Goal: Task Accomplishment & Management: Manage account settings

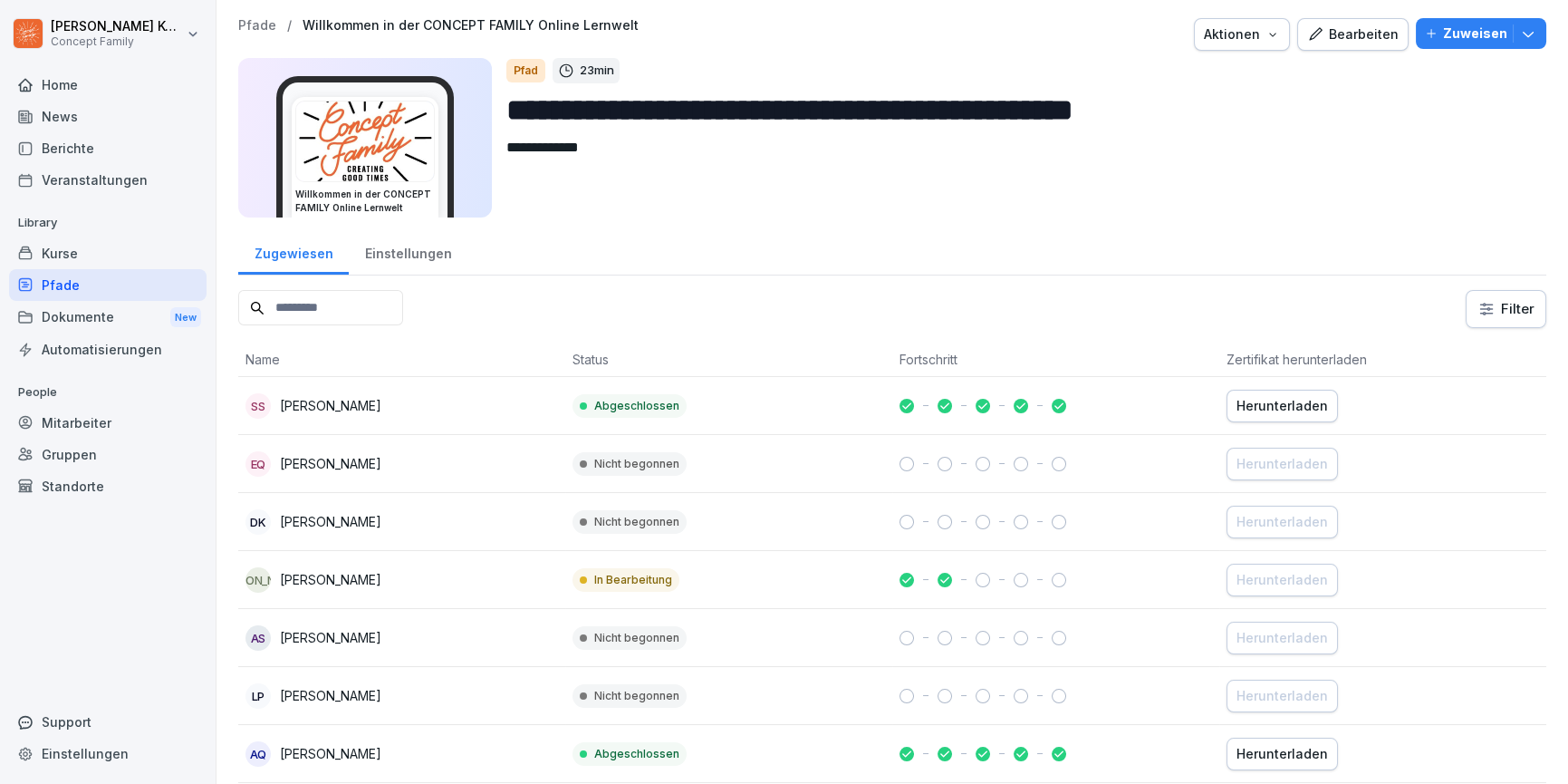
click at [1344, 32] on div "Bearbeiten" at bounding box center [1353, 34] width 92 height 20
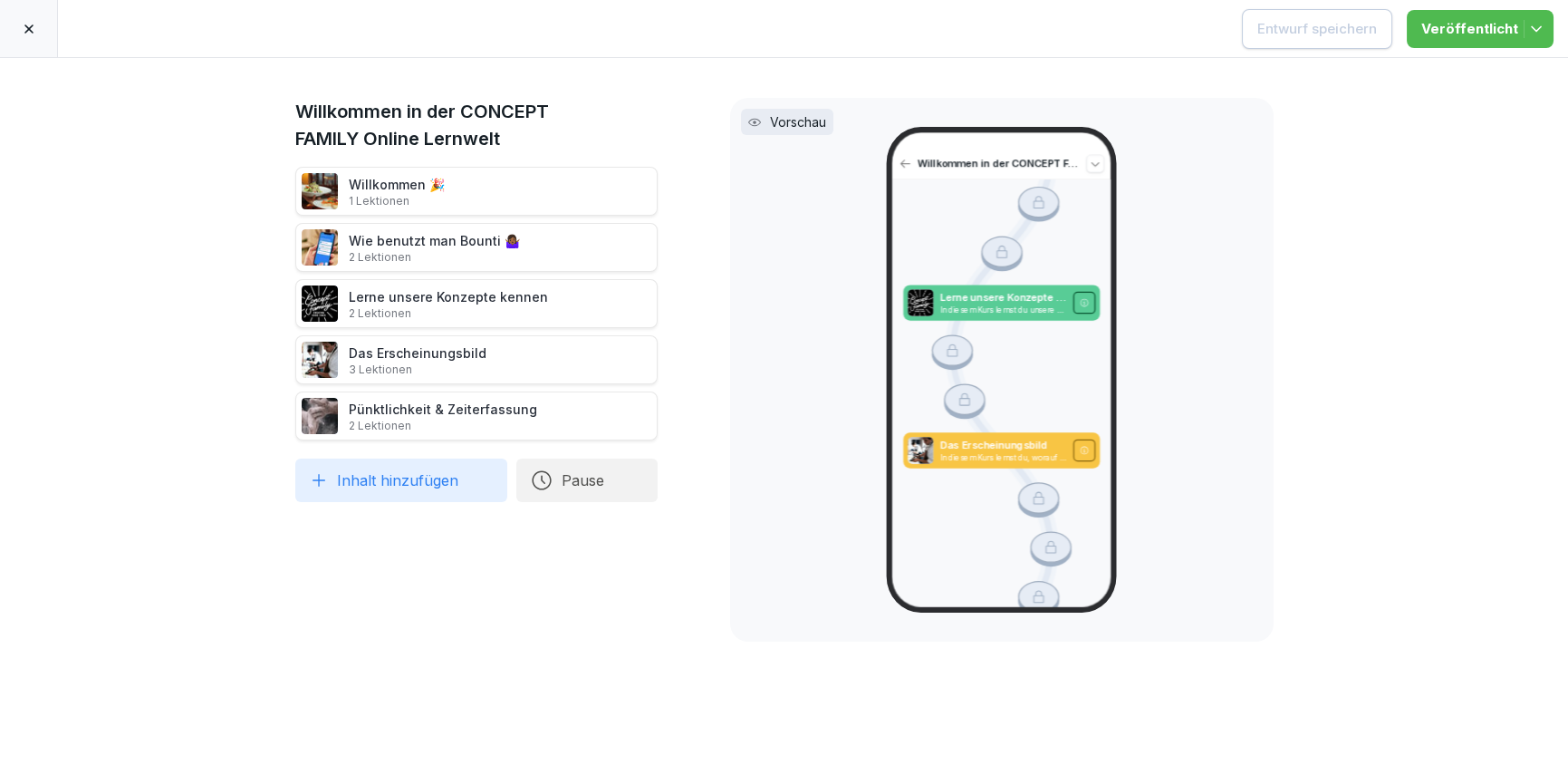
scroll to position [276, 0]
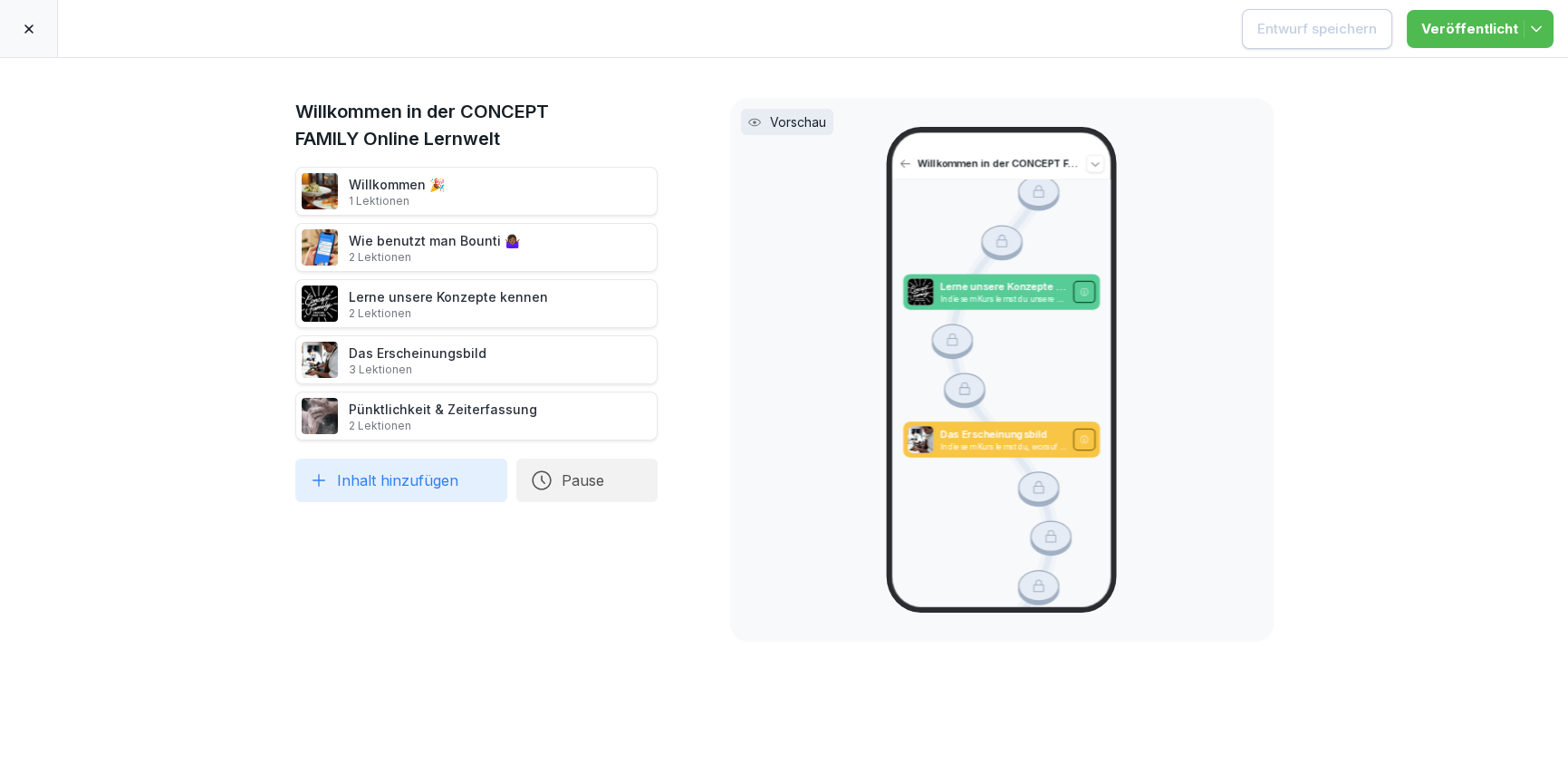
click at [26, 33] on icon at bounding box center [29, 29] width 14 height 14
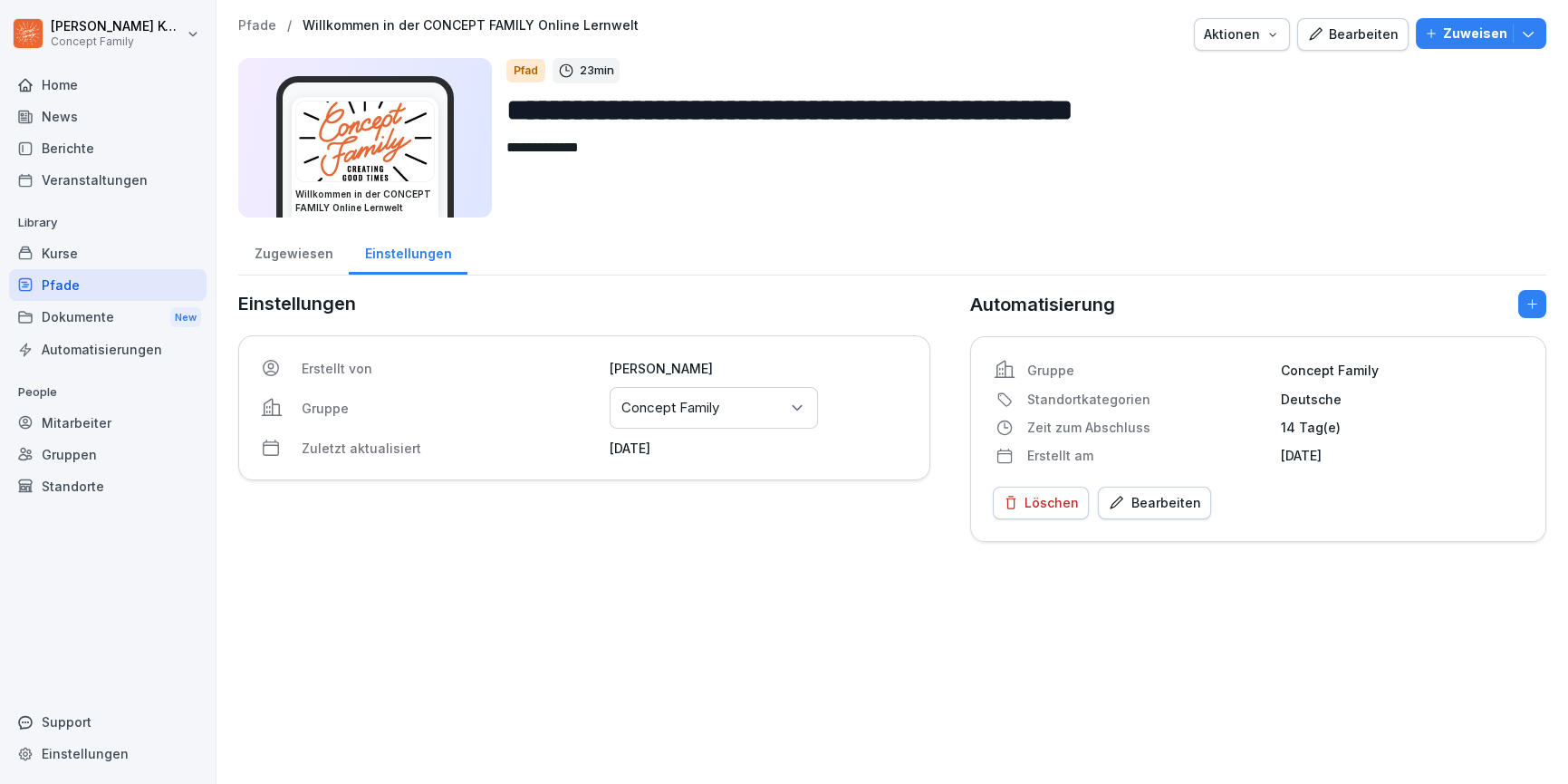
click at [1342, 34] on div "Bearbeiten" at bounding box center [1353, 34] width 92 height 20
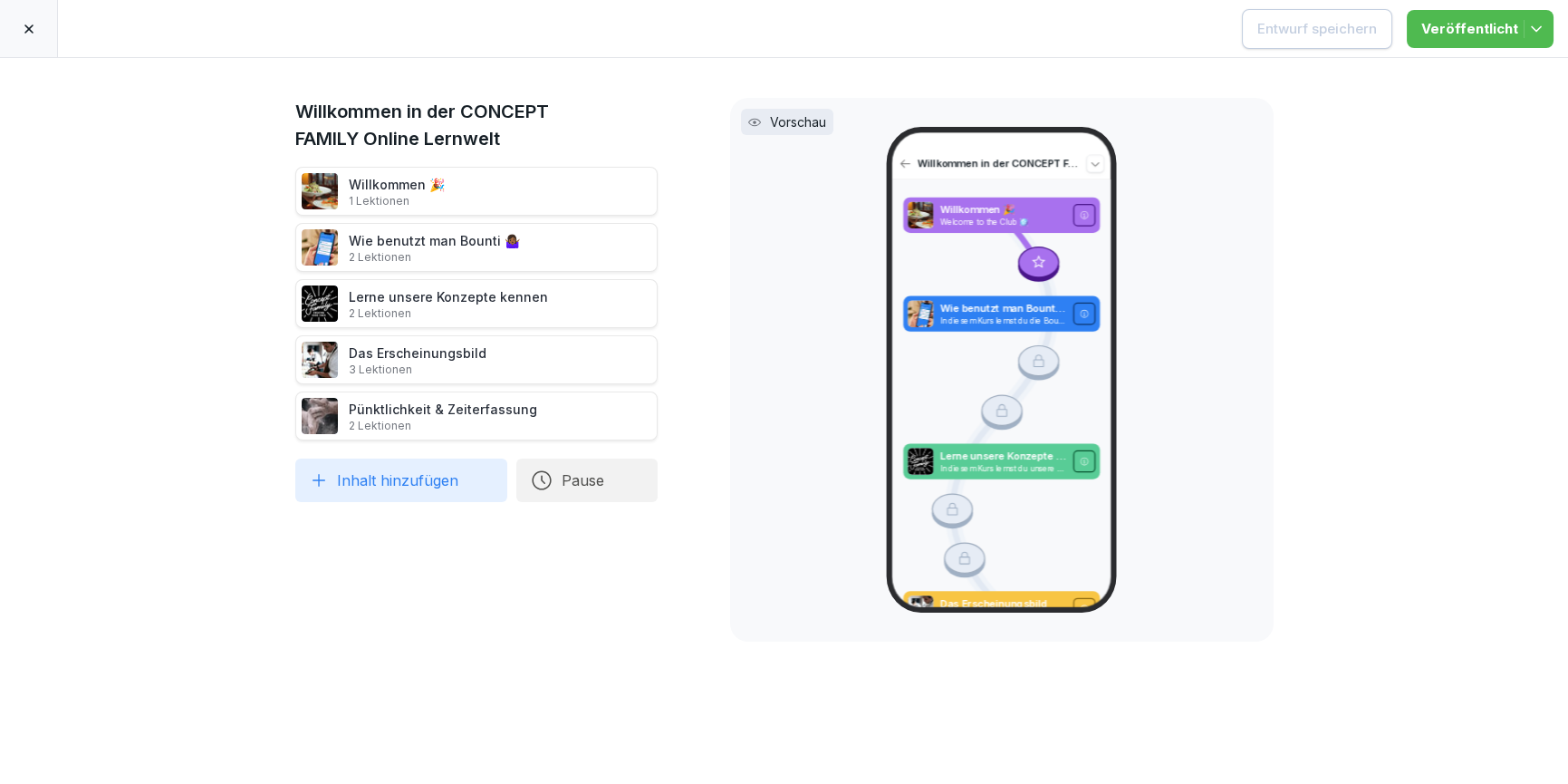
click at [21, 36] on div at bounding box center [29, 28] width 58 height 57
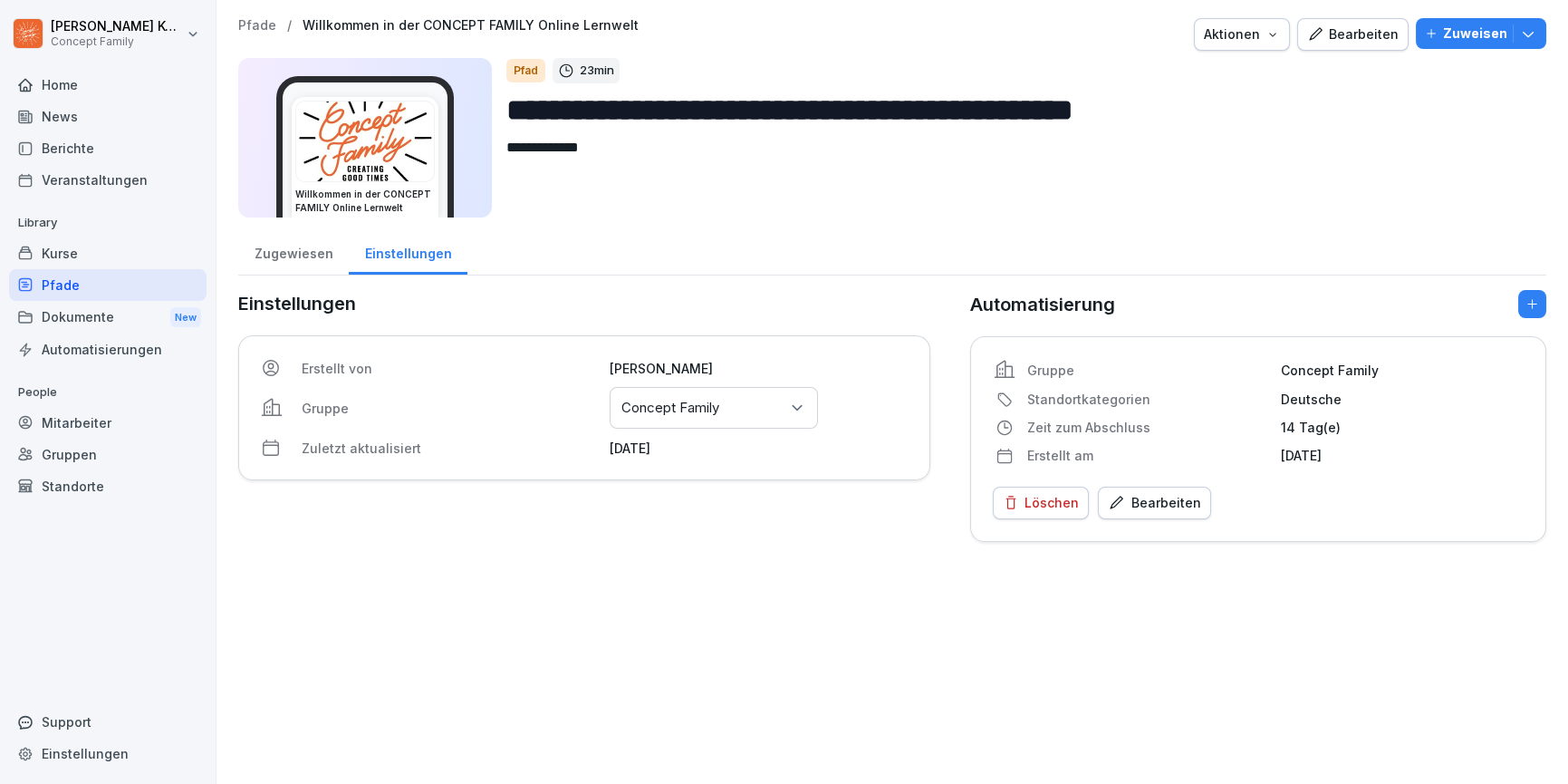
drag, startPoint x: 515, startPoint y: 110, endPoint x: 1237, endPoint y: 113, distance: 722.0
click at [1237, 113] on input "**********" at bounding box center [1020, 110] width 1025 height 46
click at [1043, 96] on input "**********" at bounding box center [1020, 110] width 1025 height 46
click at [46, 286] on div "Pfade" at bounding box center [107, 285] width 198 height 32
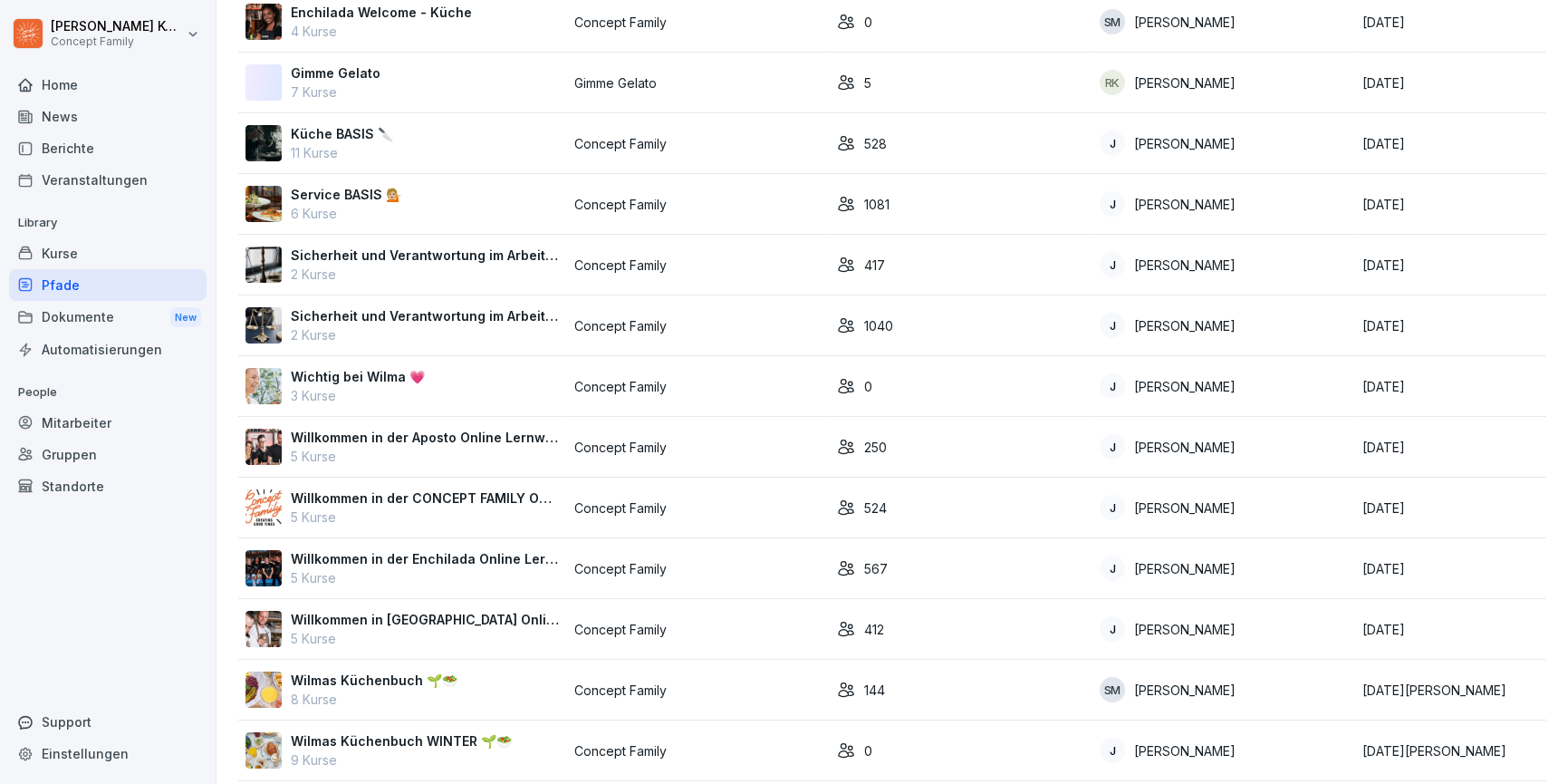
scroll to position [442, 0]
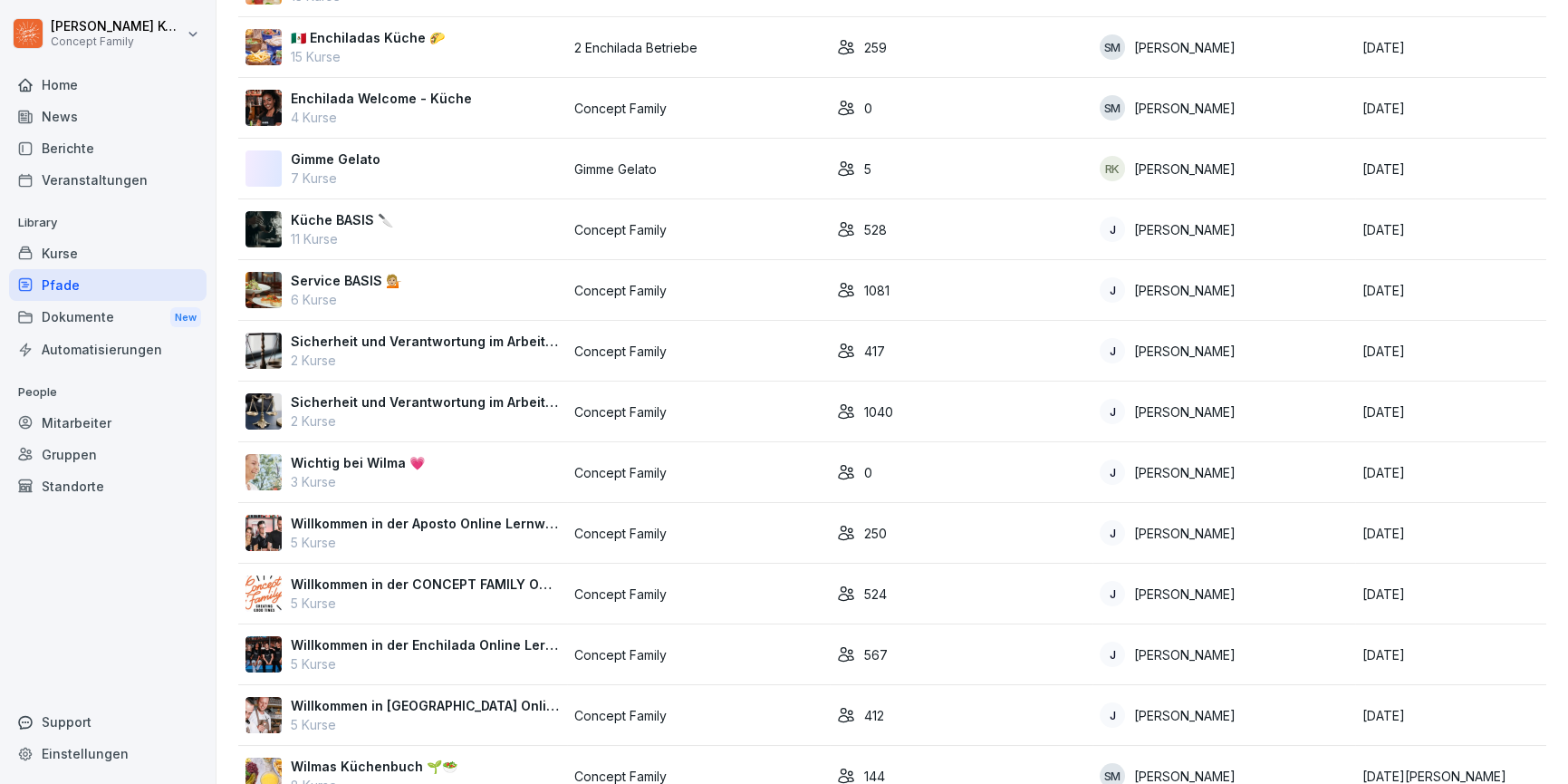
click at [471, 402] on p "Sicherheit und Verantwortung im Arbeitsalltag 🔐 SERVICE" at bounding box center [425, 402] width 269 height 19
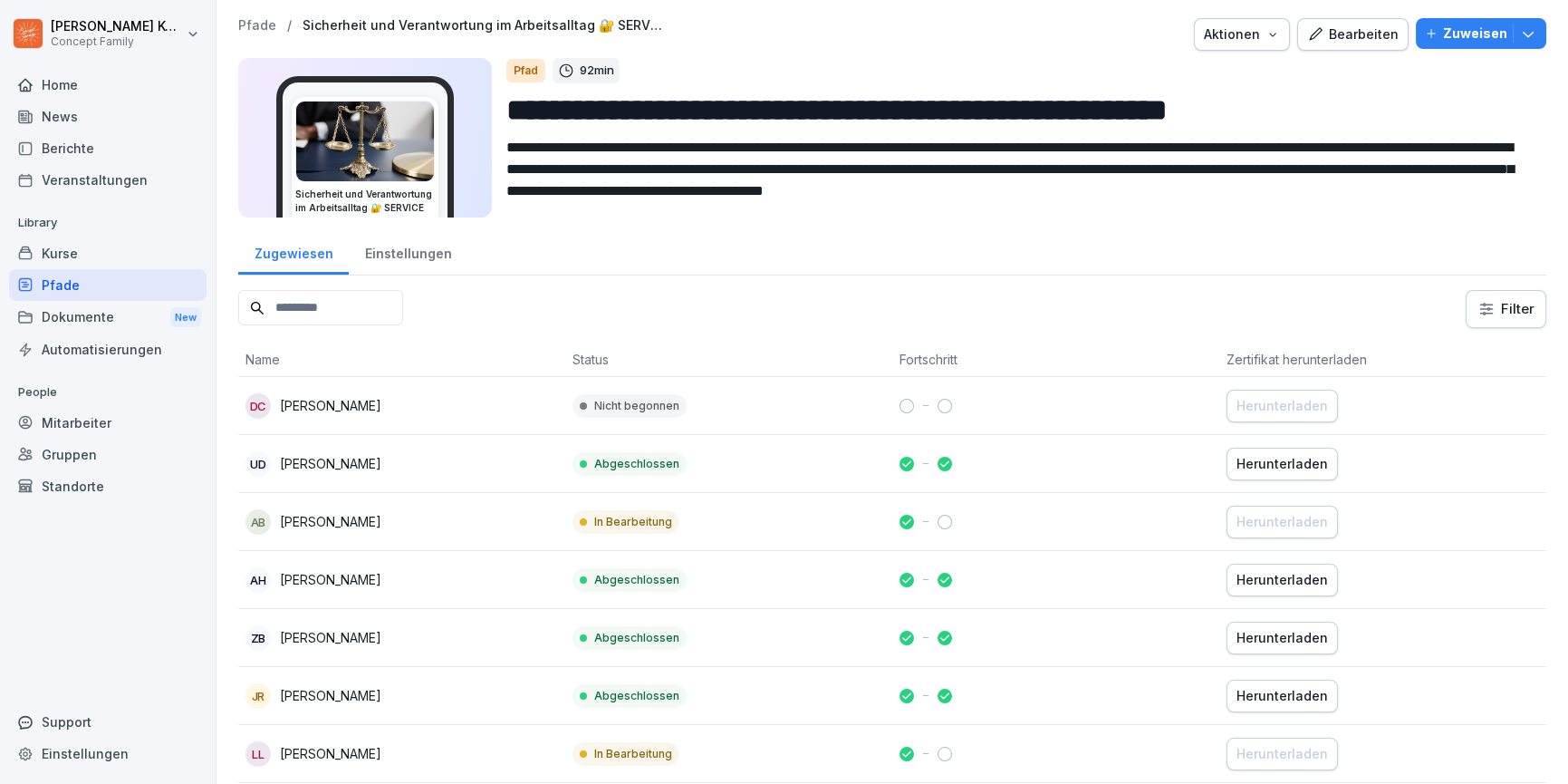
click at [1344, 36] on div "Bearbeiten" at bounding box center [1353, 34] width 92 height 20
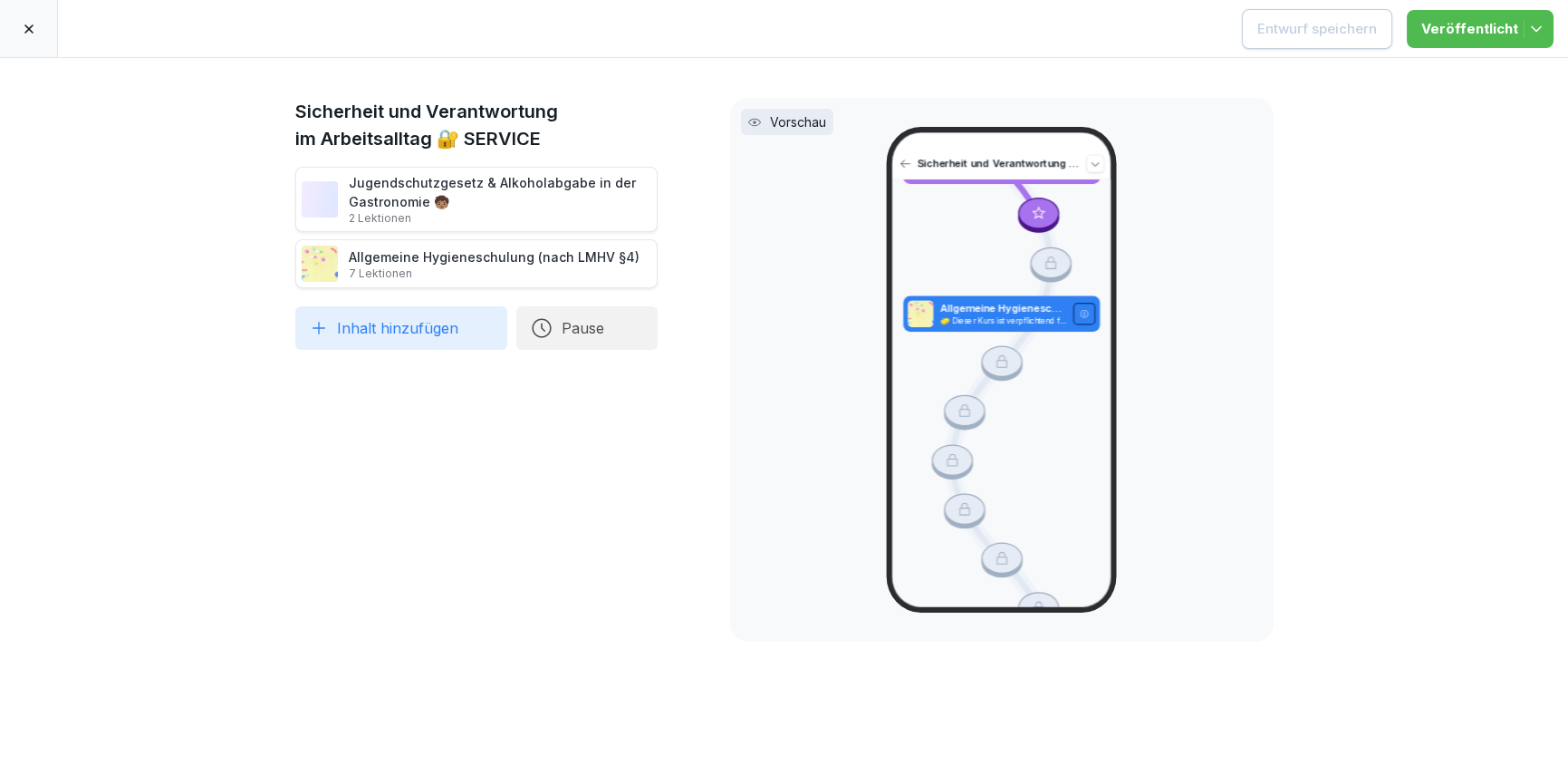
scroll to position [207, 0]
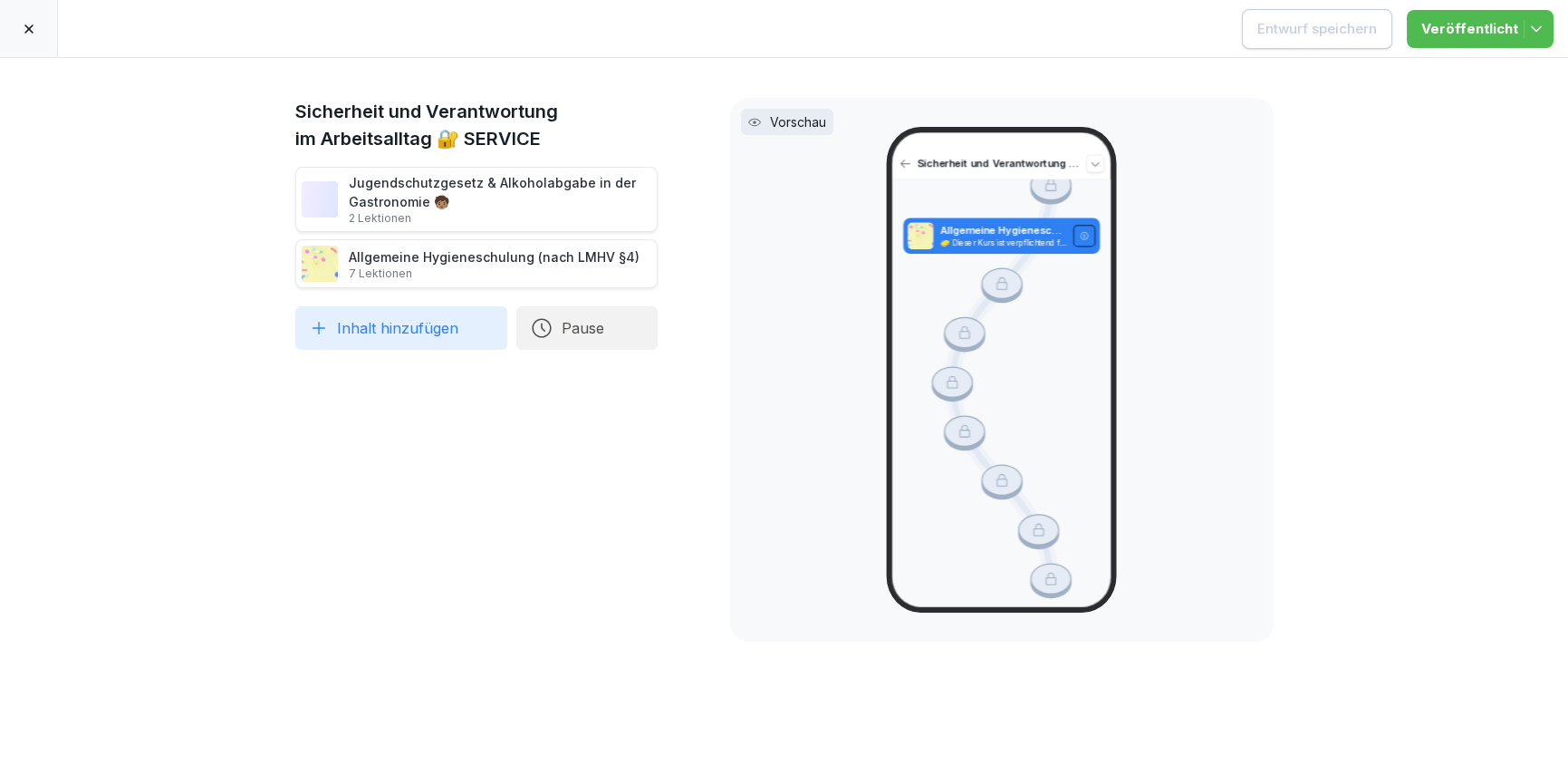
click at [487, 140] on h1 "Sicherheit und Verantwortung im Arbeitsalltag 🔐 SERVICE" at bounding box center [476, 125] width 362 height 54
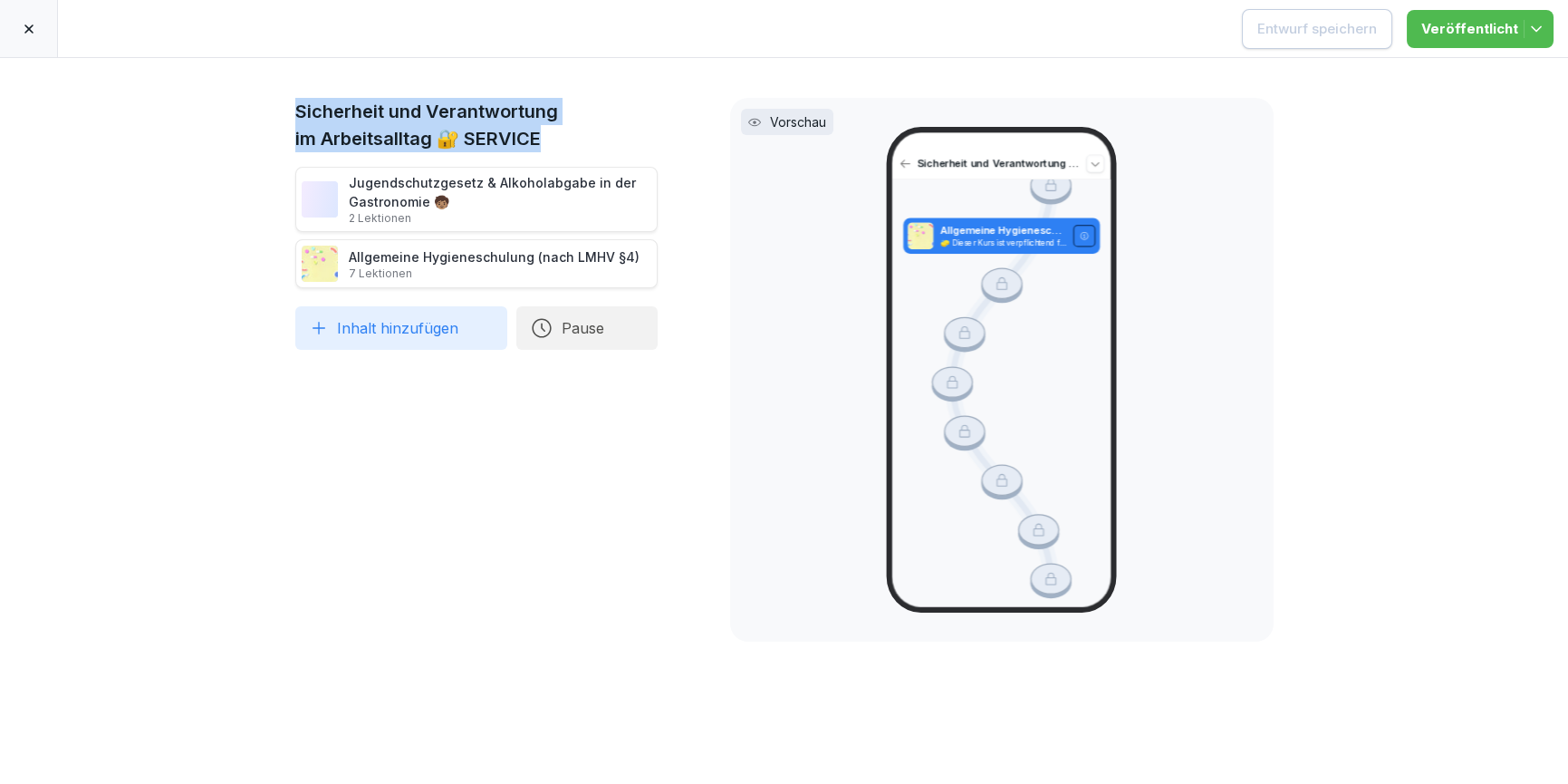
drag, startPoint x: 540, startPoint y: 139, endPoint x: 266, endPoint y: 93, distance: 277.8
click at [266, 93] on div "Sicherheit und Verantwortung im Arbeitsalltag 🔐 SERVICE Jugendschutzgesetz & Al…" at bounding box center [784, 421] width 1568 height 726
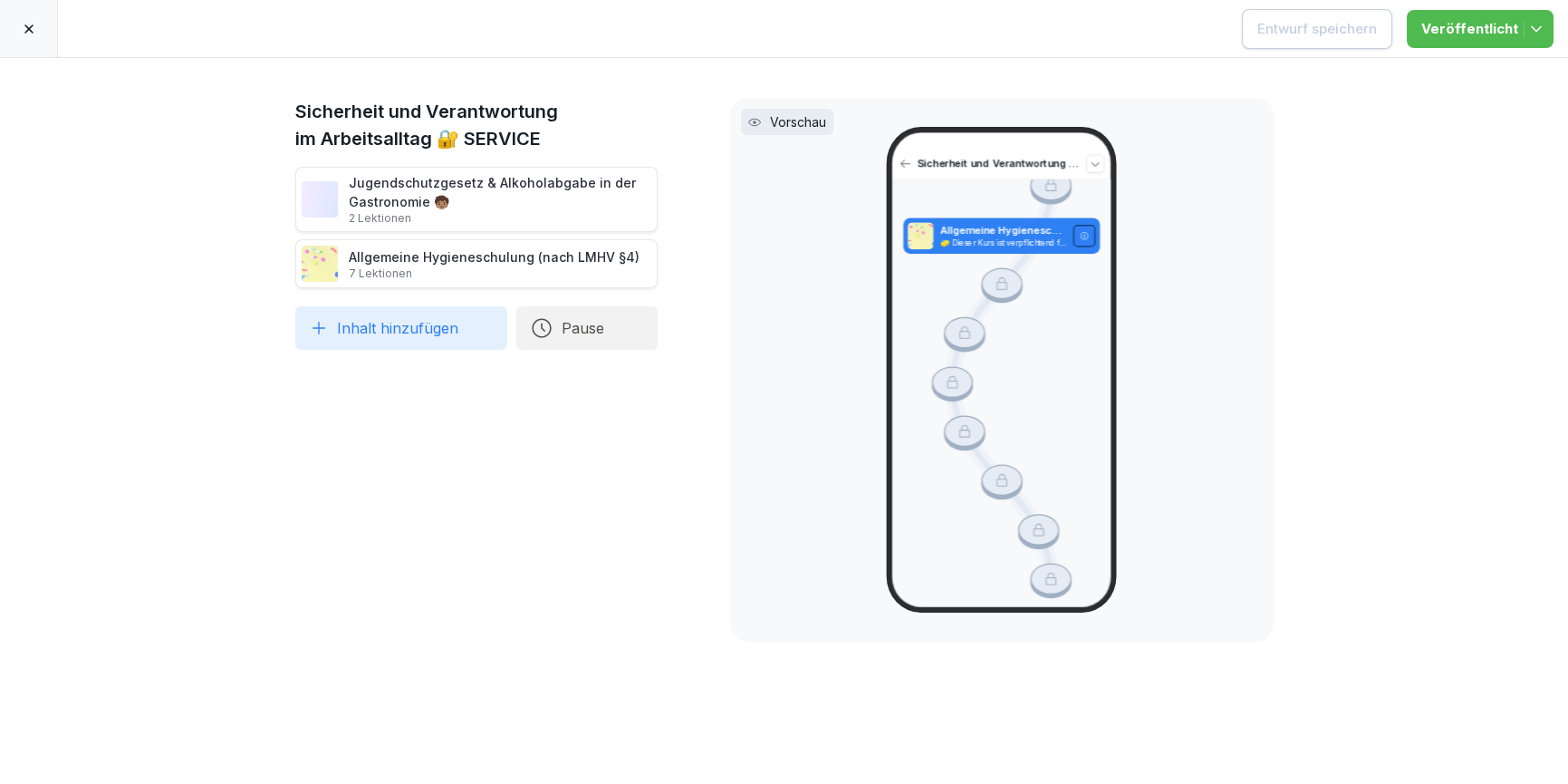
click at [17, 27] on div at bounding box center [29, 28] width 58 height 57
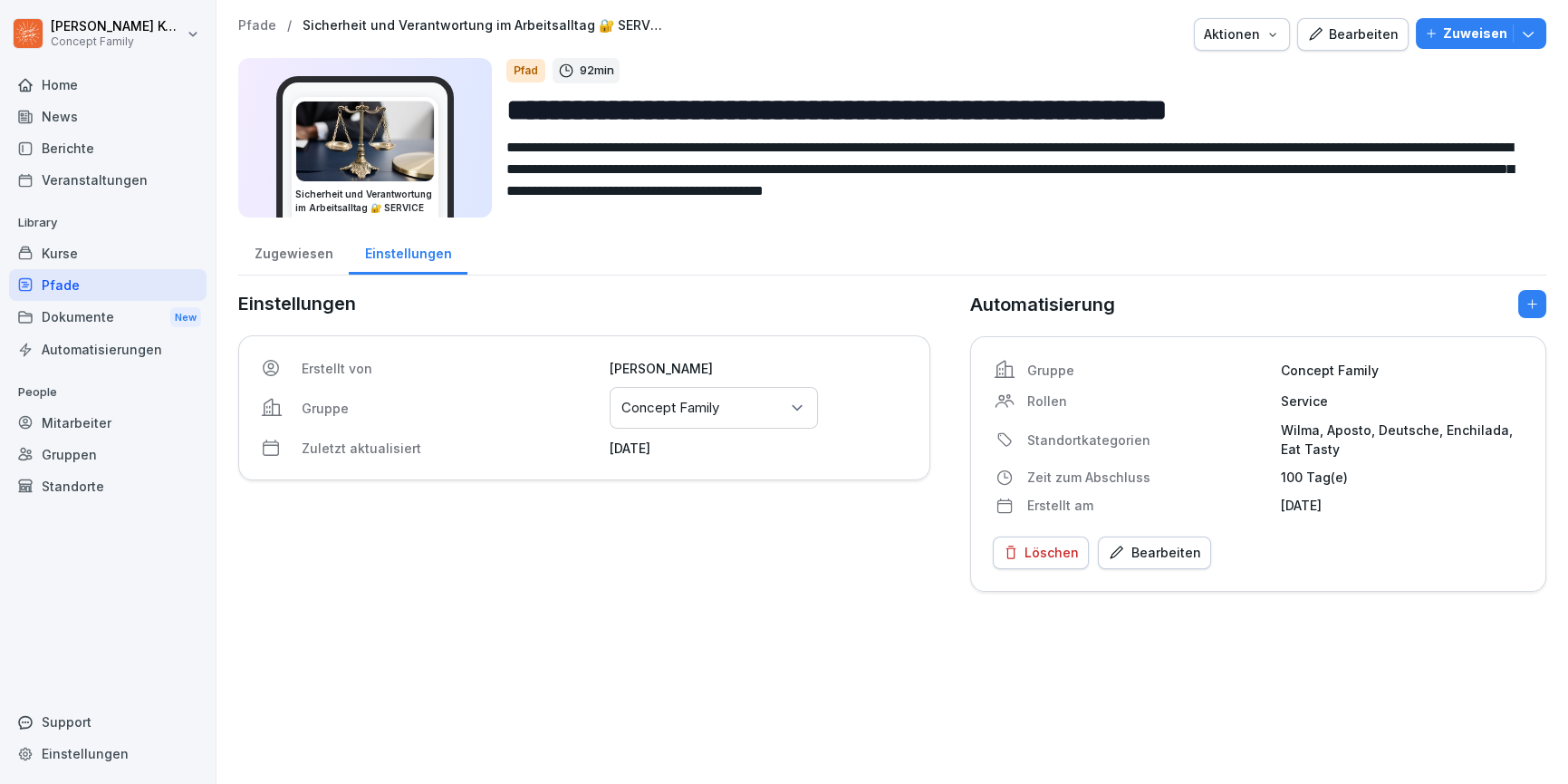
click at [63, 290] on div "Pfade" at bounding box center [107, 285] width 198 height 32
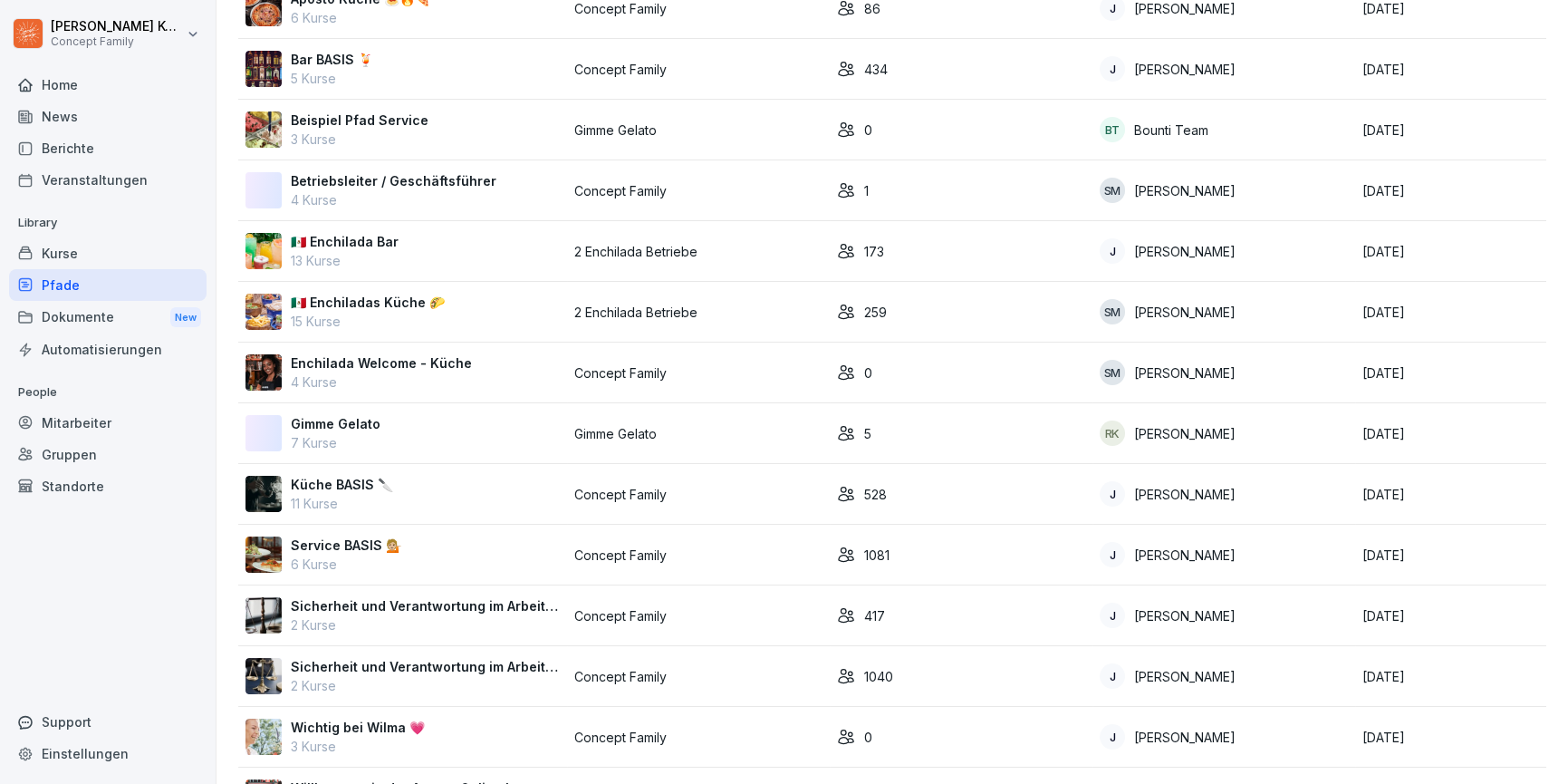
scroll to position [498, 0]
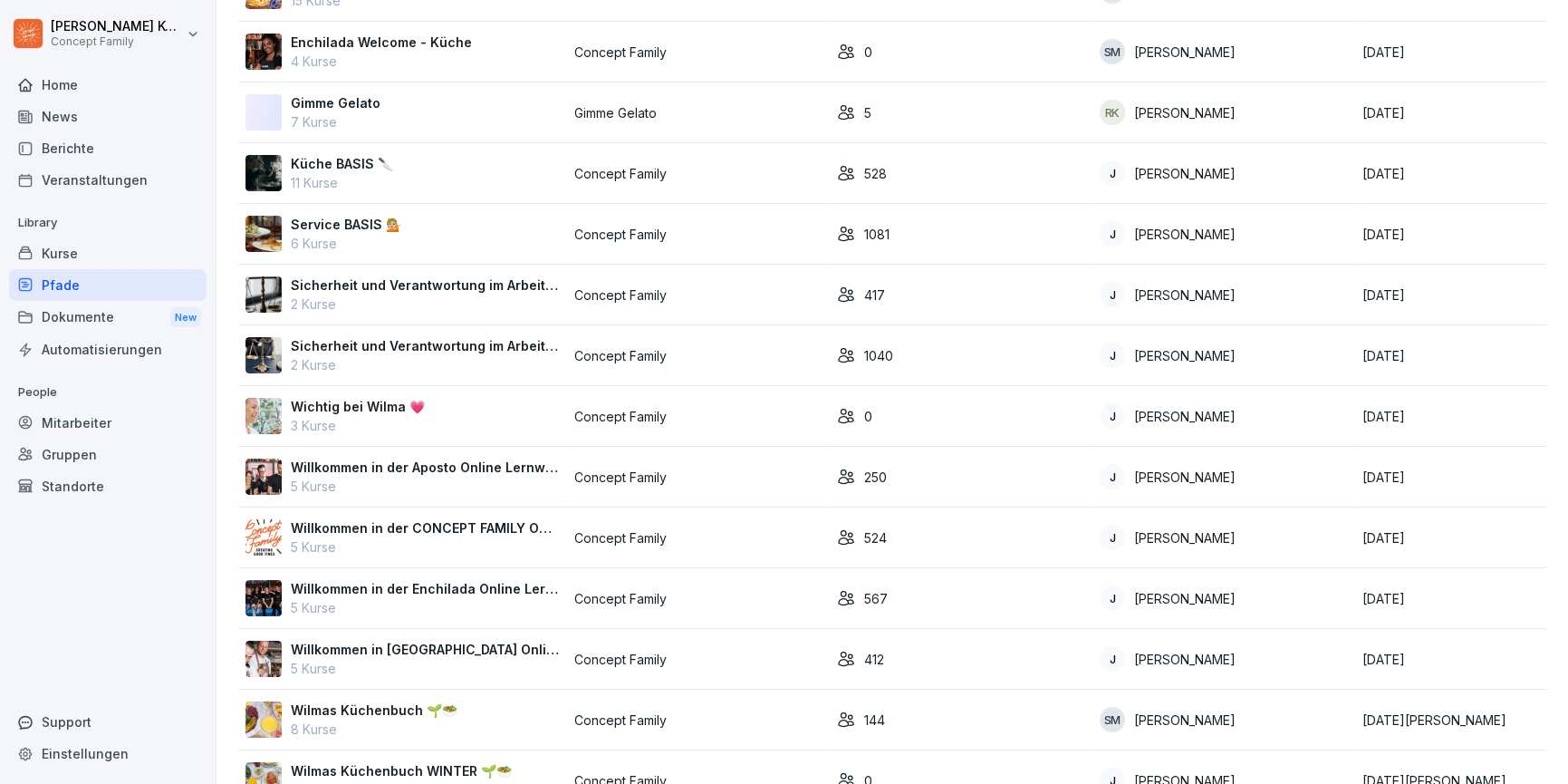
click at [331, 189] on p "11 Kurse" at bounding box center [342, 182] width 102 height 19
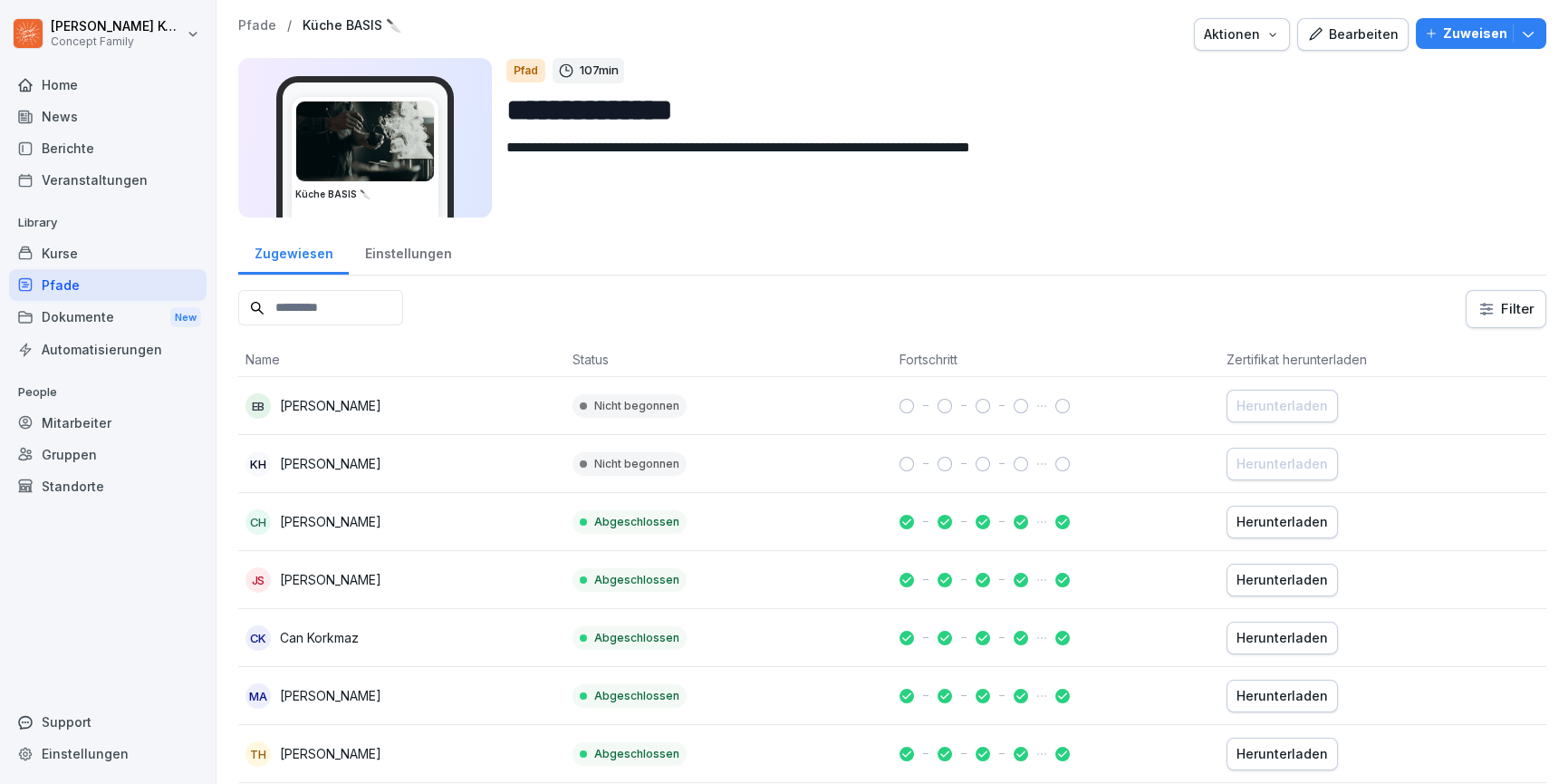
click at [1335, 37] on div "Bearbeiten" at bounding box center [1353, 34] width 92 height 20
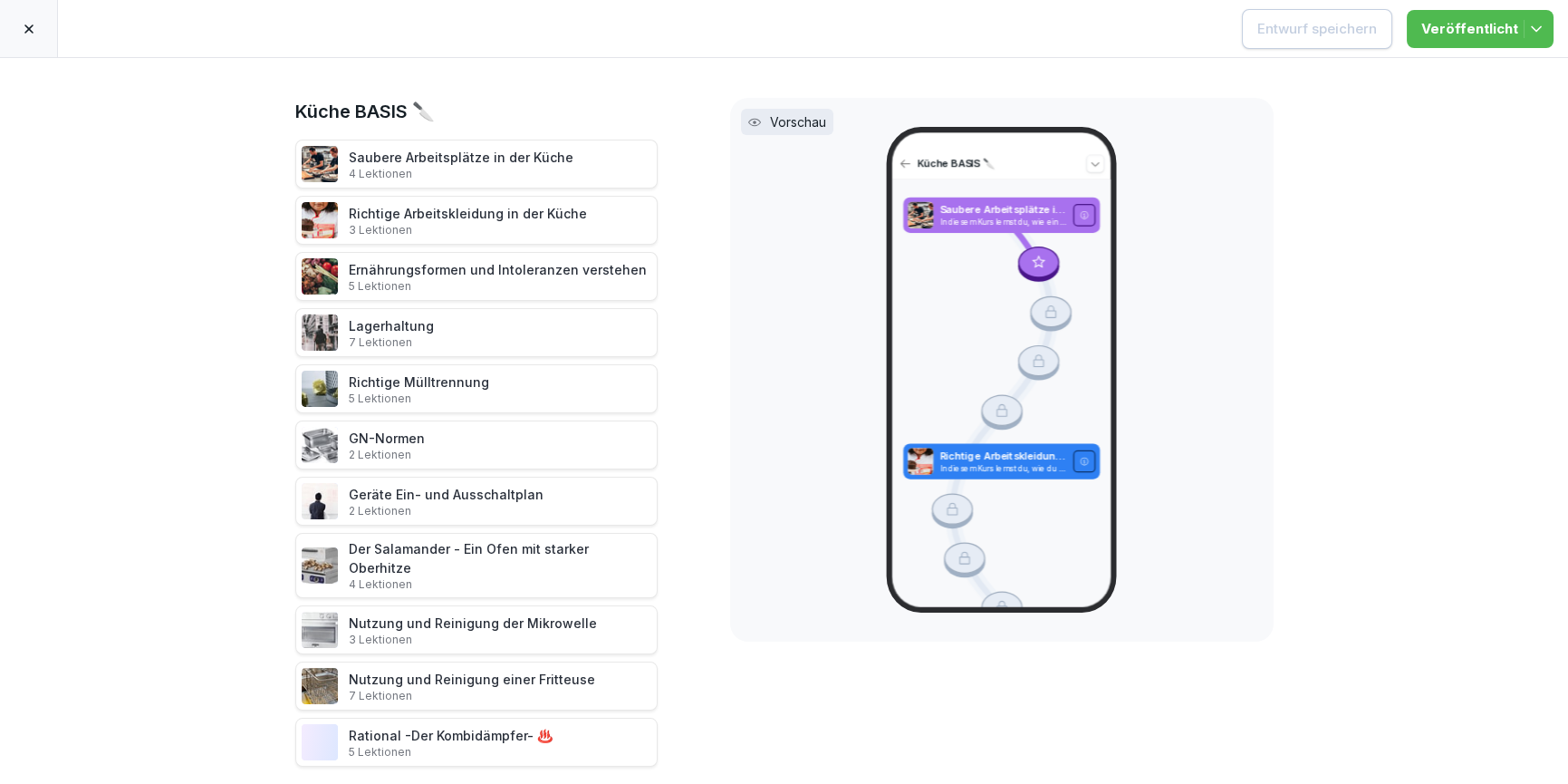
click at [431, 175] on p "4 Lektionen" at bounding box center [461, 174] width 225 height 14
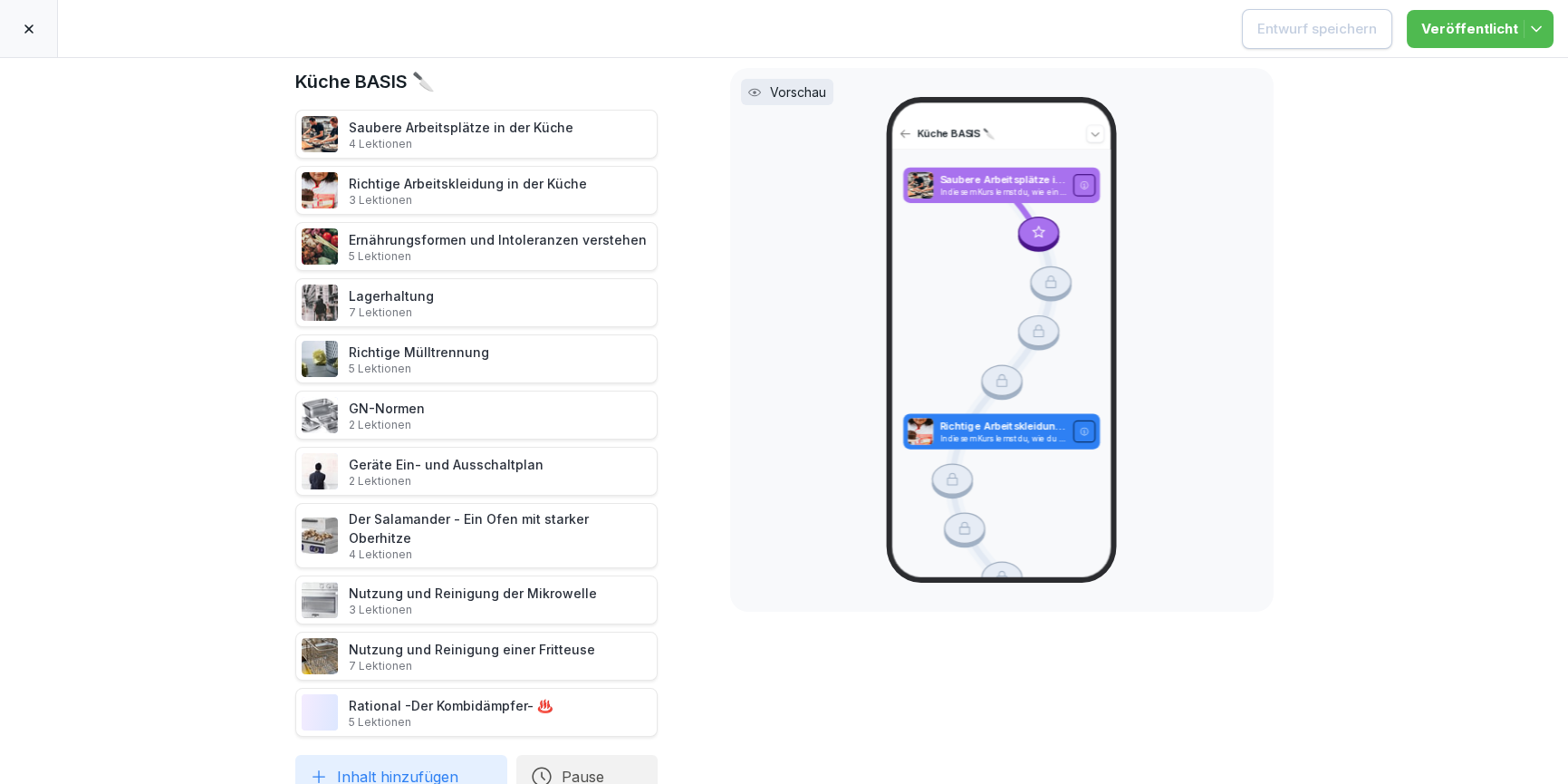
scroll to position [37, 0]
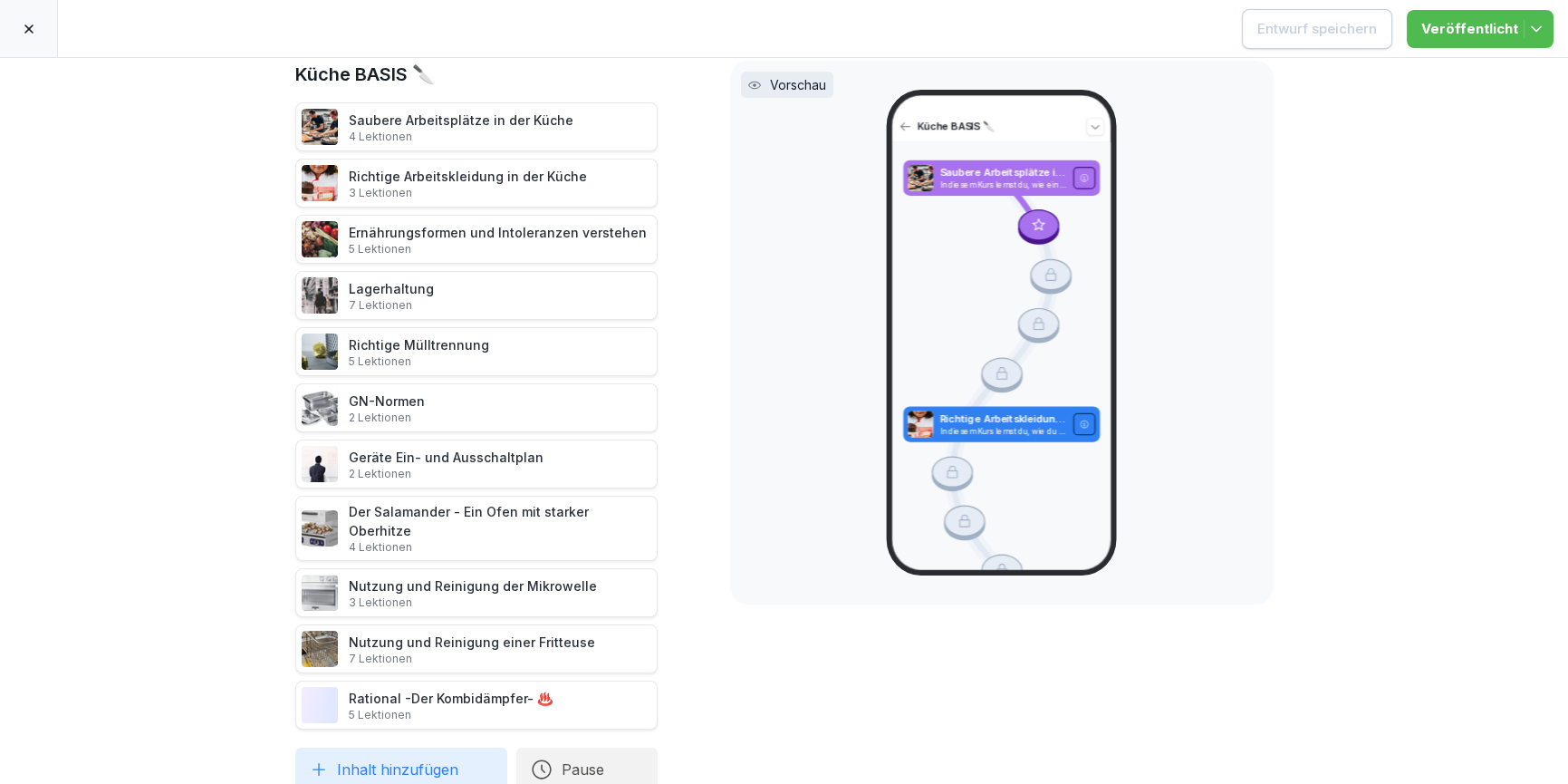
click at [1080, 176] on icon at bounding box center [1084, 178] width 9 height 9
click at [33, 31] on icon at bounding box center [29, 29] width 14 height 14
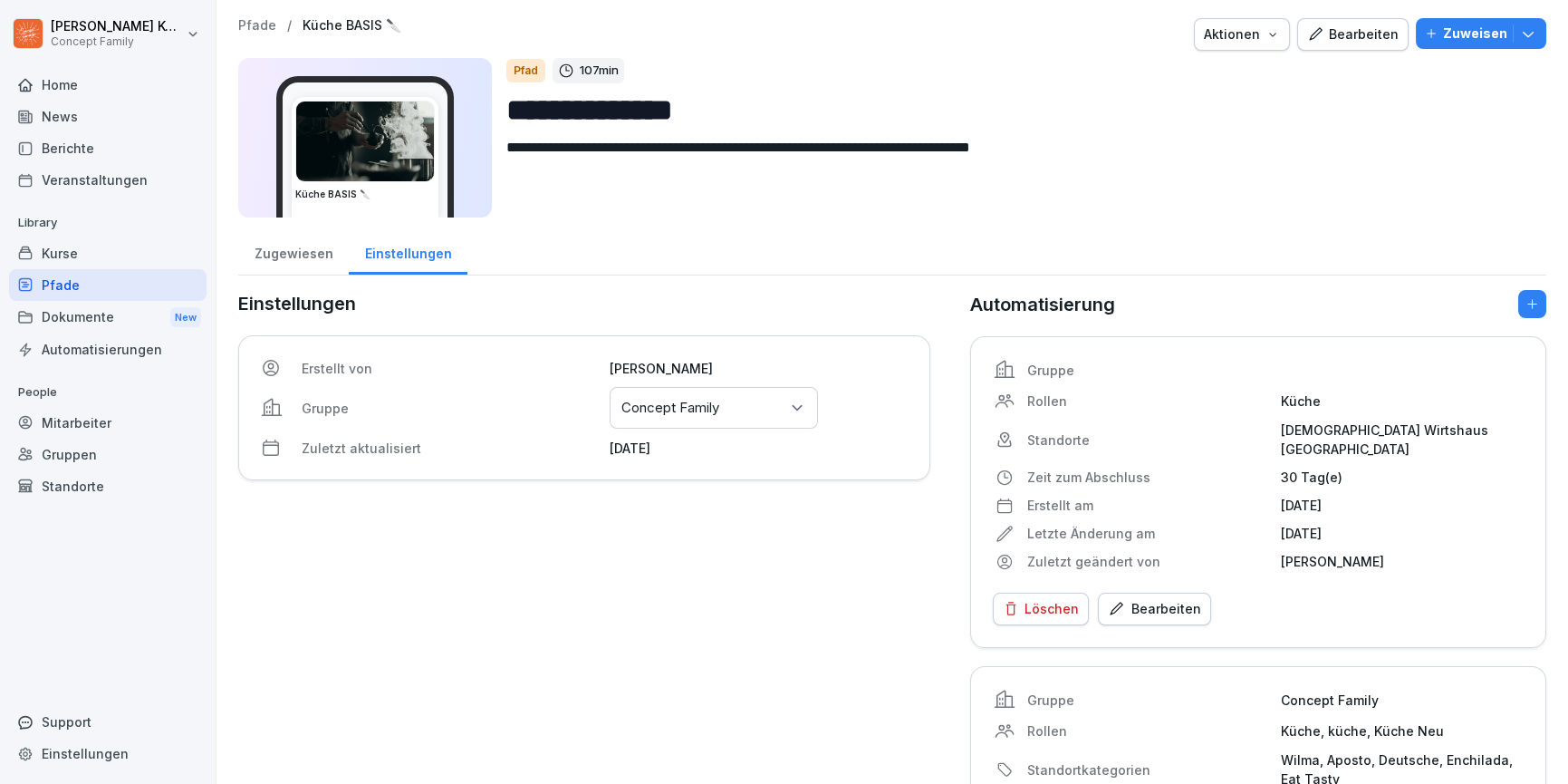
click at [81, 274] on div "Pfade" at bounding box center [107, 285] width 198 height 32
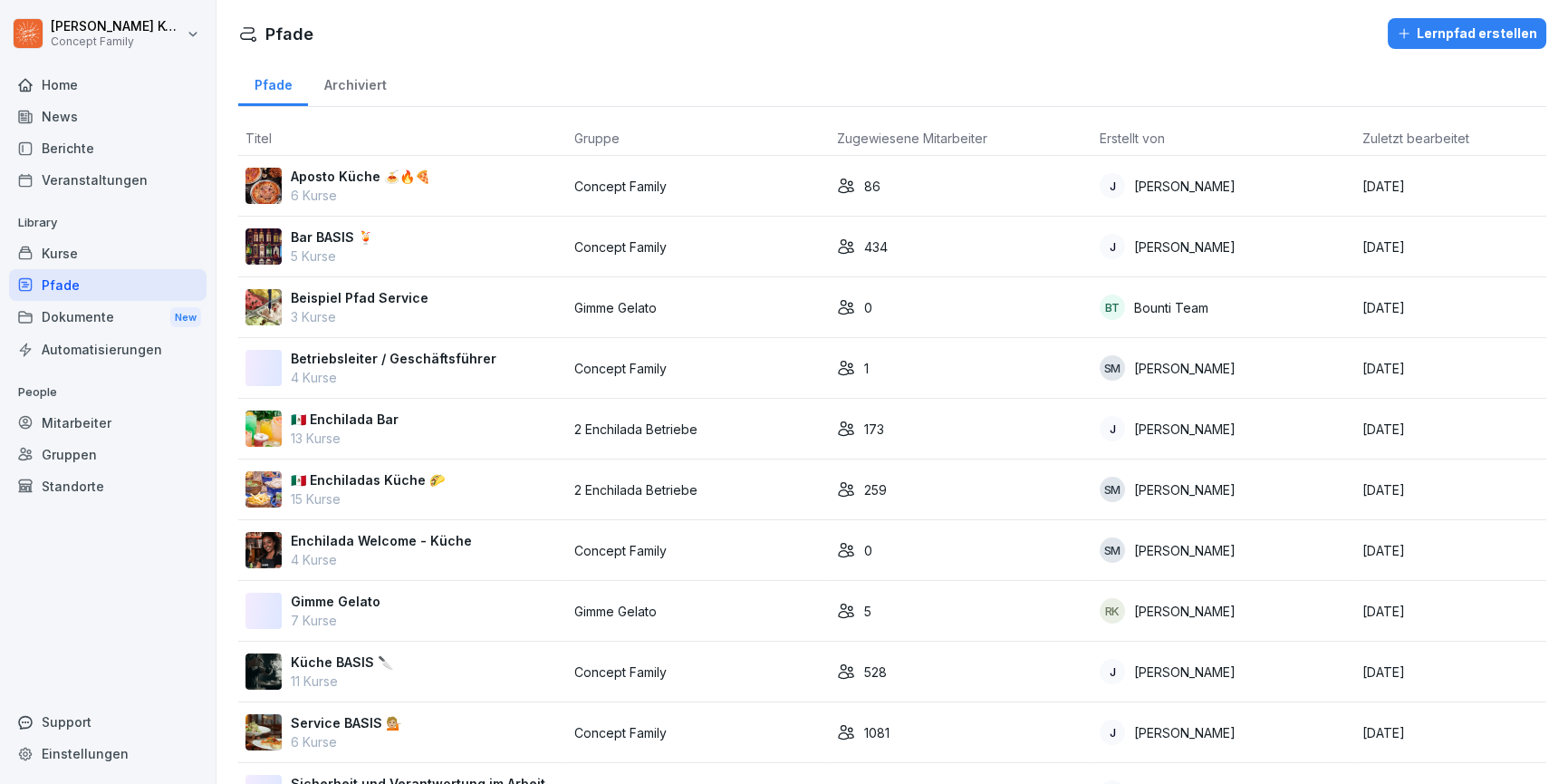
click at [333, 250] on p "5 Kurse" at bounding box center [331, 256] width 82 height 19
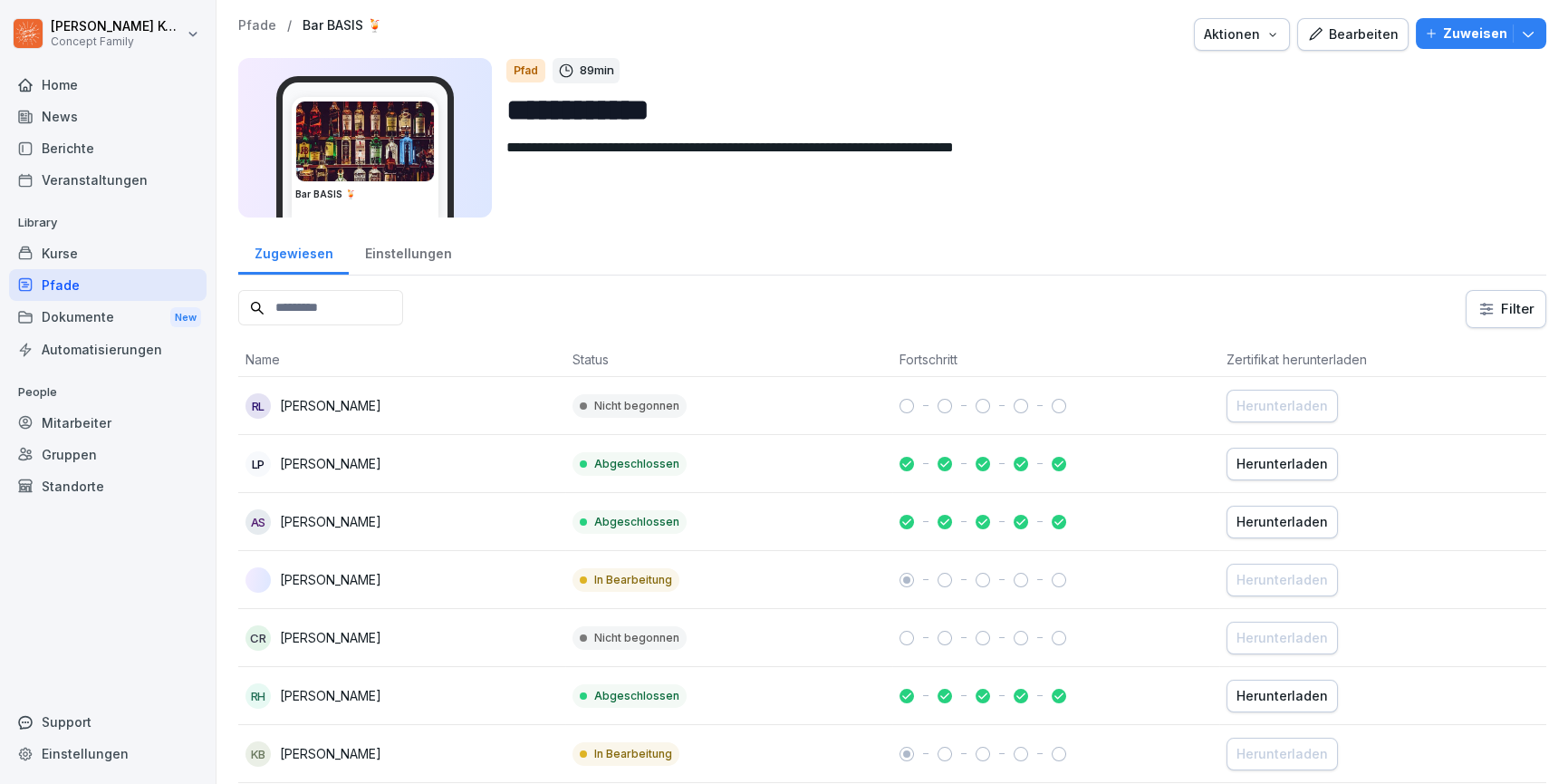
click at [1330, 31] on div "Bearbeiten" at bounding box center [1353, 34] width 92 height 20
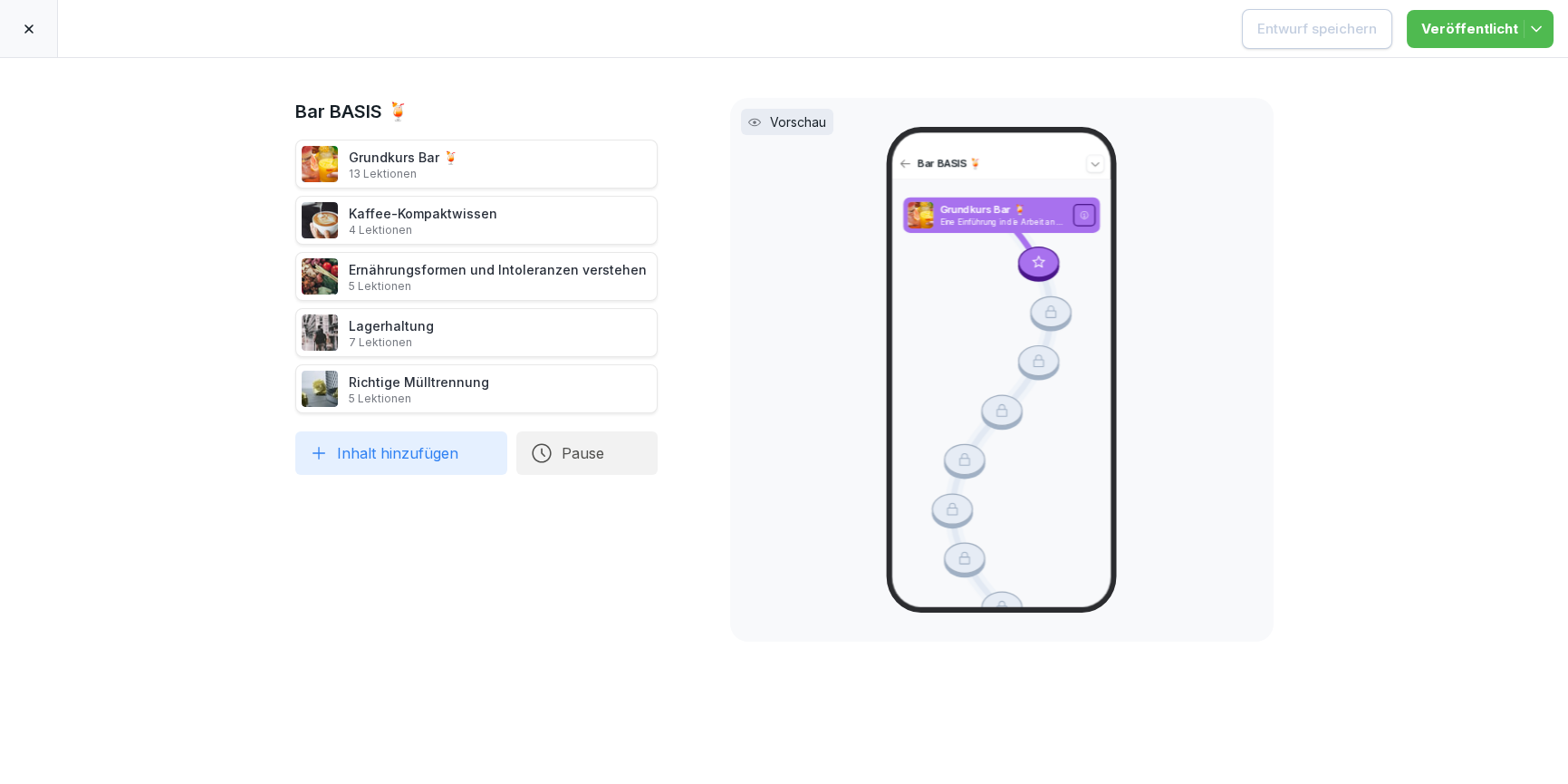
click at [25, 39] on div at bounding box center [29, 28] width 58 height 57
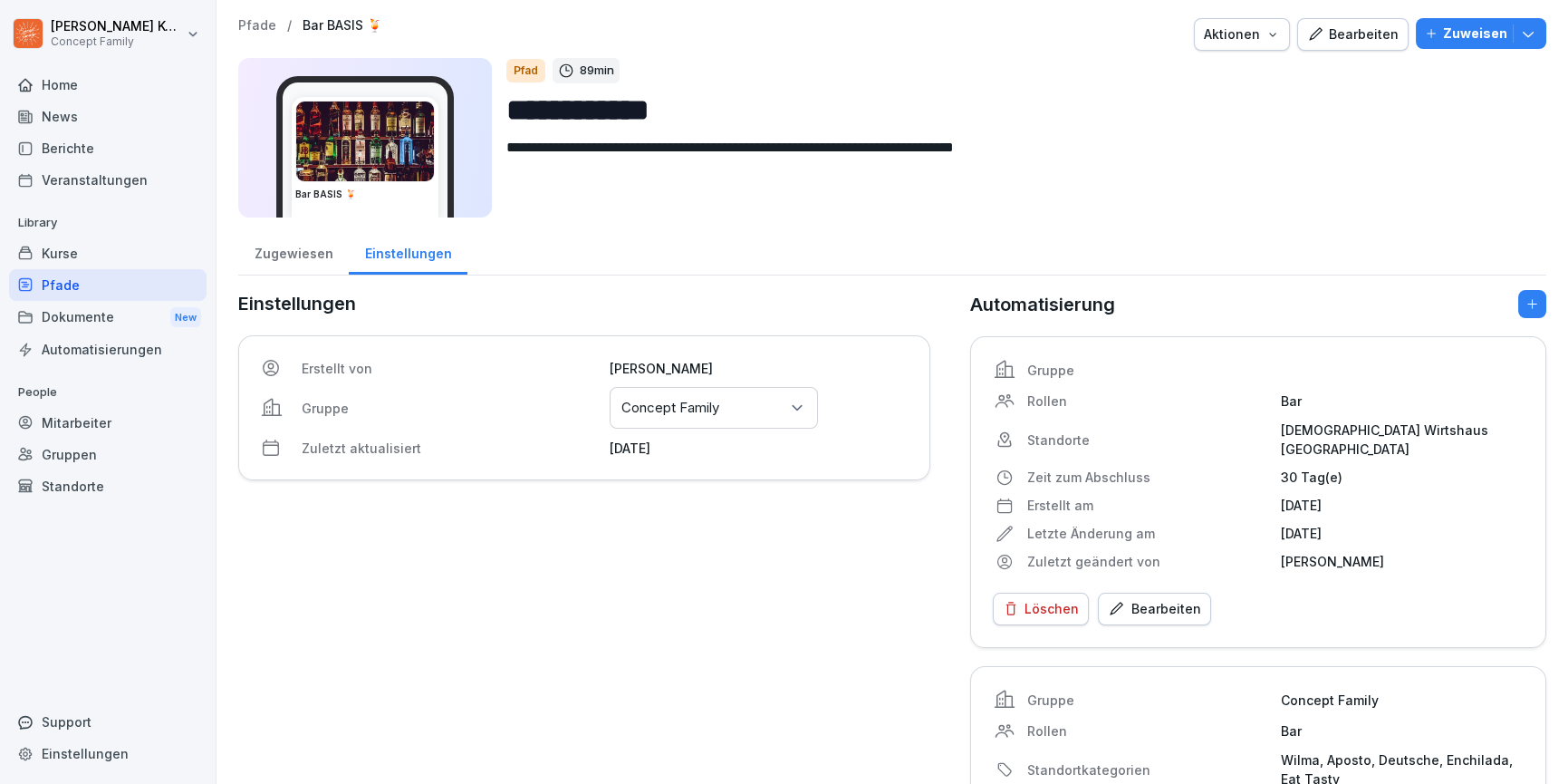
click at [52, 248] on div "Kurse" at bounding box center [107, 253] width 198 height 32
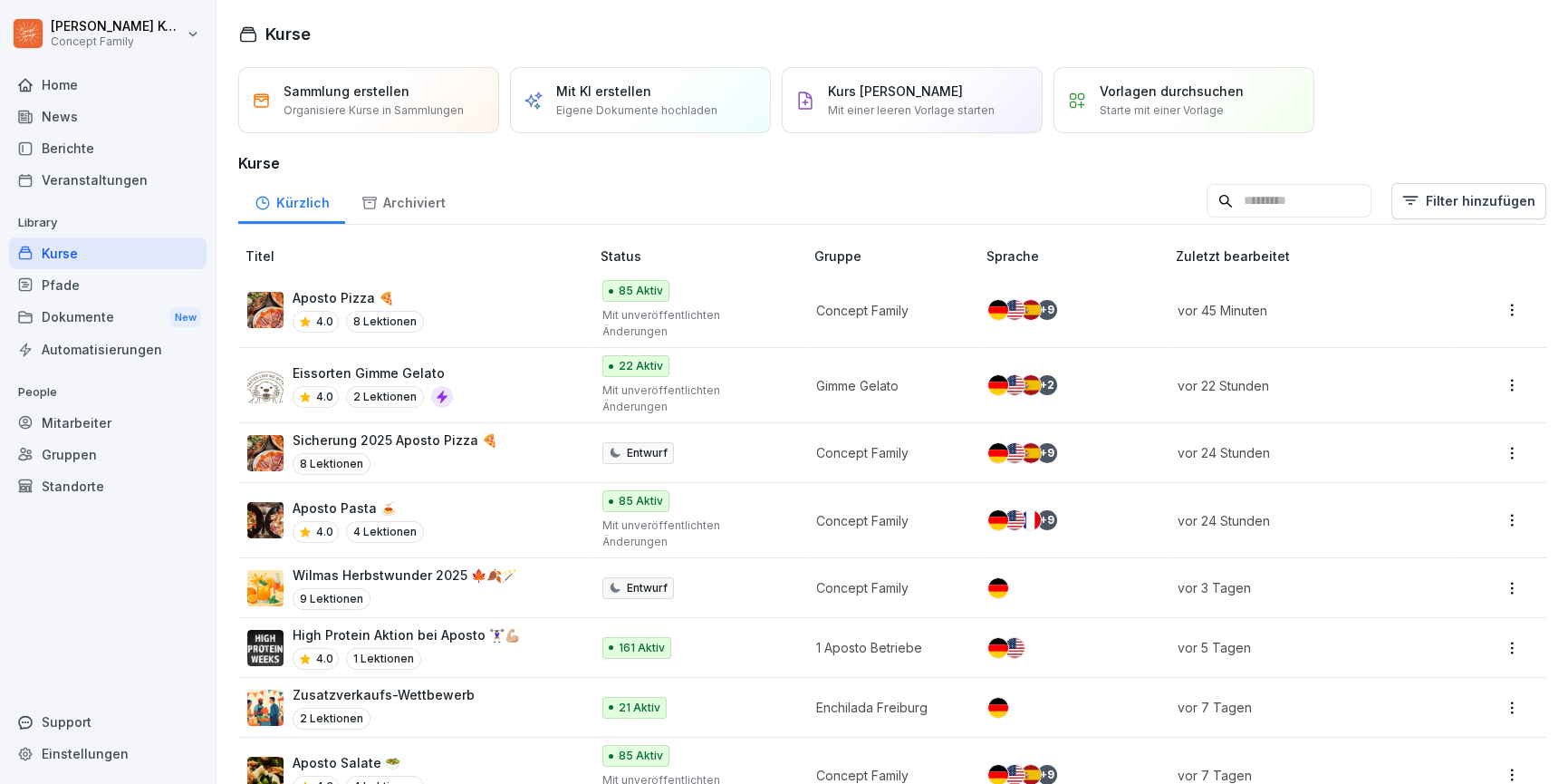
click at [1261, 197] on input at bounding box center [1289, 201] width 165 height 35
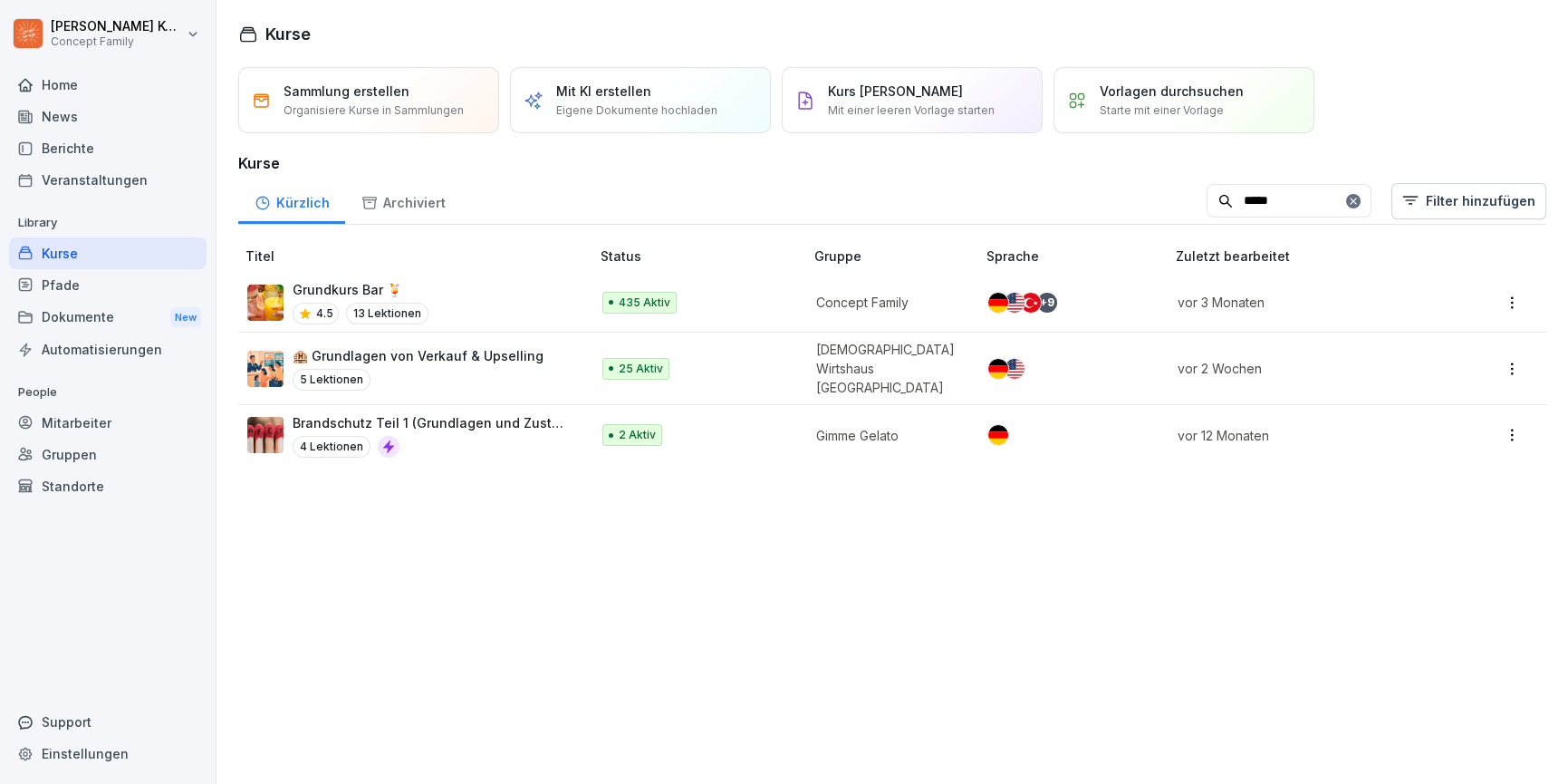
type input "*****"
click at [518, 304] on div "Grundkurs Bar 🍹 4.5 13 Lektionen" at bounding box center [409, 302] width 324 height 44
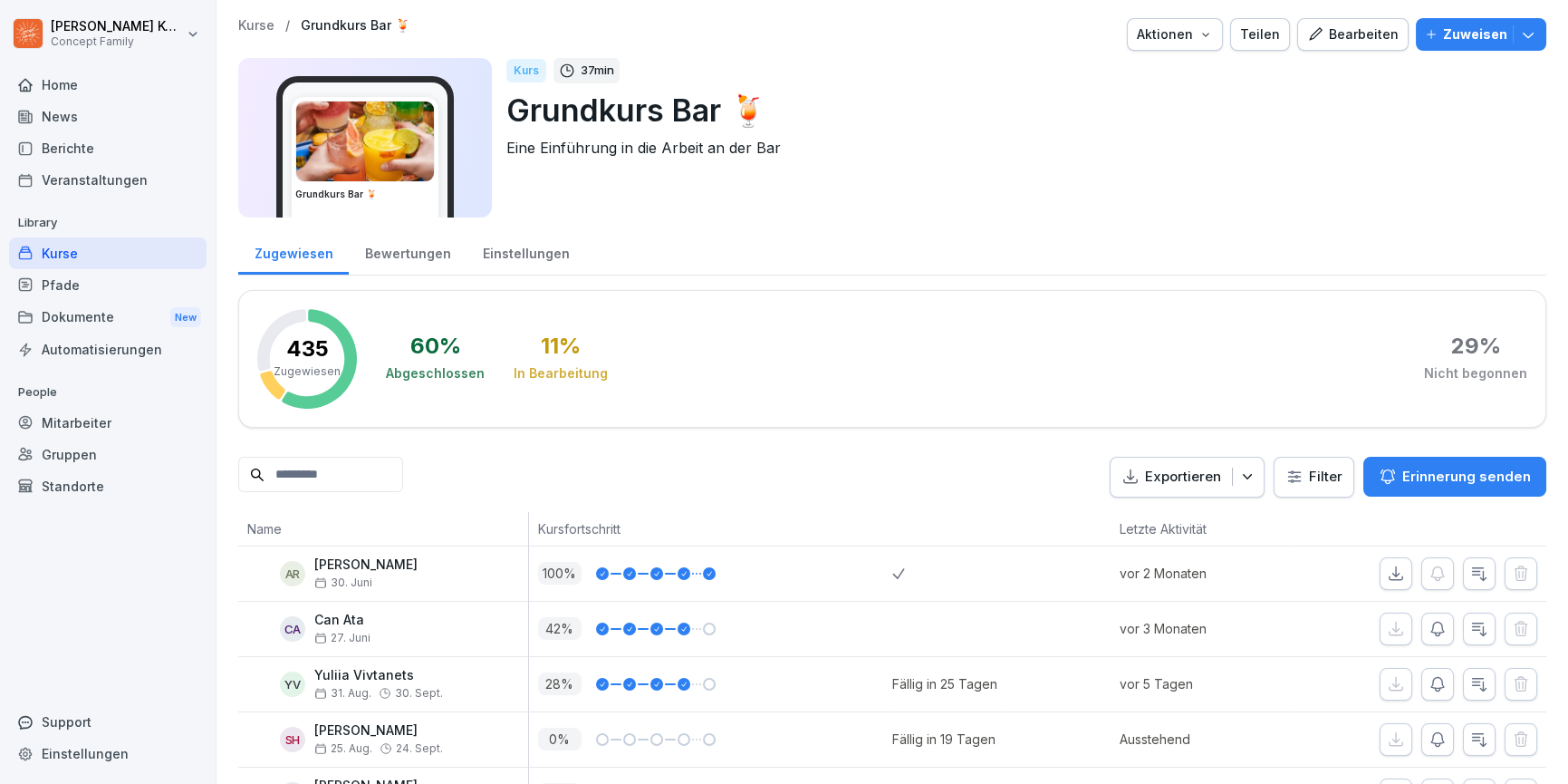
click at [1331, 42] on div "Bearbeiten" at bounding box center [1353, 34] width 92 height 20
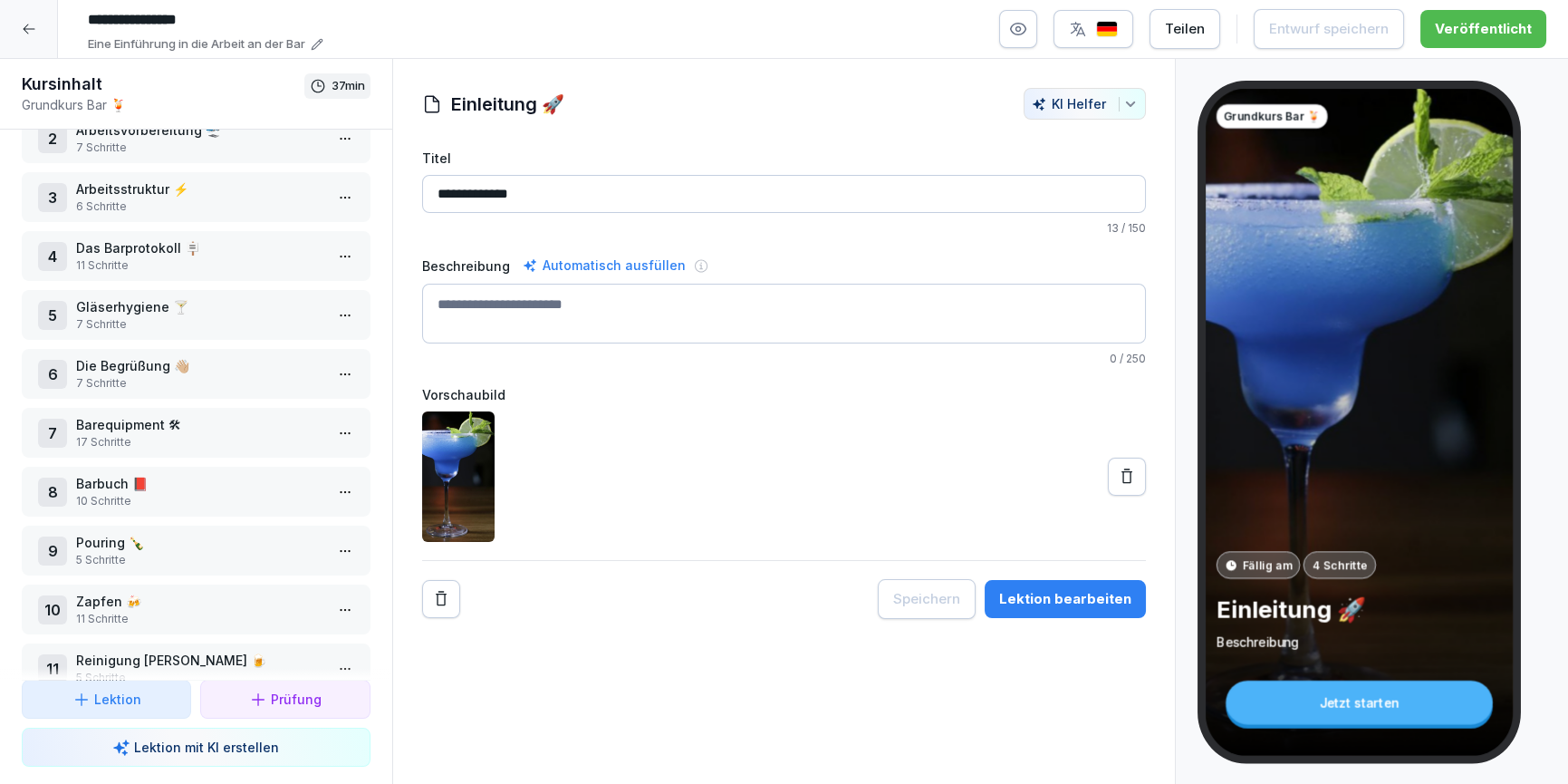
scroll to position [257, 0]
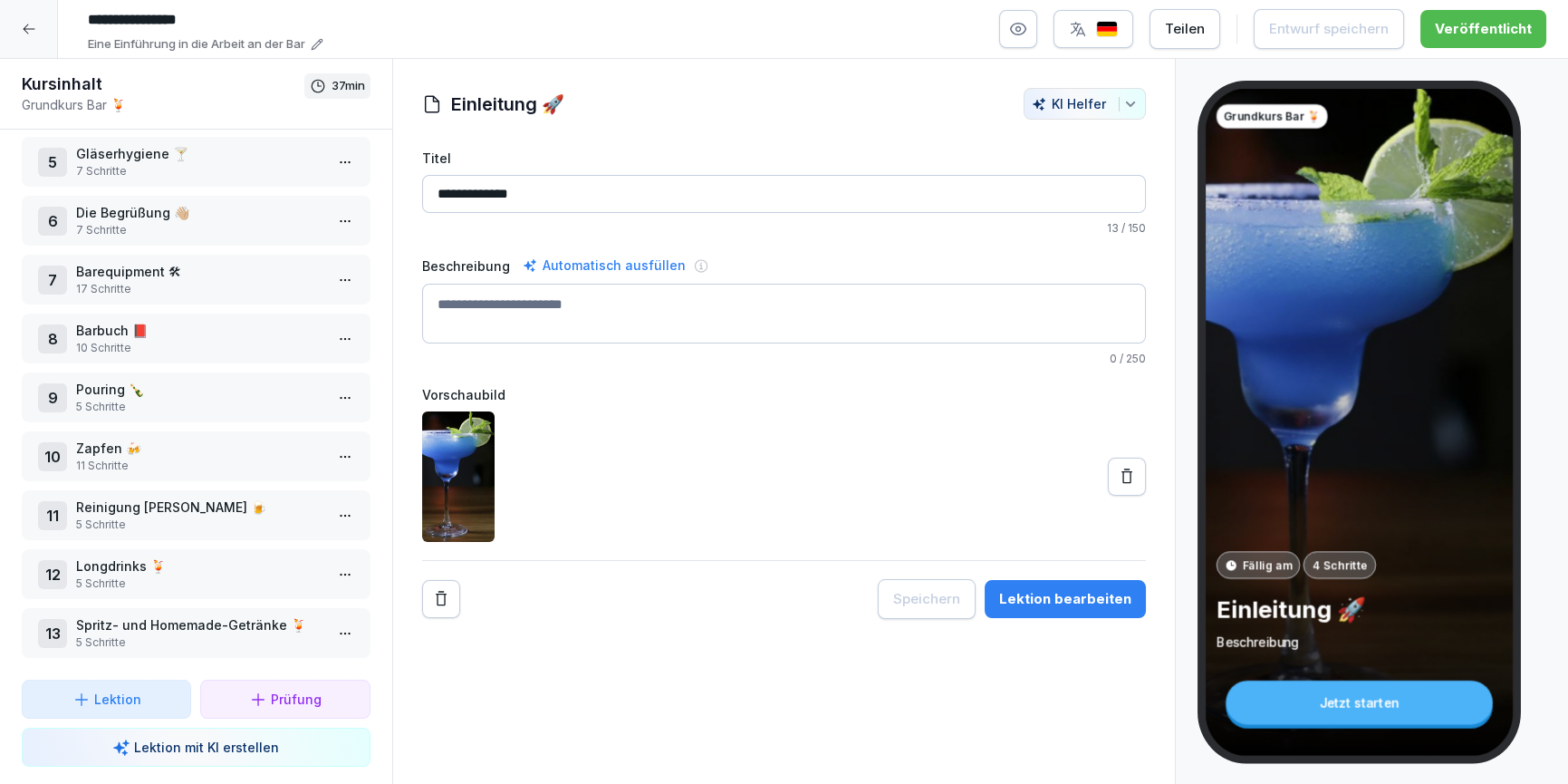
click at [1037, 591] on div "Lektion bearbeiten" at bounding box center [1065, 599] width 132 height 20
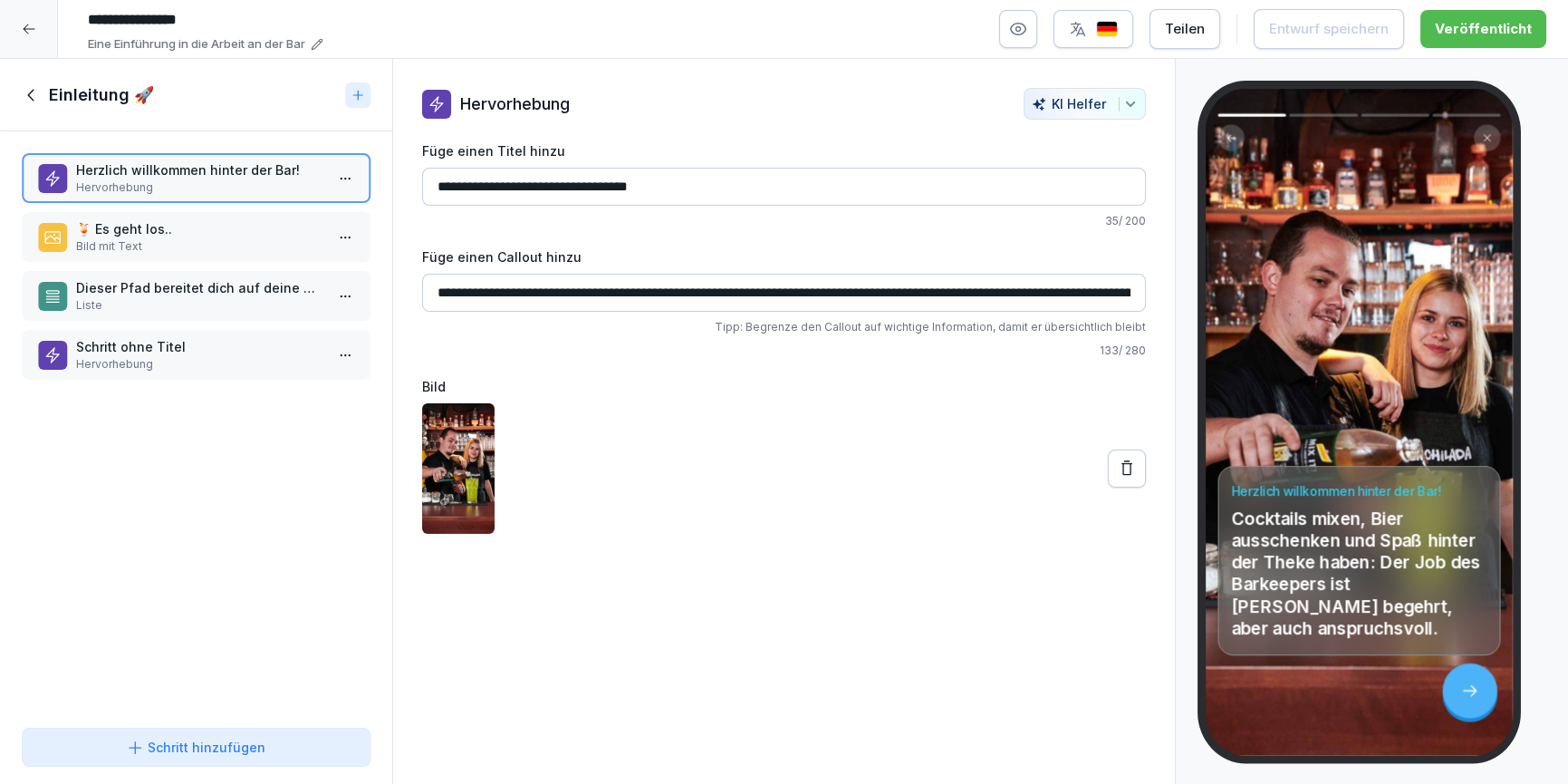
click at [131, 243] on p "Bild mit Text" at bounding box center [200, 246] width 247 height 16
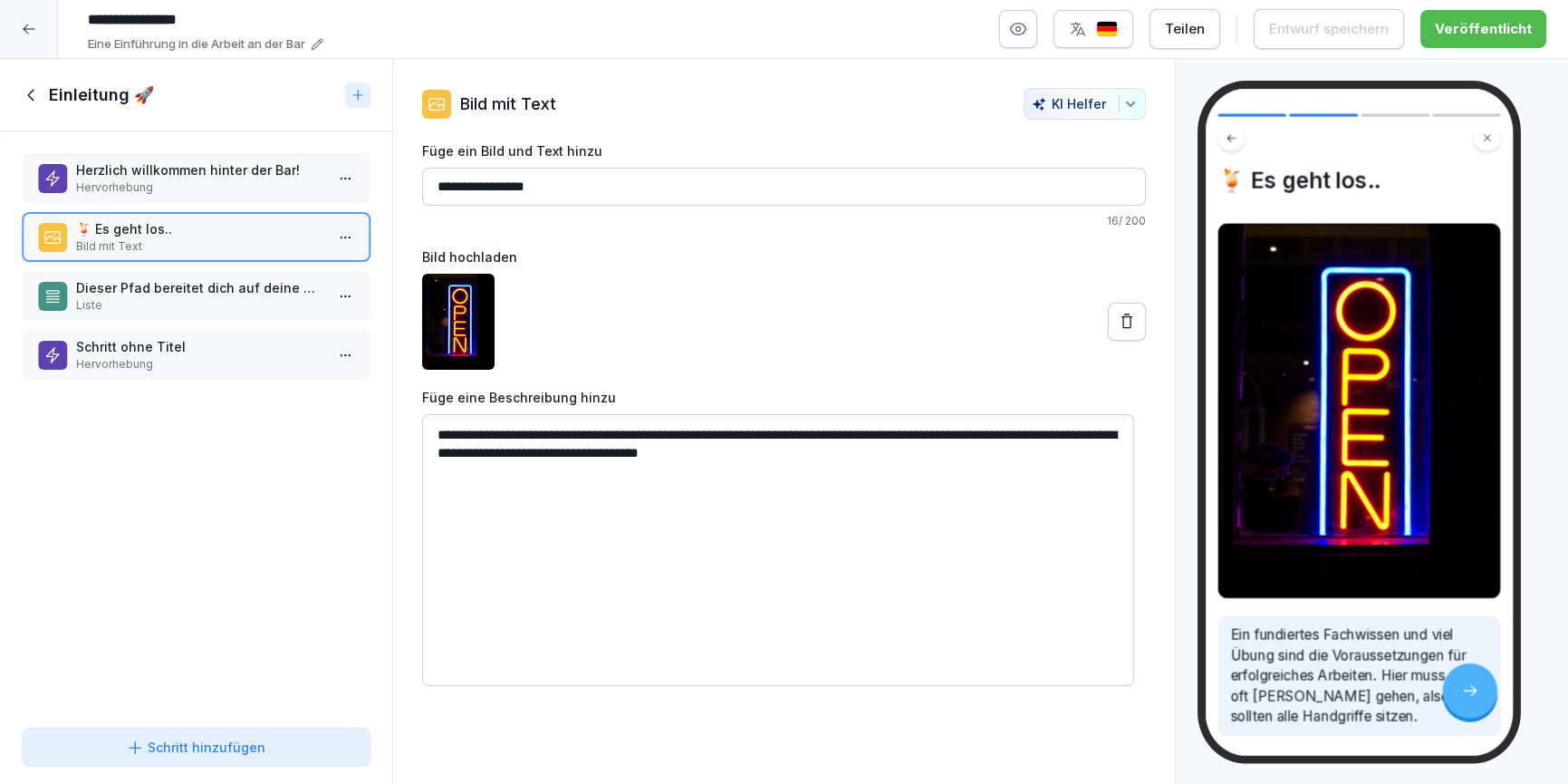
click at [126, 304] on p "Liste" at bounding box center [200, 305] width 247 height 16
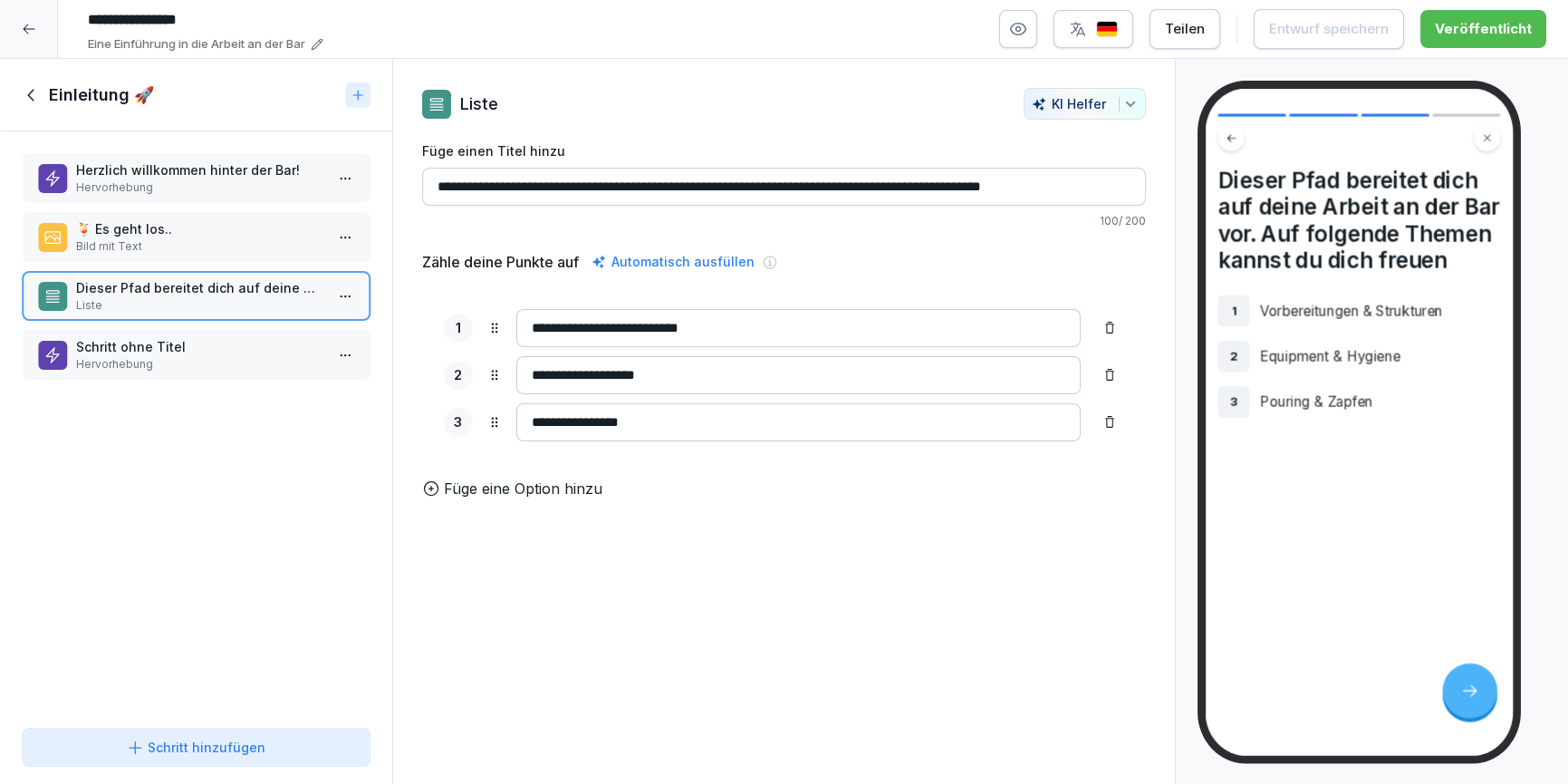
click at [124, 287] on p "Dieser Pfad bereitet dich auf deine Arbeit an der Bar vor. Auf folgende Themen …" at bounding box center [200, 288] width 247 height 19
click at [126, 246] on p "Bild mit Text" at bounding box center [200, 246] width 247 height 16
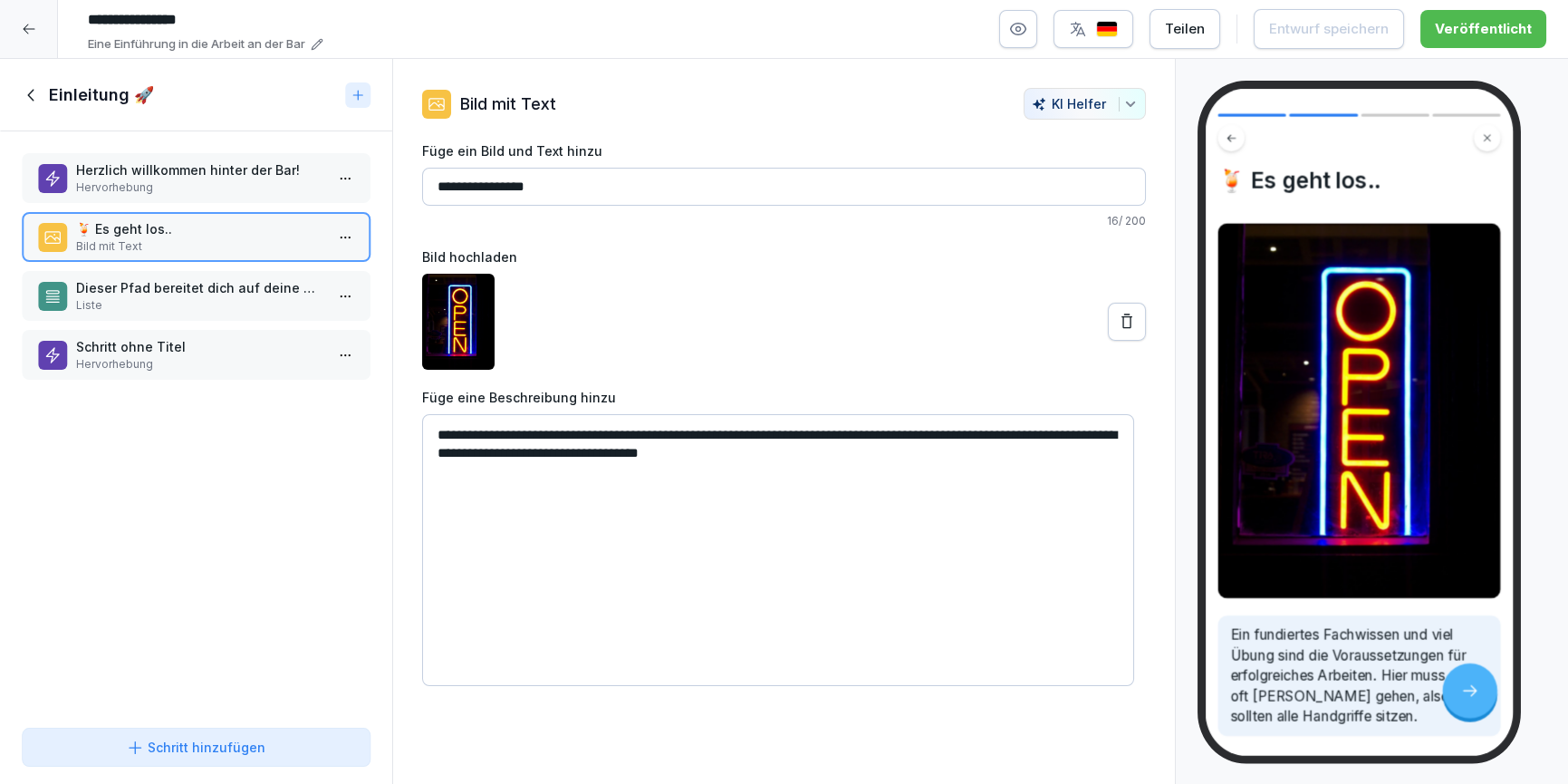
click at [131, 360] on p "Hervorhebung" at bounding box center [200, 364] width 247 height 16
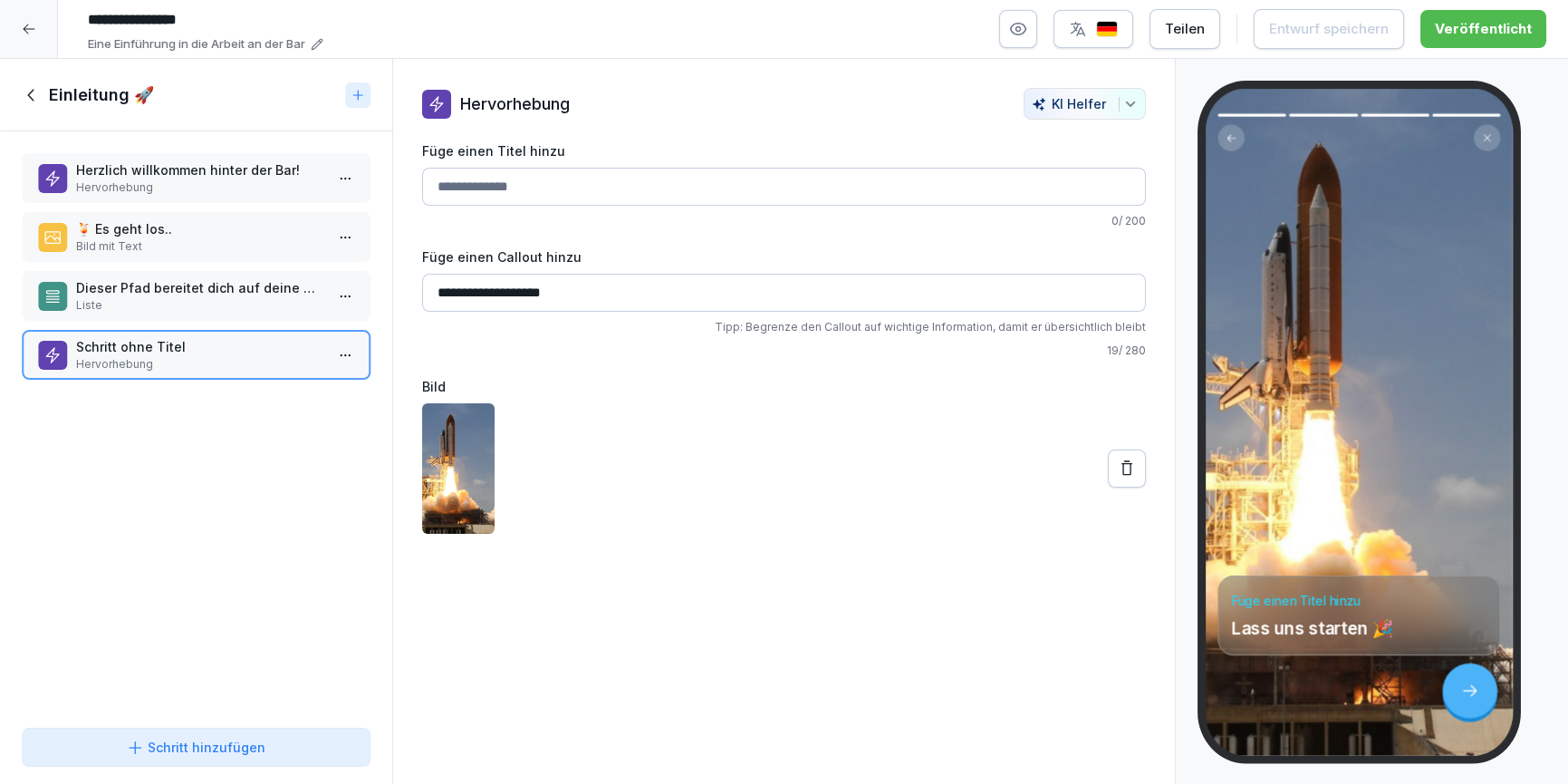
click at [35, 85] on icon at bounding box center [32, 95] width 20 height 20
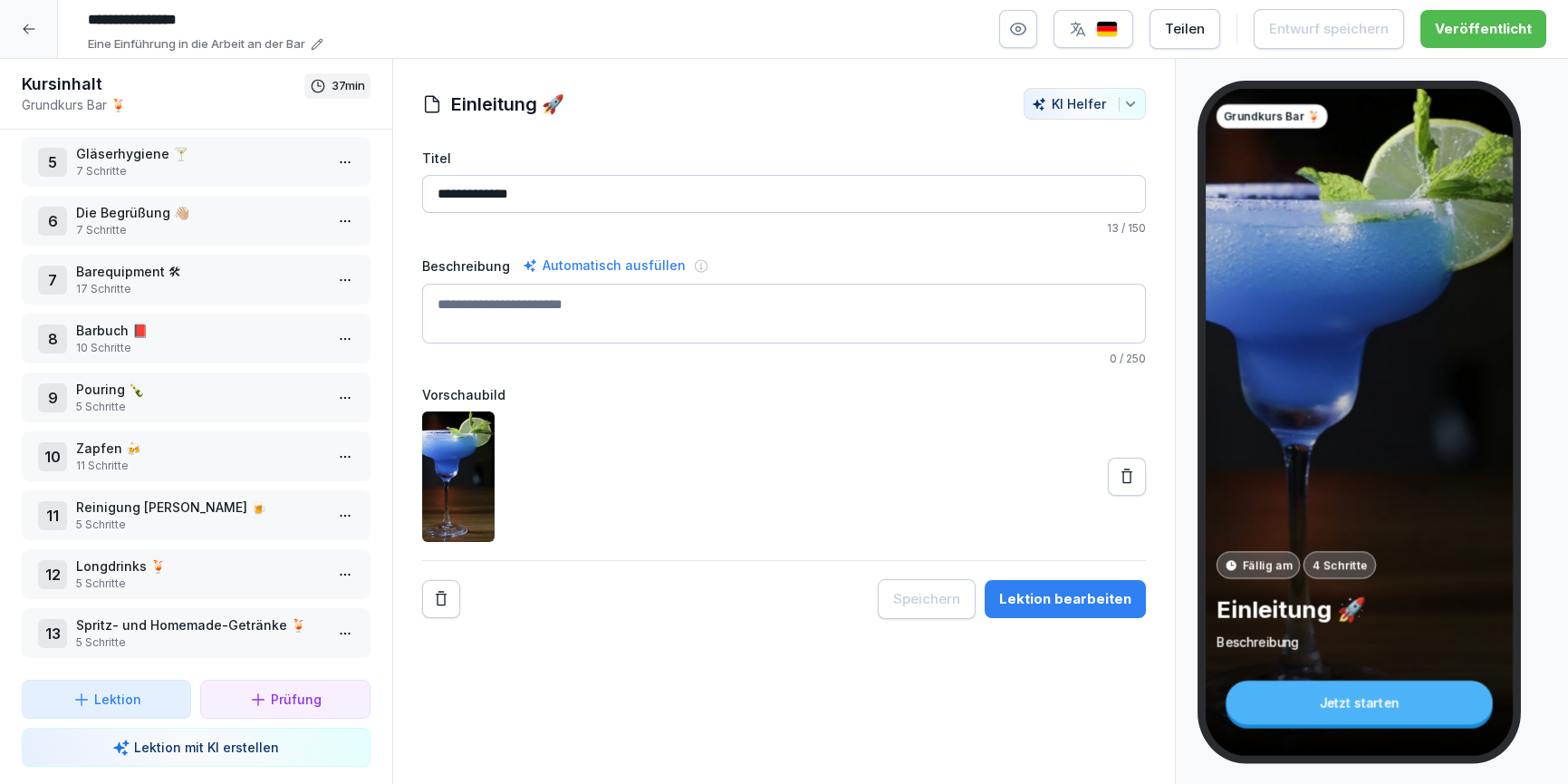
click at [147, 226] on p "7 Schritte" at bounding box center [200, 230] width 247 height 16
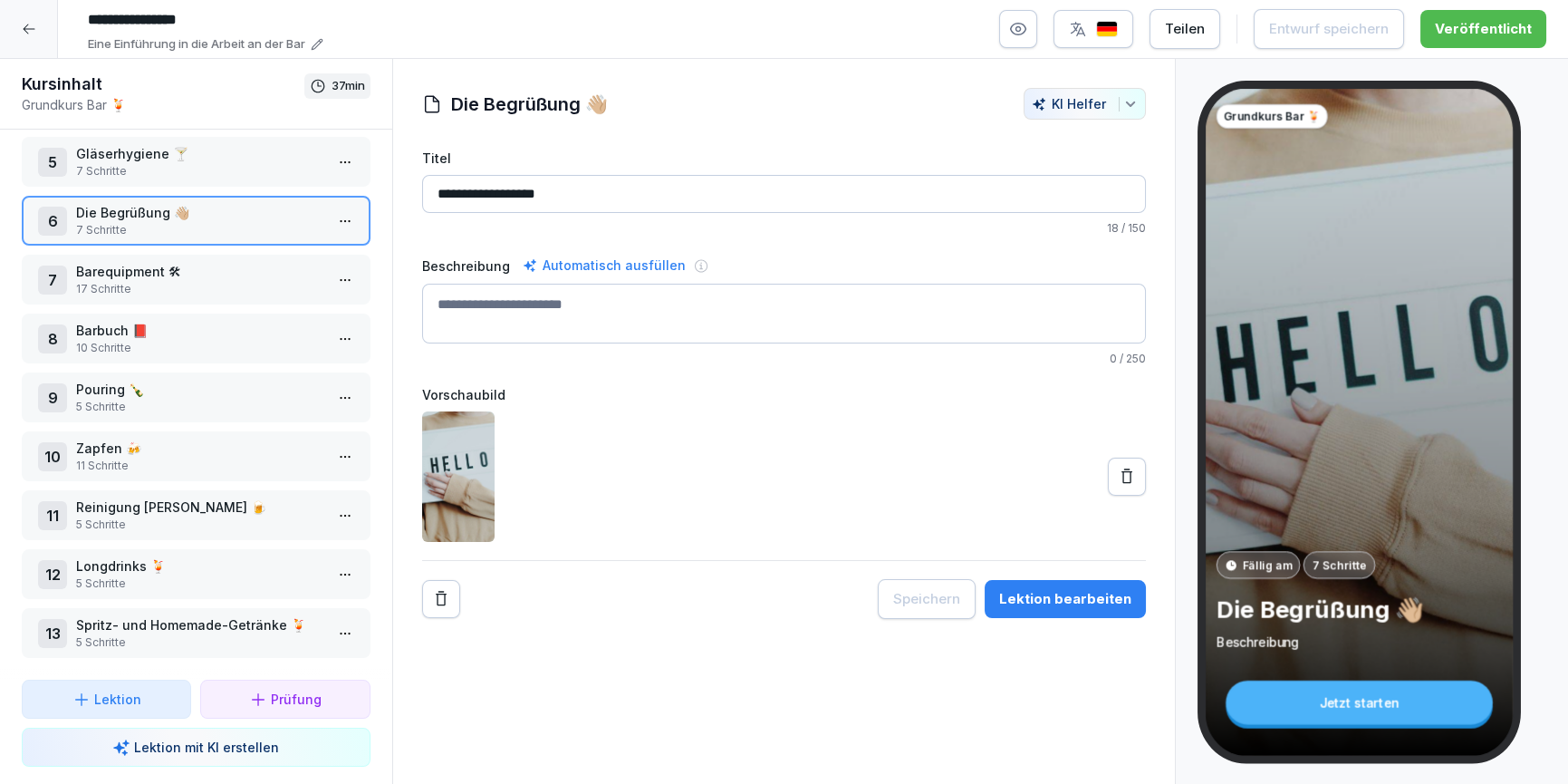
click at [1044, 602] on div "Lektion bearbeiten" at bounding box center [1065, 599] width 132 height 20
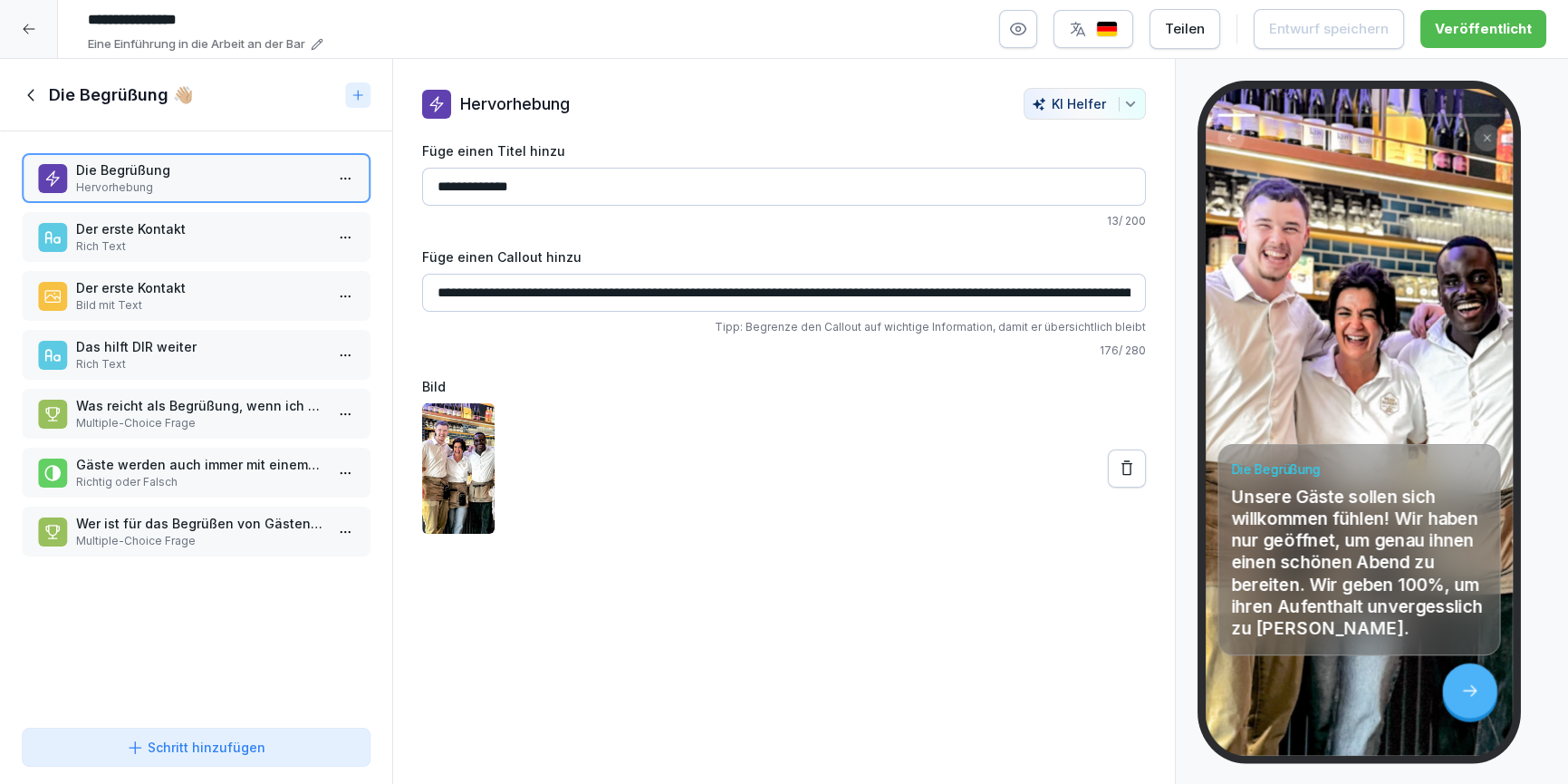
click at [152, 346] on p "Das hilft DIR weiter" at bounding box center [200, 347] width 247 height 19
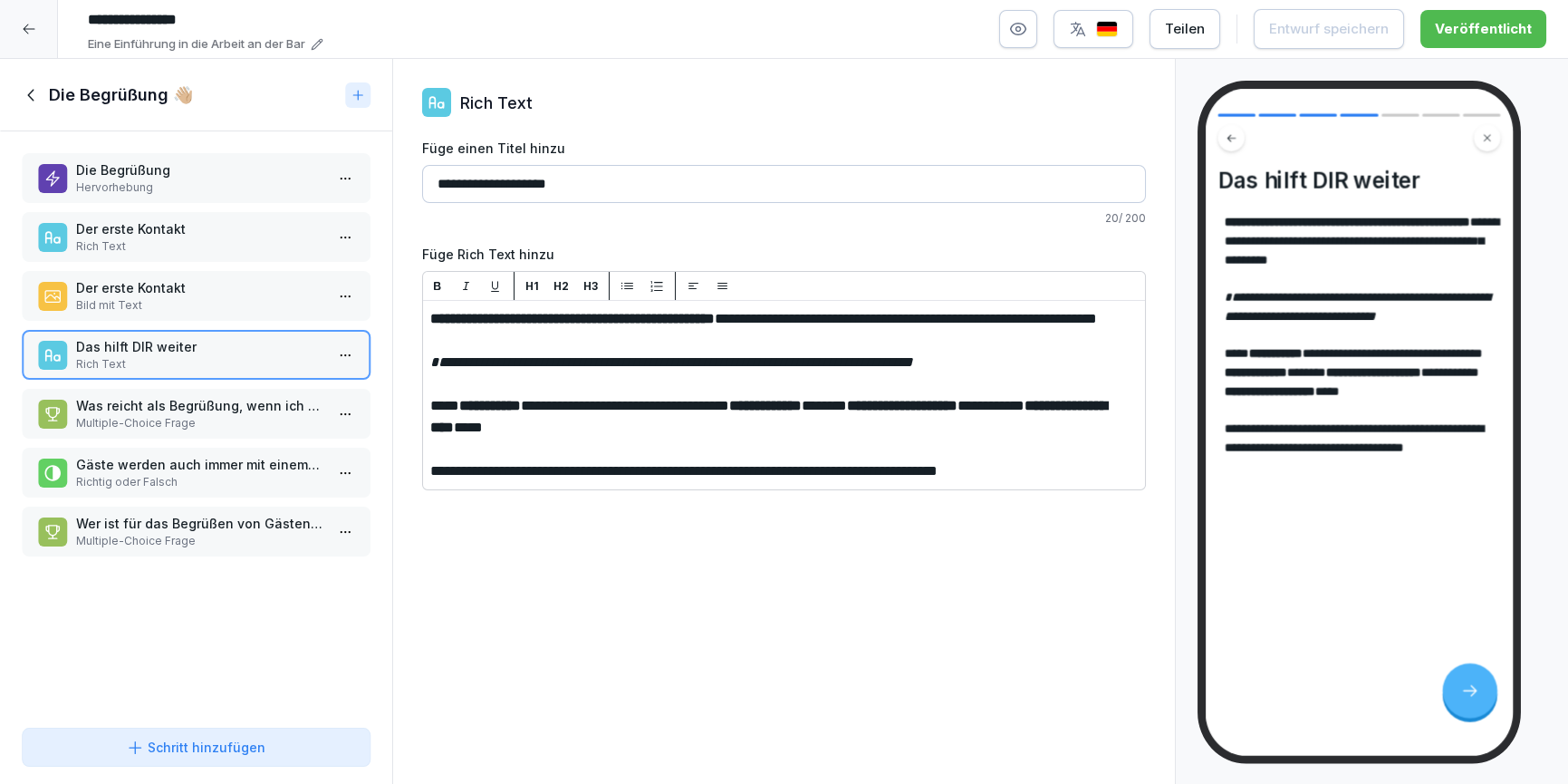
click at [37, 102] on icon at bounding box center [32, 95] width 20 height 20
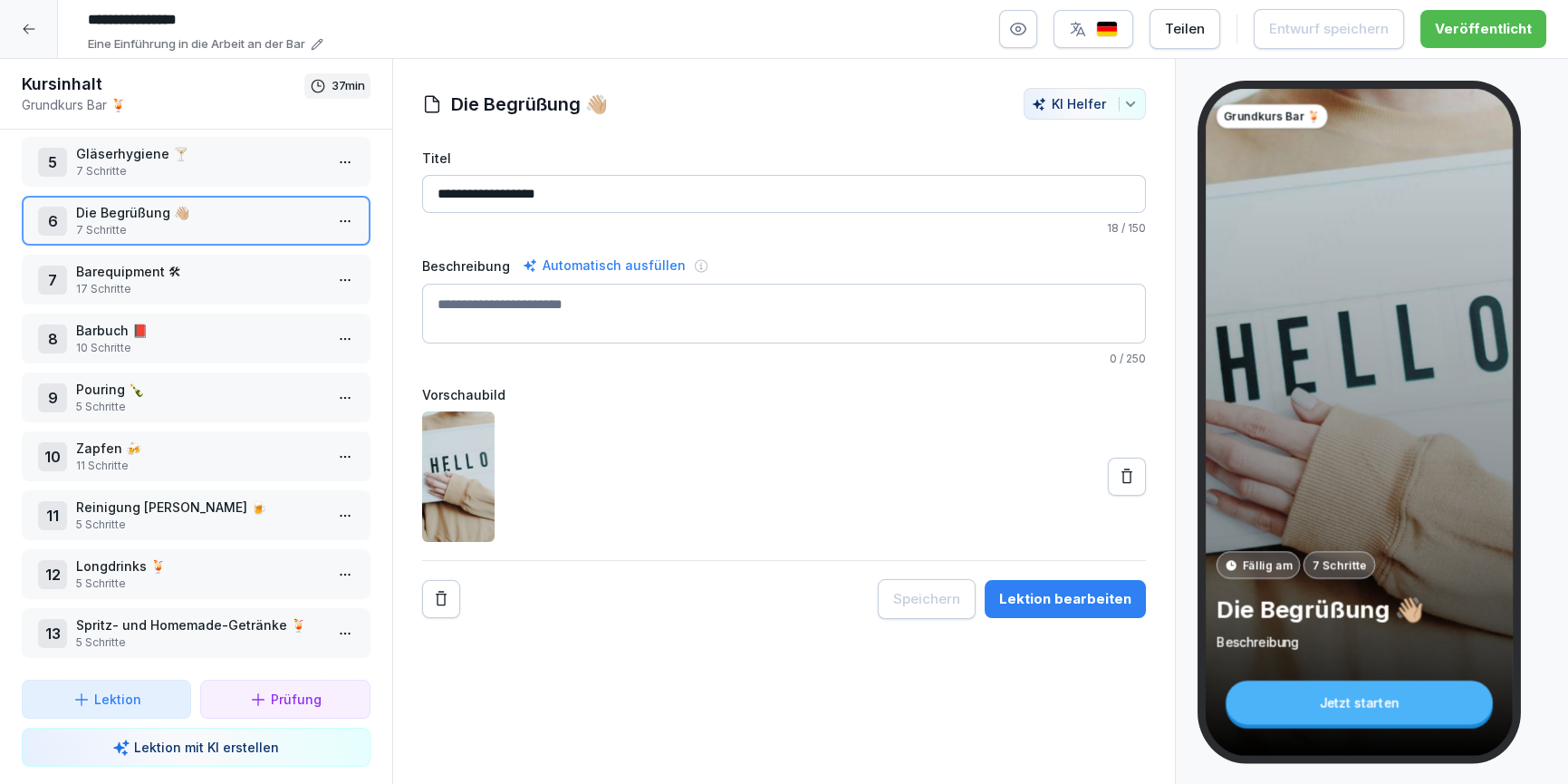
click at [140, 287] on p "17 Schritte" at bounding box center [200, 289] width 247 height 16
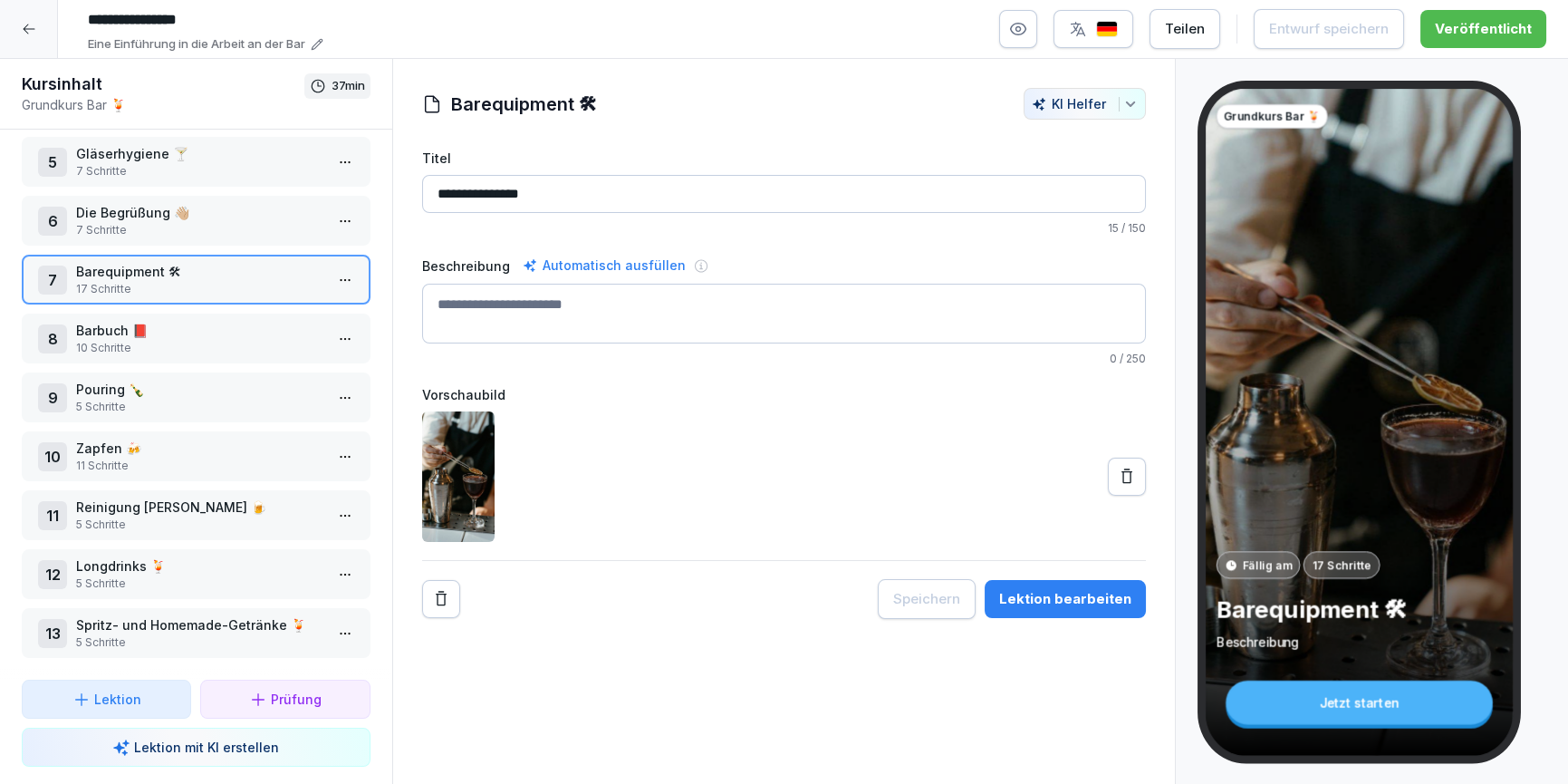
click at [155, 210] on p "Die Begrüßung 👋🏼" at bounding box center [200, 212] width 247 height 19
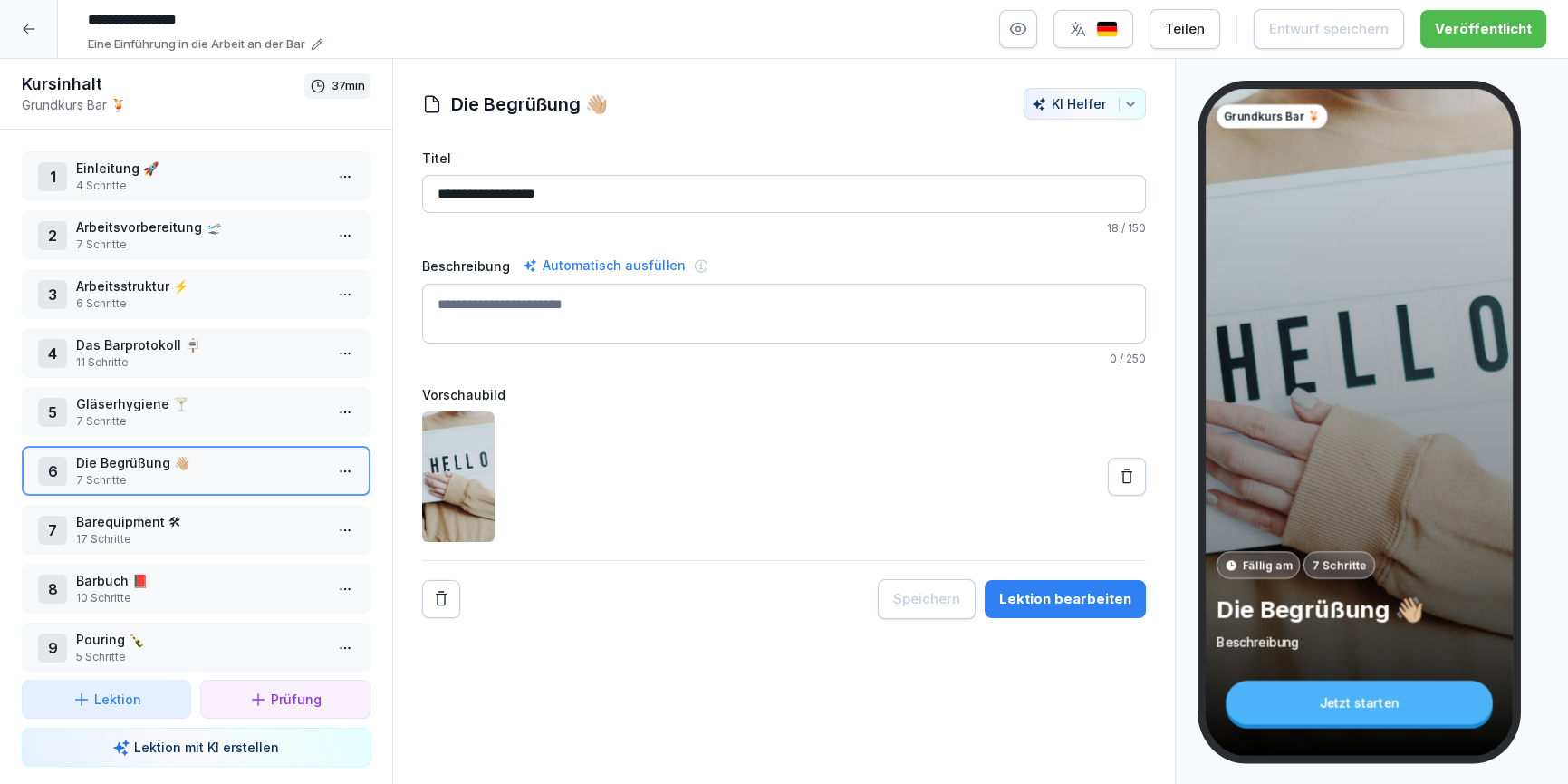
click at [147, 179] on p "4 Schritte" at bounding box center [200, 185] width 247 height 16
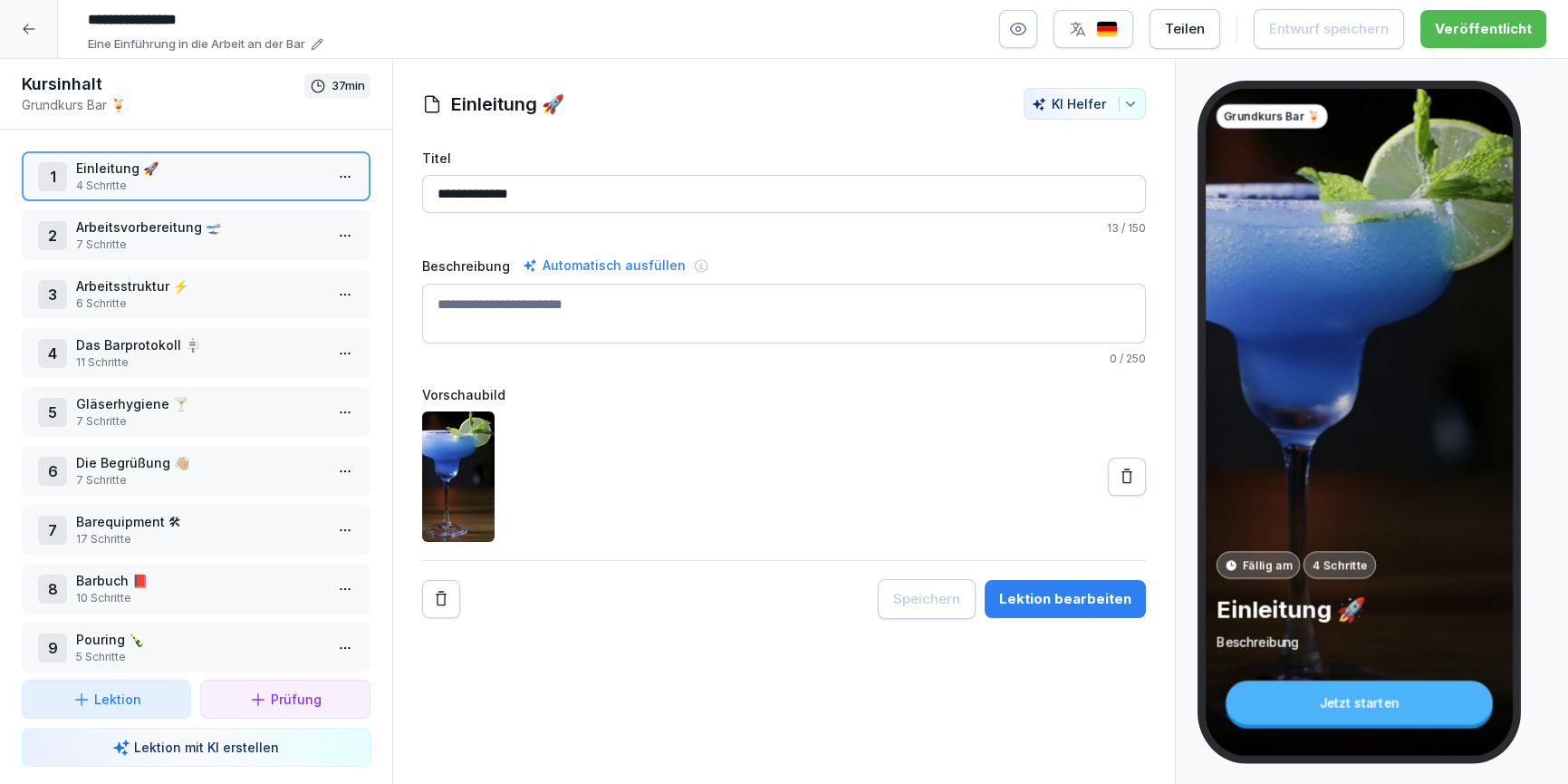
click at [32, 44] on div at bounding box center [29, 29] width 58 height 58
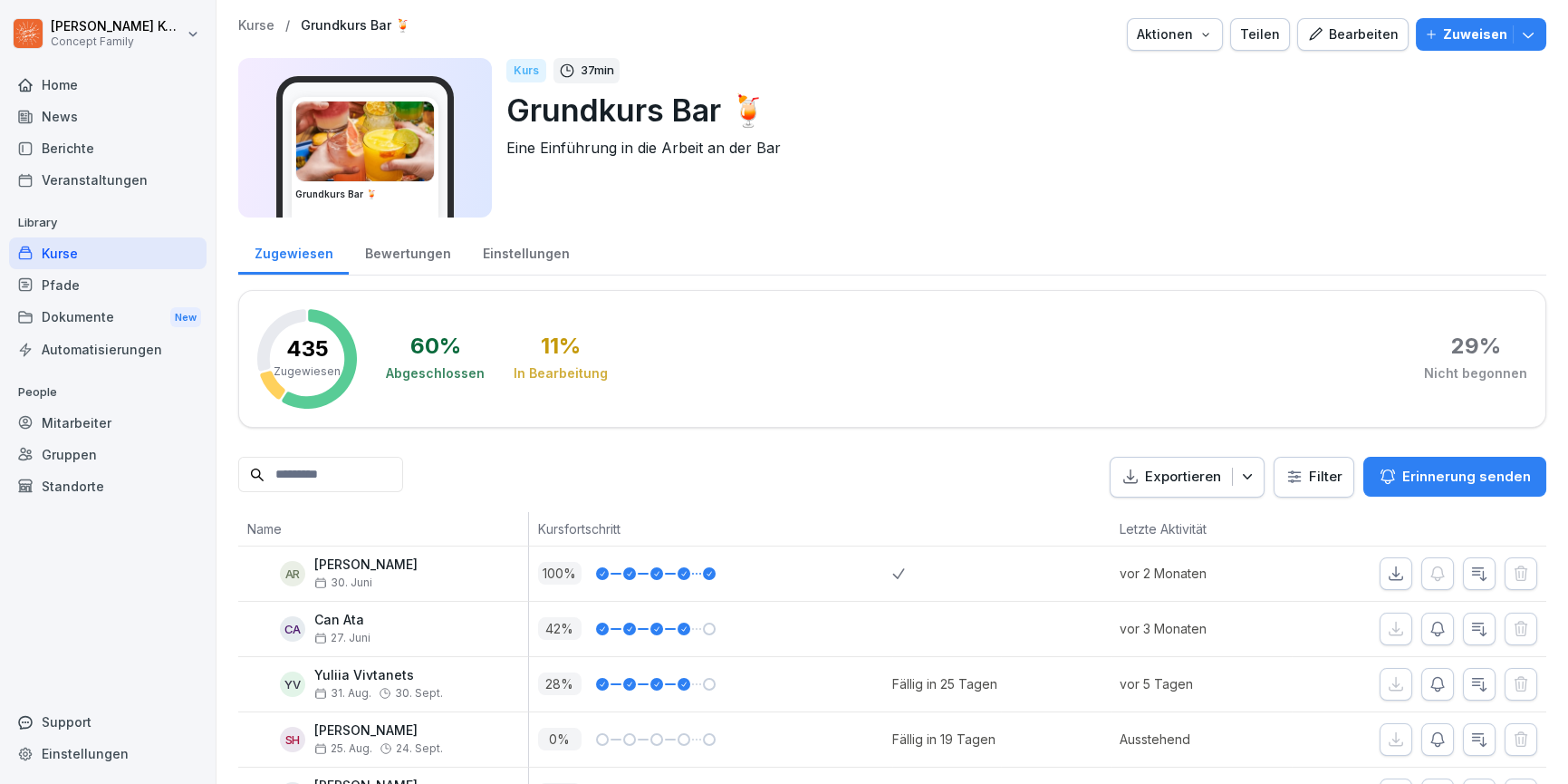
click at [67, 281] on div "Pfade" at bounding box center [107, 285] width 198 height 32
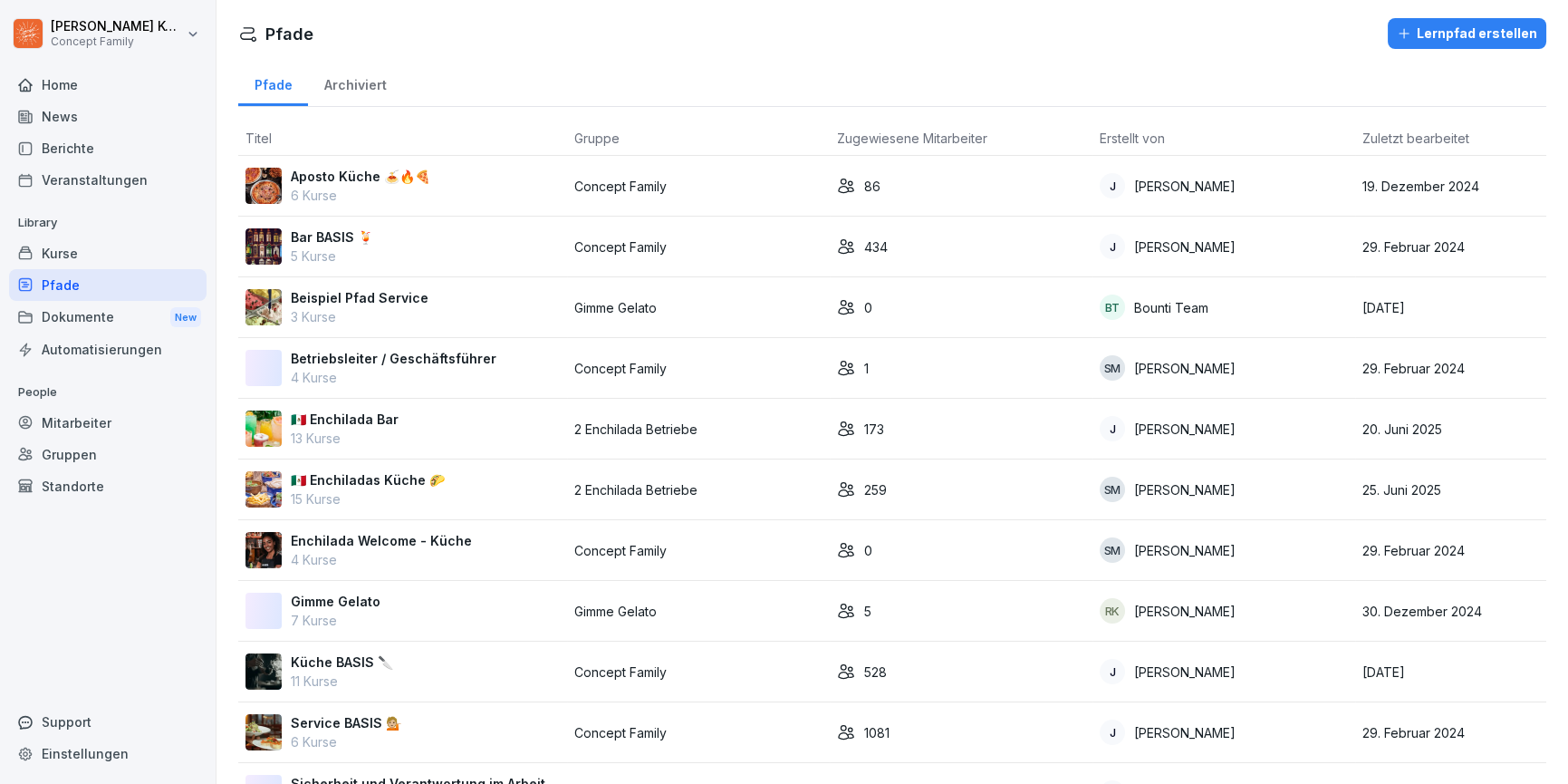
click at [346, 247] on p "5 Kurse" at bounding box center [331, 256] width 82 height 19
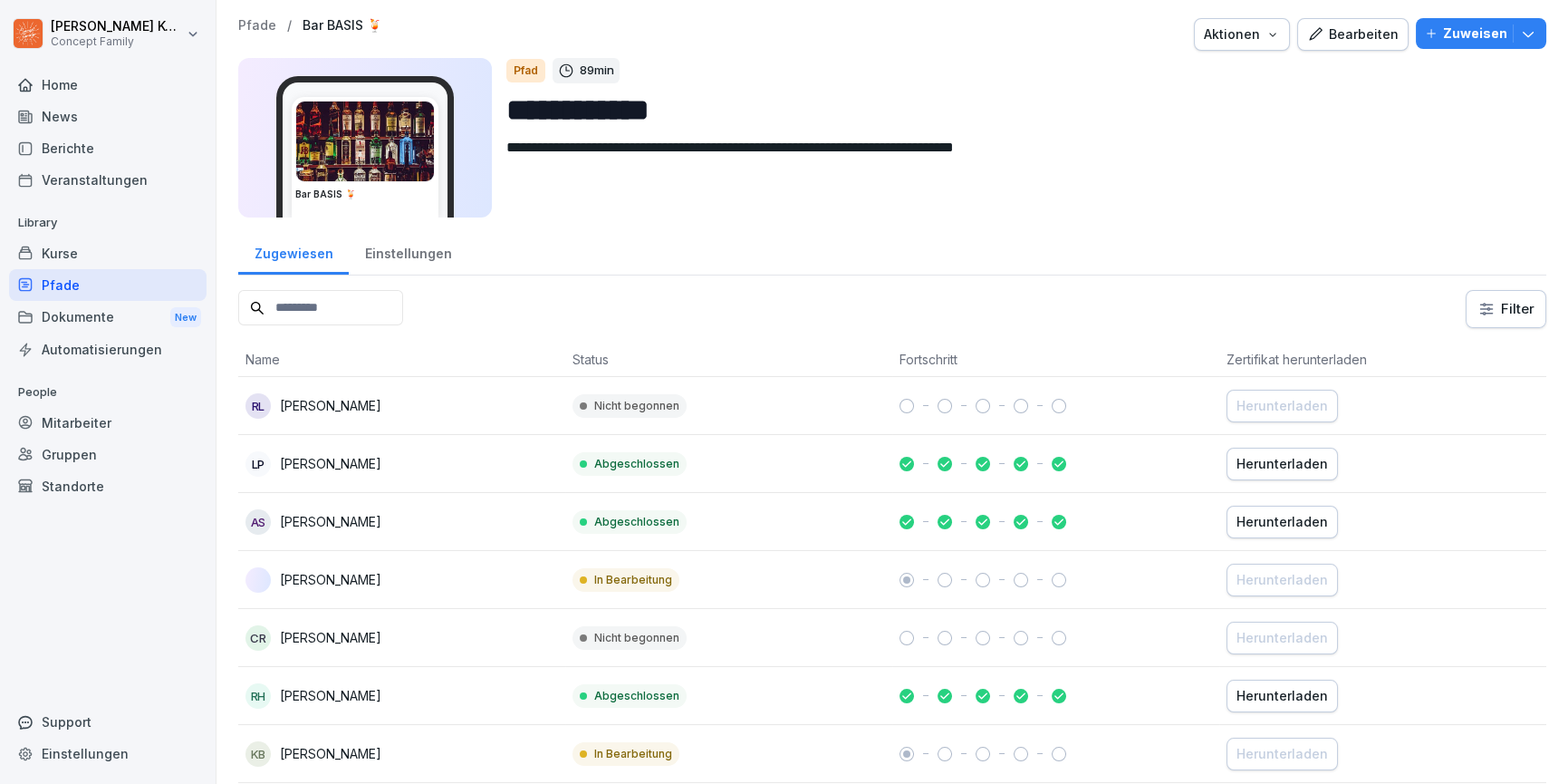
click at [1376, 26] on div "Bearbeiten" at bounding box center [1353, 34] width 92 height 20
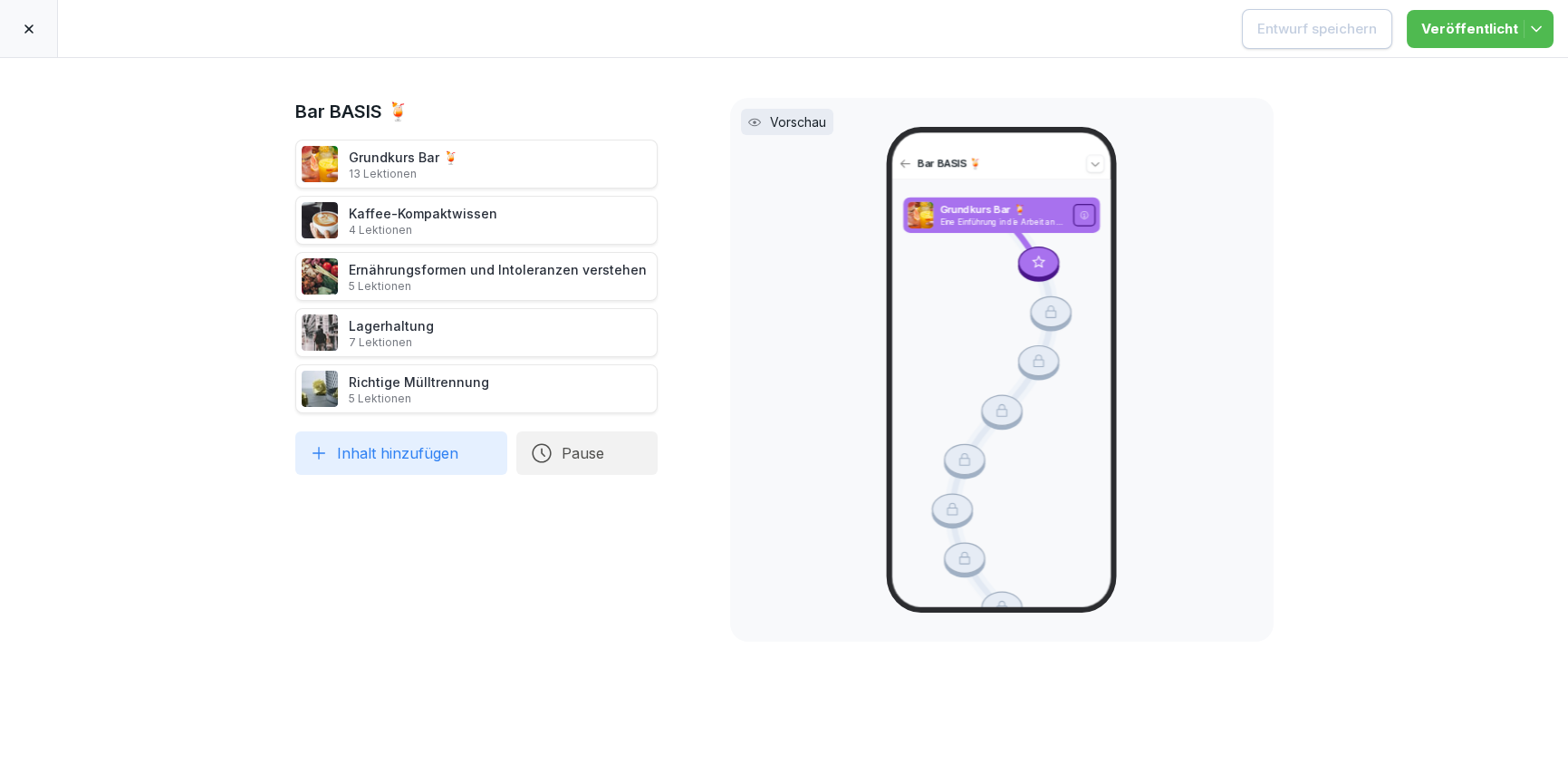
click at [23, 34] on icon at bounding box center [29, 29] width 14 height 14
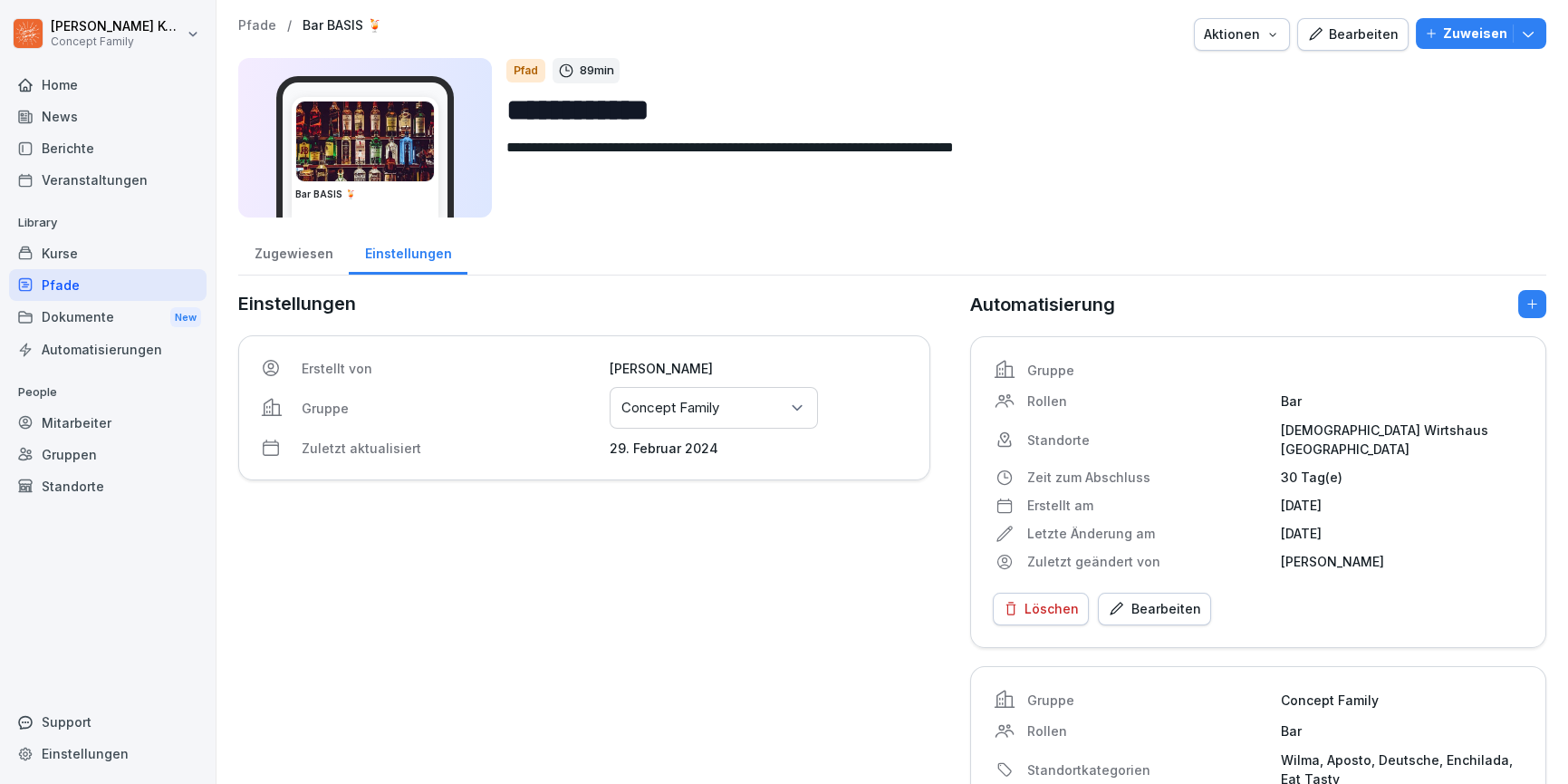
click at [71, 265] on div "Kurse" at bounding box center [107, 253] width 198 height 32
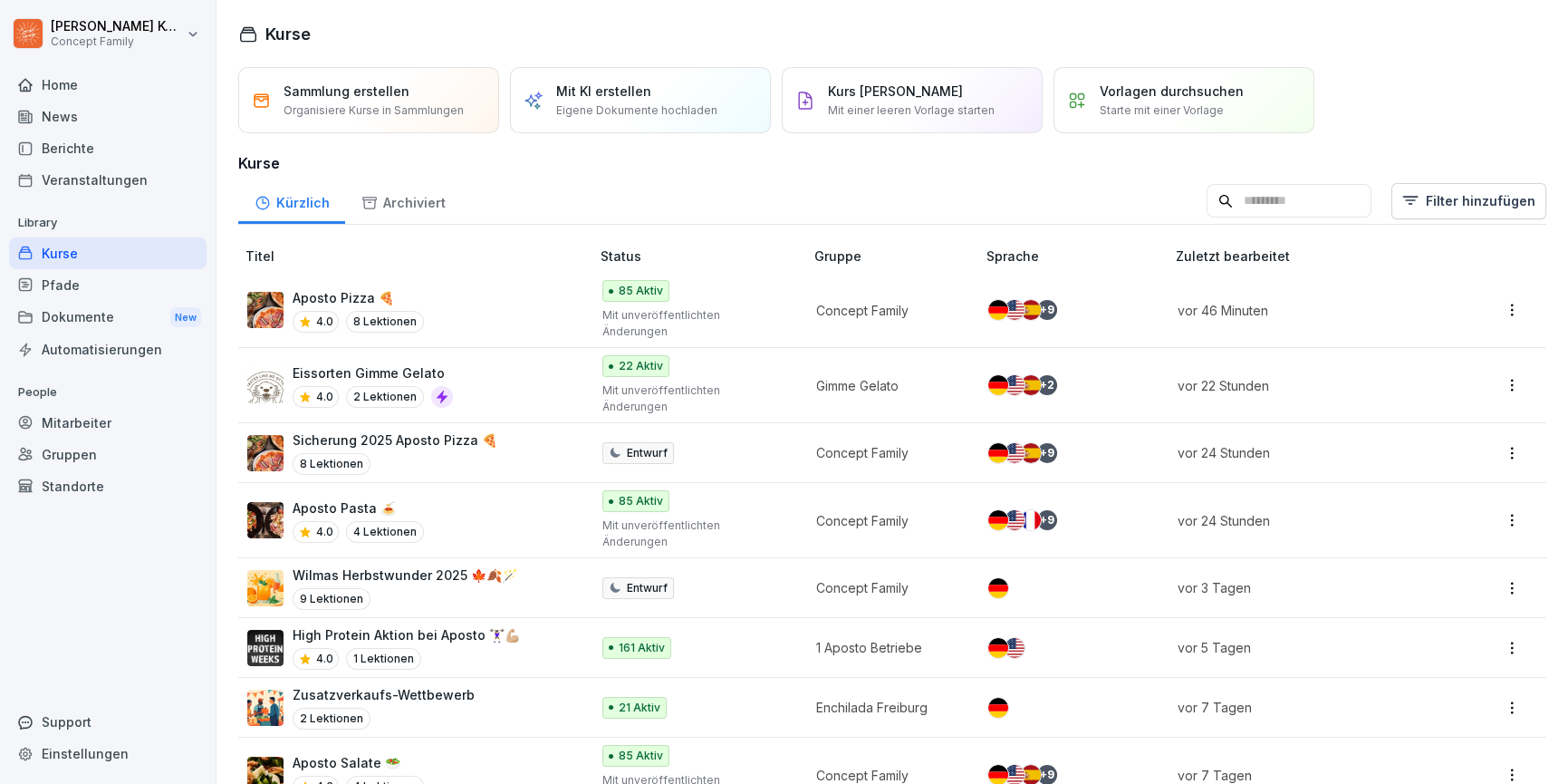
click at [1282, 206] on input at bounding box center [1289, 201] width 165 height 35
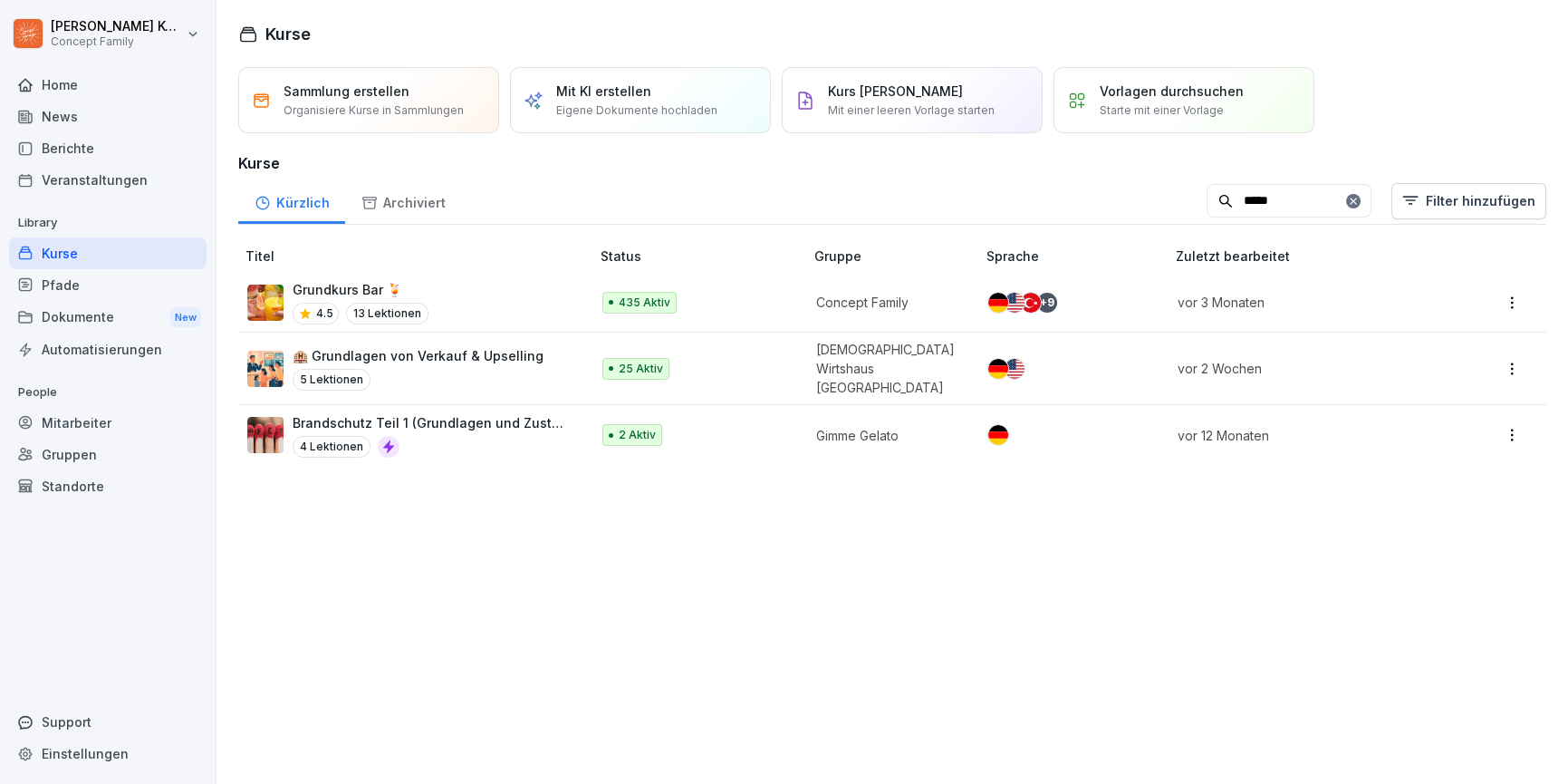
type input "*****"
click at [546, 292] on div "Grundkurs Bar 🍹 4.5 13 Lektionen" at bounding box center [409, 302] width 324 height 44
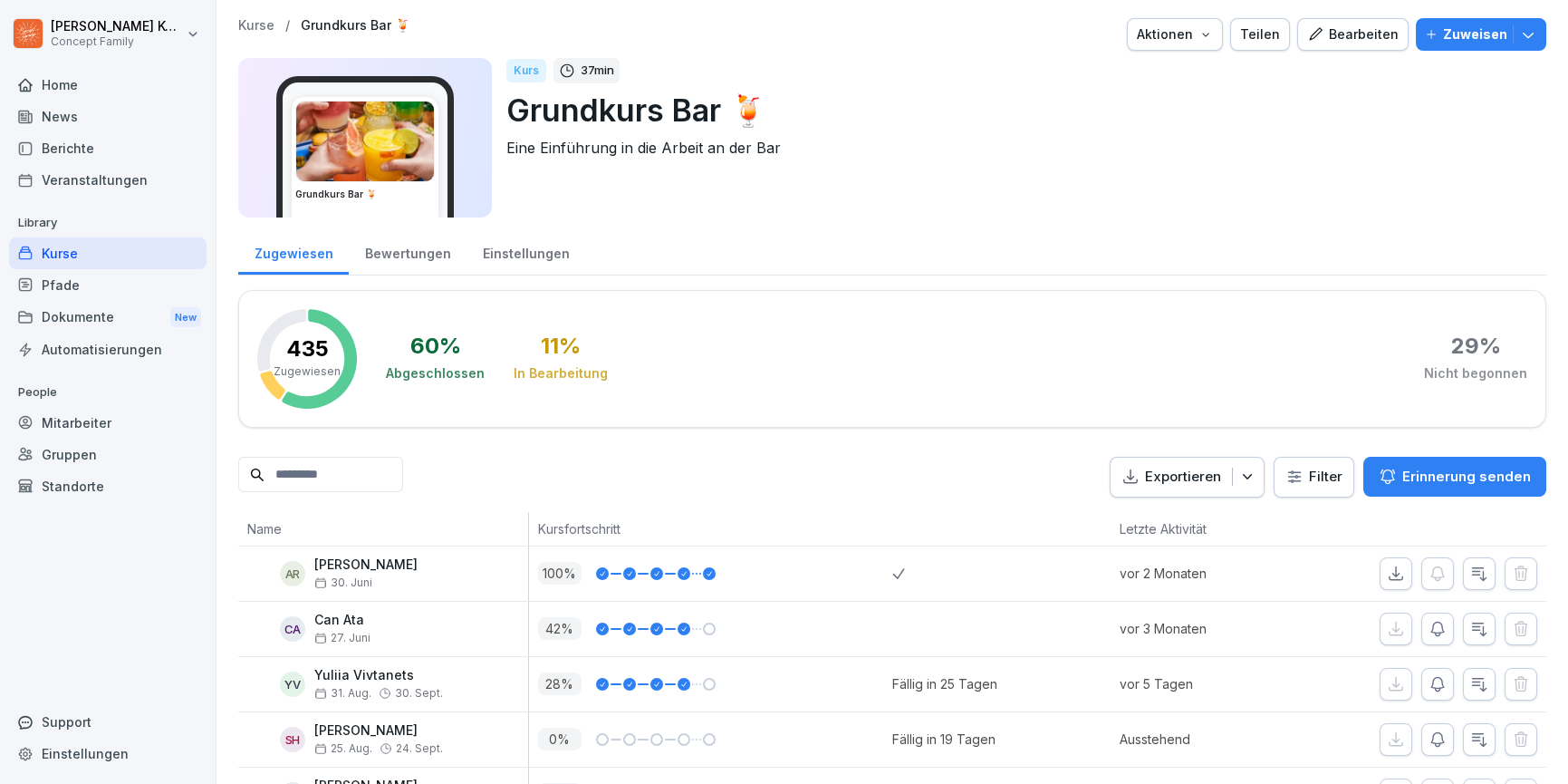
click at [1358, 44] on button "Bearbeiten" at bounding box center [1353, 35] width 111 height 33
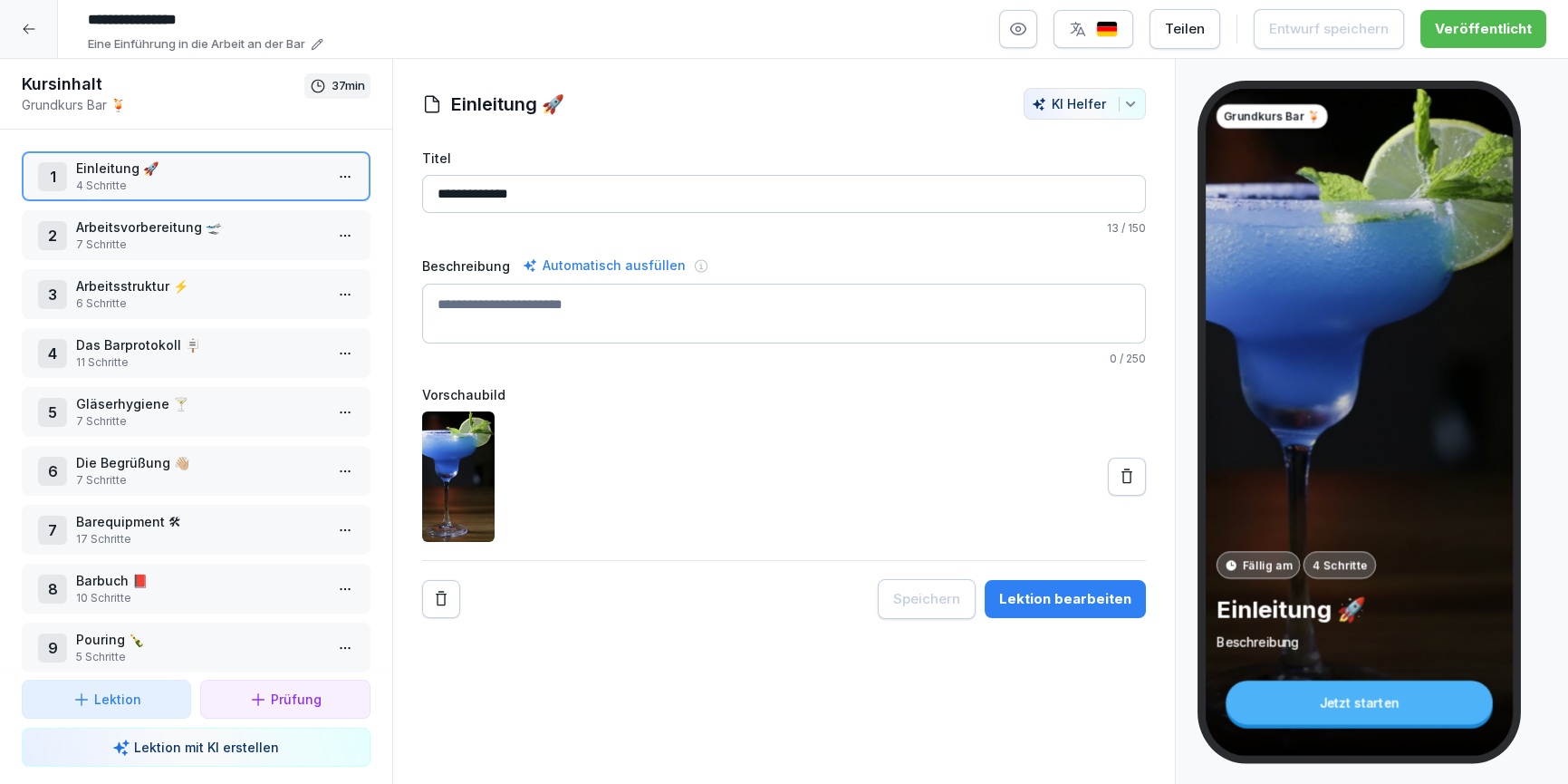
click at [225, 229] on p "Arbeitsvorbereitung 🛫" at bounding box center [200, 227] width 247 height 19
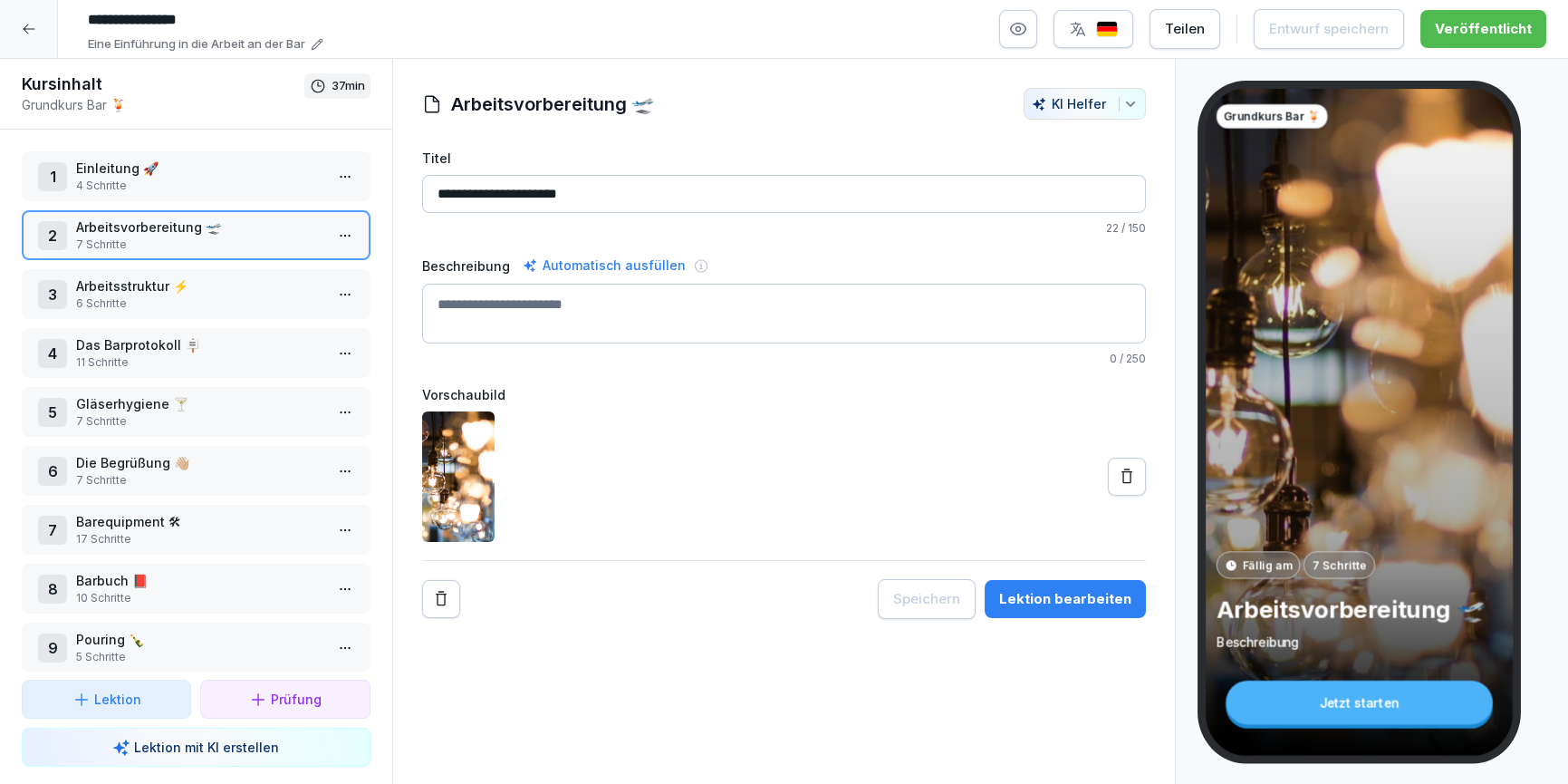
click at [167, 281] on p "Arbeitsstruktur ⚡️" at bounding box center [200, 286] width 247 height 19
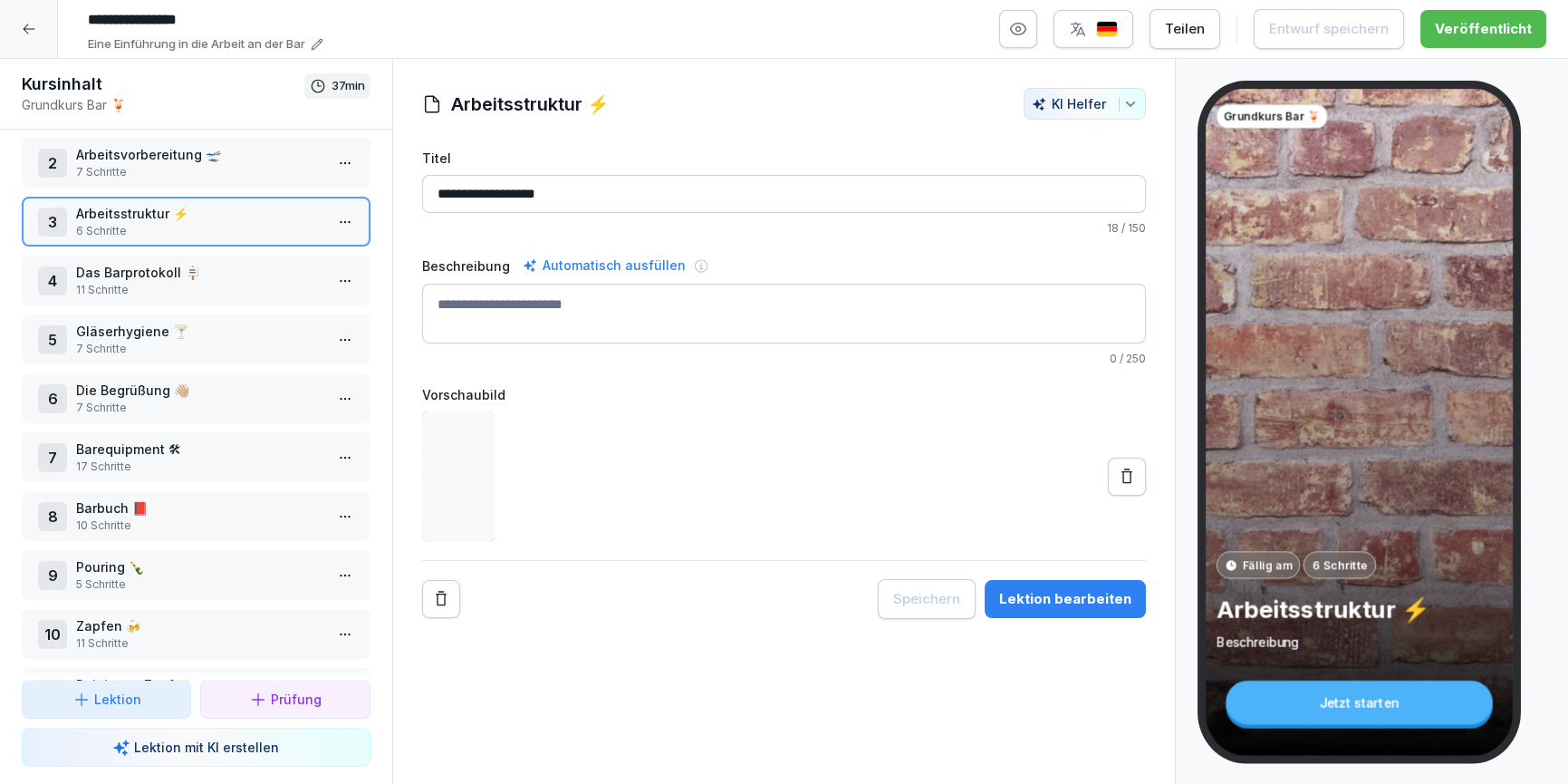
scroll to position [82, 0]
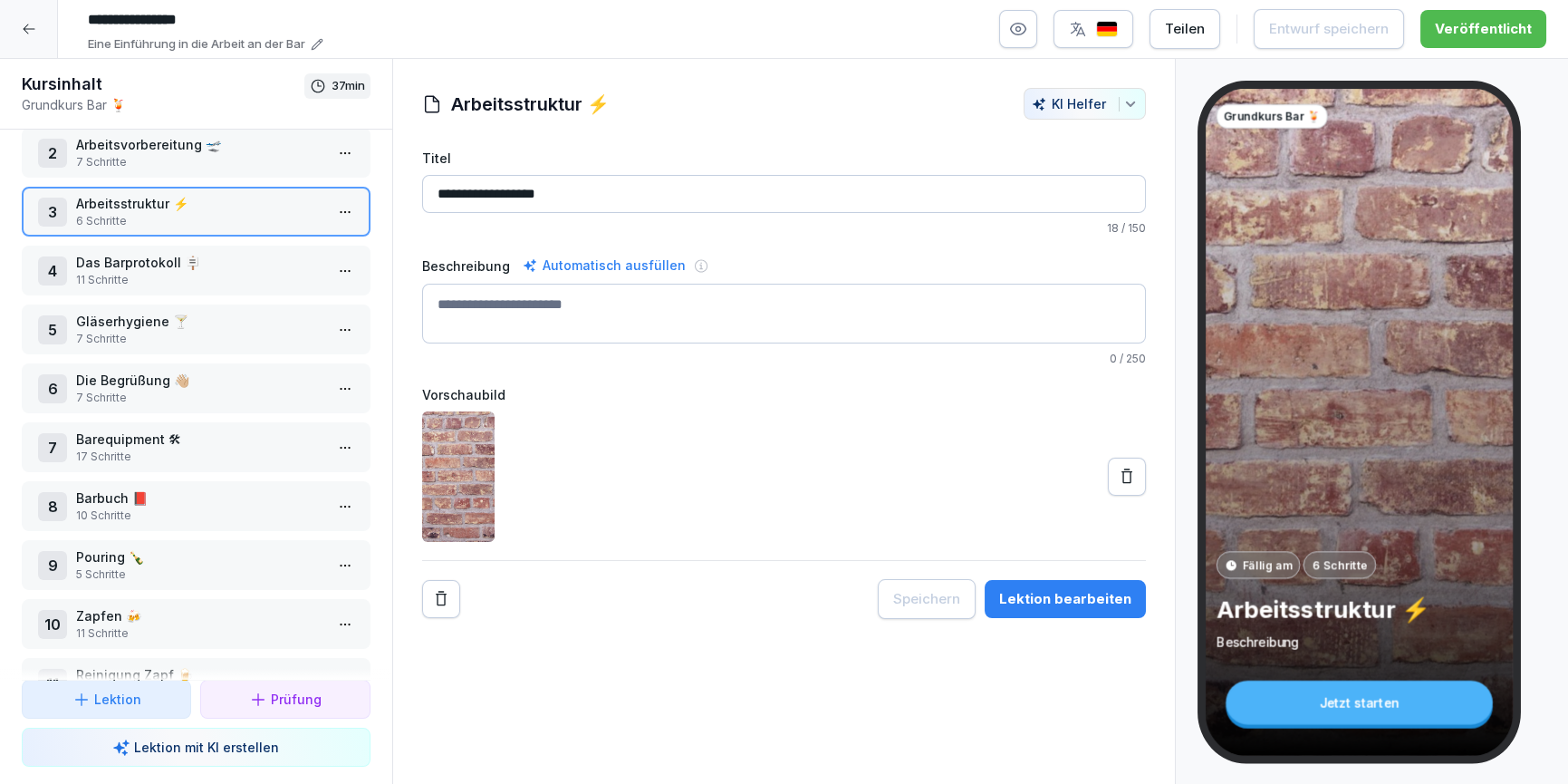
click at [1064, 605] on div "Lektion bearbeiten" at bounding box center [1065, 599] width 132 height 20
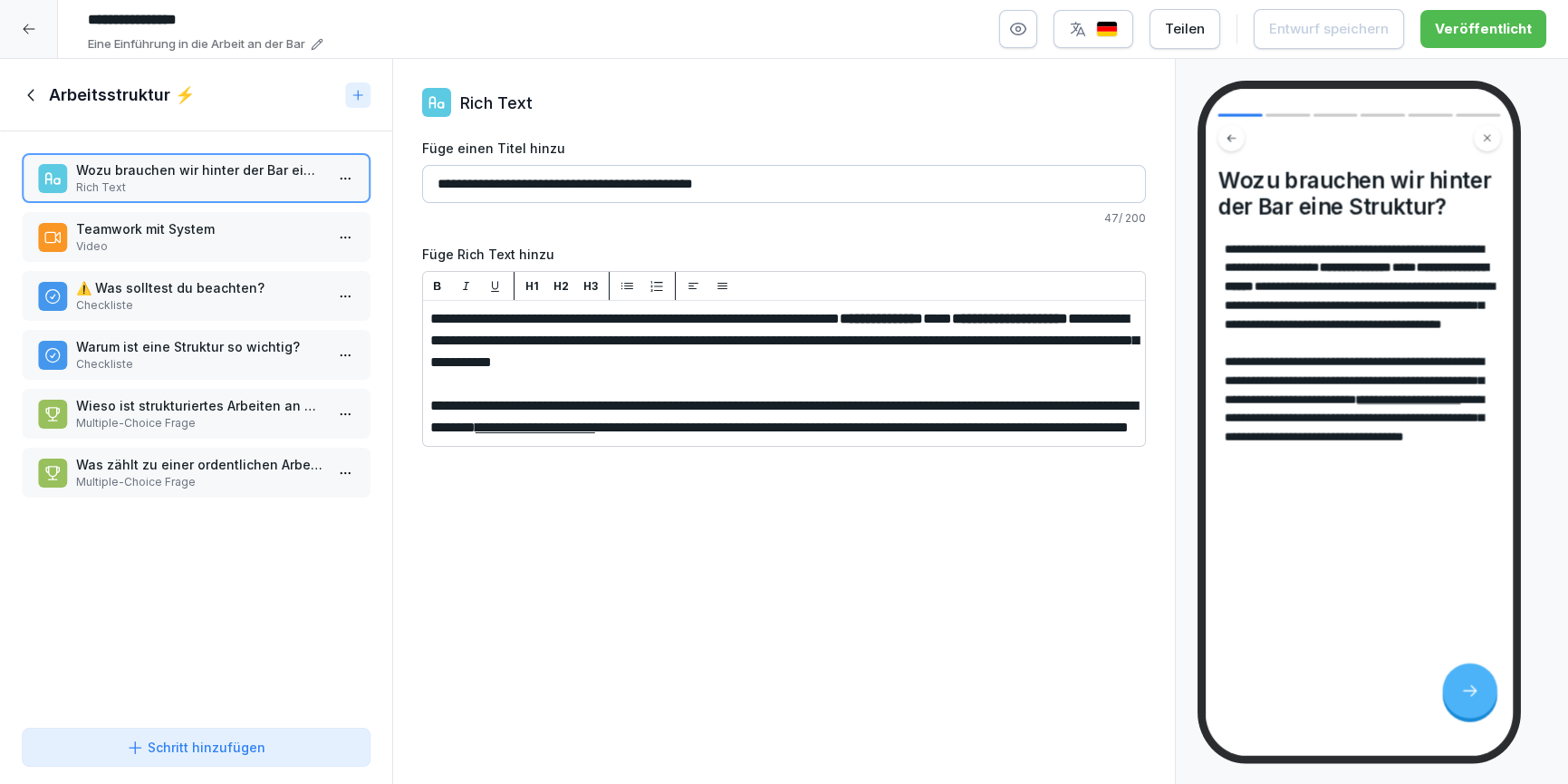
click at [129, 252] on p "Video" at bounding box center [200, 246] width 247 height 16
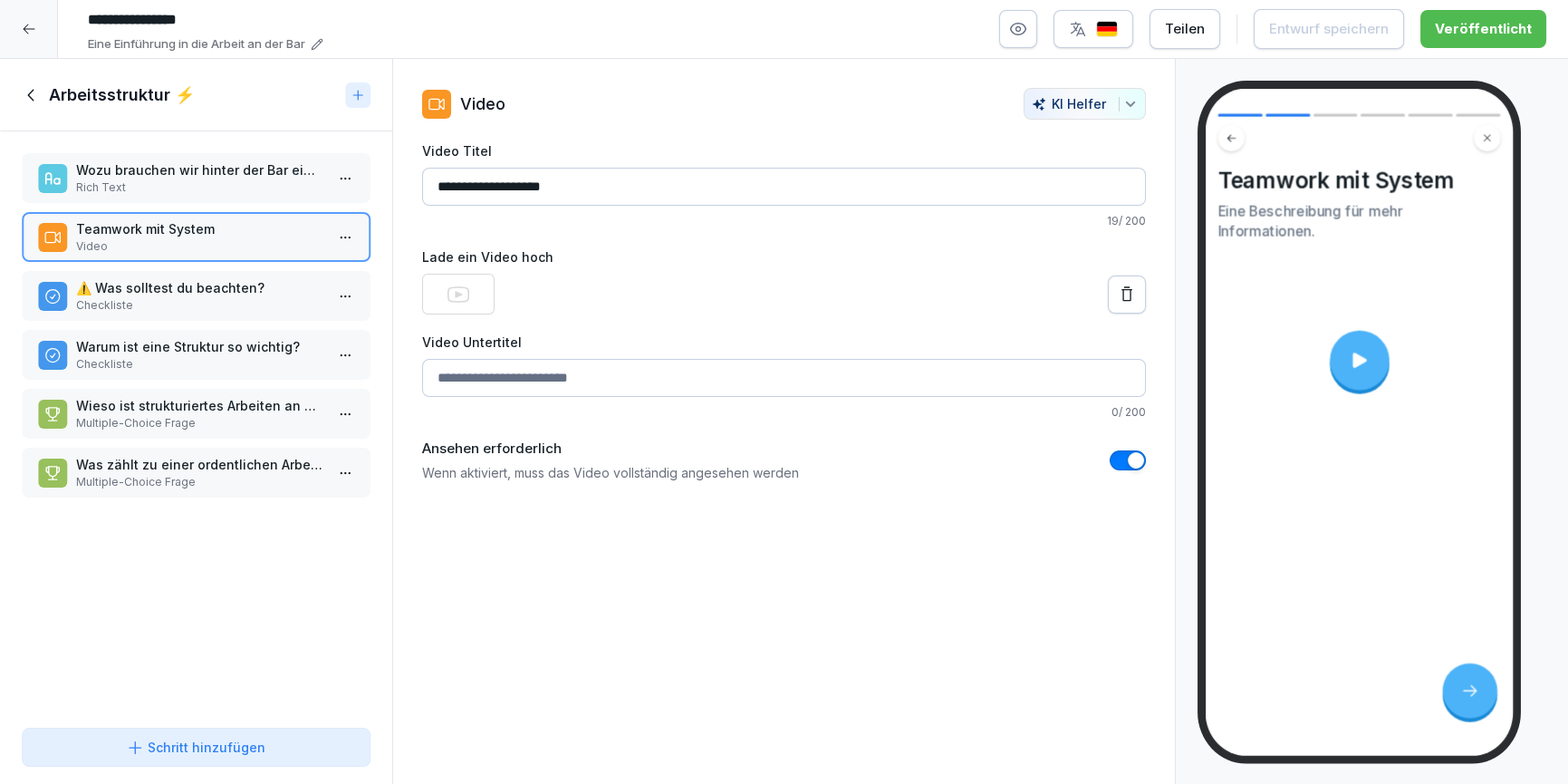
click at [1376, 399] on video at bounding box center [1359, 360] width 264 height 149
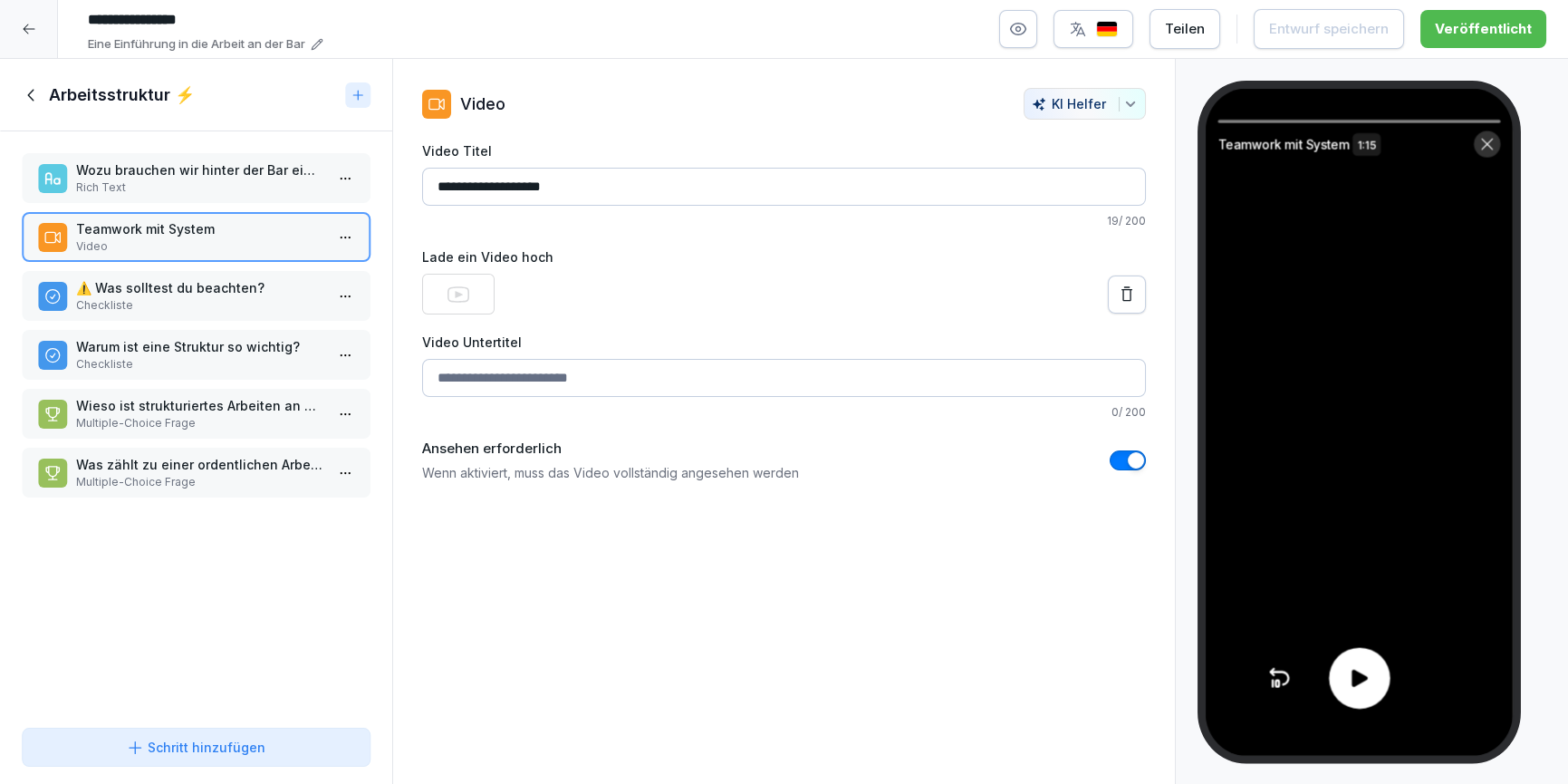
click at [1350, 688] on icon at bounding box center [1359, 678] width 25 height 25
click at [1378, 684] on div at bounding box center [1359, 678] width 61 height 61
click at [31, 95] on icon at bounding box center [32, 95] width 20 height 20
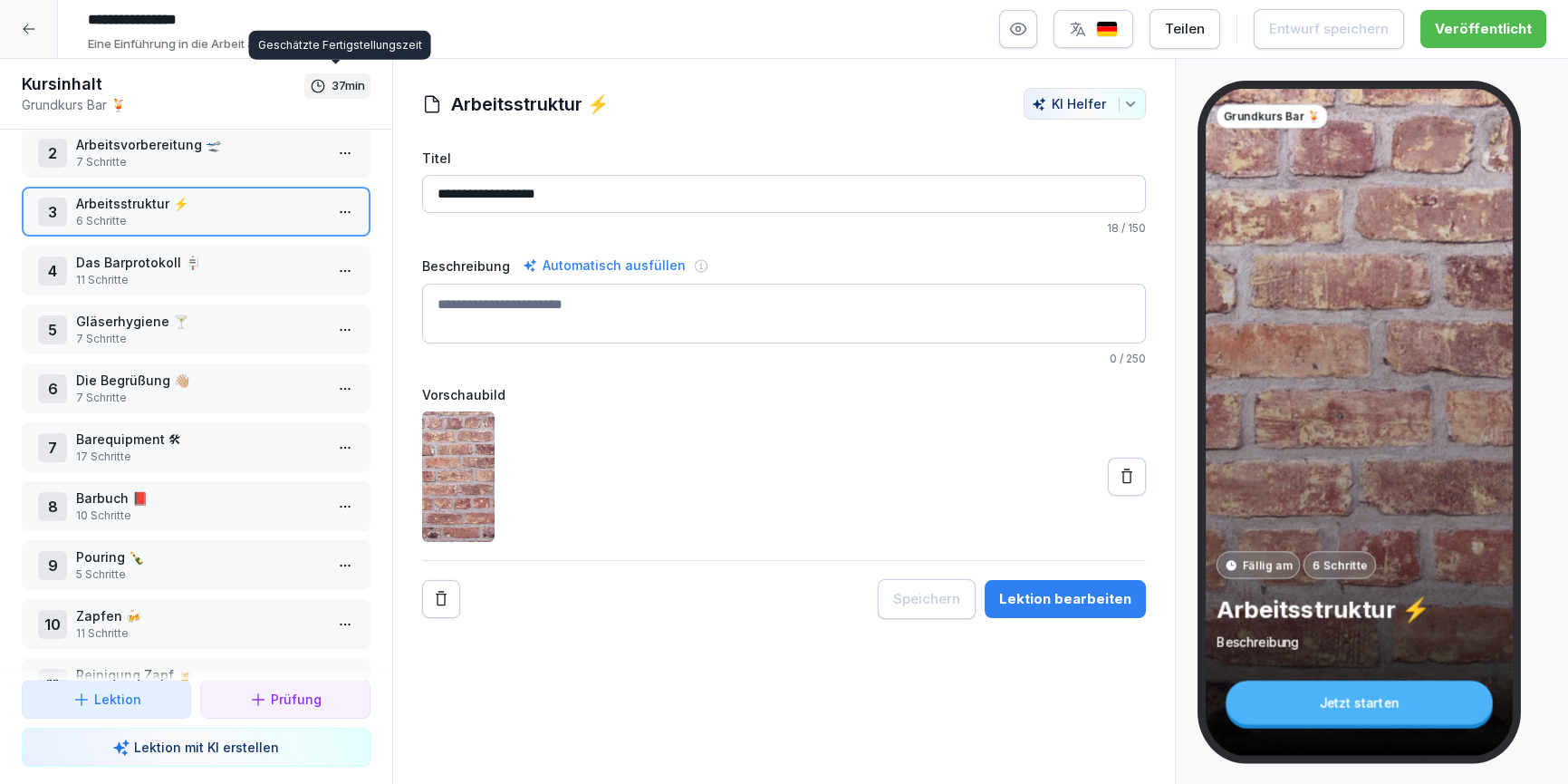
click at [145, 259] on p "Das Barprotokoll 🪧" at bounding box center [200, 263] width 247 height 19
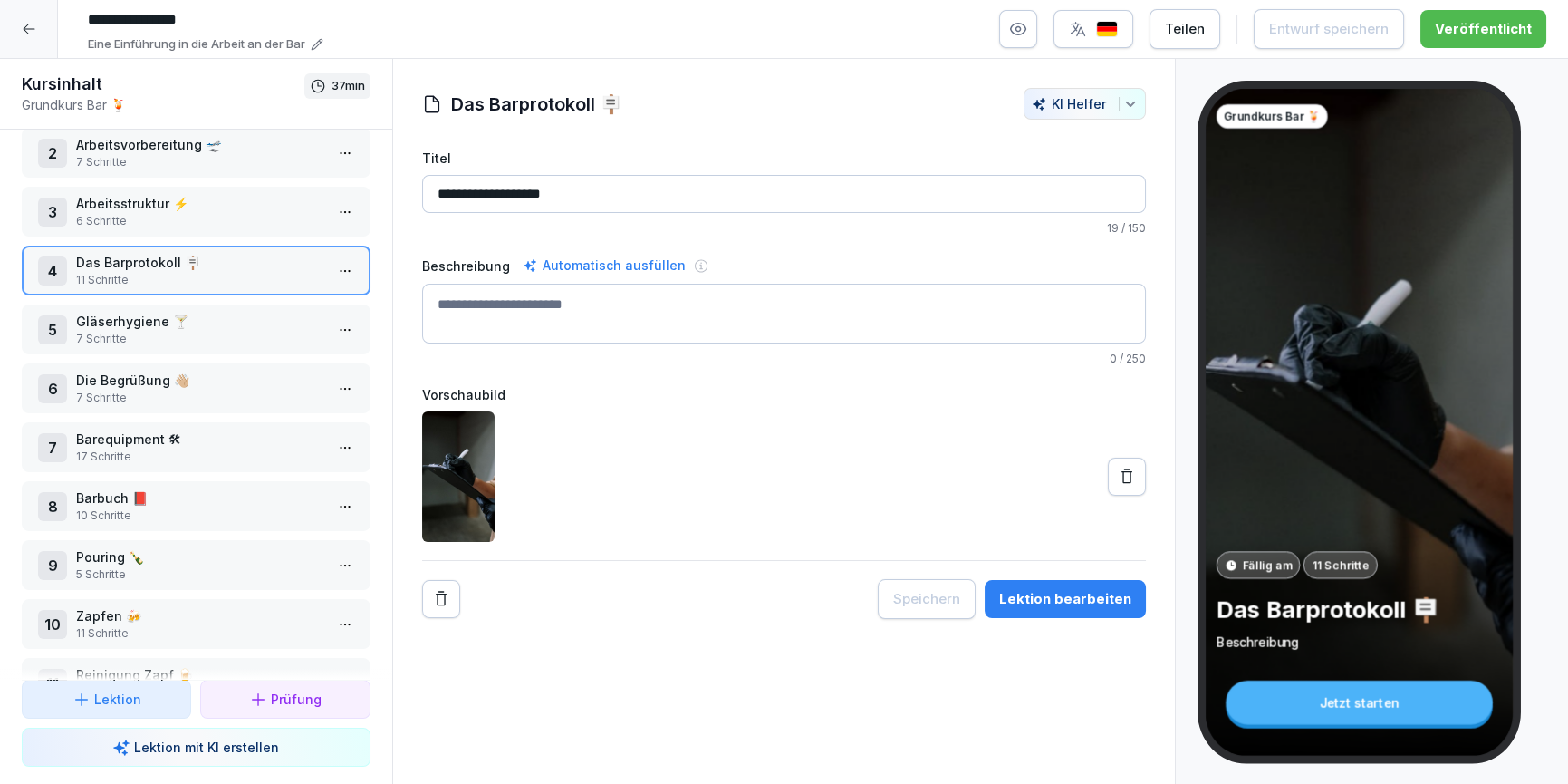
click at [1035, 615] on button "Lektion bearbeiten" at bounding box center [1065, 599] width 161 height 38
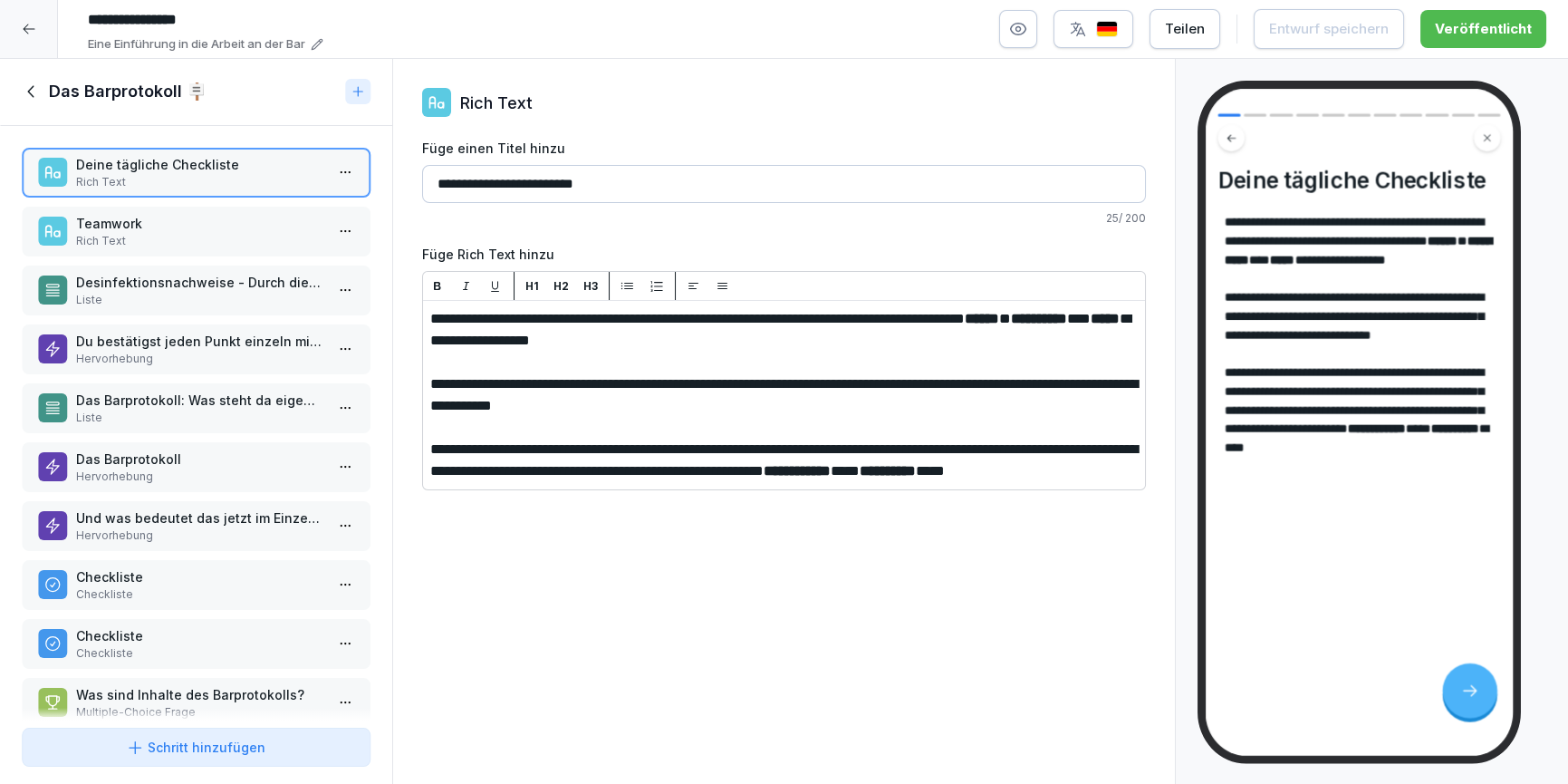
click at [199, 284] on p "Desinfektionsnachweise - Durch die tägliche Desinfektion von folgenden Dingen s…" at bounding box center [200, 282] width 247 height 19
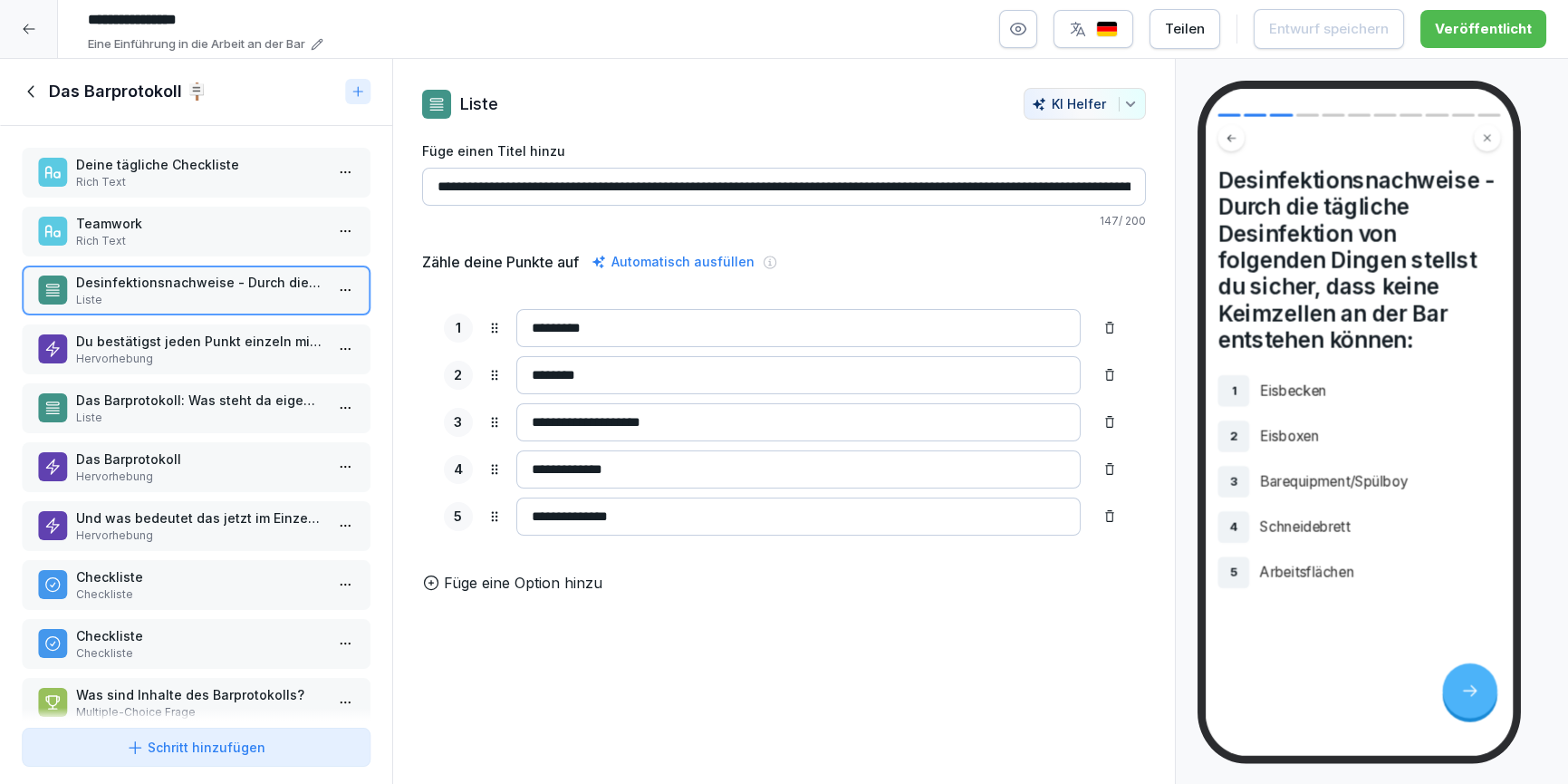
click at [172, 350] on p "Hervorhebung" at bounding box center [200, 358] width 247 height 16
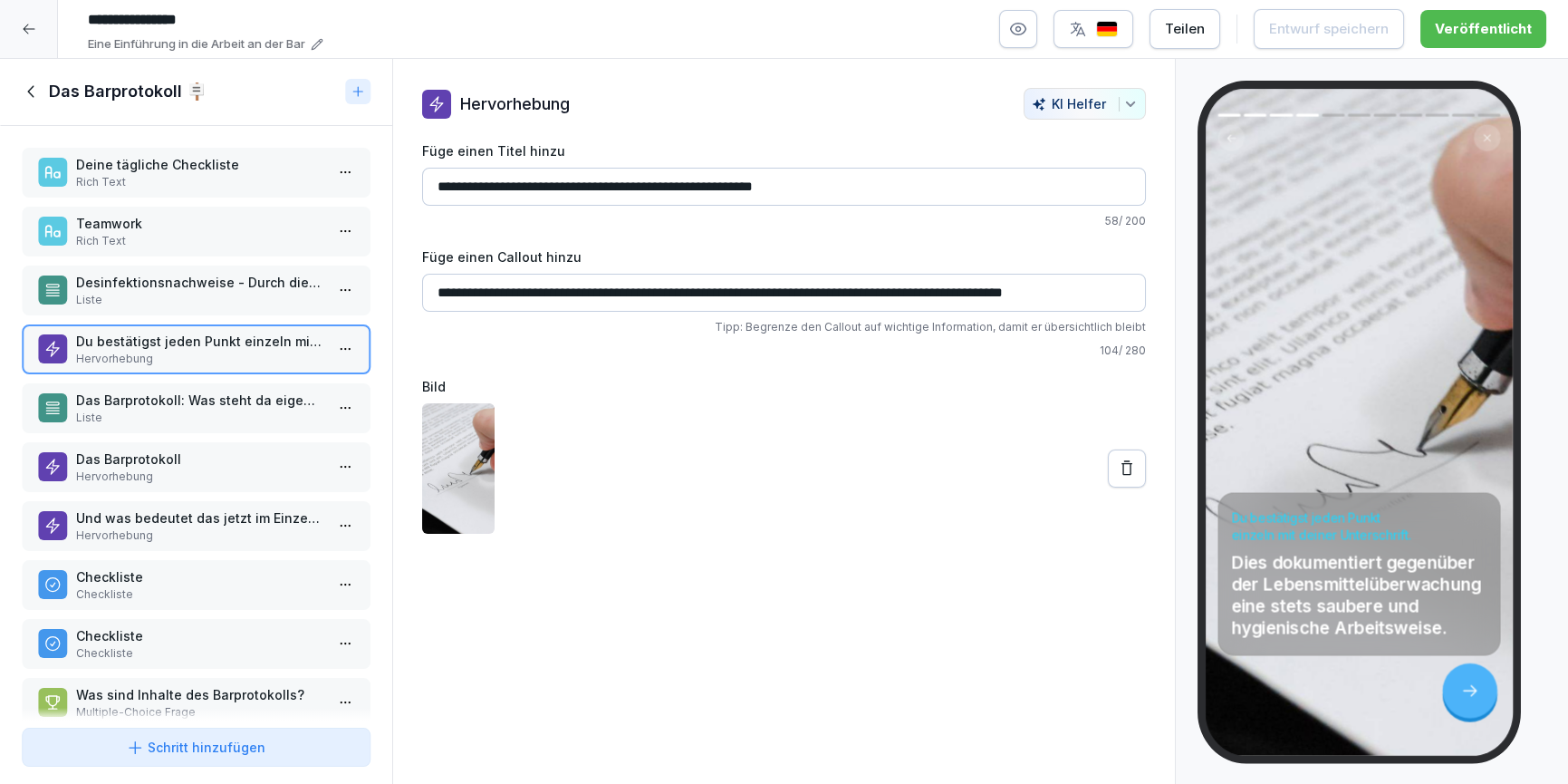
click at [163, 390] on p "Das Barprotokoll: Was steht da eigentlich alles drauf? - Im Barprotokoll sind t…" at bounding box center [200, 400] width 247 height 19
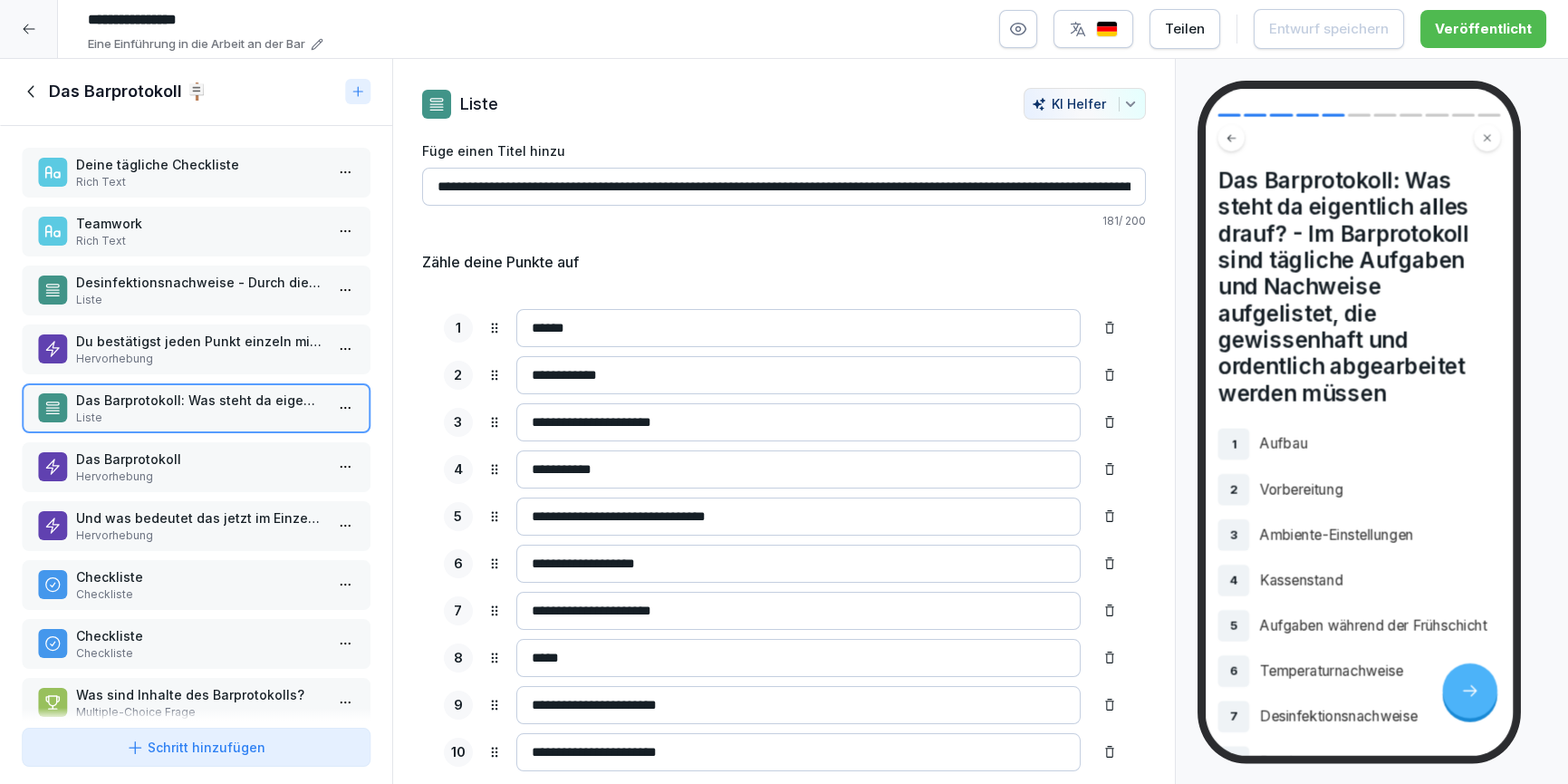
click at [182, 445] on div "Das Barprotokoll Hervorhebung" at bounding box center [196, 467] width 349 height 50
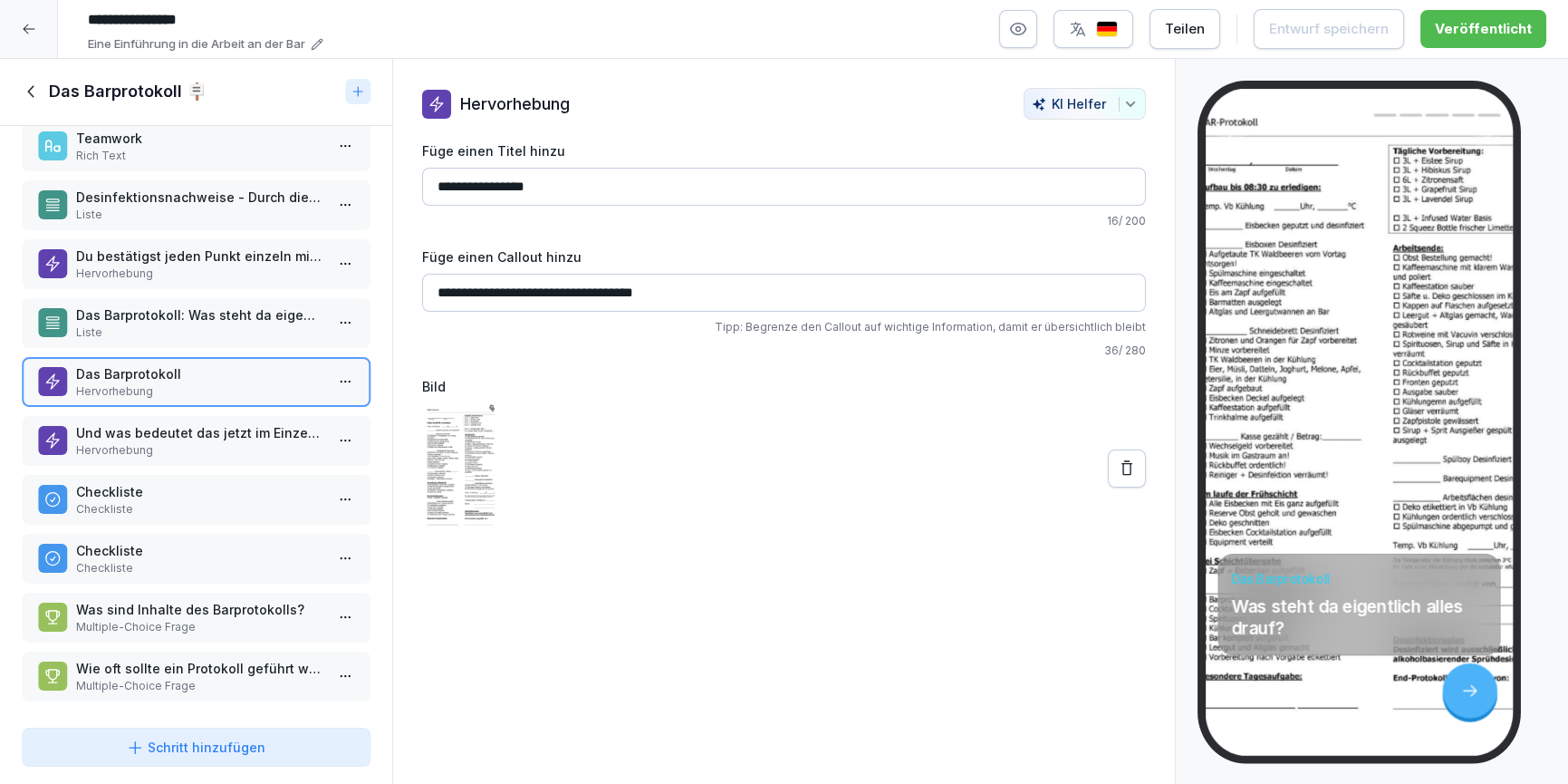
scroll to position [96, 0]
click at [154, 472] on div "Checkliste Checkliste" at bounding box center [196, 497] width 349 height 50
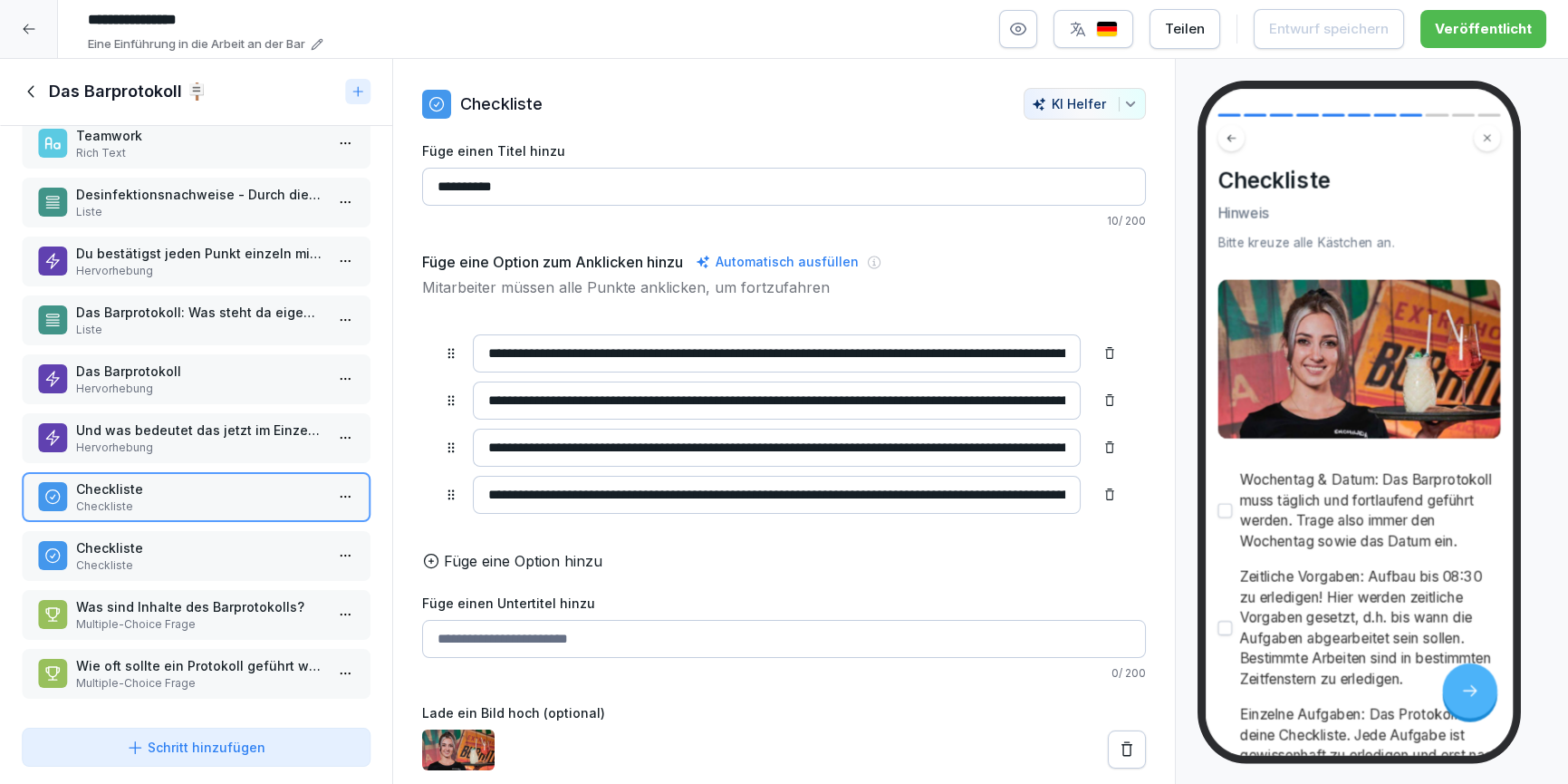
click at [145, 531] on div "Checkliste Checkliste" at bounding box center [196, 556] width 349 height 50
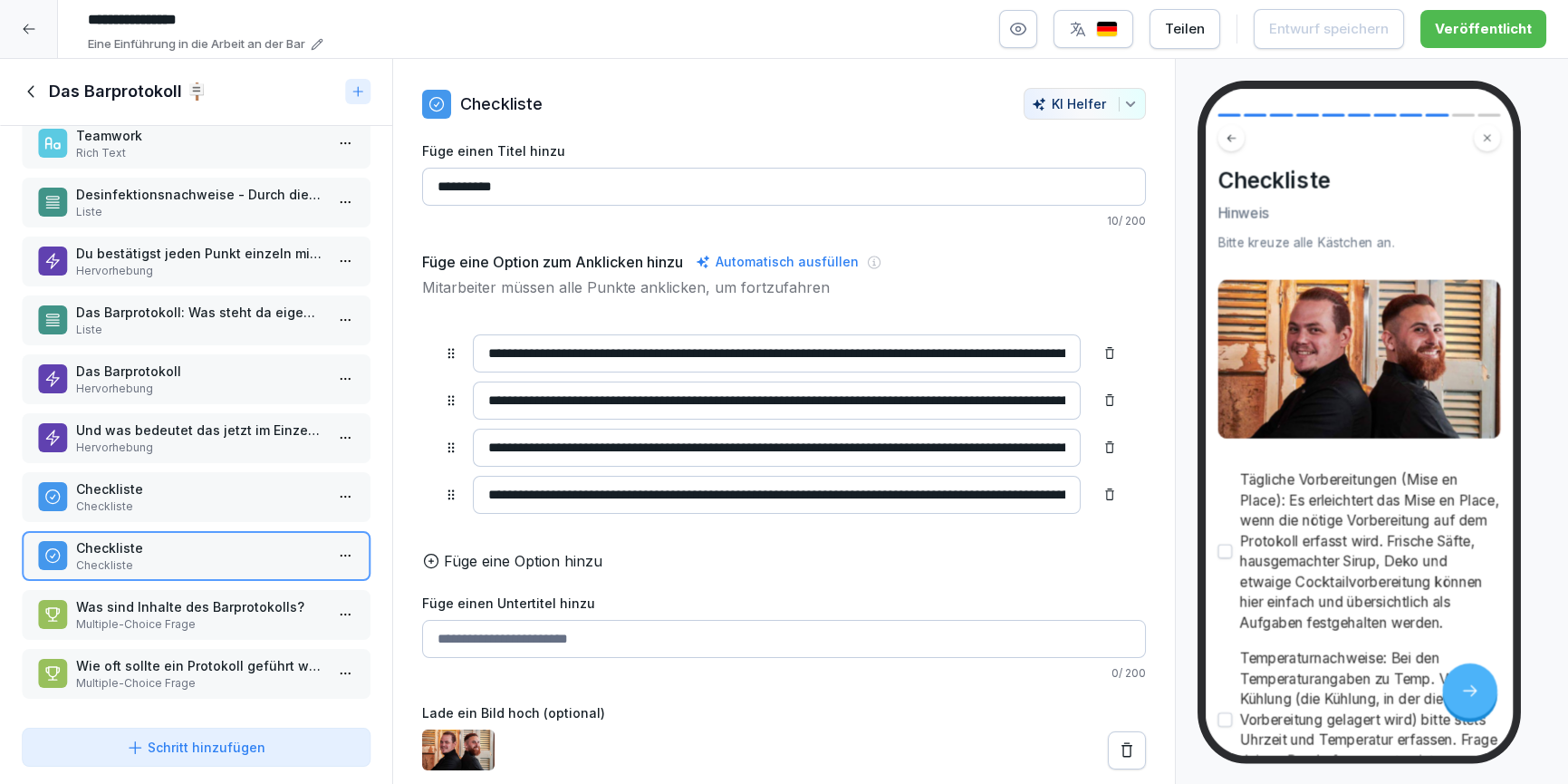
click at [38, 97] on icon at bounding box center [32, 91] width 20 height 20
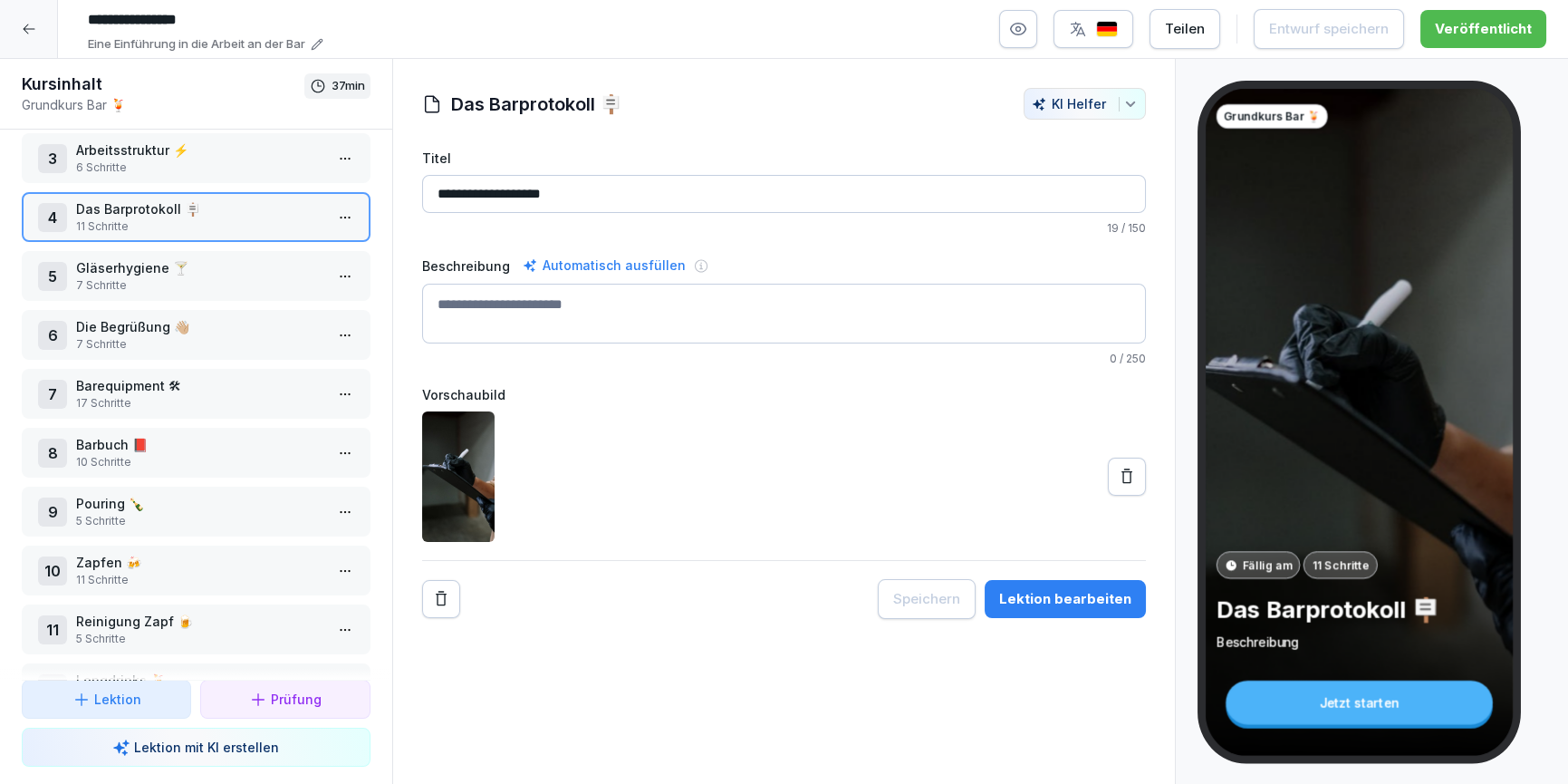
scroll to position [137, 0]
click at [126, 286] on p "7 Schritte" at bounding box center [200, 284] width 247 height 16
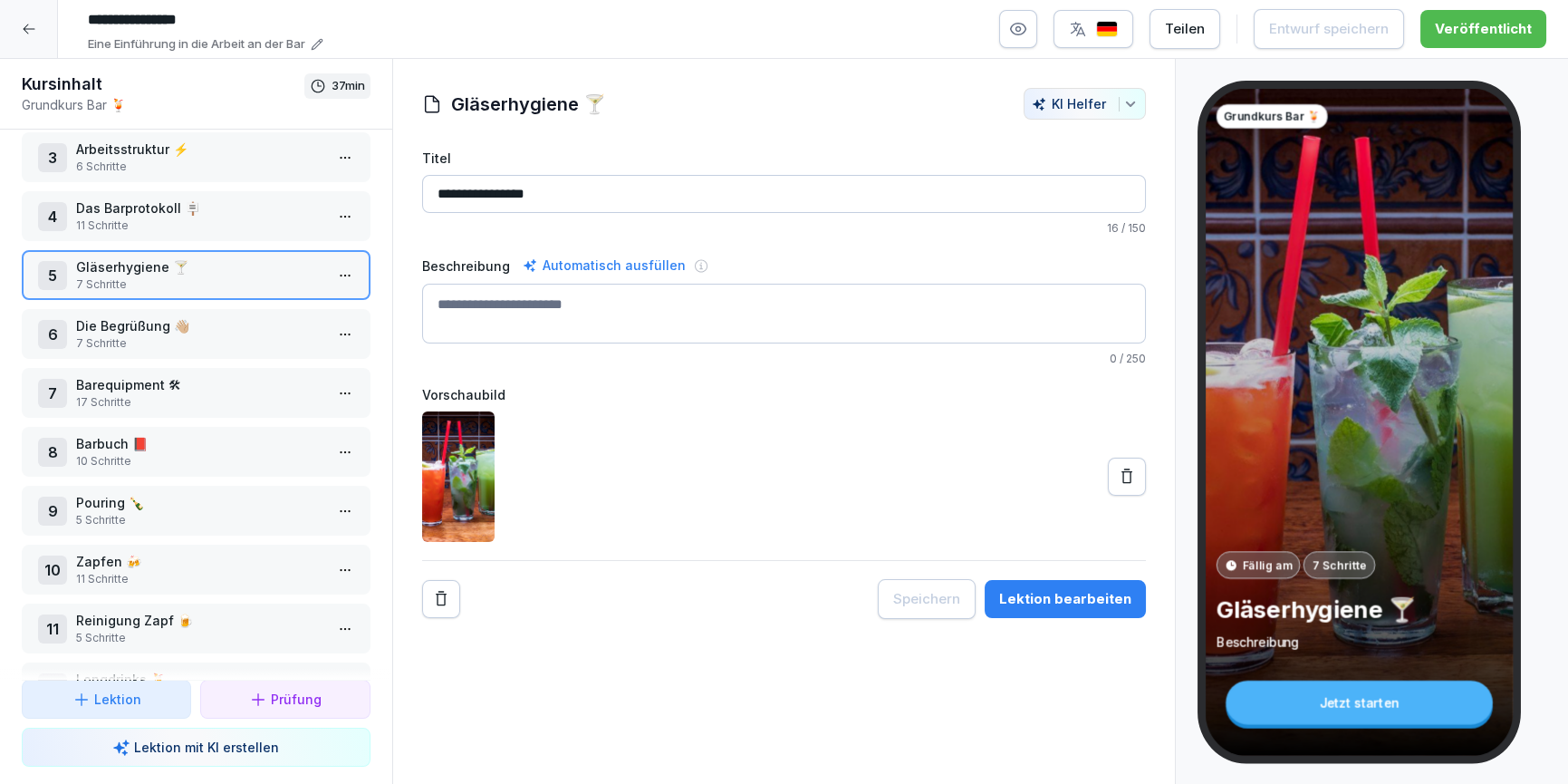
click at [1051, 593] on div "Lektion bearbeiten" at bounding box center [1065, 599] width 132 height 20
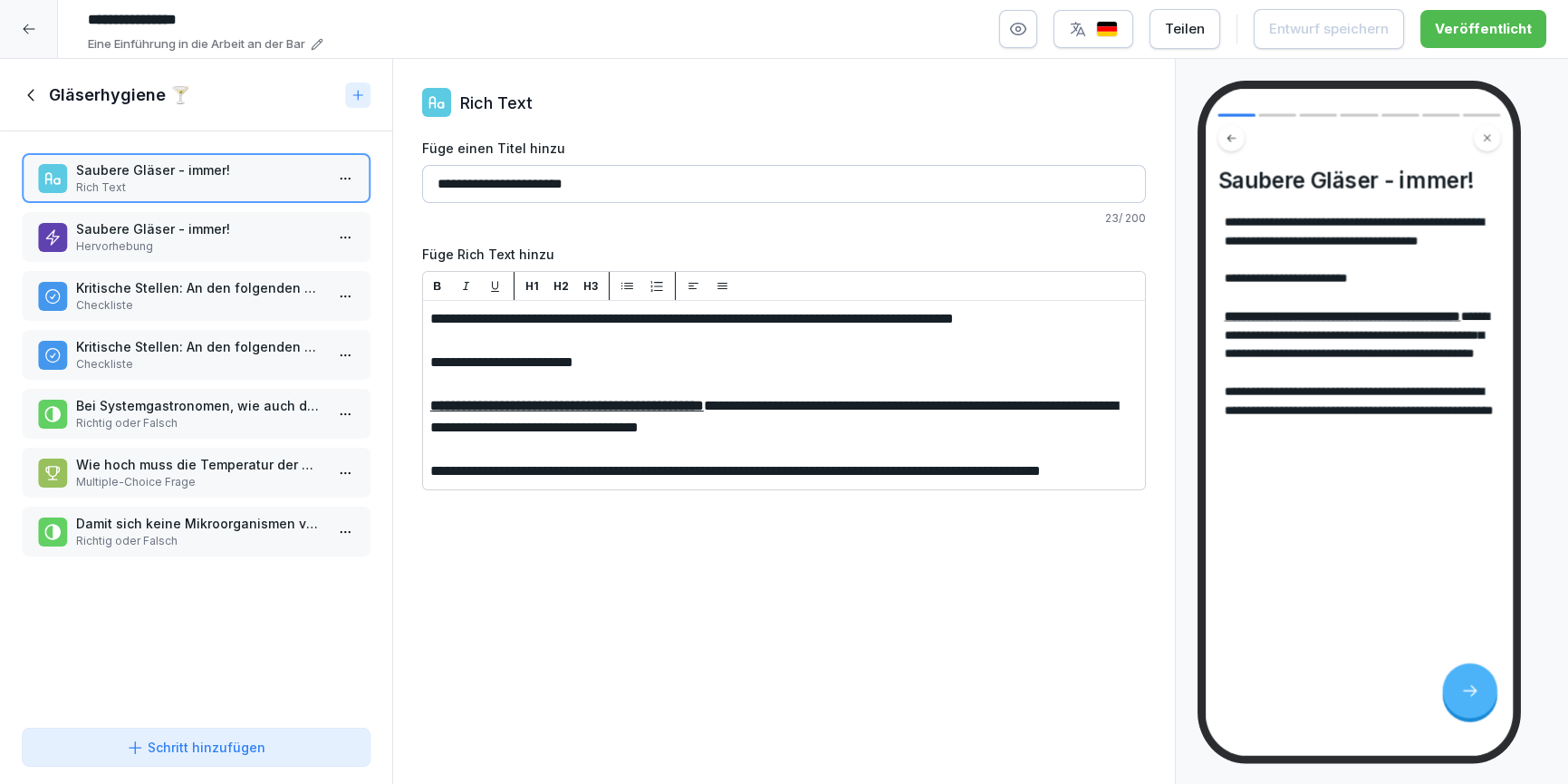
click at [94, 234] on p "Saubere Gläser - immer!" at bounding box center [200, 229] width 247 height 19
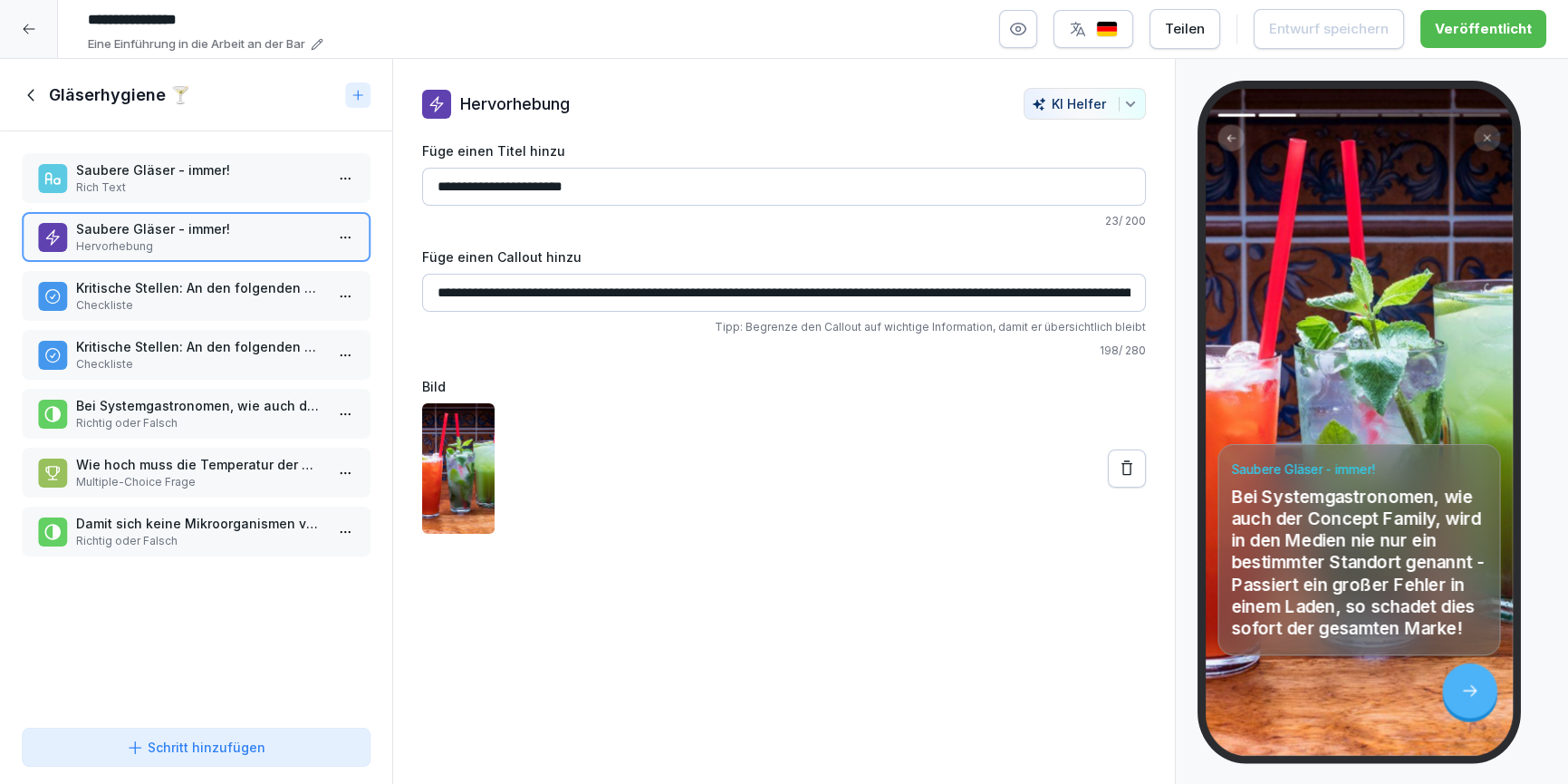
click at [109, 303] on p "Checkliste" at bounding box center [200, 305] width 247 height 16
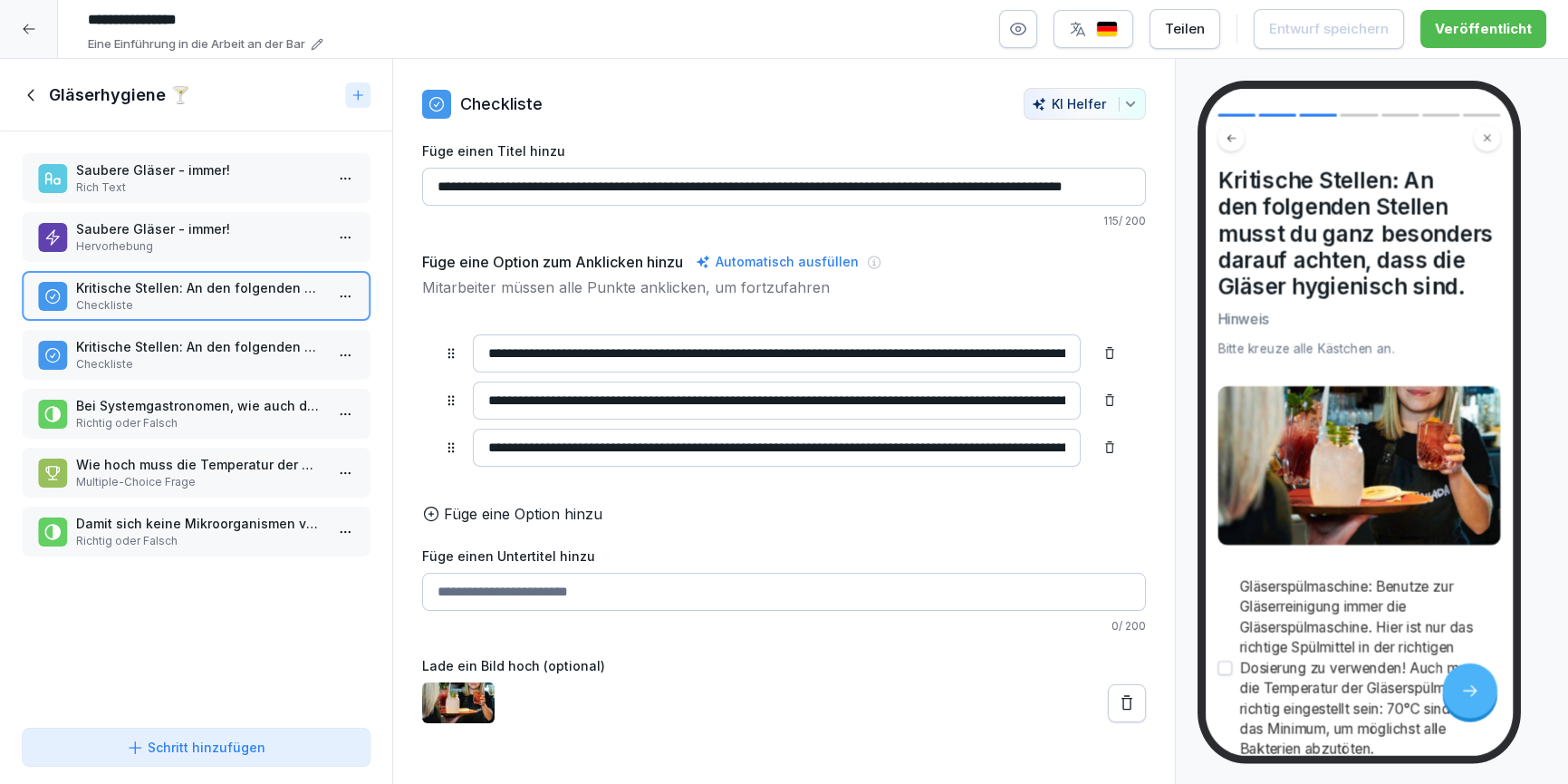
click at [125, 363] on p "Checkliste" at bounding box center [200, 364] width 247 height 16
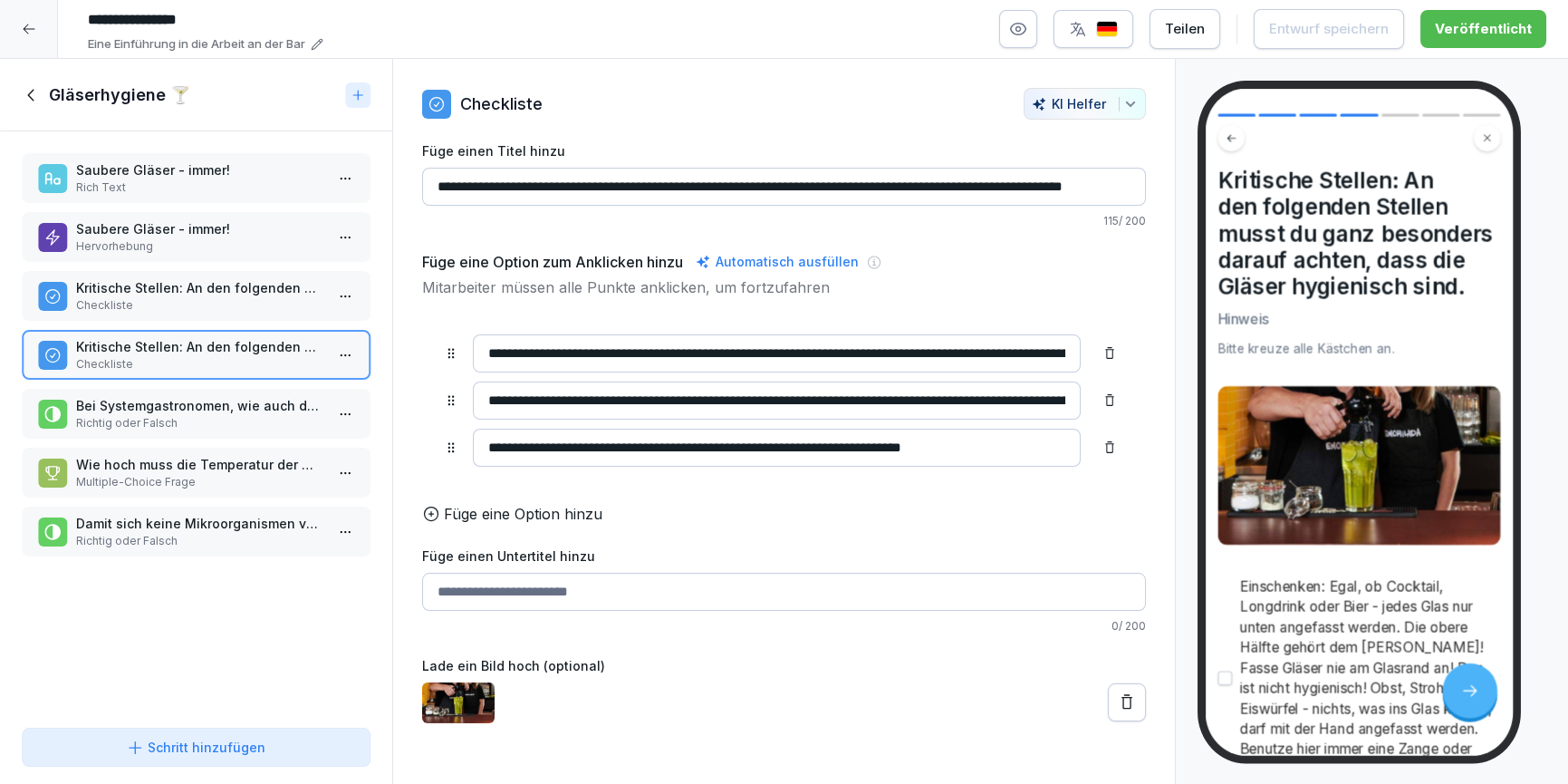
click at [30, 96] on icon at bounding box center [30, 95] width 7 height 12
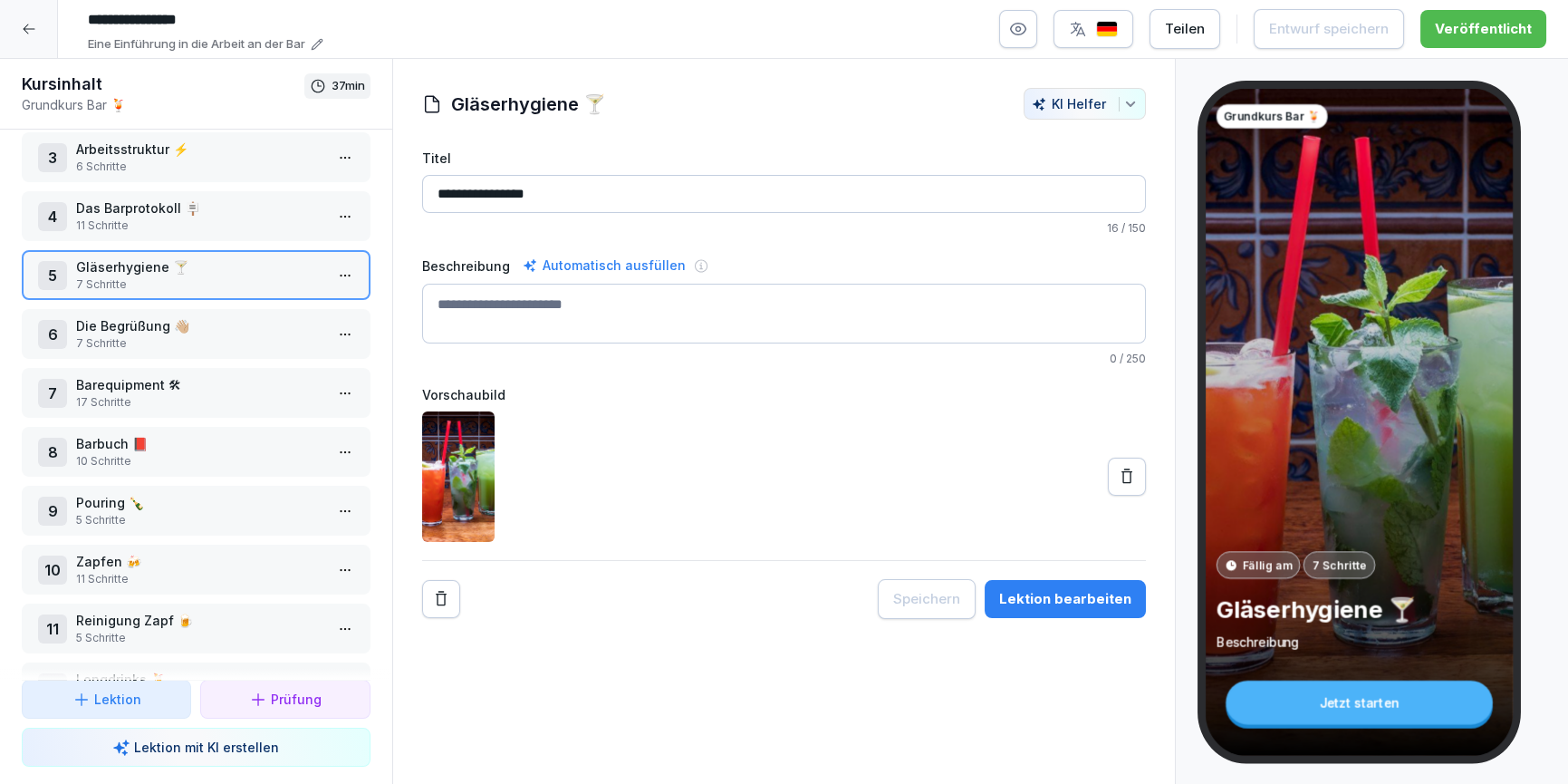
click at [157, 338] on p "7 Schritte" at bounding box center [200, 343] width 247 height 16
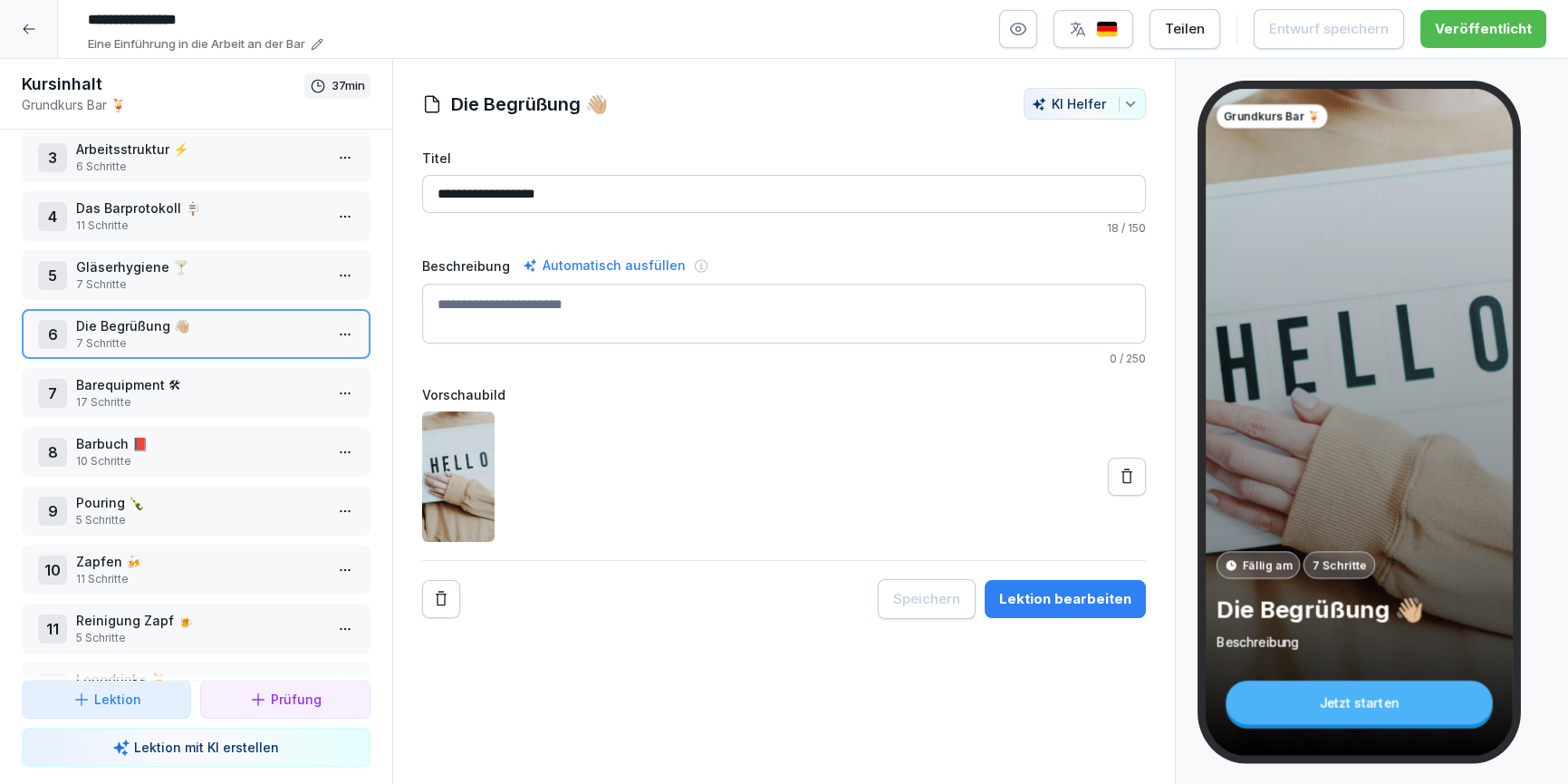
click at [153, 406] on p "17 Schritte" at bounding box center [200, 402] width 247 height 16
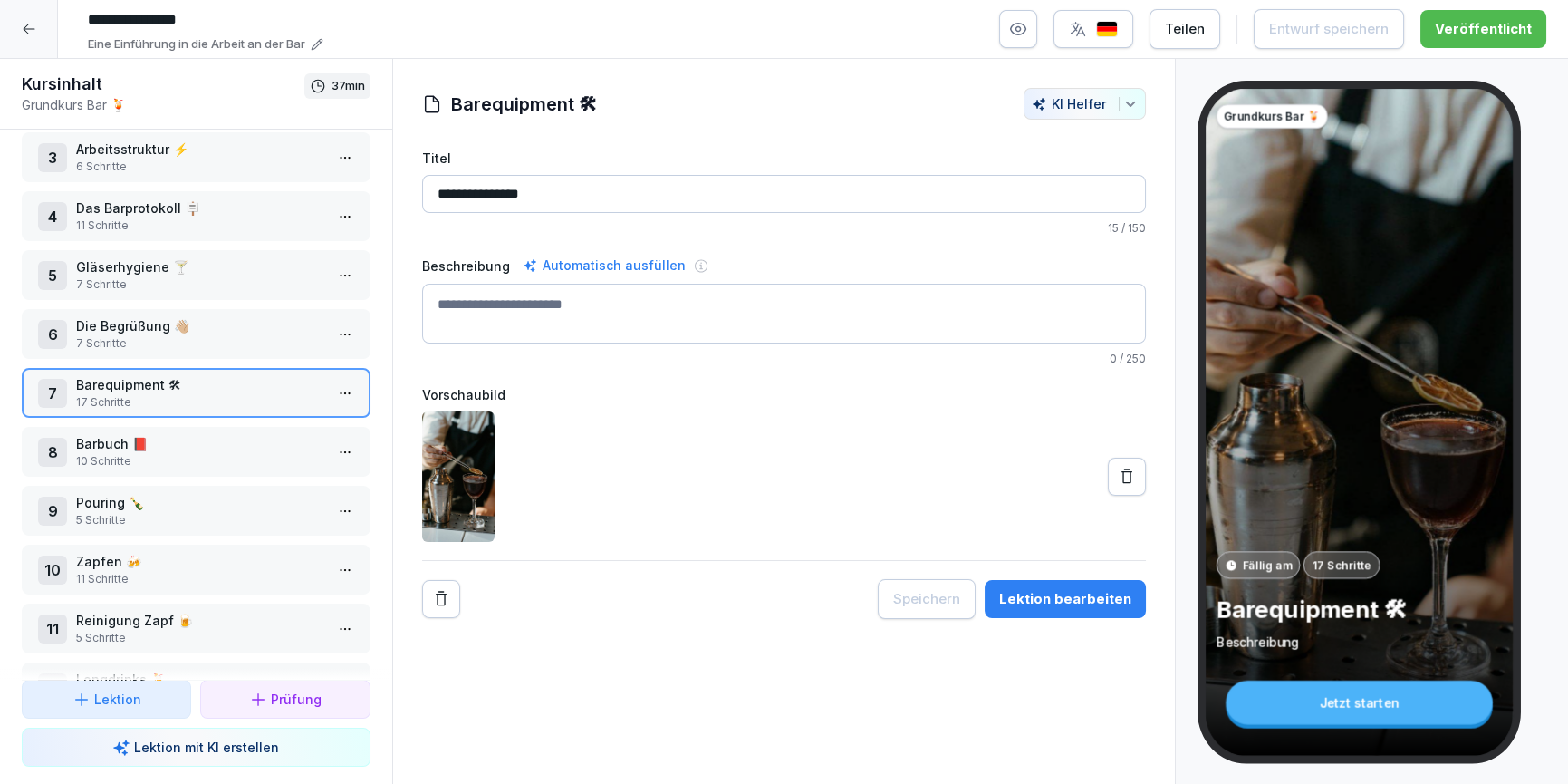
click at [1071, 618] on div "**********" at bounding box center [784, 422] width 785 height 726
click at [1072, 610] on button "Lektion bearbeiten" at bounding box center [1065, 599] width 161 height 38
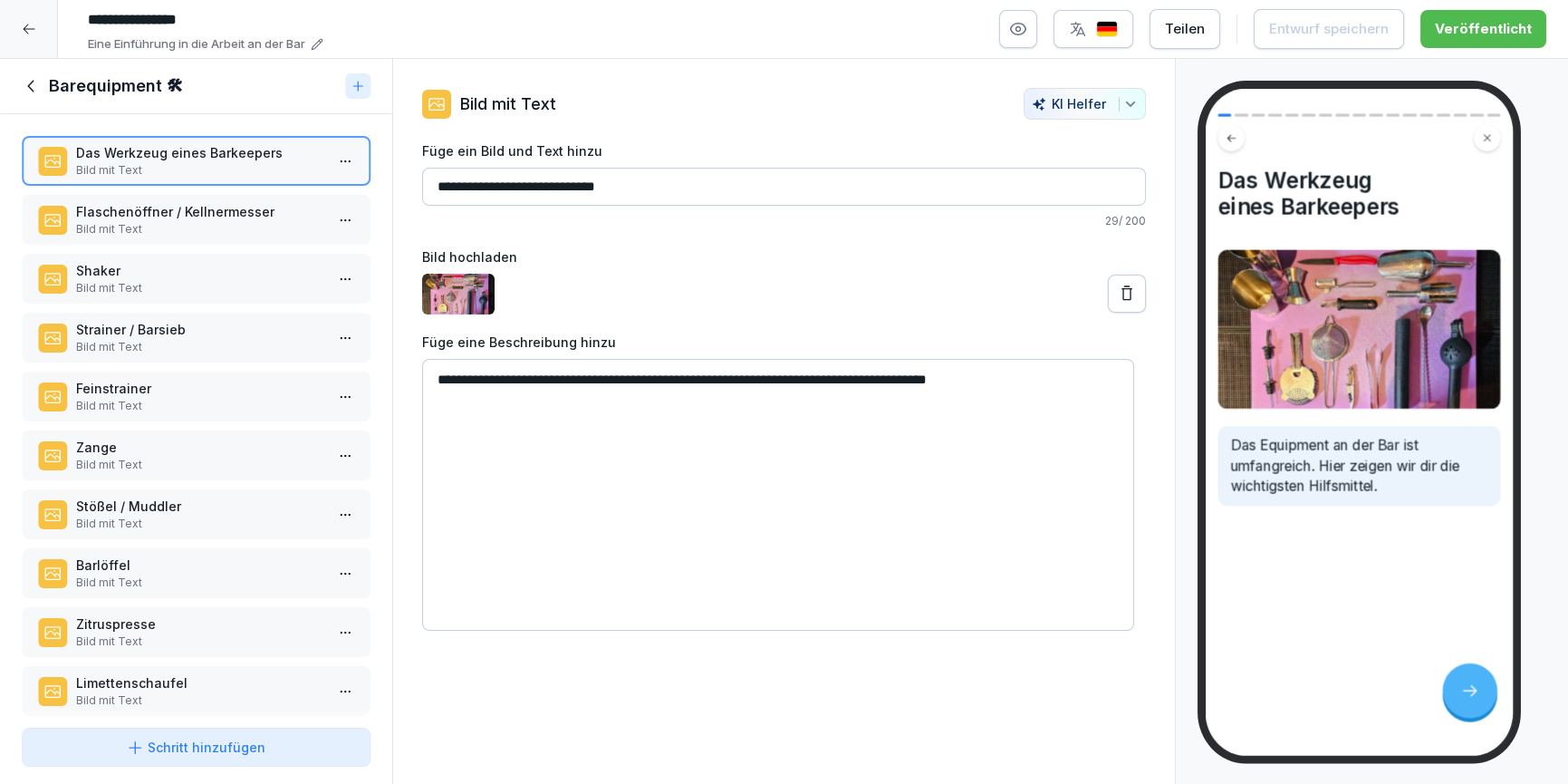
click at [135, 233] on p "Bild mit Text" at bounding box center [200, 229] width 247 height 16
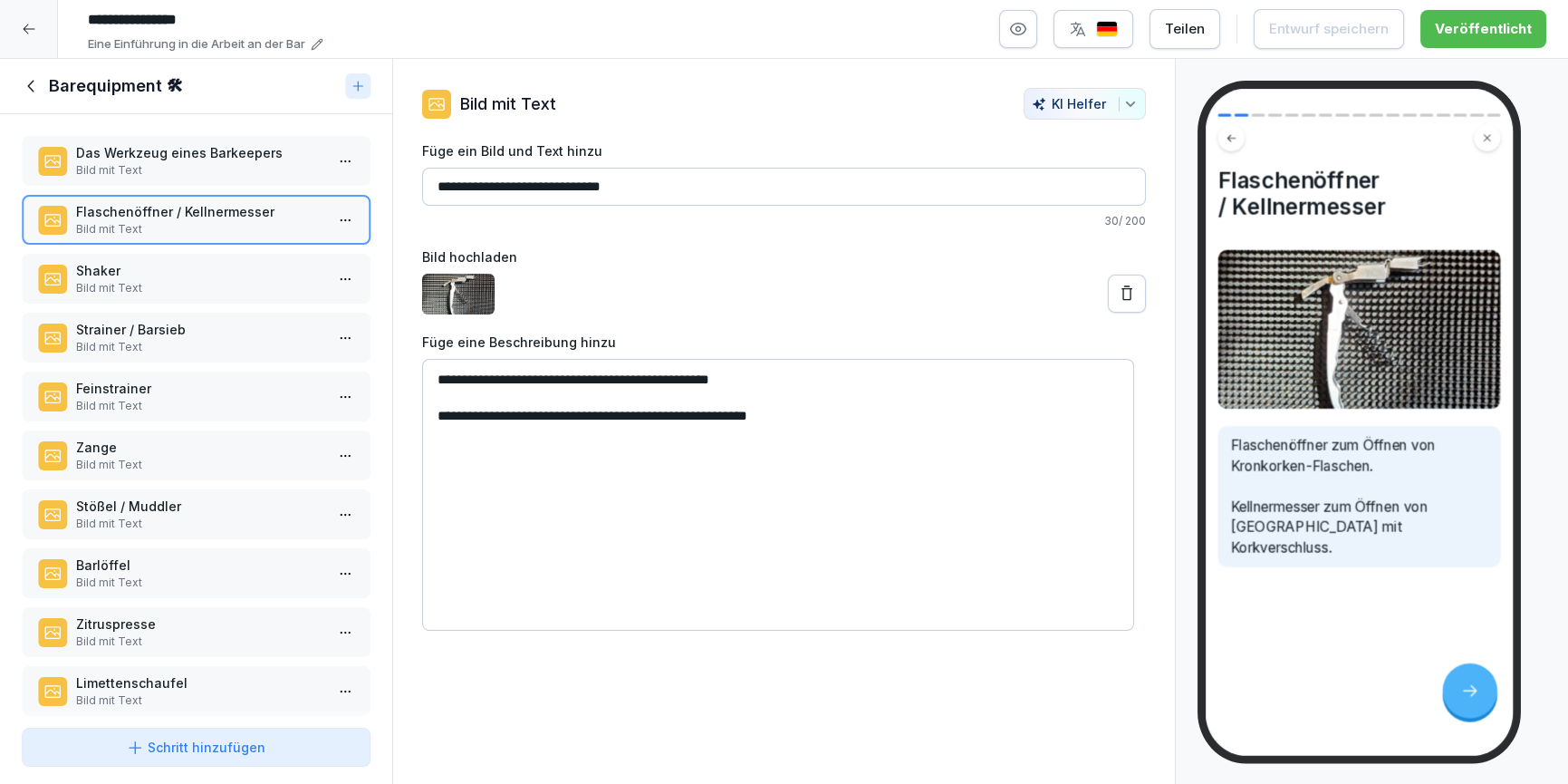
click at [136, 299] on div "Shaker Bild mit Text" at bounding box center [196, 279] width 349 height 50
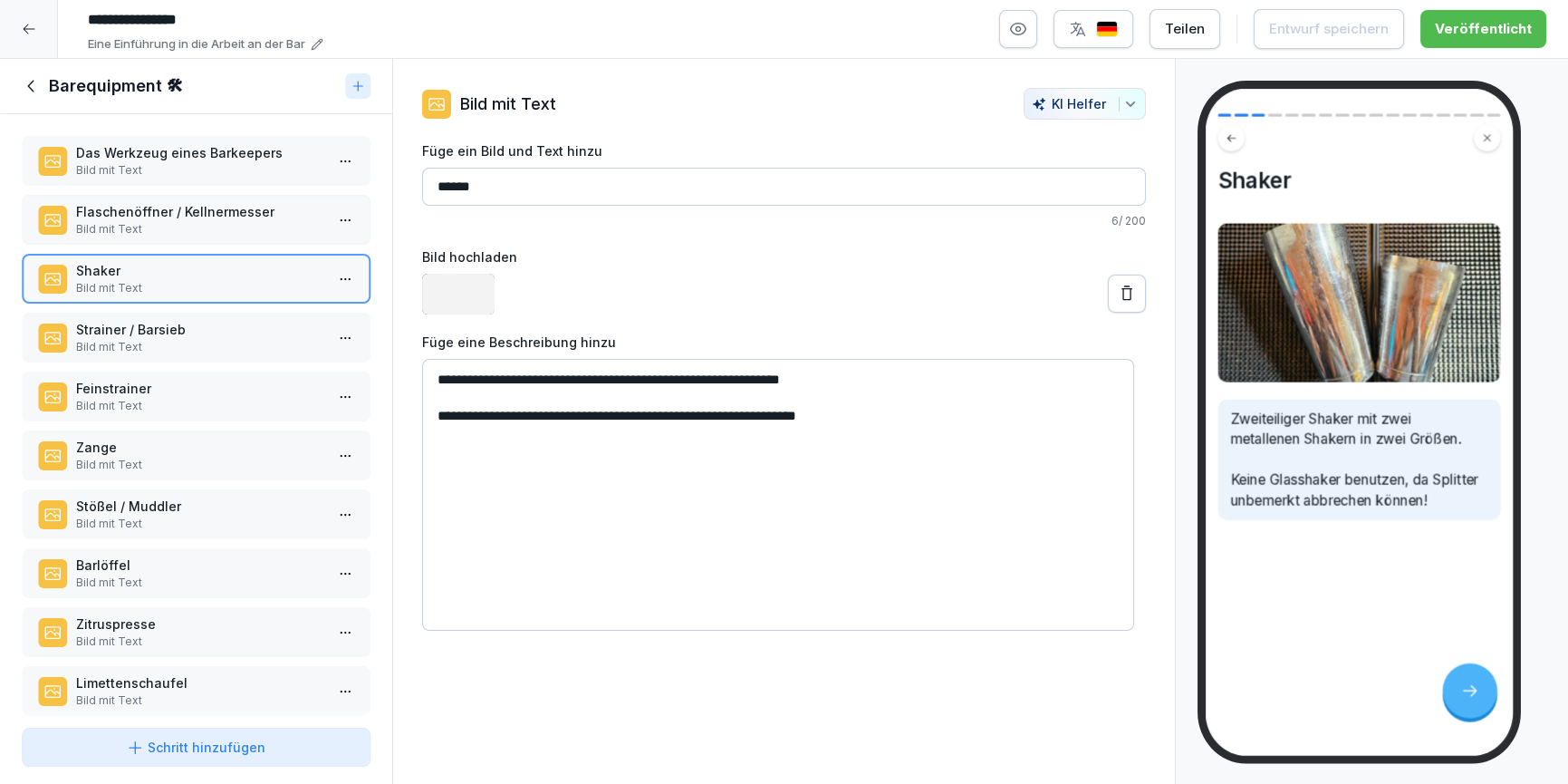
click at [148, 343] on p "Bild mit Text" at bounding box center [200, 347] width 247 height 16
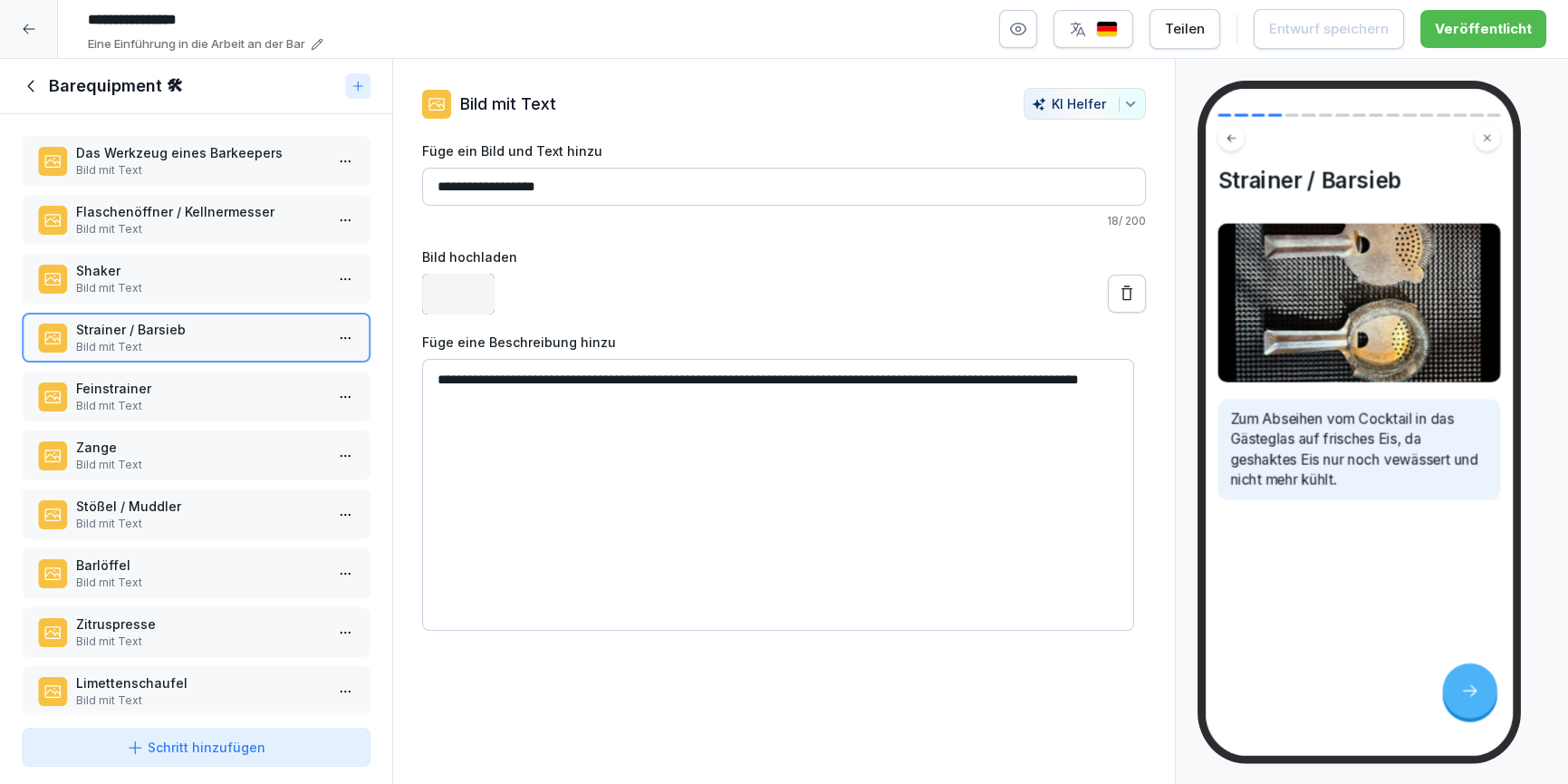
click at [164, 398] on p "Bild mit Text" at bounding box center [200, 406] width 247 height 16
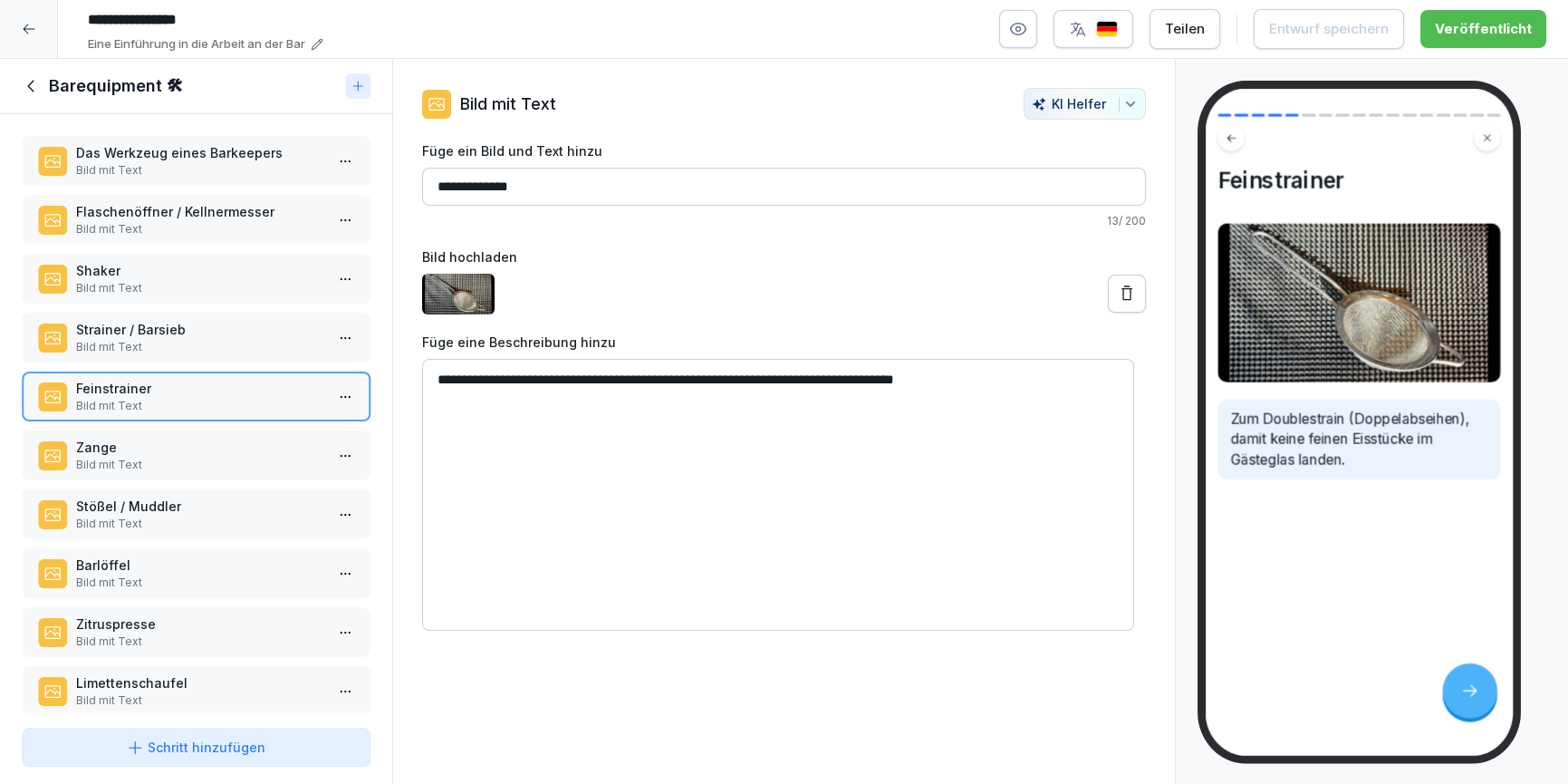
scroll to position [434, 0]
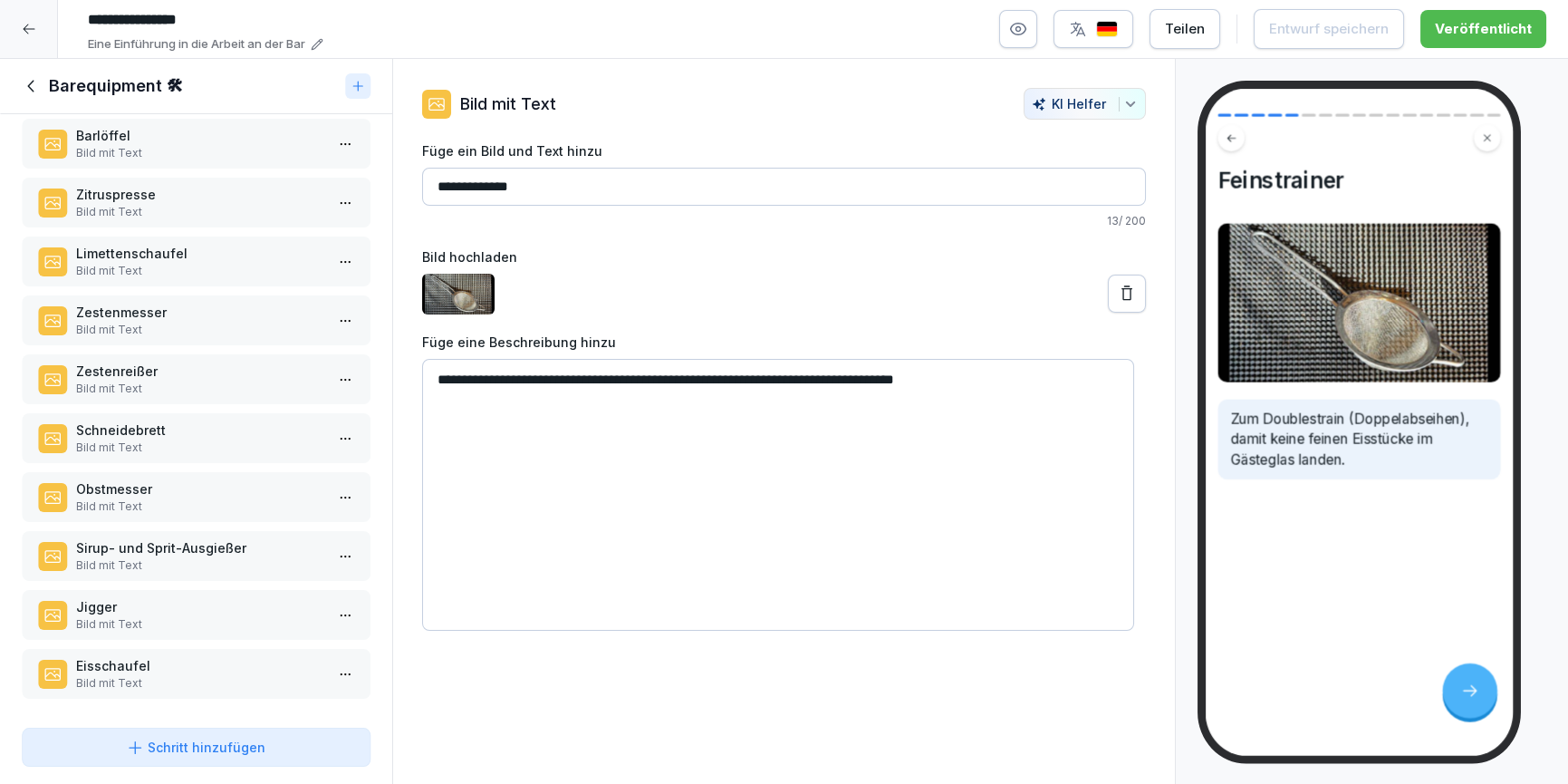
click at [152, 439] on p "Bild mit Text" at bounding box center [200, 447] width 247 height 16
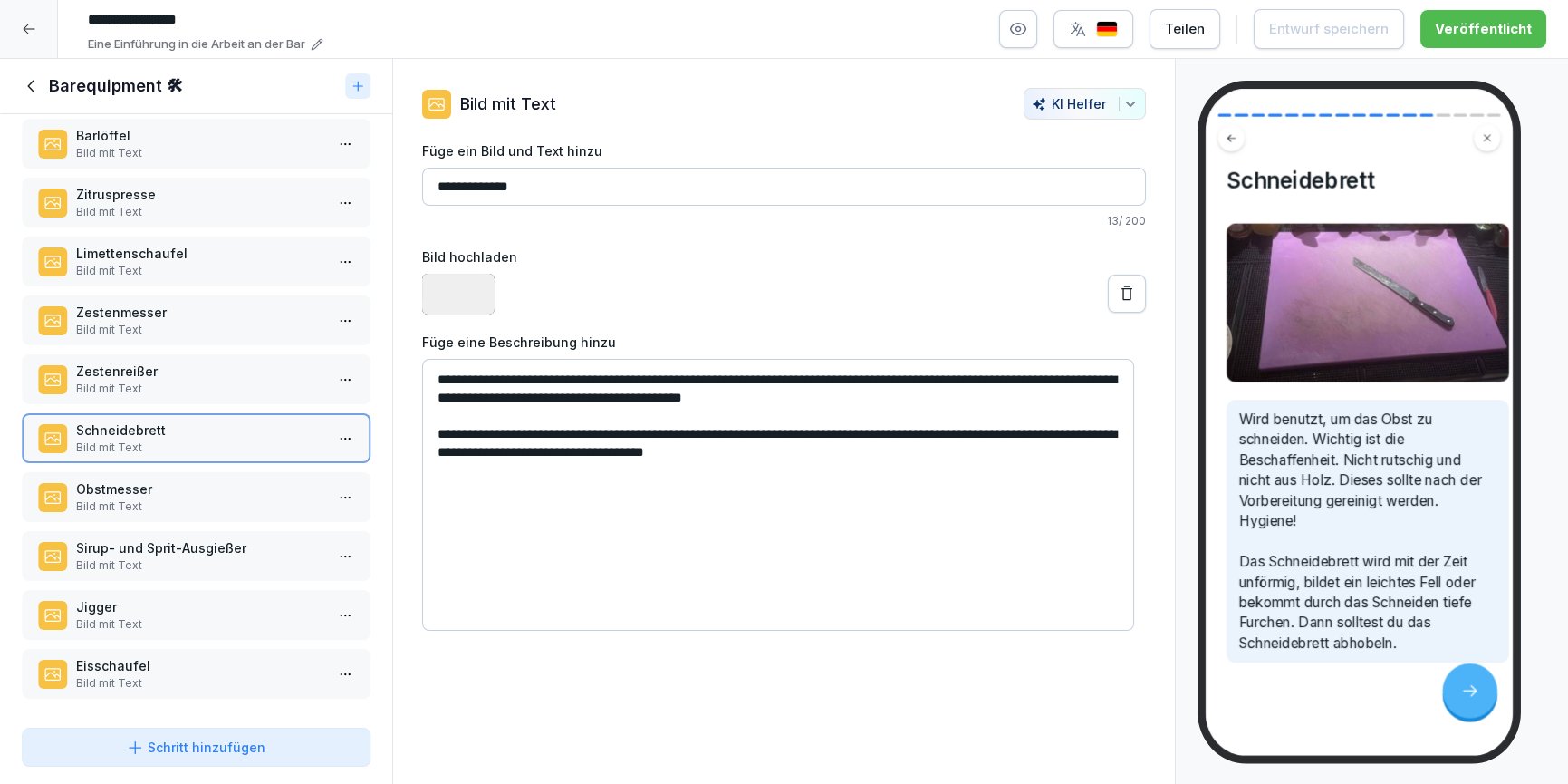
click at [171, 498] on p "Bild mit Text" at bounding box center [200, 506] width 247 height 16
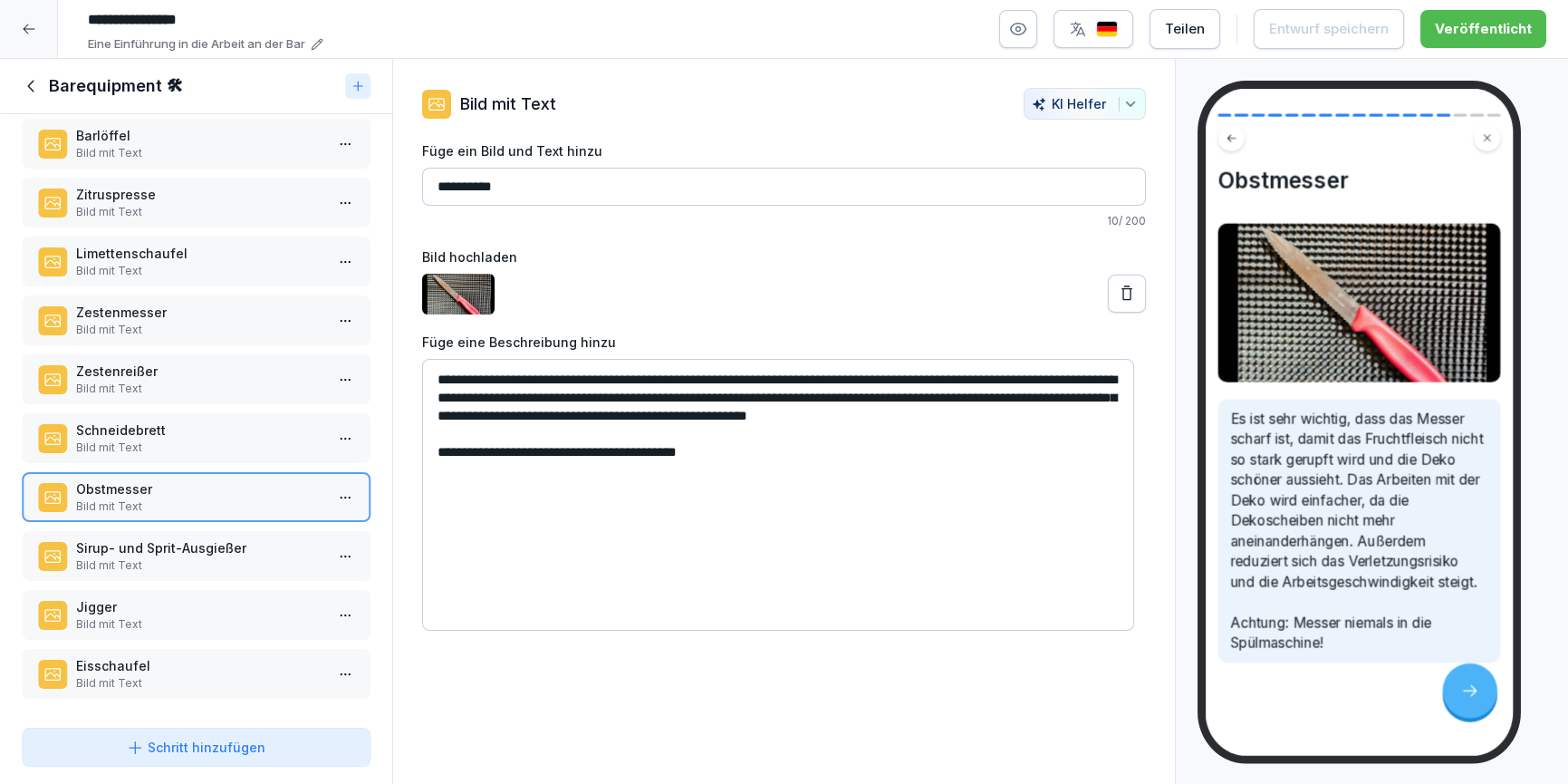
click at [176, 538] on p "Sirup- und Sprit-Ausgießer" at bounding box center [200, 547] width 247 height 19
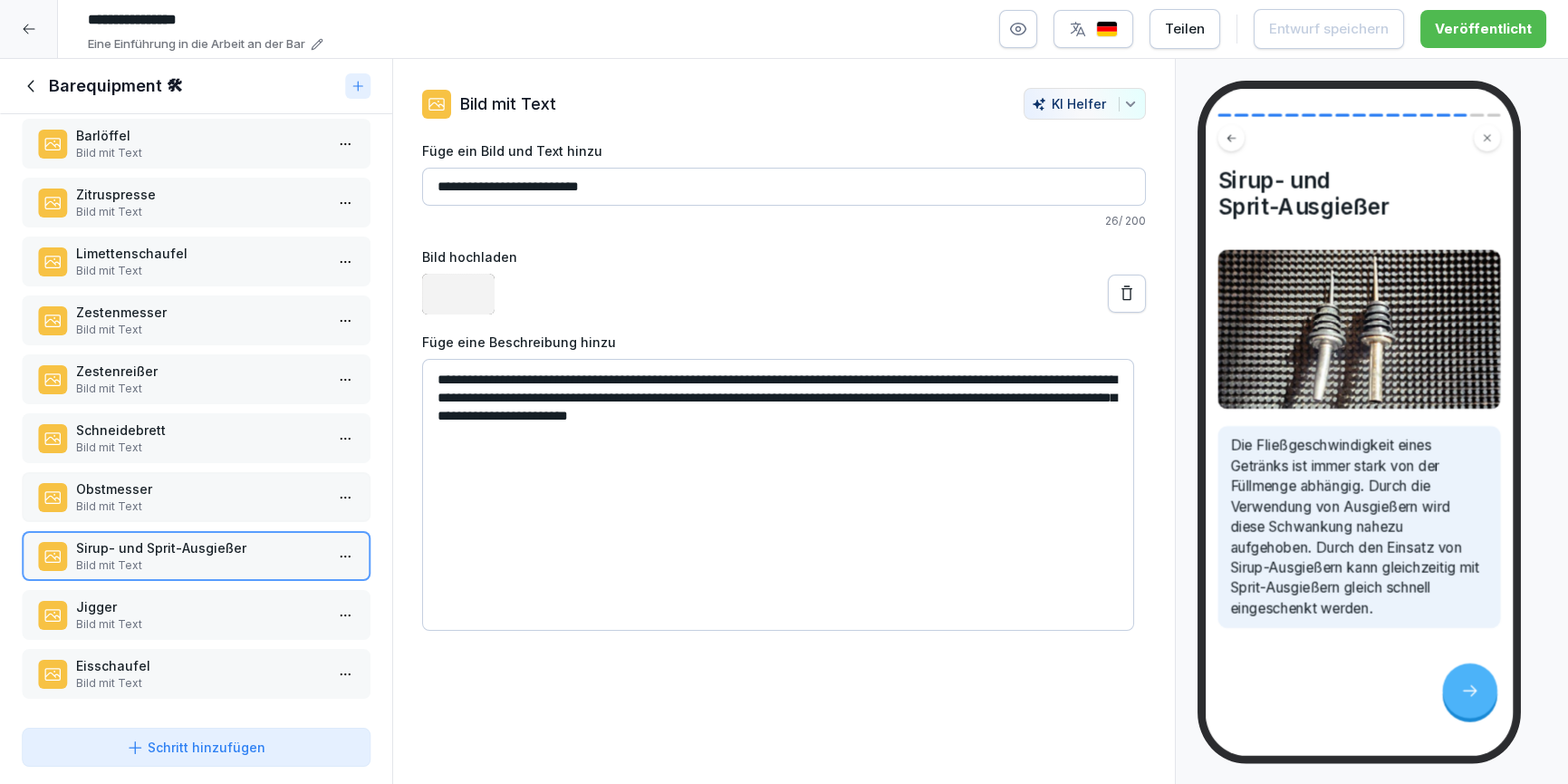
click at [231, 600] on p "Jigger" at bounding box center [200, 606] width 247 height 19
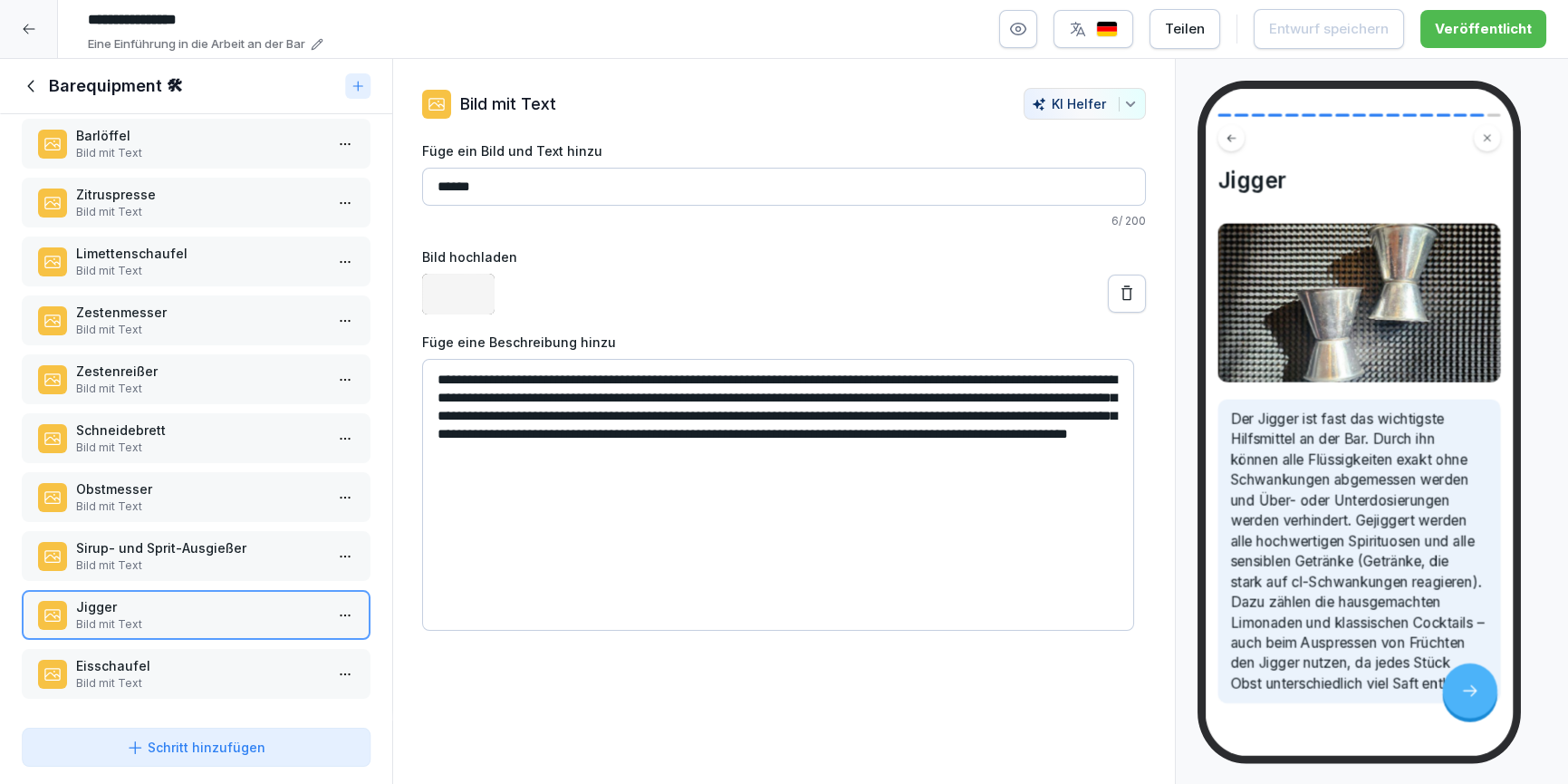
click at [255, 675] on p "Bild mit Text" at bounding box center [200, 683] width 247 height 16
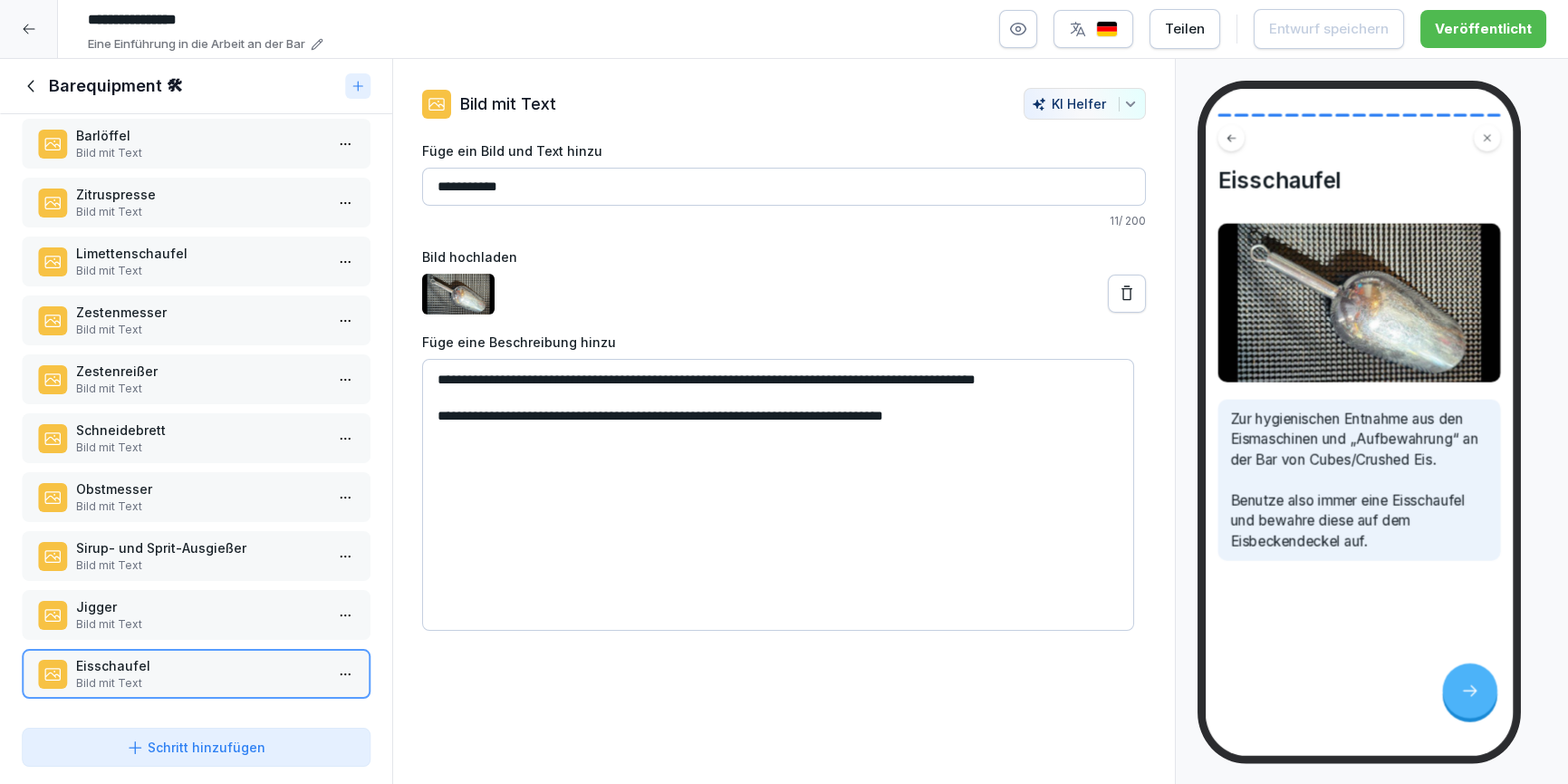
click at [32, 90] on icon at bounding box center [30, 86] width 7 height 12
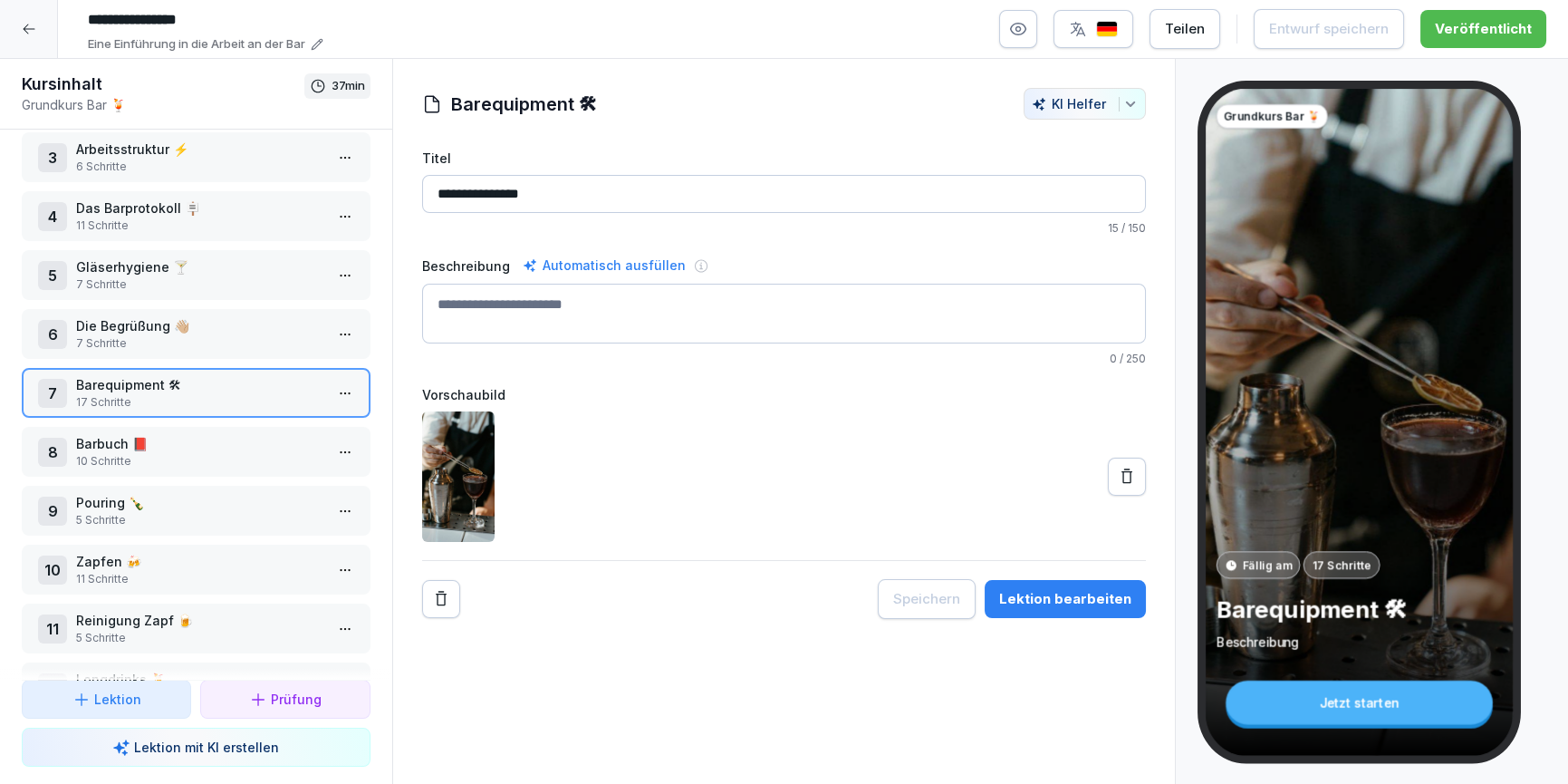
click at [173, 457] on p "10 Schritte" at bounding box center [200, 461] width 247 height 16
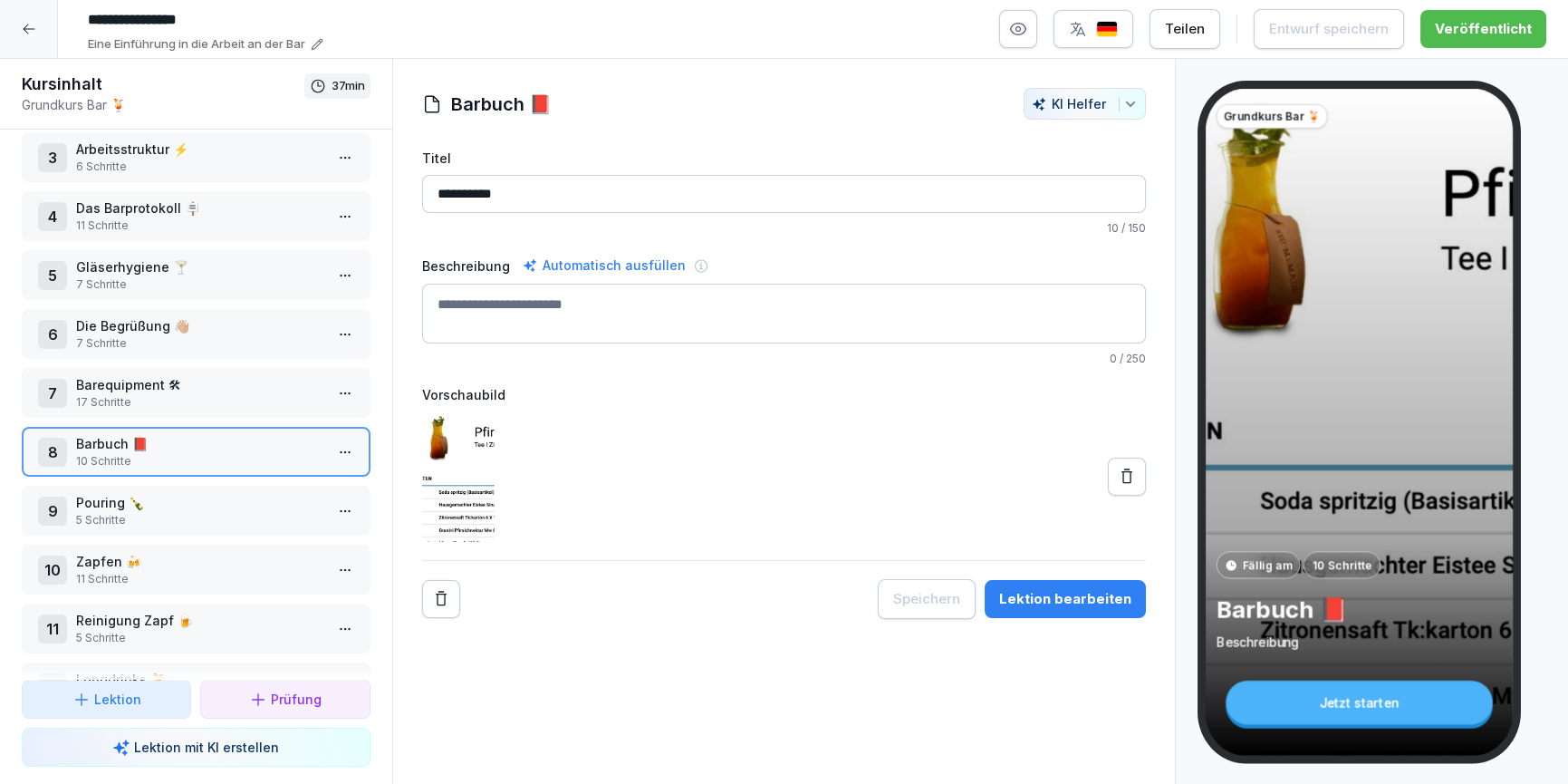
click at [1107, 611] on button "Lektion bearbeiten" at bounding box center [1065, 599] width 161 height 38
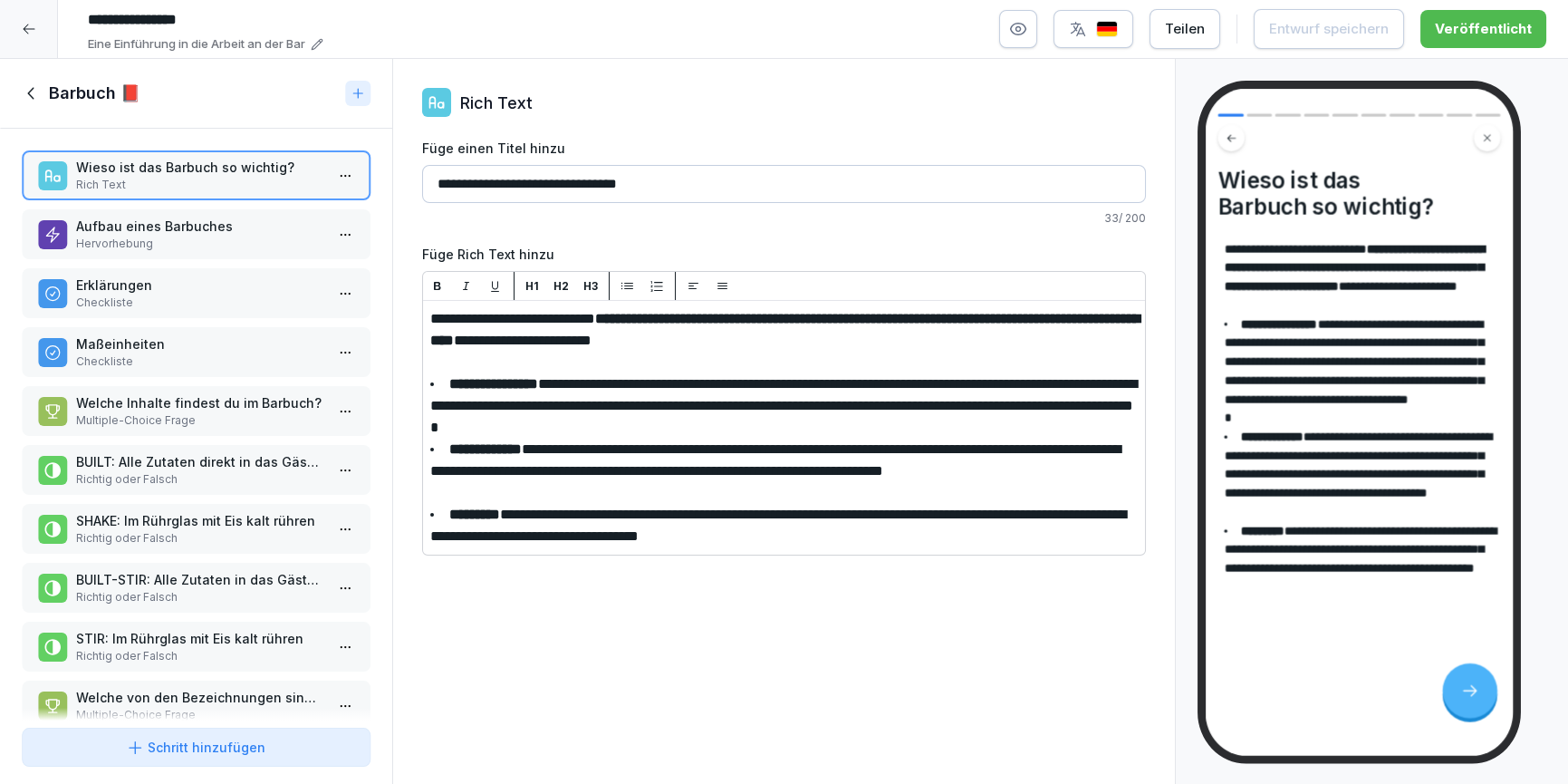
click at [77, 231] on p "Aufbau eines Barbuches" at bounding box center [200, 226] width 247 height 19
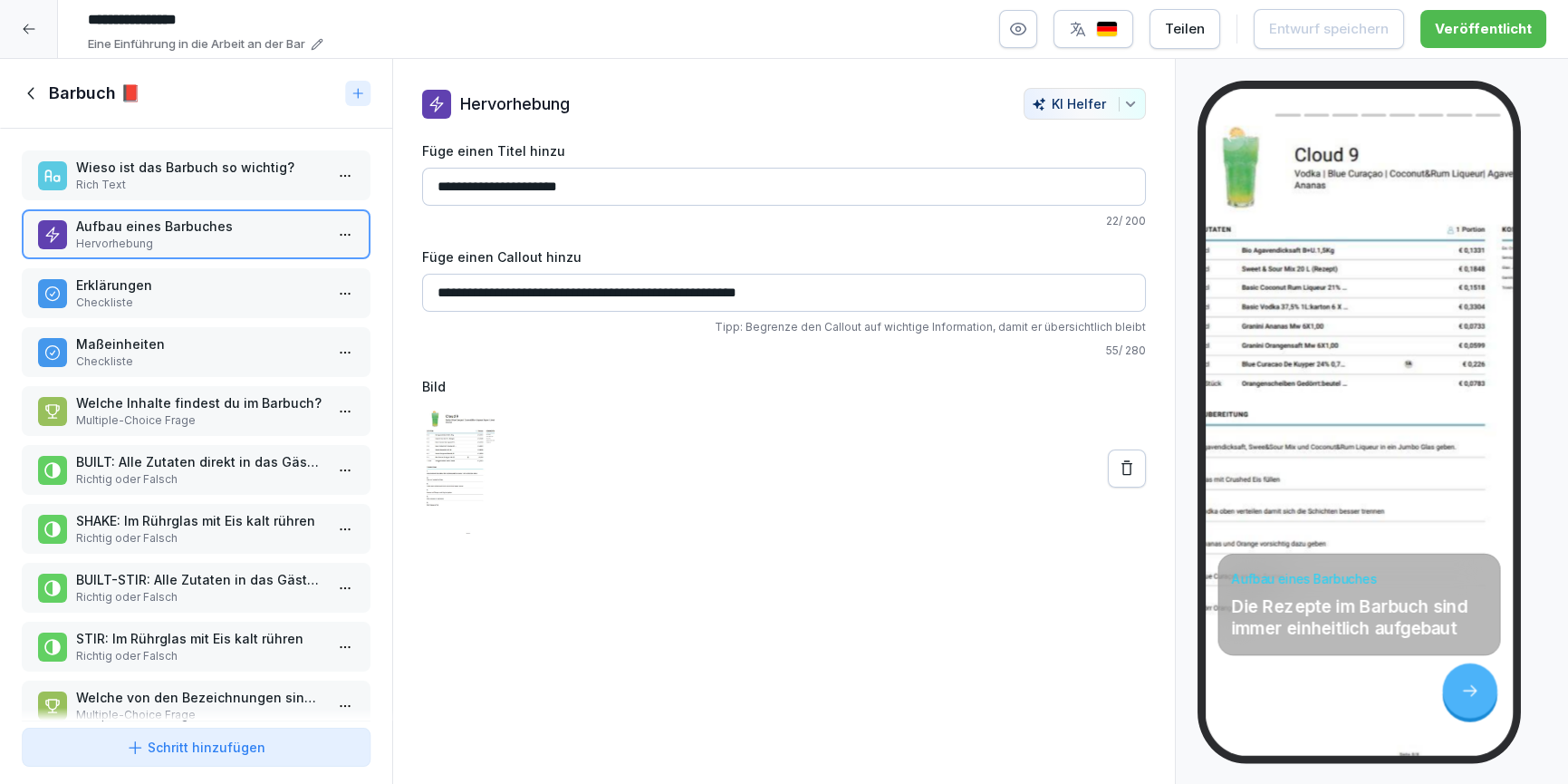
click at [106, 276] on p "Erklärungen" at bounding box center [200, 285] width 247 height 19
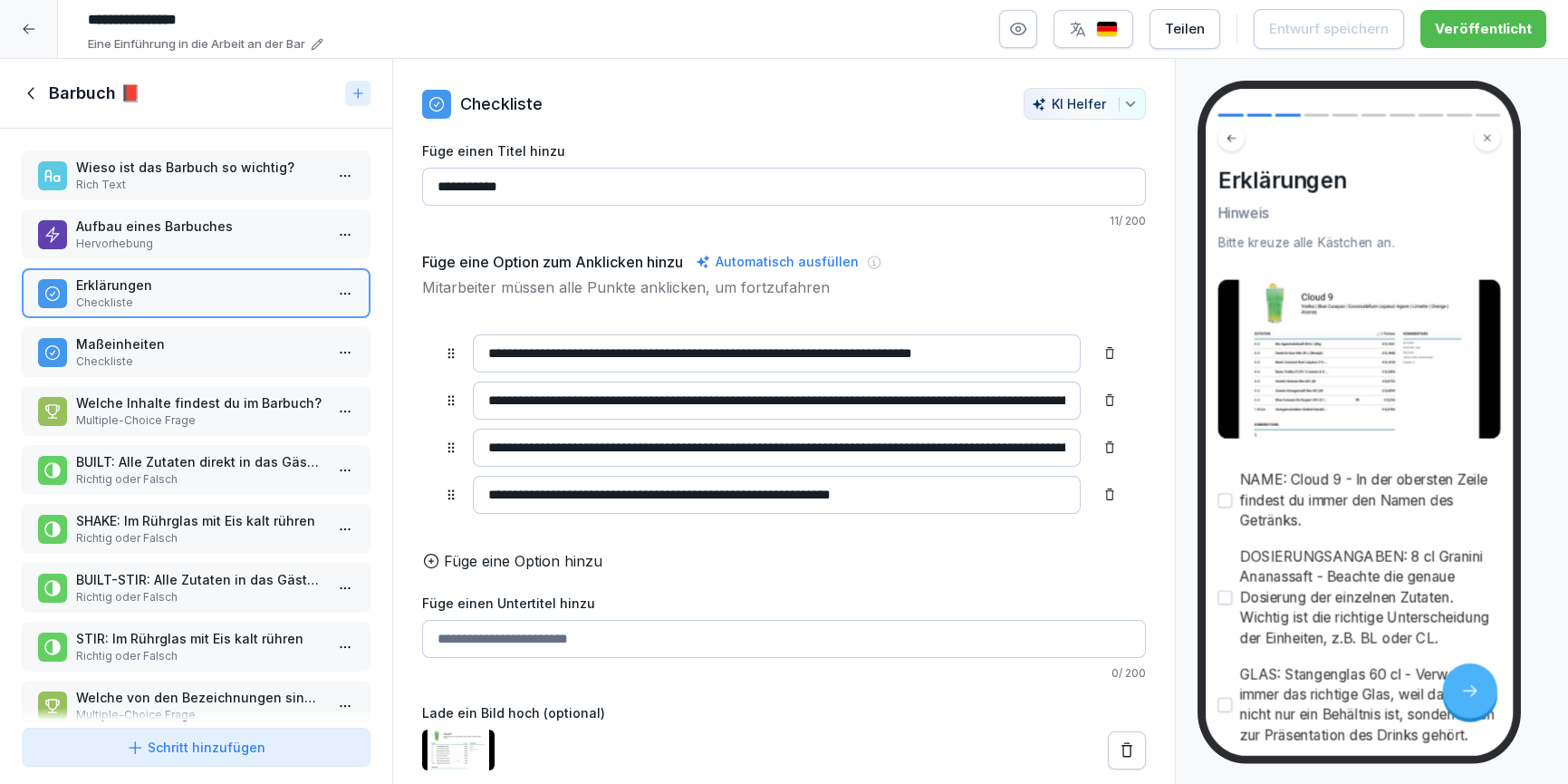
click at [126, 375] on div "Maßeinheiten Checkliste" at bounding box center [196, 352] width 349 height 50
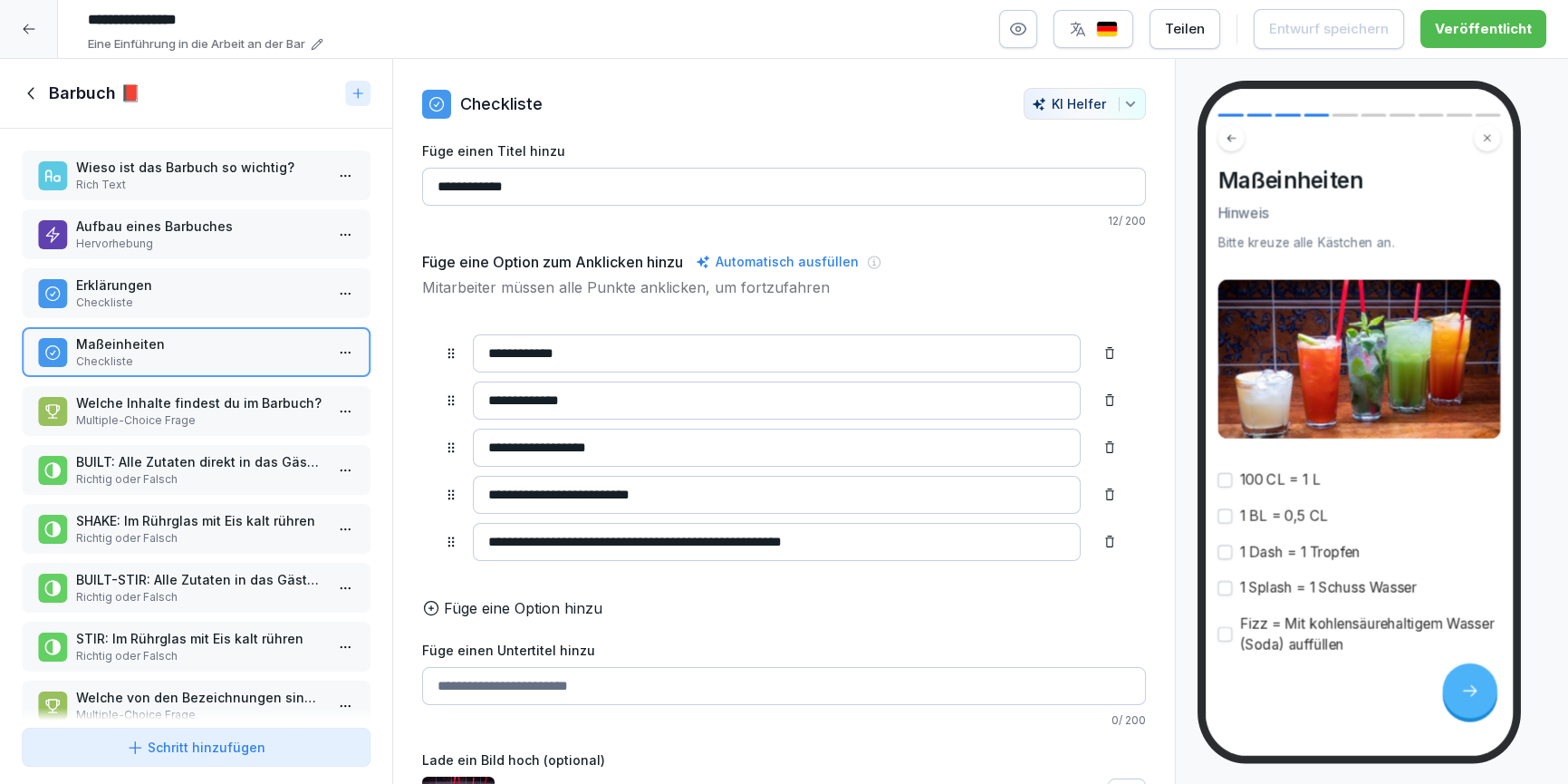
click at [150, 458] on p "BUILT: Alle Zutaten direkt in das Gästeglas geben" at bounding box center [200, 462] width 247 height 19
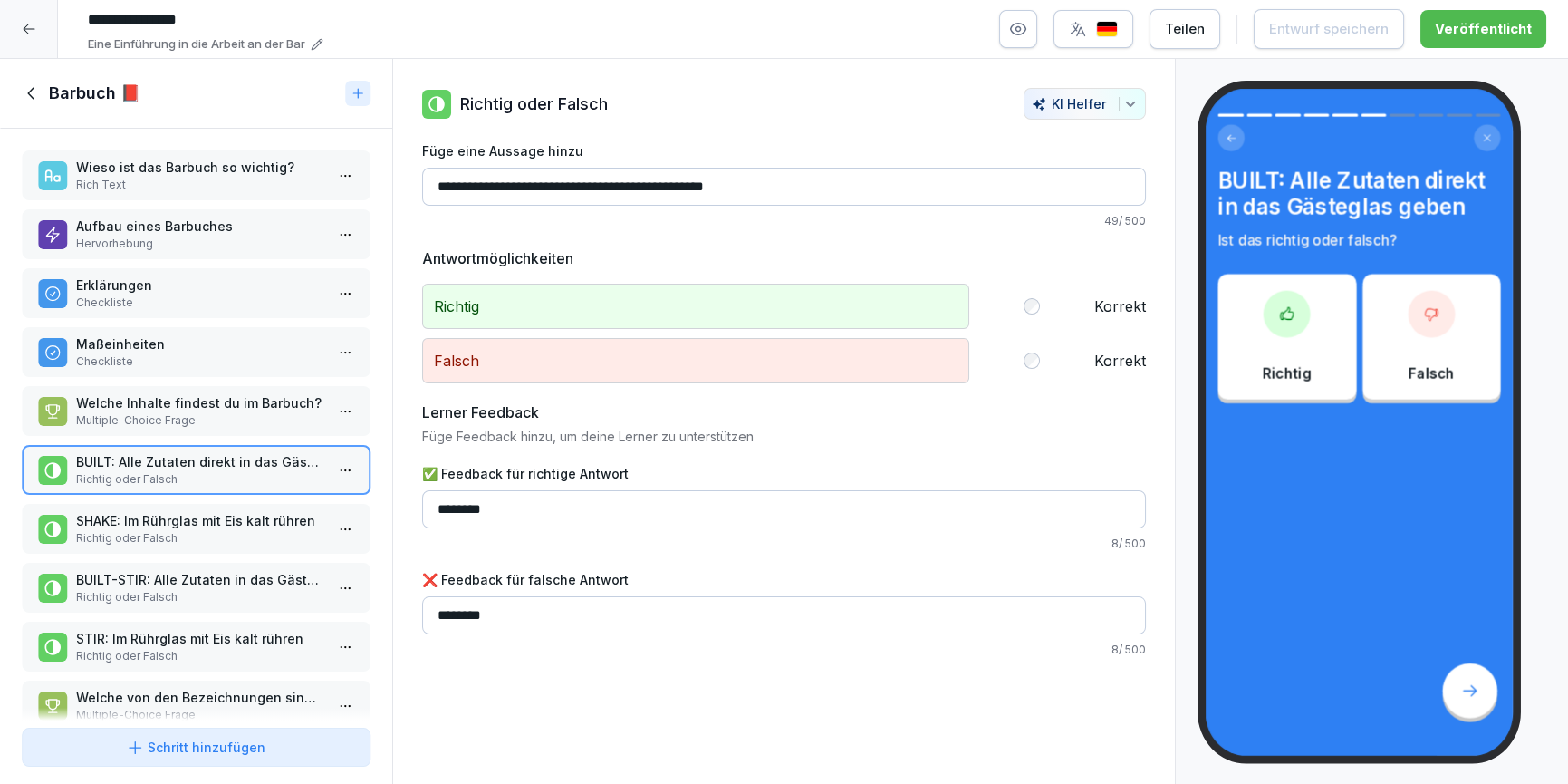
click at [182, 546] on div "SHAKE: Im Rührglas mit Eis kalt rühren Richtig oder Falsch" at bounding box center [196, 529] width 349 height 50
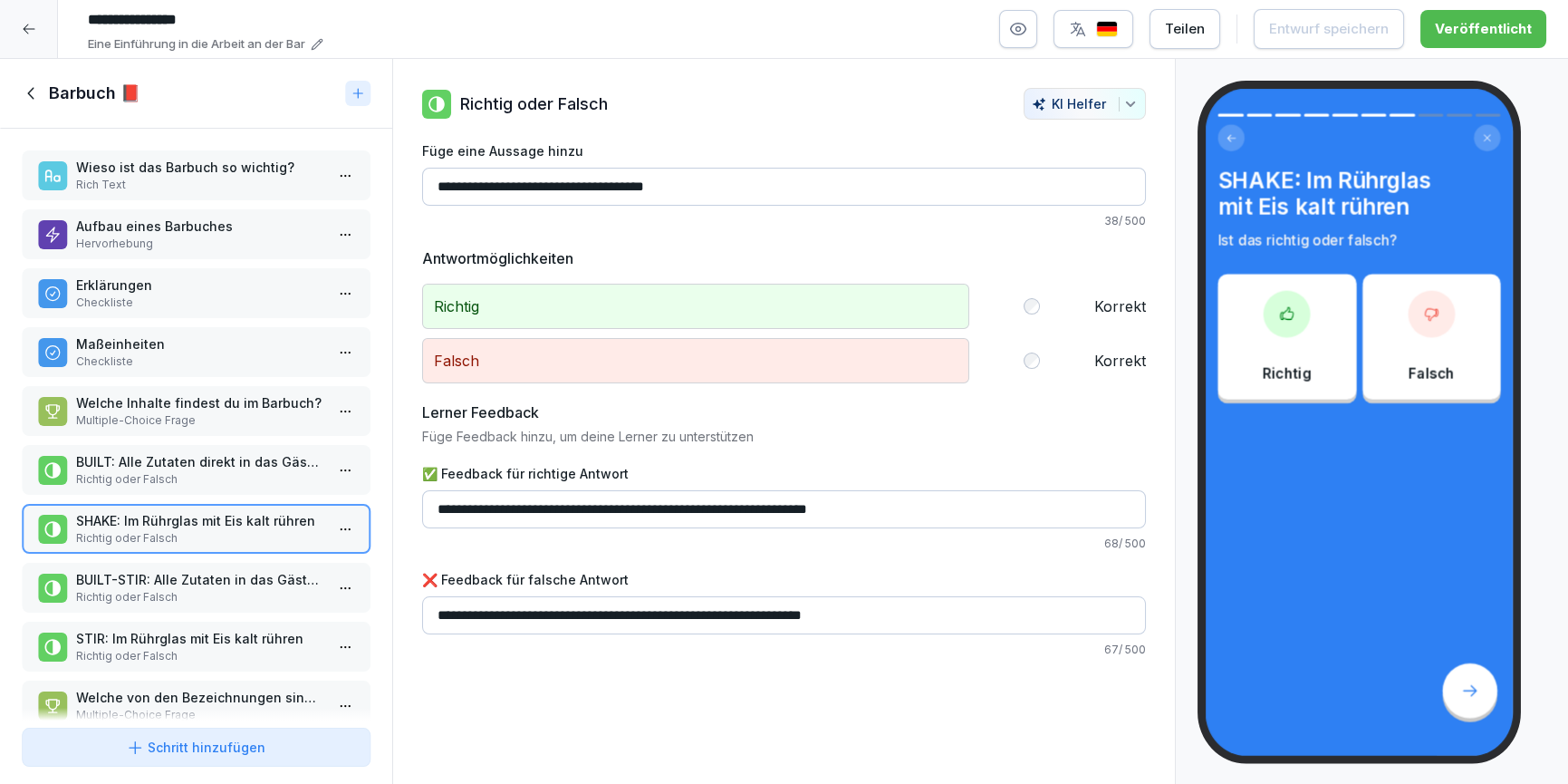
scroll to position [40, 0]
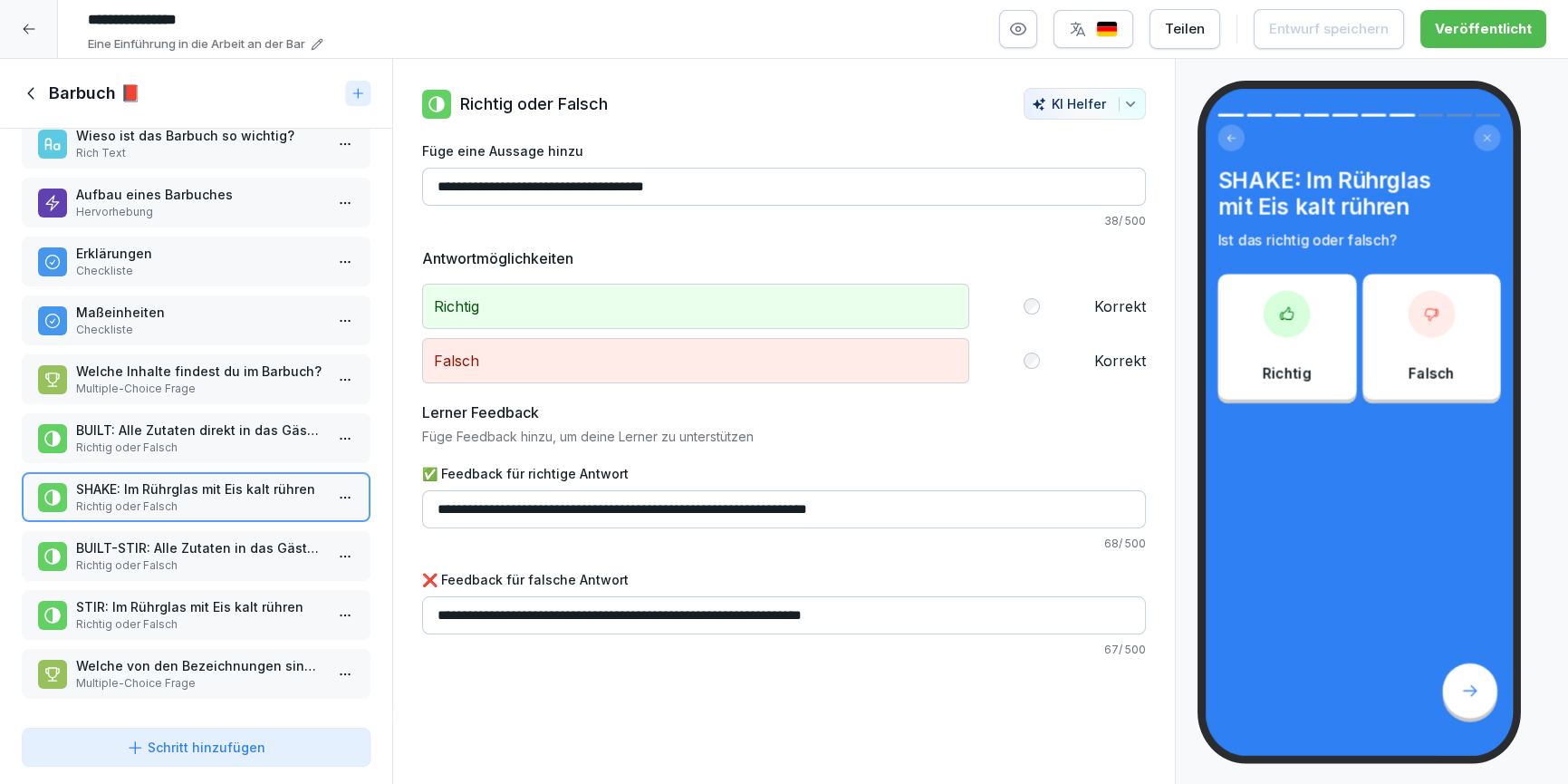
click at [154, 567] on div "BUILT-STIR: Alle Zutaten in das Gästeglas geben und verrühren Richtig oder Fals…" at bounding box center [196, 556] width 349 height 50
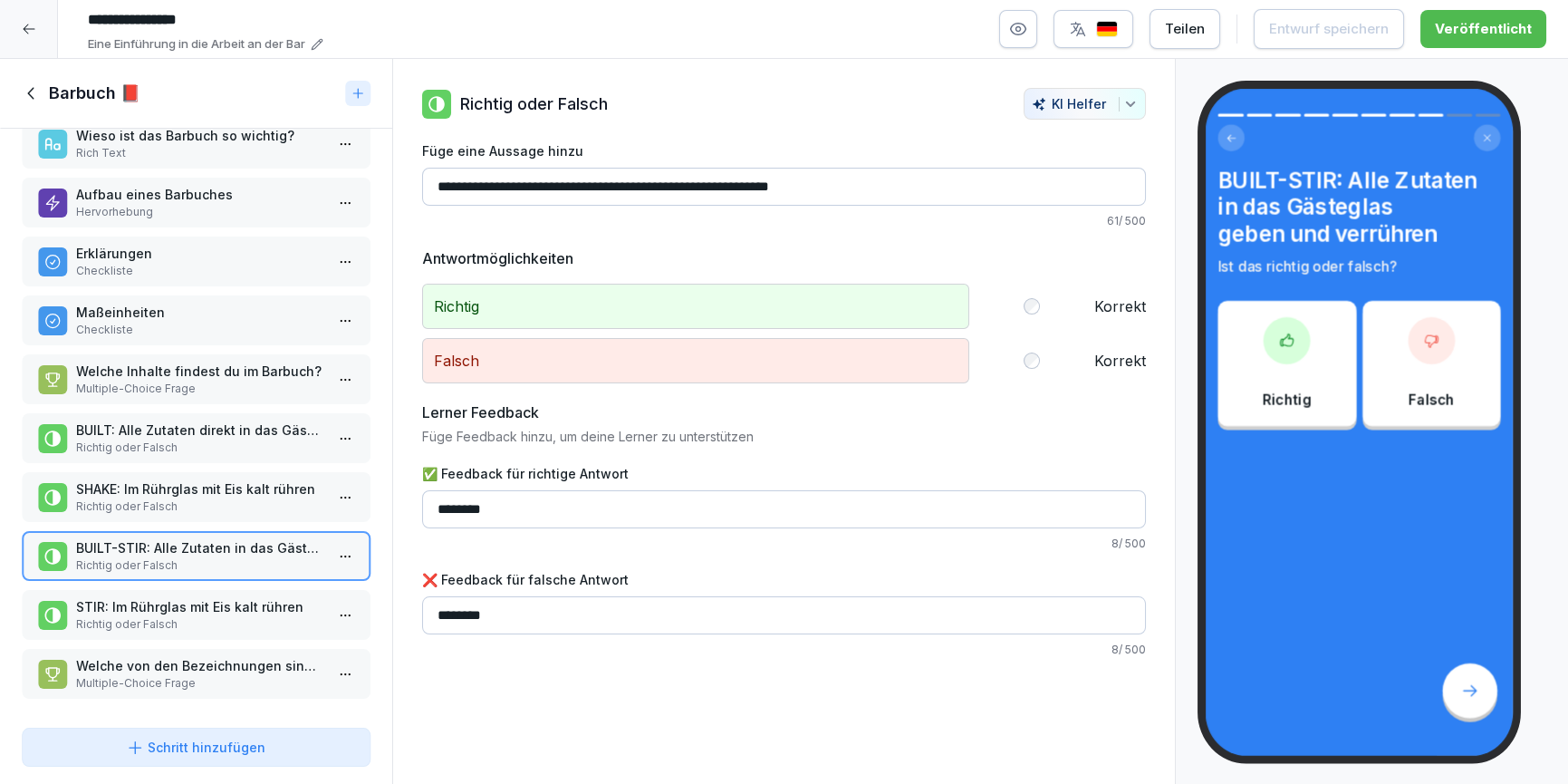
click at [29, 92] on icon at bounding box center [30, 94] width 7 height 12
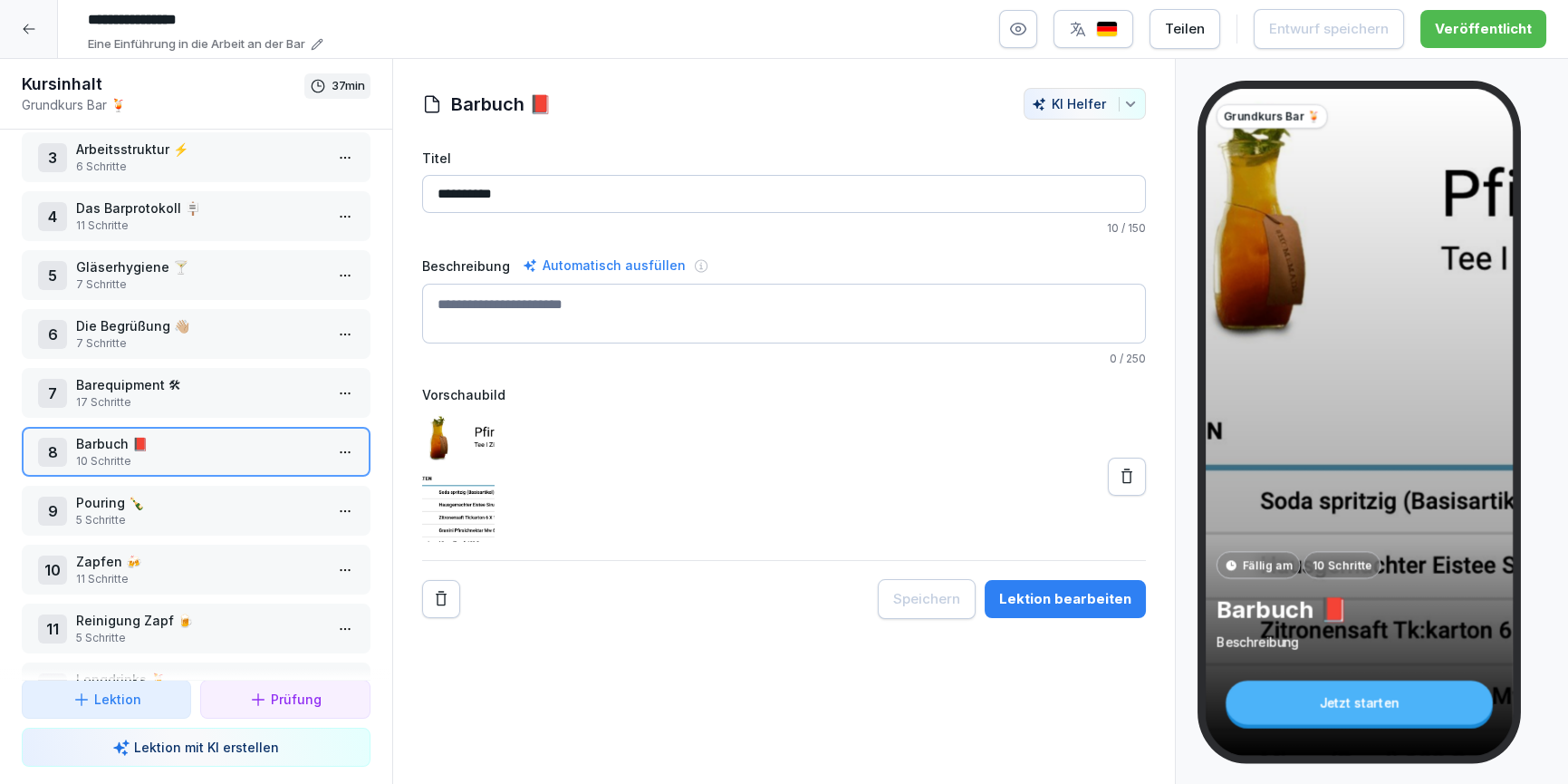
click at [213, 486] on div "9 Pouring 🍾 5 Schritte" at bounding box center [196, 511] width 349 height 50
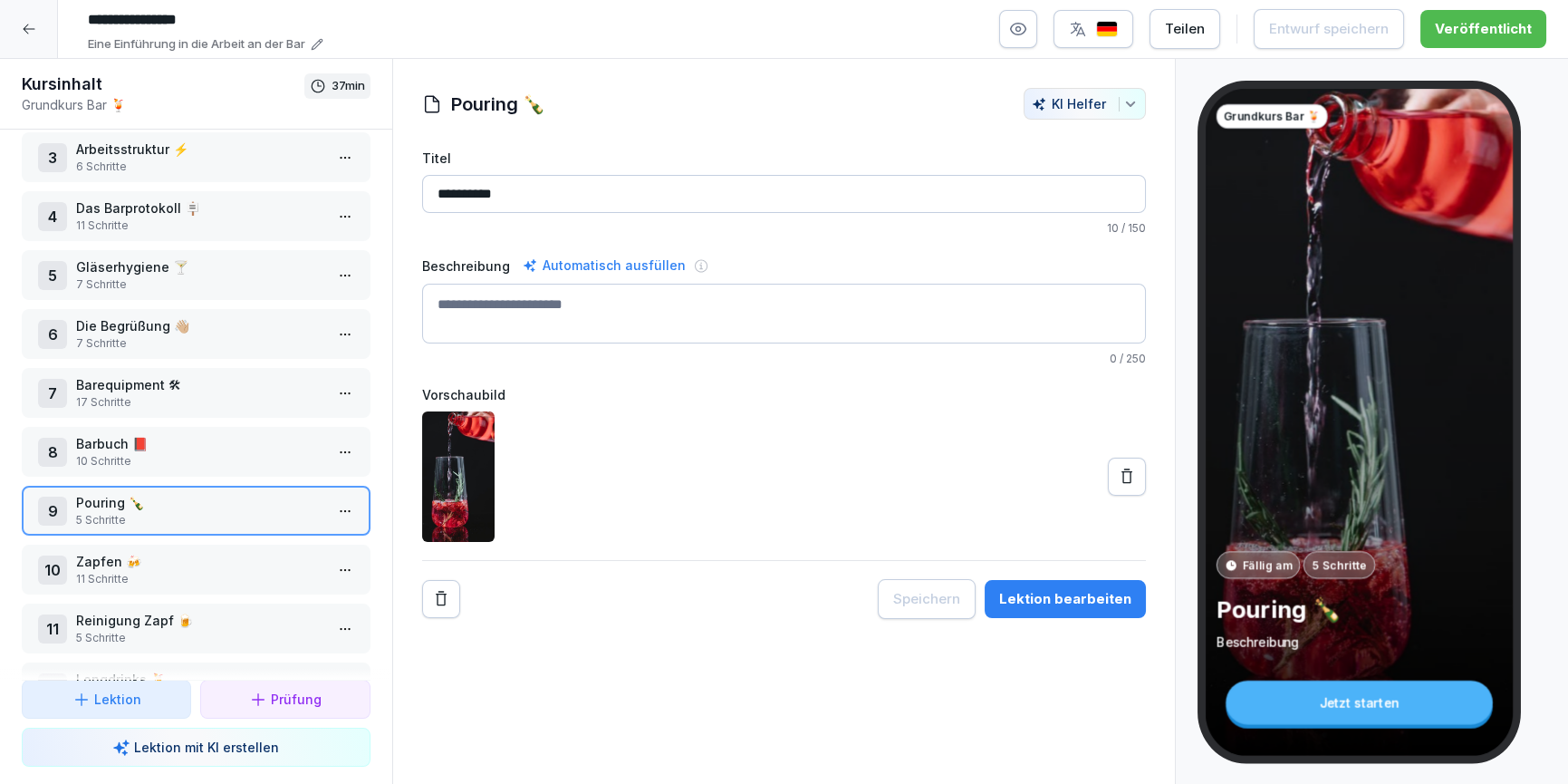
click at [1029, 589] on div "Lektion bearbeiten" at bounding box center [1065, 599] width 132 height 20
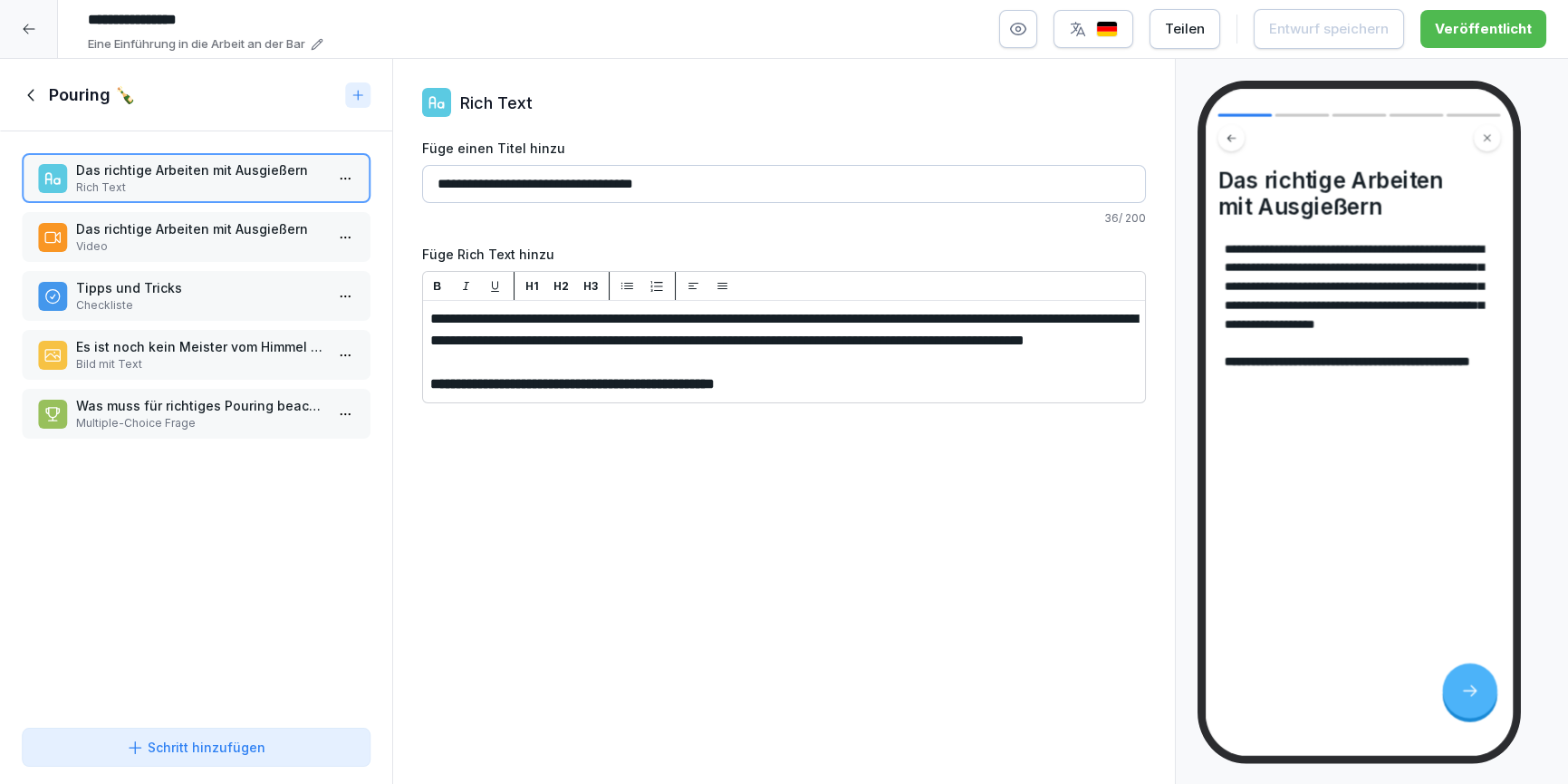
click at [122, 238] on p "Video" at bounding box center [200, 246] width 247 height 16
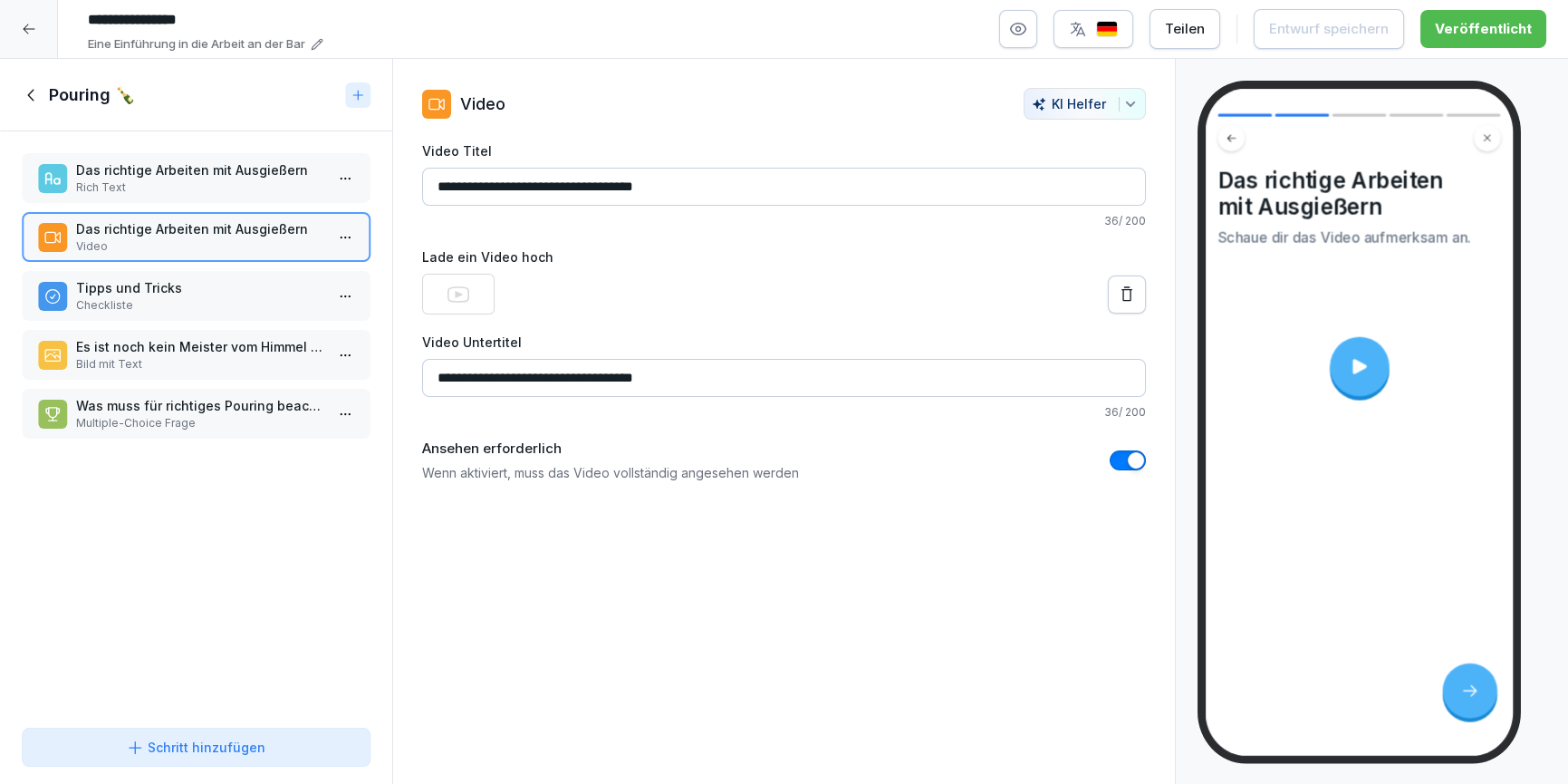
click at [110, 285] on p "Tipps und Tricks" at bounding box center [200, 288] width 247 height 19
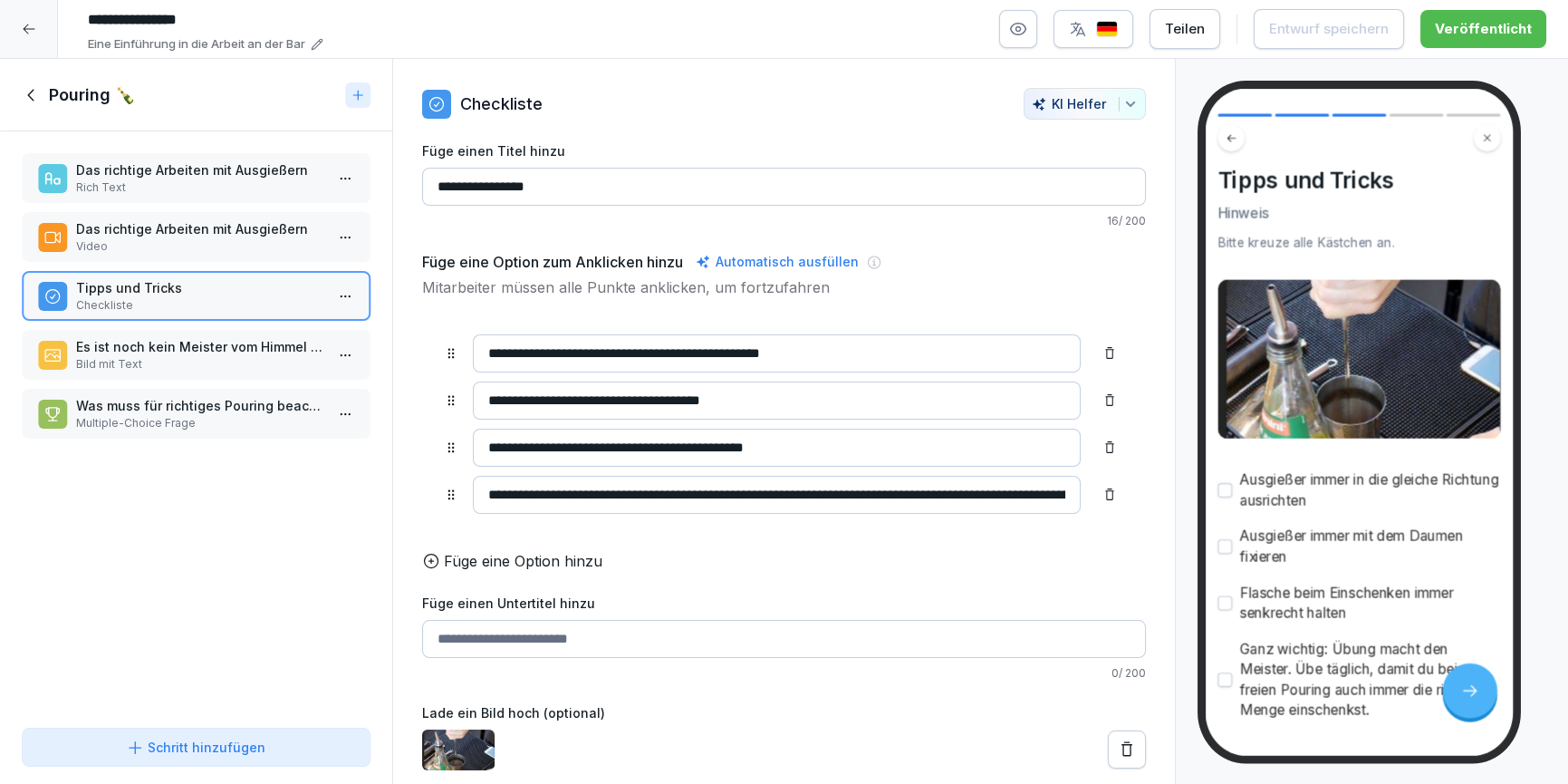
click at [34, 91] on icon at bounding box center [32, 95] width 20 height 20
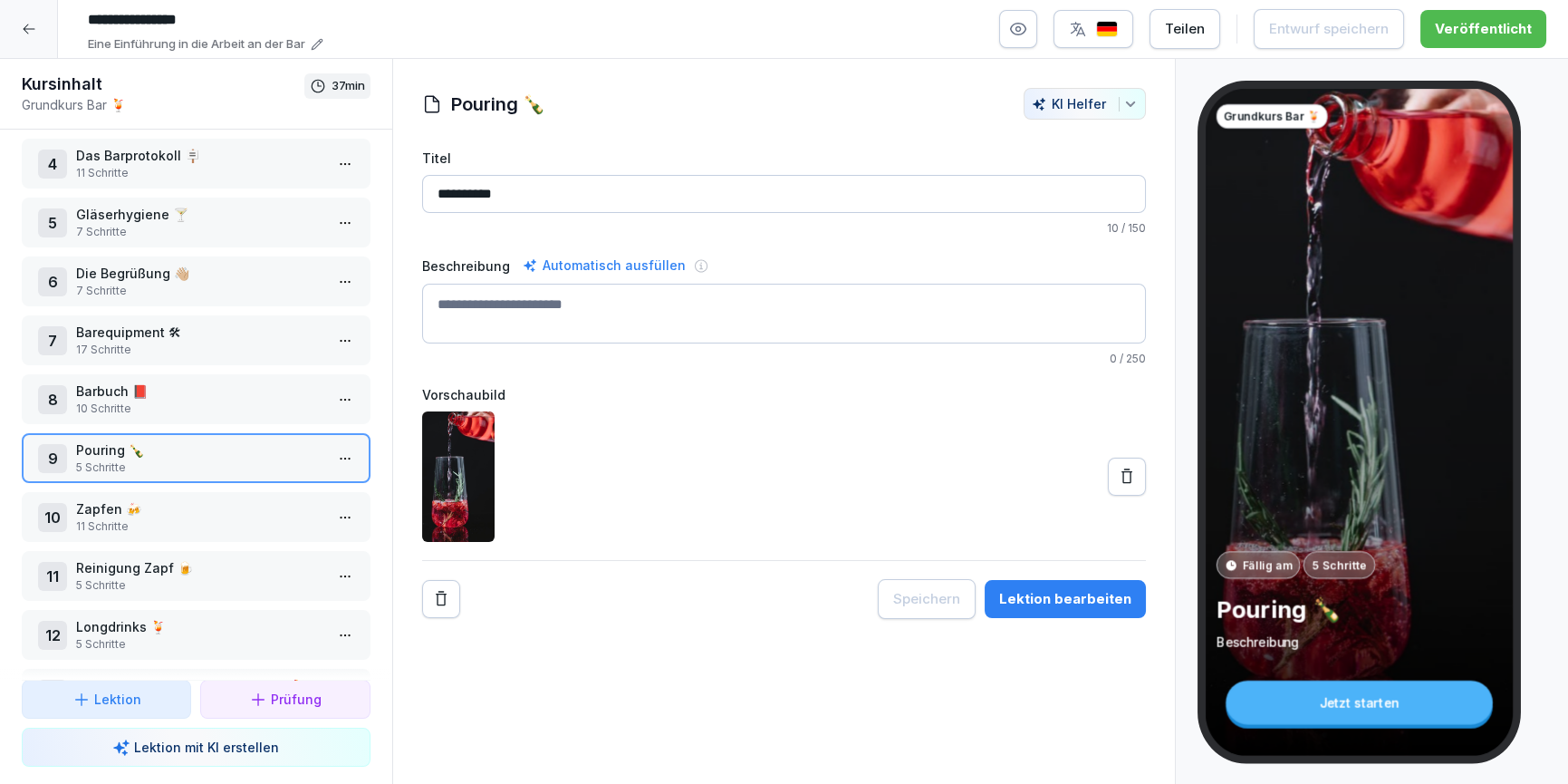
scroll to position [257, 0]
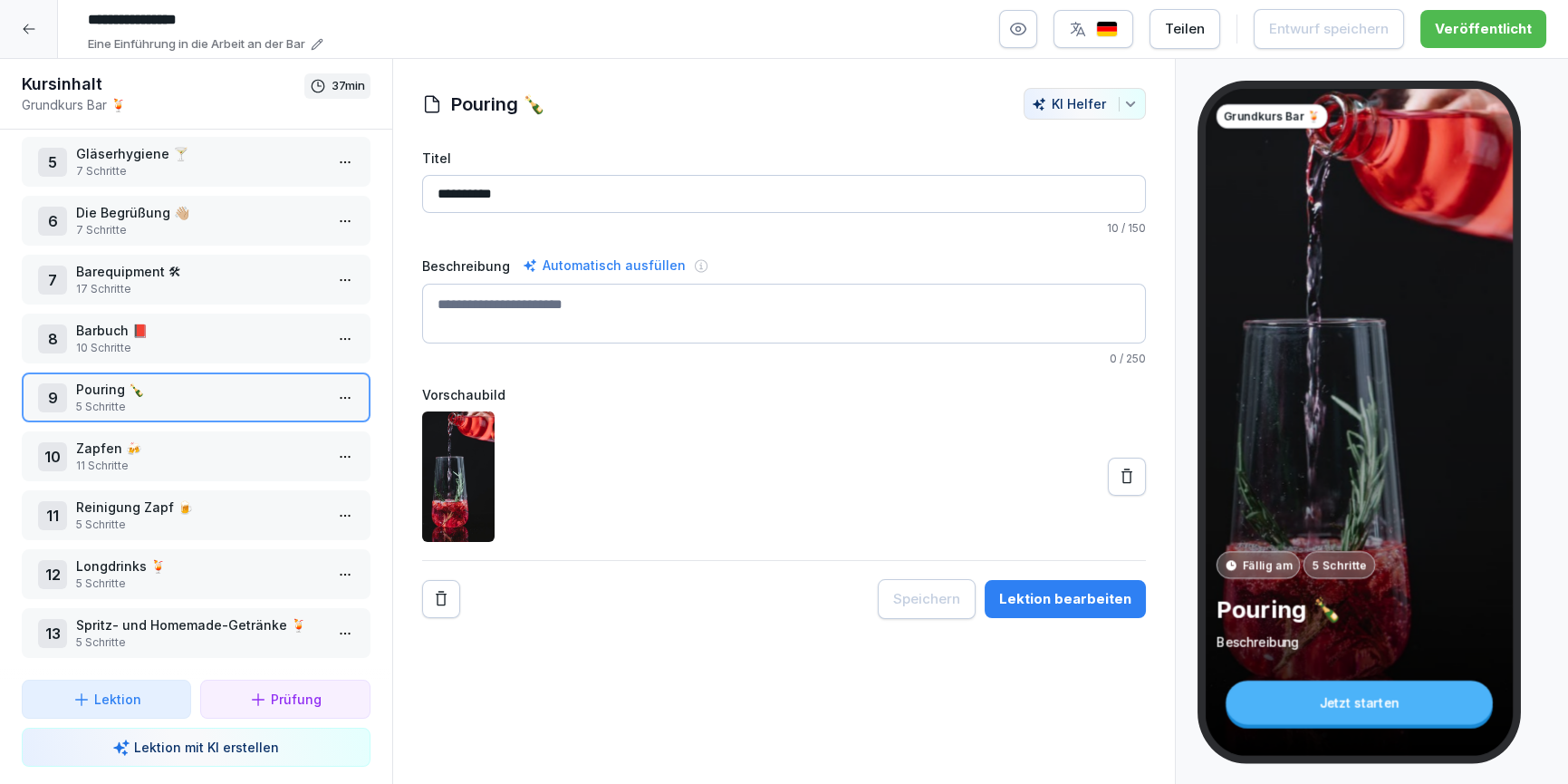
click at [150, 458] on p "11 Schritte" at bounding box center [200, 465] width 247 height 16
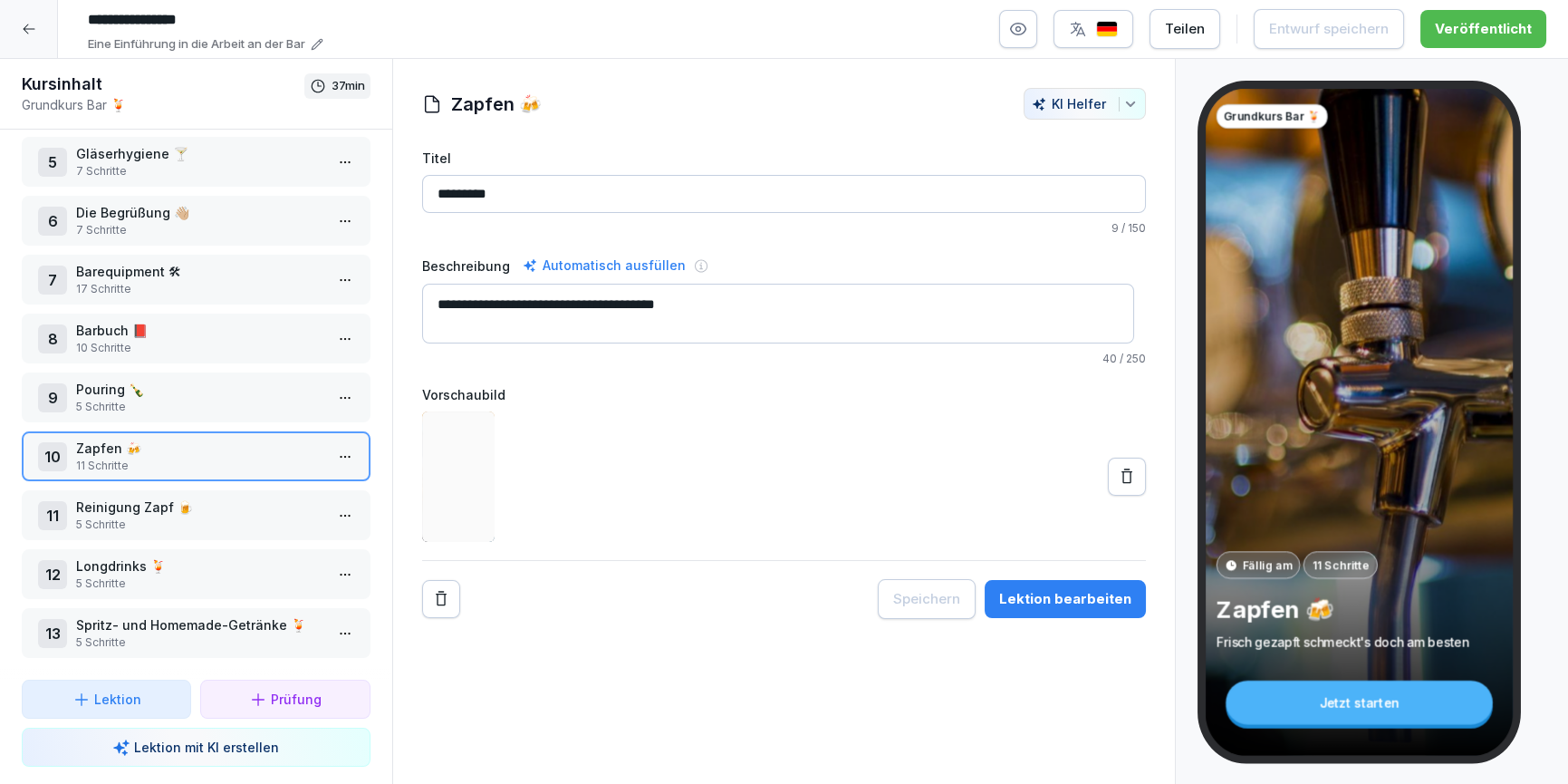
click at [1071, 608] on button "Lektion bearbeiten" at bounding box center [1065, 599] width 161 height 38
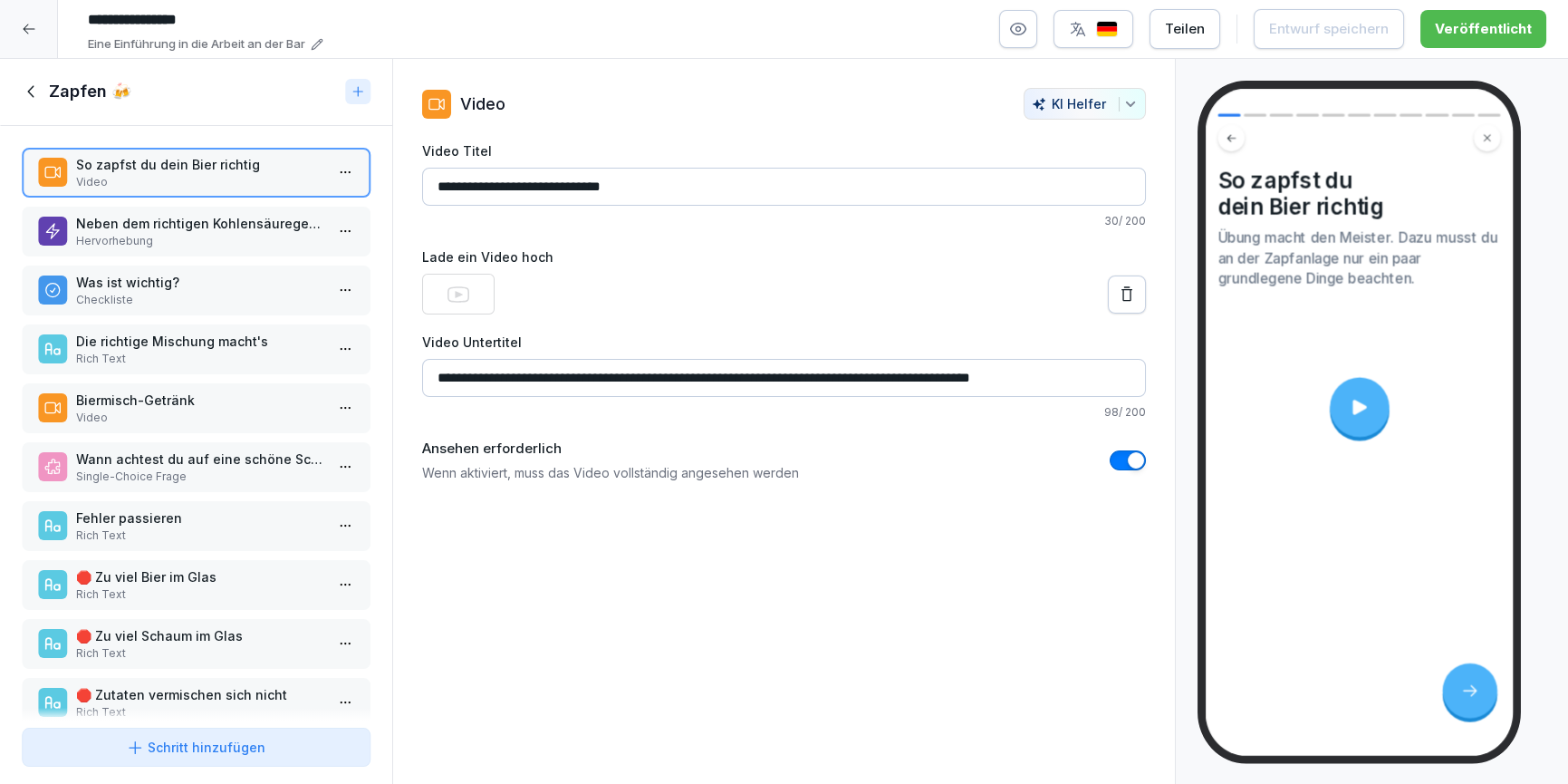
click at [1382, 438] on video at bounding box center [1359, 406] width 264 height 149
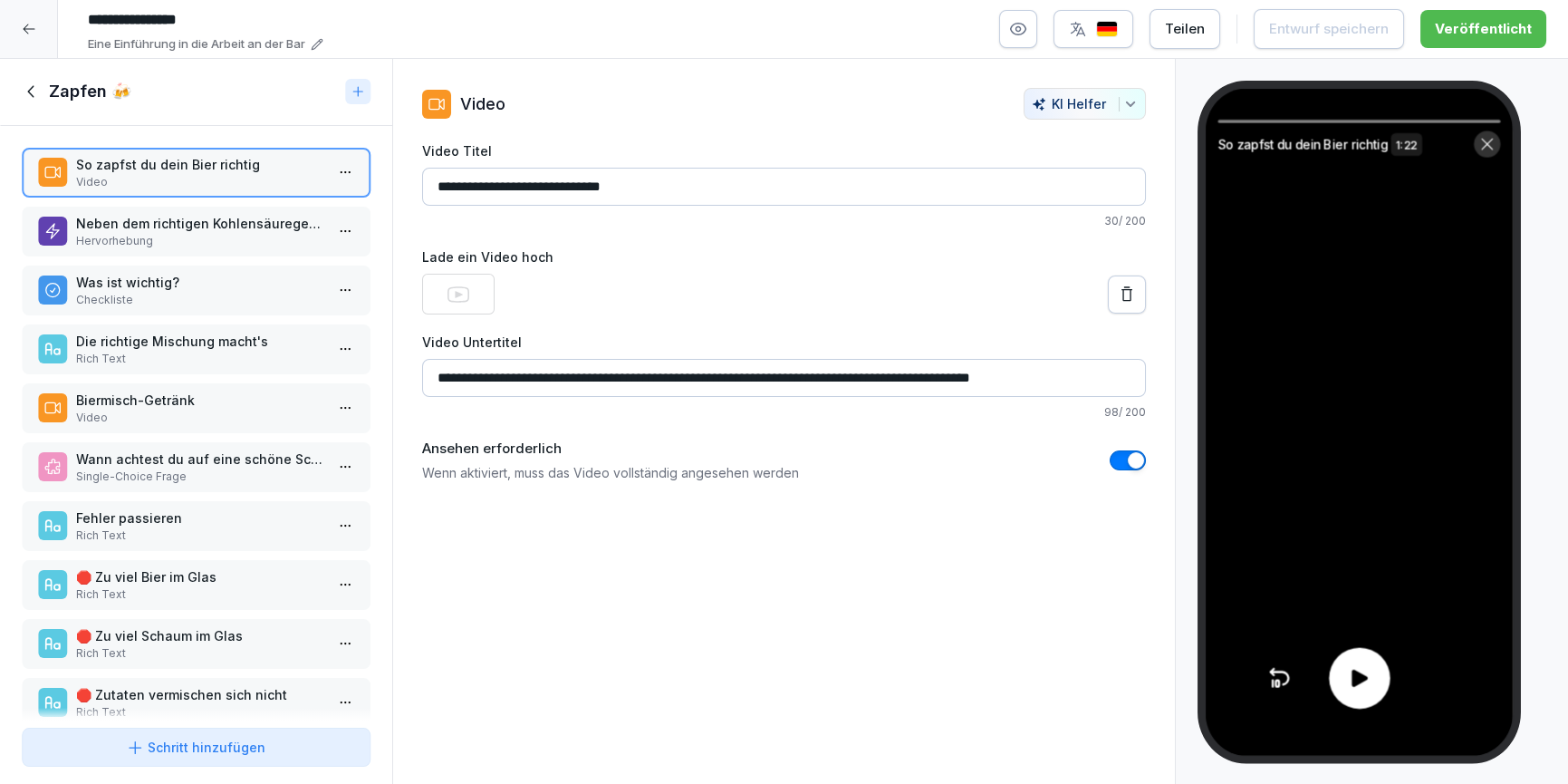
click at [1354, 672] on icon at bounding box center [1359, 678] width 16 height 17
click at [1347, 679] on icon at bounding box center [1359, 678] width 25 height 25
click at [196, 238] on p "Hervorhebung" at bounding box center [200, 240] width 247 height 16
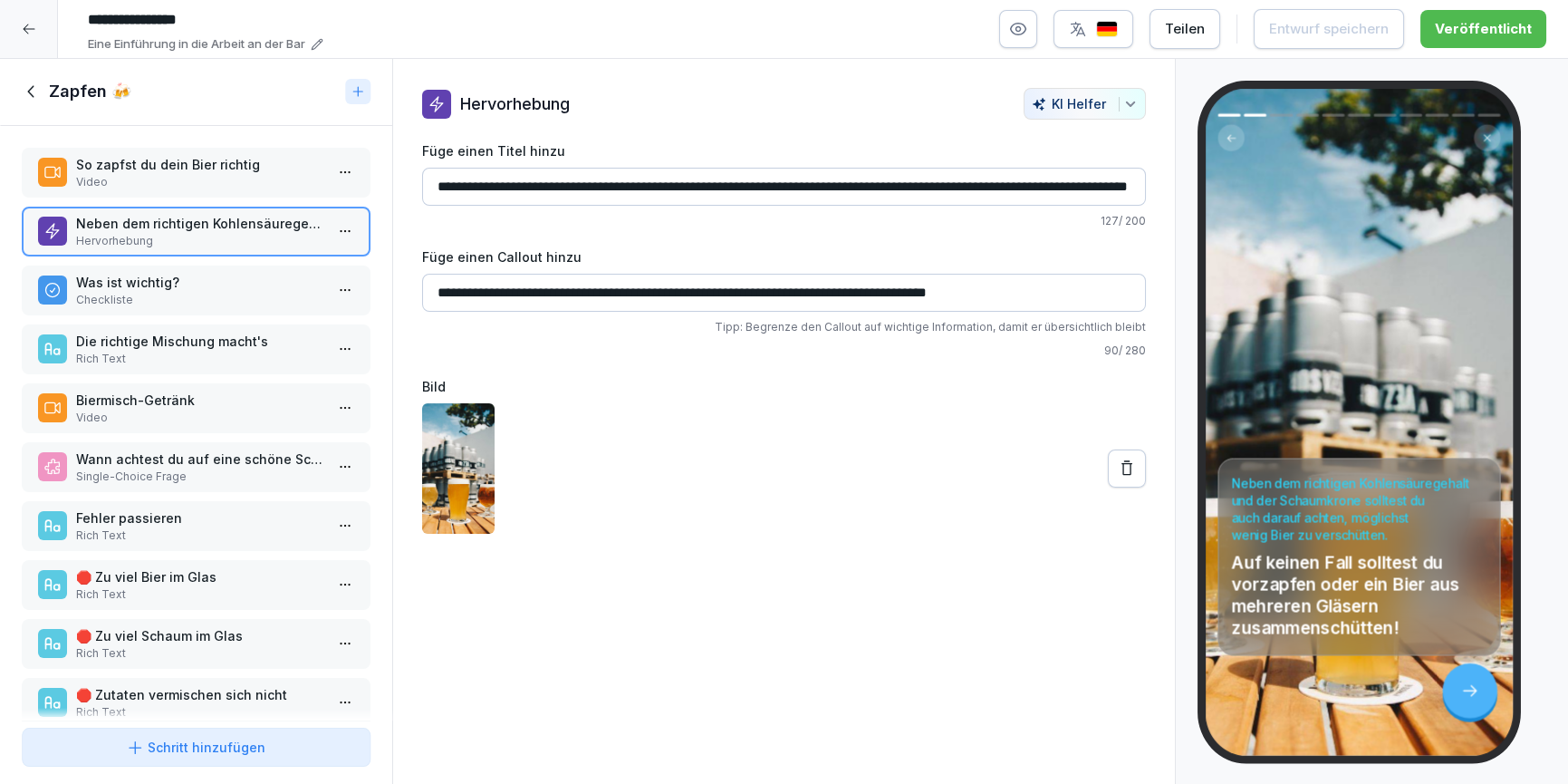
click at [186, 281] on p "Was ist wichtig?" at bounding box center [200, 282] width 247 height 19
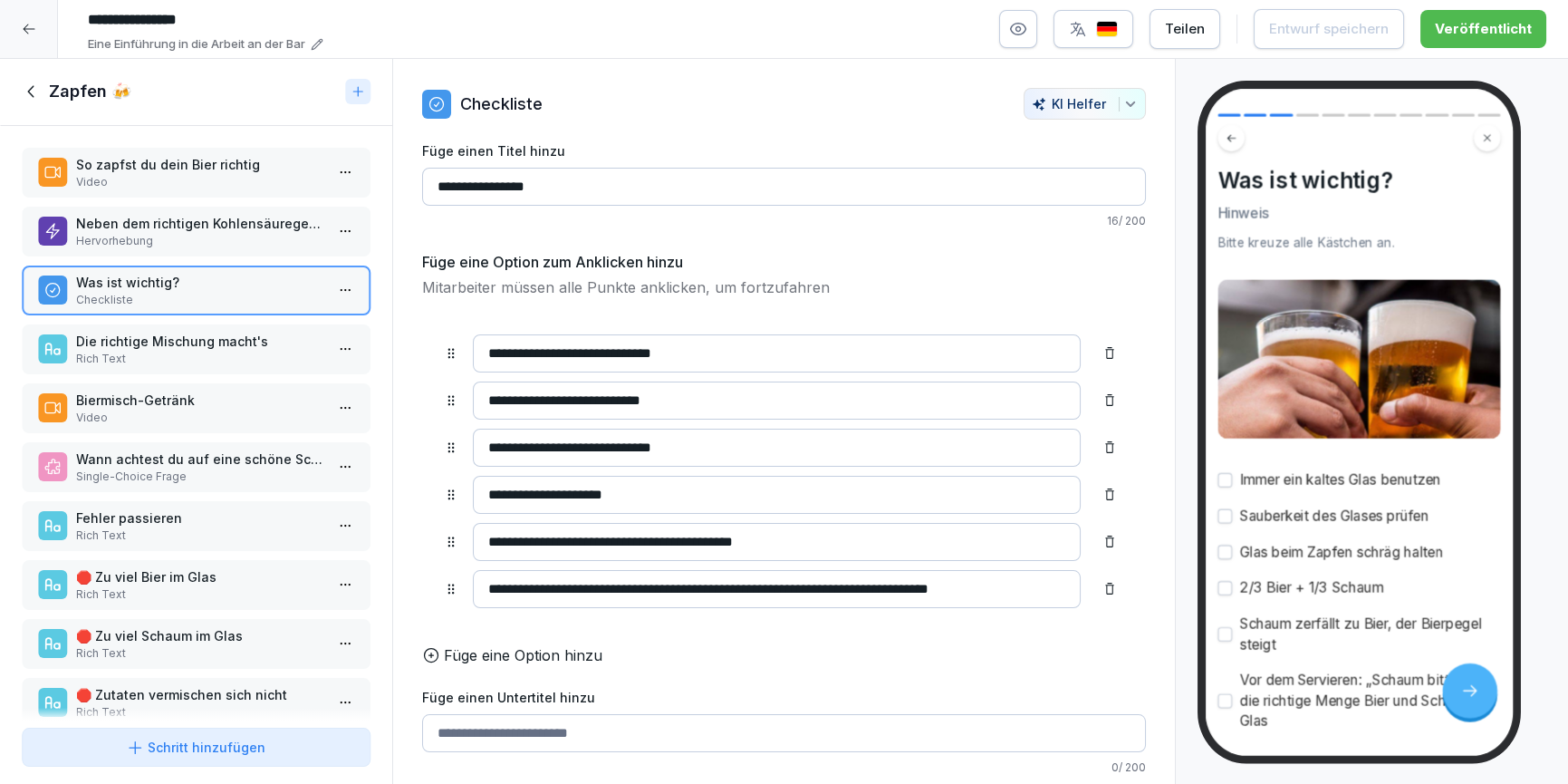
click at [186, 344] on p "Die richtige Mischung macht's" at bounding box center [200, 341] width 247 height 19
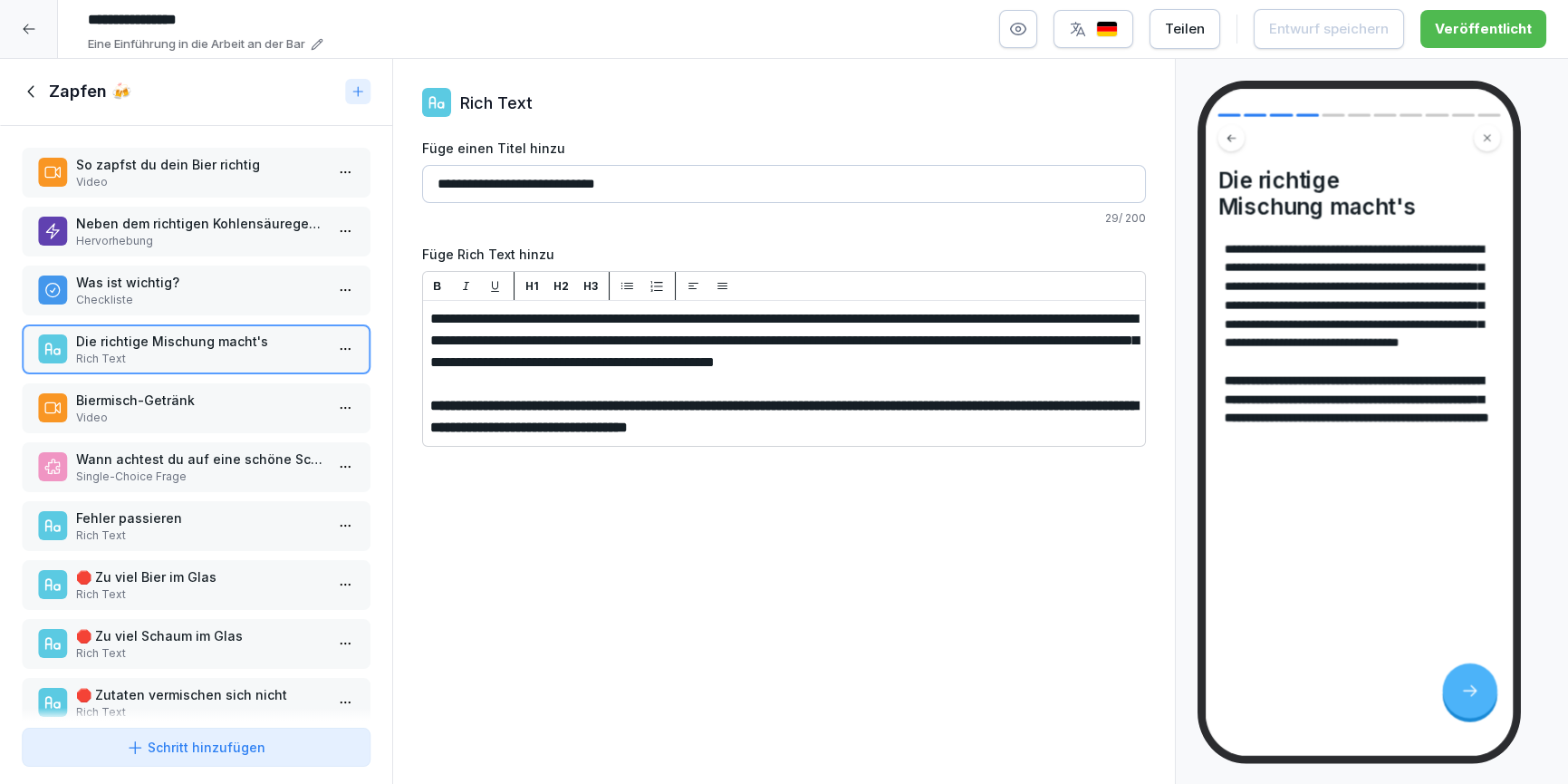
click at [197, 385] on div "Biermisch-Getränk Video" at bounding box center [196, 408] width 349 height 50
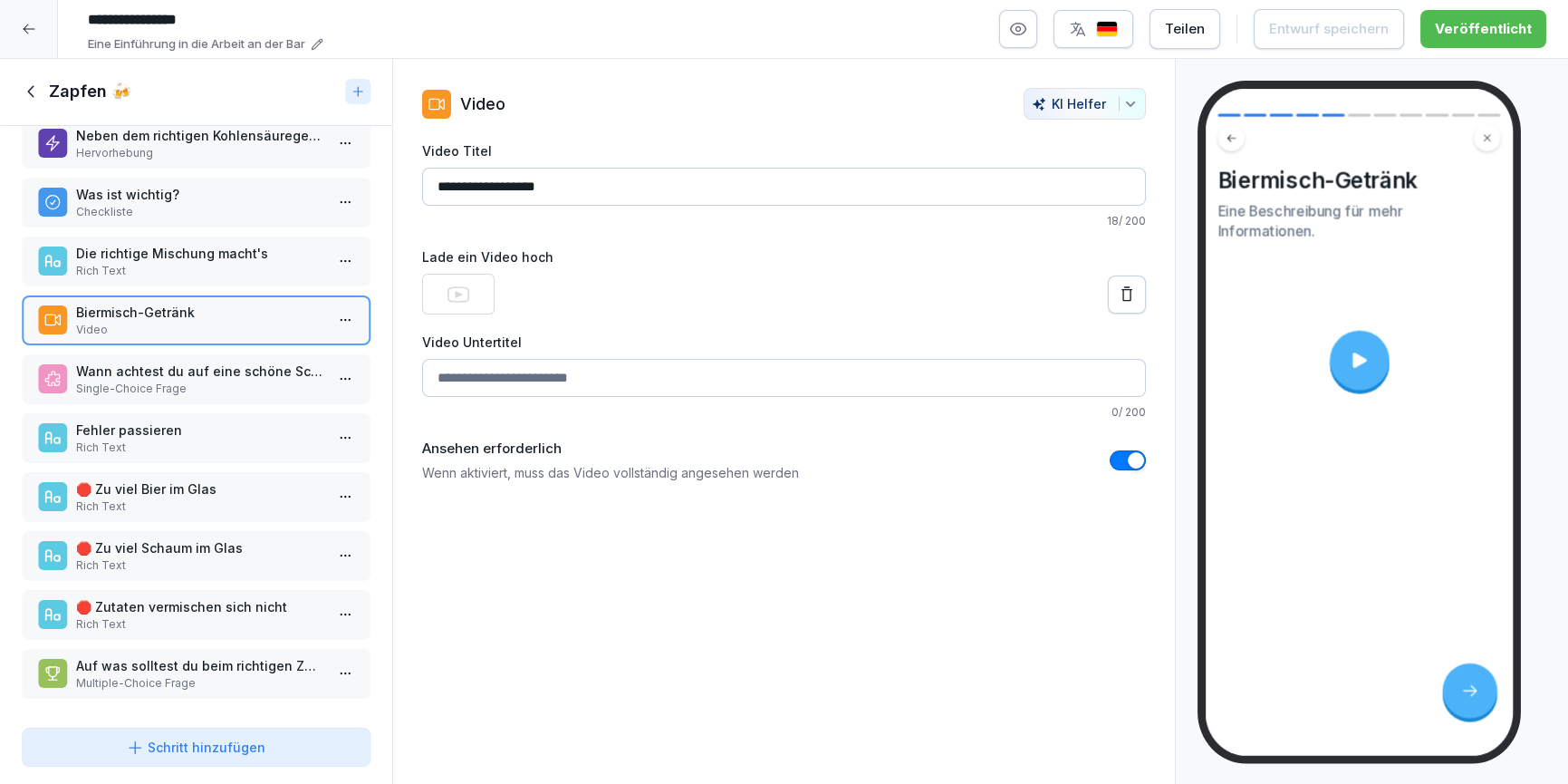
scroll to position [96, 0]
click at [189, 448] on div "Fehler passieren Rich Text" at bounding box center [196, 438] width 349 height 50
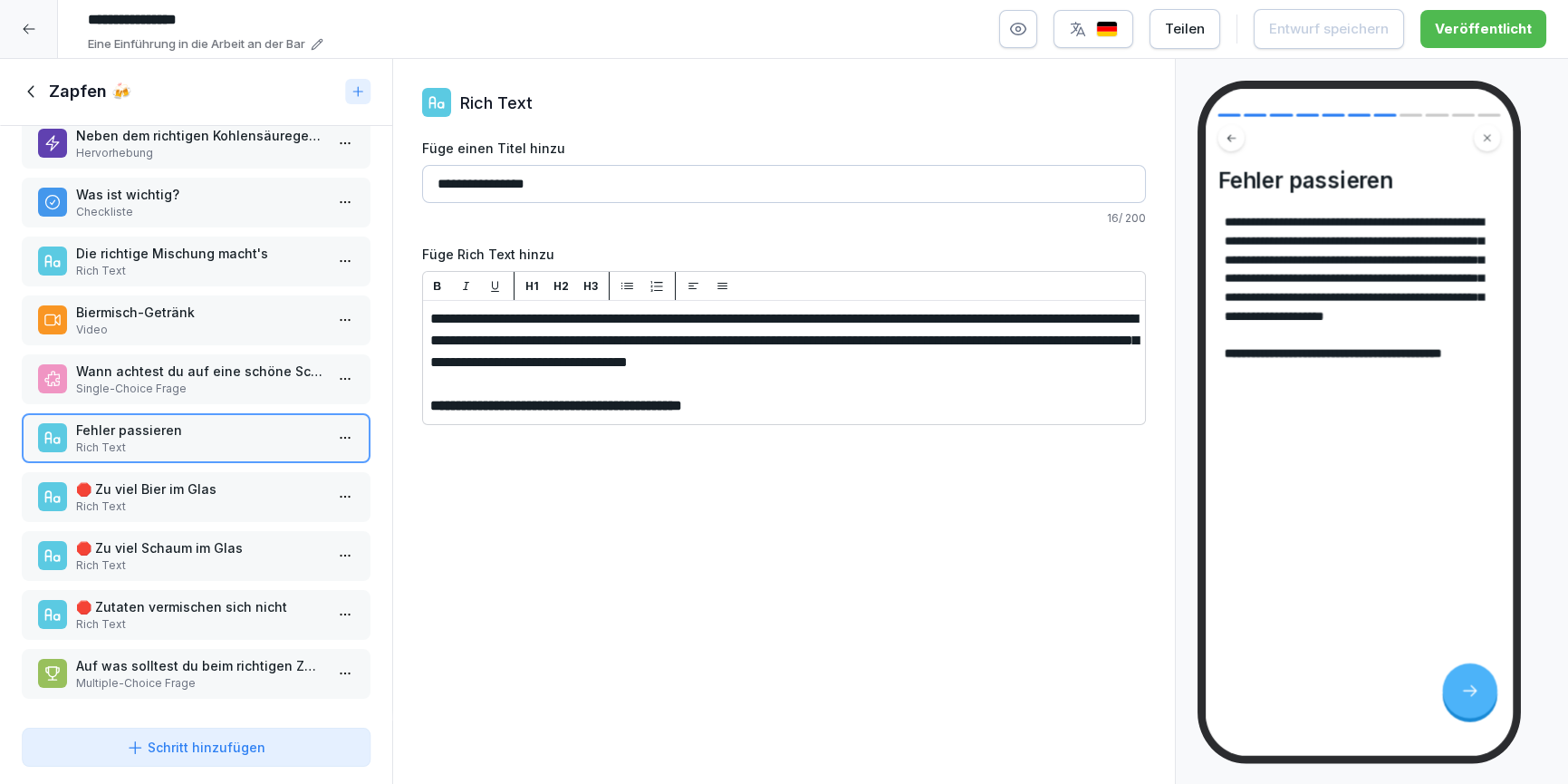
click at [188, 479] on p "🛑 Zu viel Bier im Glas" at bounding box center [200, 489] width 247 height 19
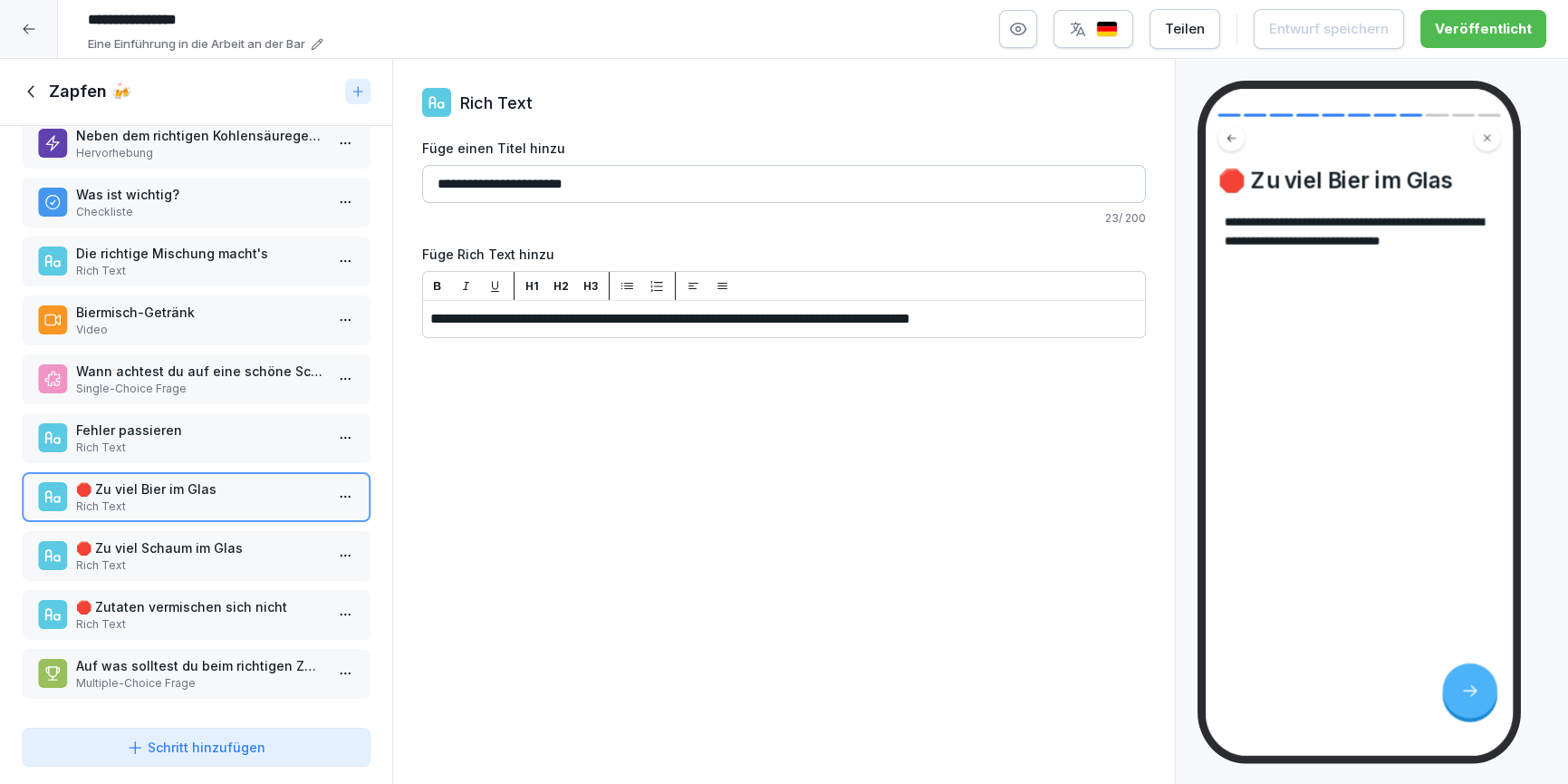
click at [202, 538] on p "🛑 Zu viel Schaum im Glas" at bounding box center [200, 547] width 247 height 19
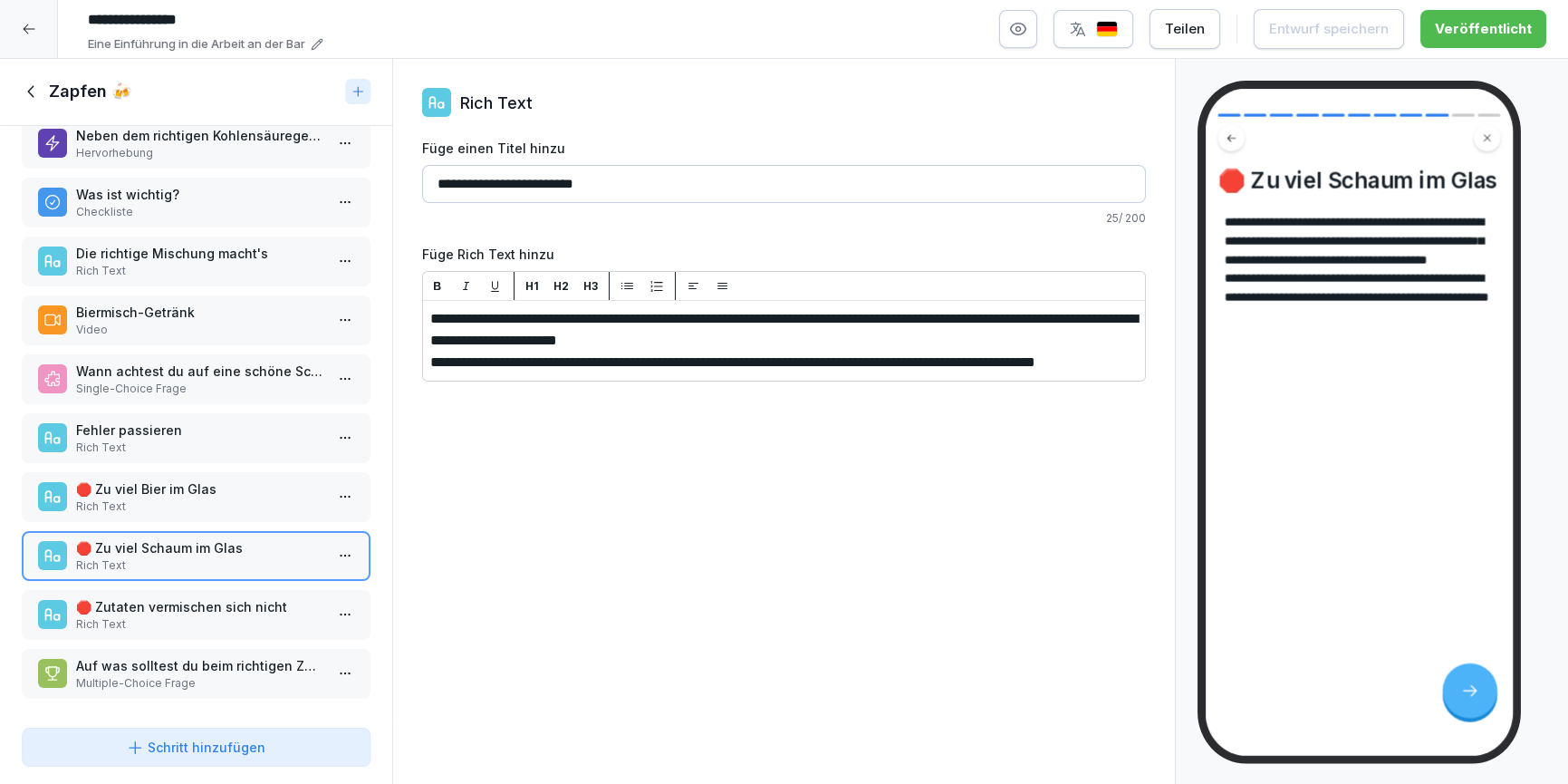
click at [219, 603] on div "🛑 Zutaten vermischen sich nicht Rich Text" at bounding box center [200, 614] width 247 height 36
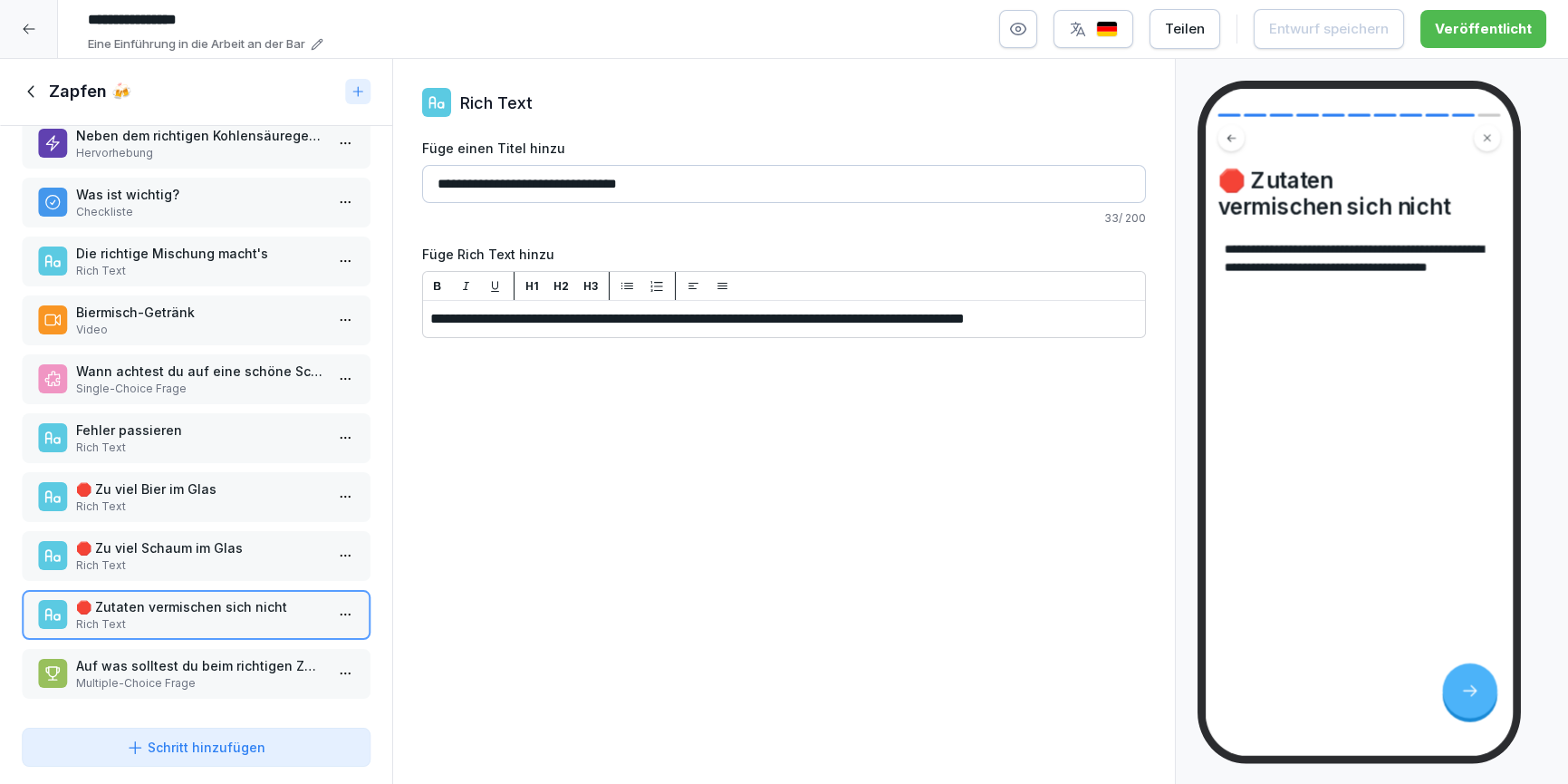
click at [38, 96] on icon at bounding box center [32, 91] width 20 height 20
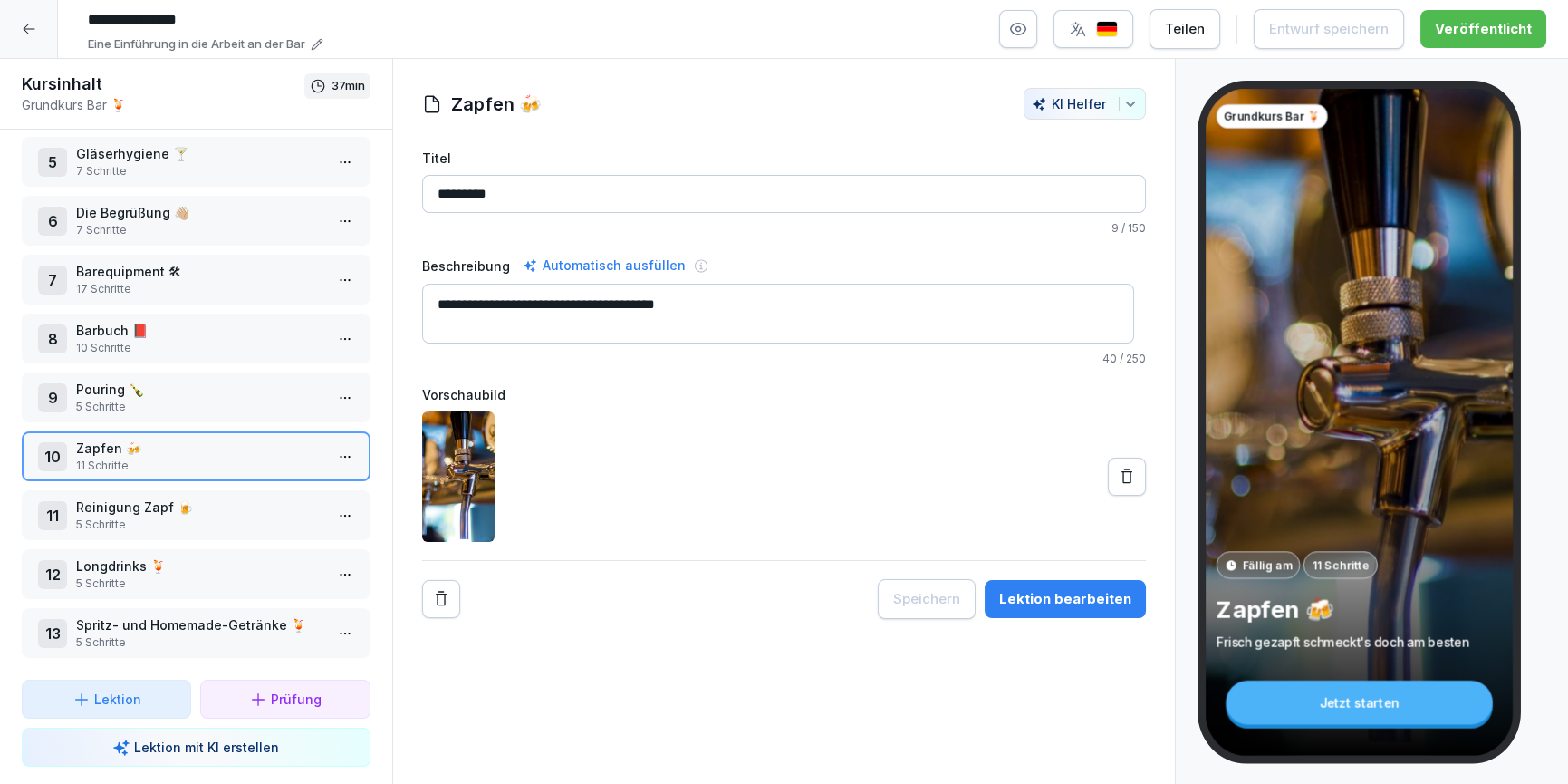
click at [203, 502] on p "Reinigung Zapf 🍺" at bounding box center [200, 507] width 247 height 19
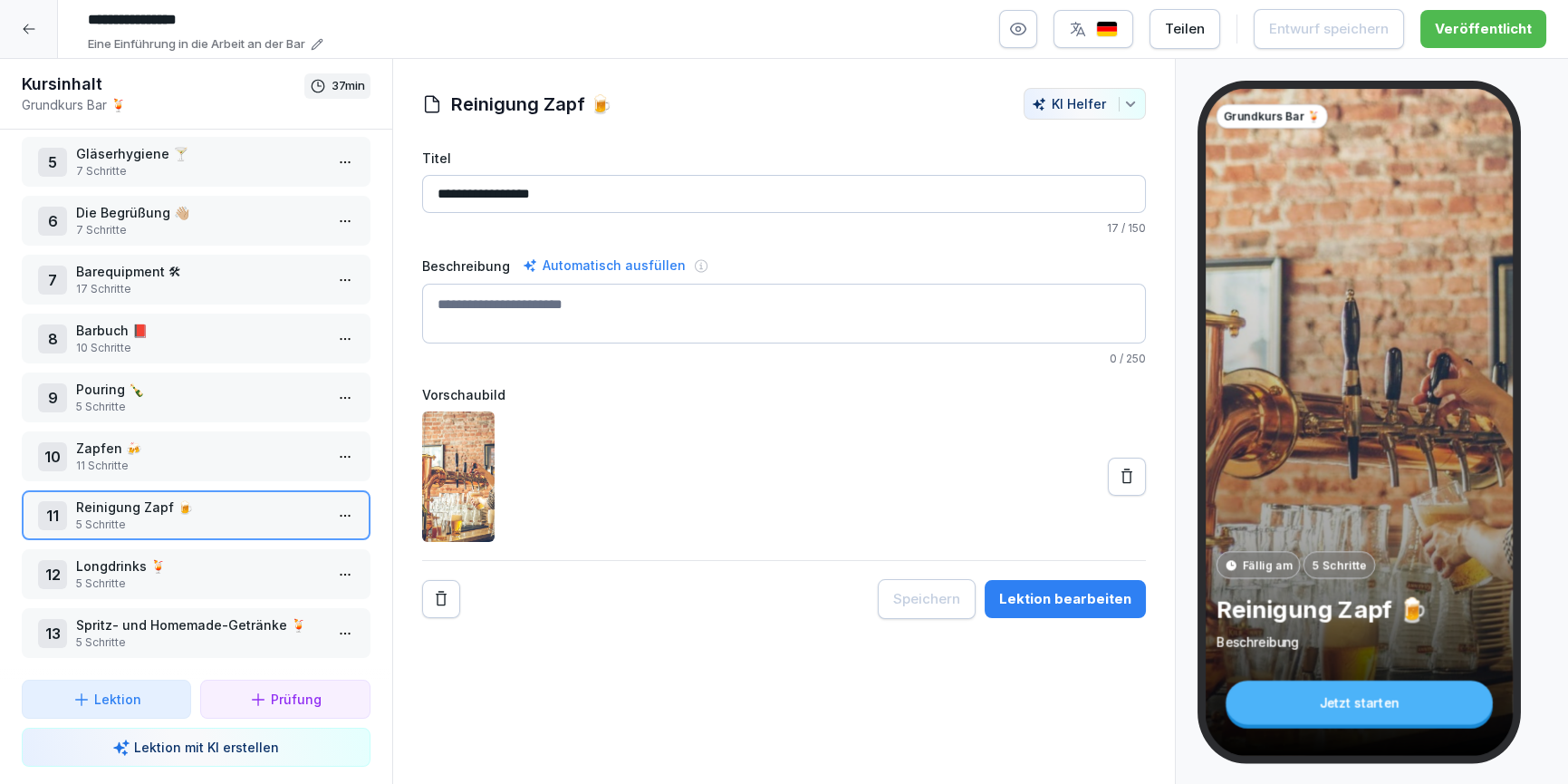
click at [1023, 602] on div "Lektion bearbeiten" at bounding box center [1065, 599] width 132 height 20
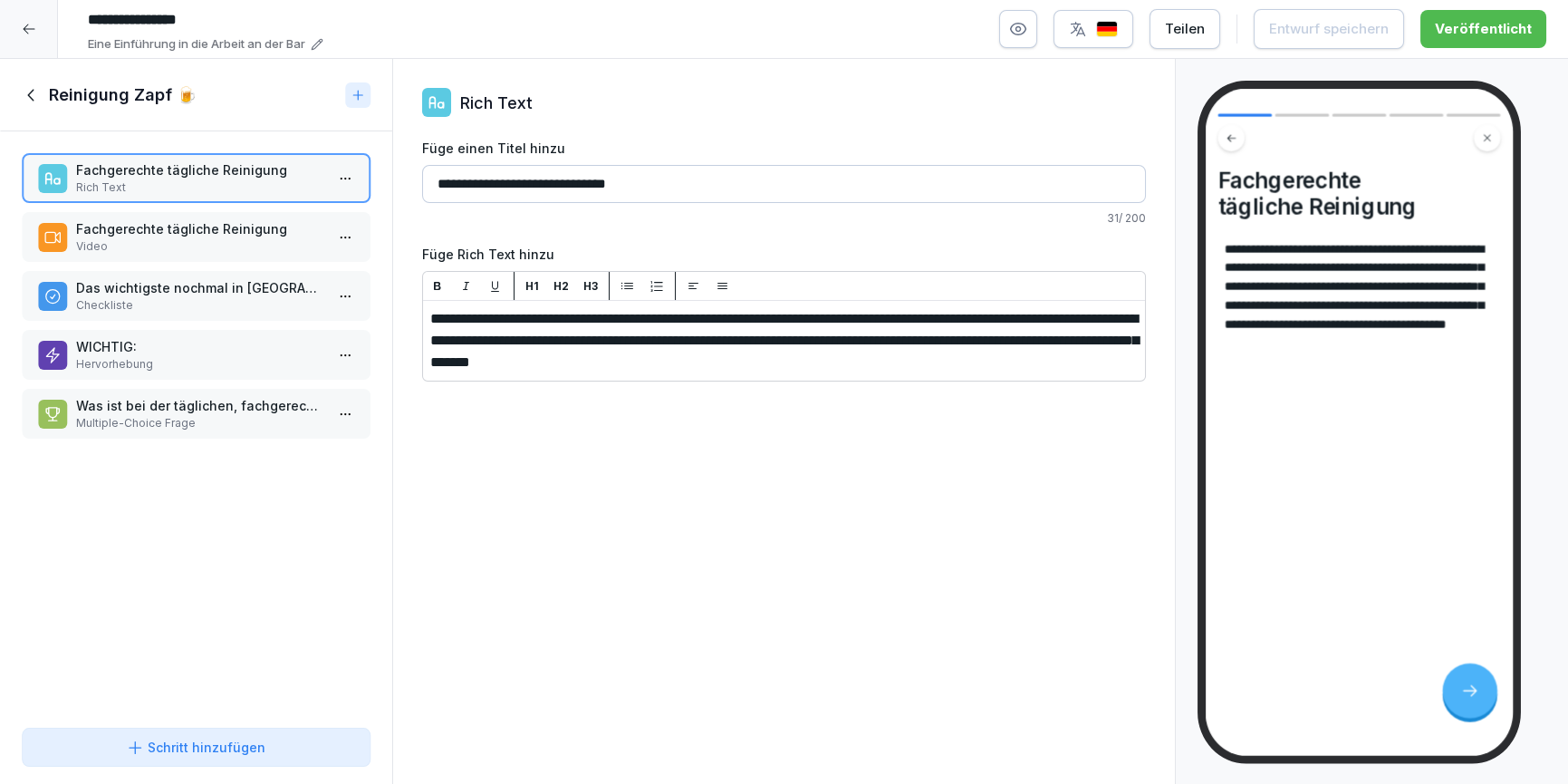
click at [194, 238] on div "Fachgerechte tägliche Reinigung Video" at bounding box center [200, 237] width 247 height 36
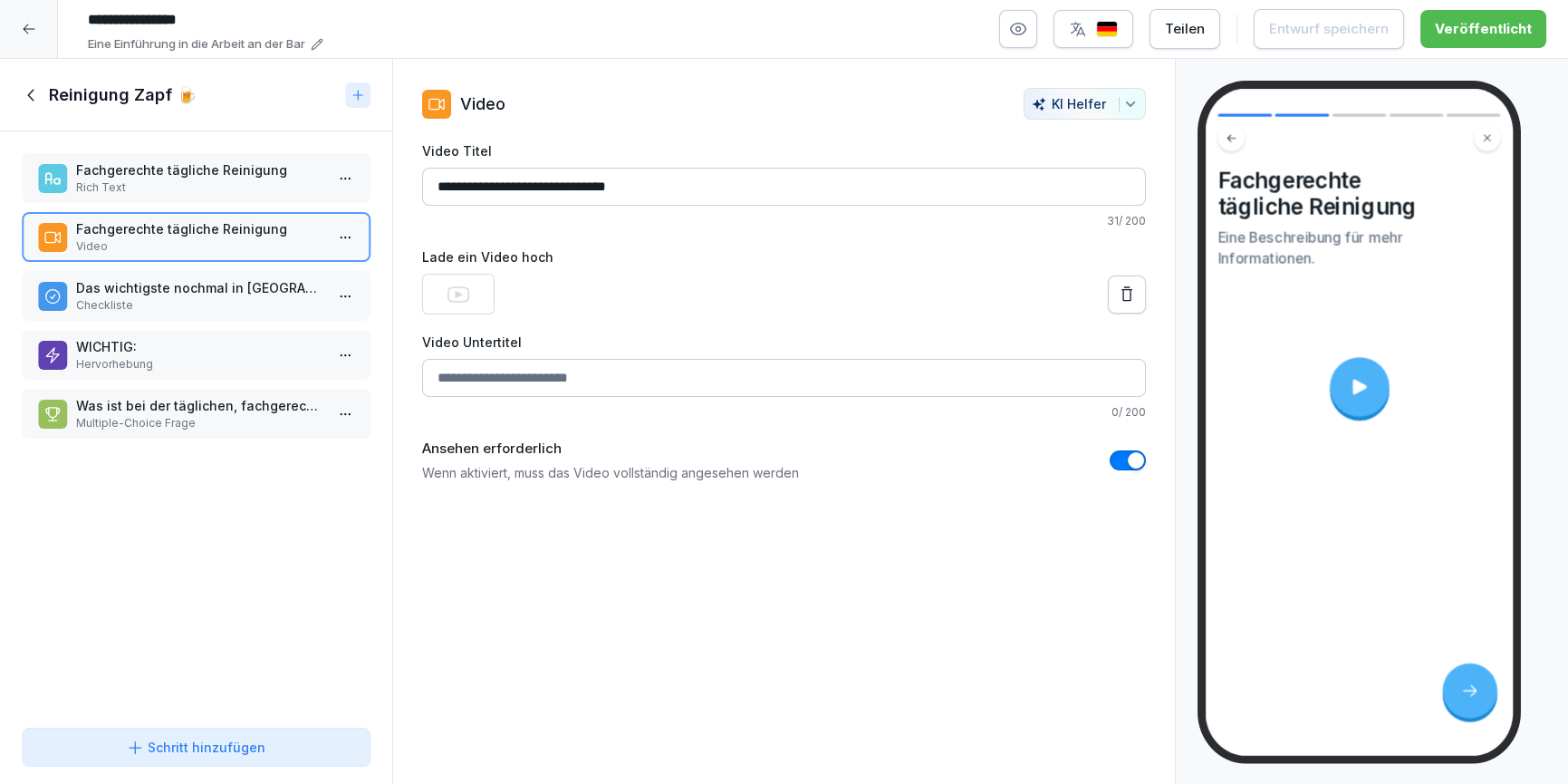
click at [176, 291] on p "Das wichtigste nochmal in Kürze" at bounding box center [200, 288] width 247 height 19
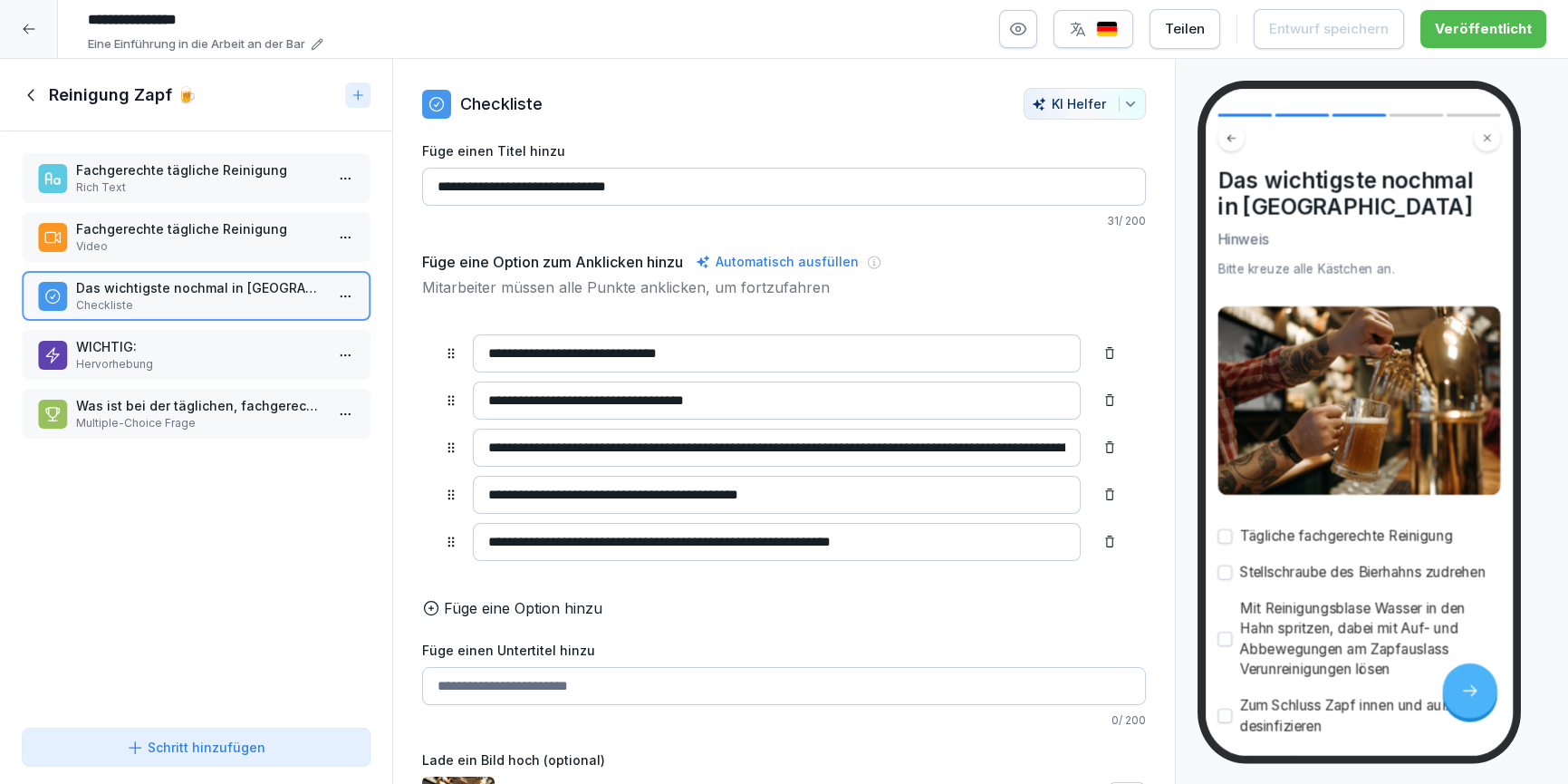
click at [41, 96] on icon at bounding box center [32, 95] width 20 height 20
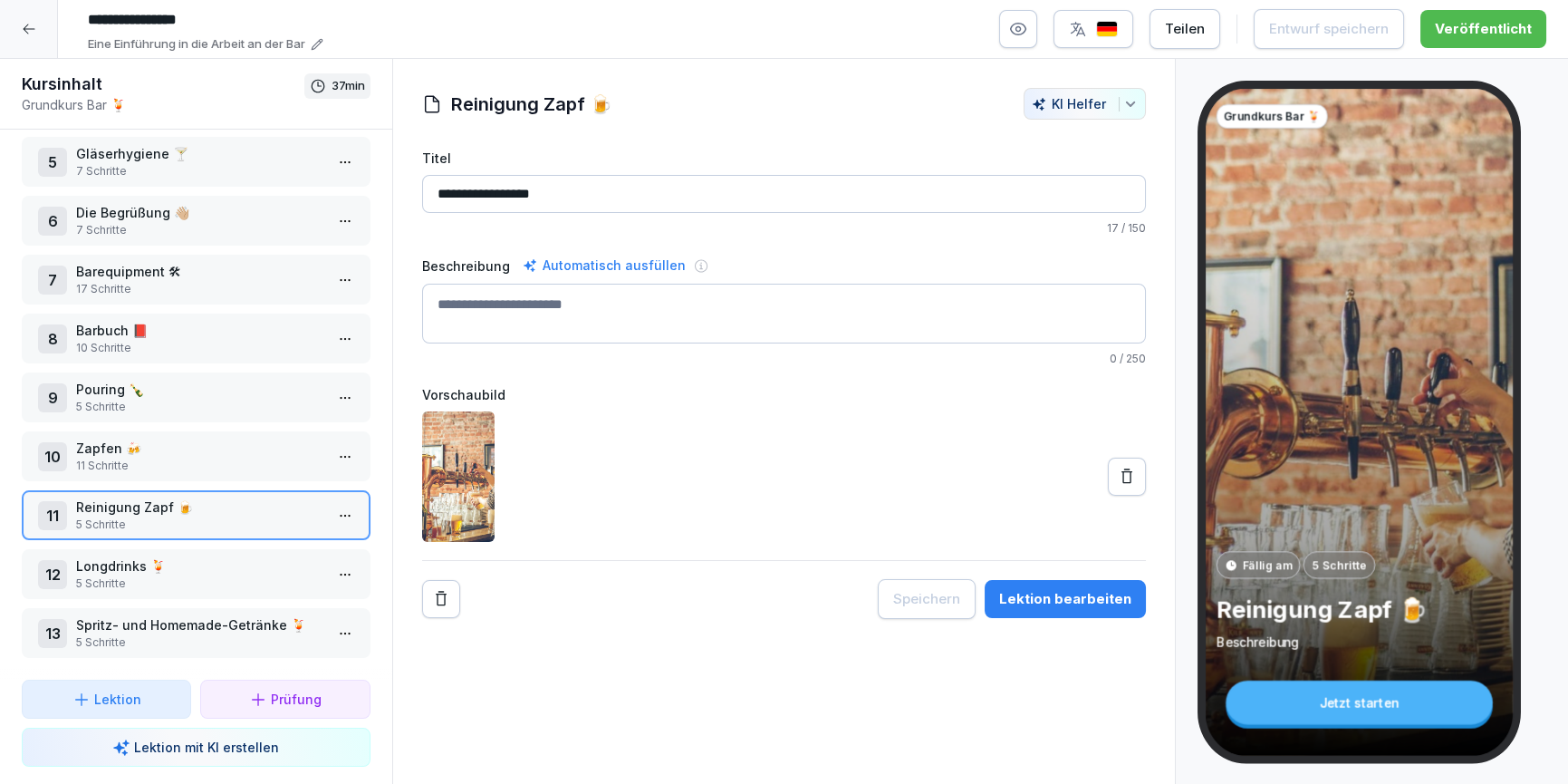
click at [146, 559] on p "Longdrinks 🍹" at bounding box center [200, 566] width 247 height 19
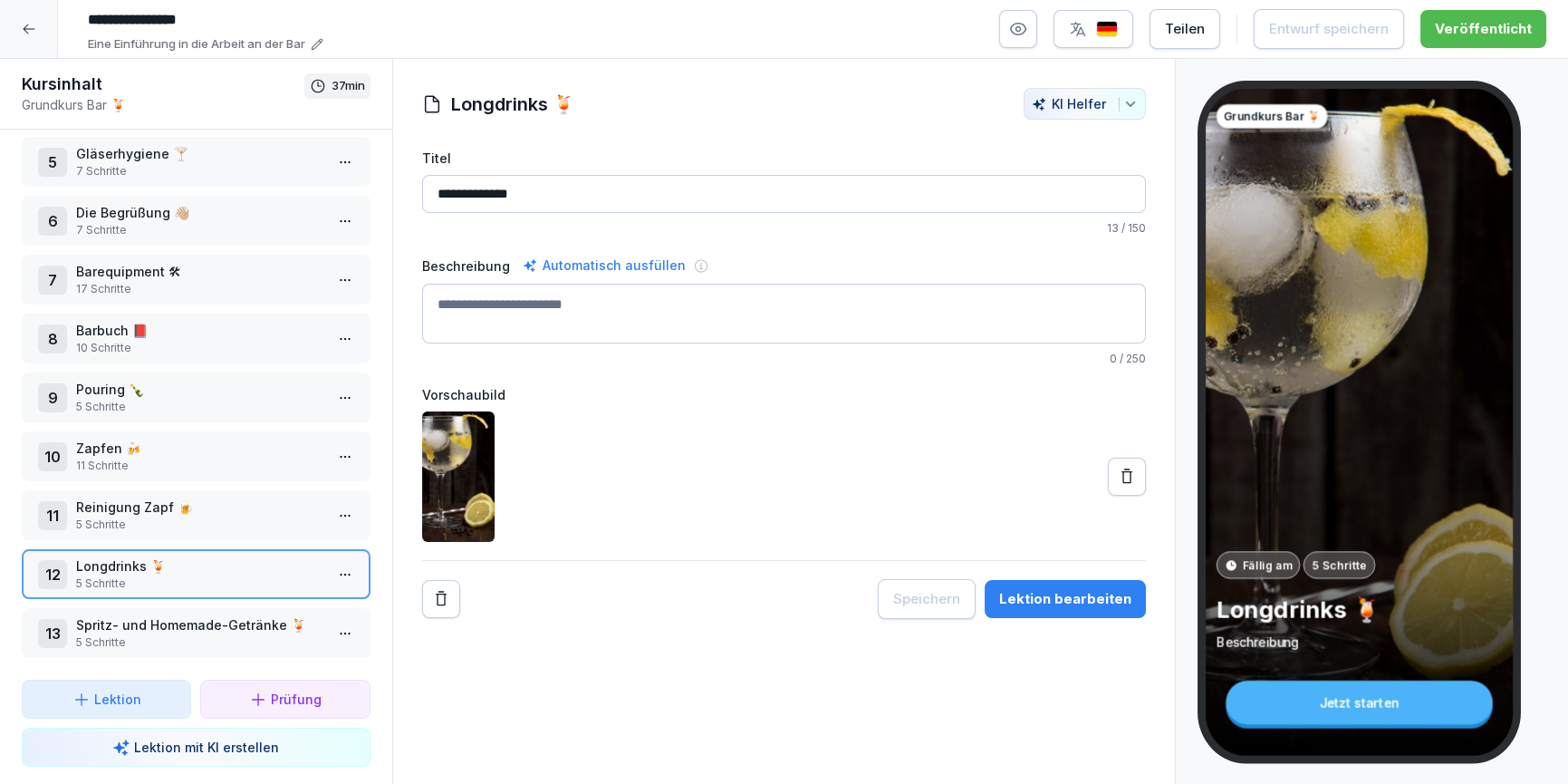
click at [1056, 589] on div "Lektion bearbeiten" at bounding box center [1065, 599] width 132 height 20
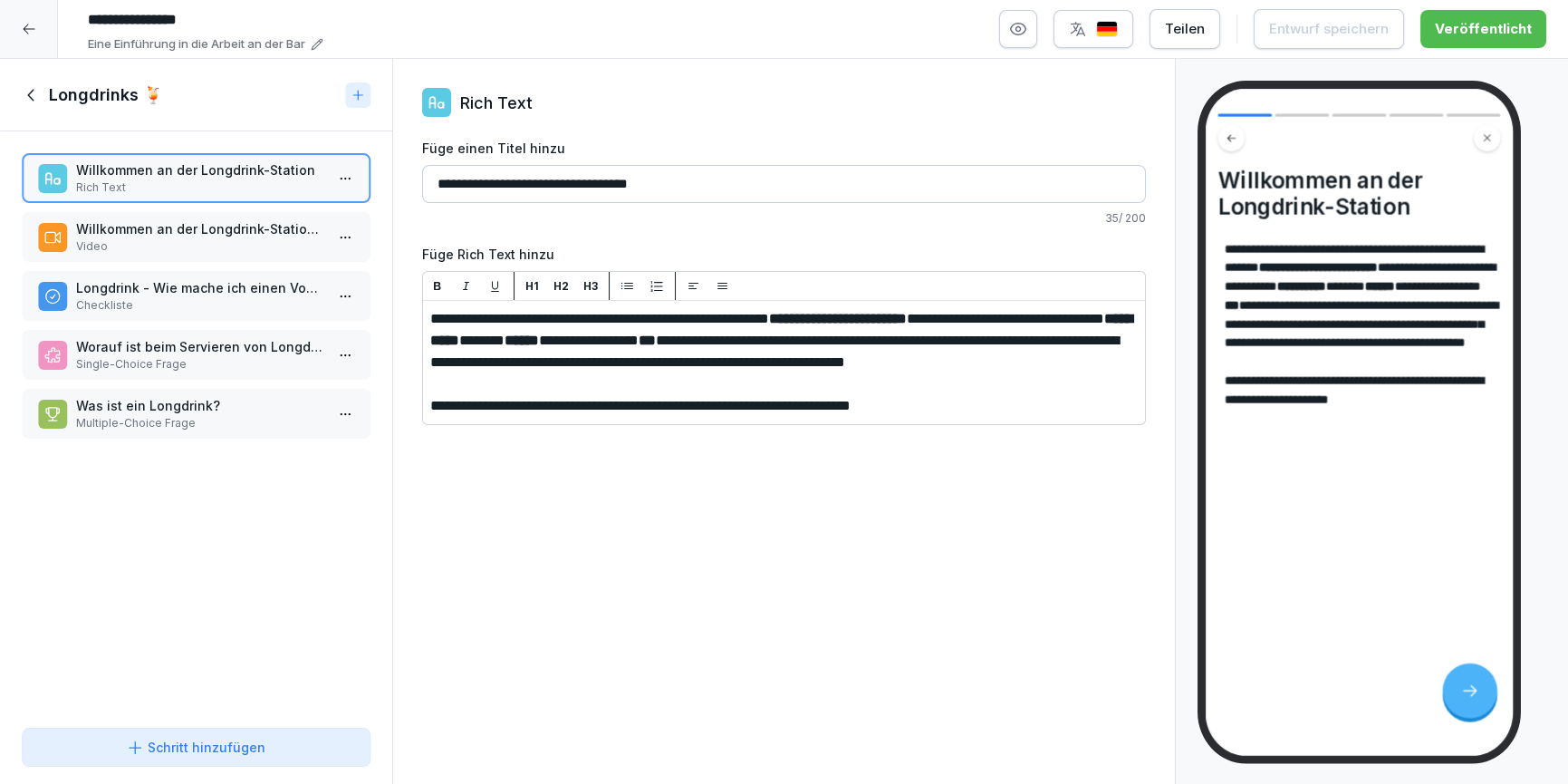
click at [182, 238] on p "Willkommen an der Longdrink-Station - Vodka Lemon" at bounding box center [200, 229] width 247 height 19
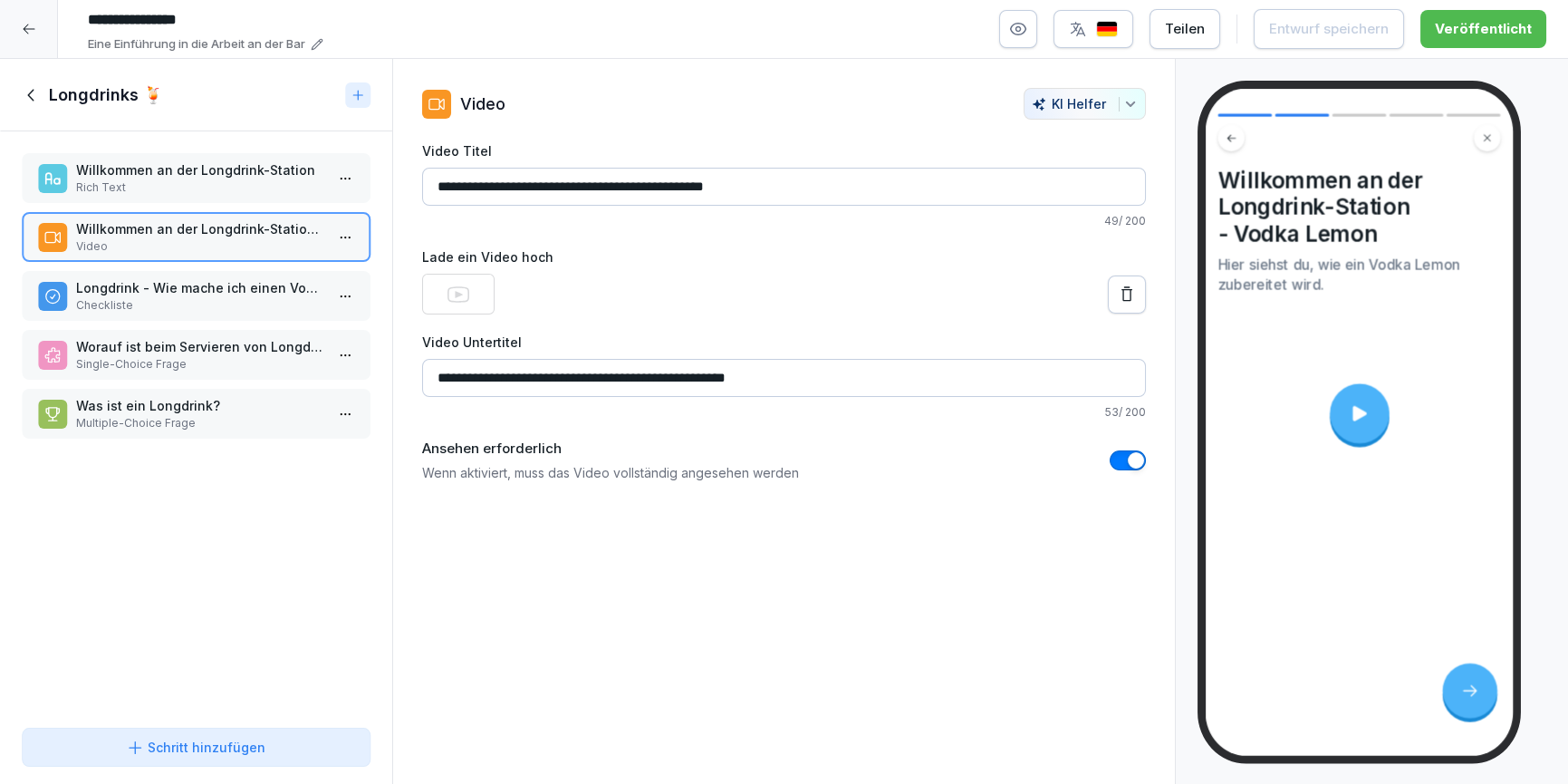
click at [176, 294] on p "Longdrink - Wie mache ich einen Vodka Lemon?" at bounding box center [200, 288] width 247 height 19
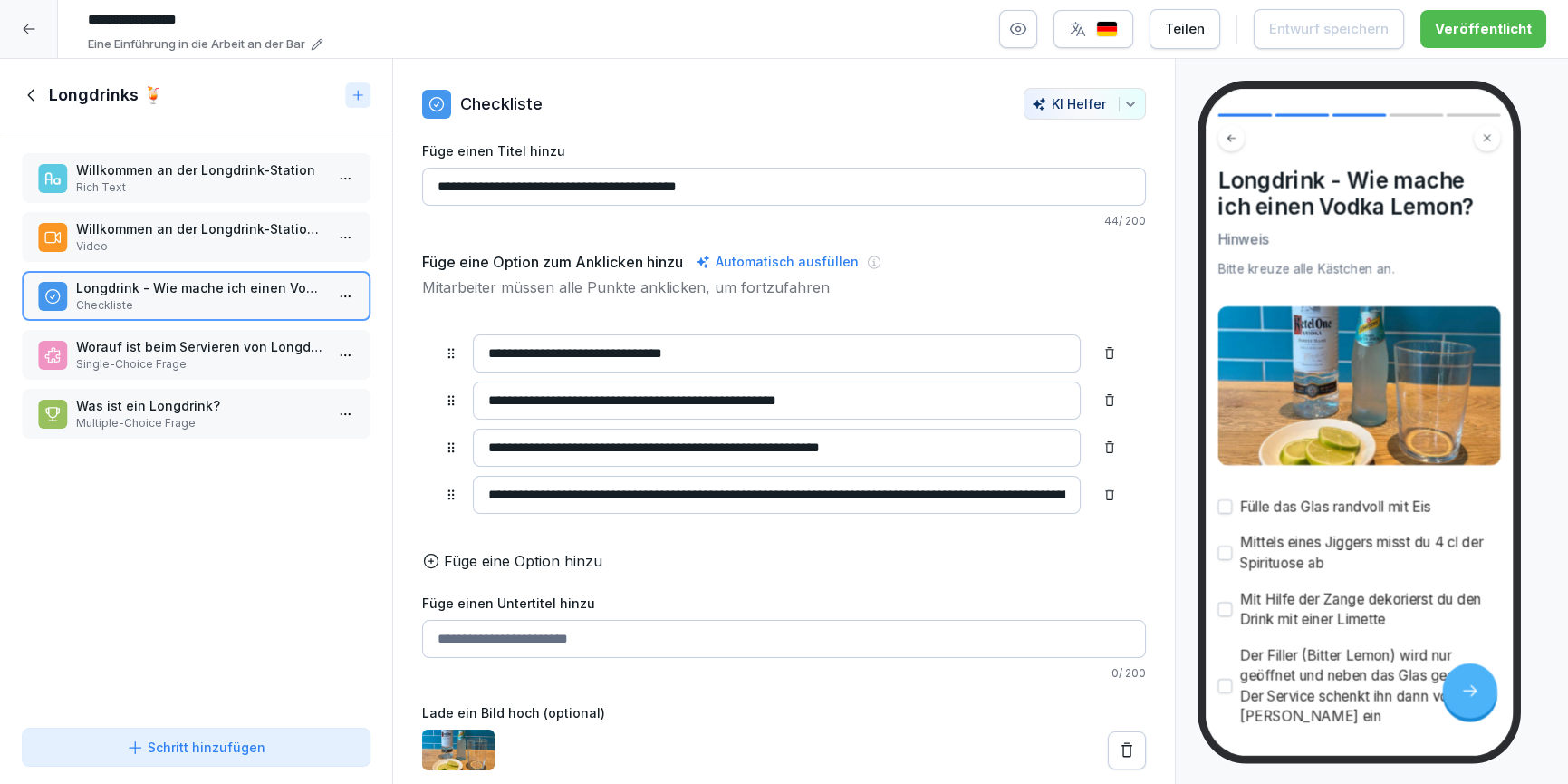
click at [34, 93] on icon at bounding box center [32, 95] width 20 height 20
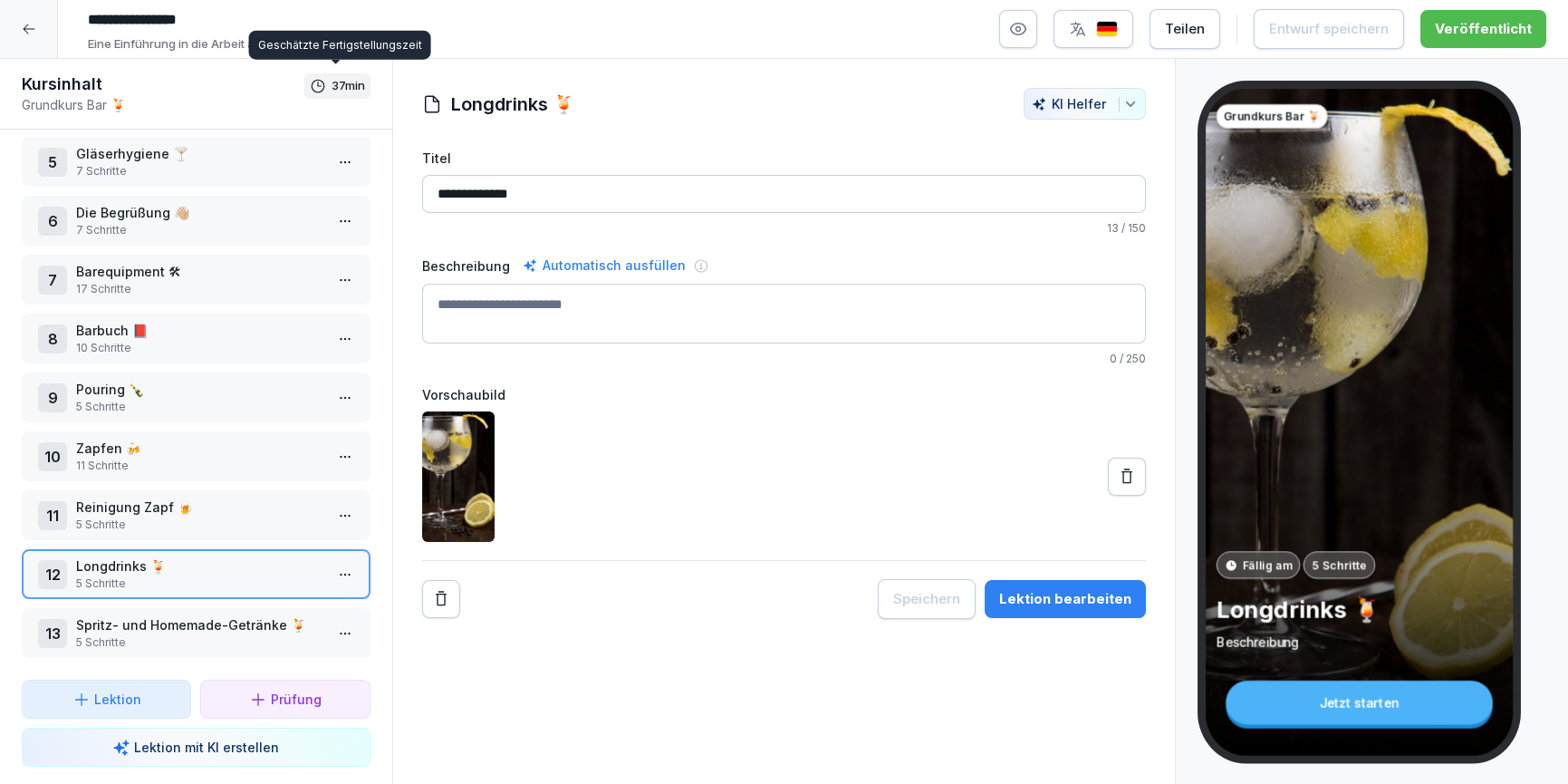
click at [169, 615] on p "Spritz- und Homemade-Getränke 🍹" at bounding box center [200, 625] width 247 height 19
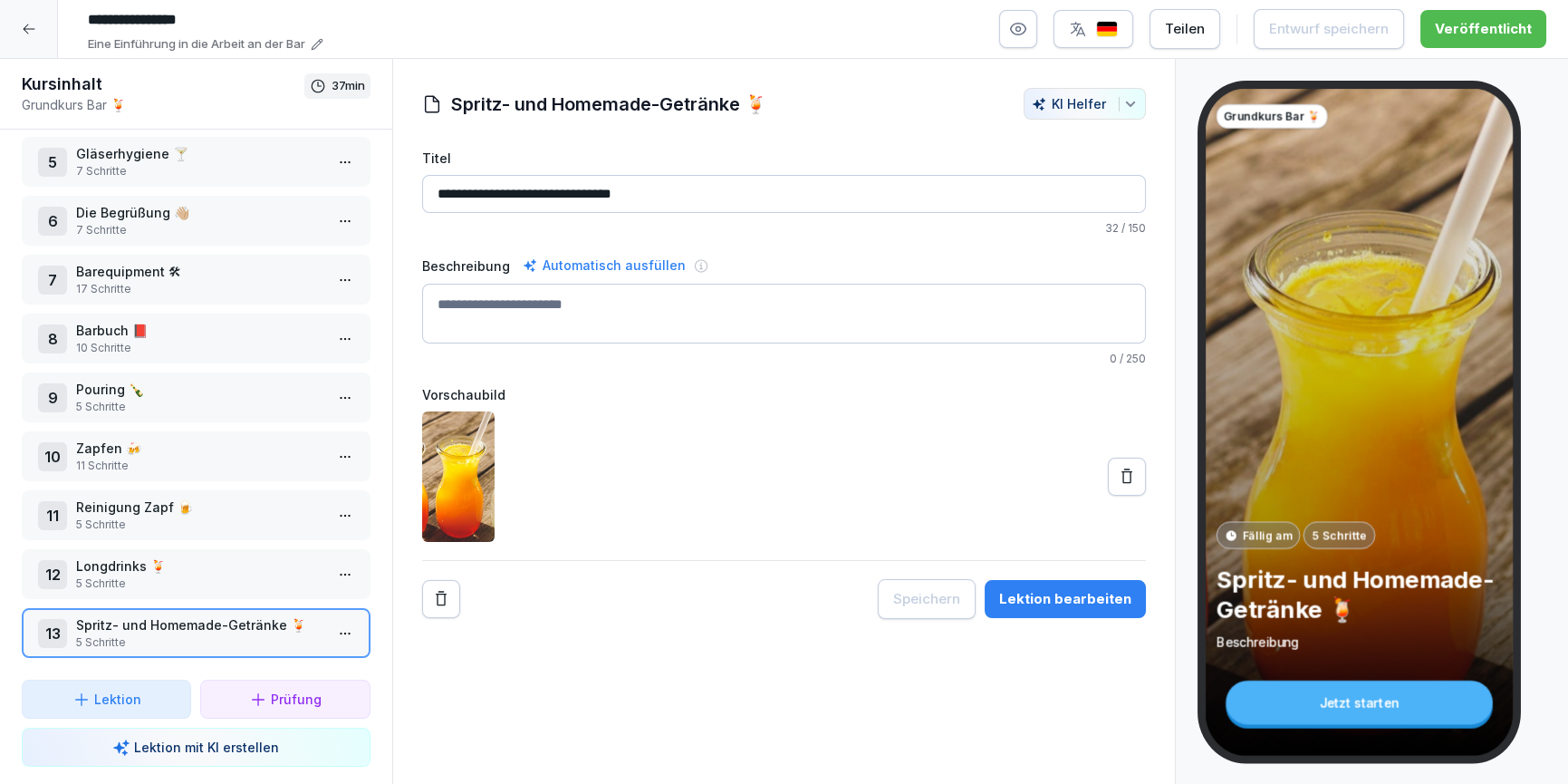
click at [1107, 602] on div "Lektion bearbeiten" at bounding box center [1065, 599] width 132 height 20
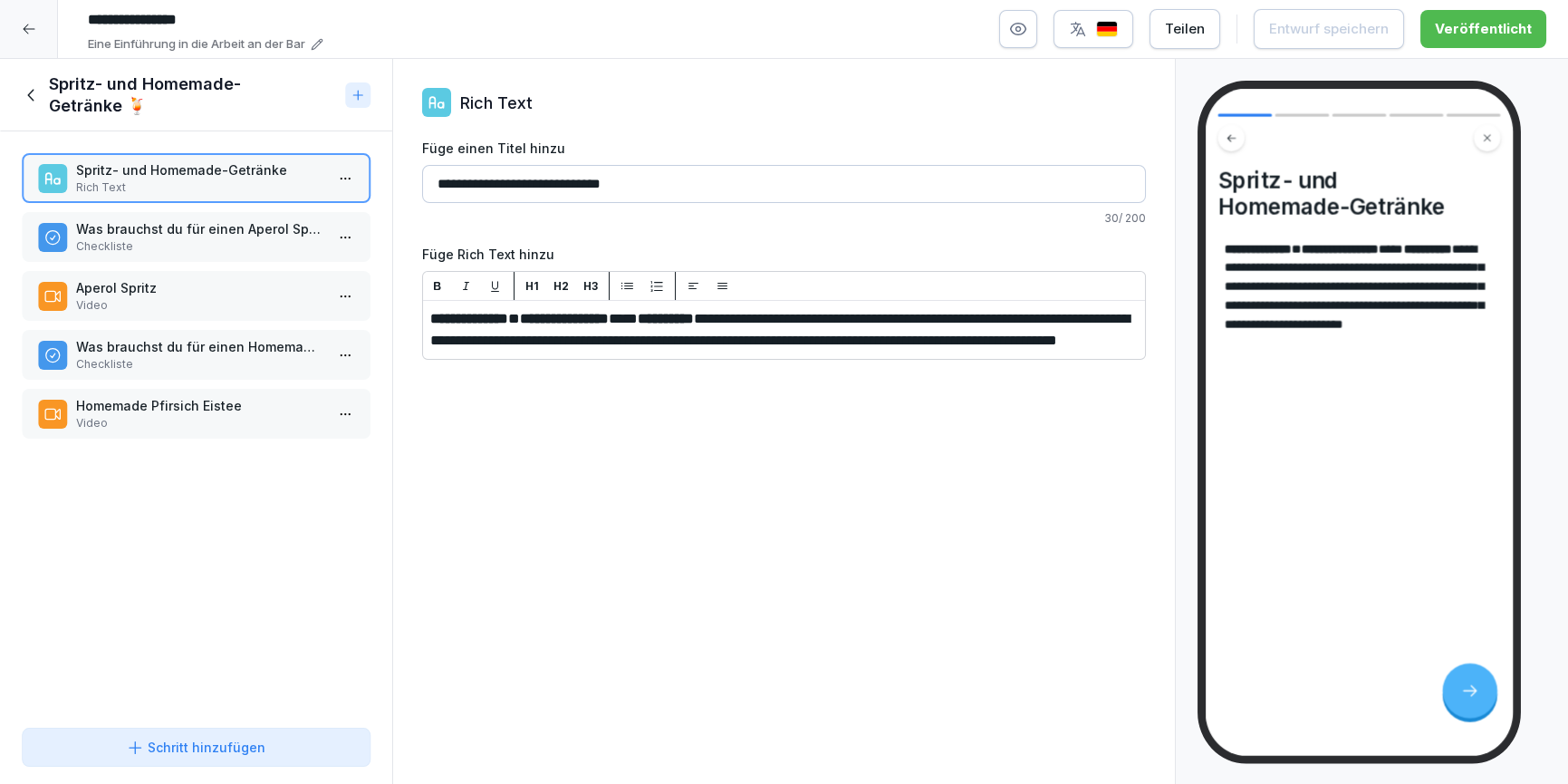
click at [241, 226] on p "Was brauchst du für einen Aperol Spritz" at bounding box center [200, 229] width 247 height 19
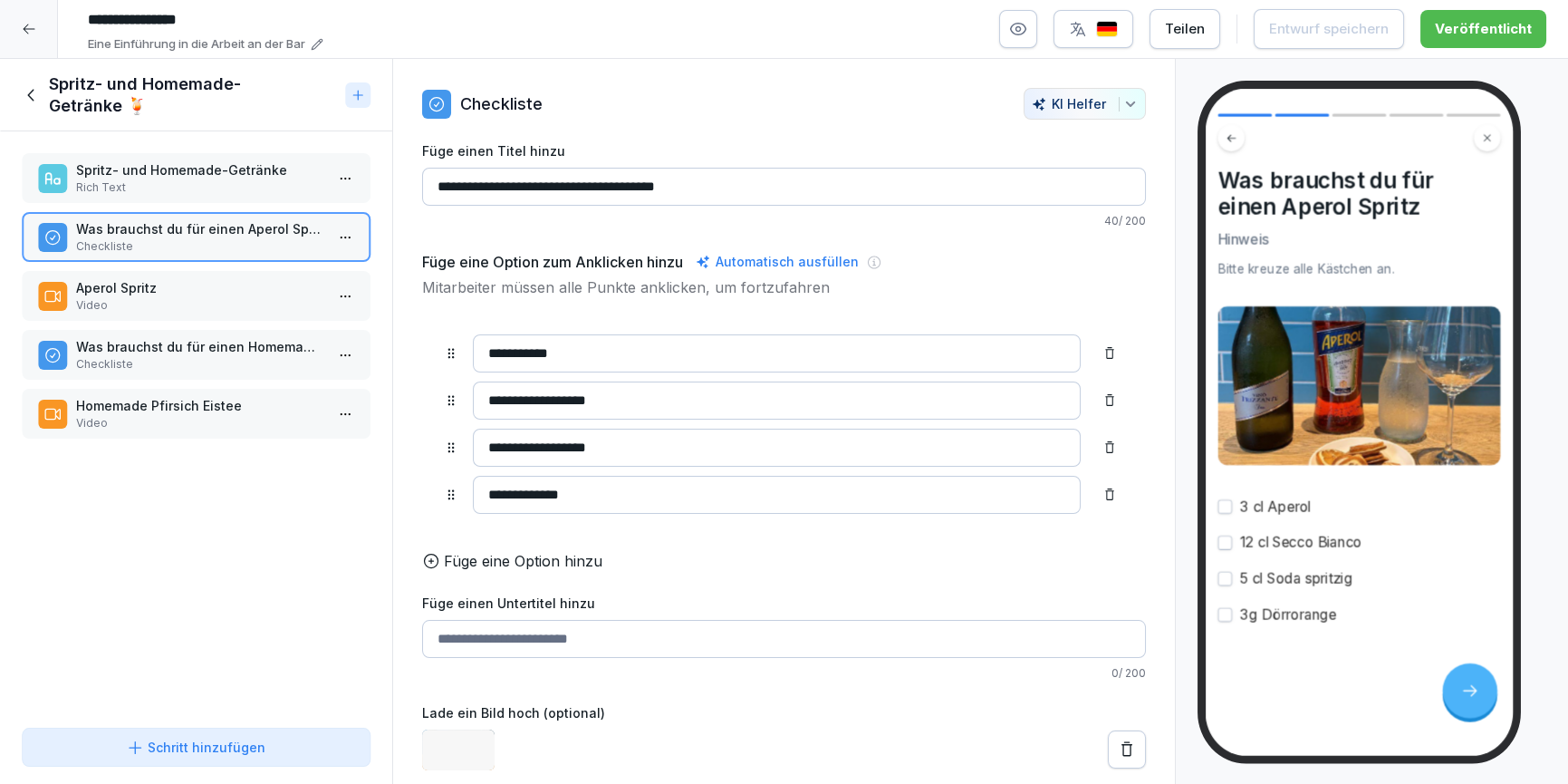
click at [246, 311] on p "Video" at bounding box center [200, 305] width 247 height 16
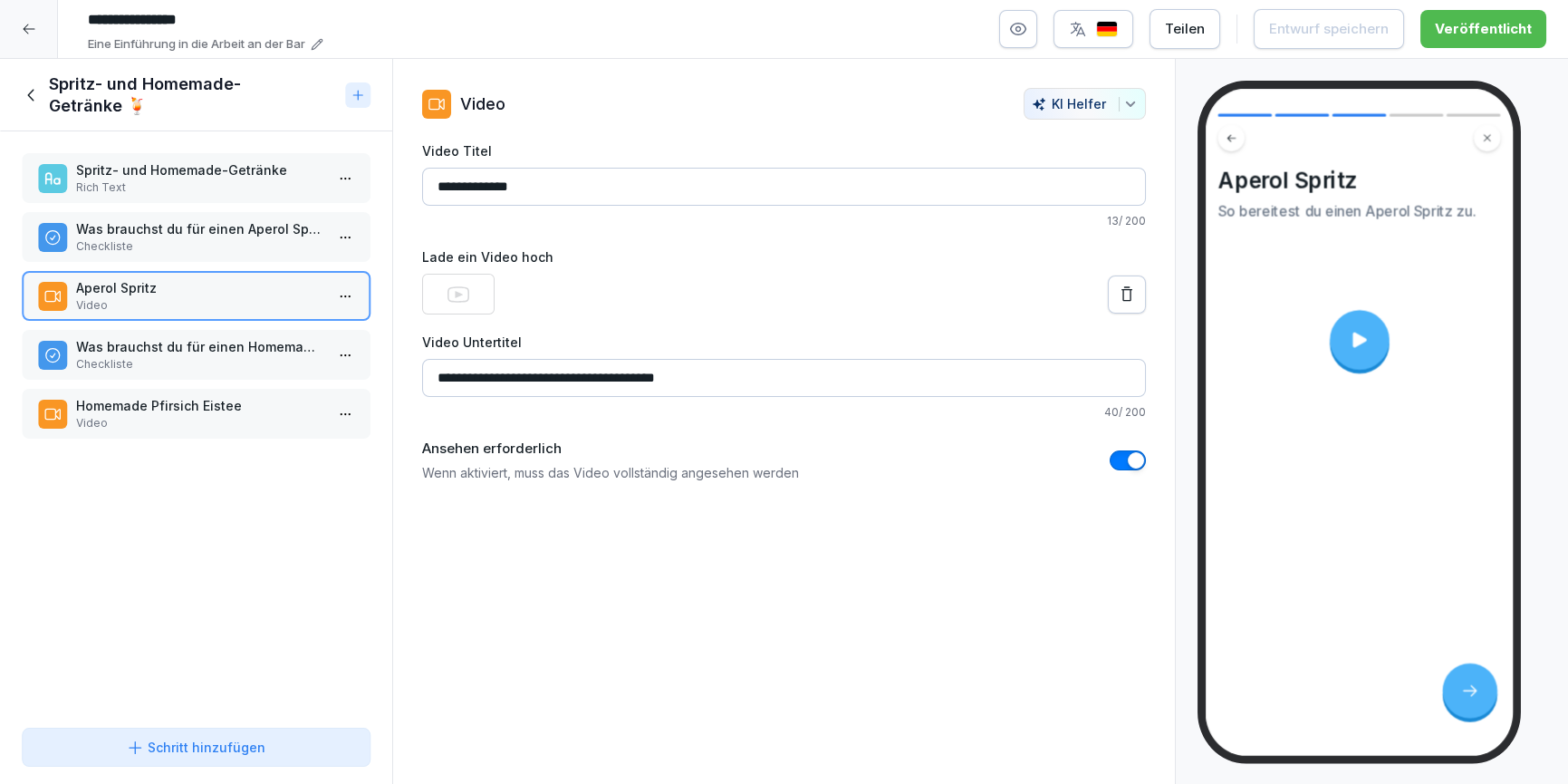
click at [145, 343] on p "Was brauchst du für einen Homemade Pfirsich Eistee?" at bounding box center [200, 347] width 247 height 19
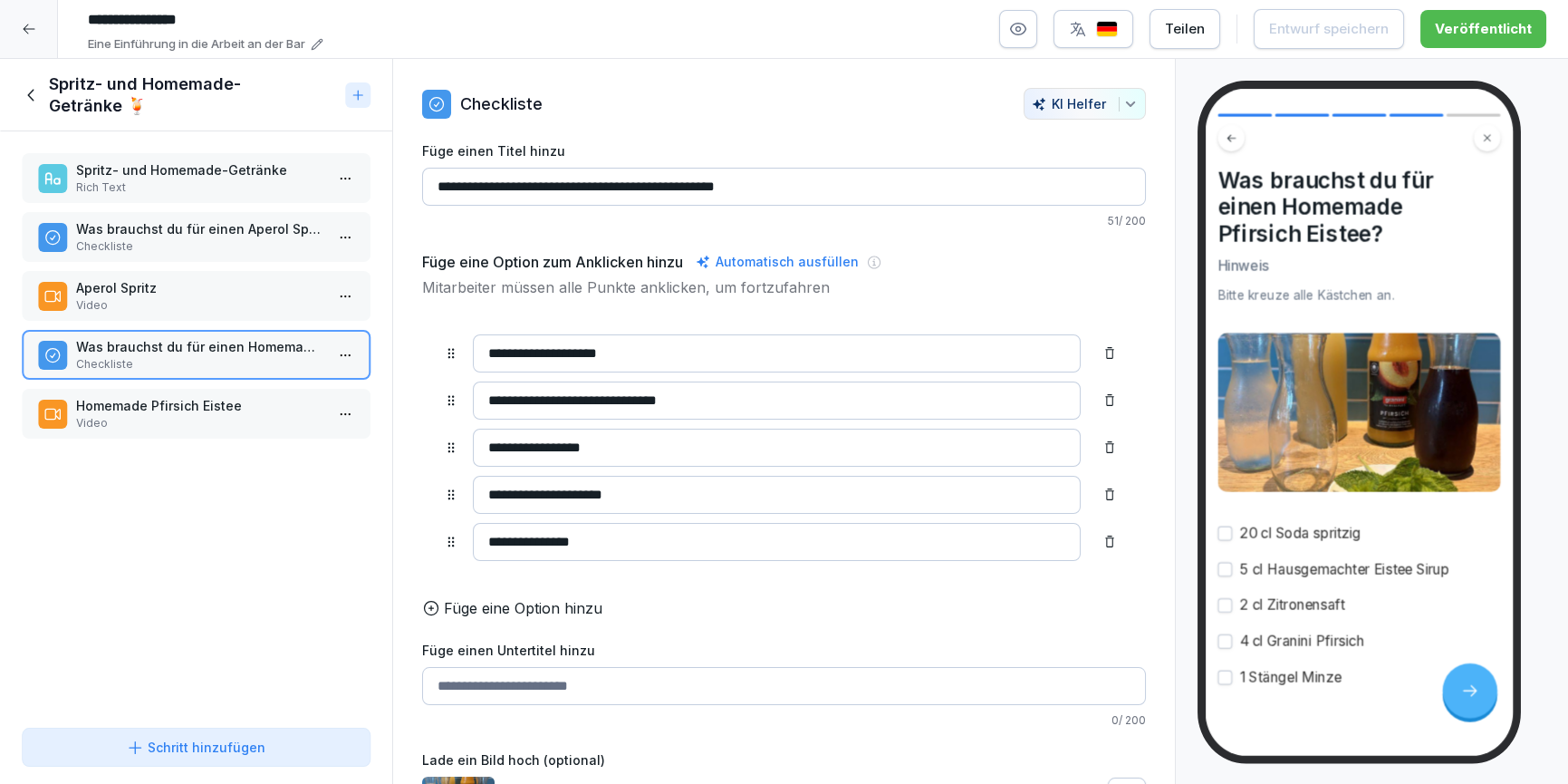
click at [150, 402] on p "Homemade Pfirsich Eistee" at bounding box center [200, 406] width 247 height 19
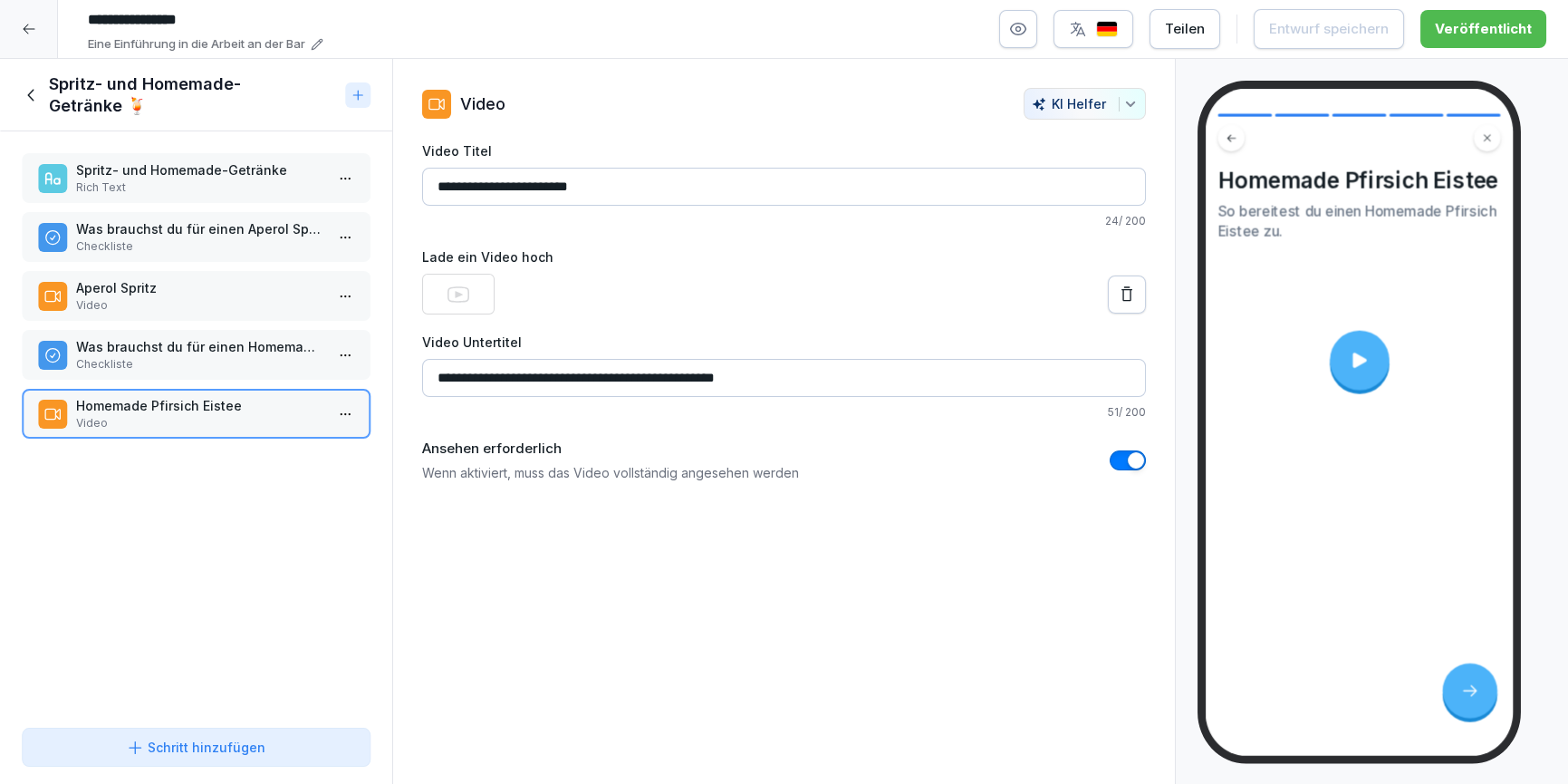
click at [37, 100] on icon at bounding box center [32, 95] width 20 height 20
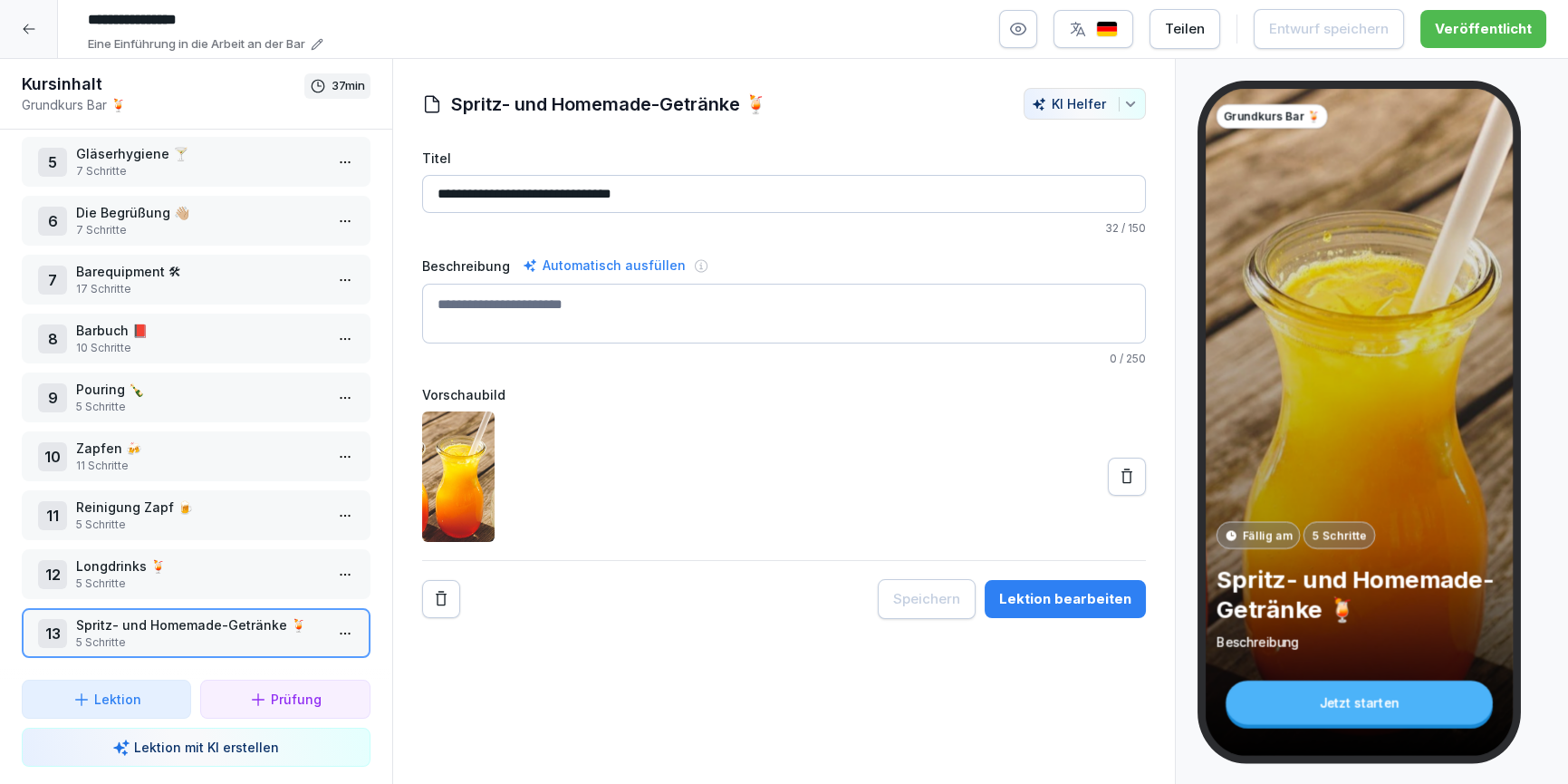
click at [131, 517] on p "5 Schritte" at bounding box center [200, 524] width 247 height 16
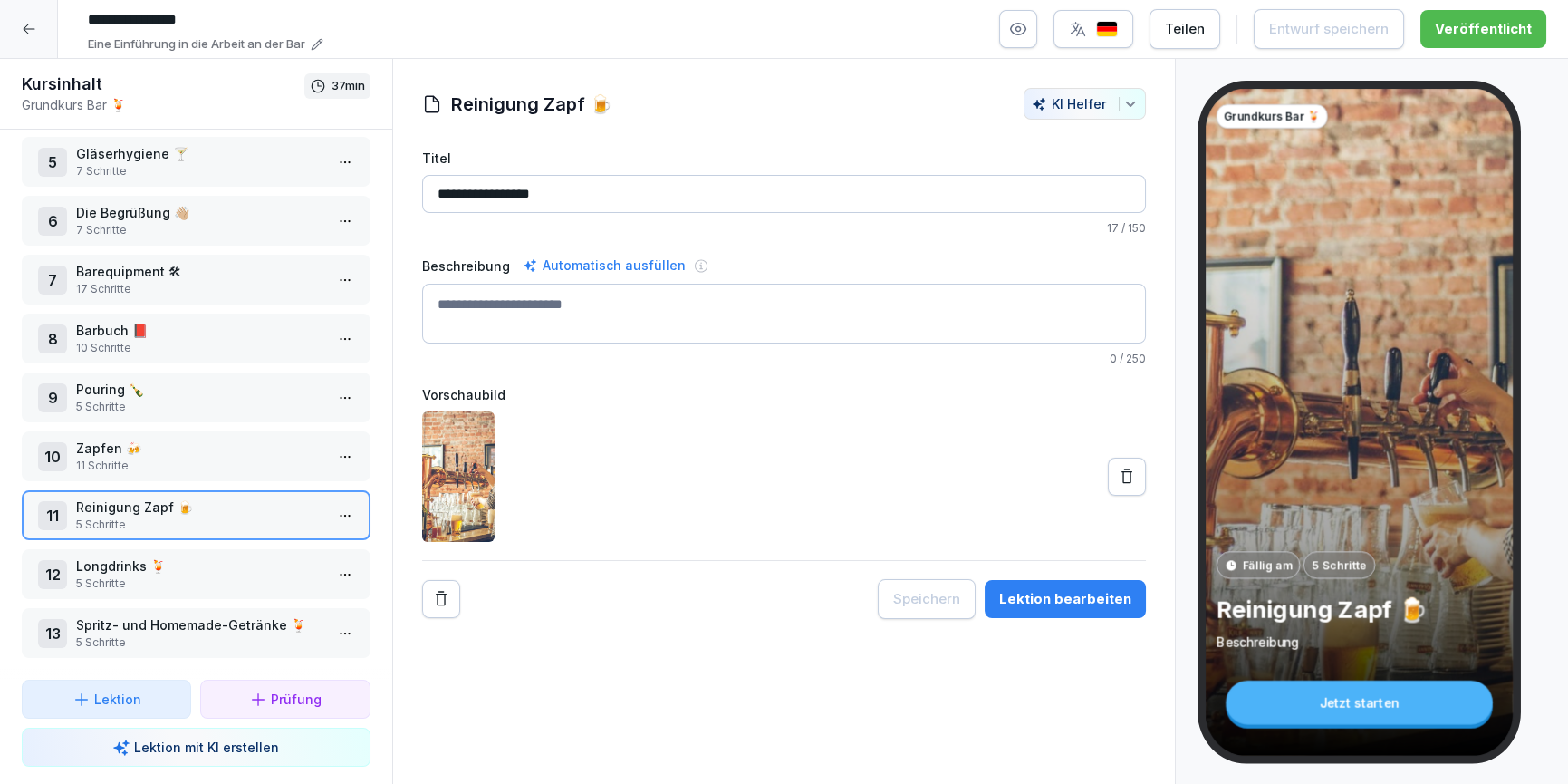
click at [140, 438] on p "Zapfen 🍻" at bounding box center [200, 448] width 247 height 19
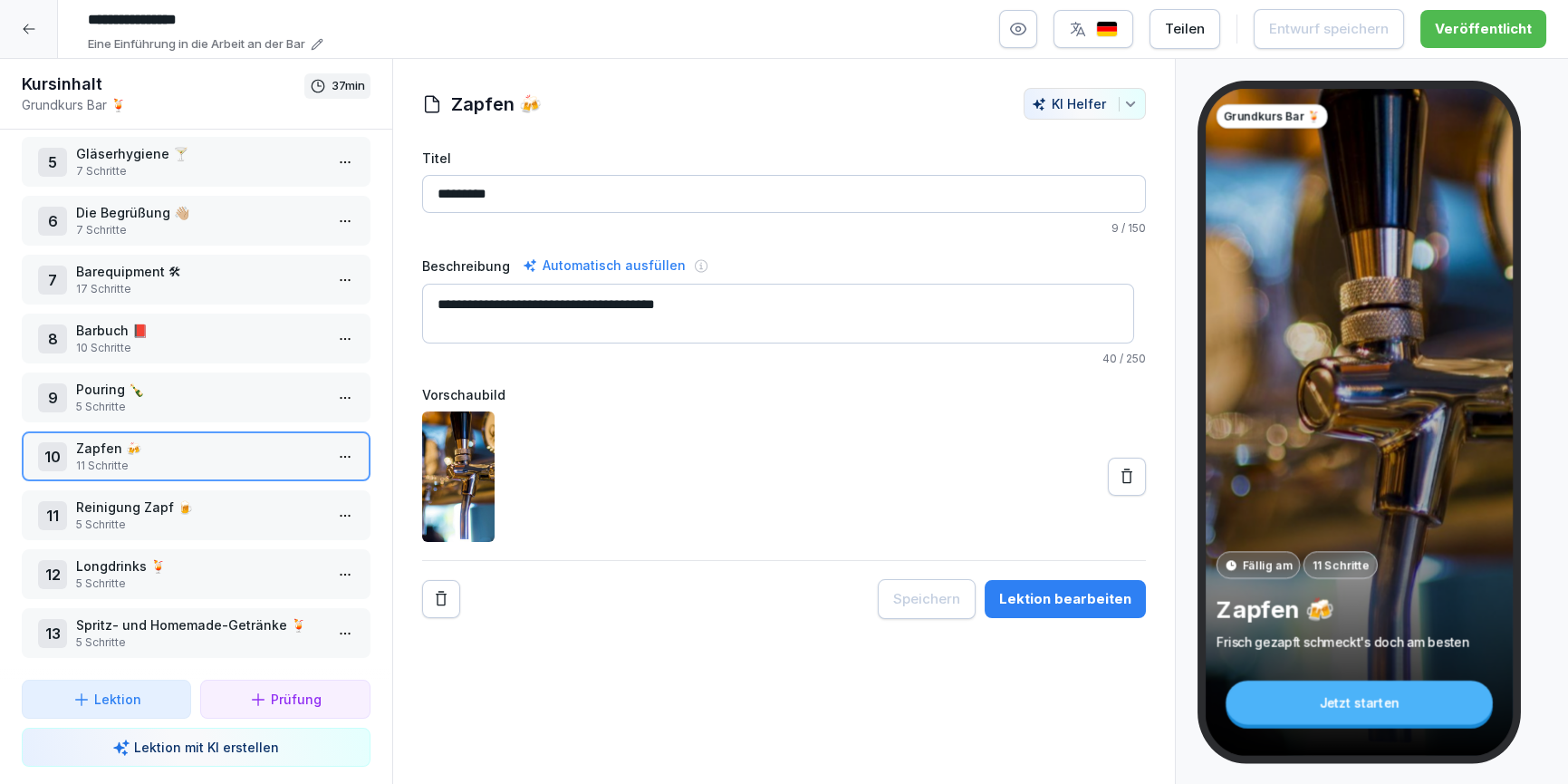
click at [1082, 609] on button "Lektion bearbeiten" at bounding box center [1065, 599] width 161 height 38
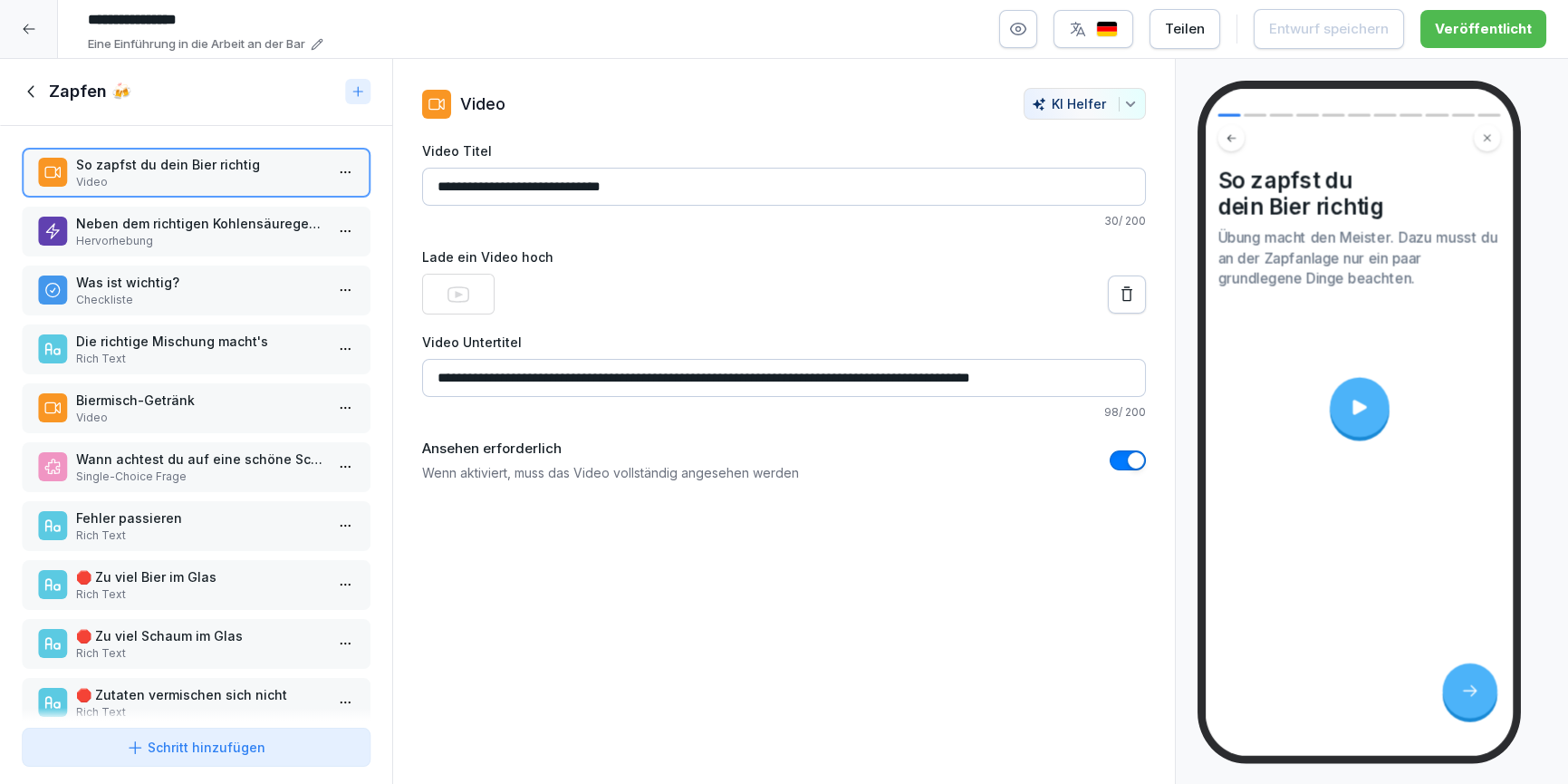
click at [169, 233] on p "Hervorhebung" at bounding box center [200, 240] width 247 height 16
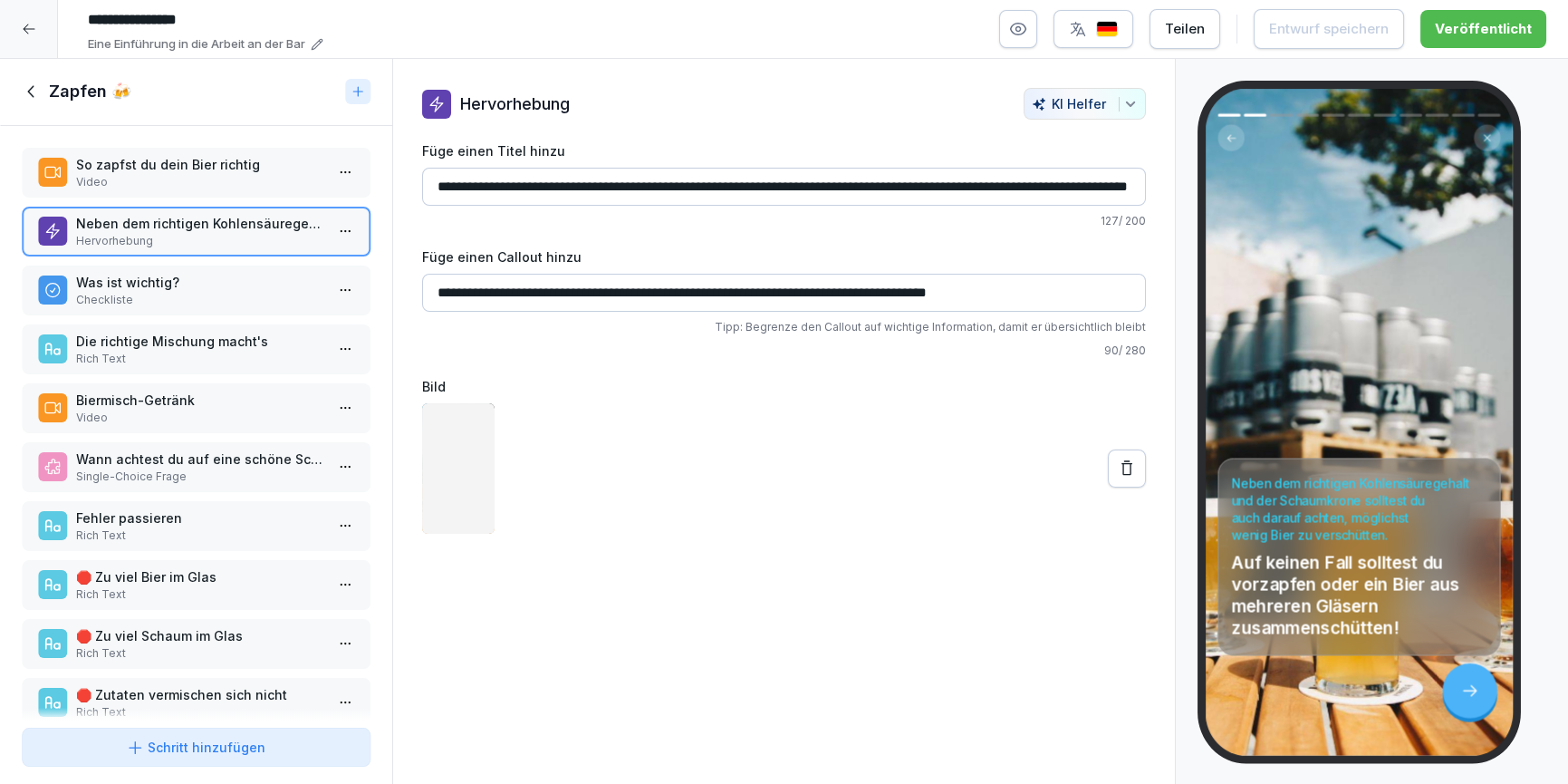
click at [200, 294] on p "Checkliste" at bounding box center [200, 299] width 247 height 16
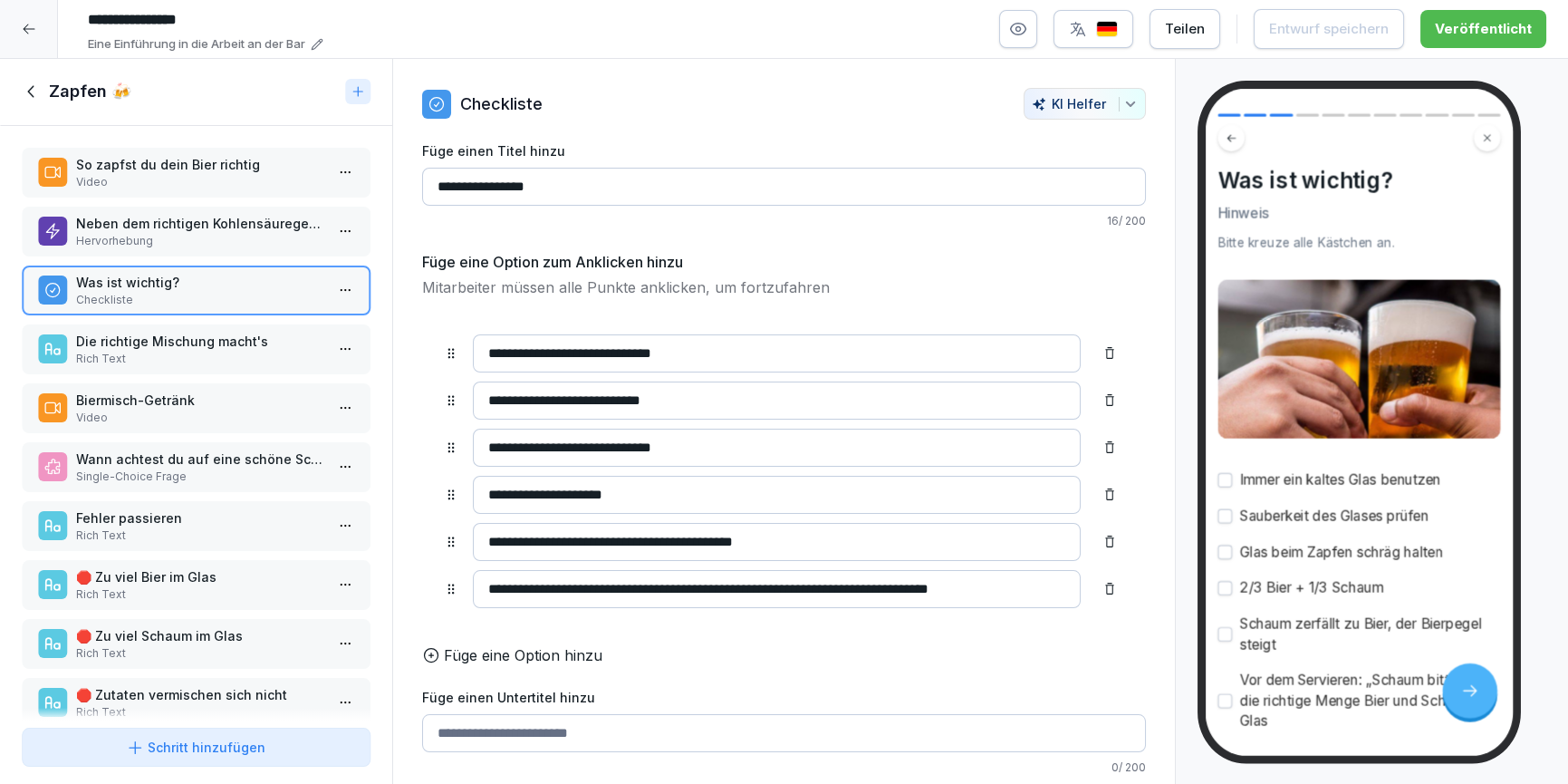
click at [24, 87] on icon at bounding box center [32, 91] width 20 height 20
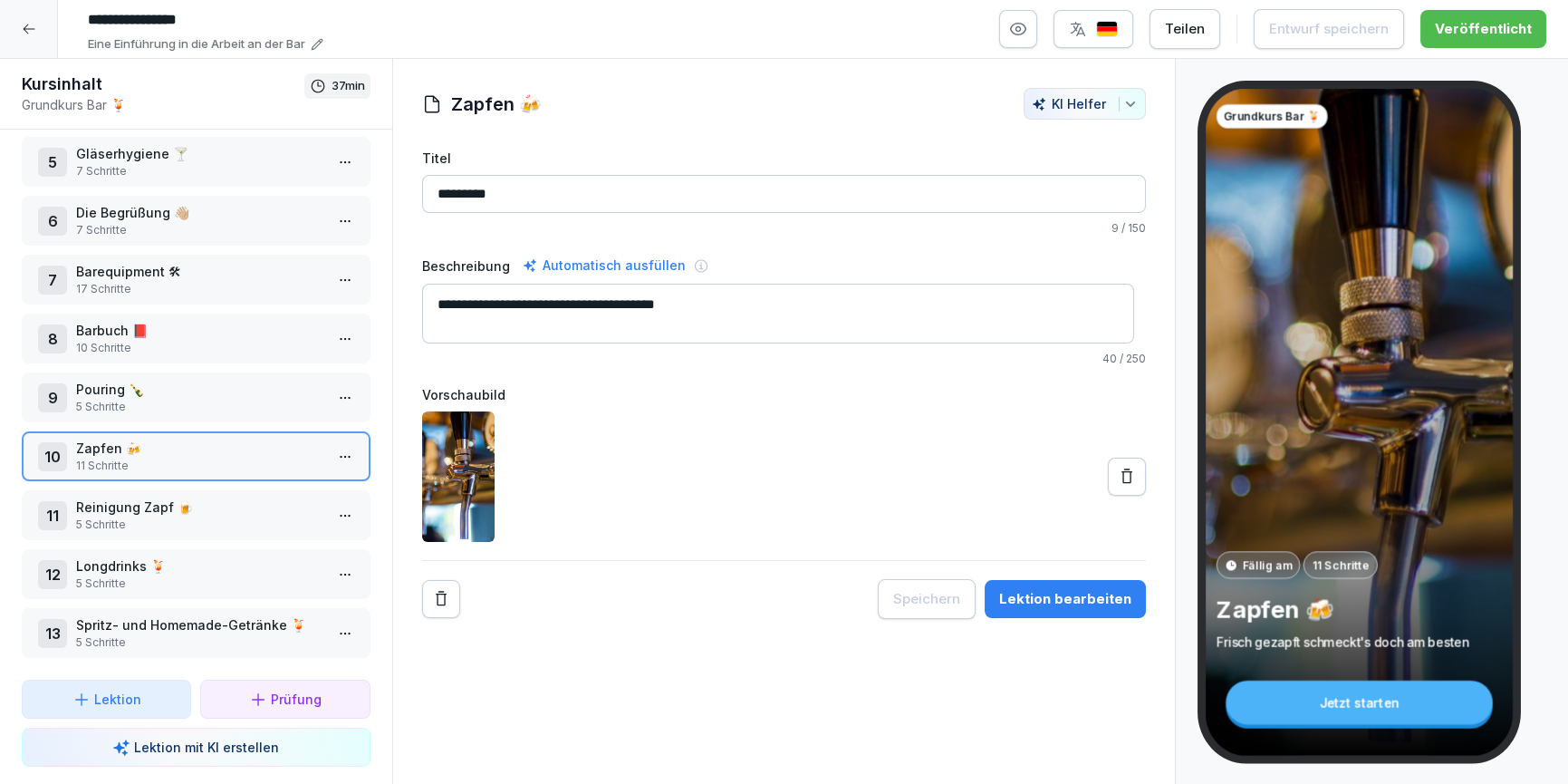
click at [44, 46] on div at bounding box center [29, 29] width 58 height 58
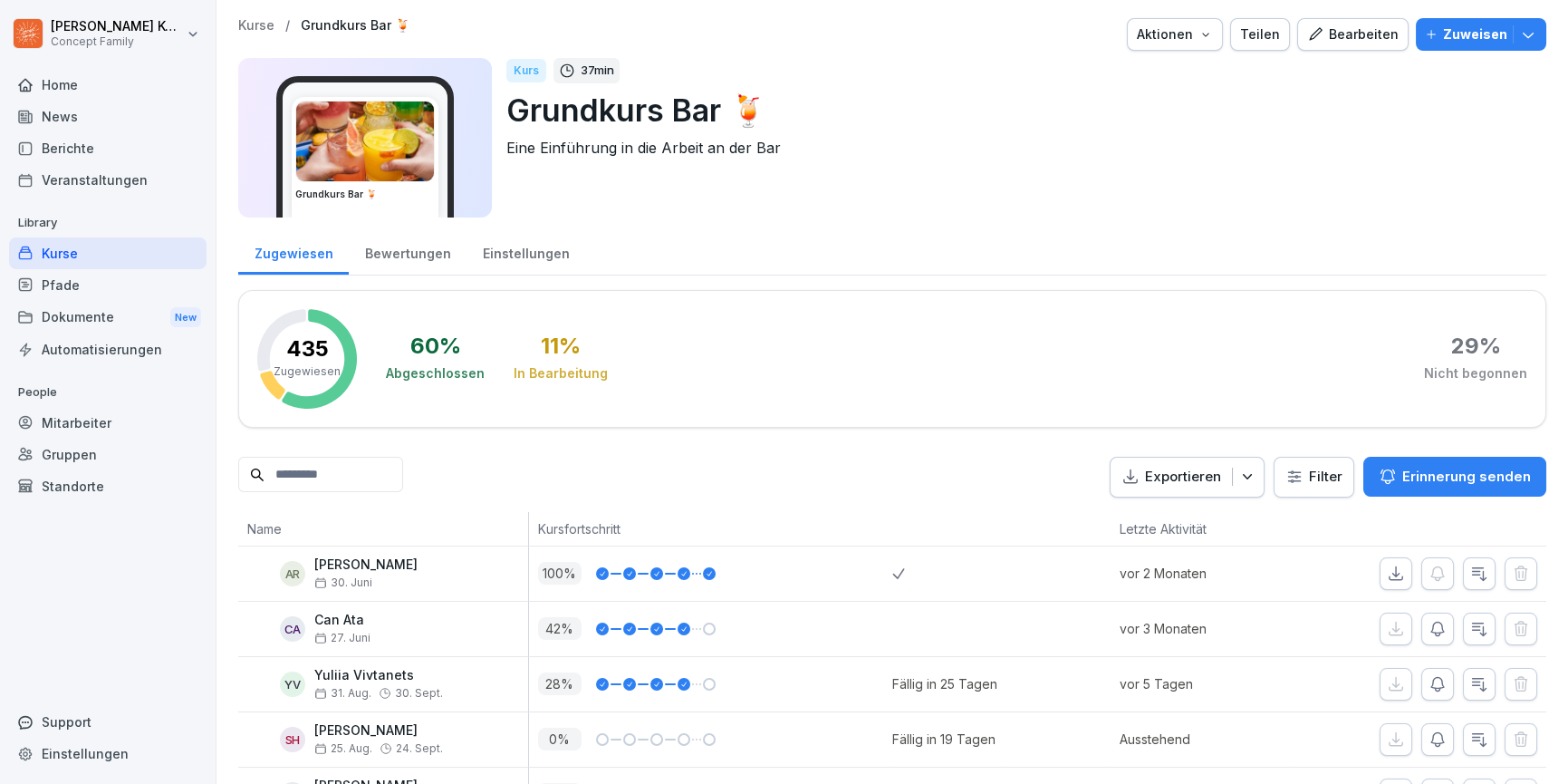
click at [79, 262] on div "Kurse" at bounding box center [107, 253] width 198 height 32
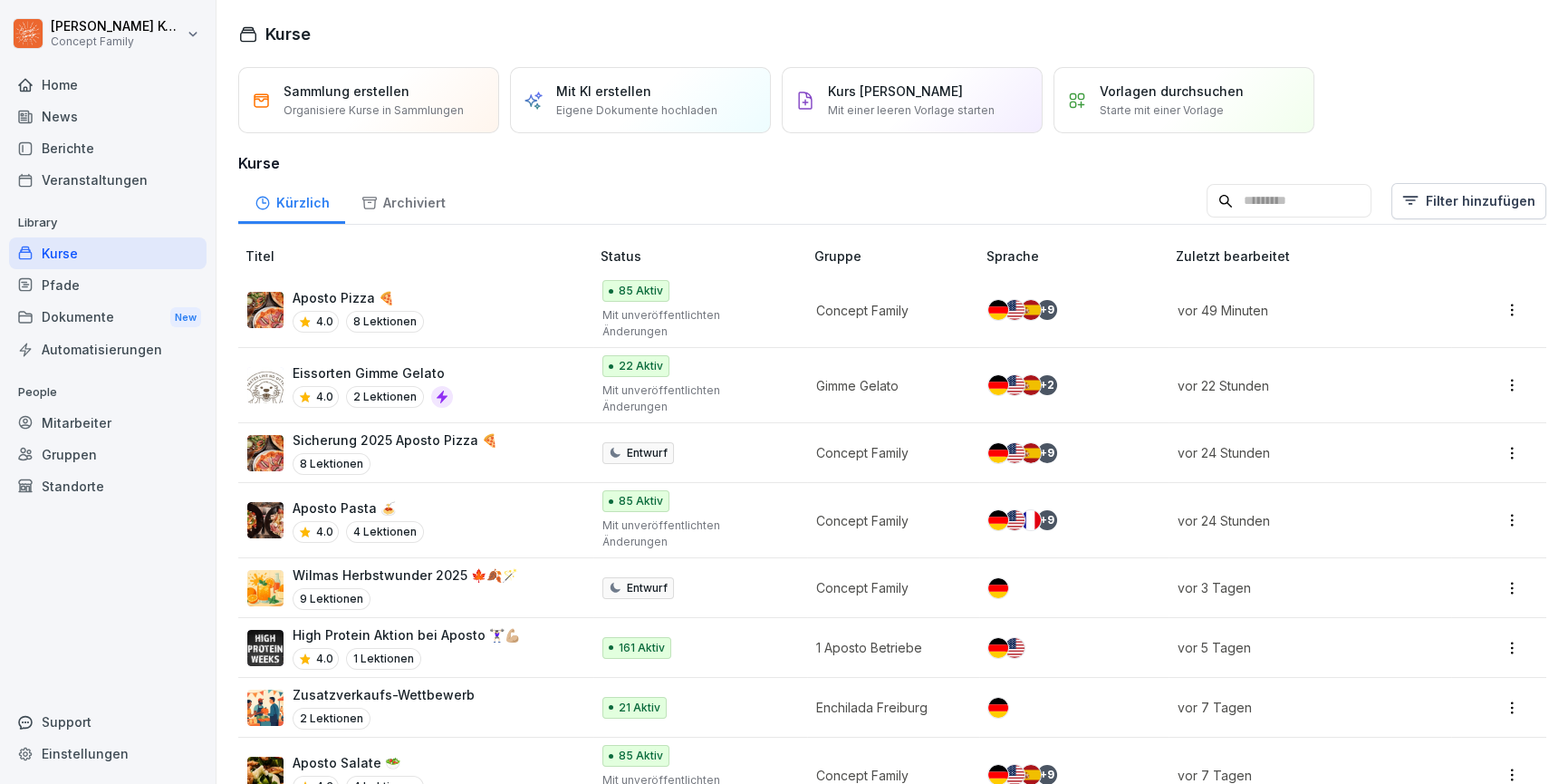
click at [1277, 210] on input at bounding box center [1289, 201] width 165 height 35
type input "*****"
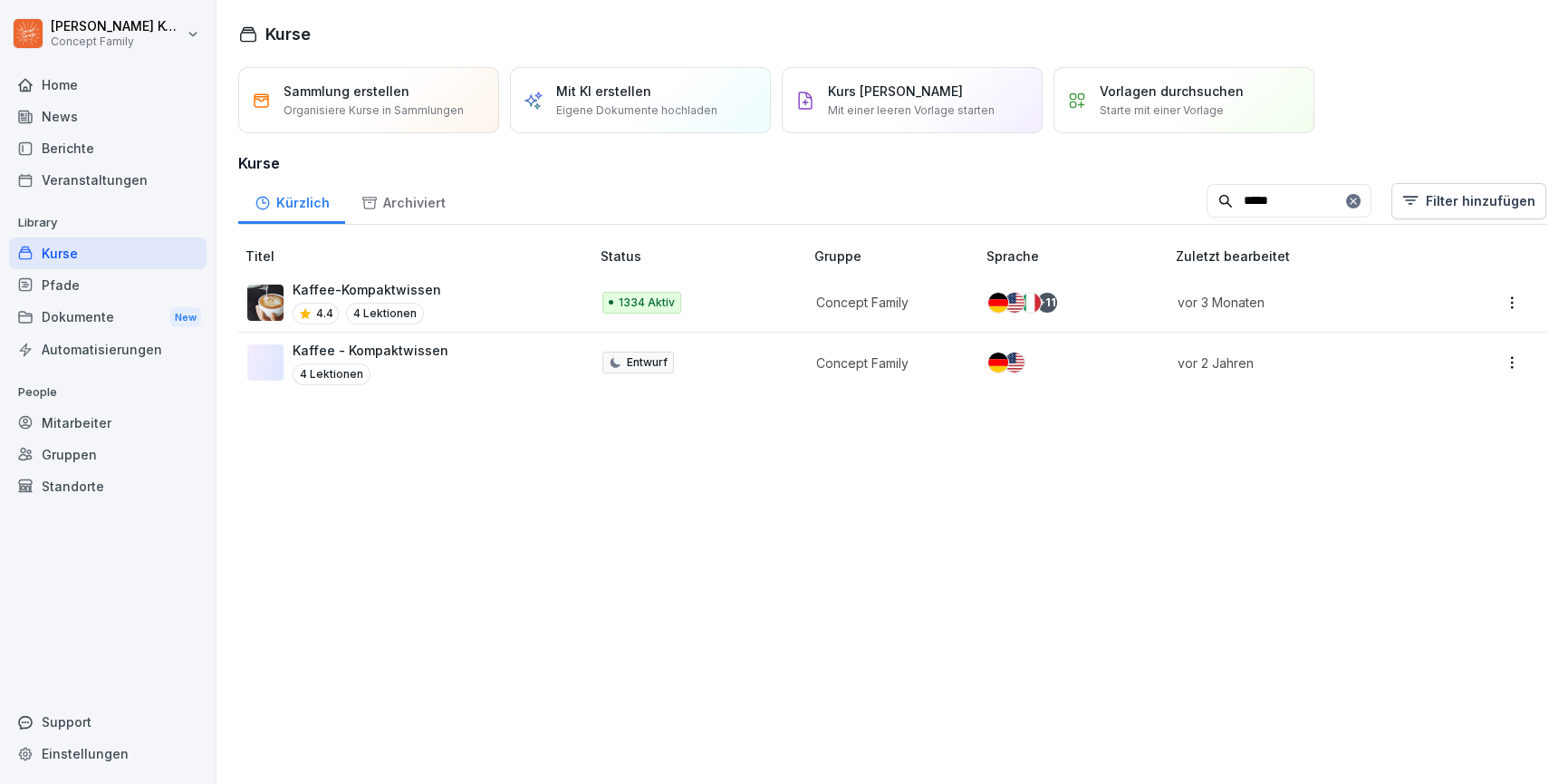
click at [488, 293] on div "Kaffee-Kompaktwissen 4.4 4 Lektionen" at bounding box center [409, 302] width 324 height 44
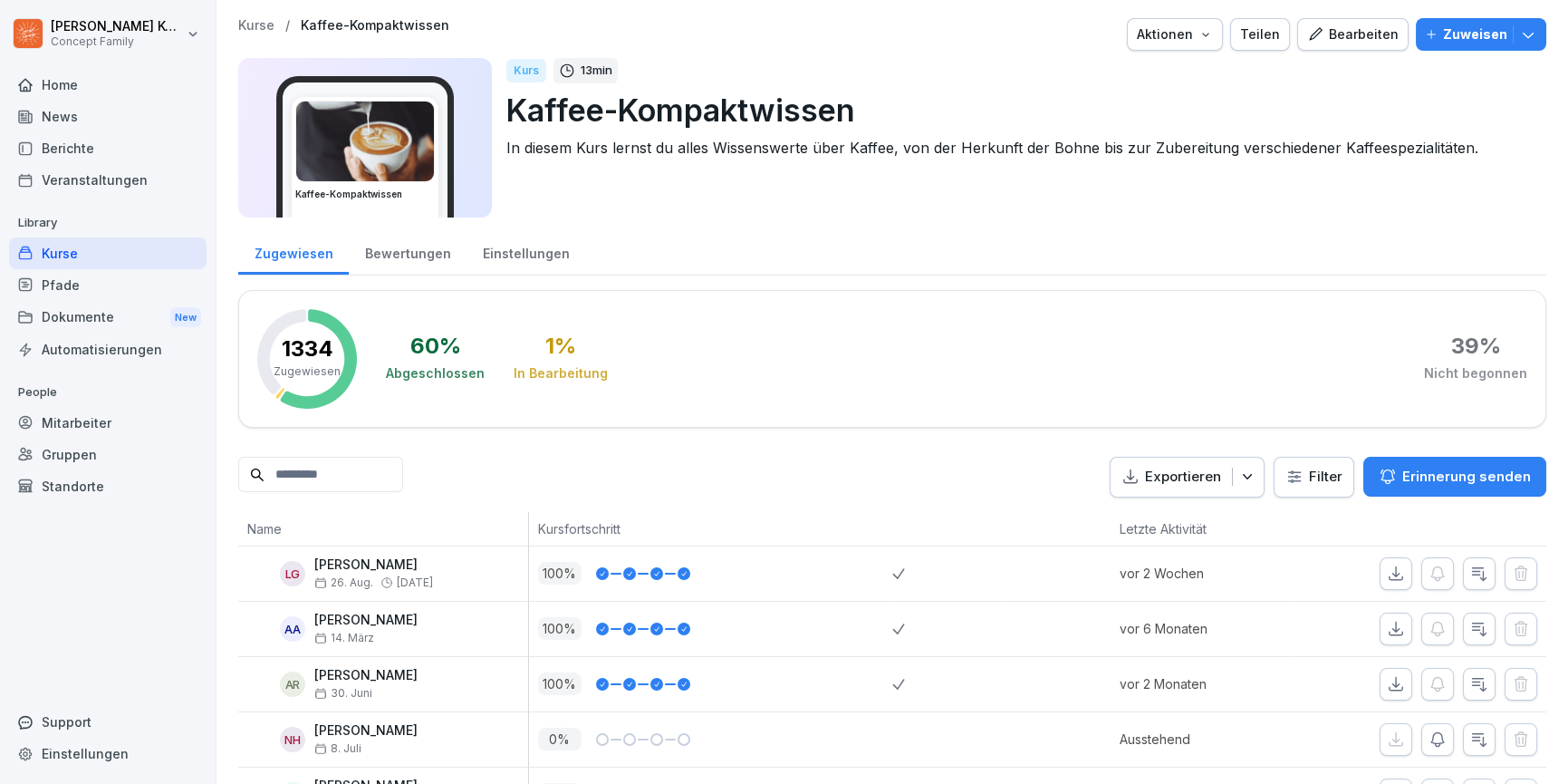
click at [1319, 26] on div "Bearbeiten" at bounding box center [1353, 34] width 92 height 20
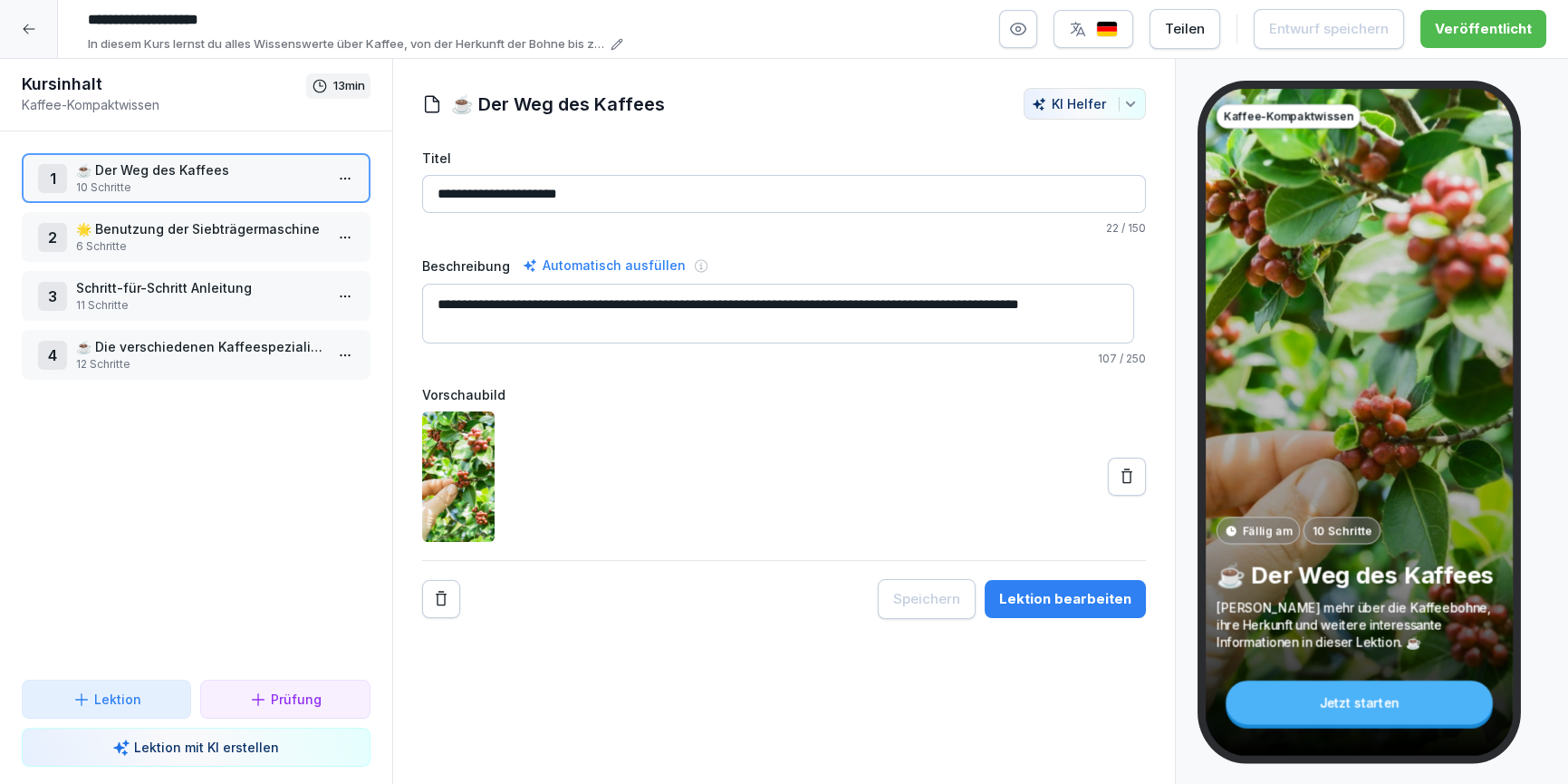
click at [1040, 592] on div "Lektion bearbeiten" at bounding box center [1065, 599] width 132 height 20
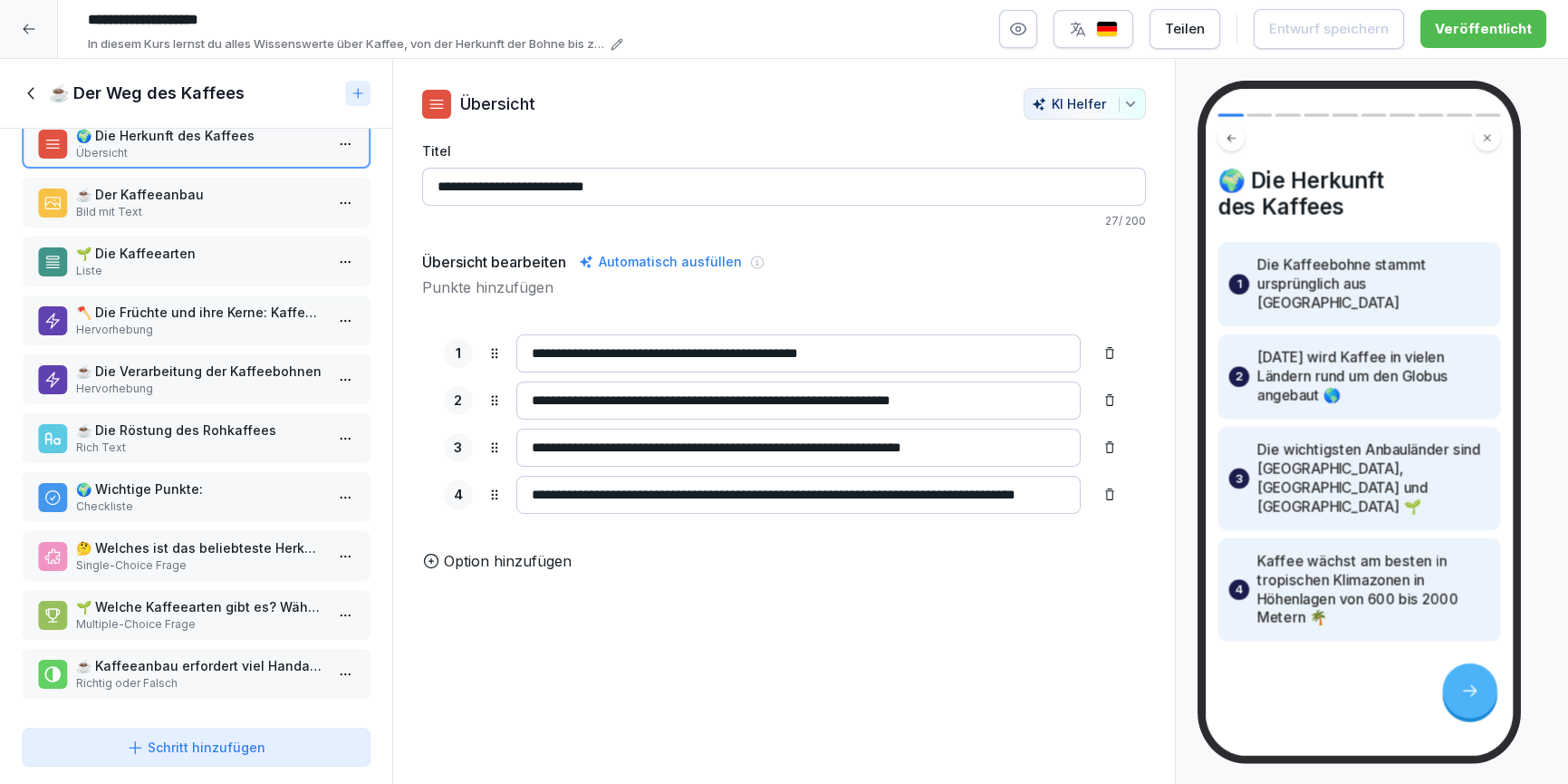
scroll to position [40, 0]
click at [22, 91] on icon at bounding box center [32, 93] width 20 height 20
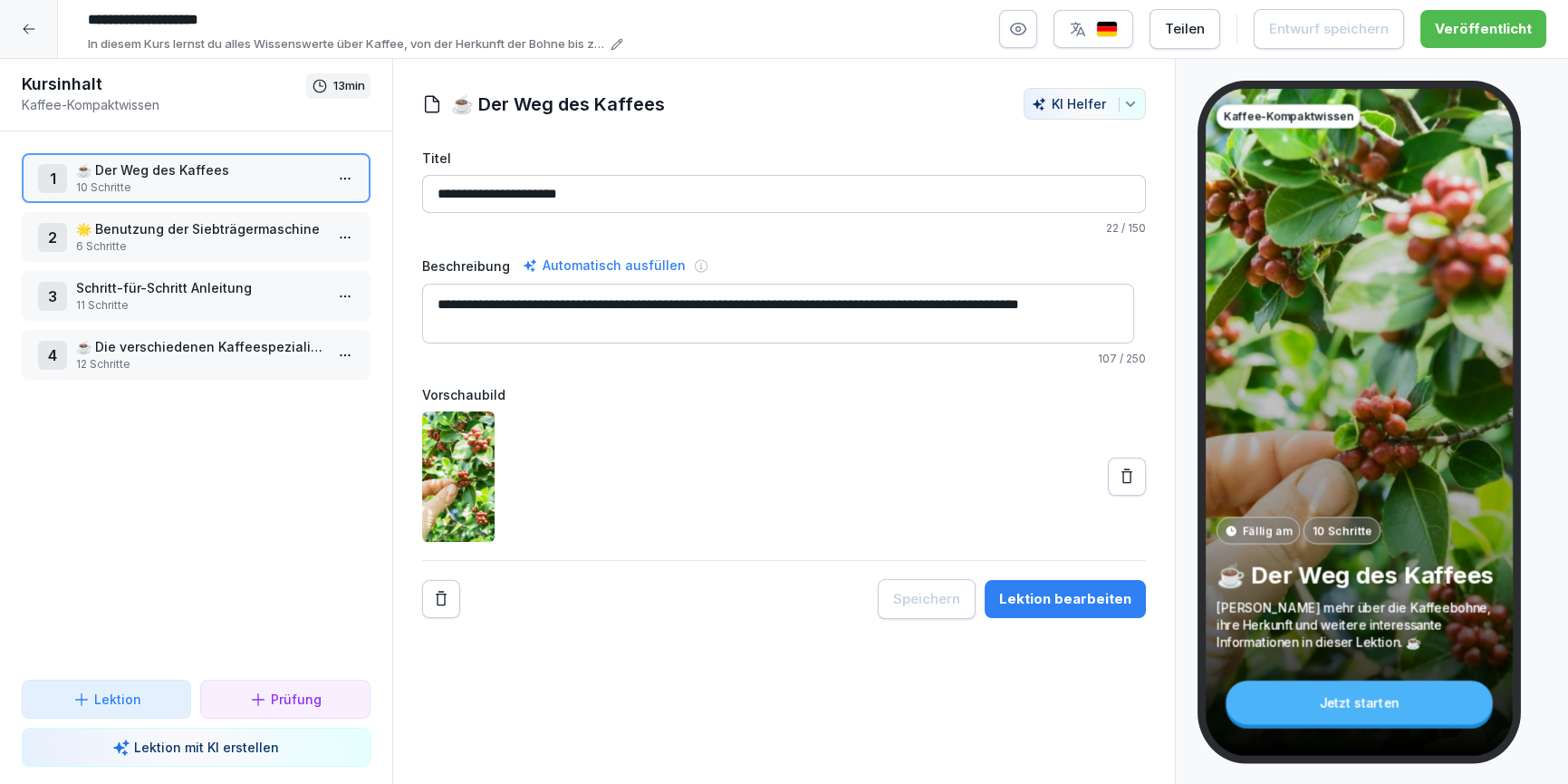
click at [171, 215] on div "2 🌟 Benutzung der Siebträgermaschine 6 Schritte" at bounding box center [196, 238] width 349 height 50
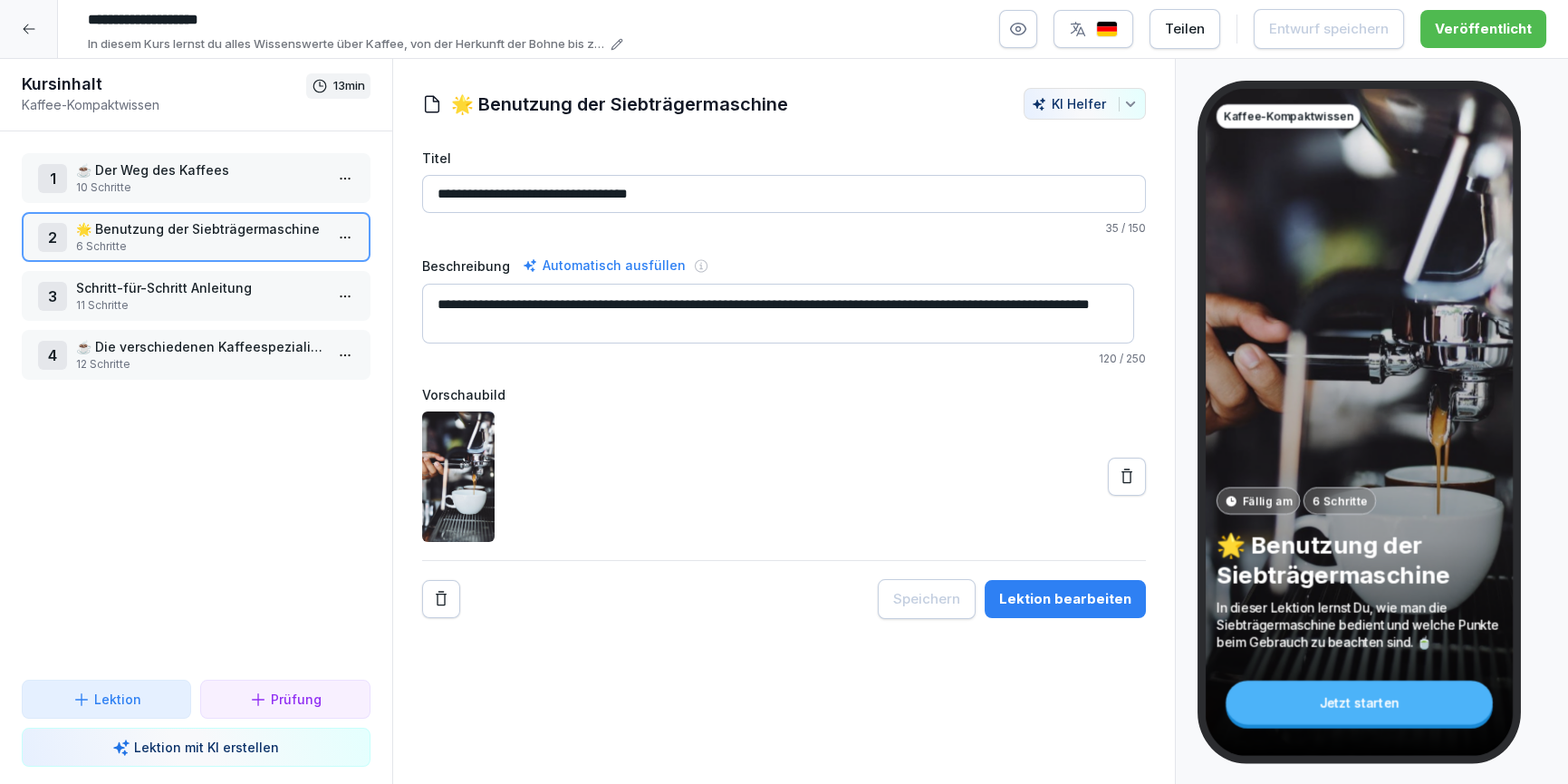
click at [1067, 619] on div "**********" at bounding box center [784, 422] width 785 height 726
click at [1073, 590] on div "Lektion bearbeiten" at bounding box center [1065, 599] width 132 height 20
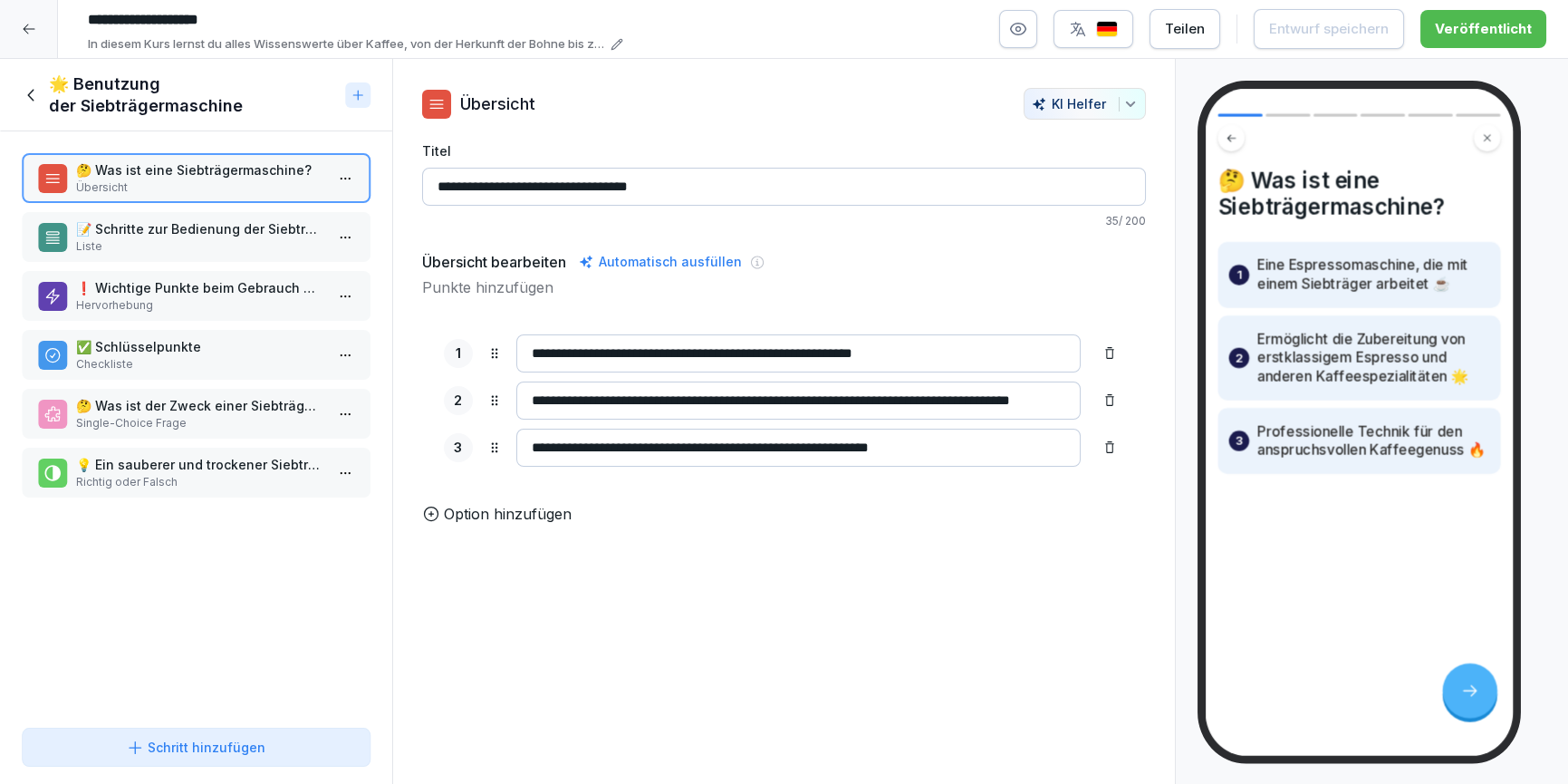
click at [154, 251] on p "Liste" at bounding box center [200, 246] width 247 height 16
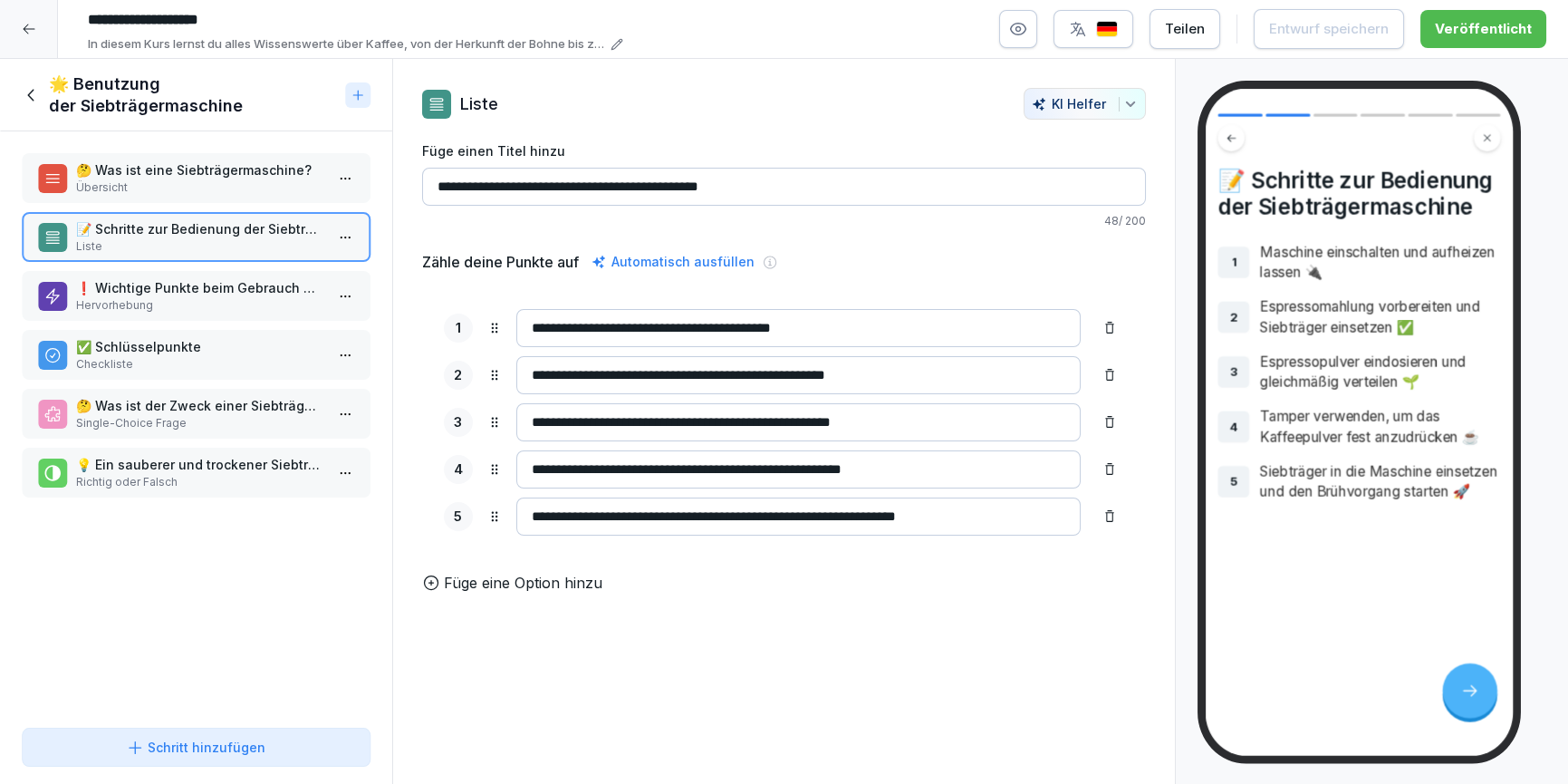
click at [152, 300] on p "Hervorhebung" at bounding box center [200, 305] width 247 height 16
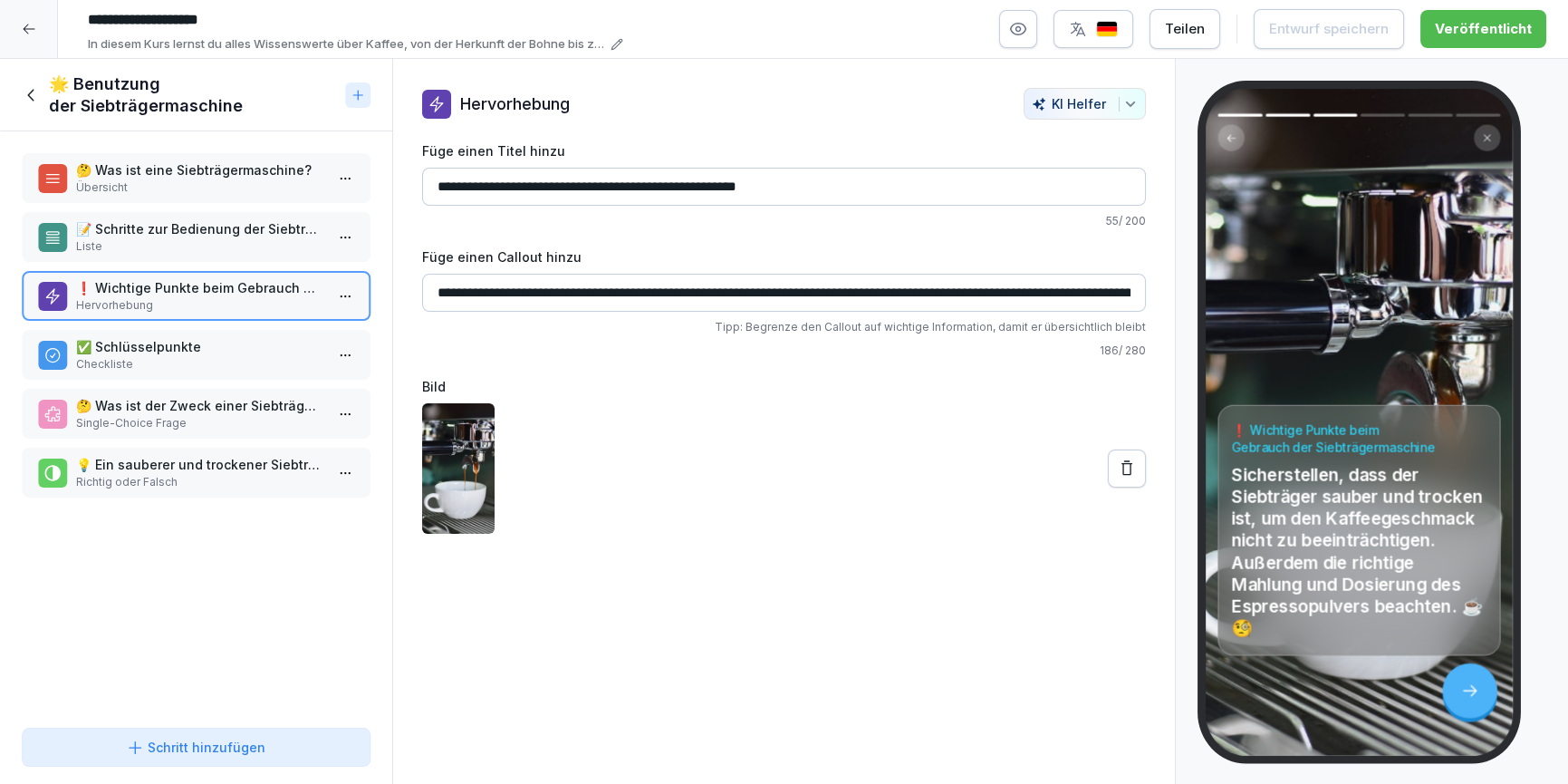
click at [153, 347] on p "✅ Schlüsselpunkte" at bounding box center [200, 347] width 247 height 19
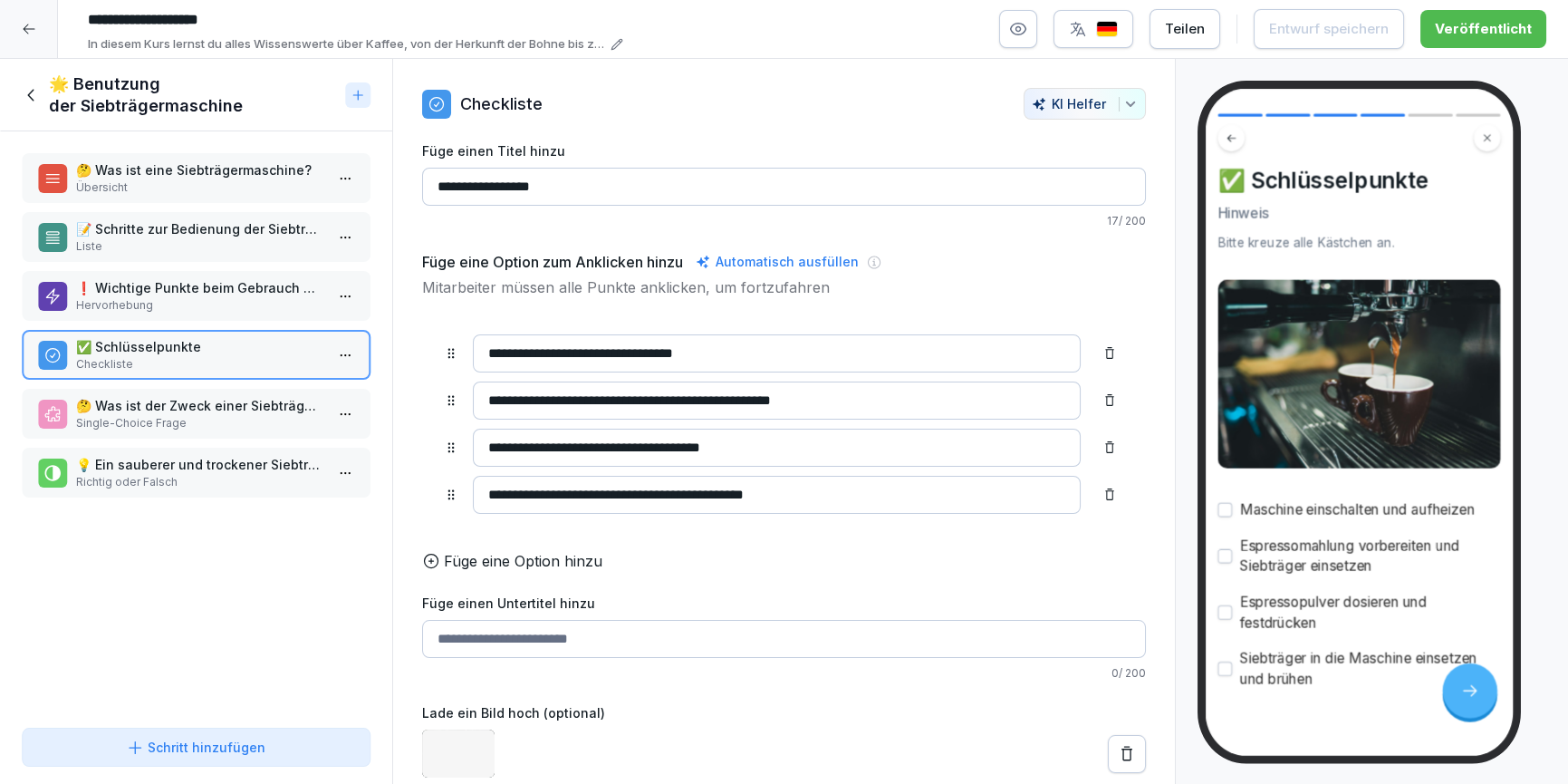
click at [154, 415] on p "Single-Choice Frage" at bounding box center [200, 423] width 247 height 16
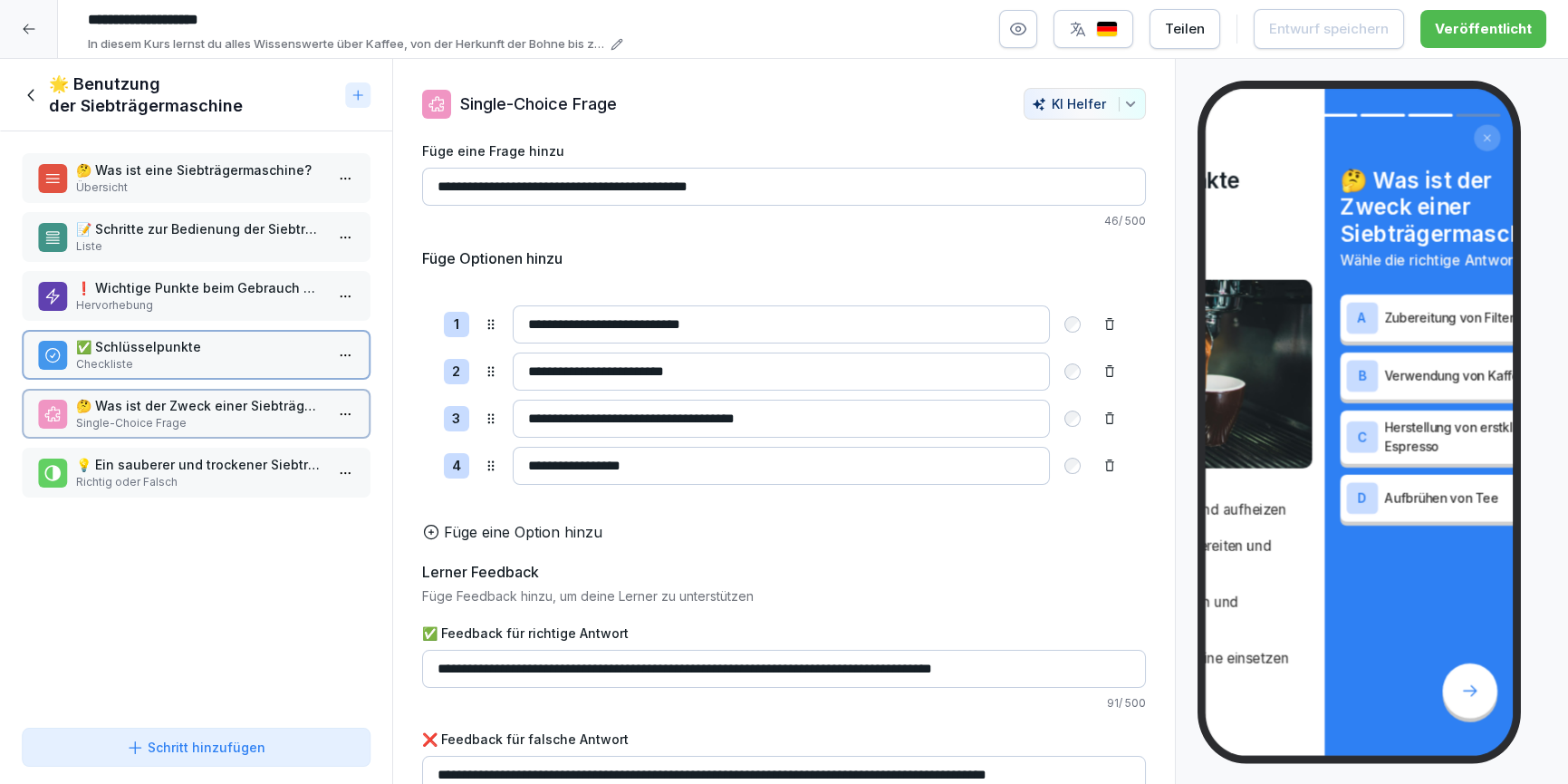
click at [163, 463] on p "💡 Ein sauberer und trockener Siebträger ist wichtig für ein optimales Geschmack…" at bounding box center [200, 464] width 247 height 19
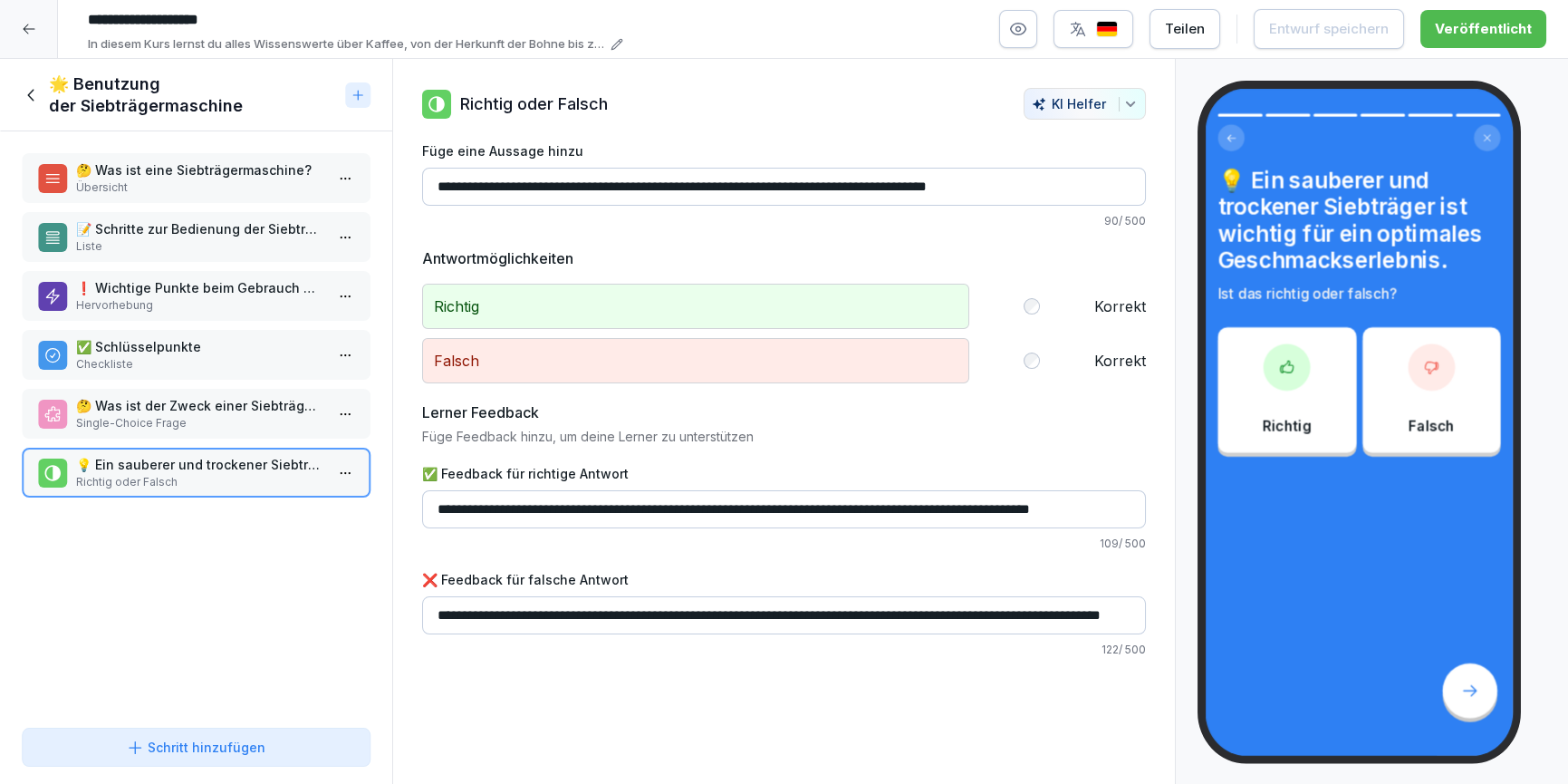
click at [22, 105] on div "🌟 Benutzung der Siebträgermaschine" at bounding box center [181, 95] width 317 height 43
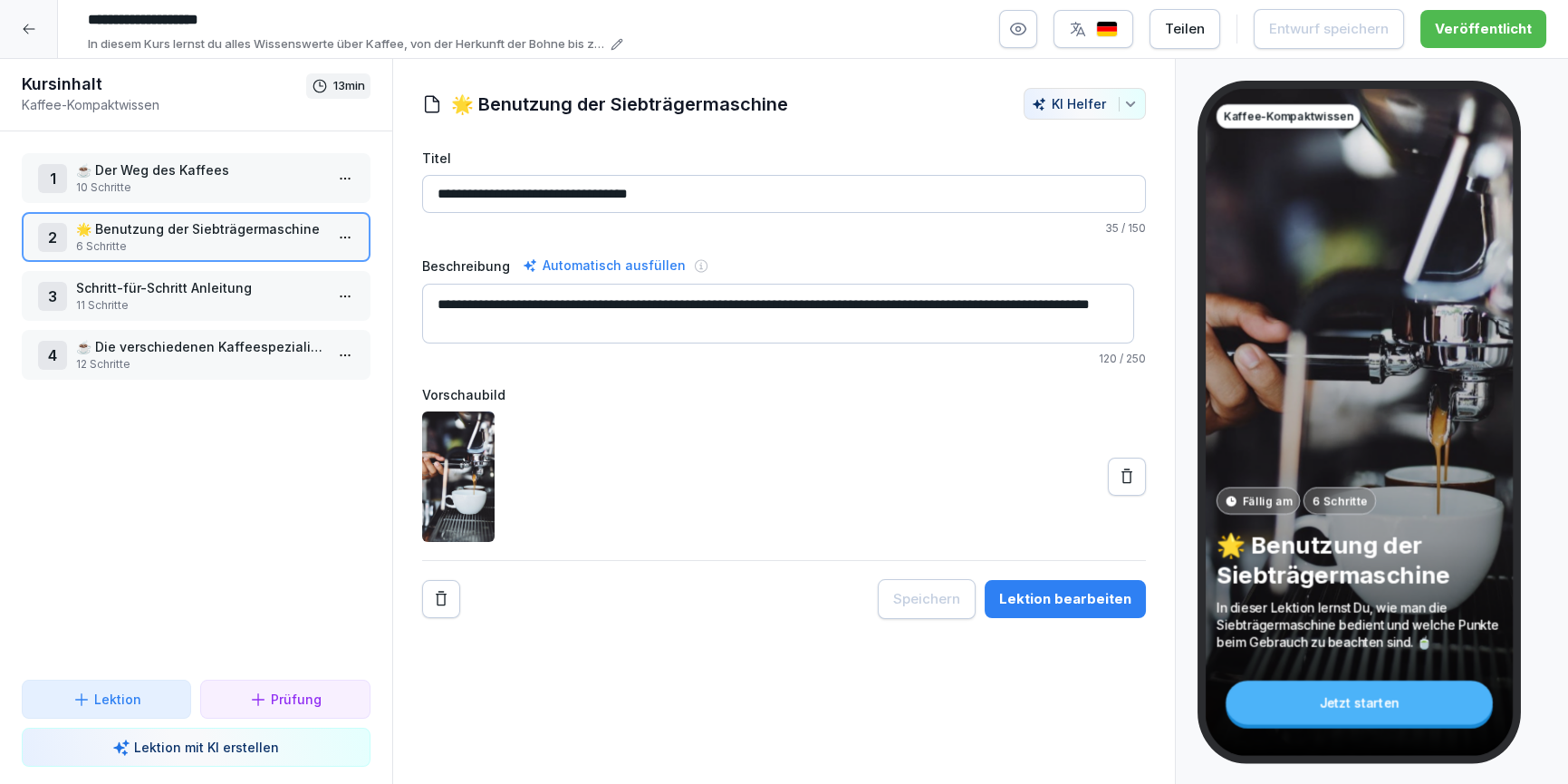
click at [165, 309] on p "11 Schritte" at bounding box center [200, 305] width 247 height 16
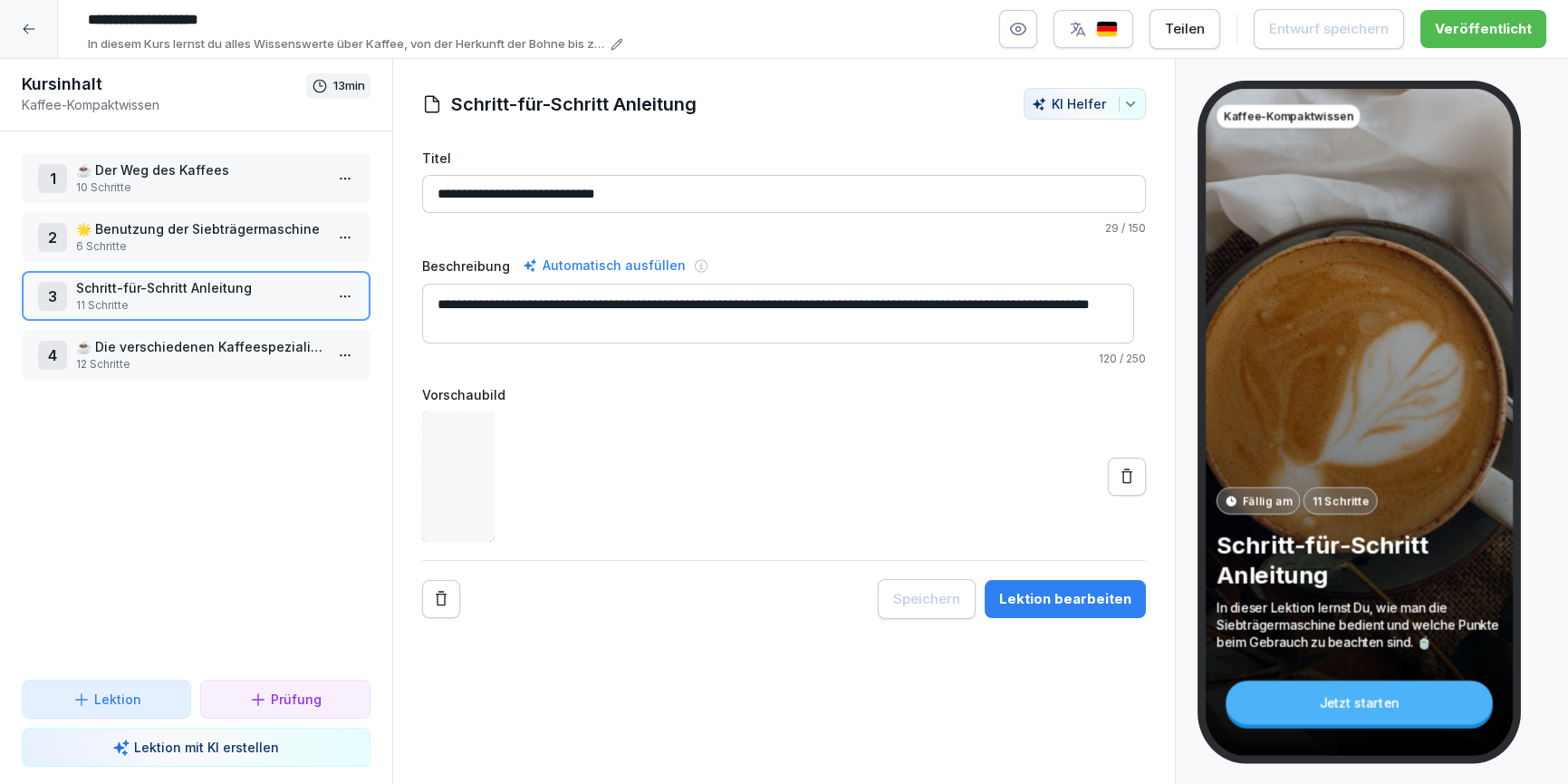
click at [1110, 595] on div "Lektion bearbeiten" at bounding box center [1065, 599] width 132 height 20
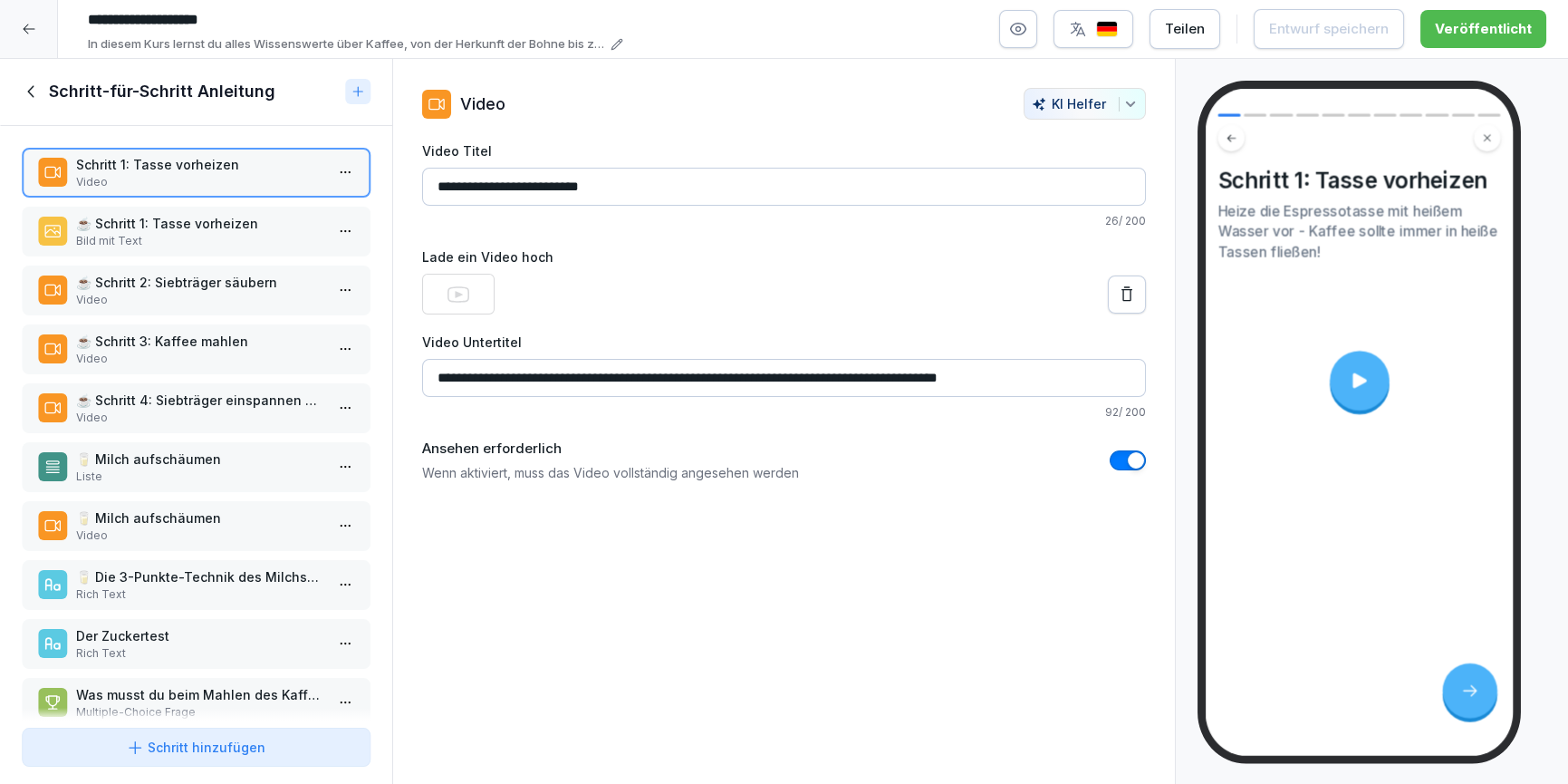
click at [1390, 397] on video at bounding box center [1359, 380] width 264 height 149
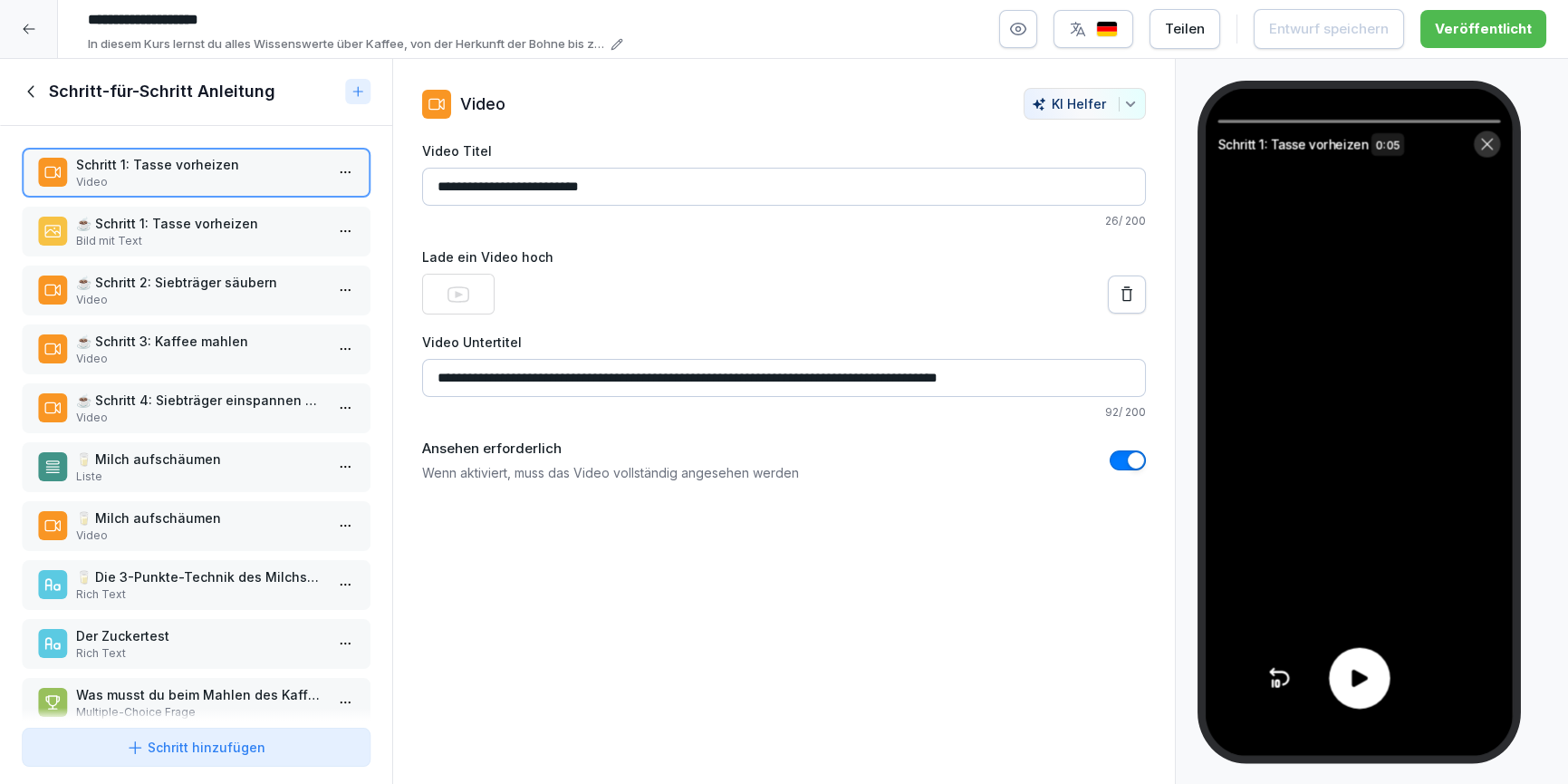
click at [1370, 685] on icon at bounding box center [1359, 678] width 25 height 25
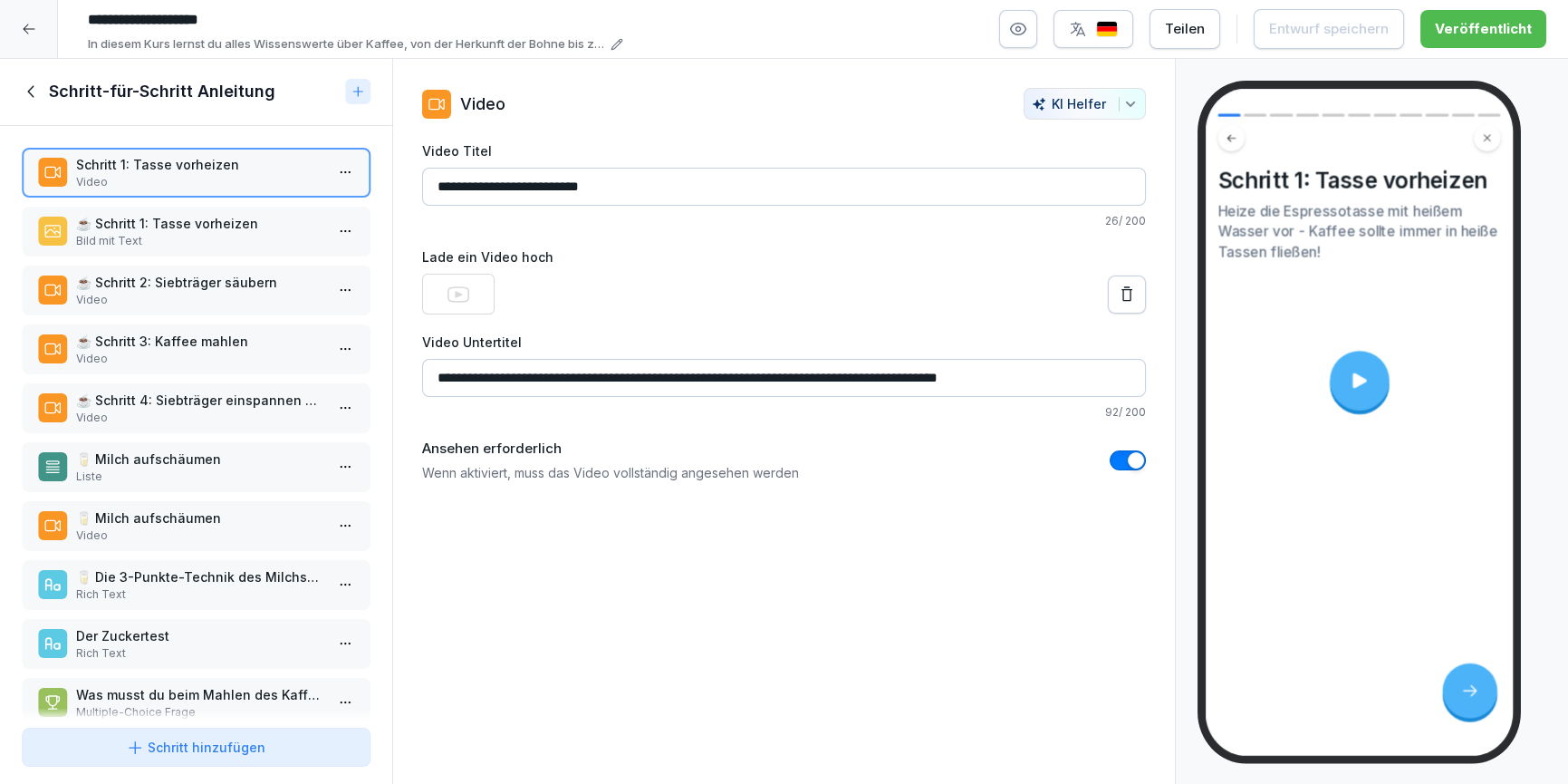
click at [195, 231] on p "☕ Schritt 1: Tasse vorheizen" at bounding box center [200, 223] width 247 height 19
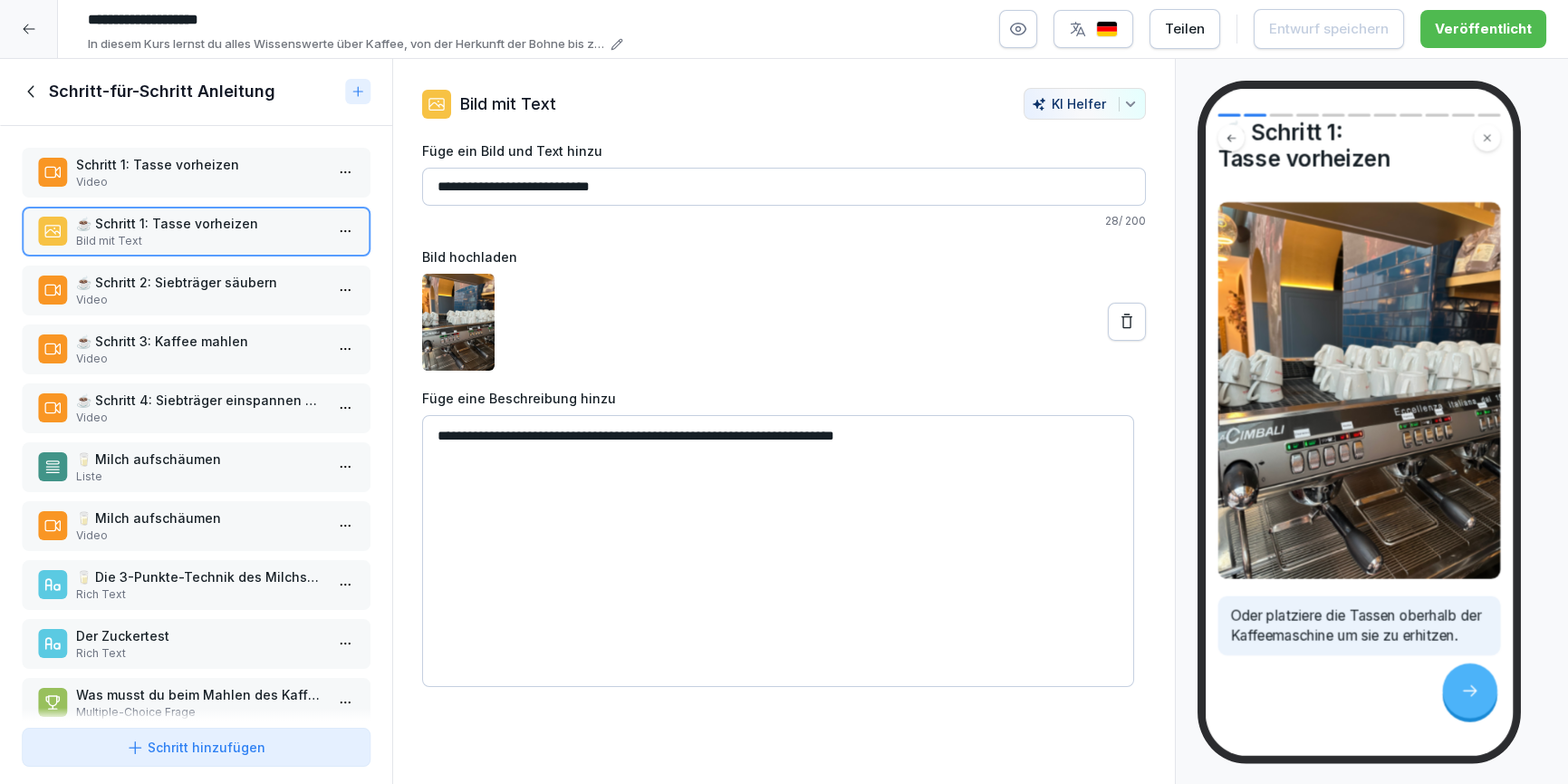
scroll to position [79, 0]
click at [235, 285] on p "☕ Schritt 2: Siebträger säubern" at bounding box center [201, 282] width 247 height 19
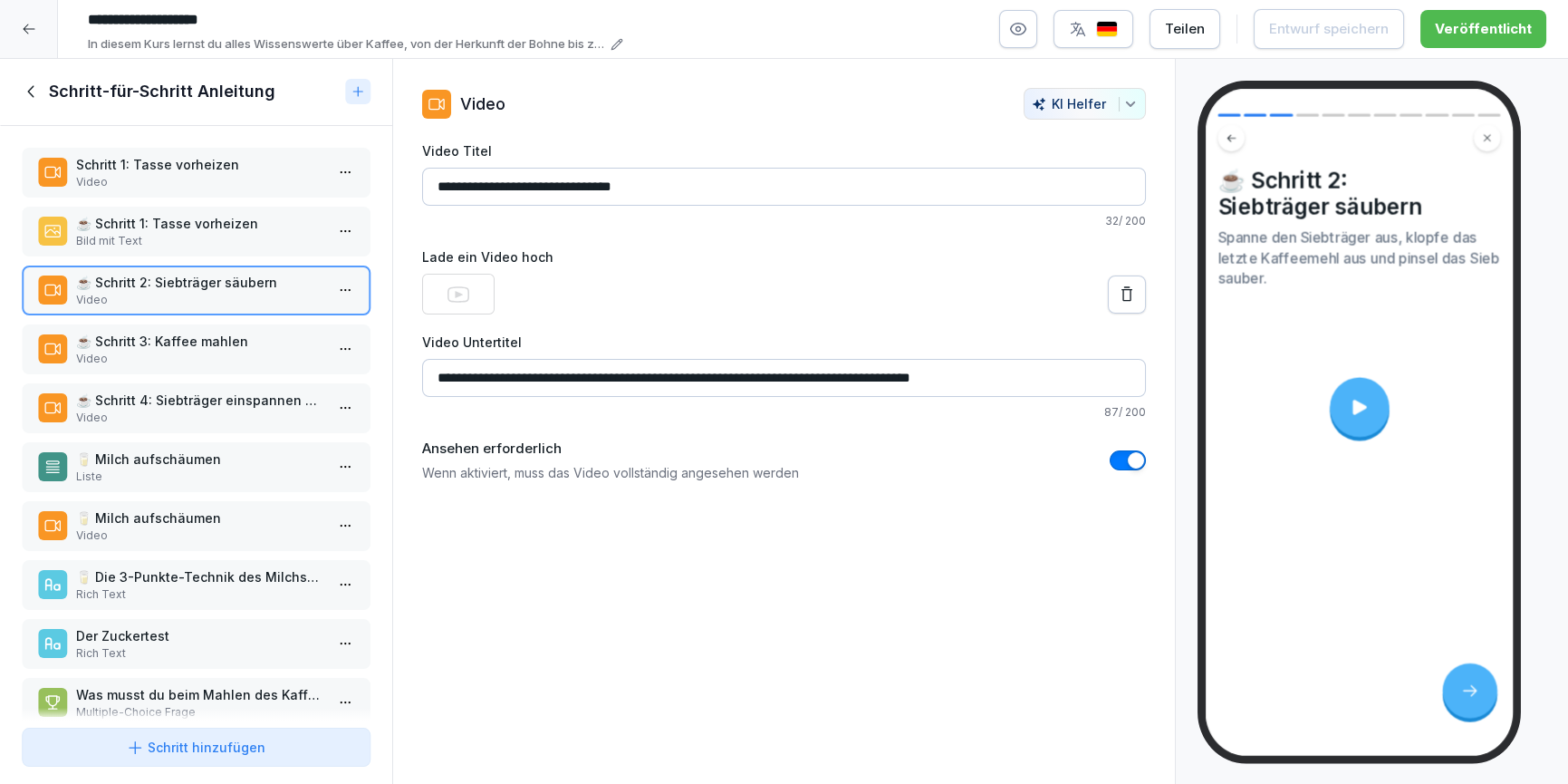
click at [1353, 416] on icon at bounding box center [1359, 406] width 22 height 22
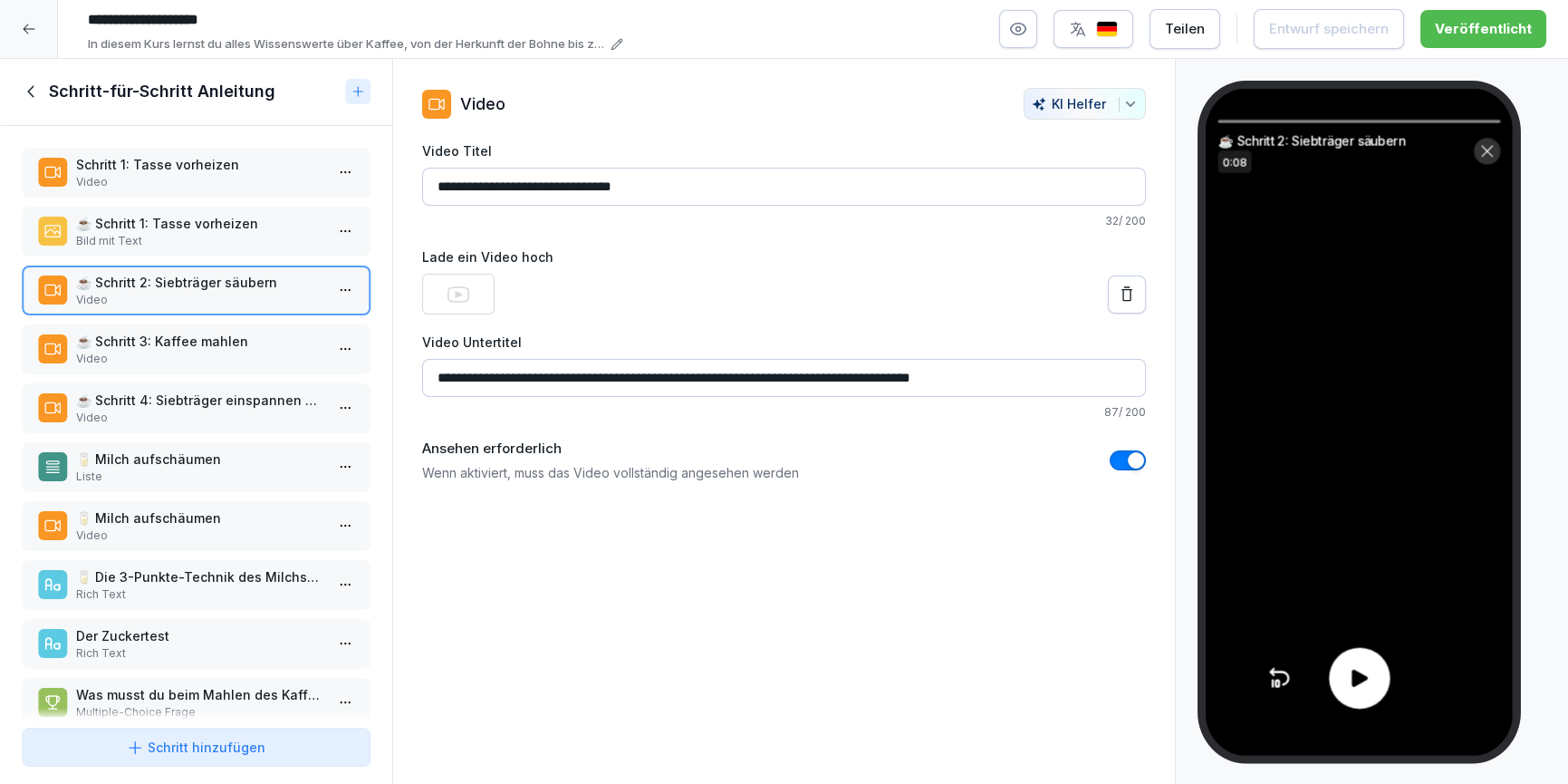
click at [1378, 664] on div at bounding box center [1359, 678] width 61 height 61
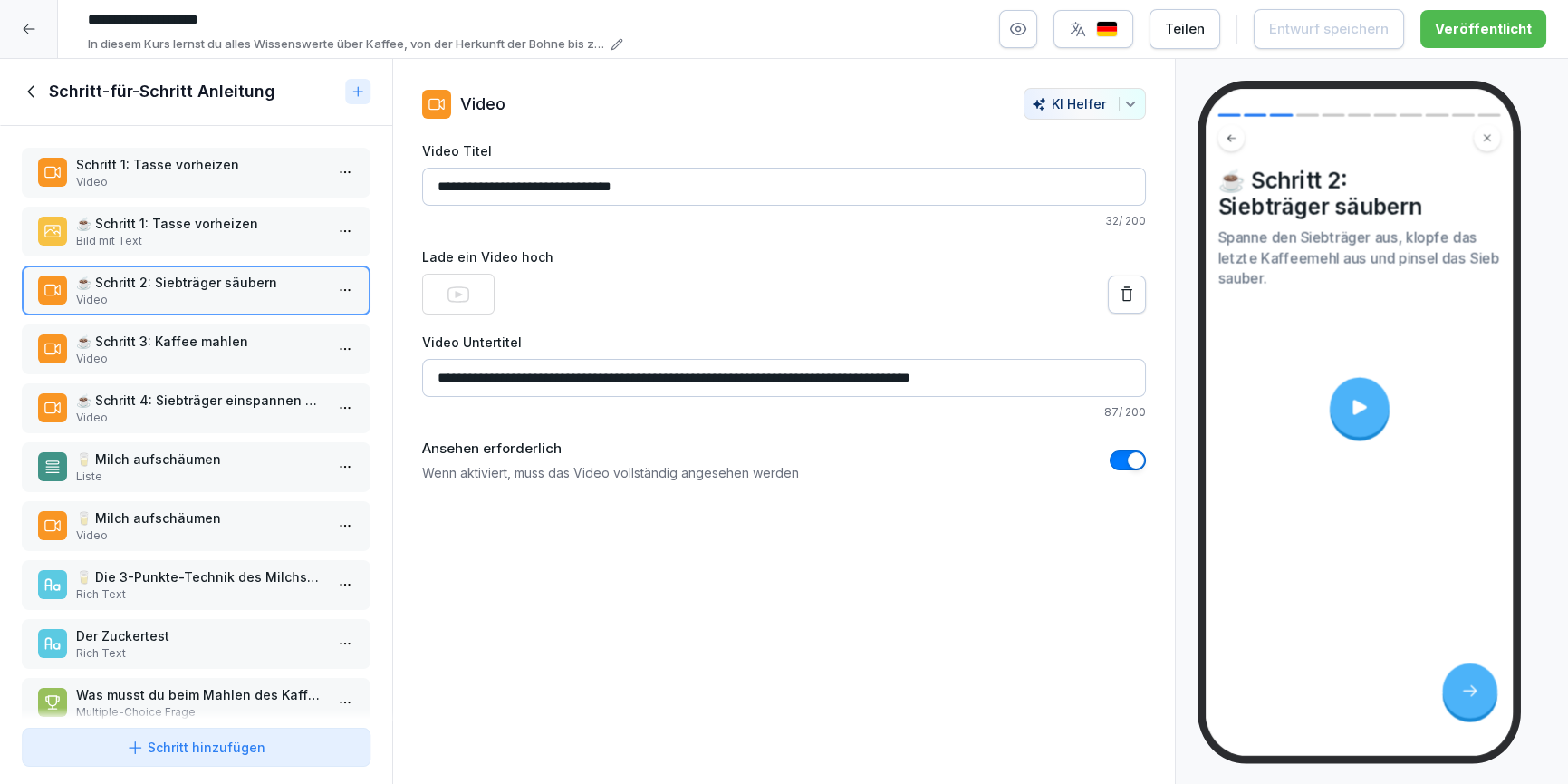
click at [256, 363] on p "Video" at bounding box center [200, 358] width 247 height 16
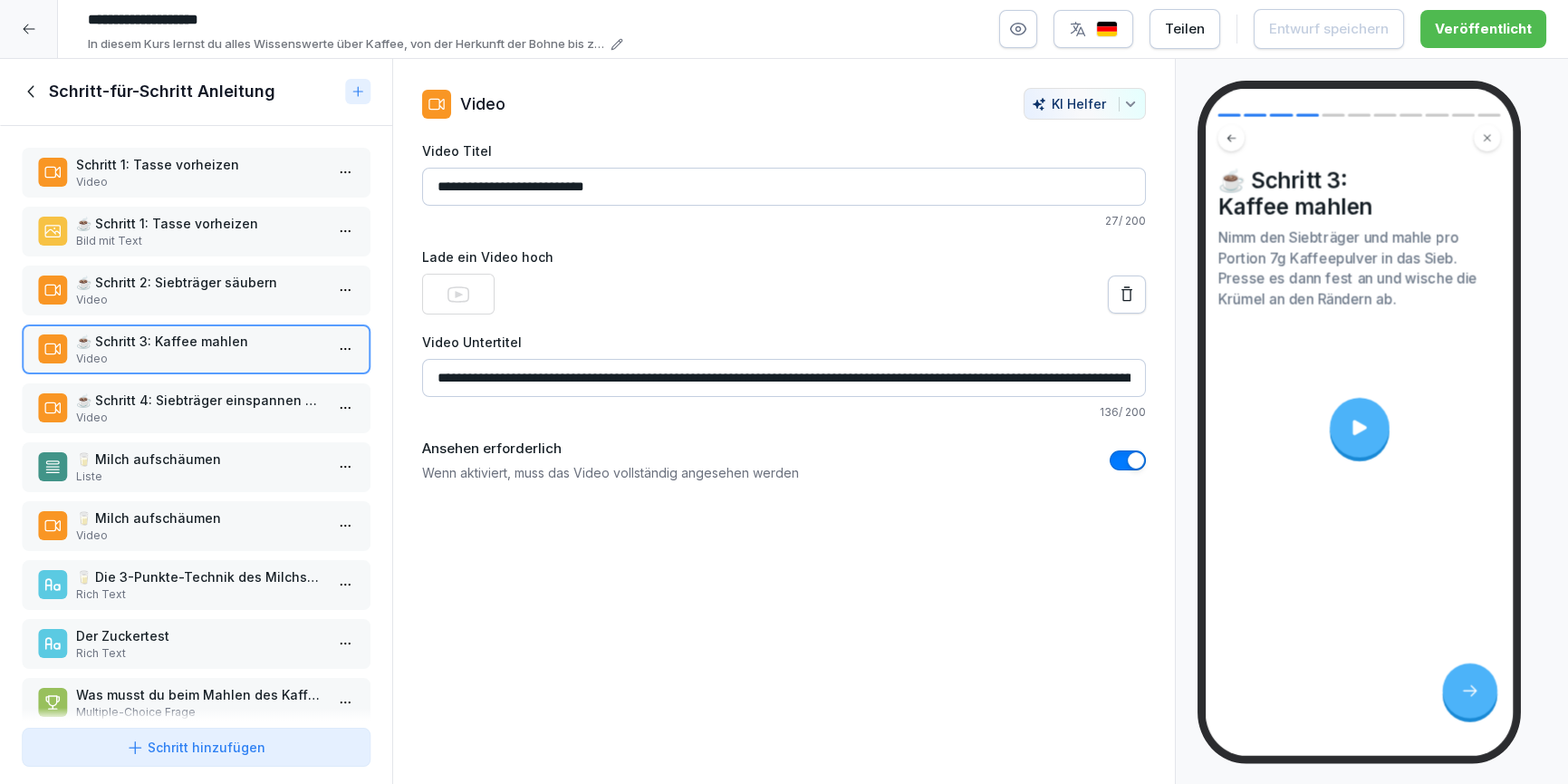
click at [1360, 426] on icon at bounding box center [1359, 427] width 14 height 15
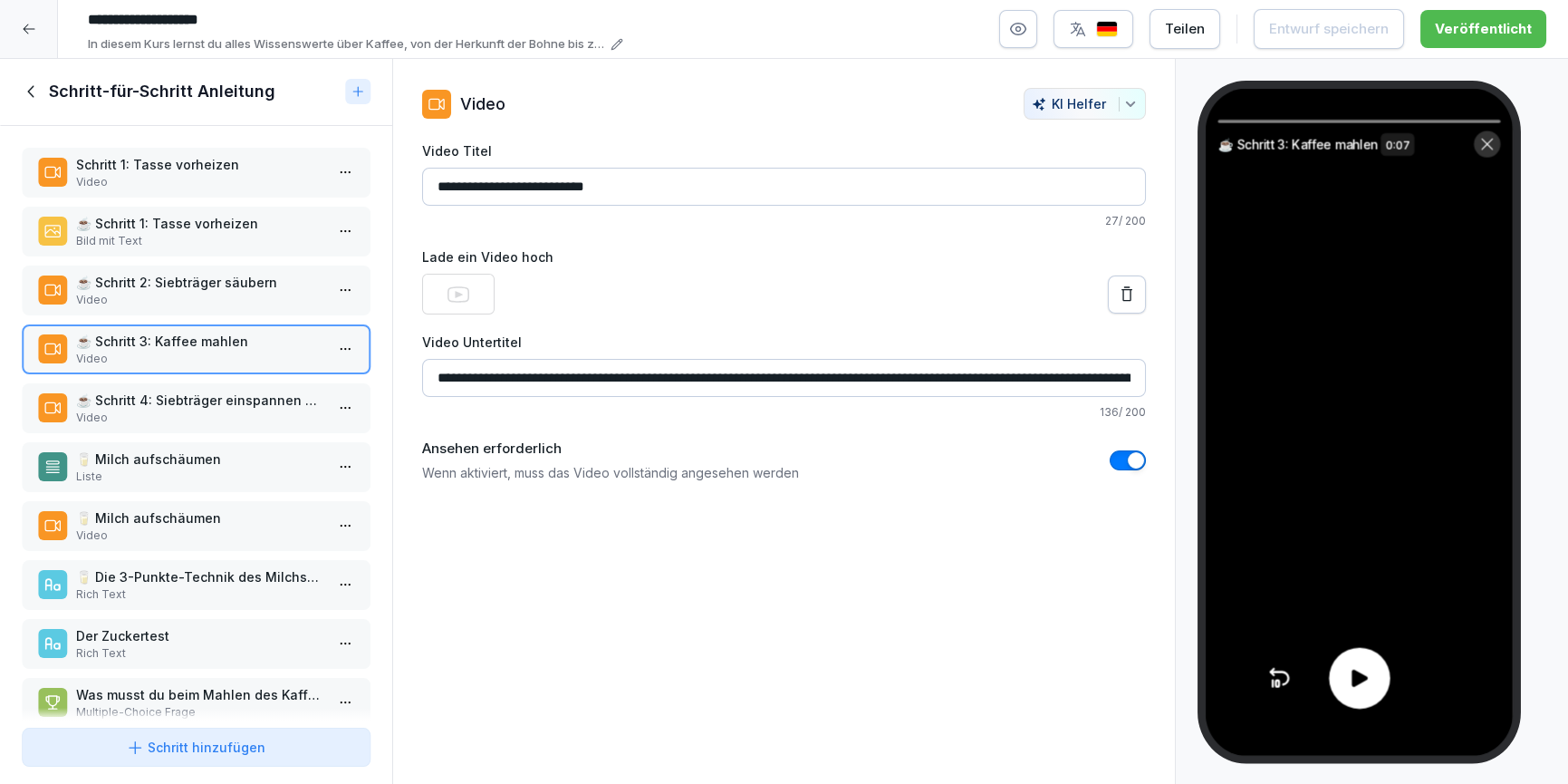
click at [1367, 696] on div at bounding box center [1359, 678] width 61 height 61
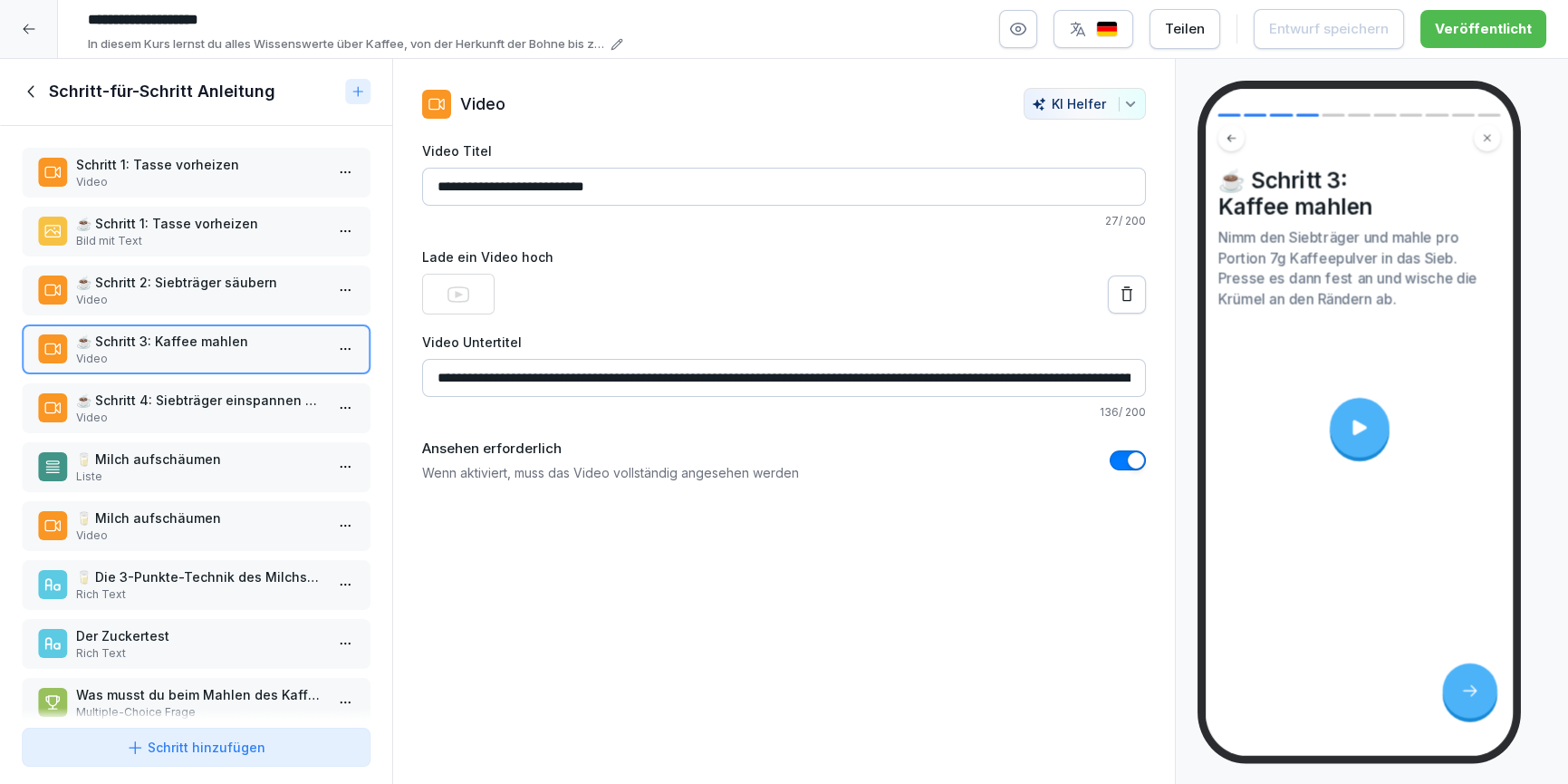
click at [235, 400] on p "☕ Schritt 4: Siebträger einspannen und Taste drücken" at bounding box center [200, 400] width 247 height 19
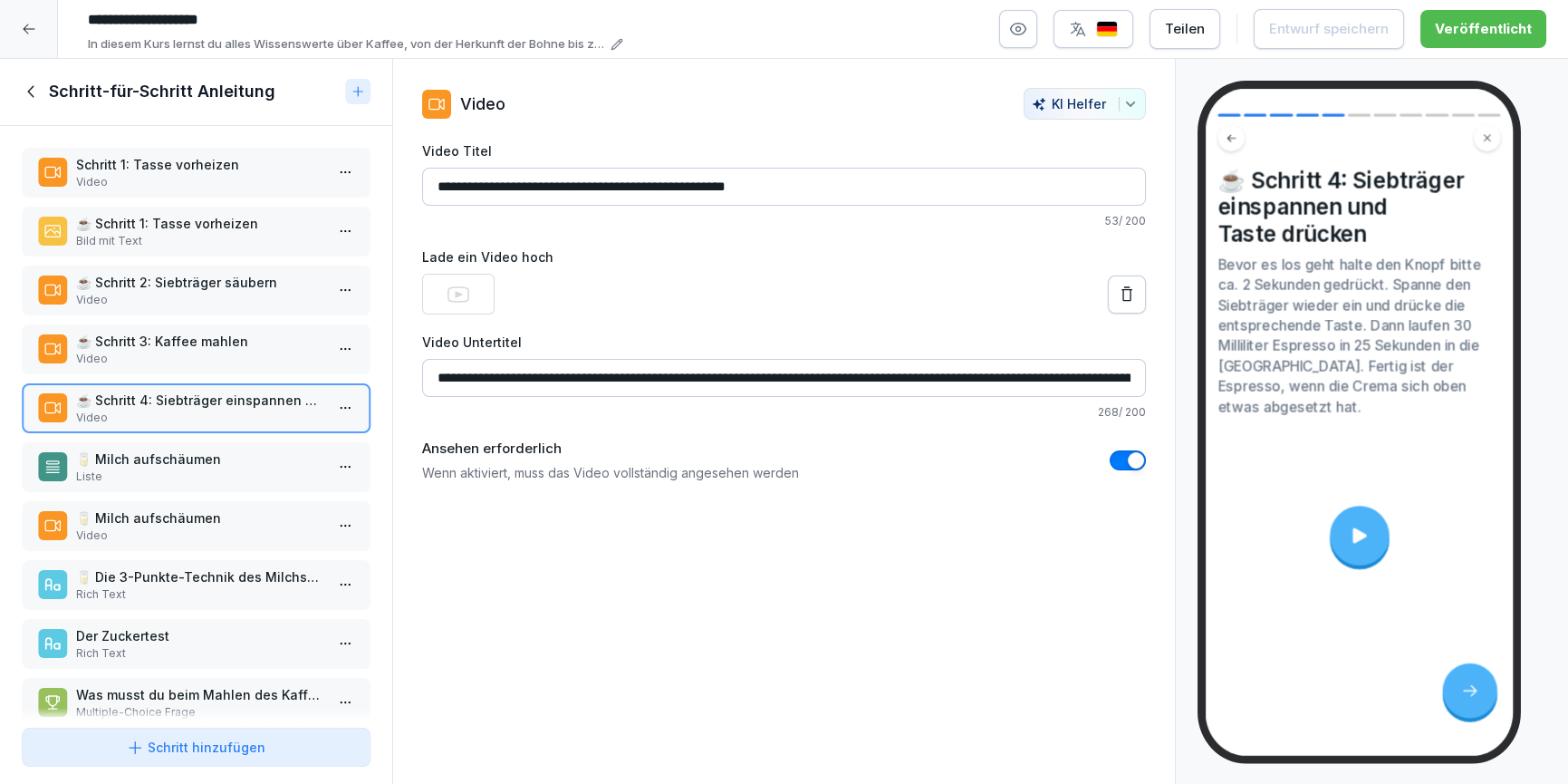
drag, startPoint x: 48, startPoint y: 90, endPoint x: 35, endPoint y: 74, distance: 20.6
click at [49, 90] on h1 "Schritt-für-Schritt Anleitung" at bounding box center [162, 92] width 227 height 22
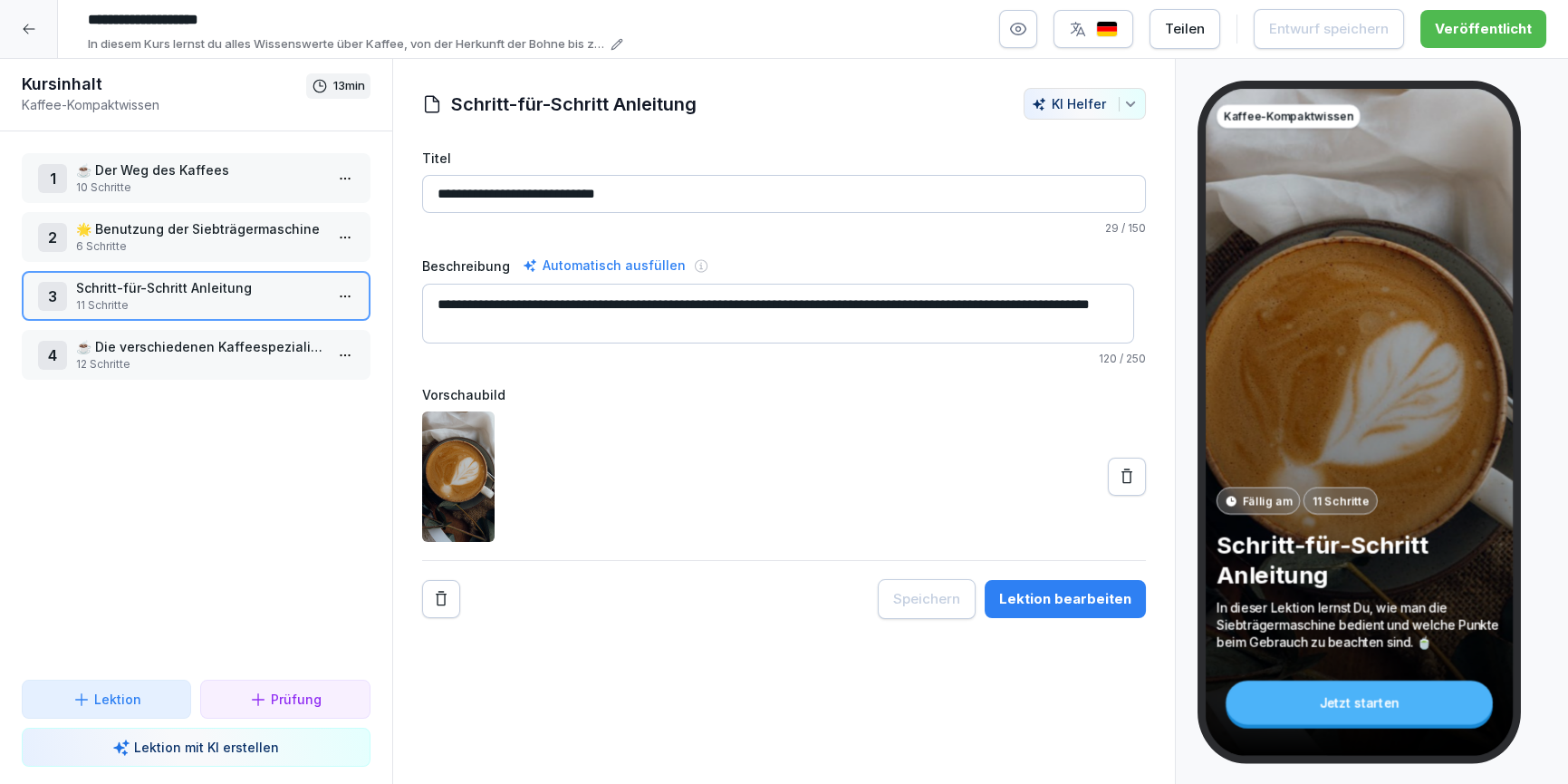
click at [198, 356] on p "12 Schritte" at bounding box center [200, 364] width 247 height 16
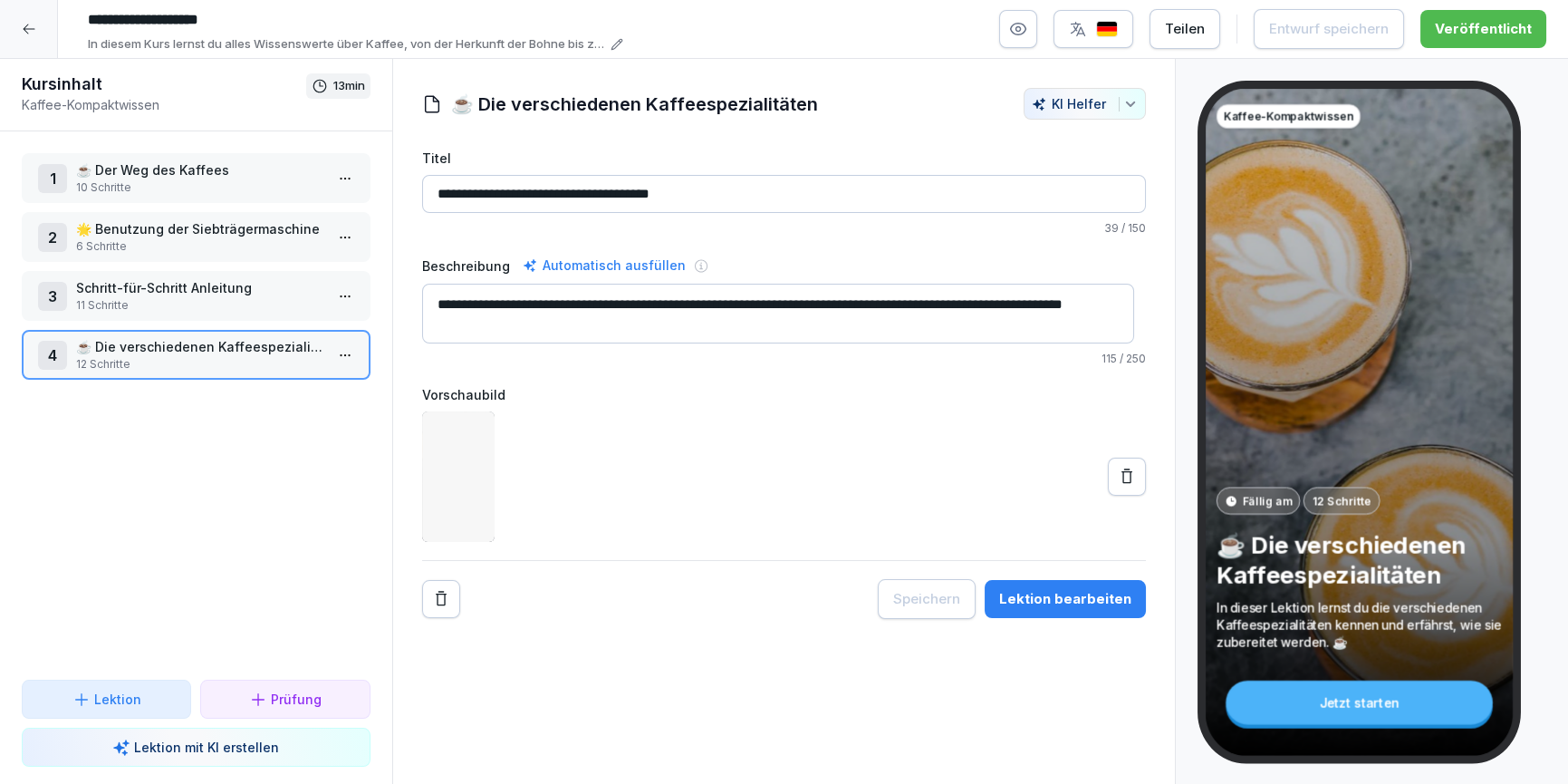
click at [1114, 602] on div "Lektion bearbeiten" at bounding box center [1065, 599] width 132 height 20
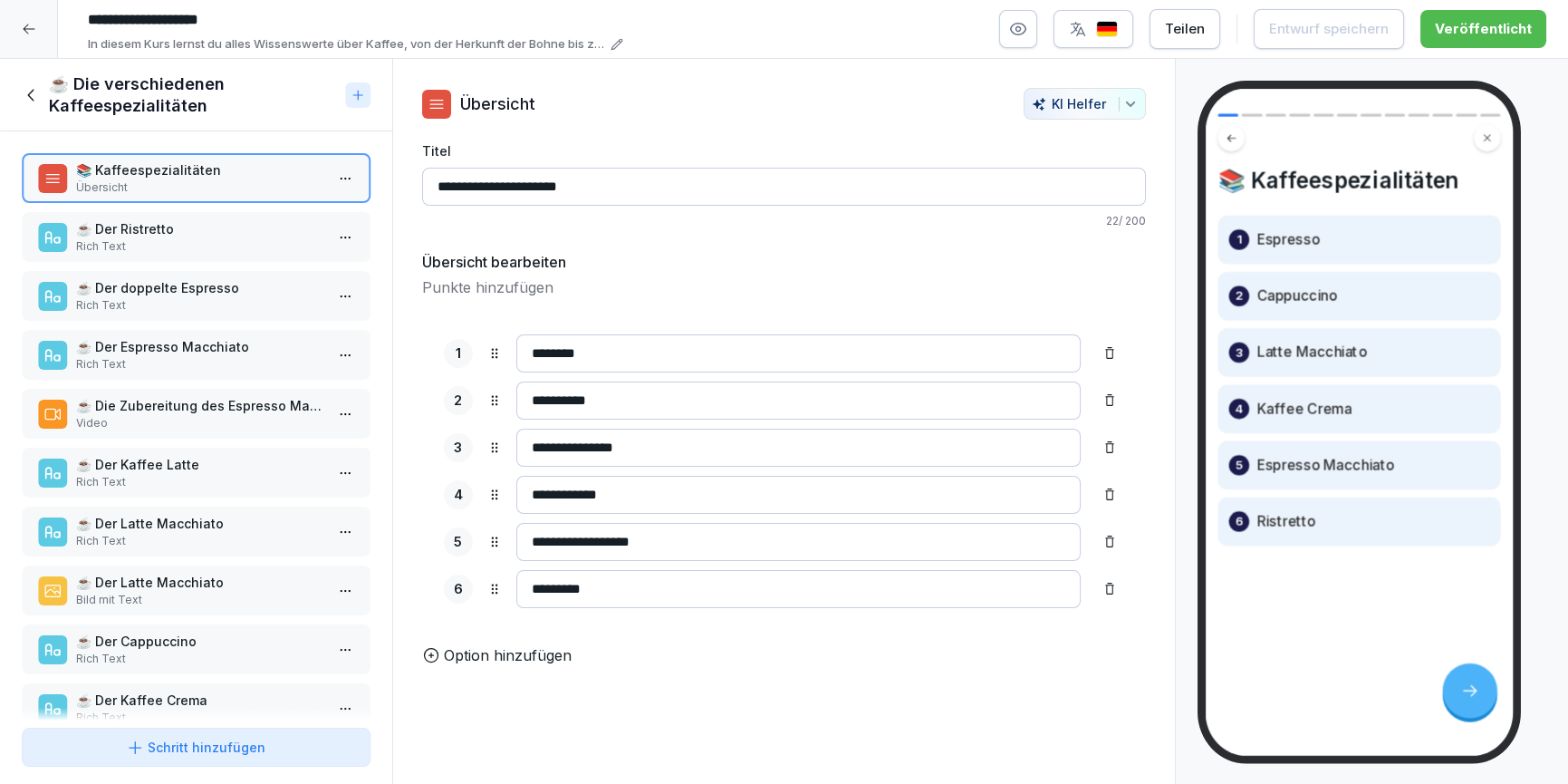
click at [106, 238] on p "Rich Text" at bounding box center [200, 246] width 247 height 16
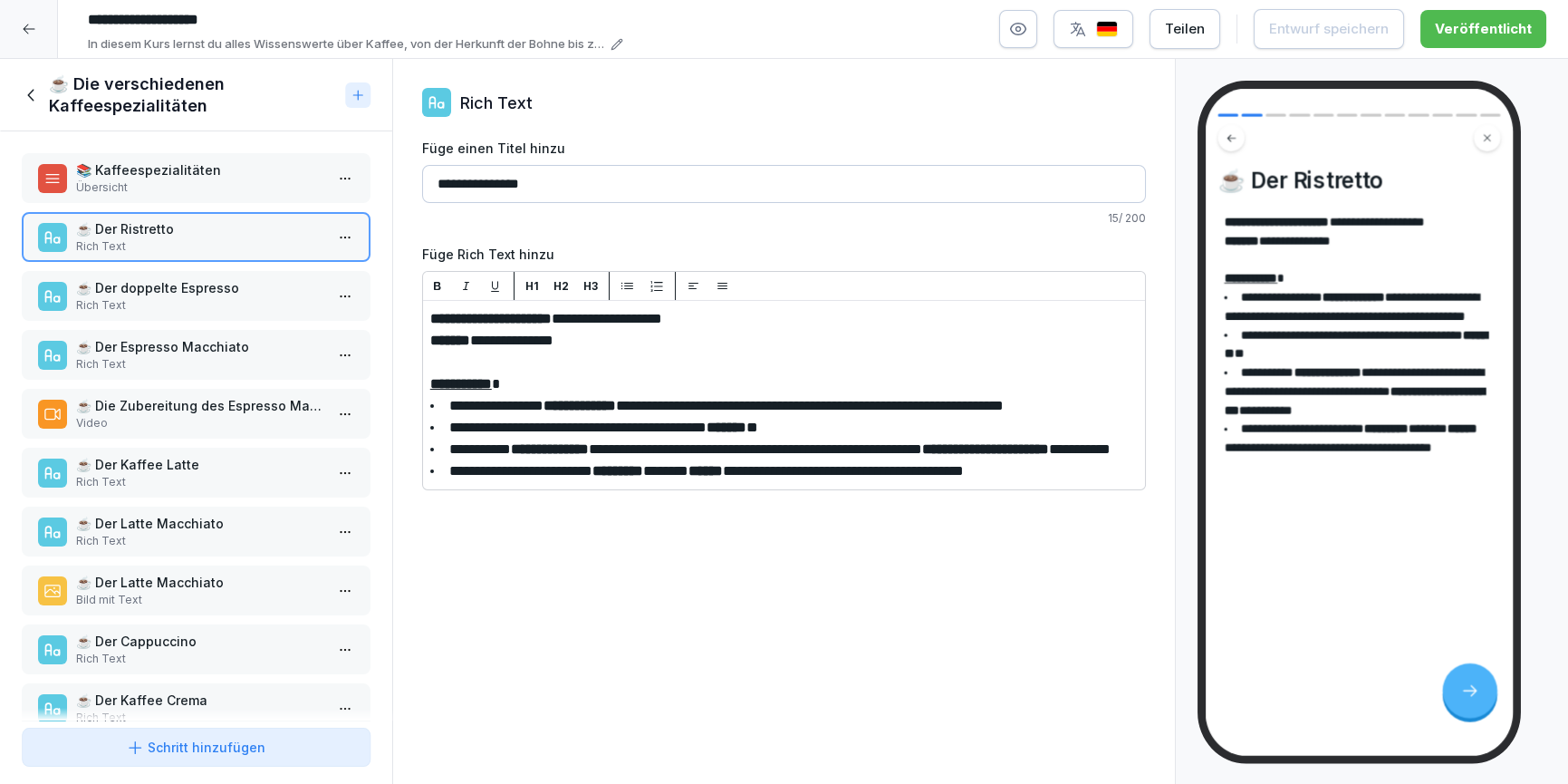
click at [160, 299] on p "Rich Text" at bounding box center [200, 305] width 247 height 16
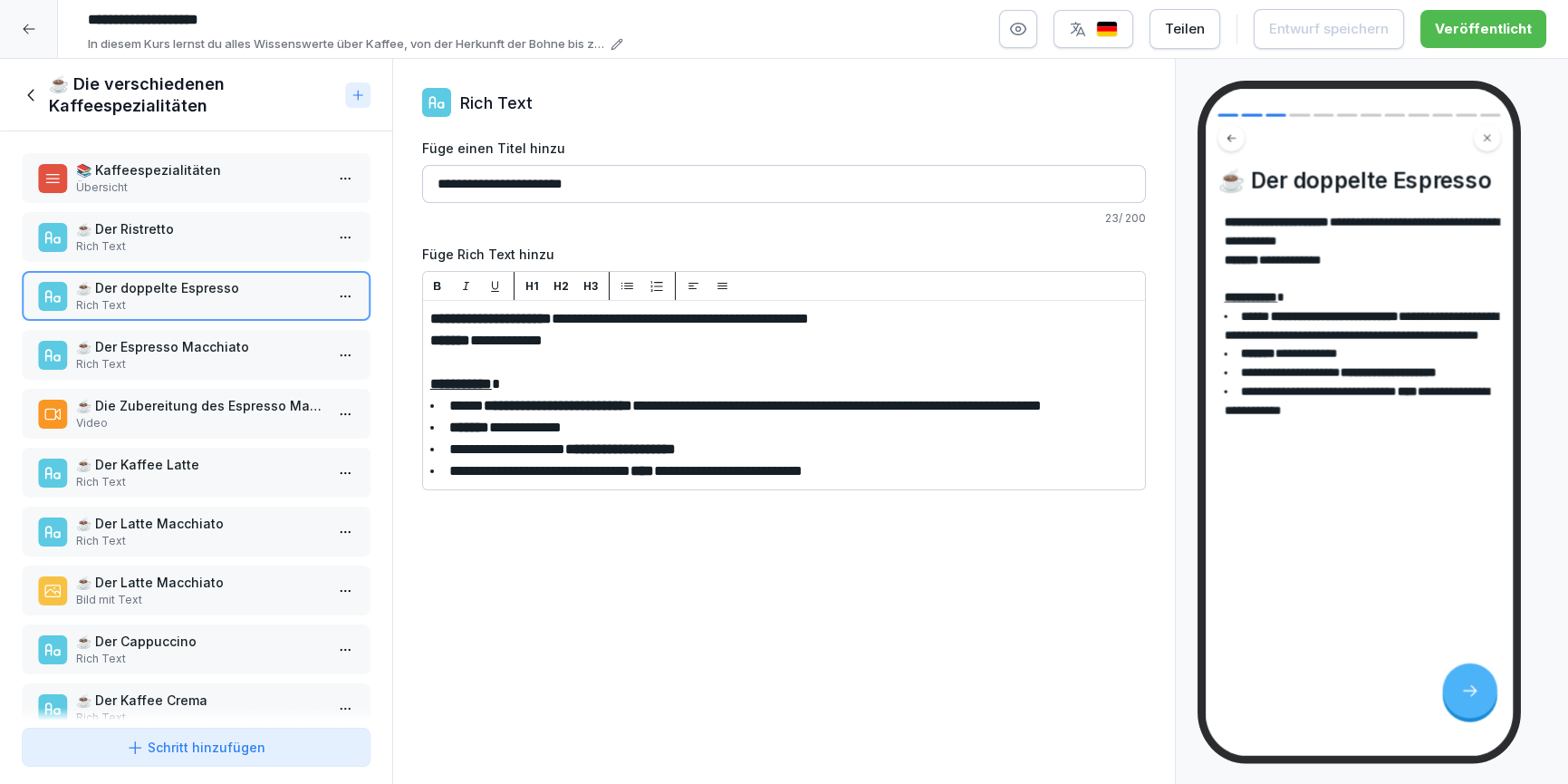
click at [168, 359] on p "Rich Text" at bounding box center [200, 364] width 247 height 16
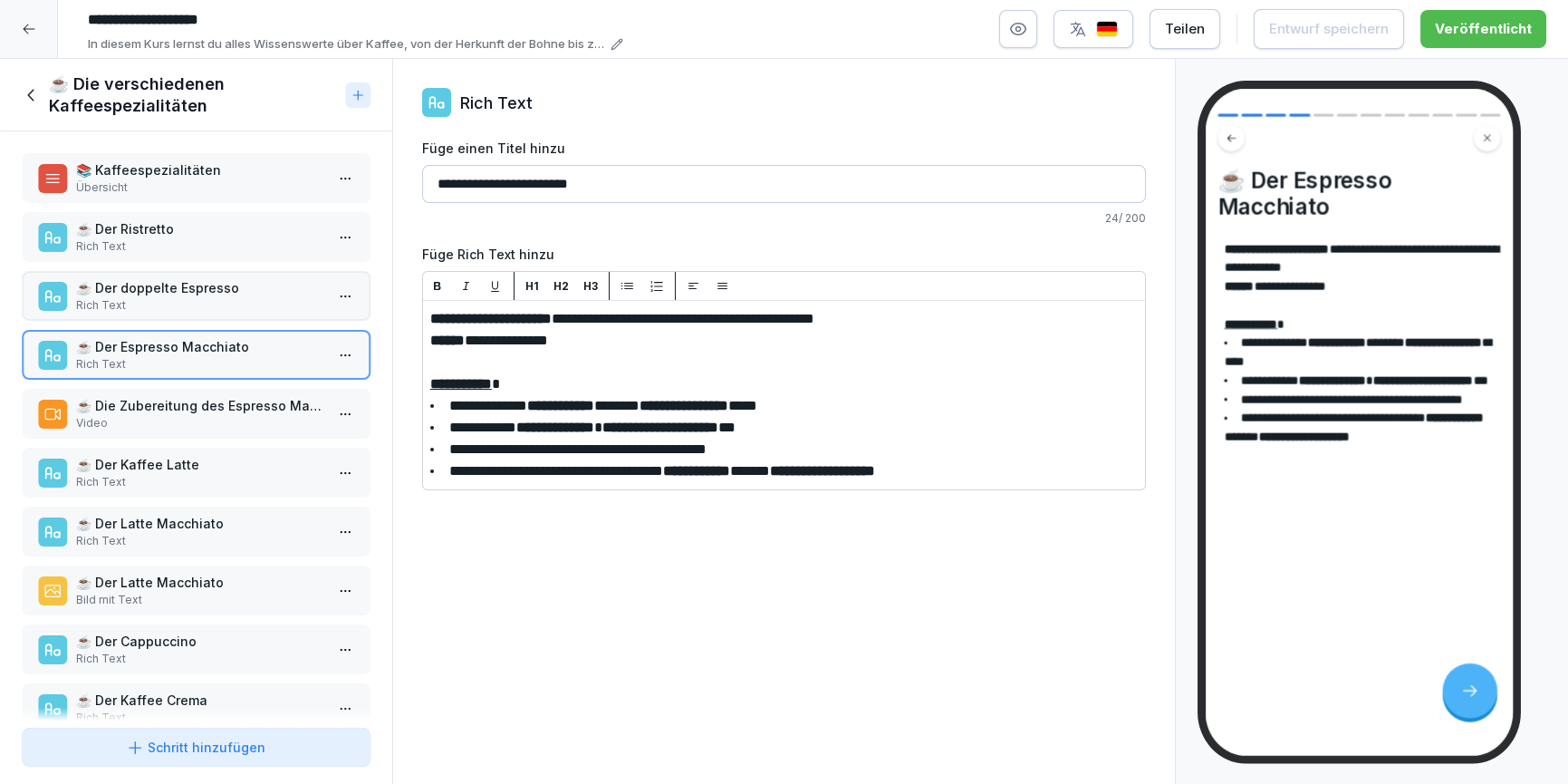
click at [169, 406] on p "☕ Die Zubereitung des Espresso Macchiatos" at bounding box center [200, 406] width 247 height 19
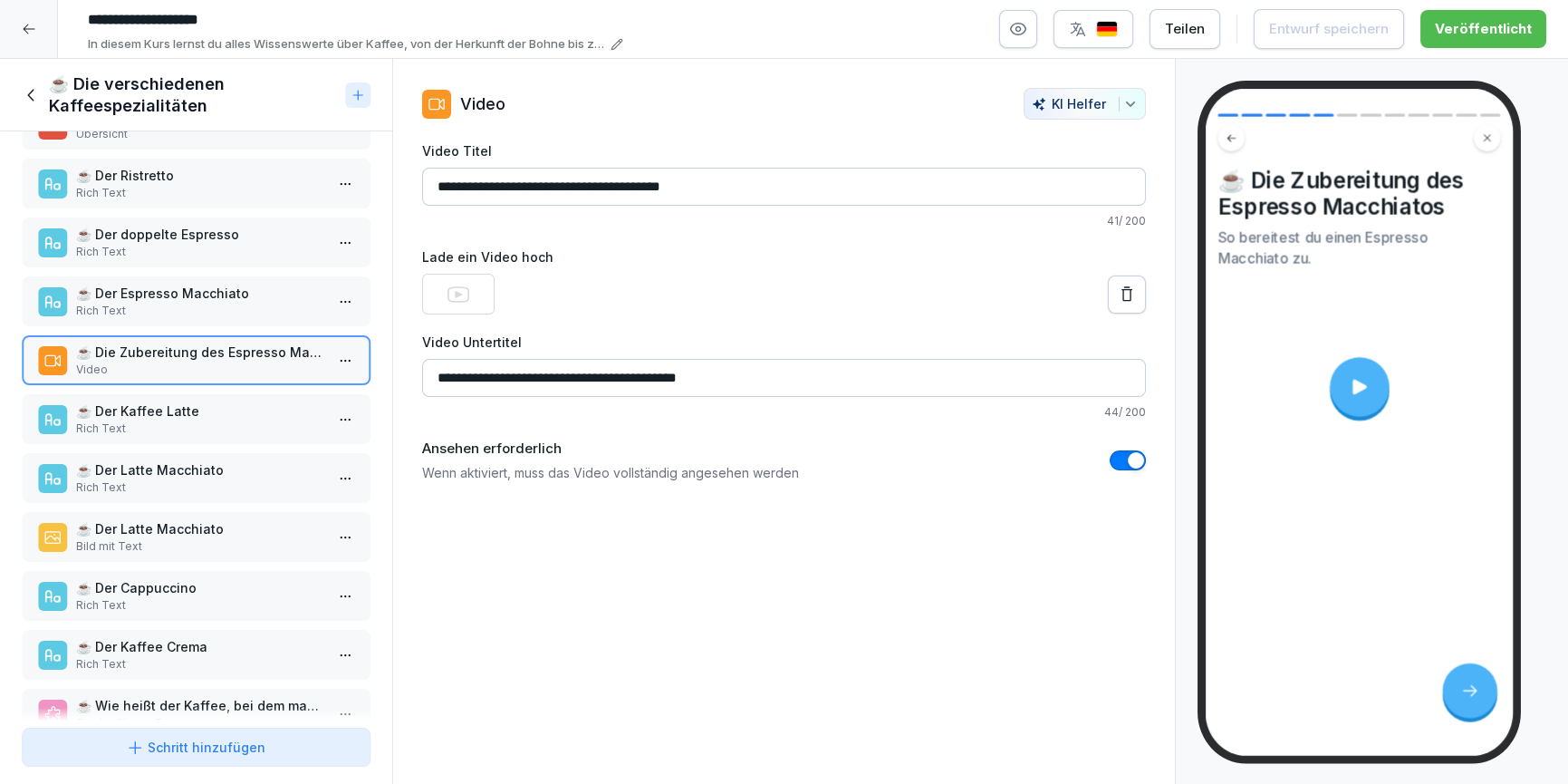
scroll to position [68, 0]
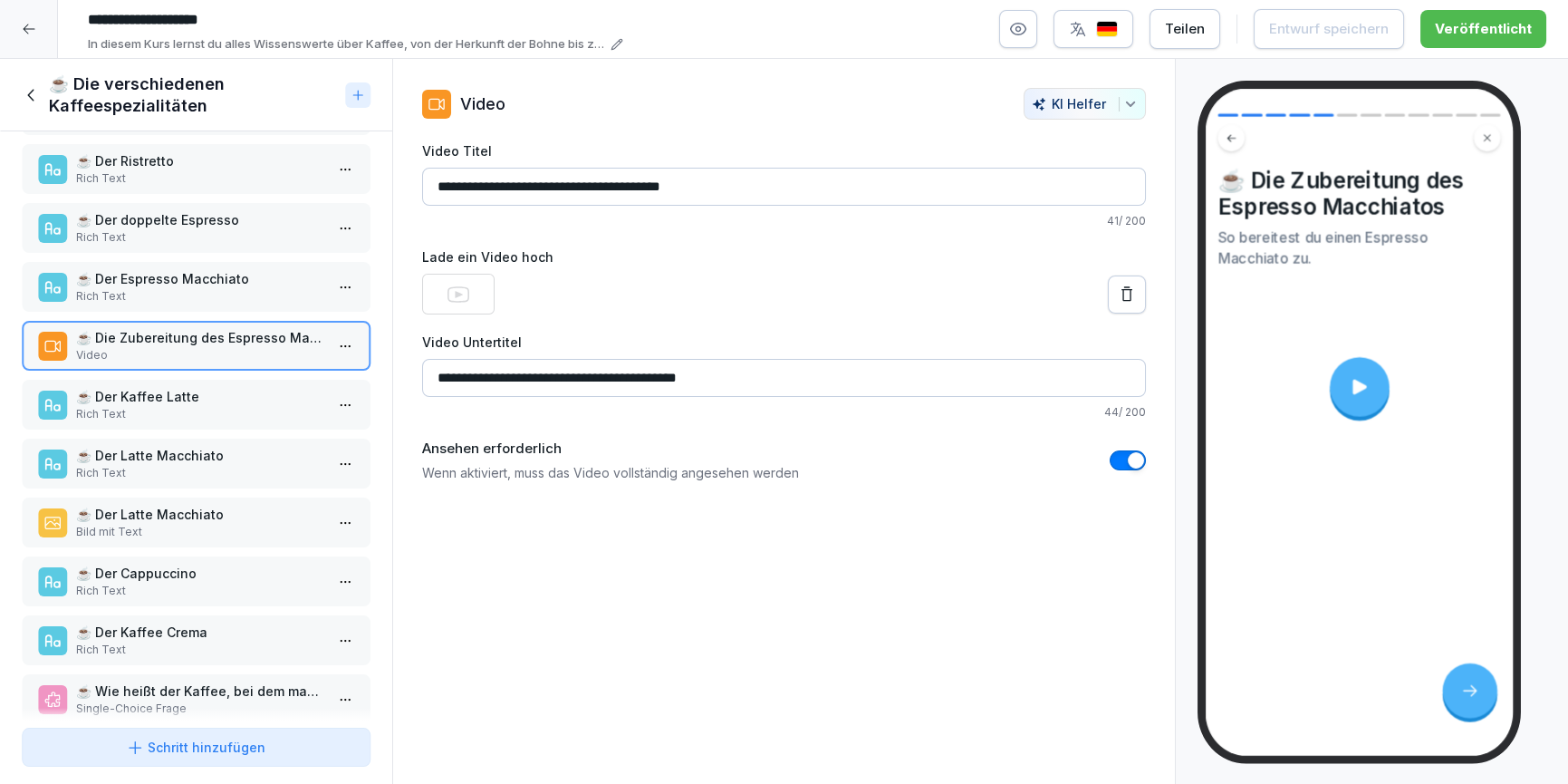
click at [1352, 386] on icon at bounding box center [1359, 386] width 22 height 22
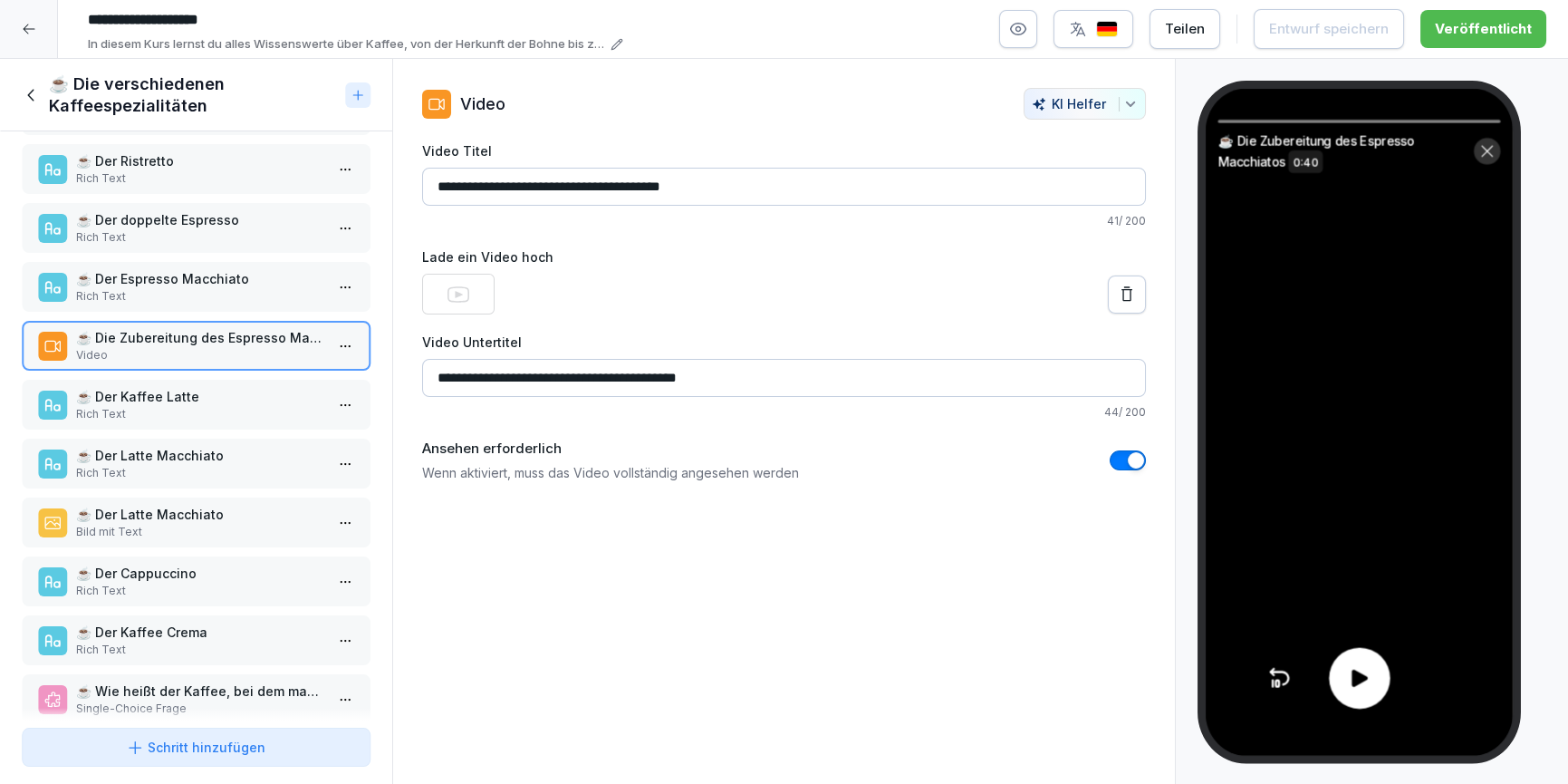
click at [1349, 680] on icon at bounding box center [1359, 678] width 25 height 25
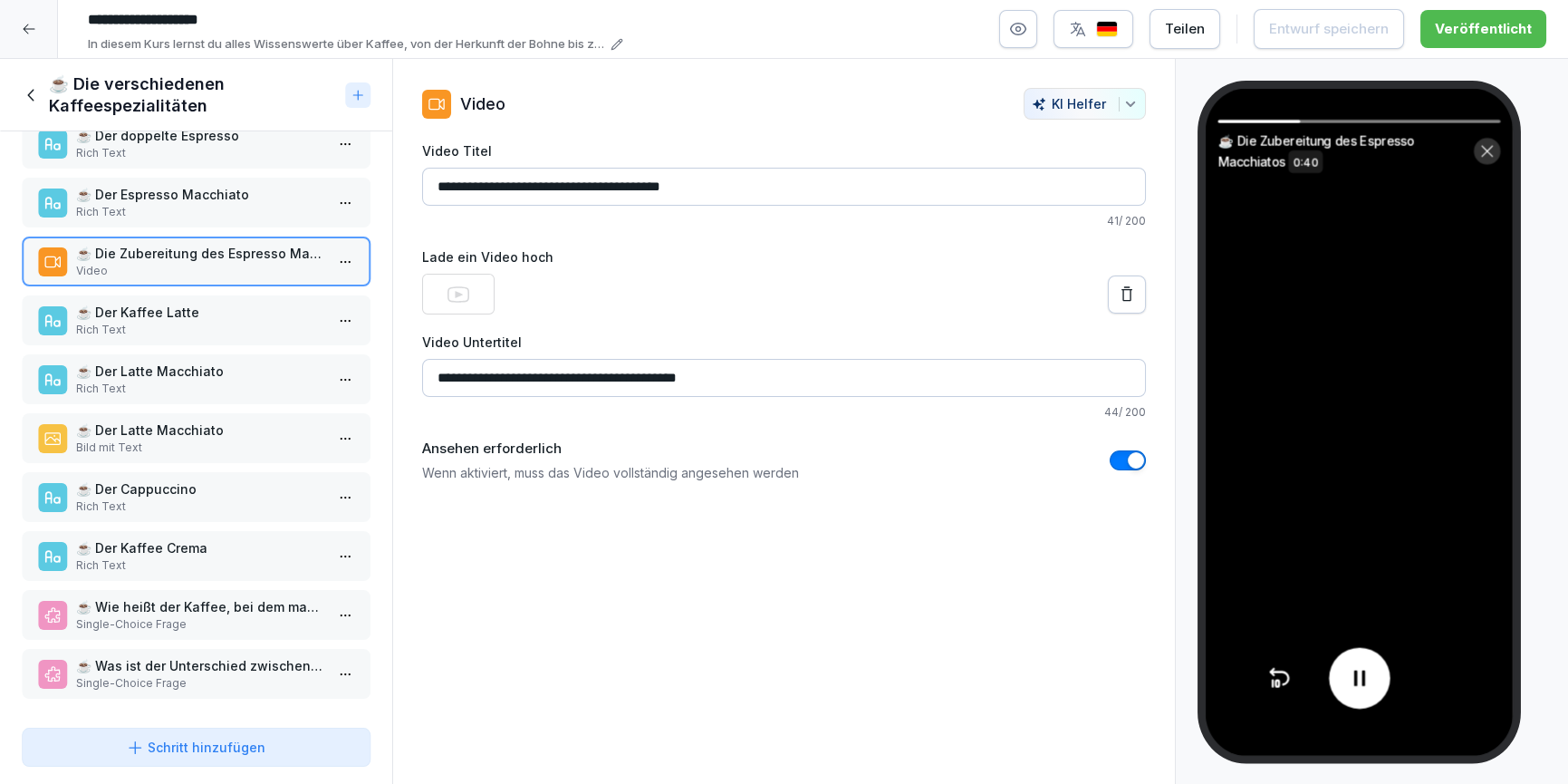
click at [38, 91] on icon at bounding box center [32, 95] width 20 height 20
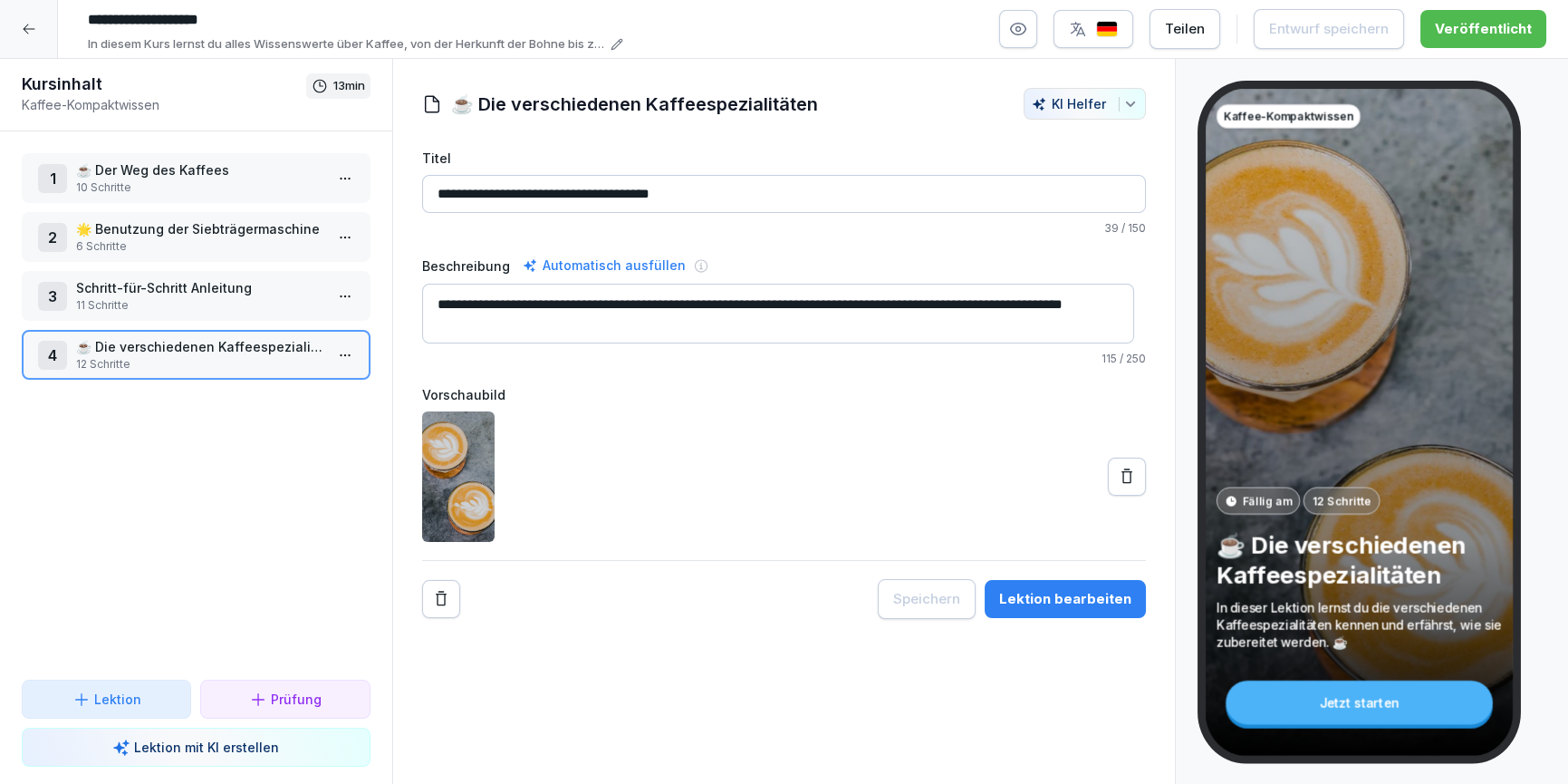
click at [32, 37] on div at bounding box center [29, 29] width 58 height 58
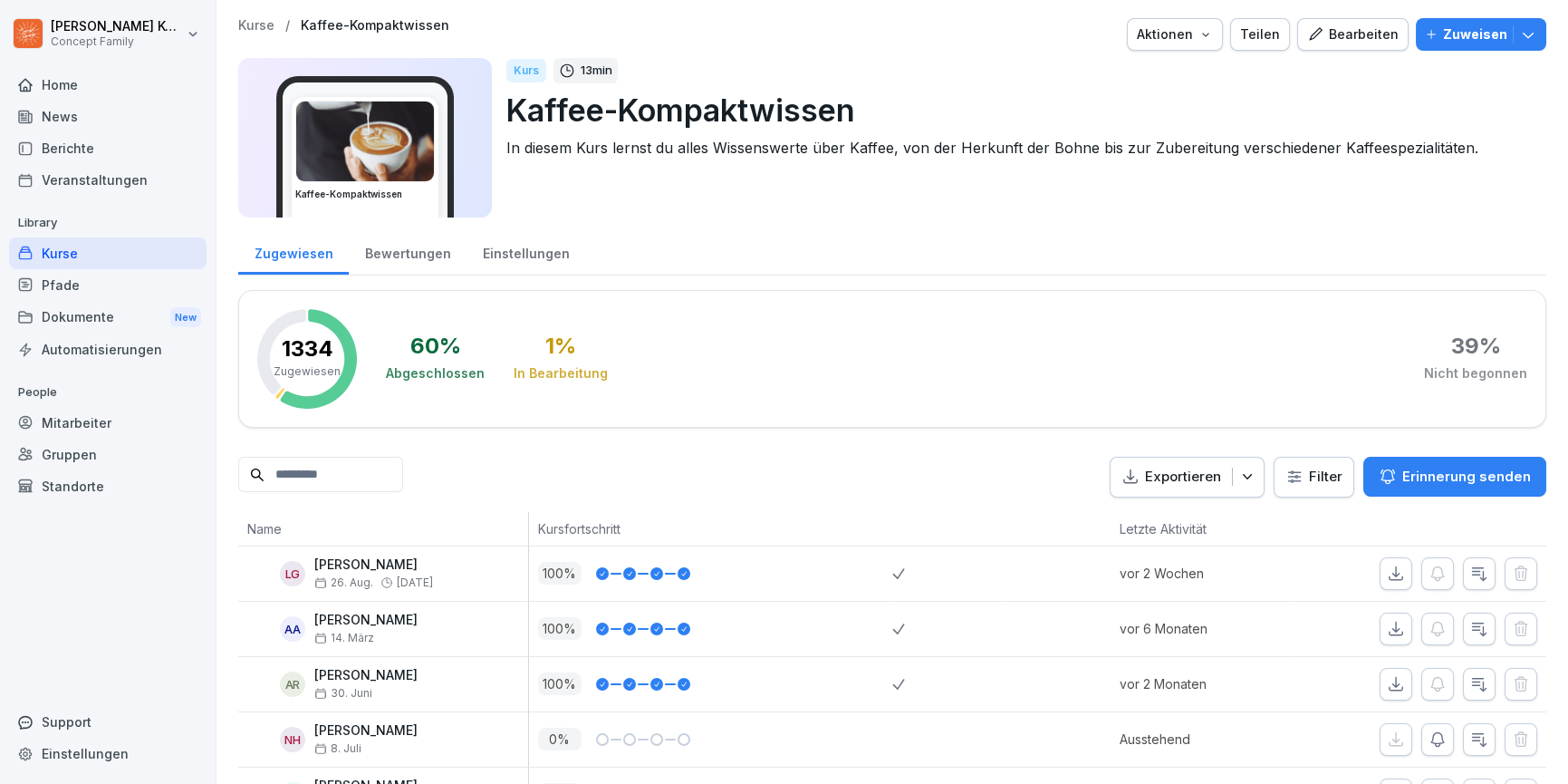
click at [426, 254] on div "Bewertungen" at bounding box center [407, 251] width 118 height 46
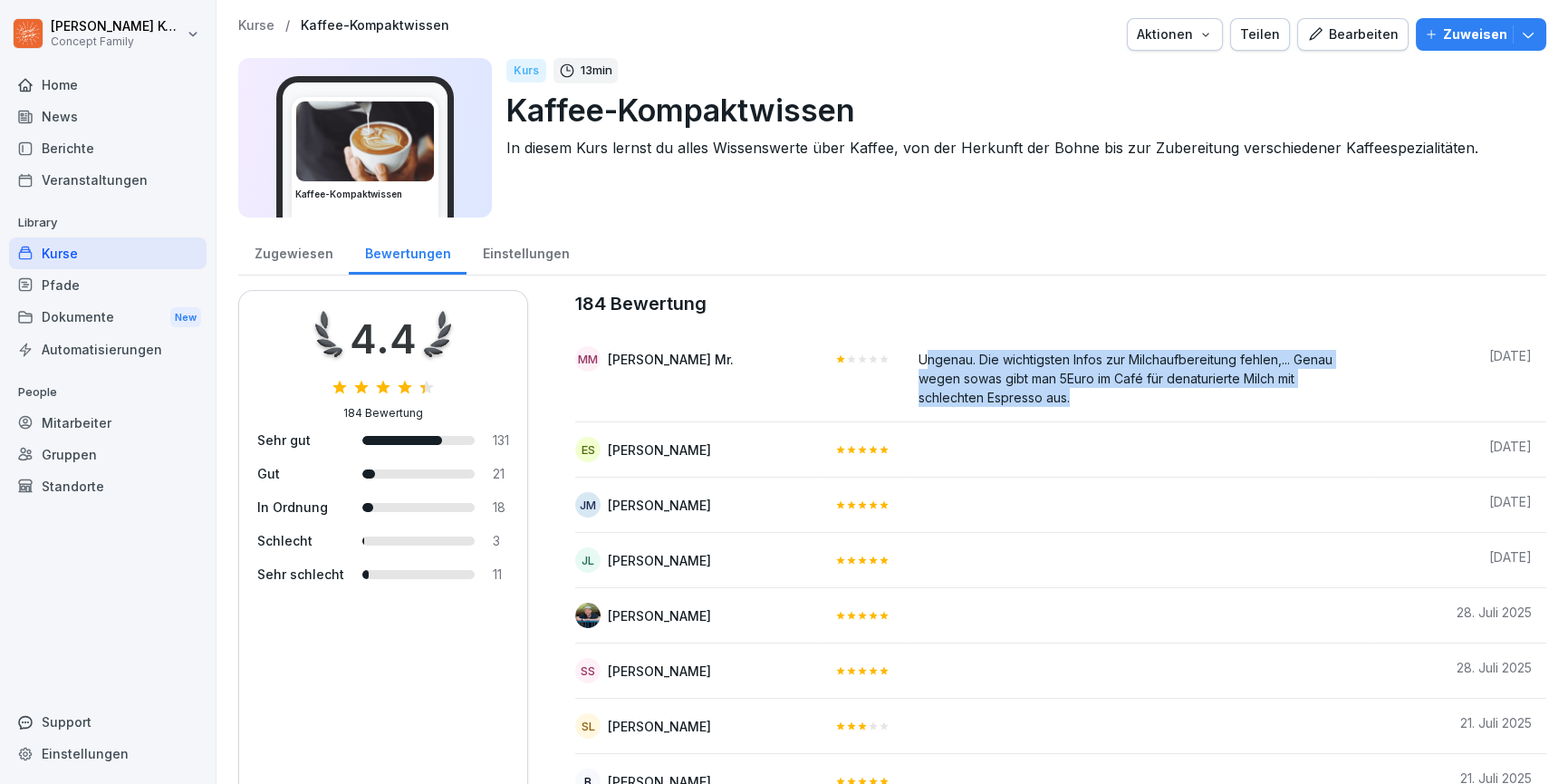
drag, startPoint x: 1144, startPoint y: 392, endPoint x: 984, endPoint y: 361, distance: 163.0
click at [984, 361] on div "Ungenau. Die wichtigsten Infos zur Milchaufbereitung fehlen,... Genau wegen sow…" at bounding box center [1139, 376] width 440 height 61
click at [1101, 390] on div "Ungenau. Die wichtigsten Infos zur Milchaufbereitung fehlen,... Genau wegen sow…" at bounding box center [1139, 376] width 440 height 61
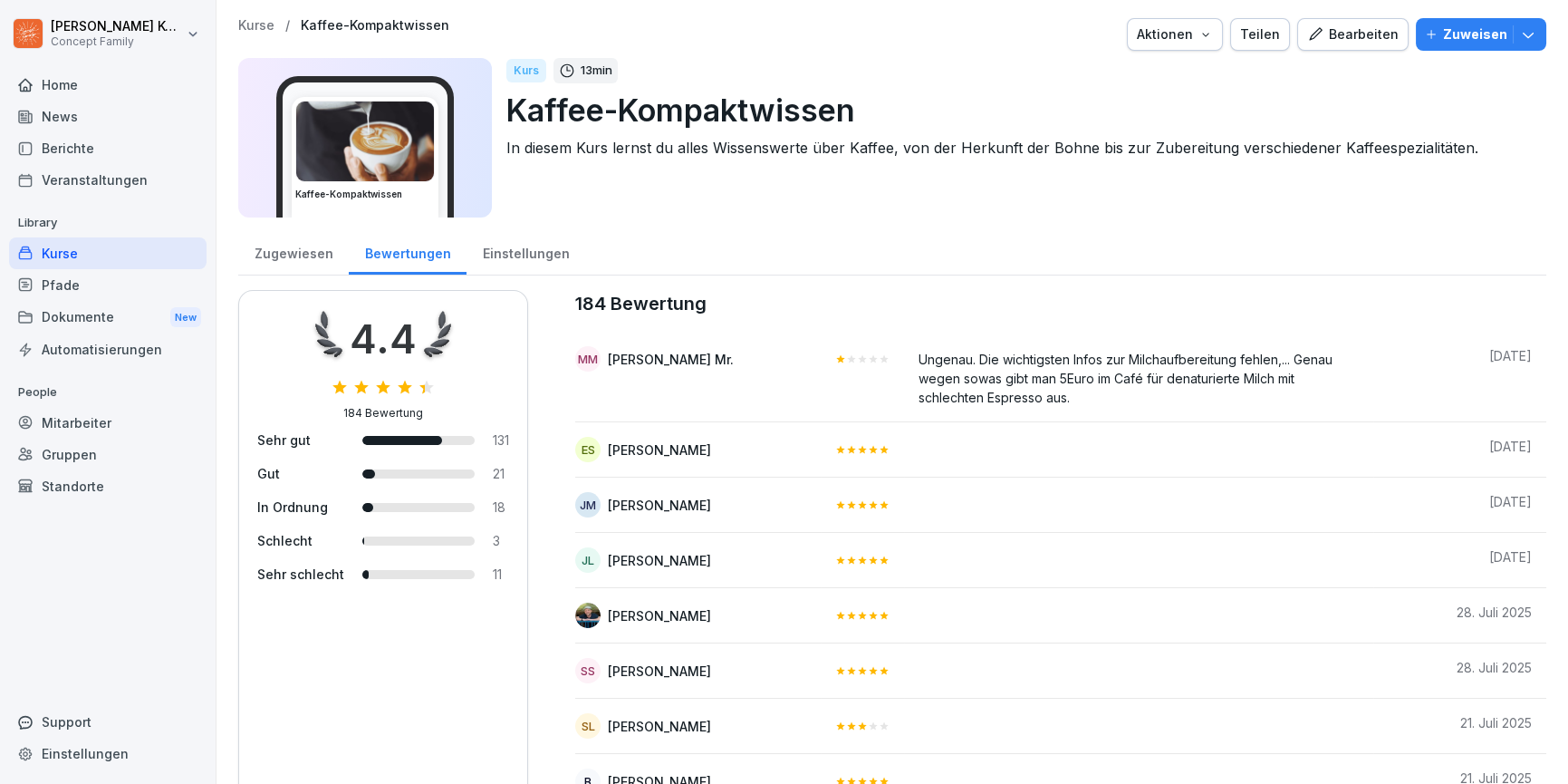
click at [1029, 369] on div "Ungenau. Die wichtigsten Infos zur Milchaufbereitung fehlen,... Genau wegen sow…" at bounding box center [1139, 376] width 440 height 61
click at [1358, 37] on div "Bearbeiten" at bounding box center [1353, 34] width 92 height 20
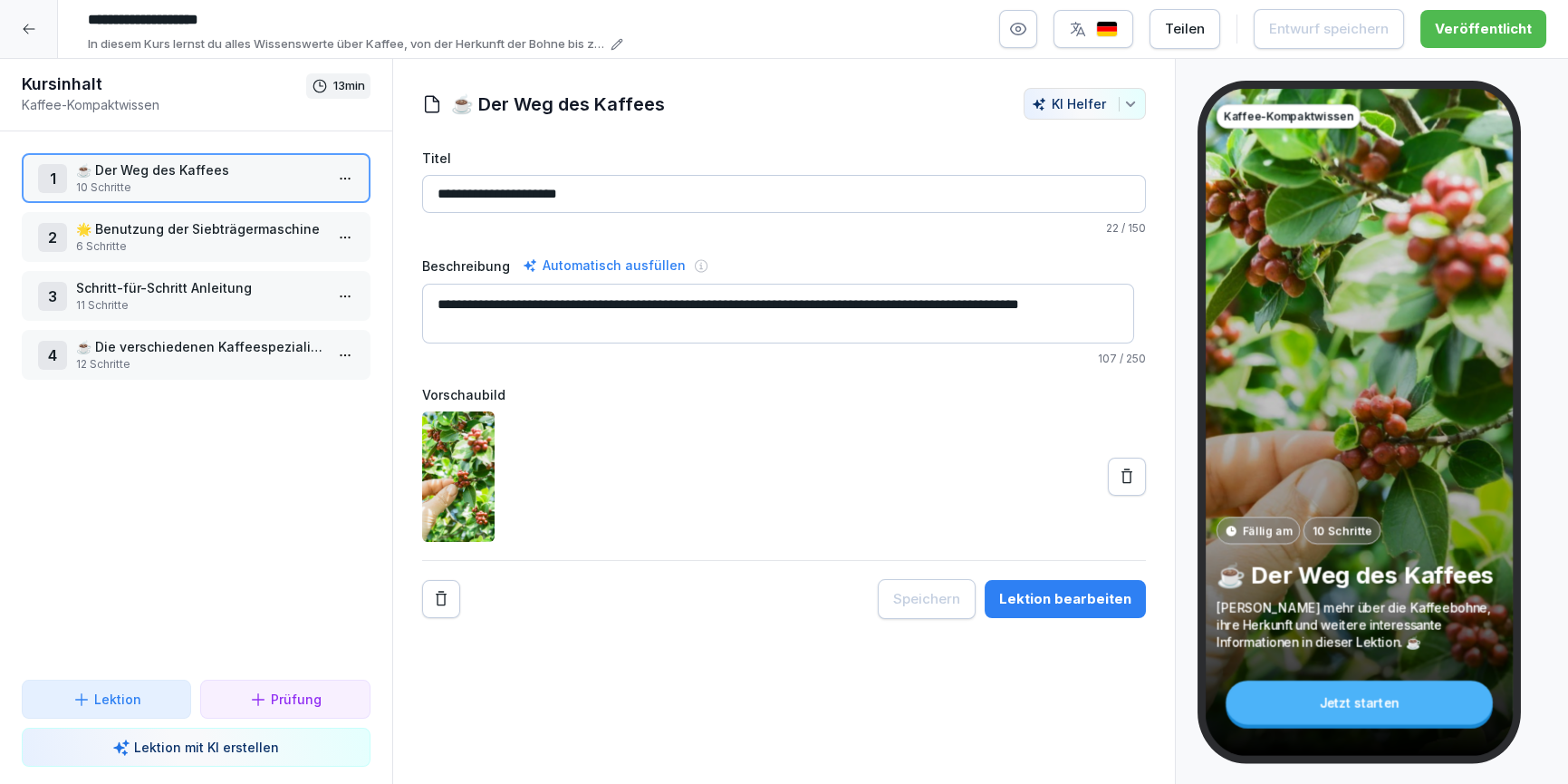
click at [192, 294] on p "Schritt-für-Schritt Anleitung" at bounding box center [200, 288] width 247 height 19
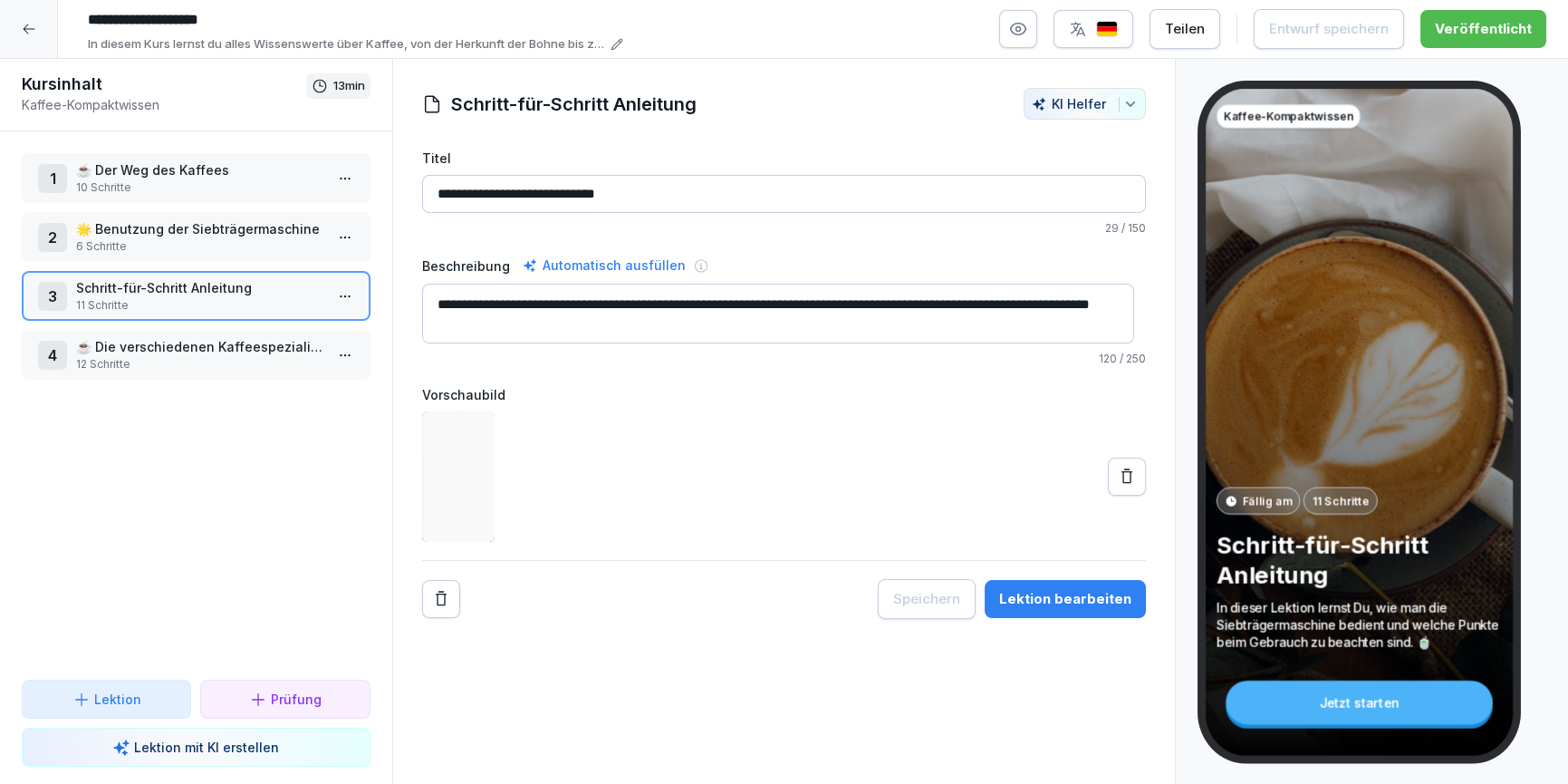
click at [1097, 605] on div "Lektion bearbeiten" at bounding box center [1065, 599] width 132 height 20
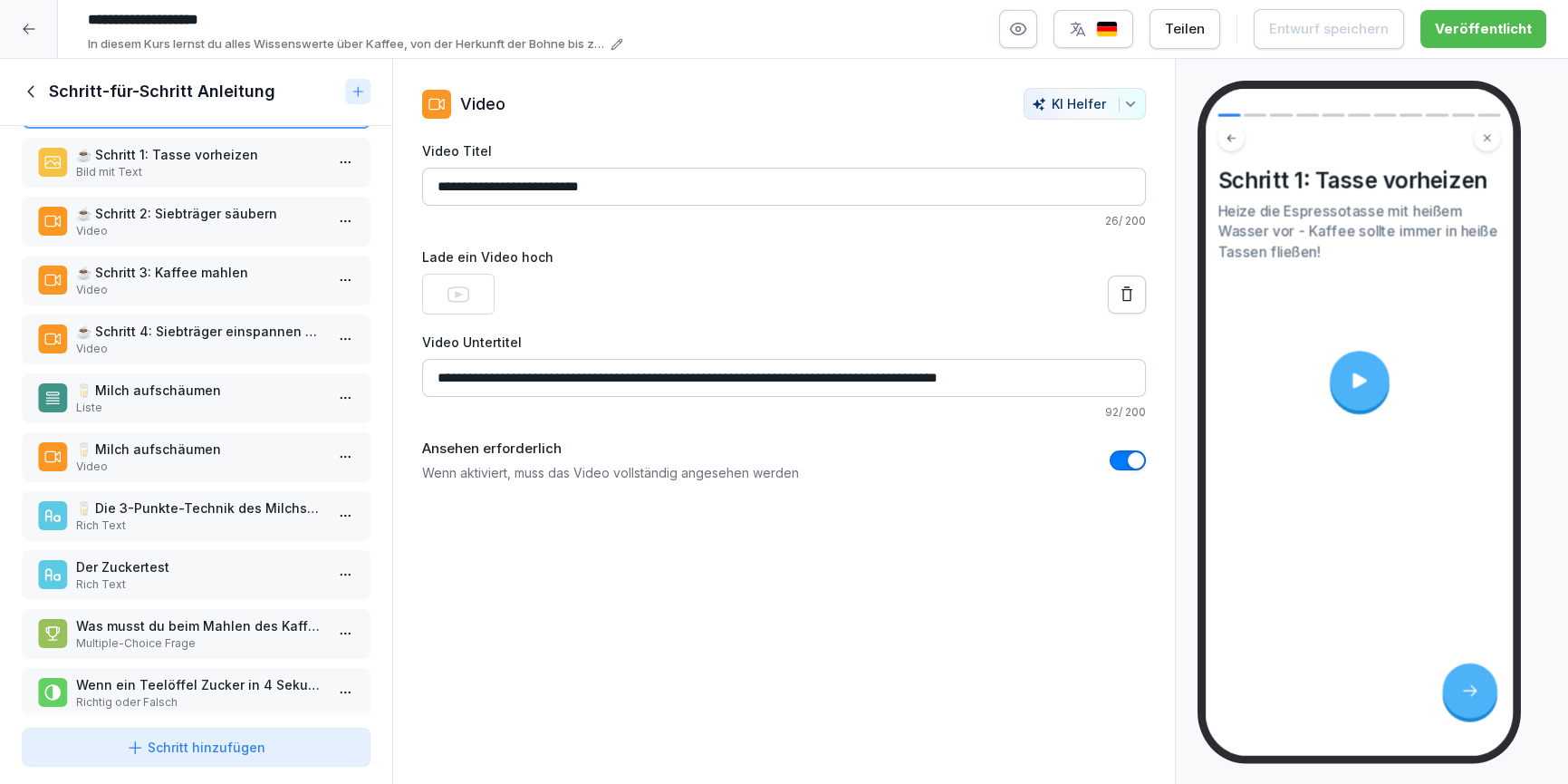
scroll to position [96, 0]
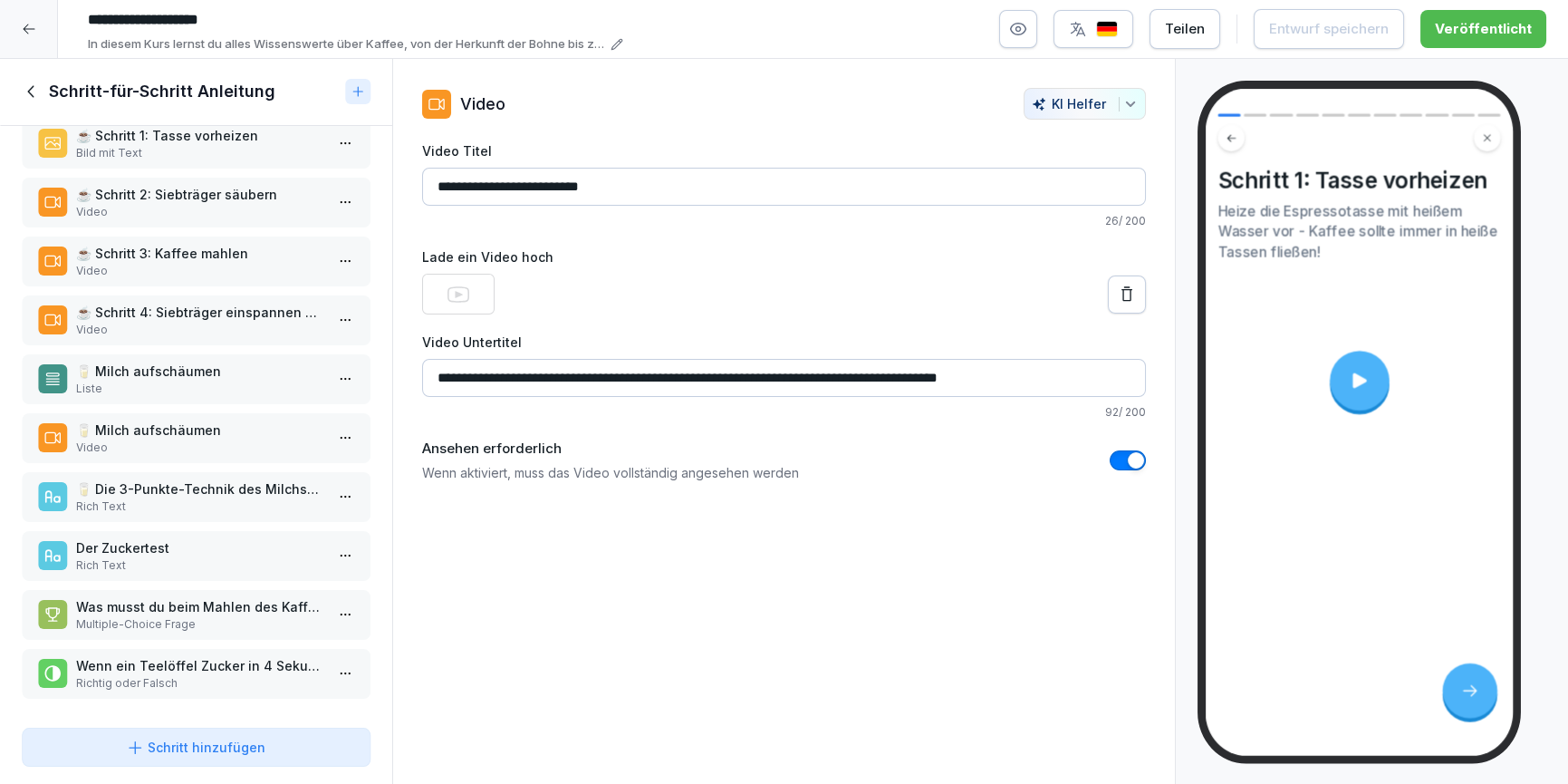
click at [236, 479] on p "🥛 Die 3-Punkte-Technik des Milchschaums" at bounding box center [200, 489] width 247 height 19
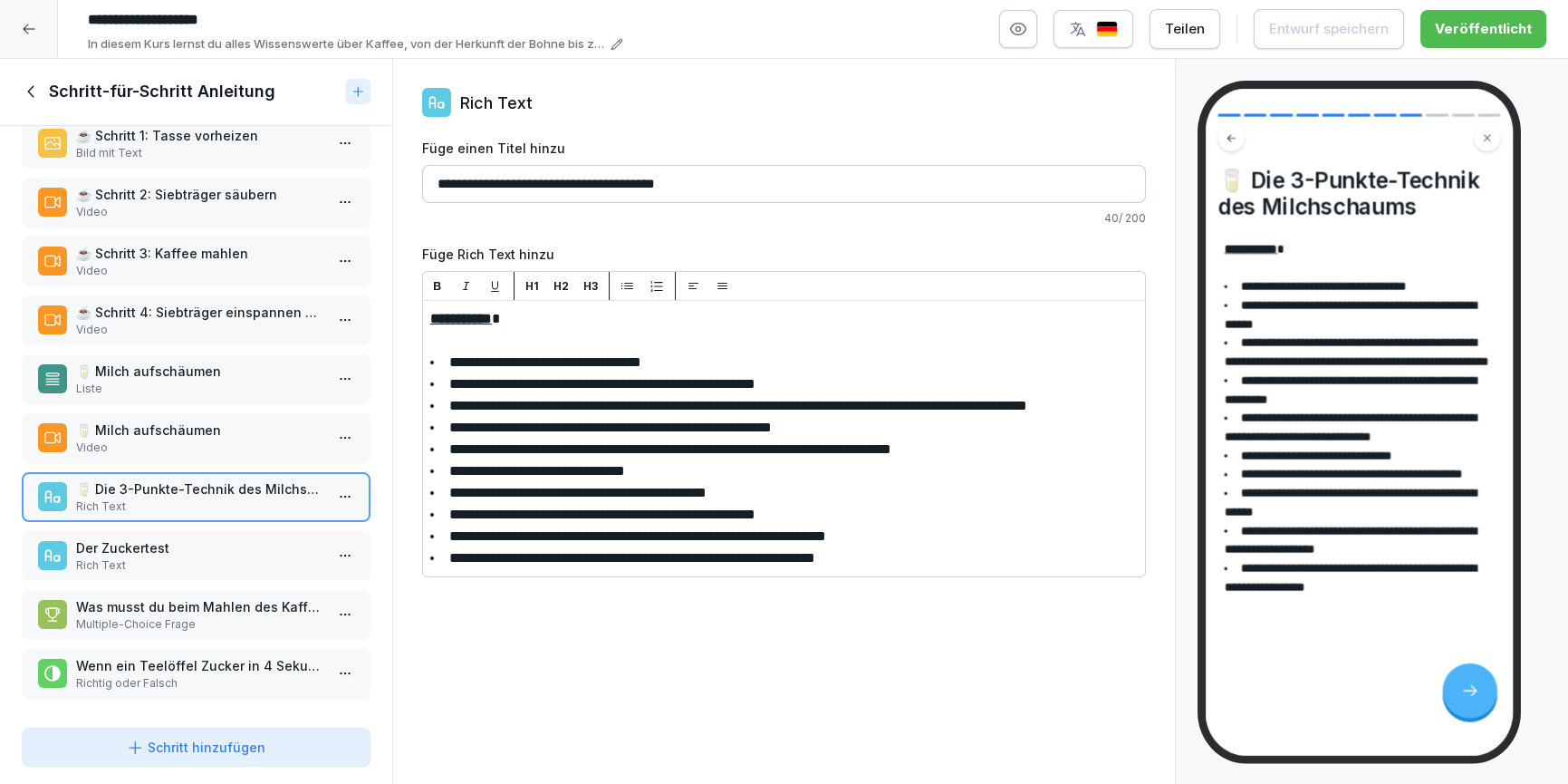
click at [202, 361] on p "🥛 Milch aufschäumen" at bounding box center [200, 371] width 247 height 19
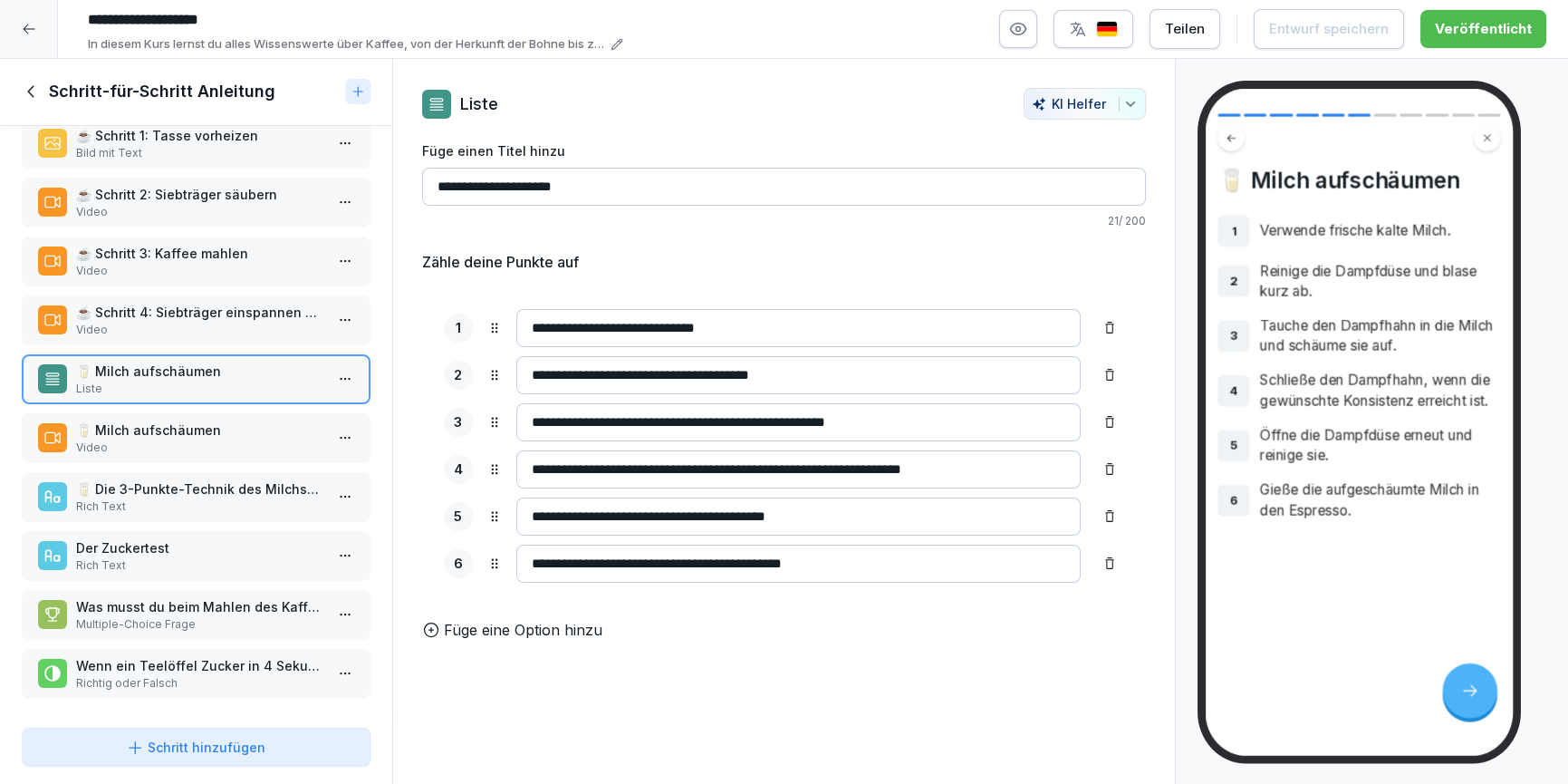
click at [195, 439] on p "Video" at bounding box center [200, 447] width 247 height 16
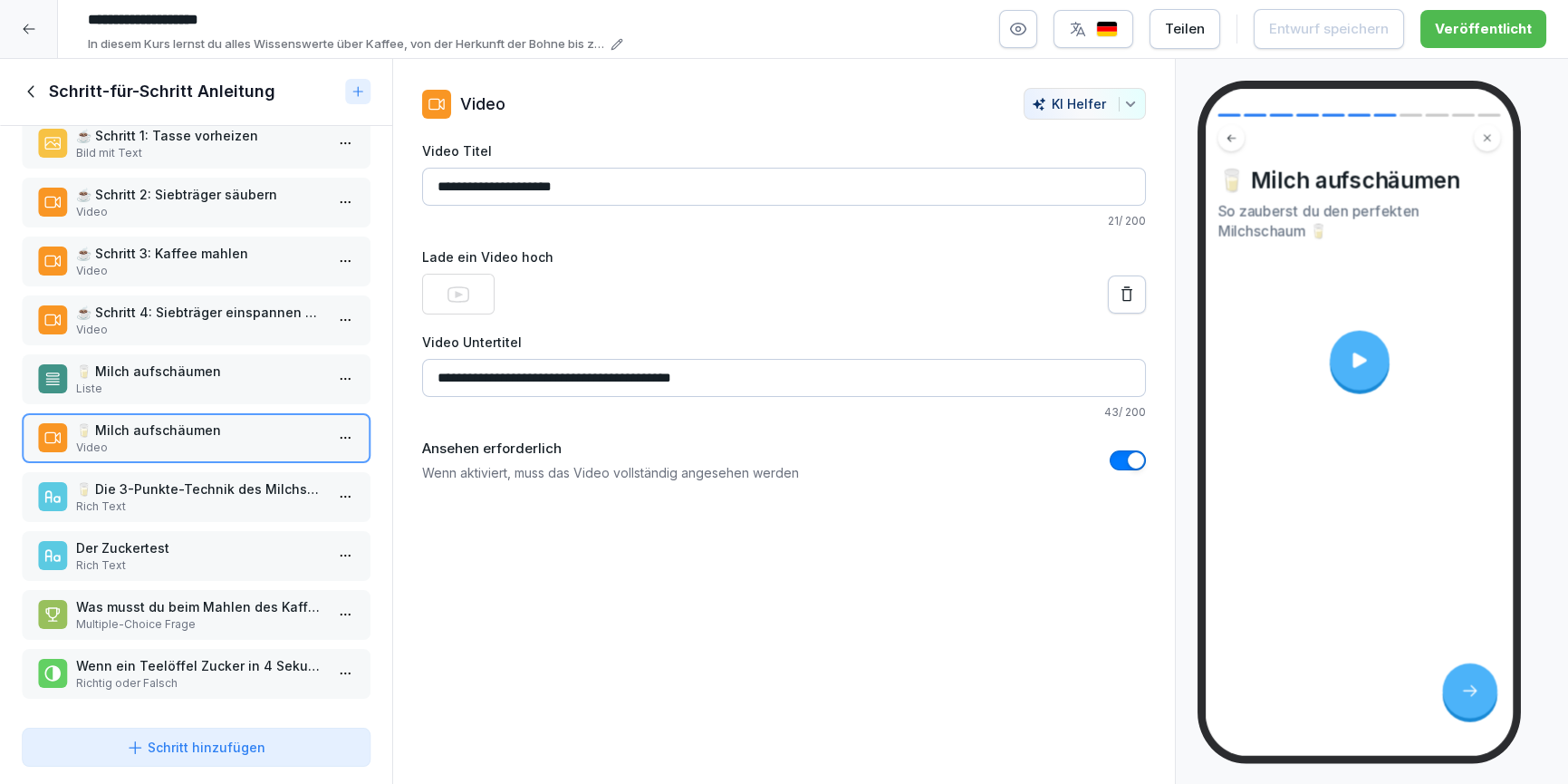
click at [1353, 373] on div at bounding box center [1360, 360] width 60 height 60
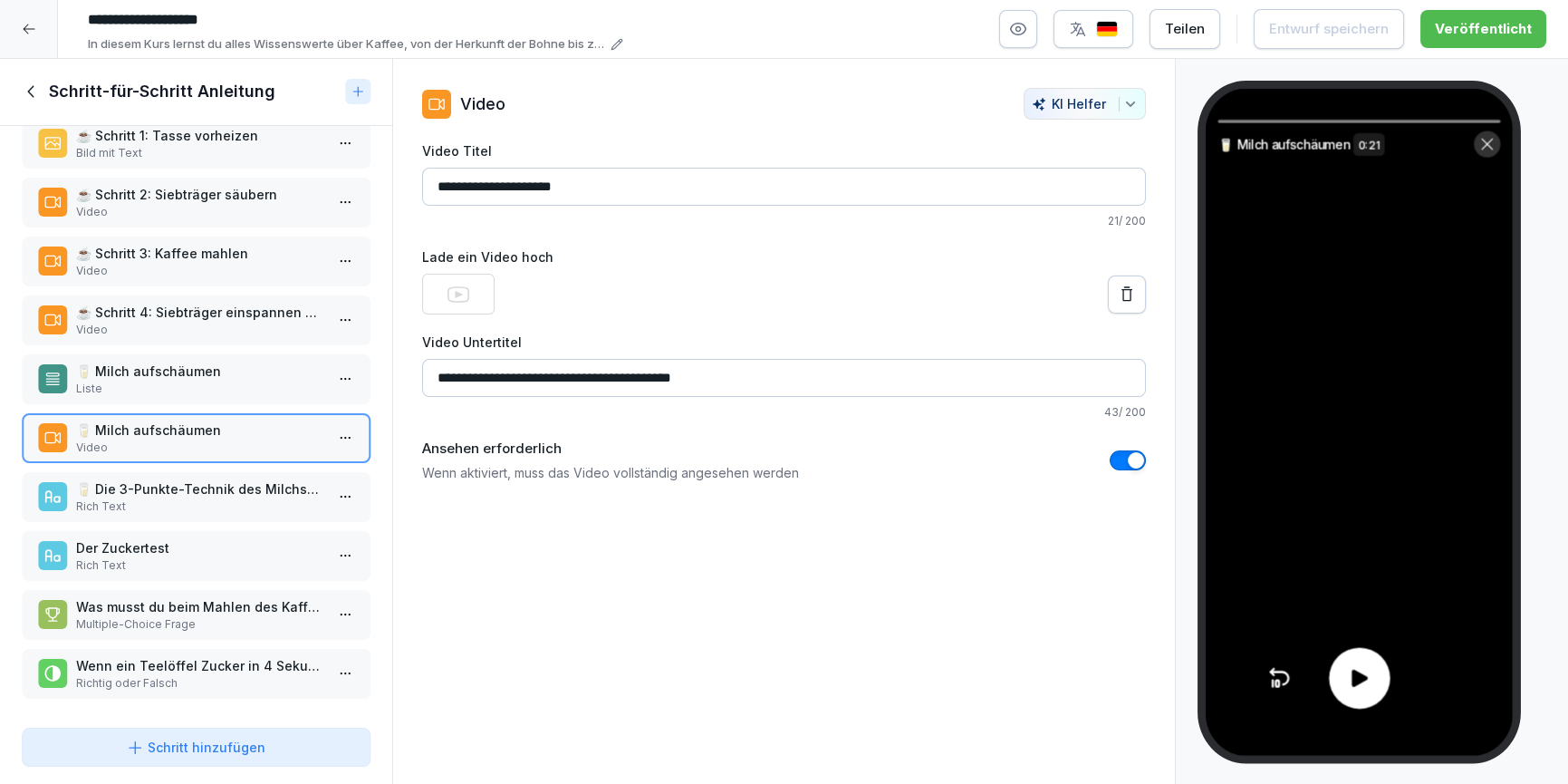
click at [1356, 680] on icon at bounding box center [1359, 678] width 16 height 17
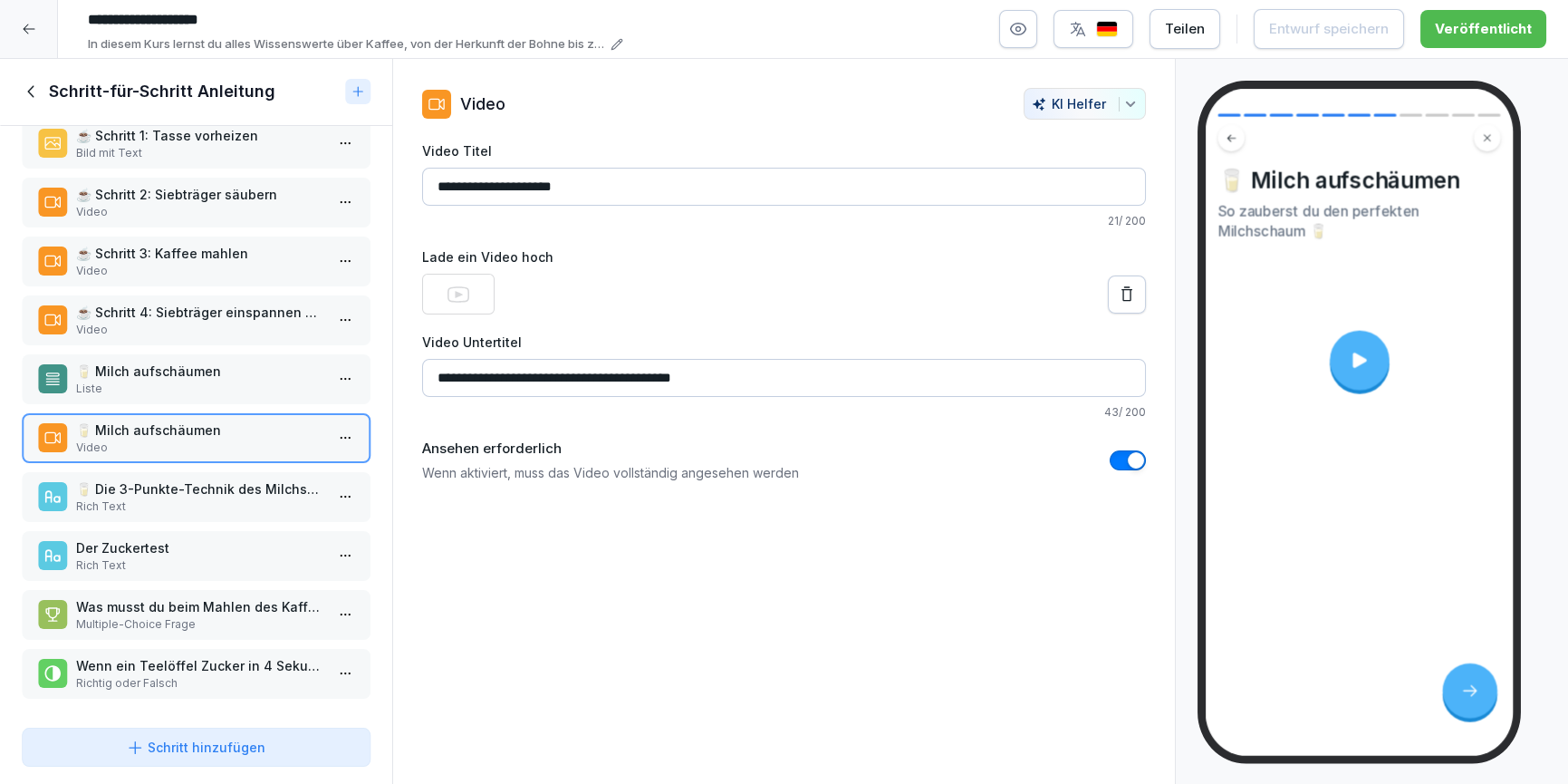
click at [223, 498] on p "Rich Text" at bounding box center [200, 506] width 247 height 16
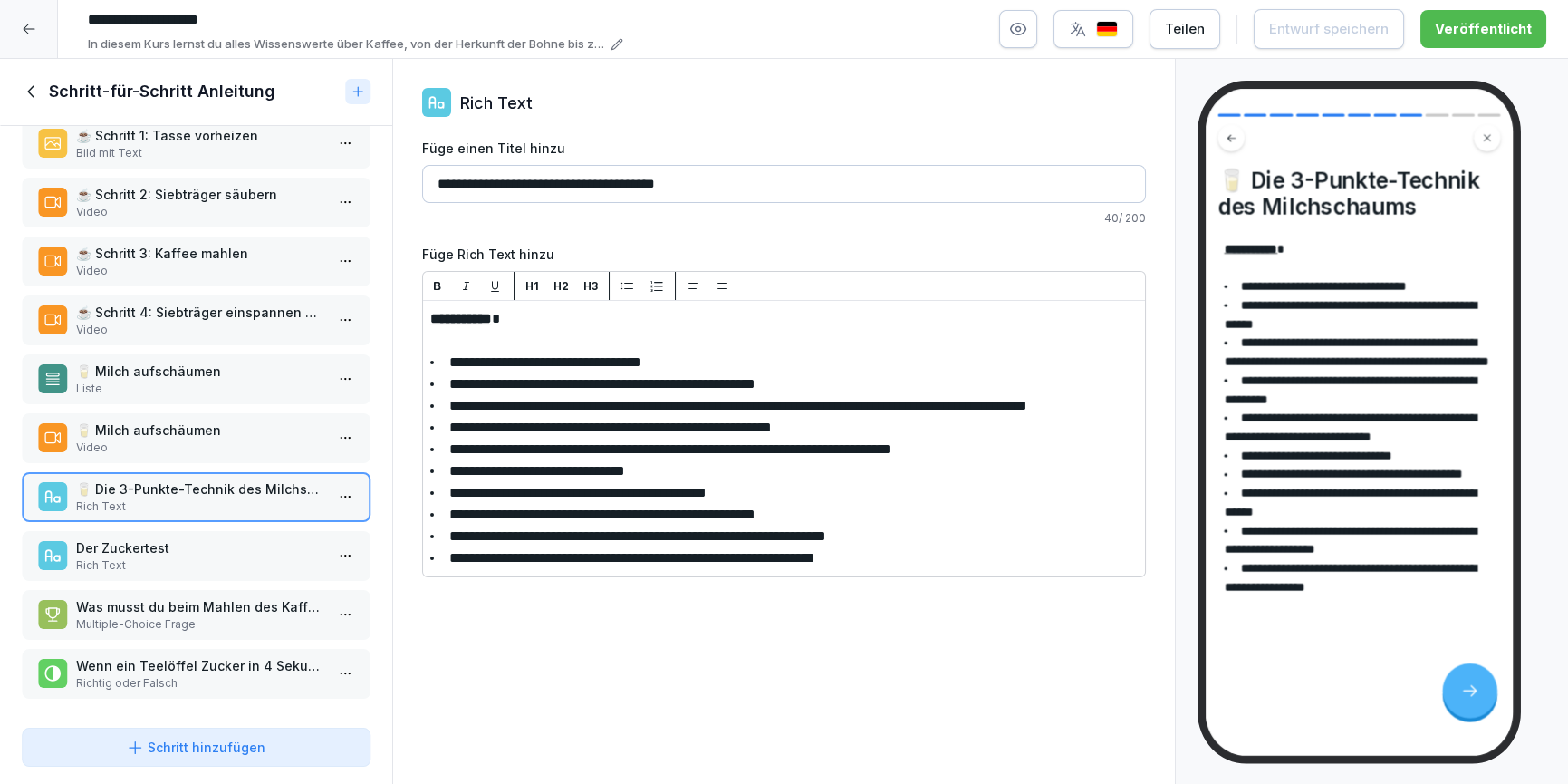
click at [33, 87] on icon at bounding box center [32, 91] width 20 height 20
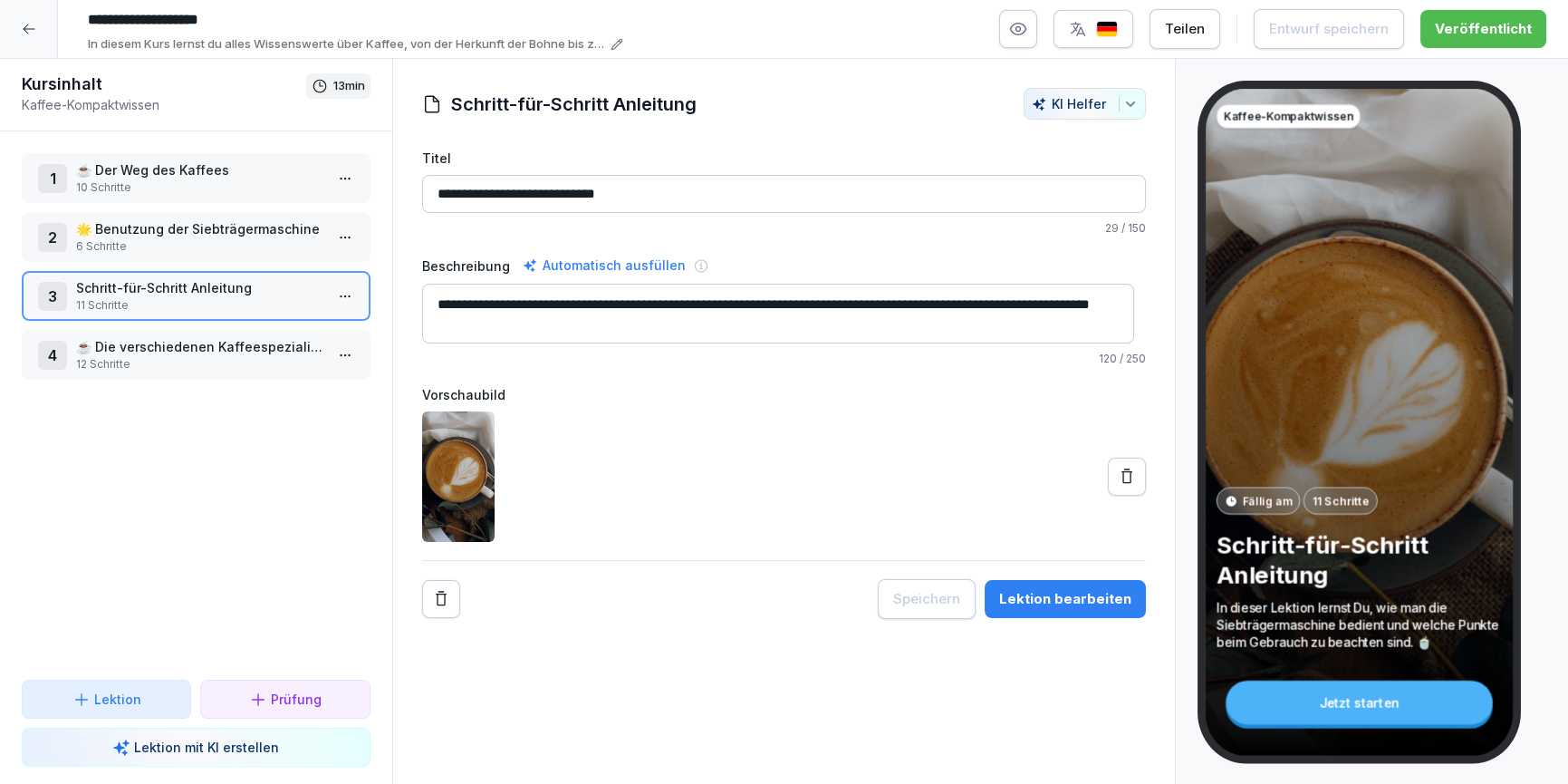
click at [10, 19] on div at bounding box center [29, 29] width 58 height 58
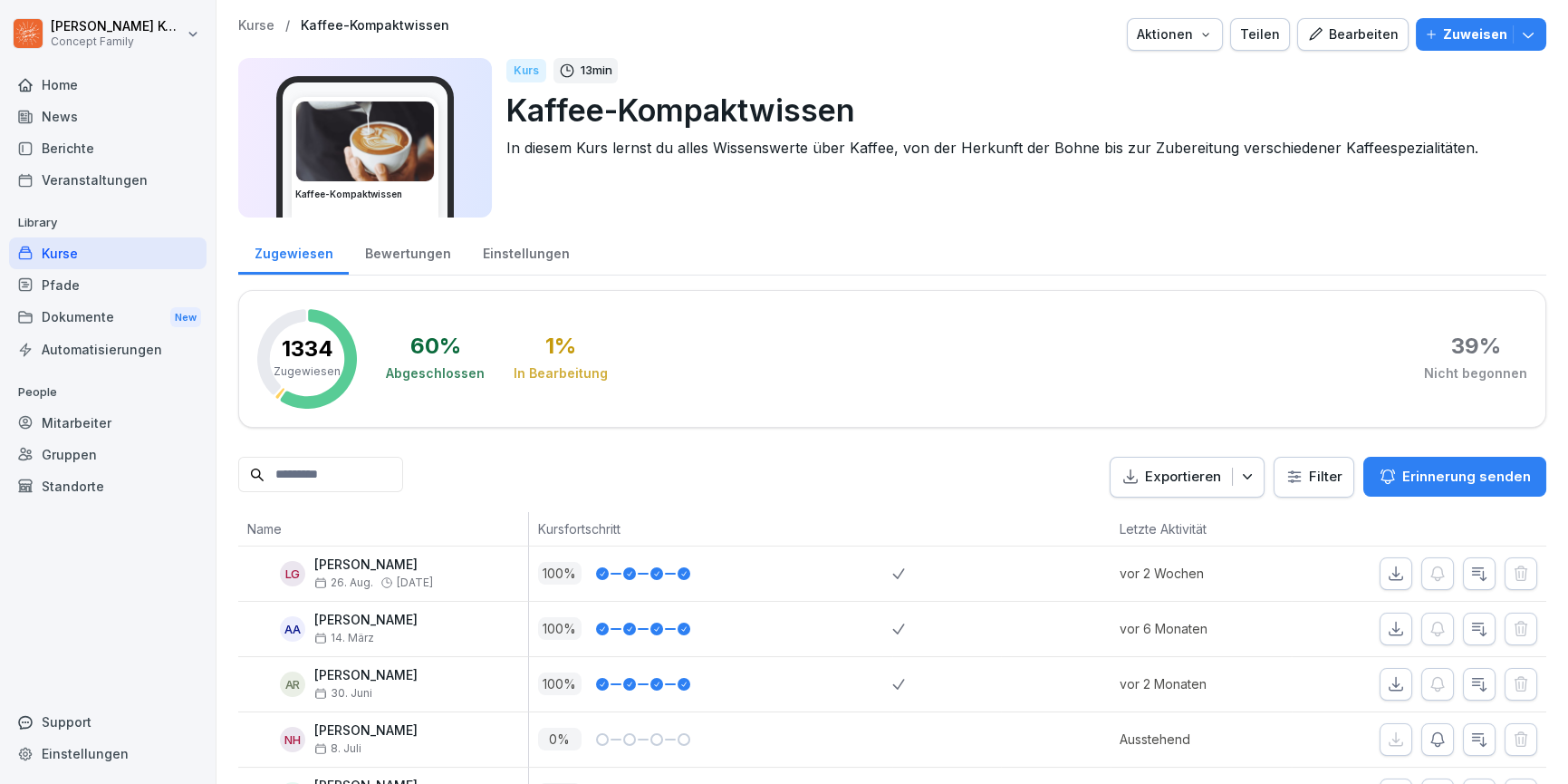
click at [429, 264] on div "Bewertungen" at bounding box center [407, 251] width 118 height 46
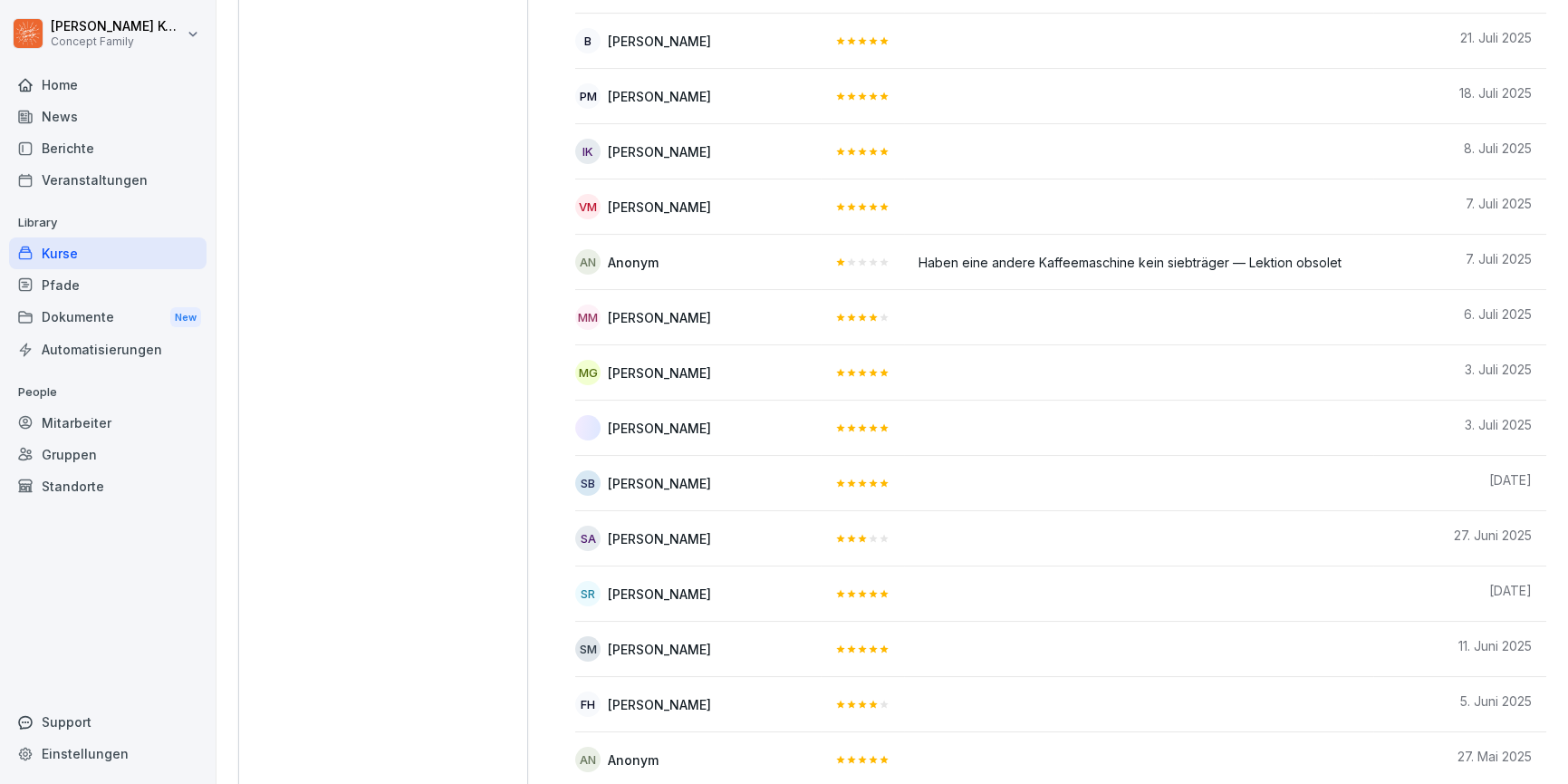
scroll to position [756, 0]
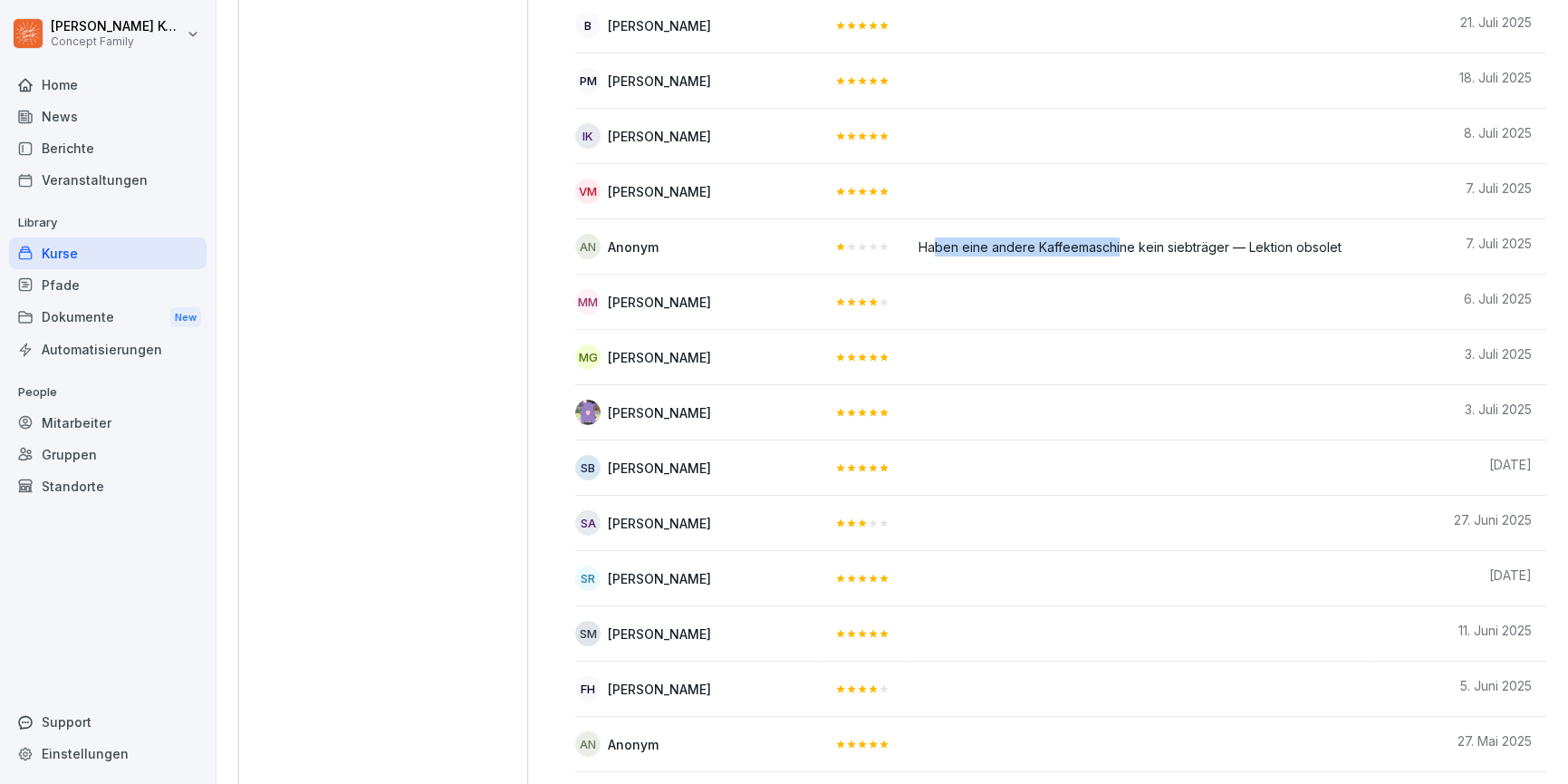
drag, startPoint x: 994, startPoint y: 244, endPoint x: 1178, endPoint y: 248, distance: 184.0
click at [1178, 248] on div "Haben eine andere Kaffeemaschine kein siebträger — Lektion obsolet" at bounding box center [1139, 244] width 440 height 22
click at [1183, 258] on td "Haben eine andere Kaffeemaschine kein siebträger — Lektion obsolet" at bounding box center [1139, 246] width 469 height 55
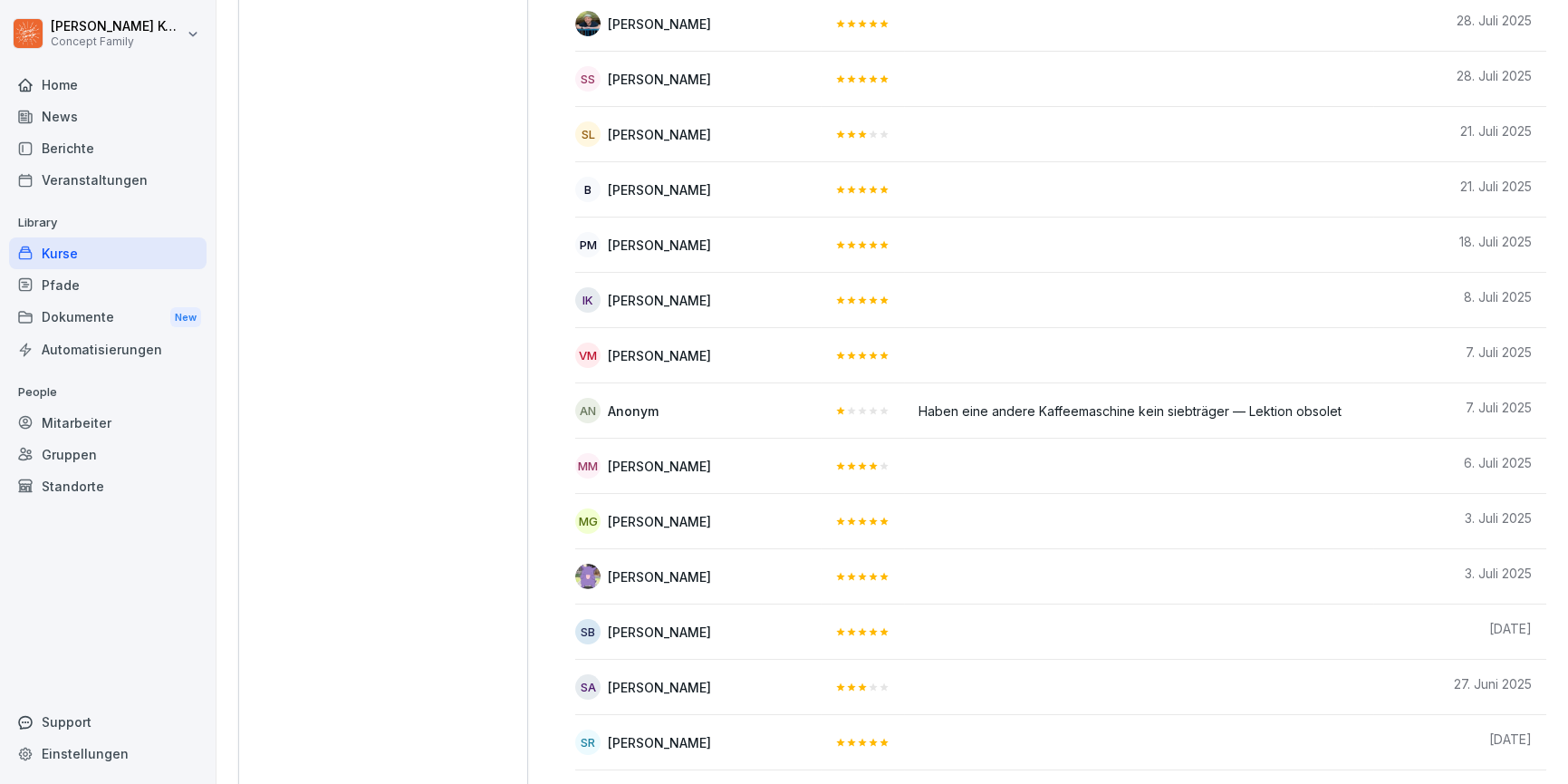
scroll to position [0, 0]
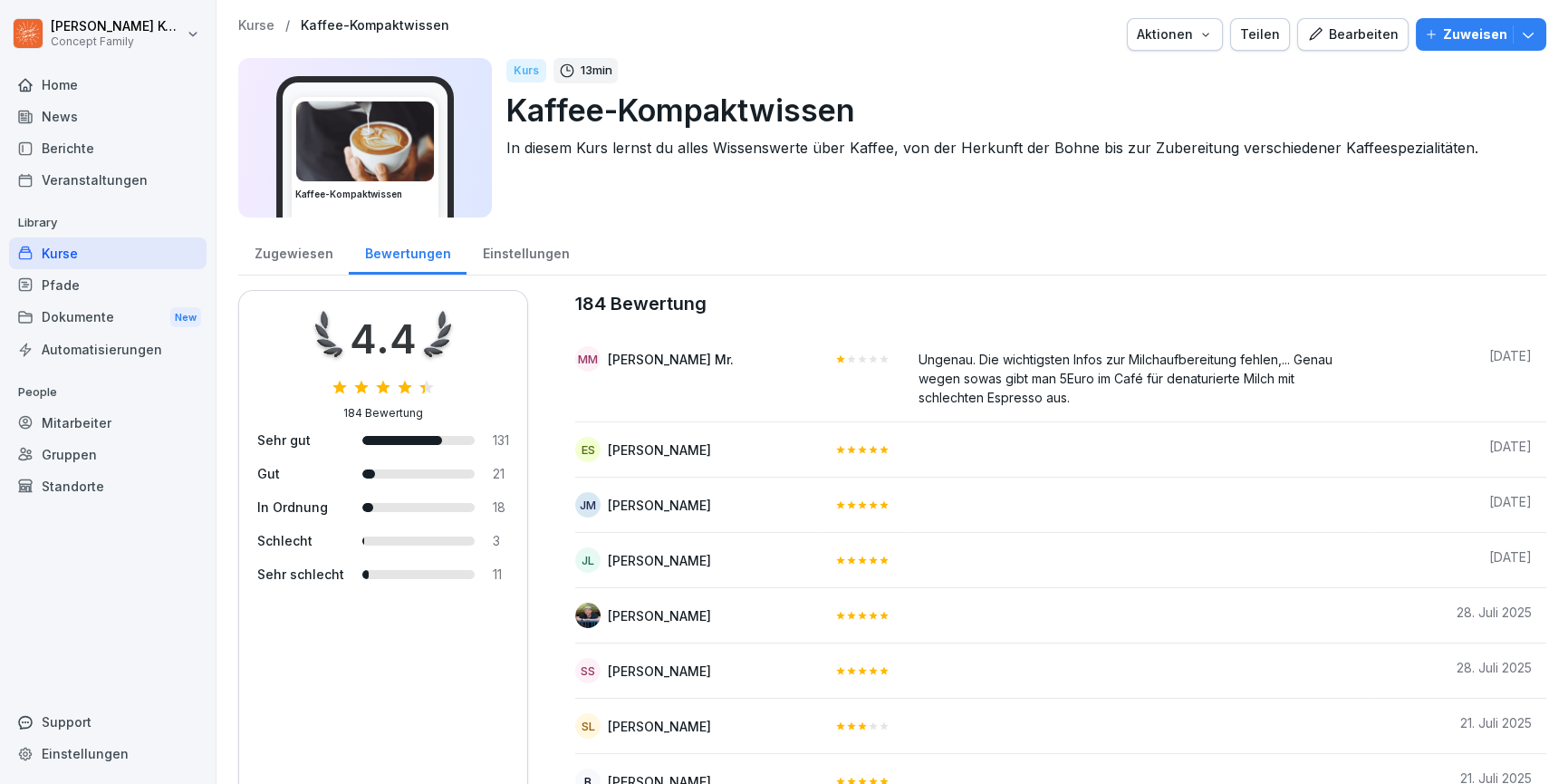
click at [89, 245] on div "Kurse" at bounding box center [107, 253] width 198 height 32
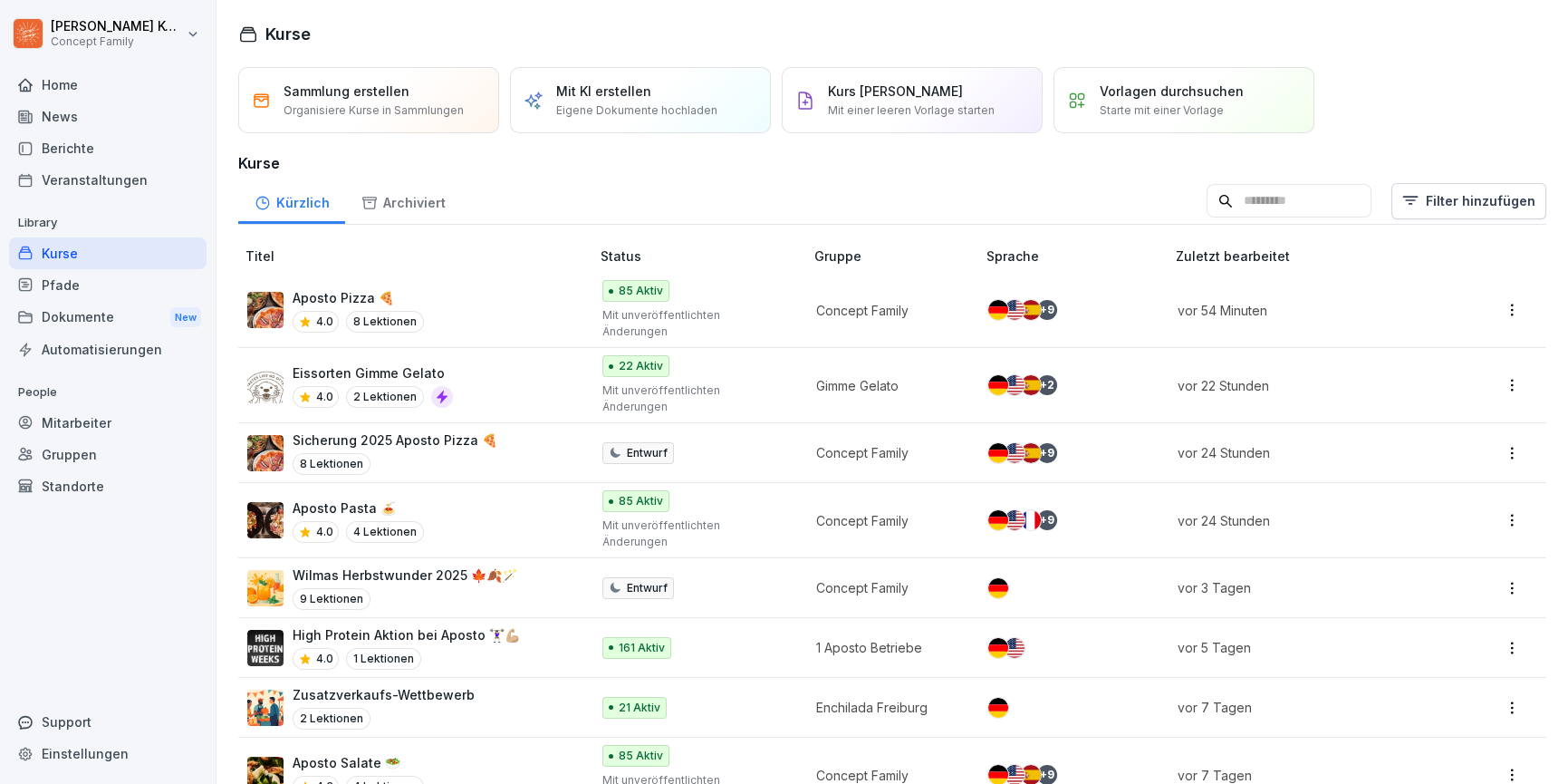
click at [71, 279] on div "Pfade" at bounding box center [107, 285] width 198 height 32
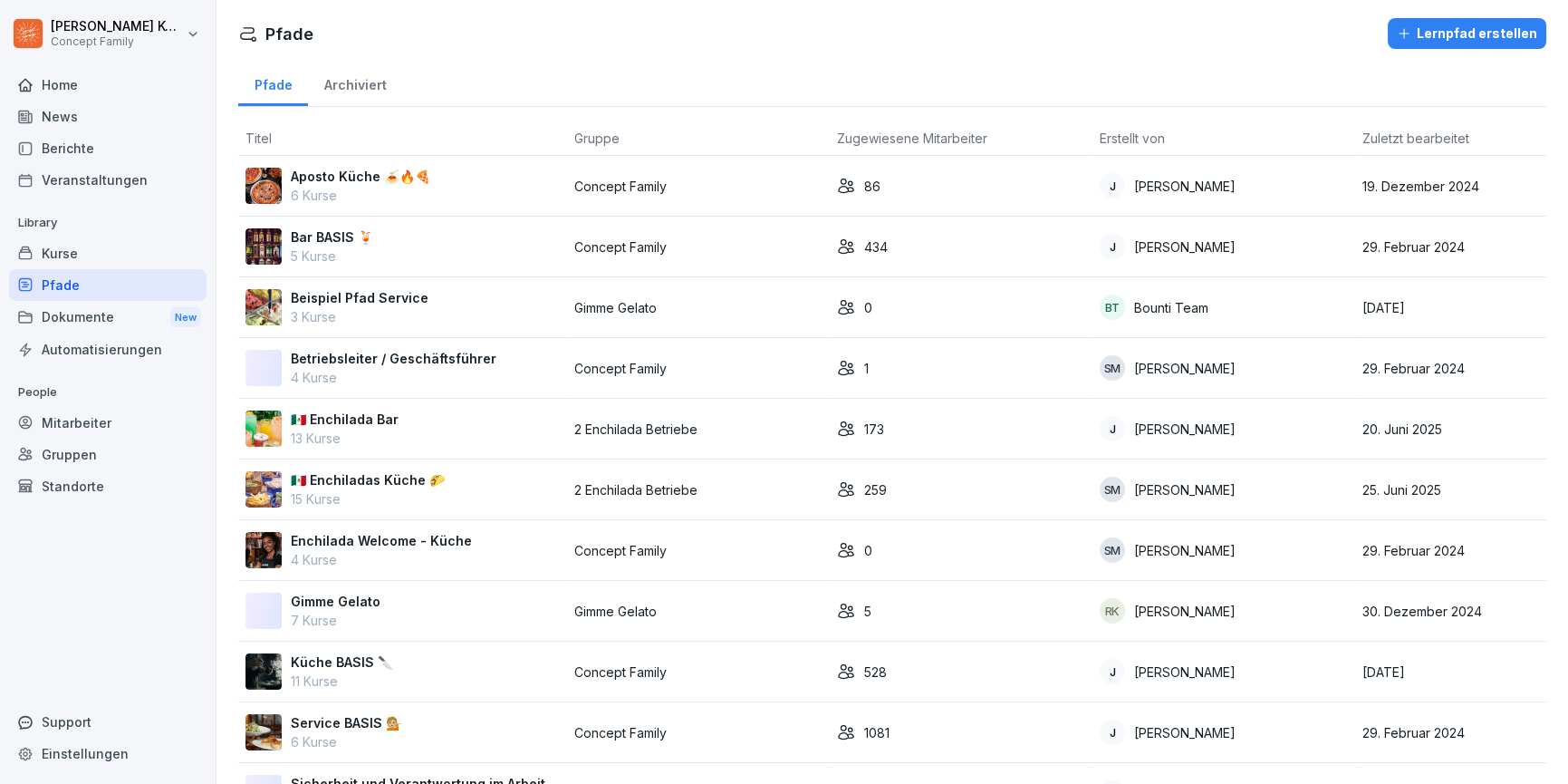
click at [429, 244] on div "Bar BASIS 🍹 5 Kurse" at bounding box center [403, 246] width 315 height 38
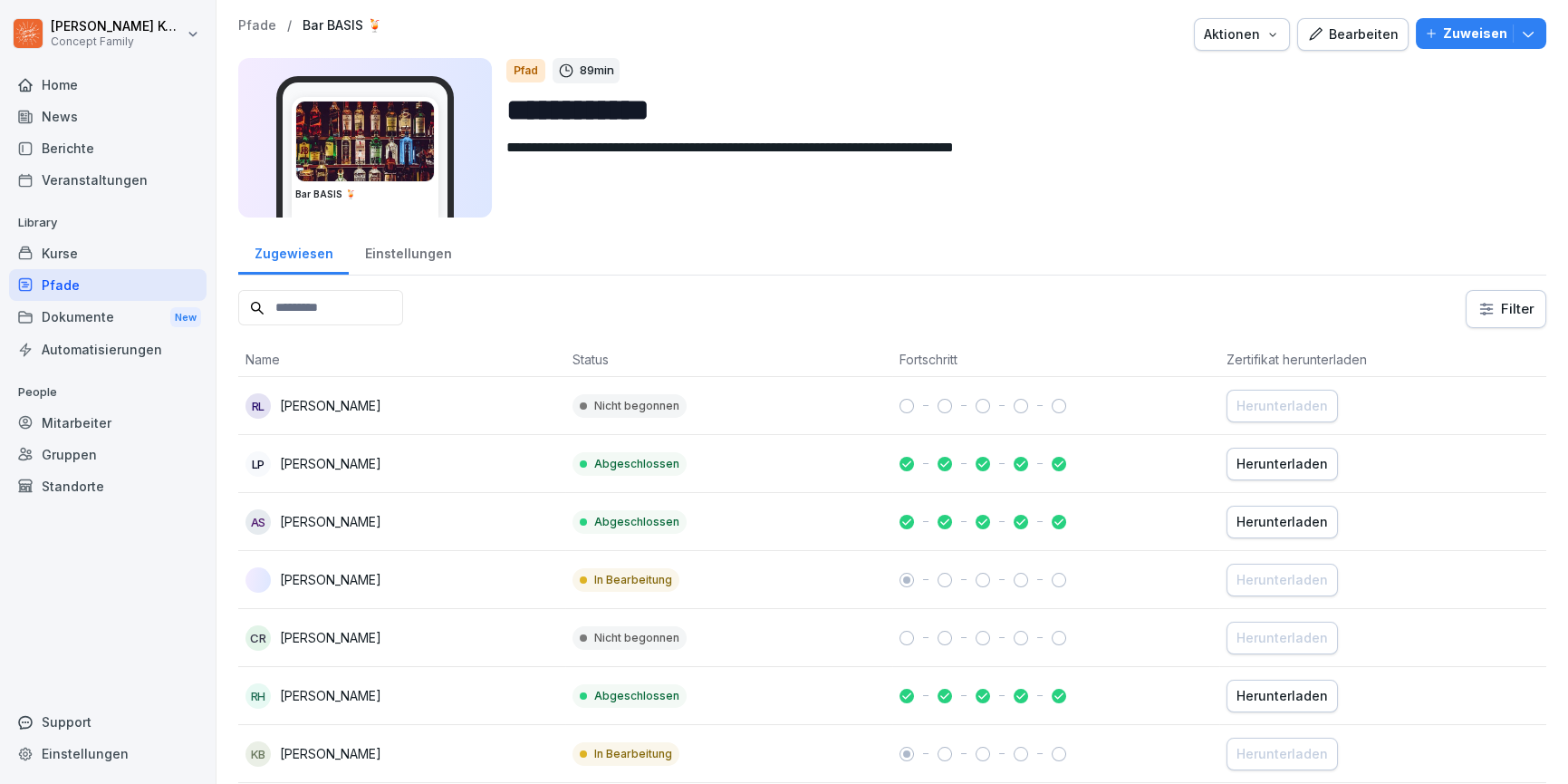
click at [1346, 49] on button "Bearbeiten" at bounding box center [1353, 35] width 111 height 33
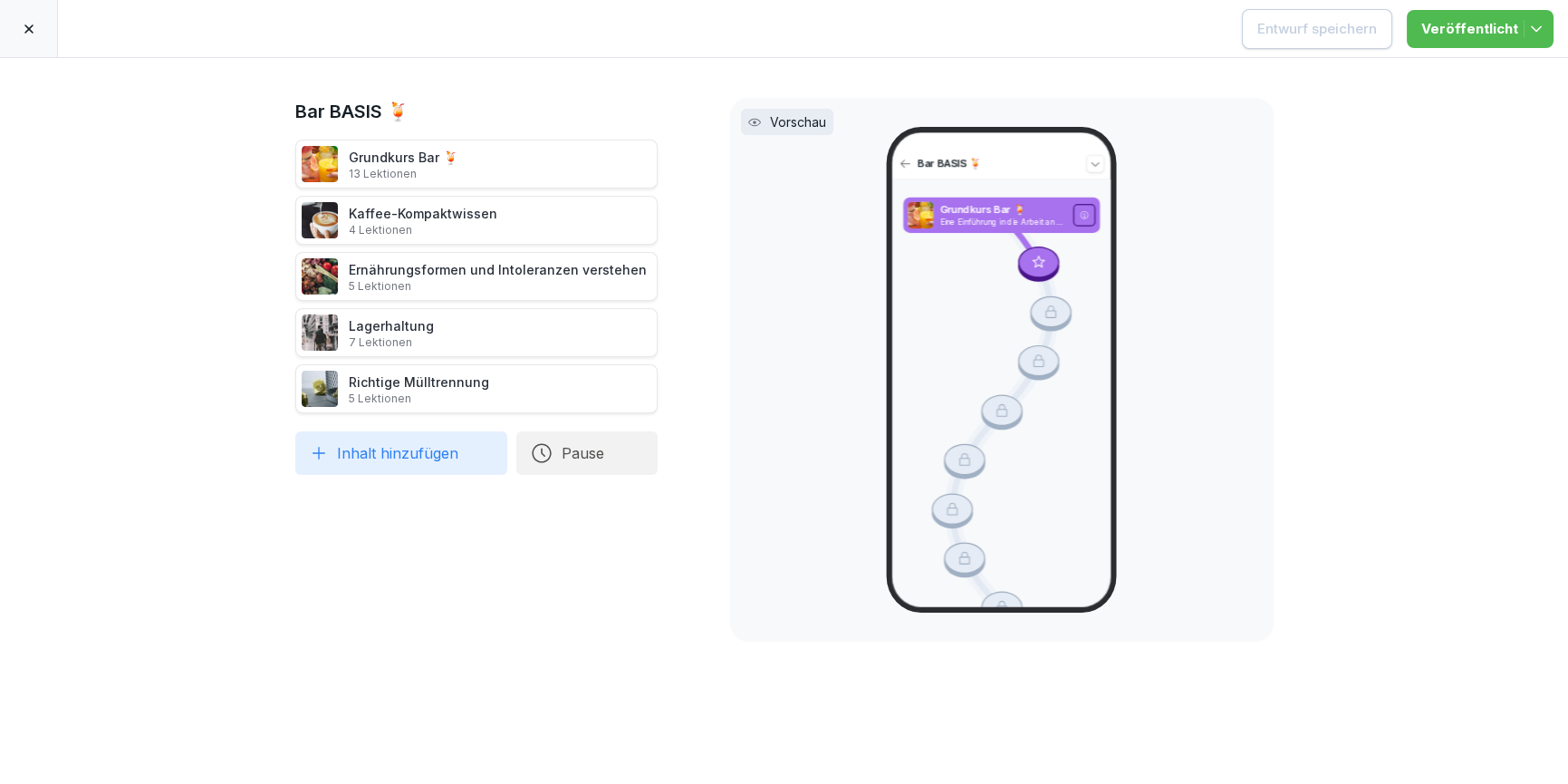
click at [42, 32] on div at bounding box center [29, 28] width 58 height 57
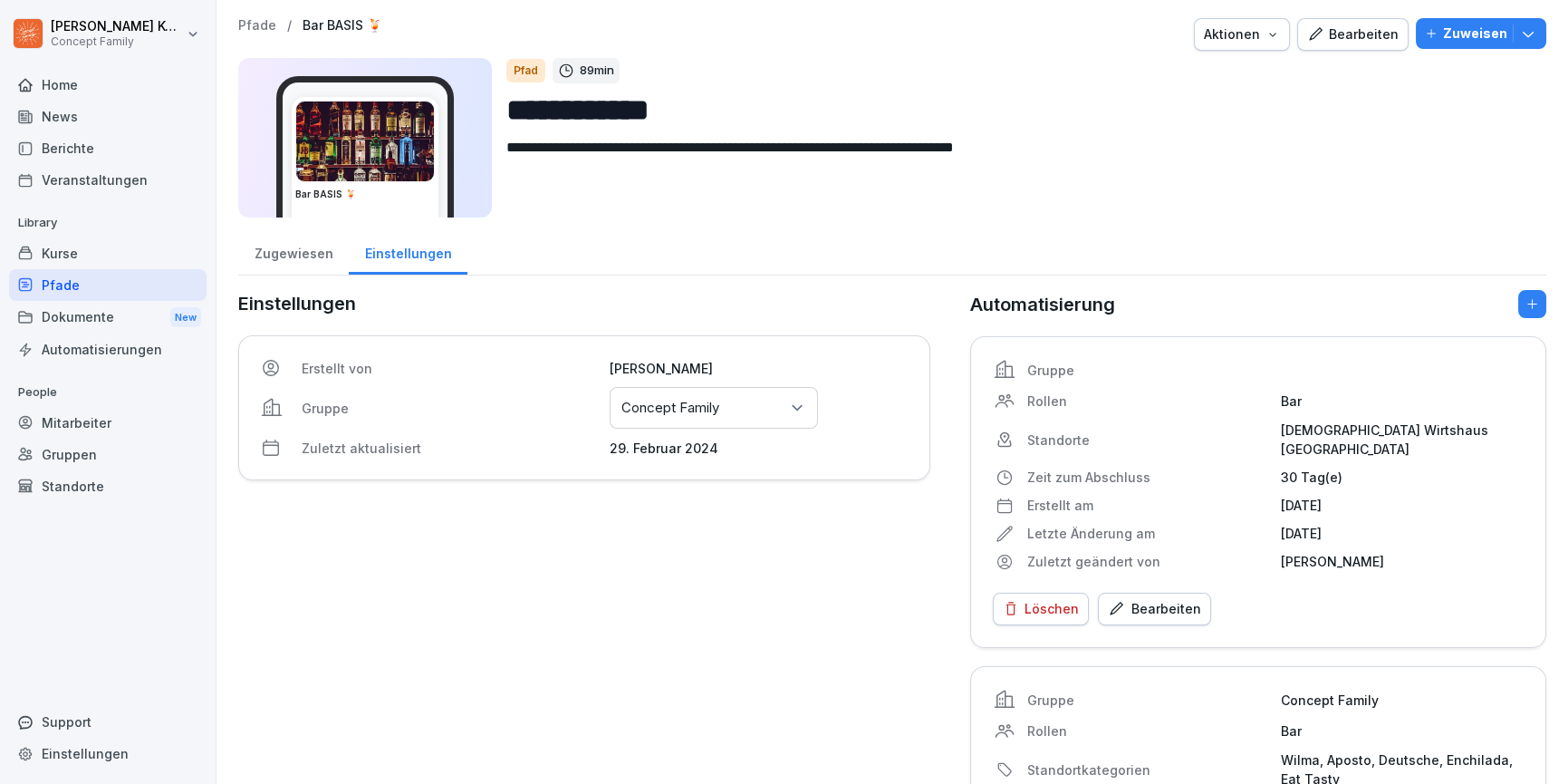
click at [69, 264] on div "Kurse" at bounding box center [107, 253] width 198 height 32
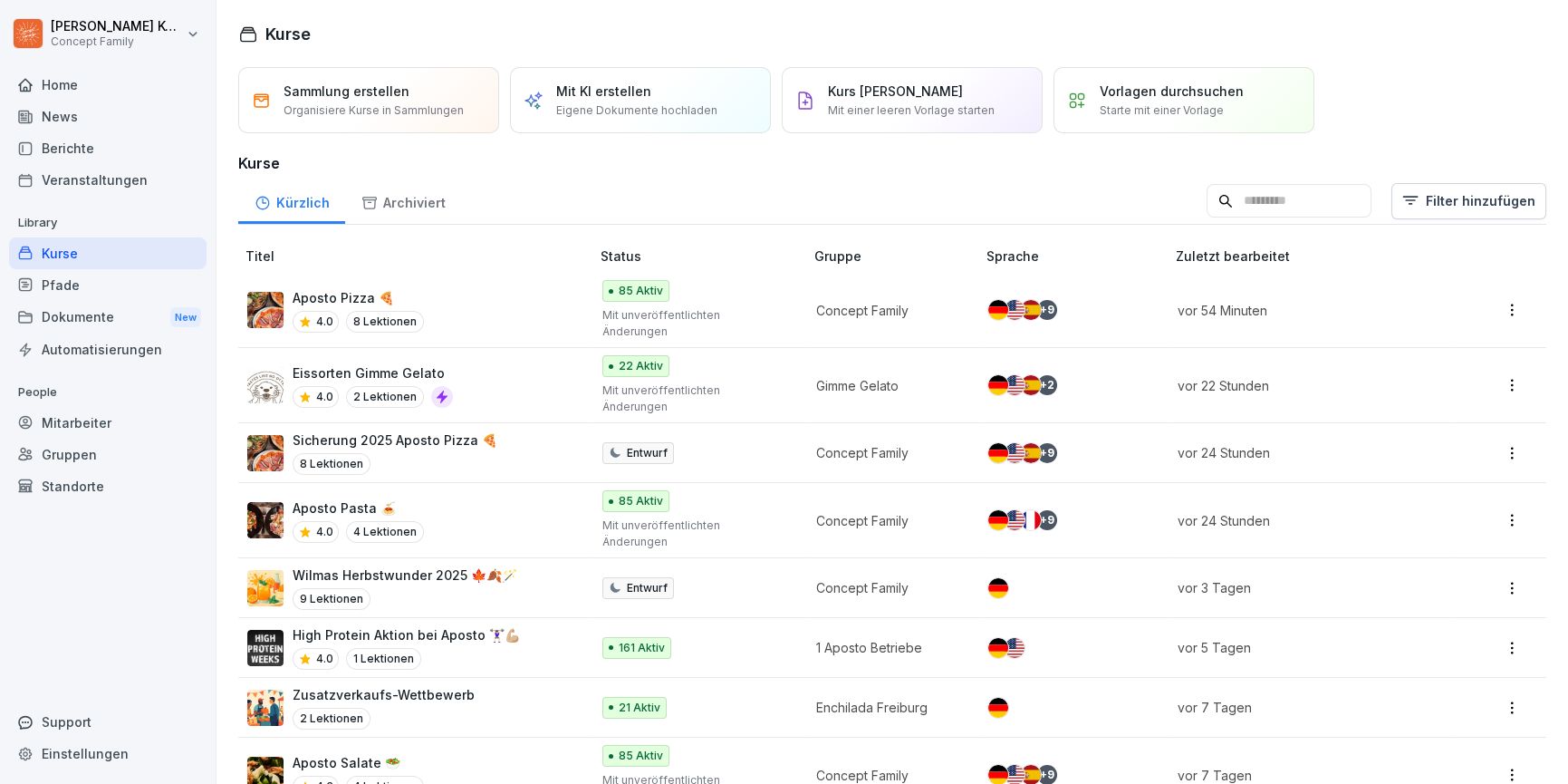
click at [1273, 192] on input at bounding box center [1289, 201] width 165 height 35
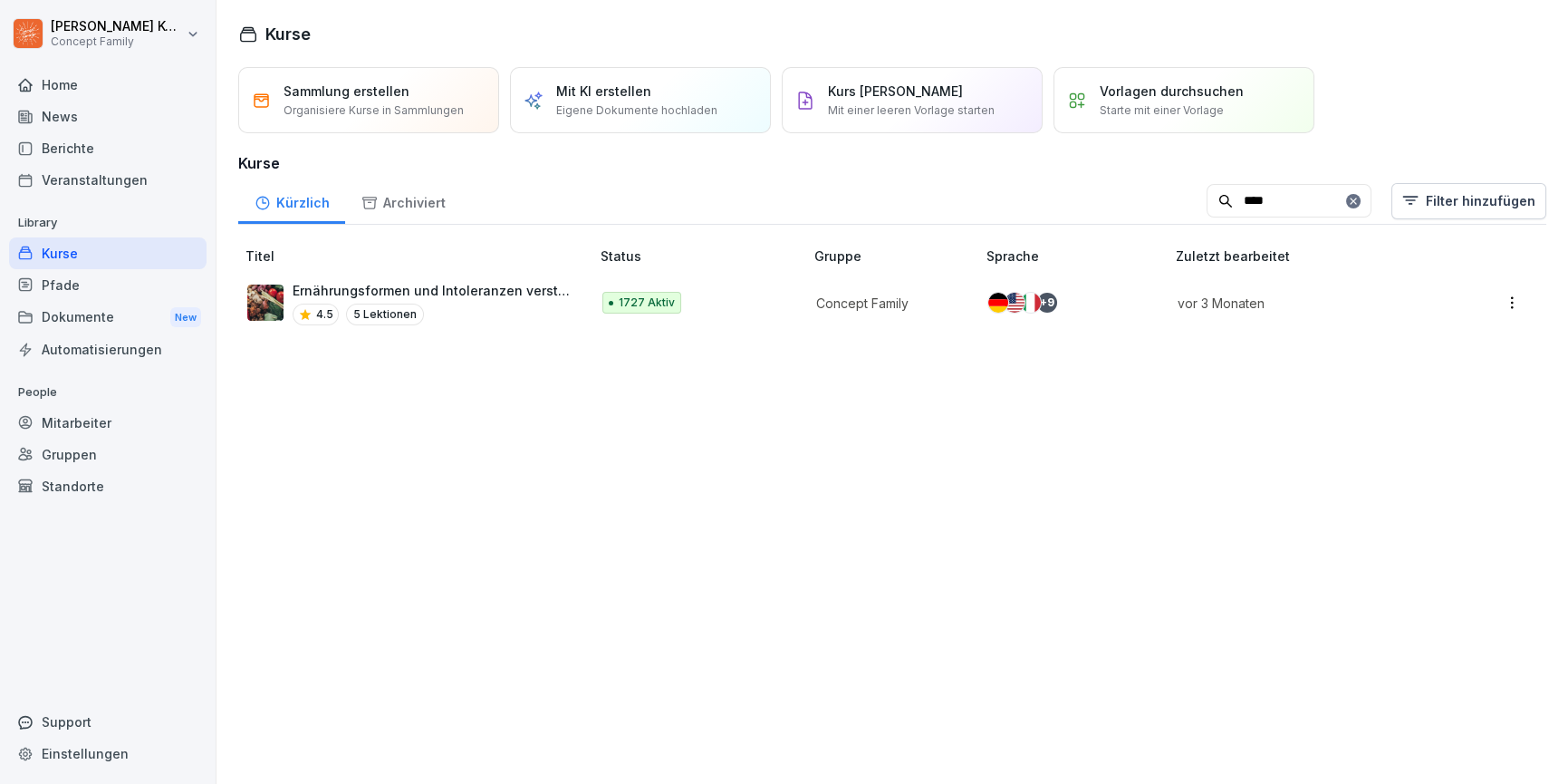
type input "****"
click at [482, 303] on div "4.5 5 Lektionen" at bounding box center [432, 314] width 279 height 22
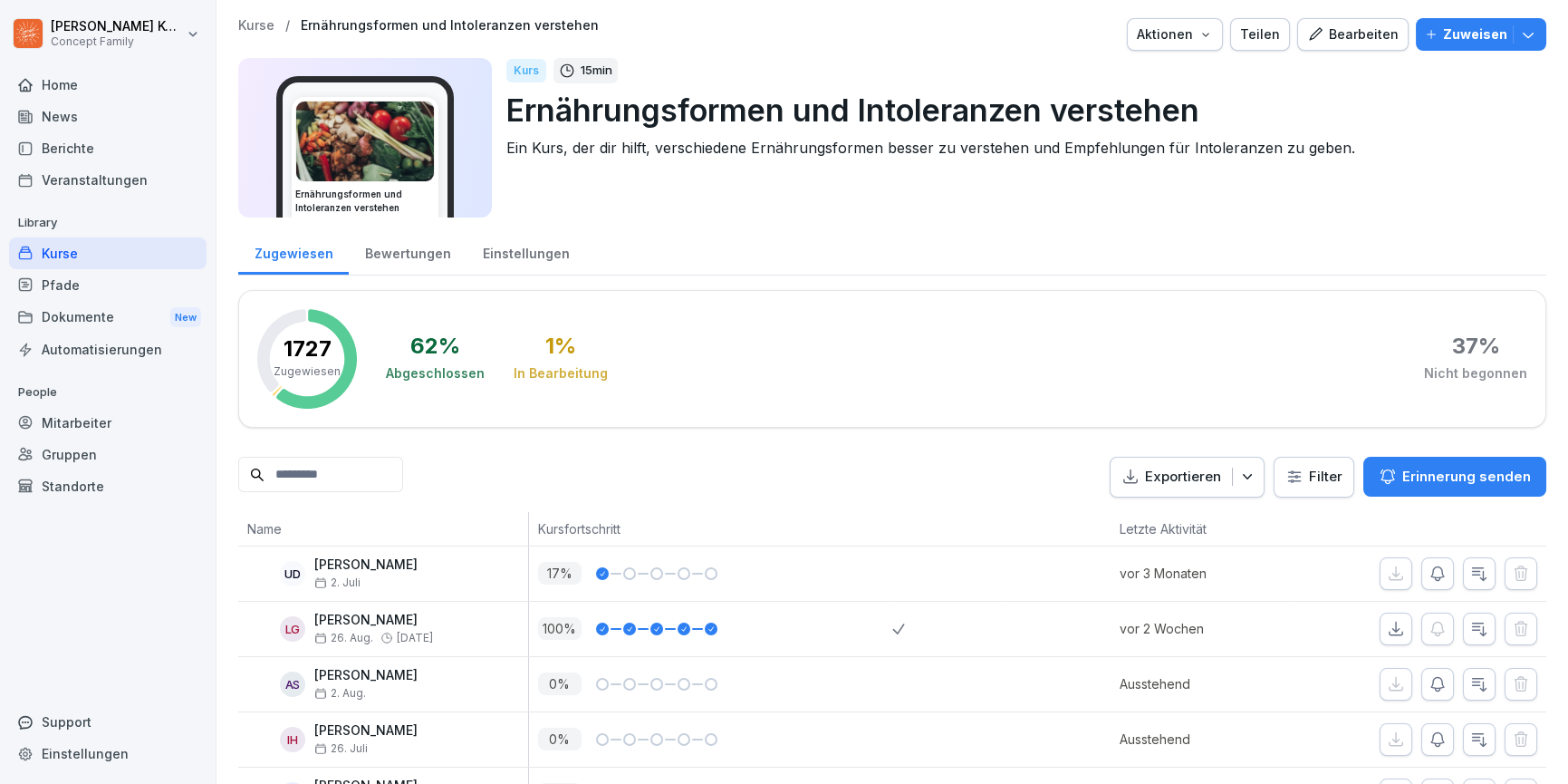
click at [1357, 31] on div "Bearbeiten" at bounding box center [1353, 34] width 92 height 20
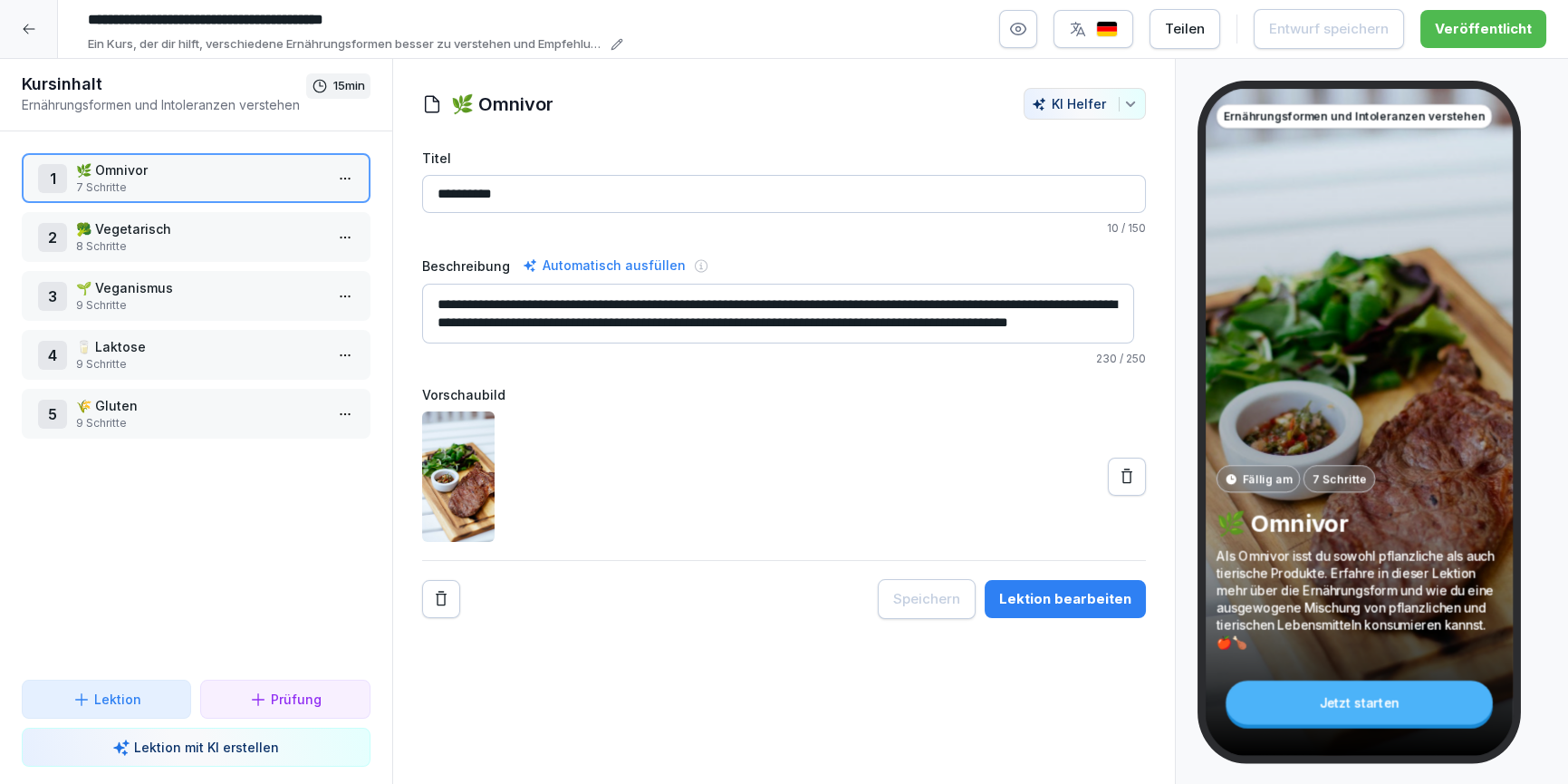
click at [136, 228] on p "🥦 Vegetarisch" at bounding box center [200, 229] width 247 height 19
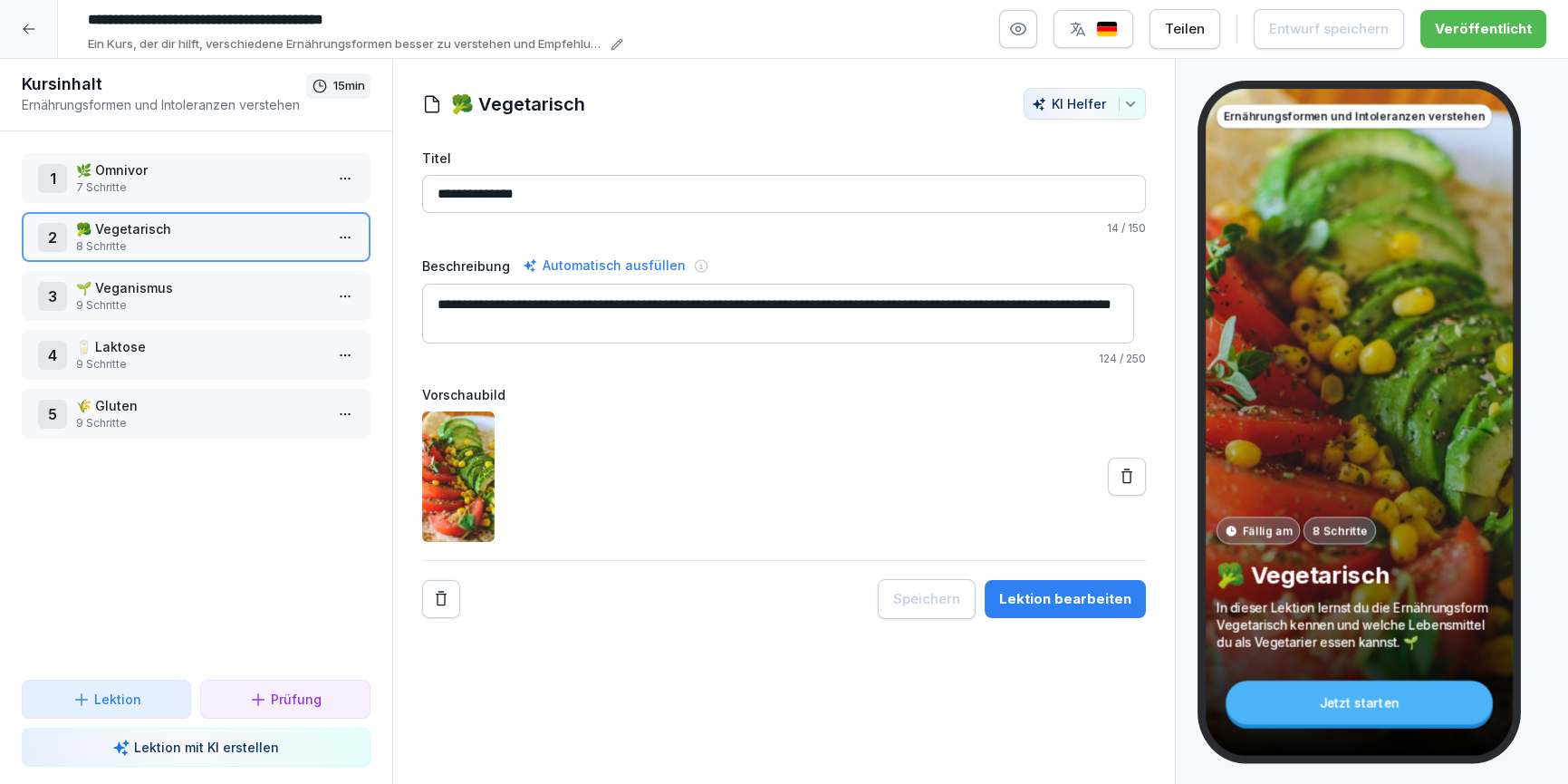
click at [1049, 598] on div "Lektion bearbeiten" at bounding box center [1065, 599] width 132 height 20
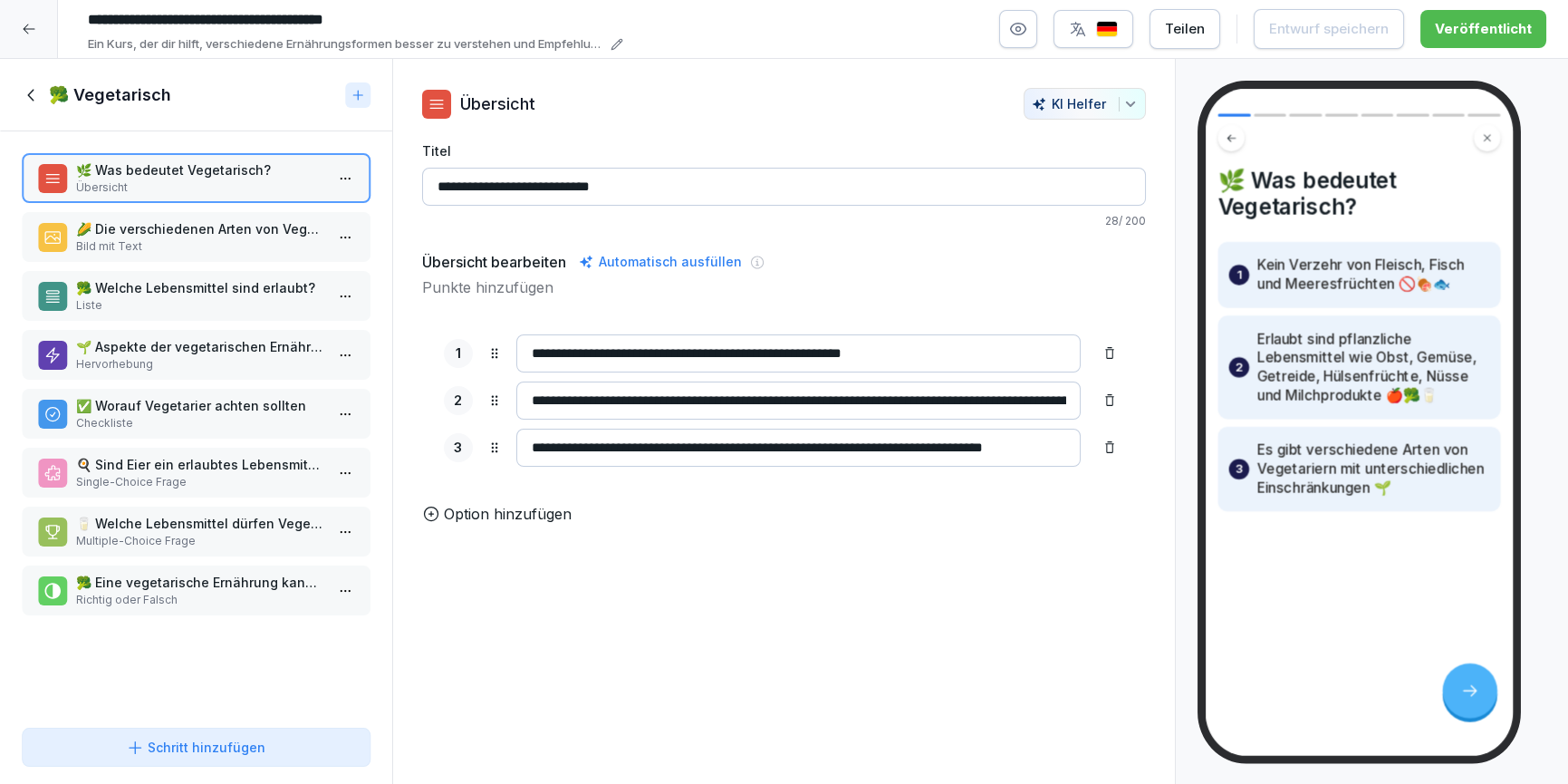
click at [142, 238] on div "🌽 Die verschiedenen Arten von Vegetariern Bild mit Text" at bounding box center [200, 237] width 247 height 36
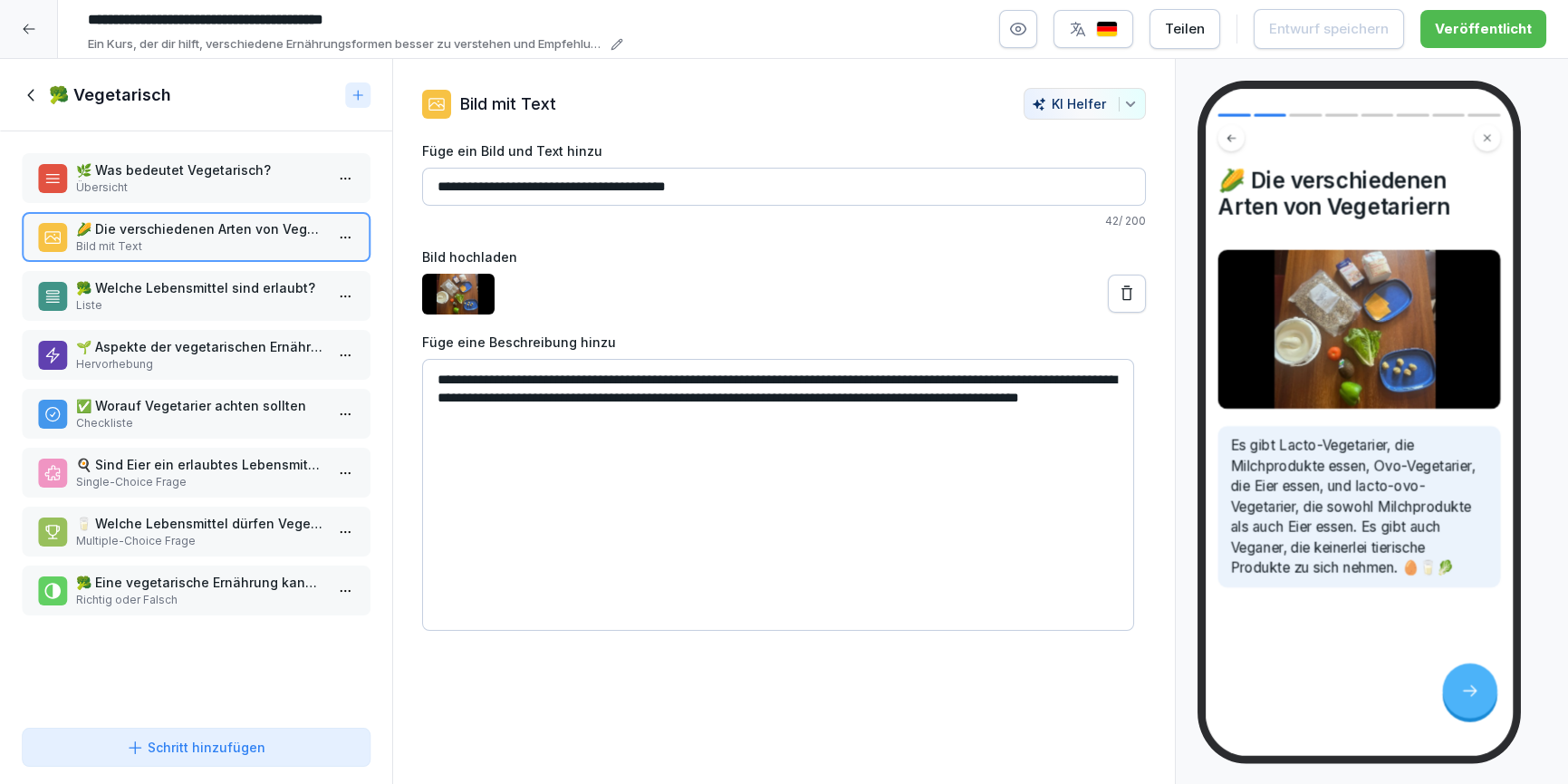
click at [142, 297] on p "Liste" at bounding box center [200, 305] width 247 height 16
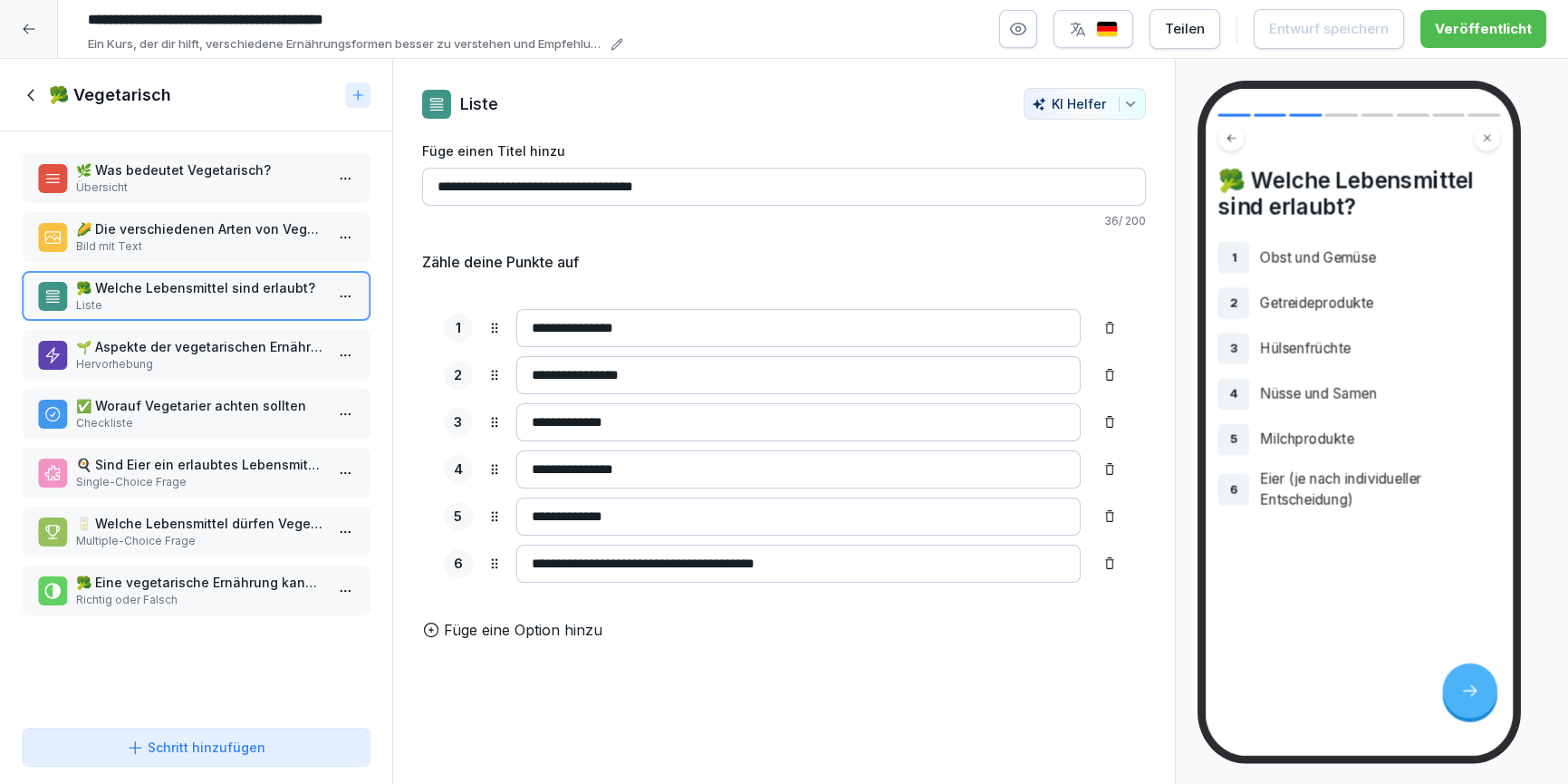
click at [151, 337] on p "🌱 Aspekte der vegetarischen Ernährung" at bounding box center [200, 347] width 247 height 19
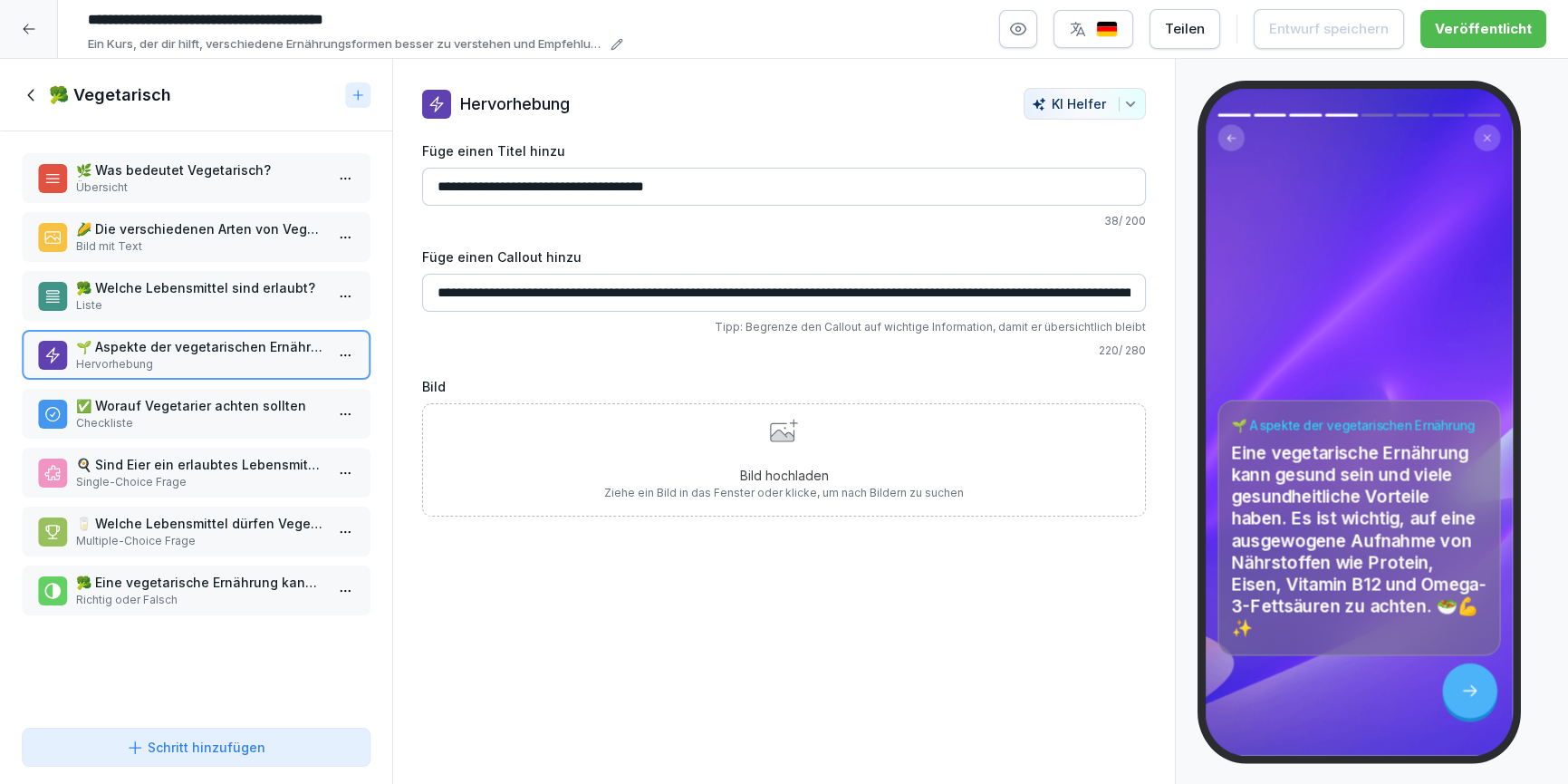
click at [33, 89] on icon at bounding box center [30, 95] width 7 height 12
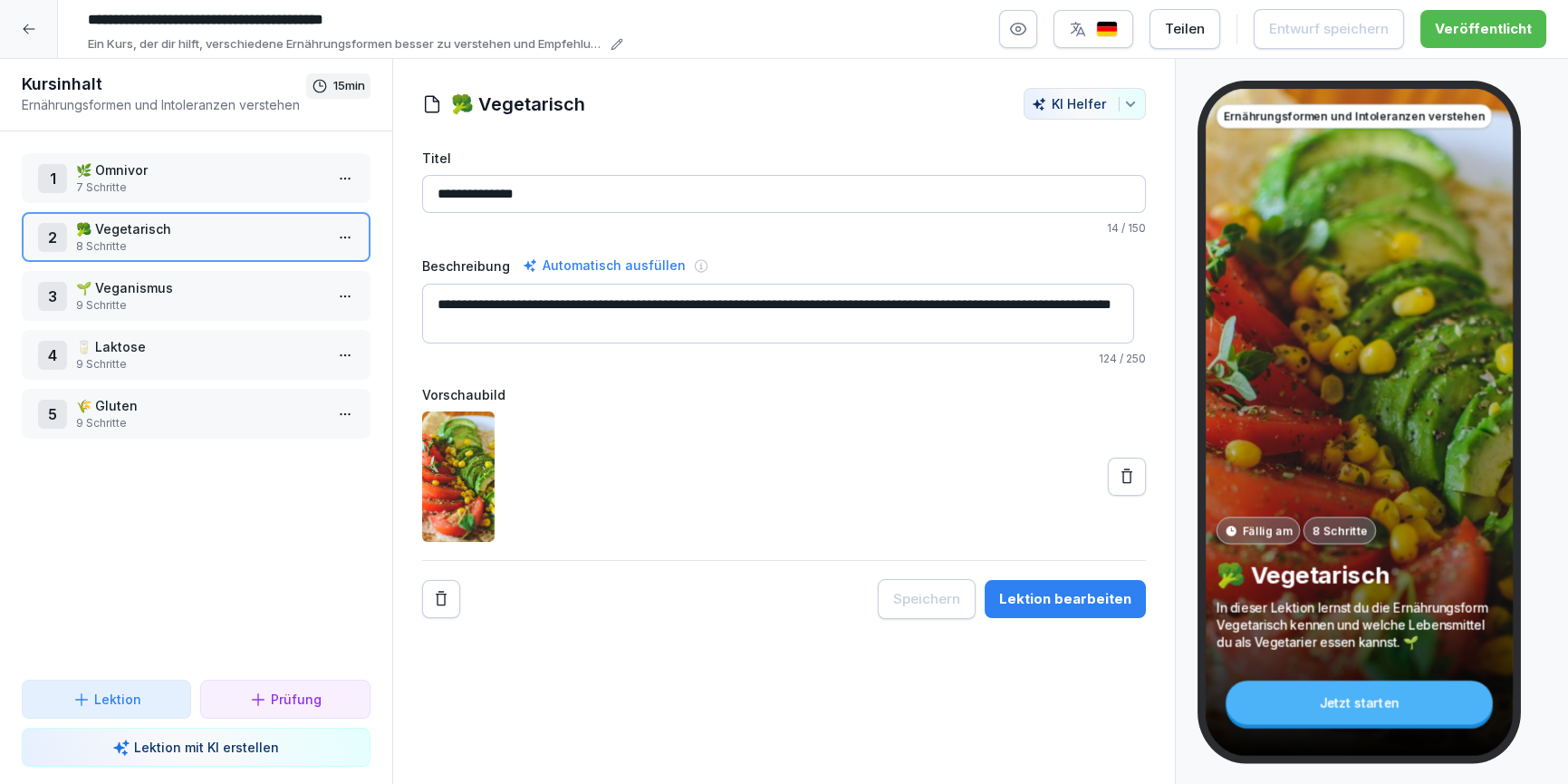
click at [172, 363] on p "9 Schritte" at bounding box center [200, 364] width 247 height 16
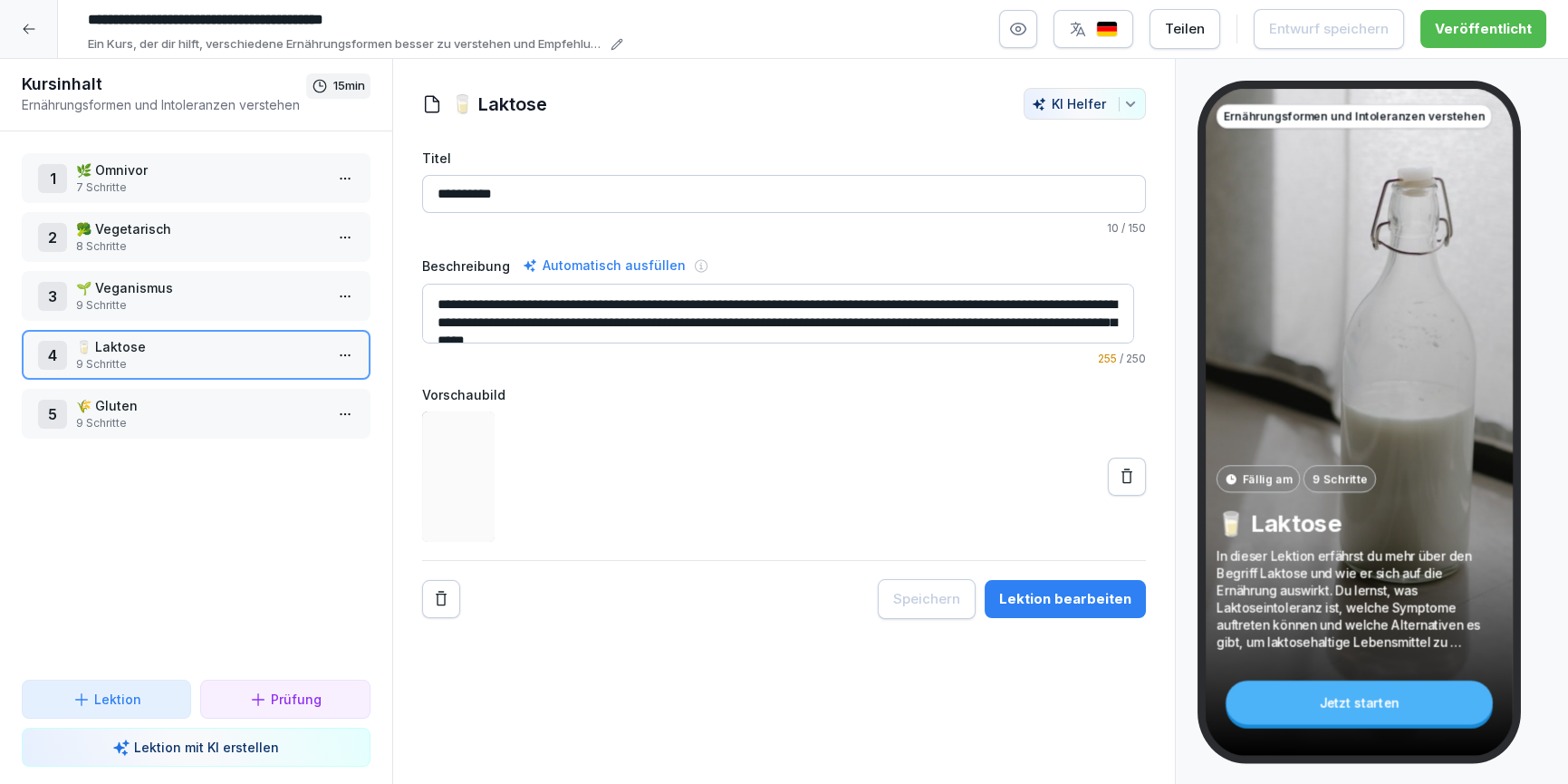
click at [1036, 609] on button "Lektion bearbeiten" at bounding box center [1065, 599] width 161 height 38
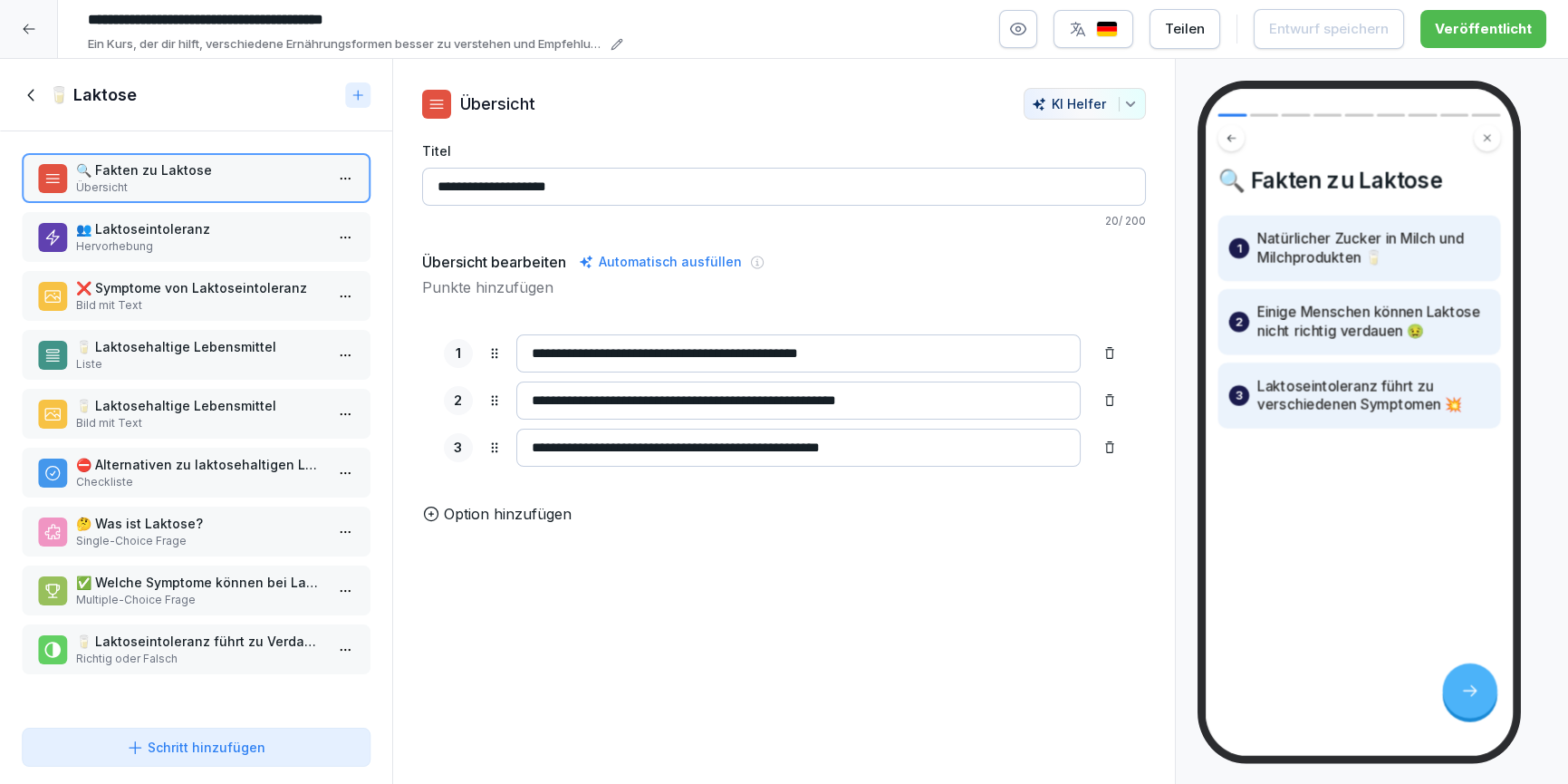
click at [198, 301] on p "Bild mit Text" at bounding box center [200, 305] width 247 height 16
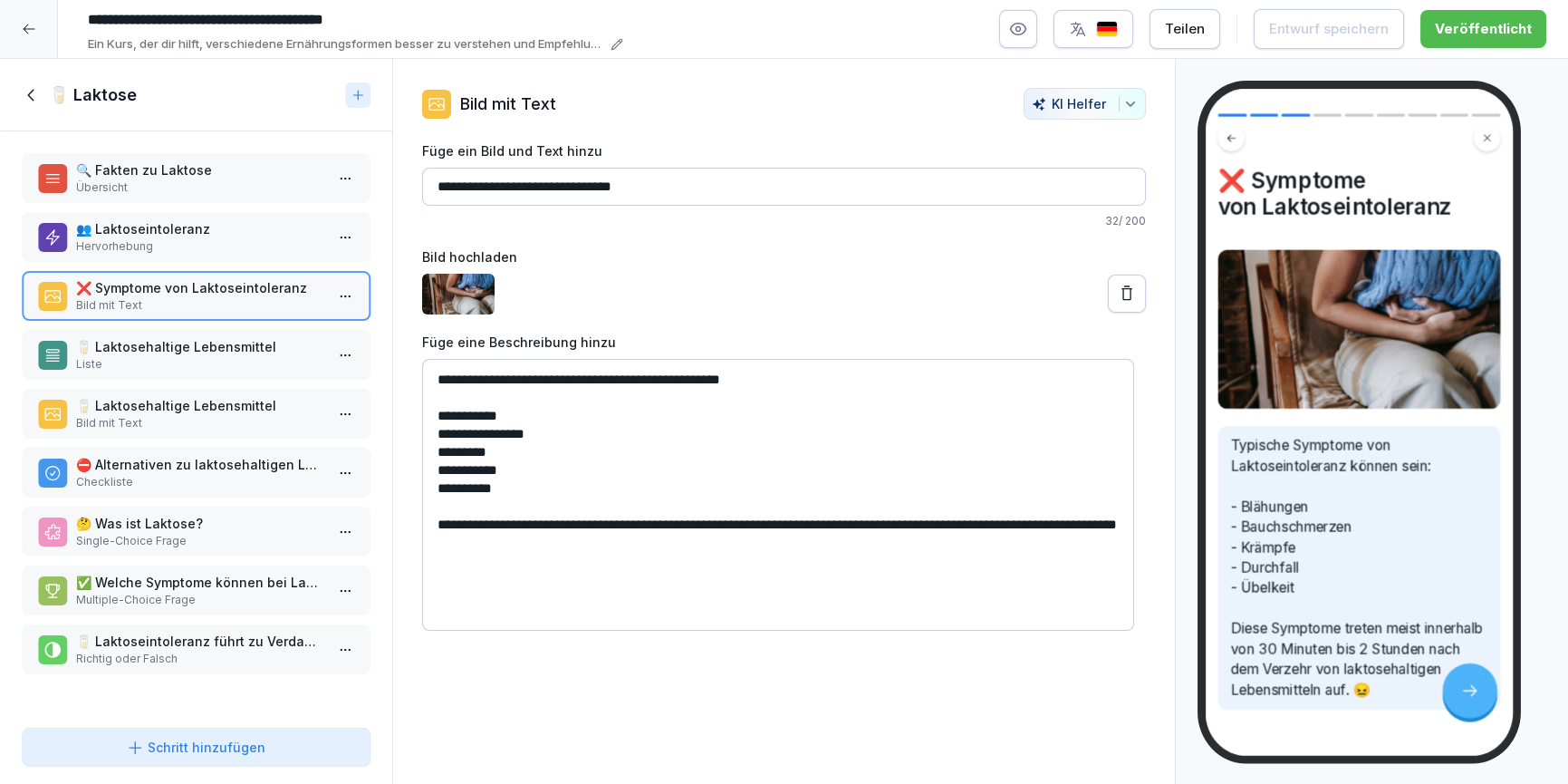
click at [189, 359] on p "Liste" at bounding box center [200, 364] width 247 height 16
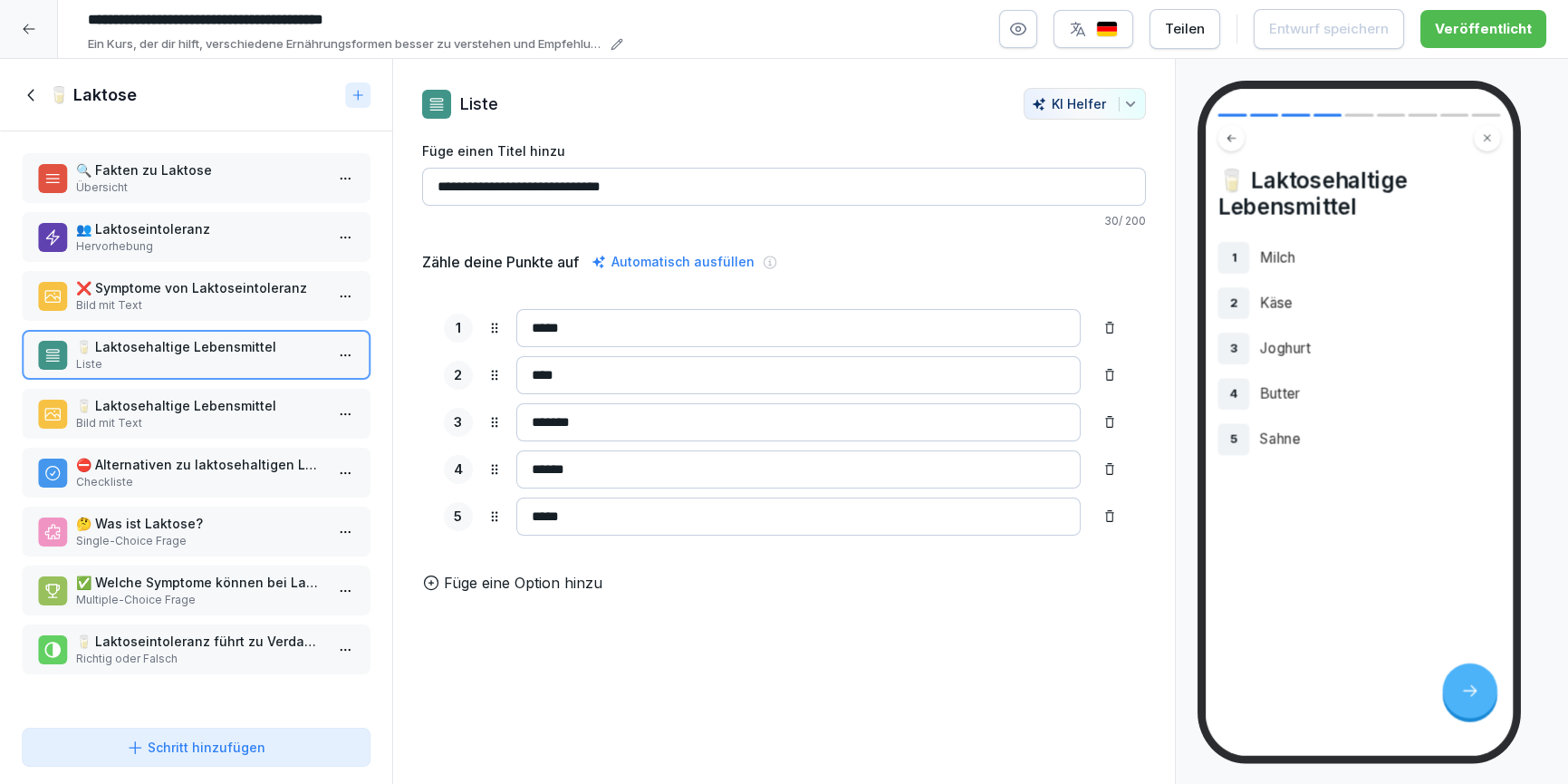
click at [195, 400] on p "🥛 Laktosehaltige Lebensmittel" at bounding box center [200, 406] width 247 height 19
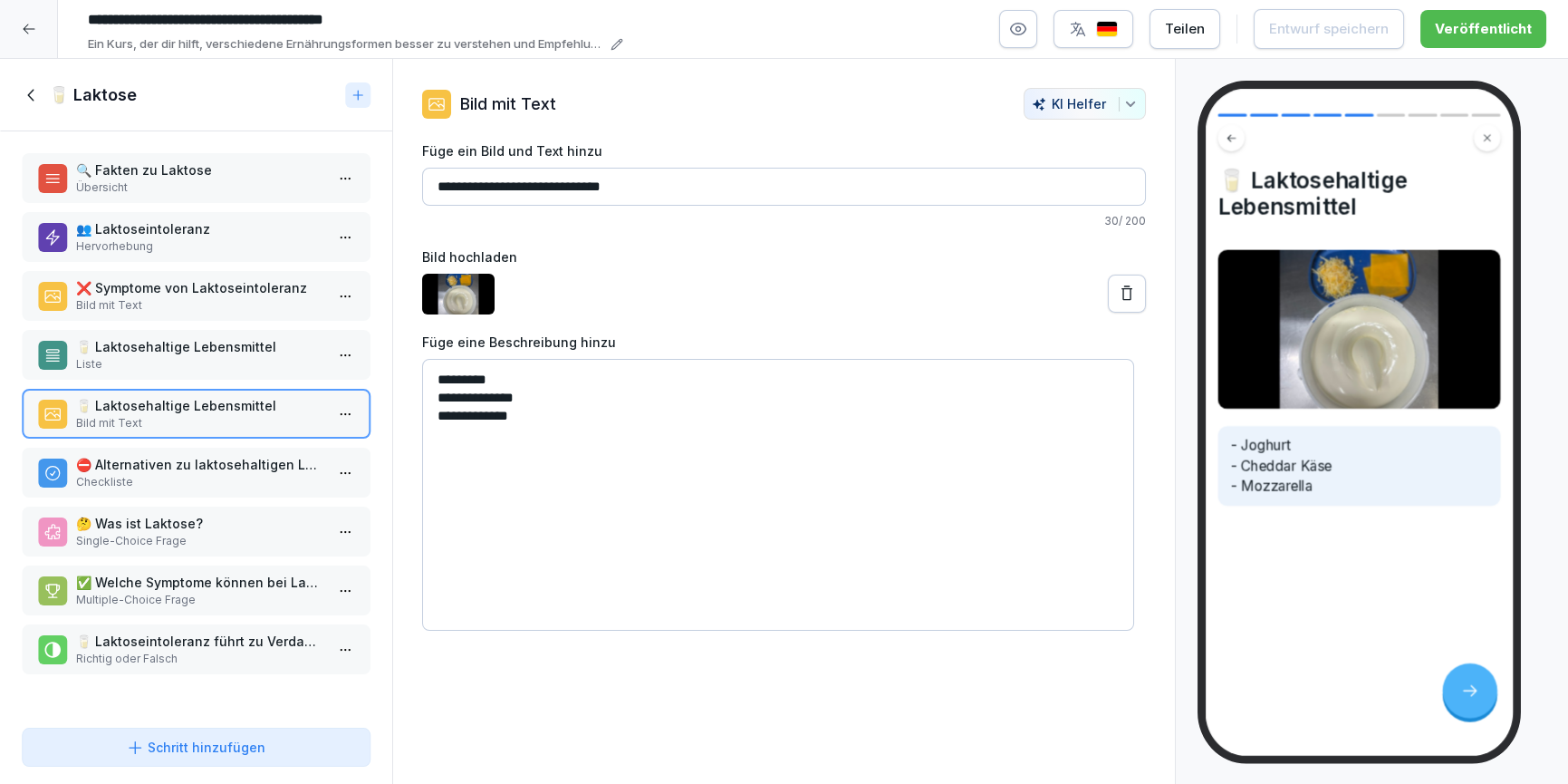
click at [37, 100] on icon at bounding box center [32, 95] width 20 height 20
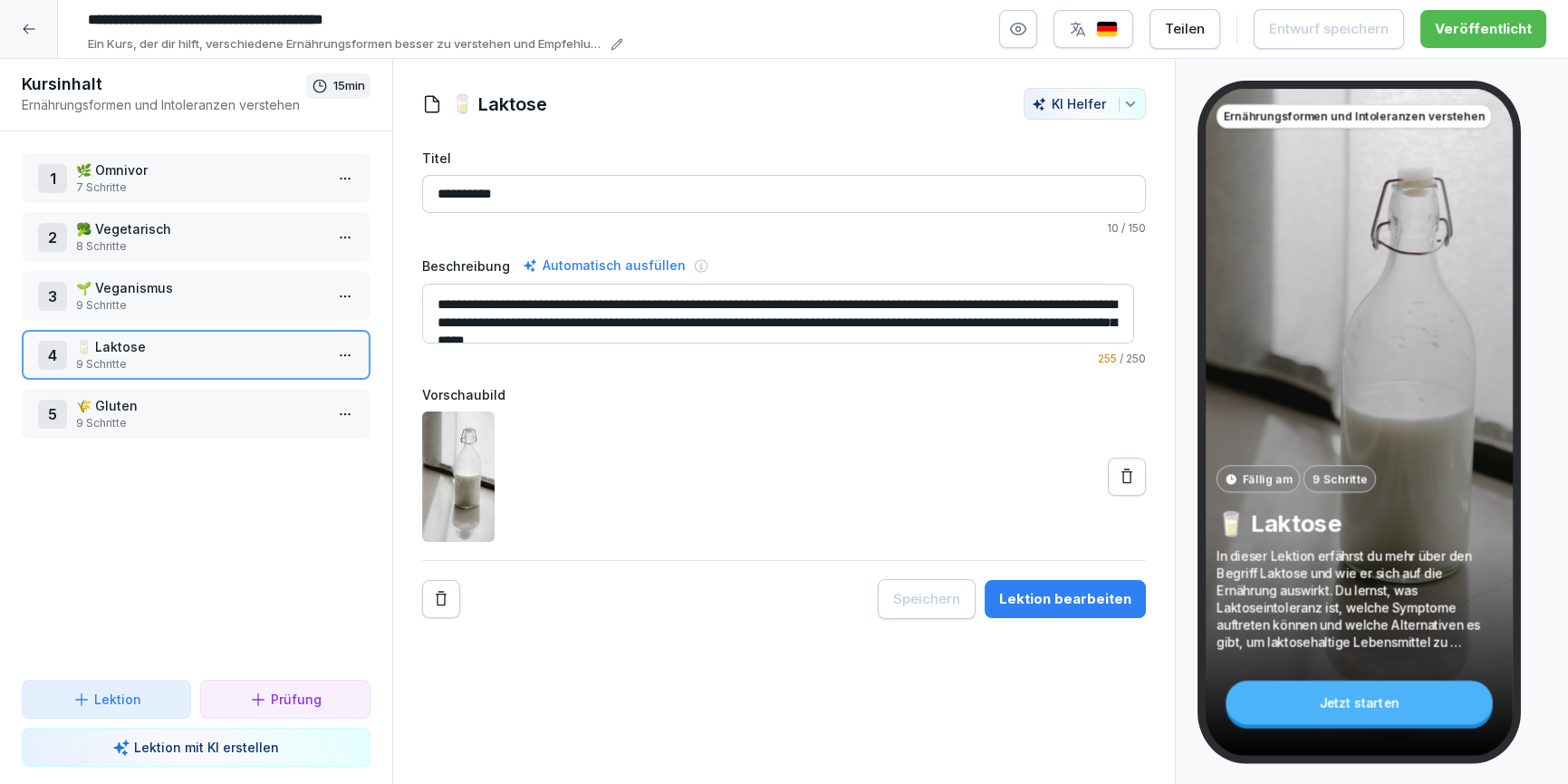
click at [25, 33] on icon at bounding box center [29, 29] width 14 height 14
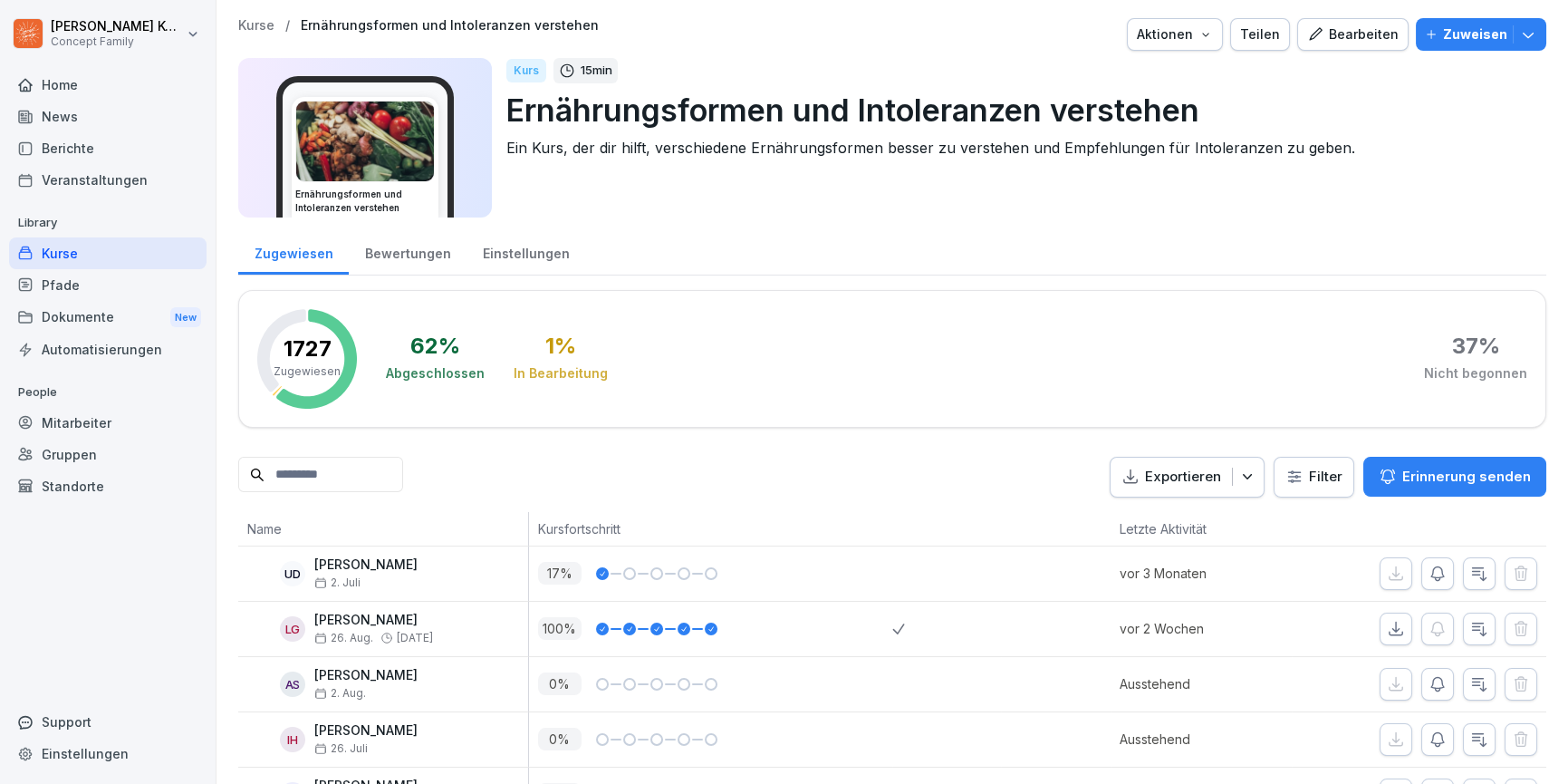
click at [397, 254] on div "Bewertungen" at bounding box center [407, 251] width 118 height 46
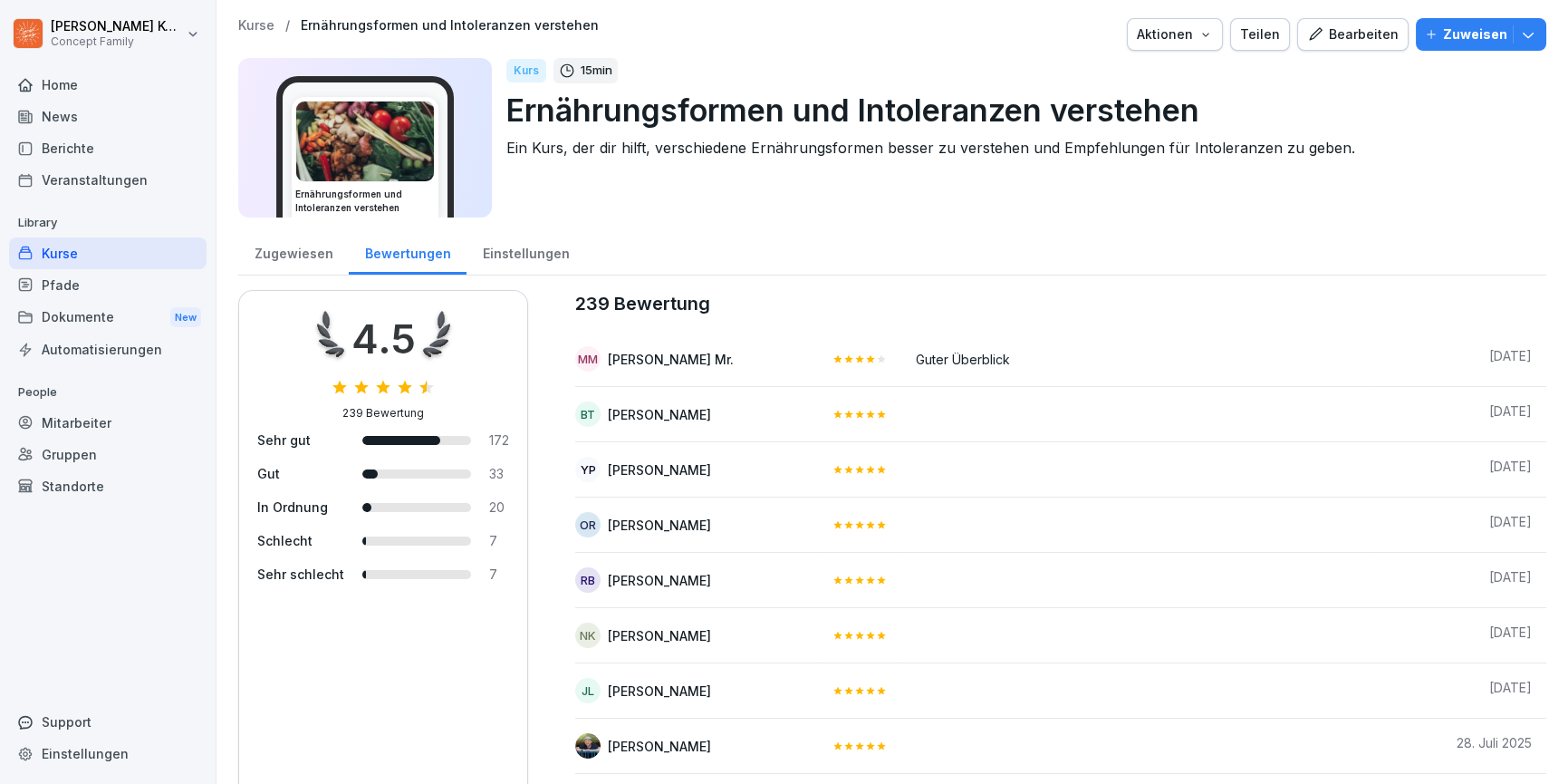
click at [262, 250] on div "Zugewiesen" at bounding box center [294, 251] width 110 height 46
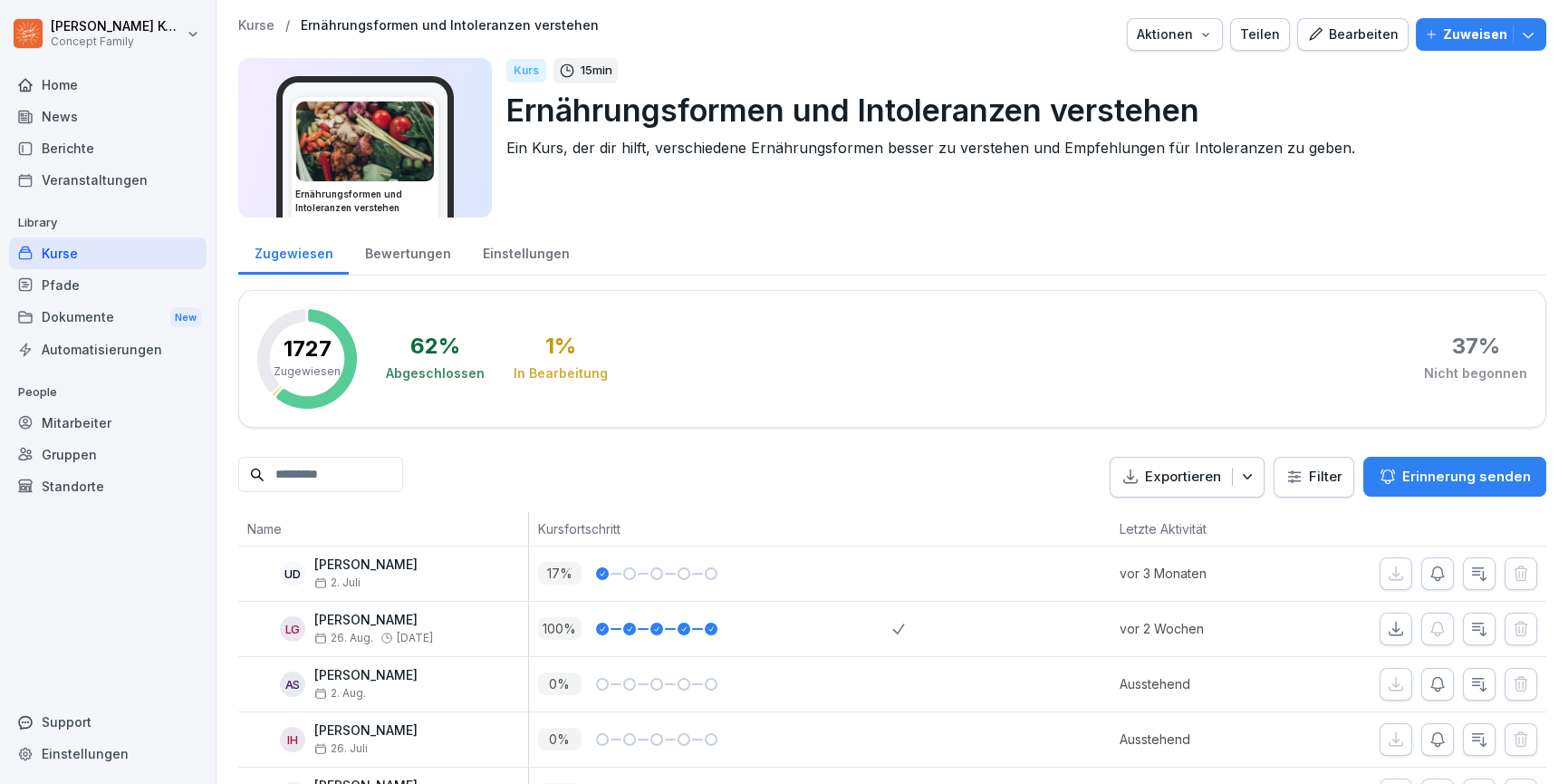
click at [61, 255] on div "Kurse" at bounding box center [107, 253] width 198 height 32
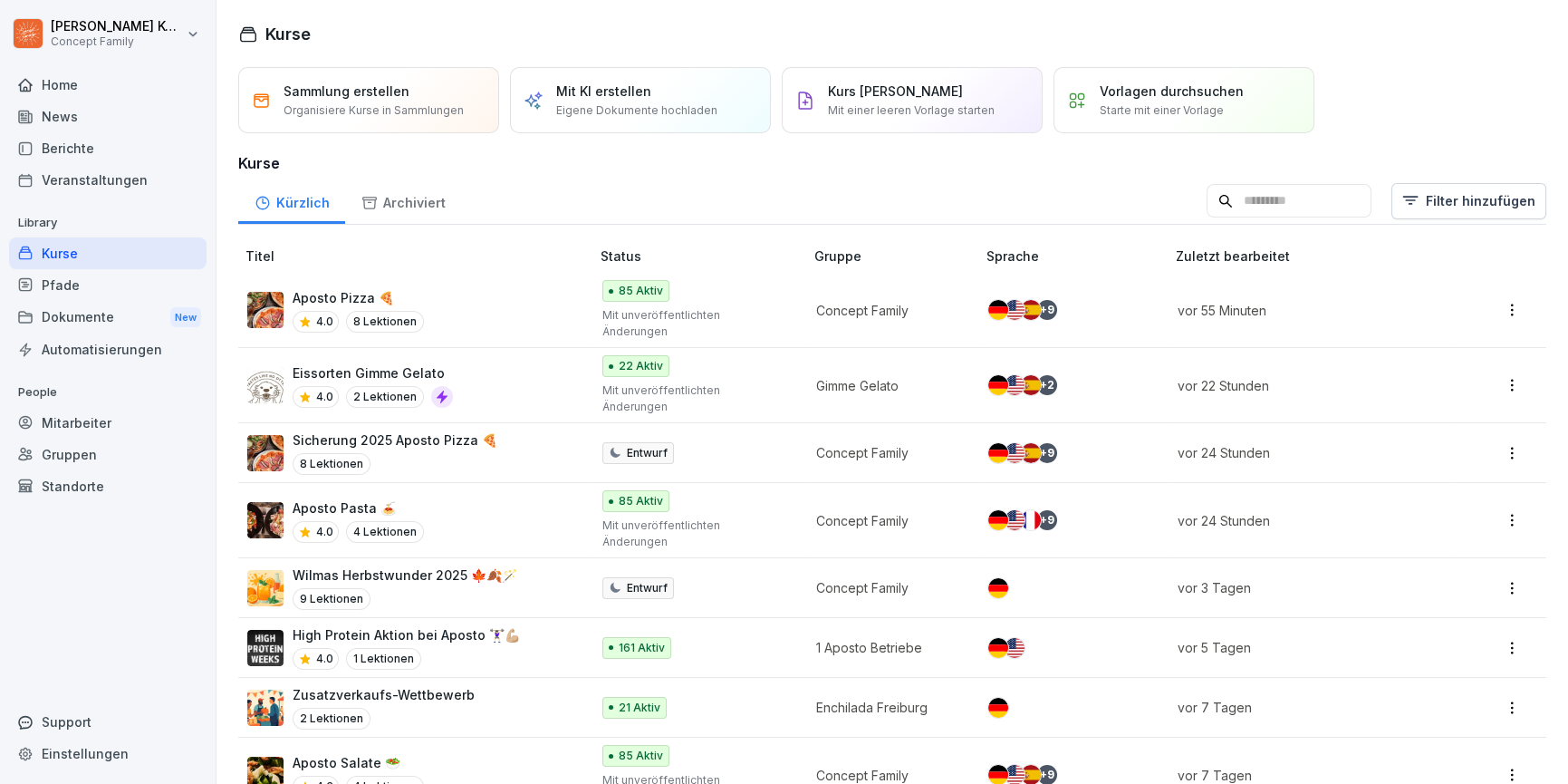
click at [95, 281] on div "Pfade" at bounding box center [107, 285] width 198 height 32
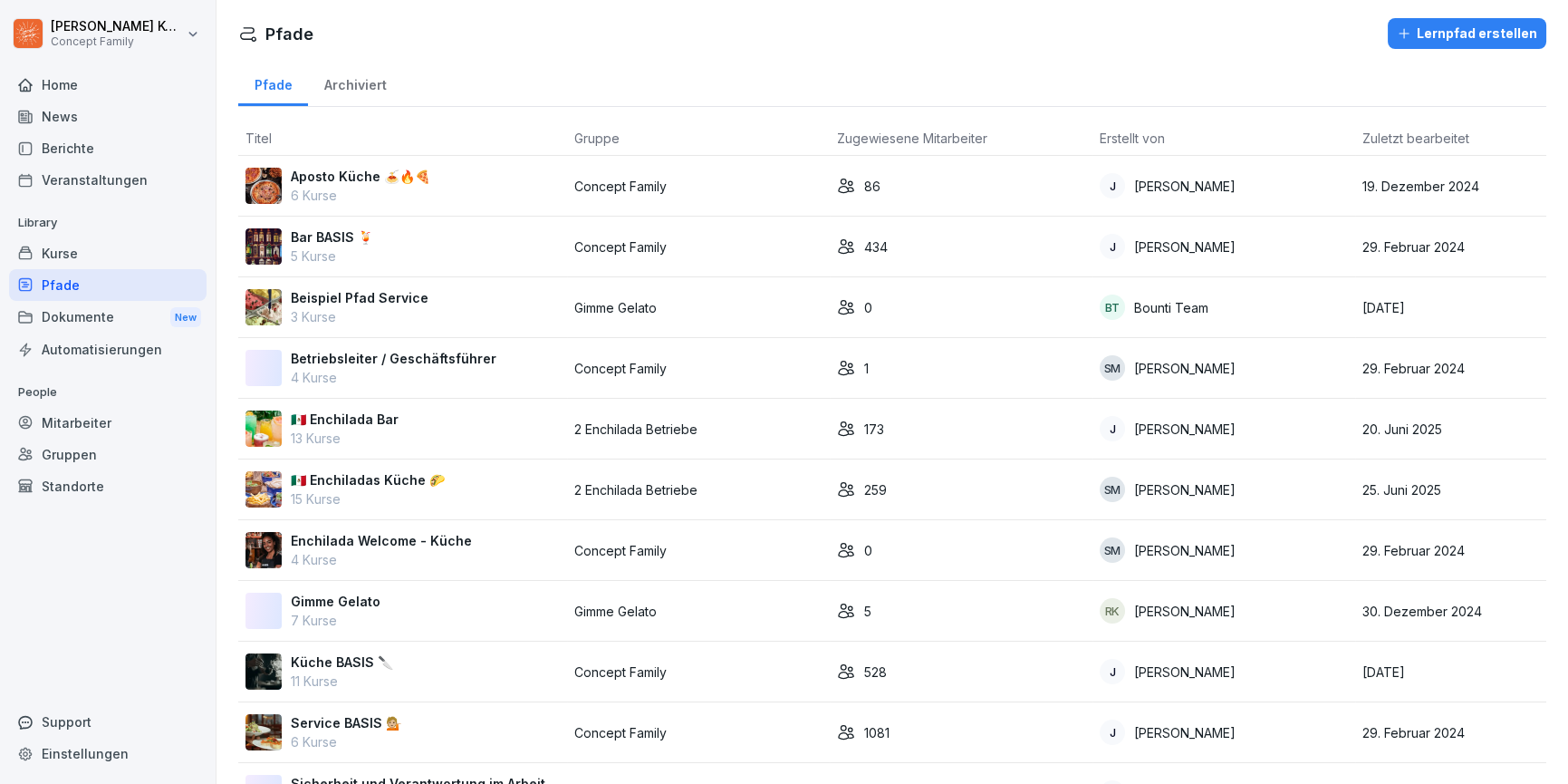
click at [438, 255] on div "Bar BASIS 🍹 5 Kurse" at bounding box center [403, 246] width 315 height 38
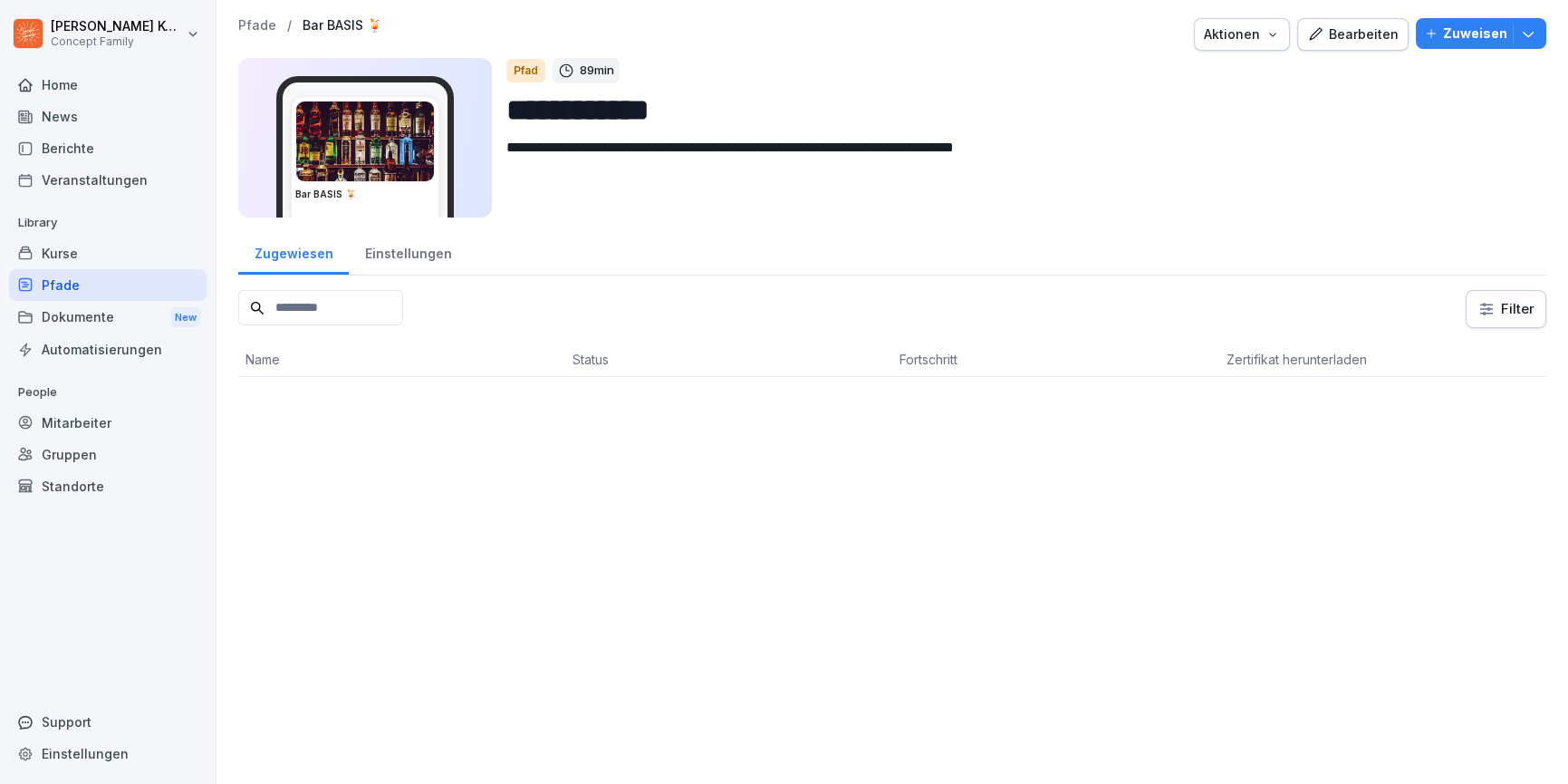
click at [1389, 31] on div "Bearbeiten" at bounding box center [1353, 34] width 92 height 20
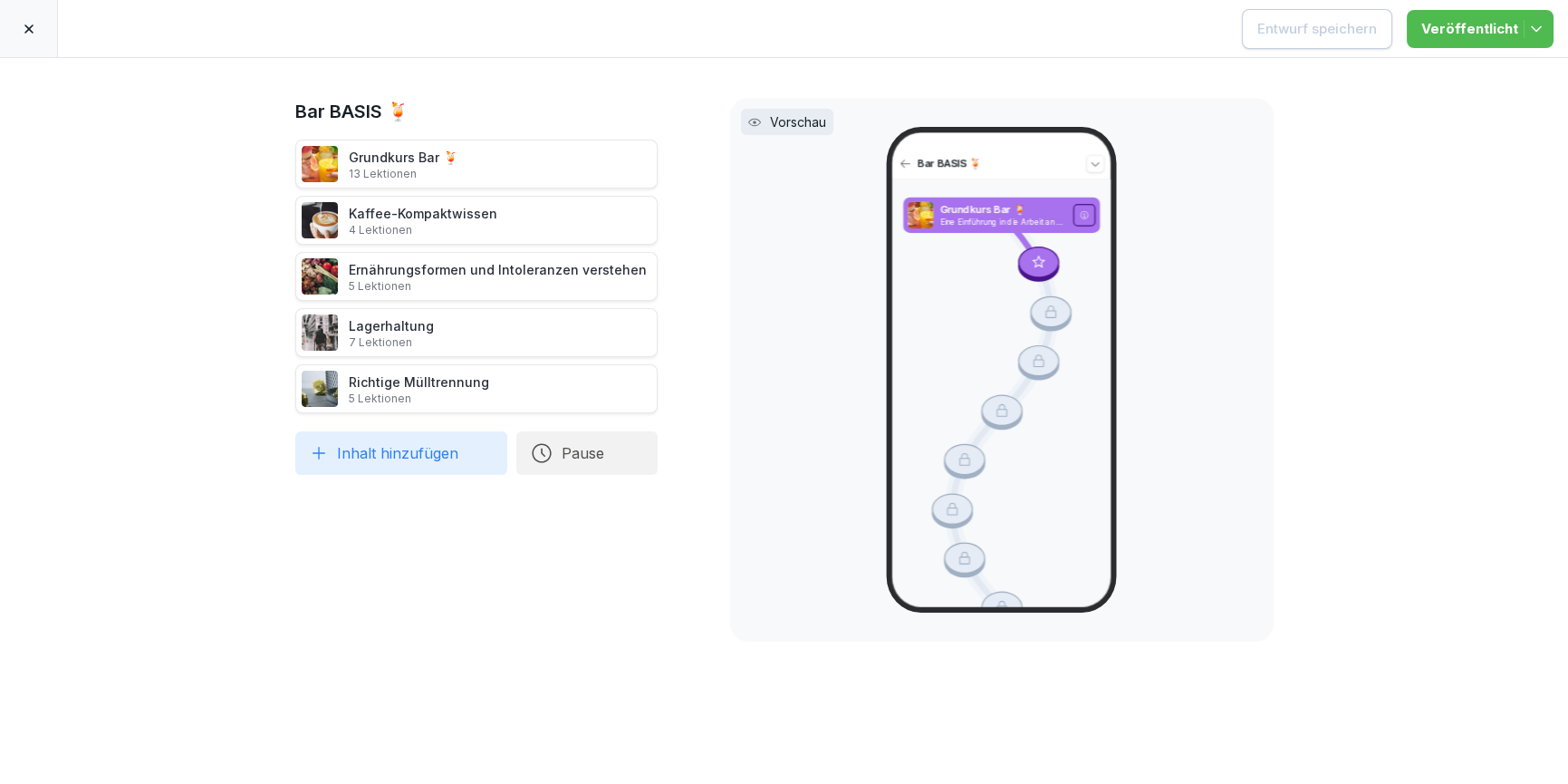
click at [25, 32] on icon at bounding box center [29, 29] width 14 height 14
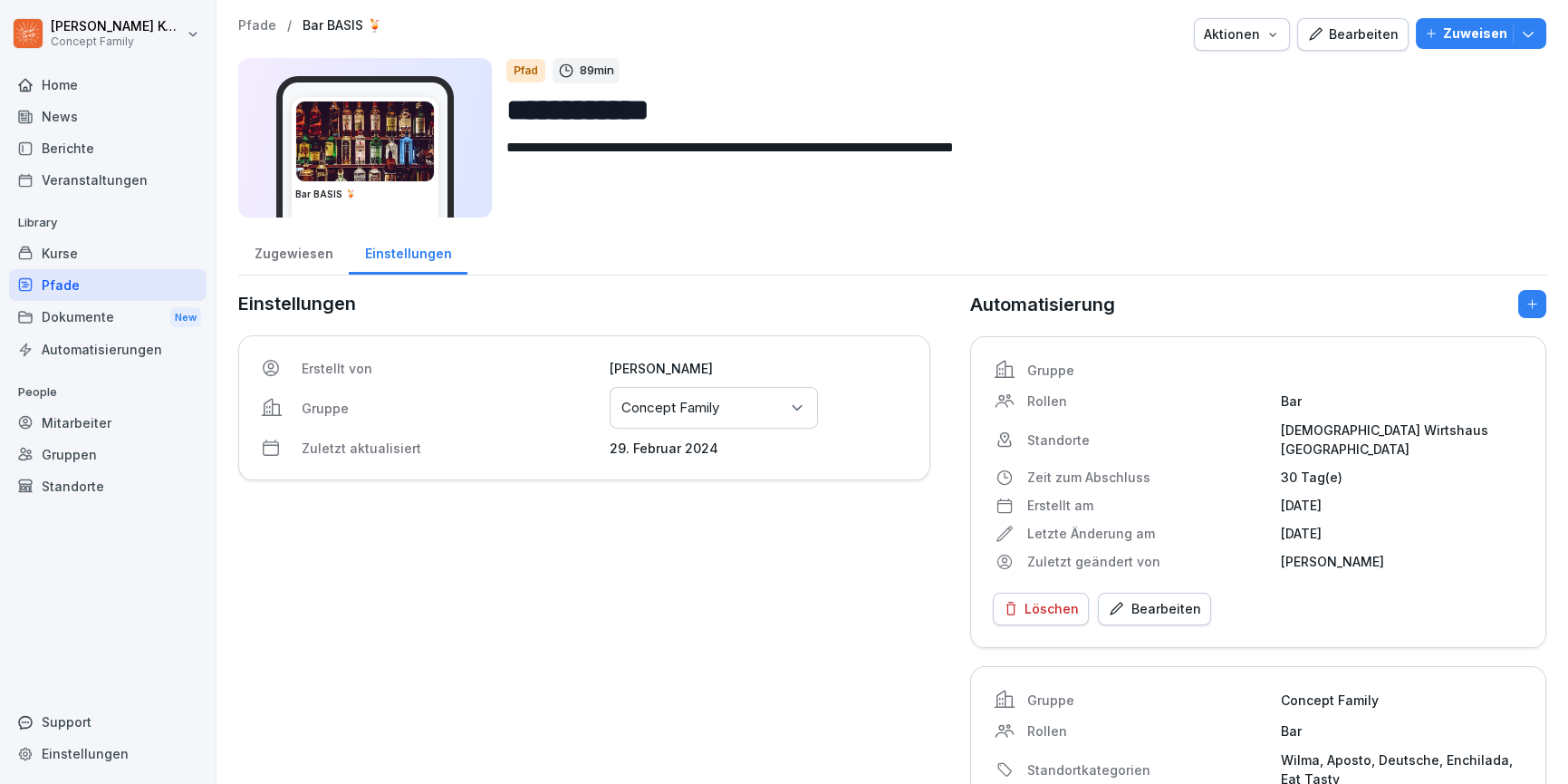
drag, startPoint x: 85, startPoint y: 283, endPoint x: 80, endPoint y: 266, distance: 17.7
click at [85, 283] on div "Pfade" at bounding box center [107, 285] width 198 height 32
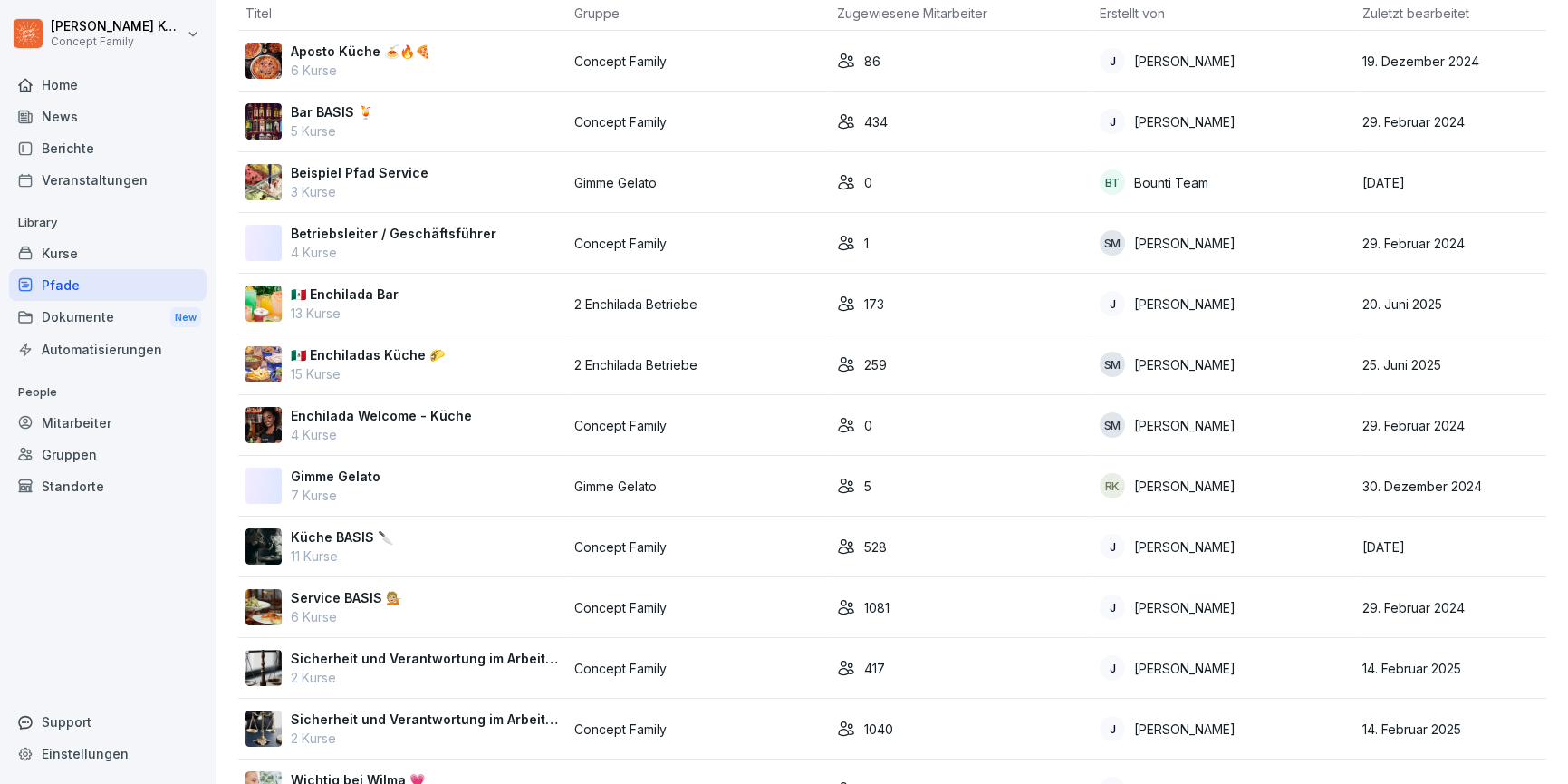
scroll to position [139, 0]
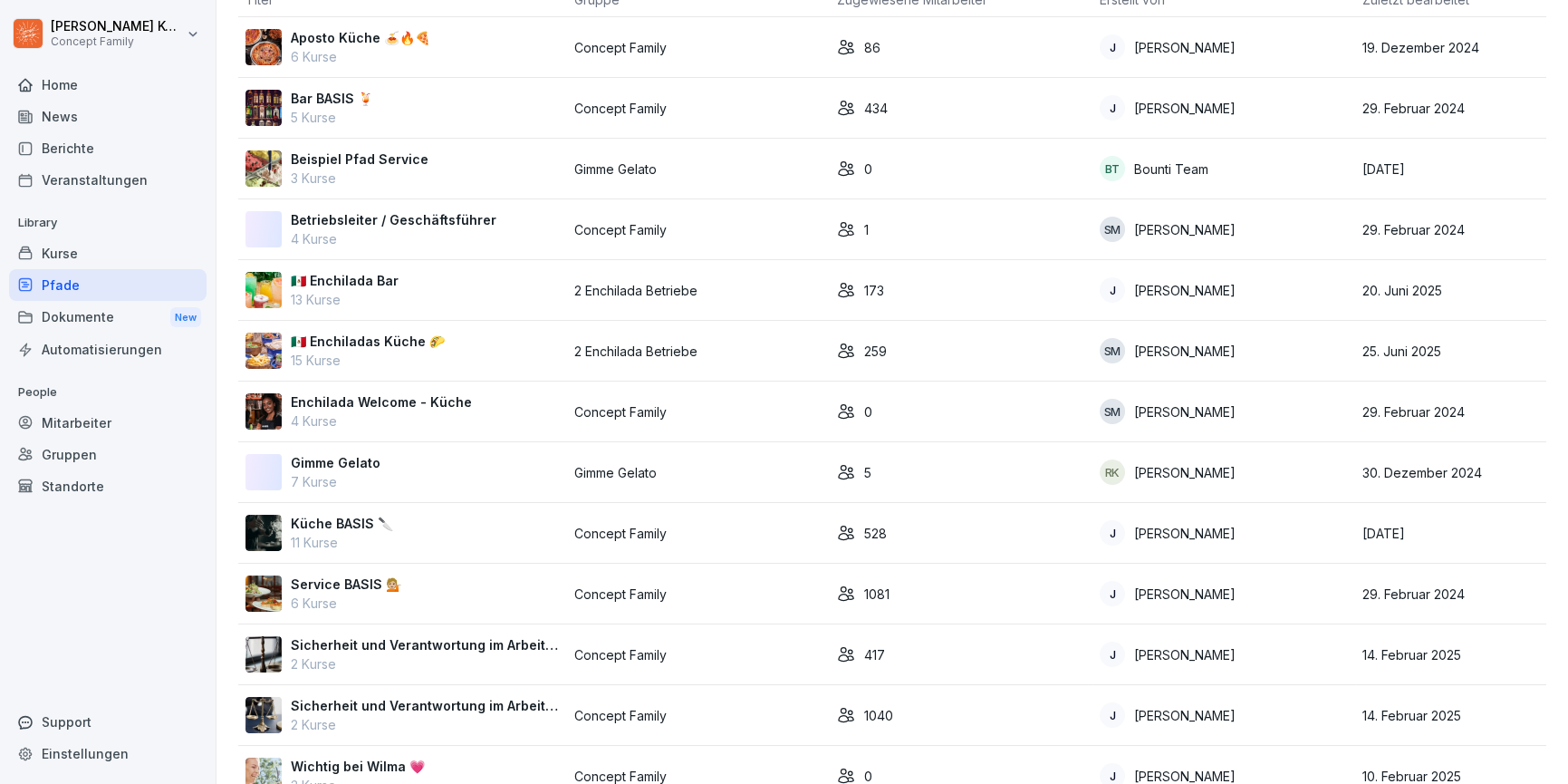
click at [427, 595] on div "Service BASIS 💁🏼 6 Kurse" at bounding box center [403, 593] width 315 height 38
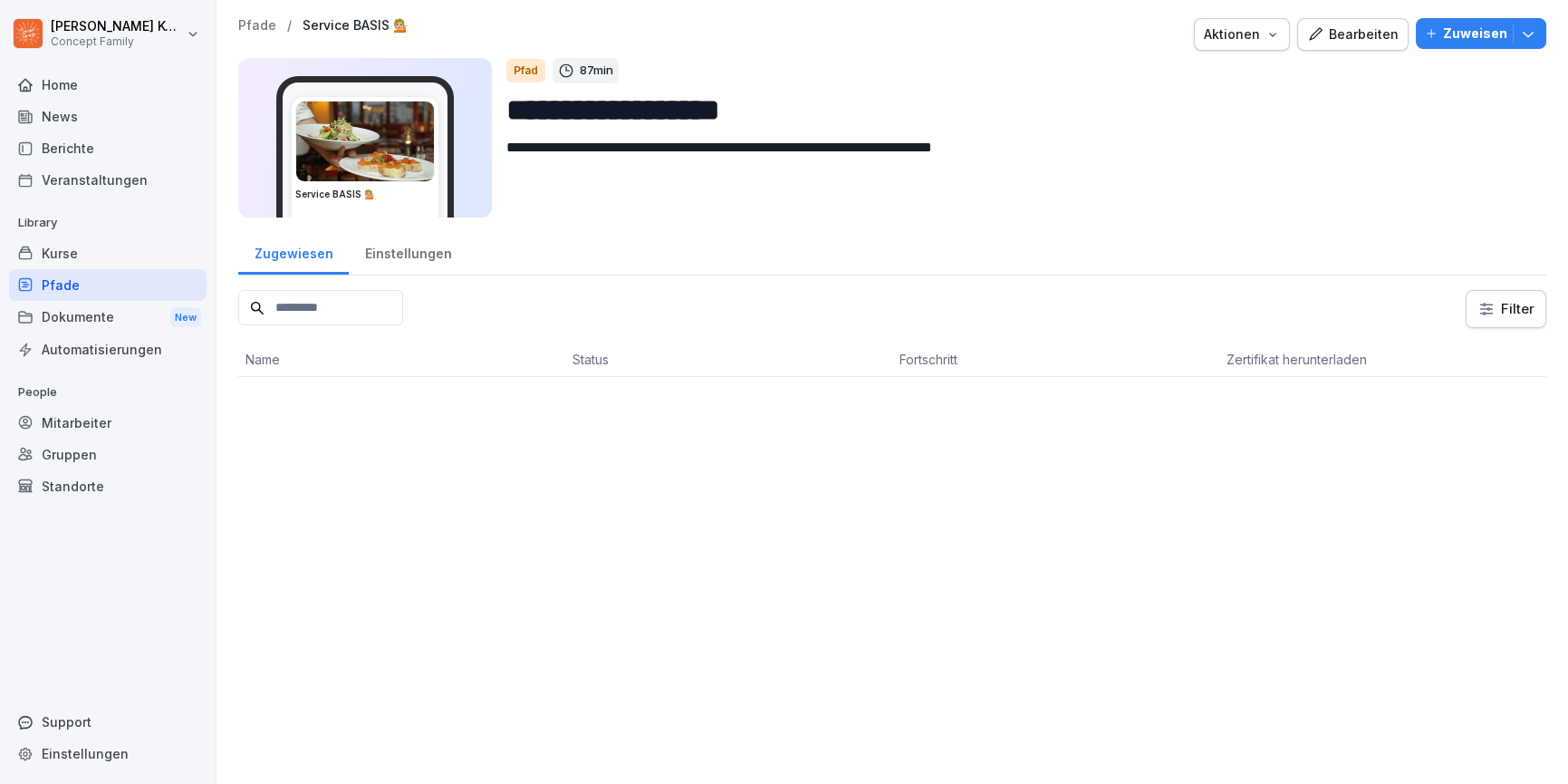
click at [1380, 27] on div "Bearbeiten" at bounding box center [1353, 34] width 92 height 20
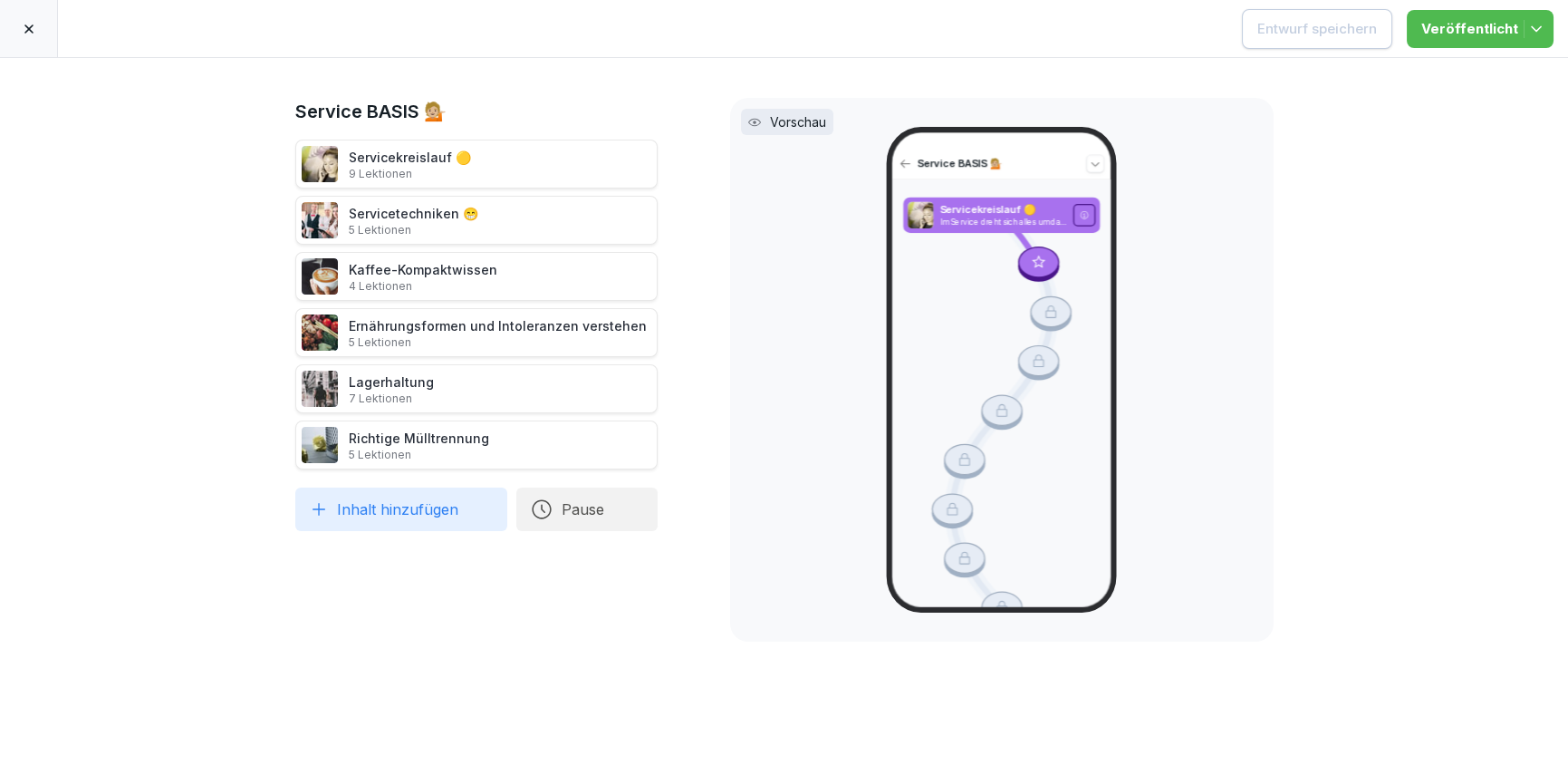
click at [30, 25] on icon at bounding box center [28, 28] width 9 height 9
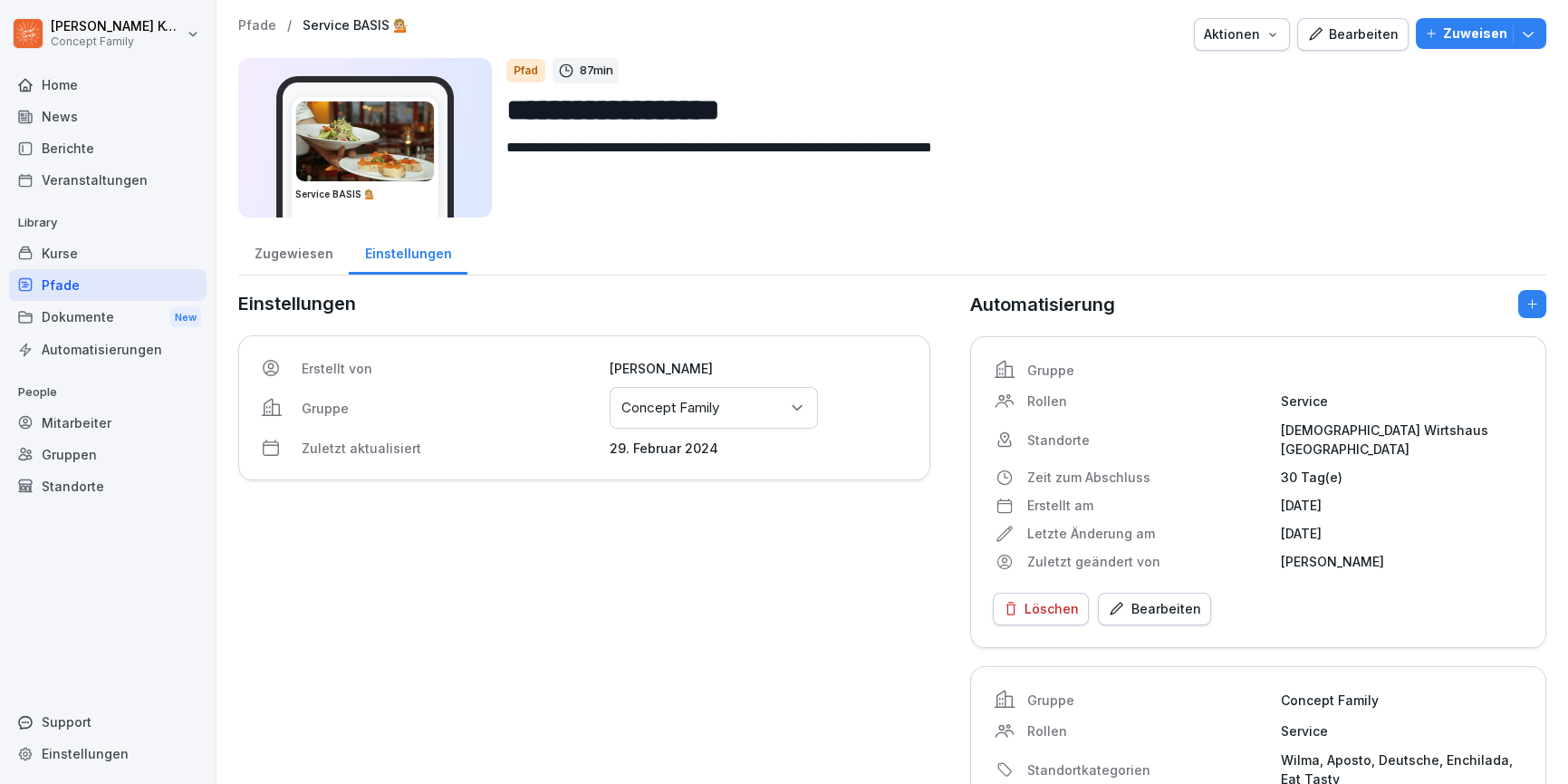
click at [70, 284] on div "Pfade" at bounding box center [107, 285] width 198 height 32
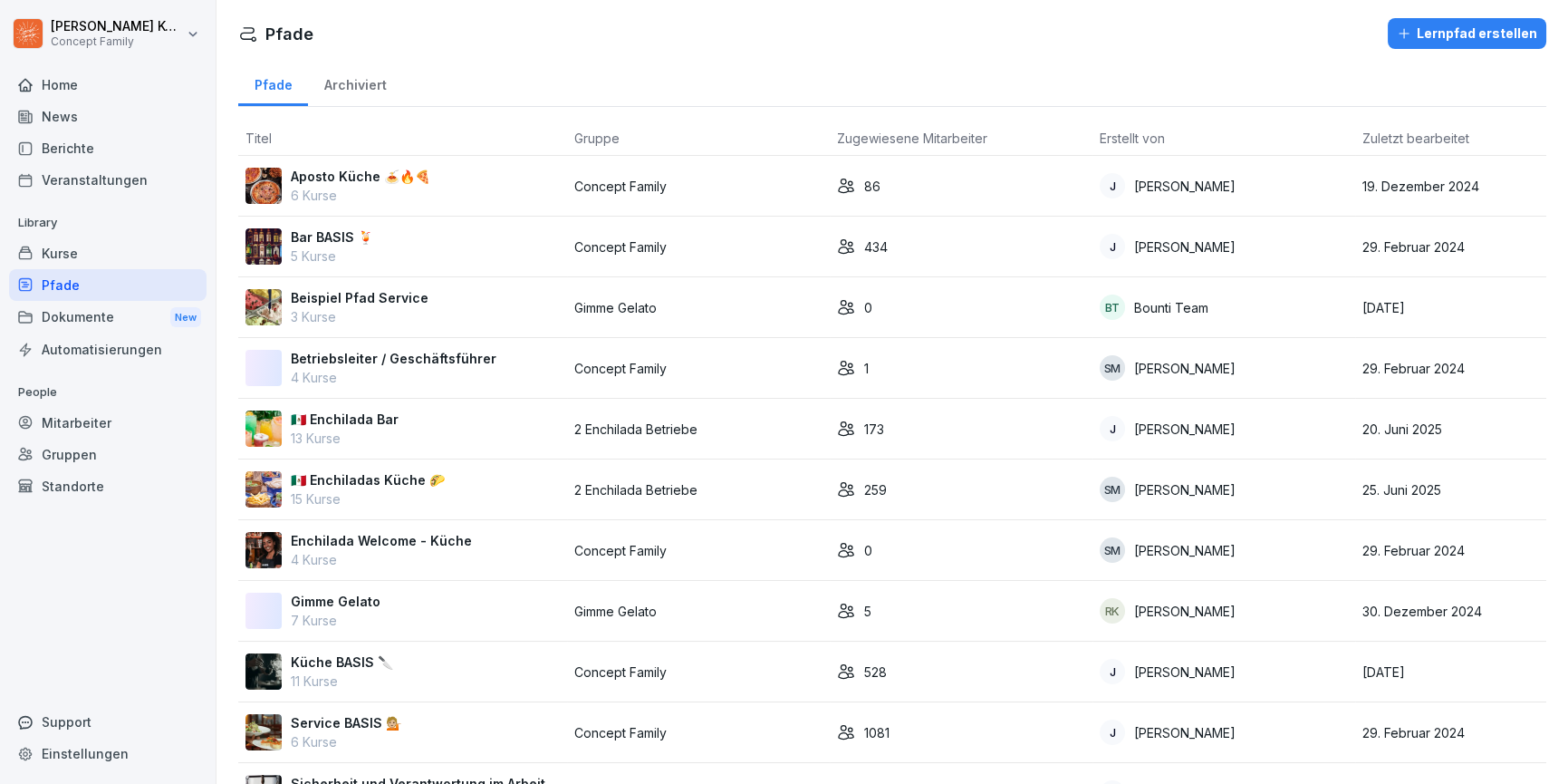
click at [87, 249] on div "Kurse" at bounding box center [107, 253] width 198 height 32
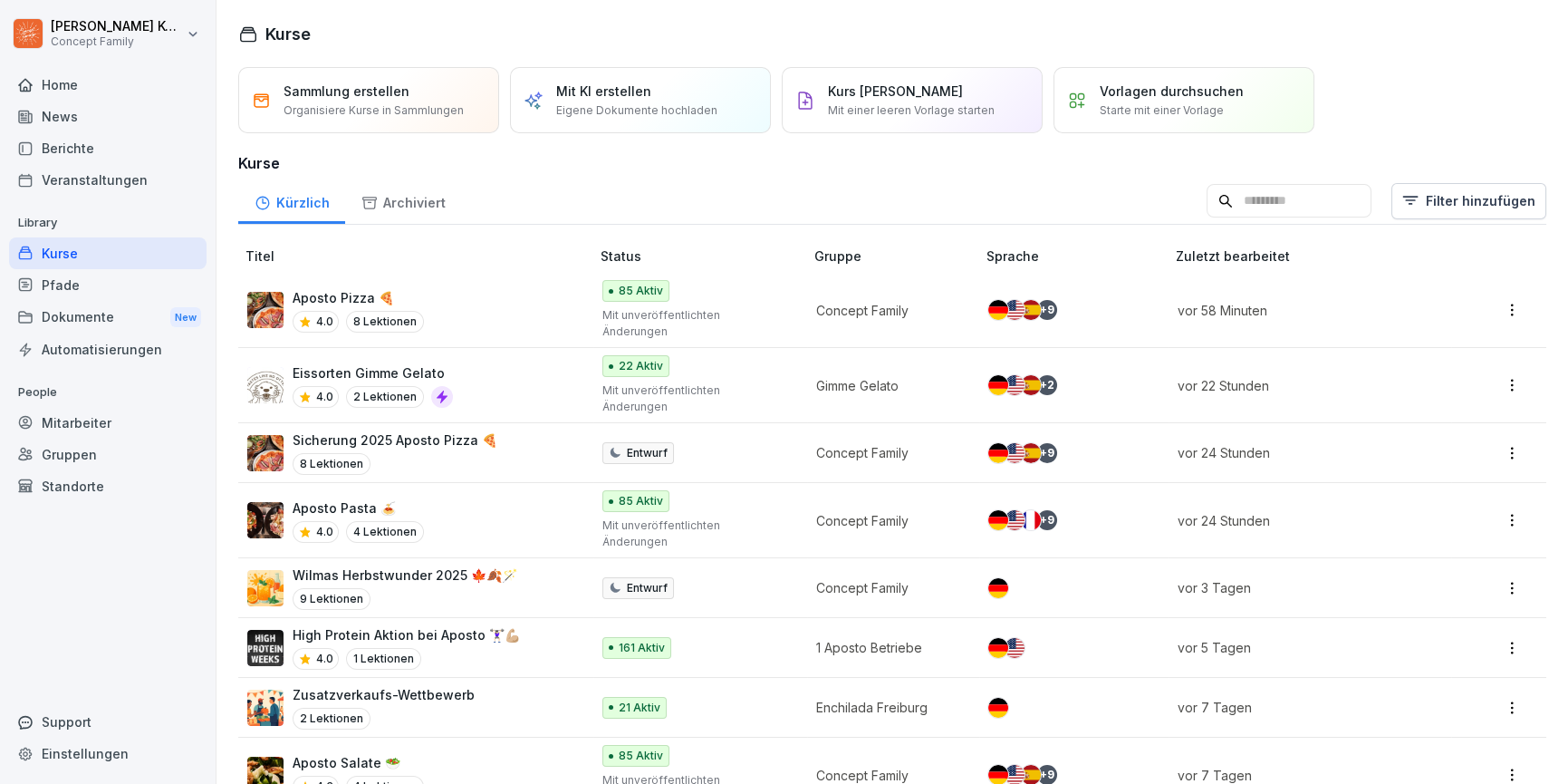
click at [1315, 190] on input at bounding box center [1289, 201] width 165 height 35
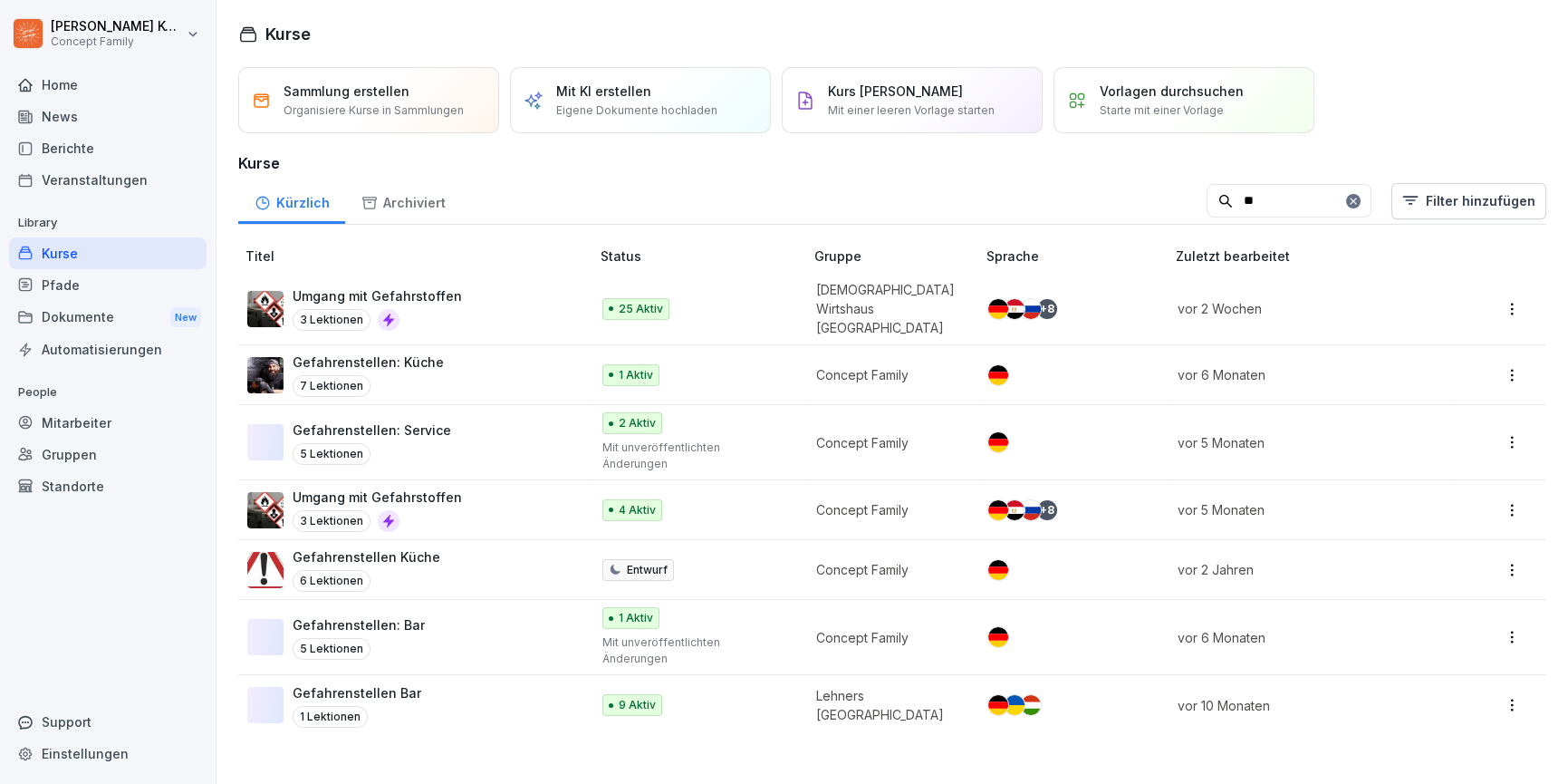
type input "*"
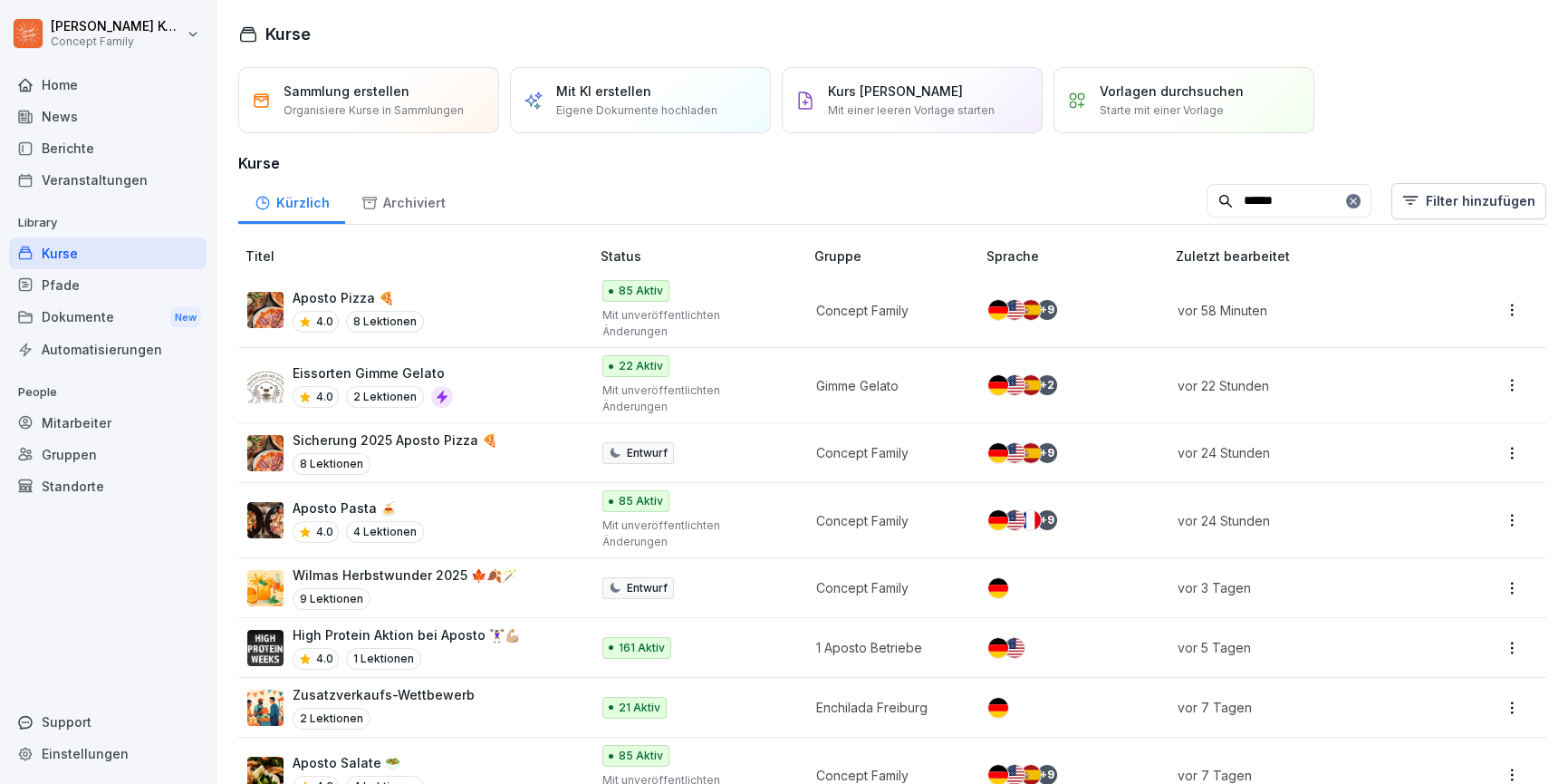
type input "******"
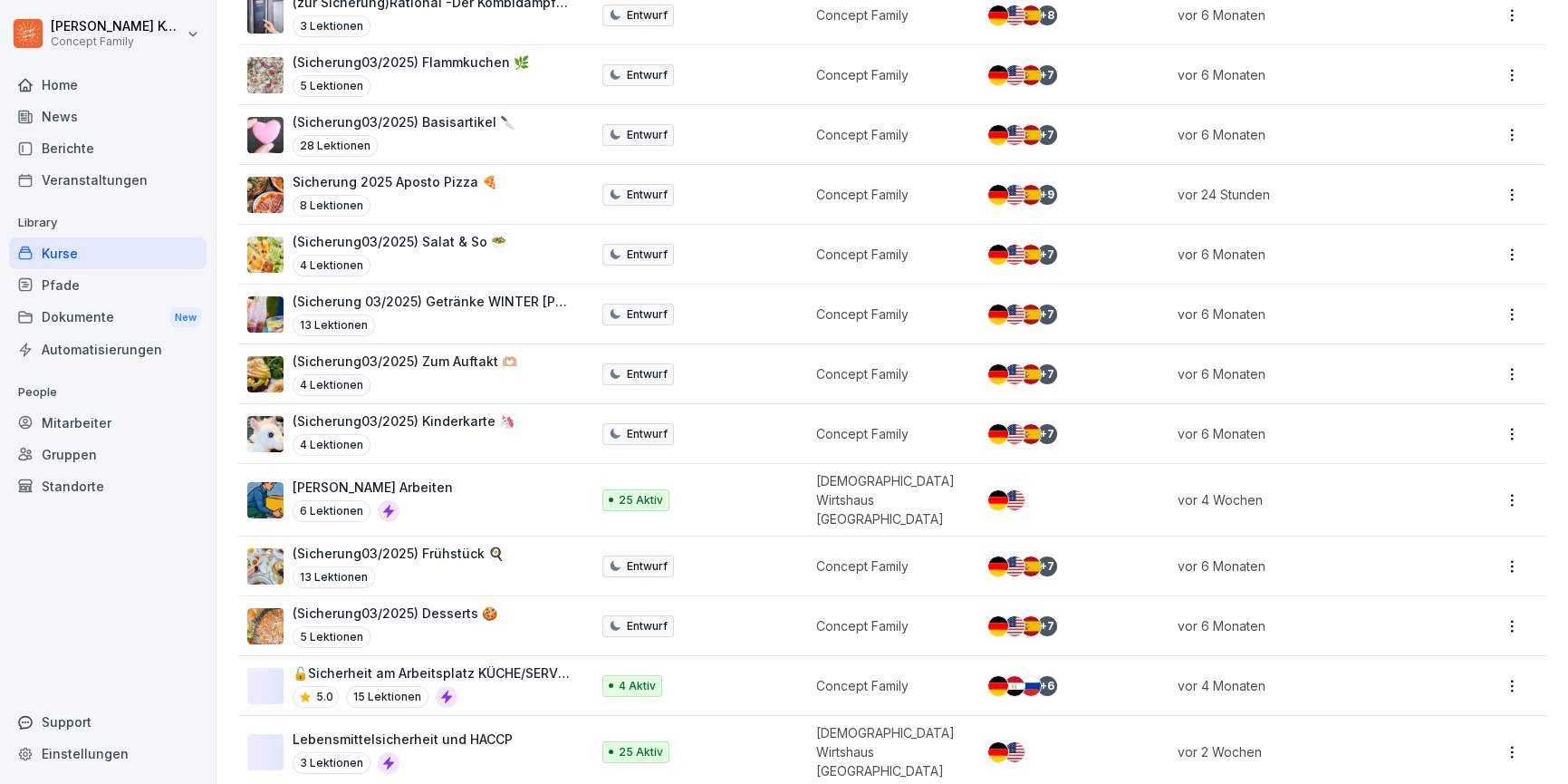
scroll to position [591, 0]
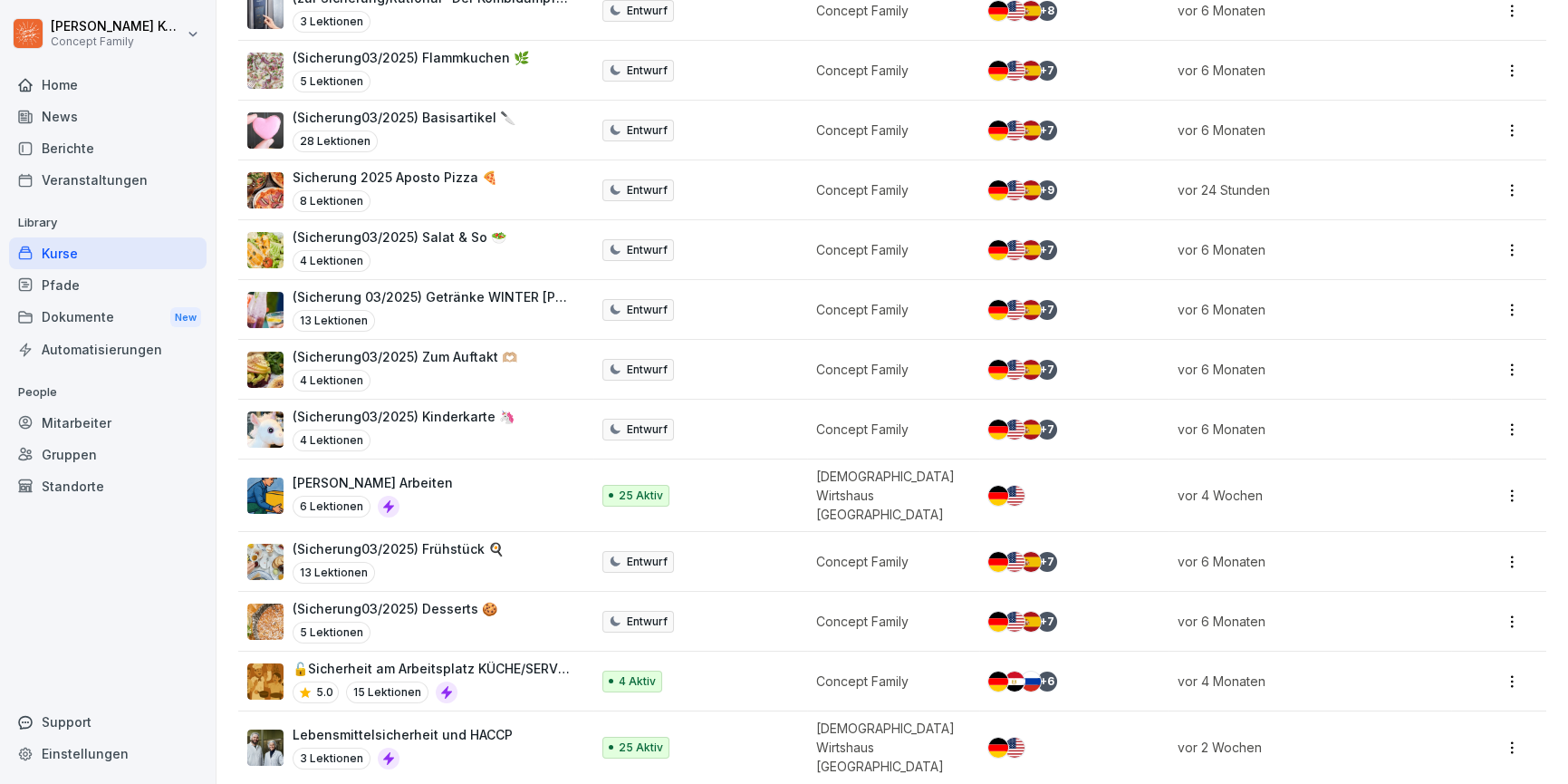
click at [533, 682] on div "5.0 15 Lektionen" at bounding box center [432, 692] width 279 height 22
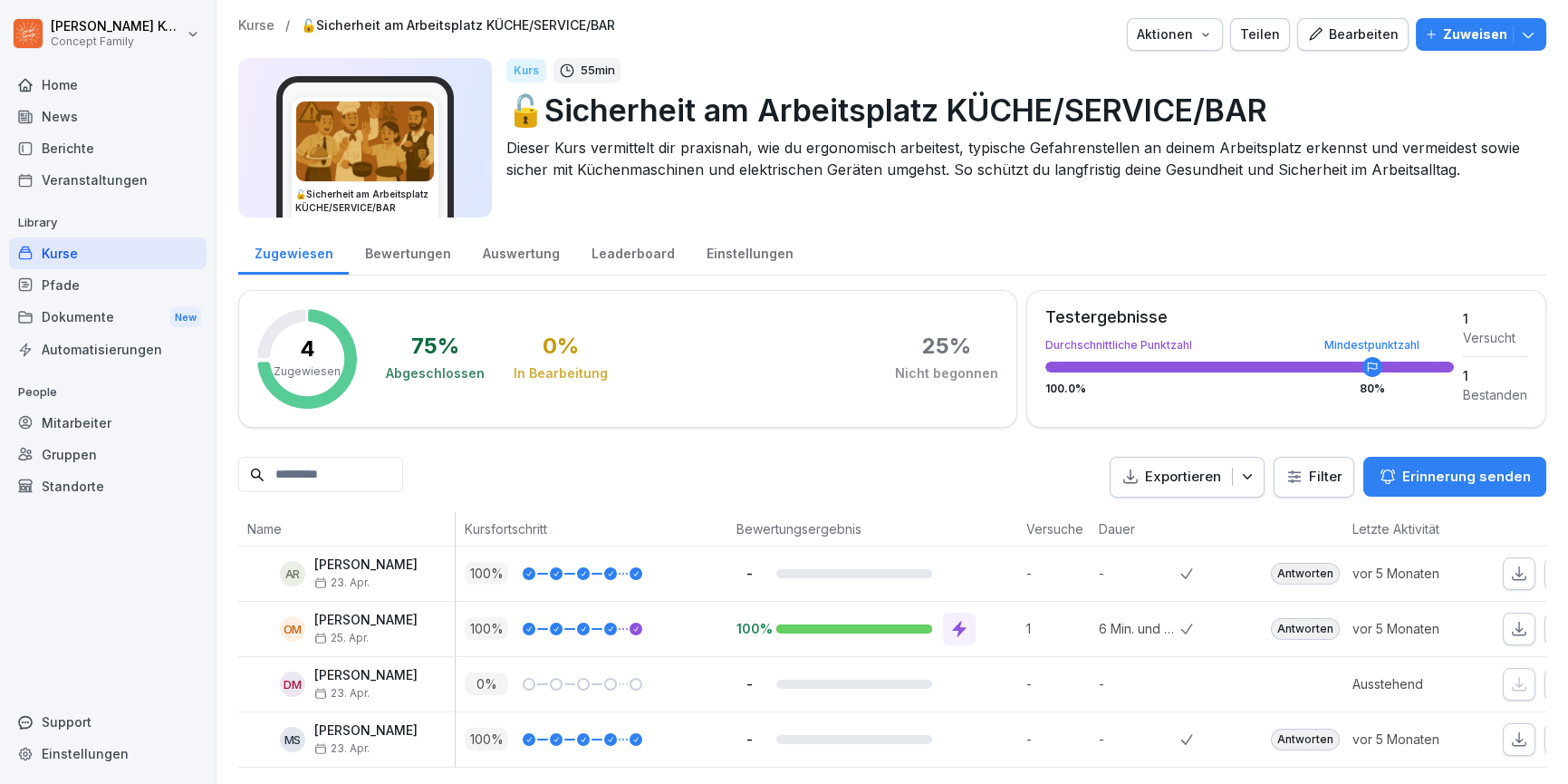
click at [1375, 29] on div "Bearbeiten" at bounding box center [1353, 34] width 92 height 20
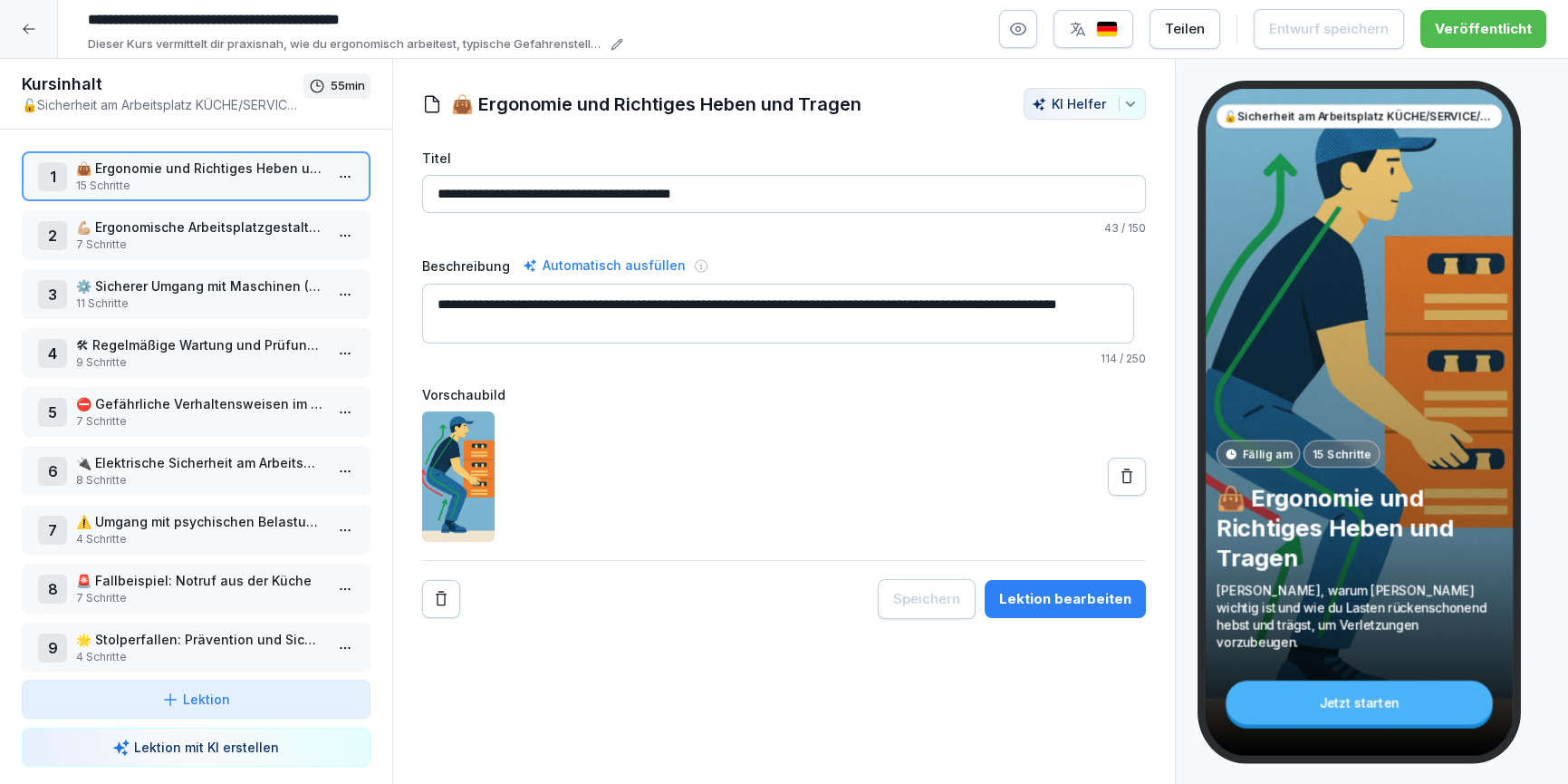
scroll to position [433, 0]
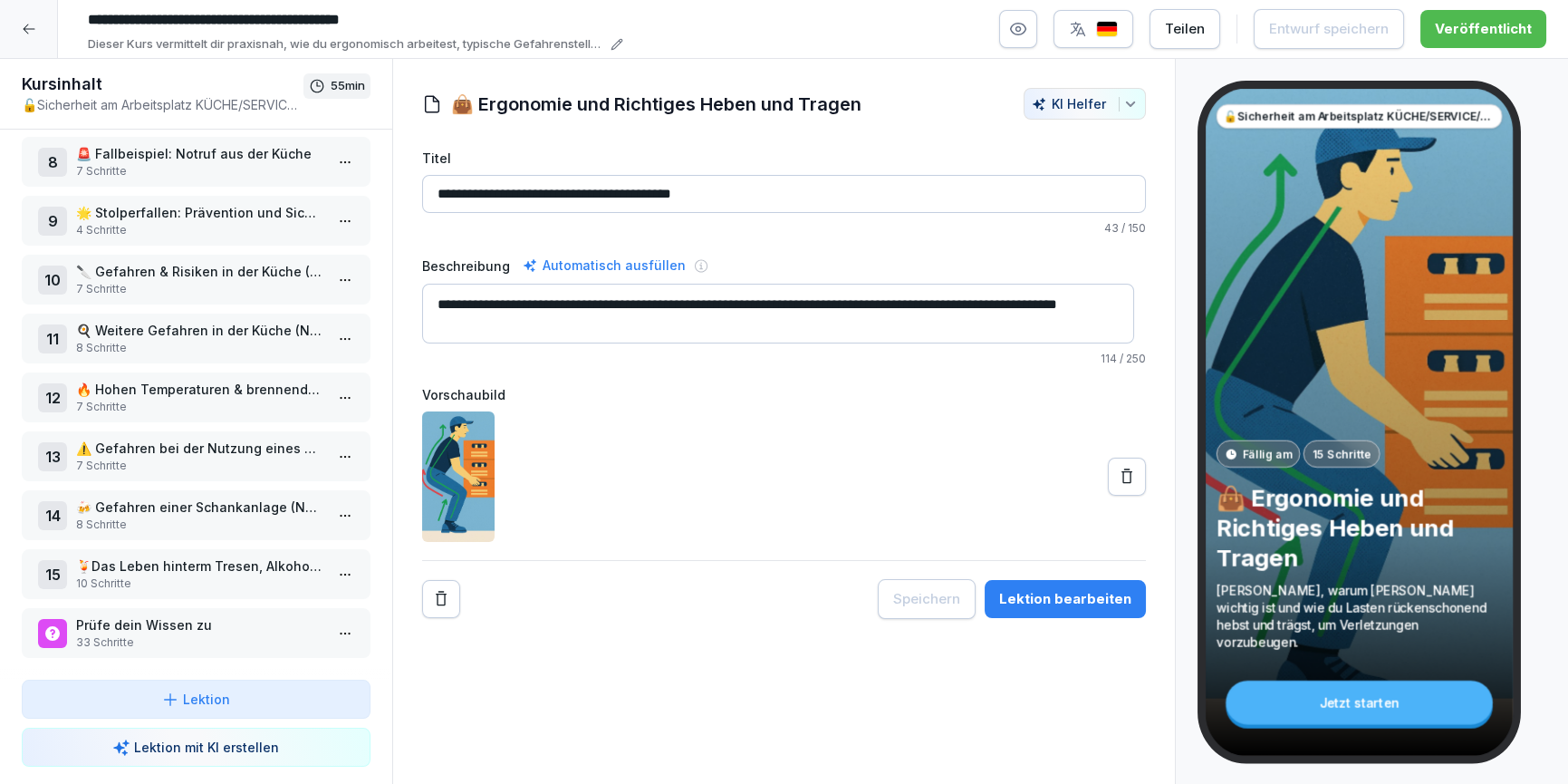
click at [199, 328] on p "🍳 Weitere Gefahren in der Küche (NUR KÜCHE)" at bounding box center [200, 330] width 247 height 19
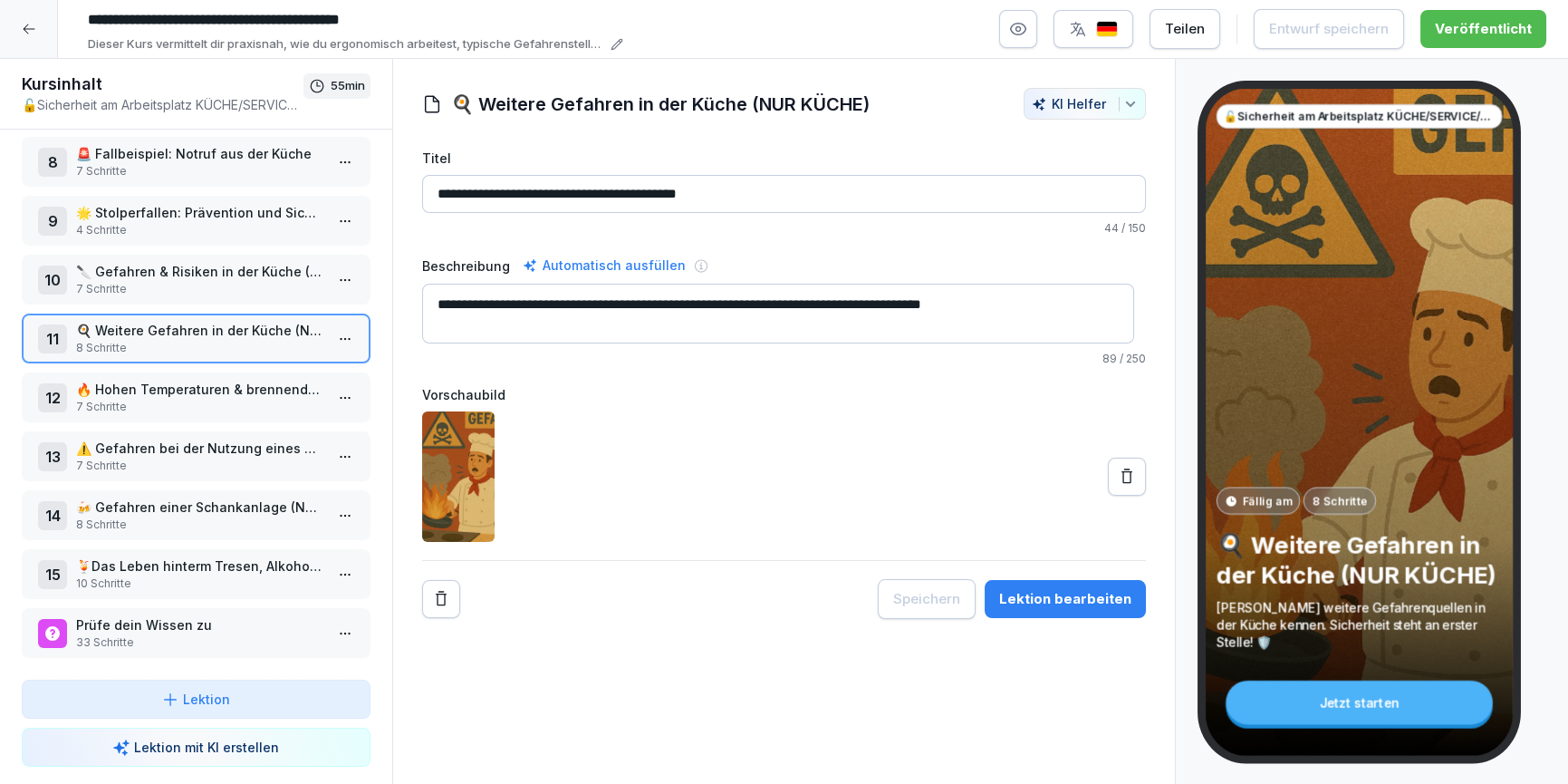
drag, startPoint x: 753, startPoint y: 191, endPoint x: 515, endPoint y: 162, distance: 239.8
click at [515, 162] on div "**********" at bounding box center [784, 192] width 725 height 88
click at [204, 285] on p "7 Schritte" at bounding box center [200, 289] width 247 height 16
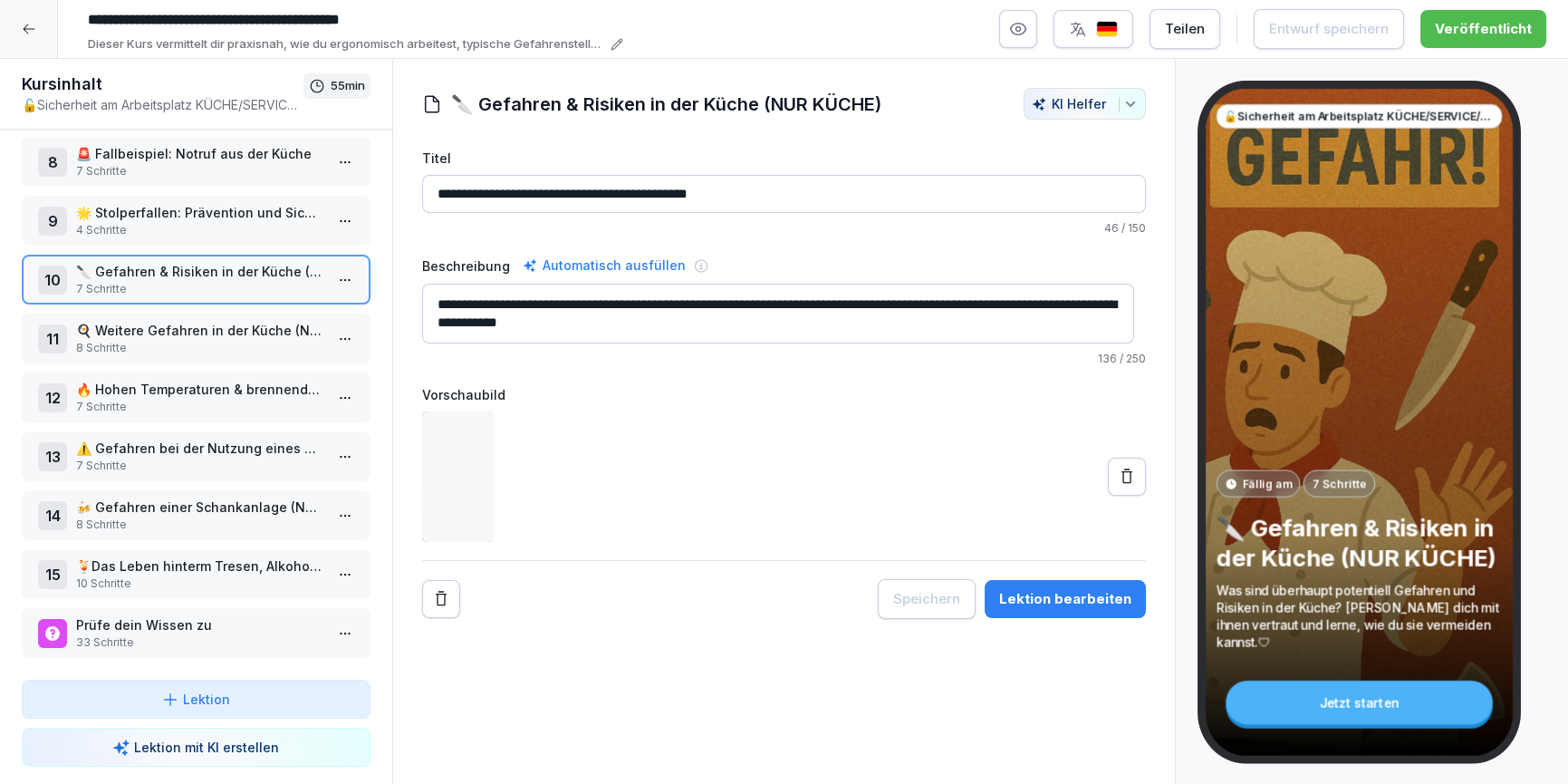
click at [209, 203] on p "🌟 Stolperfallen: Prävention und Sicherheitsmaßnahmen" at bounding box center [200, 212] width 247 height 19
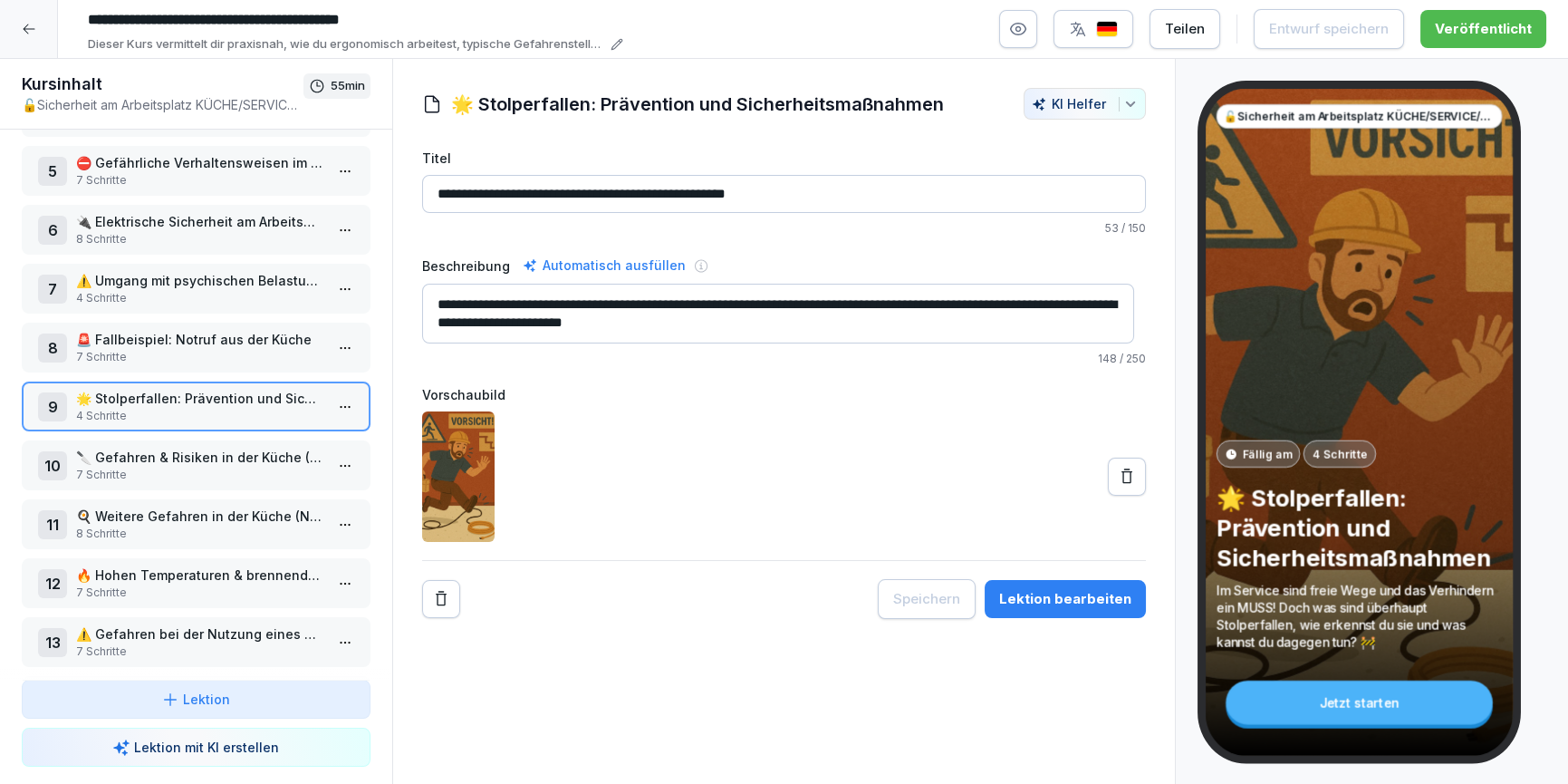
scroll to position [160, 0]
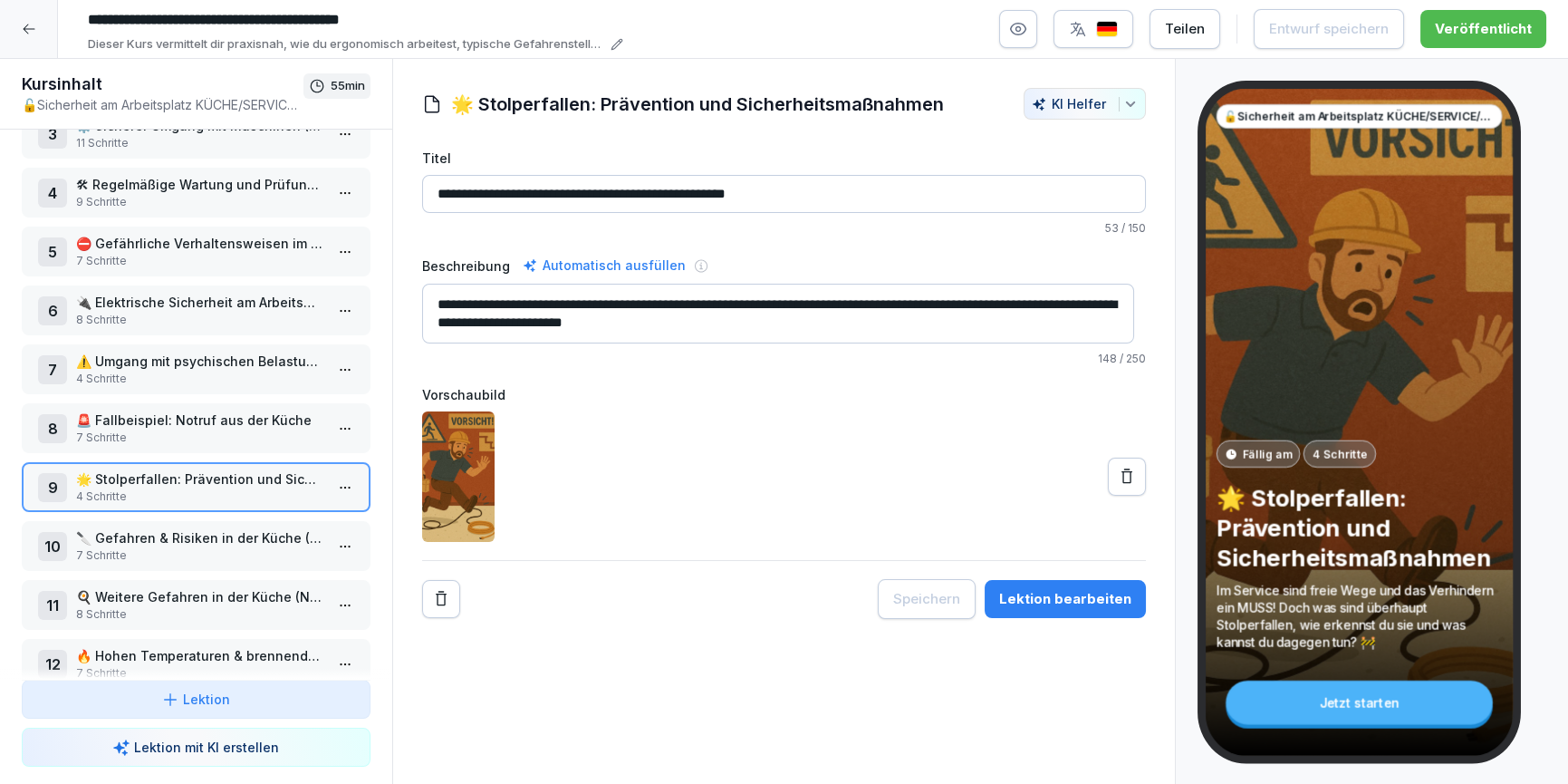
click at [189, 419] on p "🚨 Fallbeispiel: Notruf aus der Küche" at bounding box center [200, 420] width 247 height 19
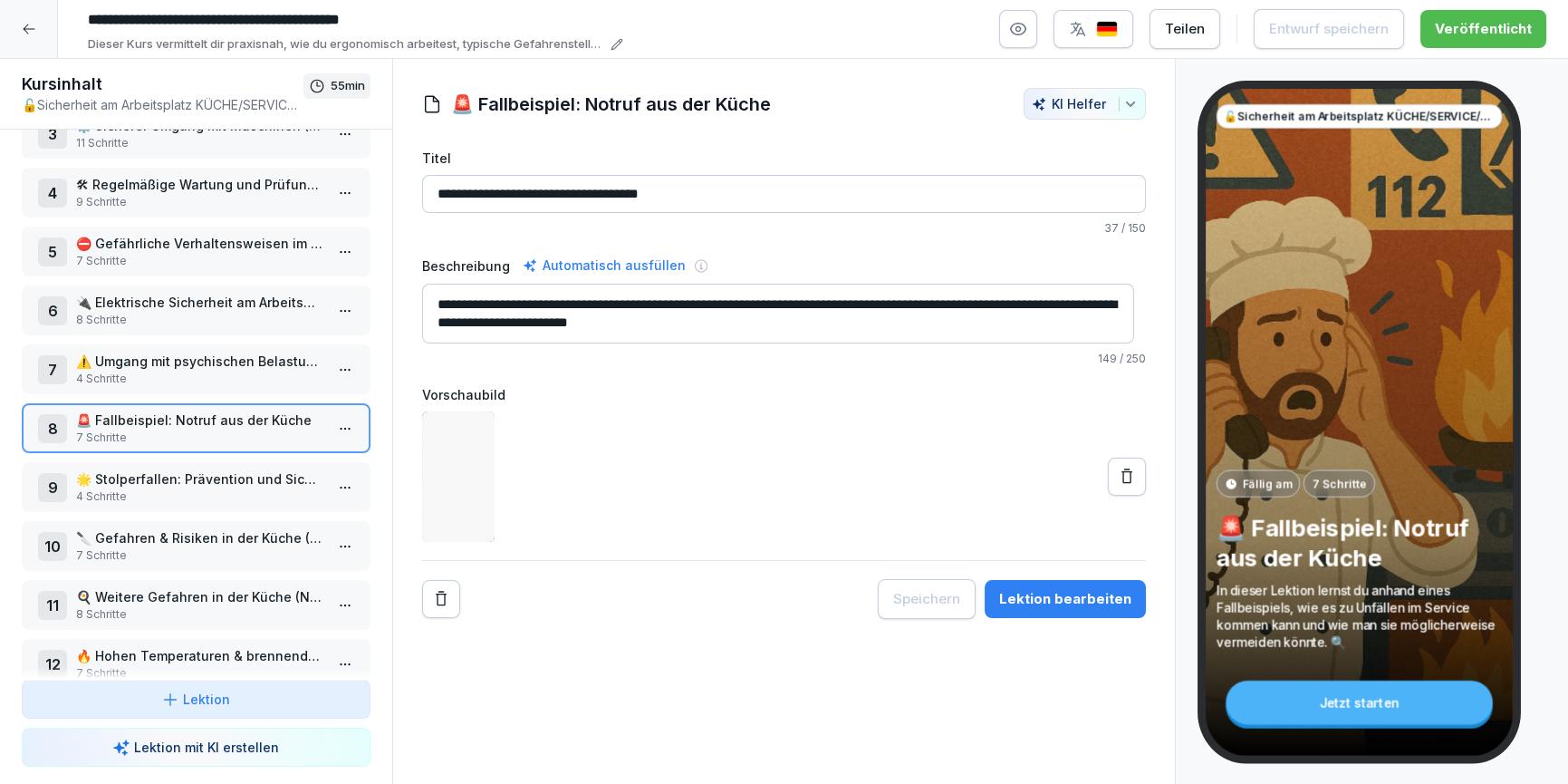
click at [204, 386] on div "7 ⚠️ Umgang mit psychischen Belastungen 4 Schritte" at bounding box center [196, 370] width 349 height 50
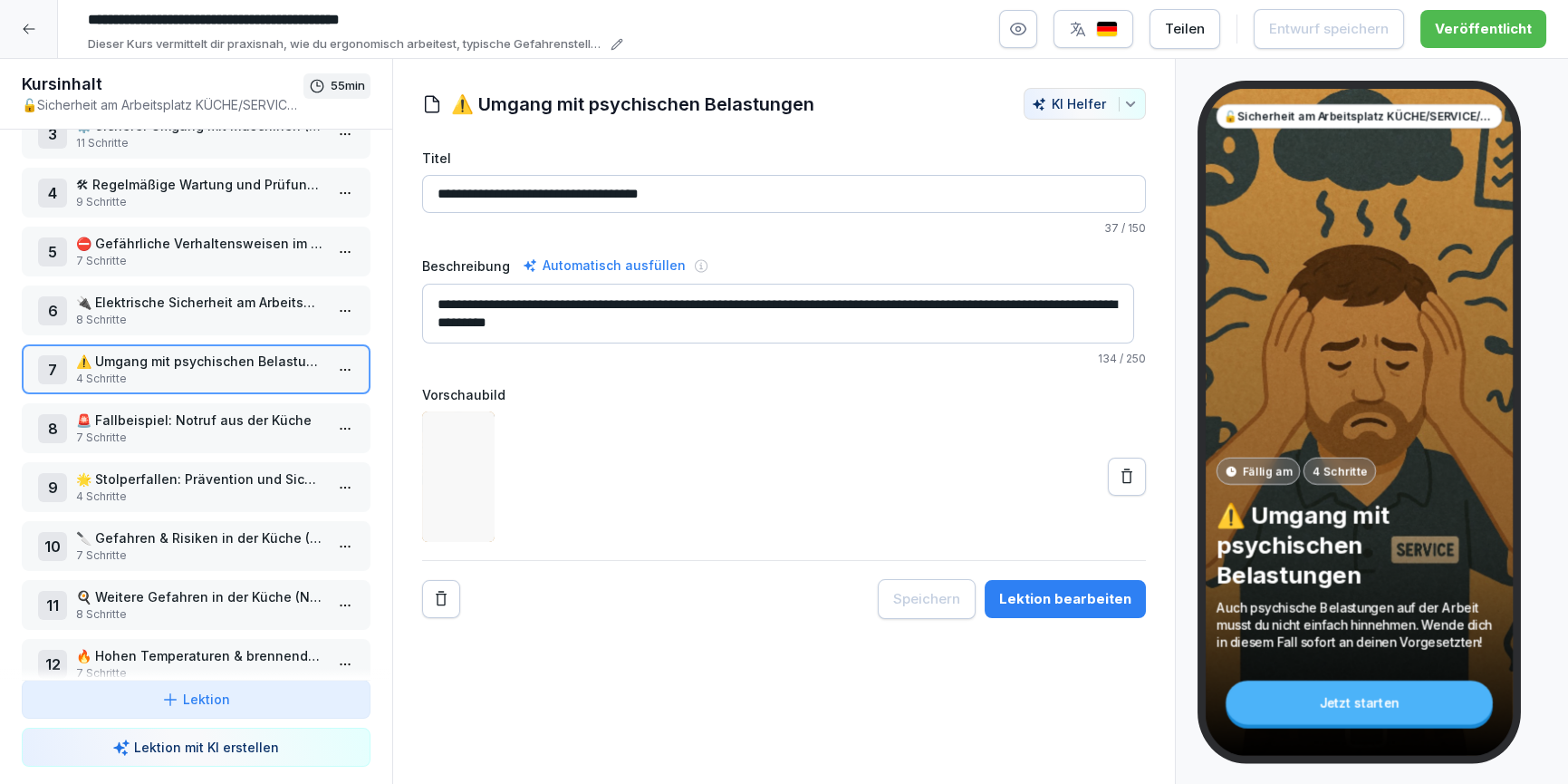
click at [201, 438] on p "7 Schritte" at bounding box center [200, 437] width 247 height 16
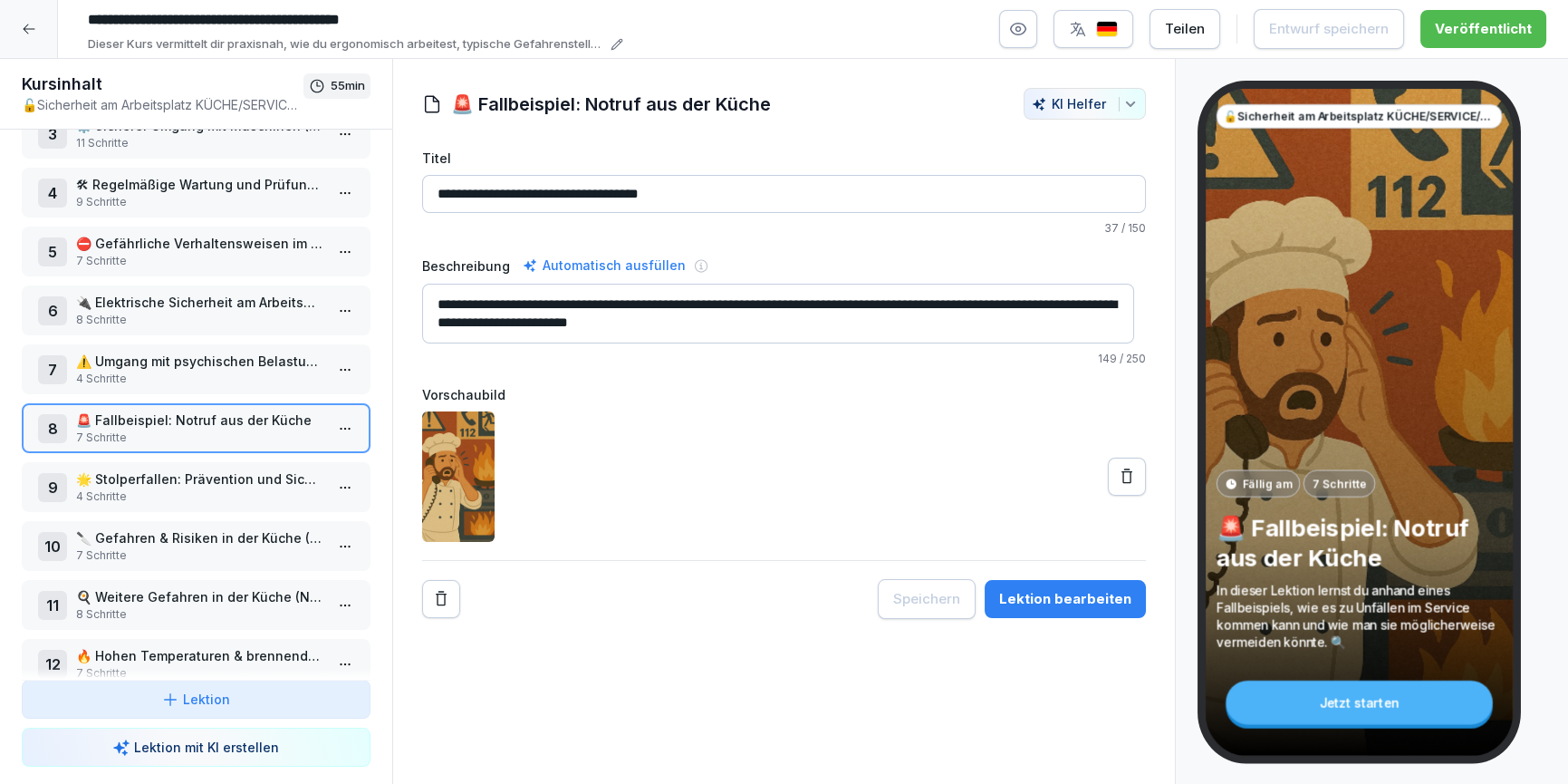
click at [190, 194] on p "9 Schritte" at bounding box center [200, 202] width 247 height 16
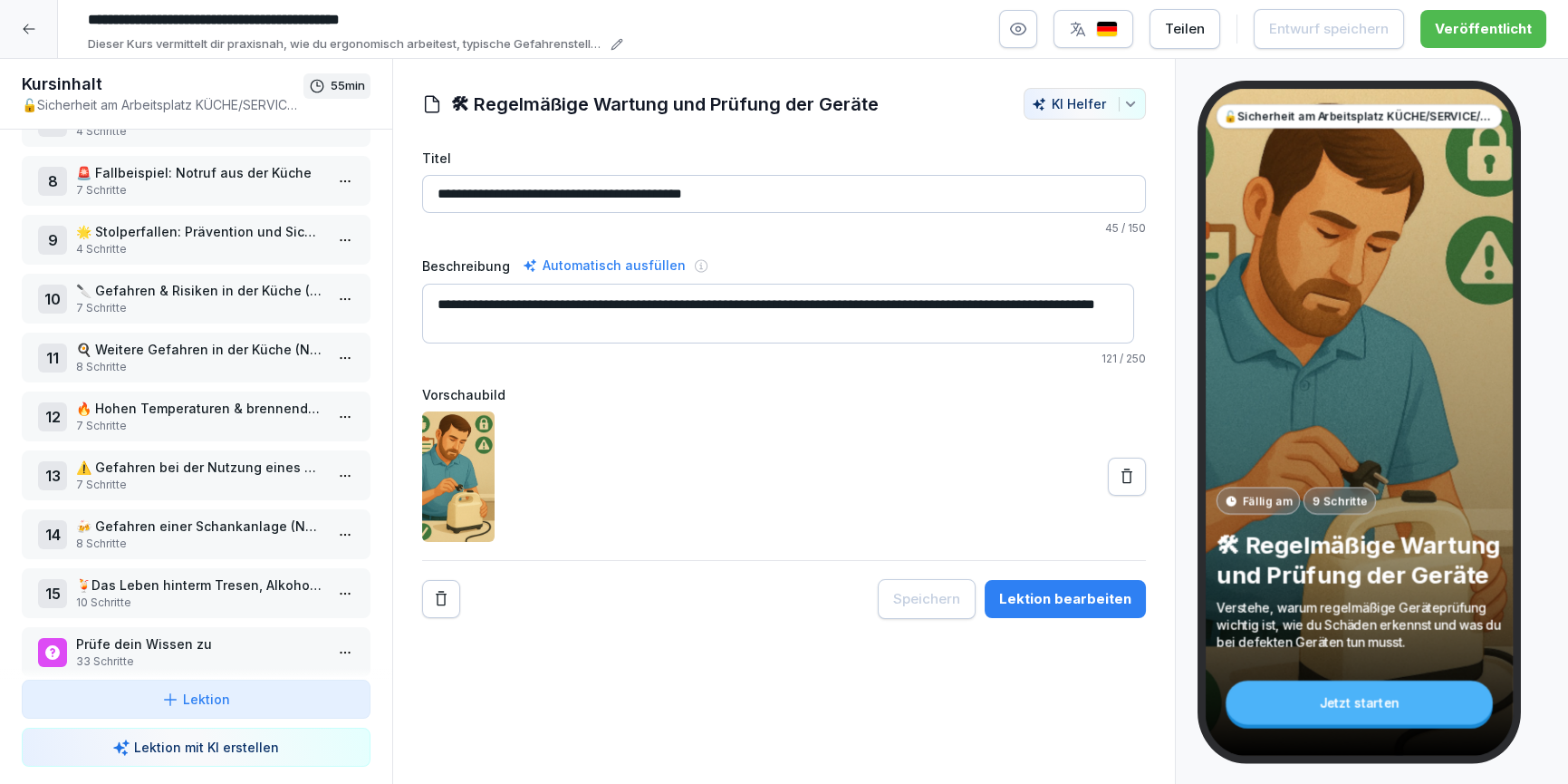
scroll to position [408, 0]
click at [140, 518] on p "🍻 Gefahren einer Schankanlage (NUR BAR)" at bounding box center [200, 525] width 247 height 19
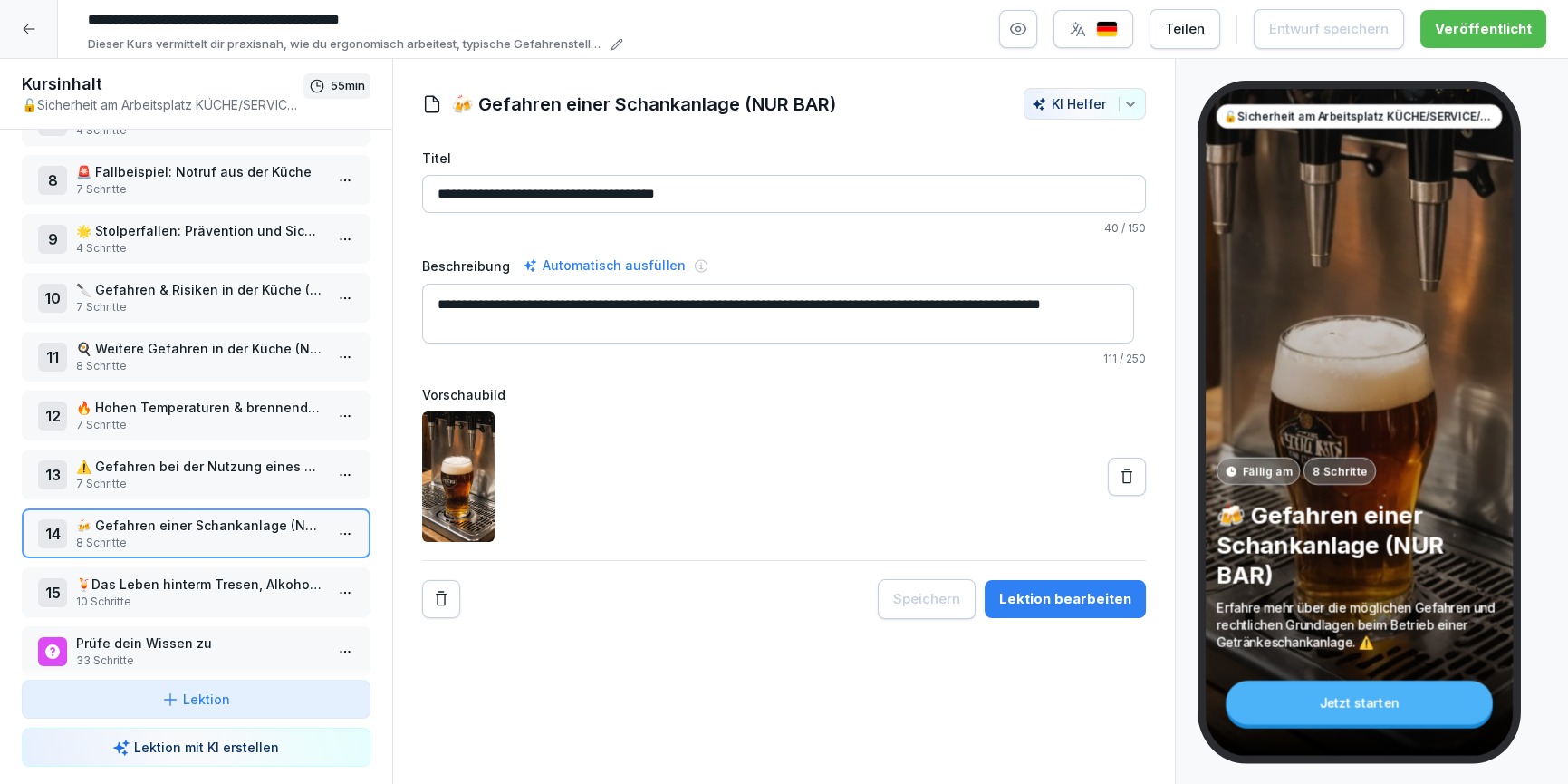
click at [653, 321] on textarea "**********" at bounding box center [778, 314] width 713 height 60
click at [162, 594] on p "10 Schritte" at bounding box center [200, 602] width 247 height 16
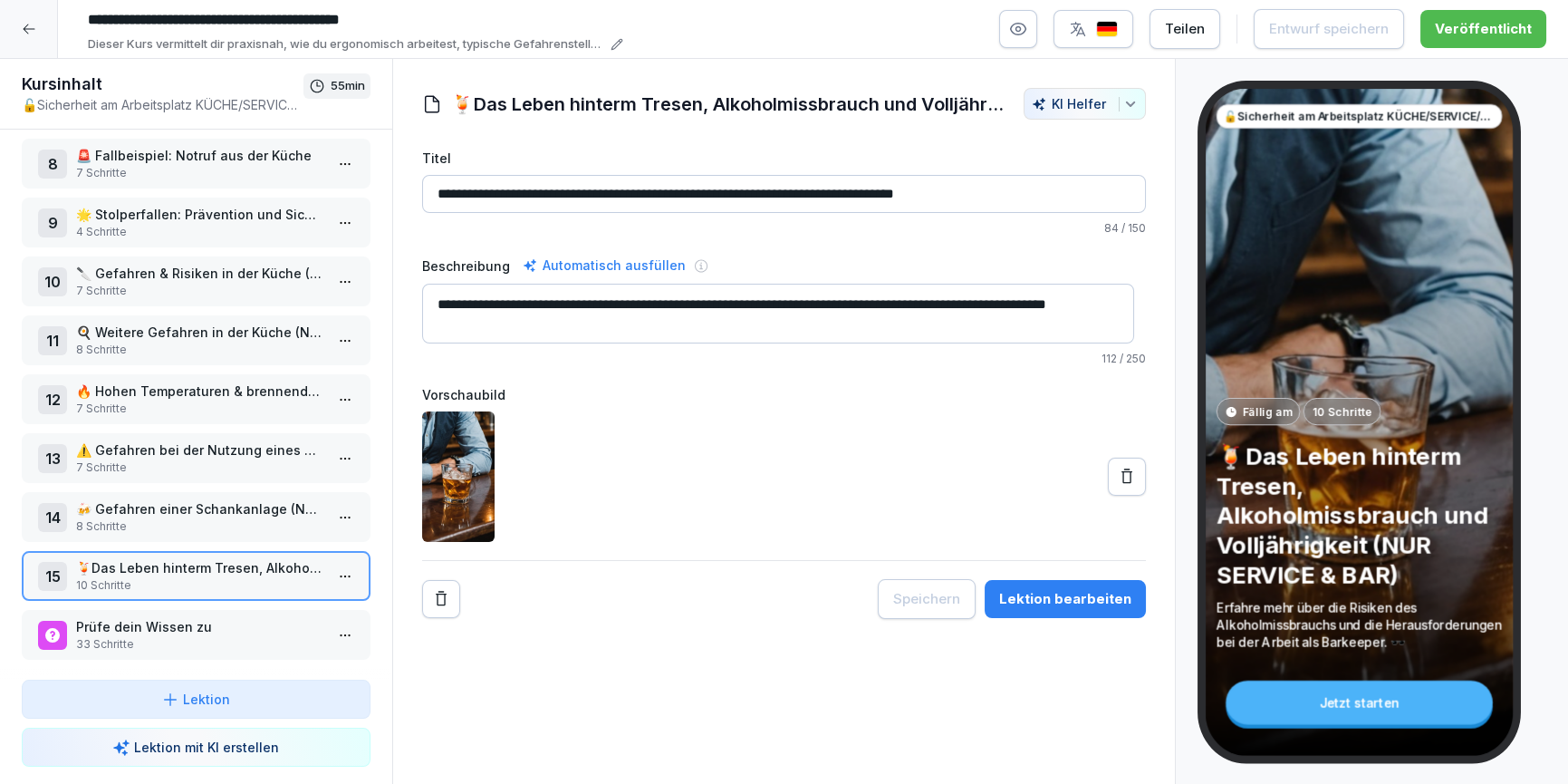
scroll to position [433, 0]
click at [33, 26] on icon at bounding box center [29, 29] width 14 height 14
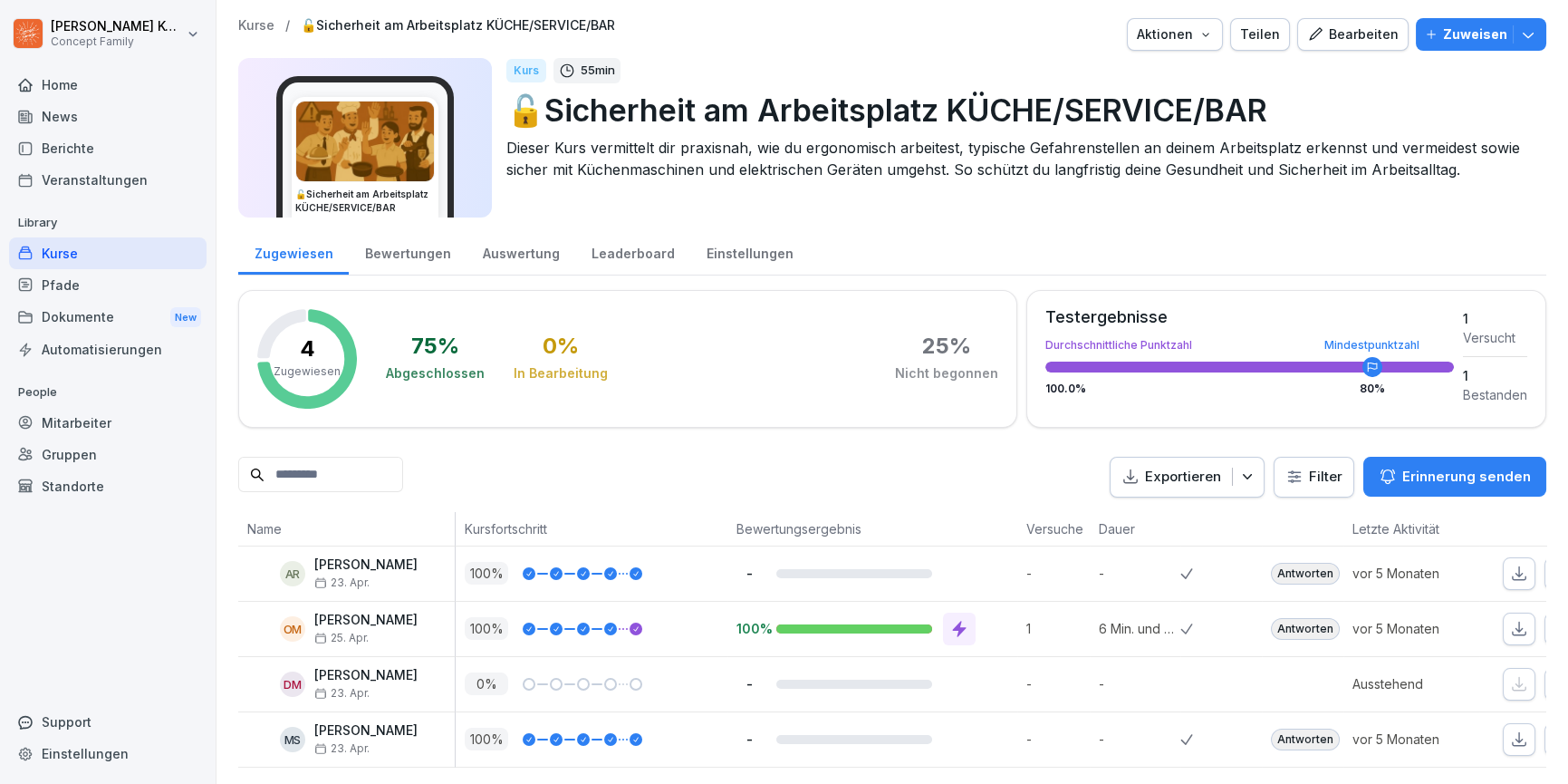
click at [73, 245] on div "Kurse" at bounding box center [107, 253] width 198 height 32
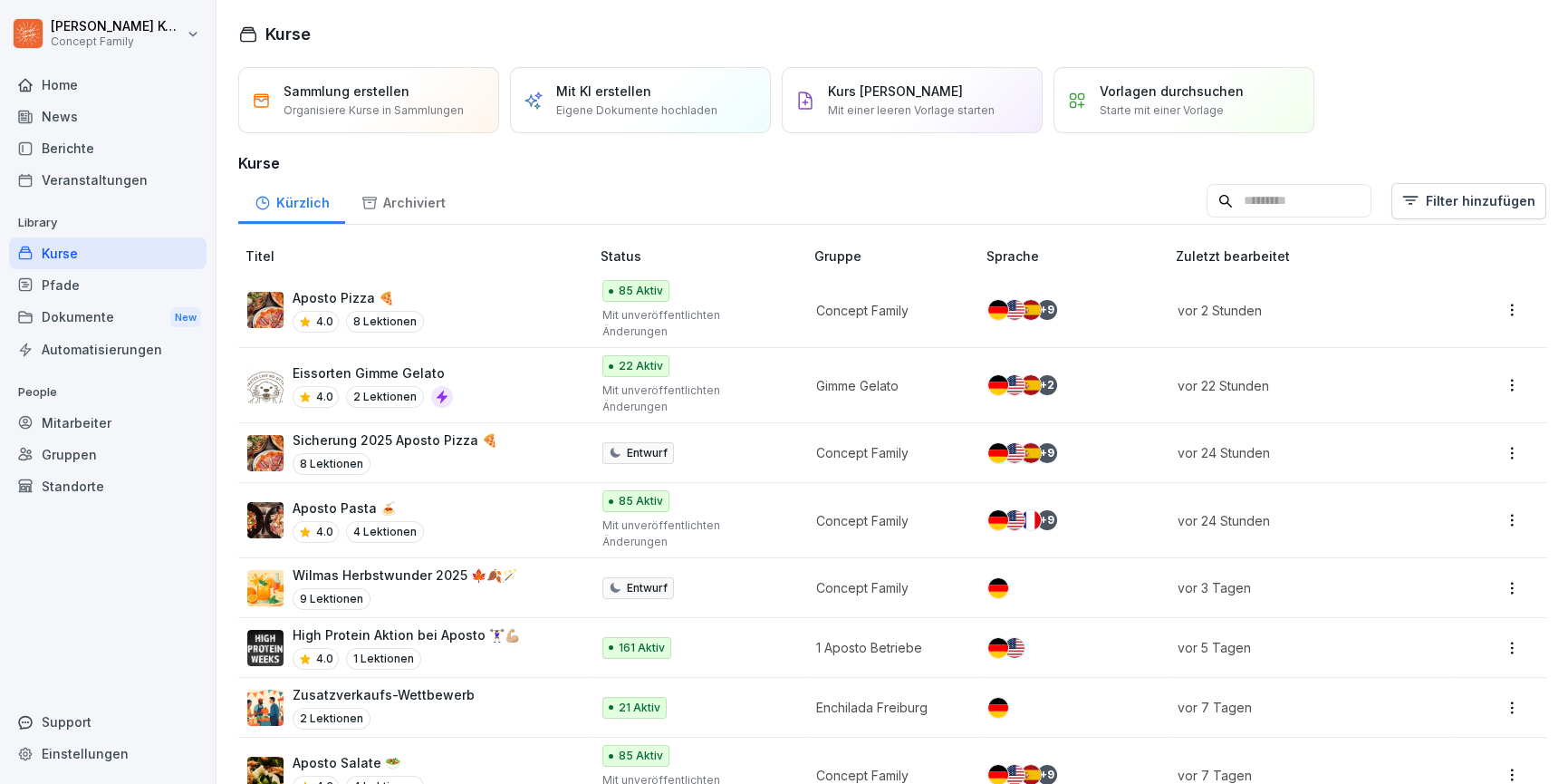
click at [1322, 196] on input at bounding box center [1289, 201] width 165 height 35
type input "********"
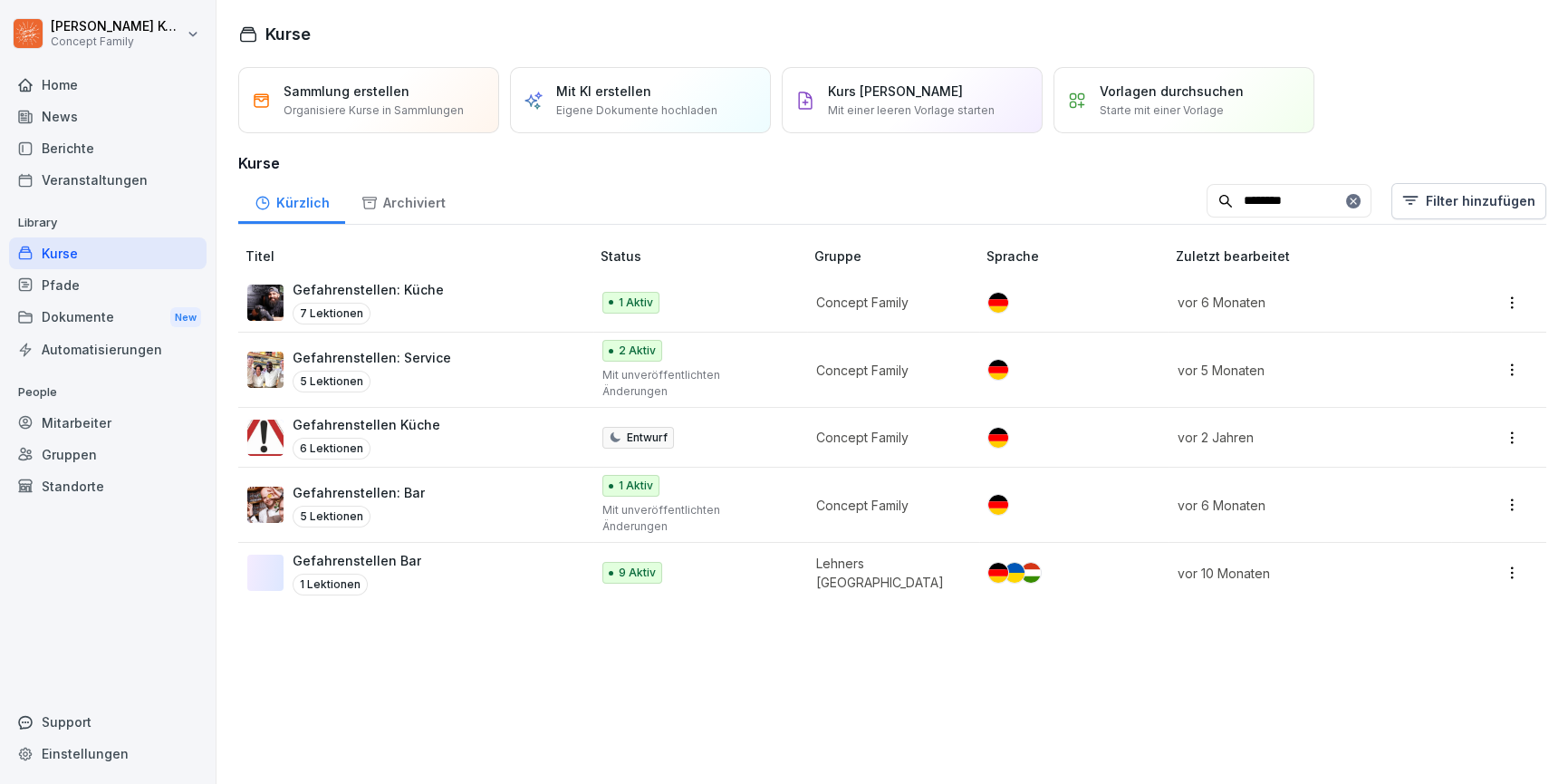
click at [1303, 193] on input "********" at bounding box center [1289, 201] width 165 height 35
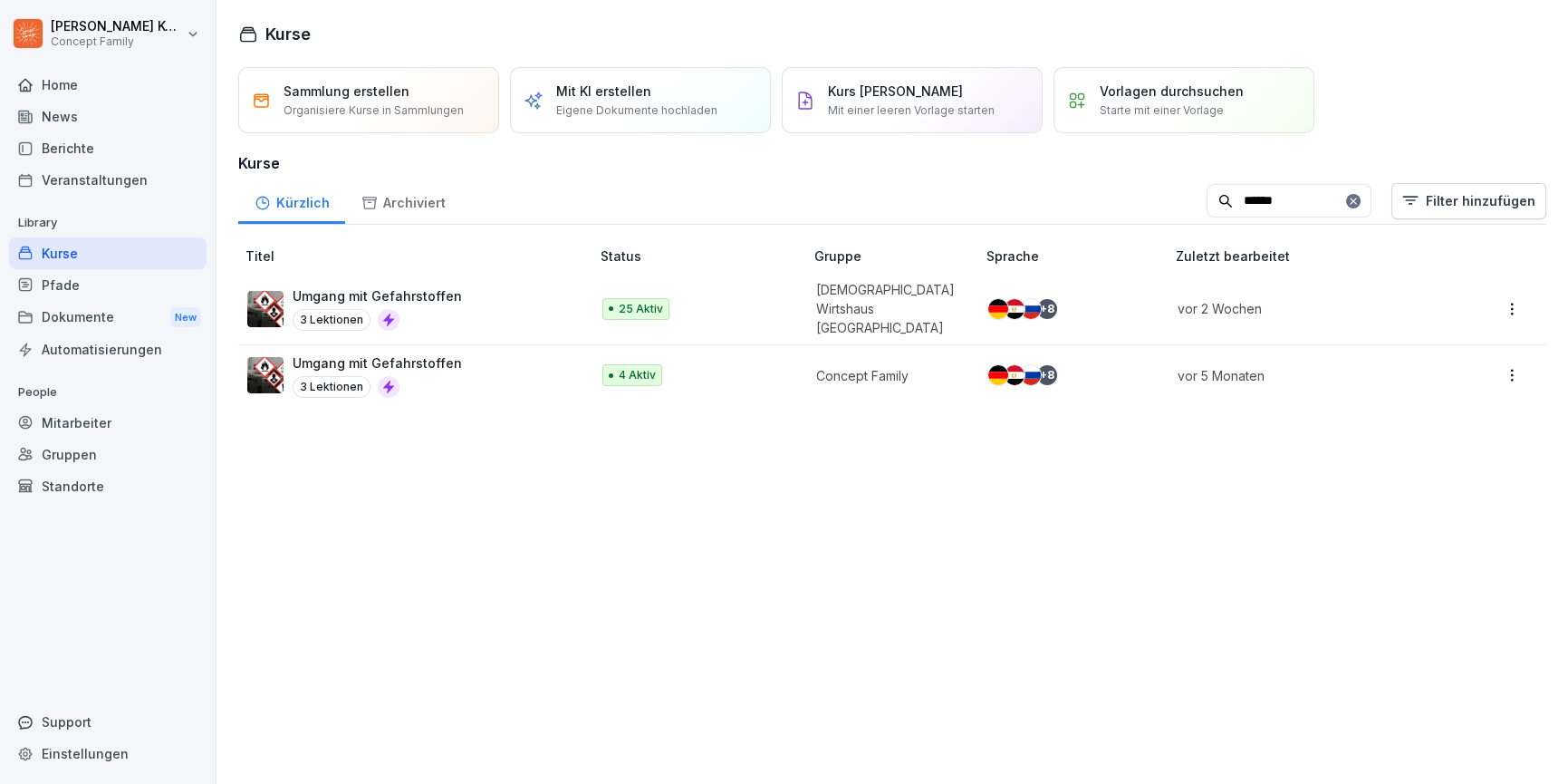
type input "******"
click at [497, 376] on div "Umgang mit Gefahrstoffen 3 Lektionen" at bounding box center [409, 376] width 324 height 44
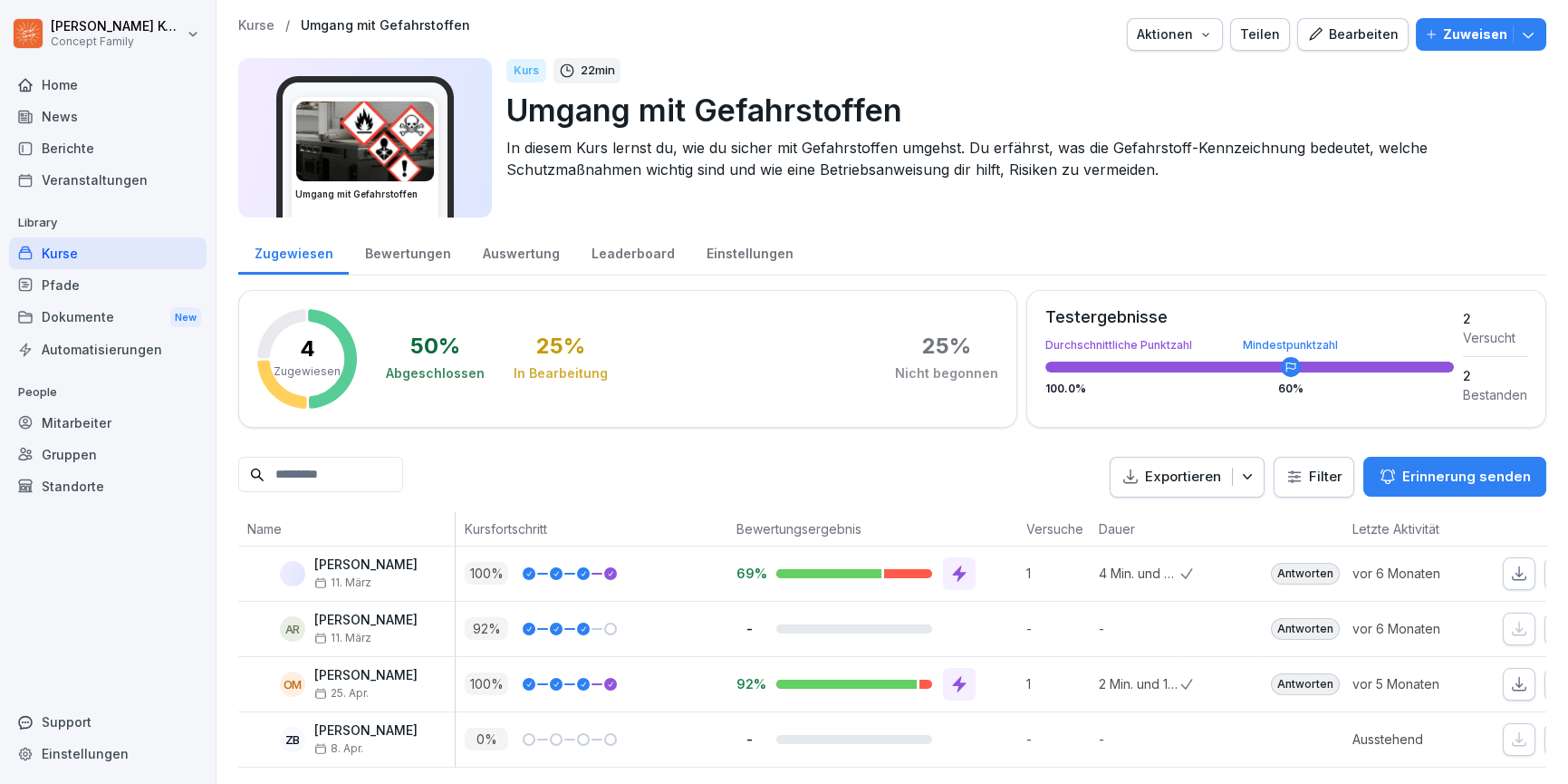
click at [1372, 37] on div "Bearbeiten" at bounding box center [1353, 34] width 92 height 20
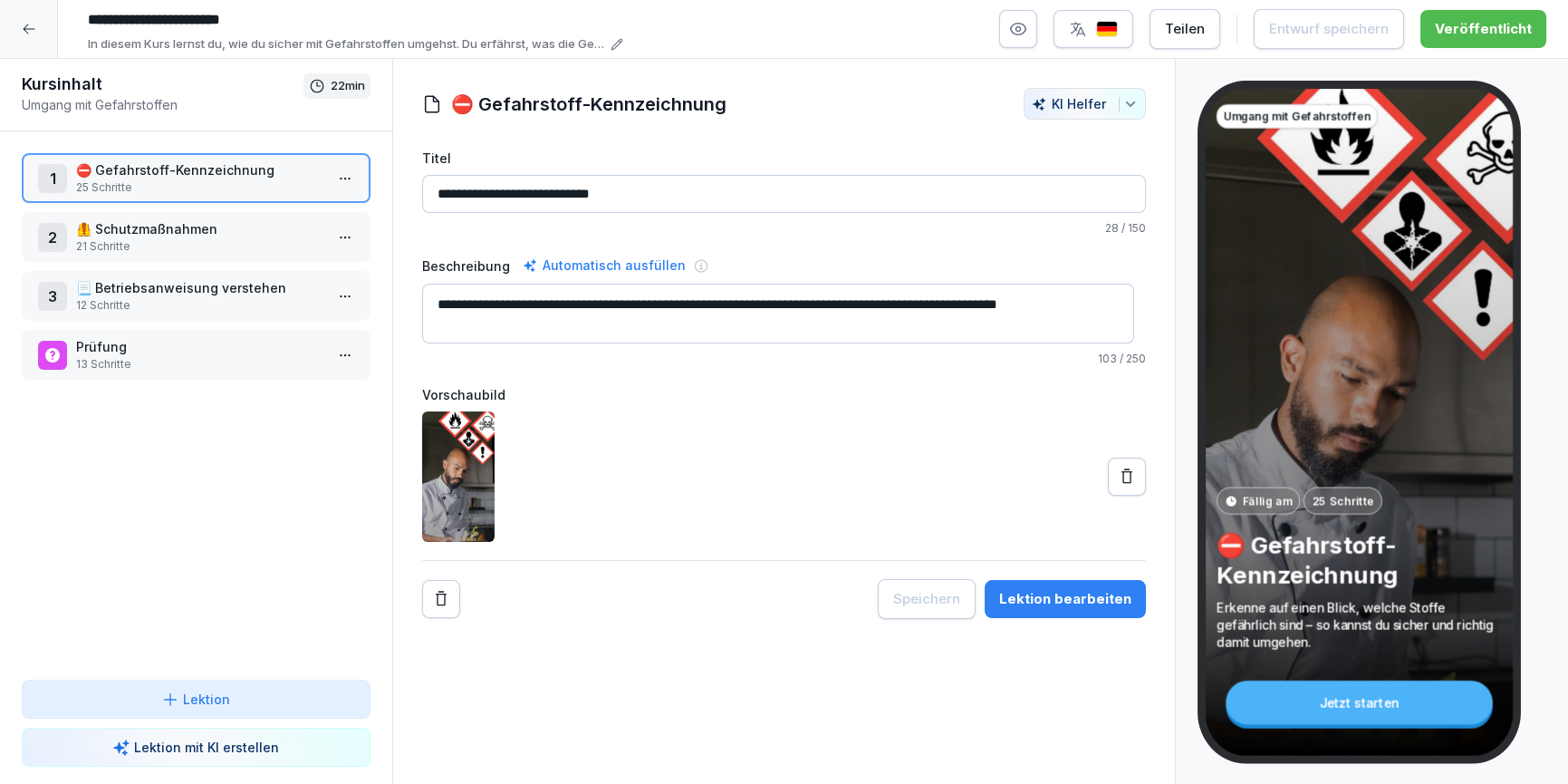
click at [1067, 589] on div "Lektion bearbeiten" at bounding box center [1065, 599] width 132 height 20
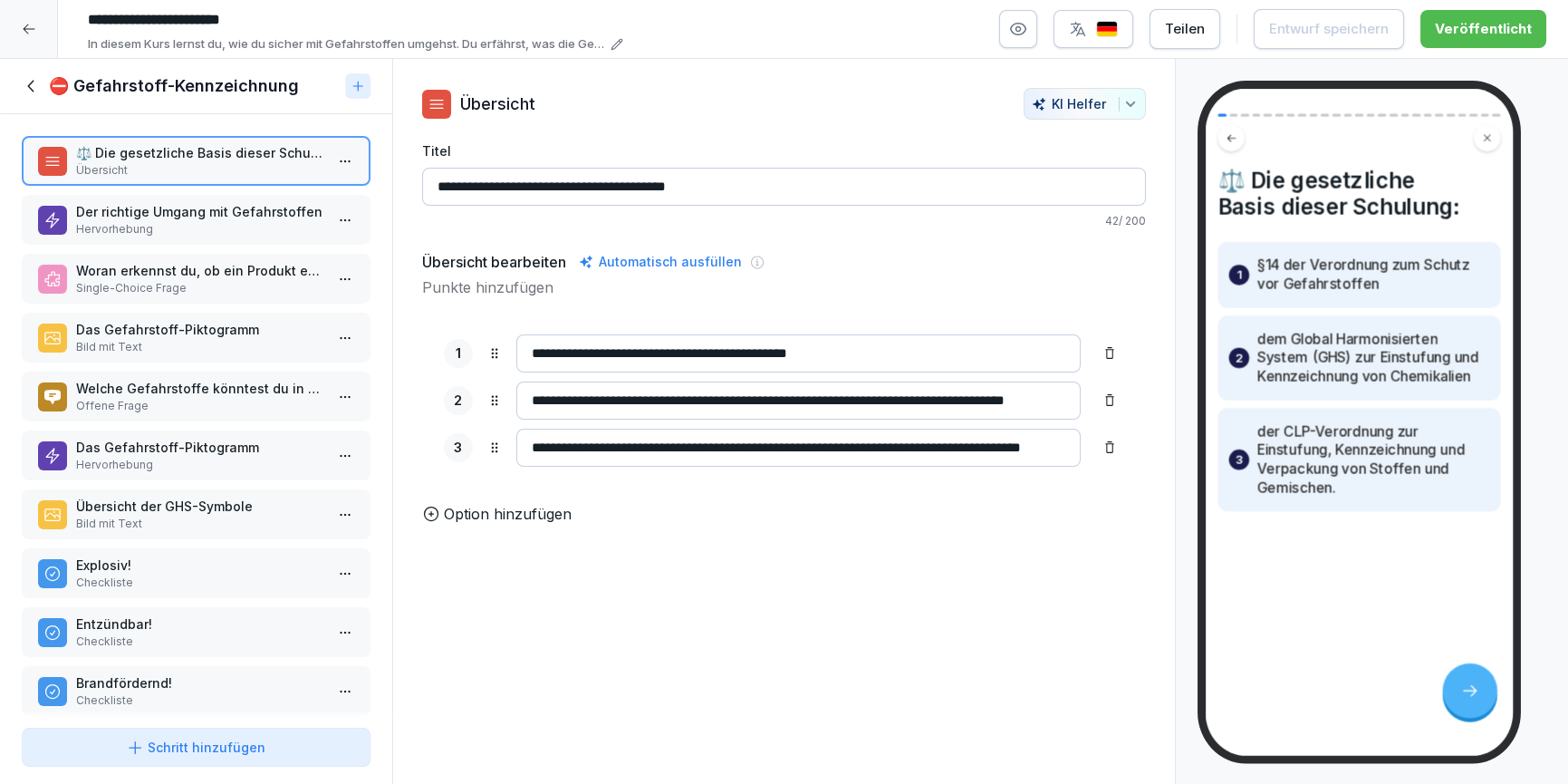
click at [164, 574] on p "Checkliste" at bounding box center [200, 582] width 247 height 16
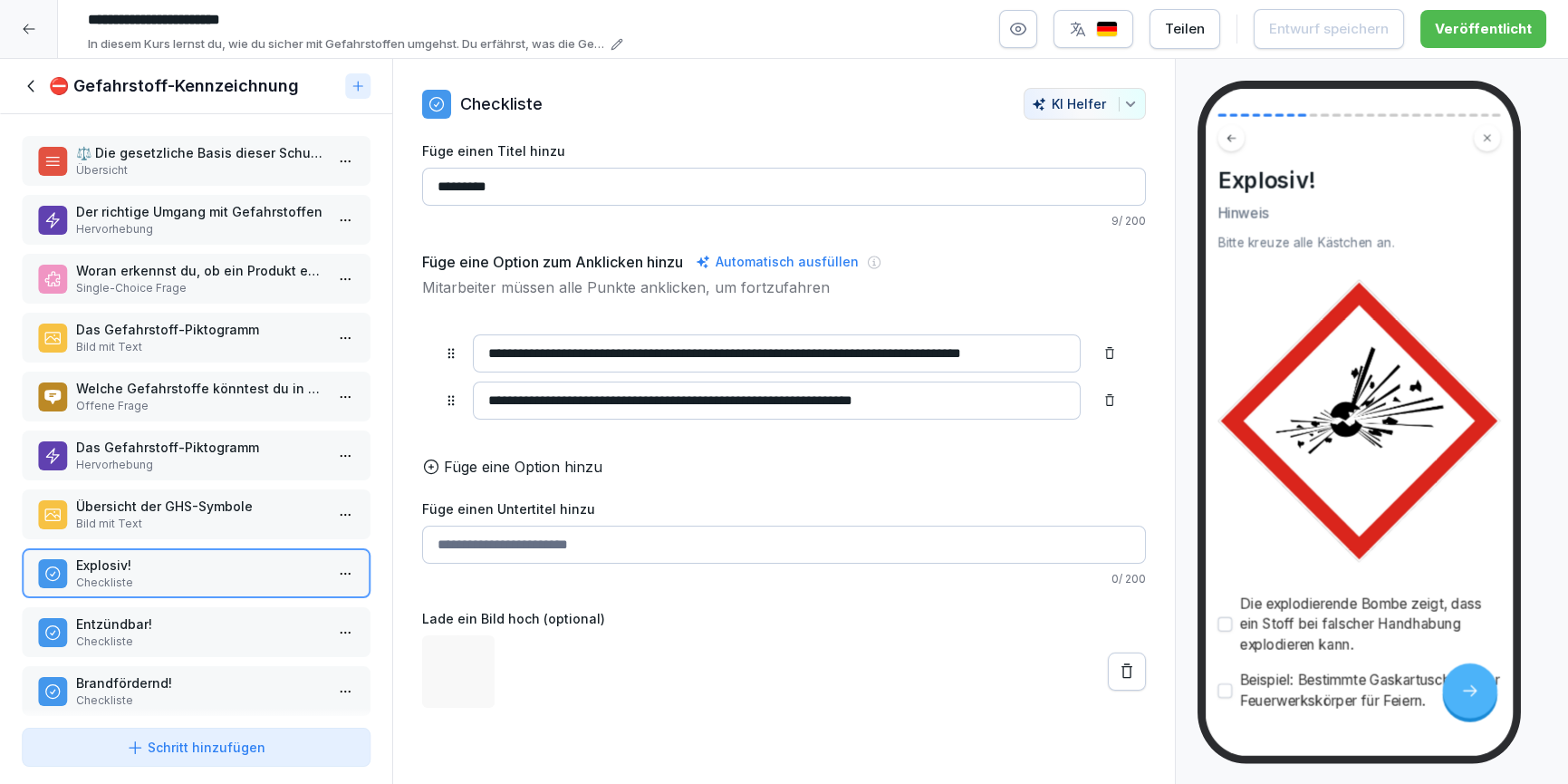
click at [210, 643] on p "Checkliste" at bounding box center [200, 641] width 247 height 16
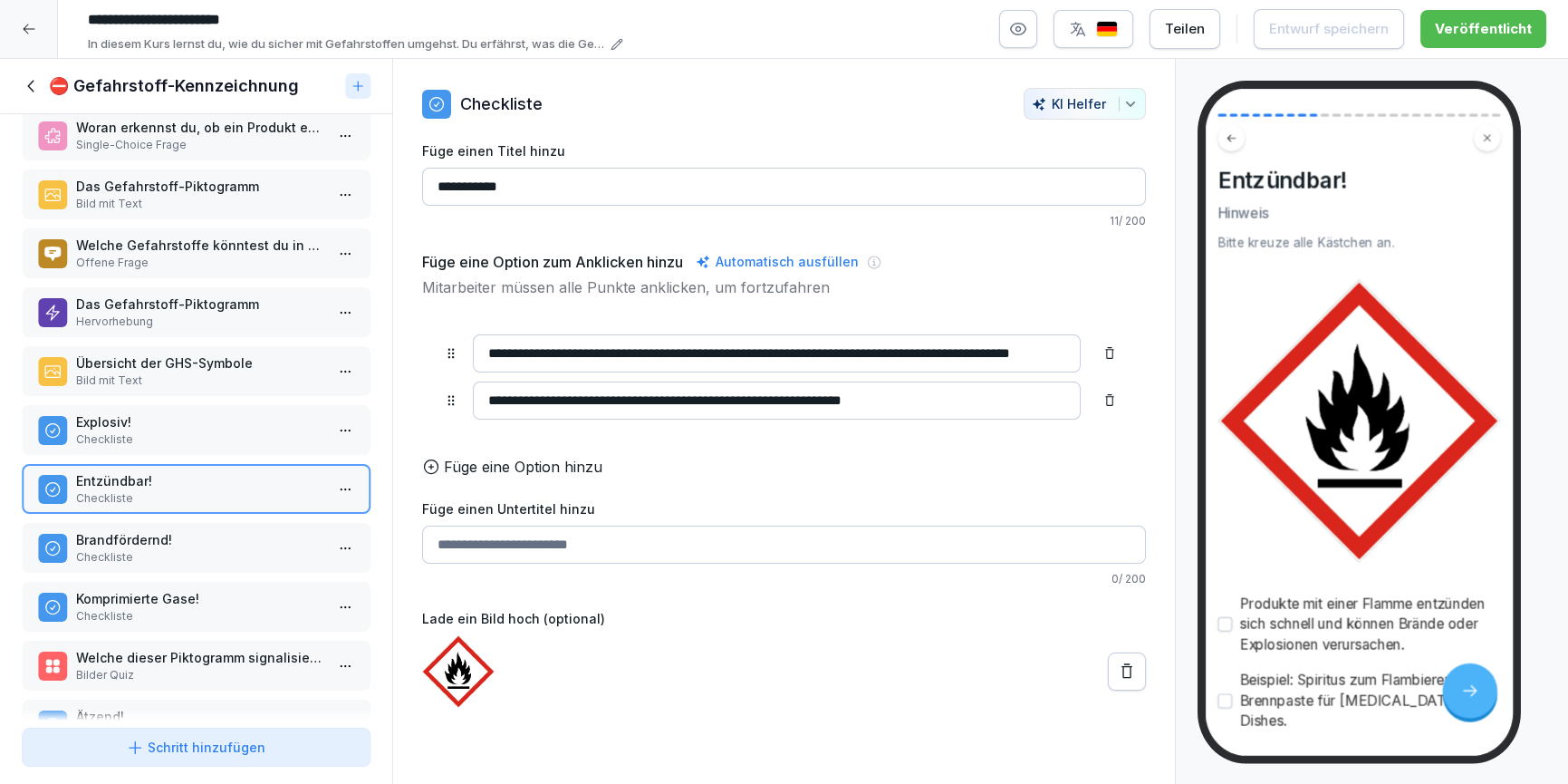
scroll to position [351, 0]
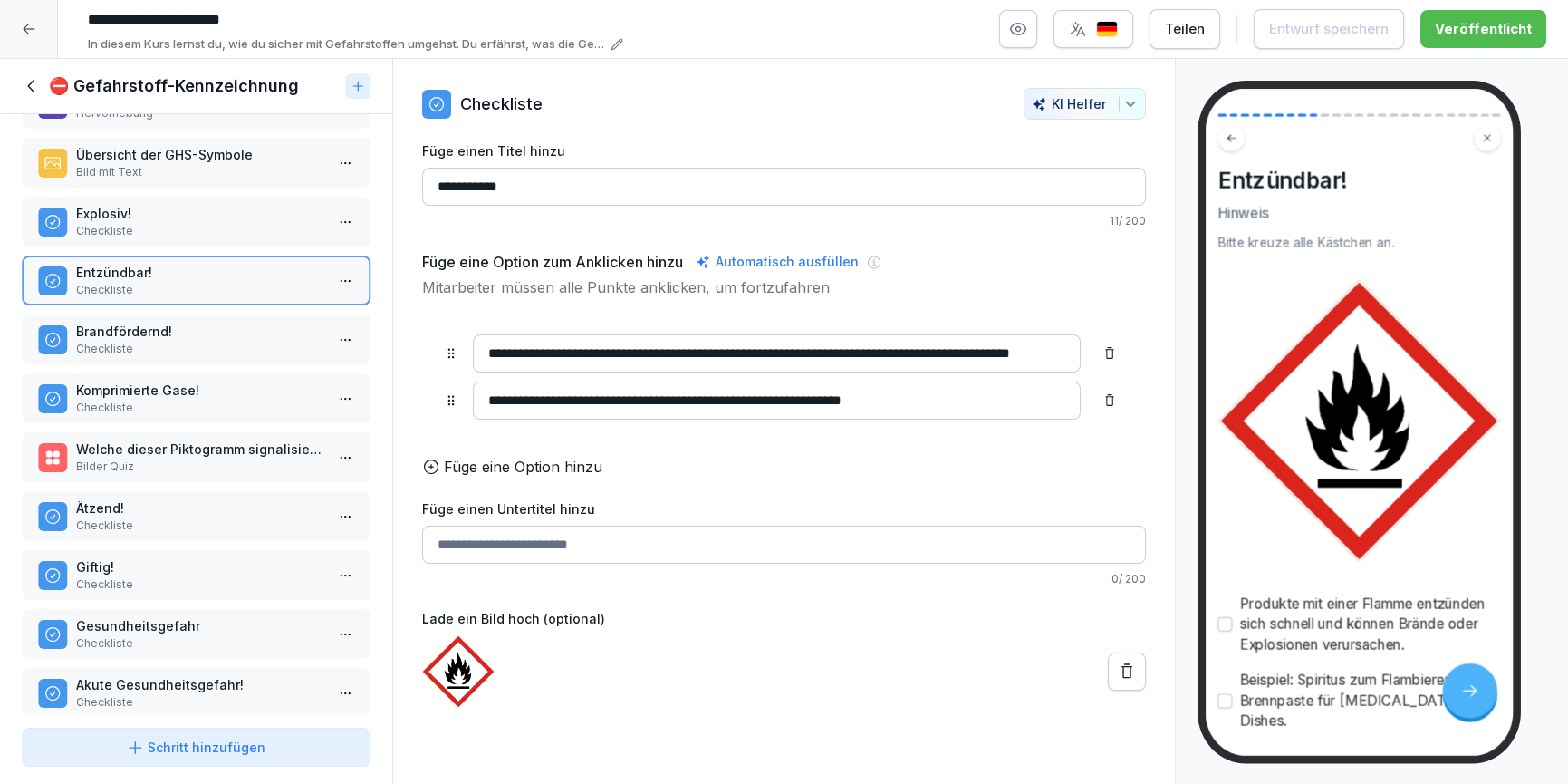
click at [182, 538] on div "⚖️ Die gesetzliche Basis dieser Schulung: Übersicht Der richtige Umgang mit Gef…" at bounding box center [196, 417] width 392 height 606
click at [180, 509] on p "Ätzend!" at bounding box center [200, 508] width 247 height 19
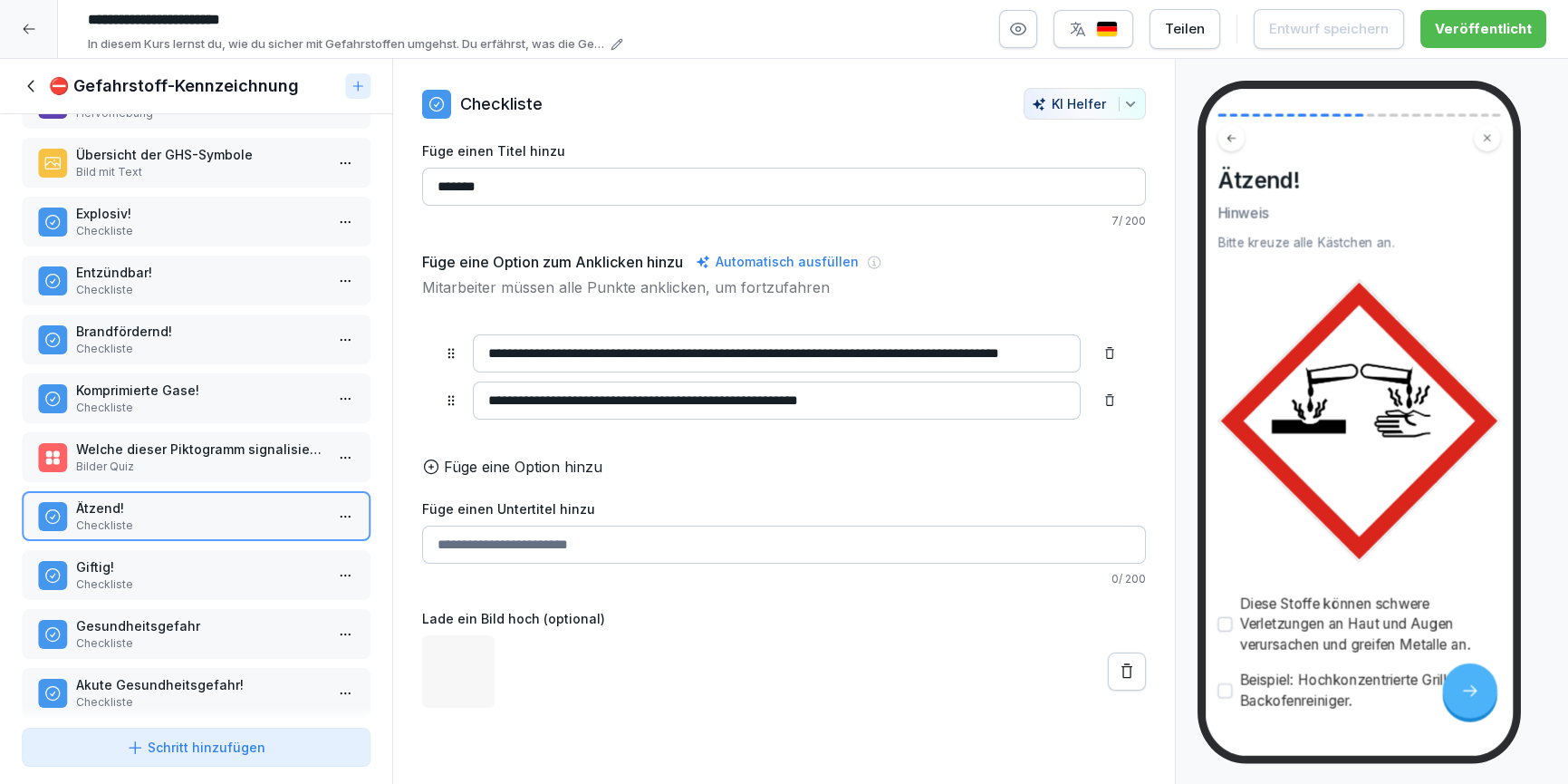
click at [172, 566] on p "Giftig!" at bounding box center [200, 567] width 247 height 19
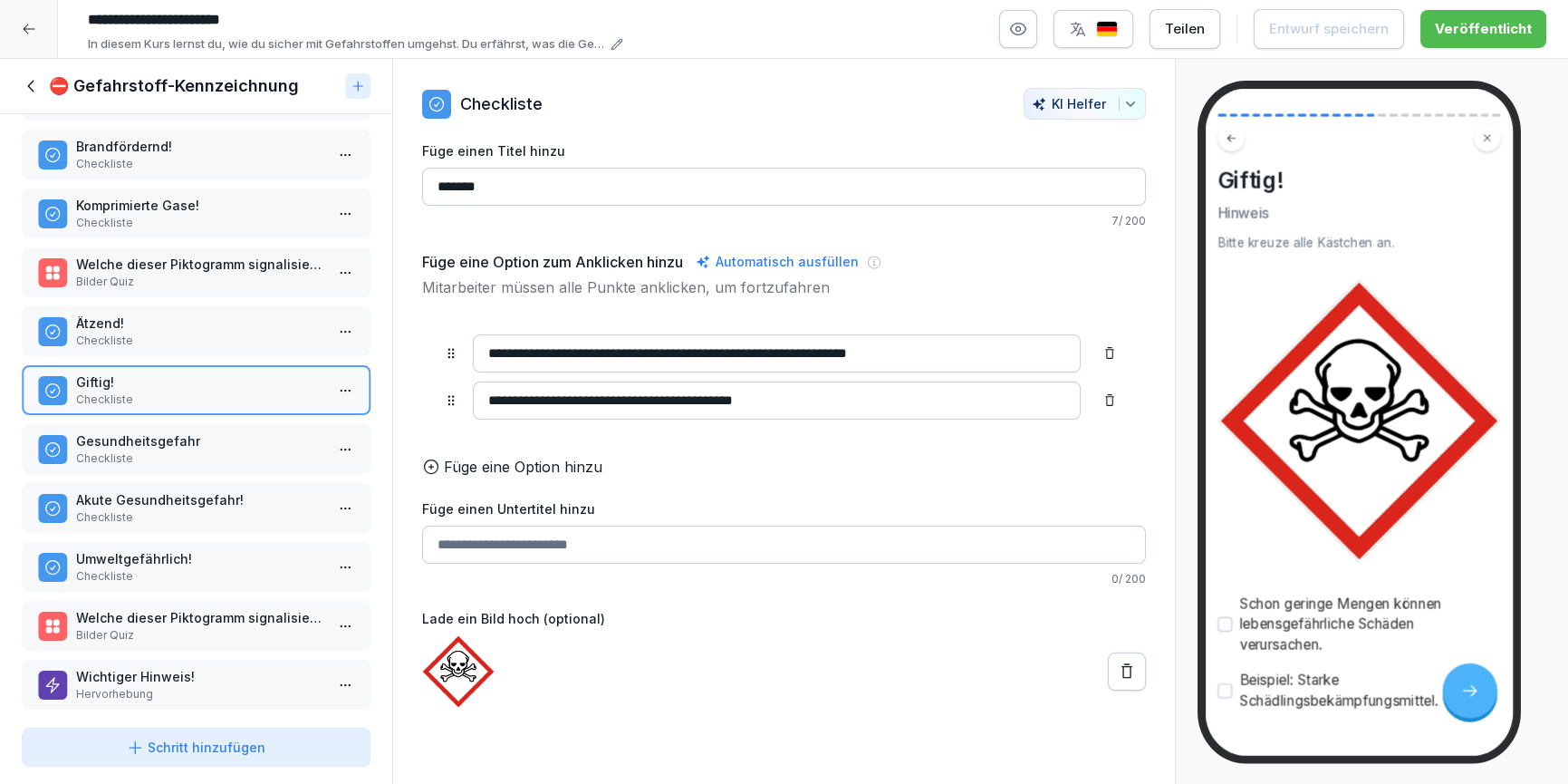
scroll to position [597, 0]
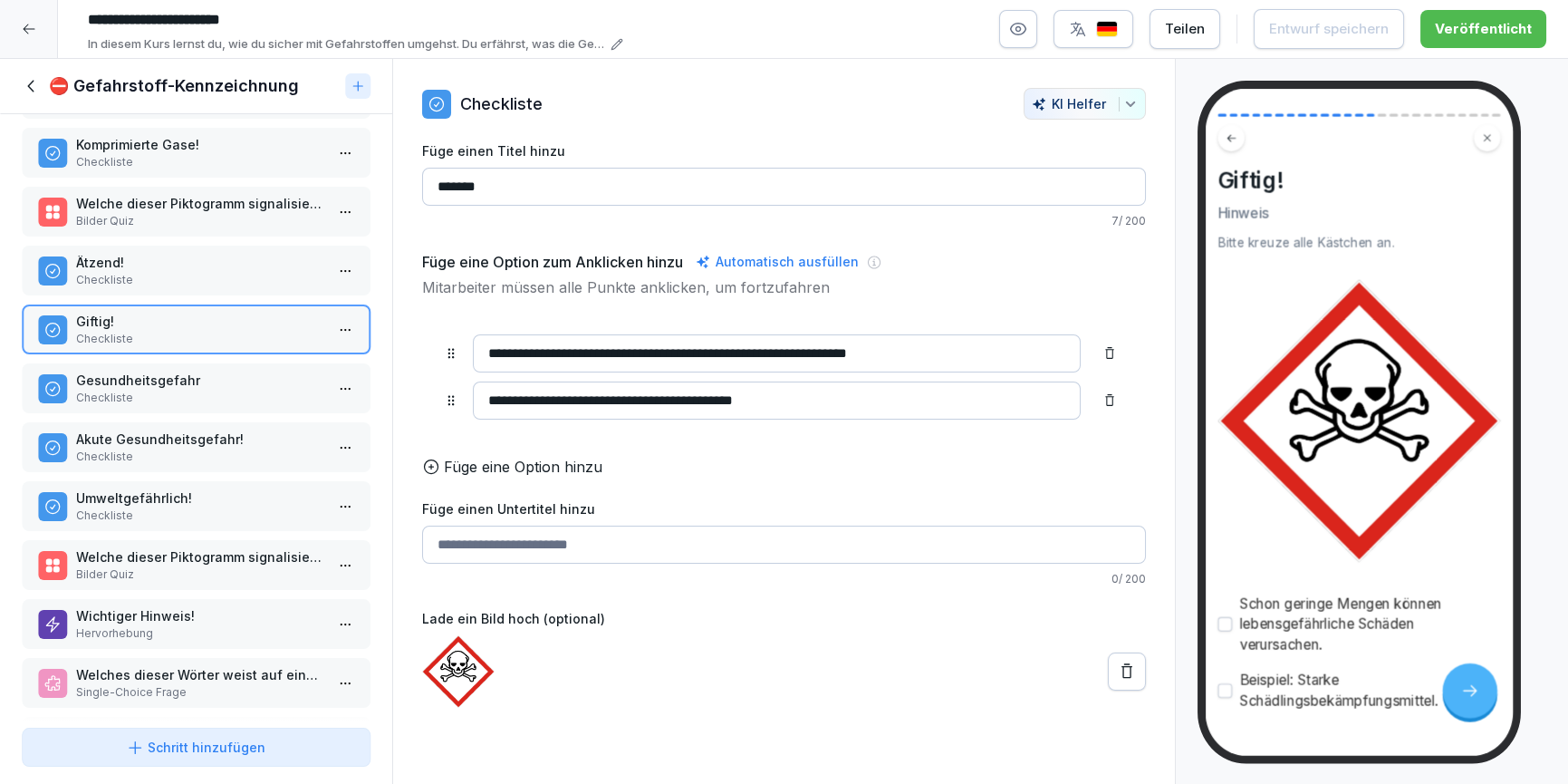
click at [144, 510] on p "Checkliste" at bounding box center [200, 516] width 247 height 16
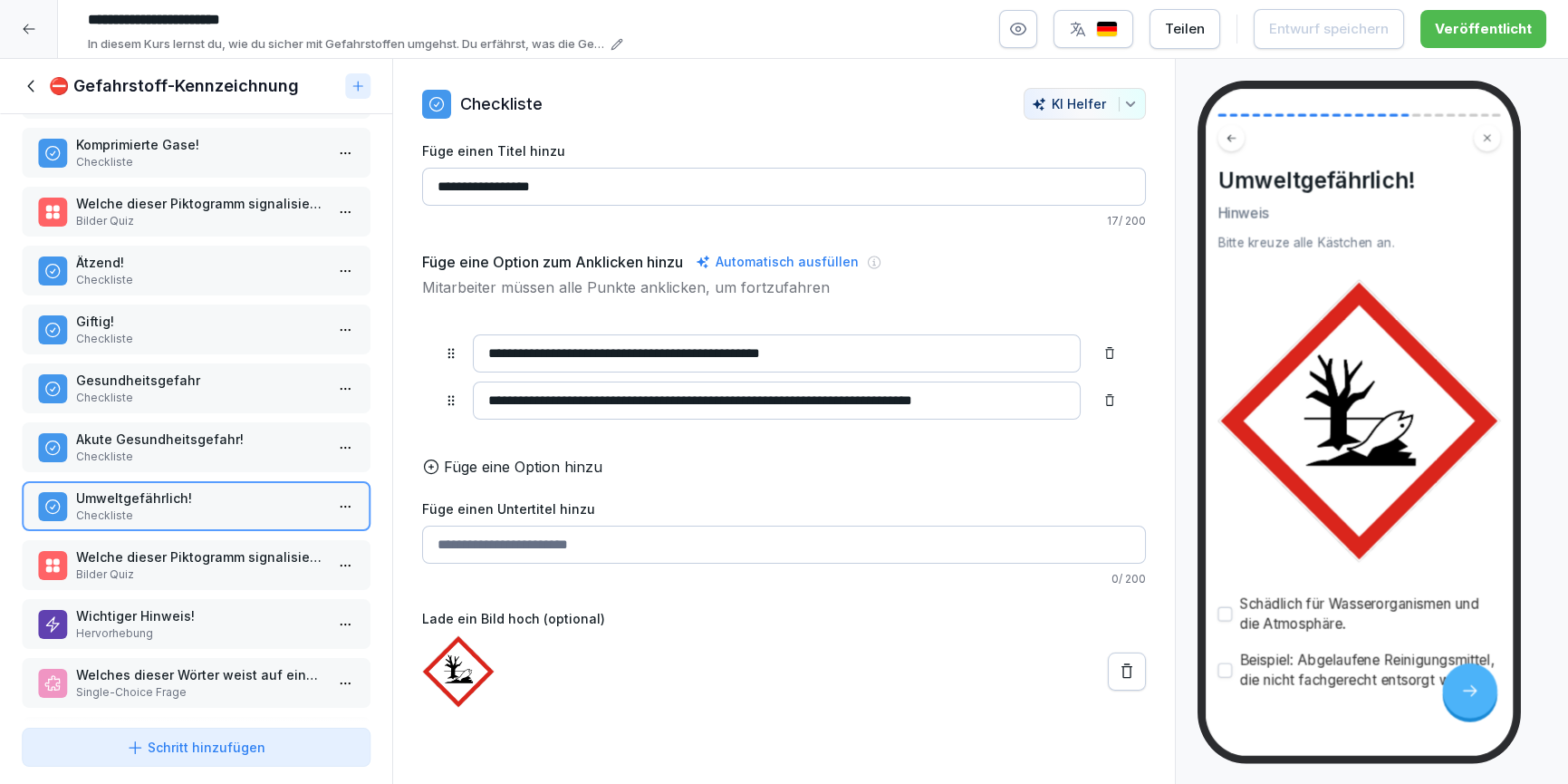
click at [155, 449] on p "Checkliste" at bounding box center [200, 457] width 247 height 16
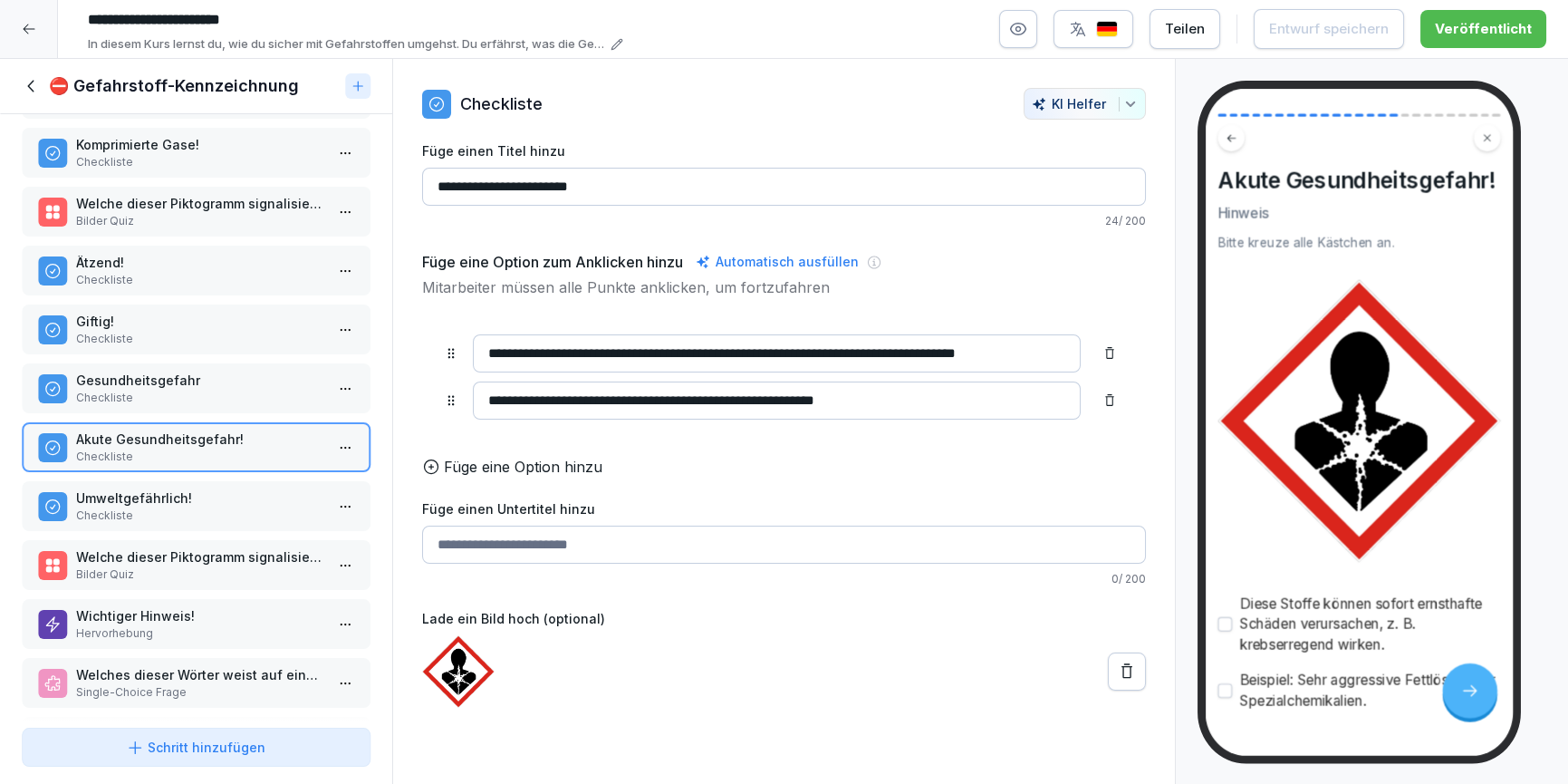
click at [39, 78] on icon at bounding box center [32, 86] width 20 height 20
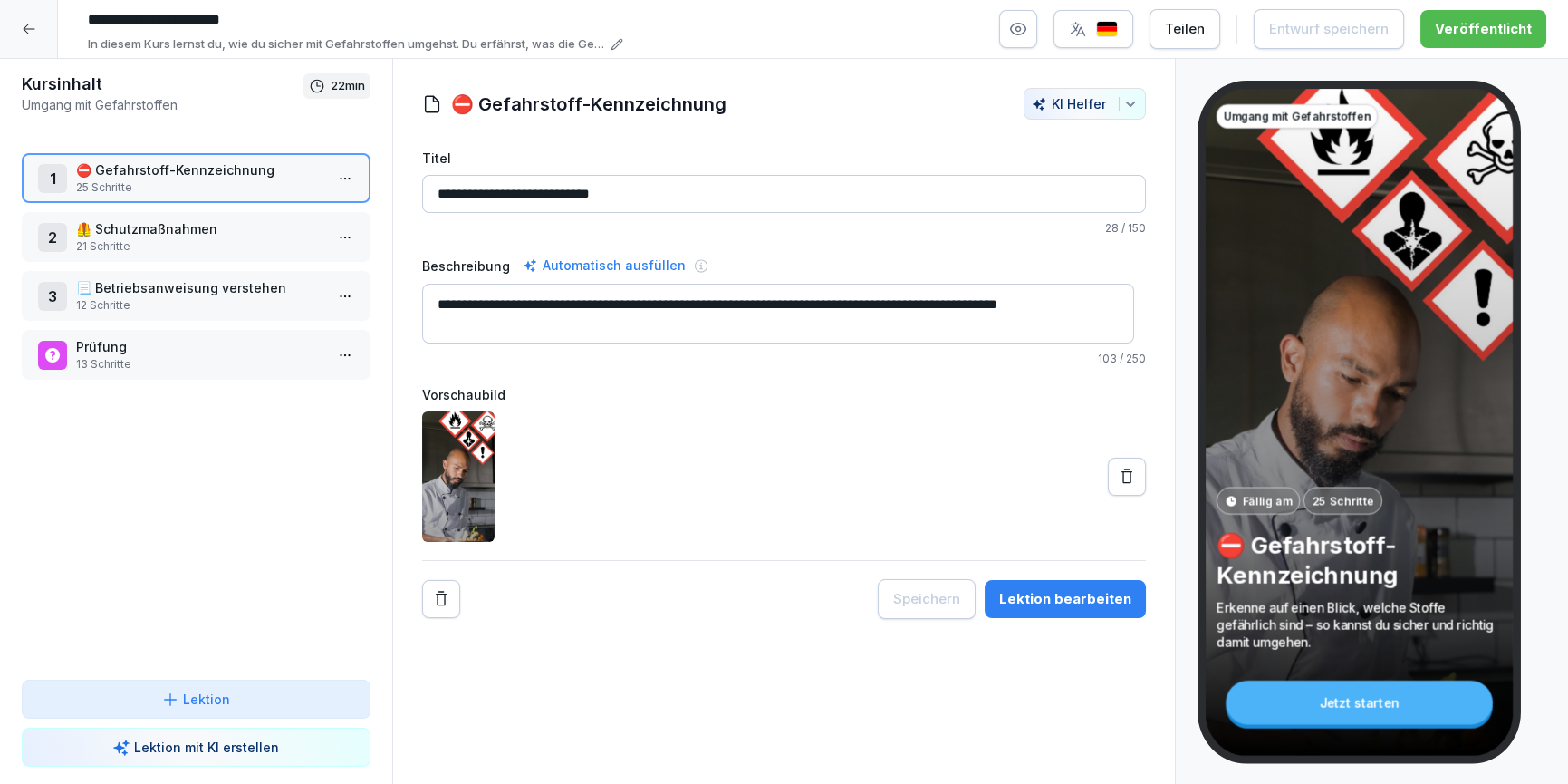
click at [140, 301] on p "12 Schritte" at bounding box center [200, 305] width 247 height 16
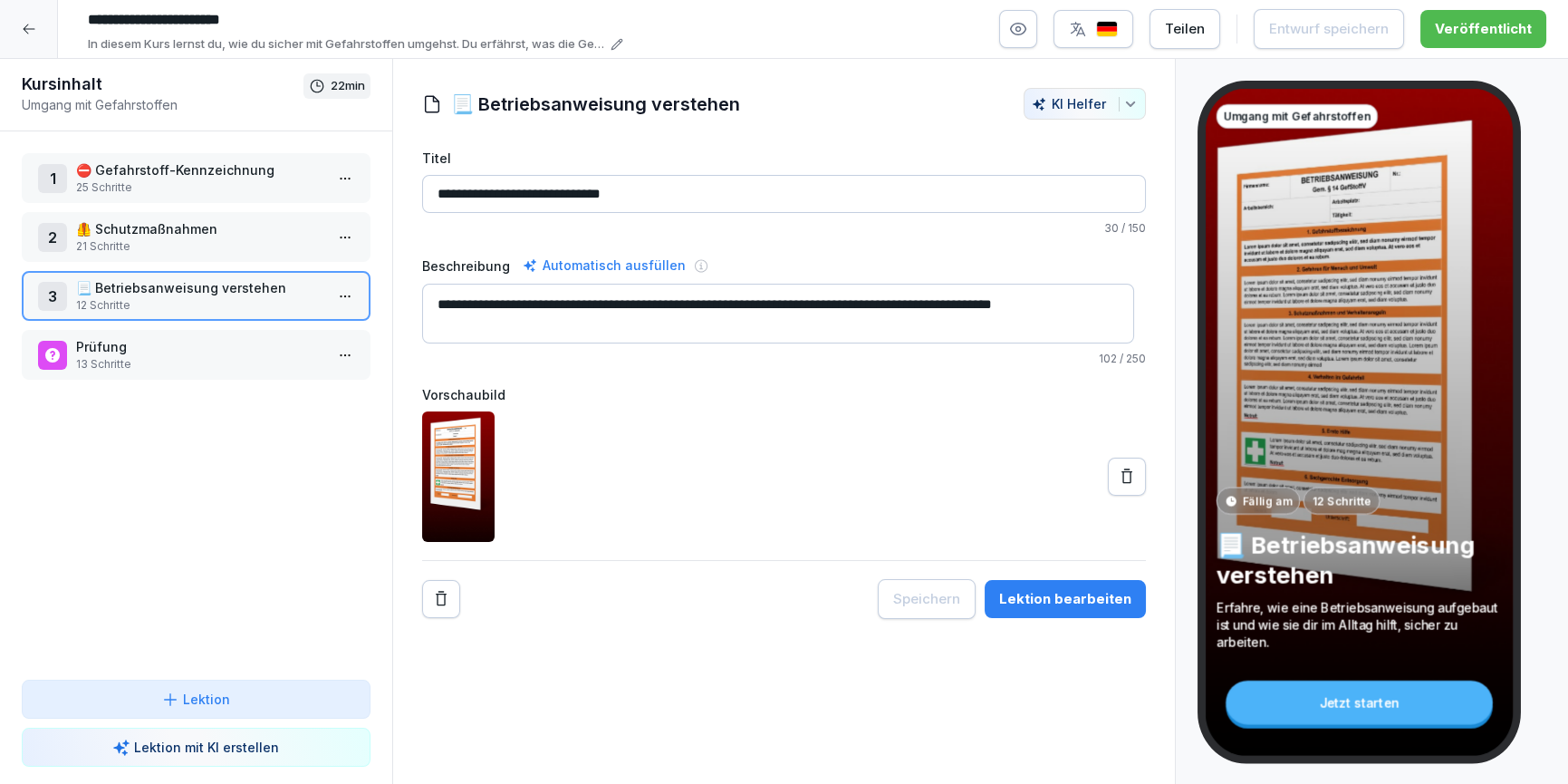
click at [31, 28] on icon at bounding box center [28, 29] width 12 height 10
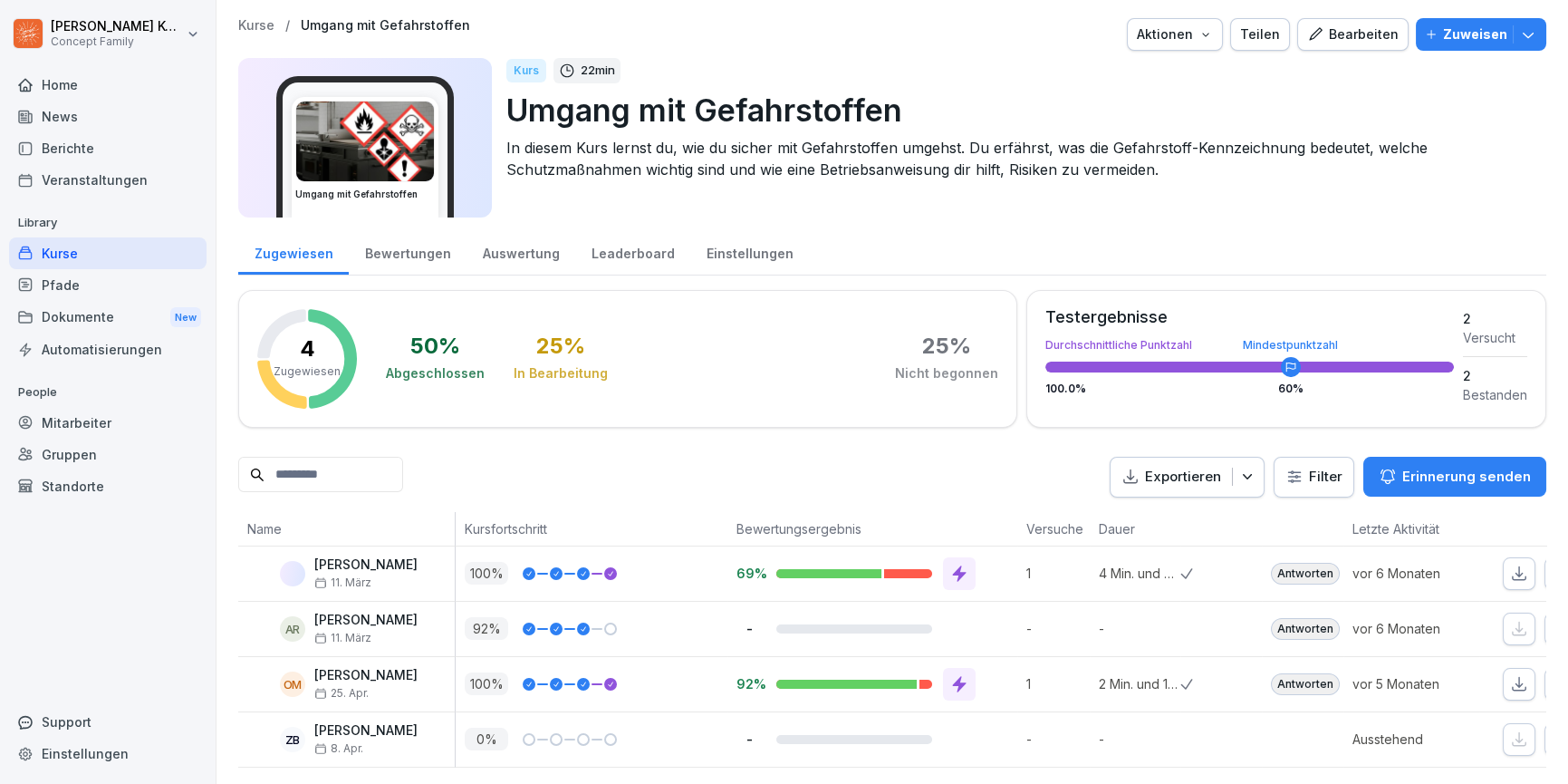
click at [94, 250] on div "Kurse" at bounding box center [107, 253] width 198 height 32
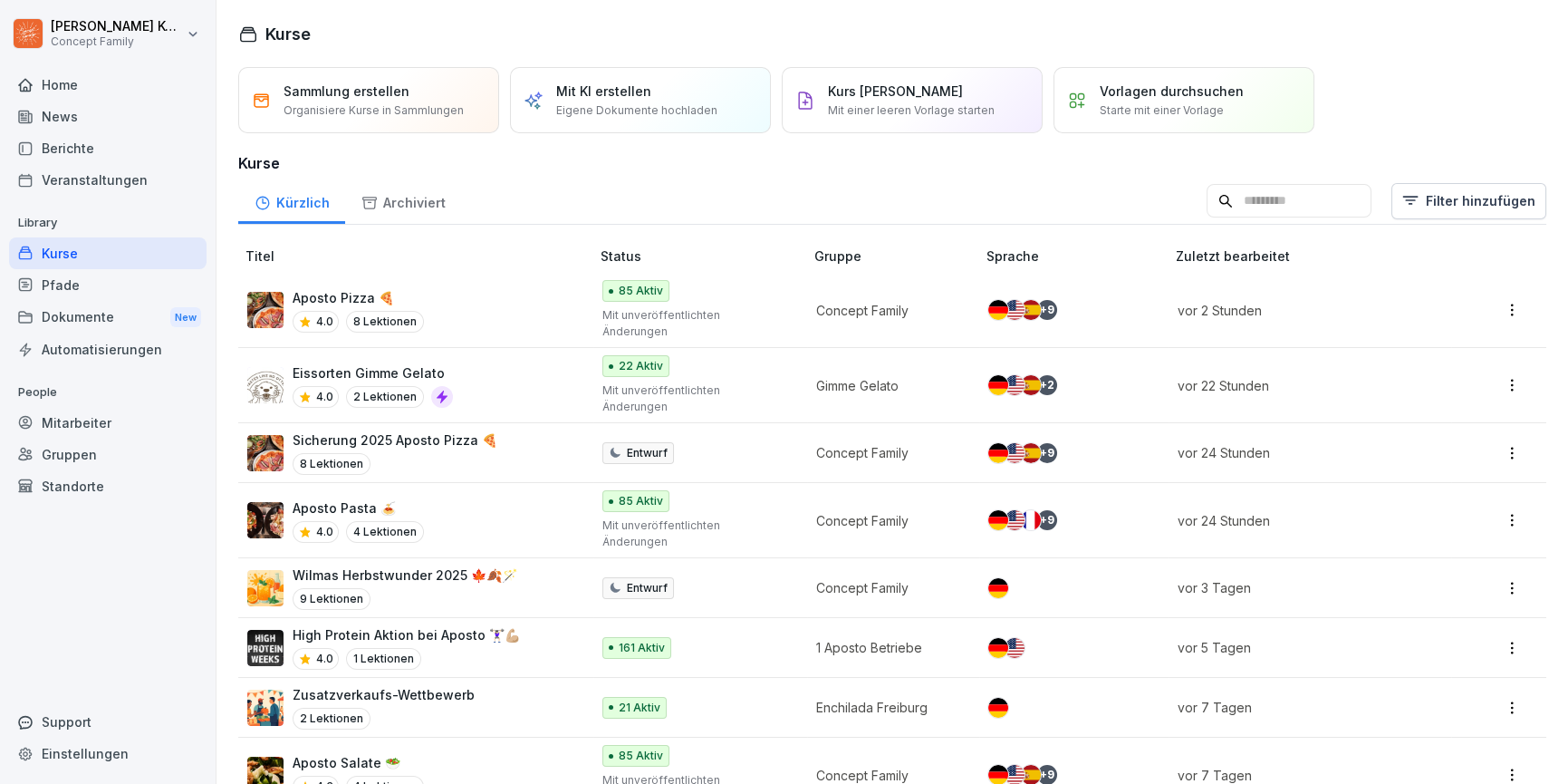
click at [67, 282] on div "Pfade" at bounding box center [107, 285] width 198 height 32
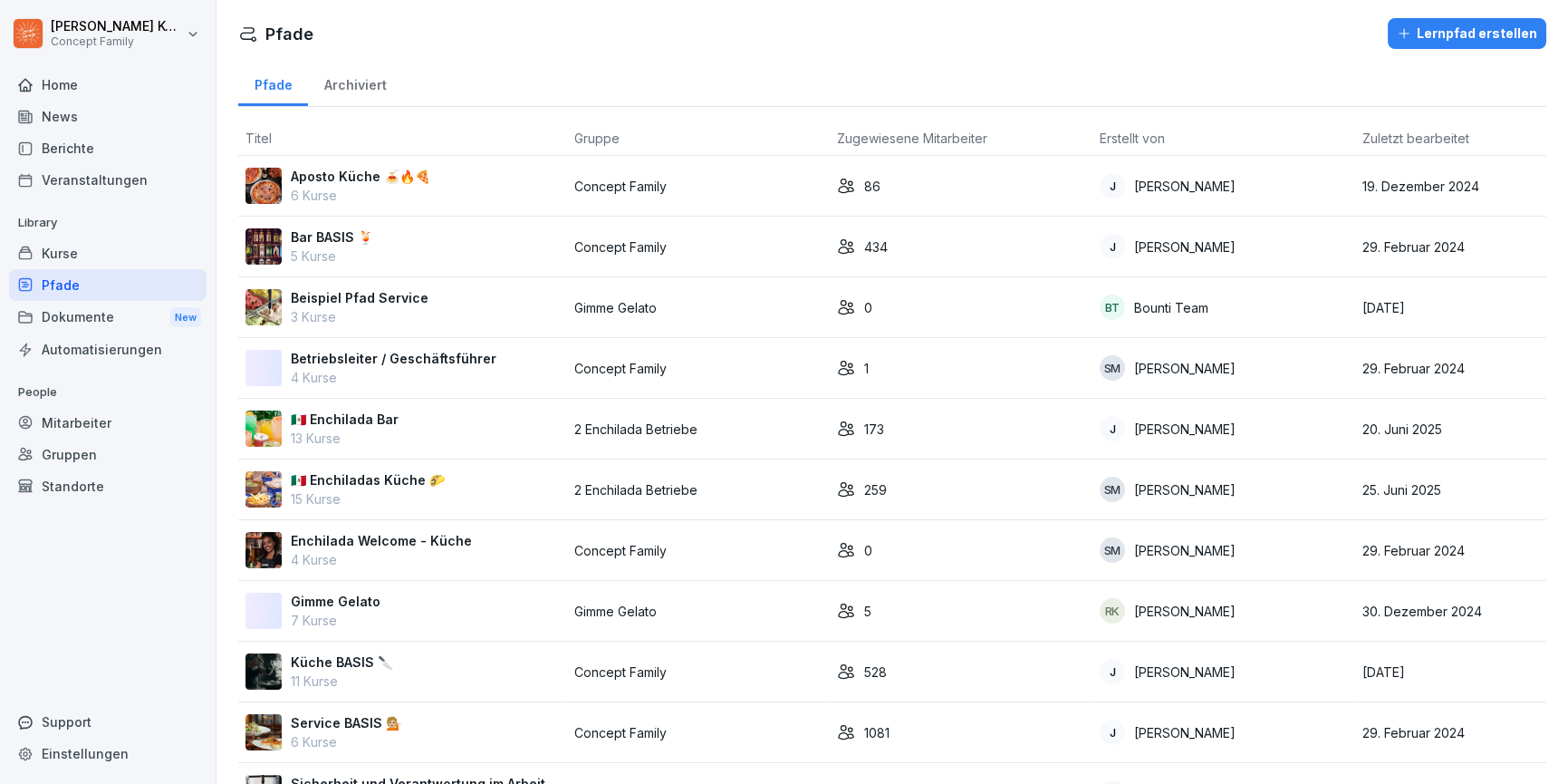
click at [466, 175] on div "Aposto Küche 🍝🔥🍕 6 Kurse" at bounding box center [403, 185] width 315 height 38
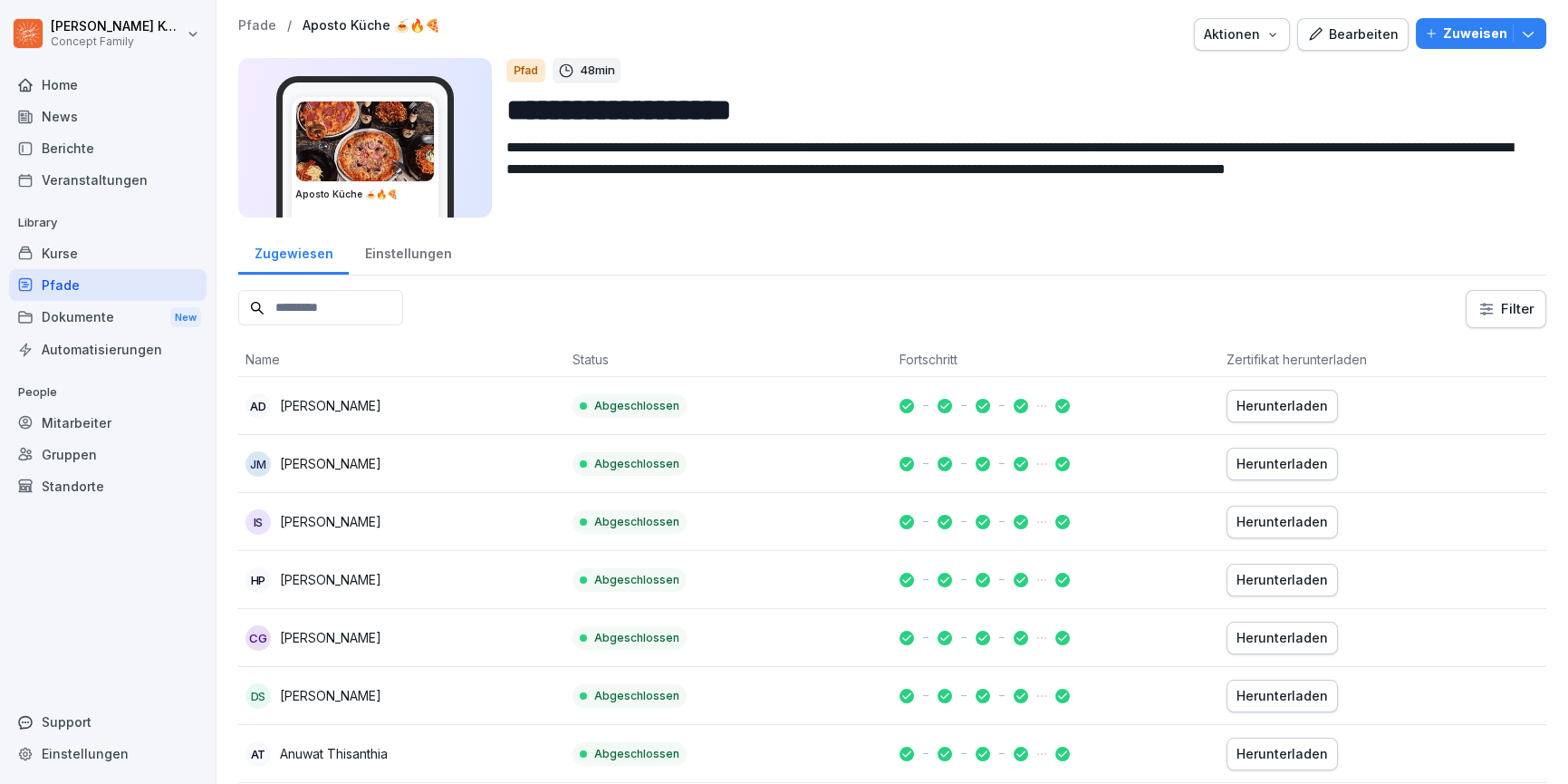
click at [1362, 28] on div "Bearbeiten" at bounding box center [1353, 34] width 92 height 20
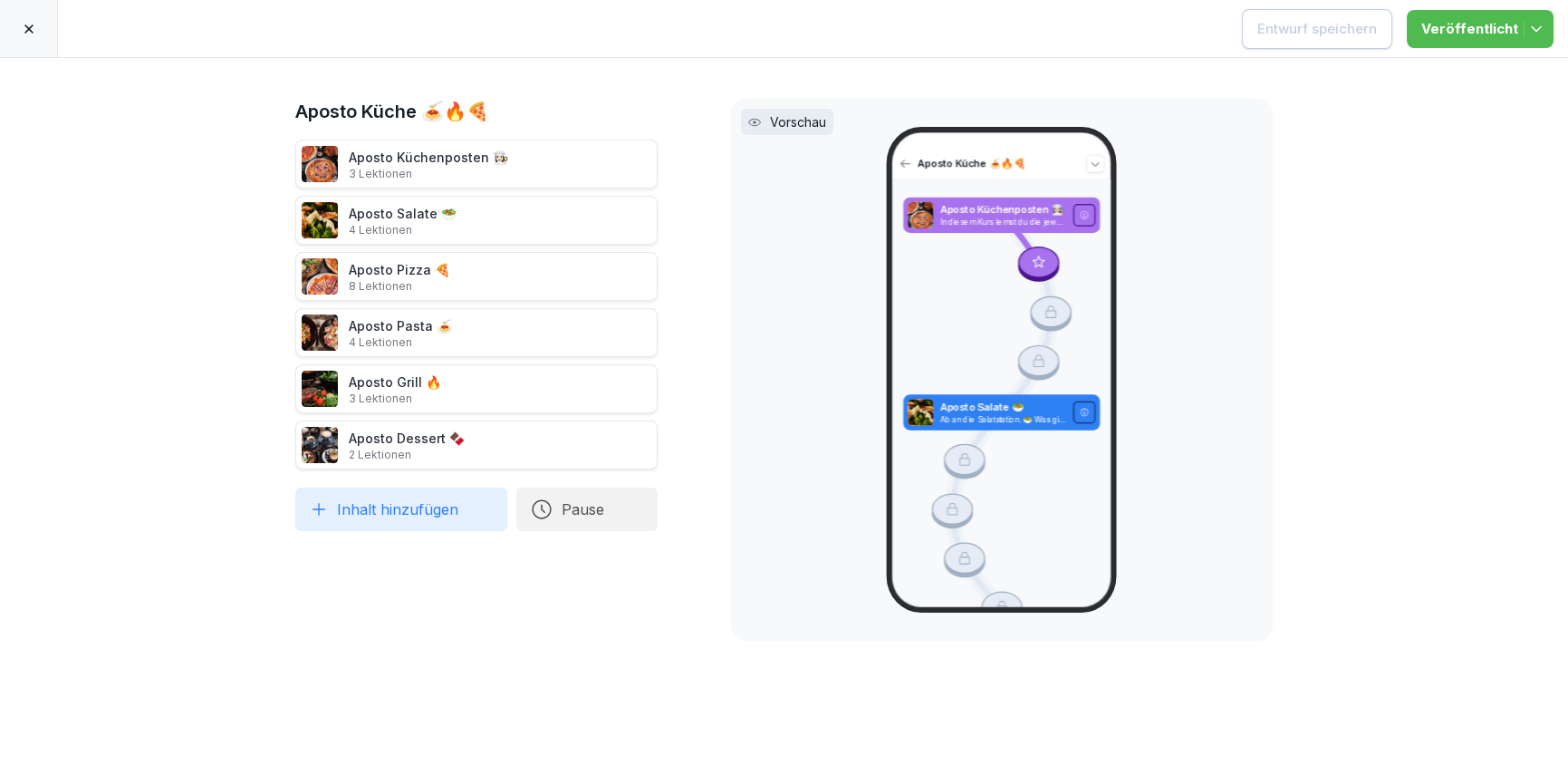
click at [24, 33] on icon at bounding box center [29, 29] width 14 height 14
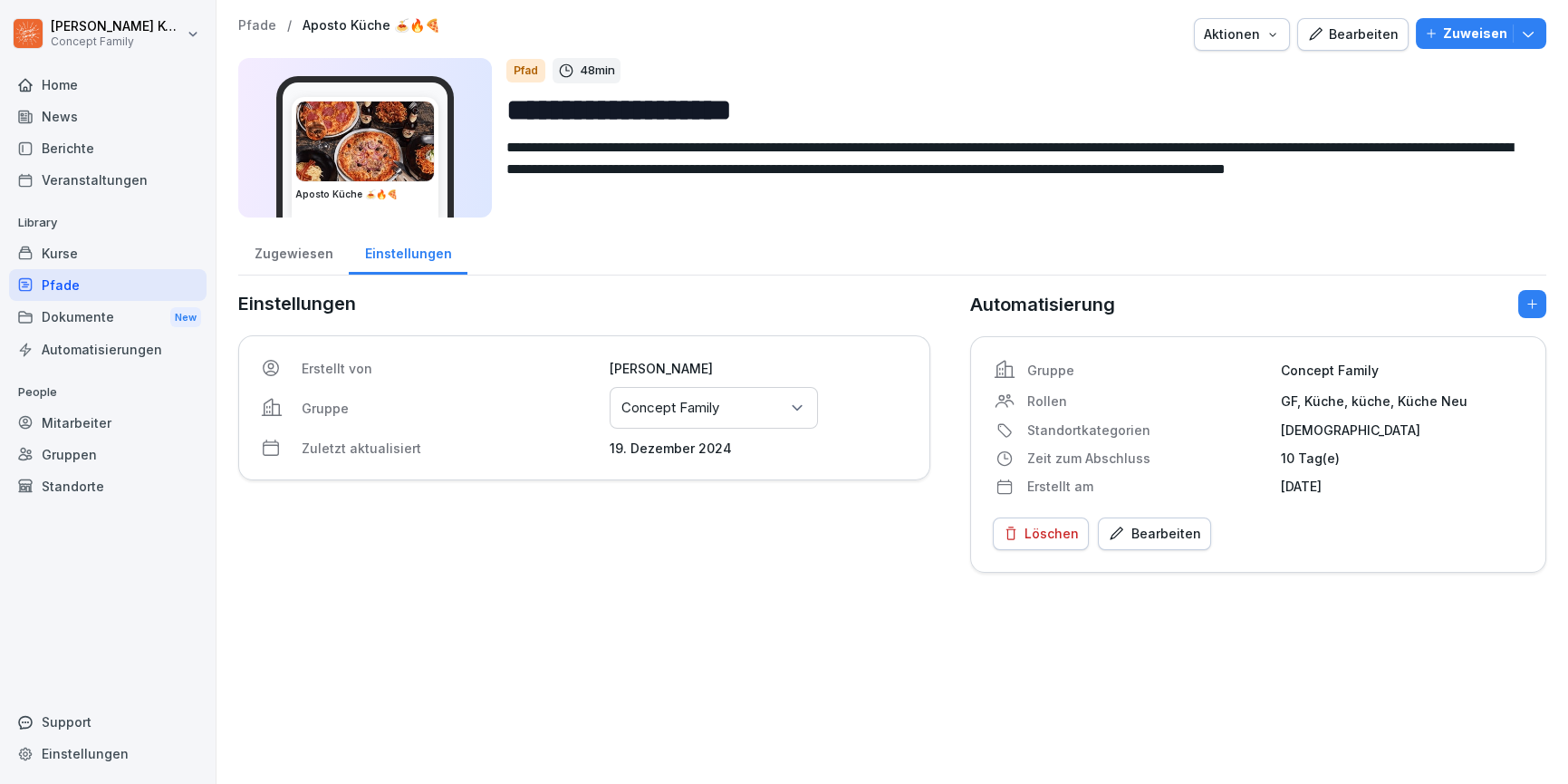
click at [69, 258] on div "Kurse" at bounding box center [107, 253] width 198 height 32
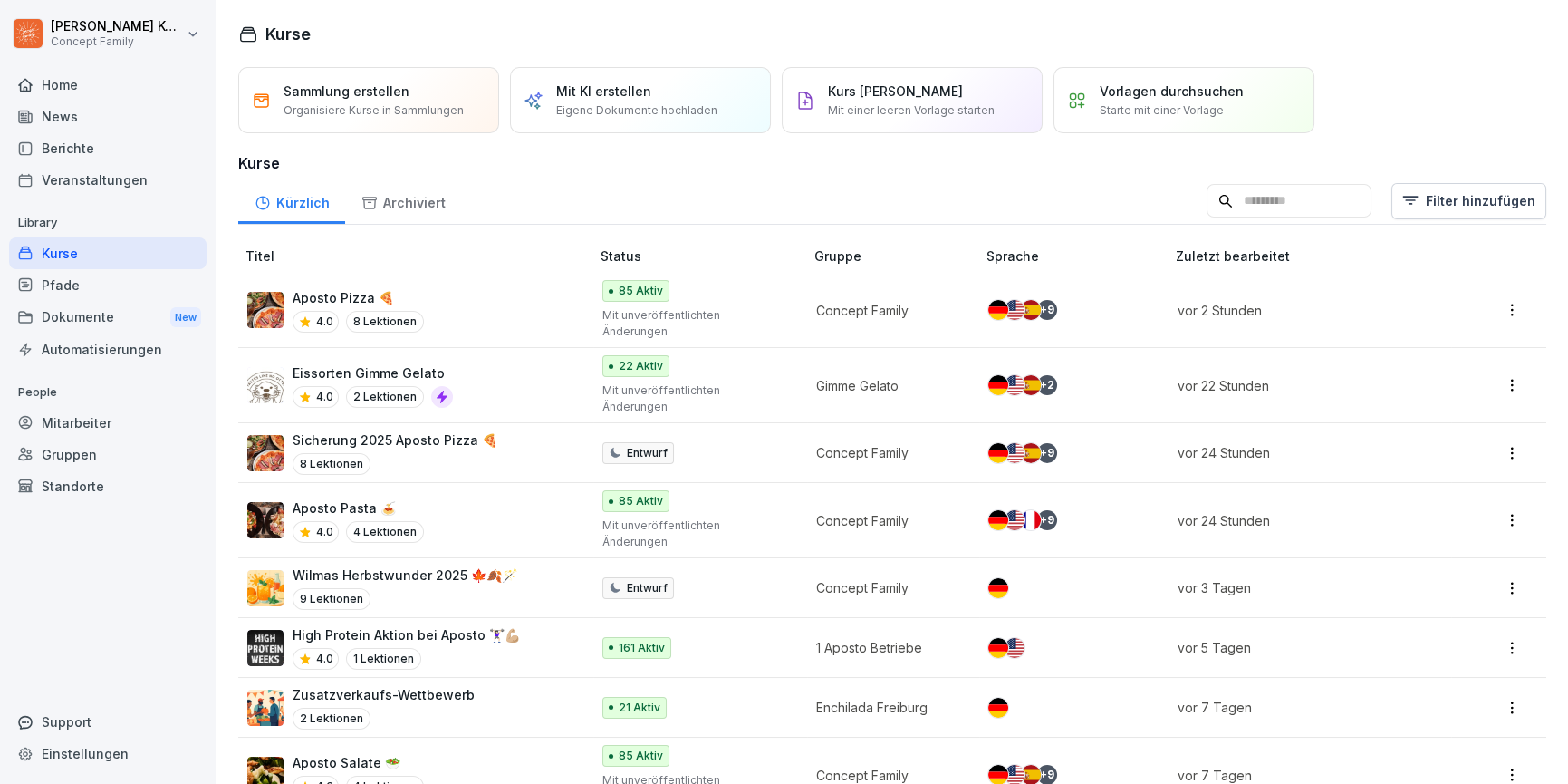
click at [88, 294] on div "Pfade" at bounding box center [107, 285] width 198 height 32
click at [48, 287] on div "Pfade" at bounding box center [107, 285] width 198 height 32
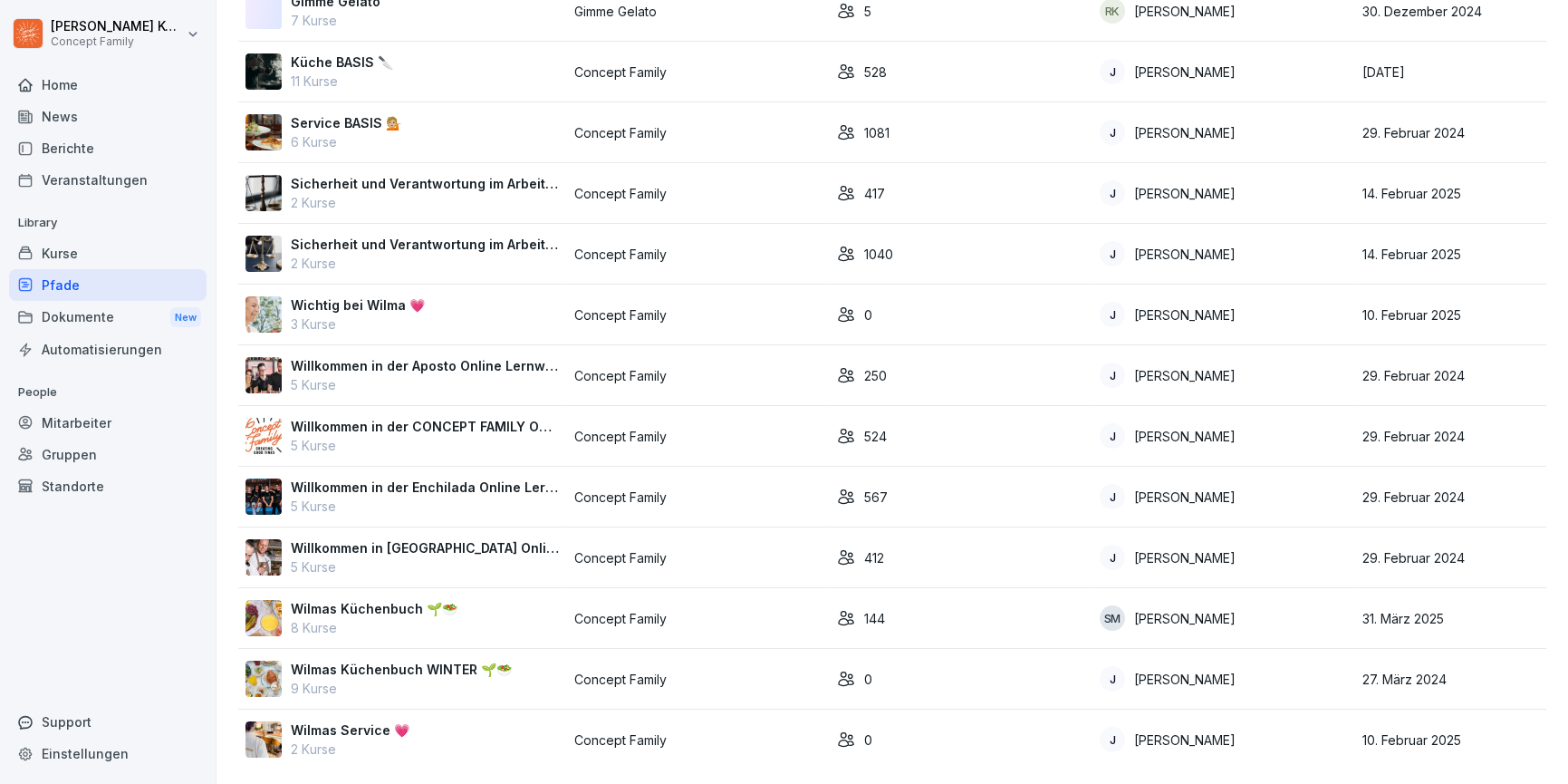
scroll to position [610, 0]
click at [429, 620] on p "8 Kurse" at bounding box center [374, 628] width 167 height 19
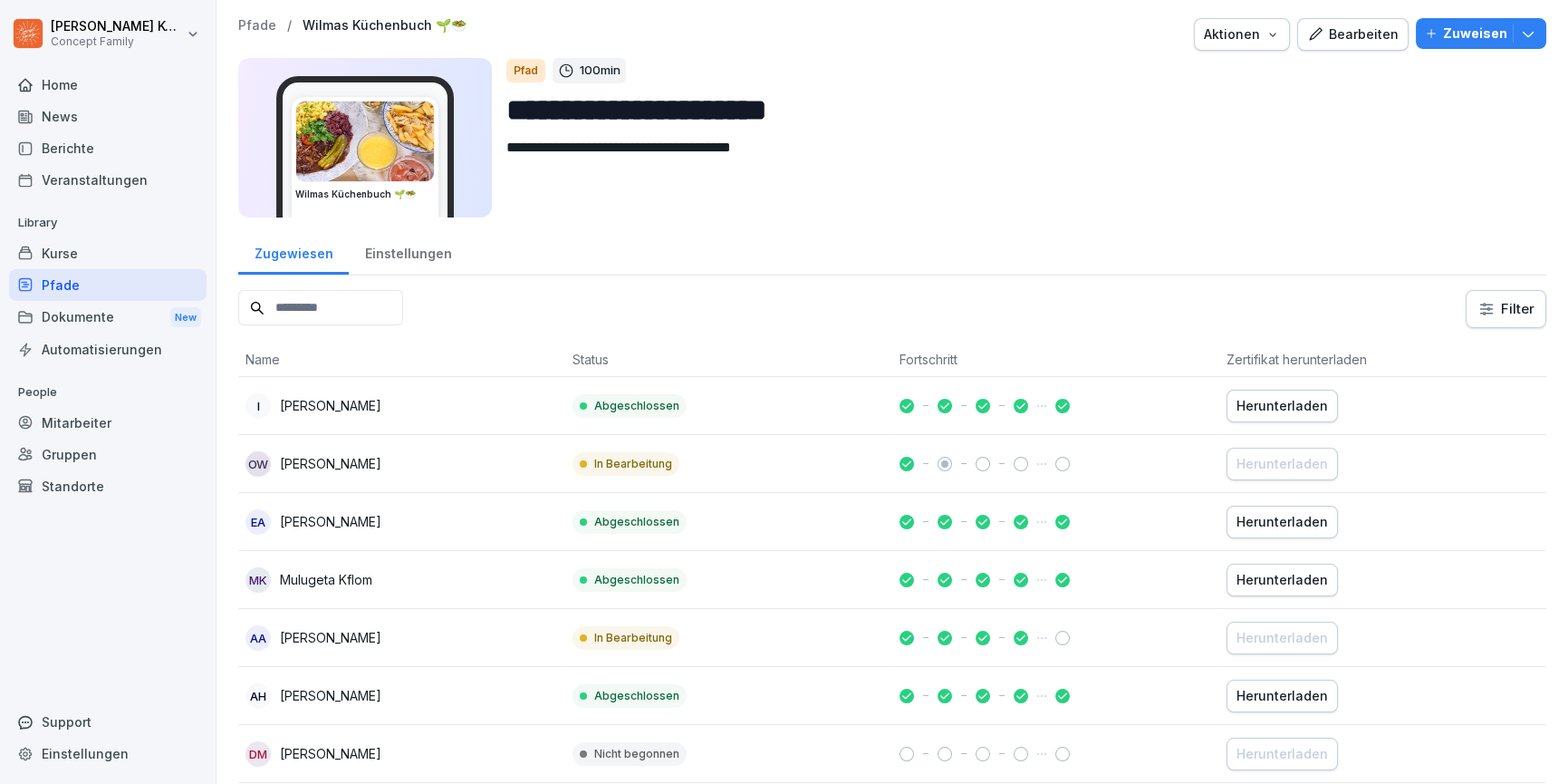
click at [1382, 34] on div "Bearbeiten" at bounding box center [1353, 34] width 92 height 20
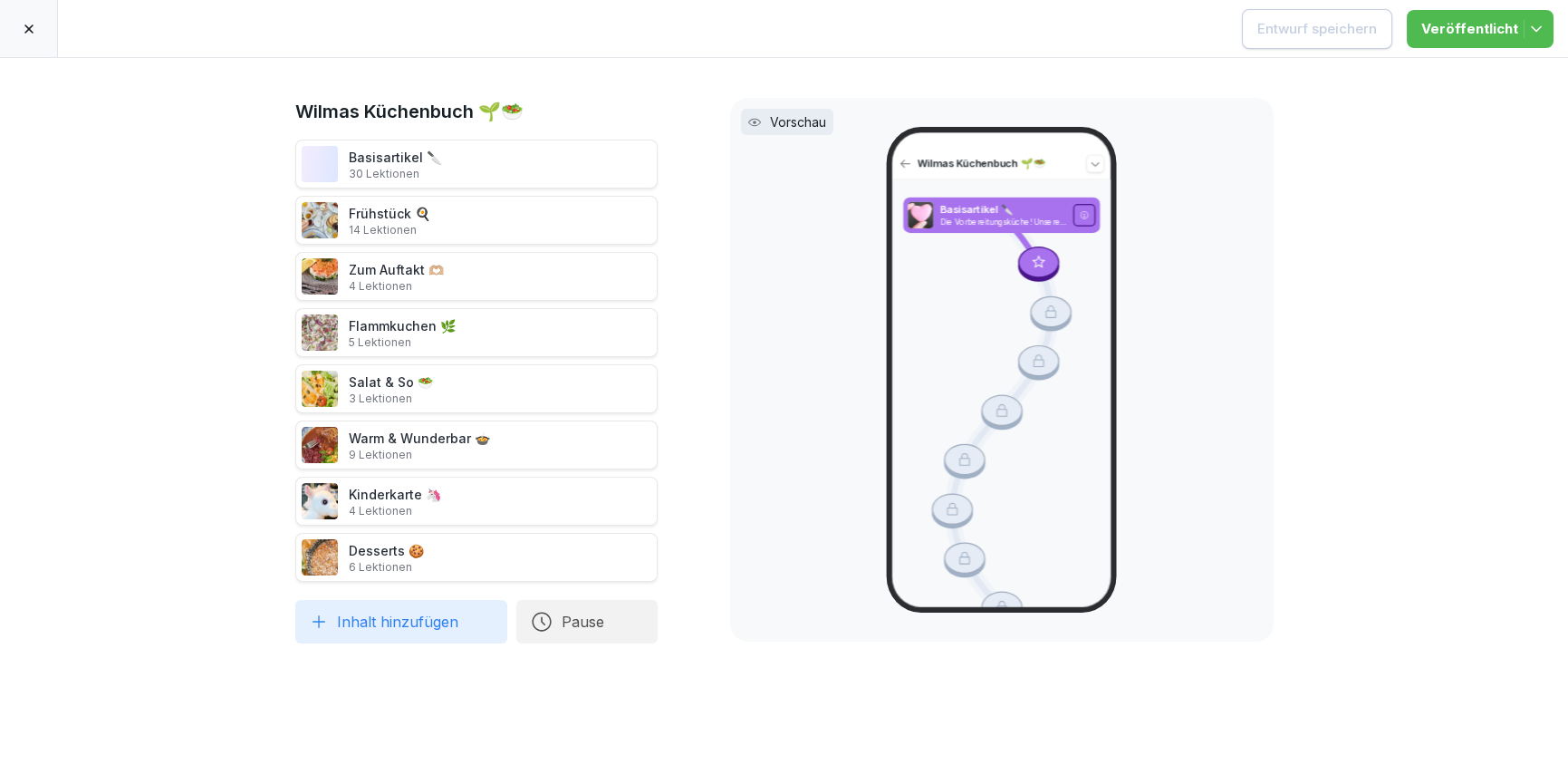
click at [35, 32] on icon at bounding box center [29, 29] width 14 height 14
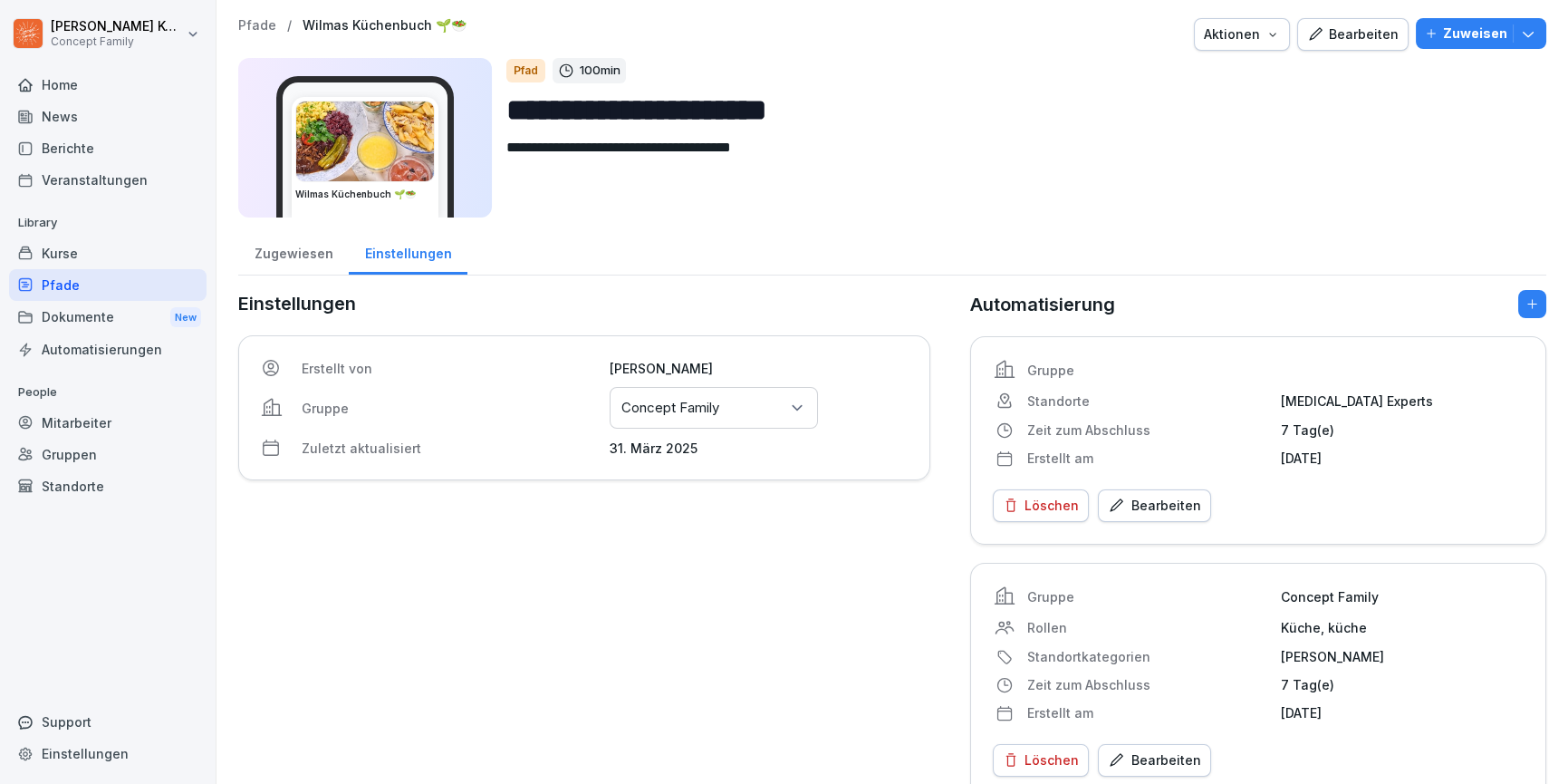
click at [67, 251] on div "Kurse" at bounding box center [107, 253] width 198 height 32
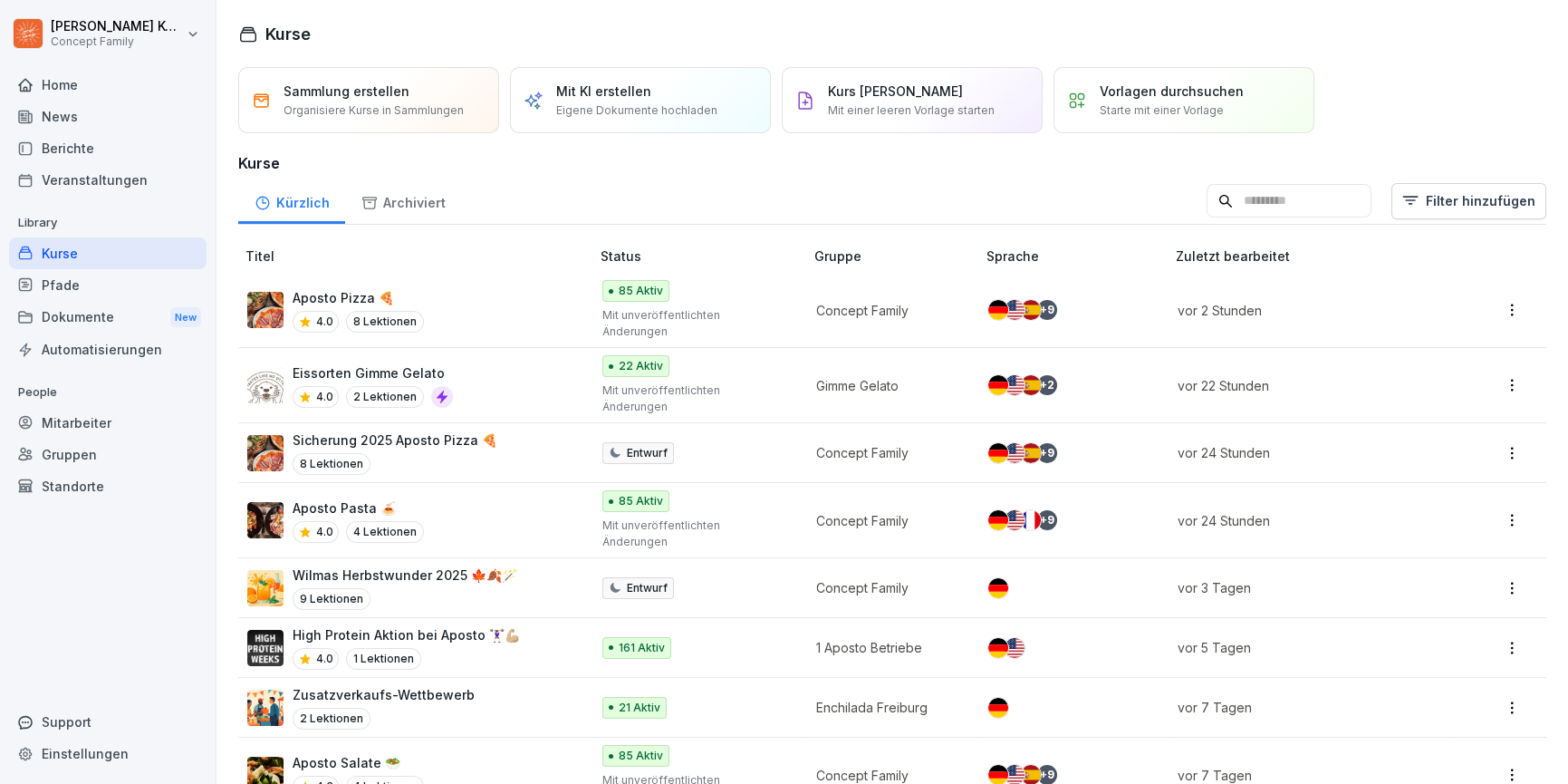
click at [1468, 182] on html "[PERSON_NAME] Concept Family Home News Berichte Veranstaltungen Library Kurse P…" at bounding box center [784, 392] width 1568 height 784
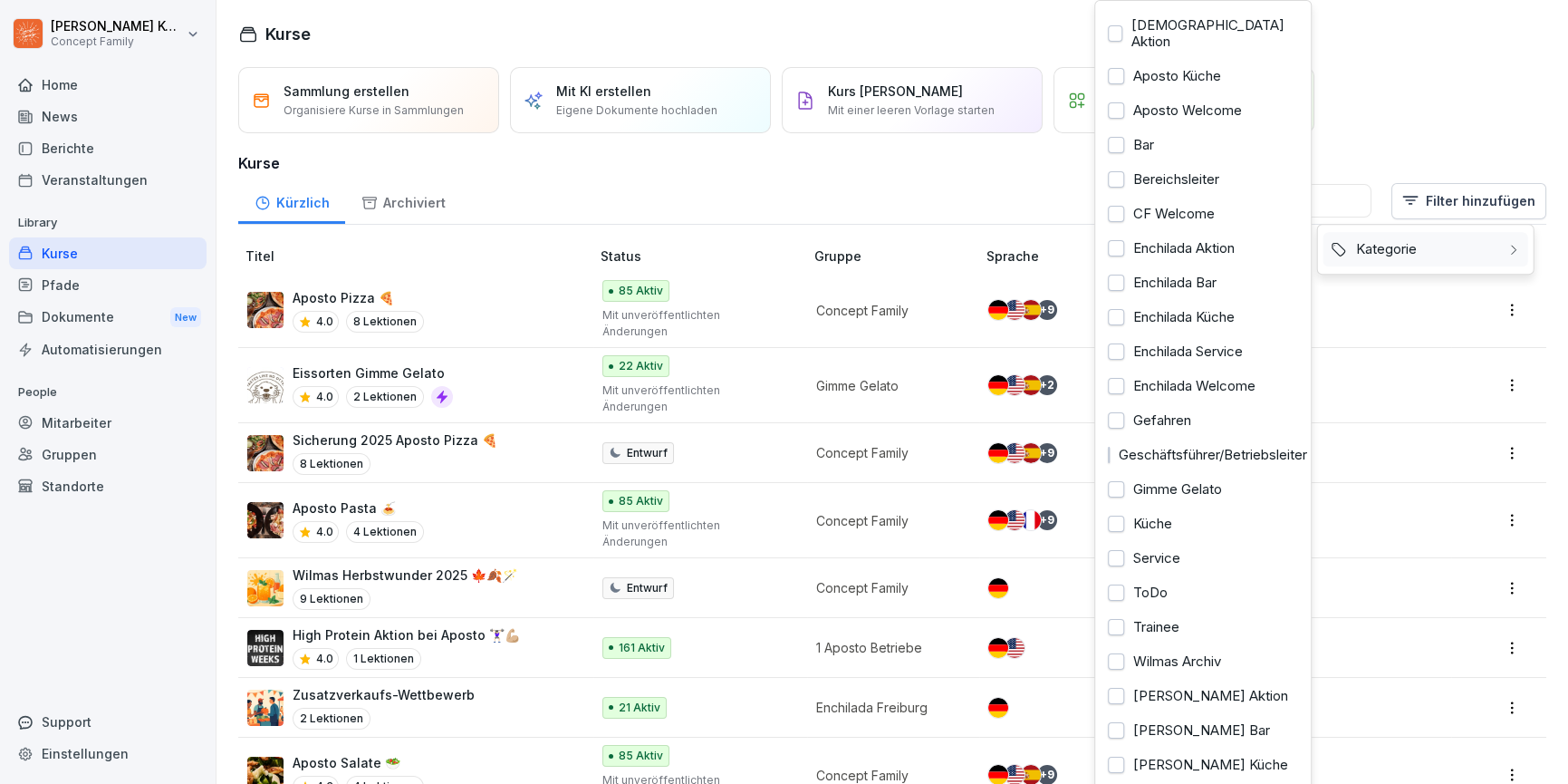
click at [1422, 254] on div "Kategorie" at bounding box center [1426, 249] width 205 height 35
click at [1216, 755] on div "Wilma Wunder Küche" at bounding box center [1203, 765] width 205 height 35
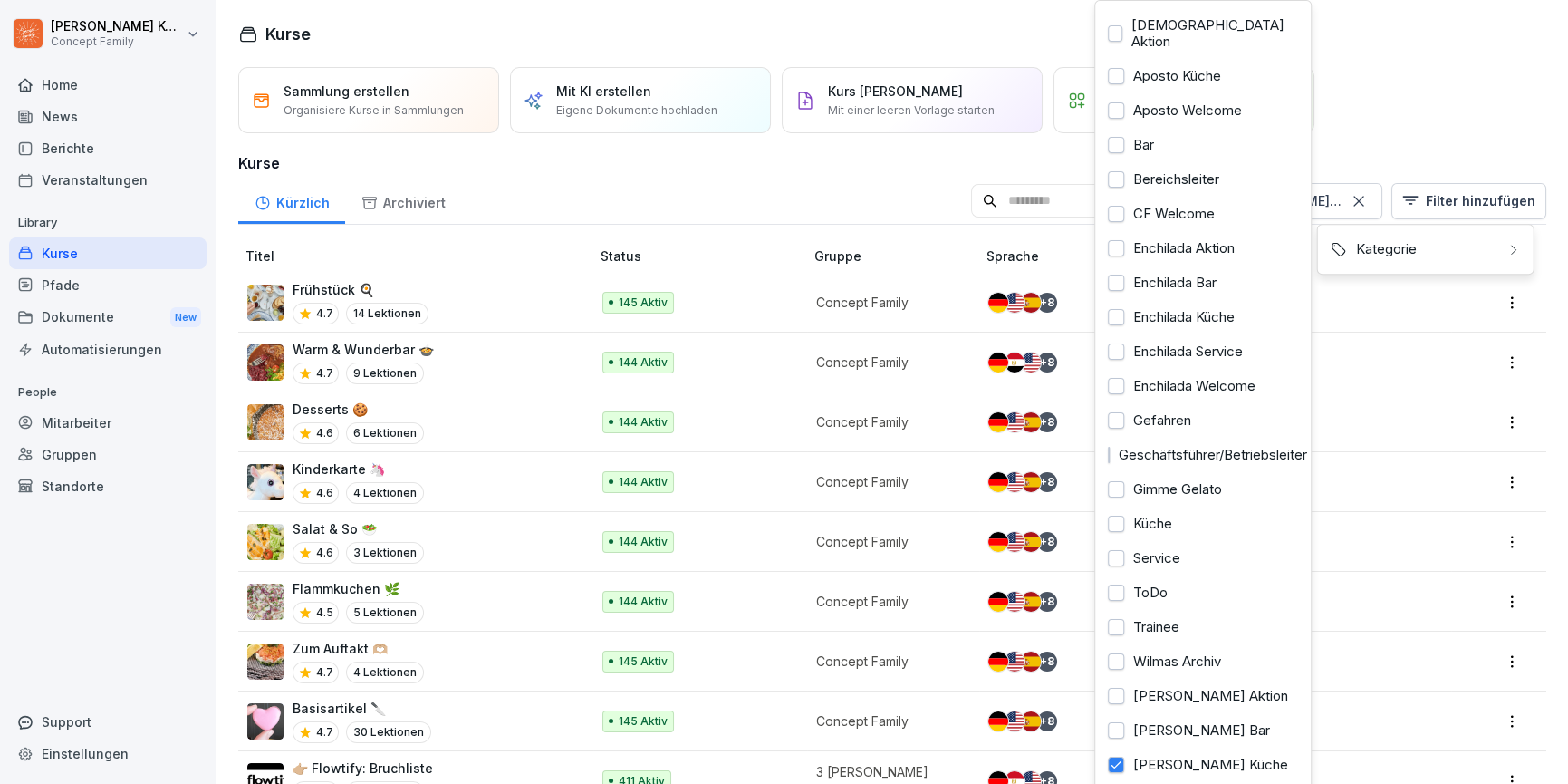
click at [667, 197] on html "Jana Komarov Concept Family Home News Berichte Veranstaltungen Library Kurse Pf…" at bounding box center [784, 392] width 1568 height 784
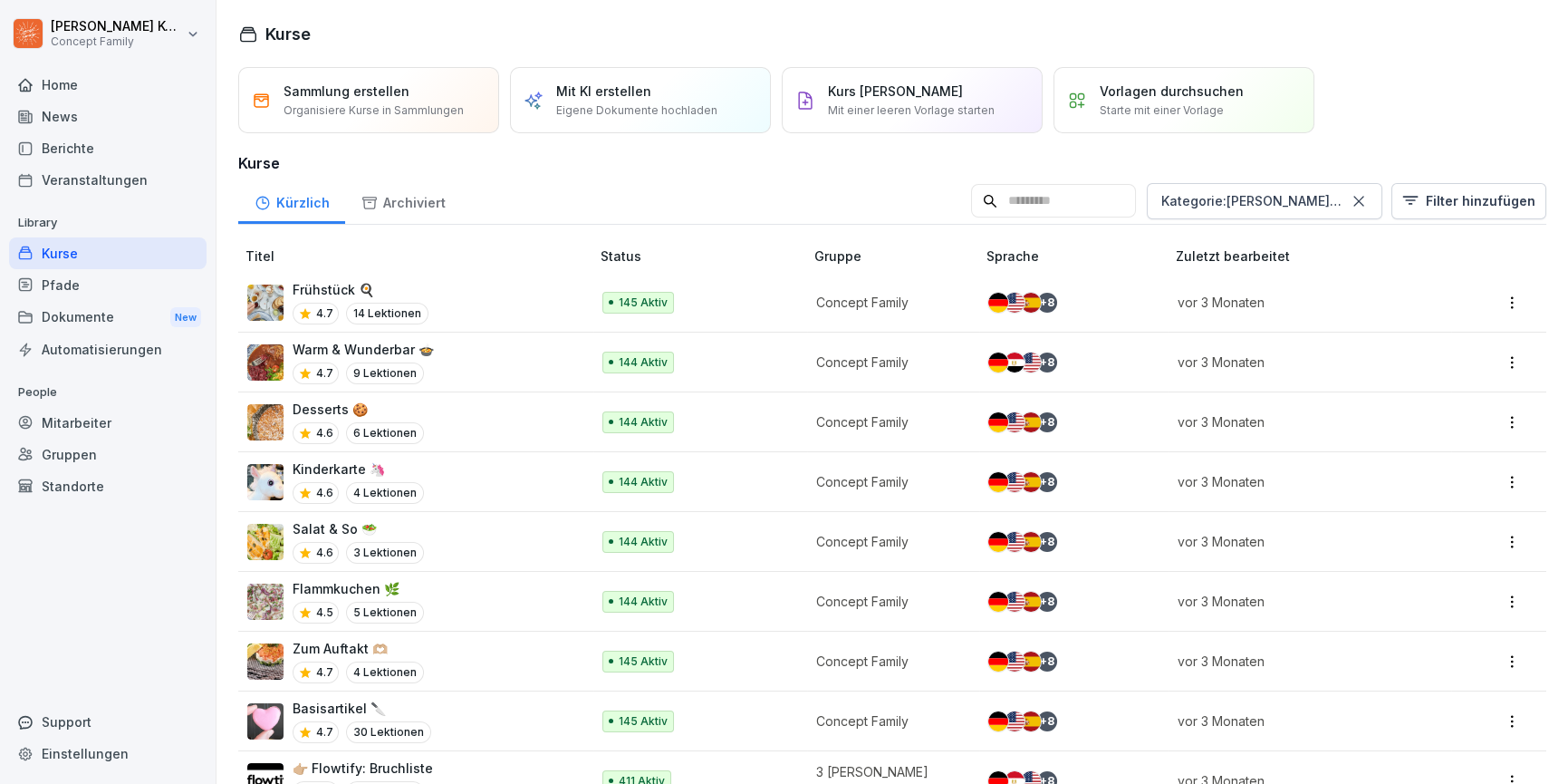
click at [498, 365] on div "Warm & Wunderbar 🍲 4.7 9 Lektionen" at bounding box center [409, 362] width 324 height 44
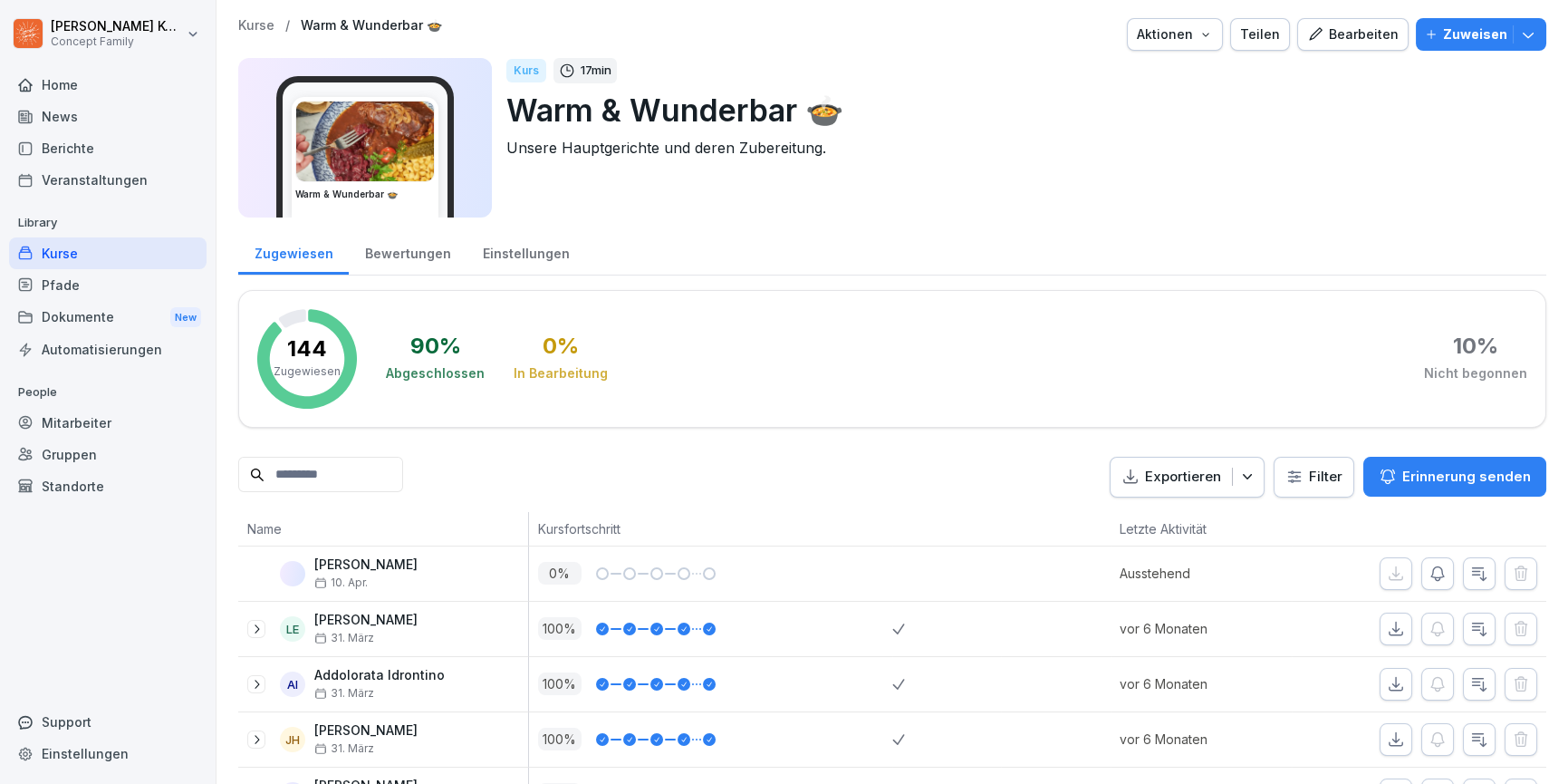
click at [1365, 45] on button "Bearbeiten" at bounding box center [1353, 35] width 111 height 33
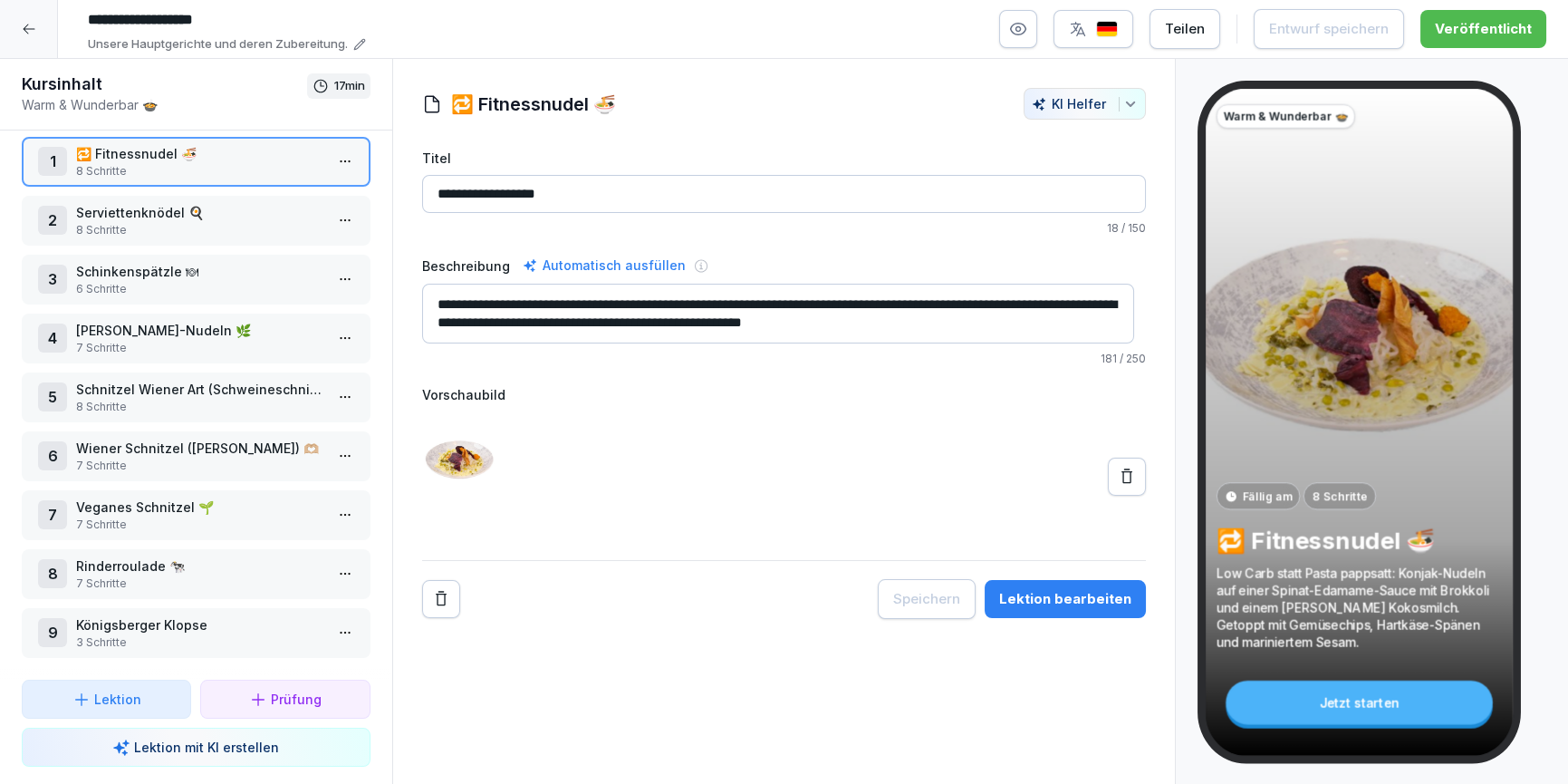
scroll to position [22, 0]
click at [106, 264] on p "Schinkenspätzle 🍽" at bounding box center [200, 271] width 247 height 19
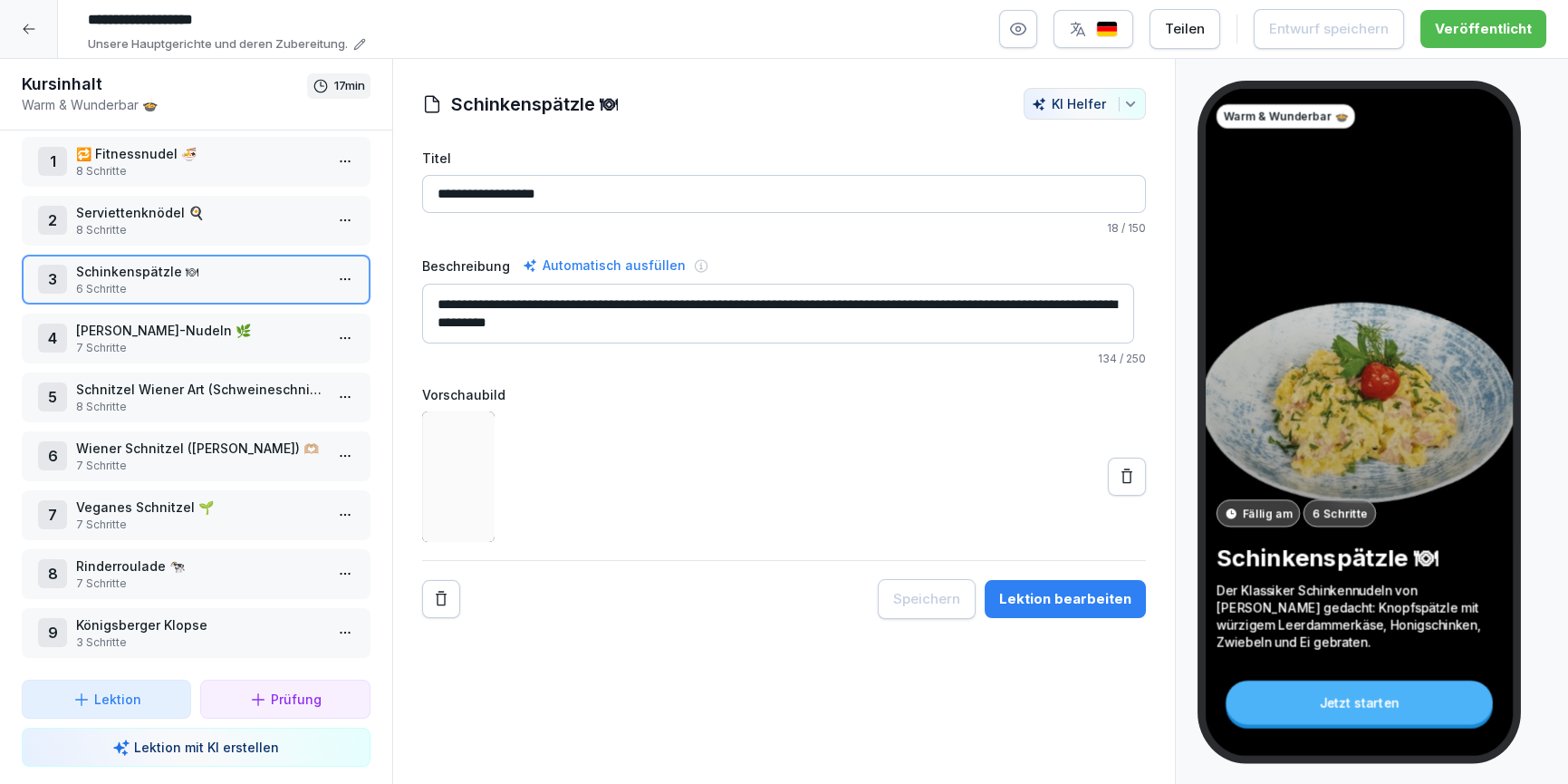
click at [1067, 598] on div "Lektion bearbeiten" at bounding box center [1065, 599] width 132 height 20
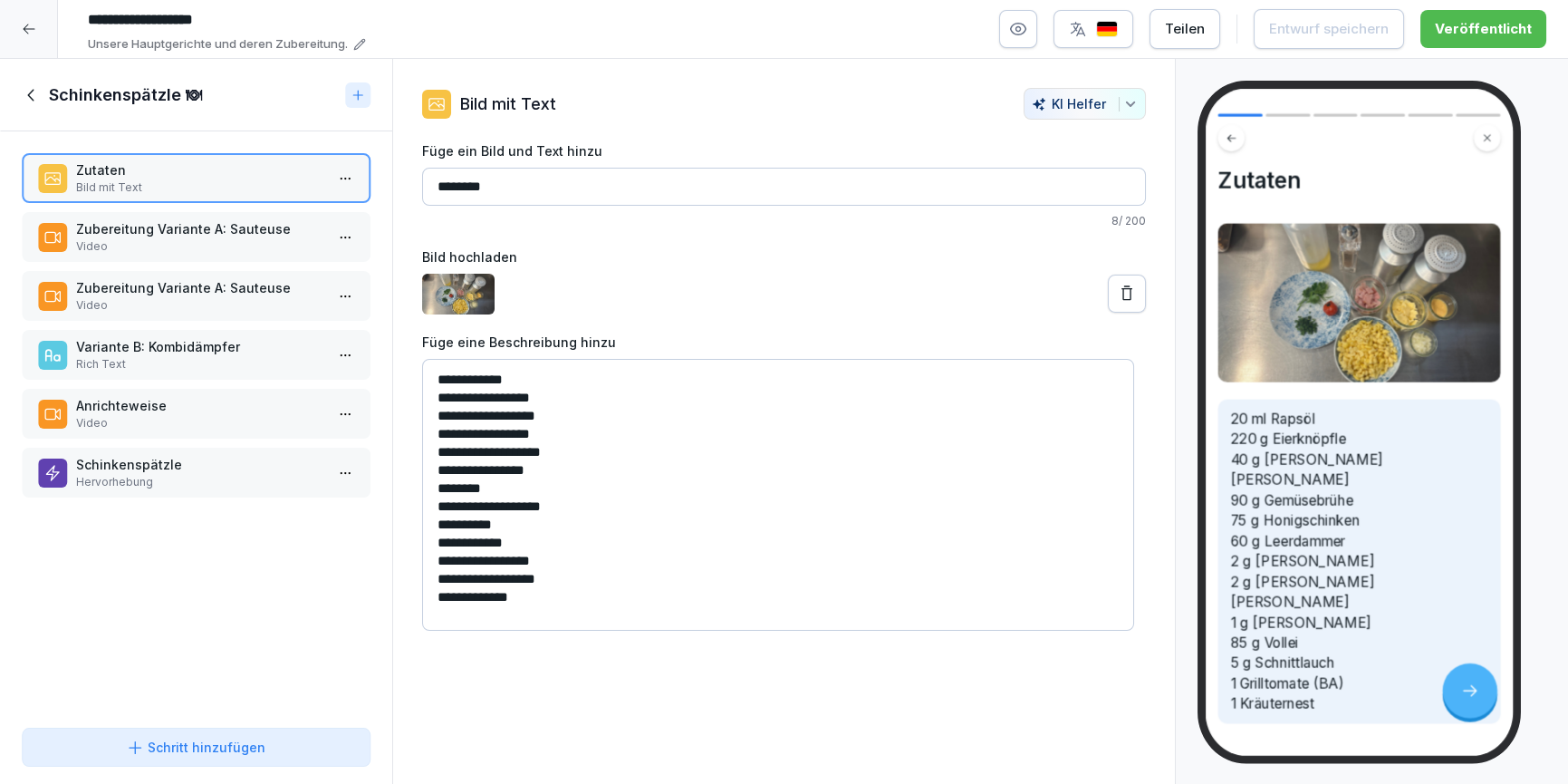
click at [162, 239] on p "Video" at bounding box center [200, 246] width 247 height 16
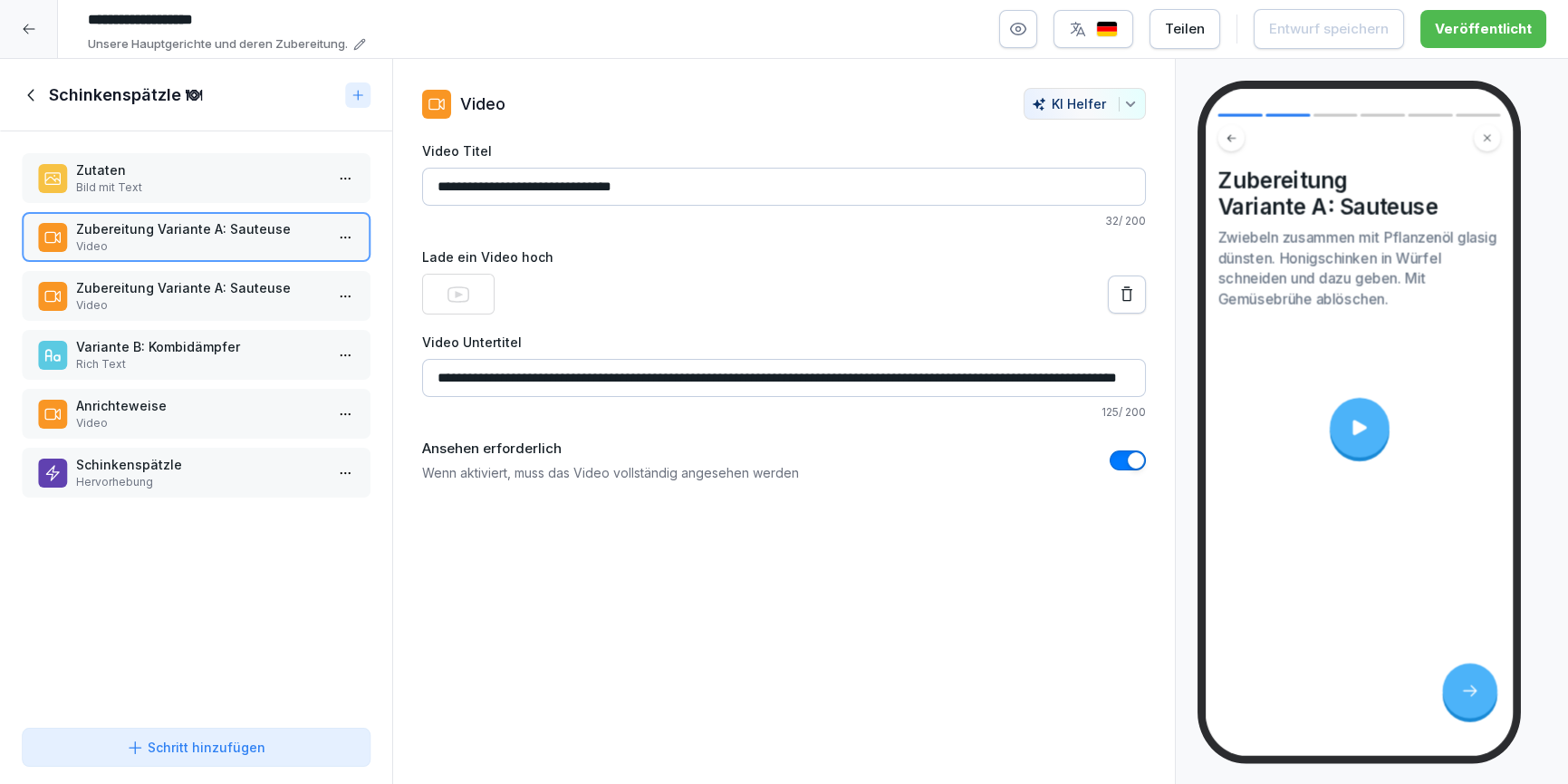
click at [1344, 442] on div at bounding box center [1360, 428] width 60 height 60
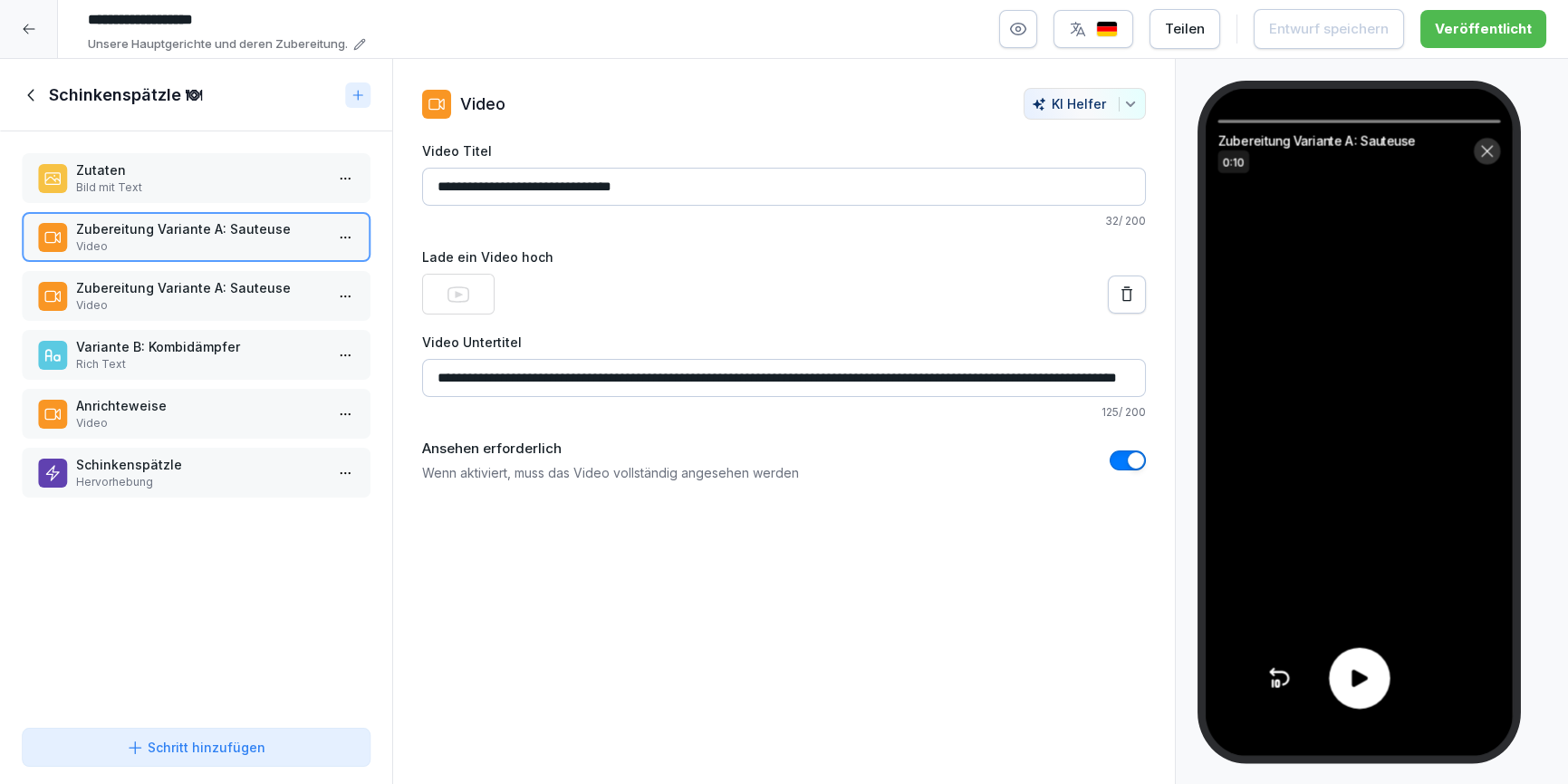
click at [1375, 656] on div at bounding box center [1359, 678] width 61 height 61
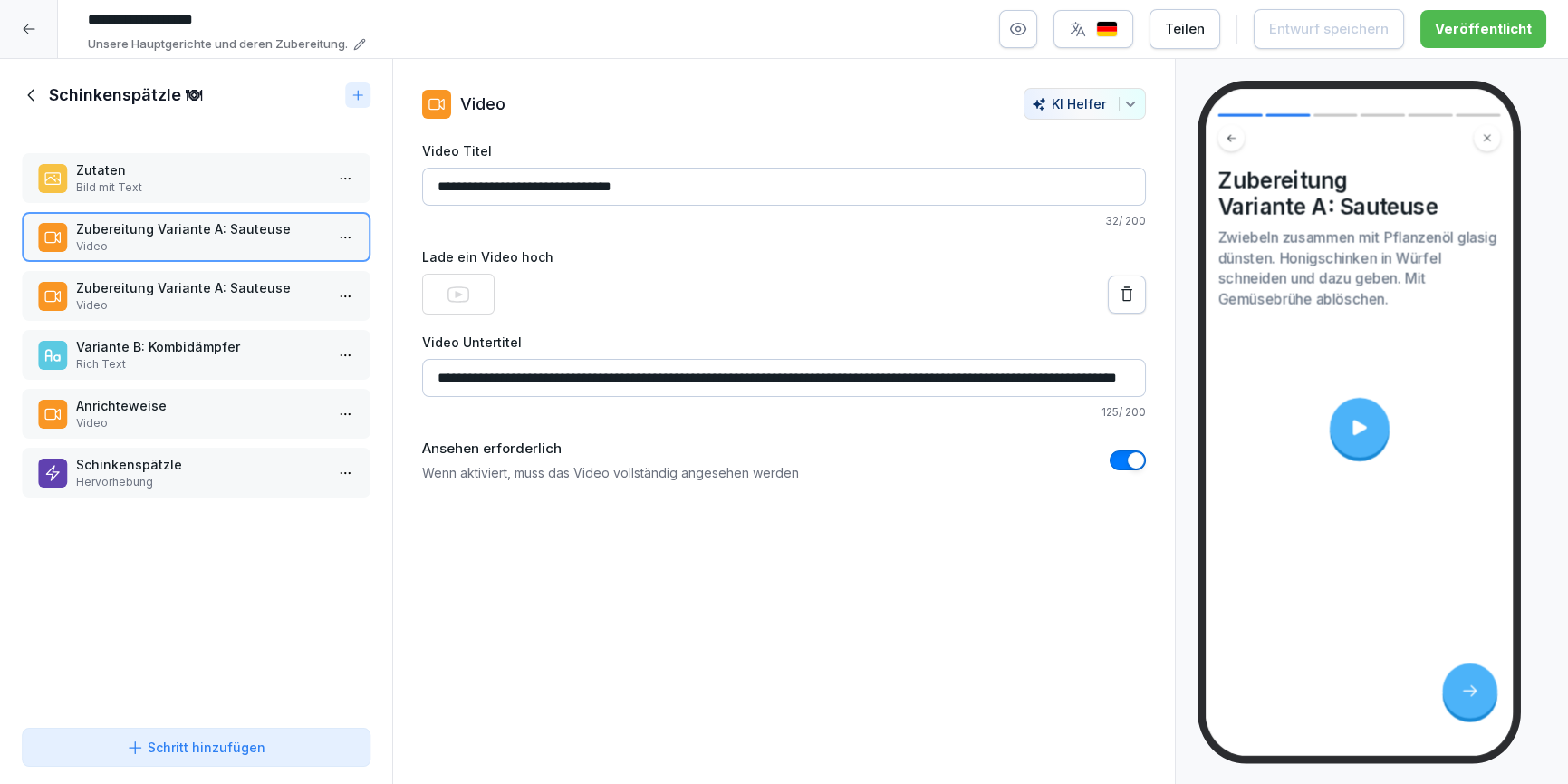
click at [244, 287] on p "Zubereitung Variante A: Sauteuse" at bounding box center [200, 288] width 247 height 19
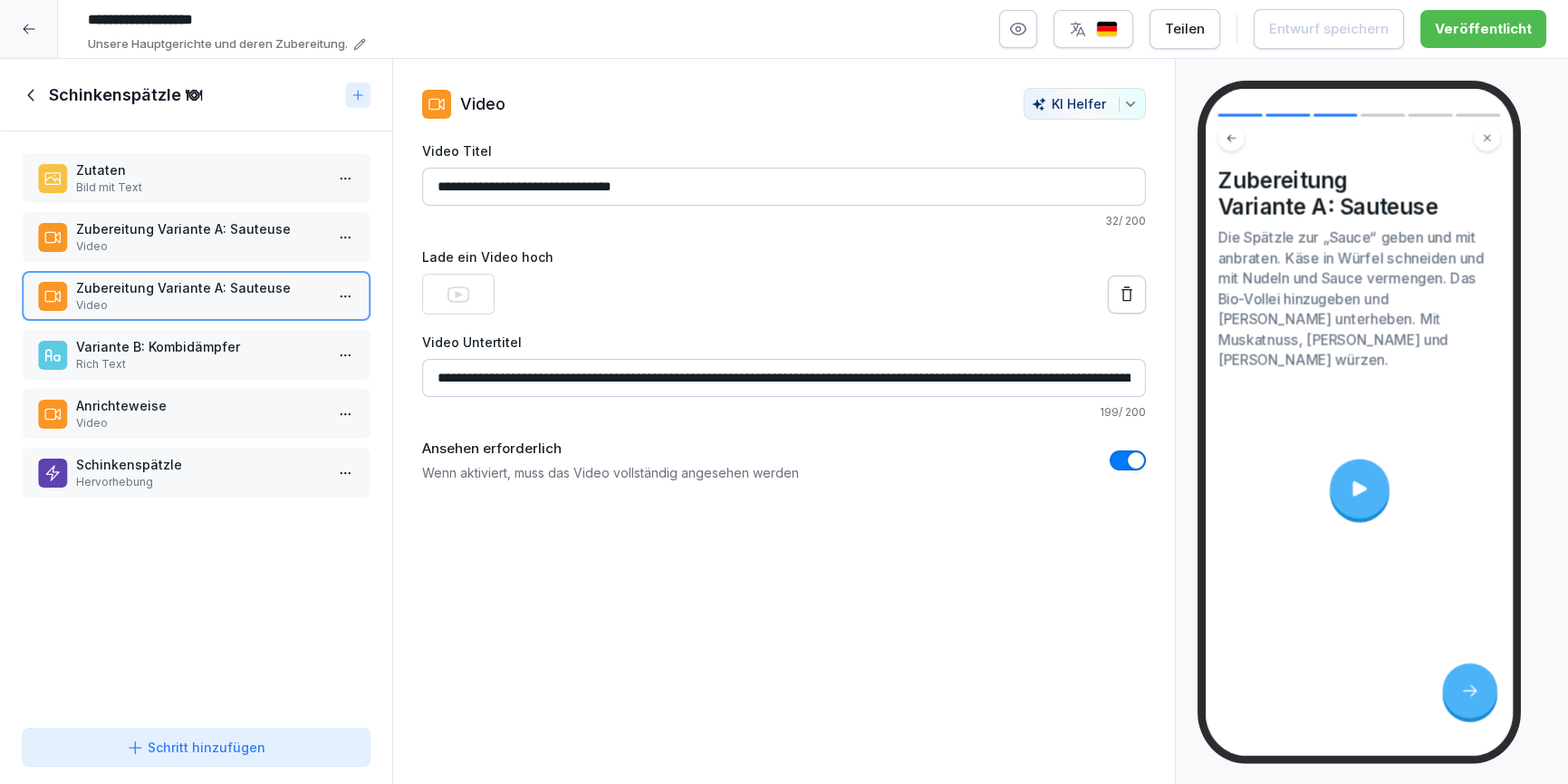
click at [1371, 507] on video at bounding box center [1359, 489] width 264 height 149
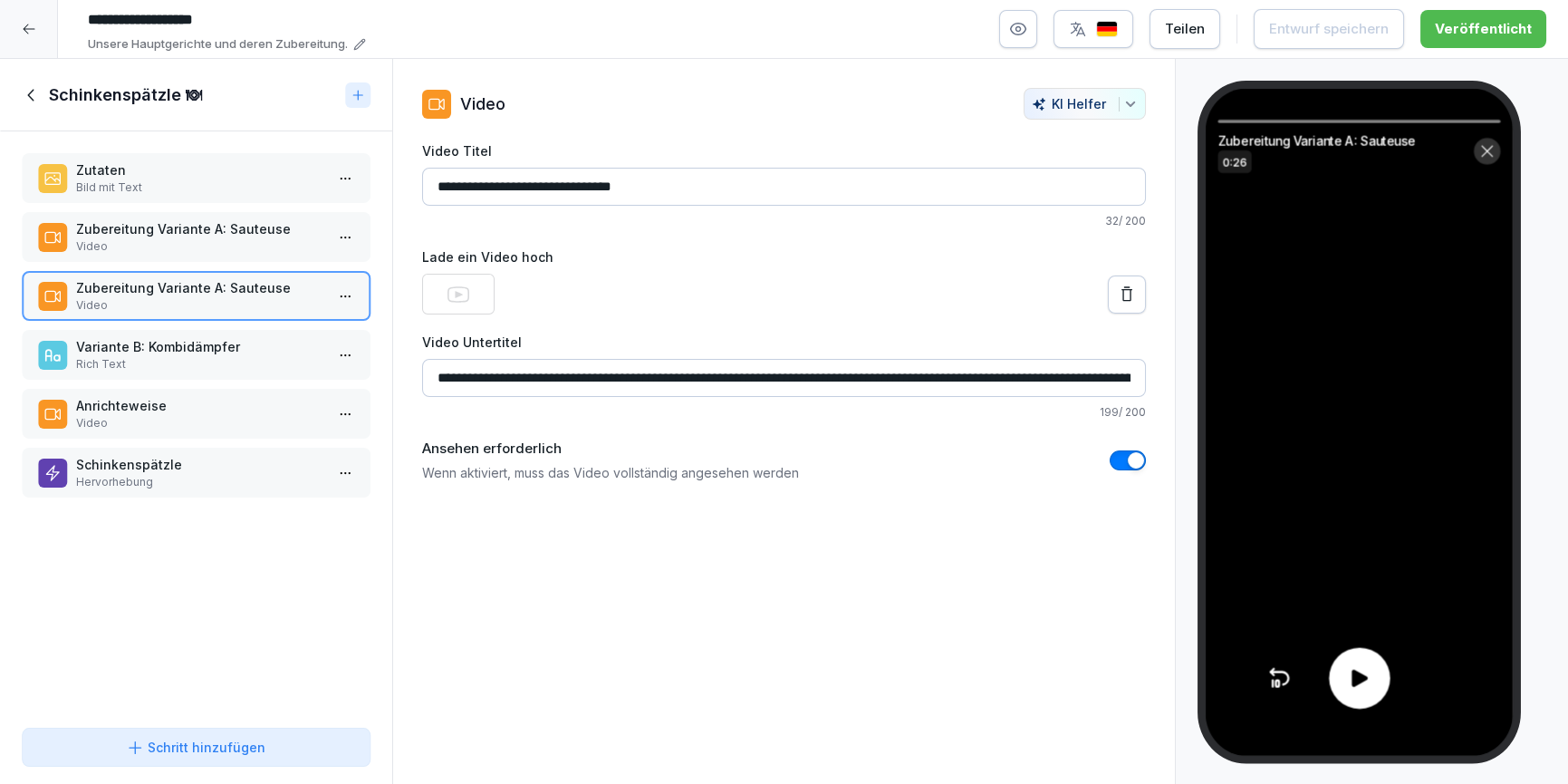
click at [1367, 656] on div at bounding box center [1359, 678] width 61 height 61
click at [228, 360] on p "Rich Text" at bounding box center [200, 364] width 247 height 16
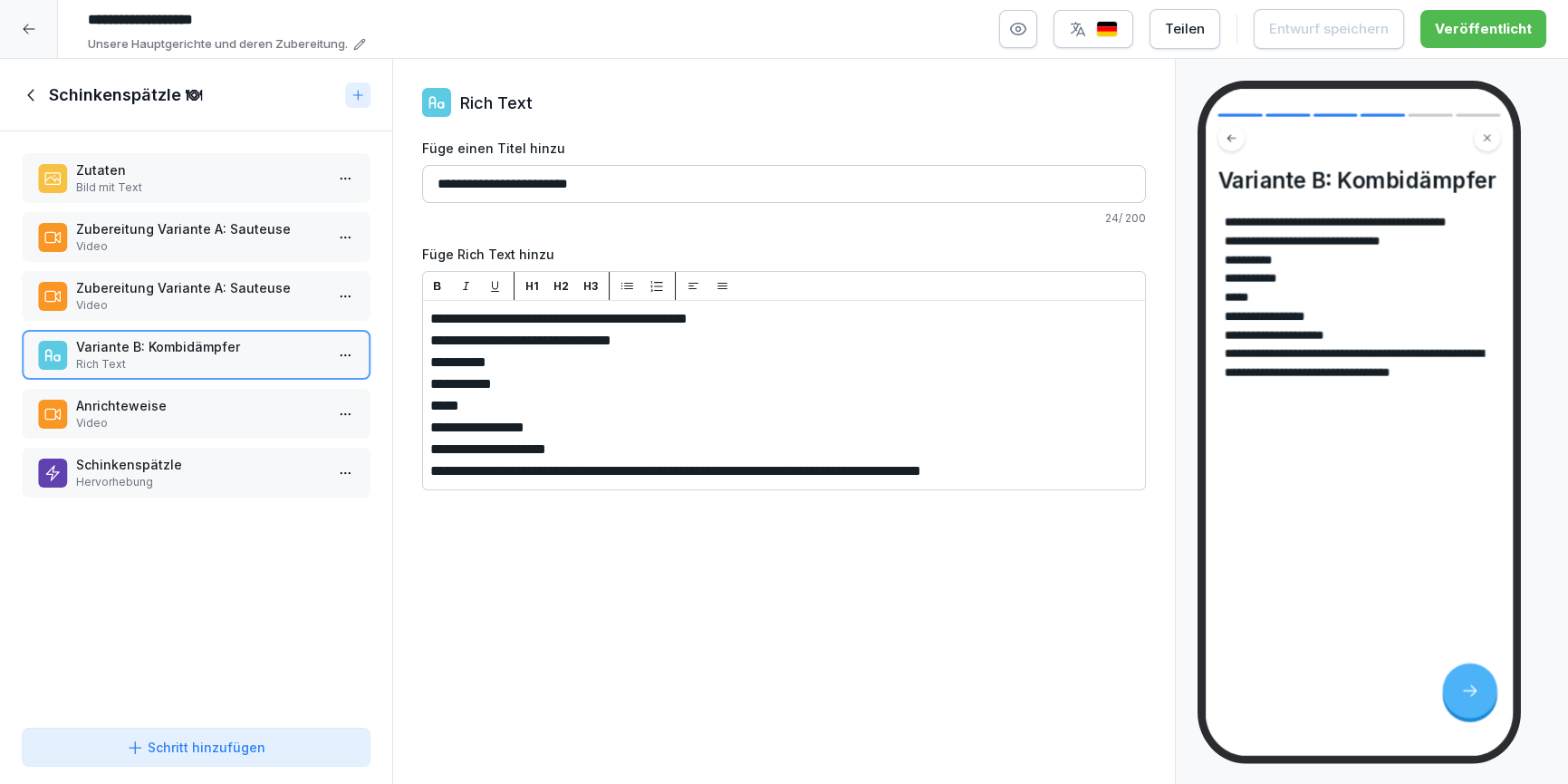
click at [242, 396] on p "Anrichteweise" at bounding box center [200, 406] width 247 height 19
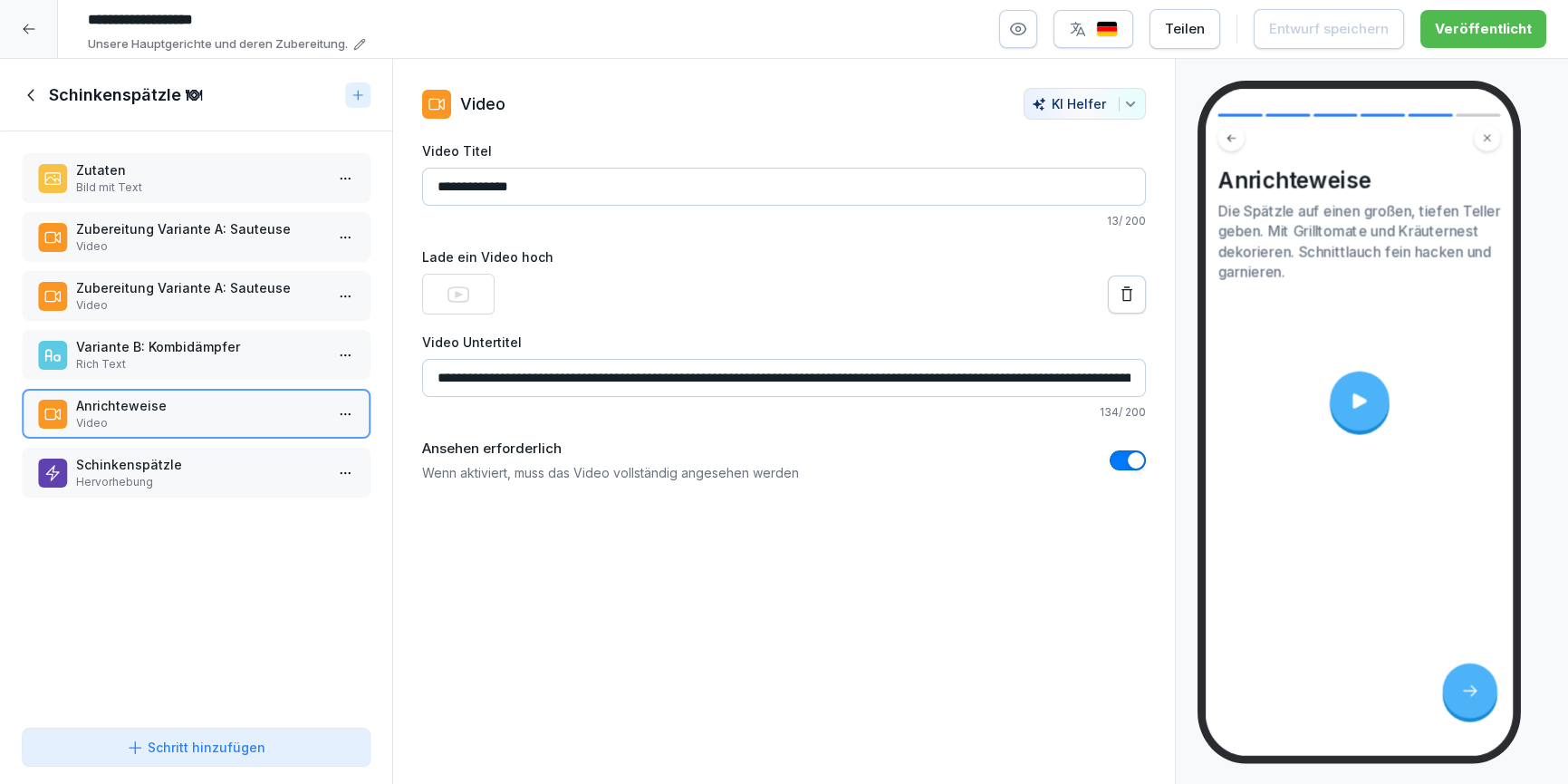
click at [1345, 411] on div at bounding box center [1360, 401] width 60 height 60
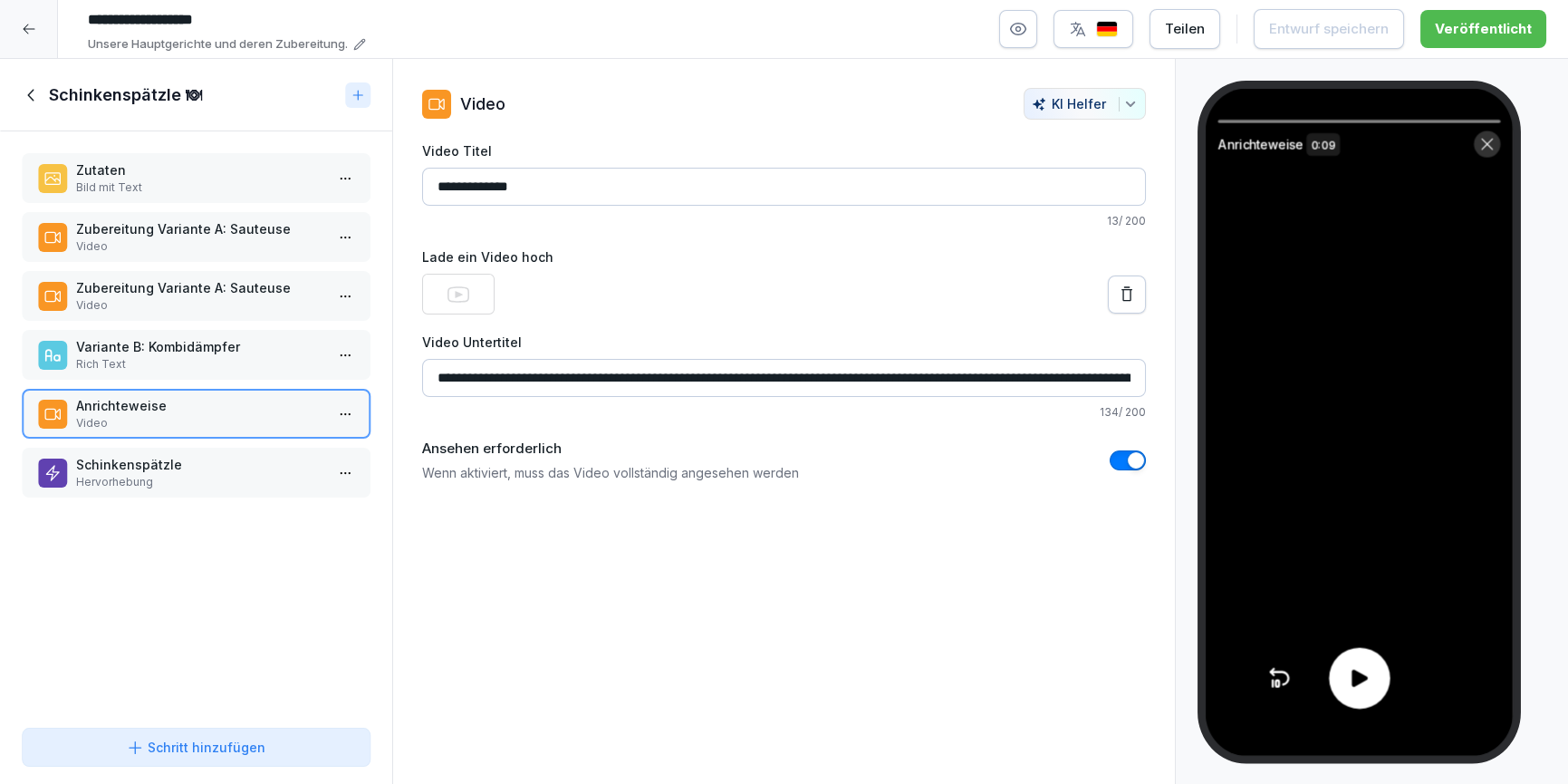
click at [1369, 698] on div at bounding box center [1359, 678] width 61 height 61
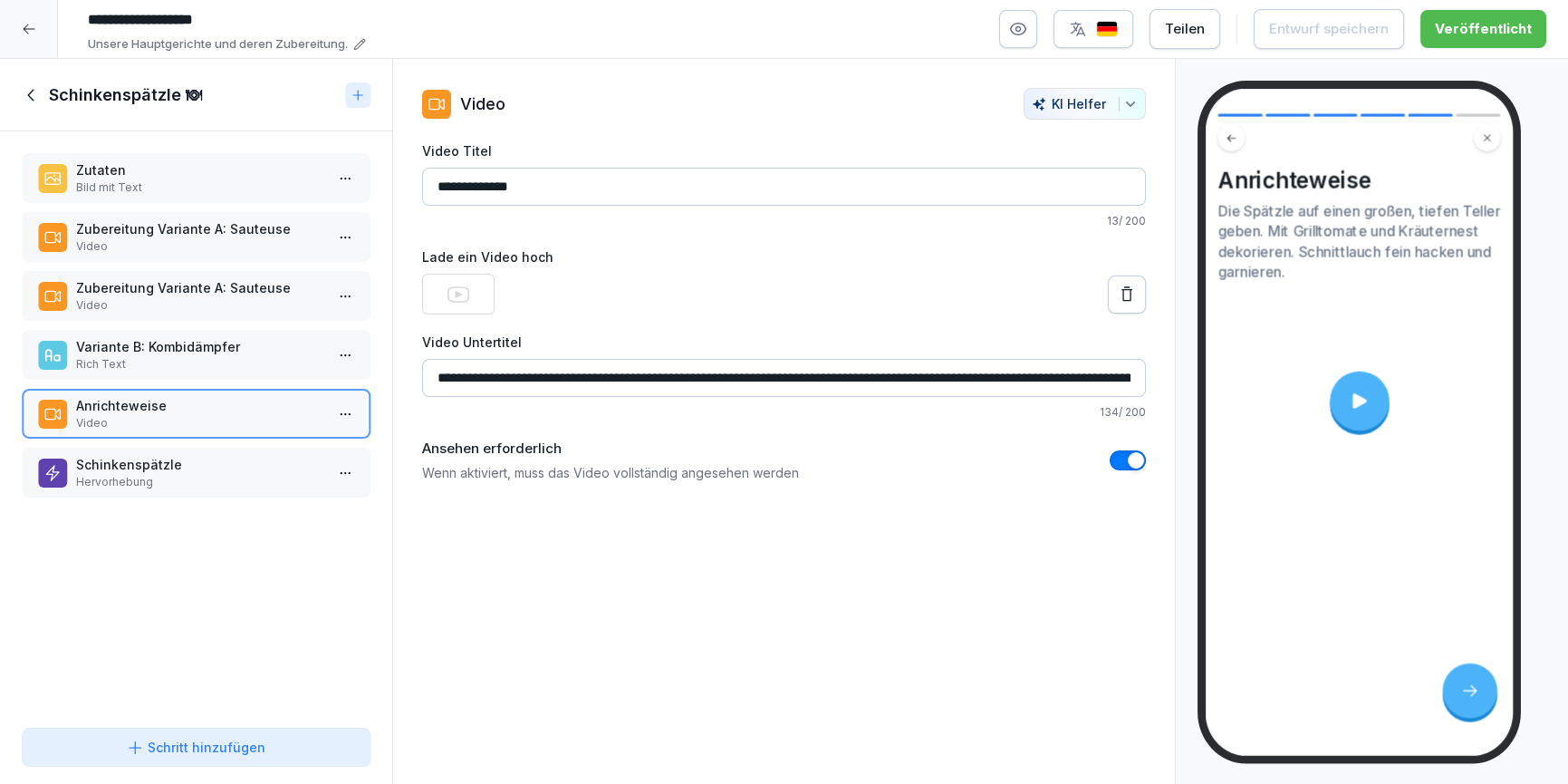
click at [158, 487] on p "Hervorhebung" at bounding box center [200, 482] width 247 height 16
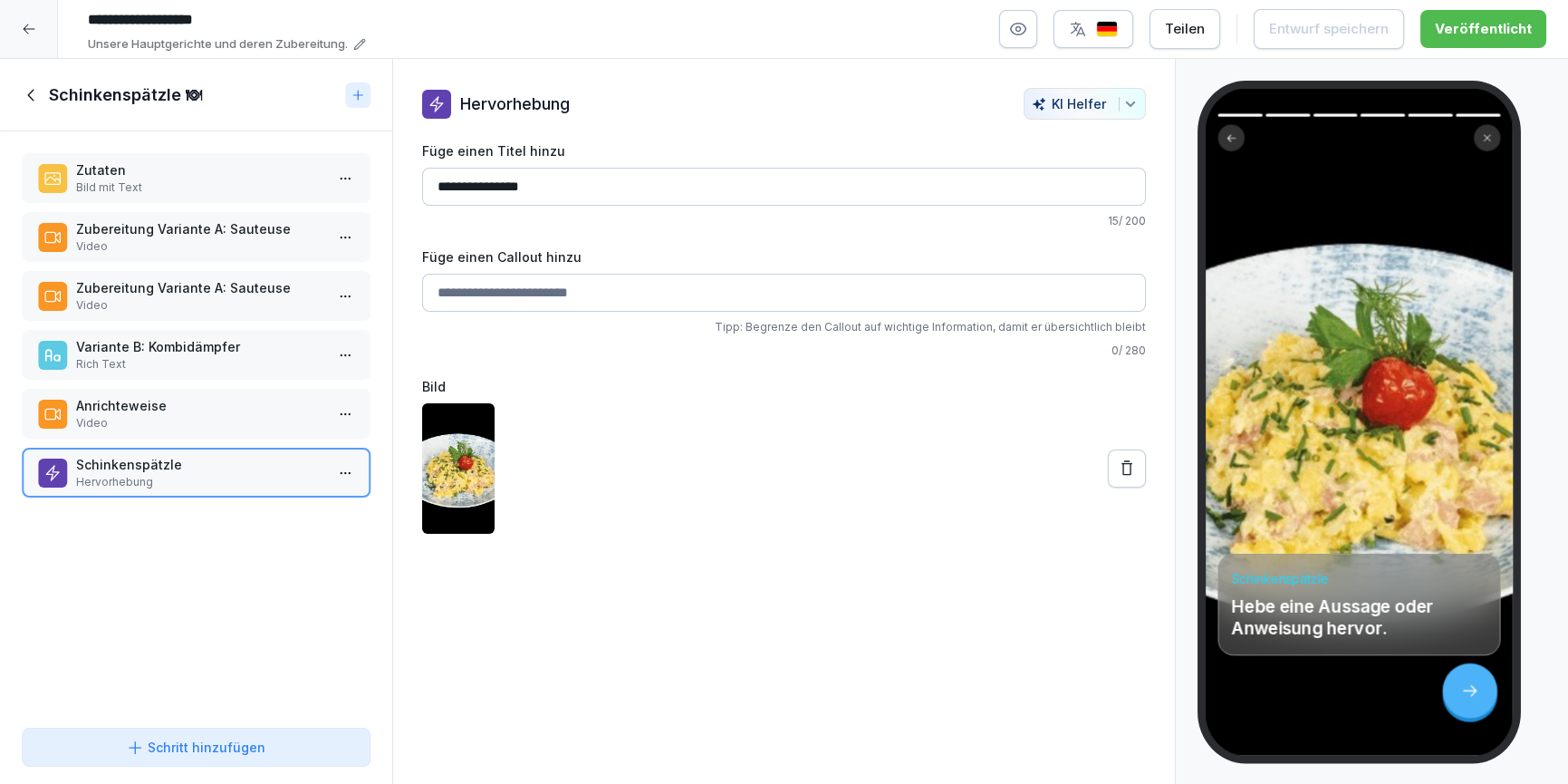
click at [34, 98] on icon at bounding box center [32, 95] width 20 height 20
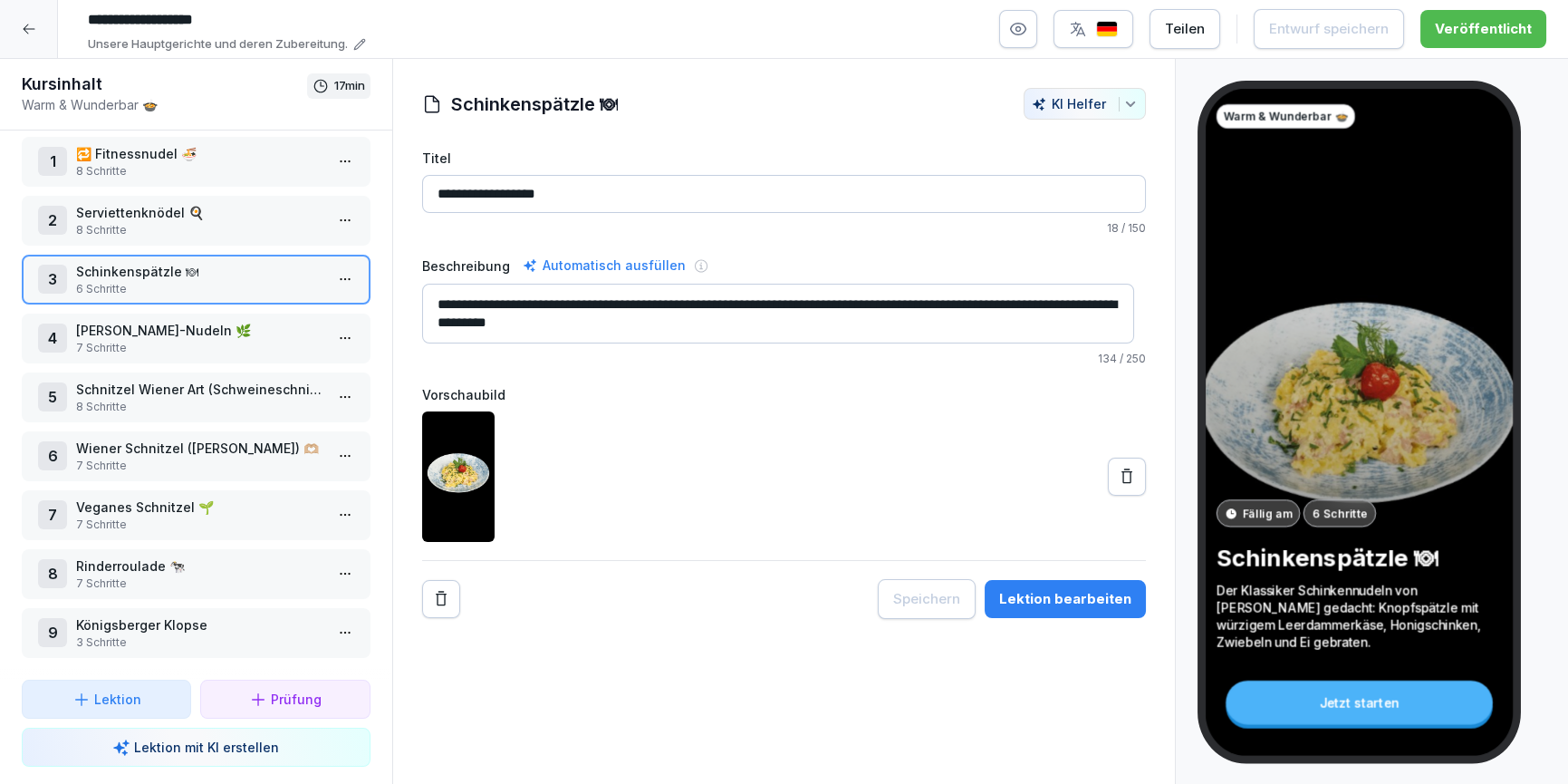
click at [171, 586] on div "8 Rinderroulade 🐄 7 Schritte" at bounding box center [196, 574] width 349 height 50
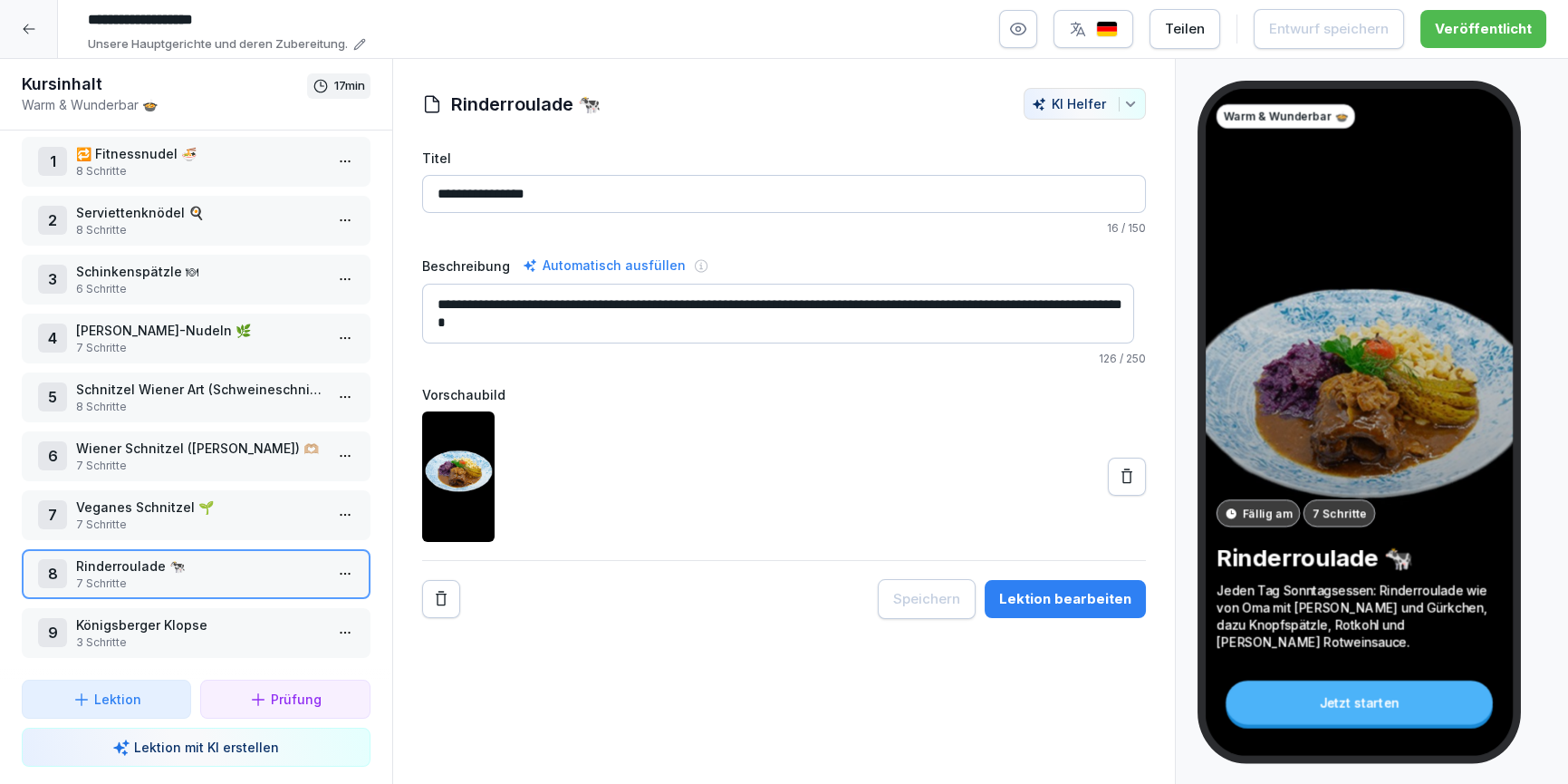
click at [1061, 609] on button "Lektion bearbeiten" at bounding box center [1065, 599] width 161 height 38
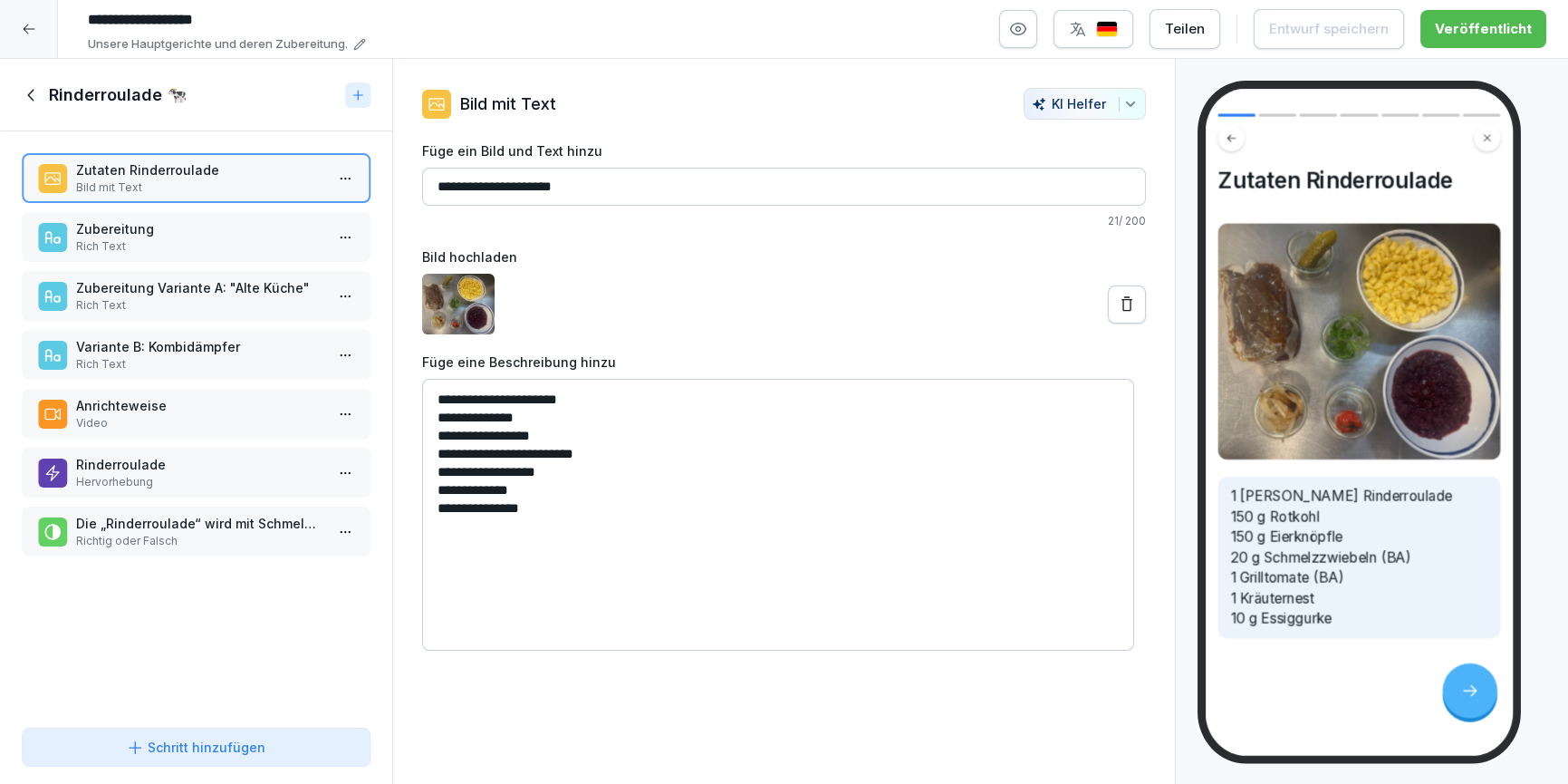
click at [137, 251] on p "Rich Text" at bounding box center [200, 246] width 247 height 16
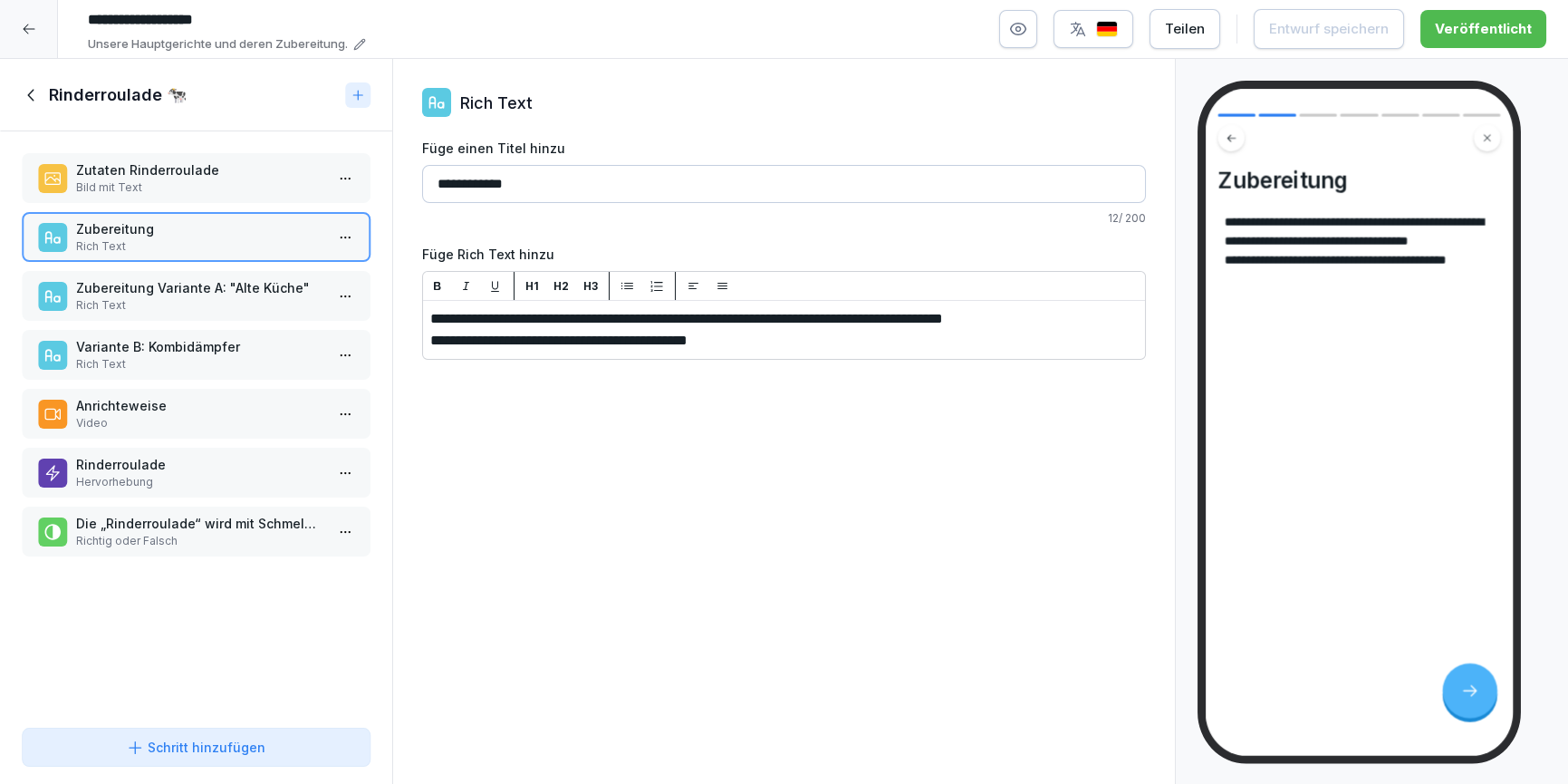
click at [152, 426] on p "Video" at bounding box center [200, 423] width 247 height 16
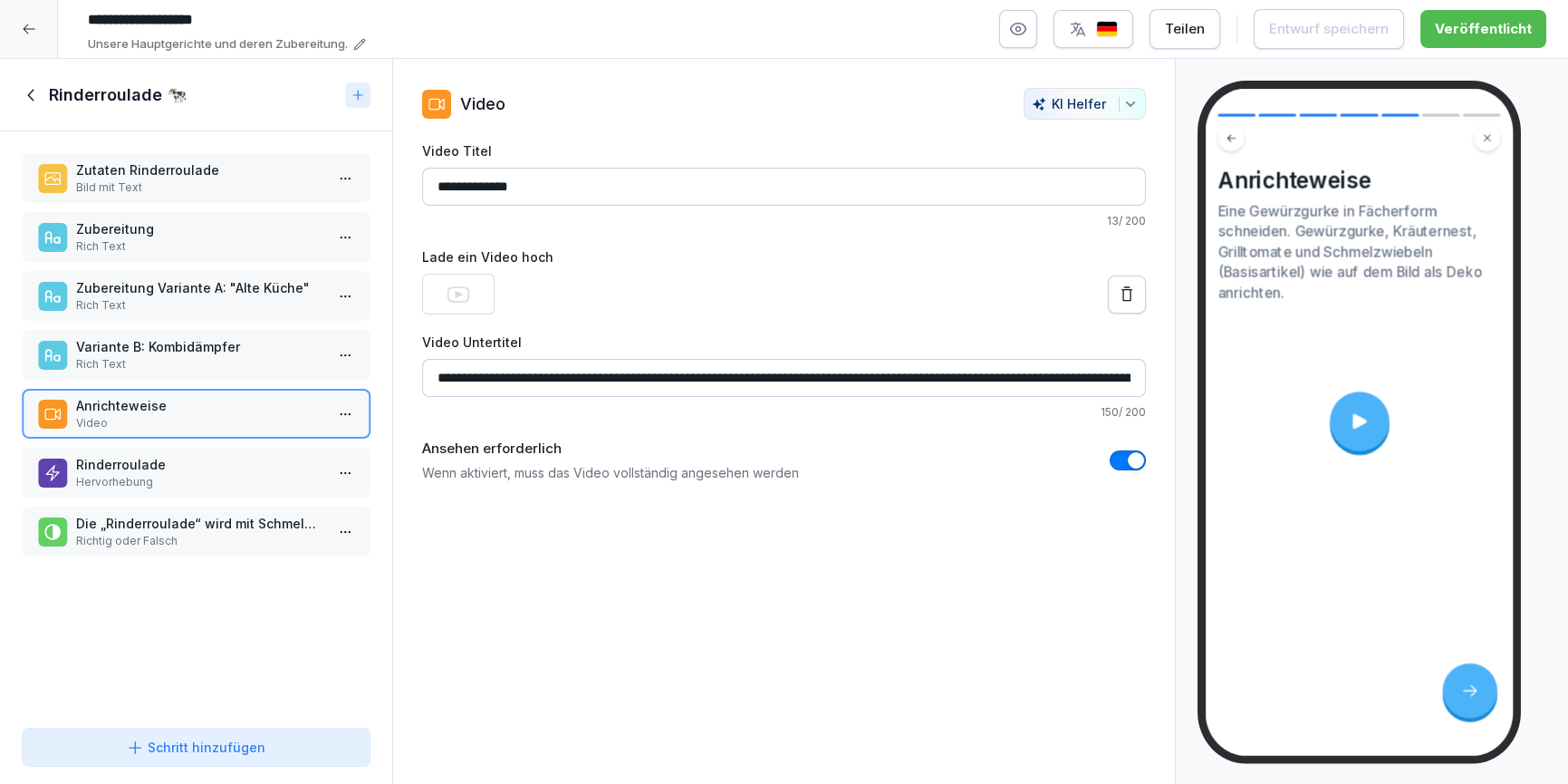
click at [1344, 419] on div at bounding box center [1360, 421] width 60 height 60
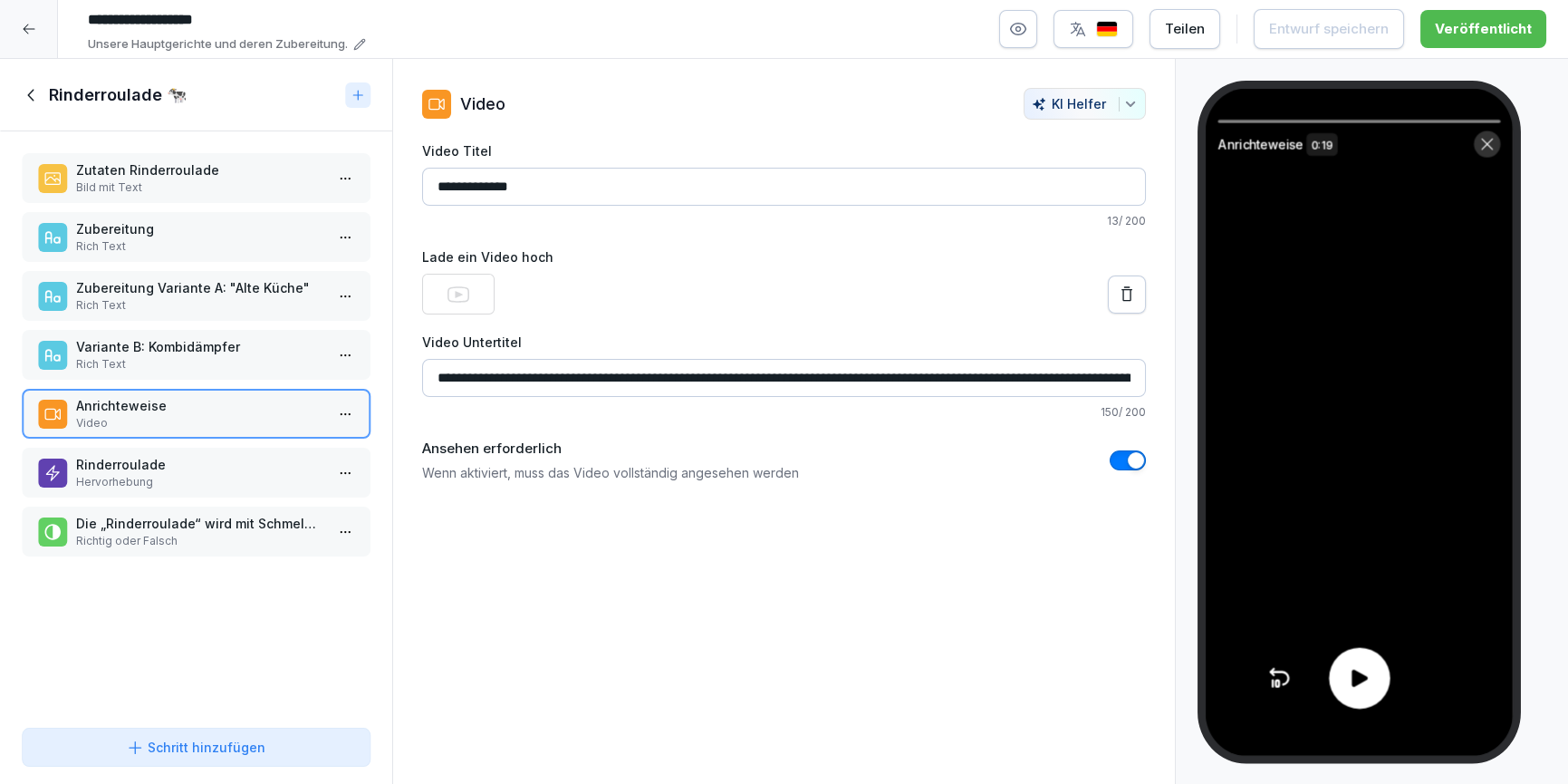
click at [1361, 665] on icon at bounding box center [1359, 678] width 25 height 25
click at [30, 97] on icon at bounding box center [30, 95] width 7 height 12
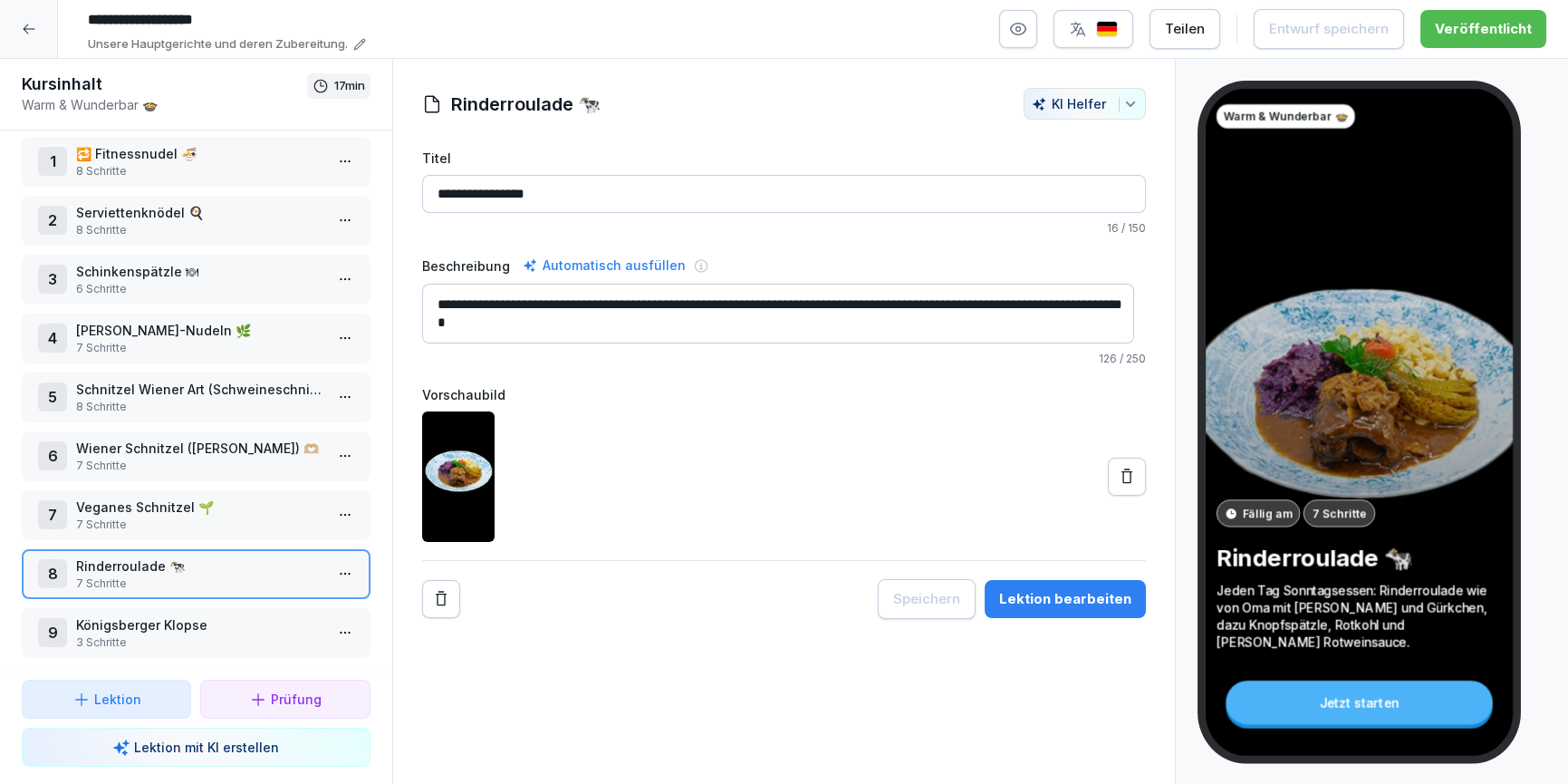
click at [207, 634] on p "3 Schritte" at bounding box center [200, 642] width 247 height 16
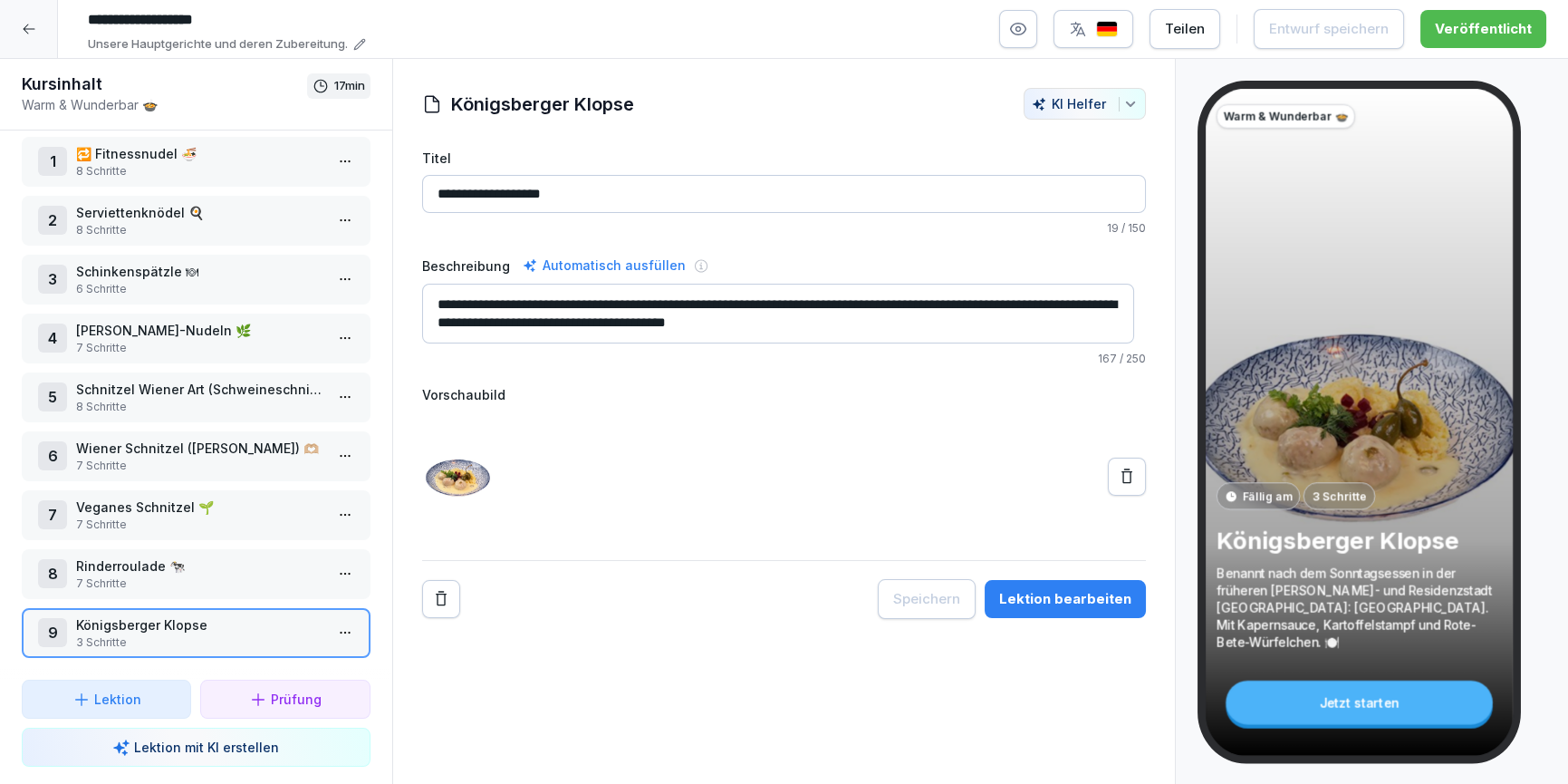
click at [1097, 598] on div "Lektion bearbeiten" at bounding box center [1065, 599] width 132 height 20
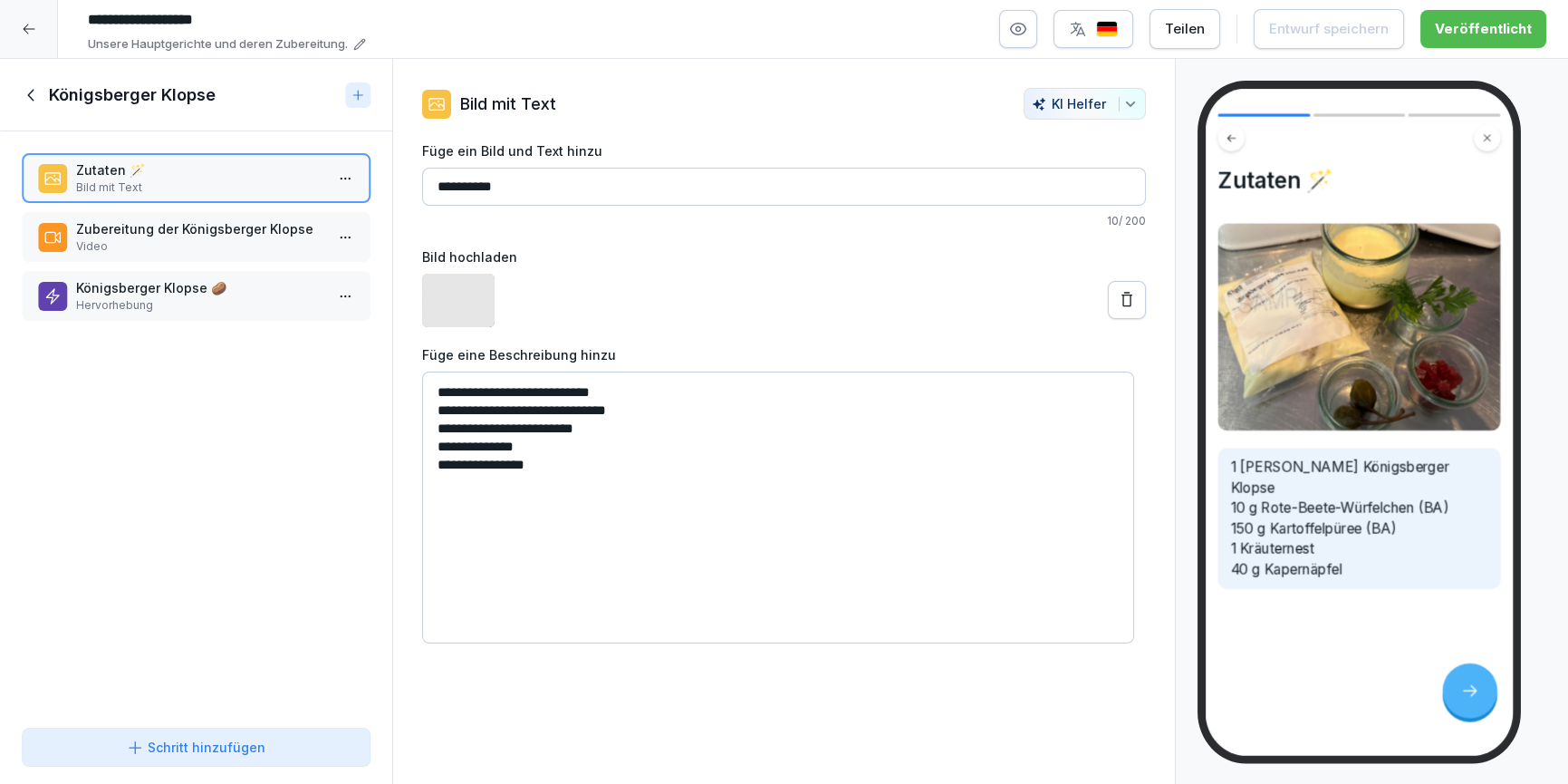
click at [176, 239] on p "Video" at bounding box center [200, 246] width 247 height 16
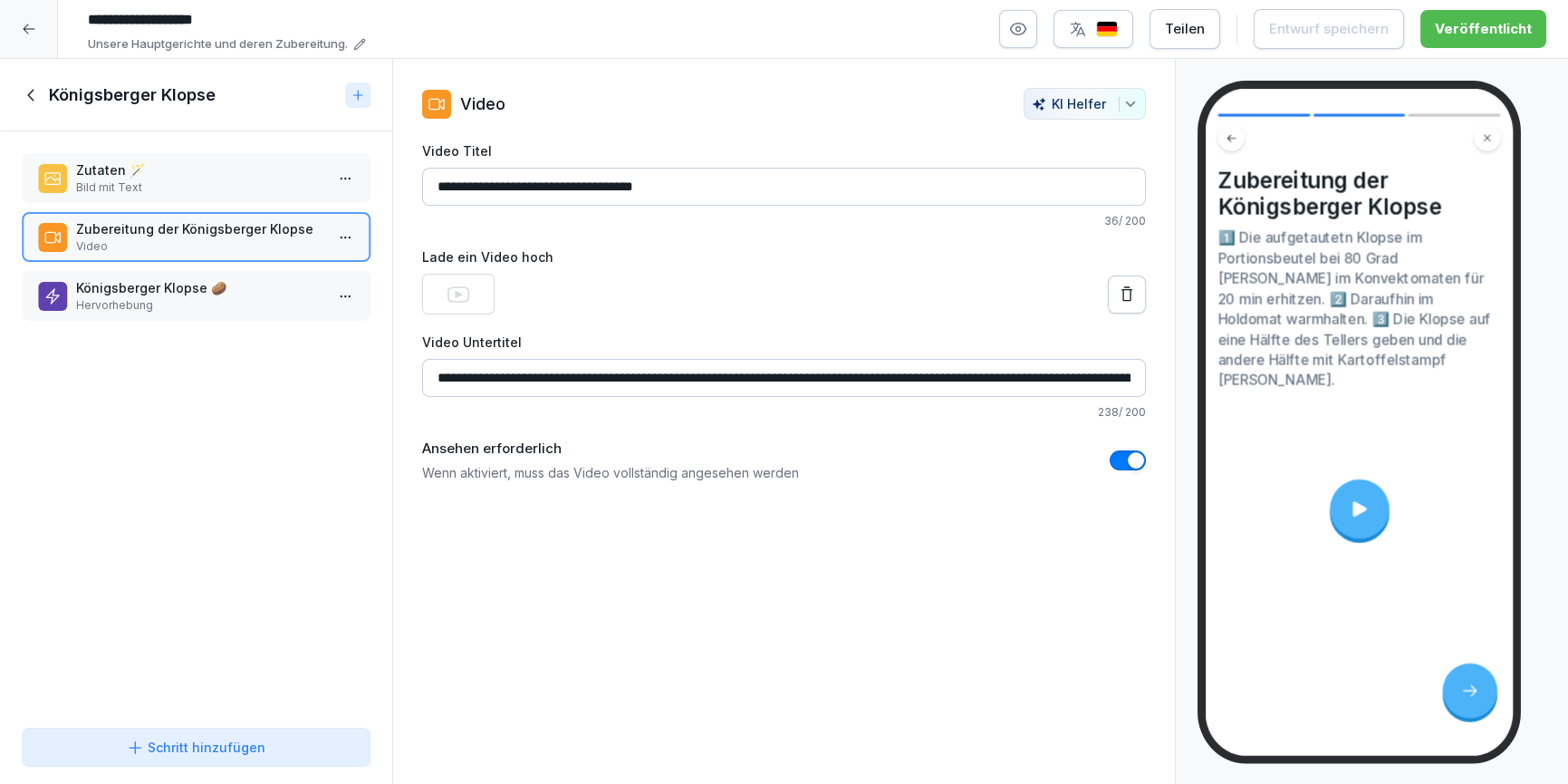
click at [1364, 497] on icon at bounding box center [1359, 508] width 22 height 22
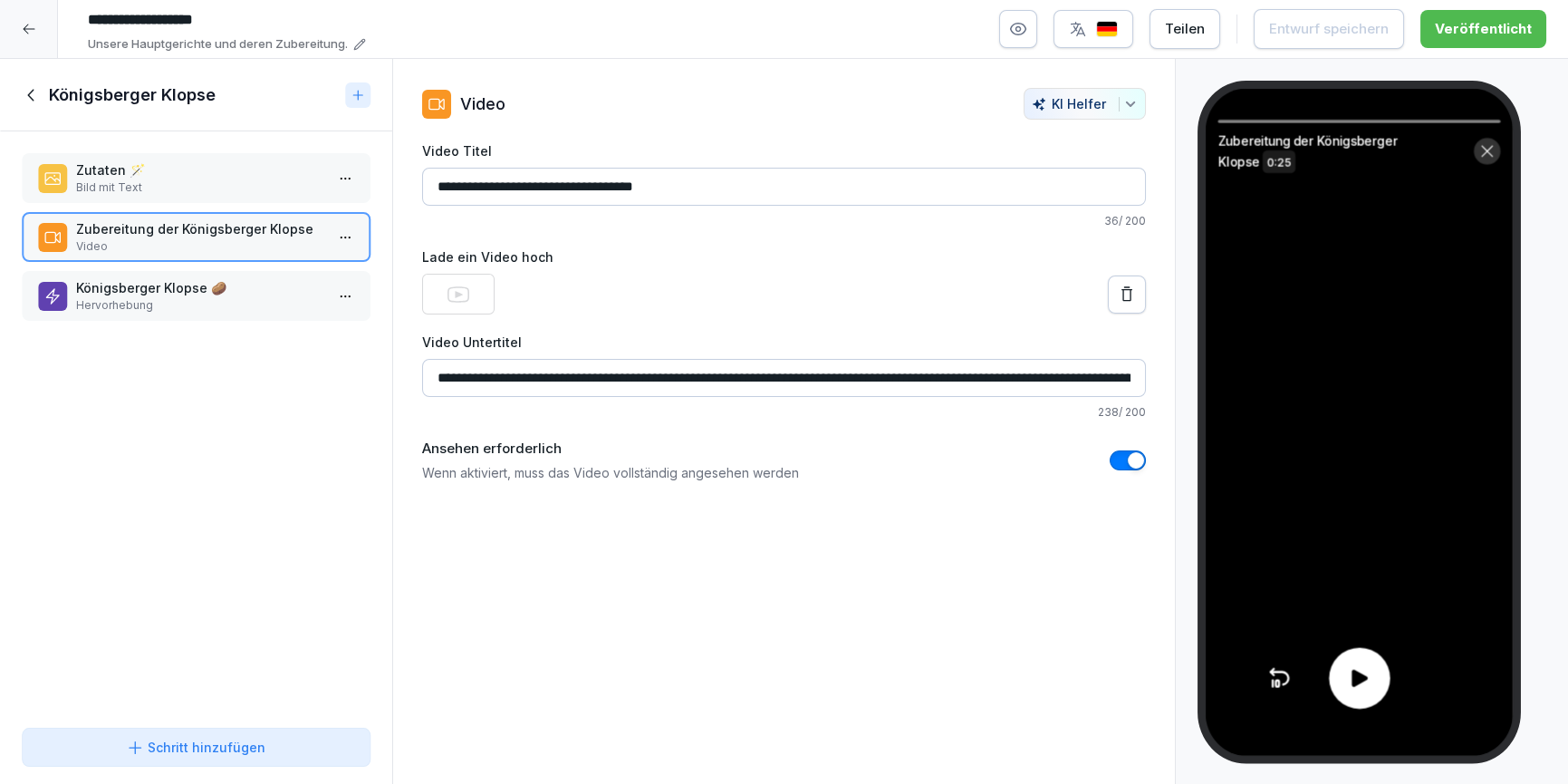
click at [1370, 677] on icon at bounding box center [1359, 678] width 25 height 25
click at [35, 92] on icon at bounding box center [32, 95] width 20 height 20
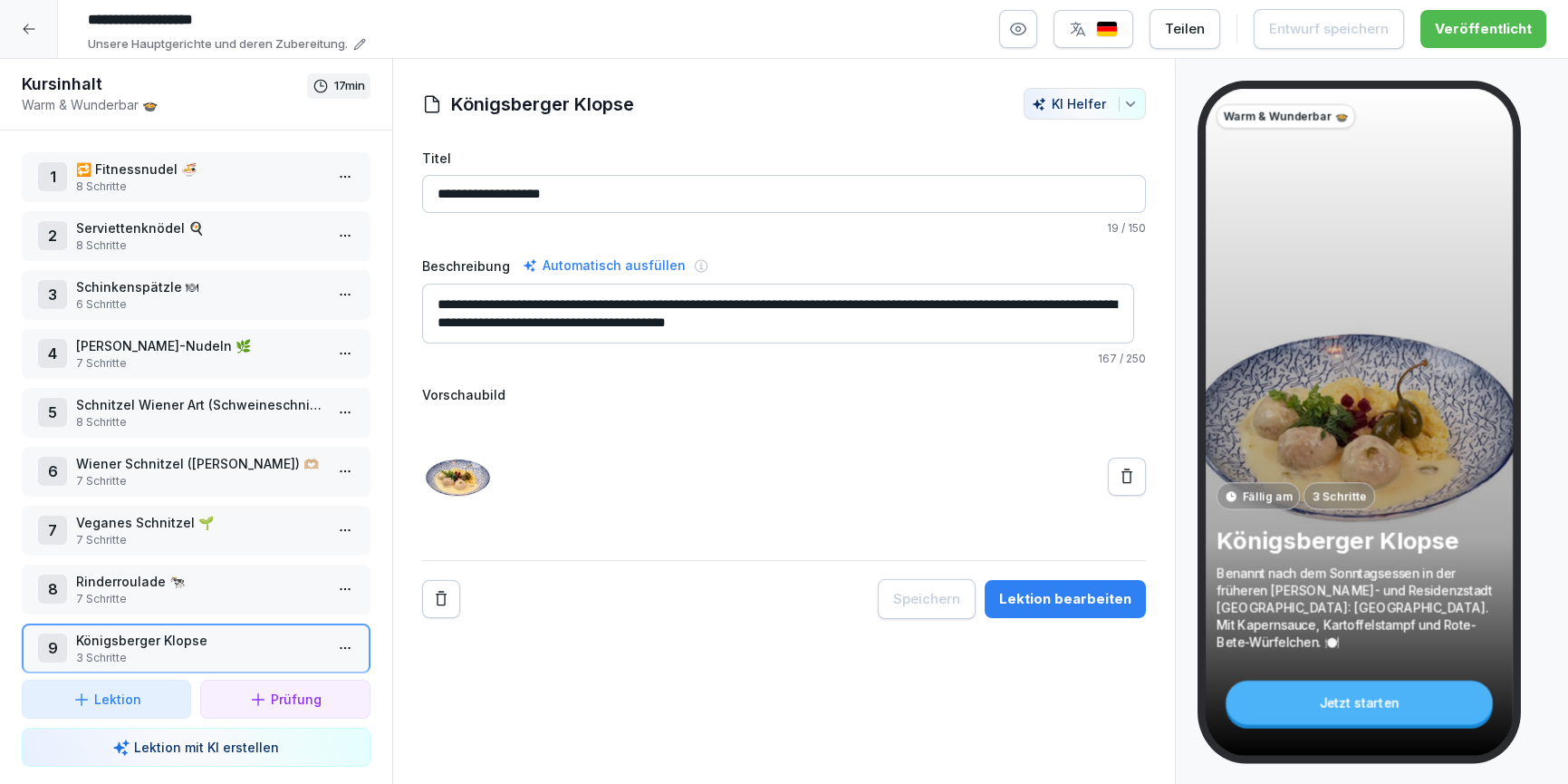
click at [20, 25] on div at bounding box center [29, 29] width 58 height 58
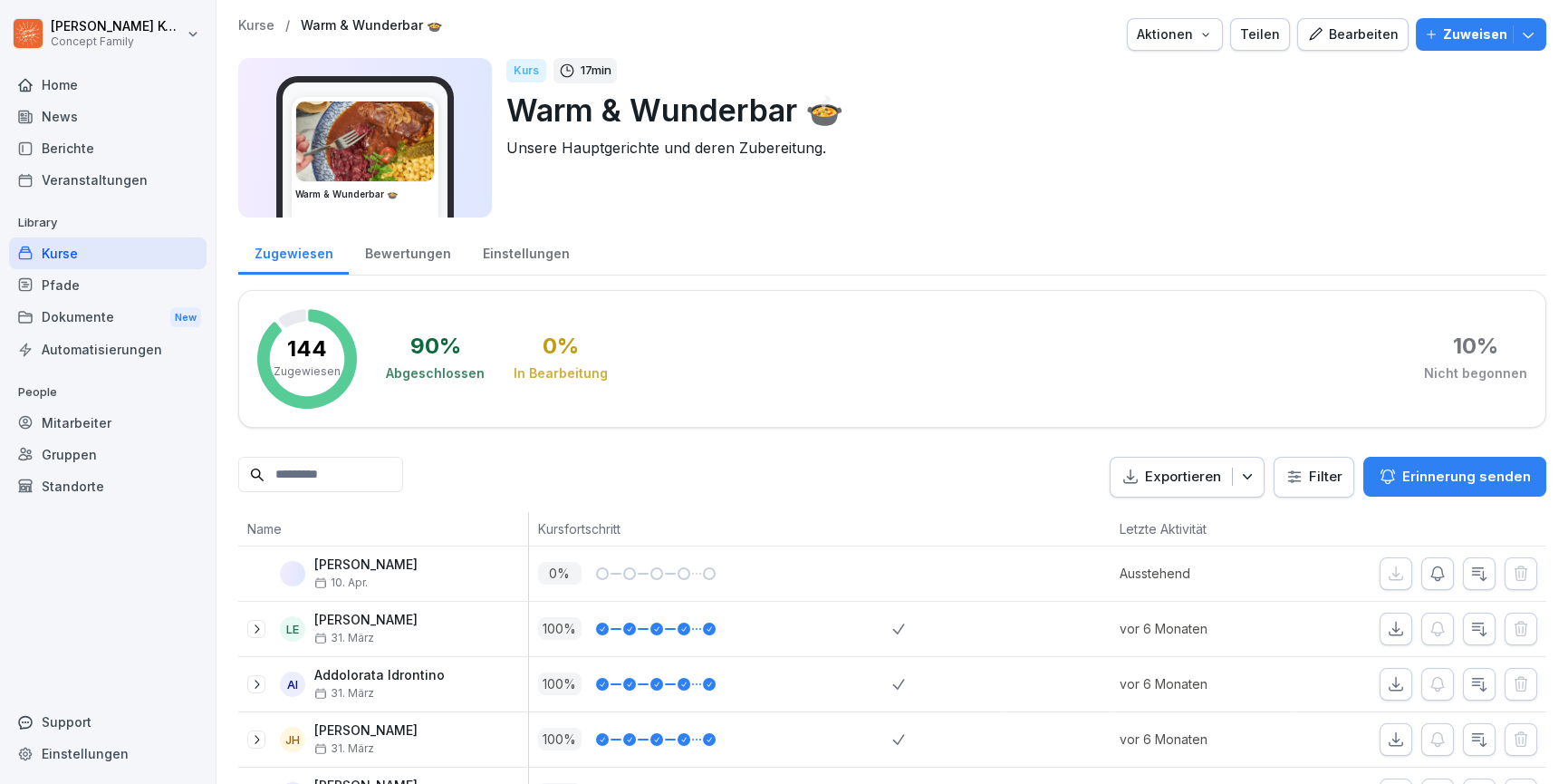
click at [71, 245] on div "Kurse" at bounding box center [107, 253] width 198 height 32
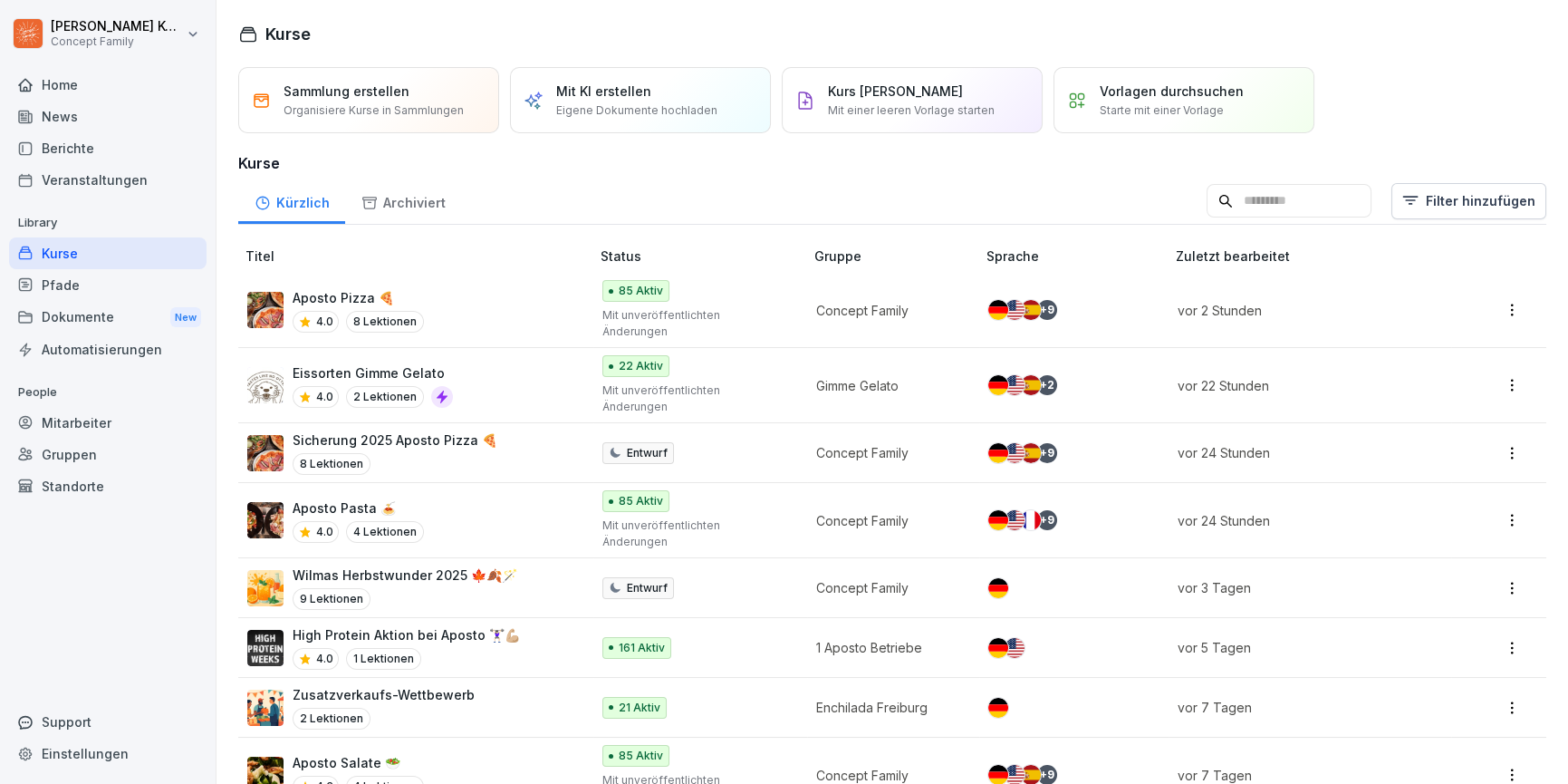
click at [70, 281] on div "Pfade" at bounding box center [107, 285] width 198 height 32
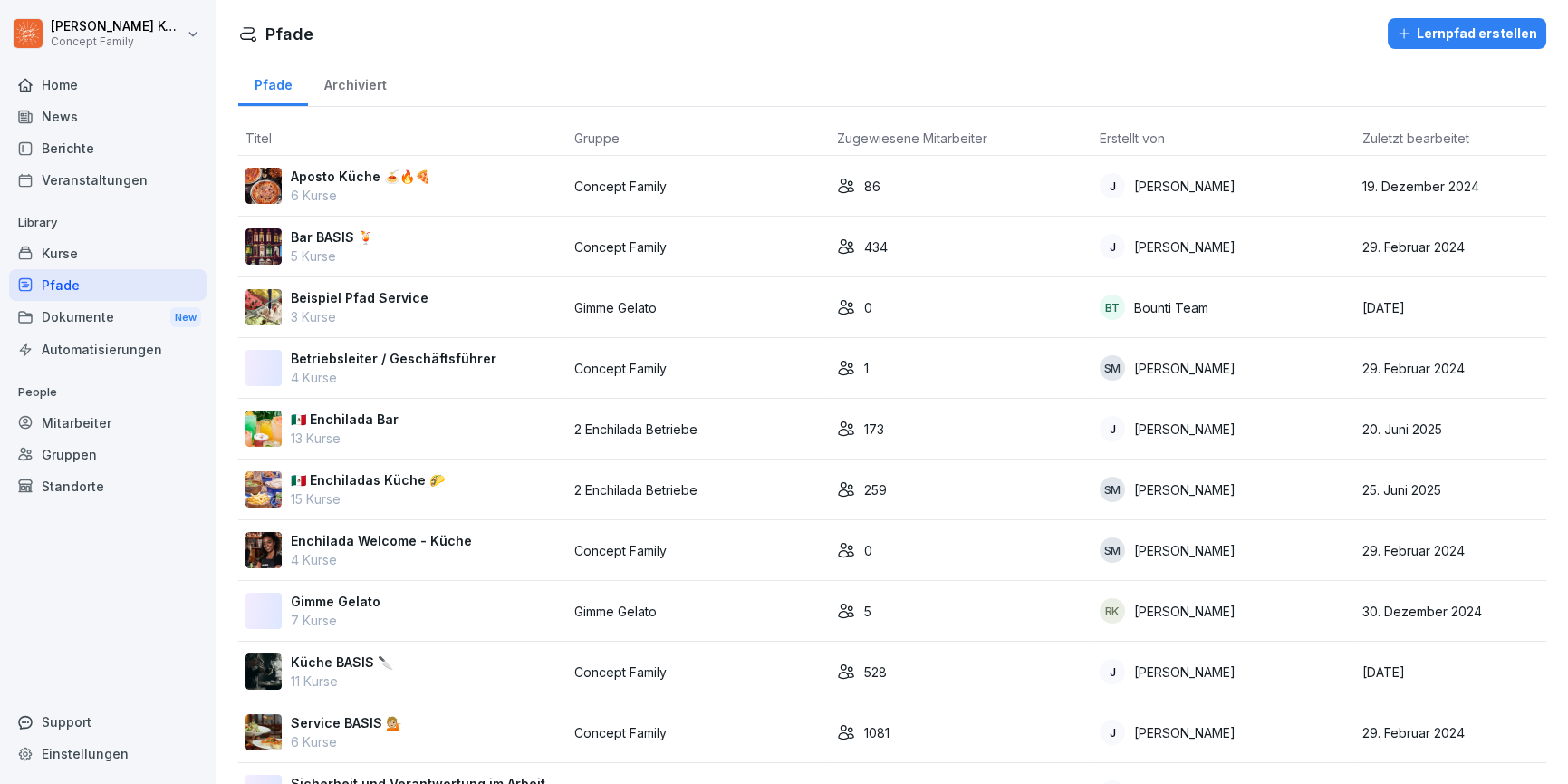
click at [449, 492] on div "🇲🇽 Enchiladas Küche 🌮 15 Kurse" at bounding box center [403, 489] width 315 height 38
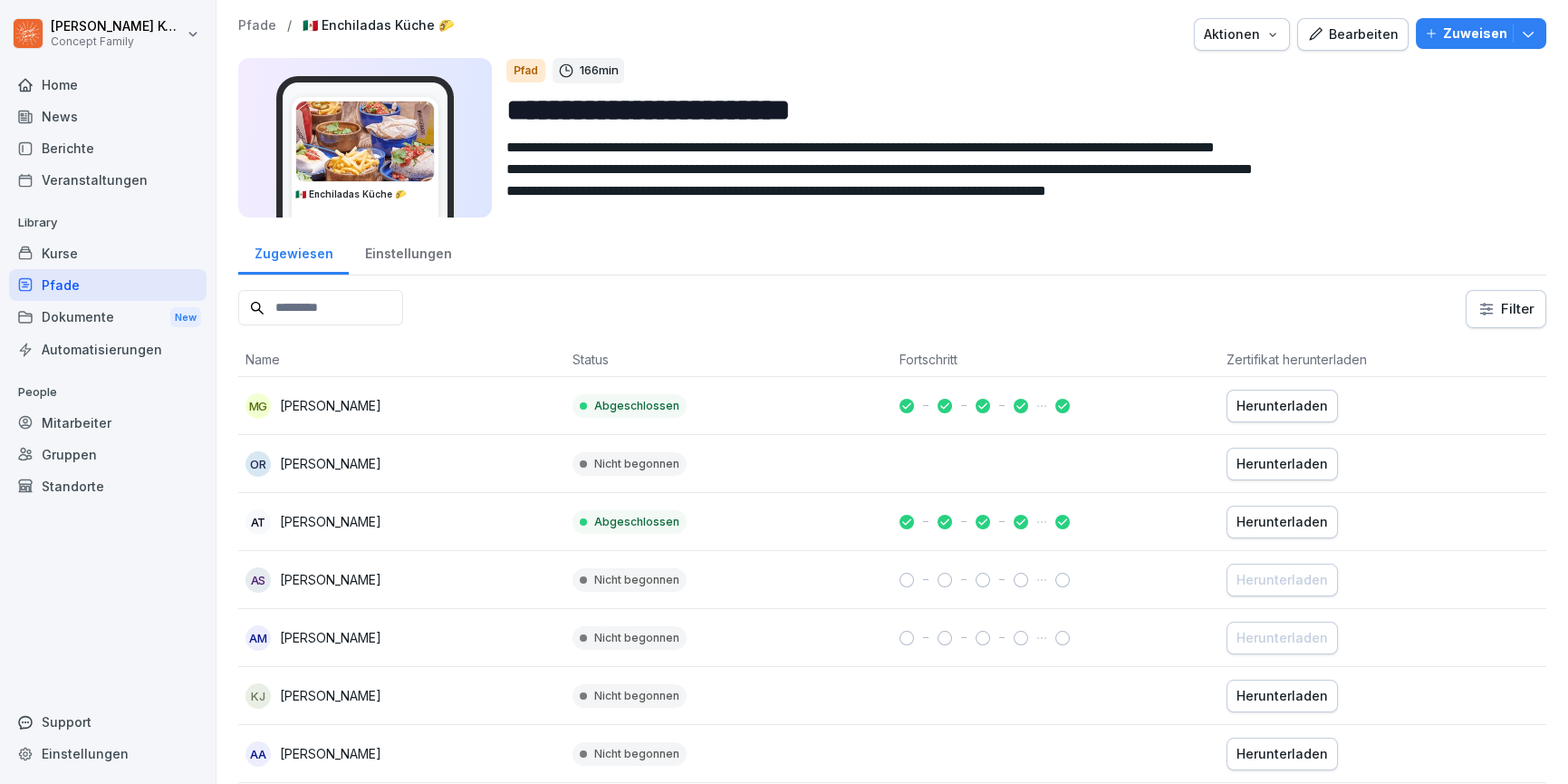
click at [1333, 49] on button "Bearbeiten" at bounding box center [1353, 35] width 111 height 33
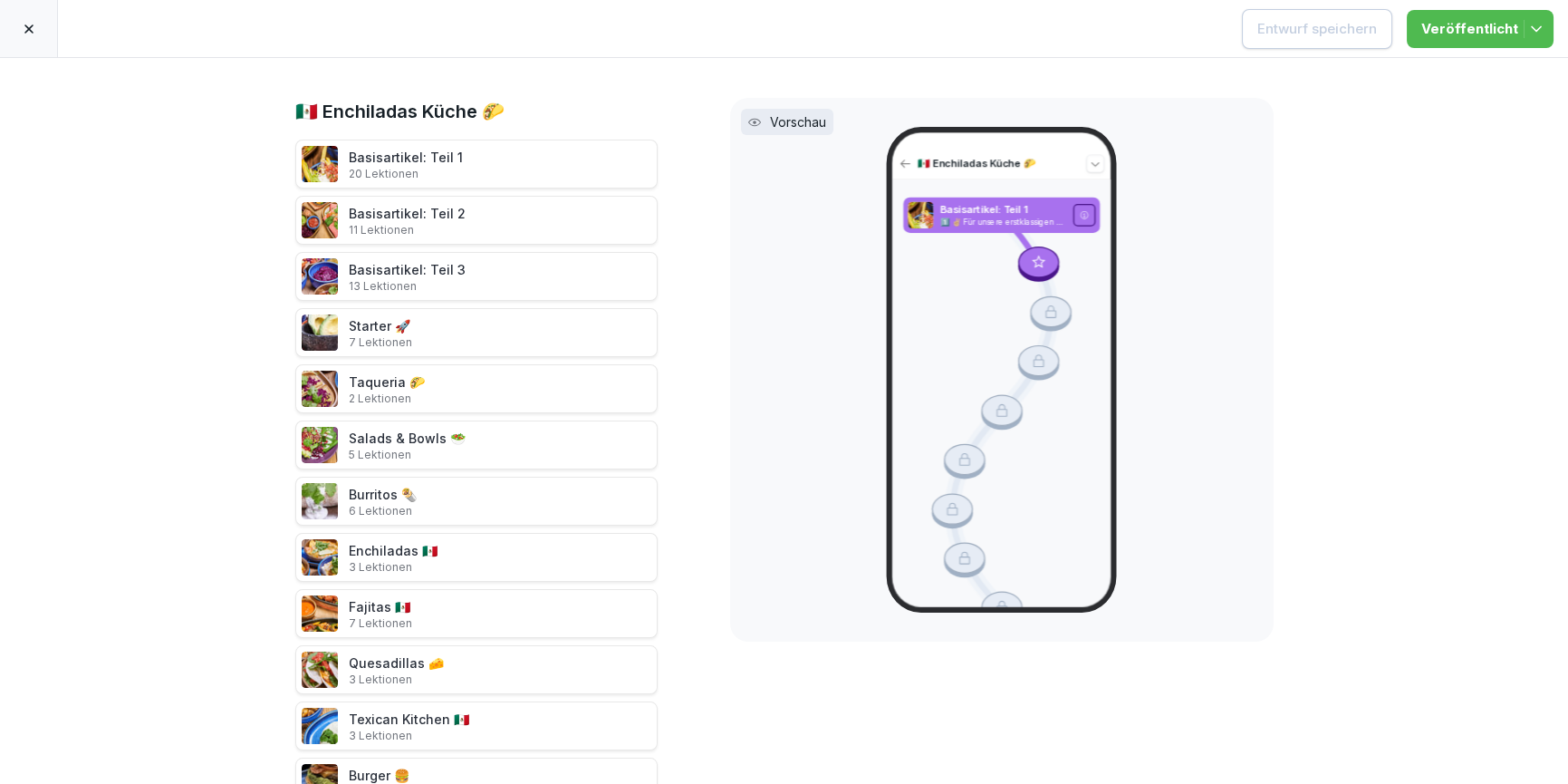
click at [20, 12] on div at bounding box center [29, 28] width 58 height 57
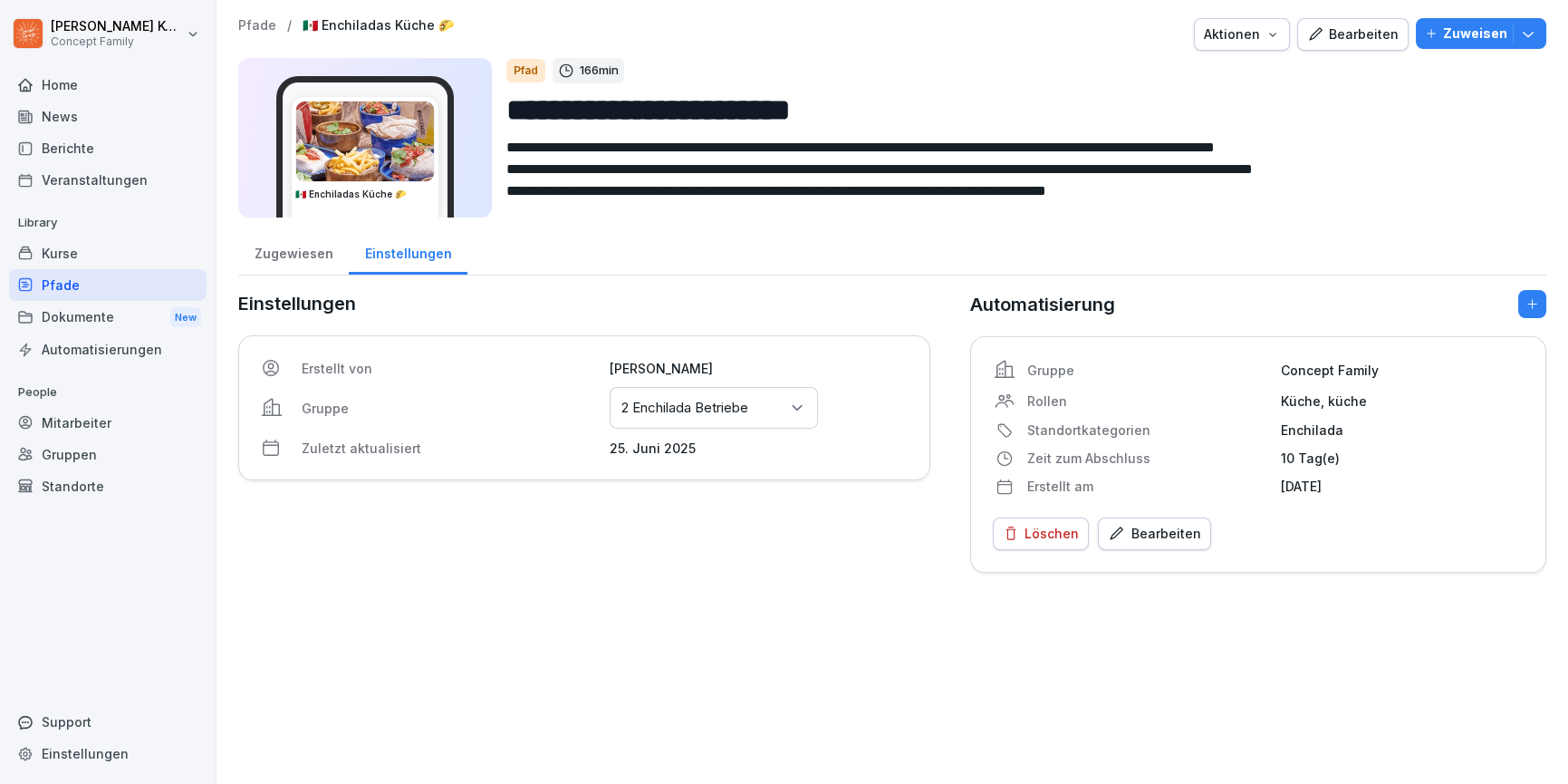
click at [93, 282] on div "Pfade" at bounding box center [107, 285] width 198 height 32
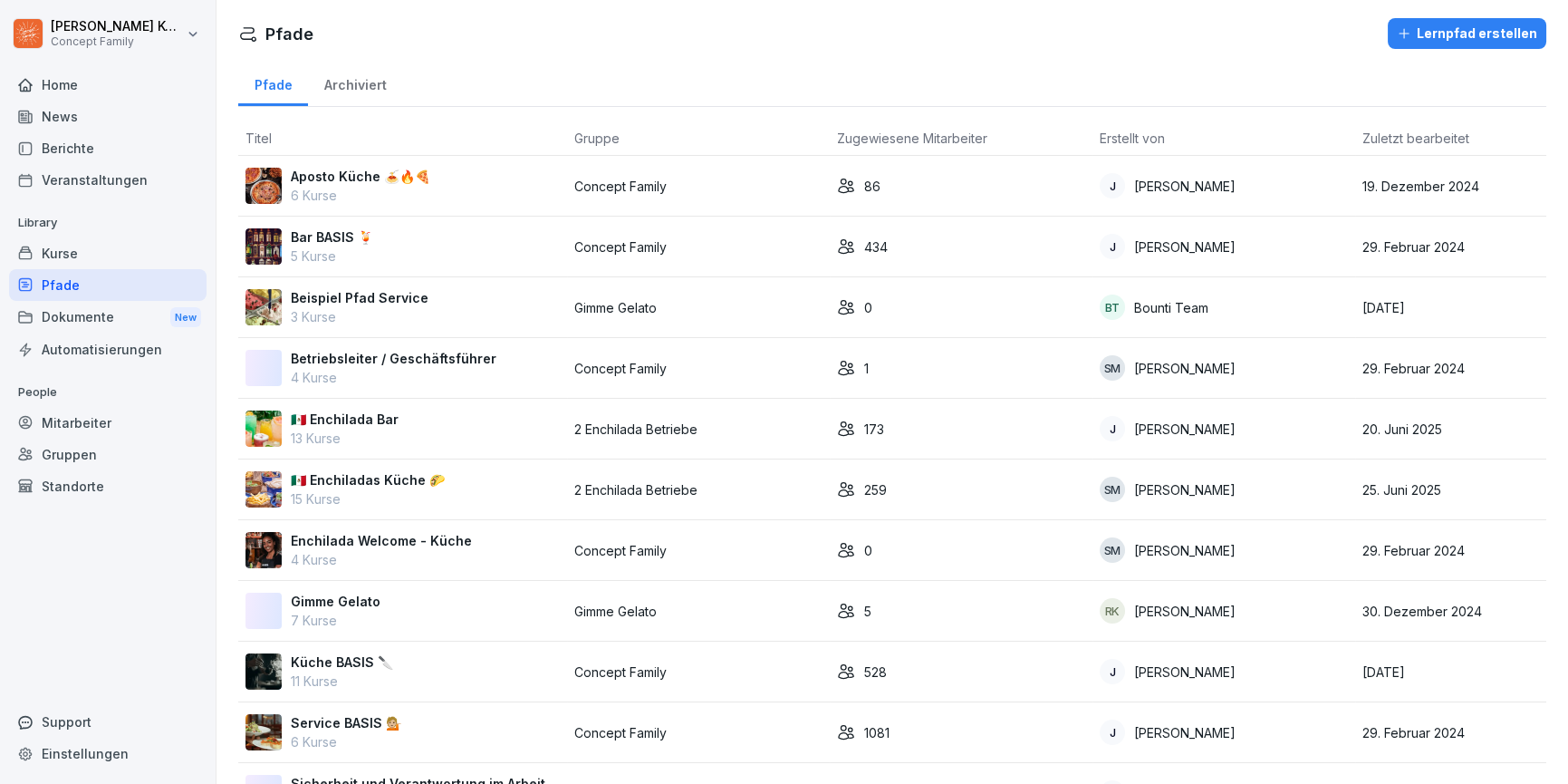
click at [45, 253] on div "Kurse" at bounding box center [107, 253] width 198 height 32
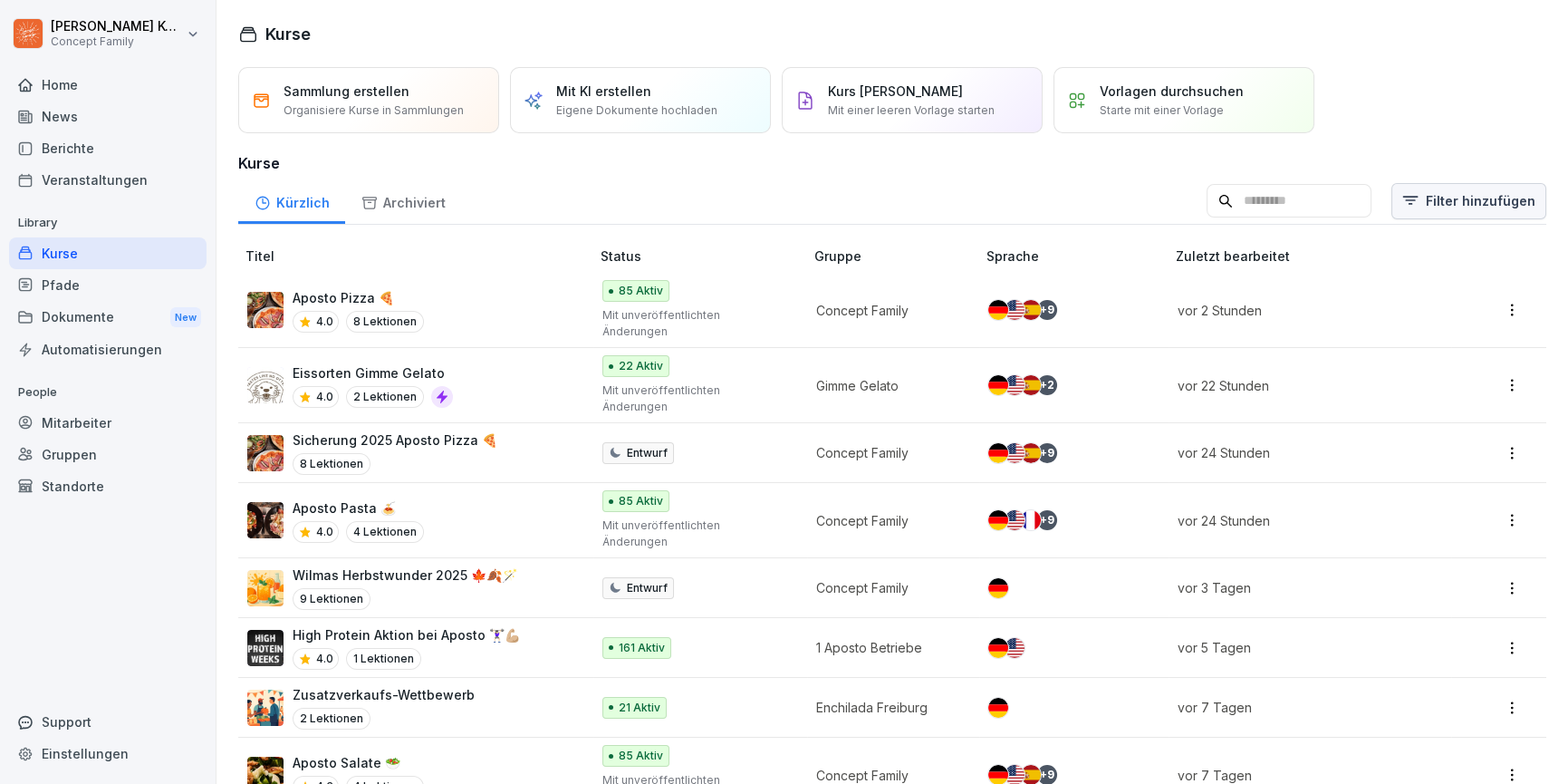
click at [1450, 207] on html "[PERSON_NAME] Concept Family Home News Berichte Veranstaltungen Library Kurse P…" at bounding box center [784, 392] width 1568 height 784
click at [1432, 259] on div "Kategorie" at bounding box center [1426, 249] width 205 height 35
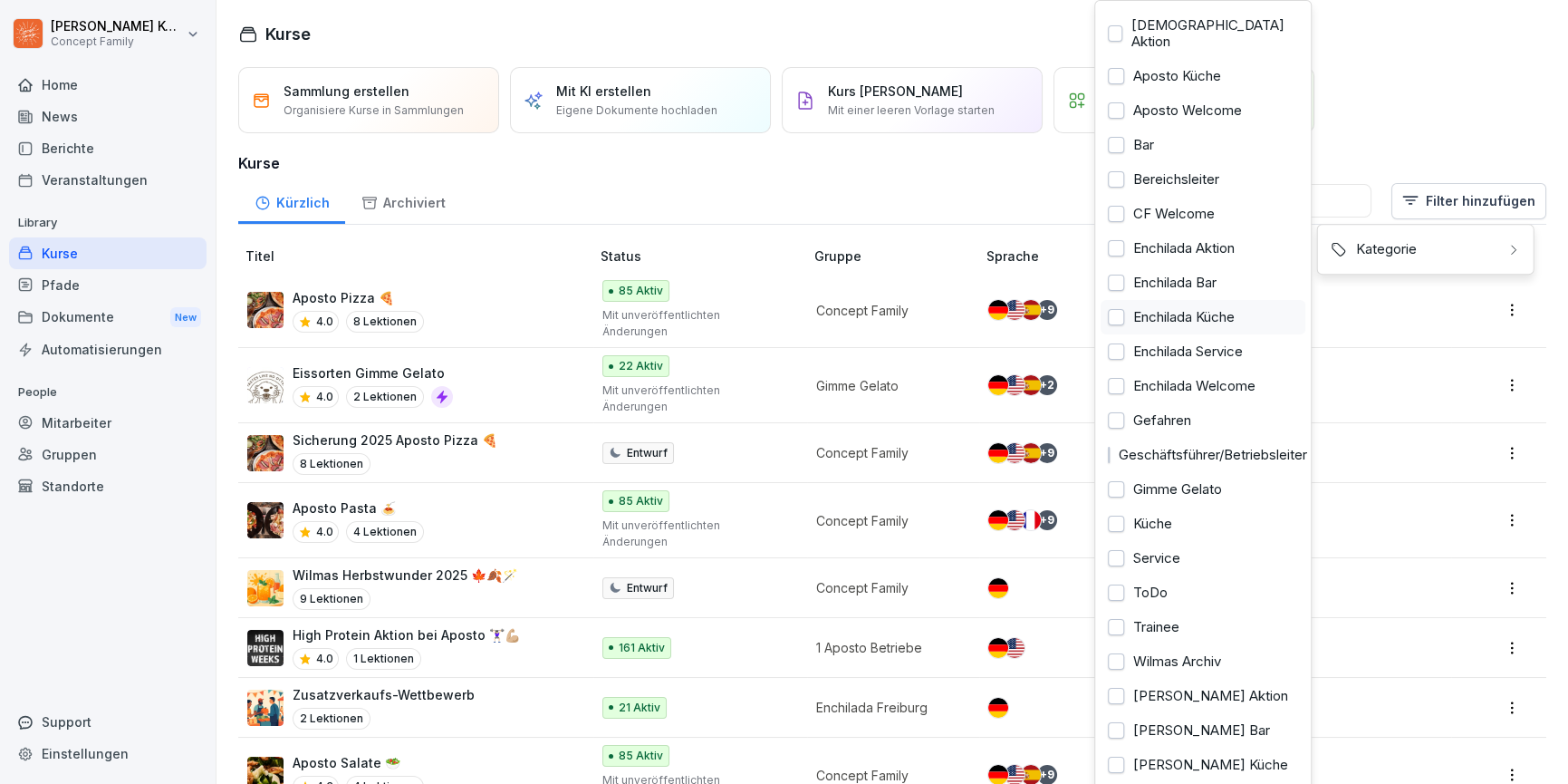
click at [1150, 300] on div "Enchilada Küche" at bounding box center [1203, 318] width 205 height 35
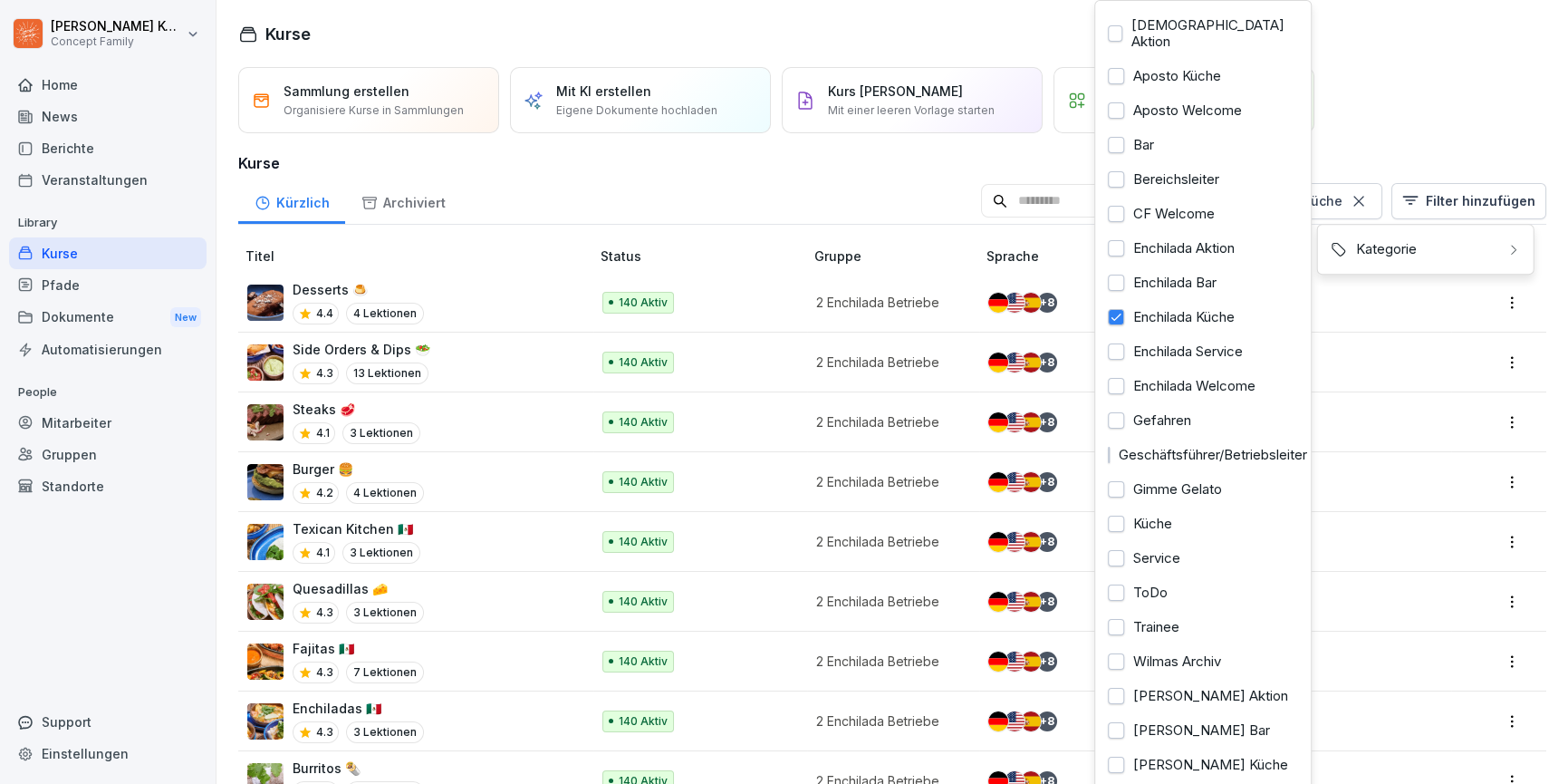
click at [947, 175] on html "Jana Komarov Concept Family Home News Berichte Veranstaltungen Library Kurse Pf…" at bounding box center [784, 392] width 1568 height 784
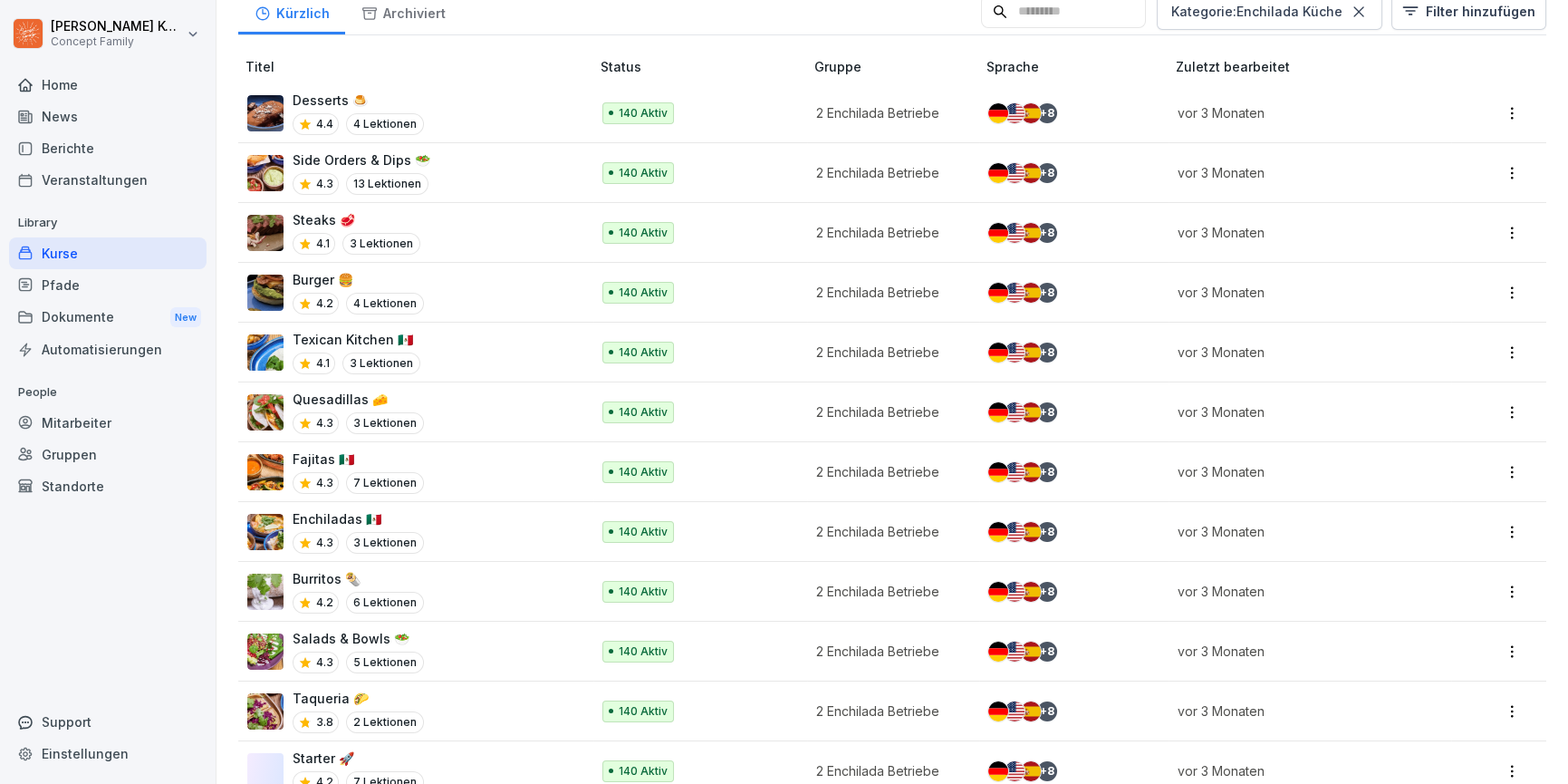
scroll to position [209, 0]
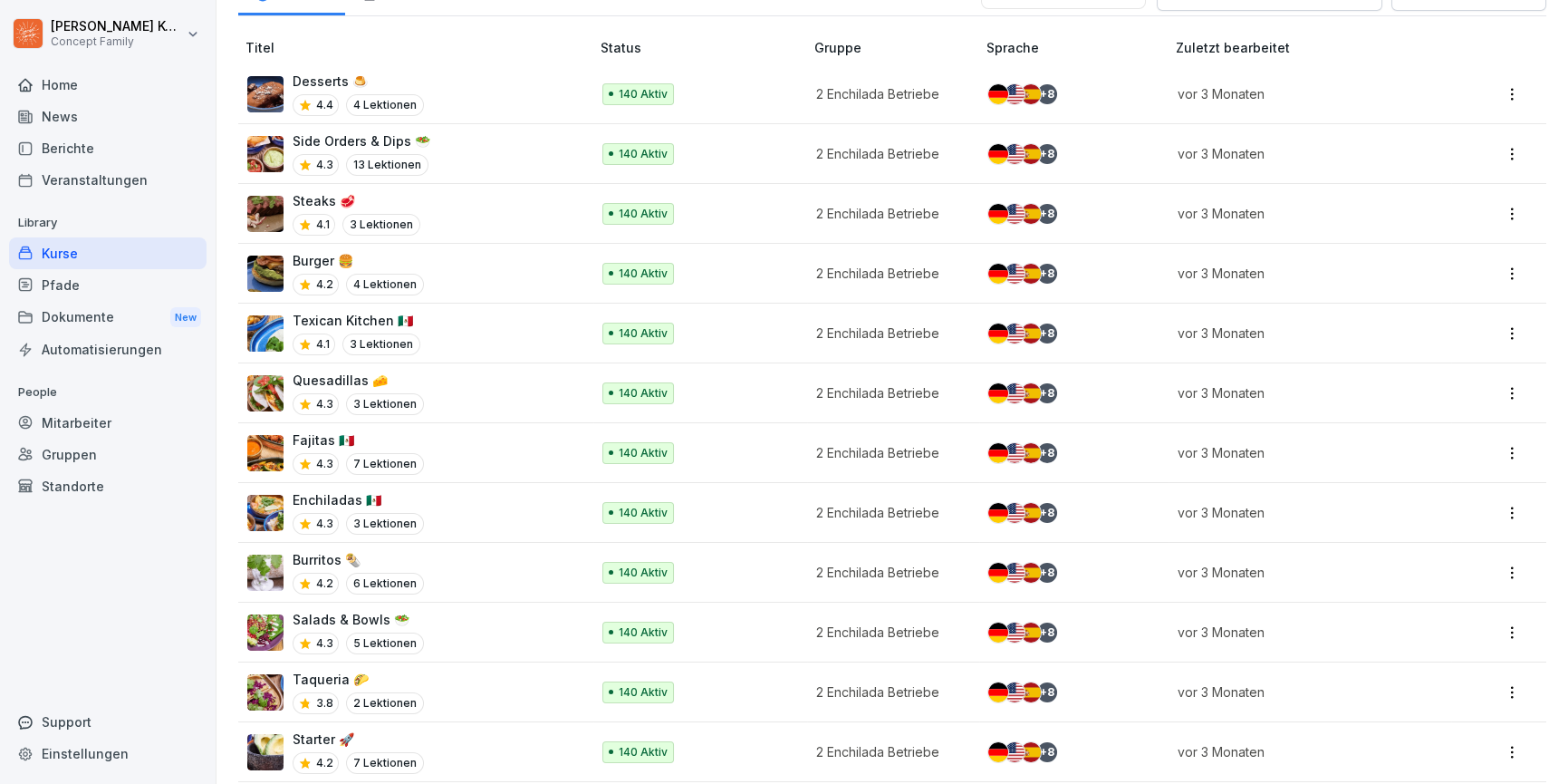
click at [534, 273] on div "Burger 🍔 4.2 4 Lektionen" at bounding box center [409, 273] width 324 height 44
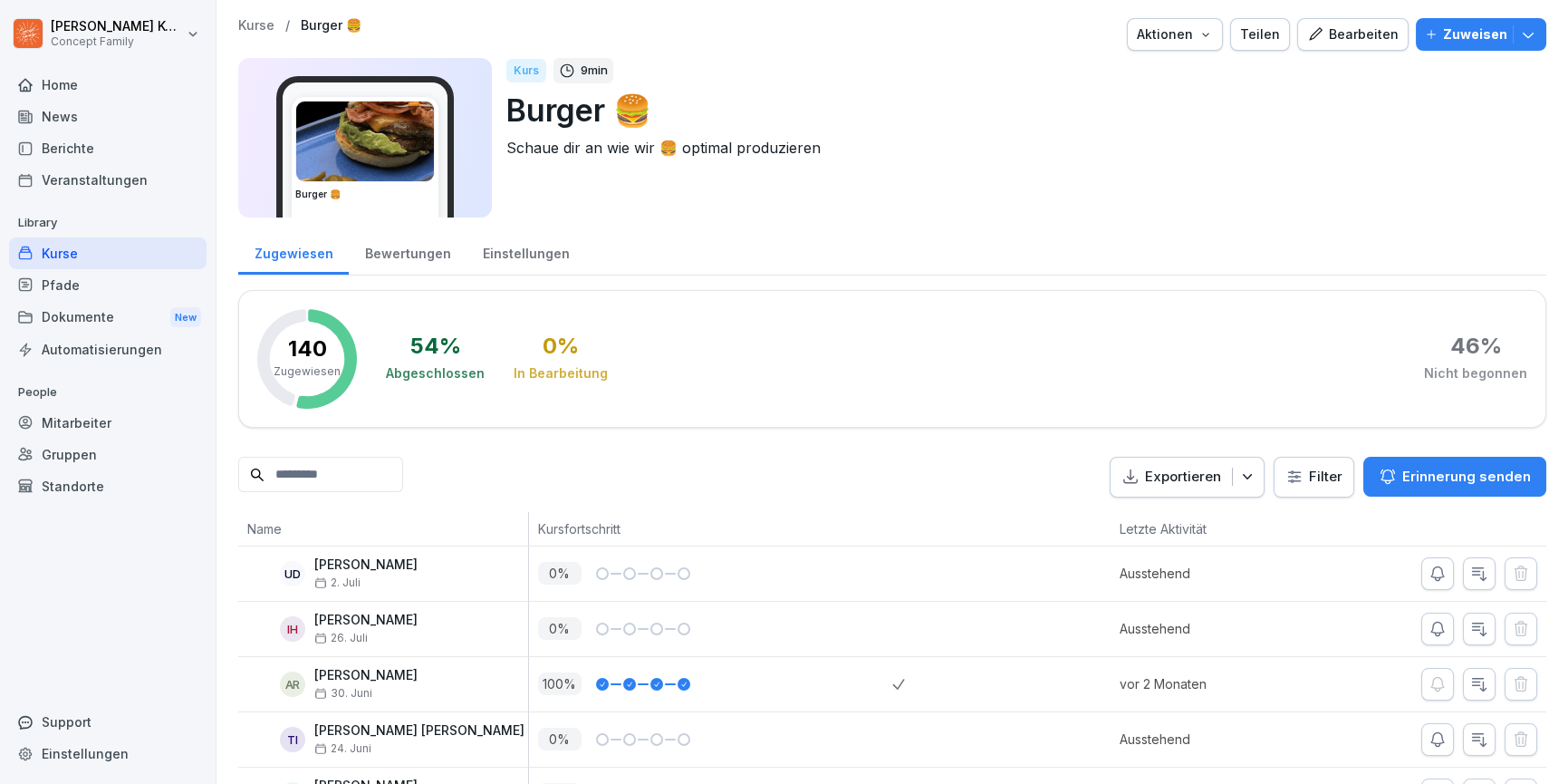
click at [1344, 29] on div "Bearbeiten" at bounding box center [1353, 34] width 92 height 20
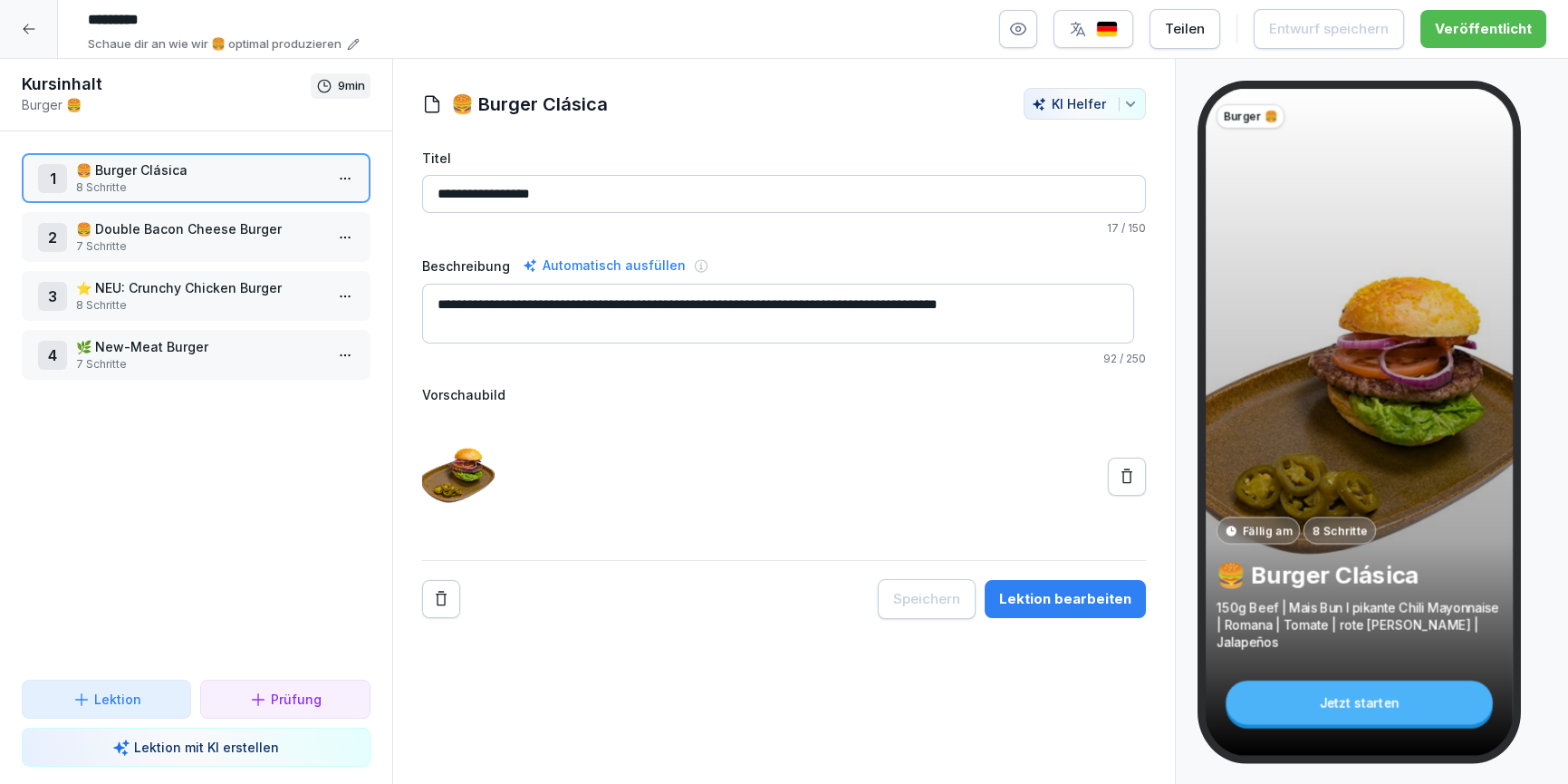
click at [1110, 603] on div "Lektion bearbeiten" at bounding box center [1065, 599] width 132 height 20
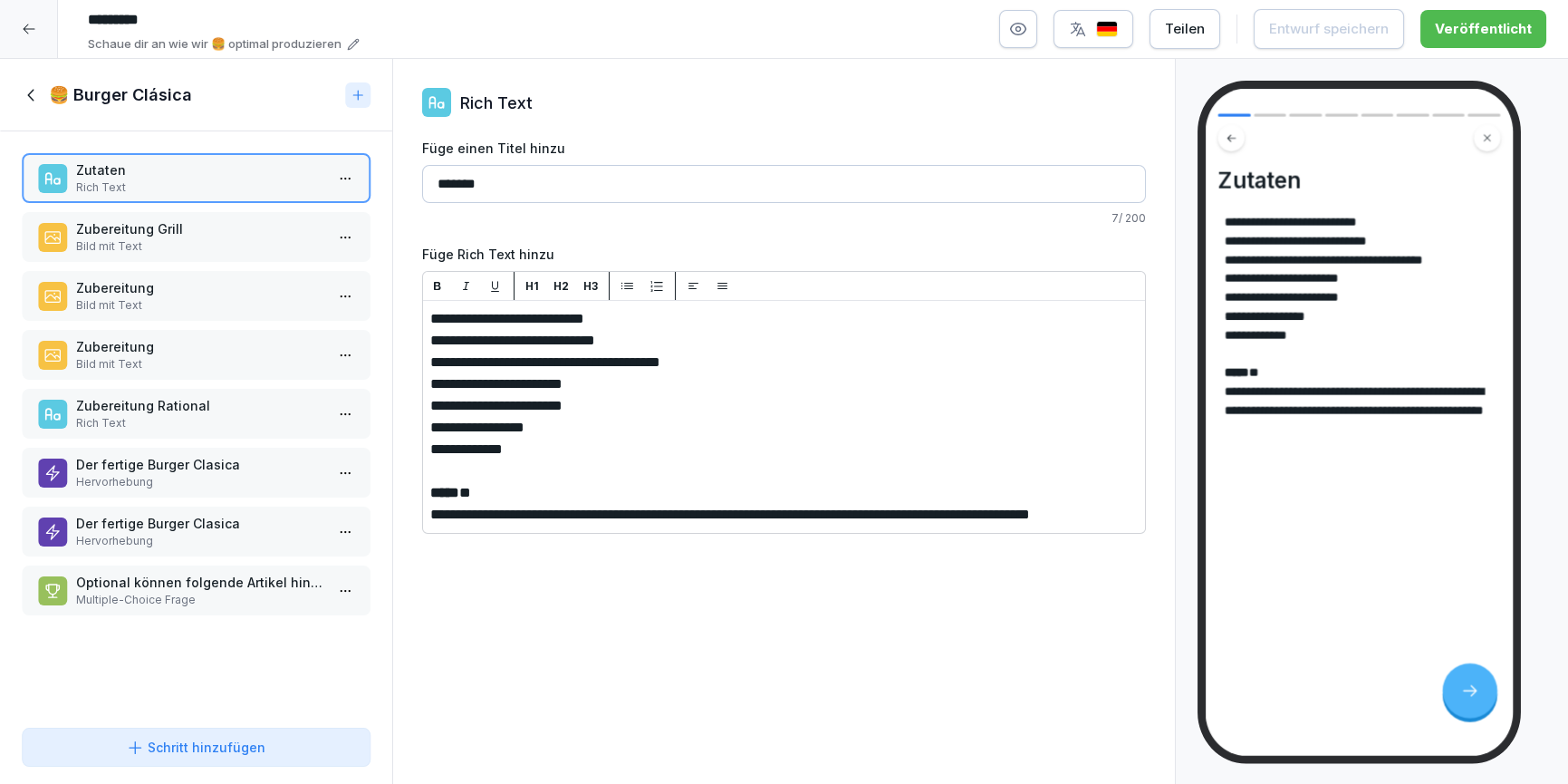
click at [138, 249] on p "Bild mit Text" at bounding box center [200, 246] width 247 height 16
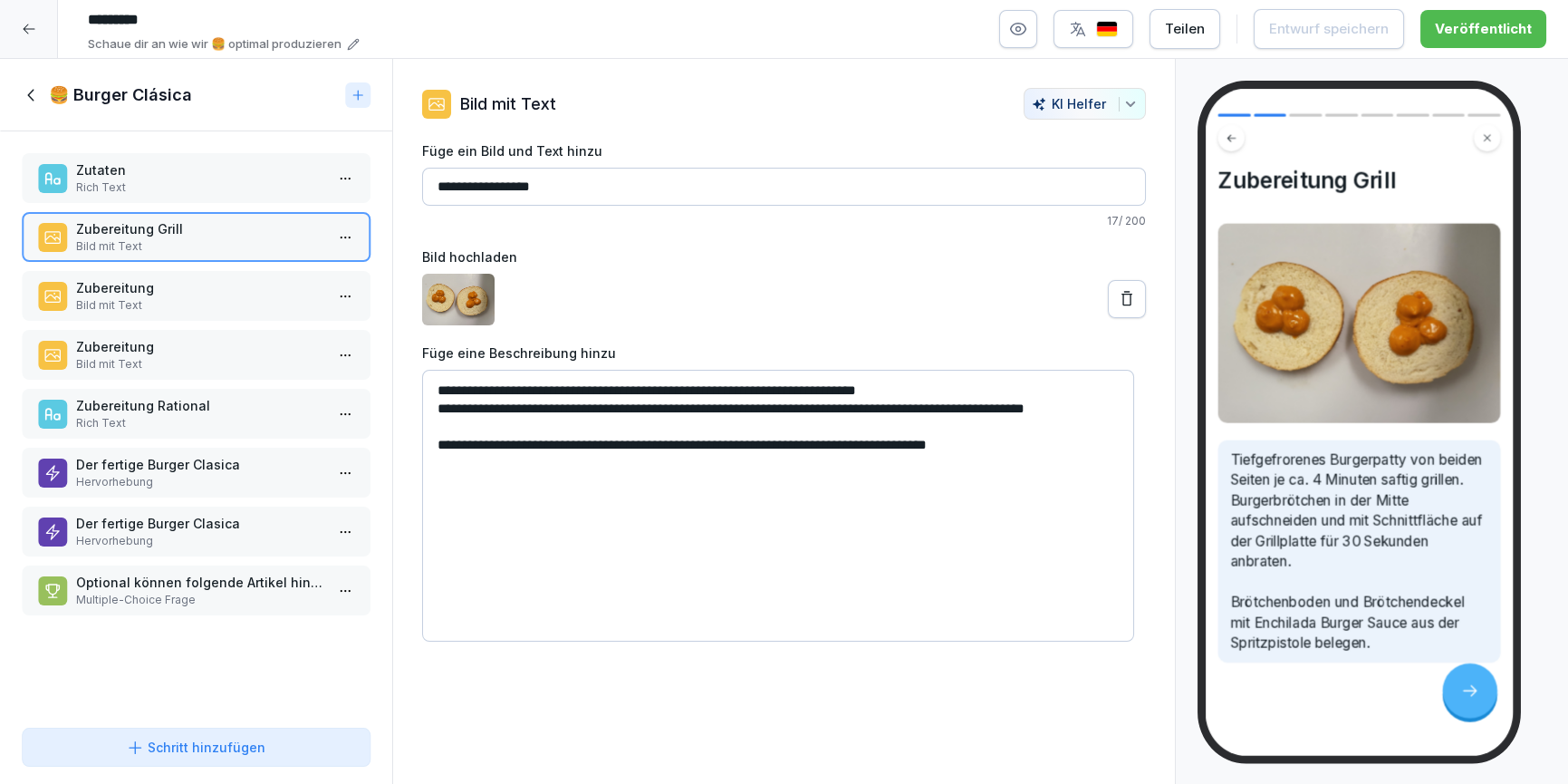
click at [143, 309] on p "Bild mit Text" at bounding box center [200, 305] width 247 height 16
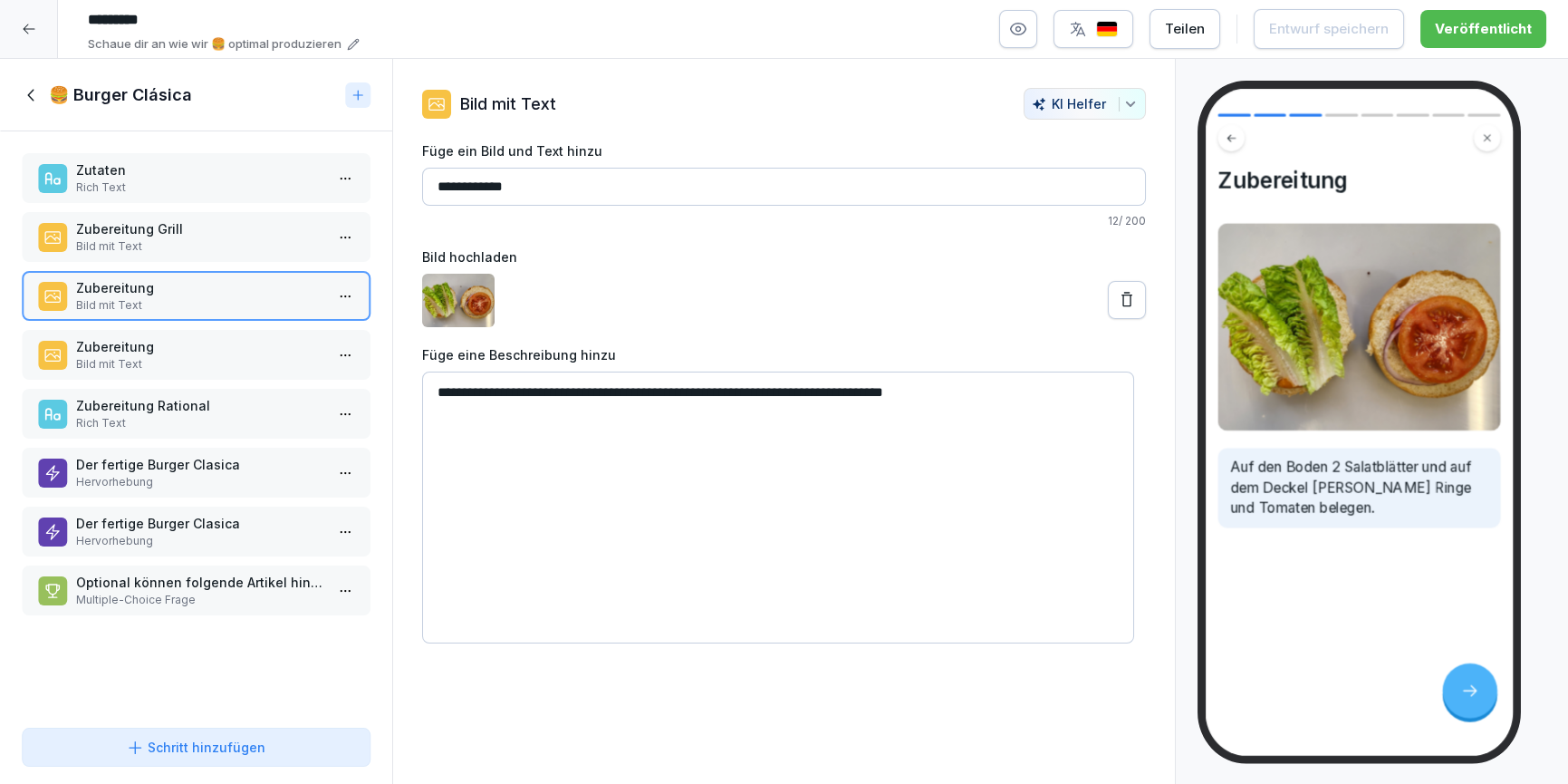
click at [163, 255] on div "Zubereitung Grill Bild mit Text" at bounding box center [196, 238] width 349 height 50
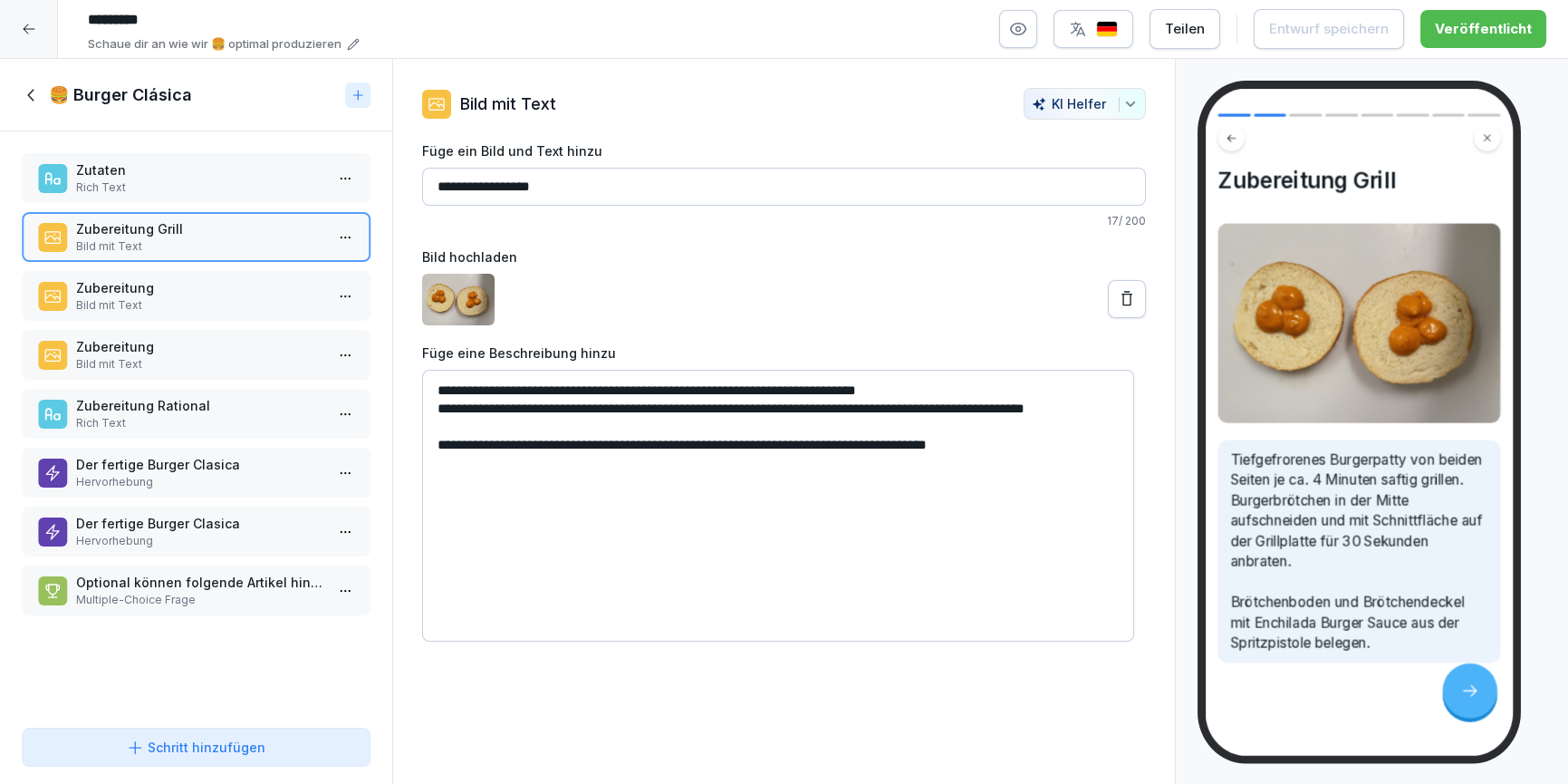
click at [140, 301] on p "Bild mit Text" at bounding box center [200, 305] width 247 height 16
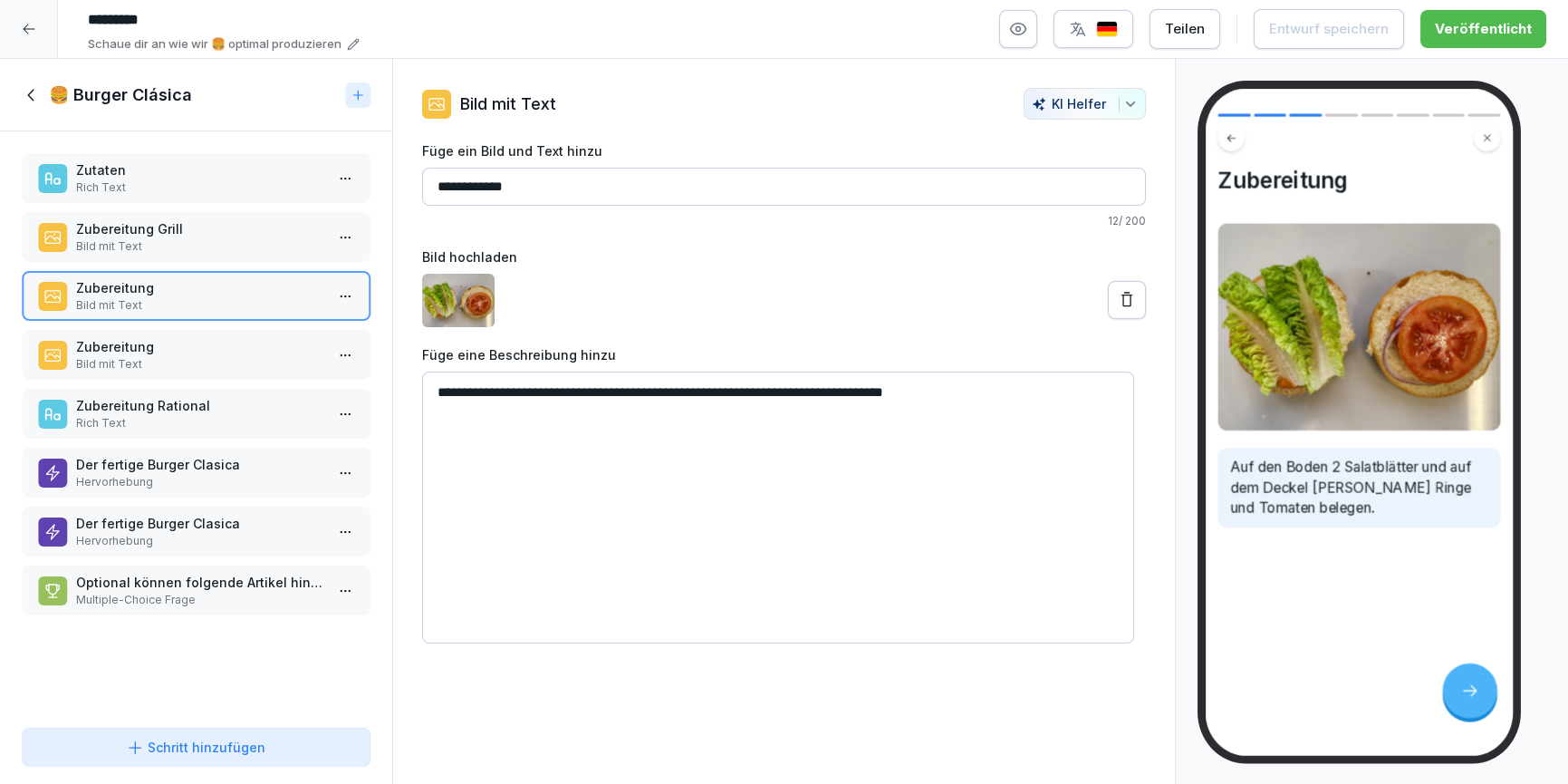
click at [128, 356] on p "Bild mit Text" at bounding box center [200, 364] width 247 height 16
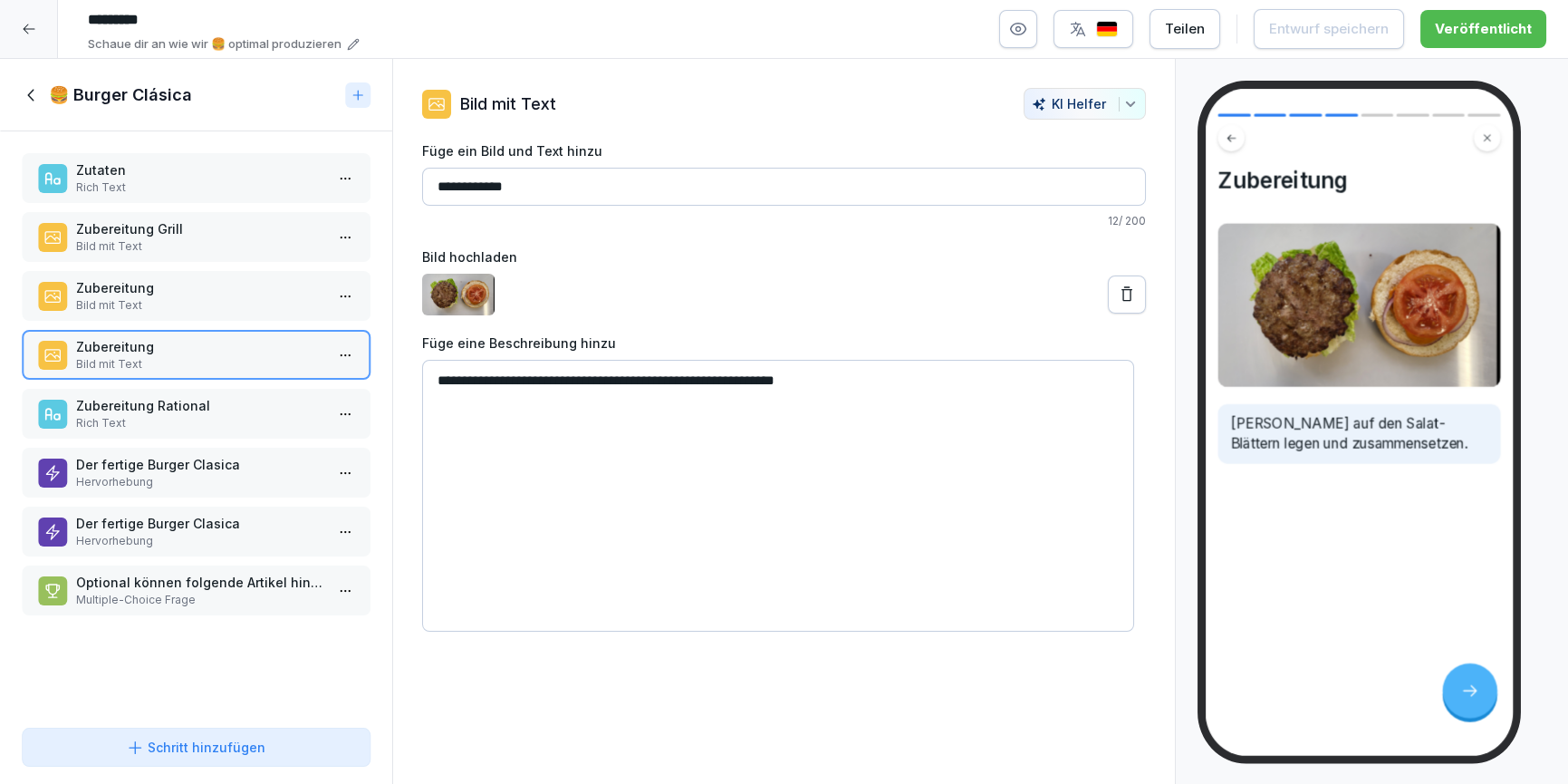
click at [135, 432] on div "Zubereitung Rational Rich Text" at bounding box center [196, 414] width 349 height 50
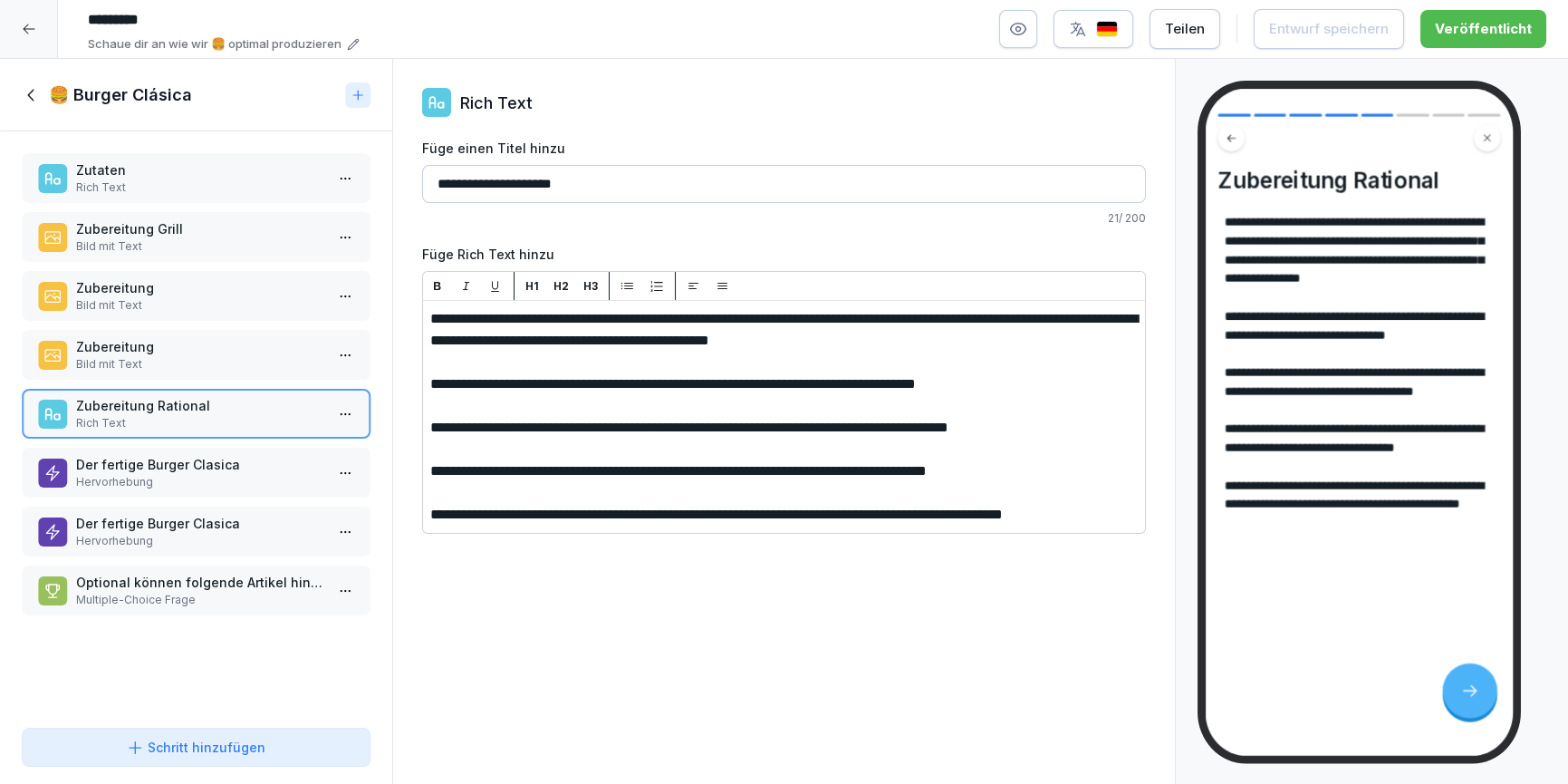
click at [135, 480] on p "Hervorhebung" at bounding box center [200, 482] width 247 height 16
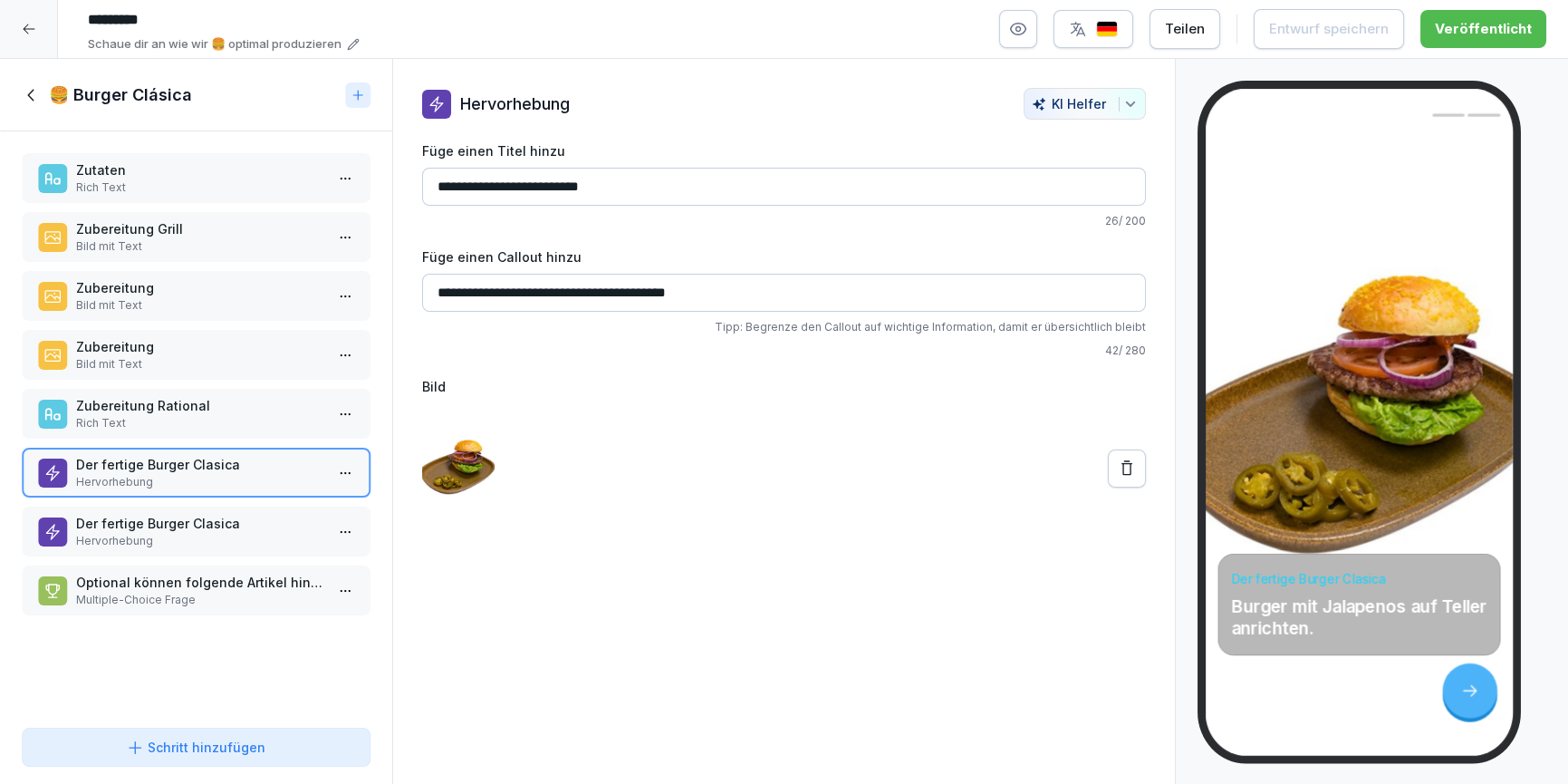
click at [38, 99] on icon at bounding box center [32, 95] width 20 height 20
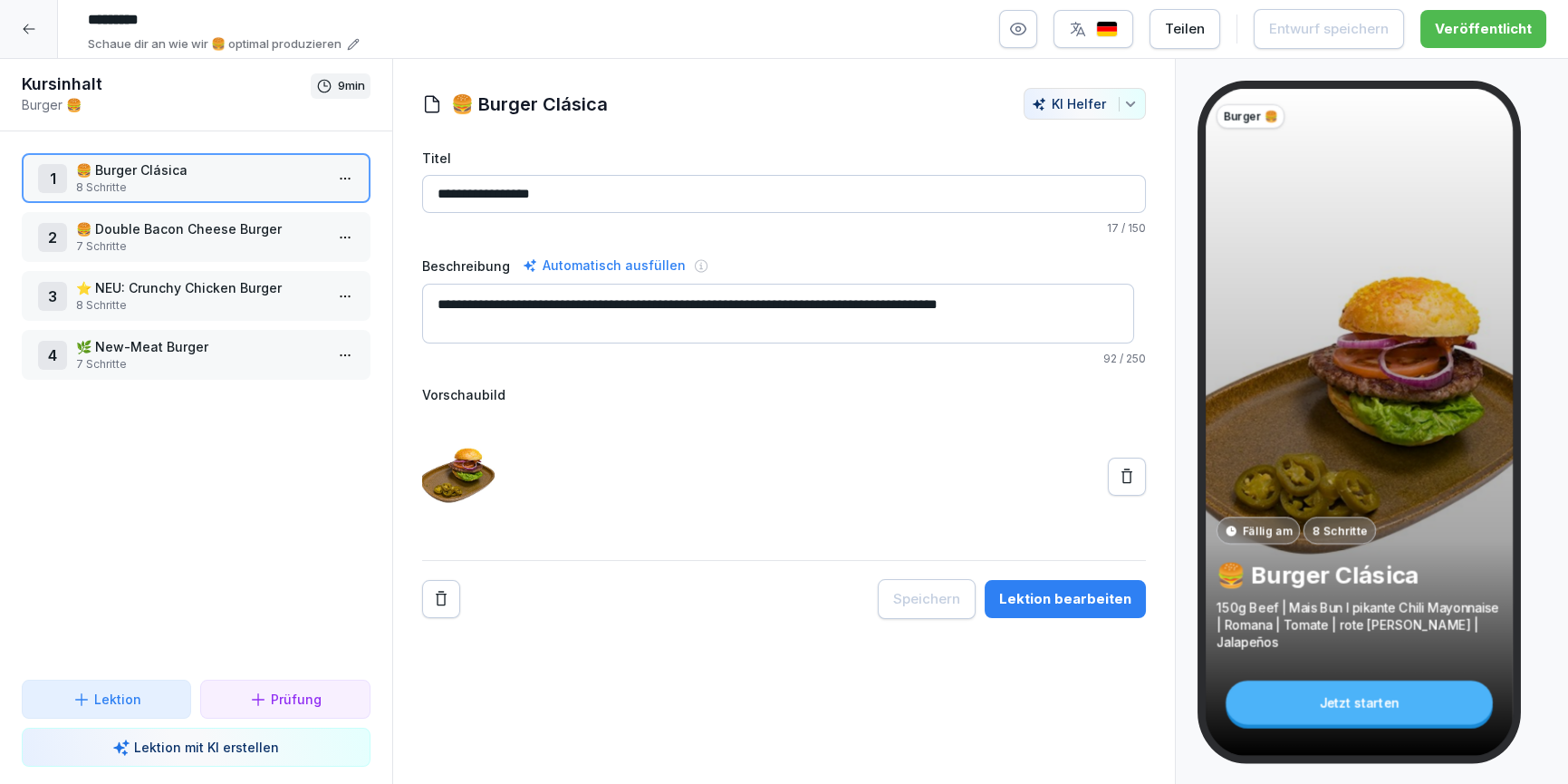
click at [131, 310] on p "8 Schritte" at bounding box center [200, 305] width 247 height 16
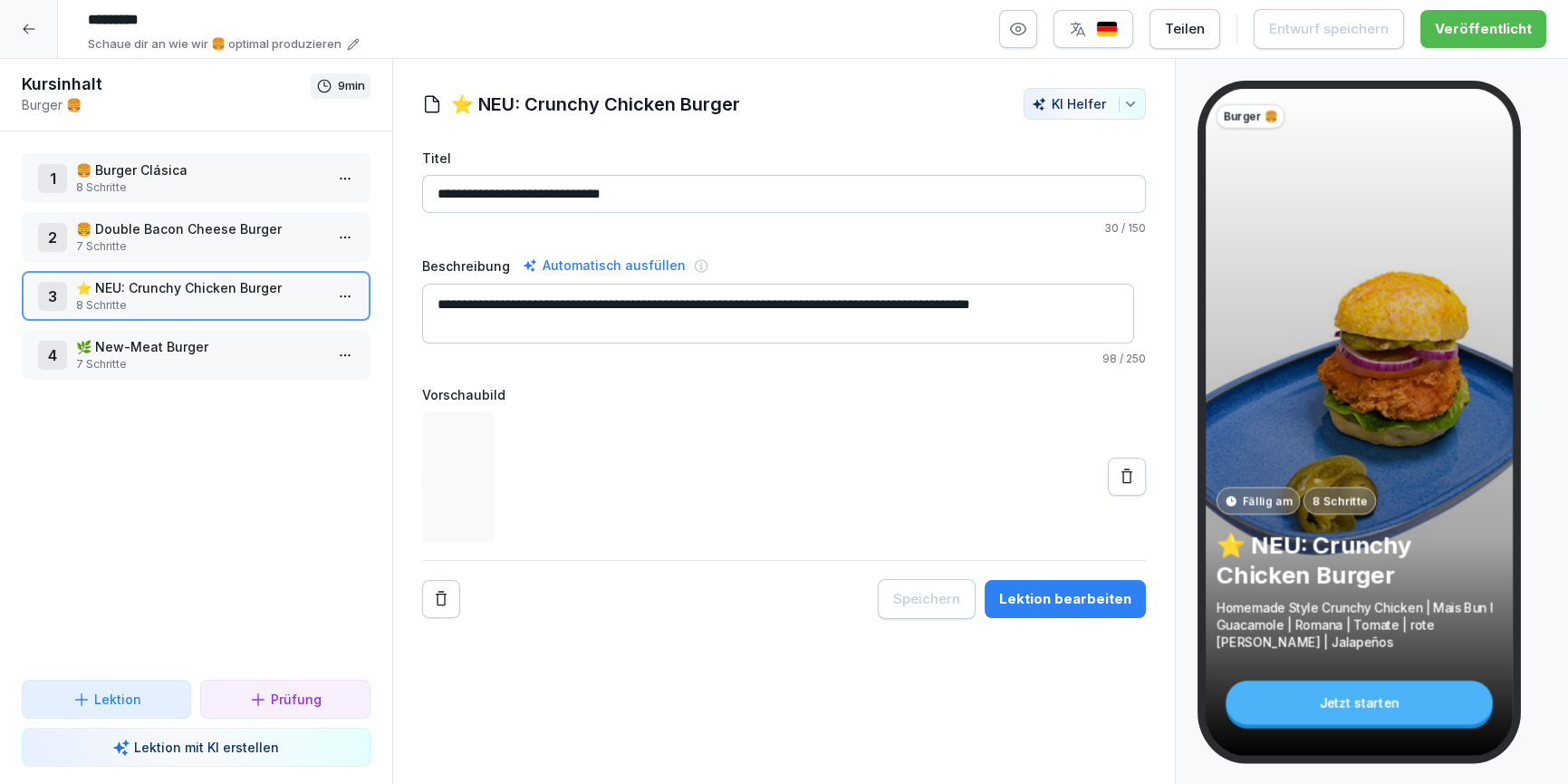
click at [1051, 589] on div "Lektion bearbeiten" at bounding box center [1065, 599] width 132 height 20
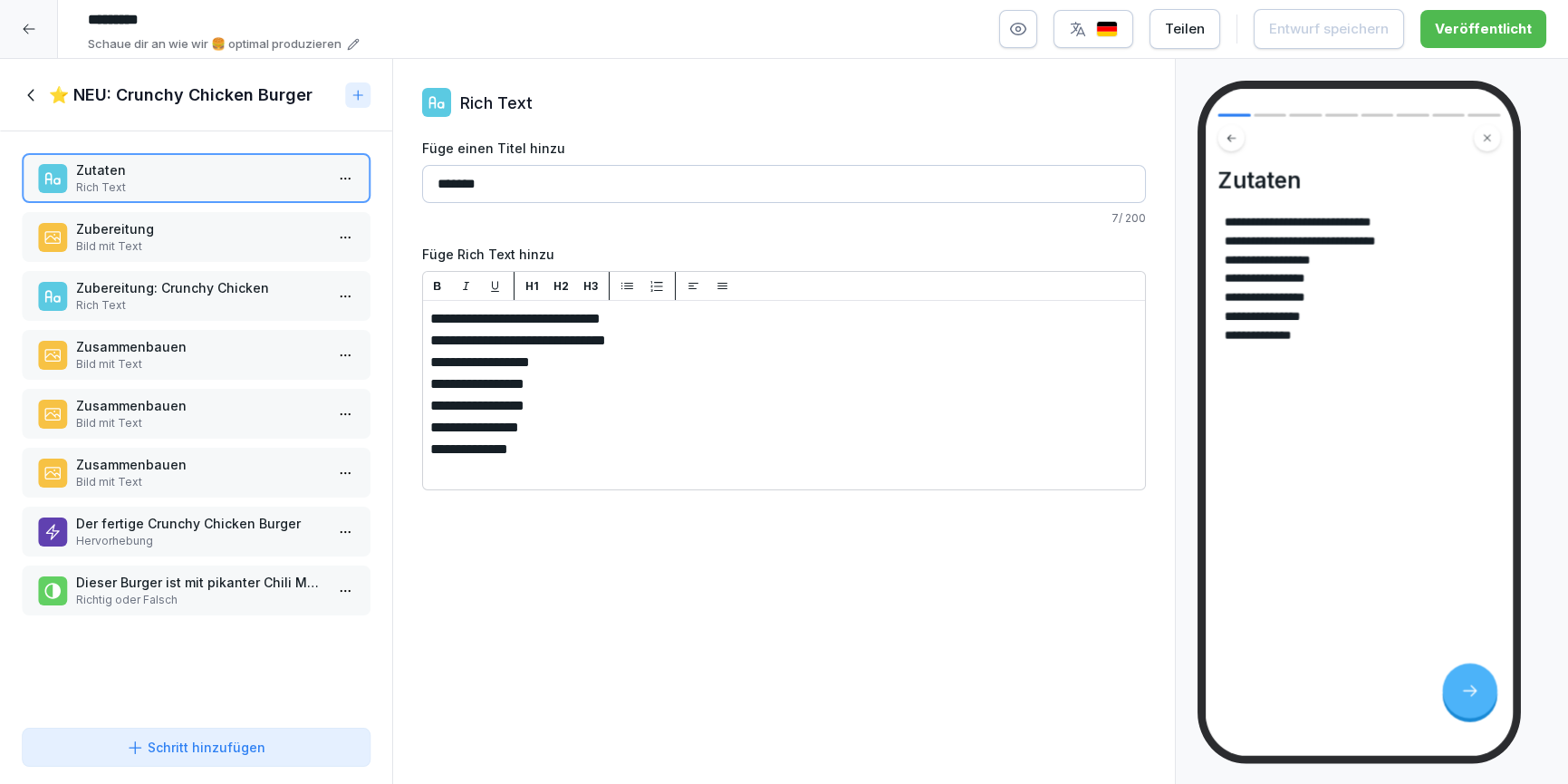
click at [113, 233] on p "Zubereitung" at bounding box center [200, 229] width 247 height 19
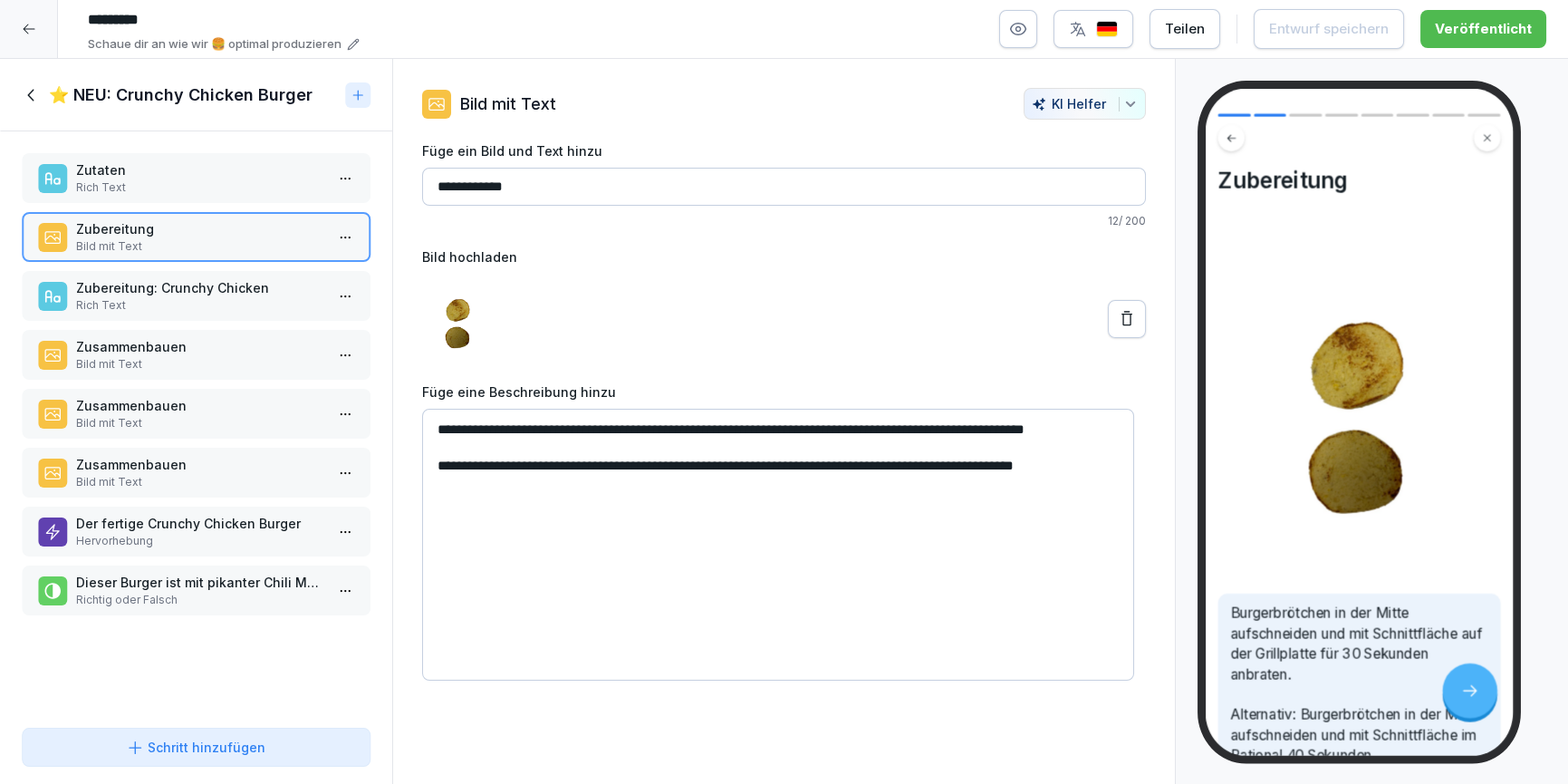
click at [128, 364] on p "Bild mit Text" at bounding box center [200, 364] width 247 height 16
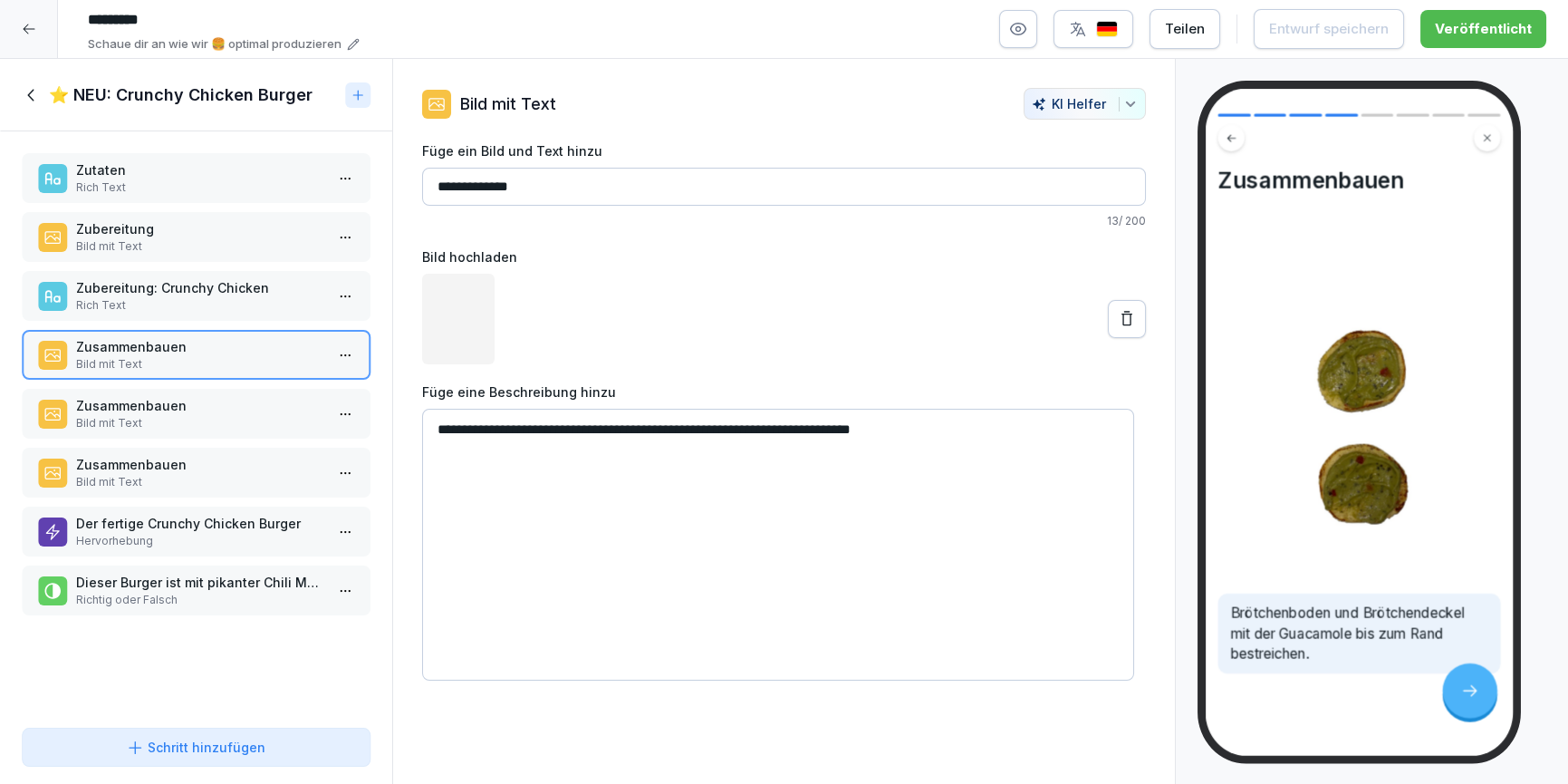
click at [147, 427] on p "Bild mit Text" at bounding box center [200, 423] width 247 height 16
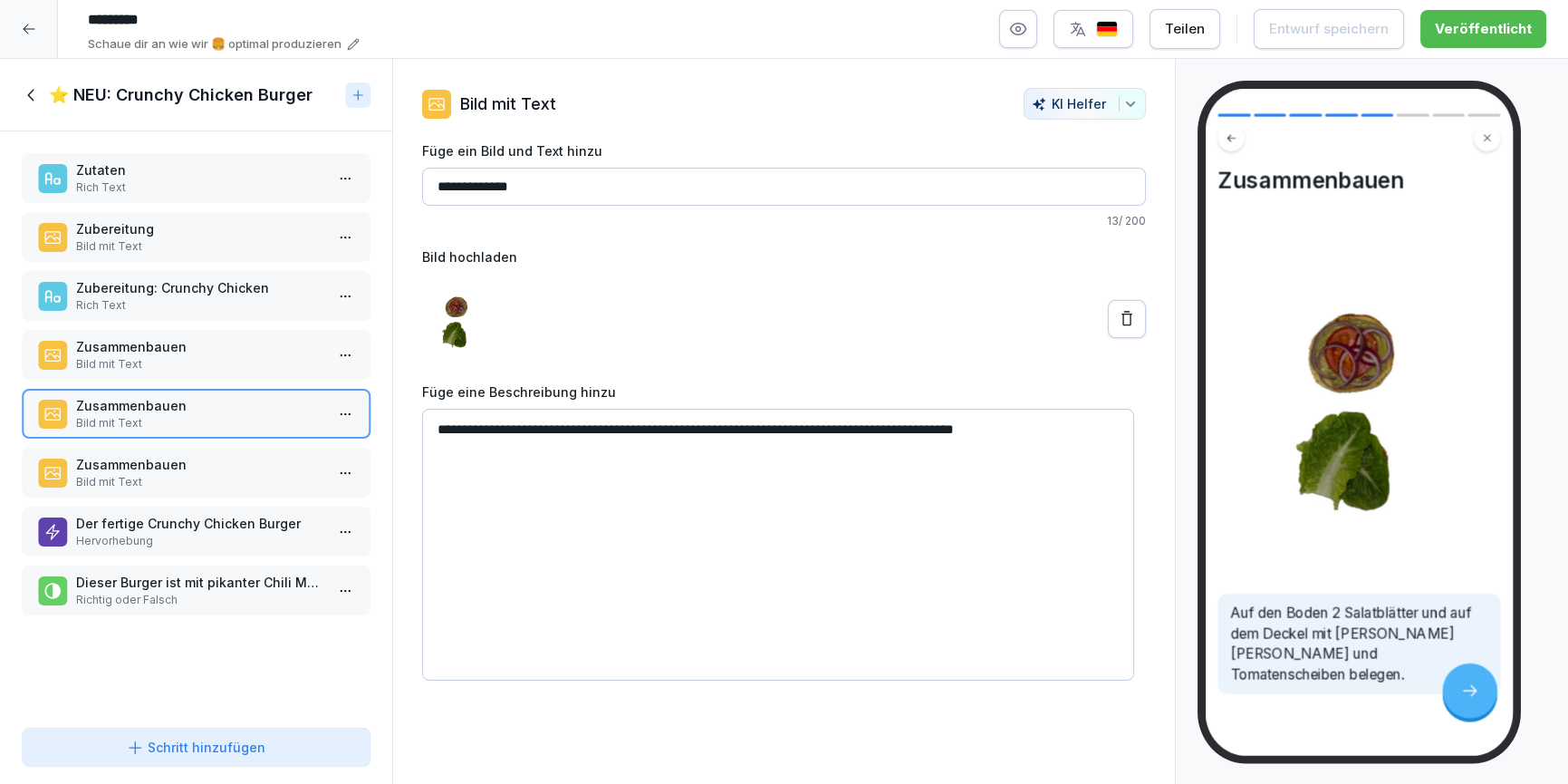
click at [165, 457] on p "Zusammenbauen" at bounding box center [200, 464] width 247 height 19
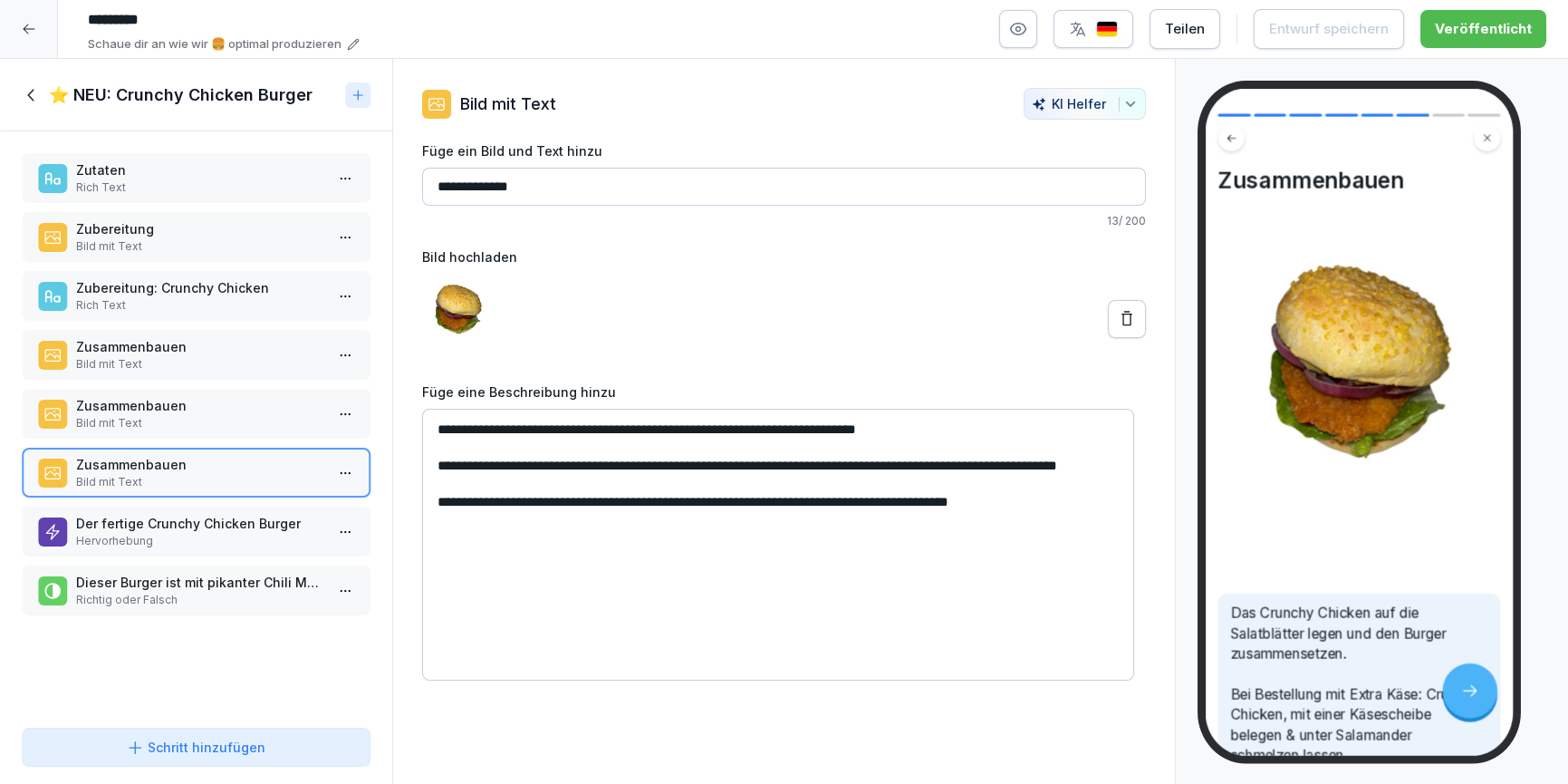
click at [43, 108] on div "⭐️ NEU: Crunchy Chicken Burger" at bounding box center [196, 95] width 392 height 72
click at [31, 94] on icon at bounding box center [32, 95] width 20 height 20
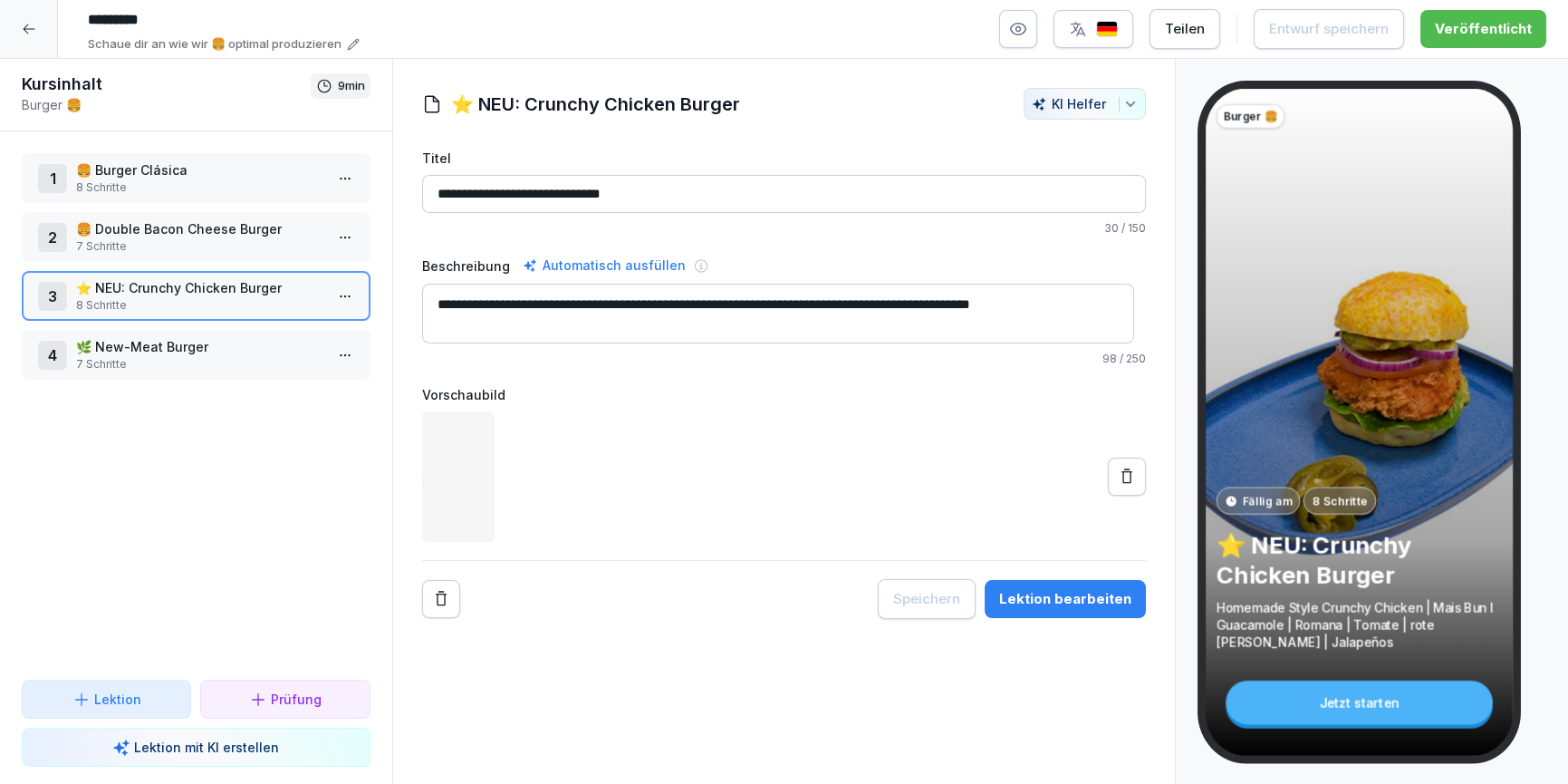
click at [32, 29] on icon at bounding box center [28, 29] width 12 height 10
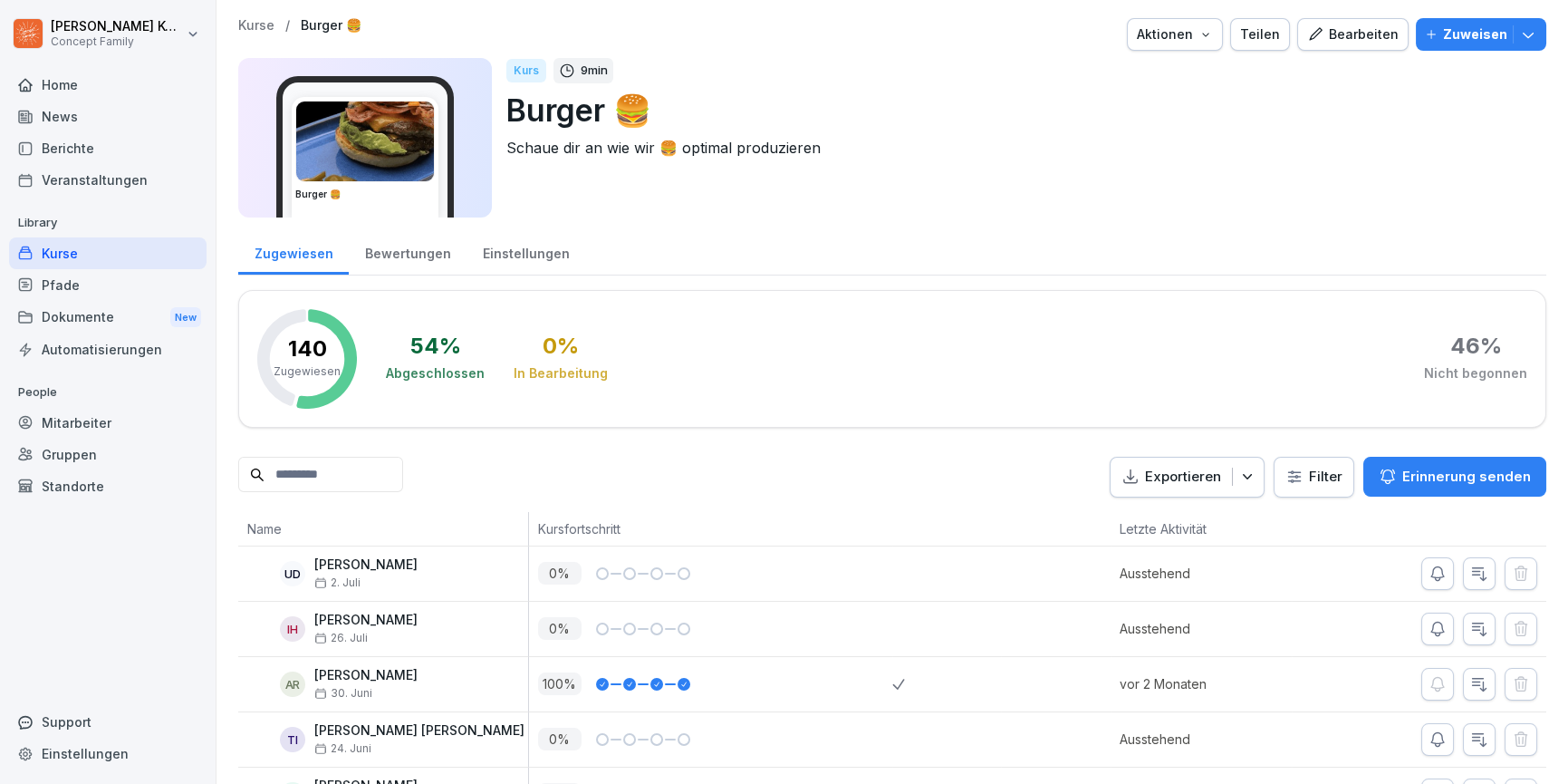
click at [89, 258] on div "Kurse" at bounding box center [107, 253] width 198 height 32
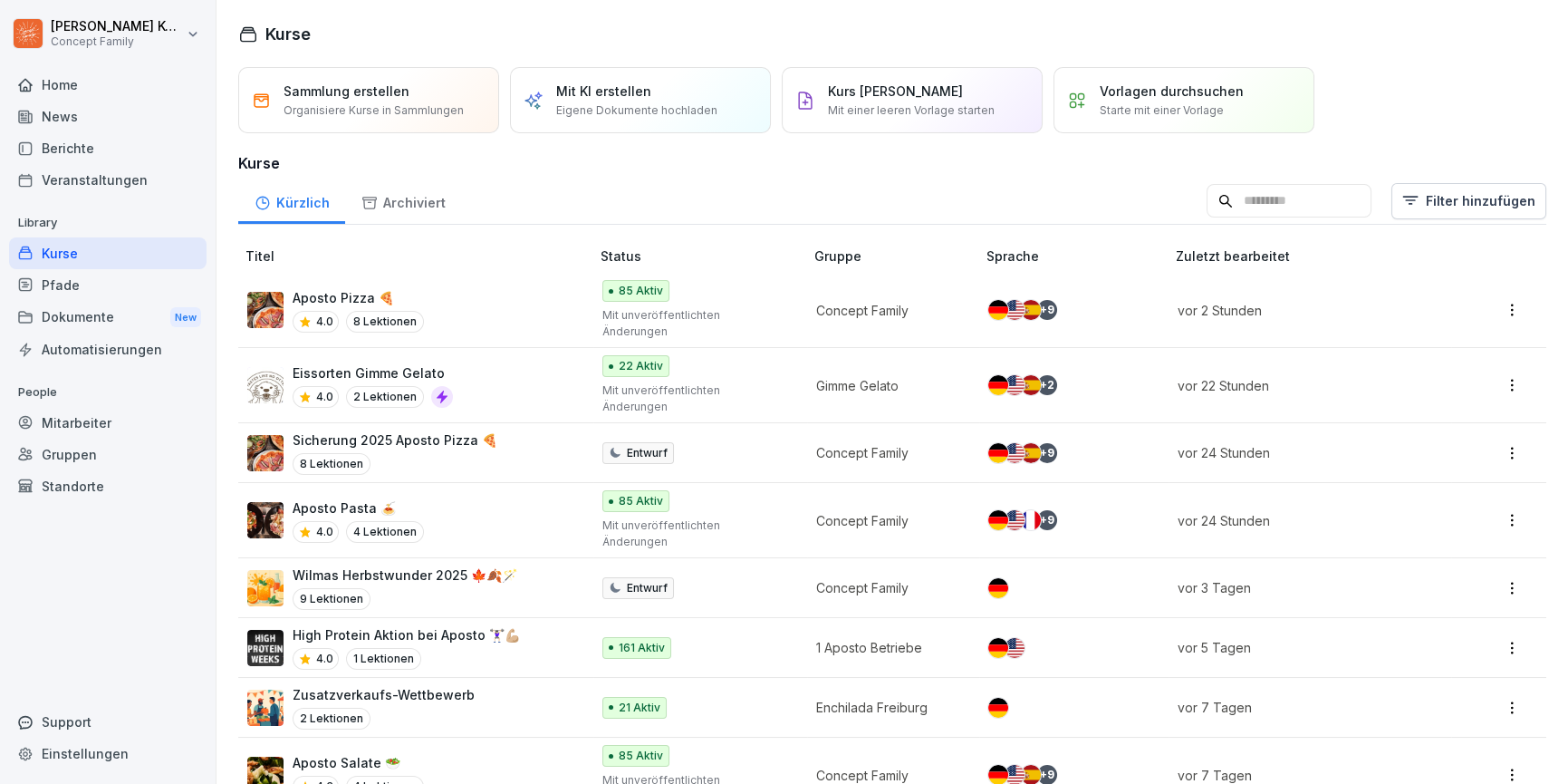
click at [1412, 182] on html "Jana Komarov Concept Family Home News Berichte Veranstaltungen Library Kurse Pf…" at bounding box center [784, 392] width 1568 height 784
click at [1414, 239] on div "Kategorie" at bounding box center [1426, 249] width 205 height 35
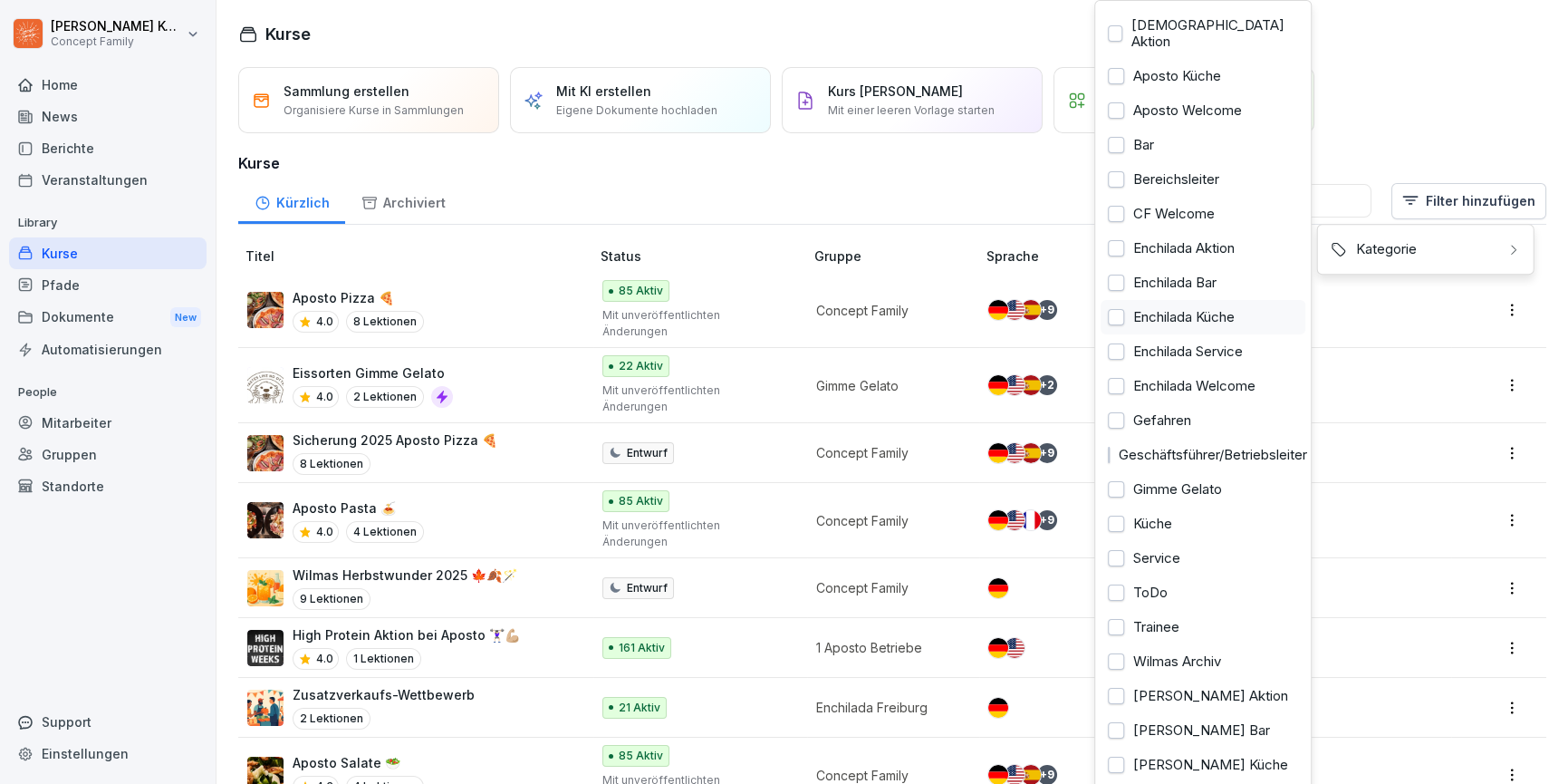
click at [1199, 300] on div "Enchilada Küche" at bounding box center [1203, 318] width 205 height 35
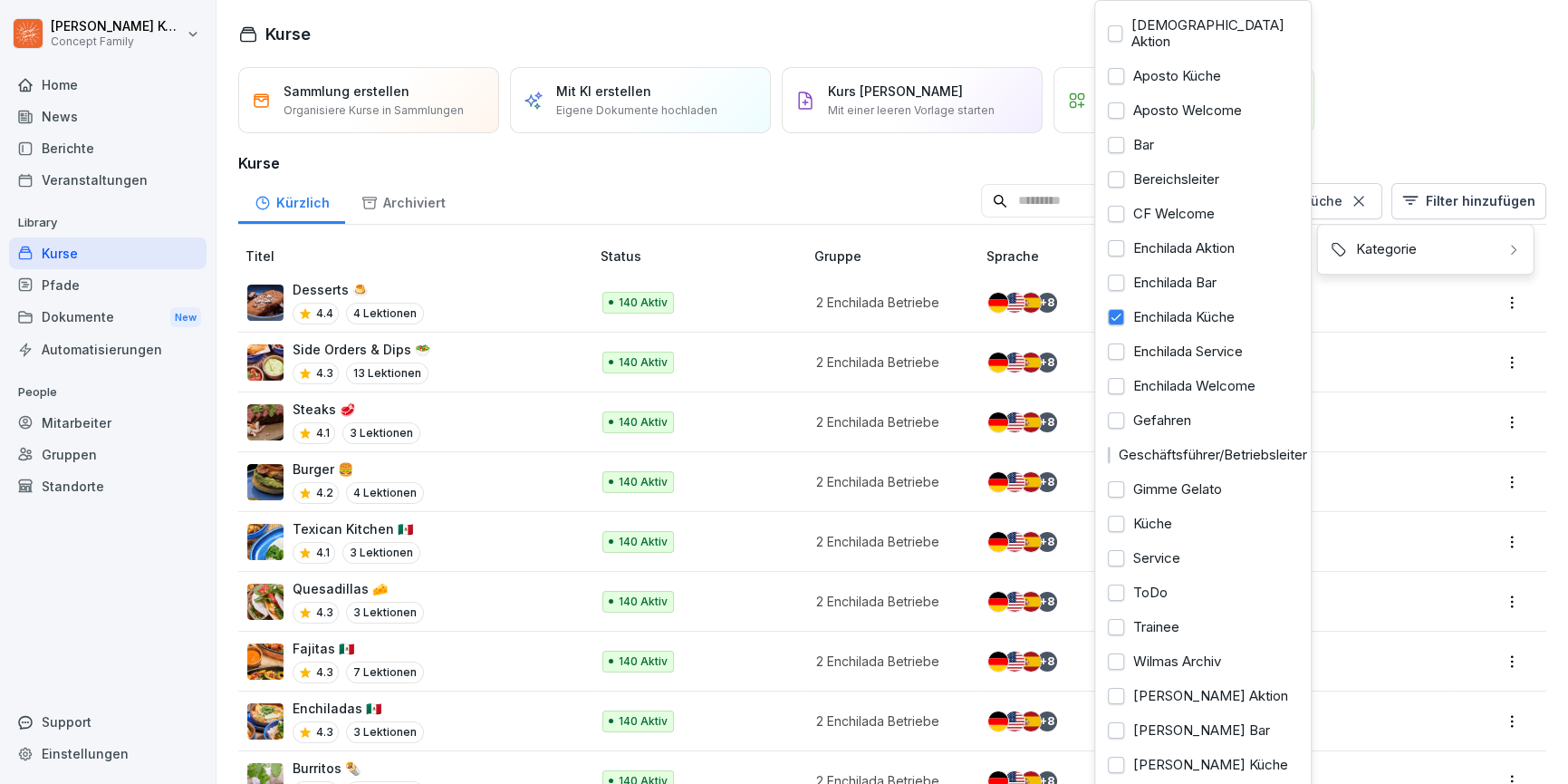
click at [860, 162] on html "Jana Komarov Concept Family Home News Berichte Veranstaltungen Library Kurse Pf…" at bounding box center [784, 392] width 1568 height 784
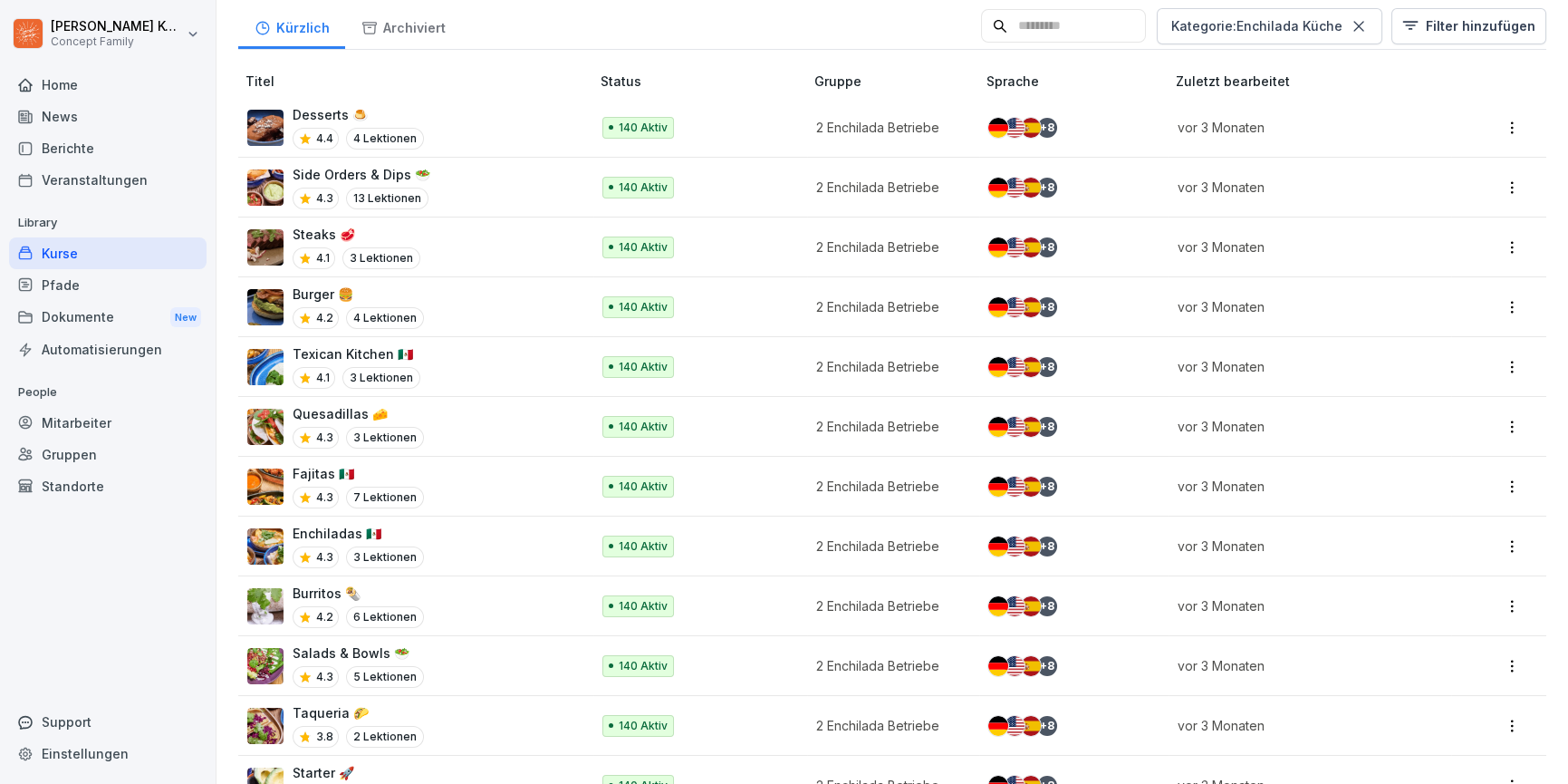
scroll to position [363, 0]
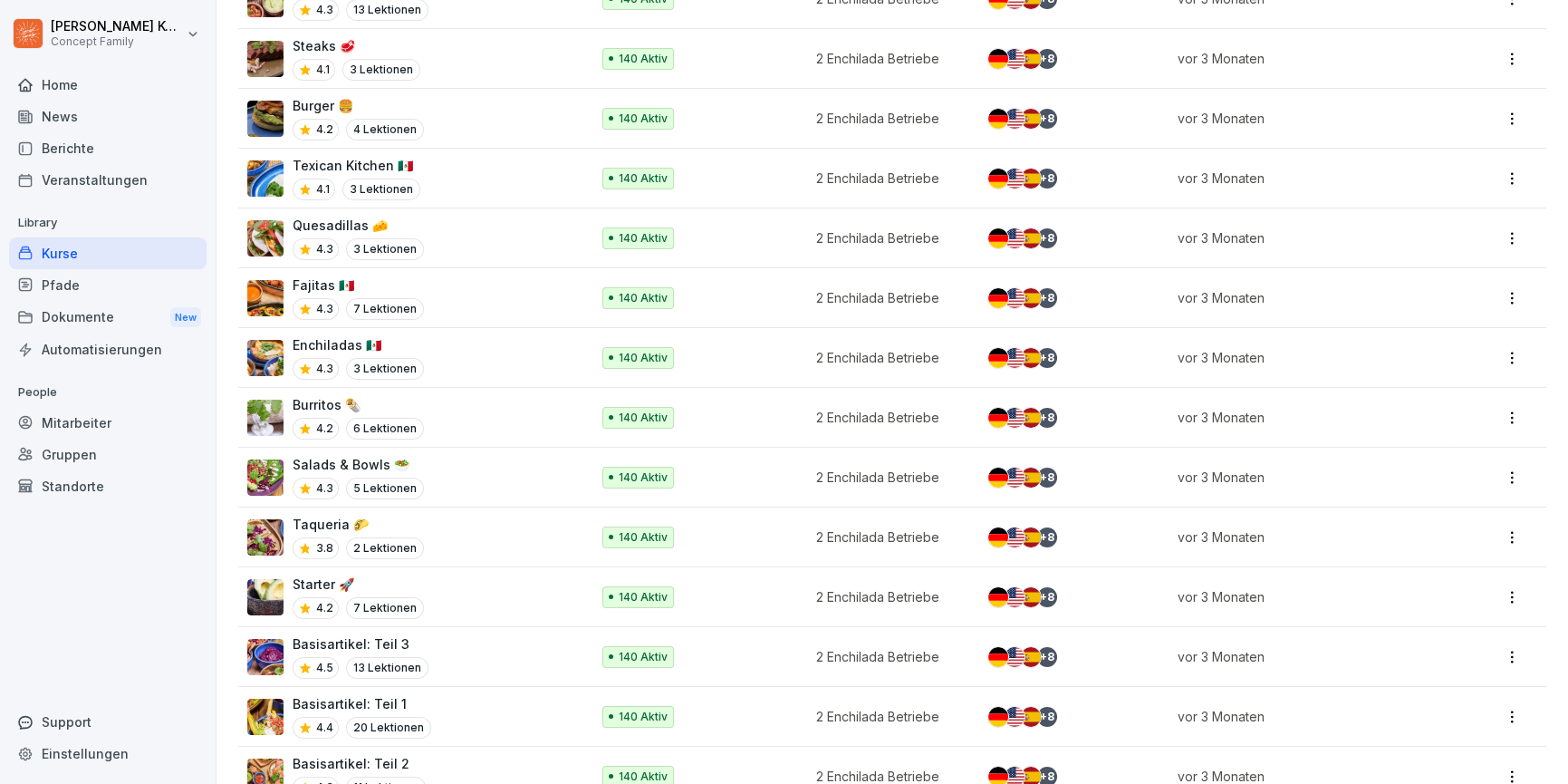
click at [493, 63] on div "Steaks 🥩 4.1 3 Lektionen" at bounding box center [409, 59] width 324 height 44
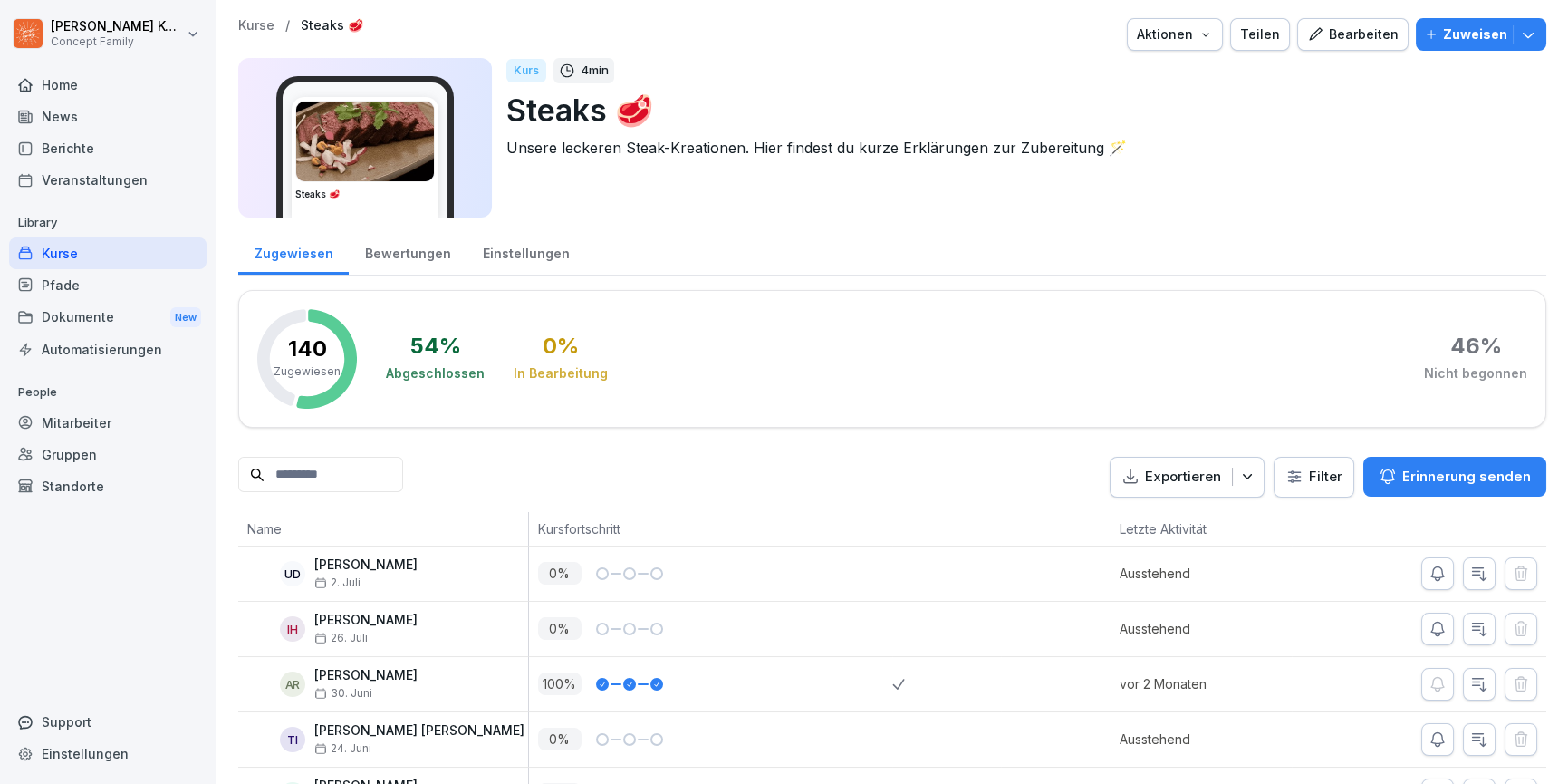
click at [1372, 37] on div "Bearbeiten" at bounding box center [1353, 34] width 92 height 20
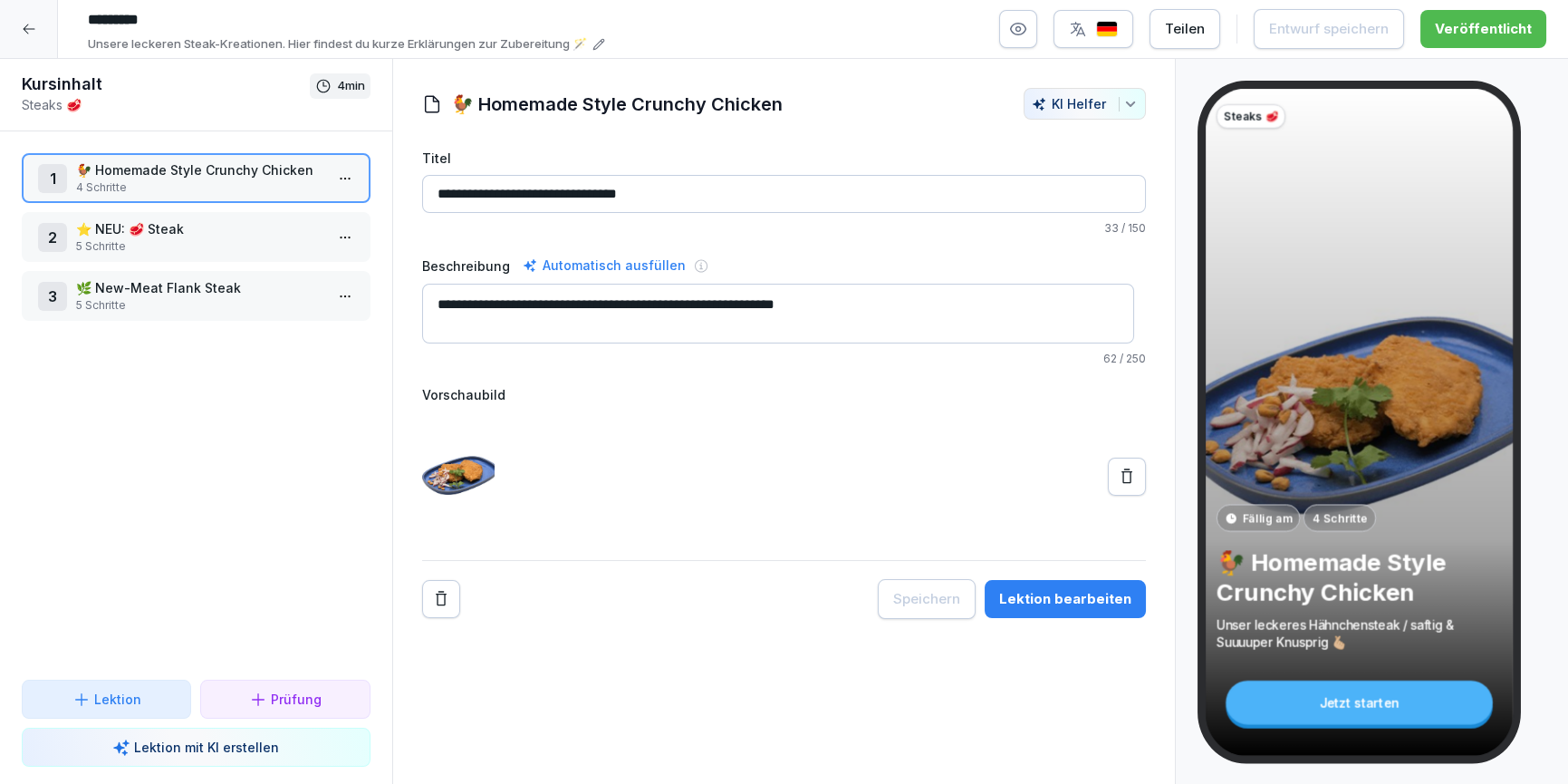
click at [222, 215] on div "2 ⭐️ NEU: 🥩 Steak 5 Schritte" at bounding box center [196, 238] width 349 height 50
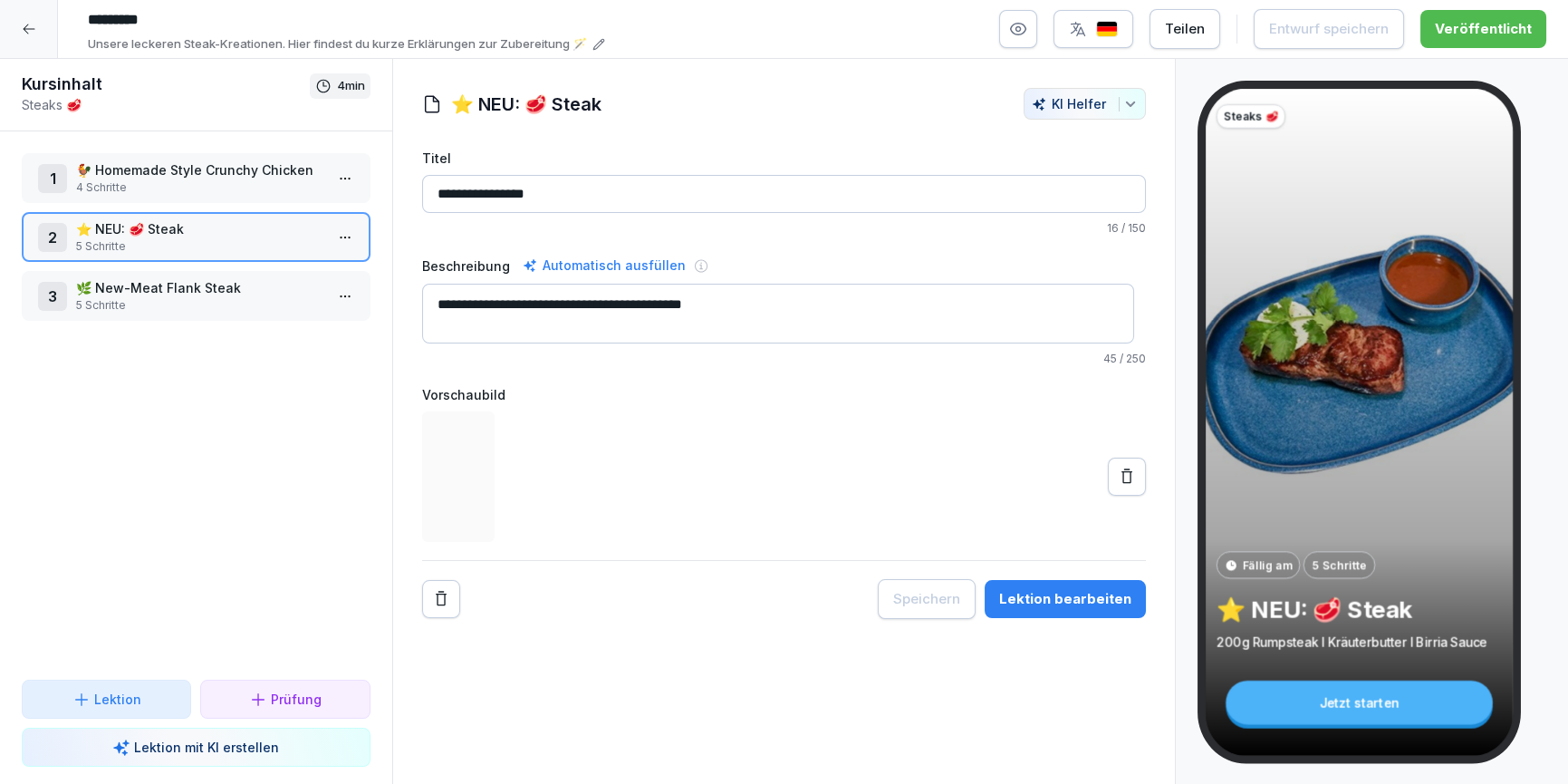
click at [1066, 602] on div "Lektion bearbeiten" at bounding box center [1065, 599] width 132 height 20
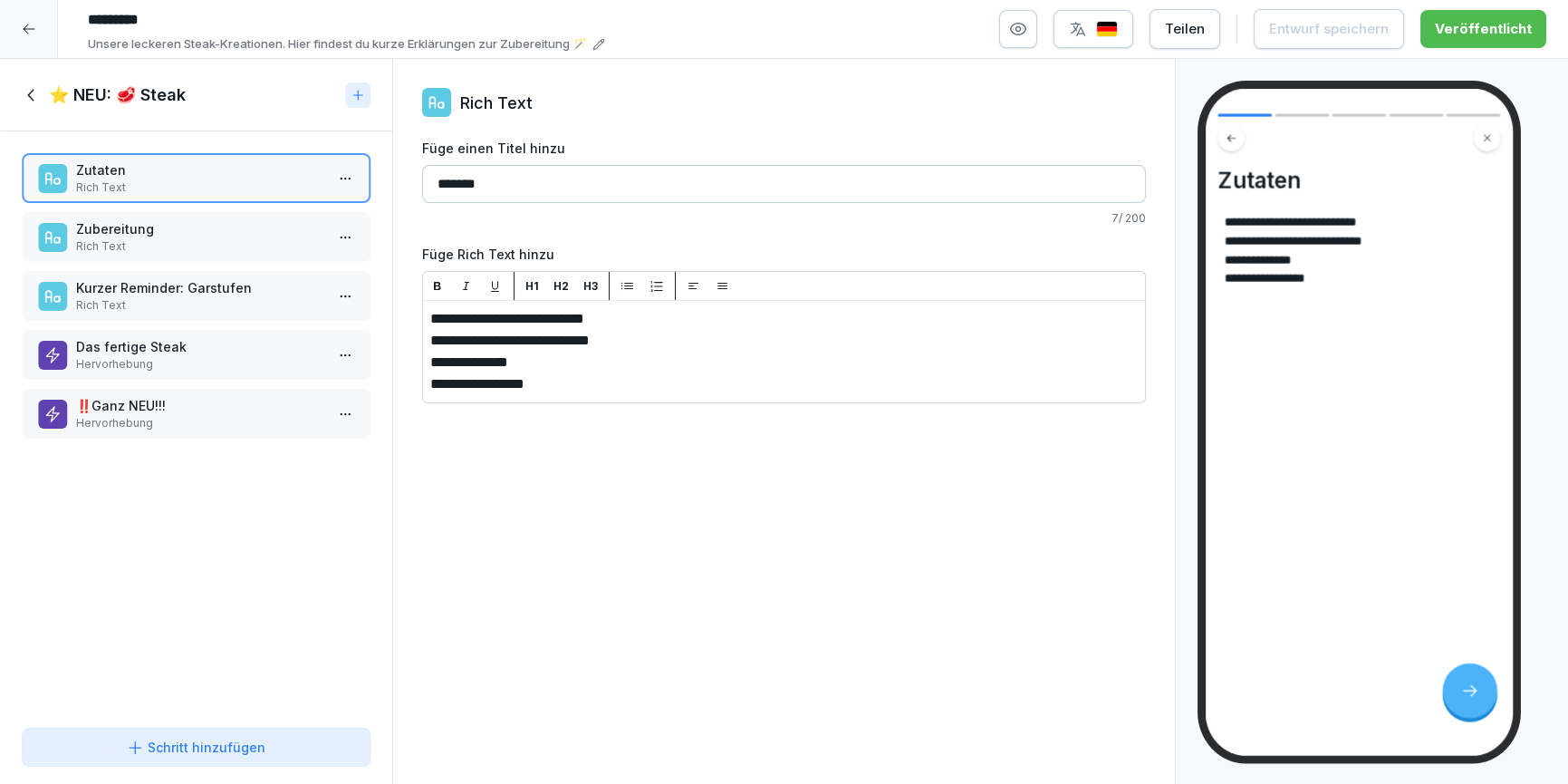
click at [86, 253] on p "Rich Text" at bounding box center [200, 246] width 247 height 16
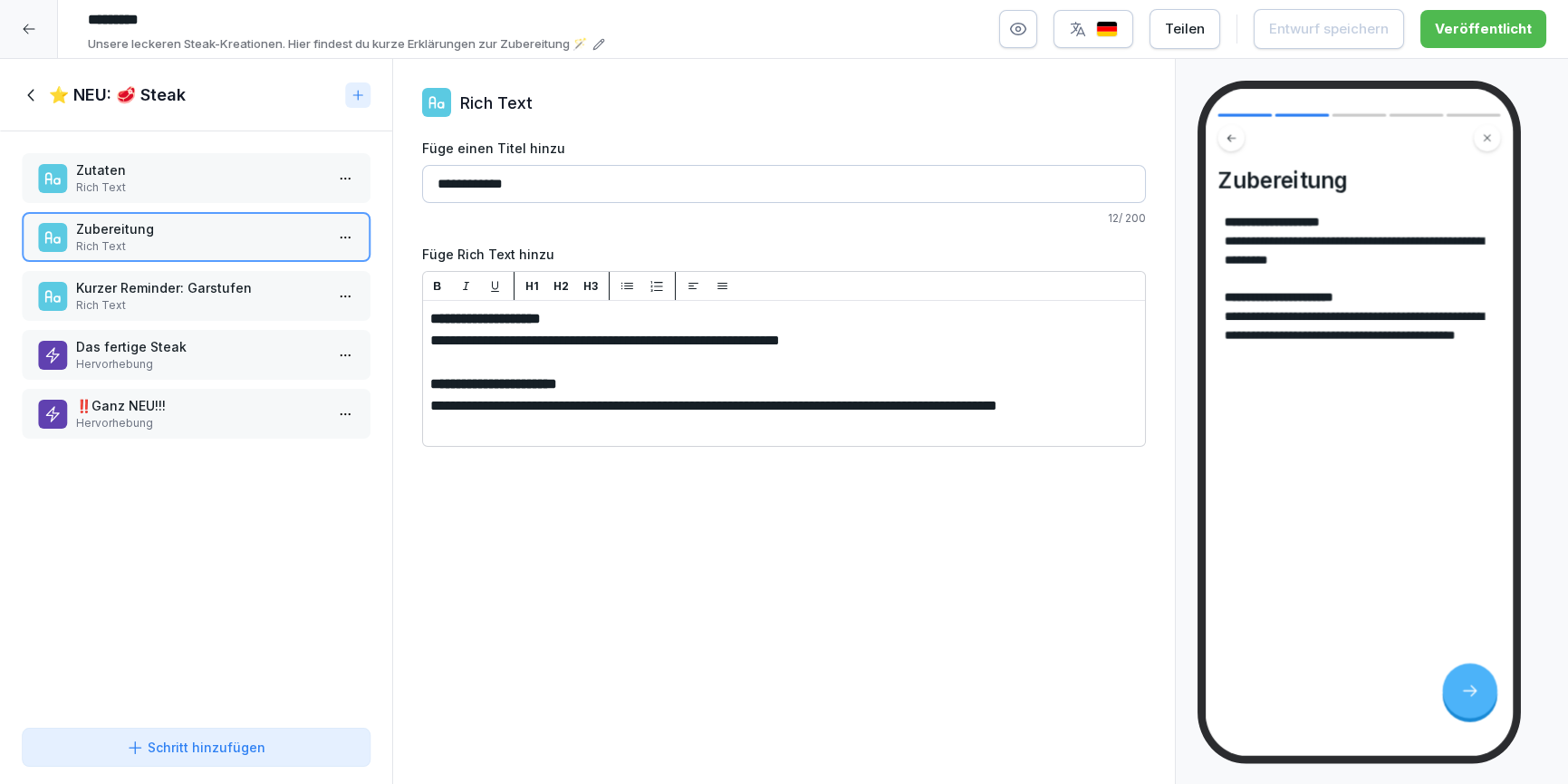
click at [126, 298] on p "Rich Text" at bounding box center [200, 305] width 247 height 16
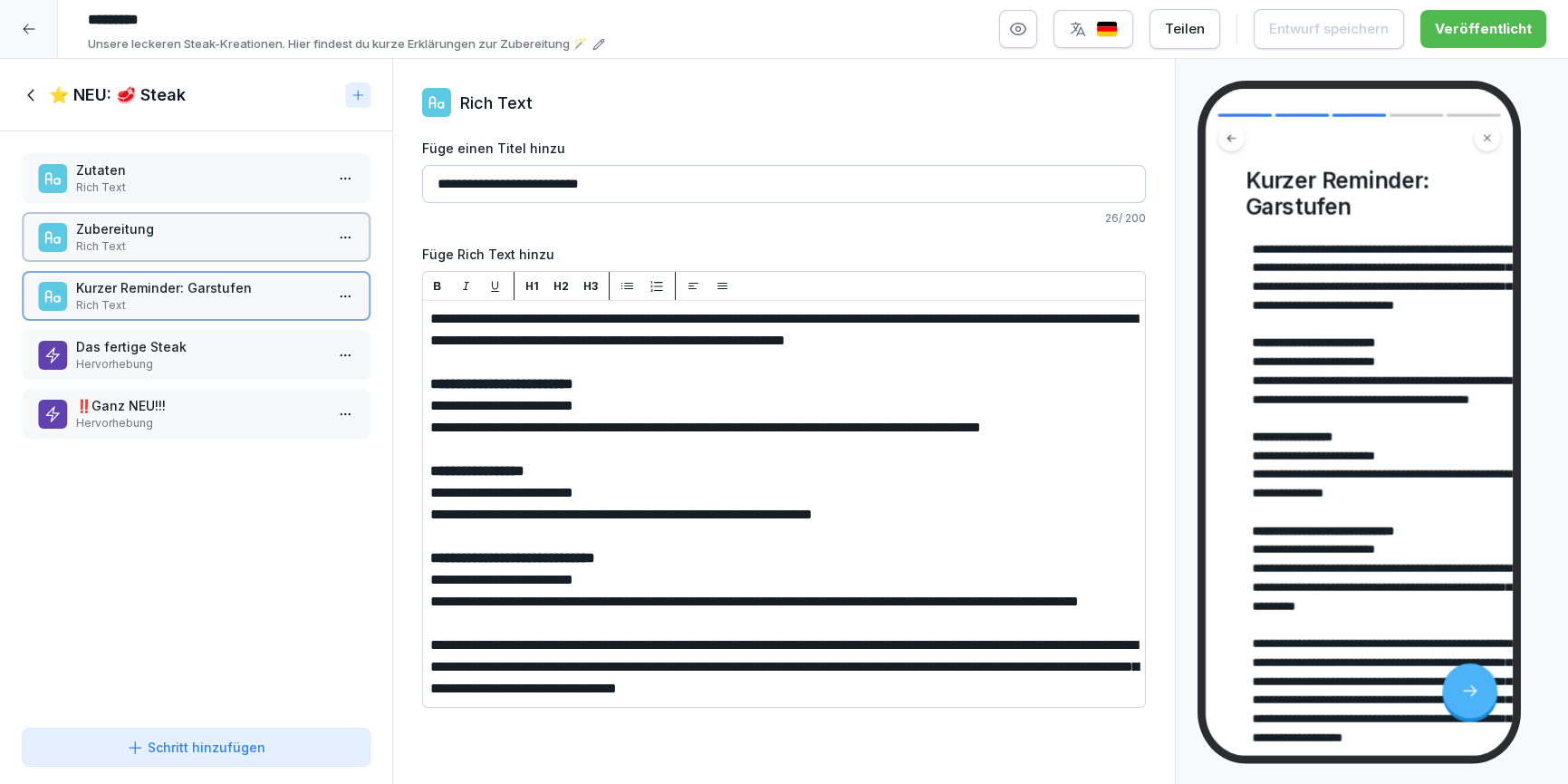
click at [135, 365] on p "Hervorhebung" at bounding box center [200, 364] width 247 height 16
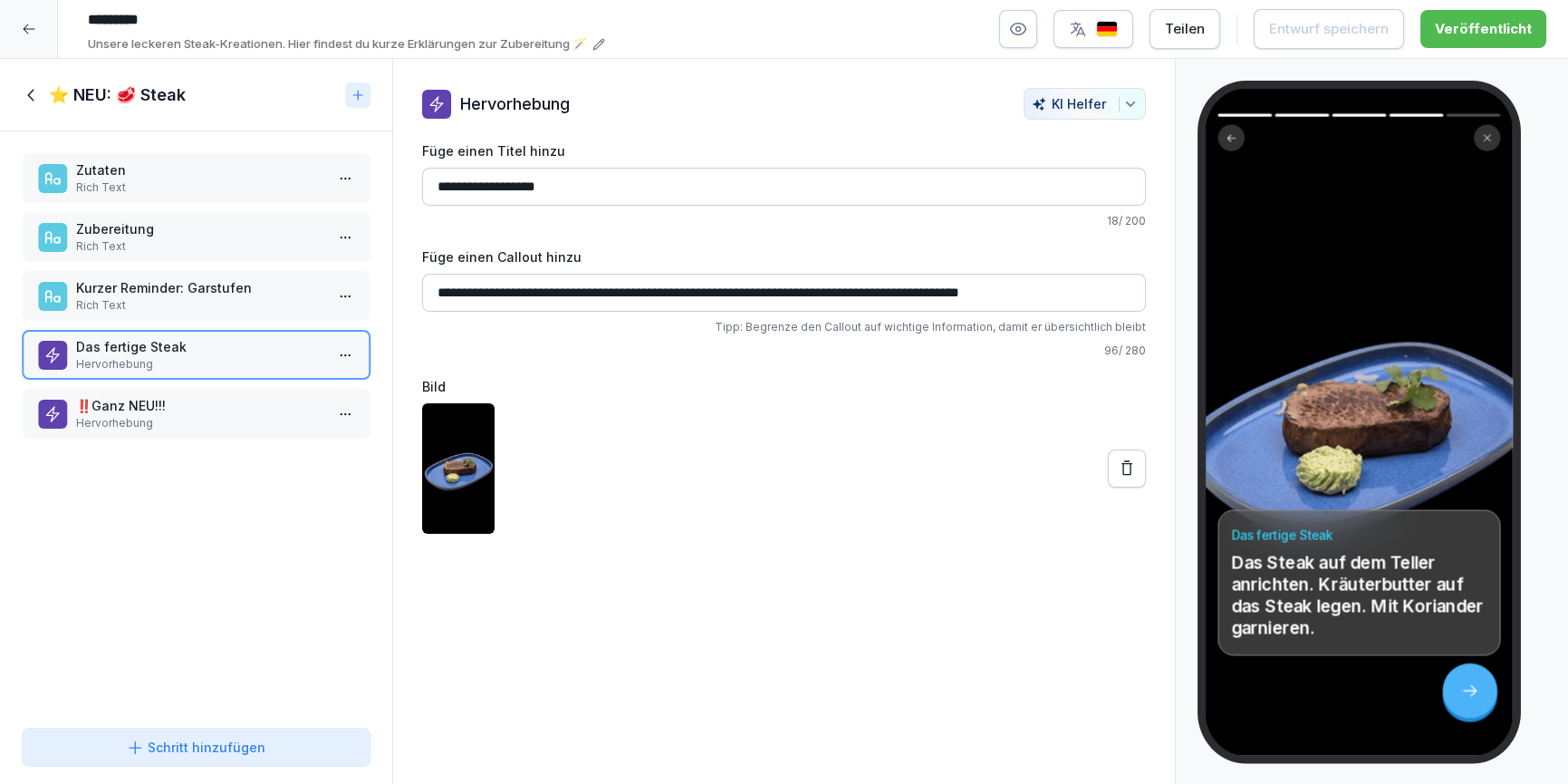
click at [43, 91] on div "⭐️ NEU: 🥩 Steak" at bounding box center [181, 95] width 317 height 22
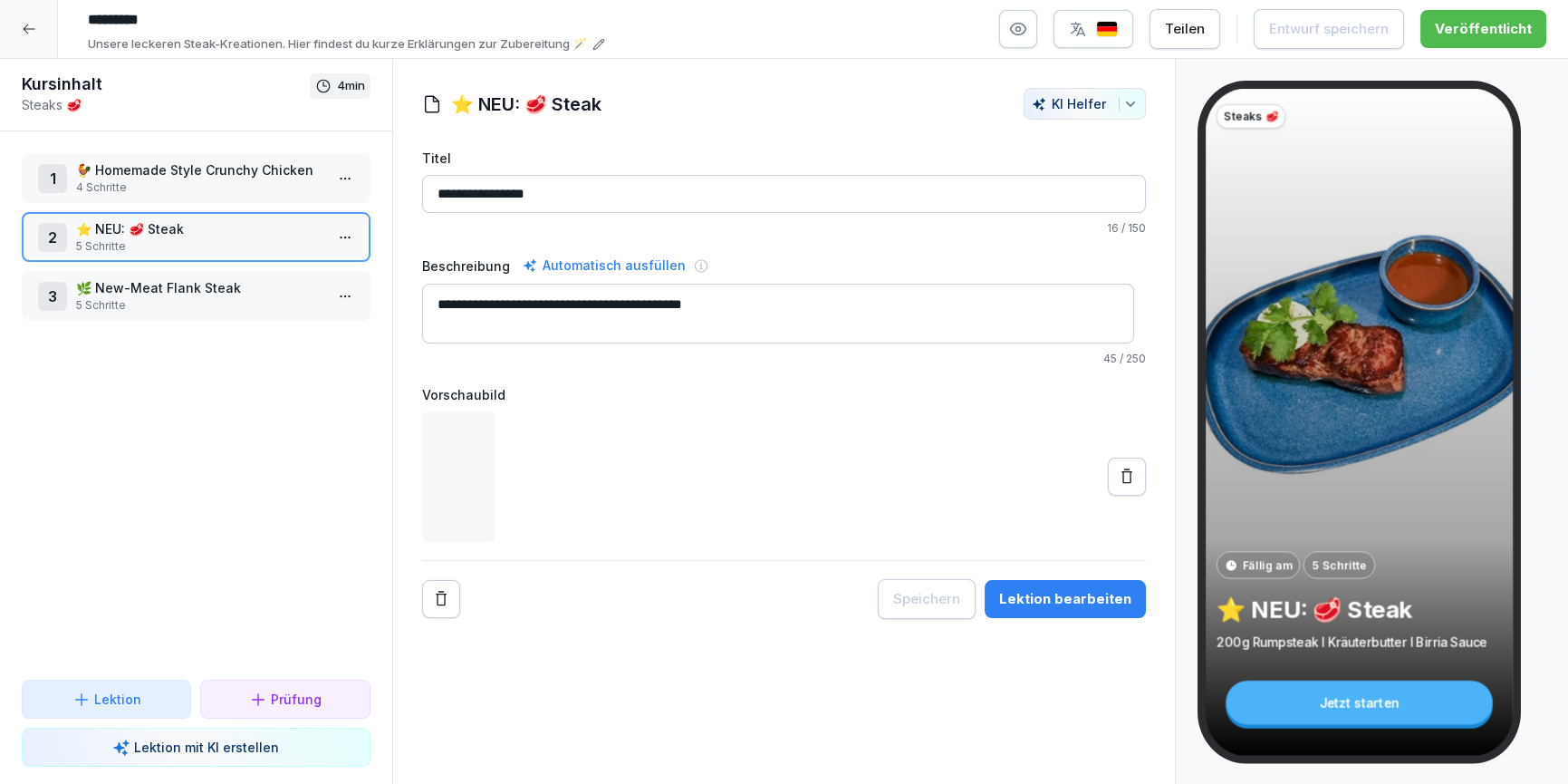
click at [212, 171] on p "🐓 Homemade Style Crunchy Chicken" at bounding box center [200, 170] width 247 height 19
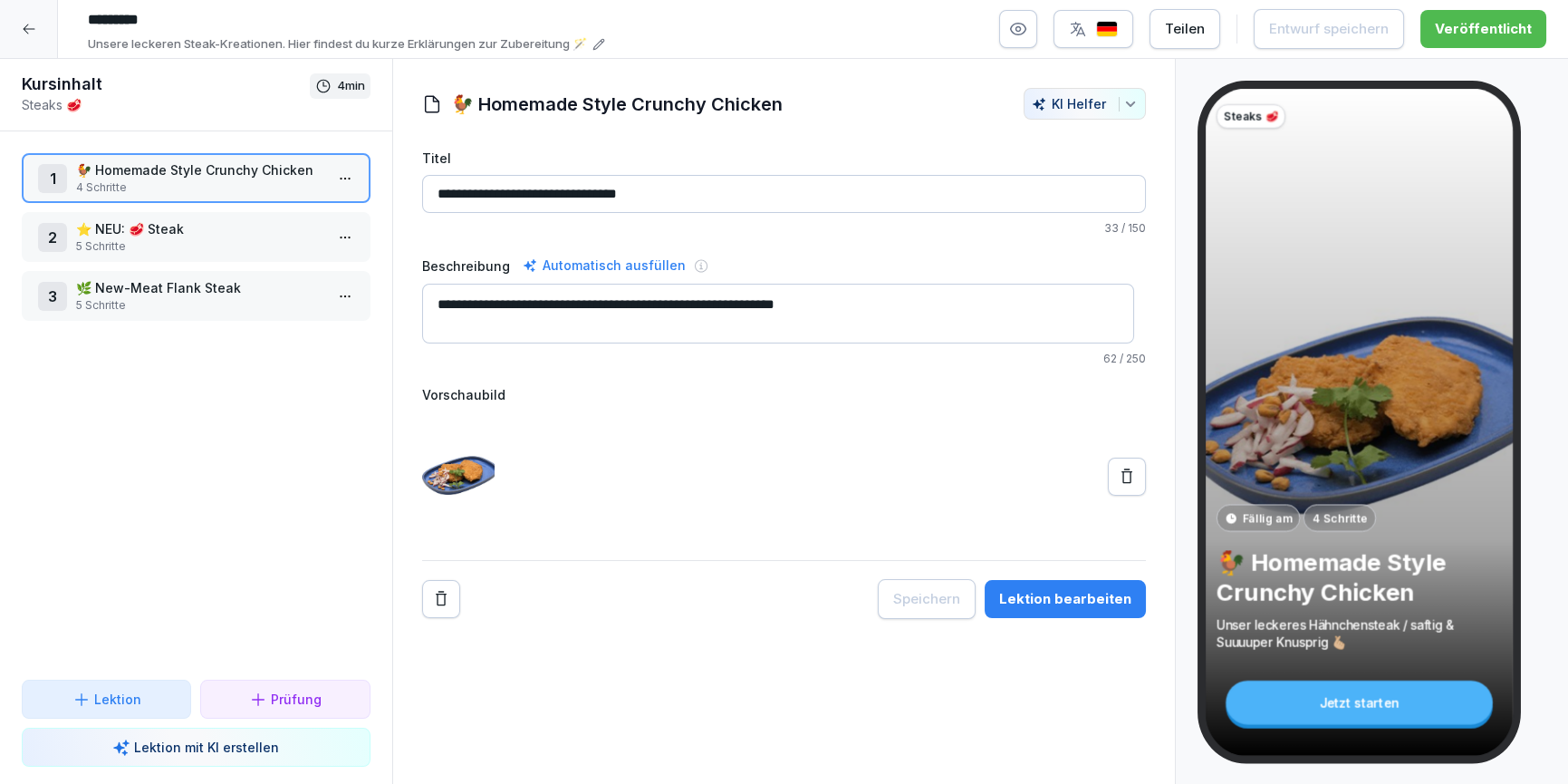
click at [1096, 610] on button "Lektion bearbeiten" at bounding box center [1065, 599] width 161 height 38
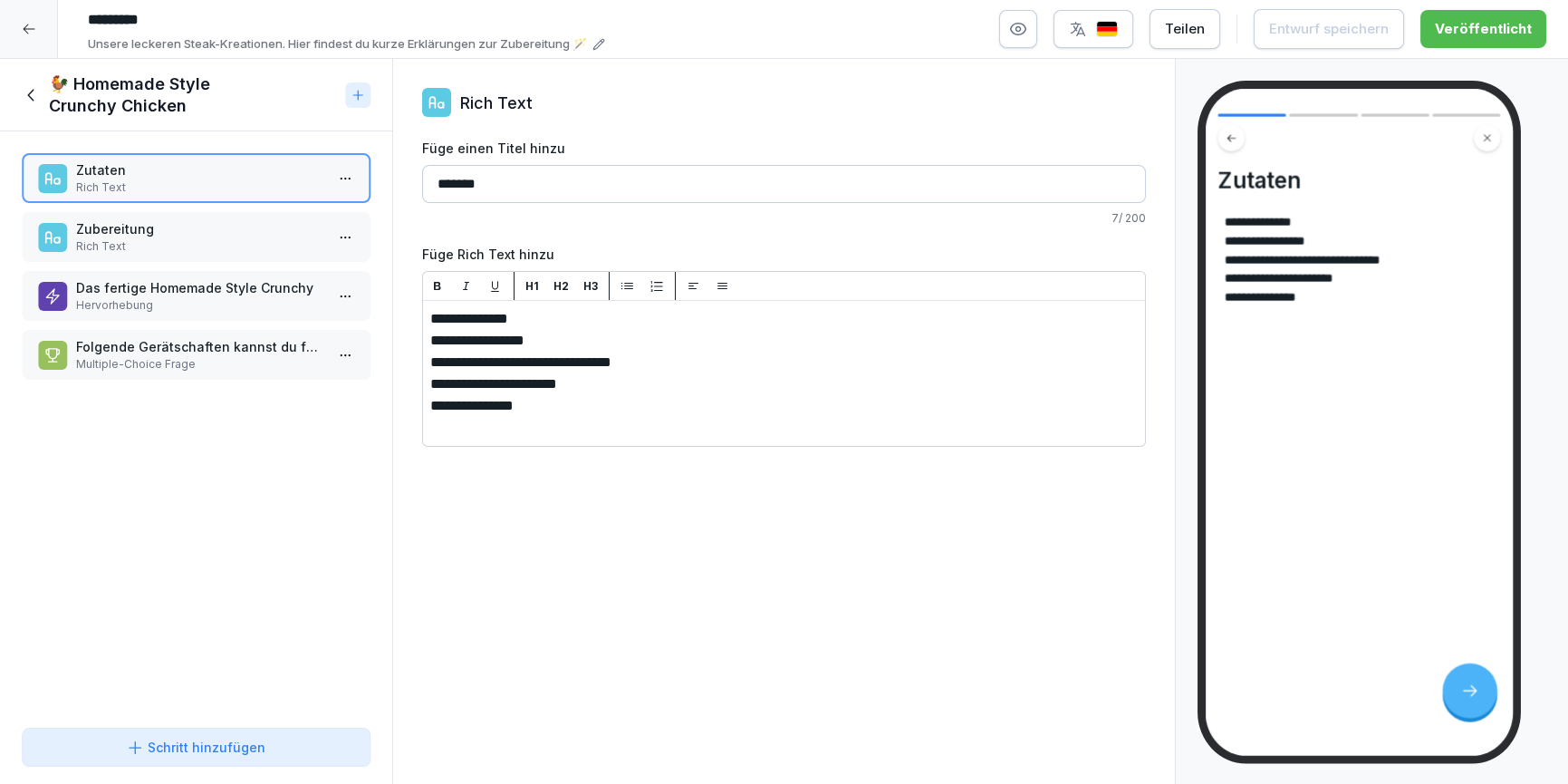
click at [127, 228] on p "Zubereitung" at bounding box center [200, 229] width 247 height 19
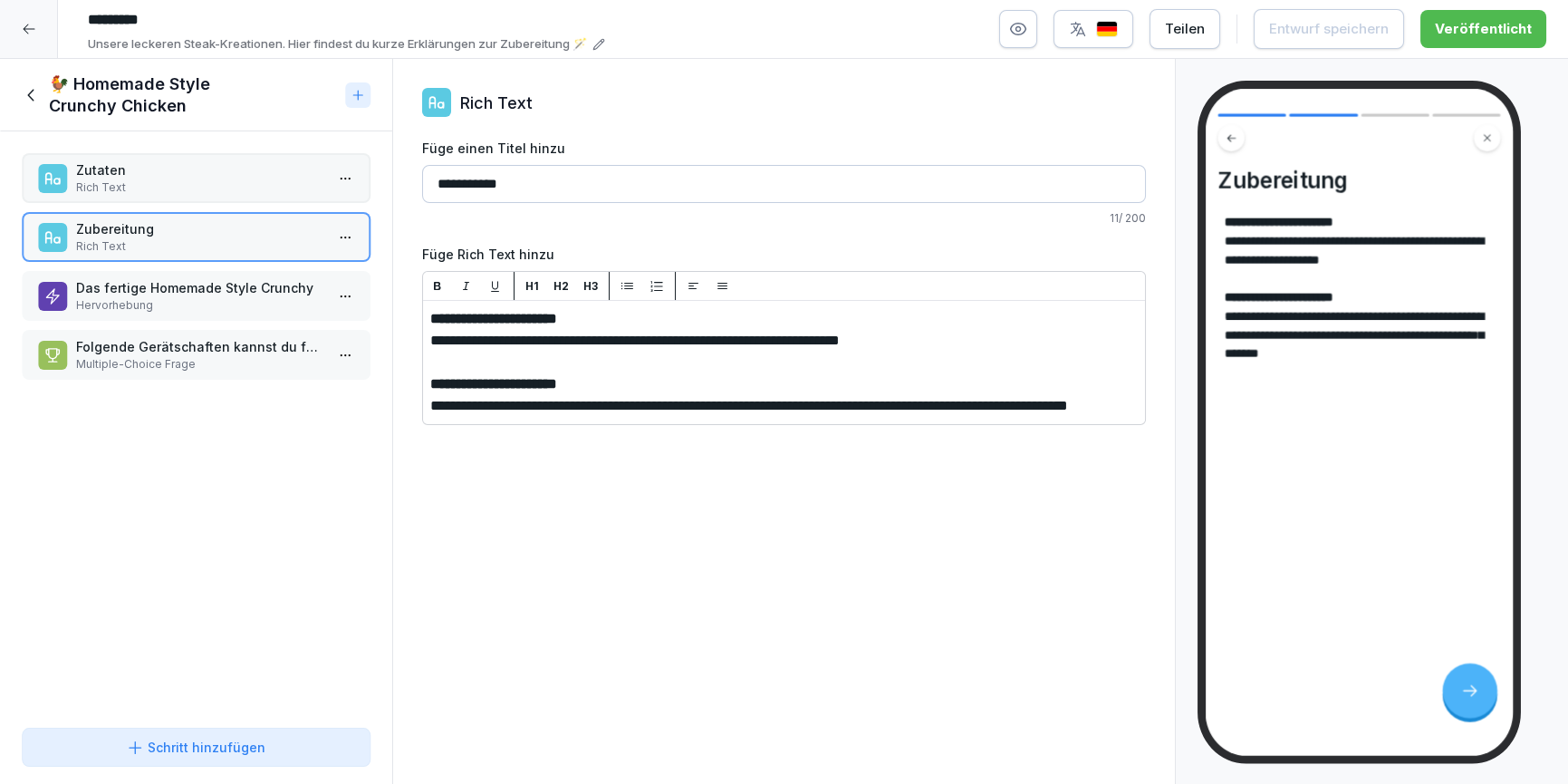
click at [138, 285] on p "Das fertige Homemade Style Crunchy" at bounding box center [200, 288] width 247 height 19
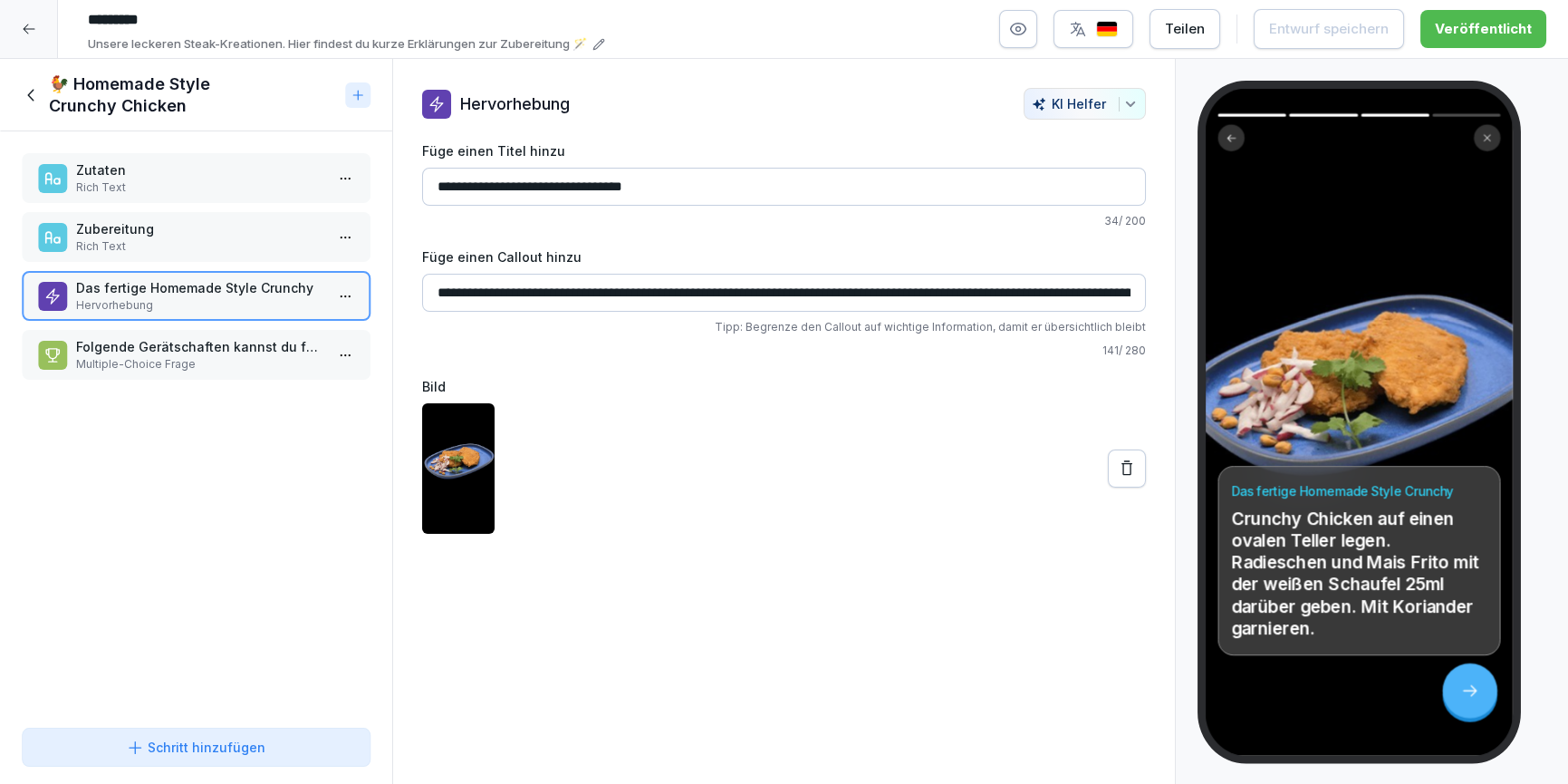
click at [32, 92] on icon at bounding box center [32, 95] width 20 height 20
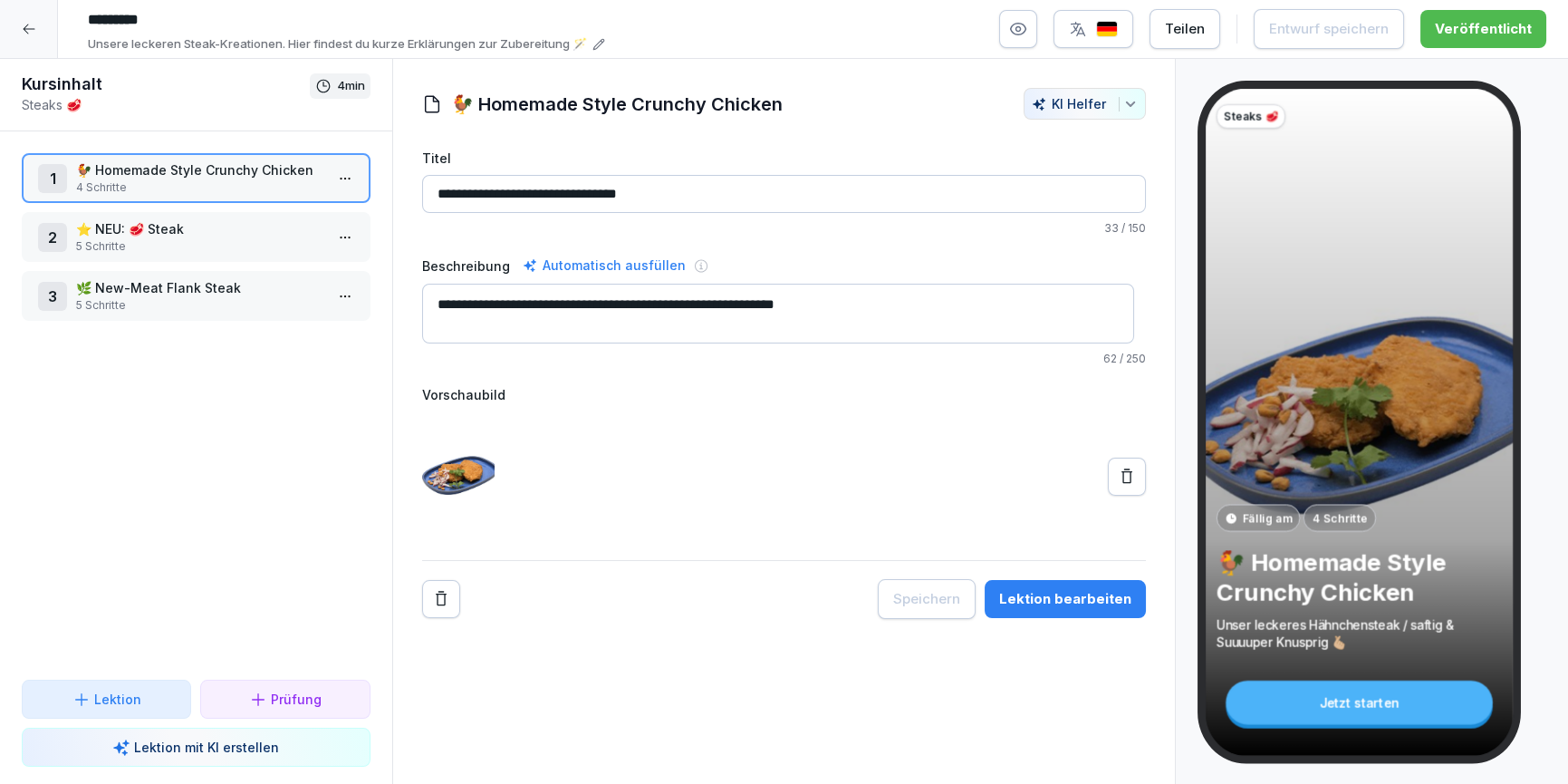
click at [149, 334] on div "1 🐓 Homemade Style Crunchy Chicken 4 Schritte 2 ⭐️ NEU: 🥩 Steak 5 Schritte 3 🌿 …" at bounding box center [196, 406] width 392 height 548
click at [165, 297] on p "5 Schritte" at bounding box center [200, 305] width 247 height 16
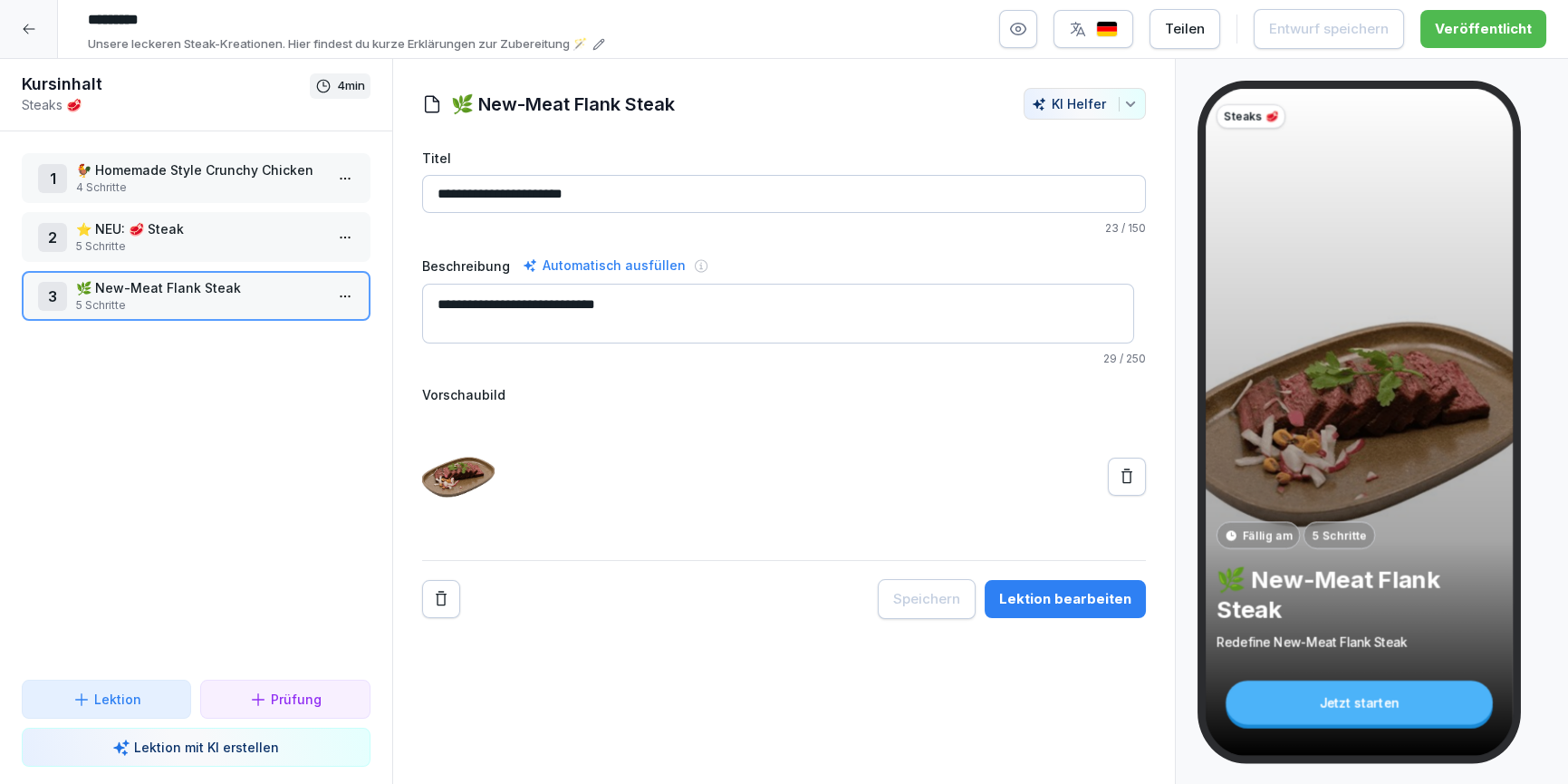
click at [1043, 610] on button "Lektion bearbeiten" at bounding box center [1065, 599] width 161 height 38
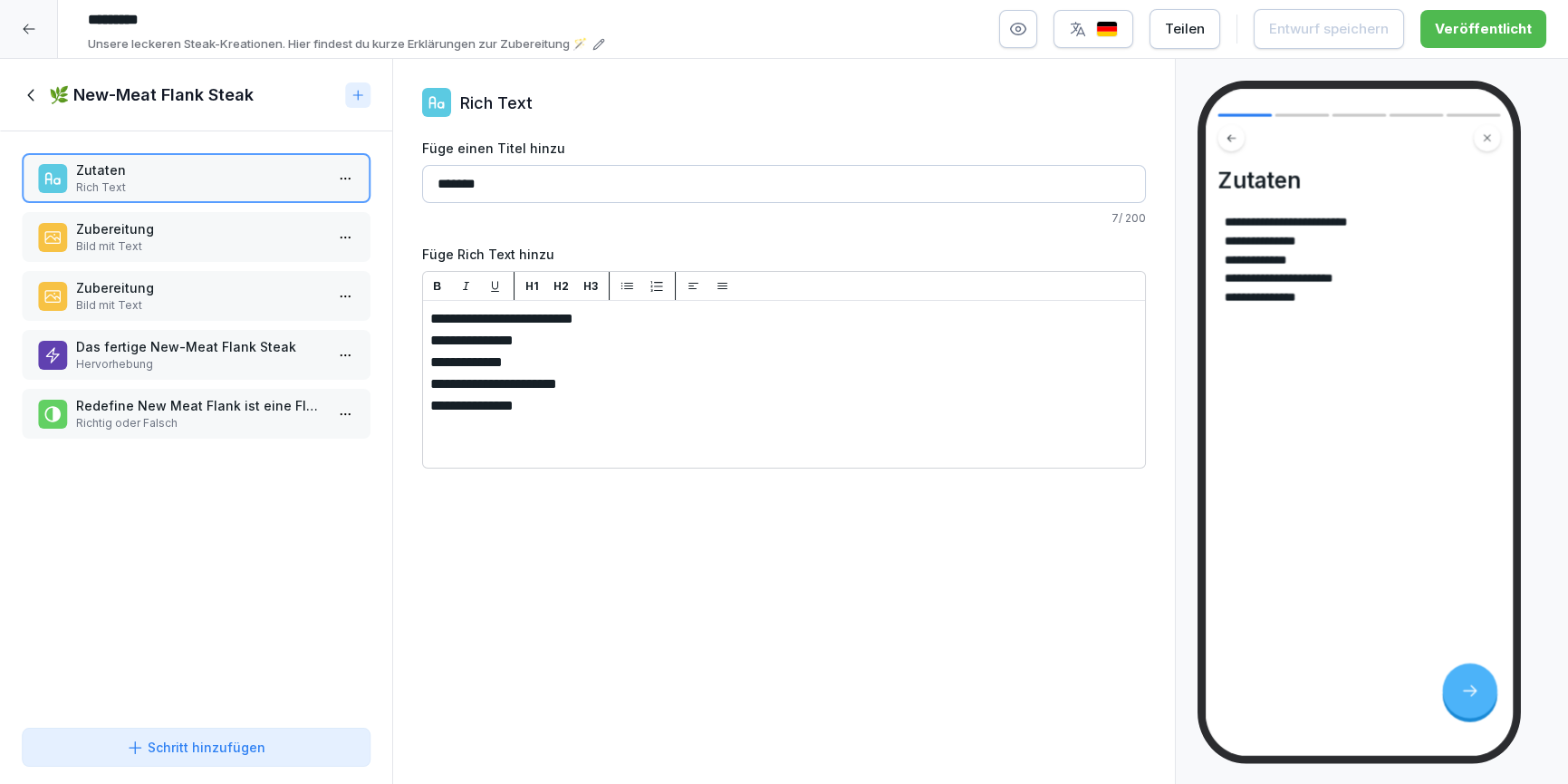
click at [135, 235] on p "Zubereitung" at bounding box center [200, 229] width 247 height 19
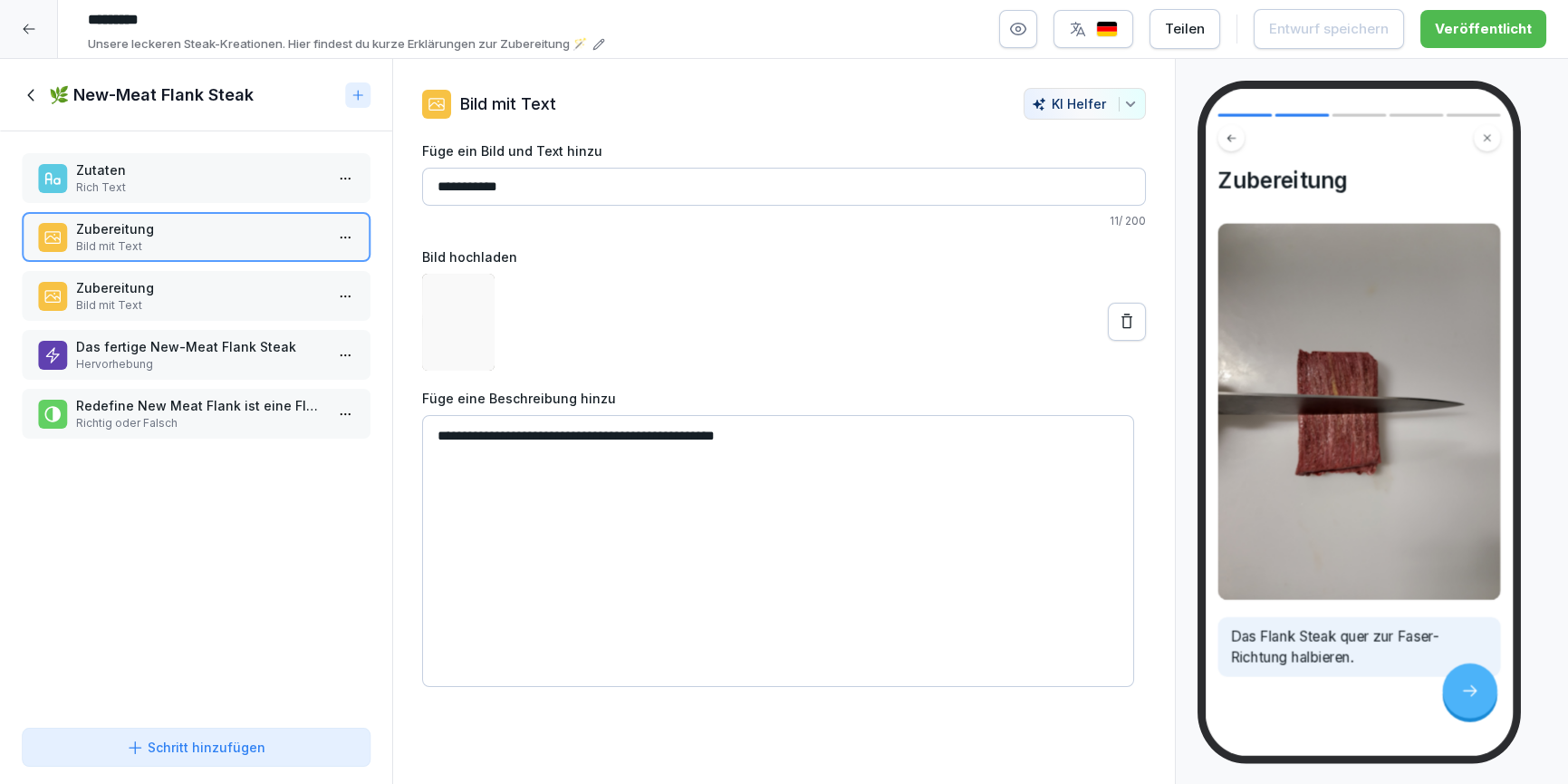
click at [144, 287] on p "Zubereitung" at bounding box center [200, 288] width 247 height 19
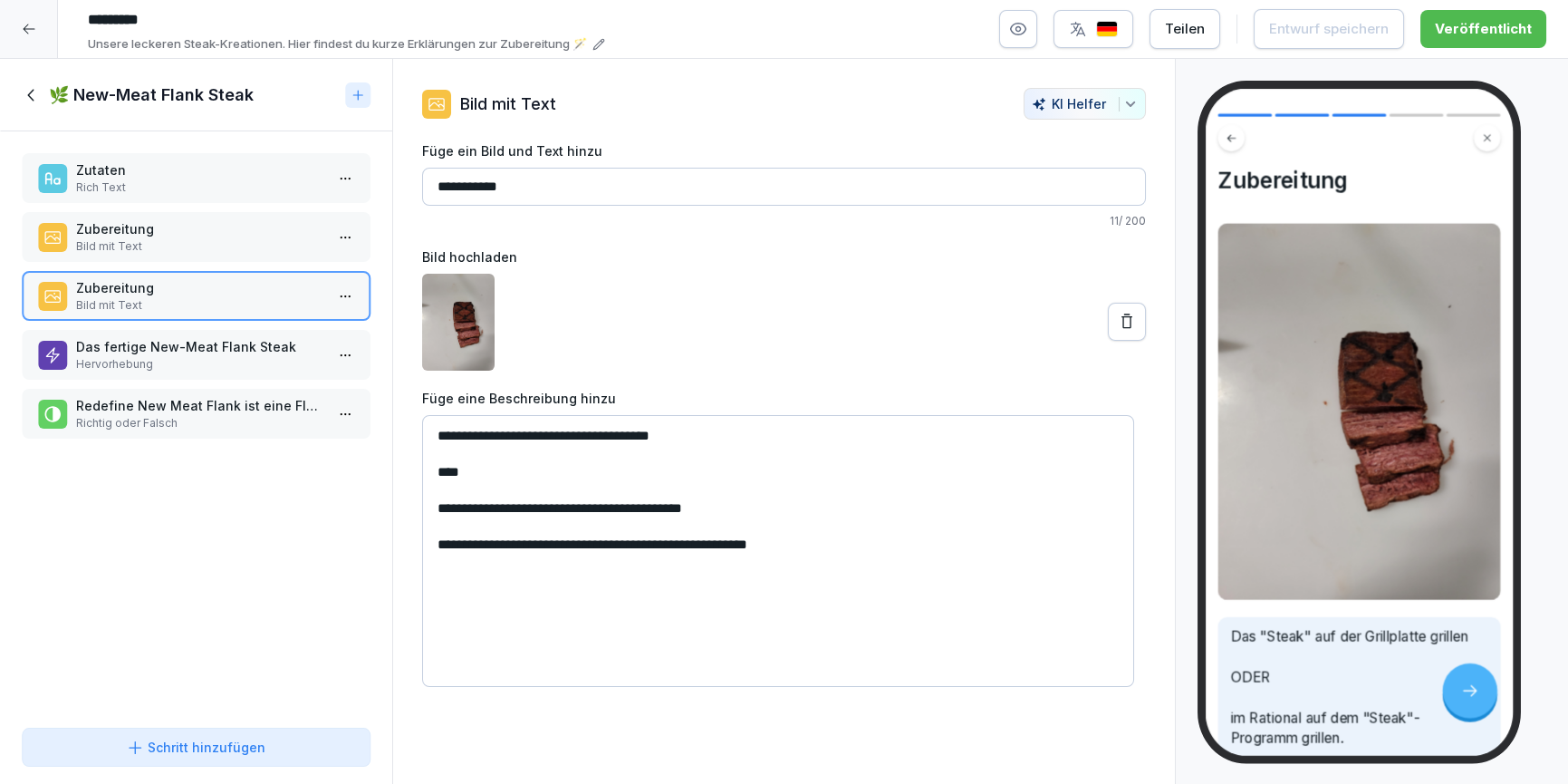
click at [34, 98] on icon at bounding box center [32, 95] width 20 height 20
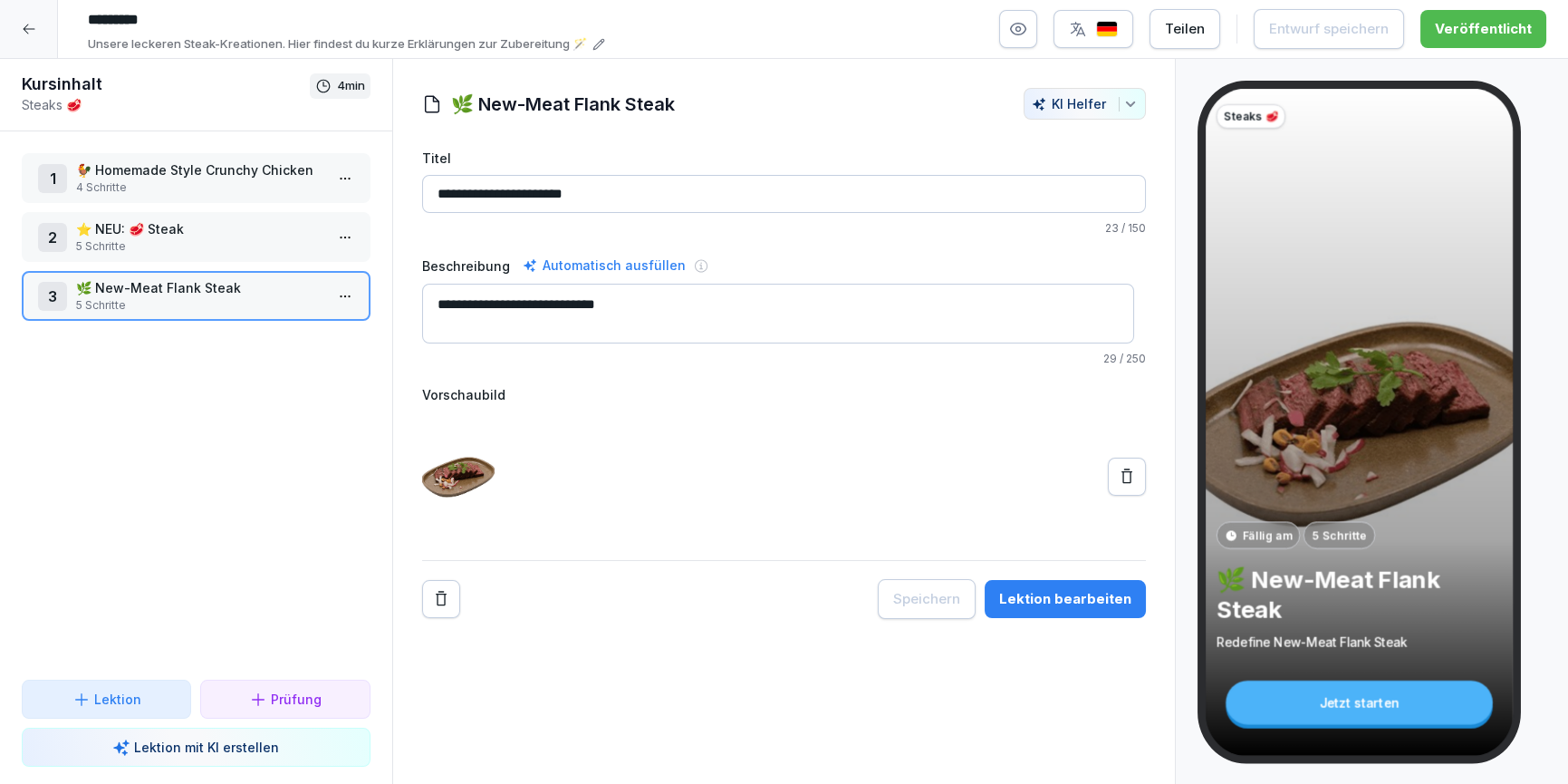
click at [32, 22] on icon at bounding box center [29, 29] width 14 height 14
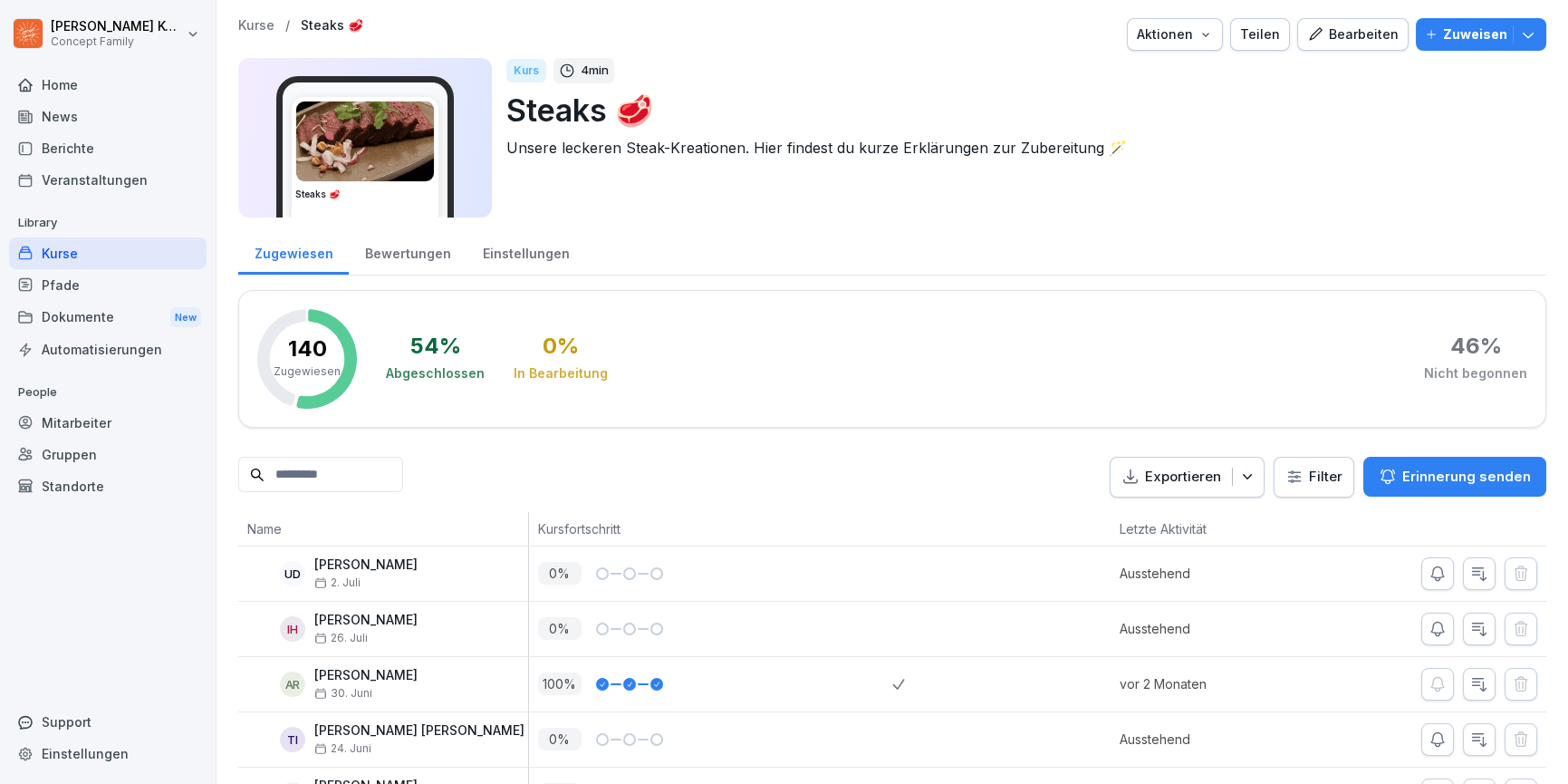
click at [73, 252] on div "Kurse" at bounding box center [107, 253] width 198 height 32
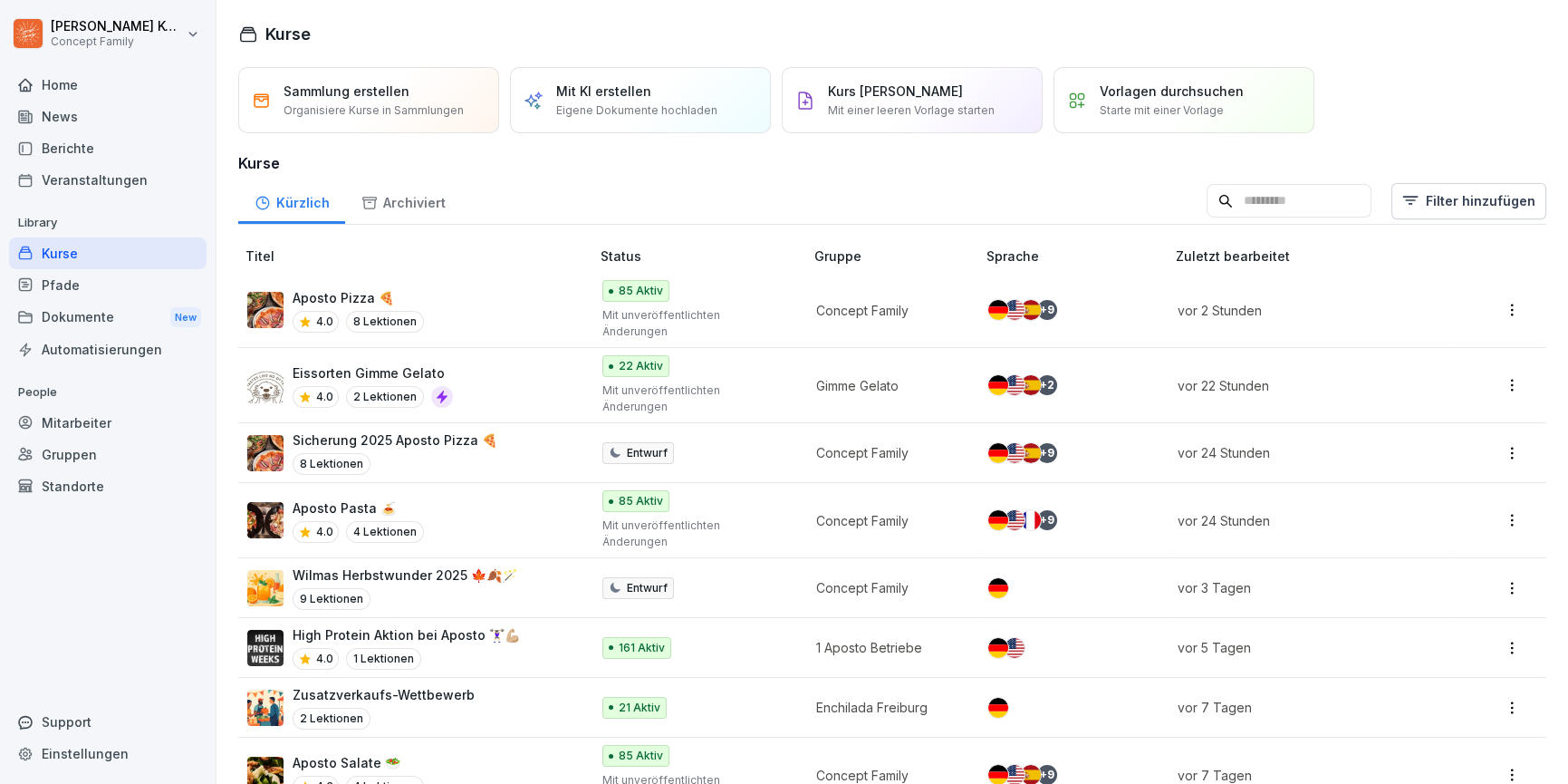
click at [469, 294] on div "Aposto Pizza 🍕 4.0 8 Lektionen" at bounding box center [409, 310] width 324 height 44
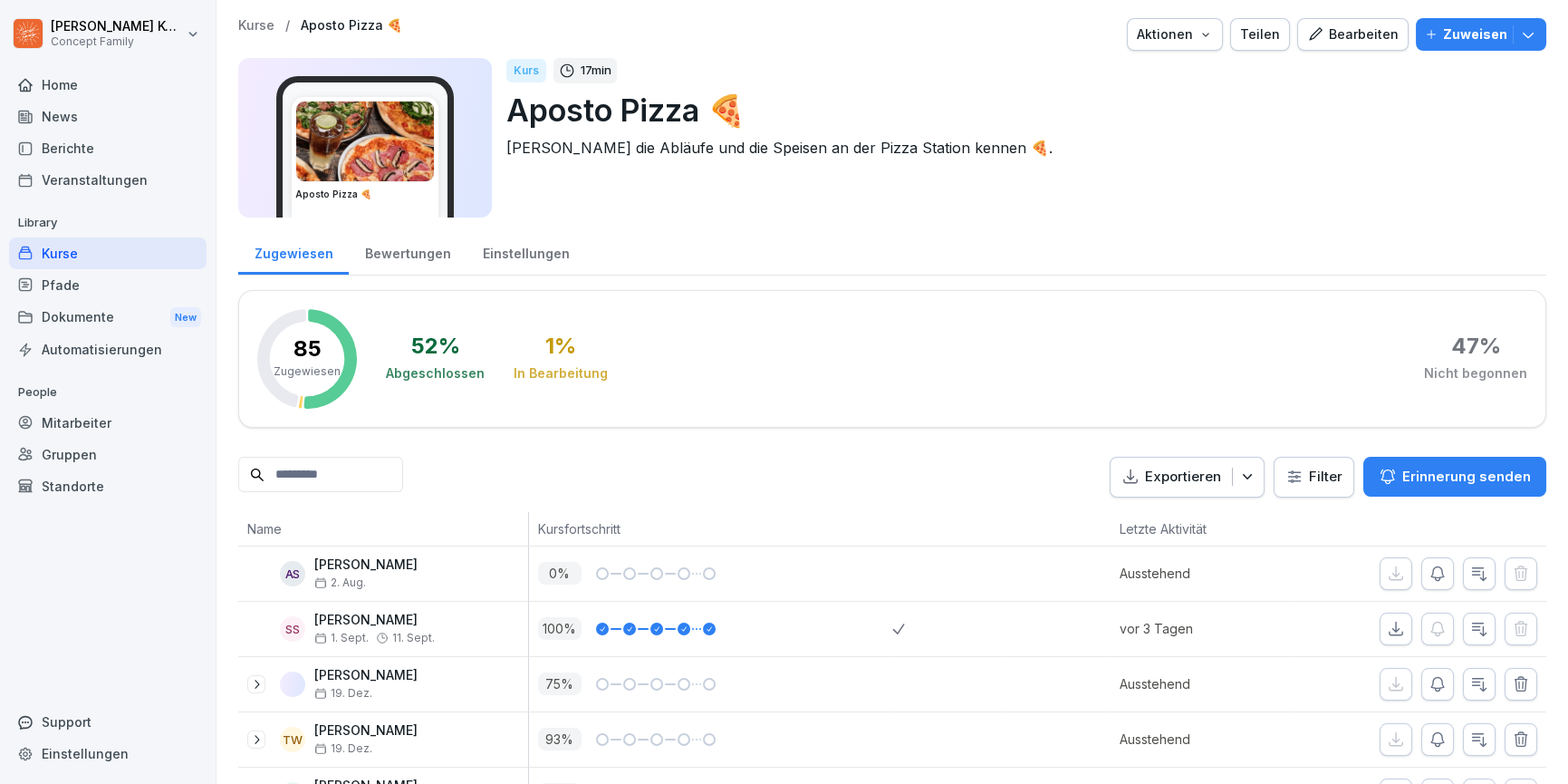
click at [1383, 24] on div "Bearbeiten" at bounding box center [1353, 34] width 92 height 20
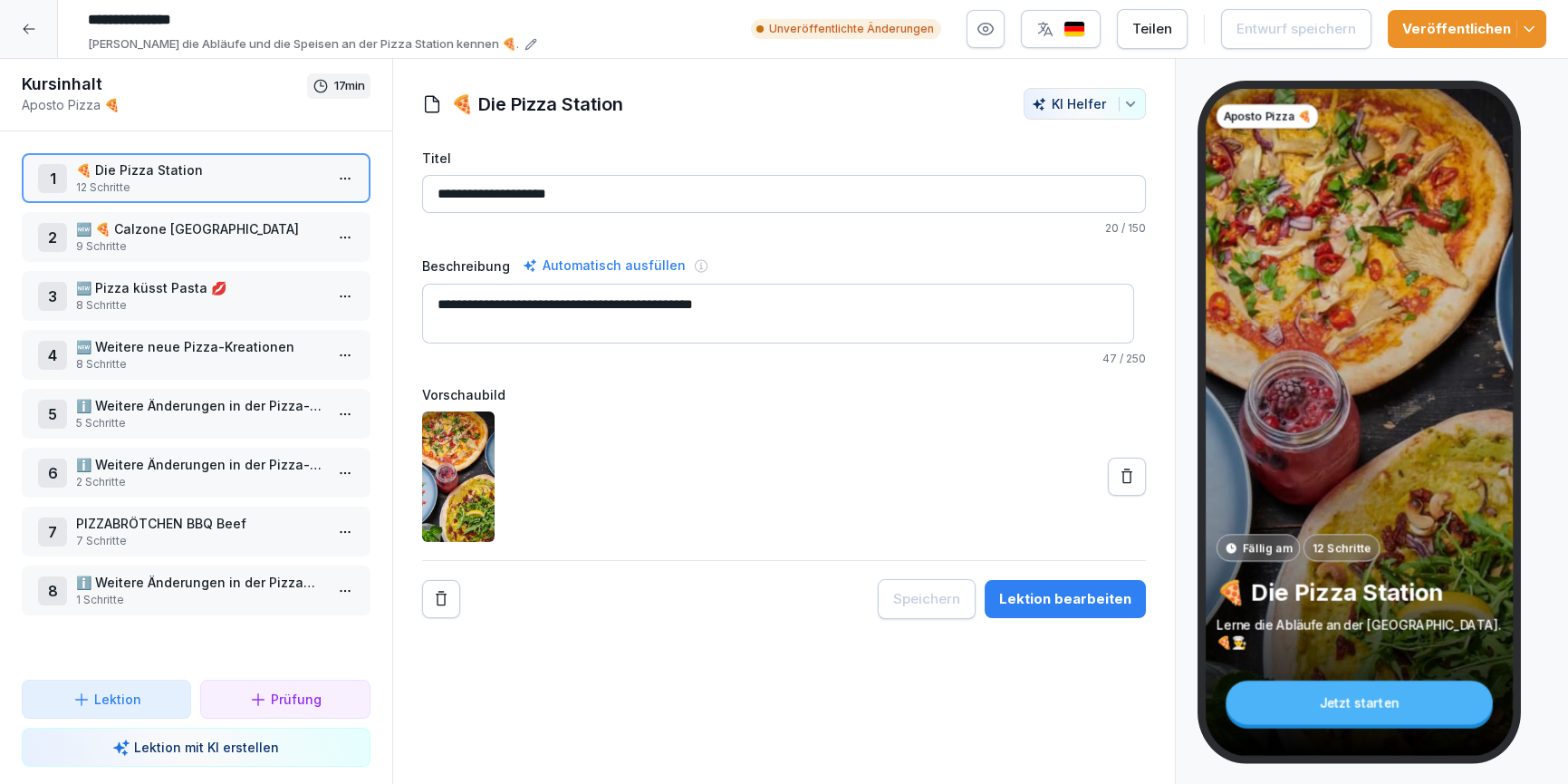
click at [191, 345] on p "🆕 Weitere neue Pizza-Kreationen" at bounding box center [200, 347] width 247 height 19
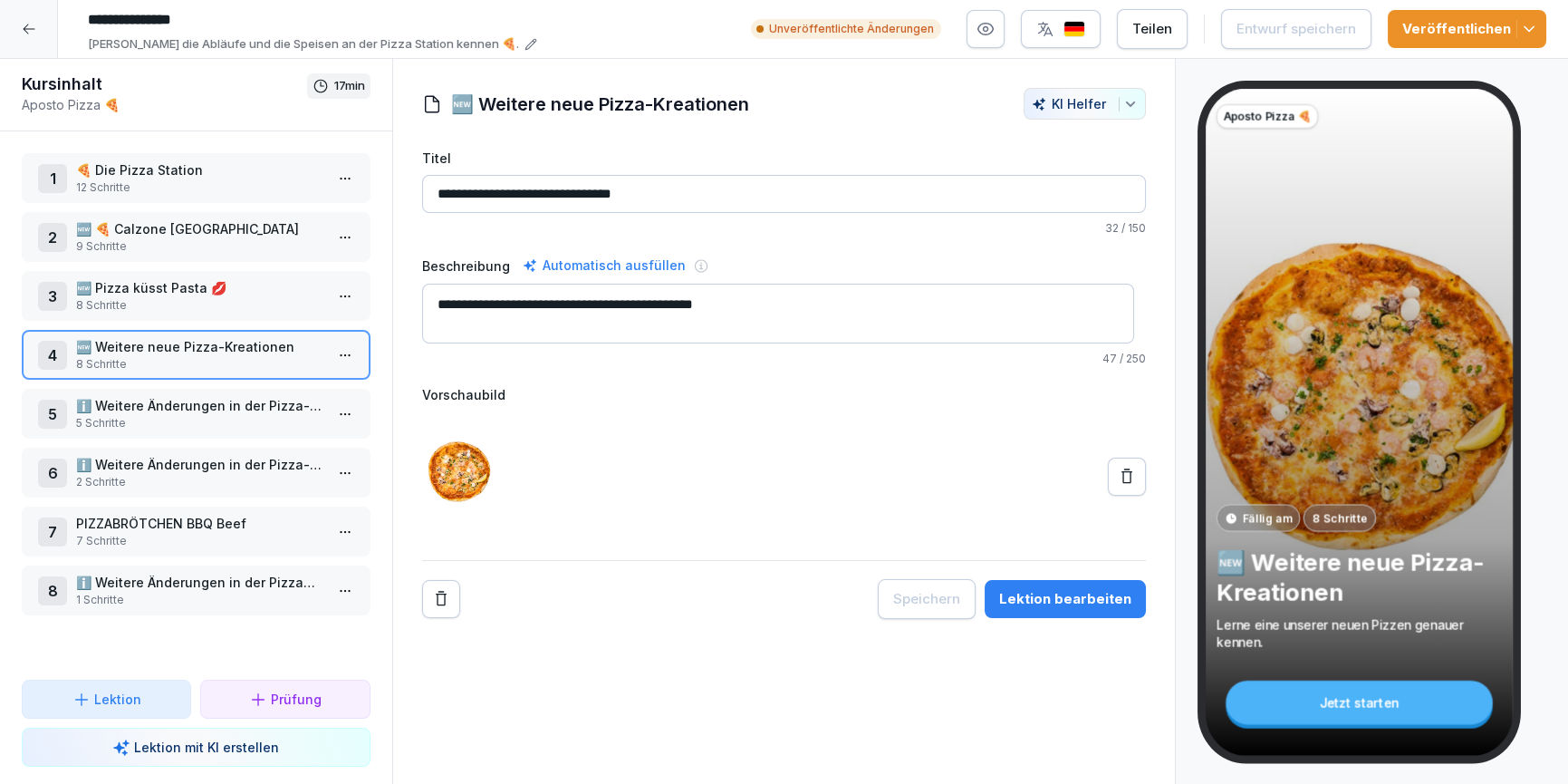
click at [114, 183] on p "12 Schritte" at bounding box center [200, 187] width 247 height 16
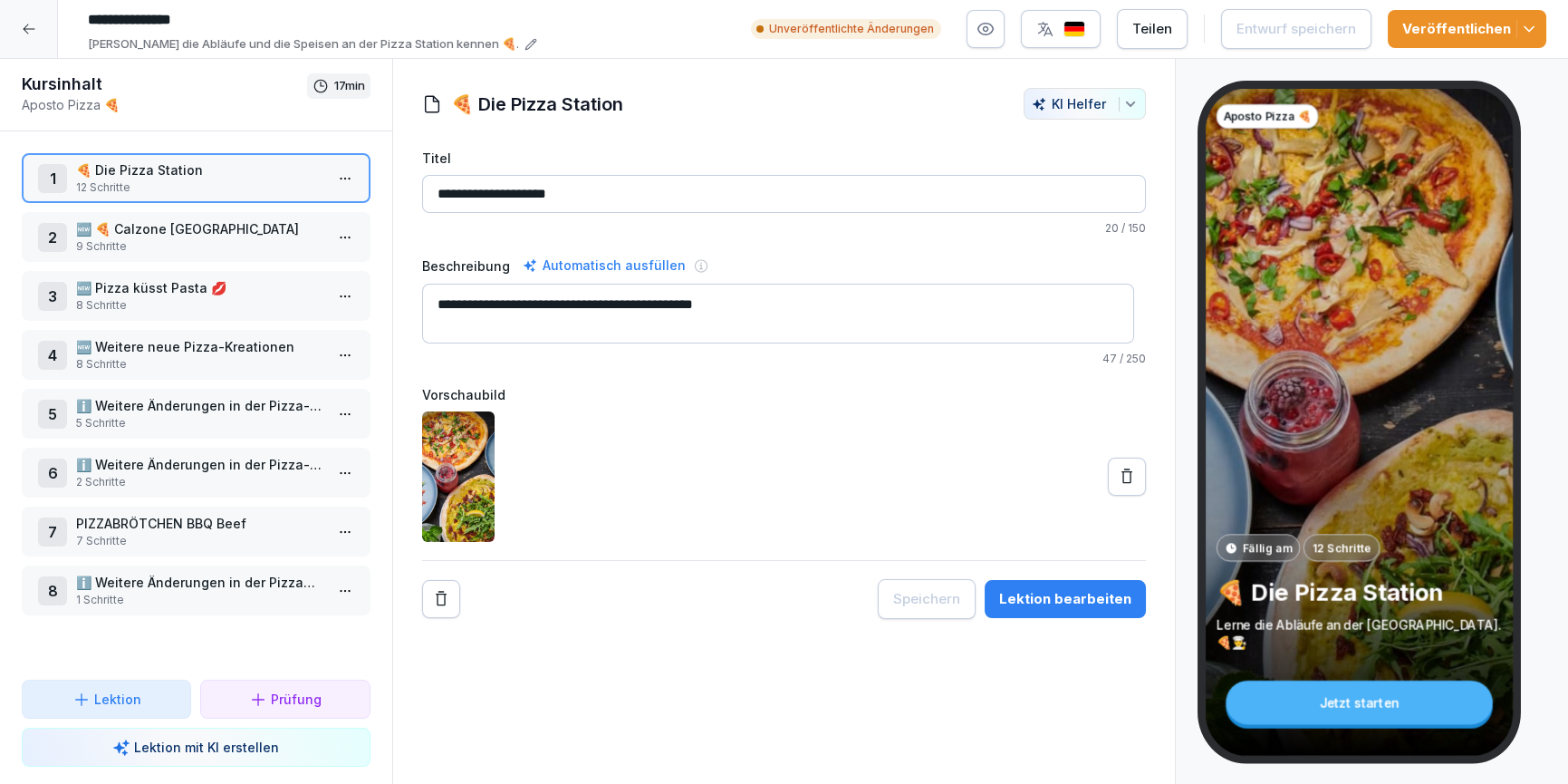
click at [1076, 596] on div "Lektion bearbeiten" at bounding box center [1065, 599] width 132 height 20
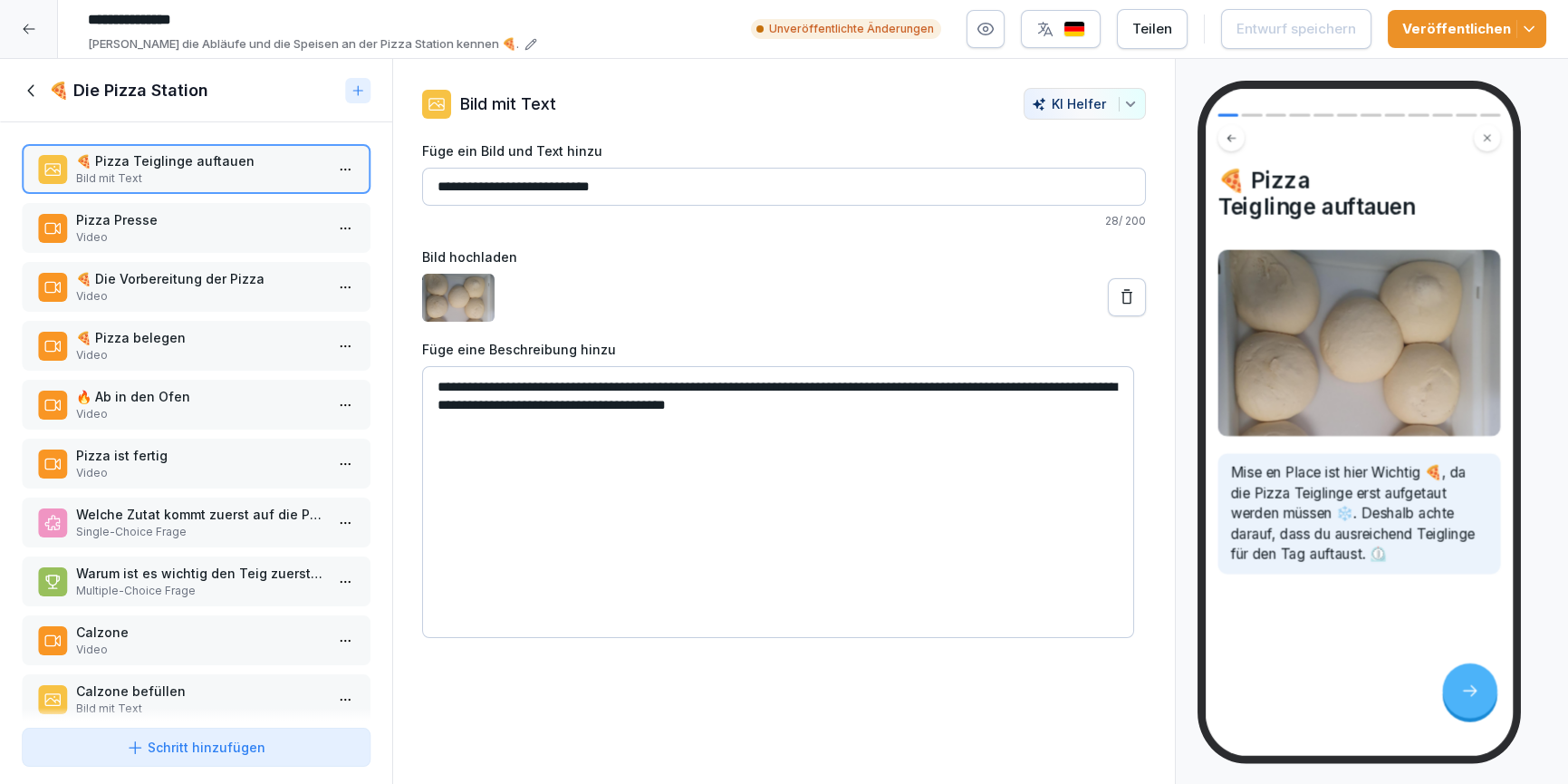
click at [122, 215] on p "Pizza Presse" at bounding box center [200, 220] width 247 height 19
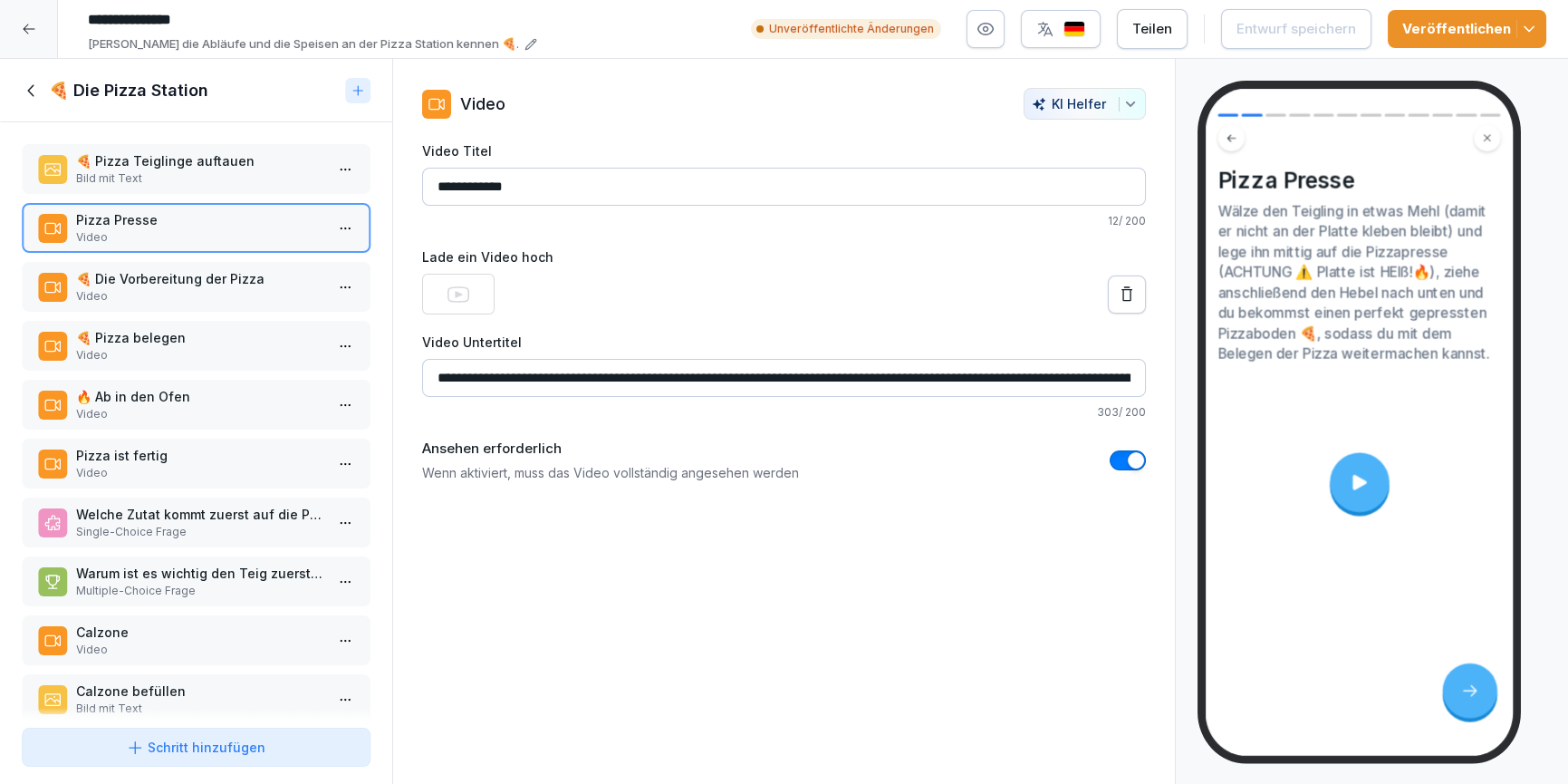
click at [1382, 489] on div at bounding box center [1360, 482] width 60 height 60
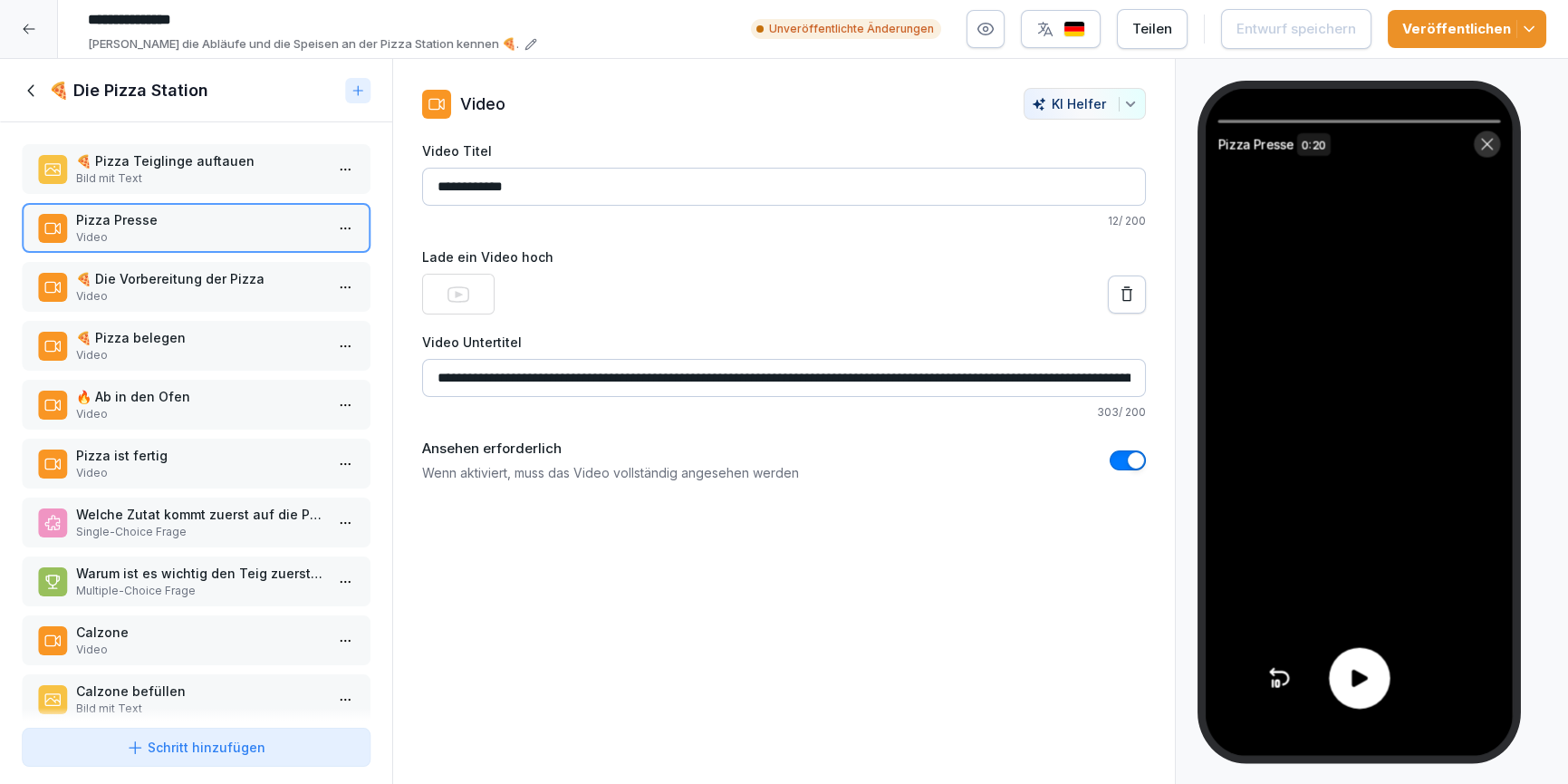
click at [1352, 681] on icon at bounding box center [1359, 678] width 16 height 17
click at [194, 280] on p "🍕 Die Vorbereitung der Pizza" at bounding box center [200, 279] width 247 height 19
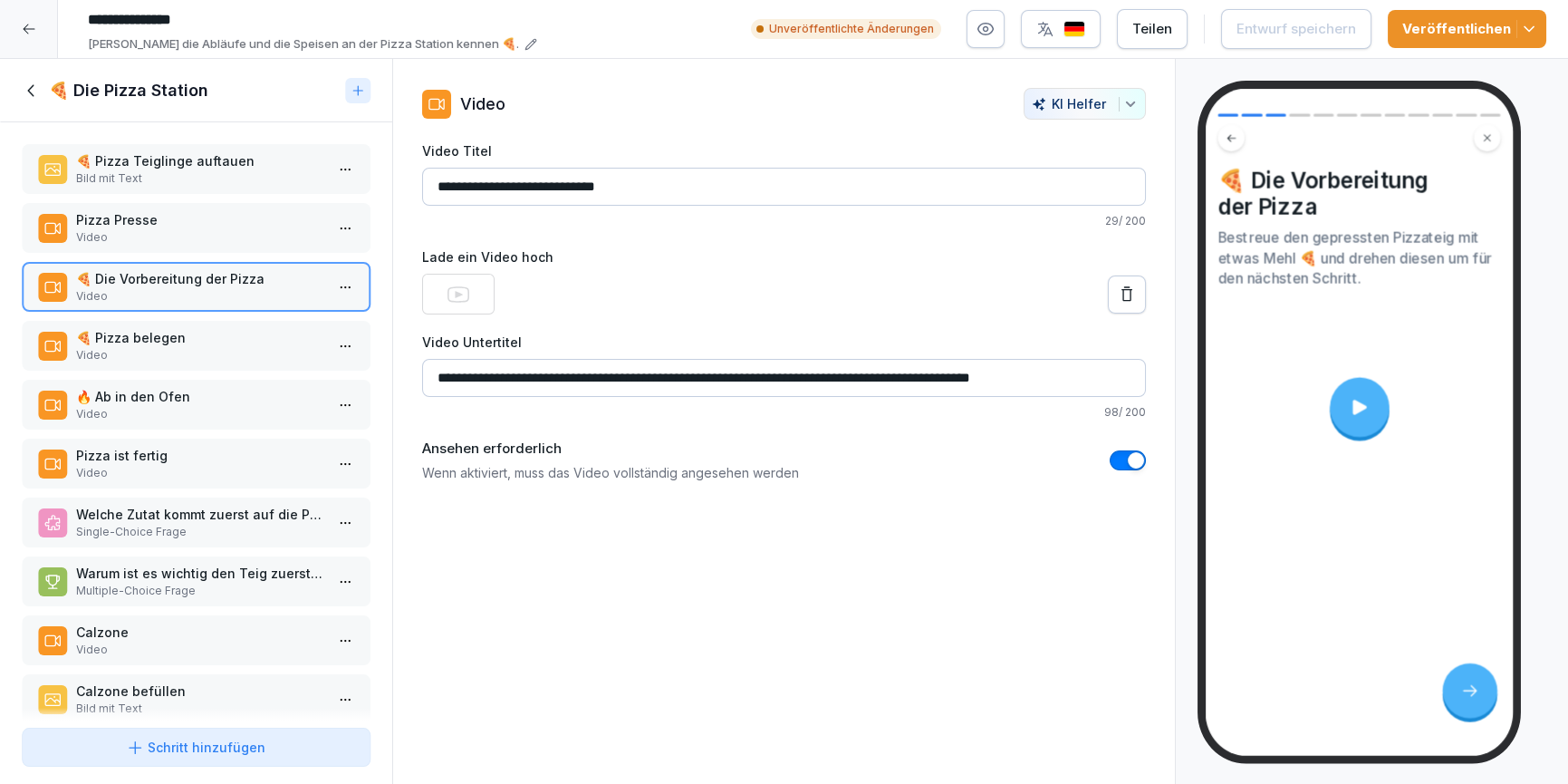
click at [1383, 405] on div at bounding box center [1360, 406] width 60 height 60
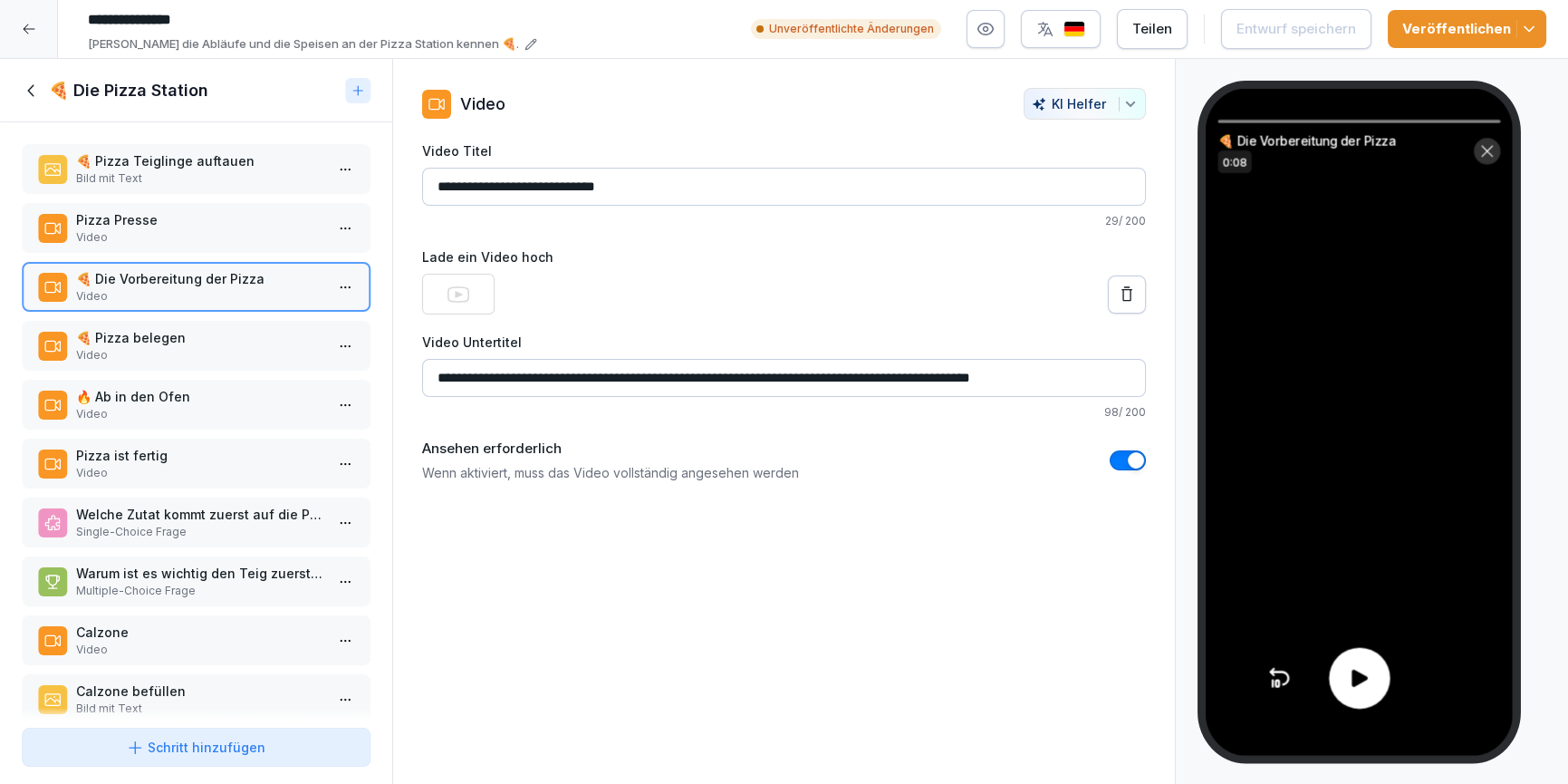
click at [1360, 655] on div at bounding box center [1359, 678] width 61 height 61
click at [98, 345] on p "🍕 Pizza belegen" at bounding box center [200, 338] width 247 height 19
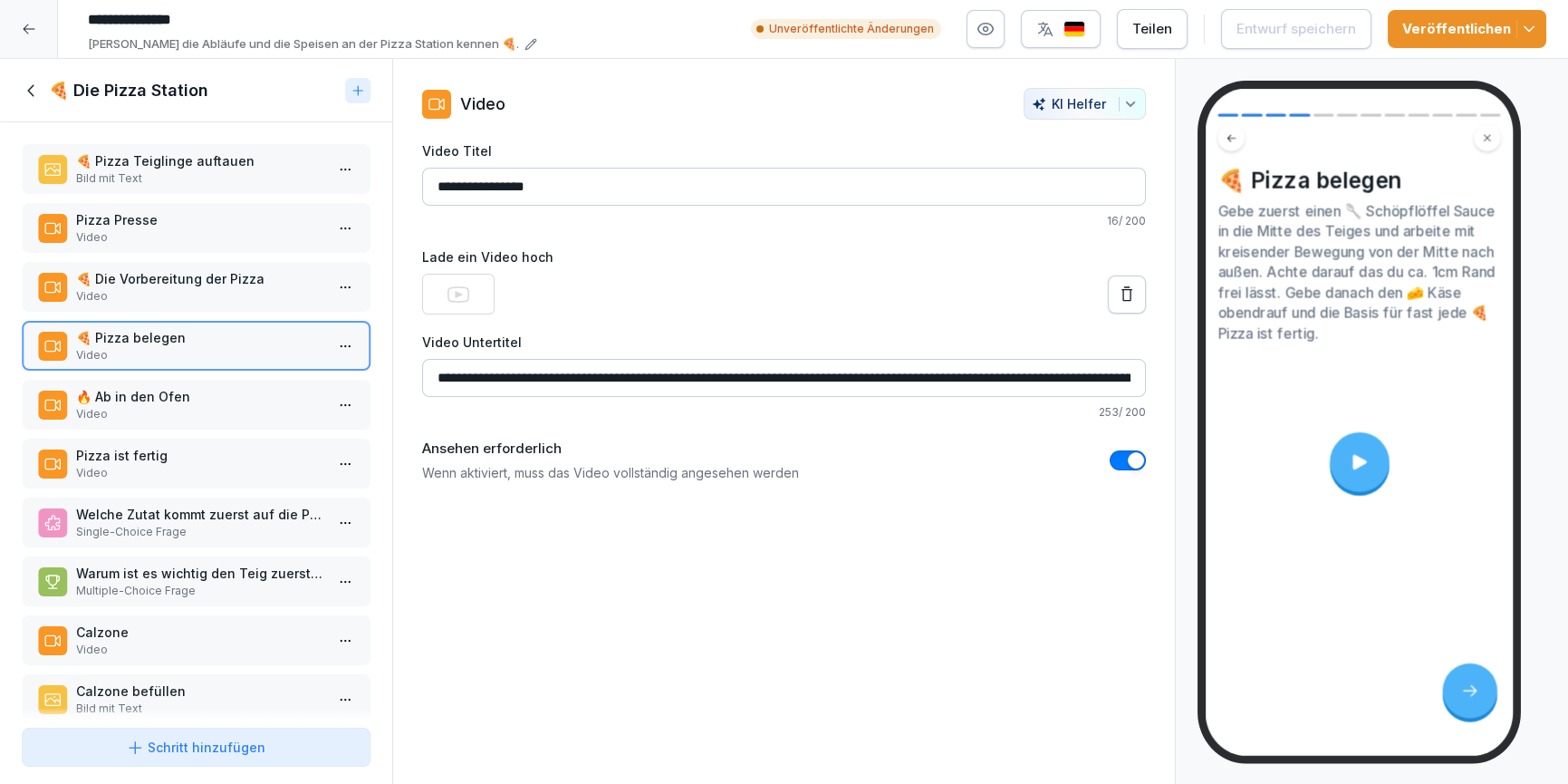
click at [140, 387] on p "🔥 Ab in den Ofen" at bounding box center [200, 397] width 247 height 19
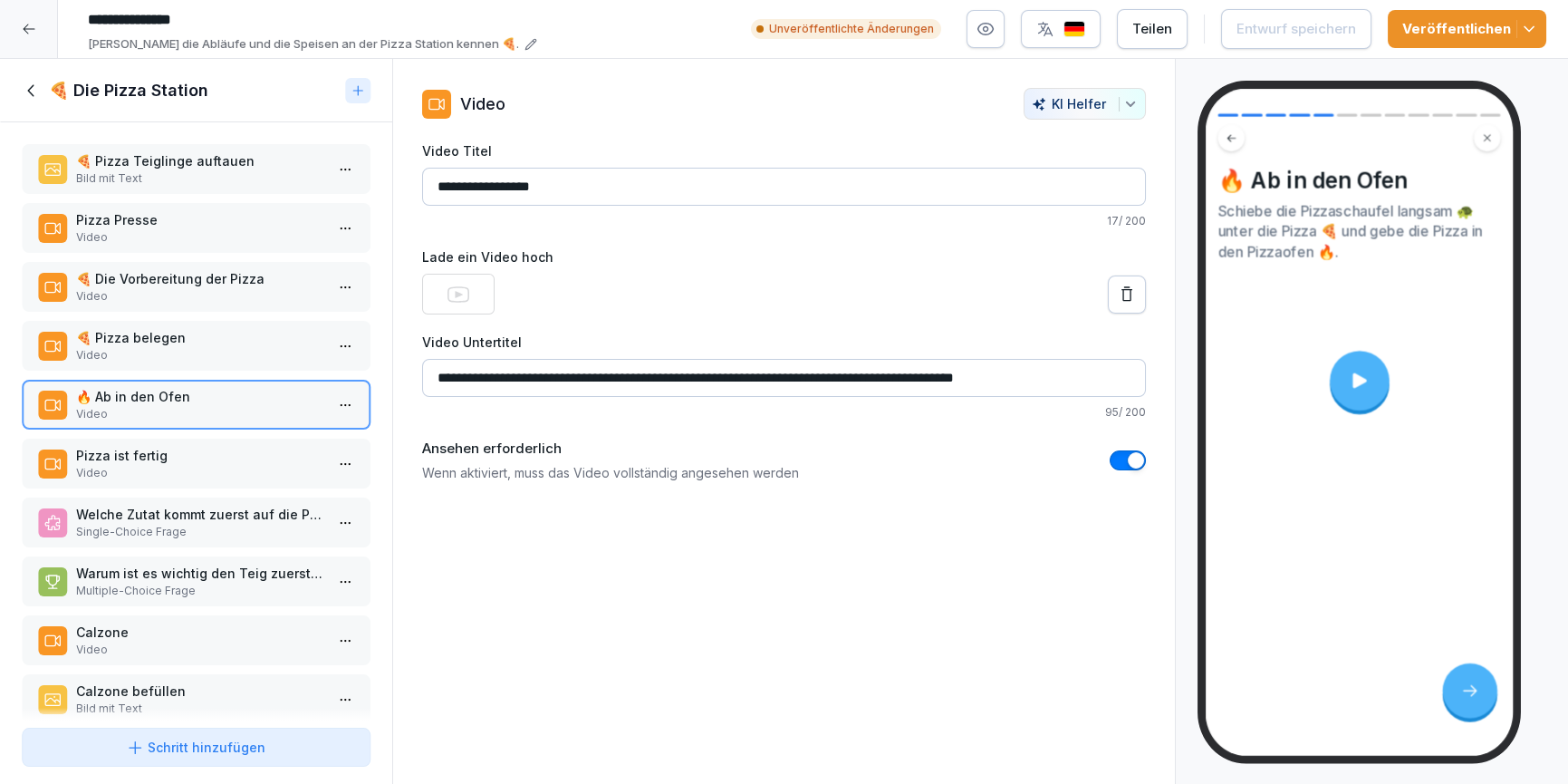
click at [32, 87] on icon at bounding box center [32, 91] width 20 height 20
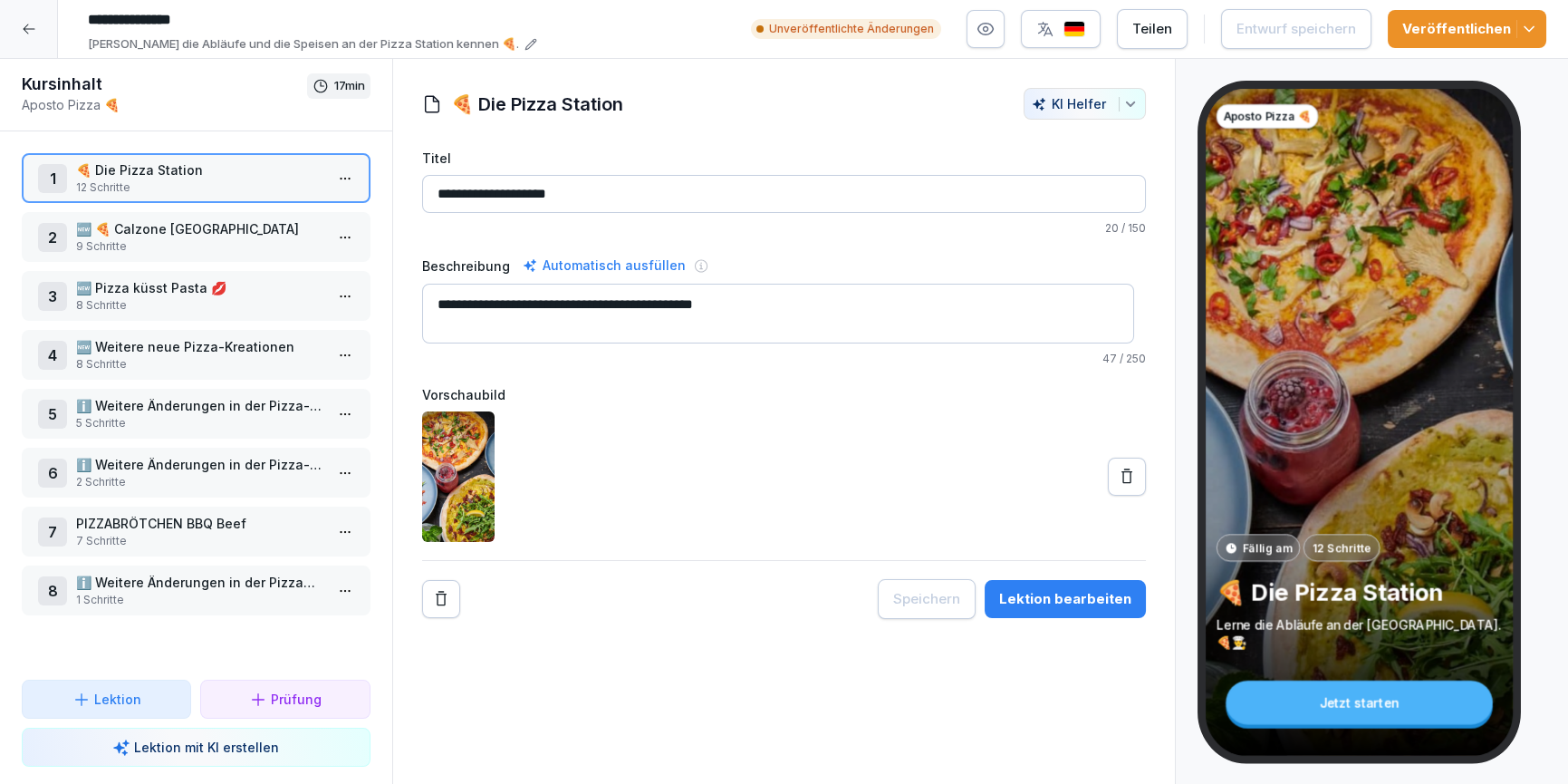
click at [193, 475] on p "2 Schritte" at bounding box center [200, 482] width 247 height 16
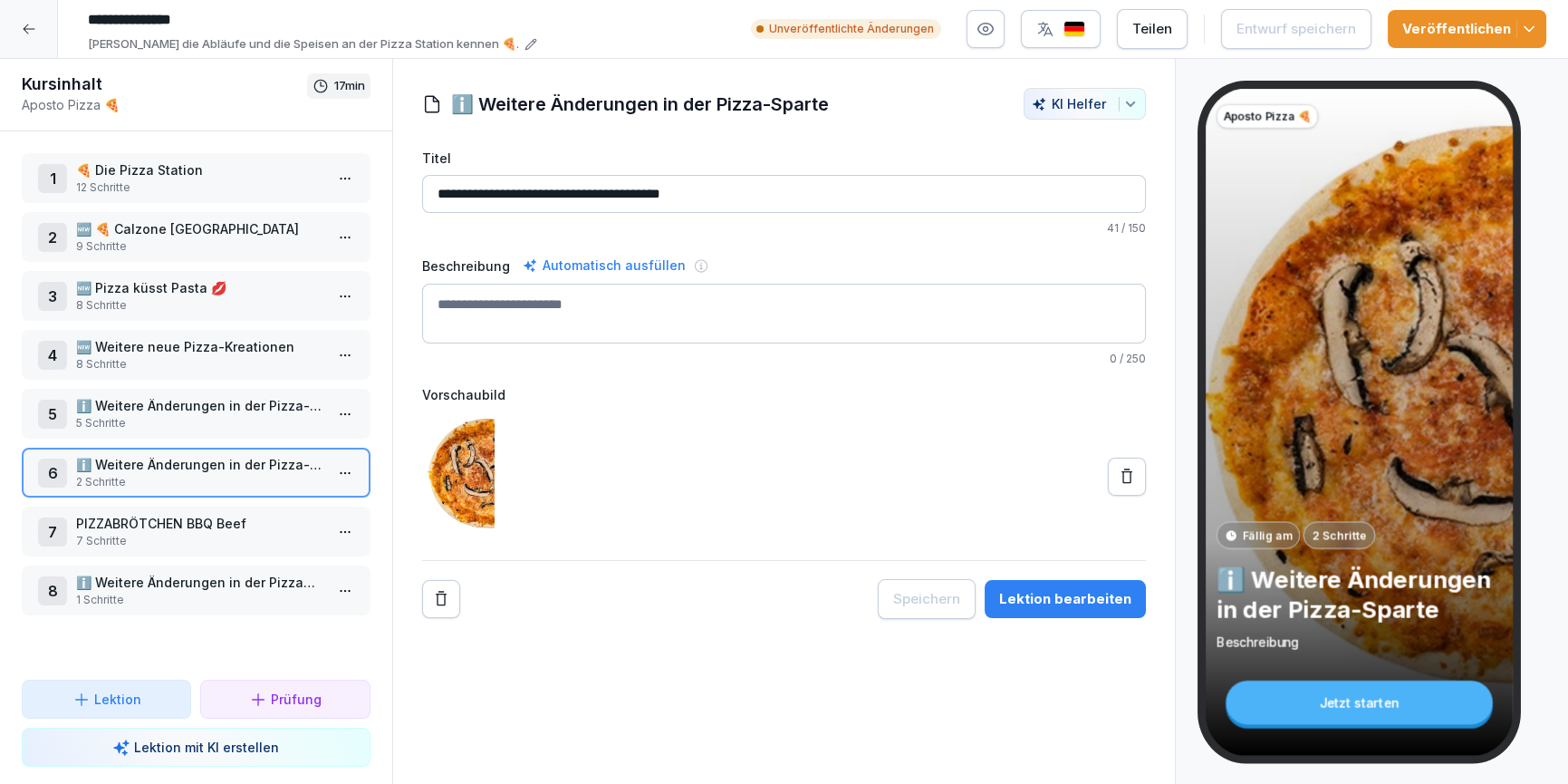
click at [1021, 580] on button "Lektion bearbeiten" at bounding box center [1065, 599] width 161 height 38
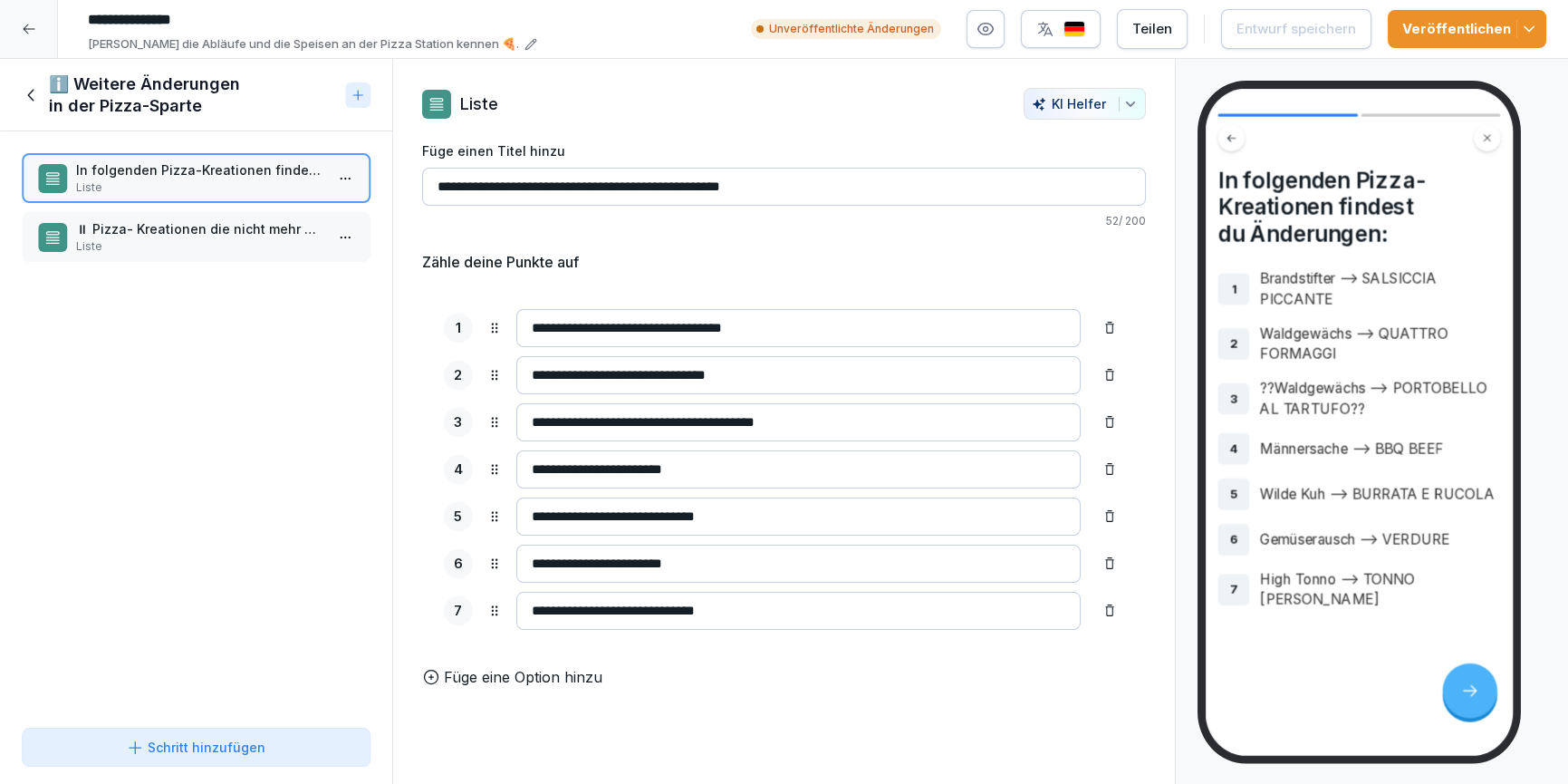
click at [27, 86] on icon at bounding box center [32, 95] width 20 height 20
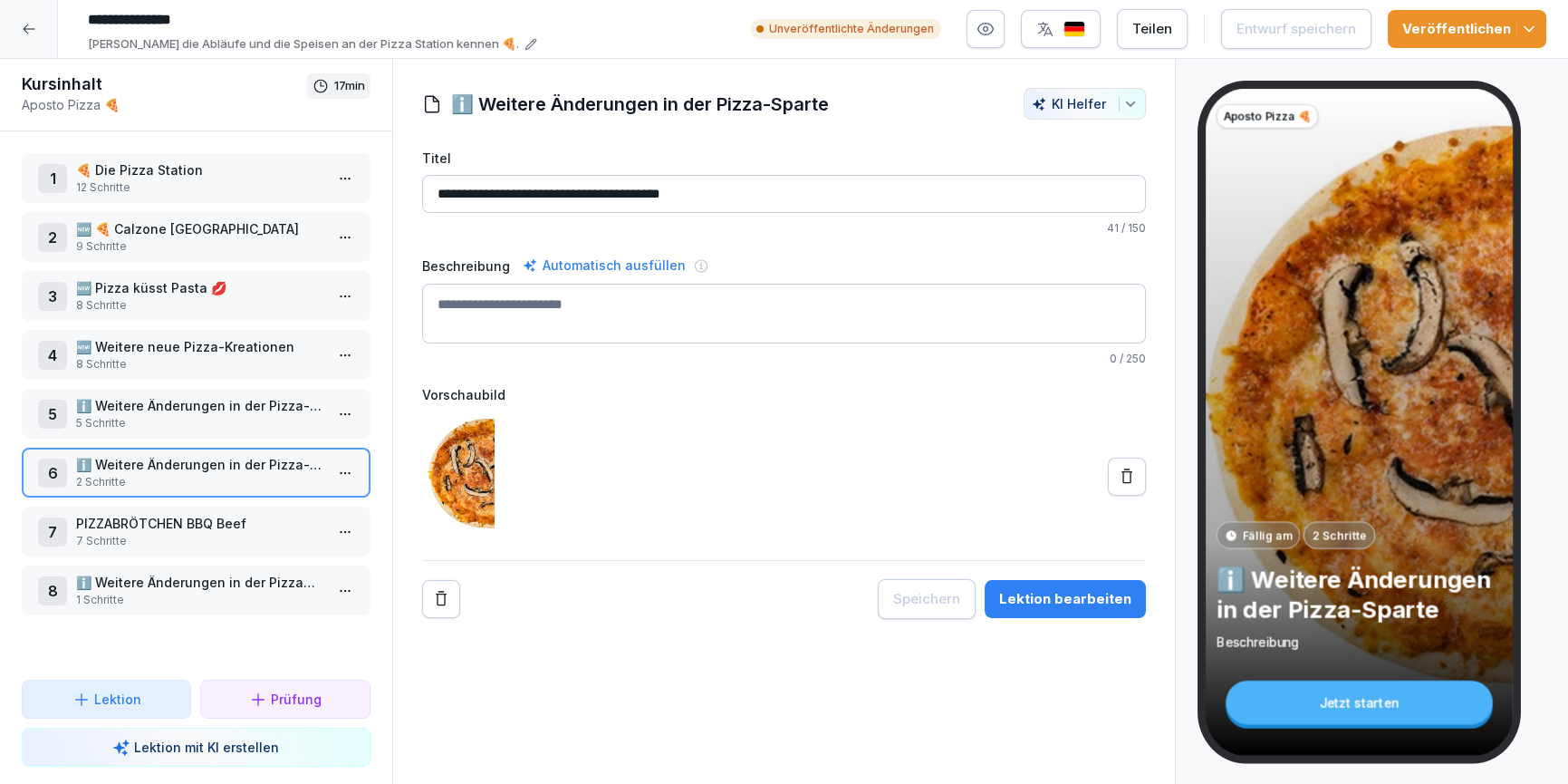
click at [182, 425] on p "5 Schritte" at bounding box center [200, 423] width 247 height 16
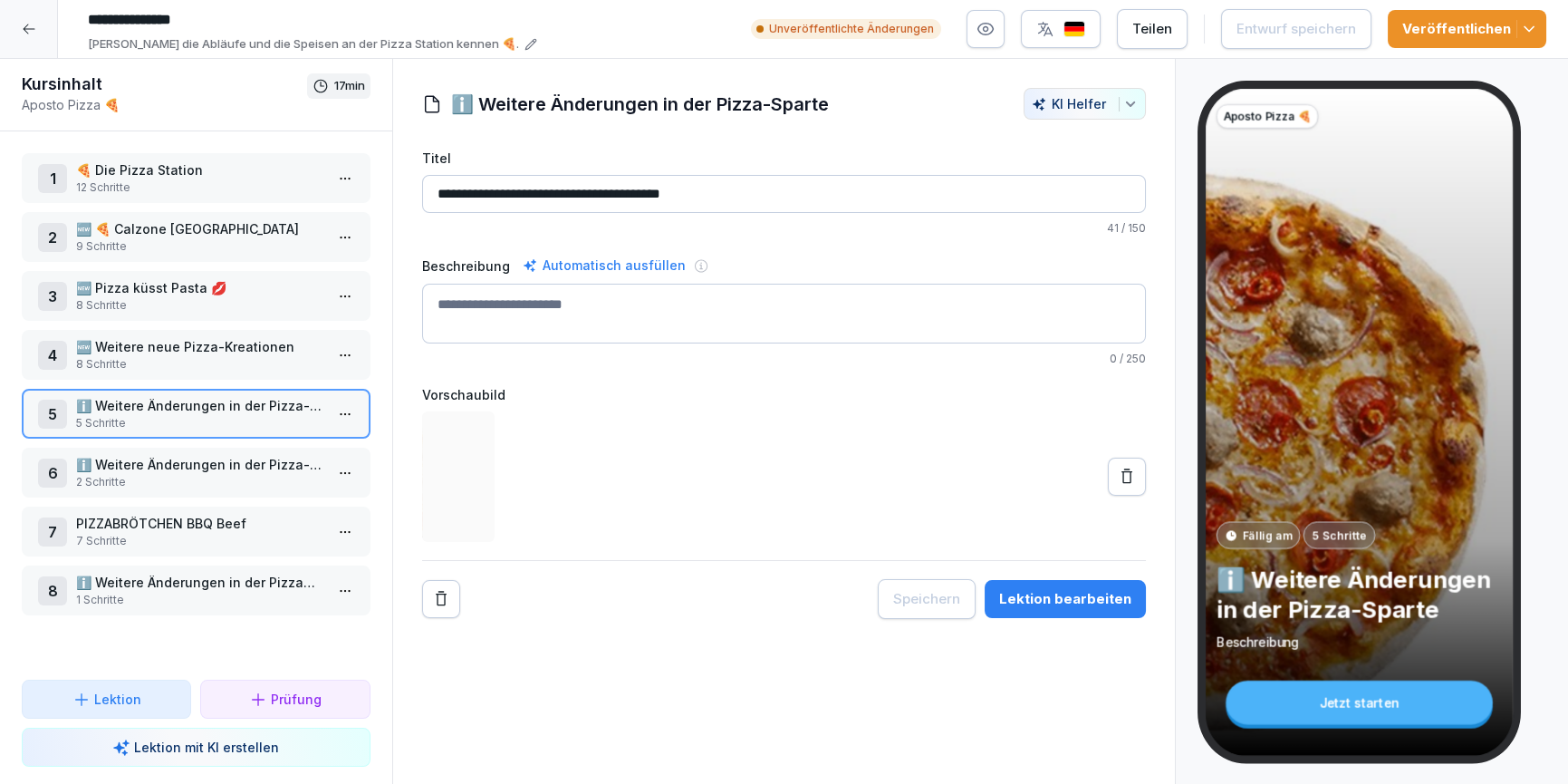
click at [1040, 595] on div "Lektion bearbeiten" at bounding box center [1065, 599] width 132 height 20
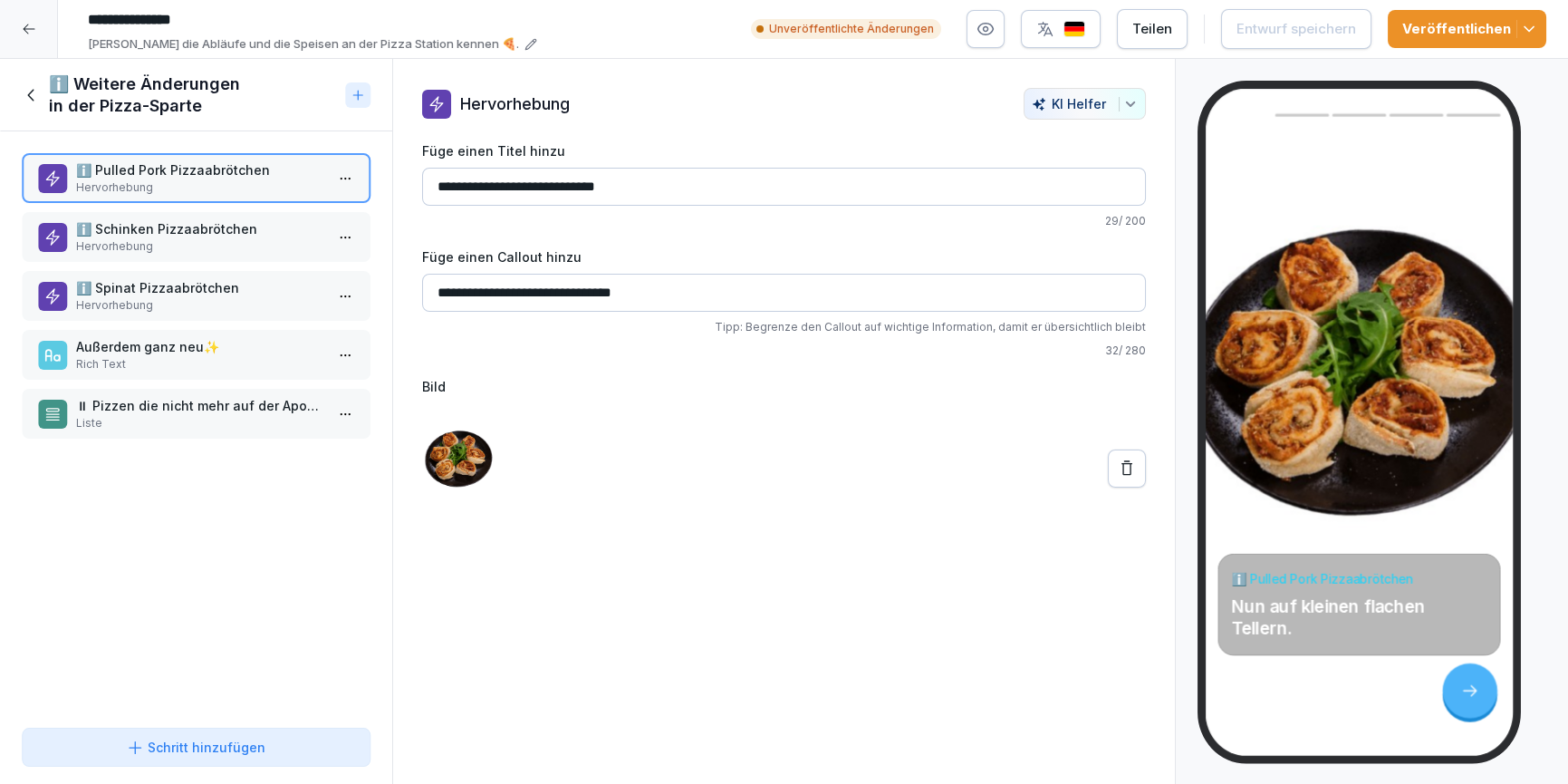
click at [30, 87] on icon at bounding box center [32, 95] width 20 height 20
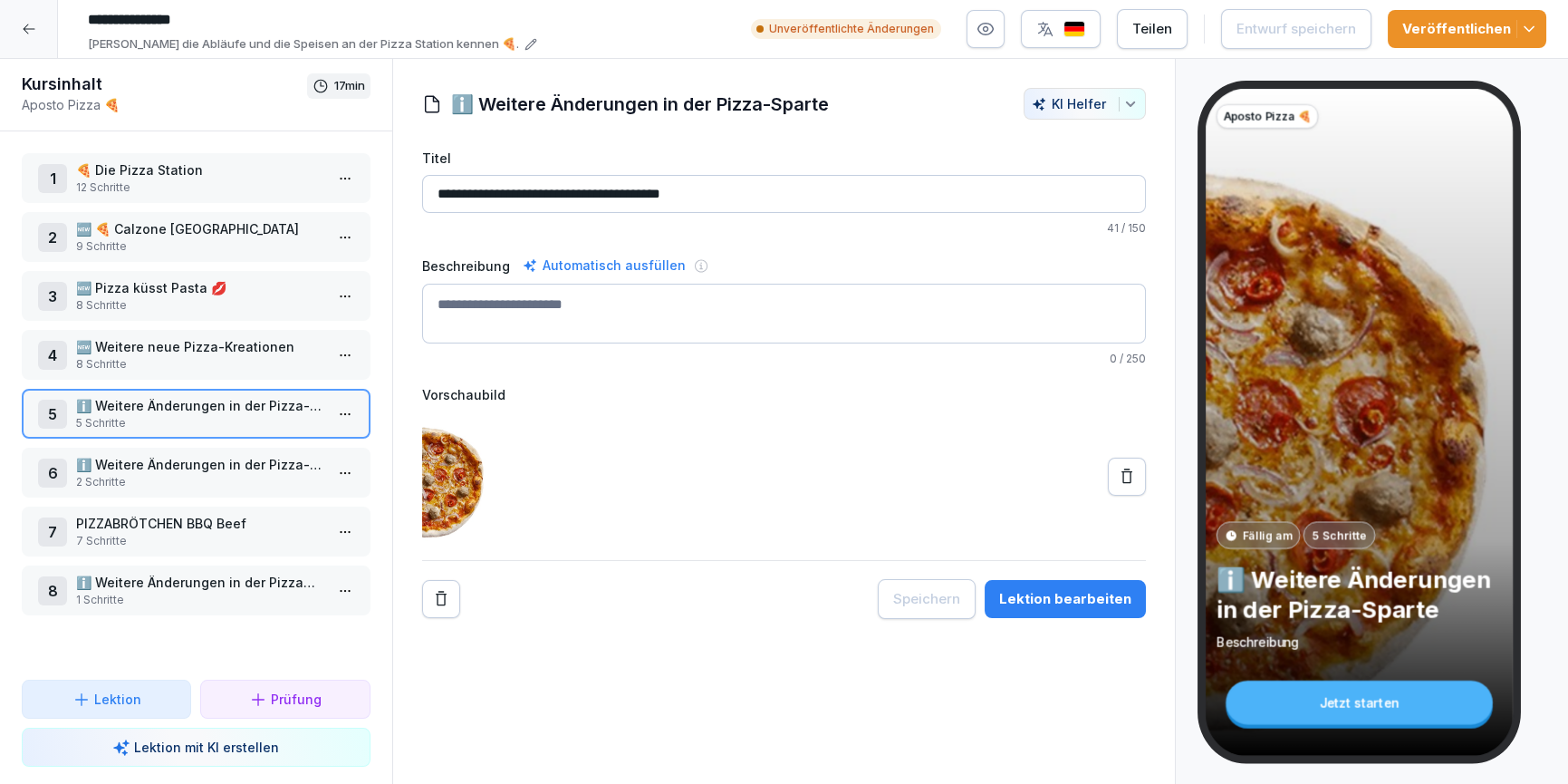
click at [184, 372] on div "4 🆕 Weitere neue Pizza-Kreationen 8 Schritte" at bounding box center [196, 355] width 349 height 50
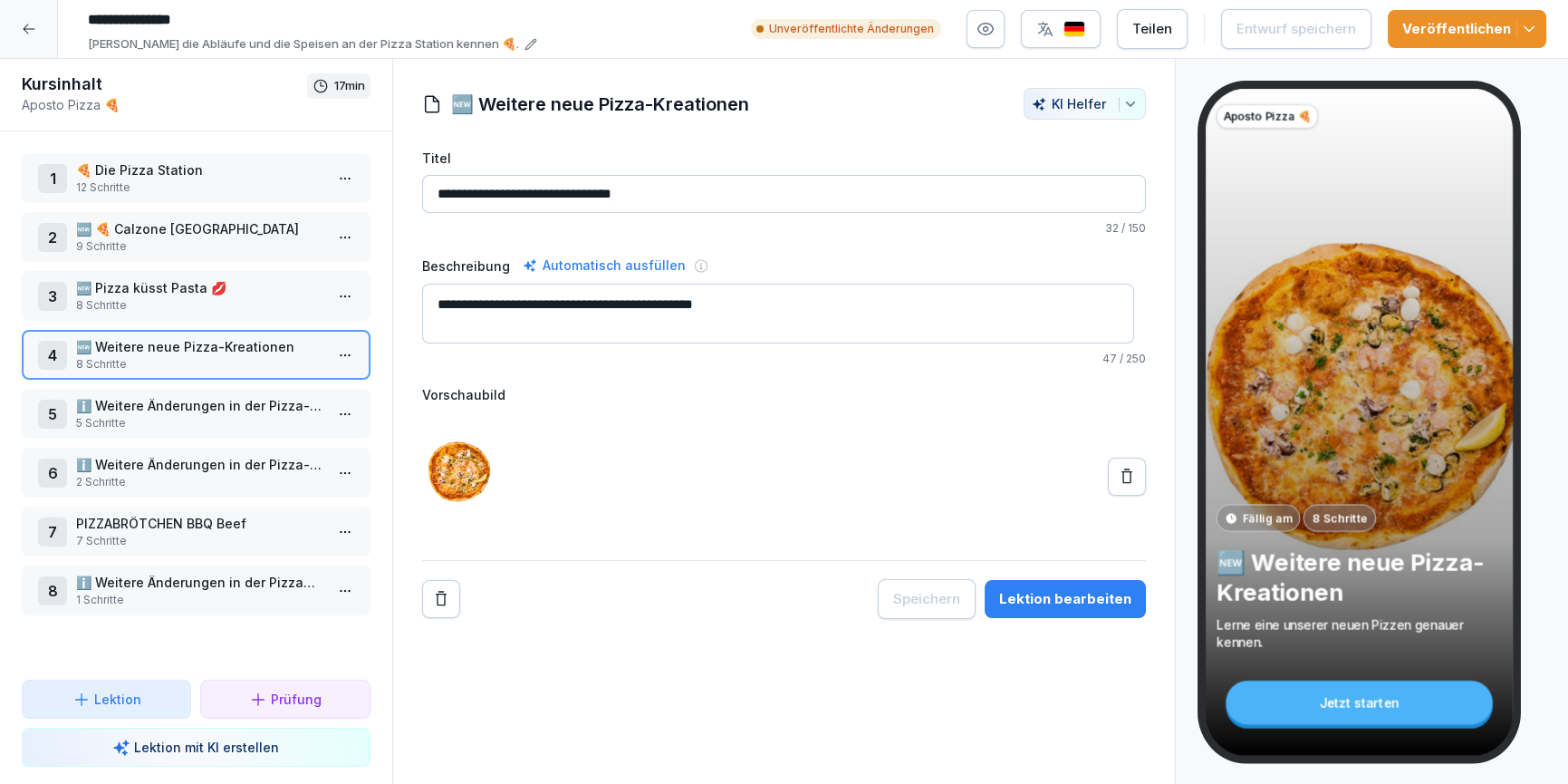
click at [1035, 584] on button "Lektion bearbeiten" at bounding box center [1065, 599] width 161 height 38
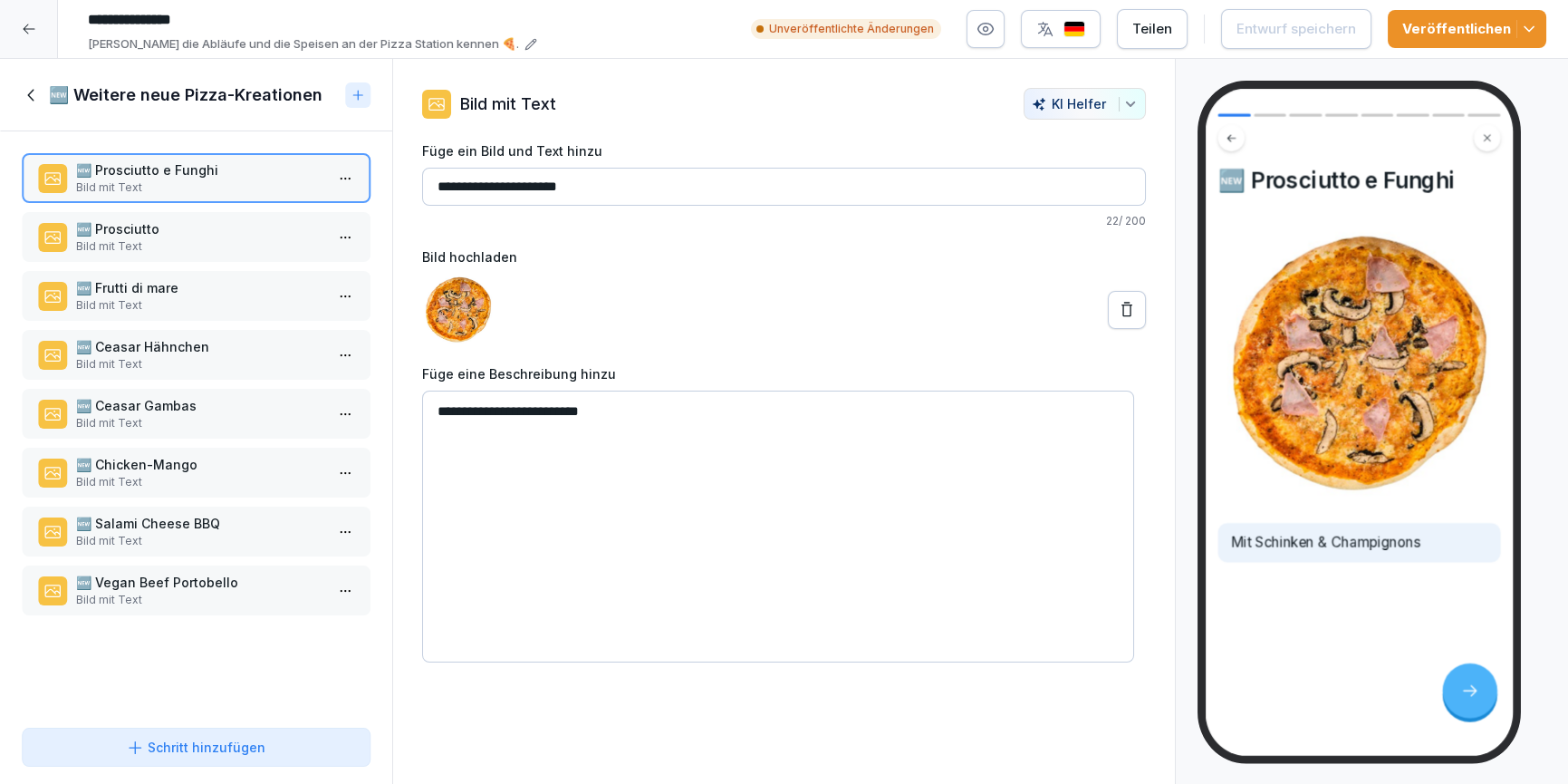
click at [168, 255] on div "🆕 Prosciutto Bild mit Text" at bounding box center [196, 238] width 349 height 50
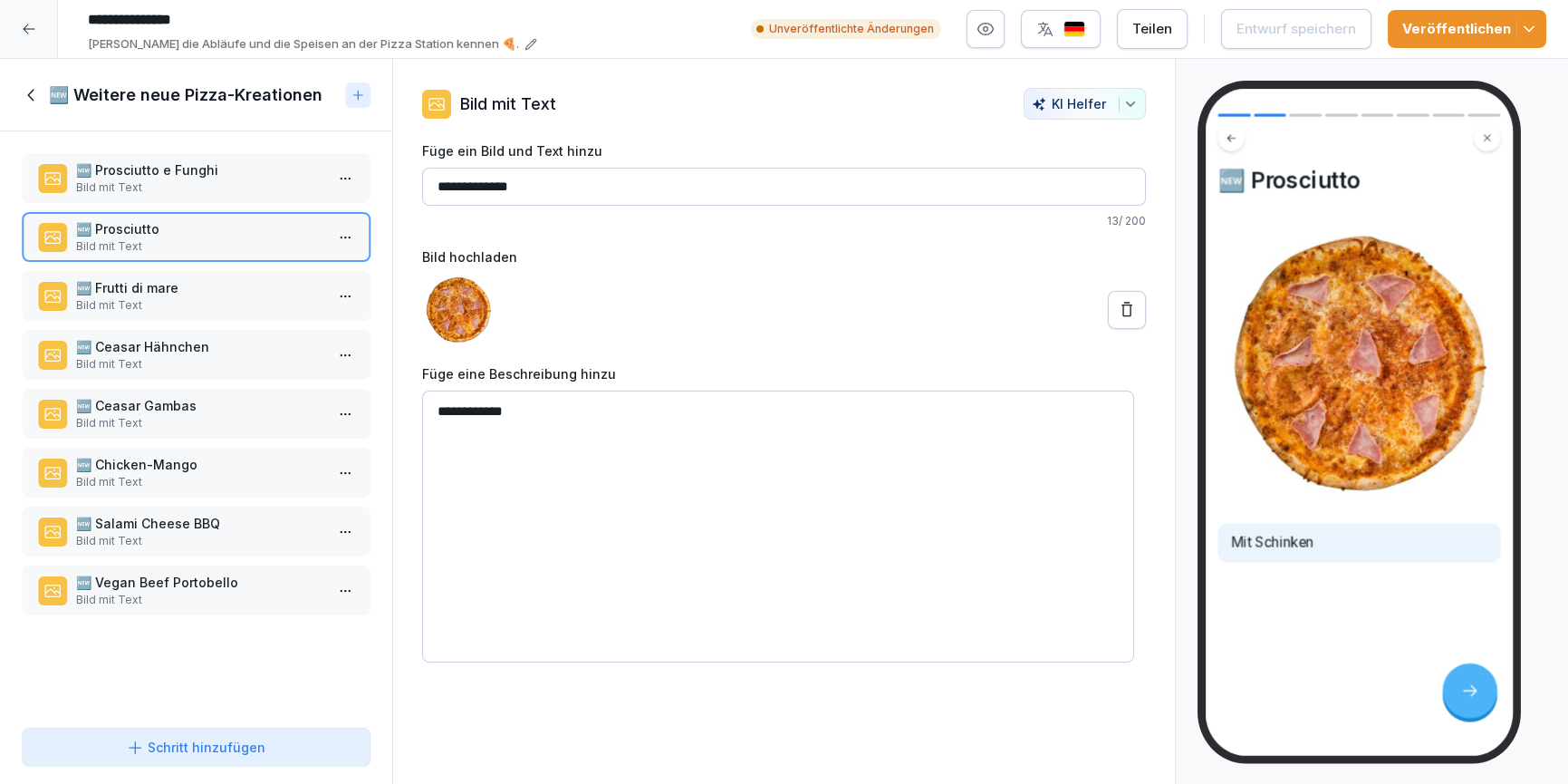
click at [481, 421] on textarea "**********" at bounding box center [778, 526] width 713 height 272
click at [151, 316] on div "🆕 Frutti di mare Bild mit Text" at bounding box center [196, 296] width 349 height 50
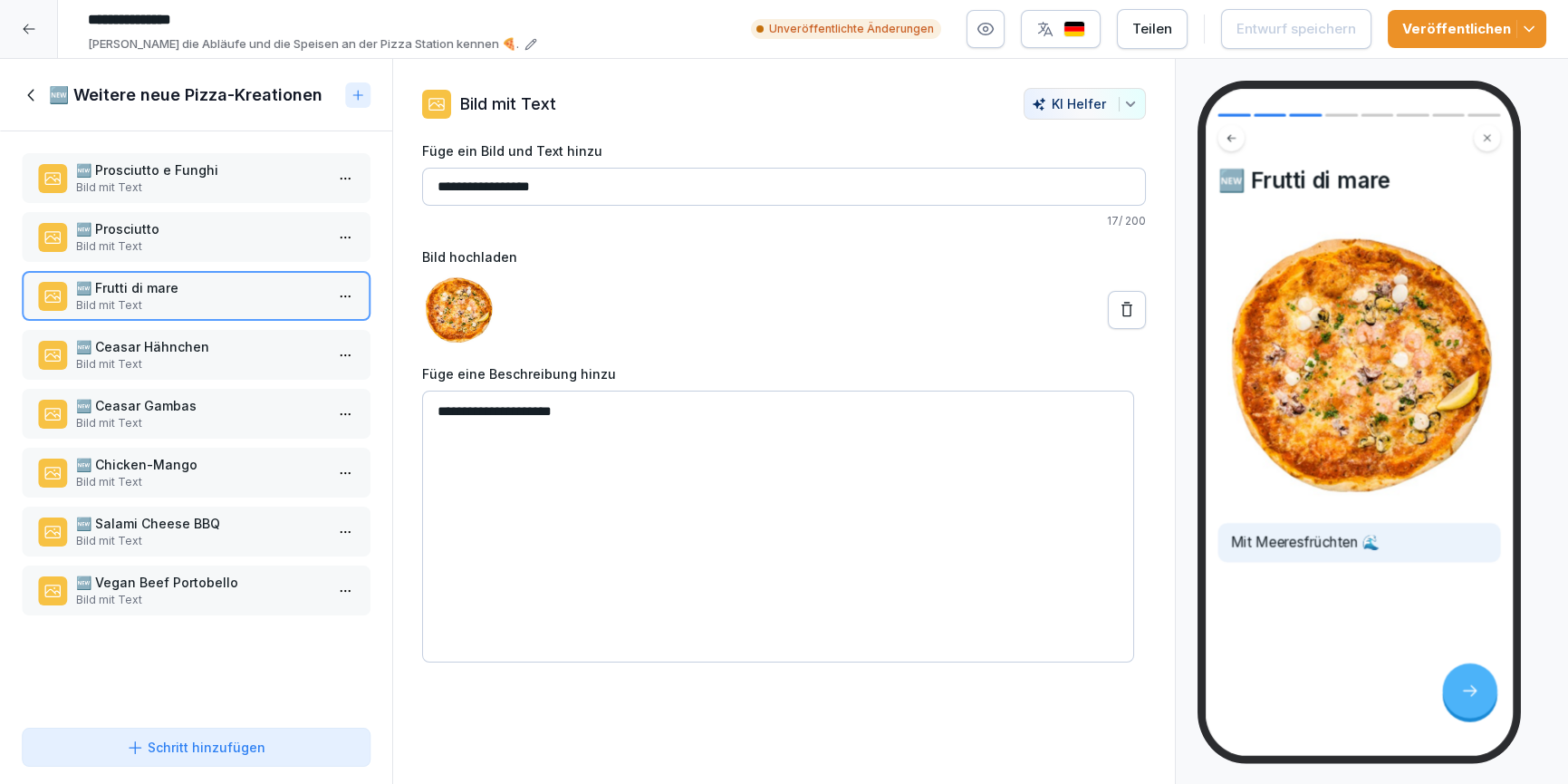
click at [223, 360] on p "Bild mit Text" at bounding box center [200, 364] width 247 height 16
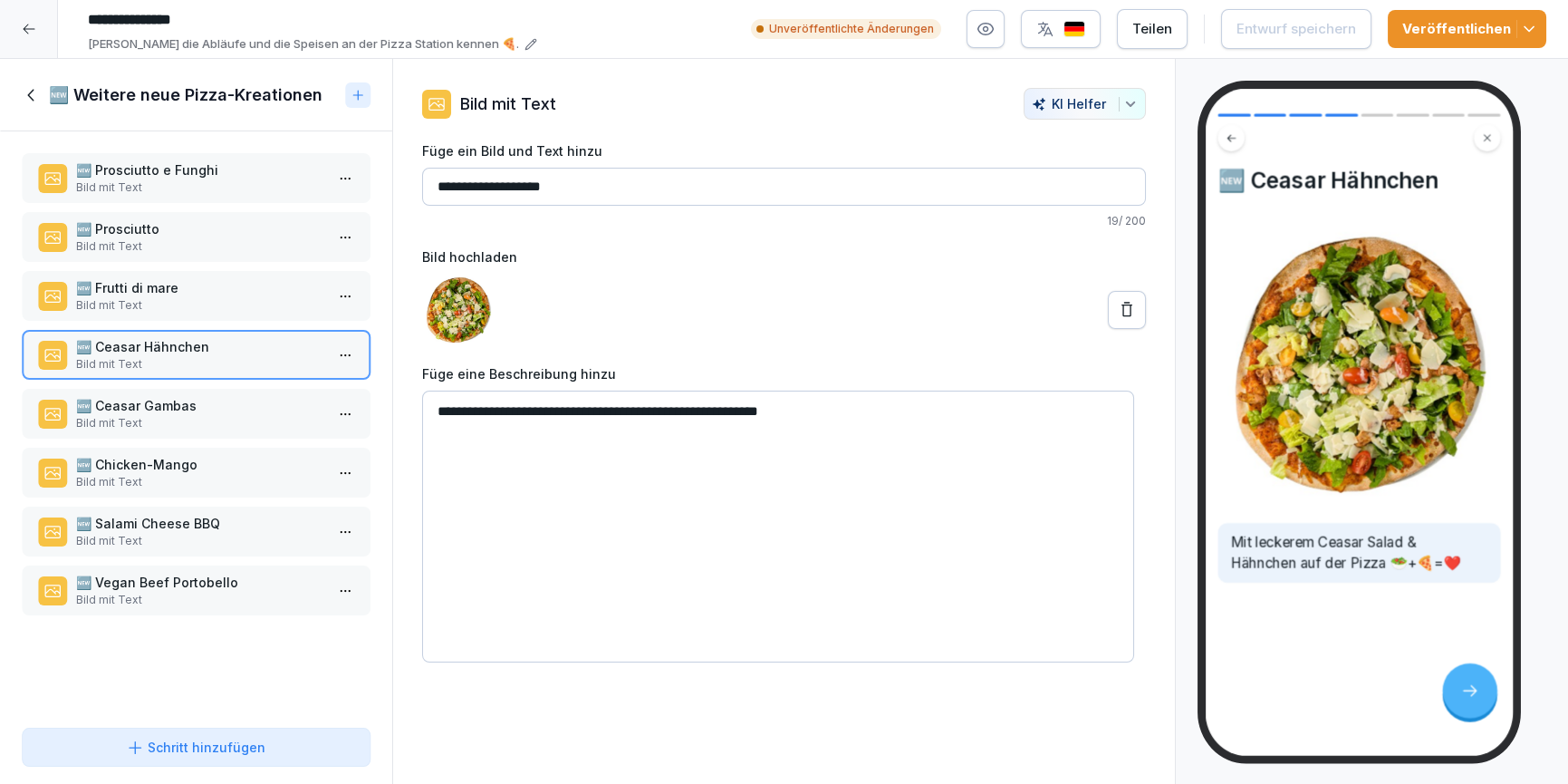
click at [34, 87] on icon at bounding box center [32, 95] width 20 height 20
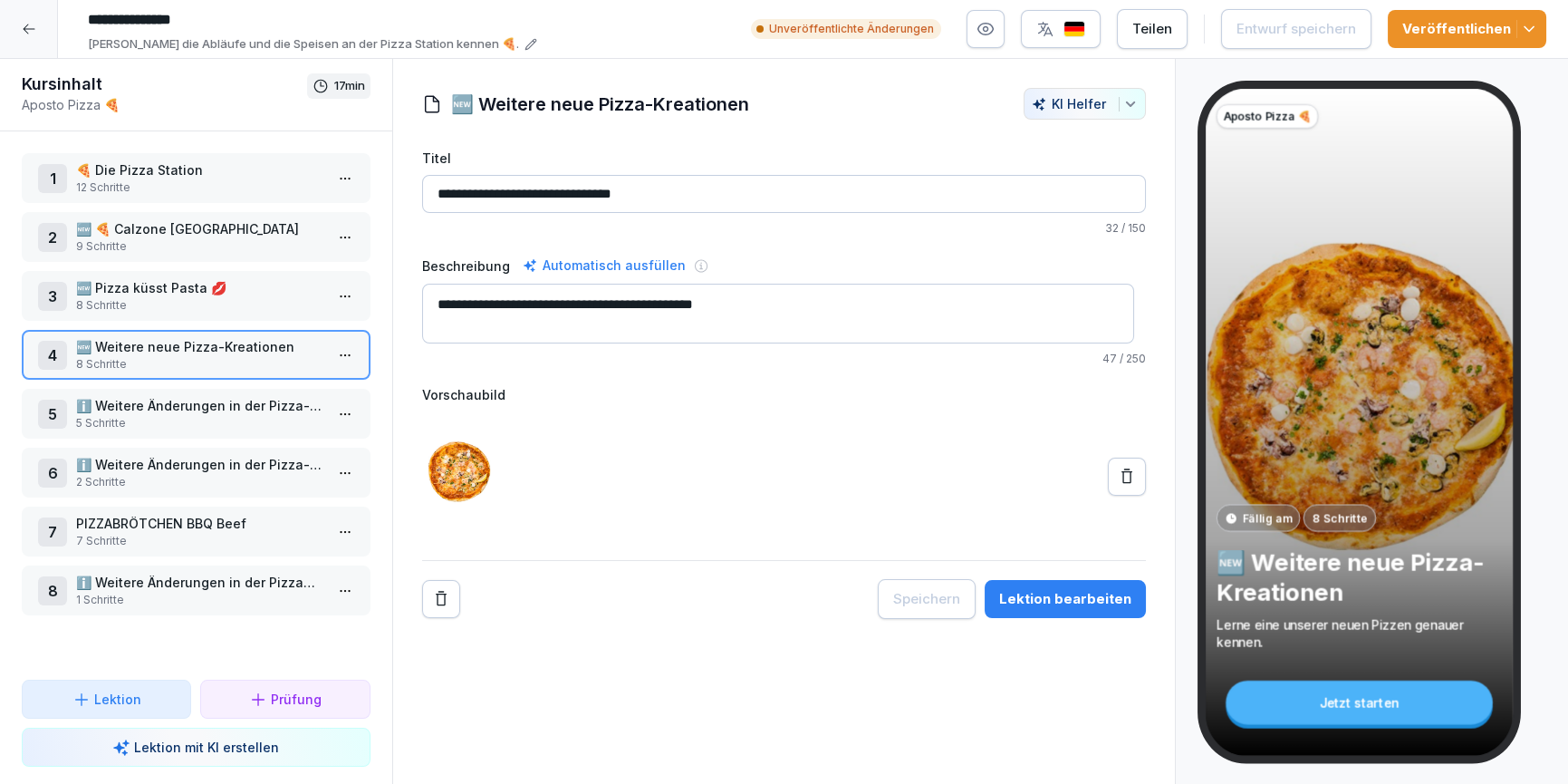
click at [18, 14] on div at bounding box center [29, 29] width 58 height 58
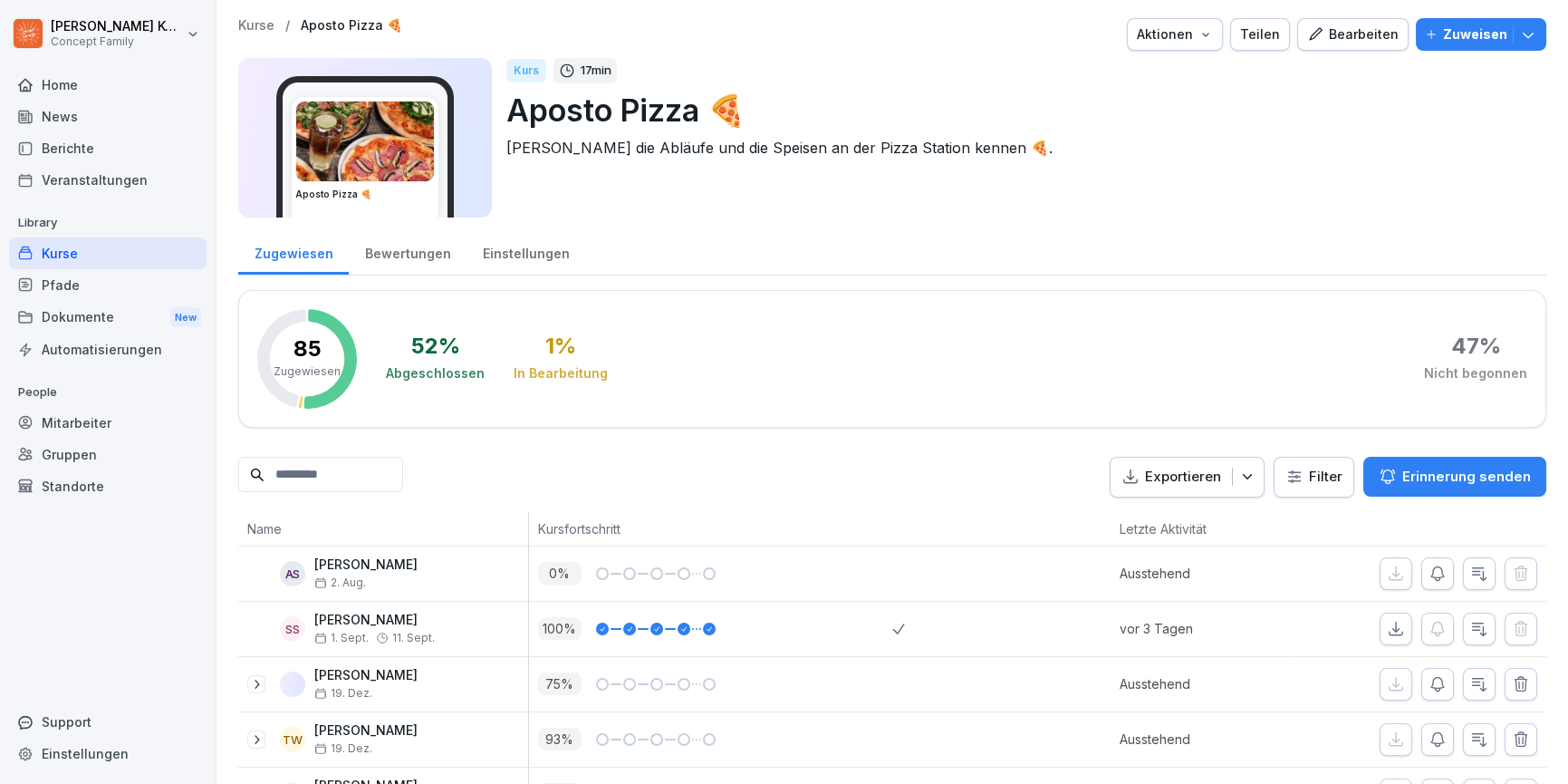
click at [55, 283] on div "Pfade" at bounding box center [107, 285] width 198 height 32
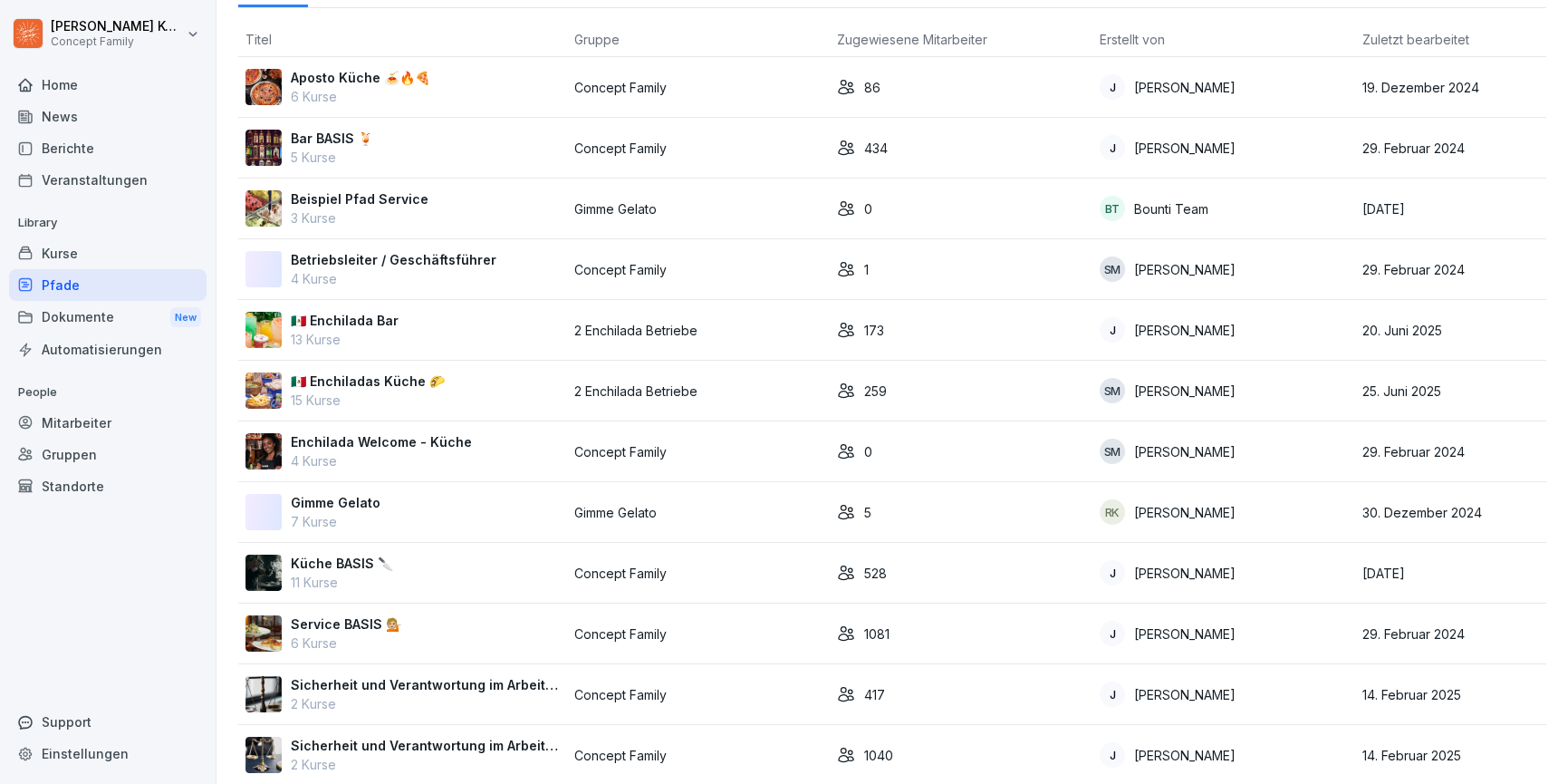
scroll to position [62, 0]
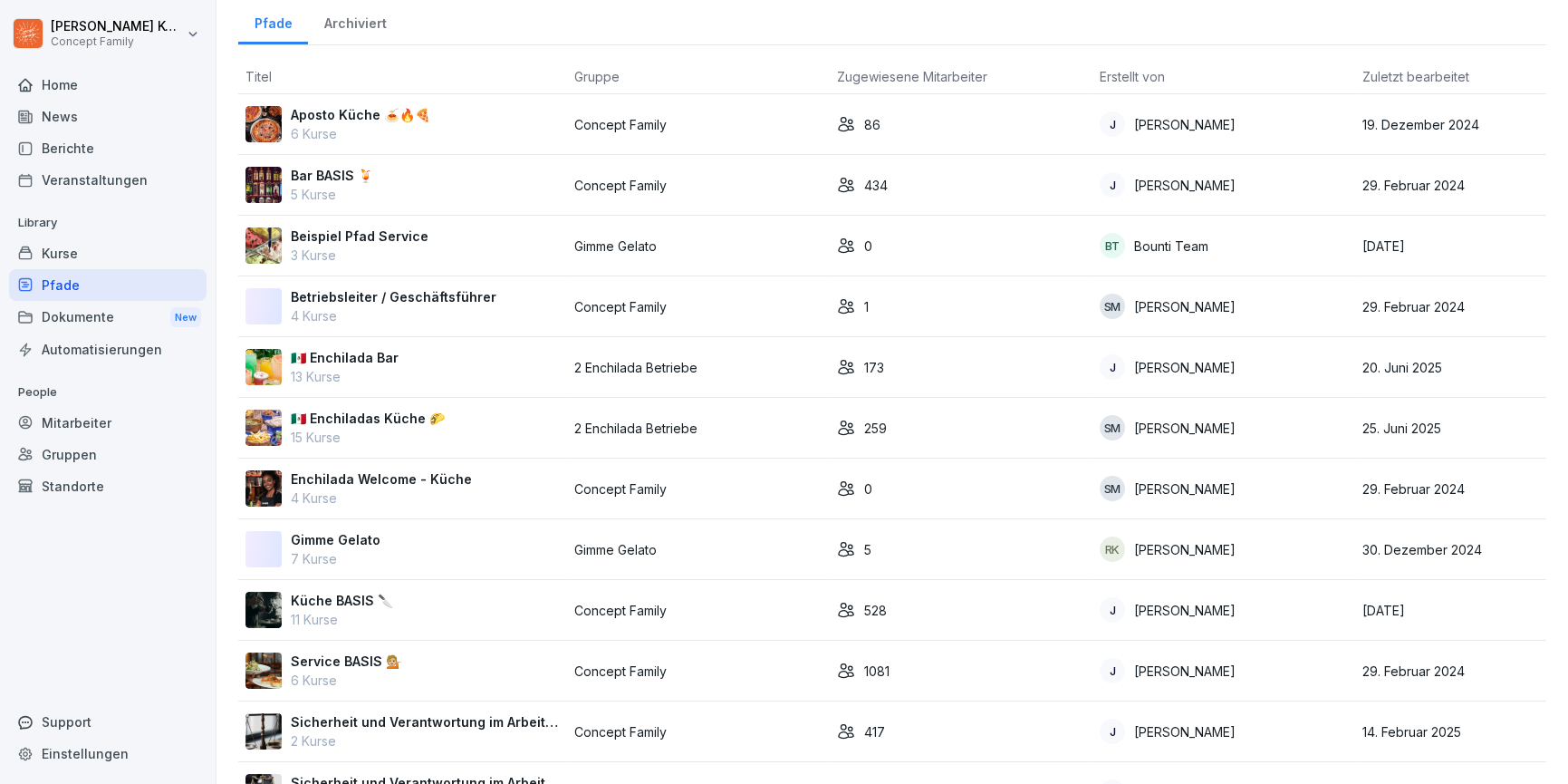
drag, startPoint x: 139, startPoint y: 259, endPoint x: 151, endPoint y: 258, distance: 12.0
click at [139, 259] on div "Kurse" at bounding box center [107, 253] width 198 height 32
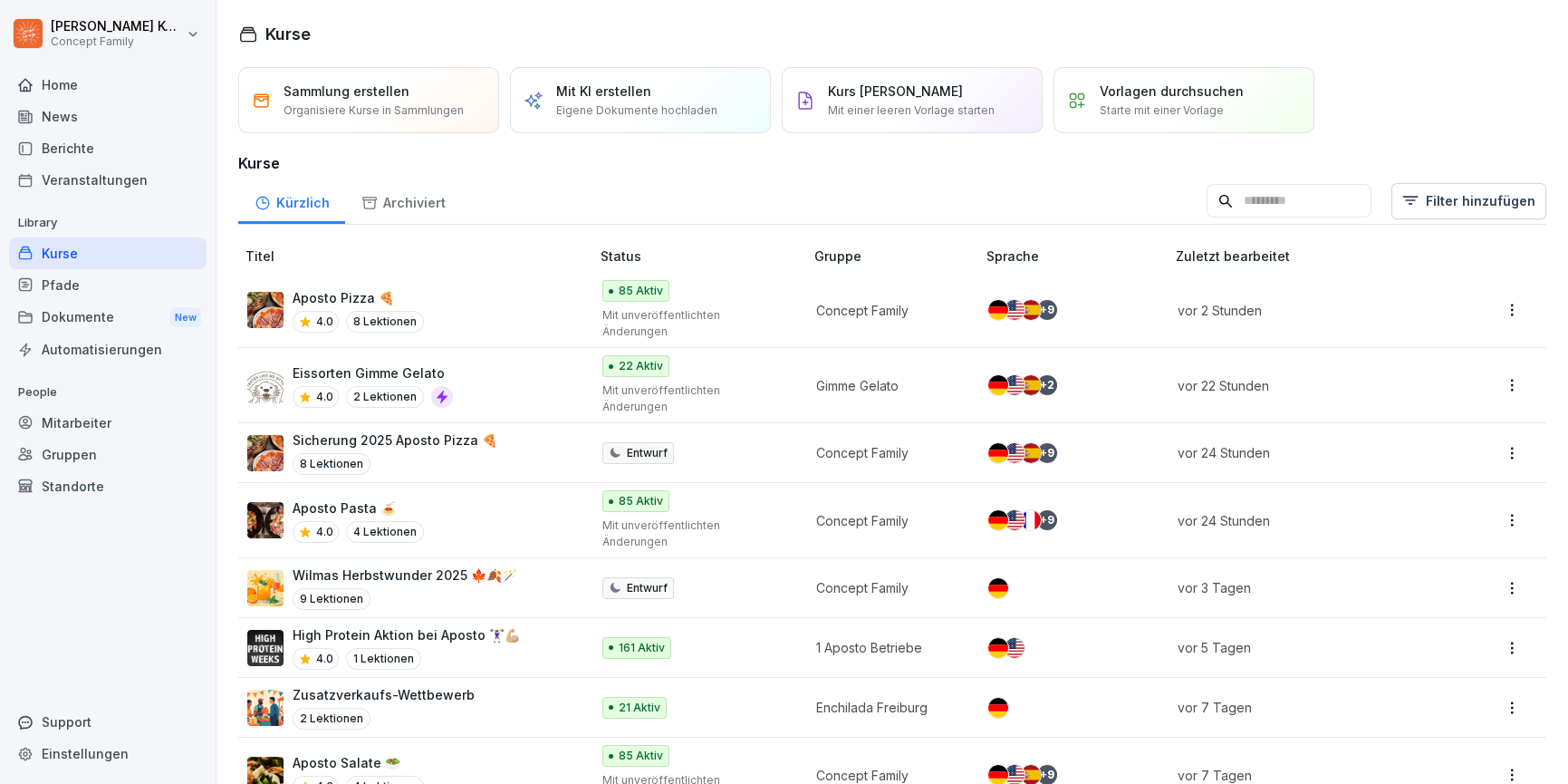
click at [1259, 200] on input at bounding box center [1289, 201] width 165 height 35
click at [1419, 182] on html "Jana Komarov Concept Family Home News Berichte Veranstaltungen Library Kurse Pf…" at bounding box center [784, 392] width 1568 height 784
click at [1420, 250] on div "Kategorie" at bounding box center [1426, 249] width 205 height 35
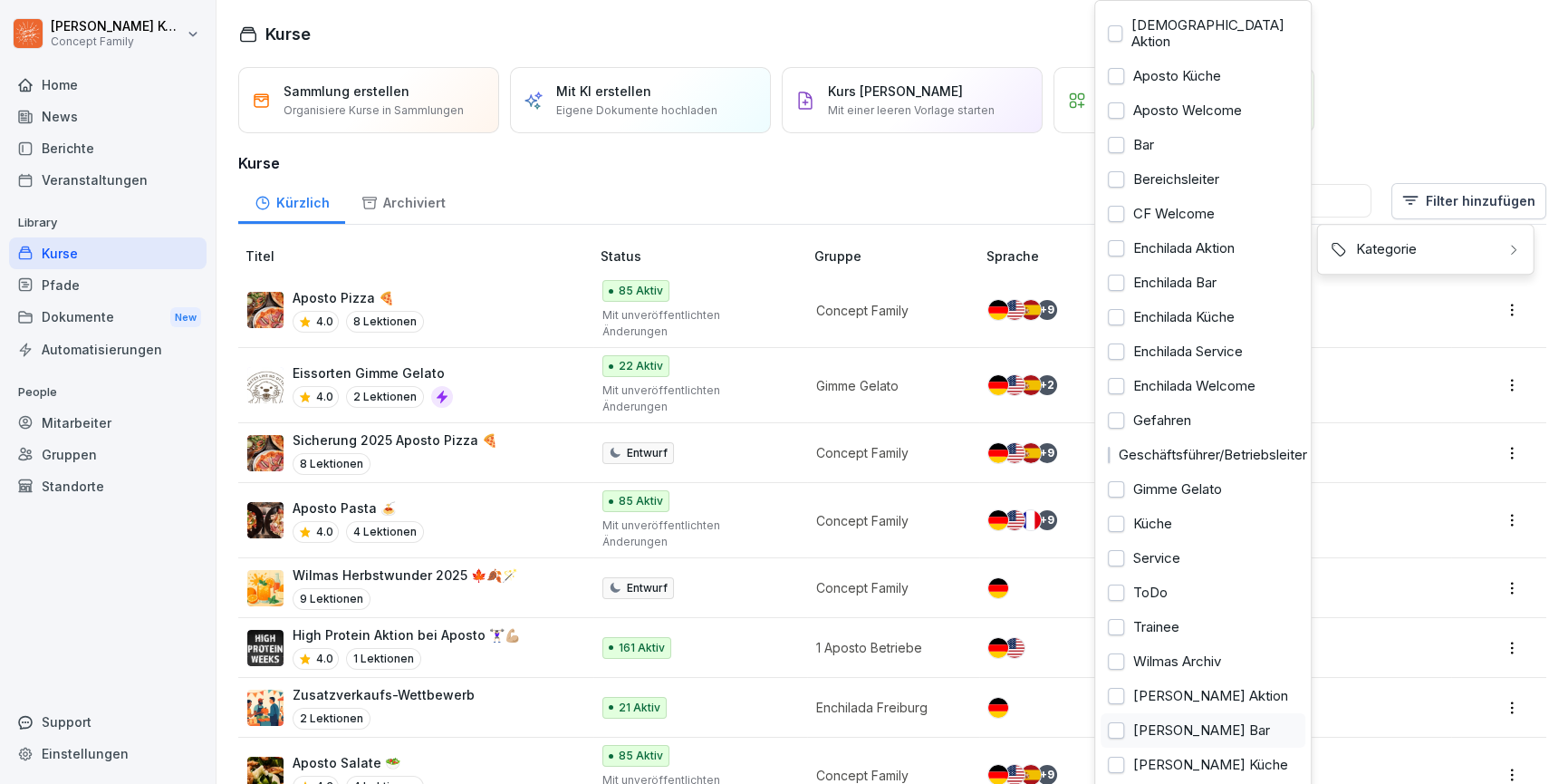
click at [1177, 719] on div "Wilma Wunder Bar" at bounding box center [1203, 731] width 205 height 35
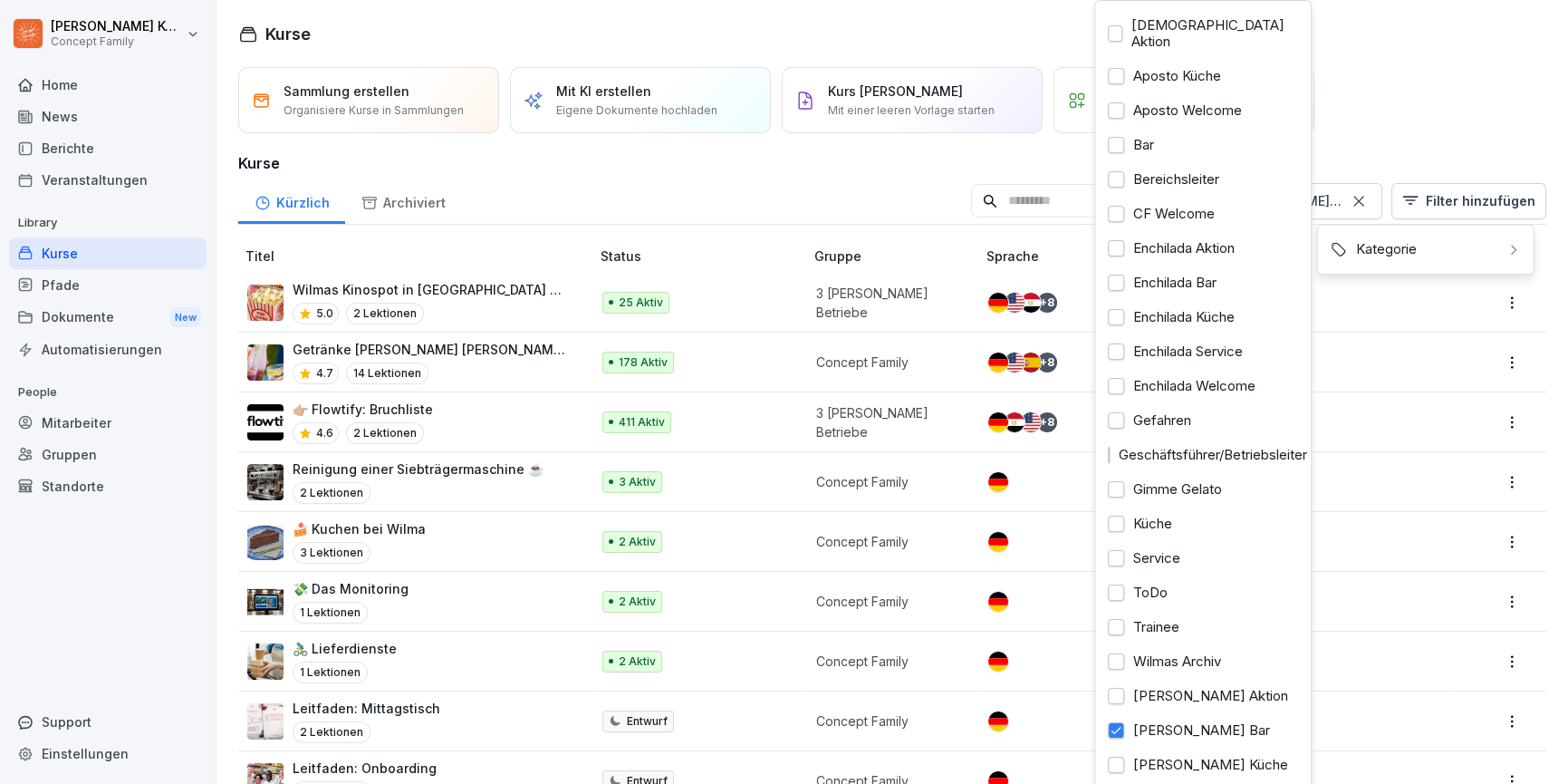
click at [481, 250] on html "Jana Komarov Concept Family Home News Berichte Veranstaltungen Library Kurse Pf…" at bounding box center [784, 392] width 1568 height 784
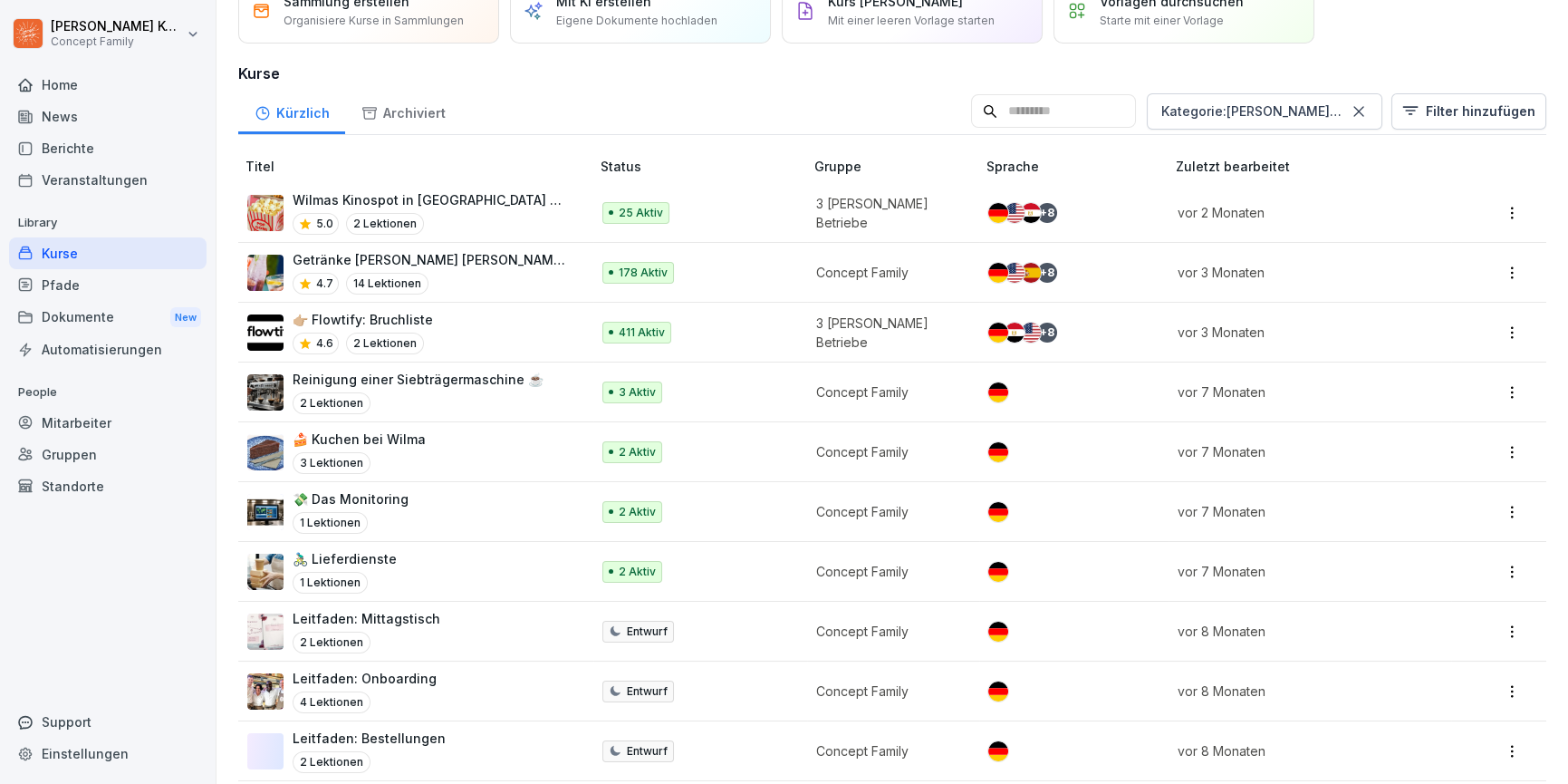
scroll to position [108, 0]
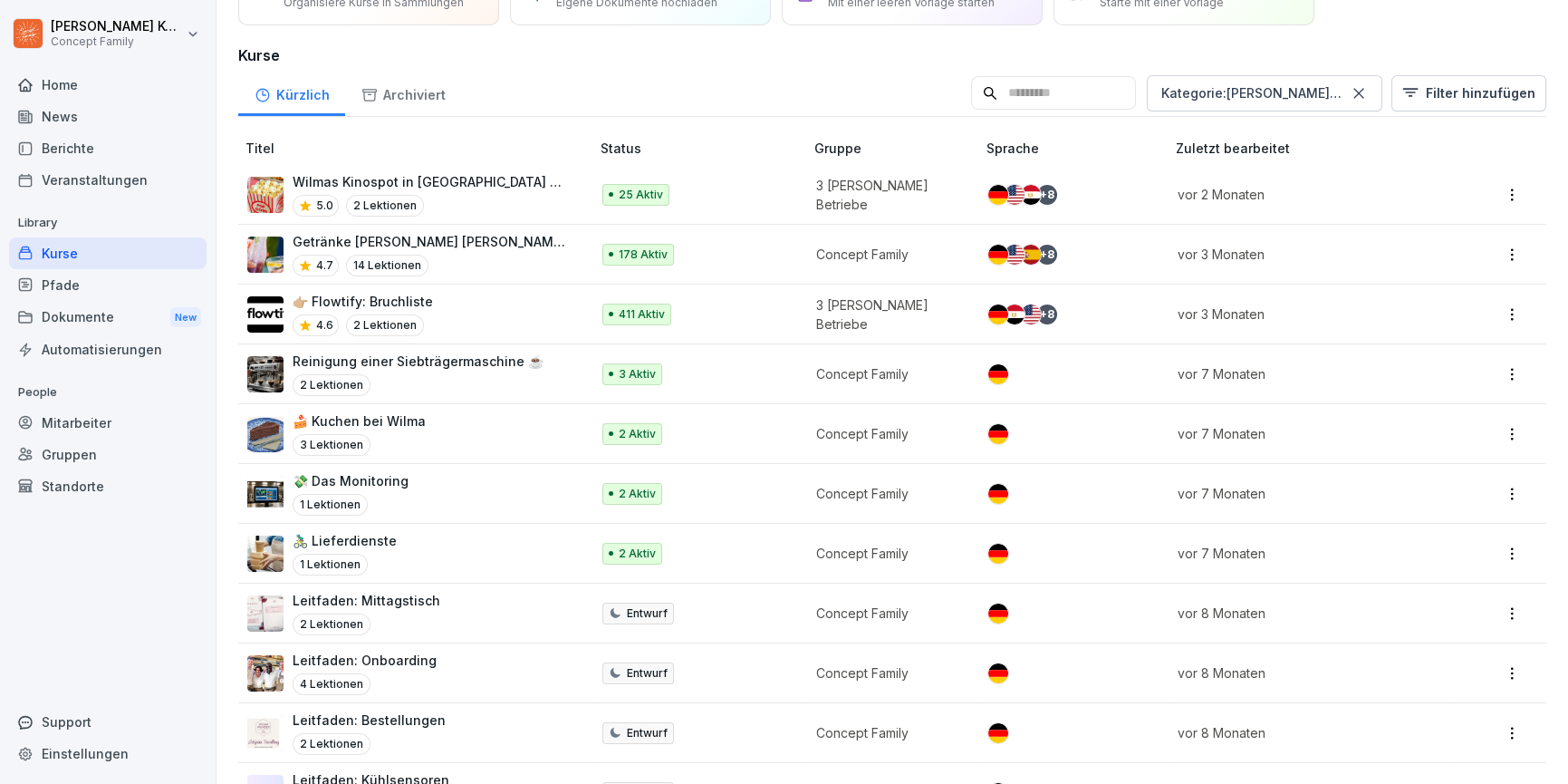
click at [523, 271] on div "Getränke SOMMER Wilma Wunder 🥤 4.7 14 Lektionen" at bounding box center [409, 254] width 324 height 44
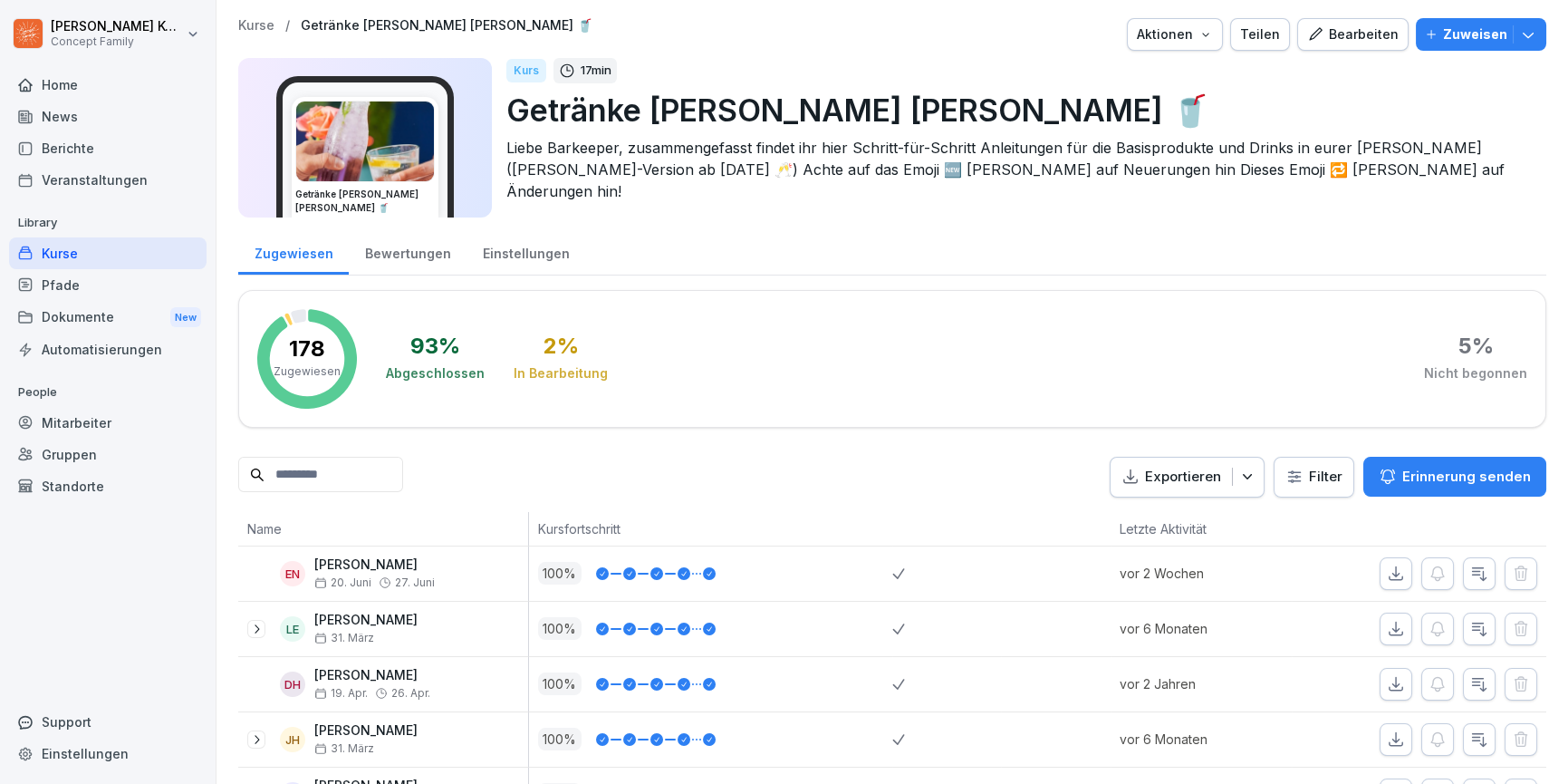
click at [1376, 51] on div "Kurse / Getränke [PERSON_NAME] [PERSON_NAME] 🥤 Aktionen Teilen Bearbeiten Zuwei…" at bounding box center [892, 124] width 1308 height 210
click at [1375, 41] on div "Bearbeiten" at bounding box center [1353, 34] width 92 height 20
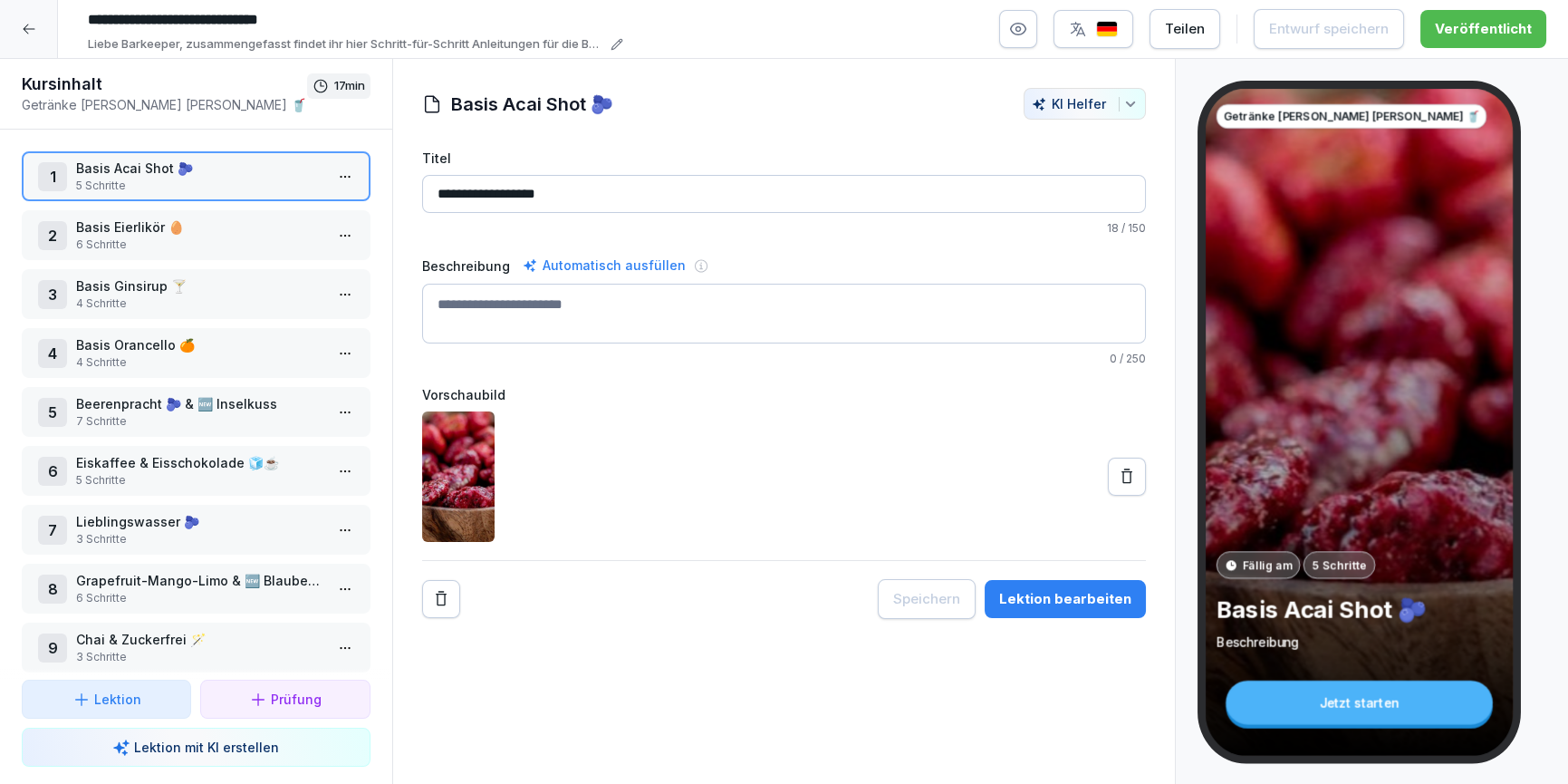
click at [167, 430] on div "5 Beerenpracht 🫐 & 🆕 Inselkuss 7 Schritte" at bounding box center [196, 412] width 349 height 50
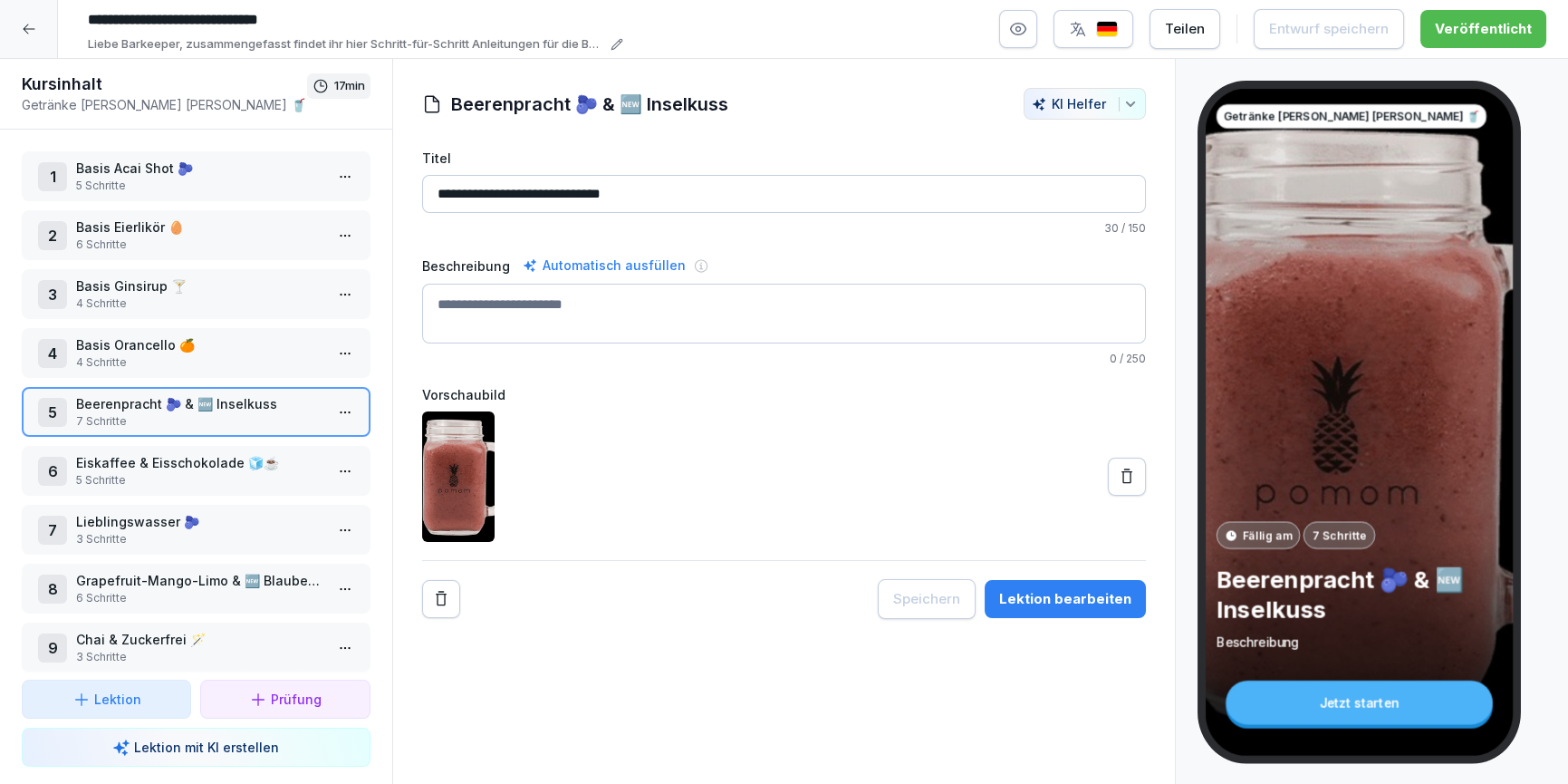
click at [1064, 609] on button "Lektion bearbeiten" at bounding box center [1065, 599] width 161 height 38
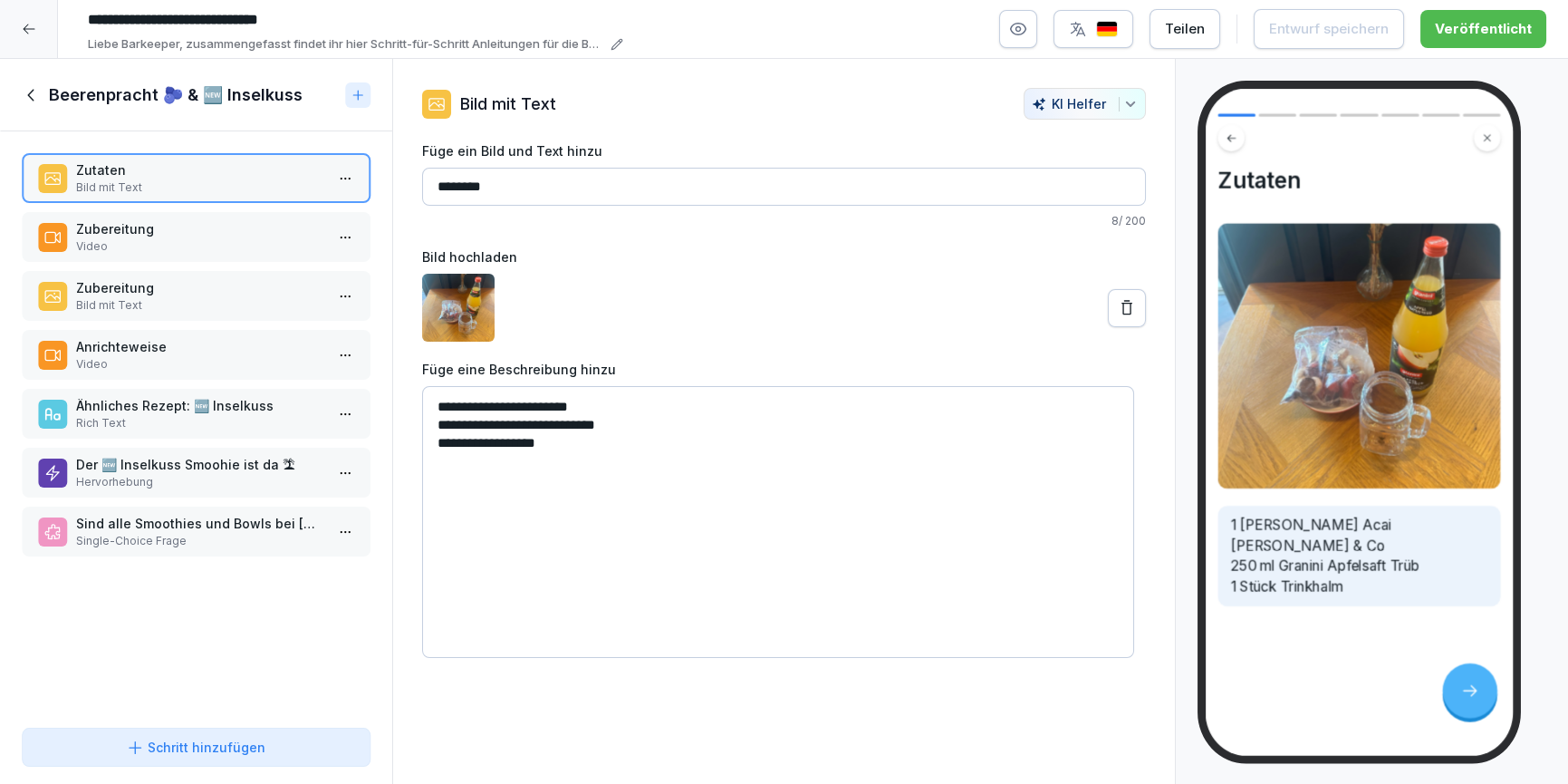
click at [170, 242] on p "Video" at bounding box center [200, 246] width 247 height 16
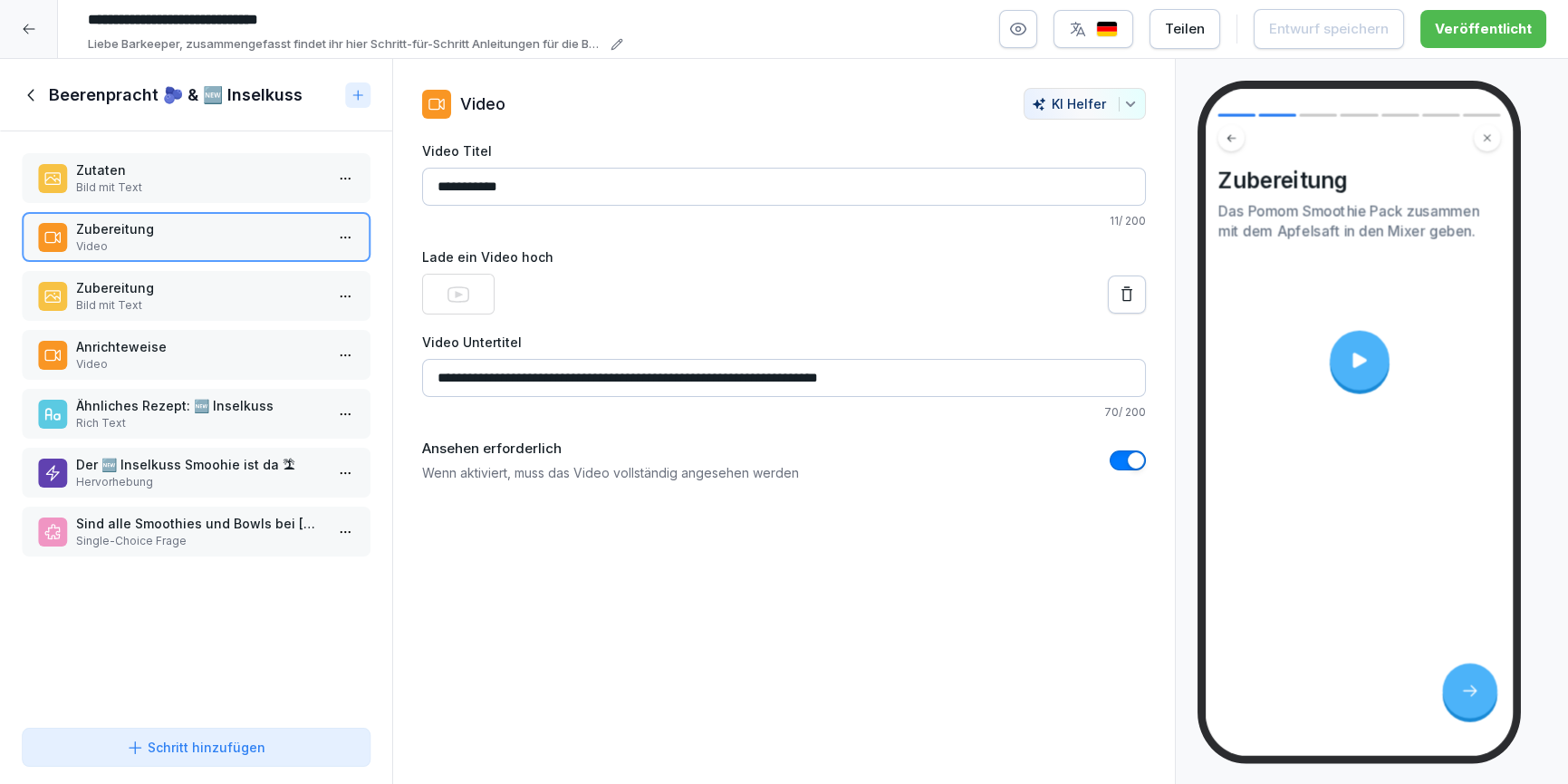
click at [159, 294] on p "Zubereitung" at bounding box center [200, 288] width 247 height 19
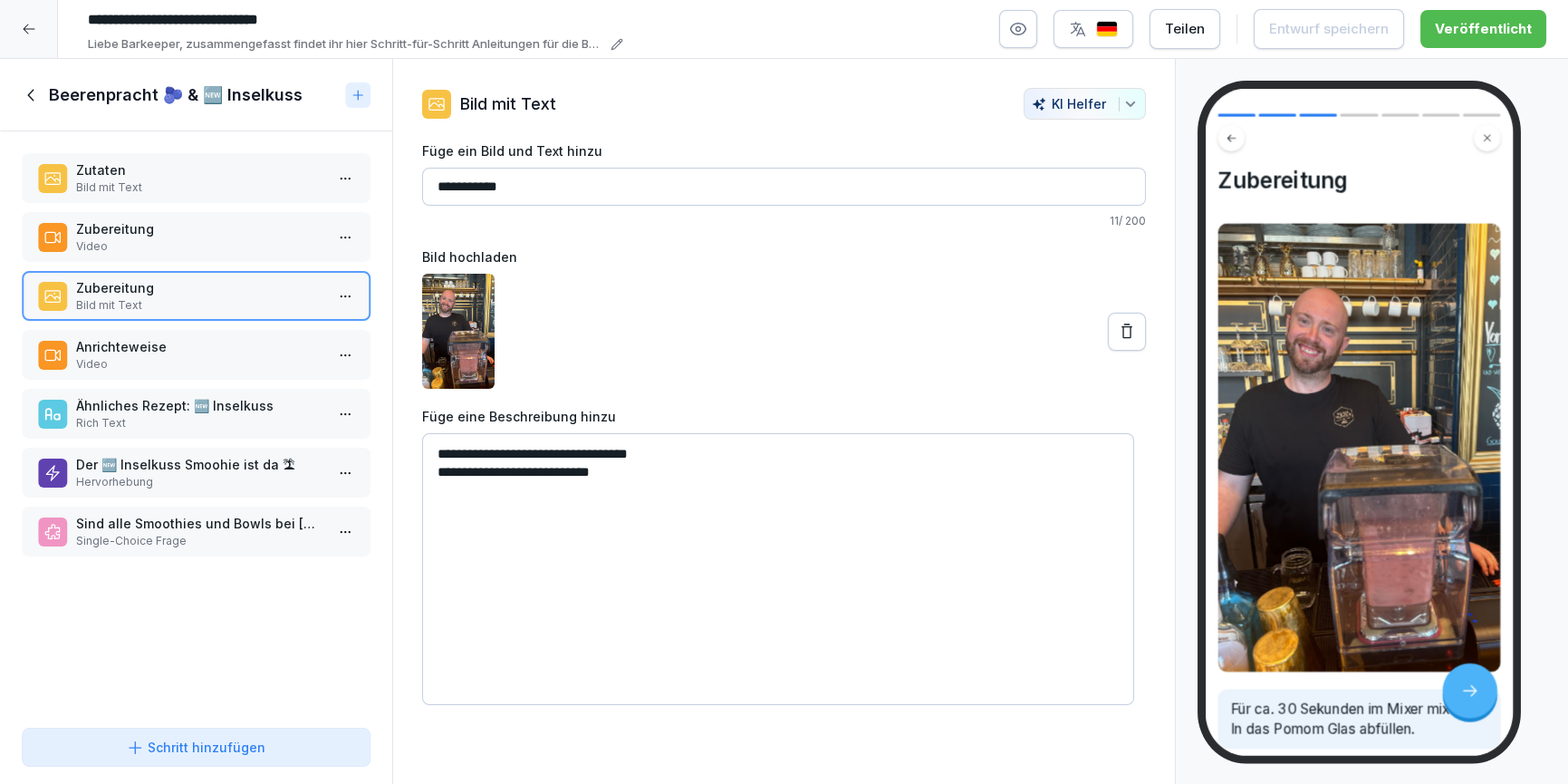
click at [146, 415] on p "Rich Text" at bounding box center [200, 423] width 247 height 16
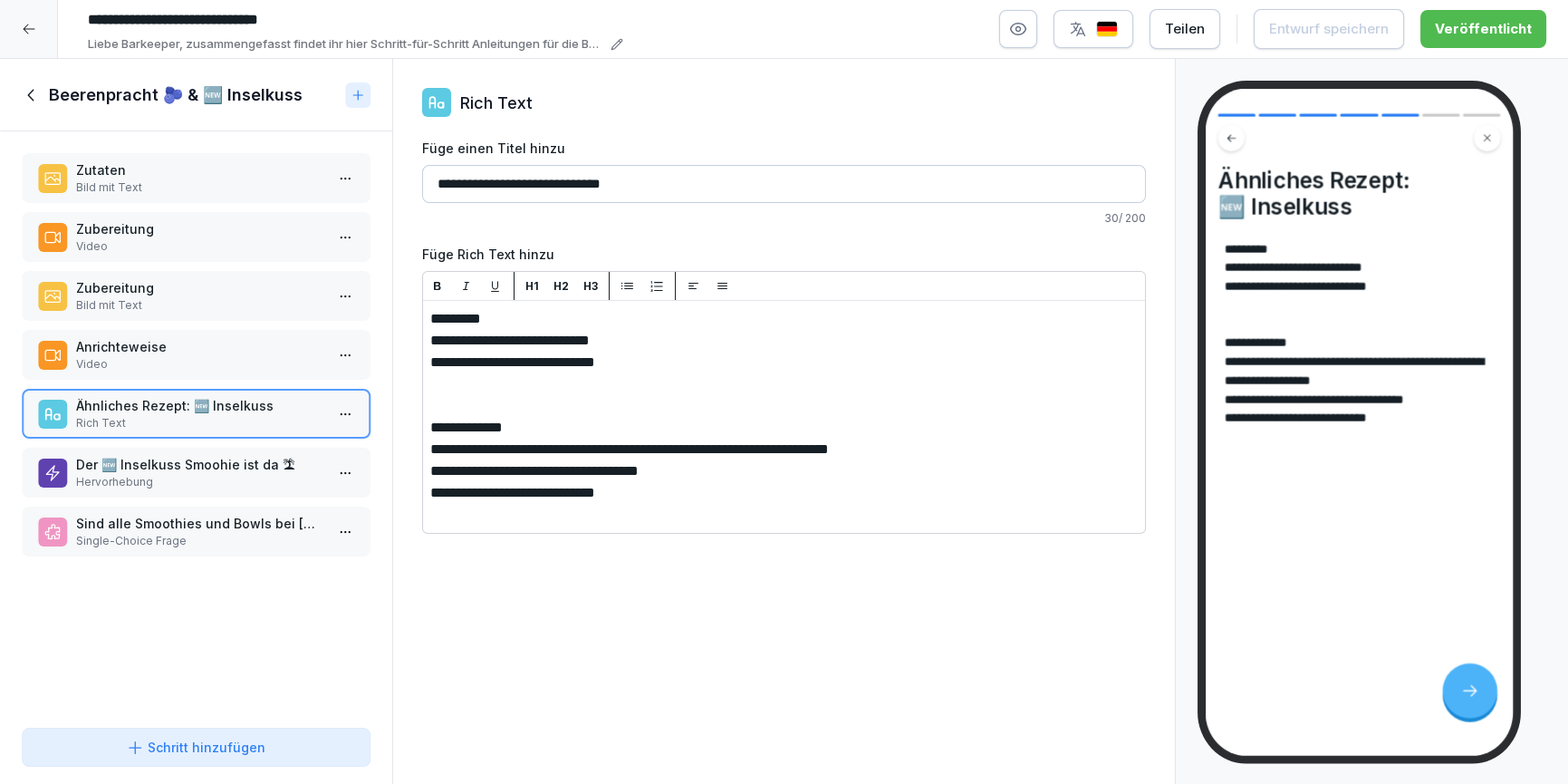
click at [30, 96] on icon at bounding box center [30, 95] width 7 height 12
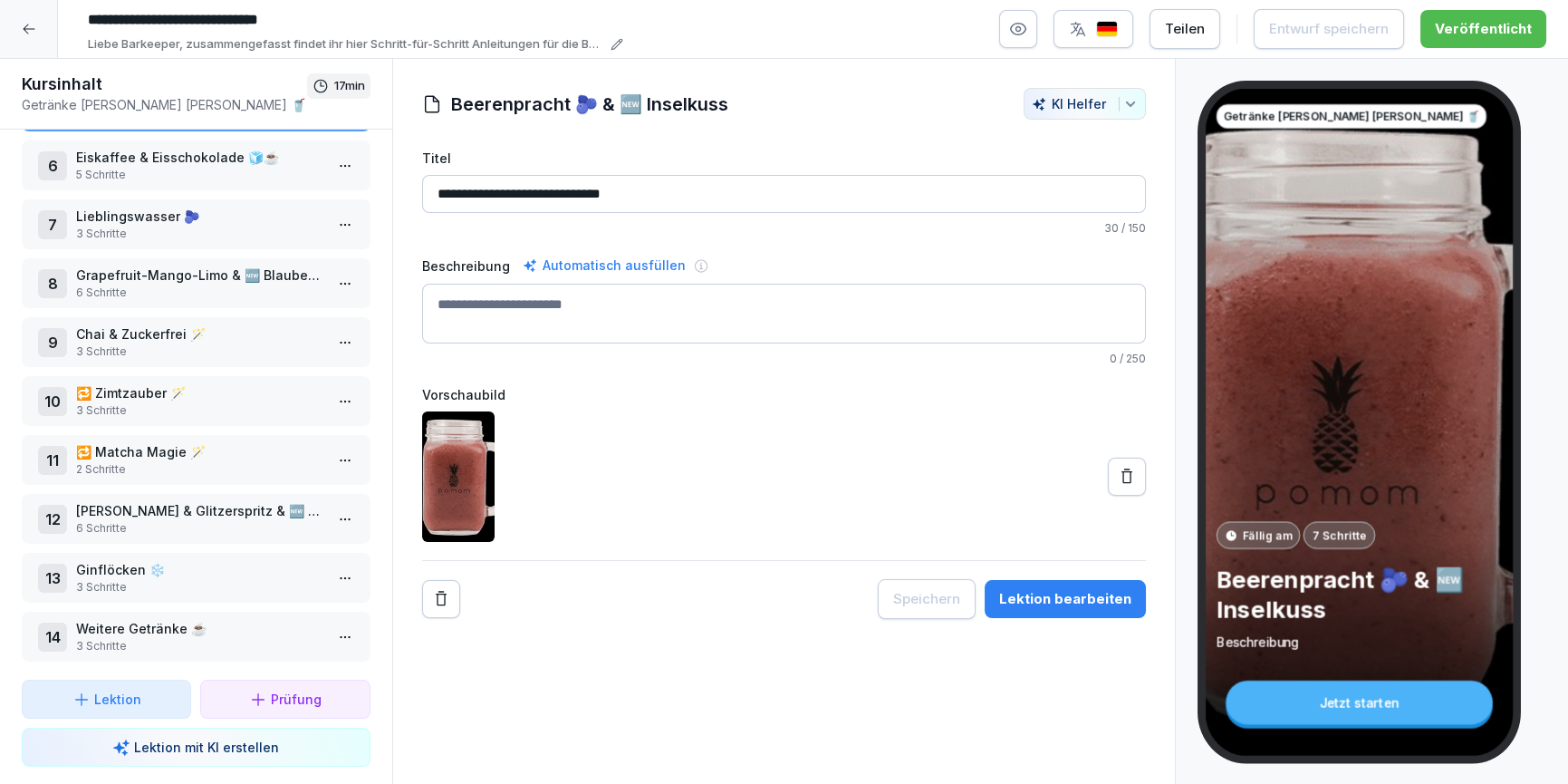
scroll to position [316, 0]
click at [173, 399] on p "3 Schritte" at bounding box center [200, 406] width 247 height 16
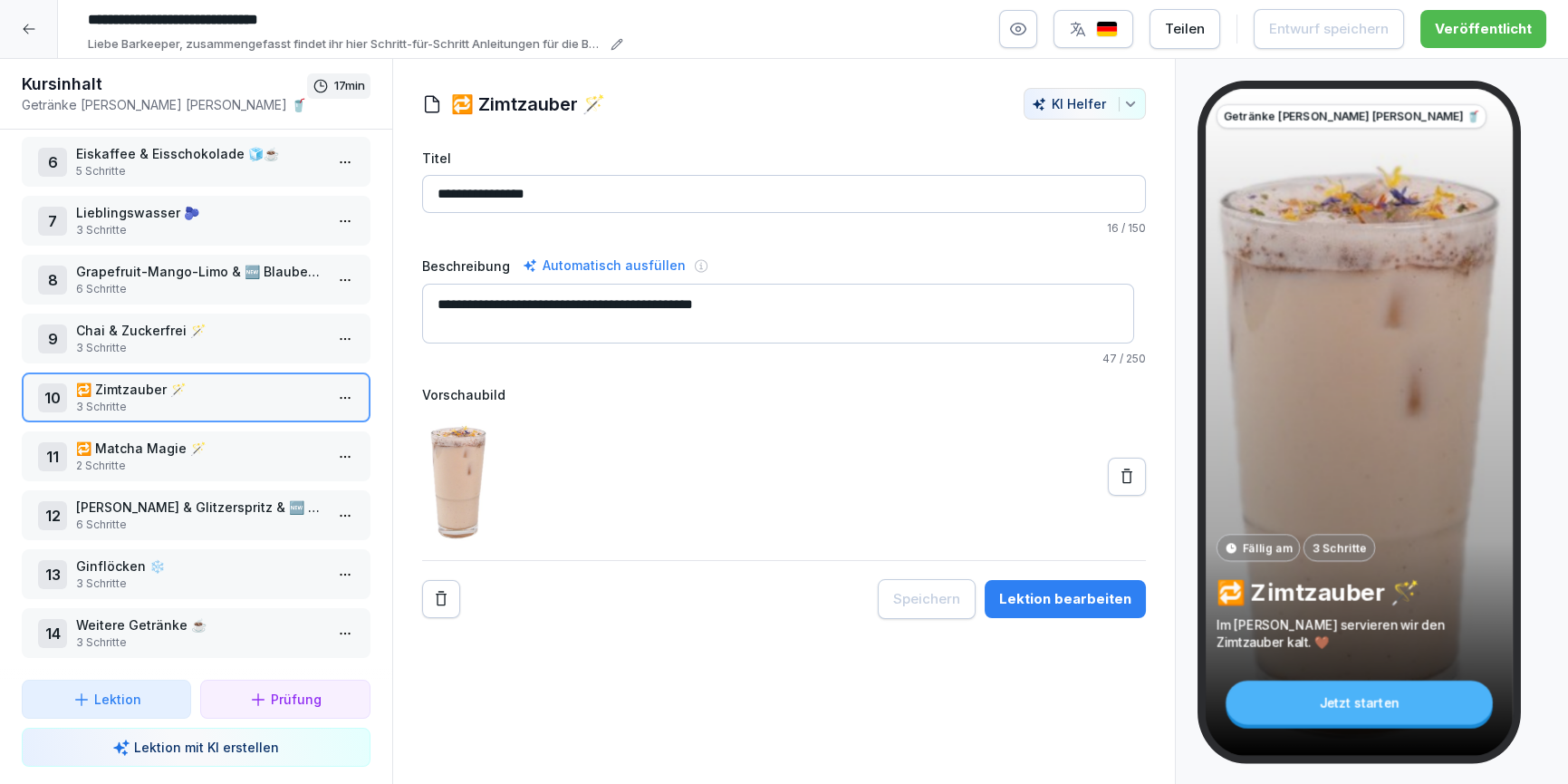
click at [1074, 605] on div "Lektion bearbeiten" at bounding box center [1065, 599] width 132 height 20
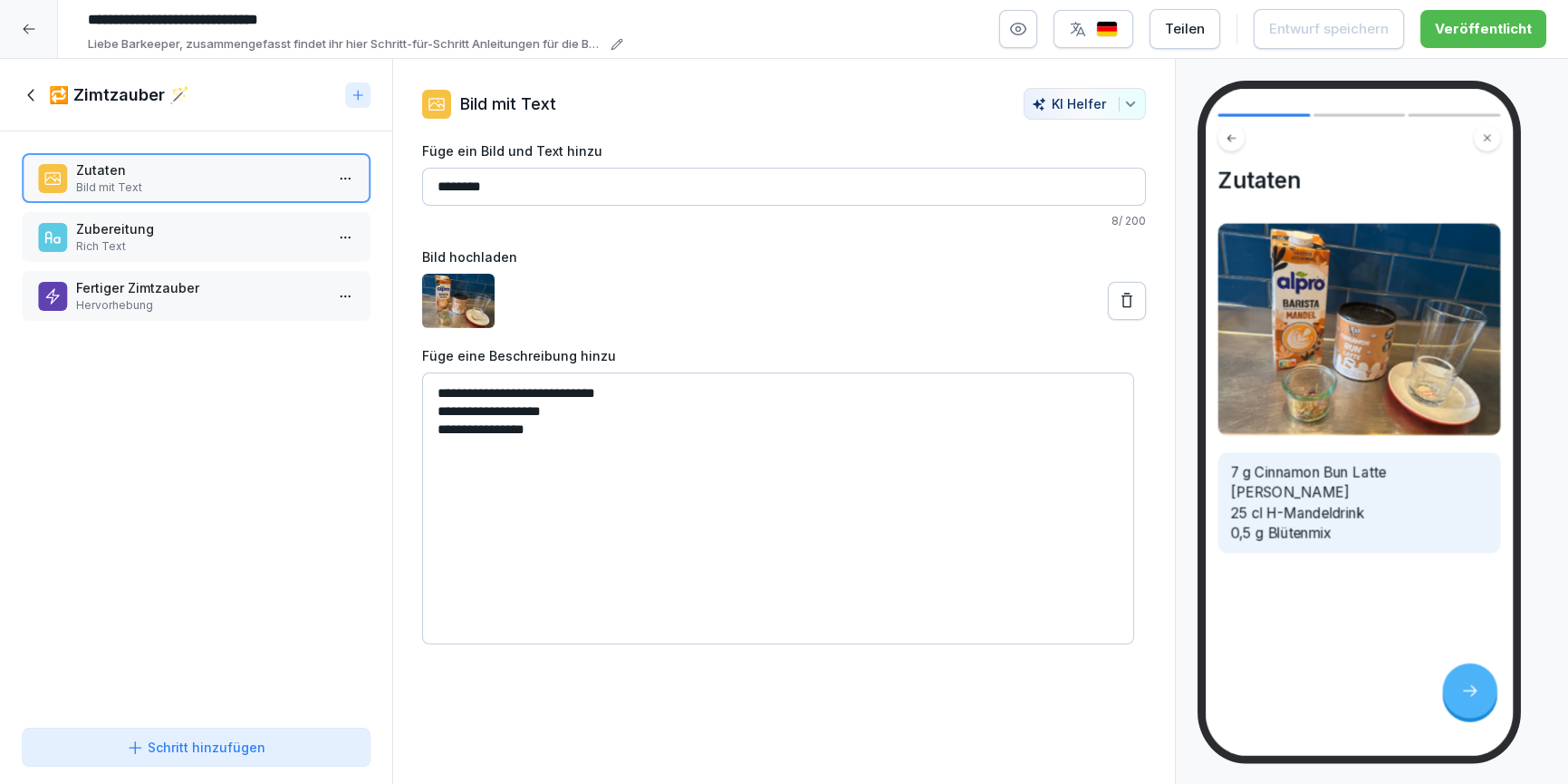
click at [134, 219] on p "Zubereitung" at bounding box center [200, 229] width 247 height 19
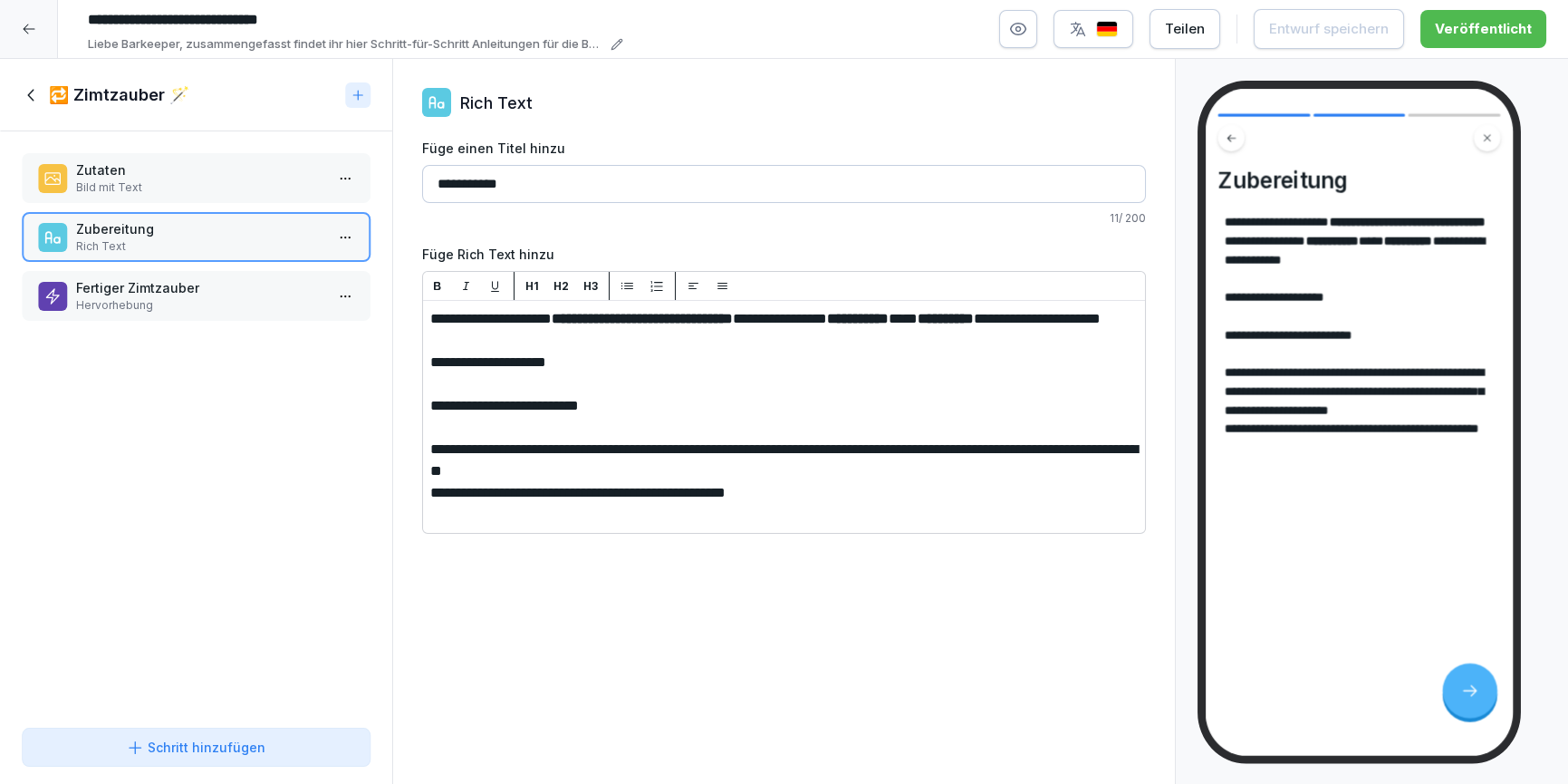
click at [27, 89] on icon at bounding box center [32, 95] width 20 height 20
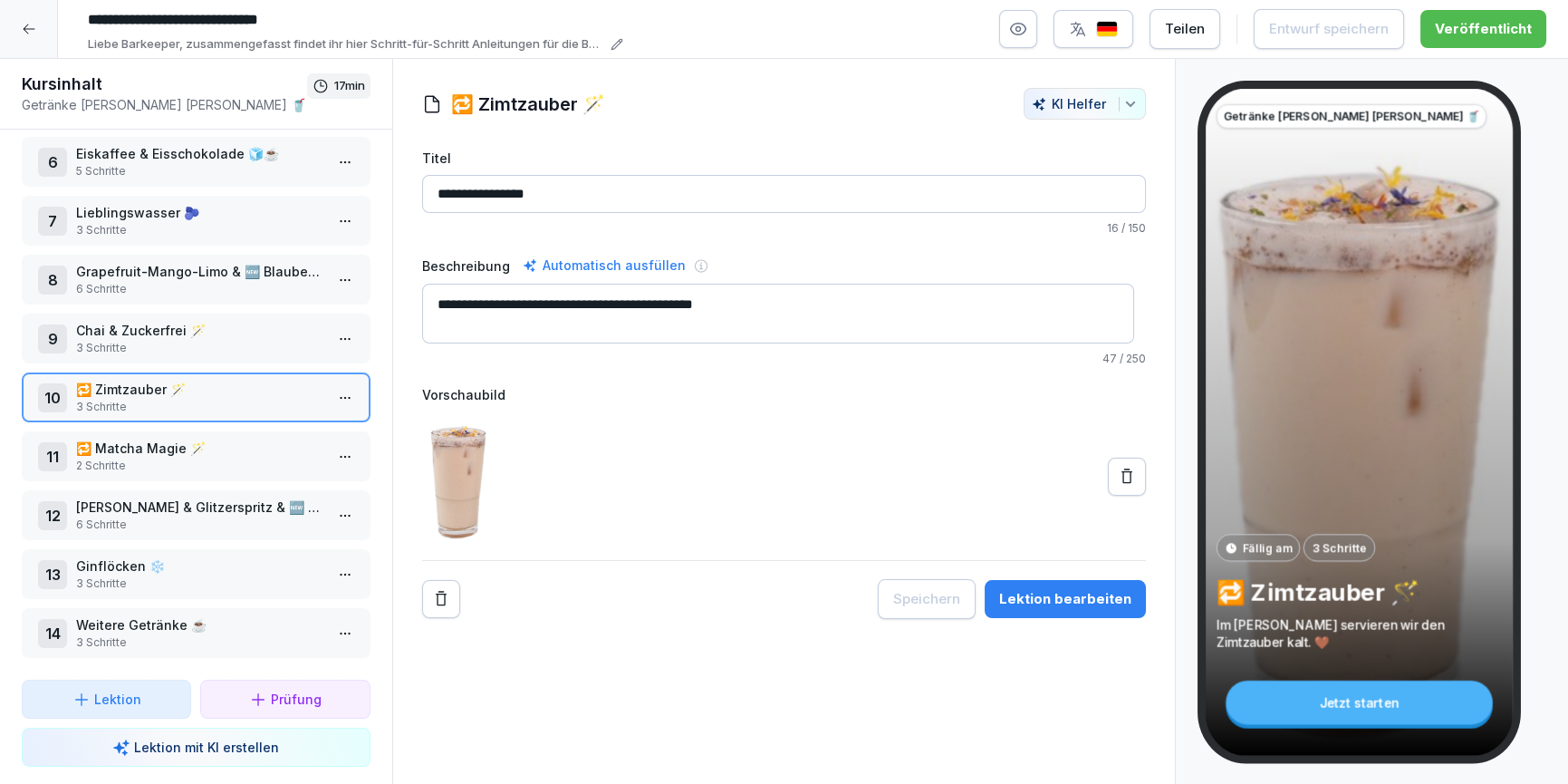
click at [238, 501] on p "[PERSON_NAME] & Glitzerspritz & 🆕 [PERSON_NAME] Spritz✨" at bounding box center [200, 507] width 247 height 19
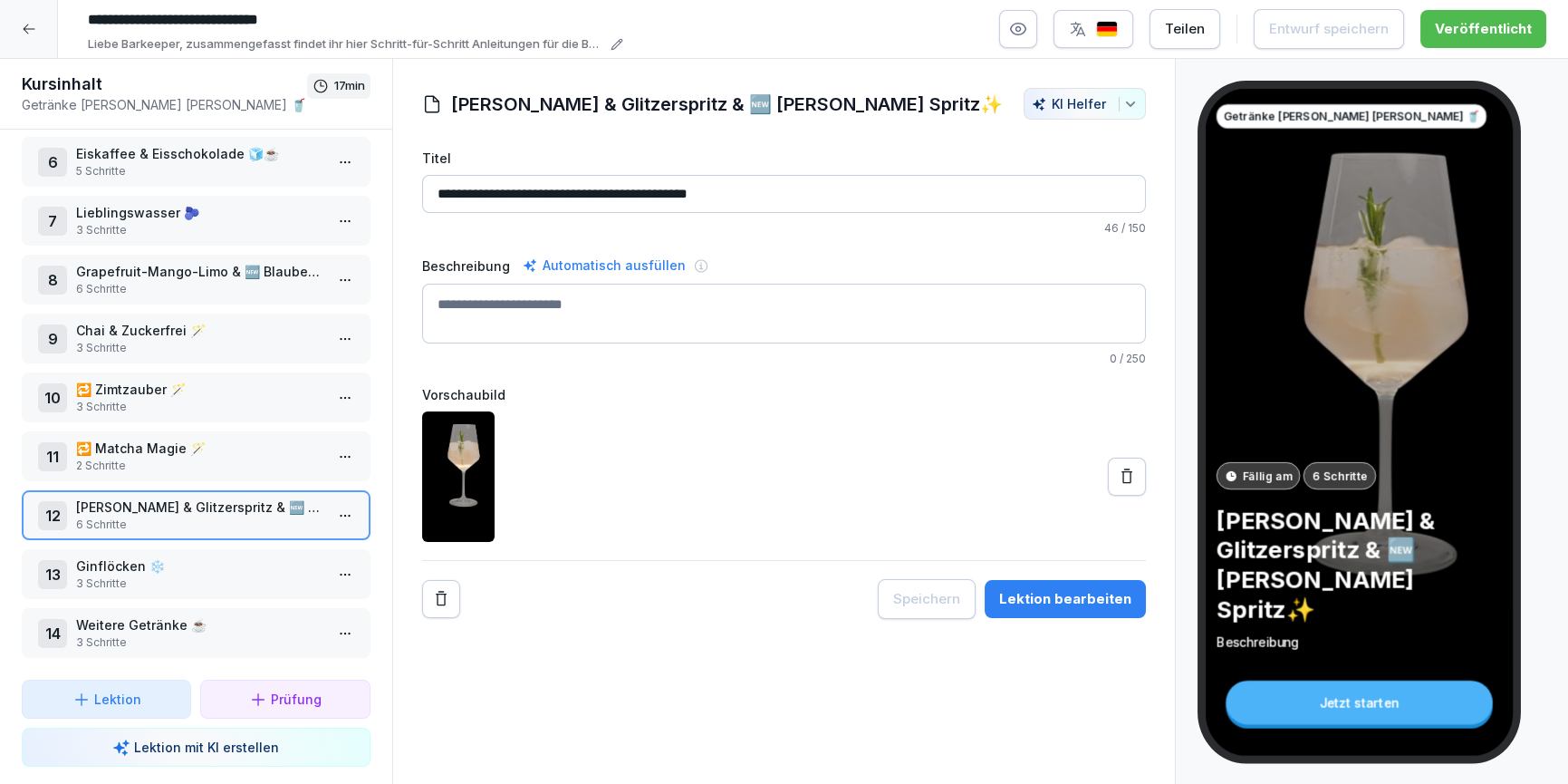
click at [1064, 608] on button "Lektion bearbeiten" at bounding box center [1065, 599] width 161 height 38
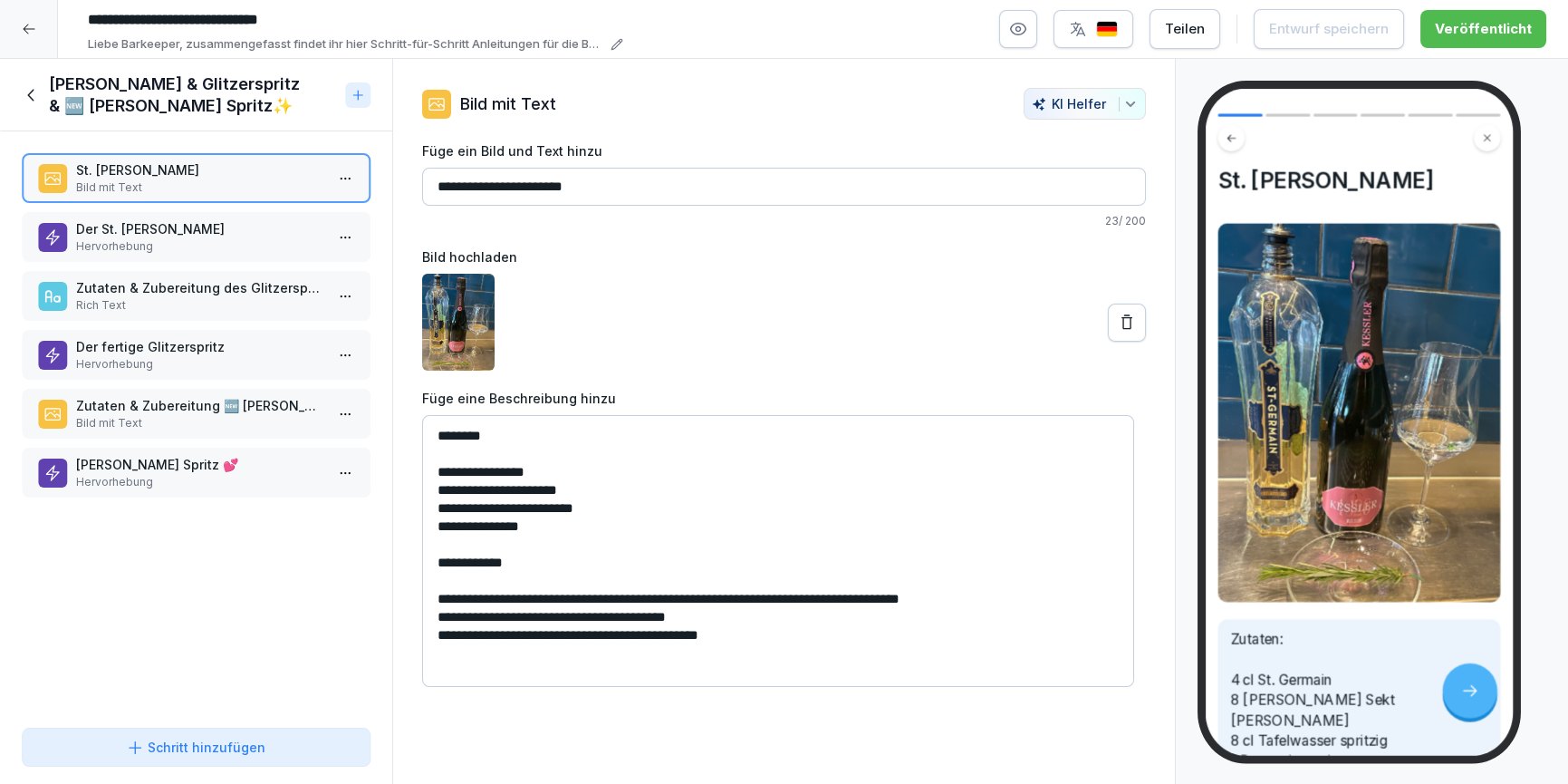
click at [124, 295] on p "Zutaten & Zubereitung des Glitzerspritz" at bounding box center [200, 288] width 247 height 19
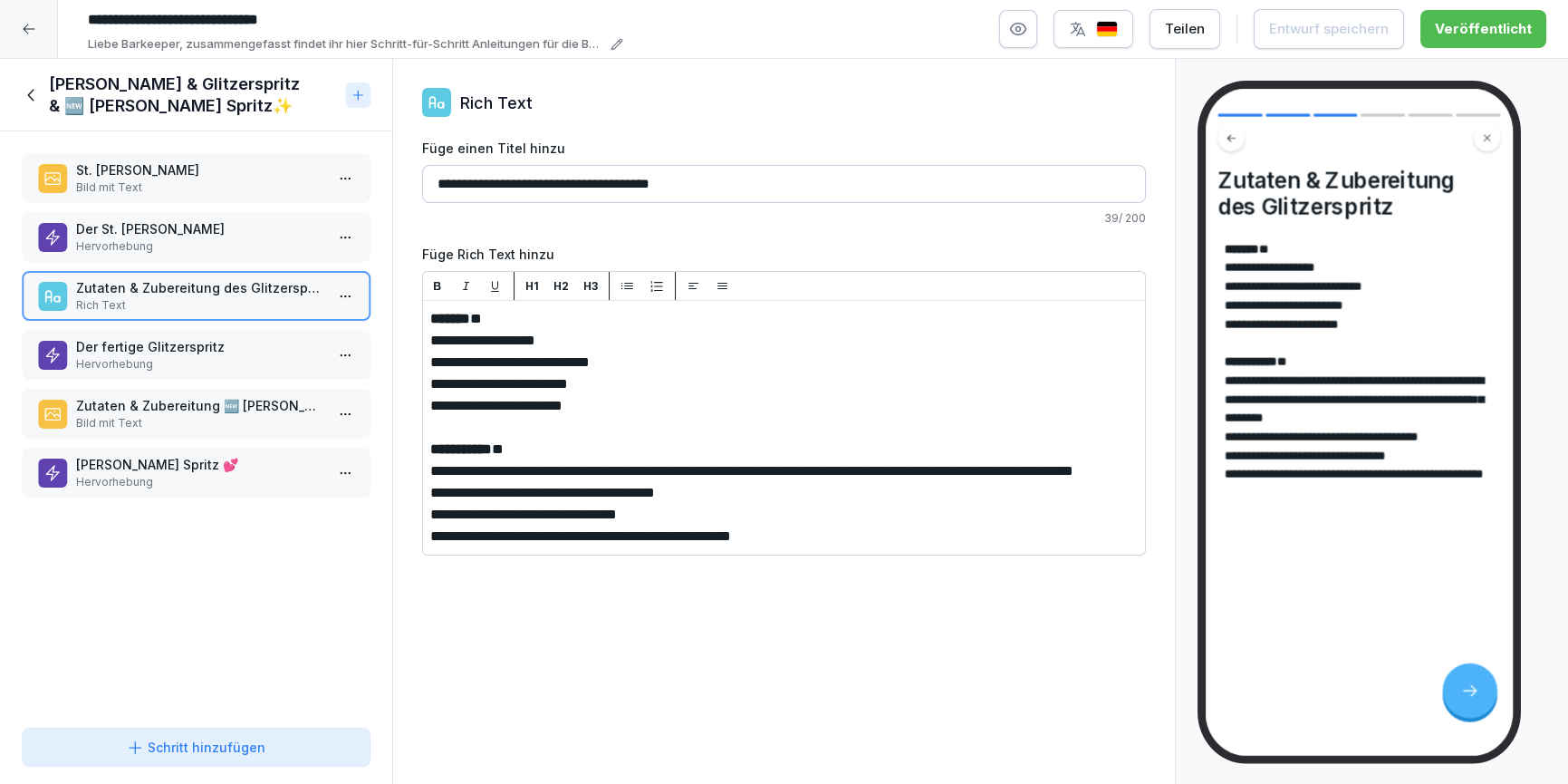
click at [130, 334] on div "Der fertige Glitzerspritz Hervorhebung" at bounding box center [196, 355] width 349 height 50
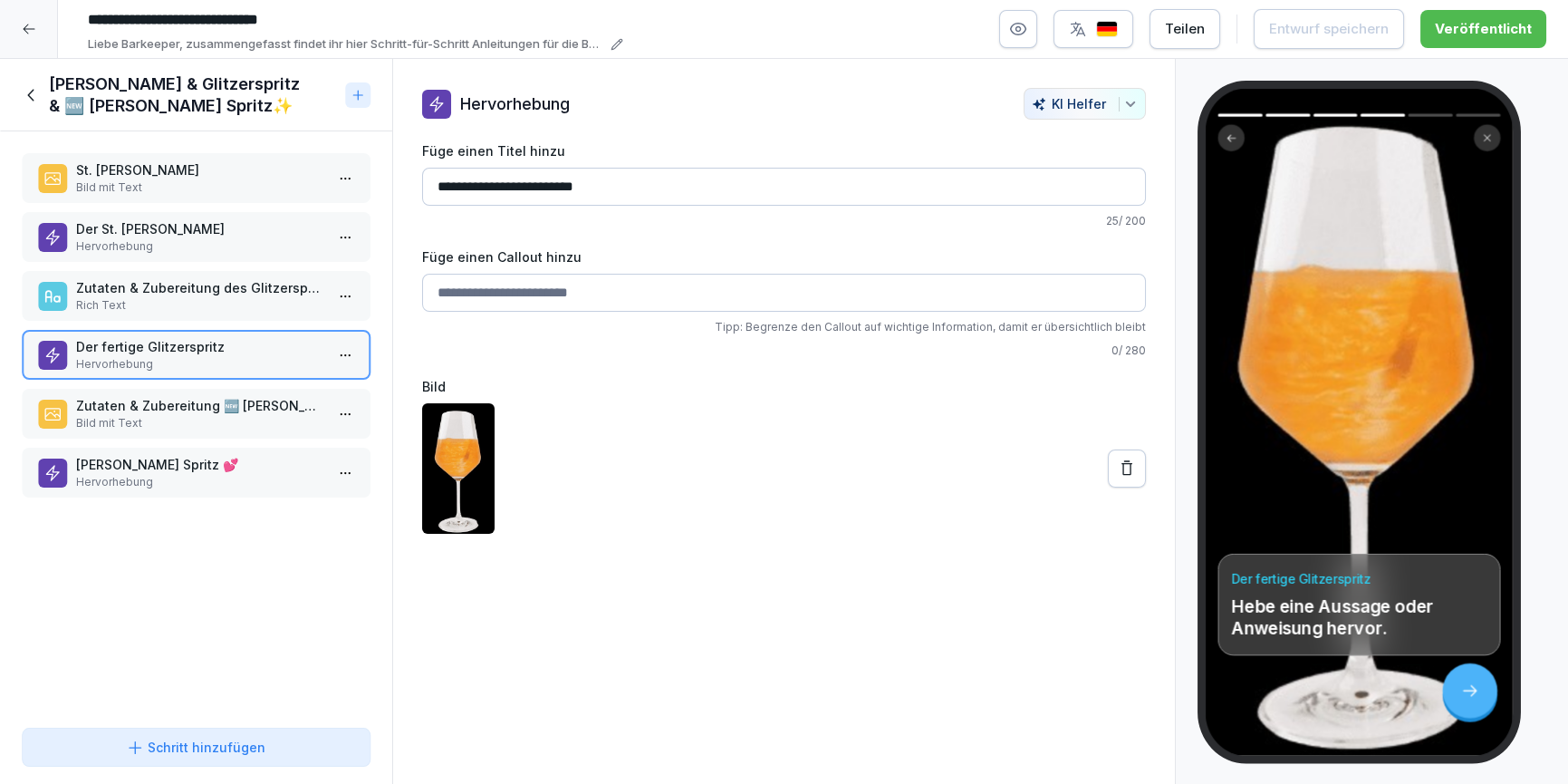
click at [98, 416] on p "Bild mit Text" at bounding box center [200, 423] width 247 height 16
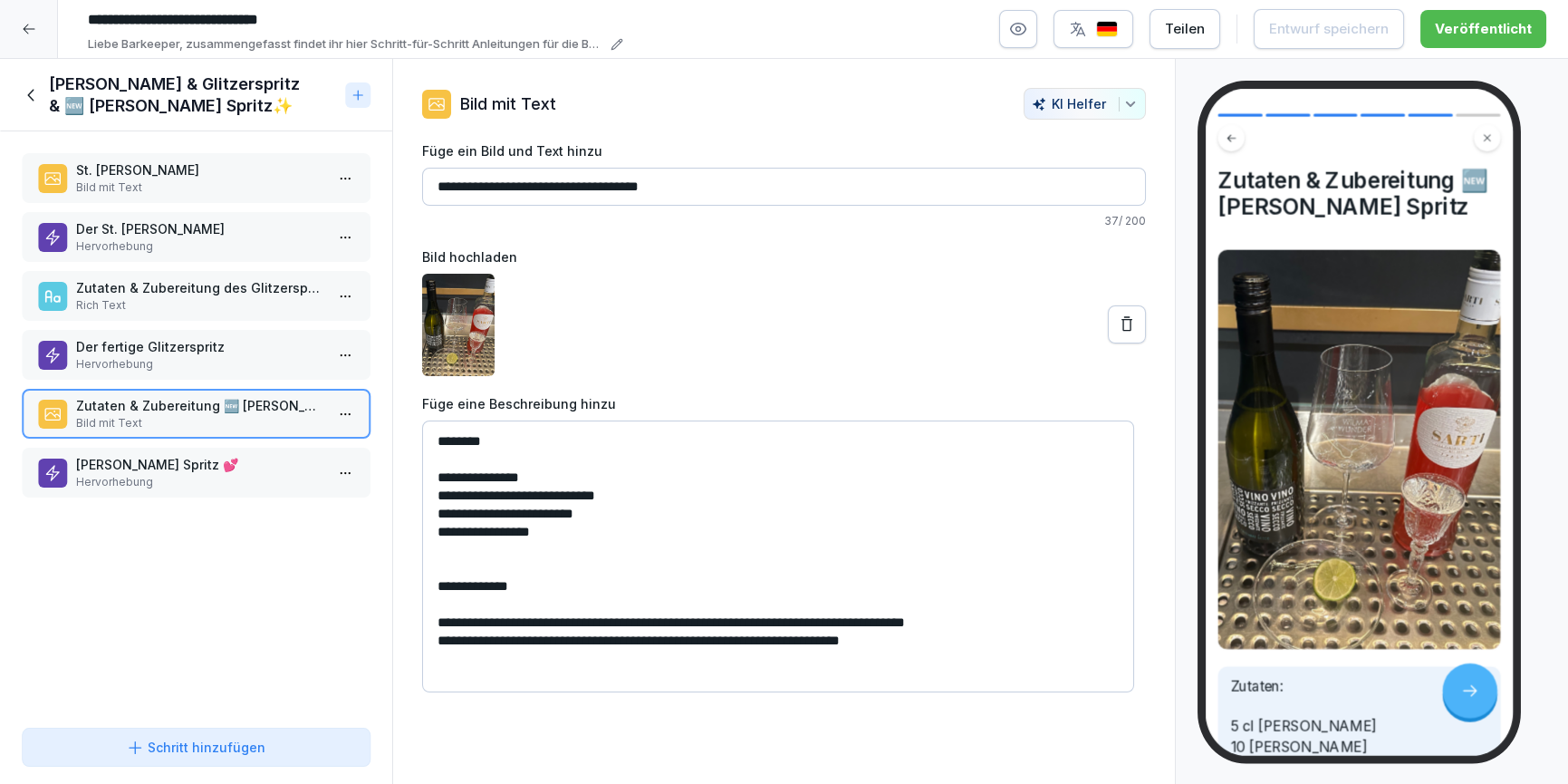
click at [12, 88] on div "[PERSON_NAME] & Glitzerspritz & 🆕 [PERSON_NAME] Spritz✨" at bounding box center [196, 95] width 392 height 72
click at [26, 98] on icon at bounding box center [32, 95] width 20 height 20
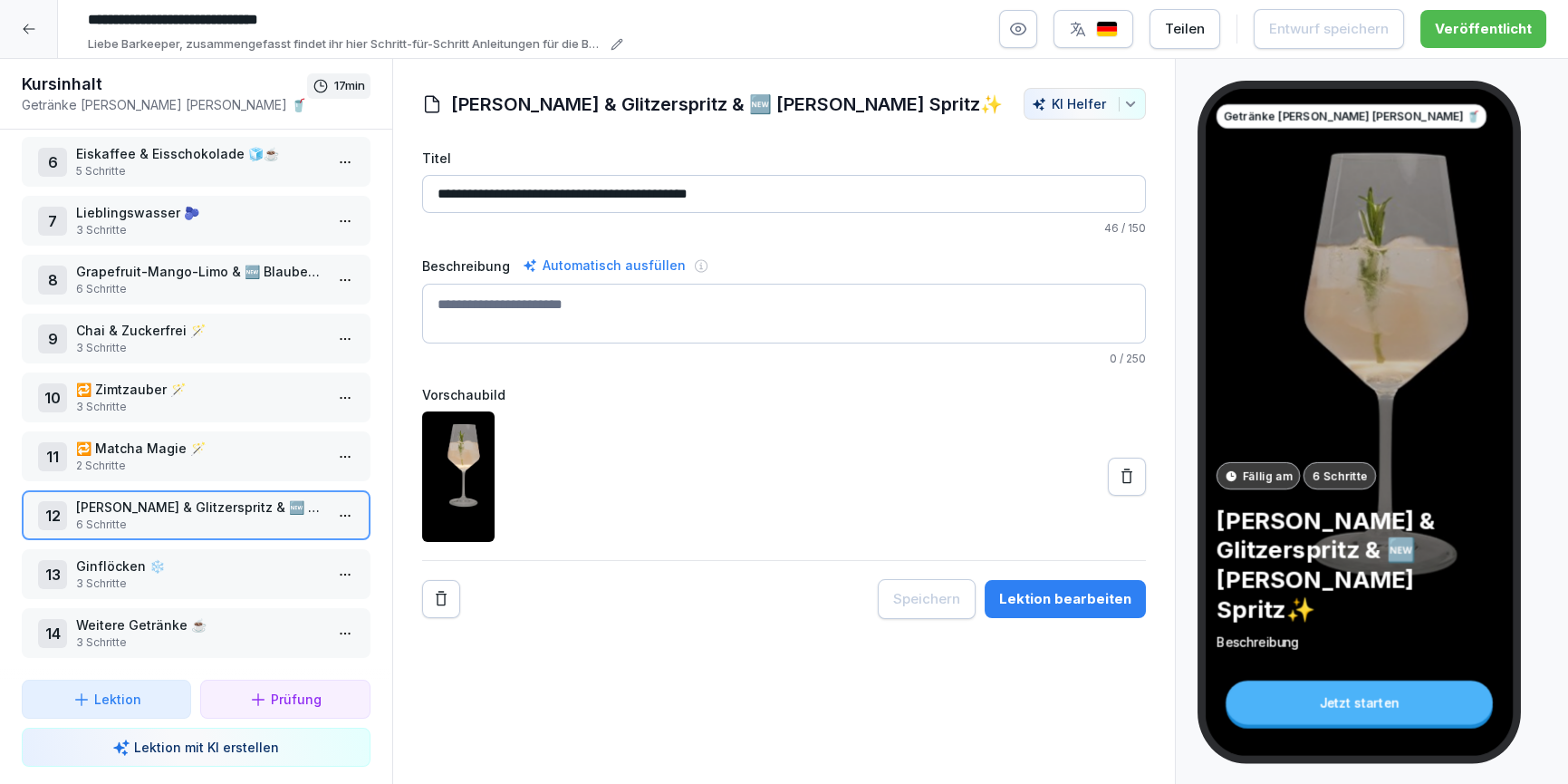
click at [145, 634] on p "3 Schritte" at bounding box center [200, 642] width 247 height 16
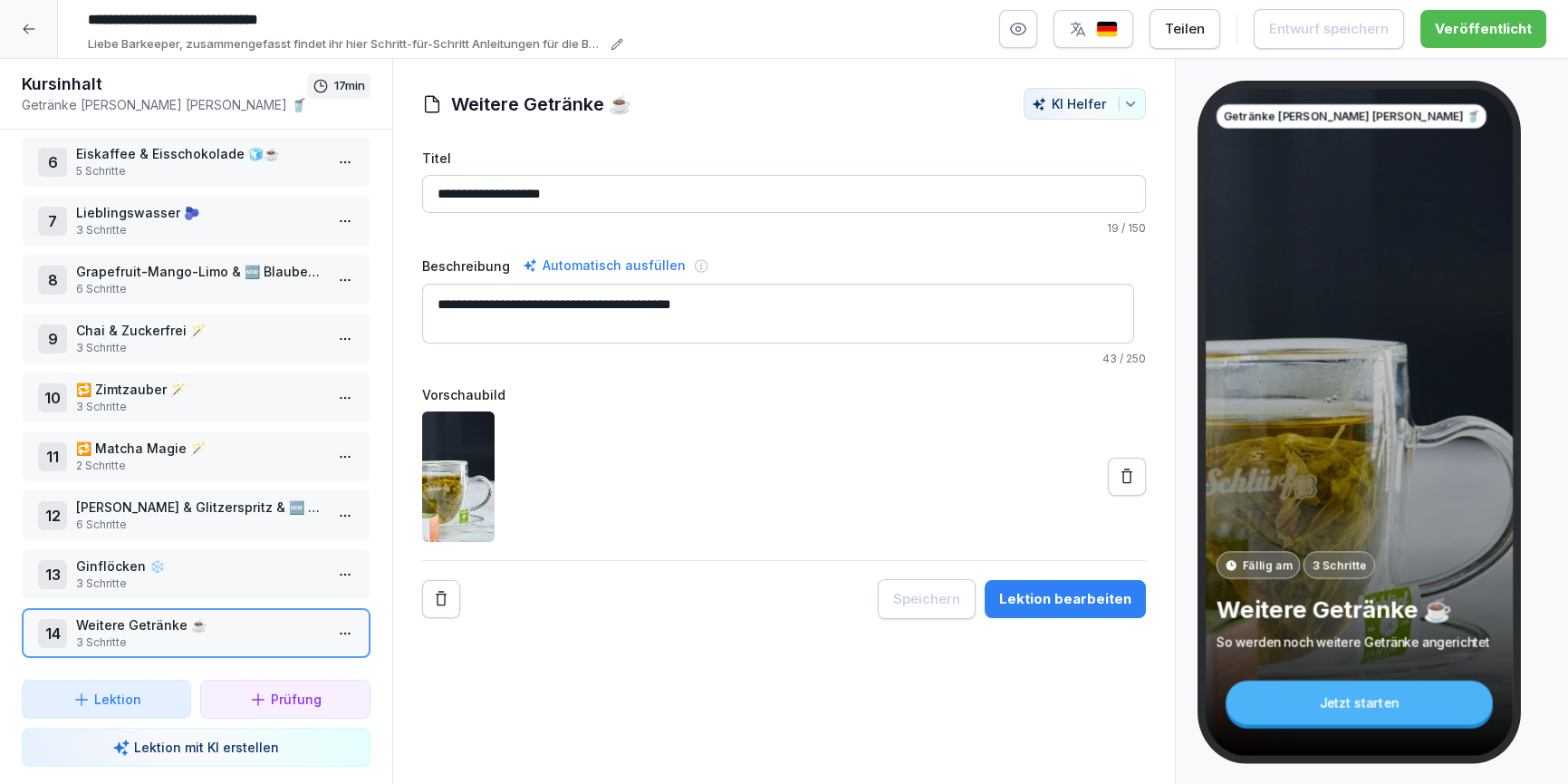
click at [29, 18] on div at bounding box center [29, 29] width 58 height 58
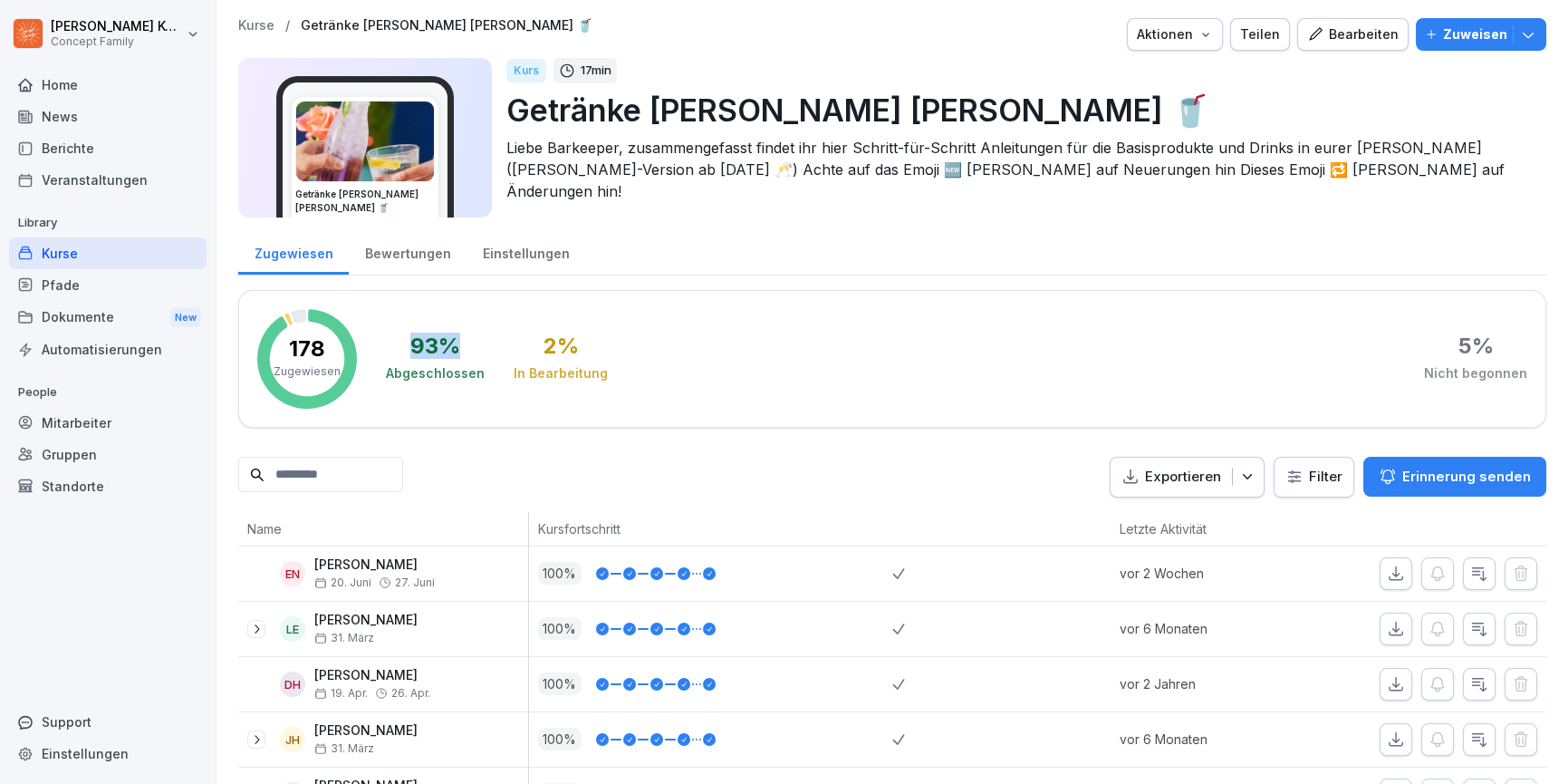
drag, startPoint x: 458, startPoint y: 347, endPoint x: 405, endPoint y: 349, distance: 53.0
click at [405, 349] on div "93 % Abgeschlossen" at bounding box center [435, 358] width 98 height 47
click at [408, 256] on div "Bewertungen" at bounding box center [407, 251] width 118 height 46
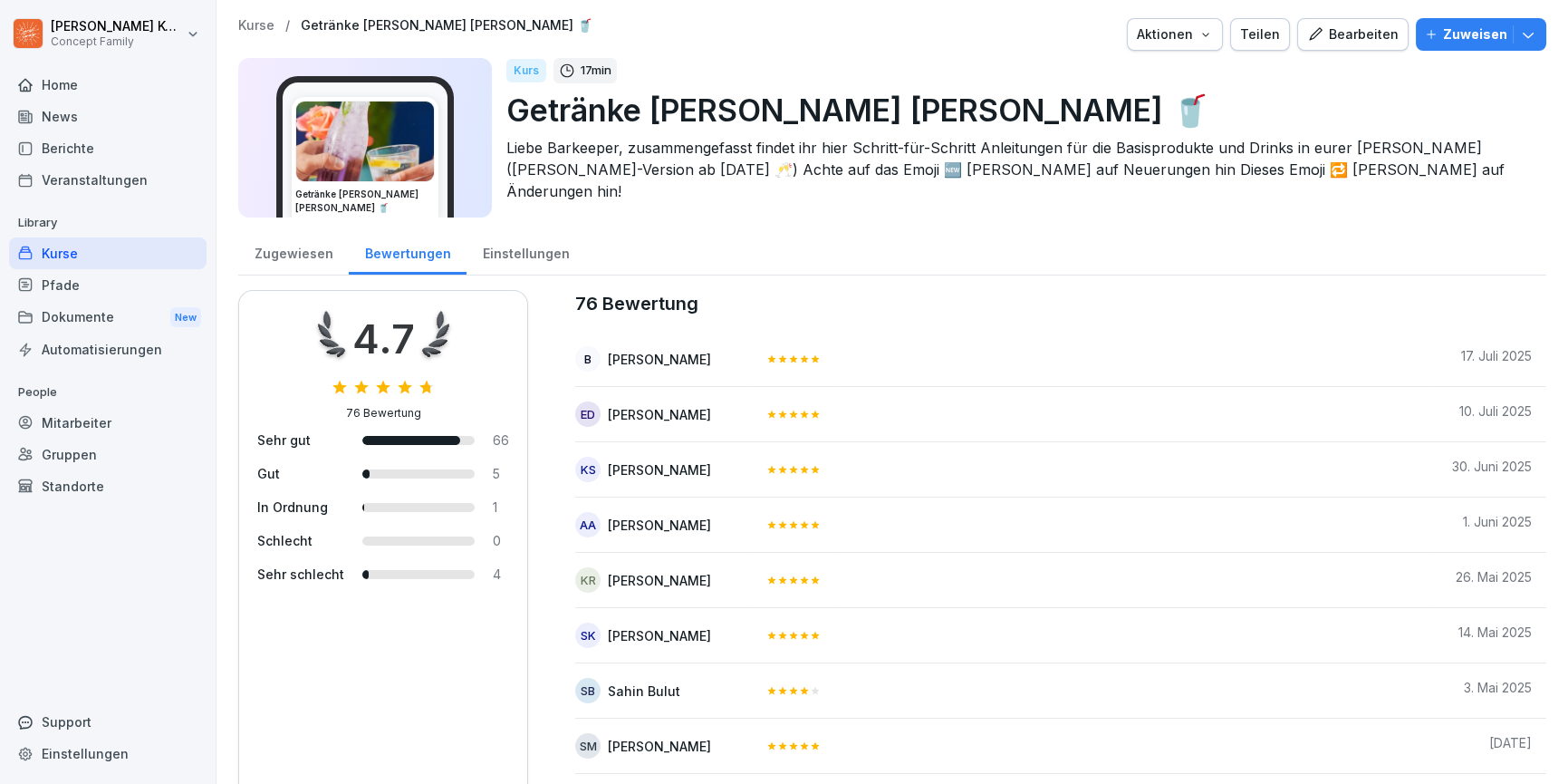
scroll to position [547, 0]
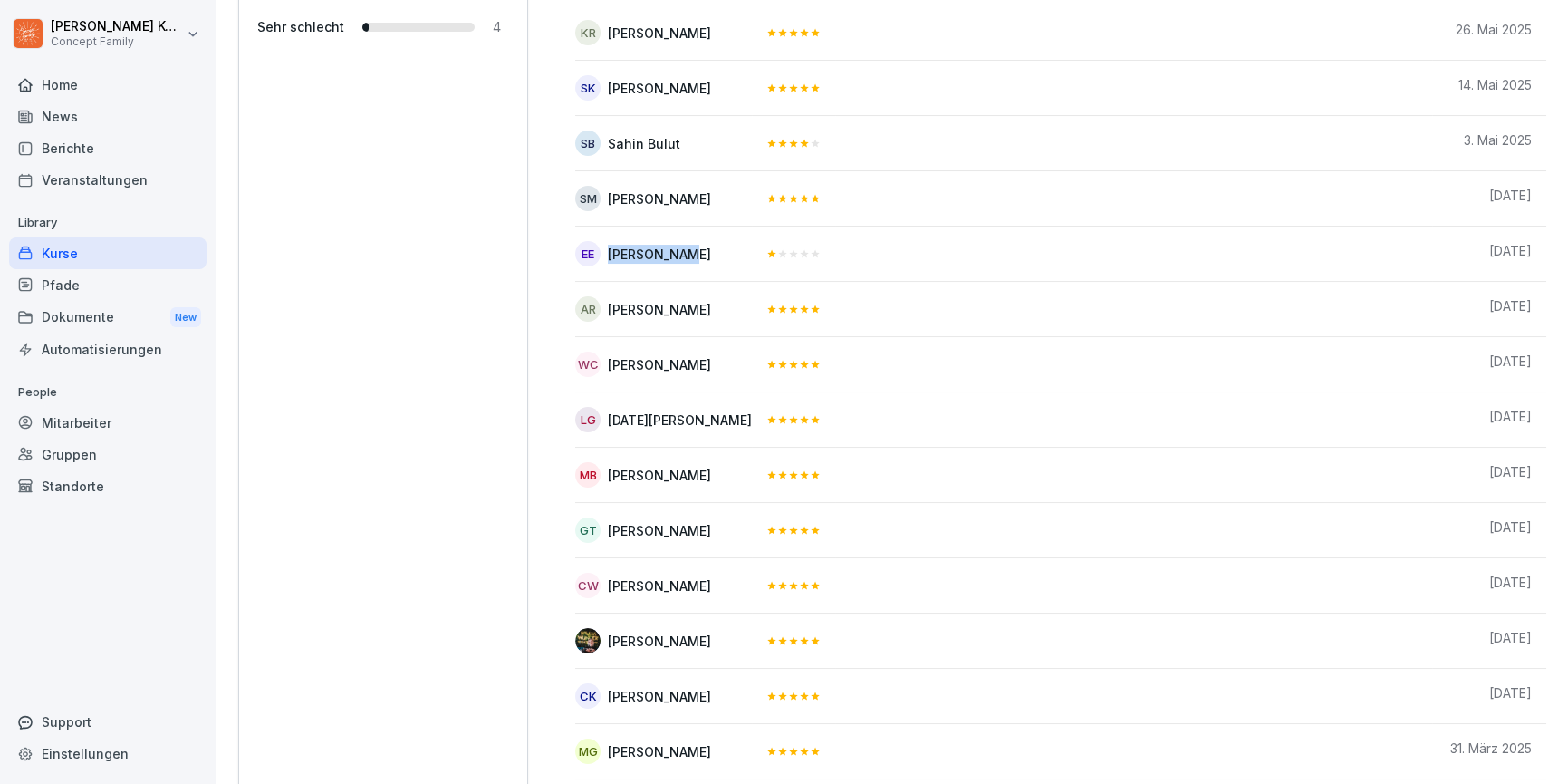
drag, startPoint x: 678, startPoint y: 254, endPoint x: 610, endPoint y: 242, distance: 69.1
click at [610, 244] on div "[PERSON_NAME]" at bounding box center [659, 254] width 103 height 19
click at [95, 425] on div "Mitarbeiter" at bounding box center [107, 422] width 198 height 32
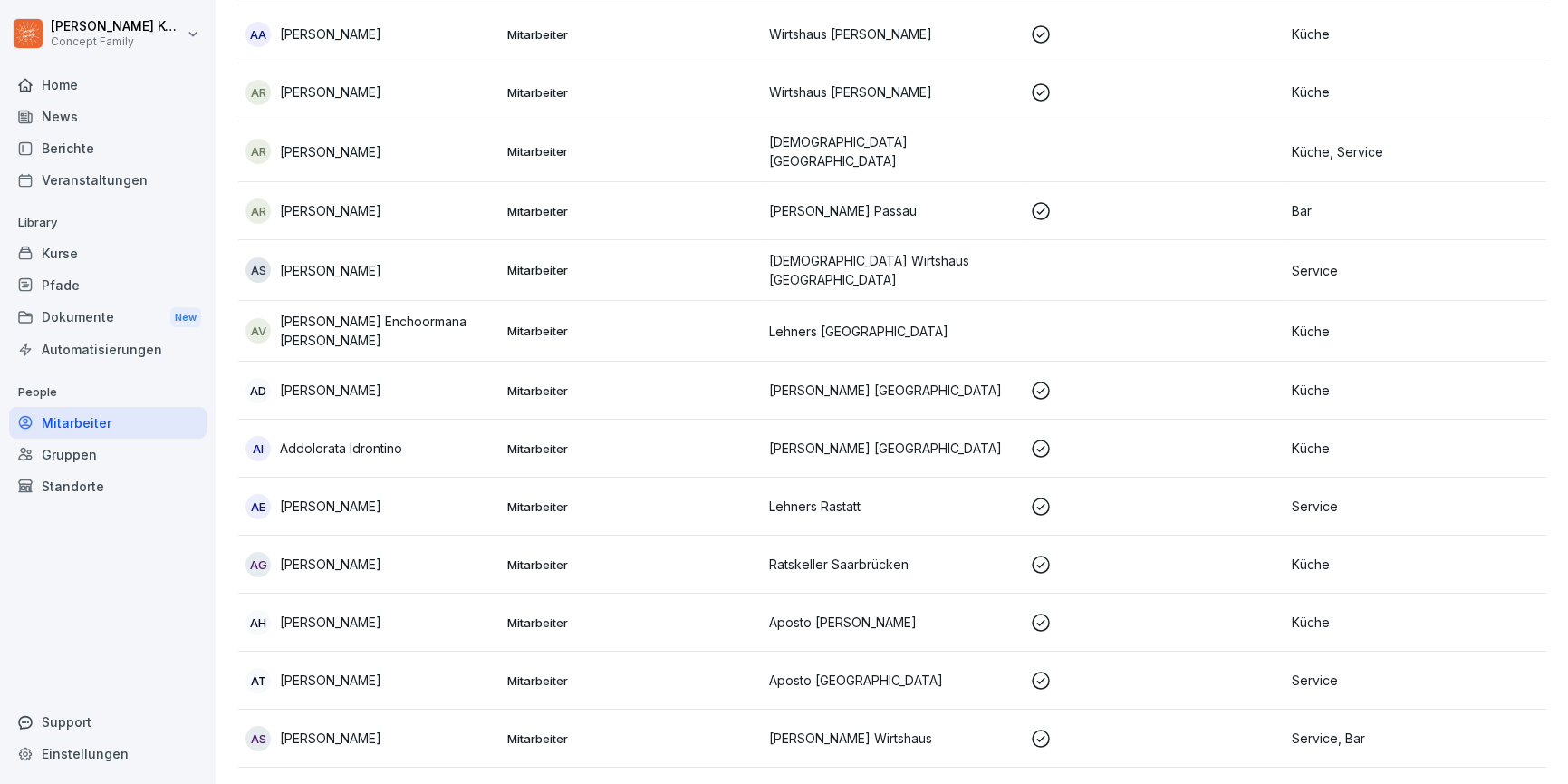
scroll to position [18, 0]
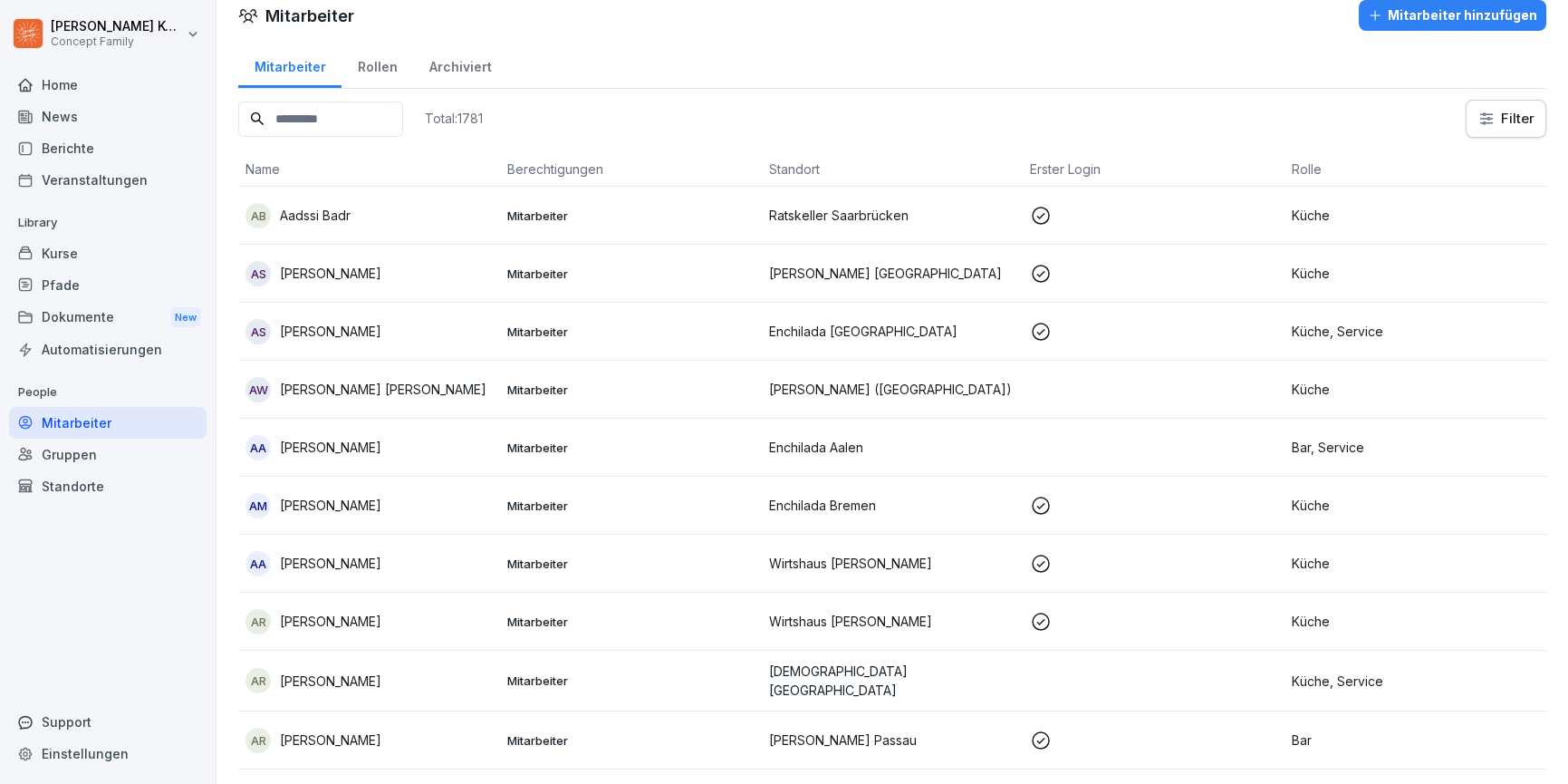
click at [344, 132] on input at bounding box center [321, 119] width 165 height 36
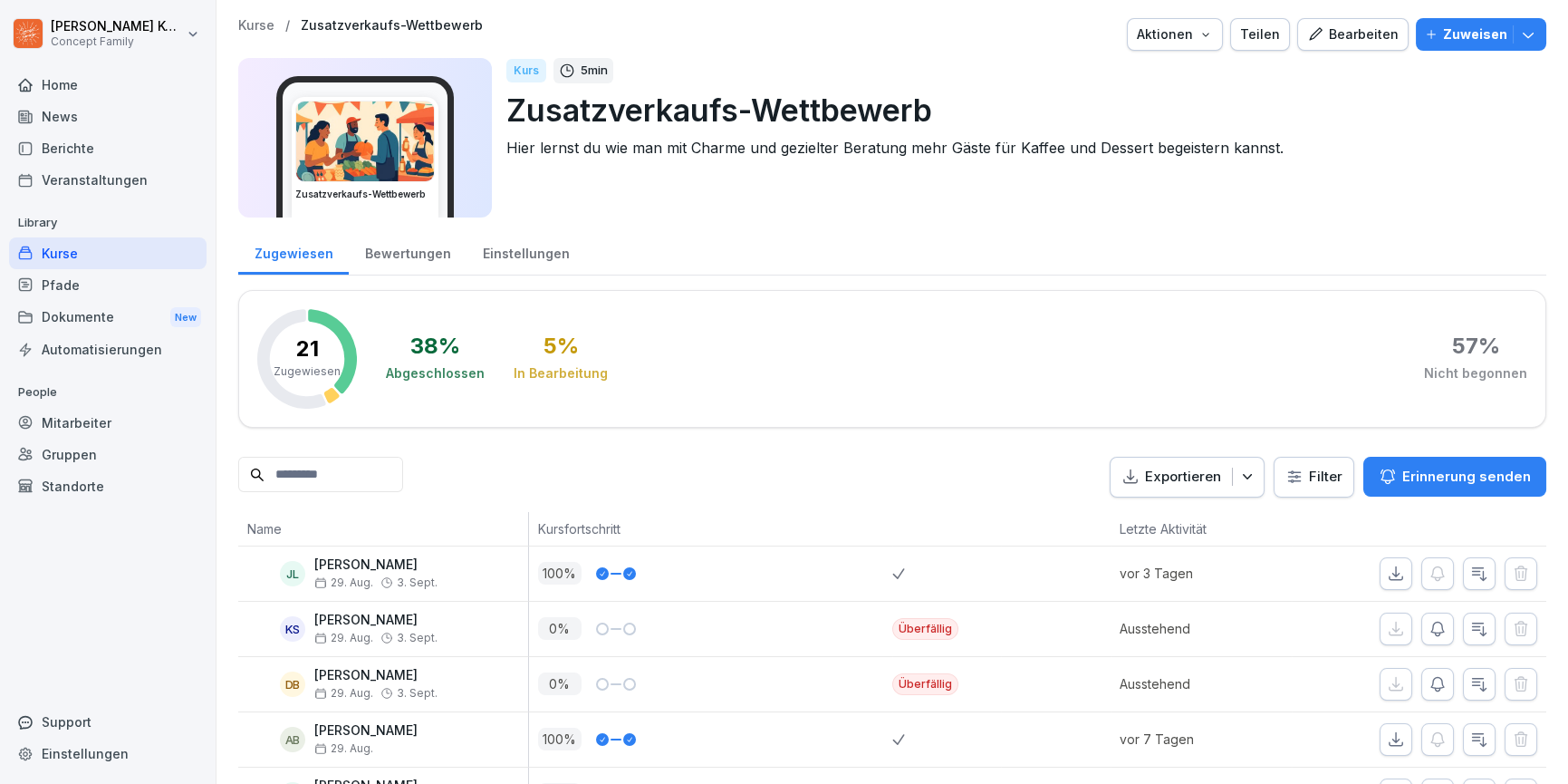
click at [1318, 38] on div "Bearbeiten" at bounding box center [1353, 34] width 92 height 20
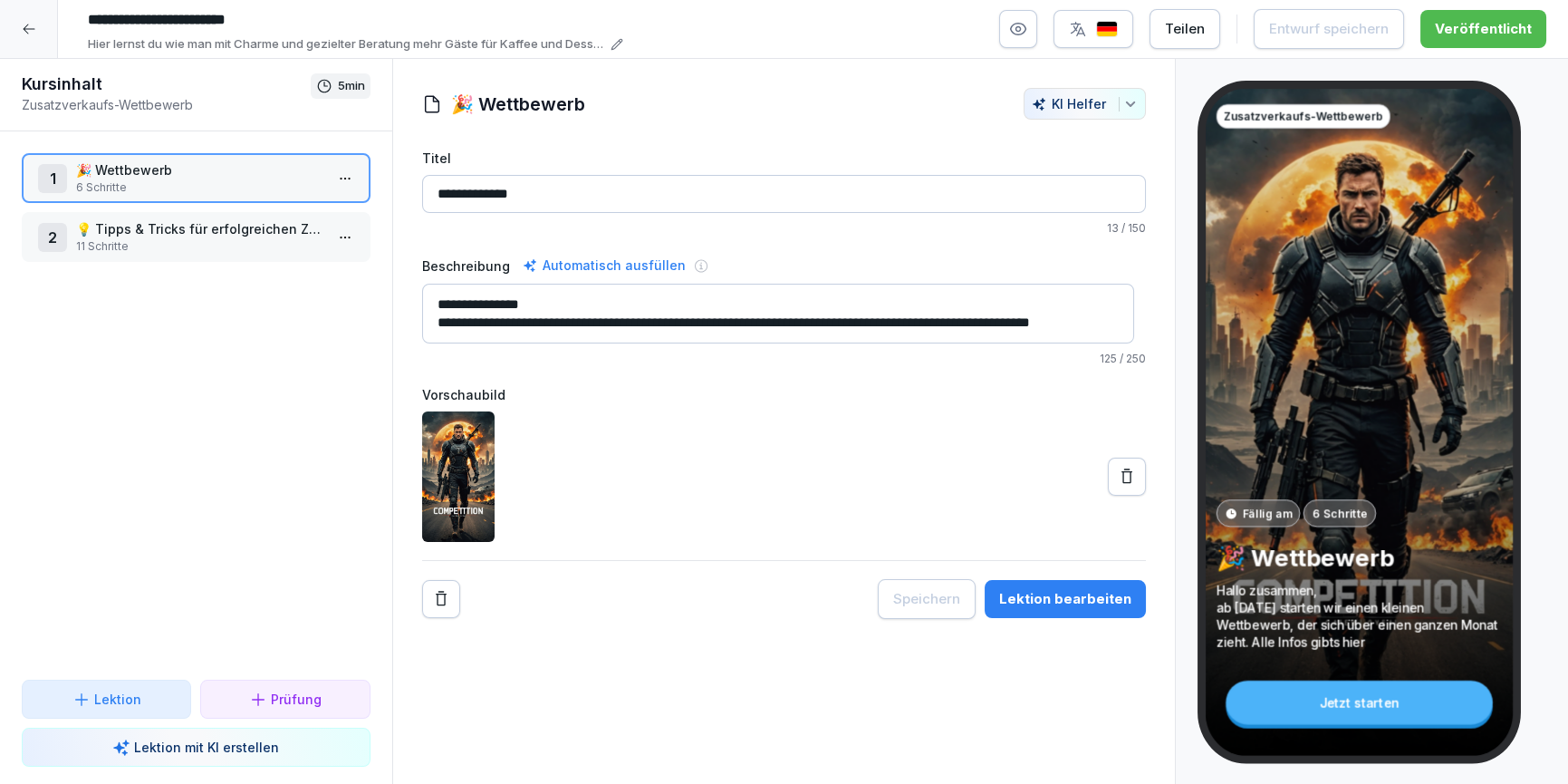
click at [1061, 601] on div "Lektion bearbeiten" at bounding box center [1065, 599] width 132 height 20
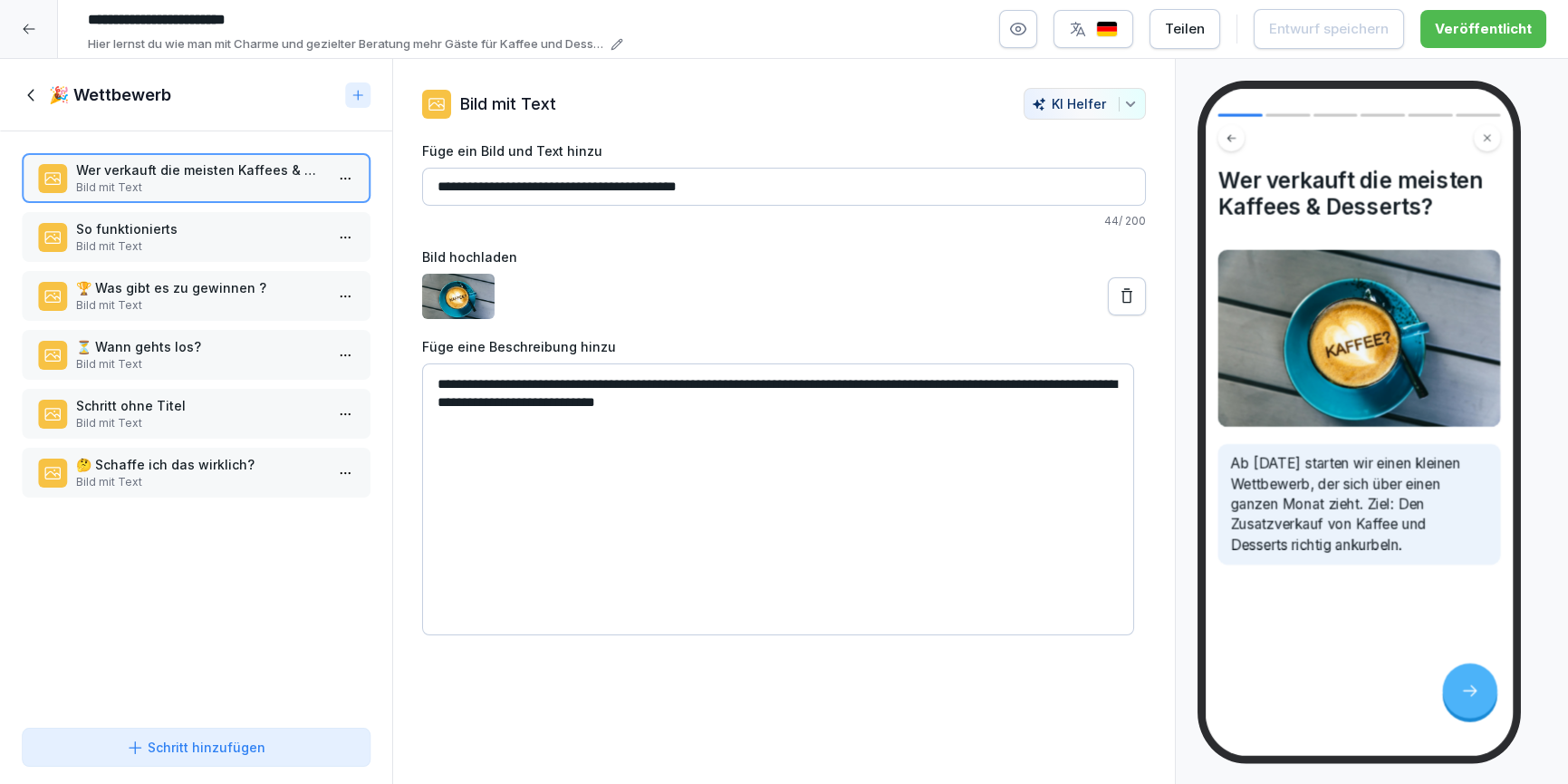
click at [142, 234] on p "So funktionierts" at bounding box center [200, 229] width 247 height 19
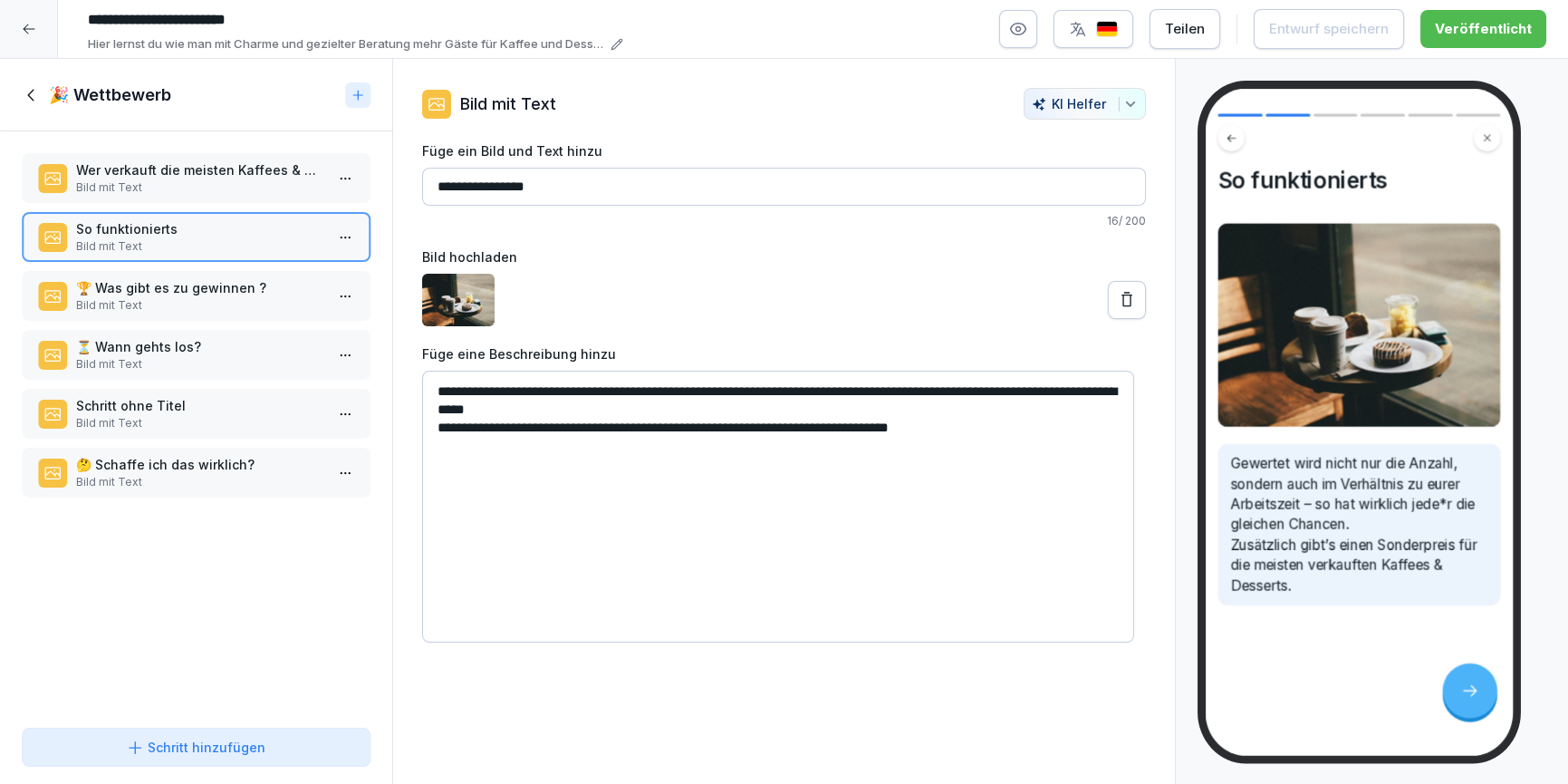
click at [138, 291] on p "🏆 Was gibt es zu gewinnen ?" at bounding box center [200, 288] width 247 height 19
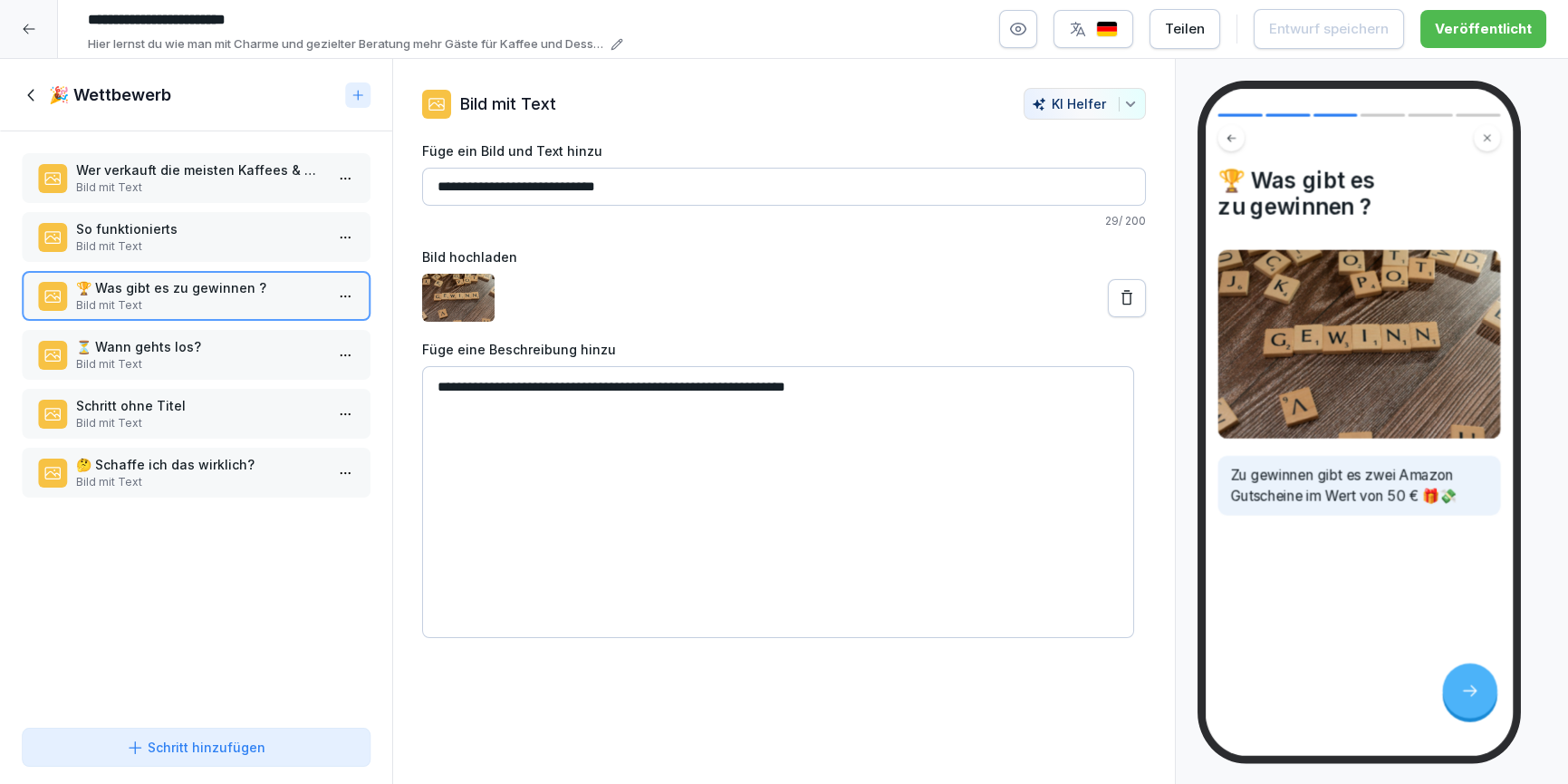
click at [146, 369] on p "Bild mit Text" at bounding box center [200, 364] width 247 height 16
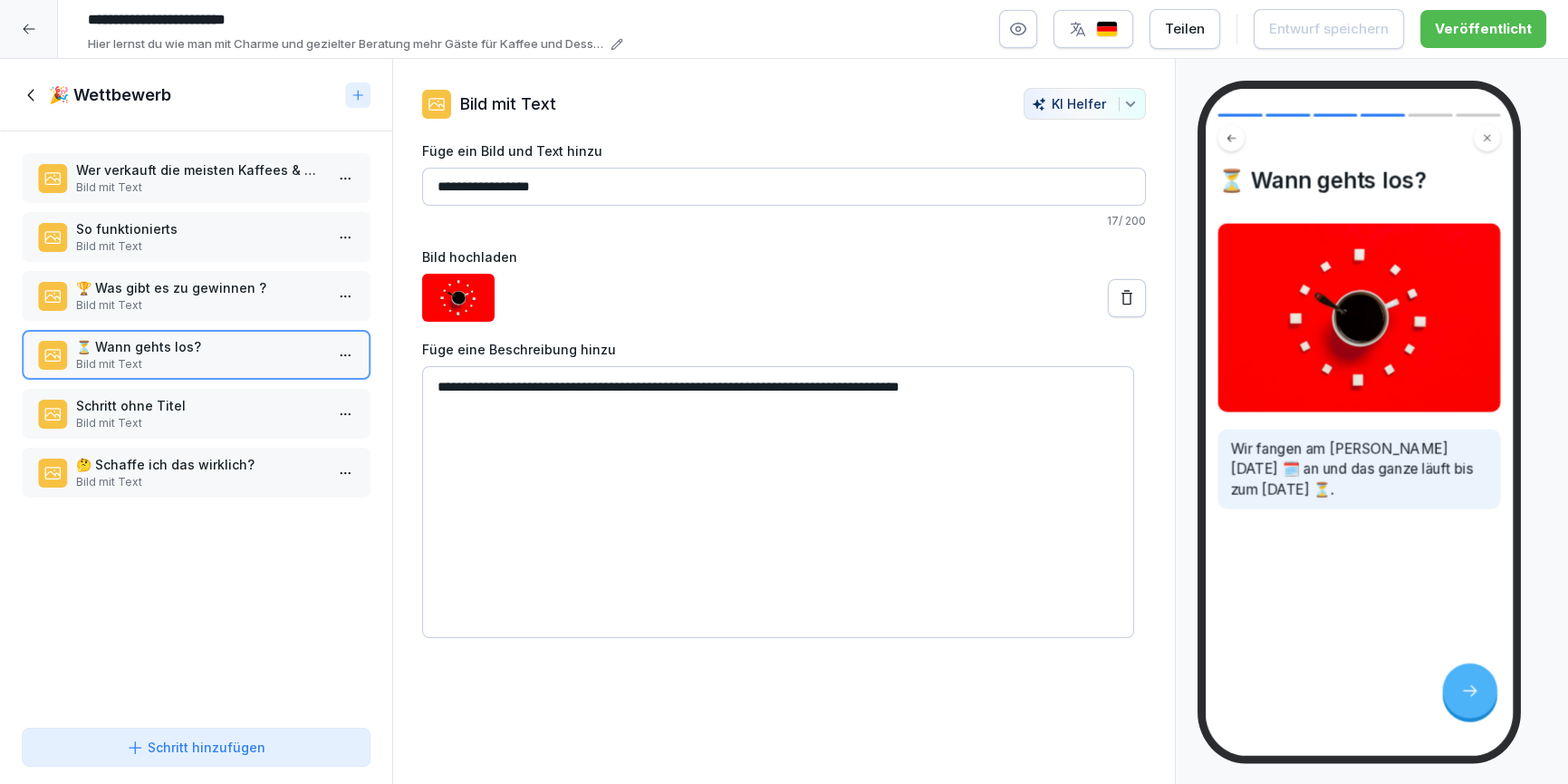
click at [156, 416] on p "Bild mit Text" at bounding box center [200, 423] width 247 height 16
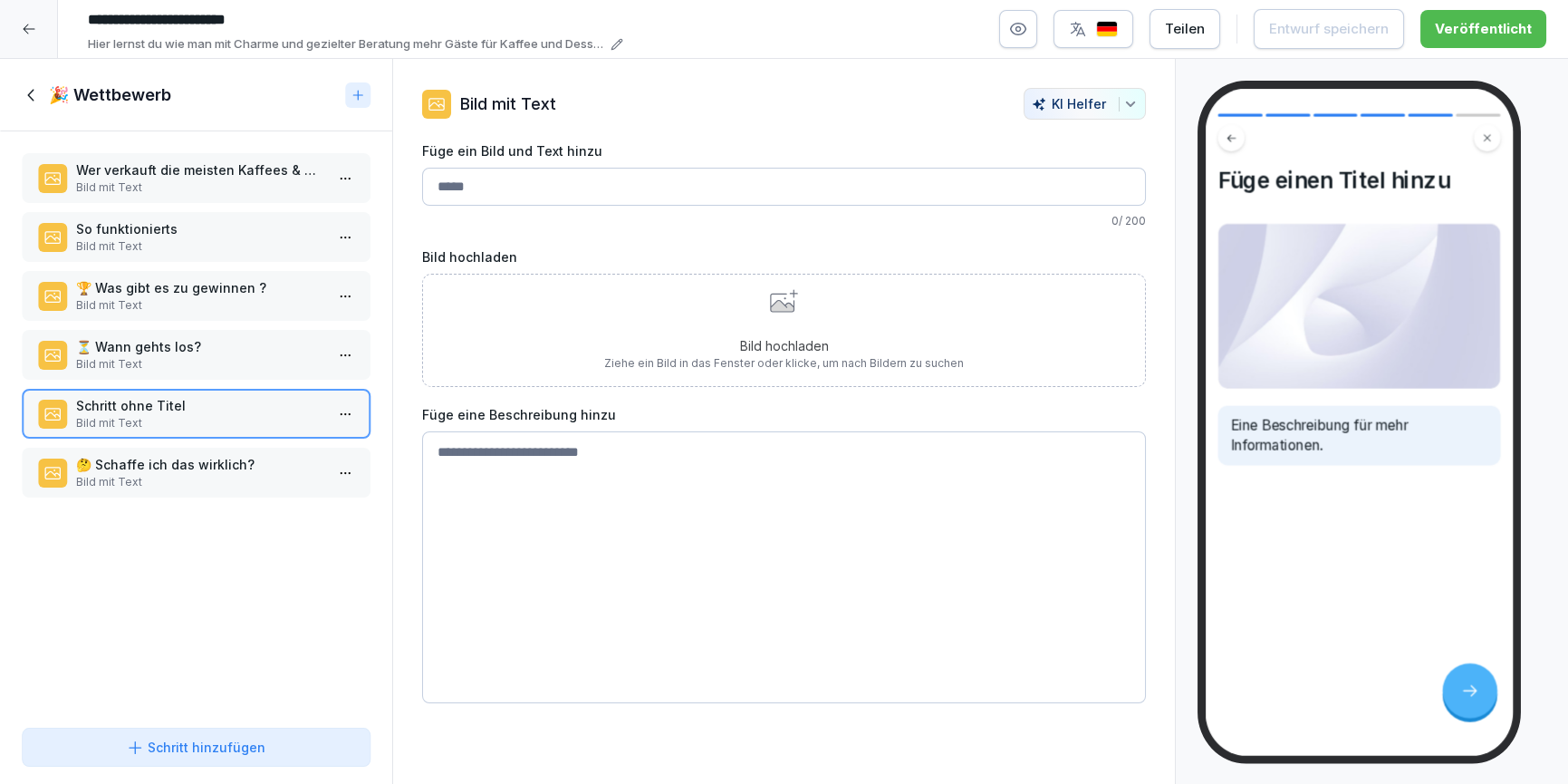
click at [160, 463] on p "🤔 Schaffe ich das wirklich?" at bounding box center [200, 464] width 247 height 19
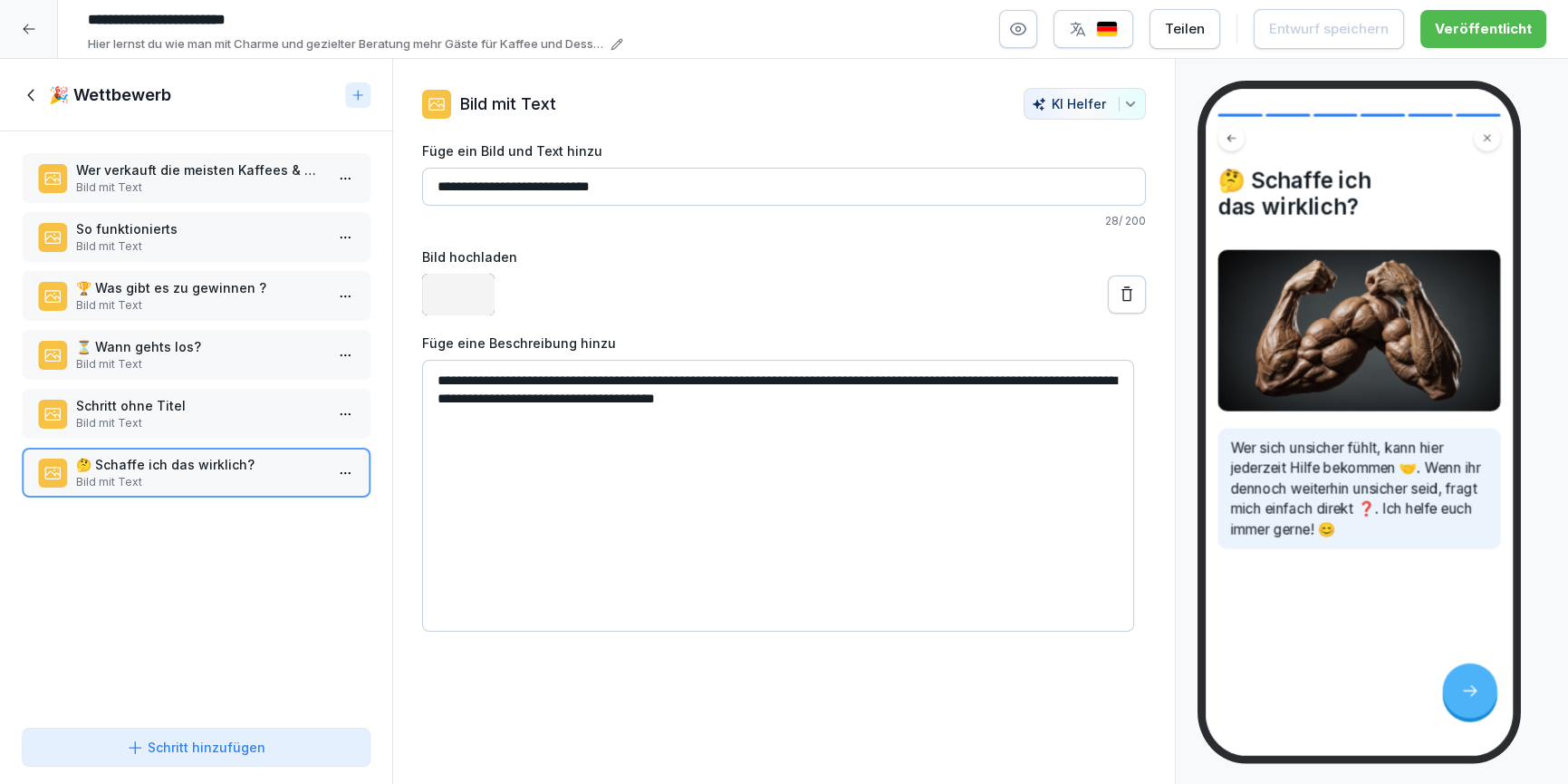
click at [36, 96] on icon at bounding box center [32, 95] width 20 height 20
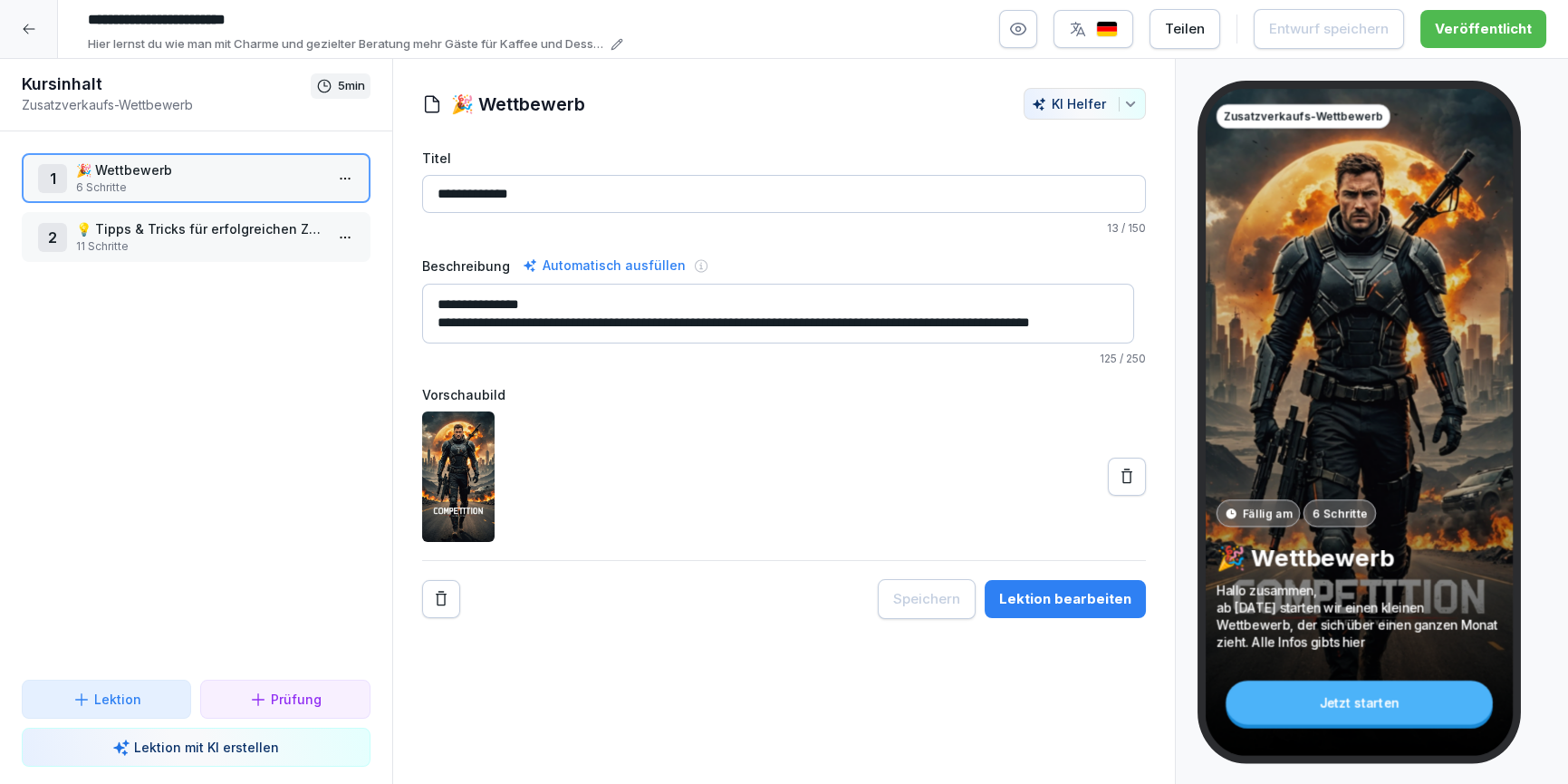
click at [184, 242] on p "11 Schritte" at bounding box center [200, 246] width 247 height 16
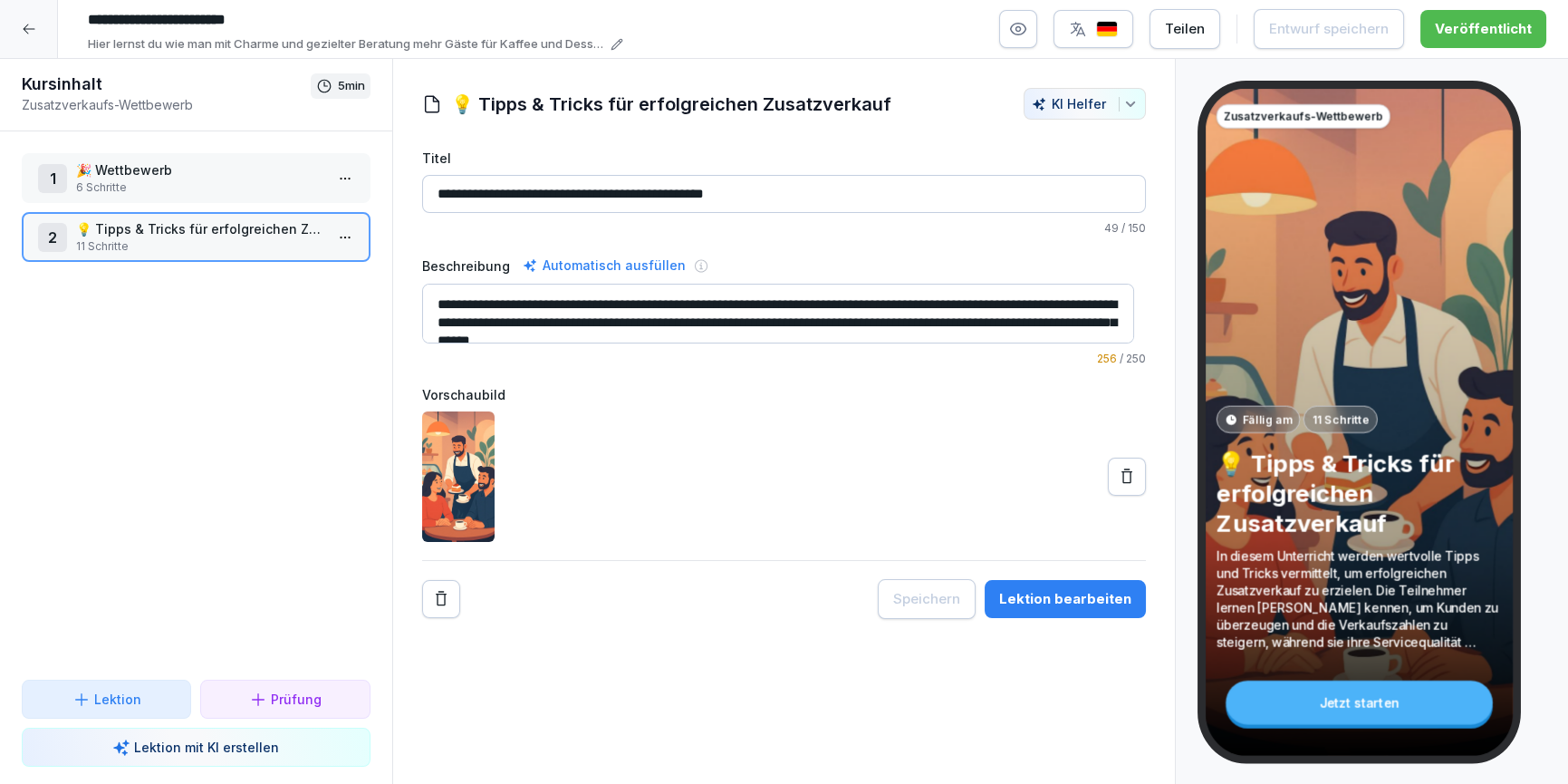
click at [1053, 601] on div "Lektion bearbeiten" at bounding box center [1065, 599] width 132 height 20
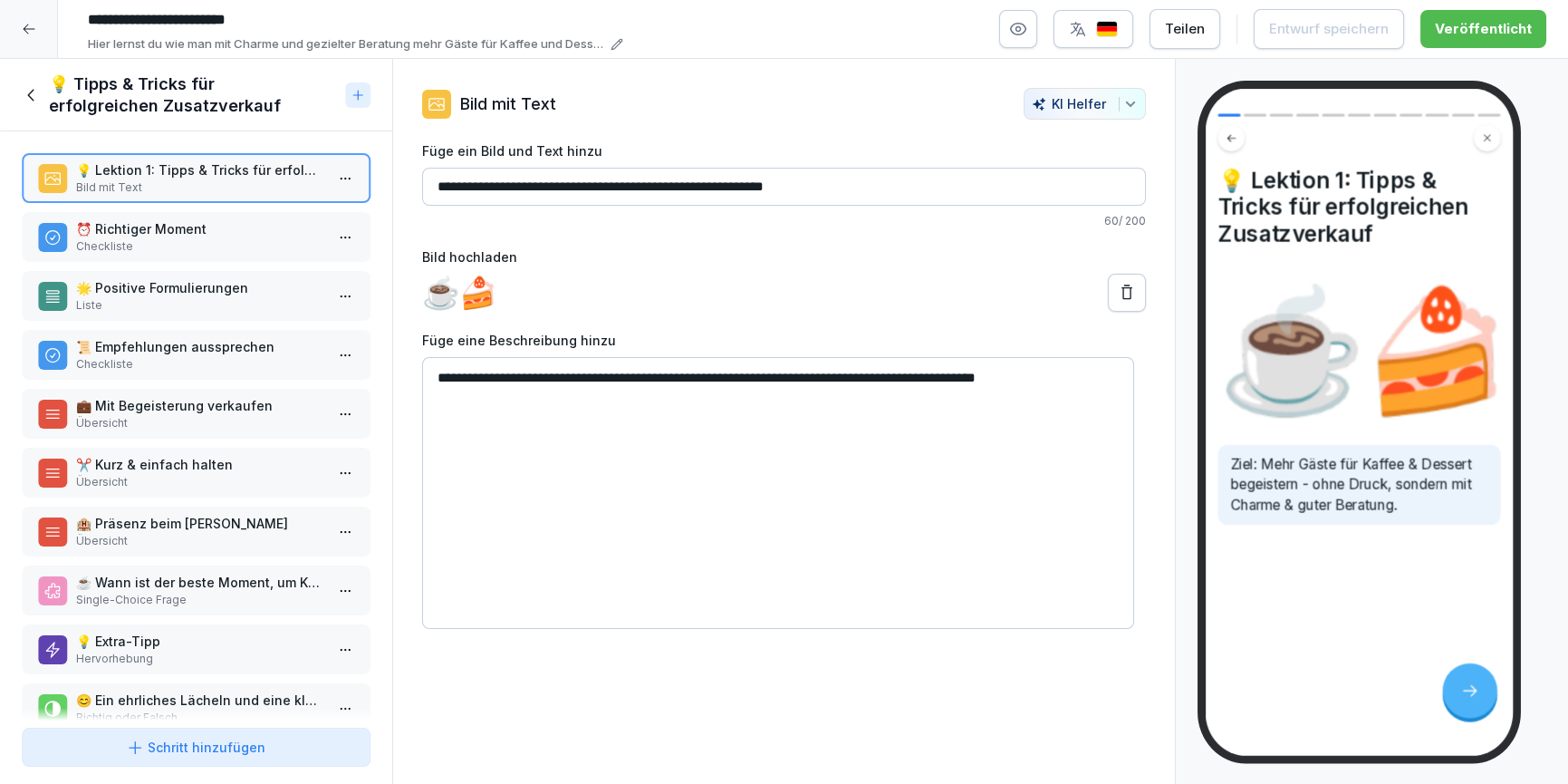
click at [182, 253] on p "Checkliste" at bounding box center [200, 246] width 247 height 16
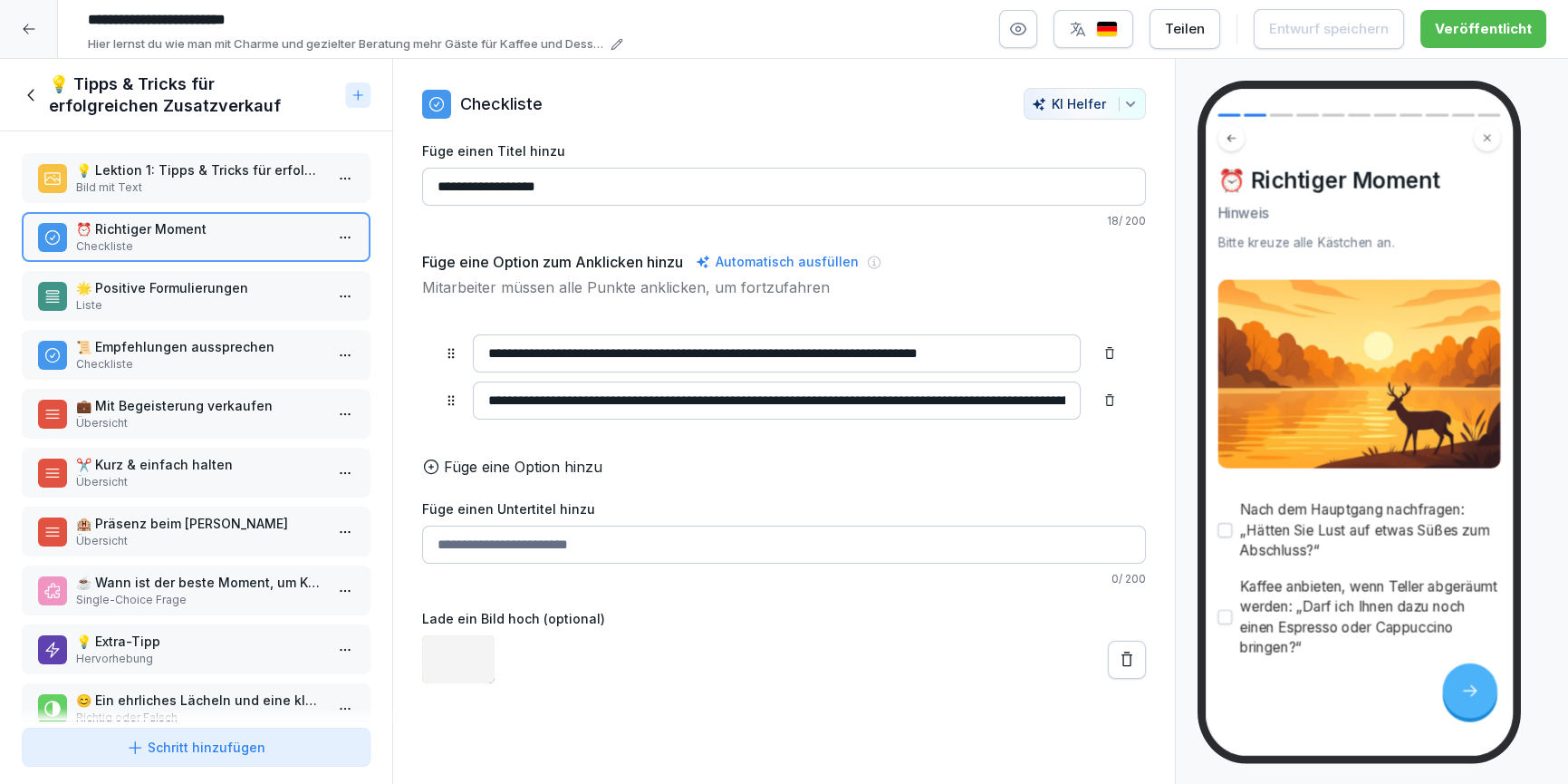
click at [180, 297] on p "Liste" at bounding box center [200, 305] width 247 height 16
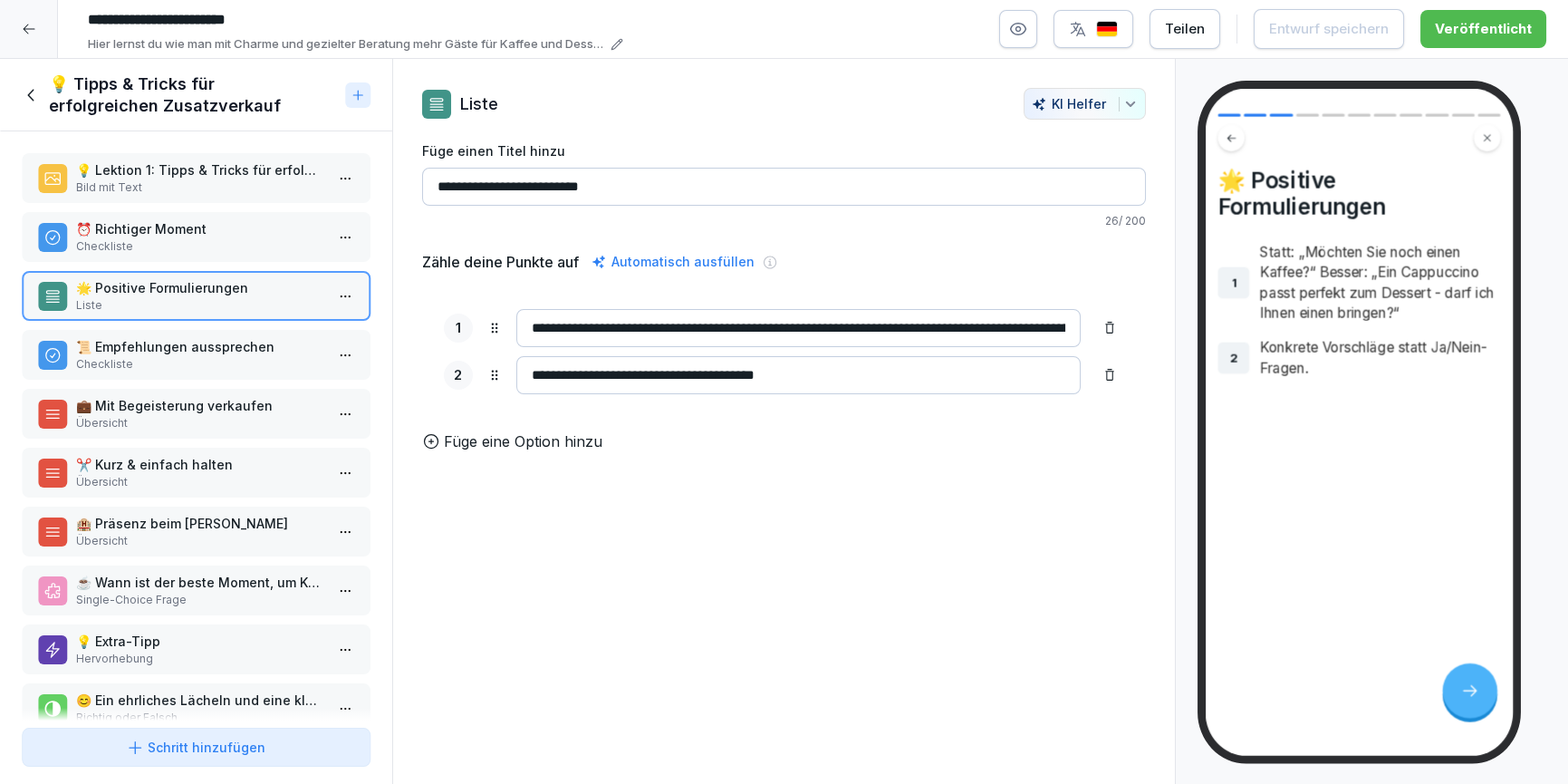
click at [18, 101] on div "💡 Tipps & Tricks für erfolgreichen Zusatzverkauf" at bounding box center [196, 95] width 392 height 72
click at [22, 97] on icon at bounding box center [32, 95] width 20 height 20
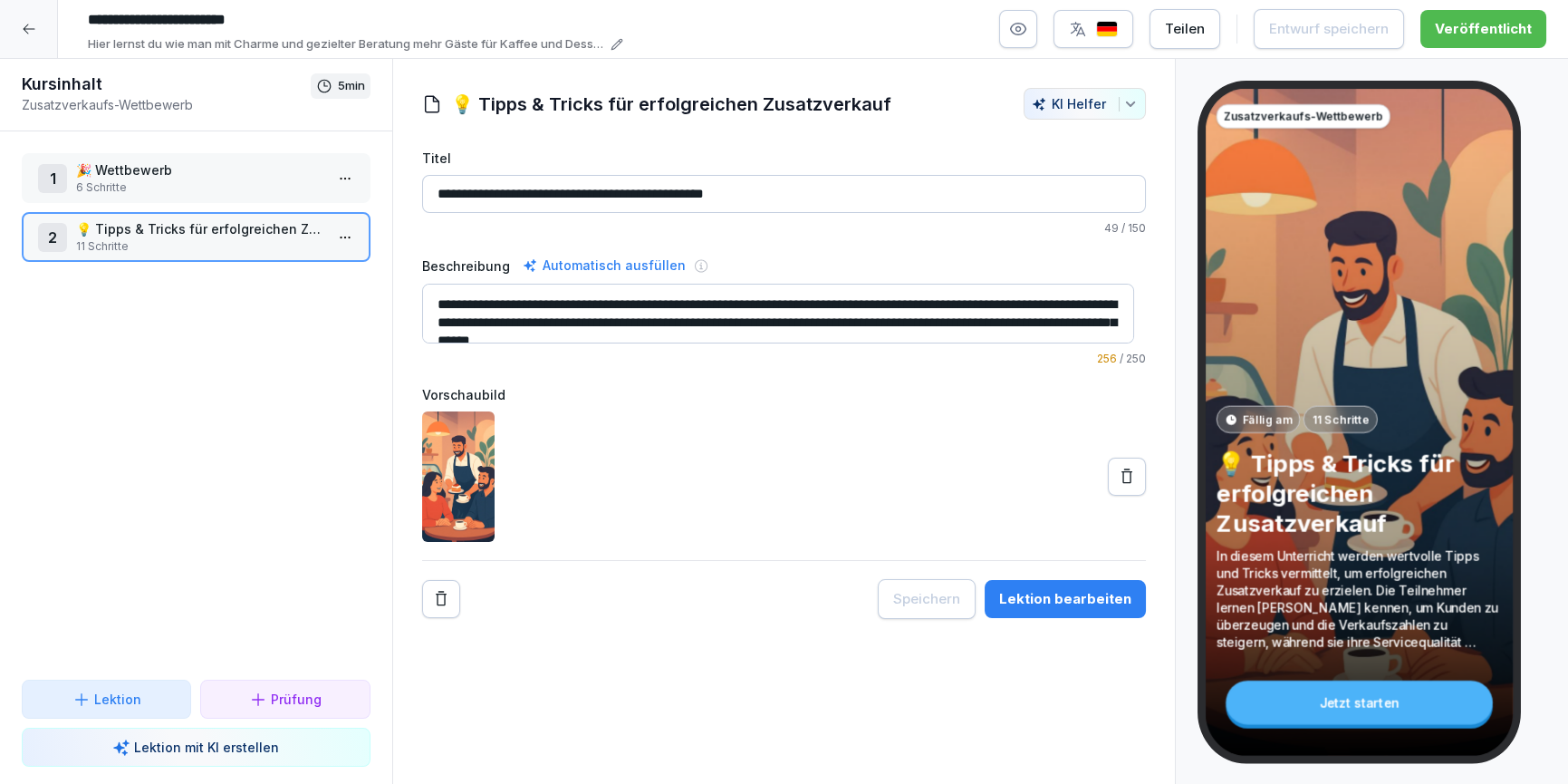
click at [23, 41] on div at bounding box center [29, 29] width 58 height 58
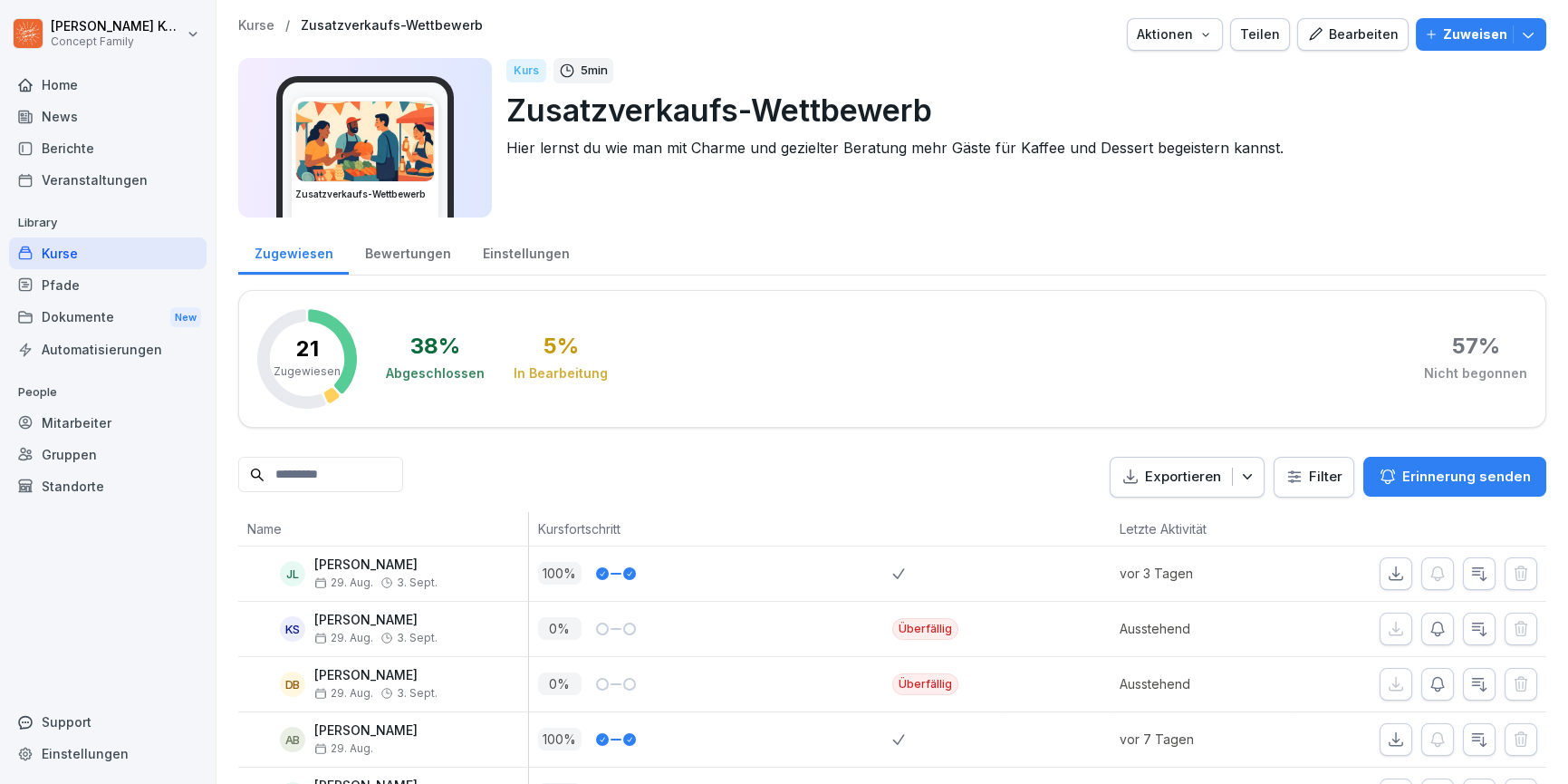
click at [65, 261] on div "Kurse" at bounding box center [107, 253] width 198 height 32
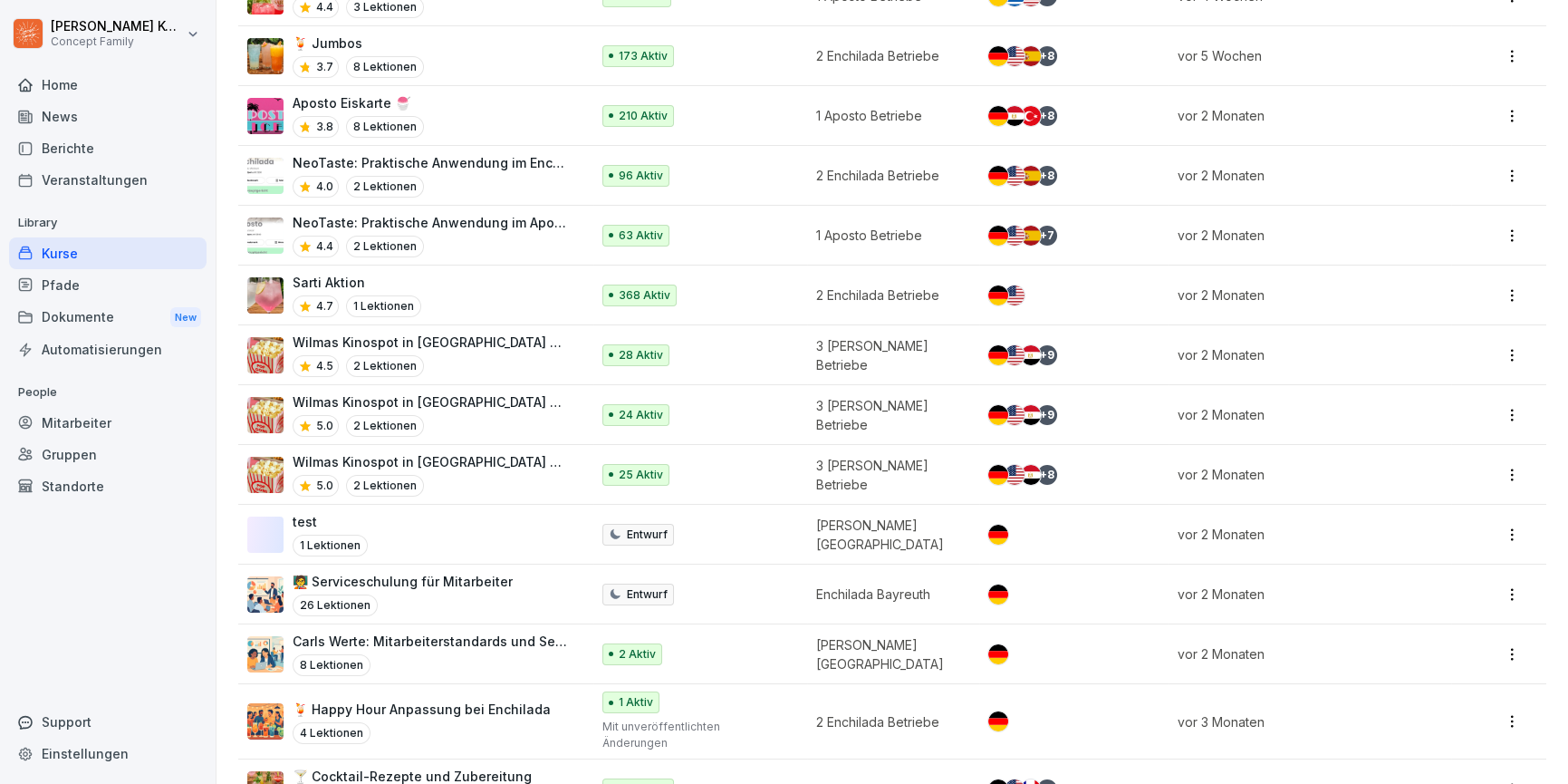
scroll to position [2211, 0]
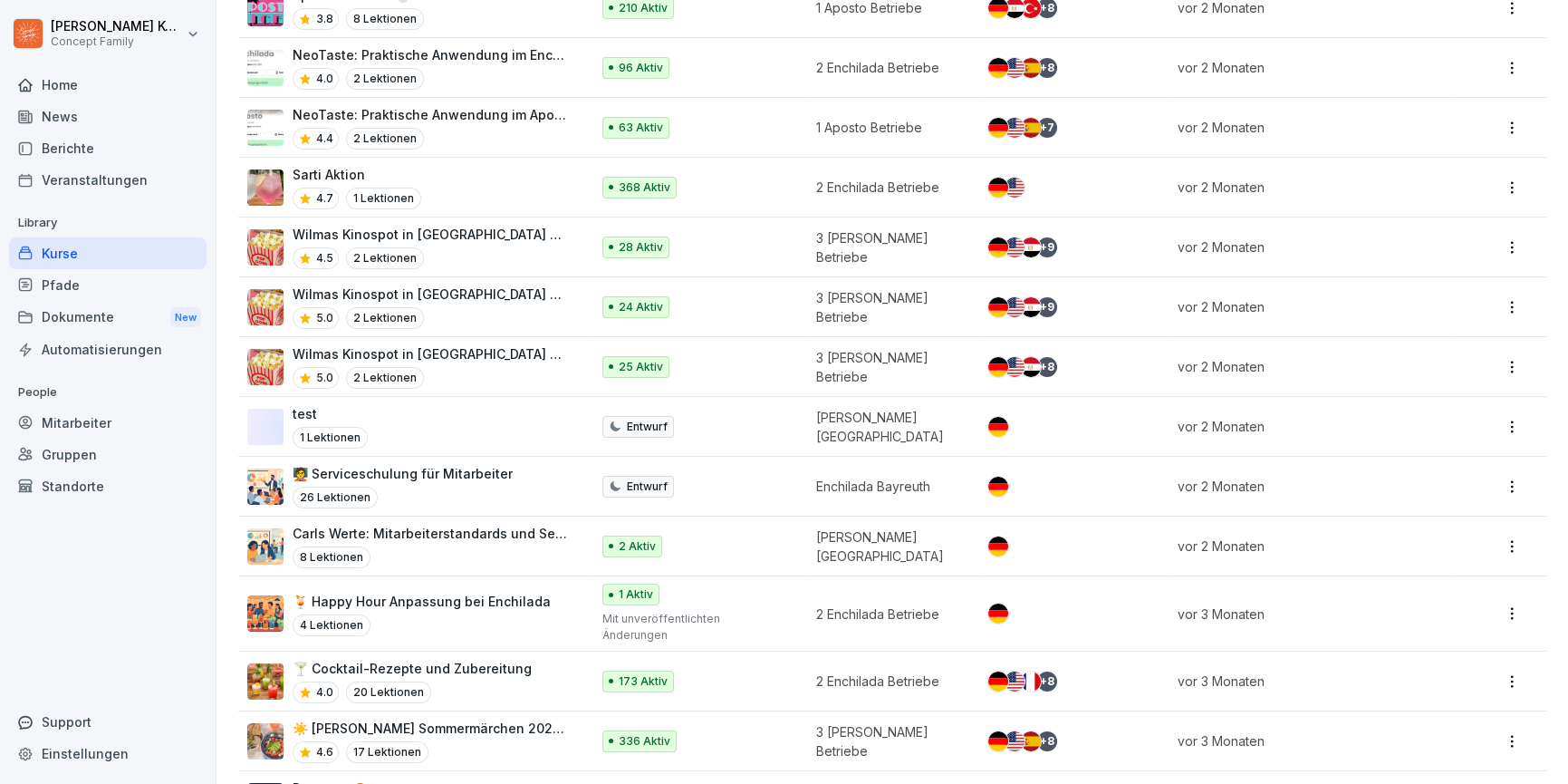
click at [397, 523] on p "Carls Werte: Mitarbeiterstandards und Servicequalität" at bounding box center [432, 533] width 279 height 19
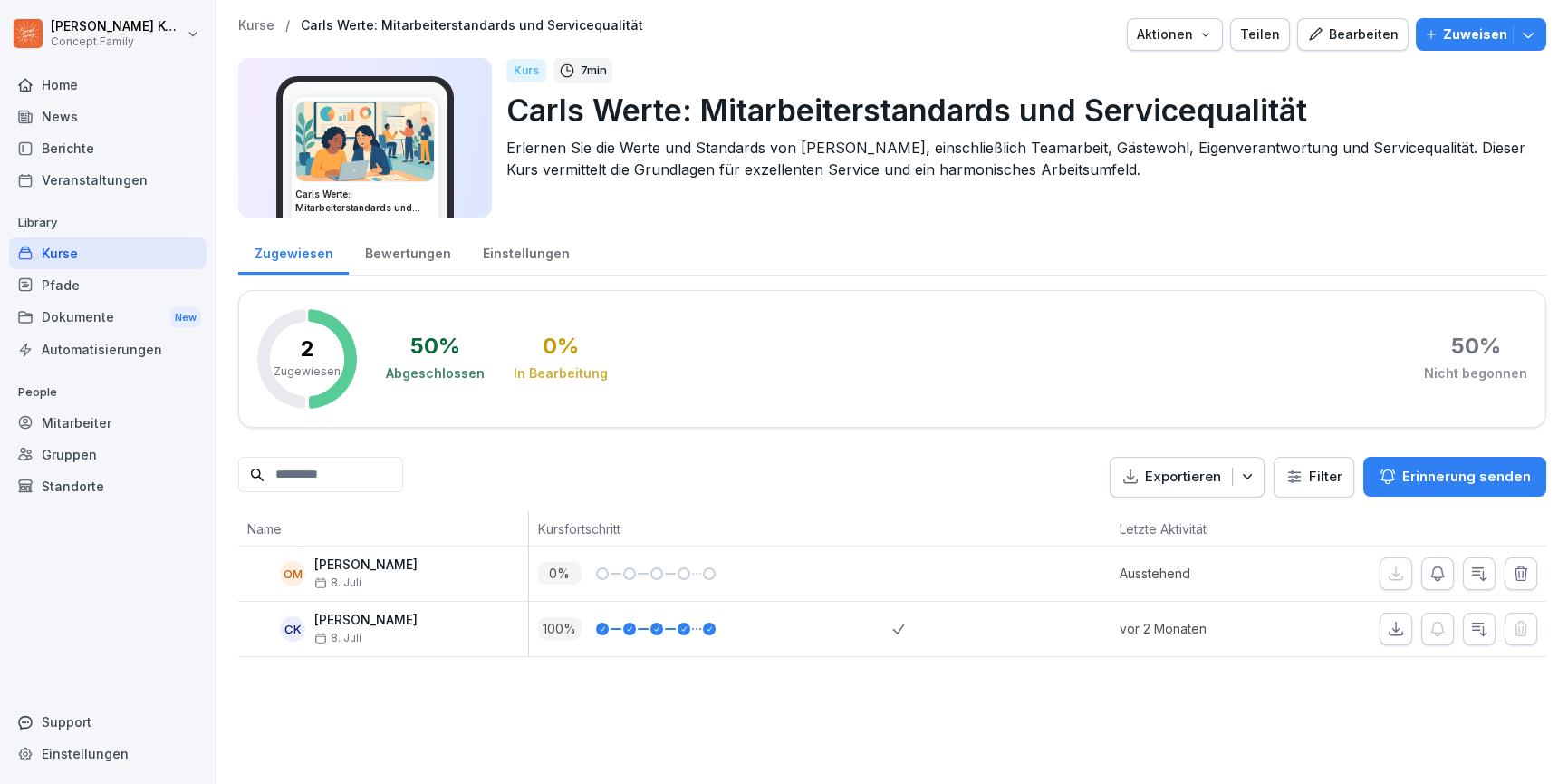
click at [1340, 35] on div "Bearbeiten" at bounding box center [1353, 34] width 92 height 20
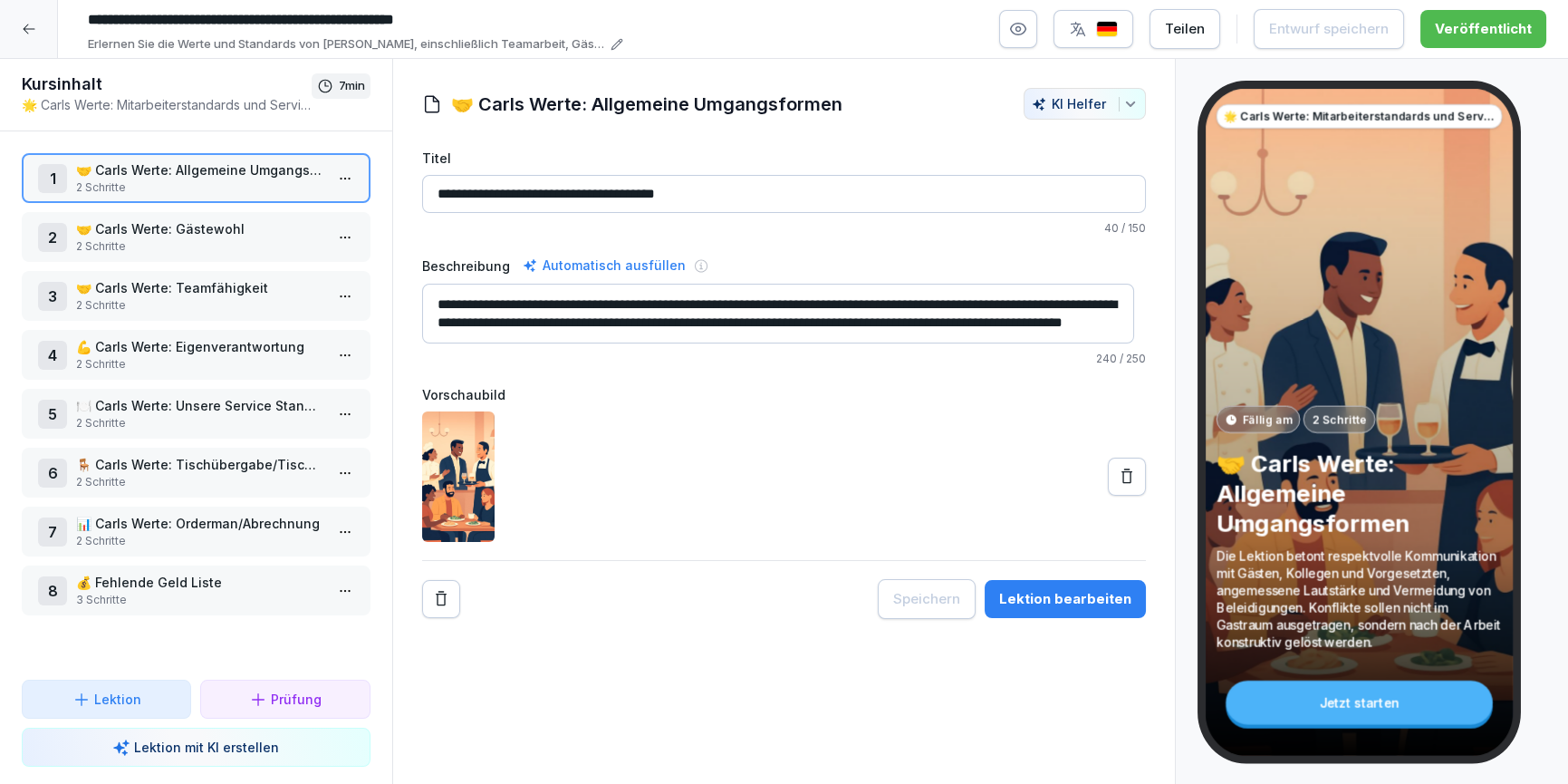
click at [231, 242] on p "2 Schritte" at bounding box center [200, 246] width 247 height 16
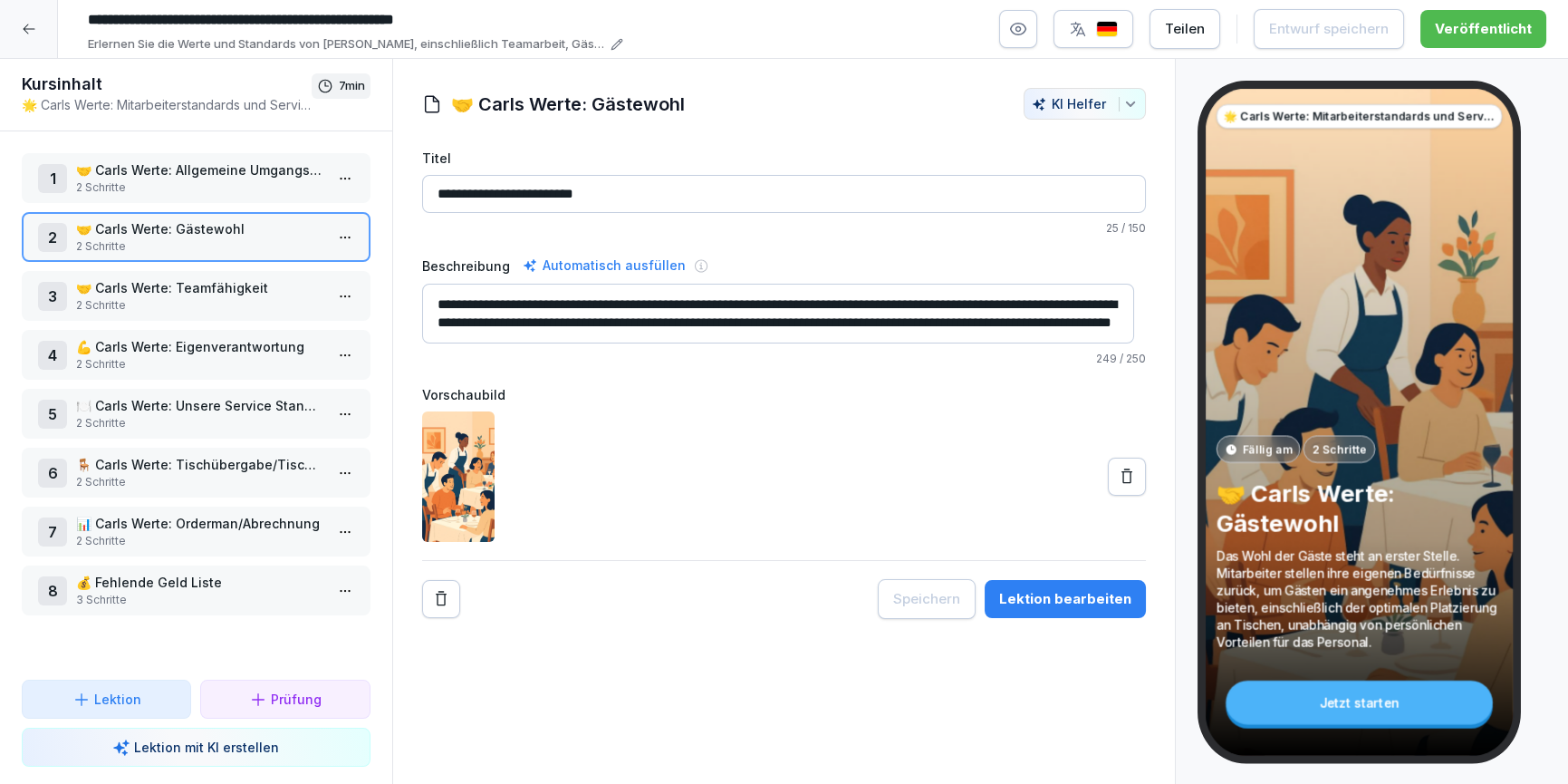
click at [226, 292] on p "🤝 Carls Werte: Teamfähigkeit" at bounding box center [200, 288] width 247 height 19
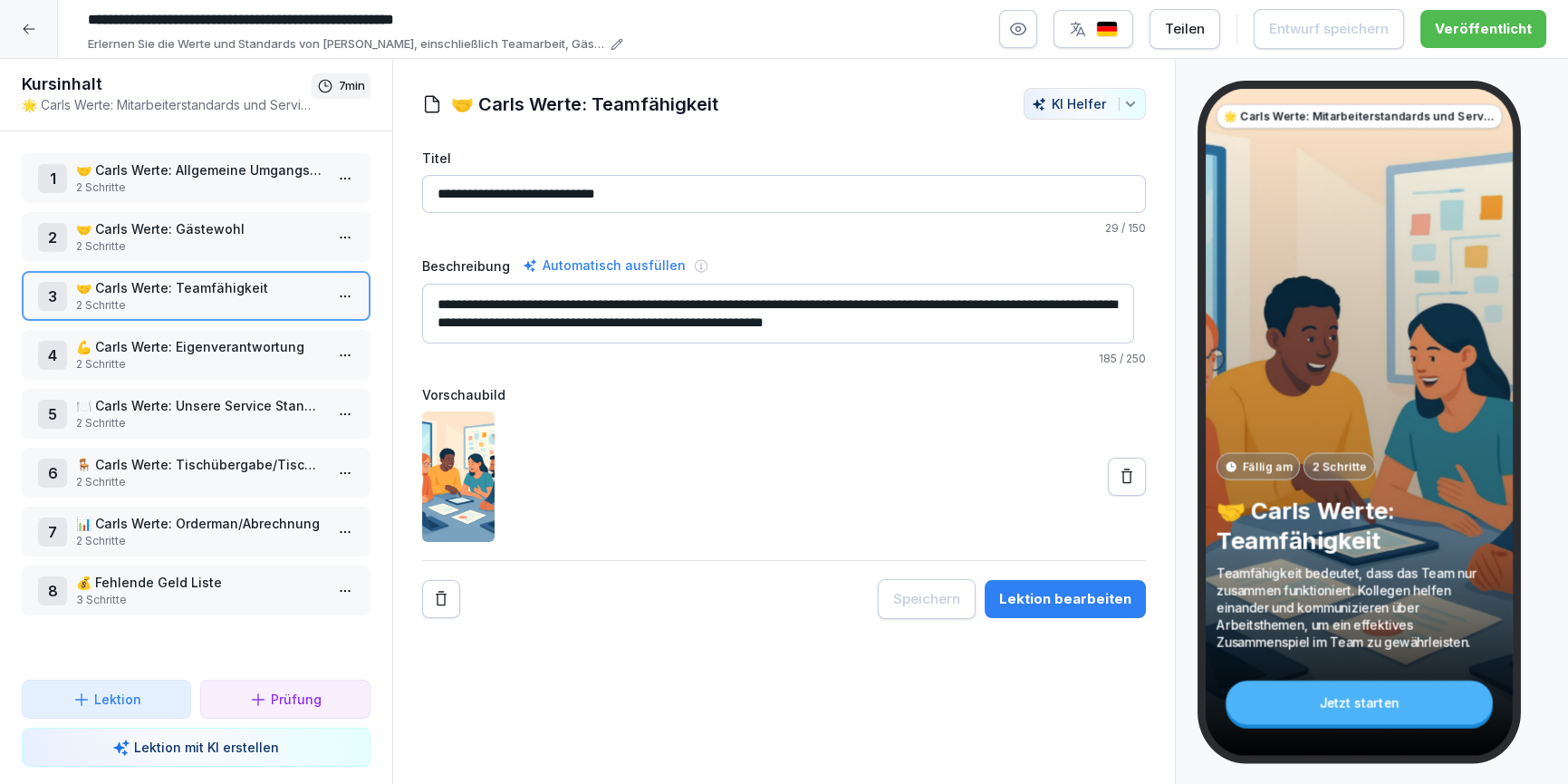
click at [215, 359] on p "2 Schritte" at bounding box center [200, 364] width 247 height 16
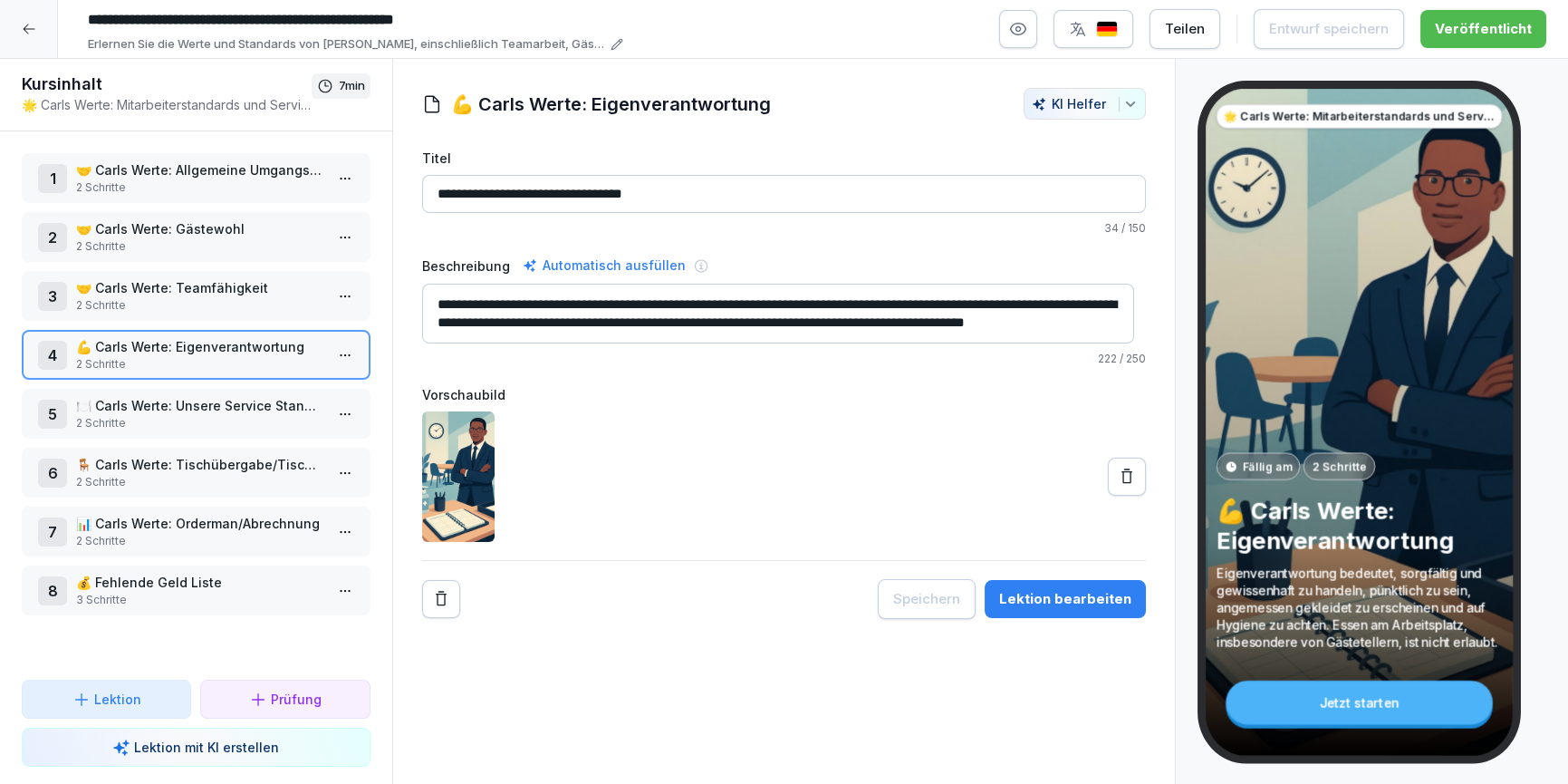
click at [1050, 591] on div "Lektion bearbeiten" at bounding box center [1065, 599] width 132 height 20
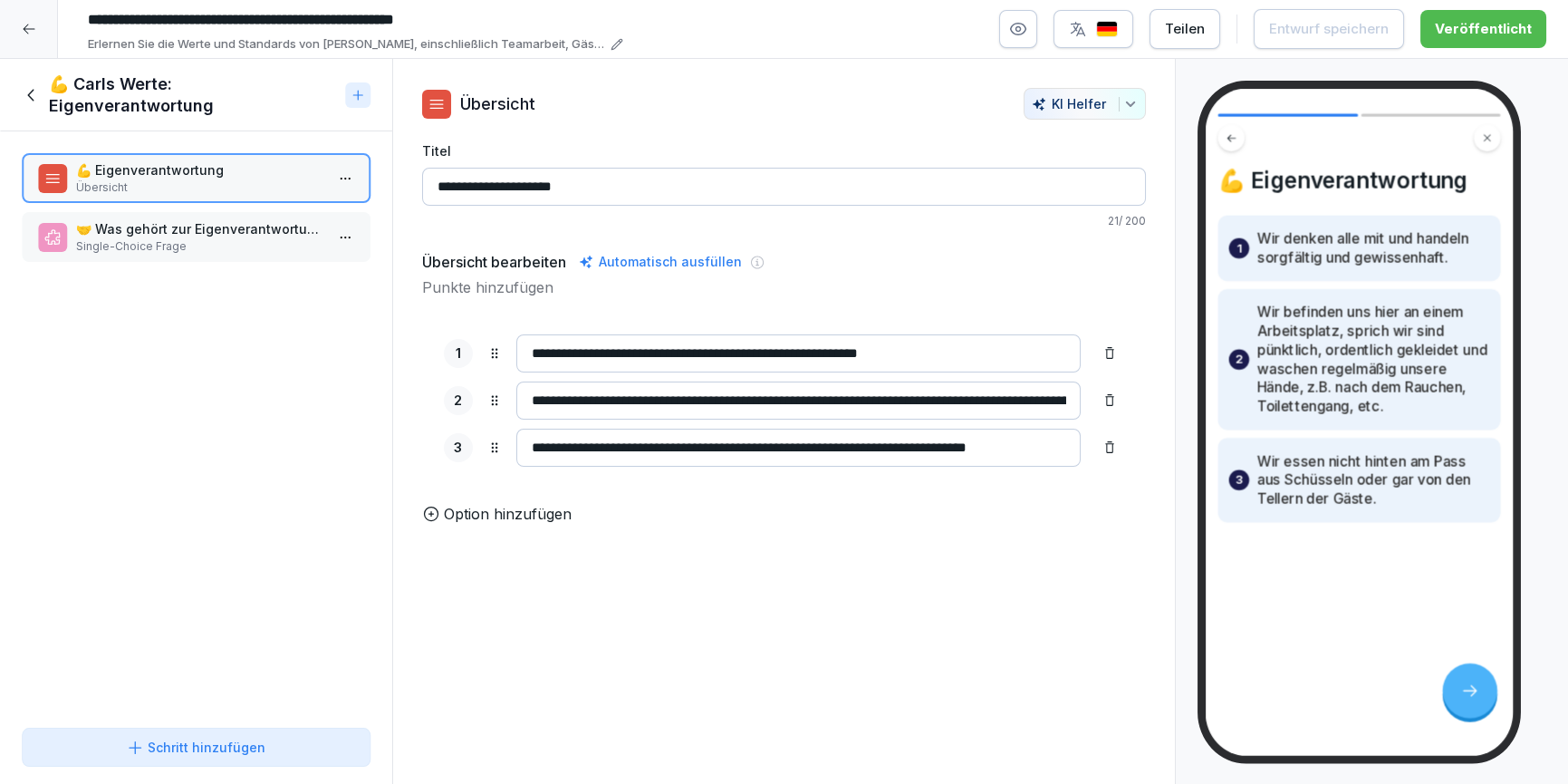
click at [33, 94] on icon at bounding box center [32, 95] width 20 height 20
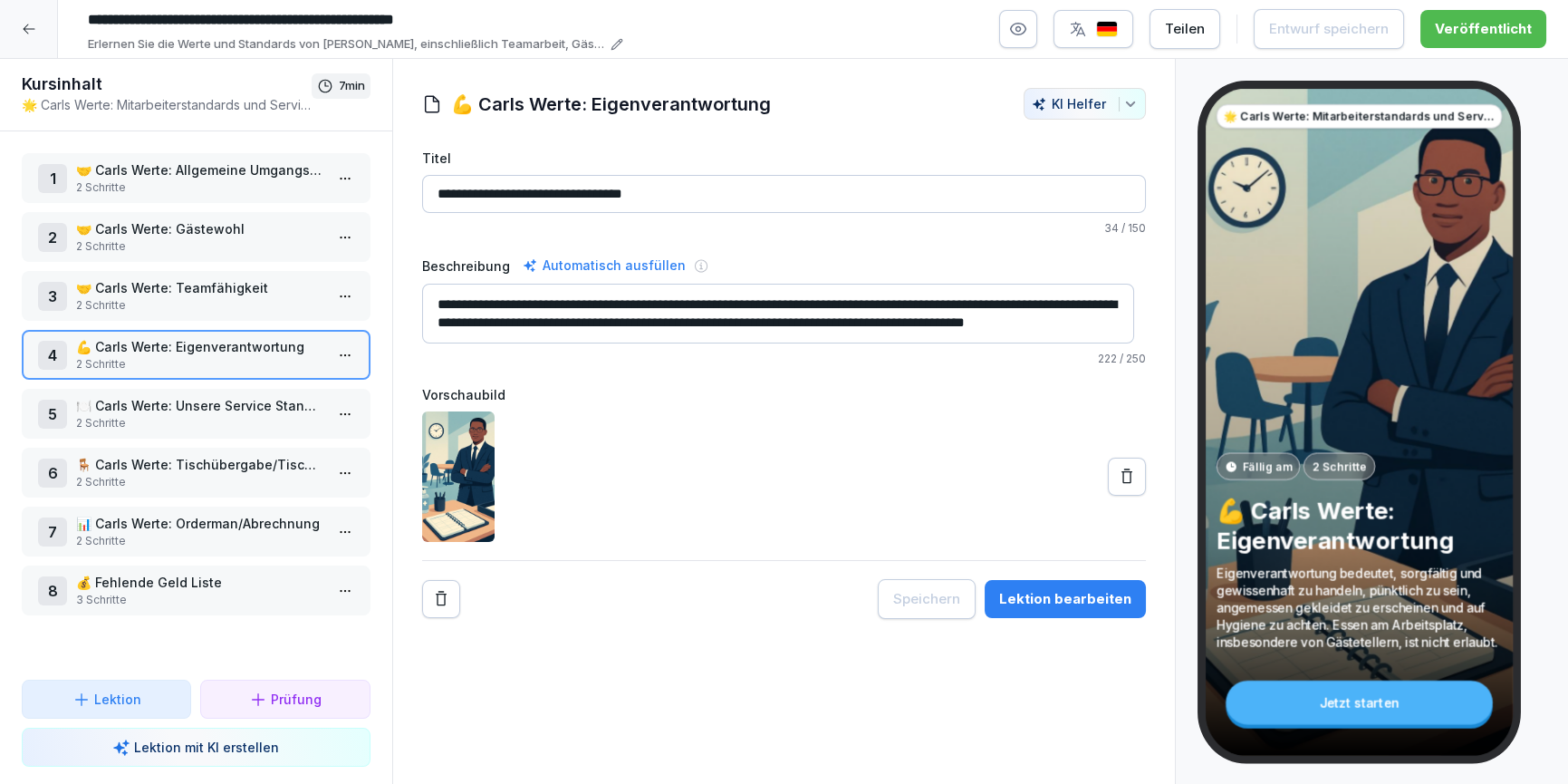
click at [251, 478] on p "2 Schritte" at bounding box center [200, 482] width 247 height 16
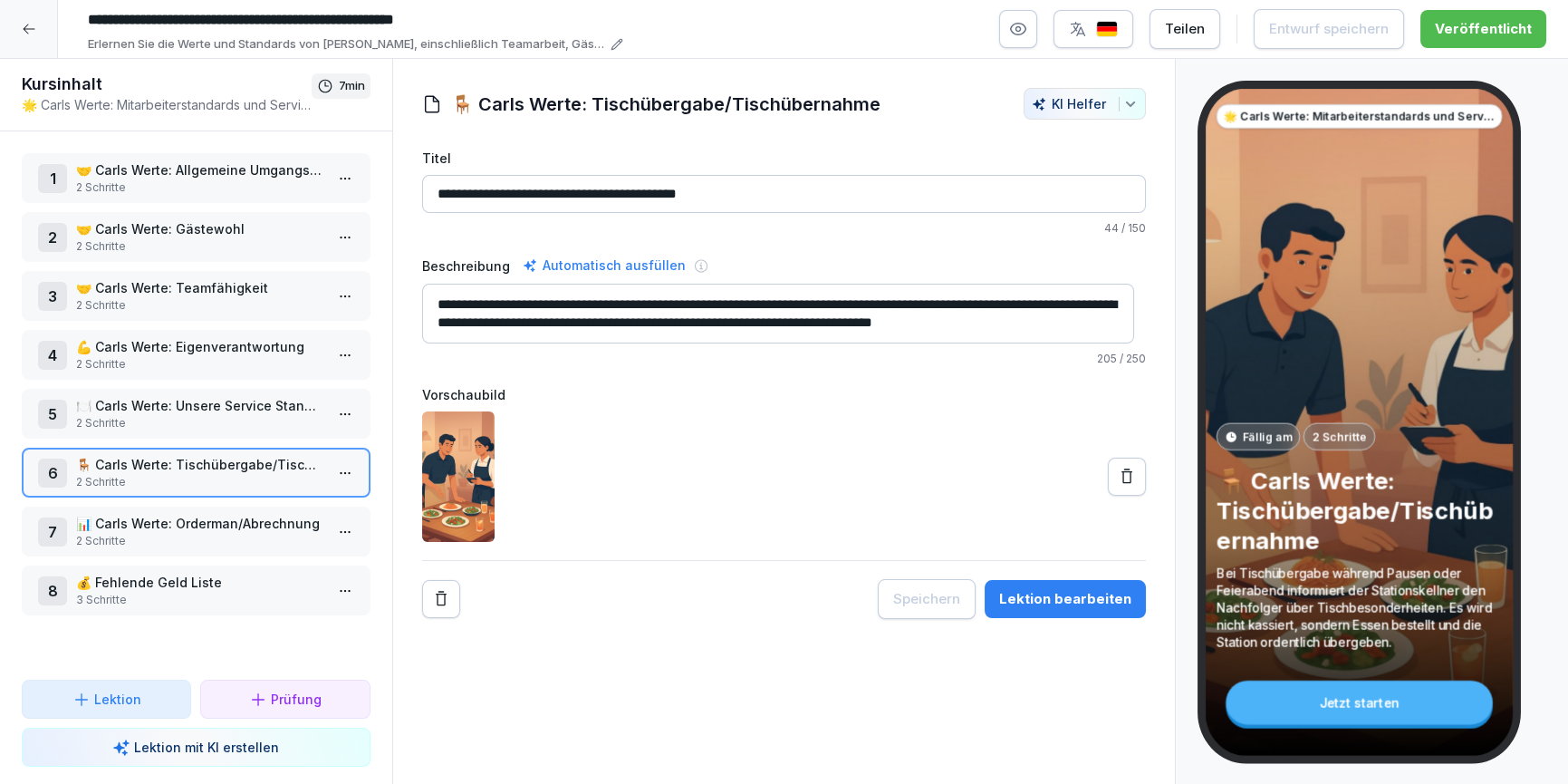
click at [250, 519] on p "📊 Carls Werte: Orderman/Abrechnung" at bounding box center [200, 523] width 247 height 19
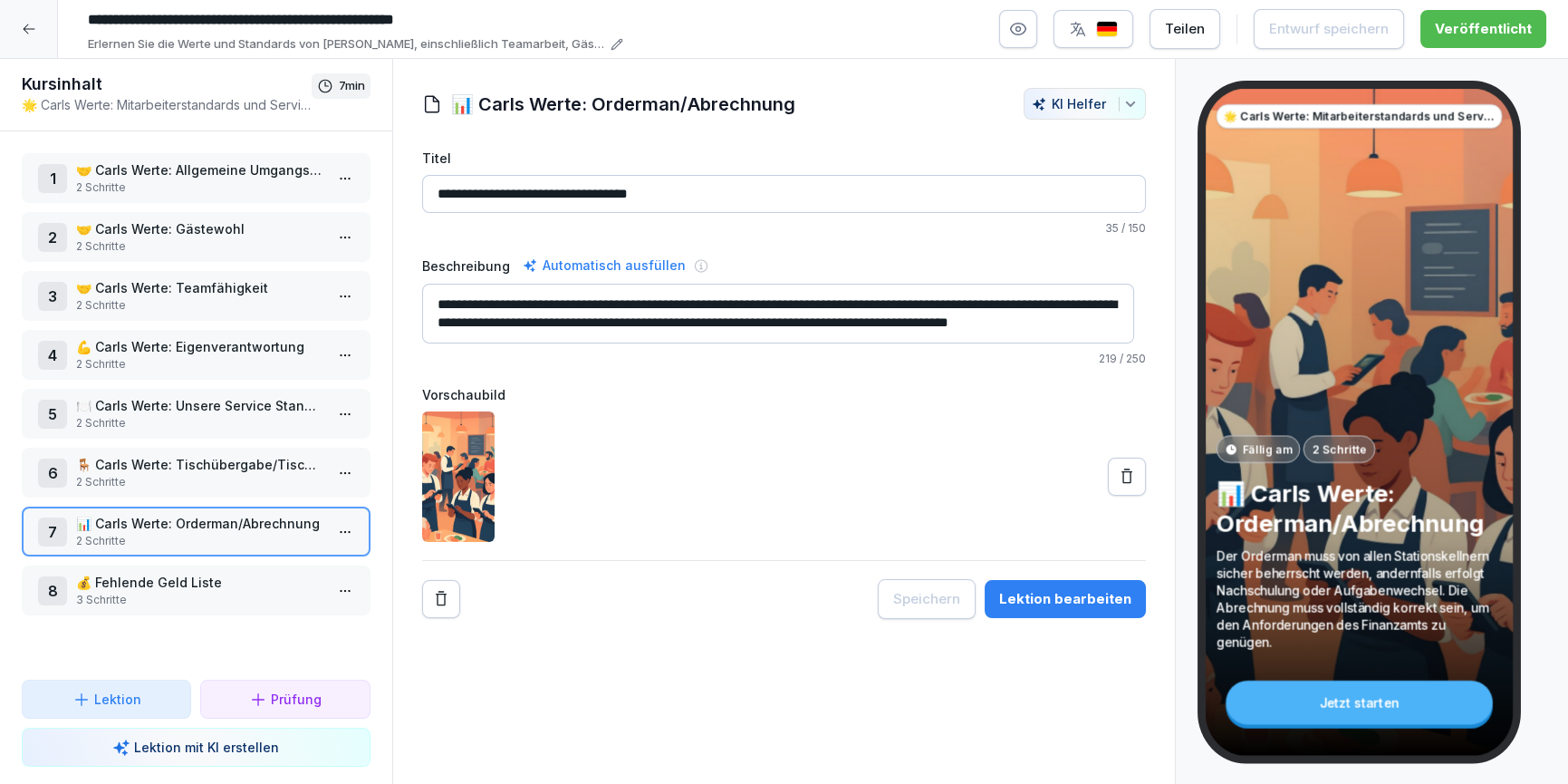
click at [150, 602] on p "3 Schritte" at bounding box center [200, 600] width 247 height 16
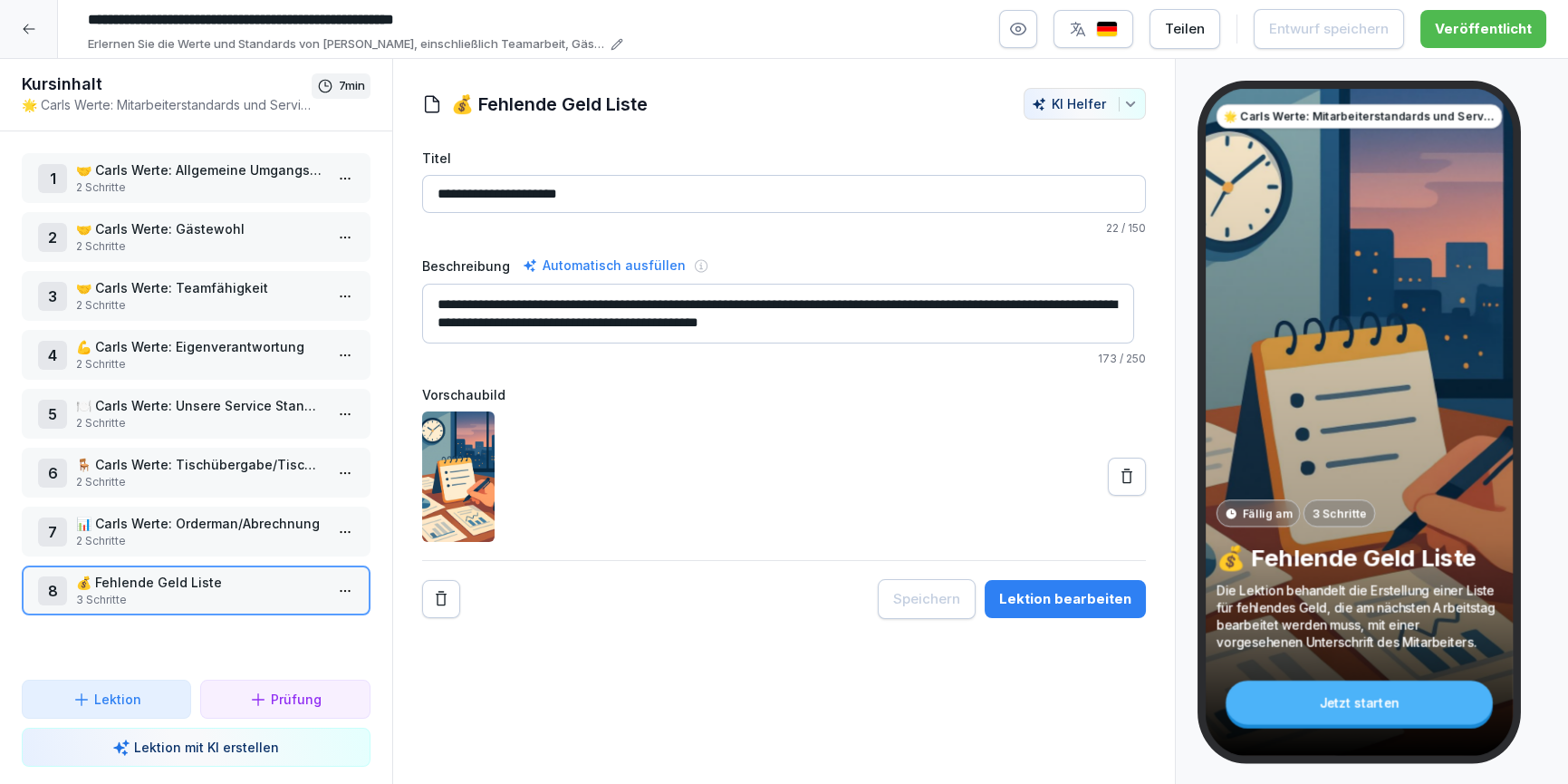
click at [19, 46] on div at bounding box center [29, 29] width 58 height 58
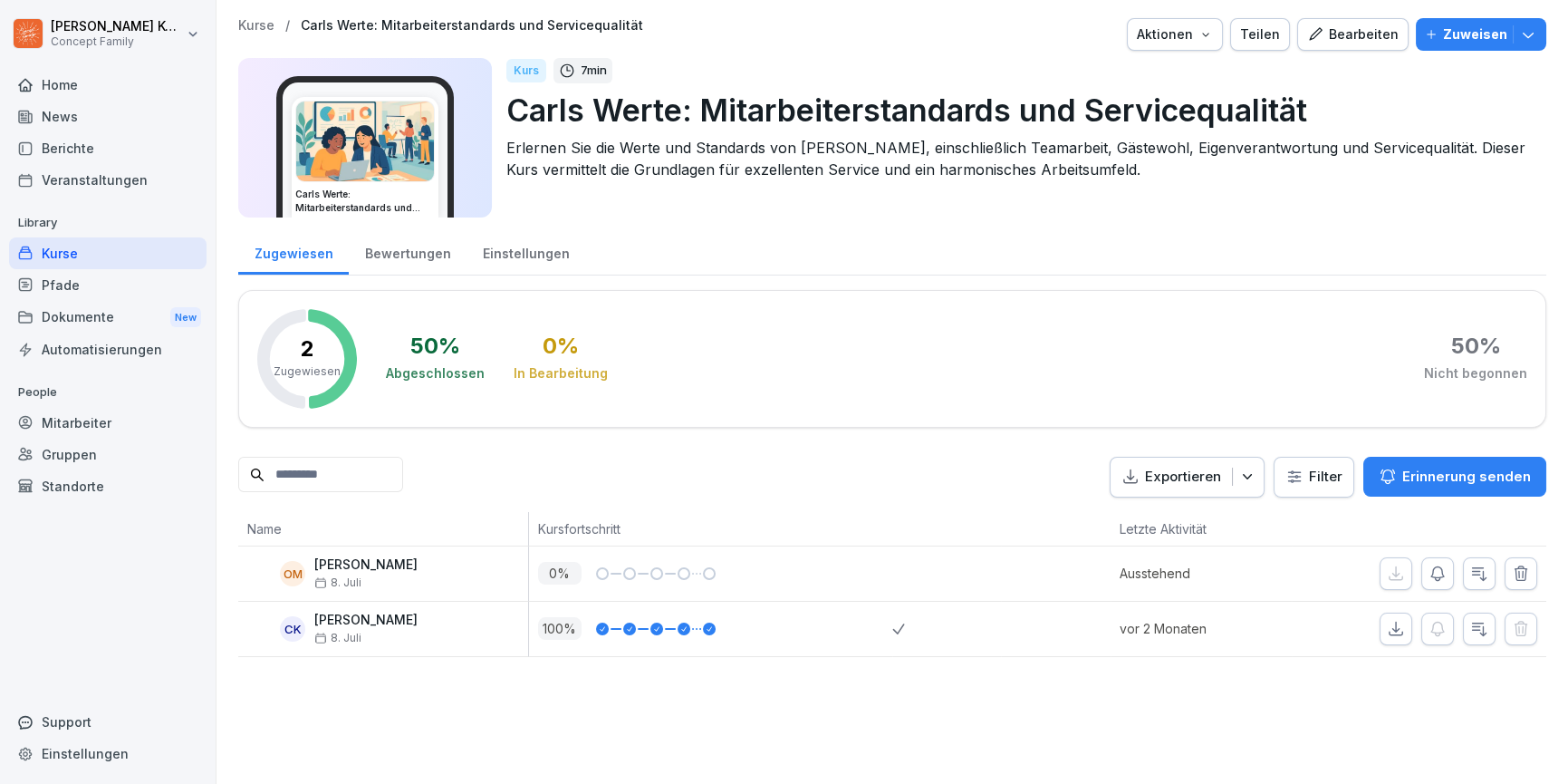
click at [59, 245] on div "Kurse" at bounding box center [107, 253] width 198 height 32
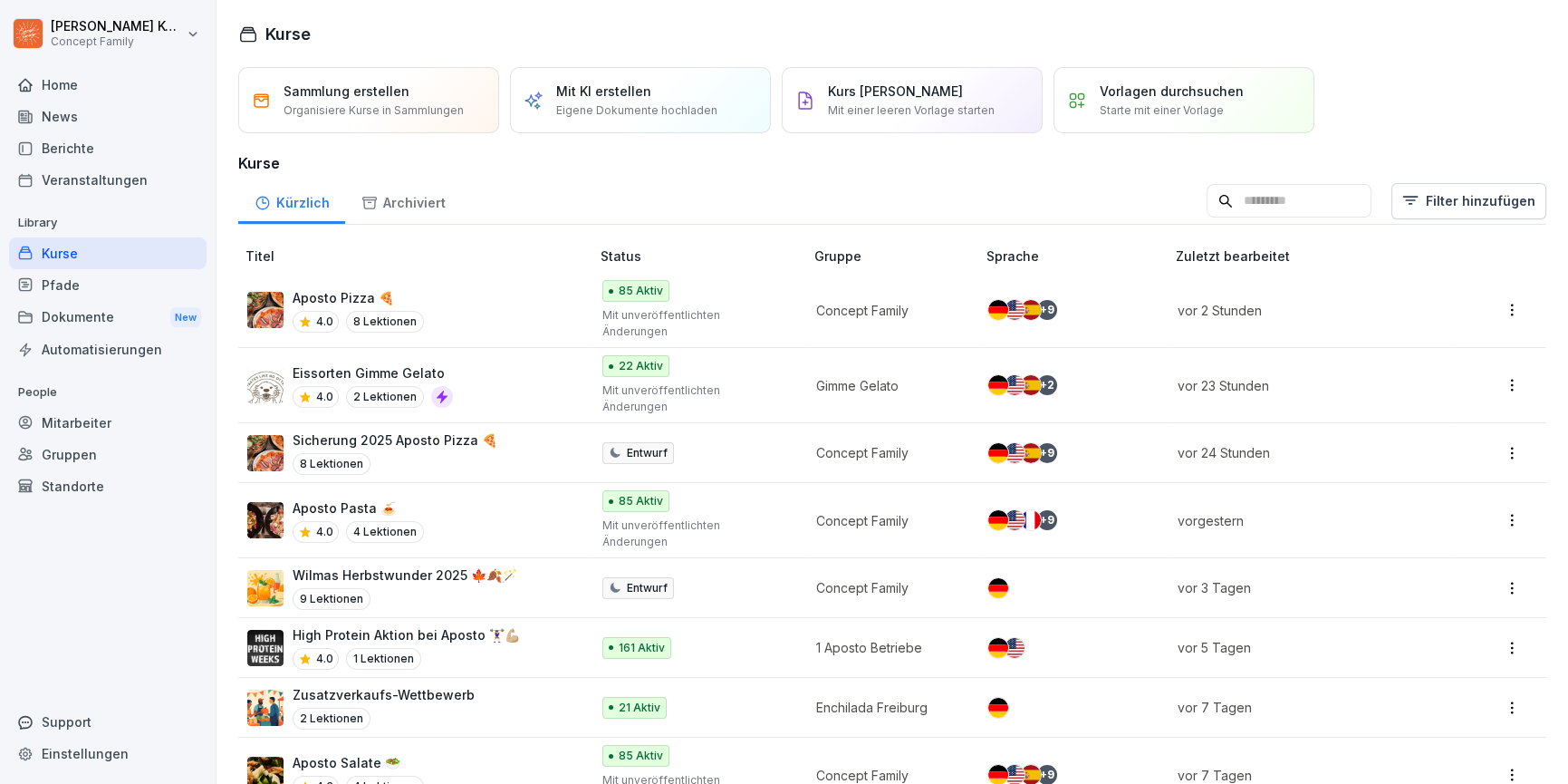
click at [48, 276] on div "Pfade" at bounding box center [107, 285] width 198 height 32
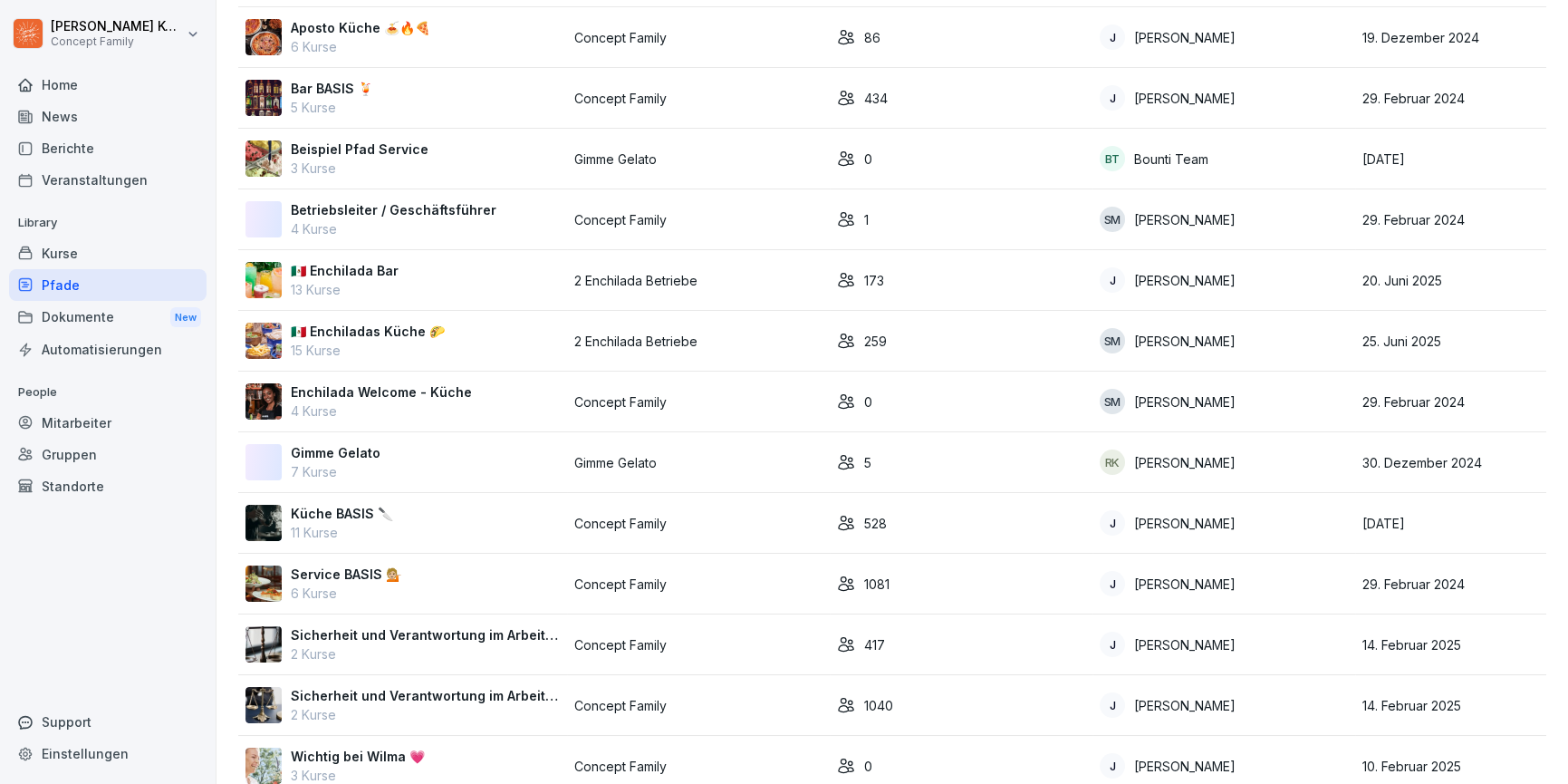
scroll to position [104, 0]
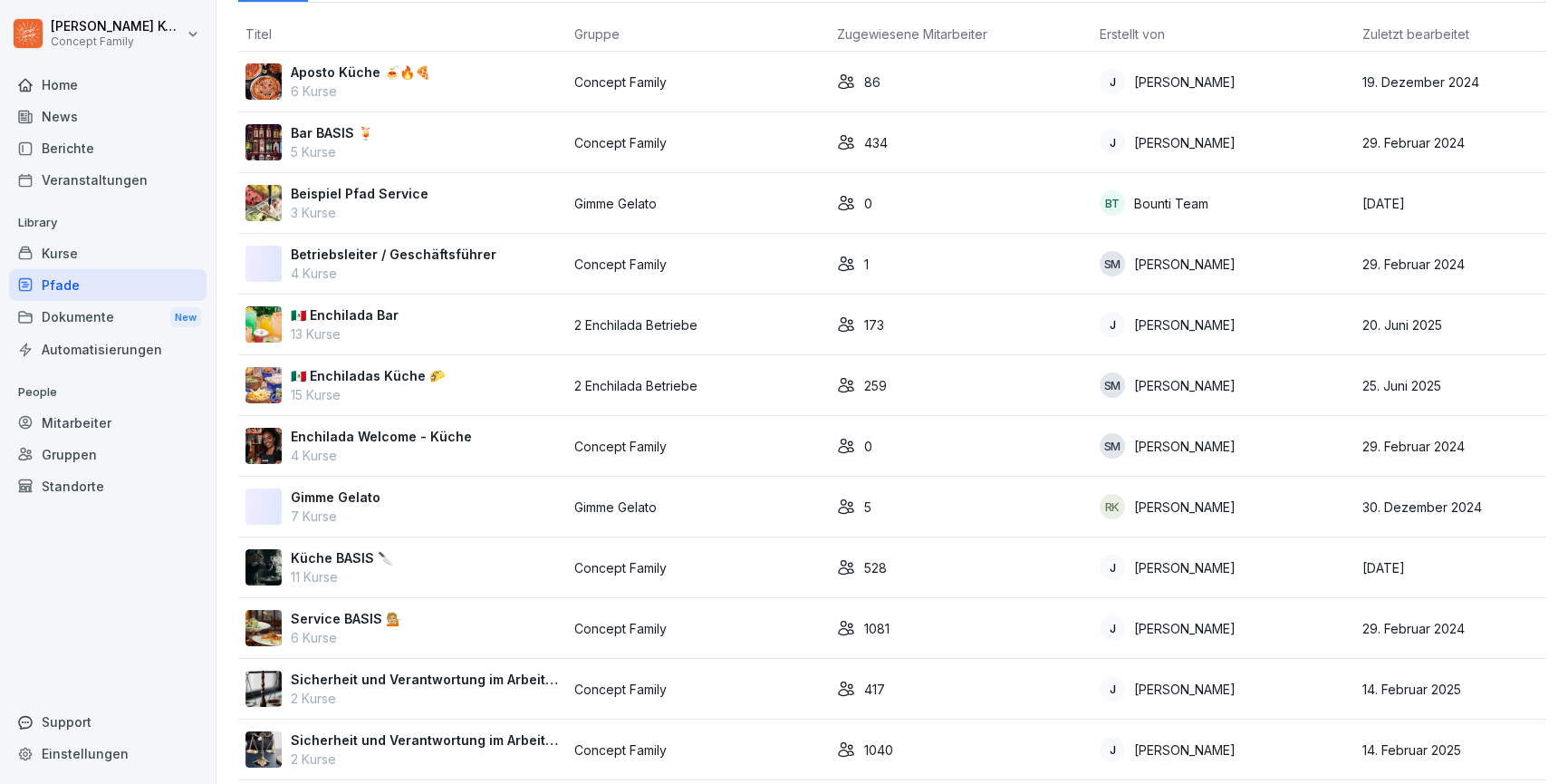
click at [346, 391] on p "15 Kurse" at bounding box center [368, 395] width 154 height 19
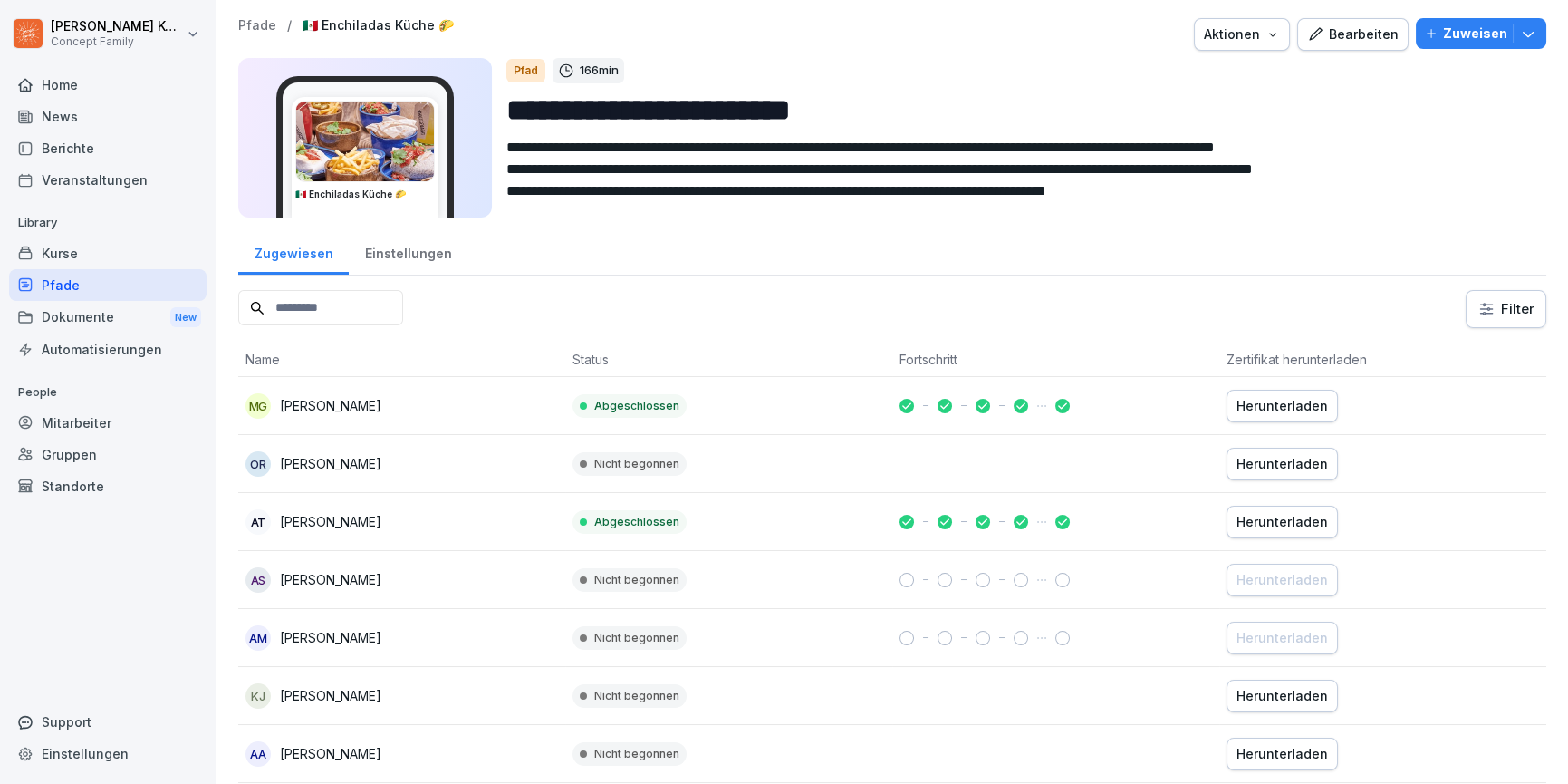
click at [95, 291] on div "Pfade" at bounding box center [107, 285] width 198 height 32
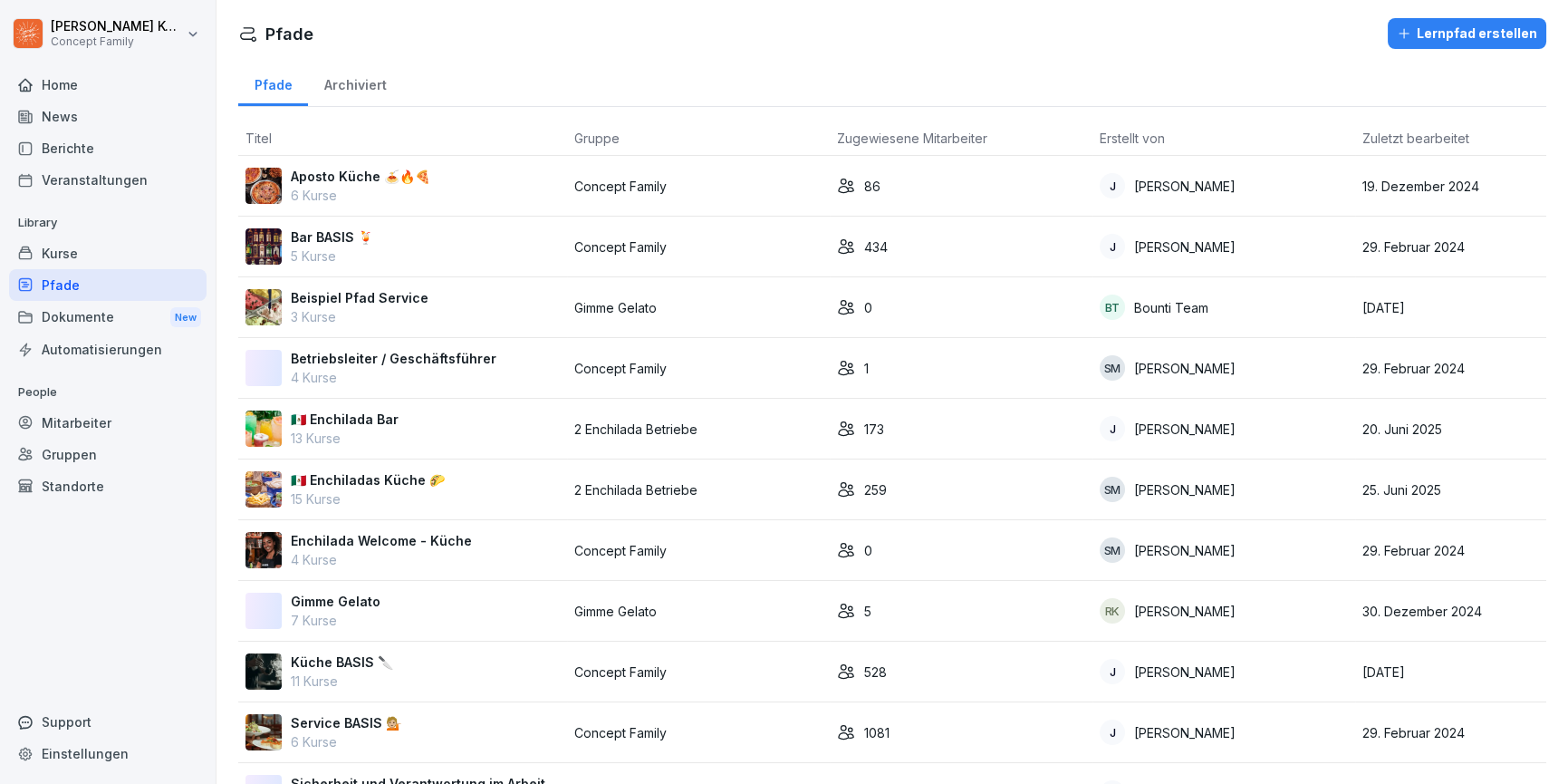
click at [89, 250] on div "Kurse" at bounding box center [107, 253] width 198 height 32
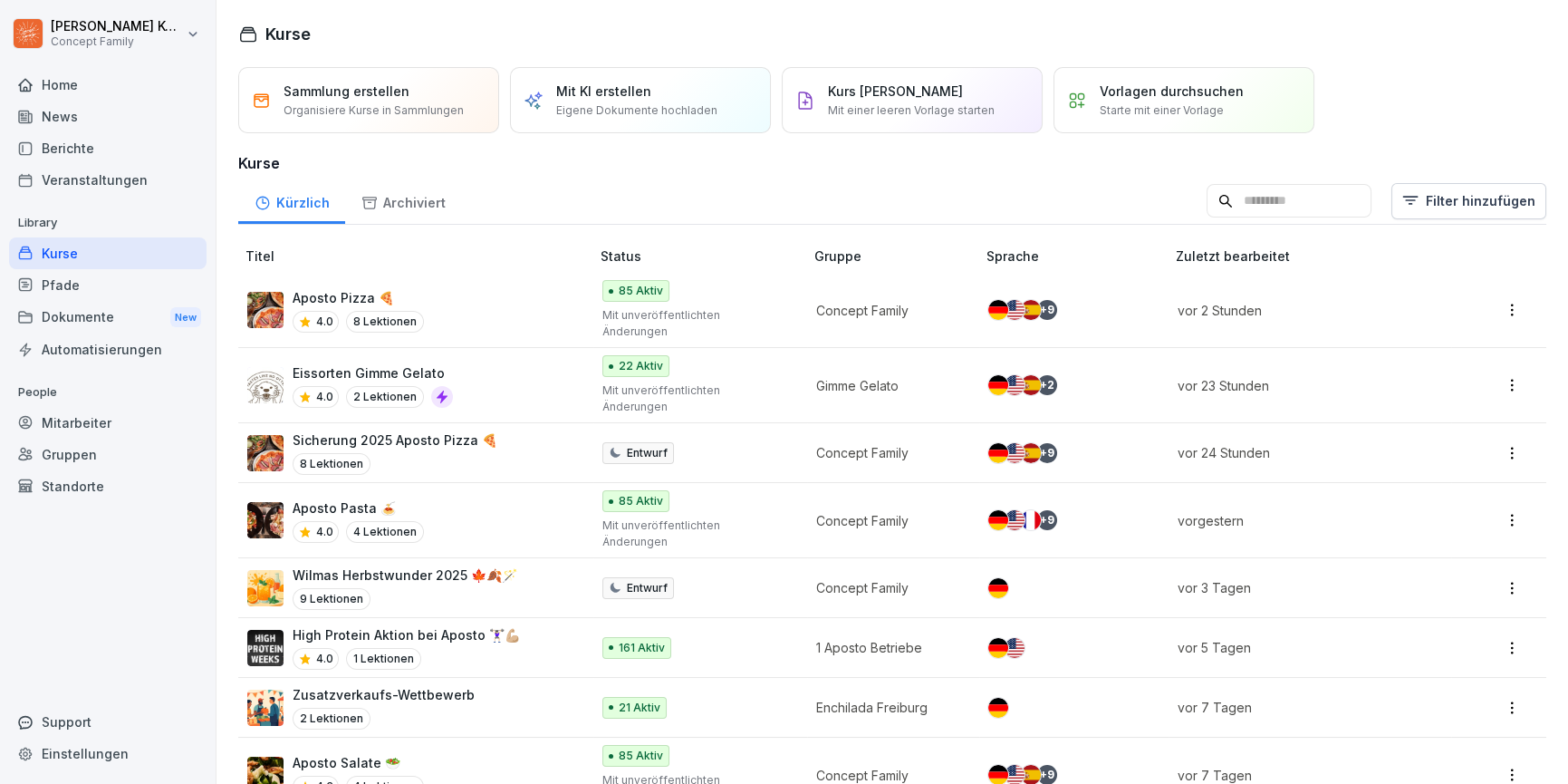
click at [1322, 213] on input at bounding box center [1289, 201] width 165 height 35
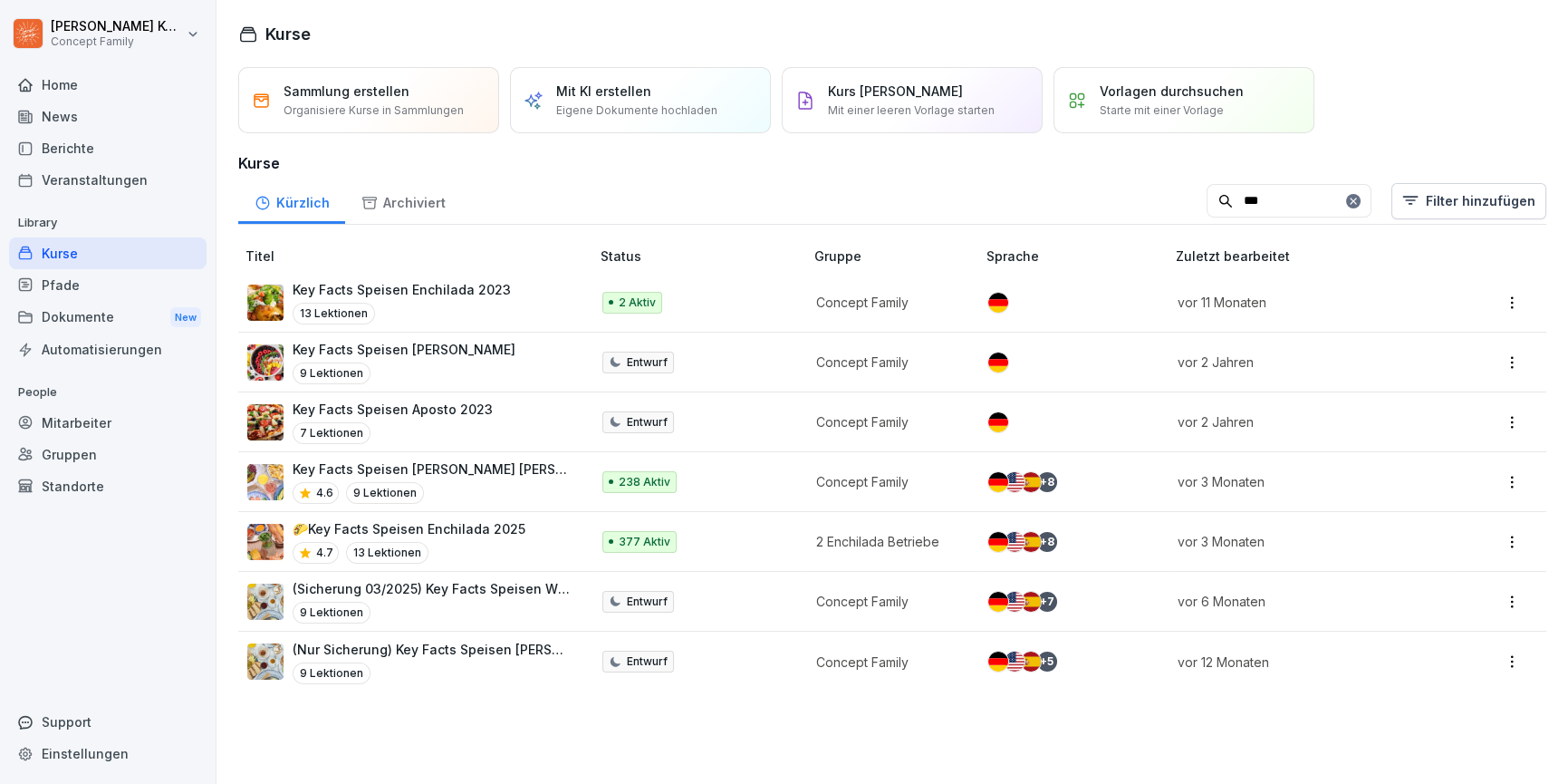
type input "***"
click at [546, 478] on p "Key Facts Speisen [PERSON_NAME] [PERSON_NAME] 🥗" at bounding box center [432, 469] width 279 height 19
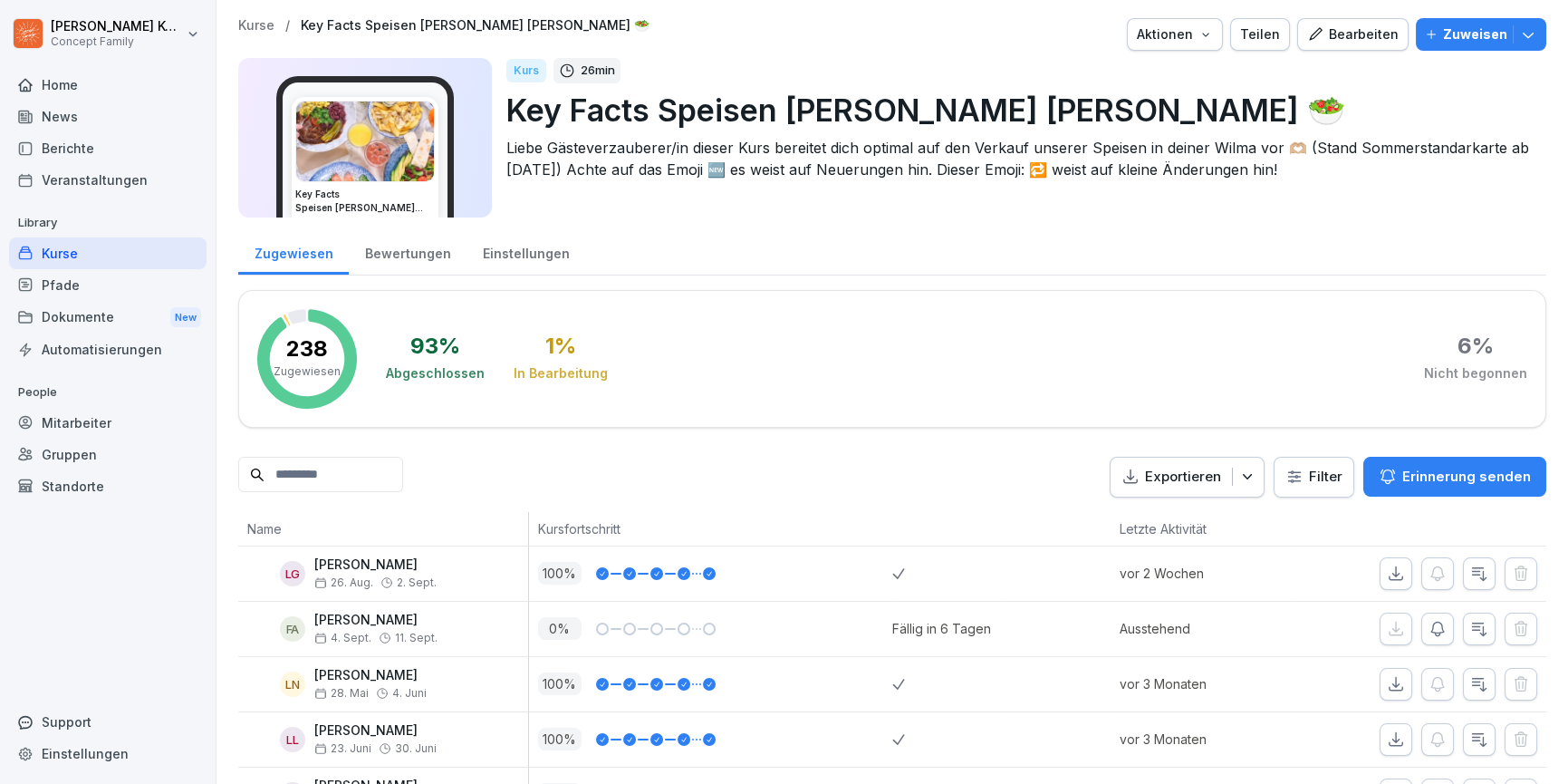
click at [1377, 26] on div "Bearbeiten" at bounding box center [1353, 34] width 92 height 20
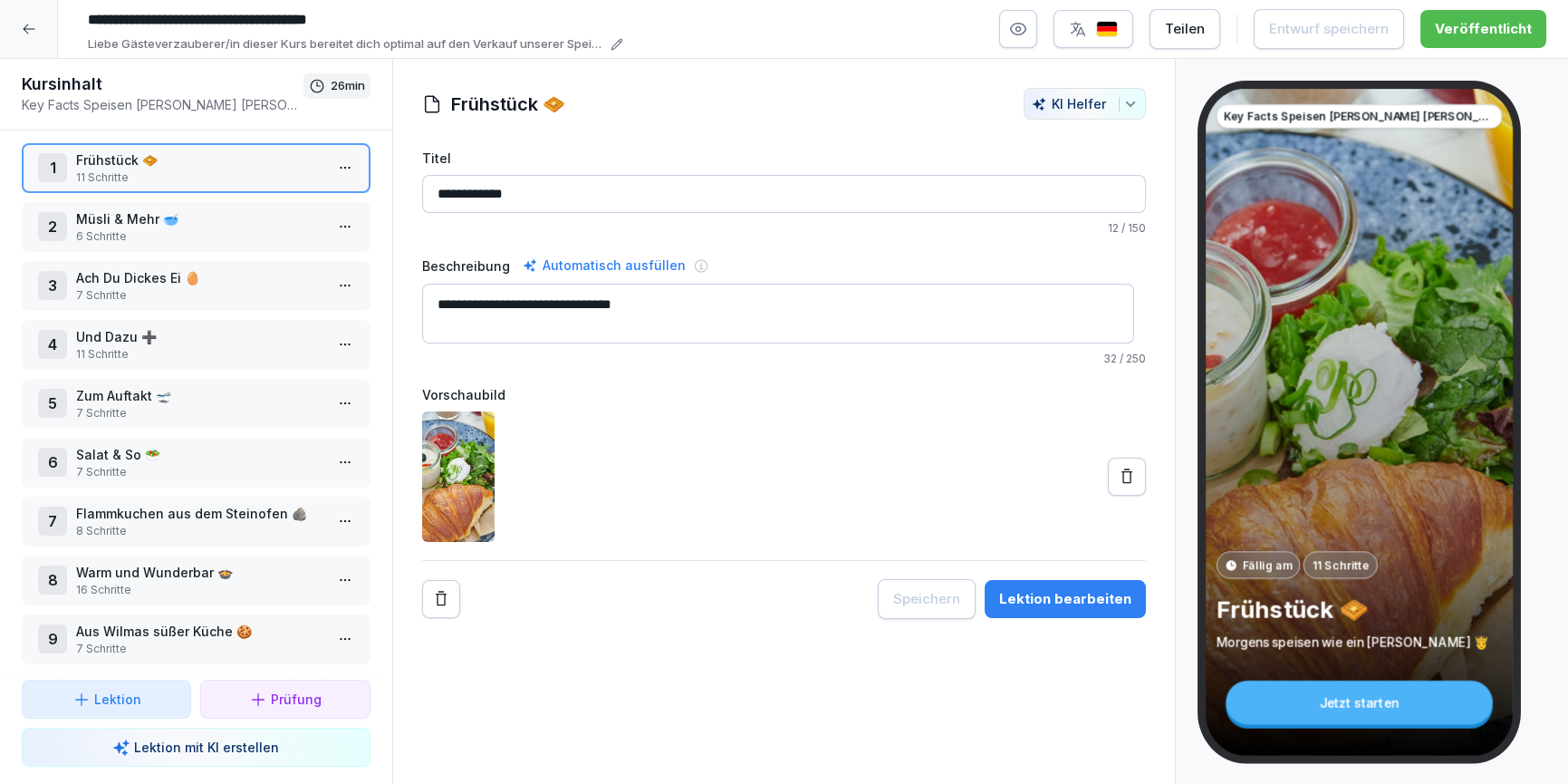
scroll to position [22, 0]
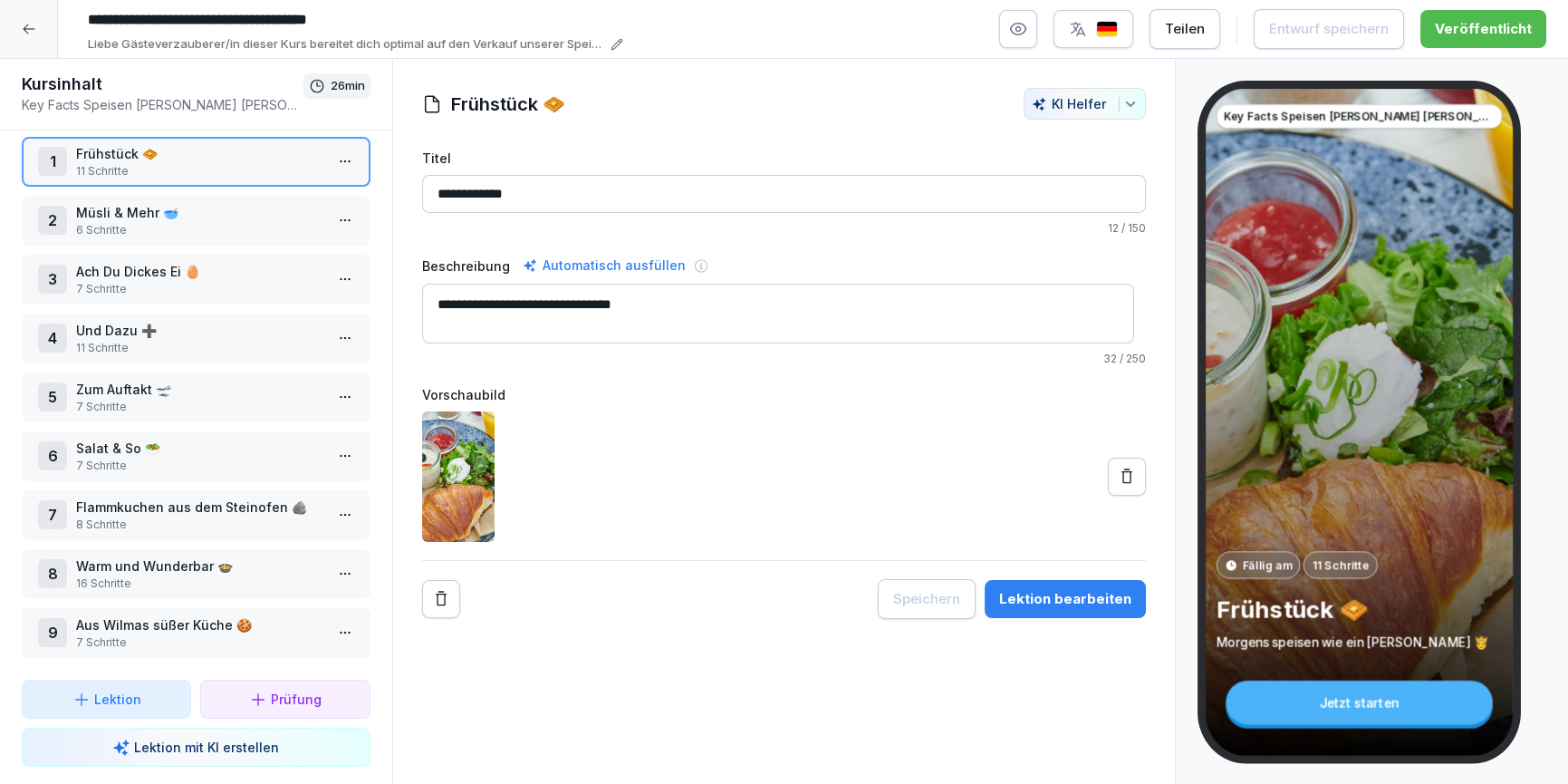
click at [37, 28] on div at bounding box center [29, 29] width 58 height 58
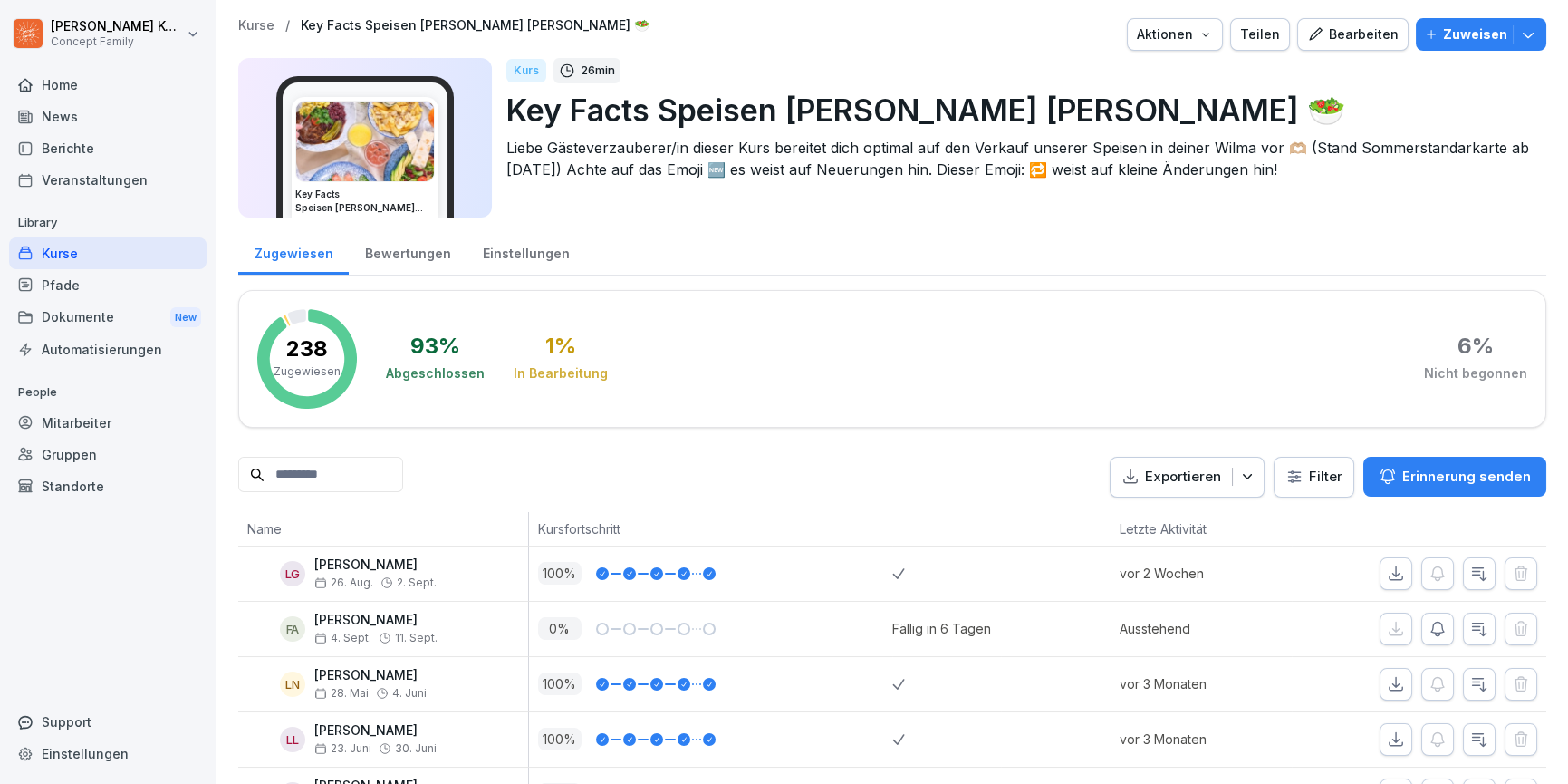
click at [1347, 45] on button "Bearbeiten" at bounding box center [1353, 35] width 111 height 33
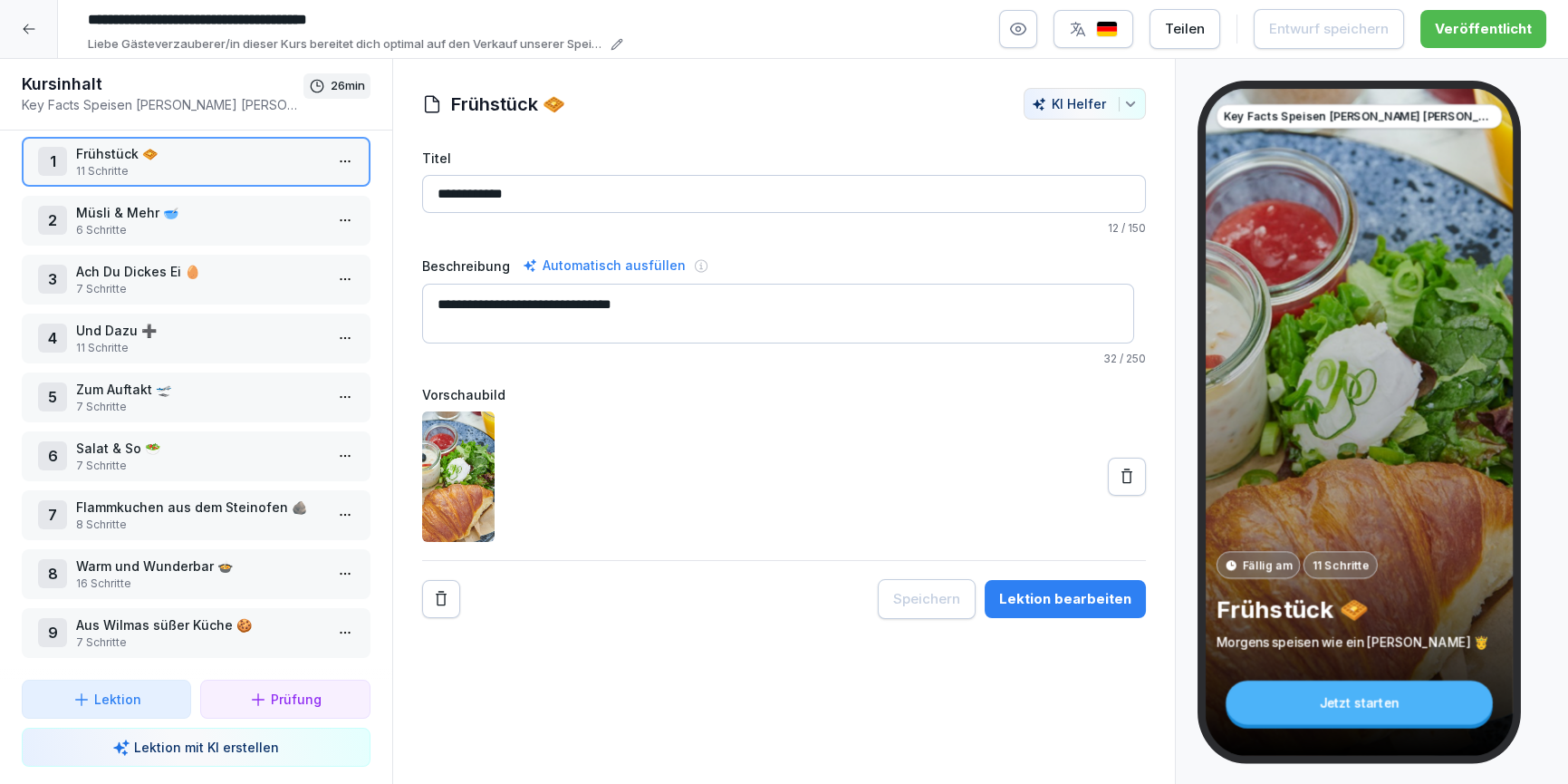
scroll to position [22, 0]
click at [22, 29] on icon at bounding box center [28, 29] width 12 height 10
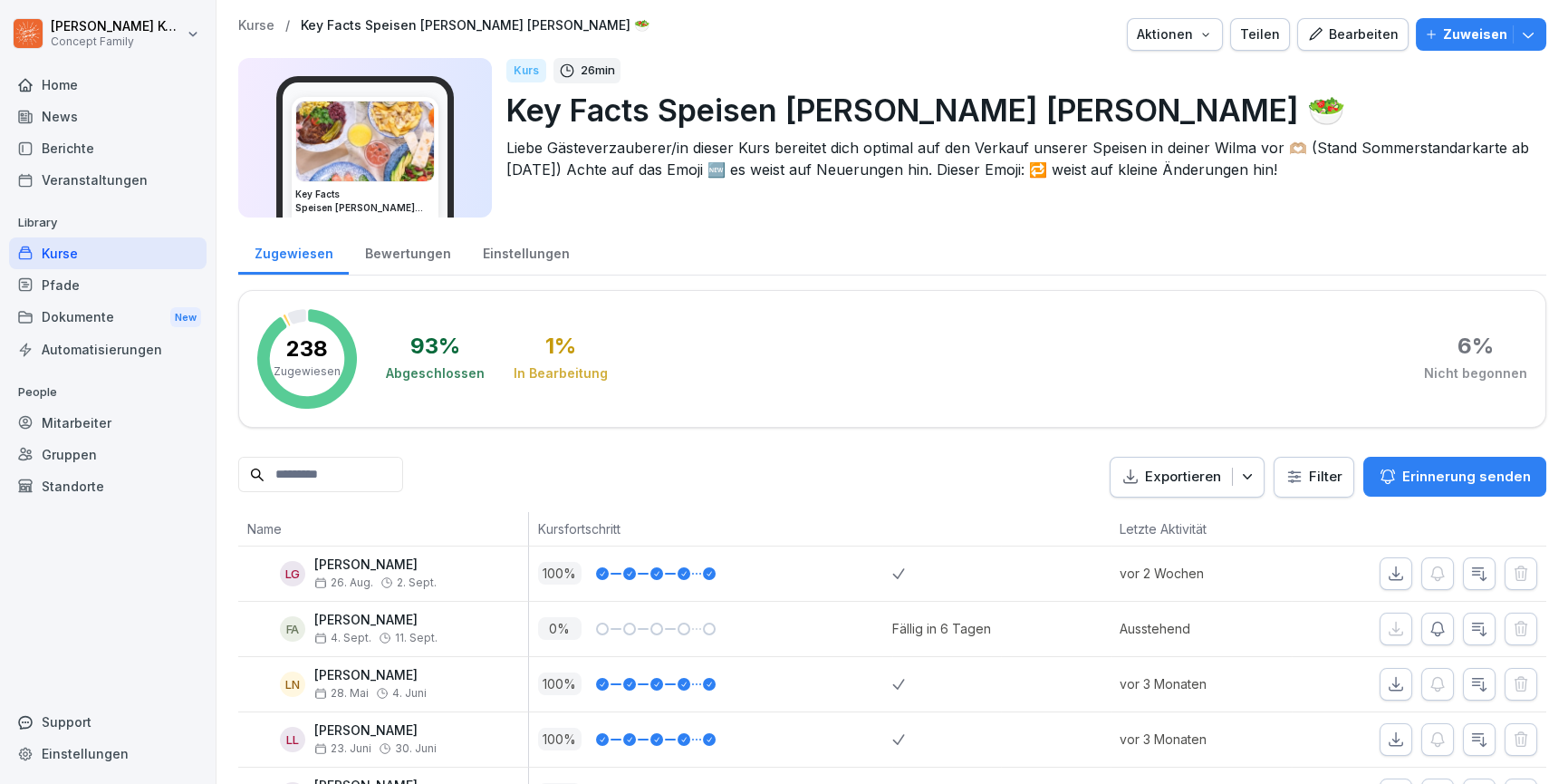
click at [1326, 35] on div "Bearbeiten" at bounding box center [1353, 34] width 92 height 20
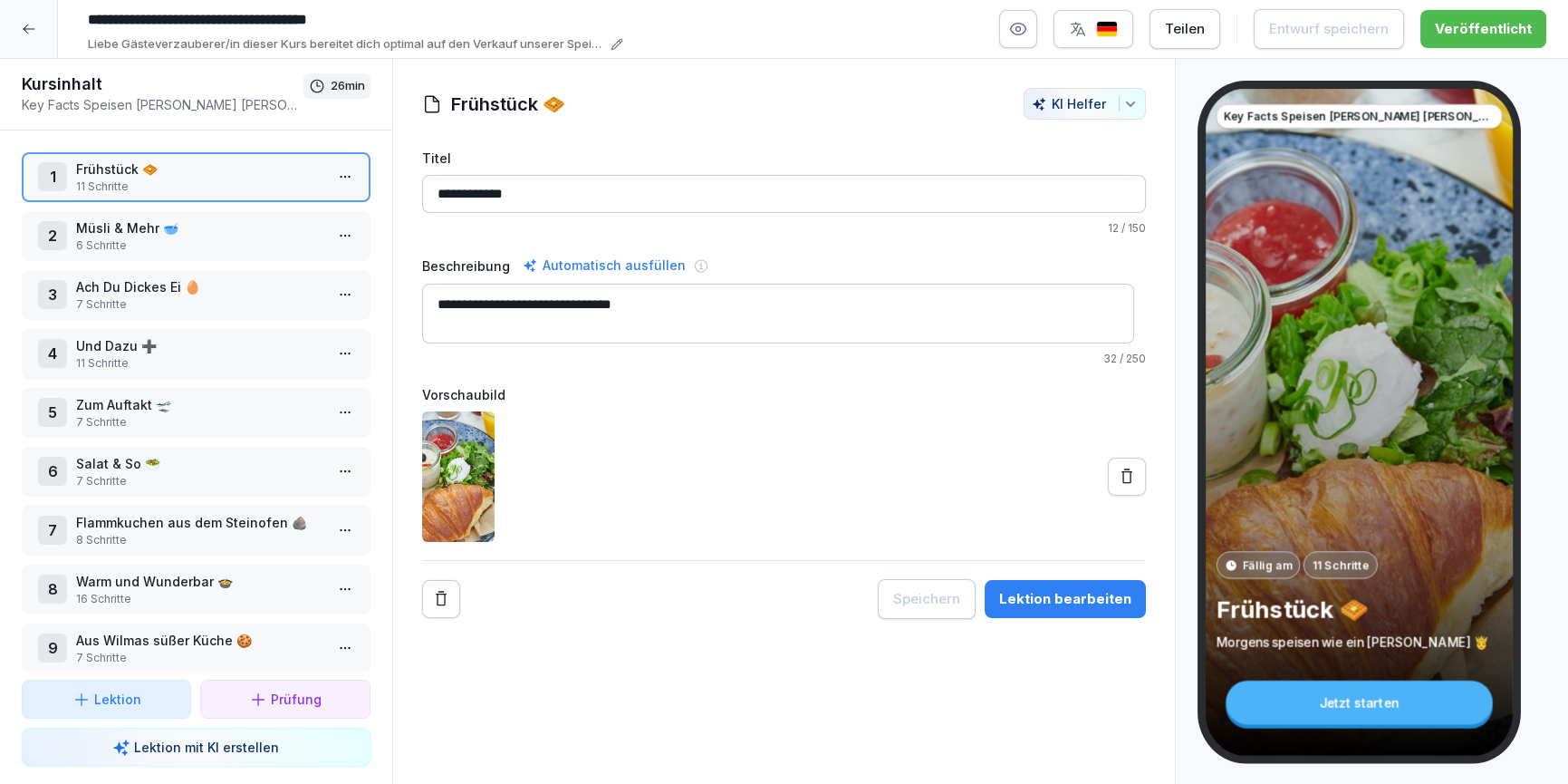
scroll to position [22, 0]
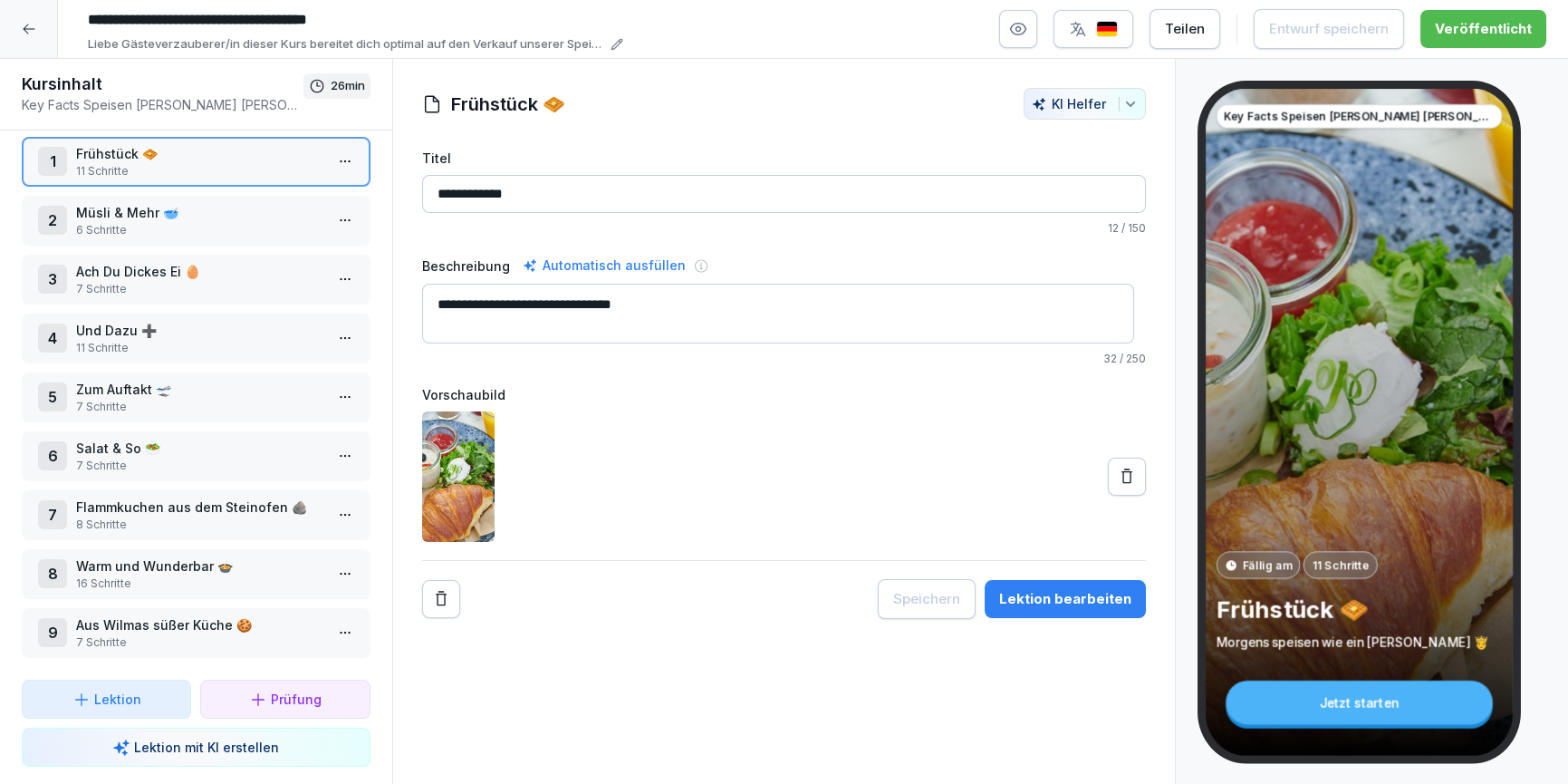
click at [1110, 613] on button "Lektion bearbeiten" at bounding box center [1065, 599] width 161 height 38
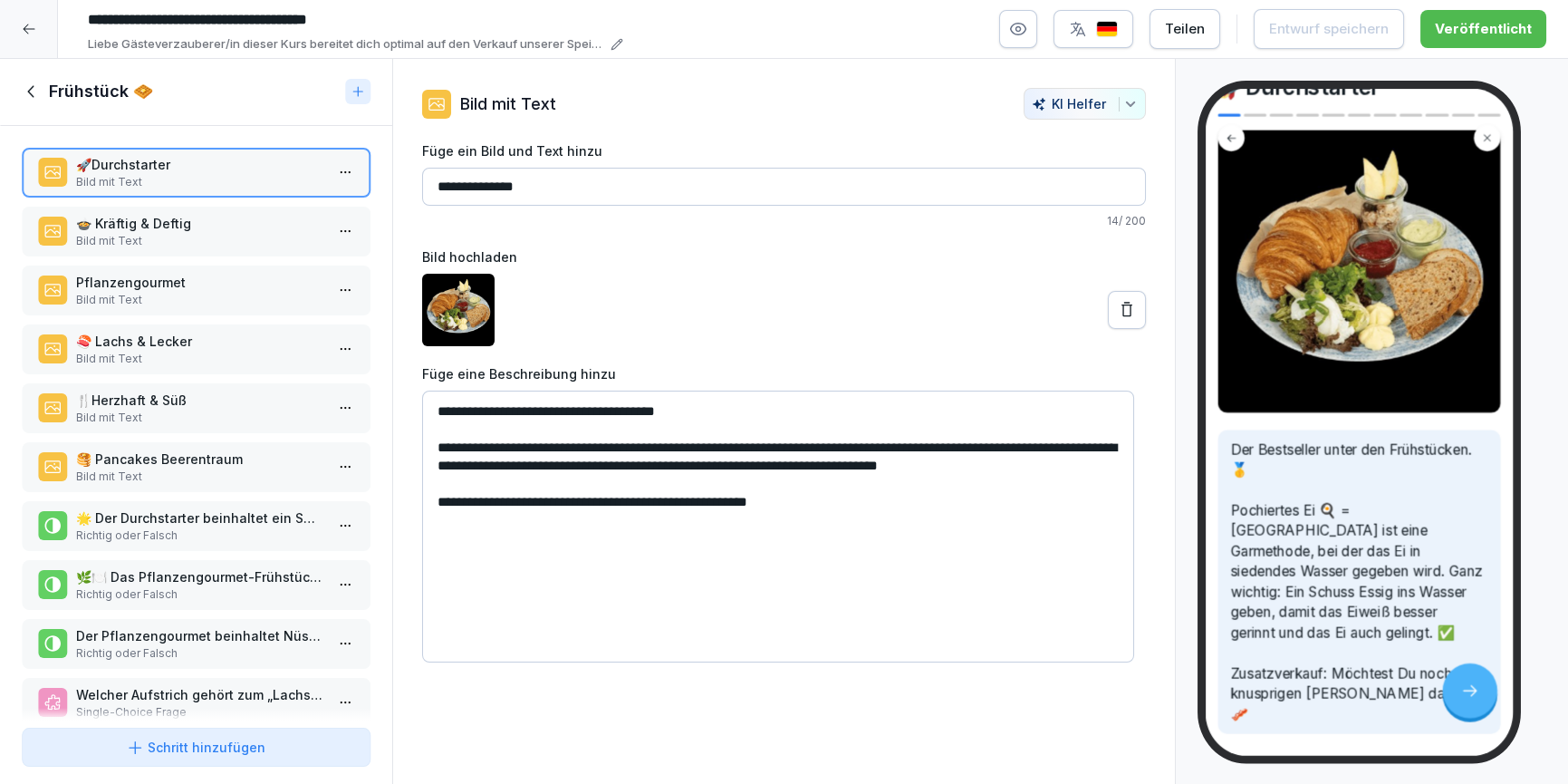
scroll to position [111, 0]
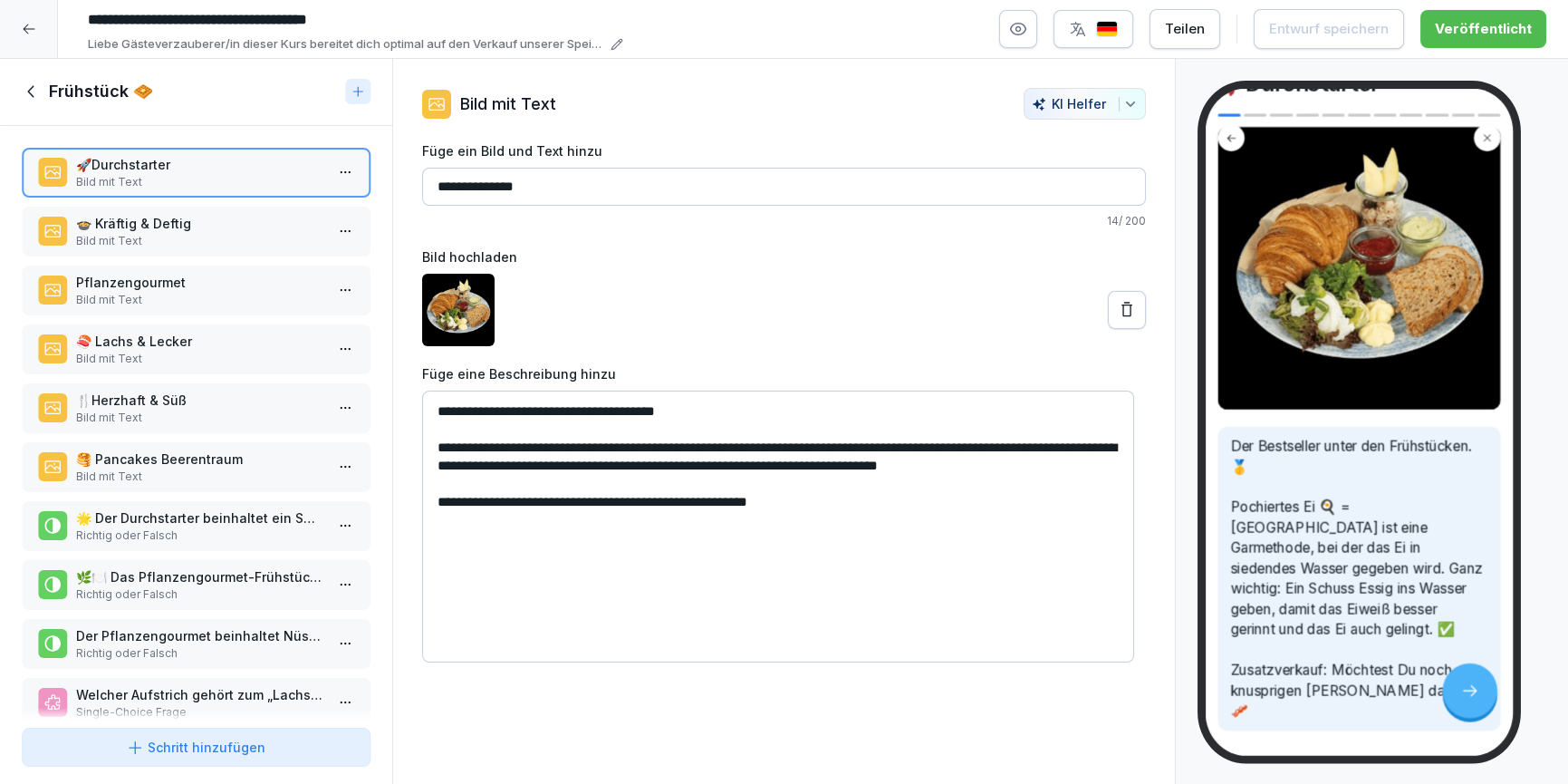
click at [36, 94] on icon at bounding box center [32, 91] width 20 height 20
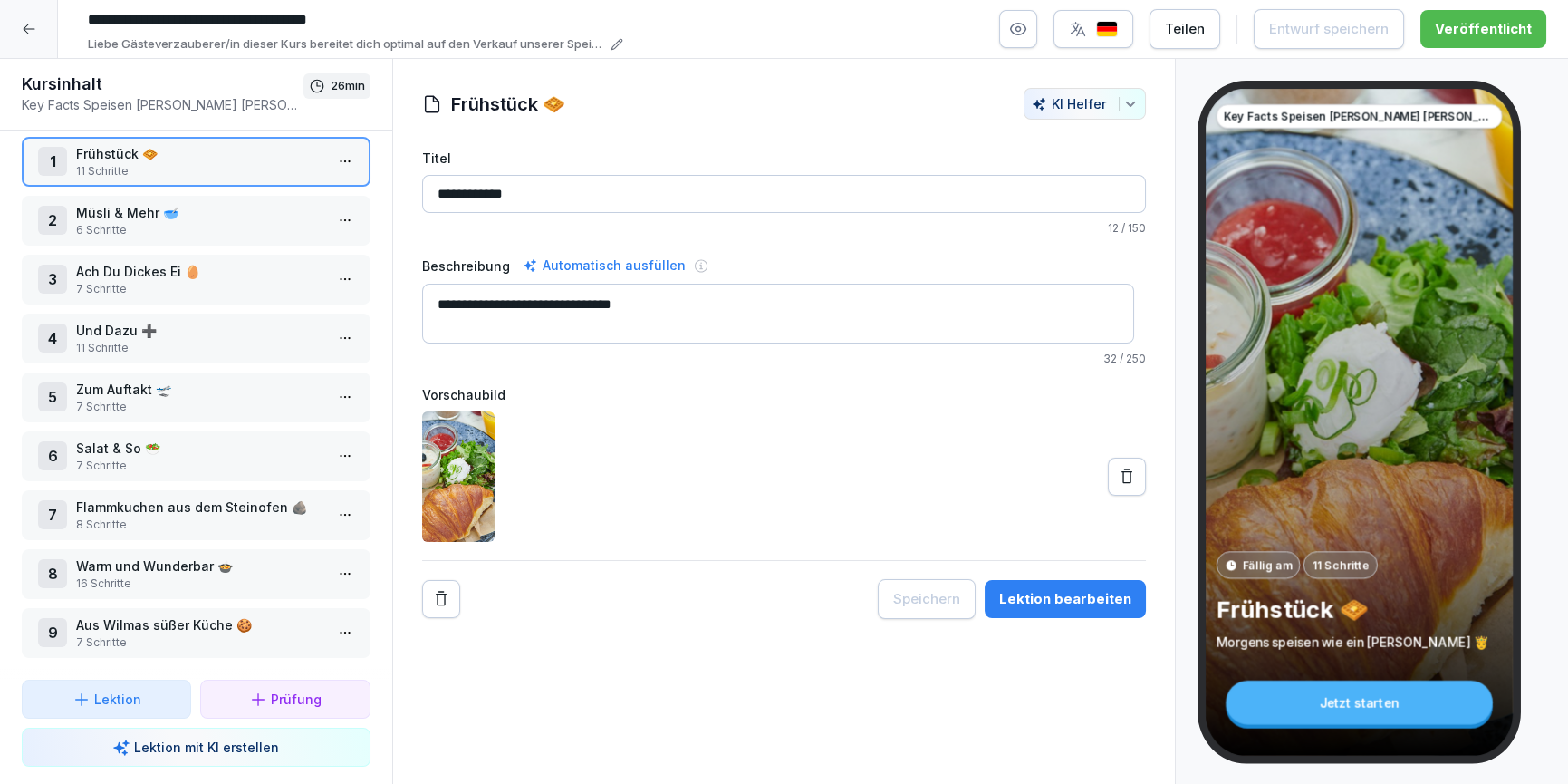
click at [189, 222] on p "6 Schritte" at bounding box center [200, 230] width 247 height 16
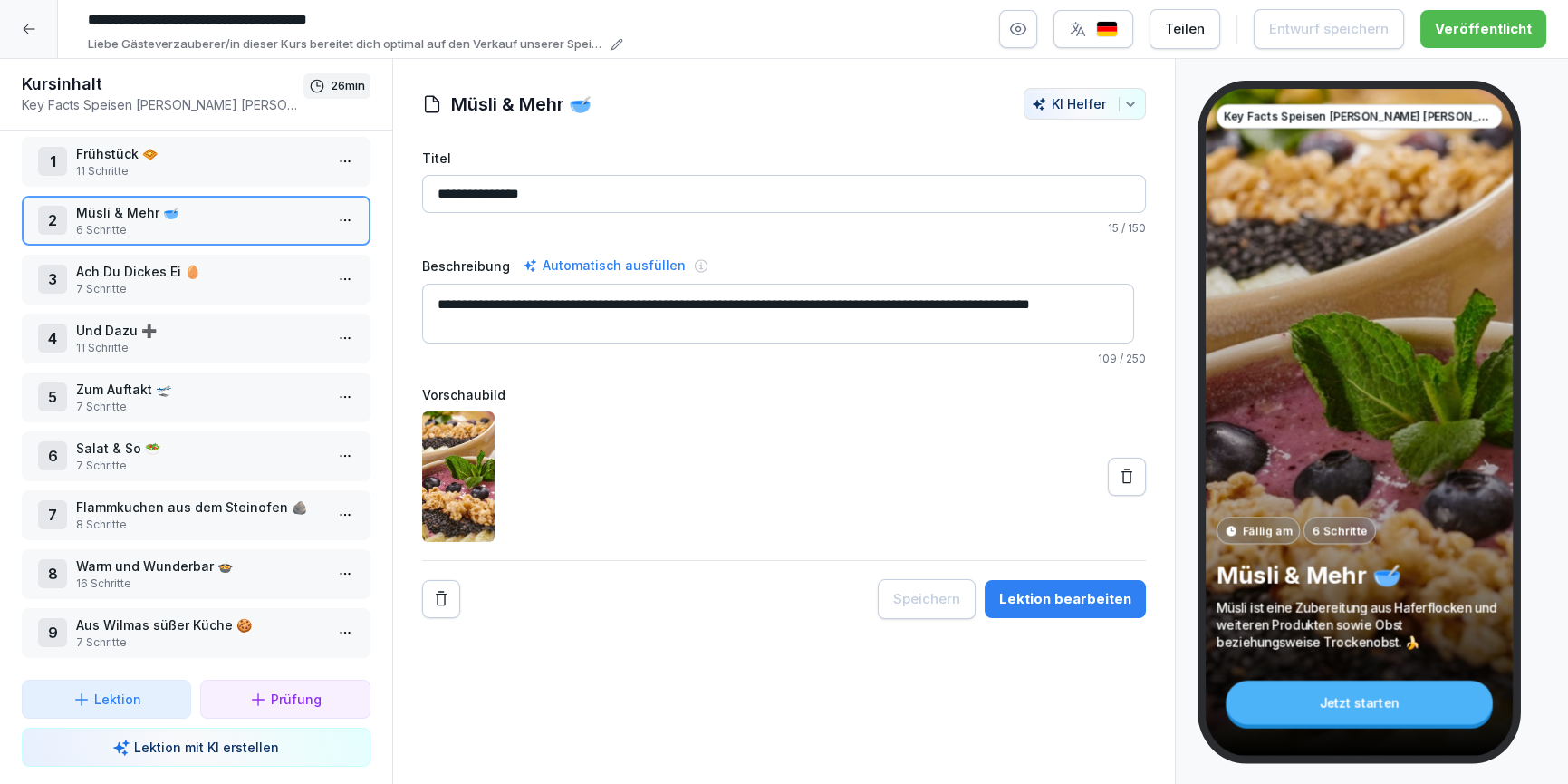
click at [164, 380] on p "Zum Auftakt 🛫" at bounding box center [200, 389] width 247 height 19
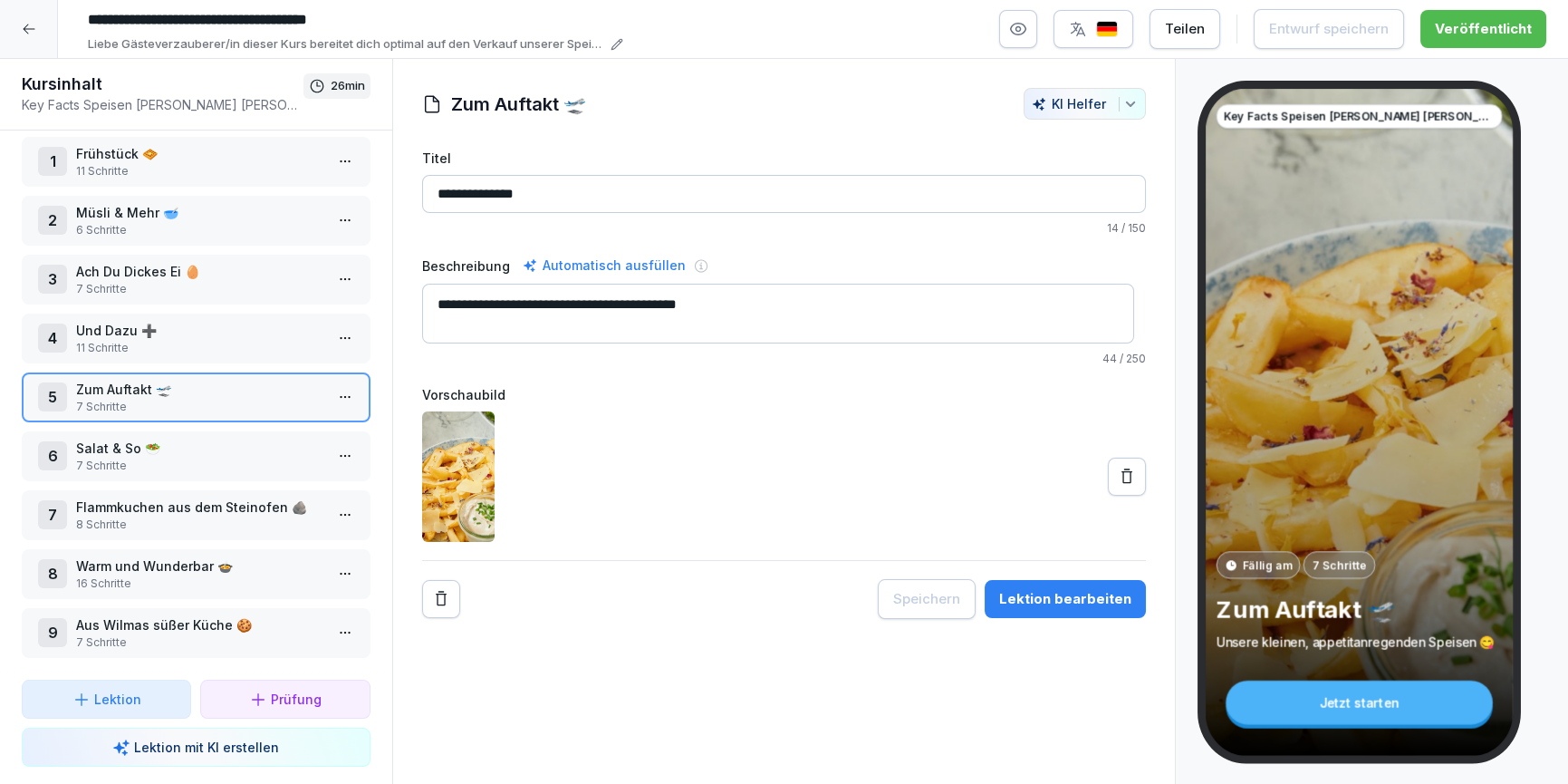
click at [1067, 602] on div "Lektion bearbeiten" at bounding box center [1065, 599] width 132 height 20
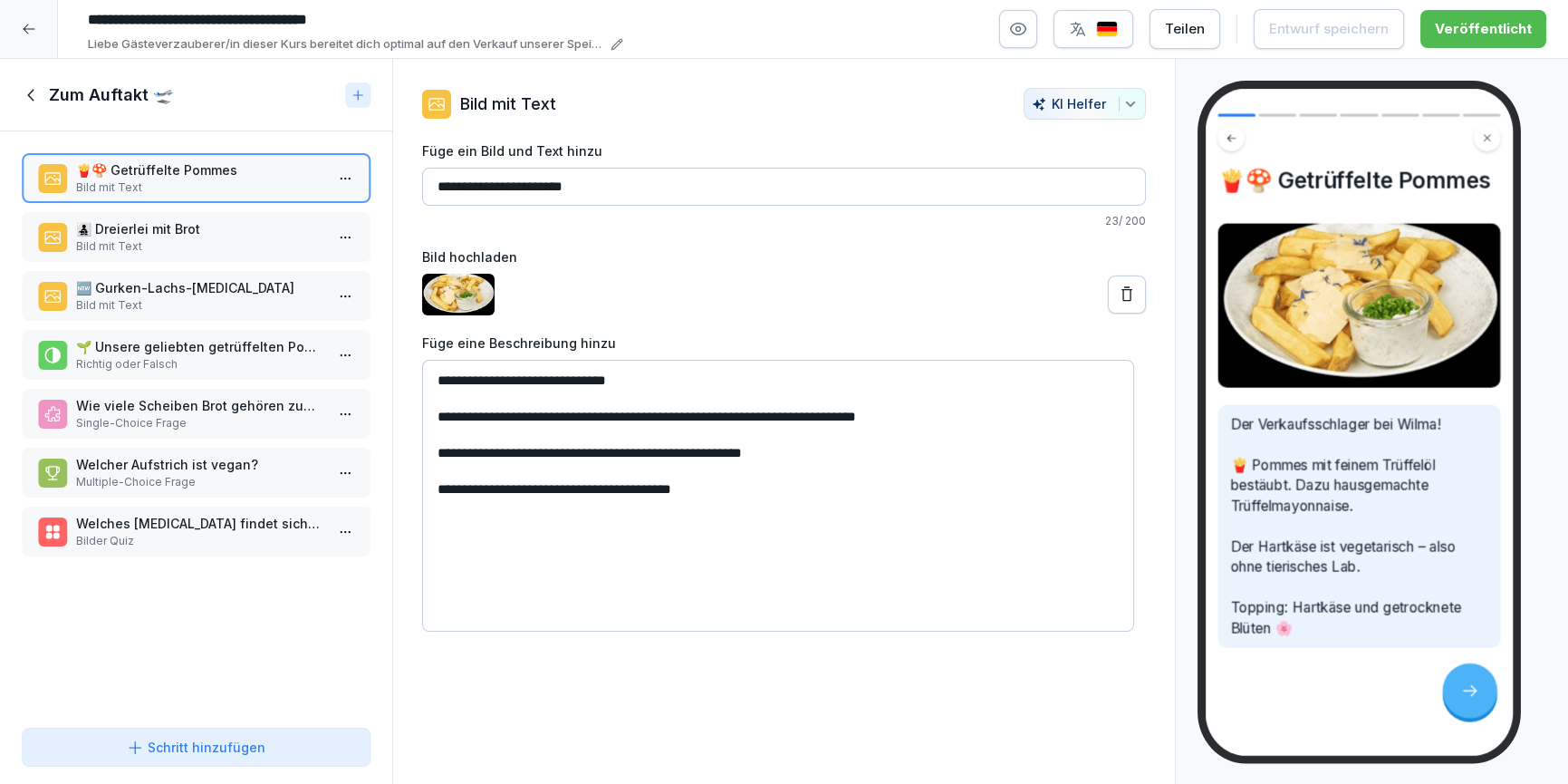
click at [142, 301] on p "Bild mit Text" at bounding box center [200, 305] width 247 height 16
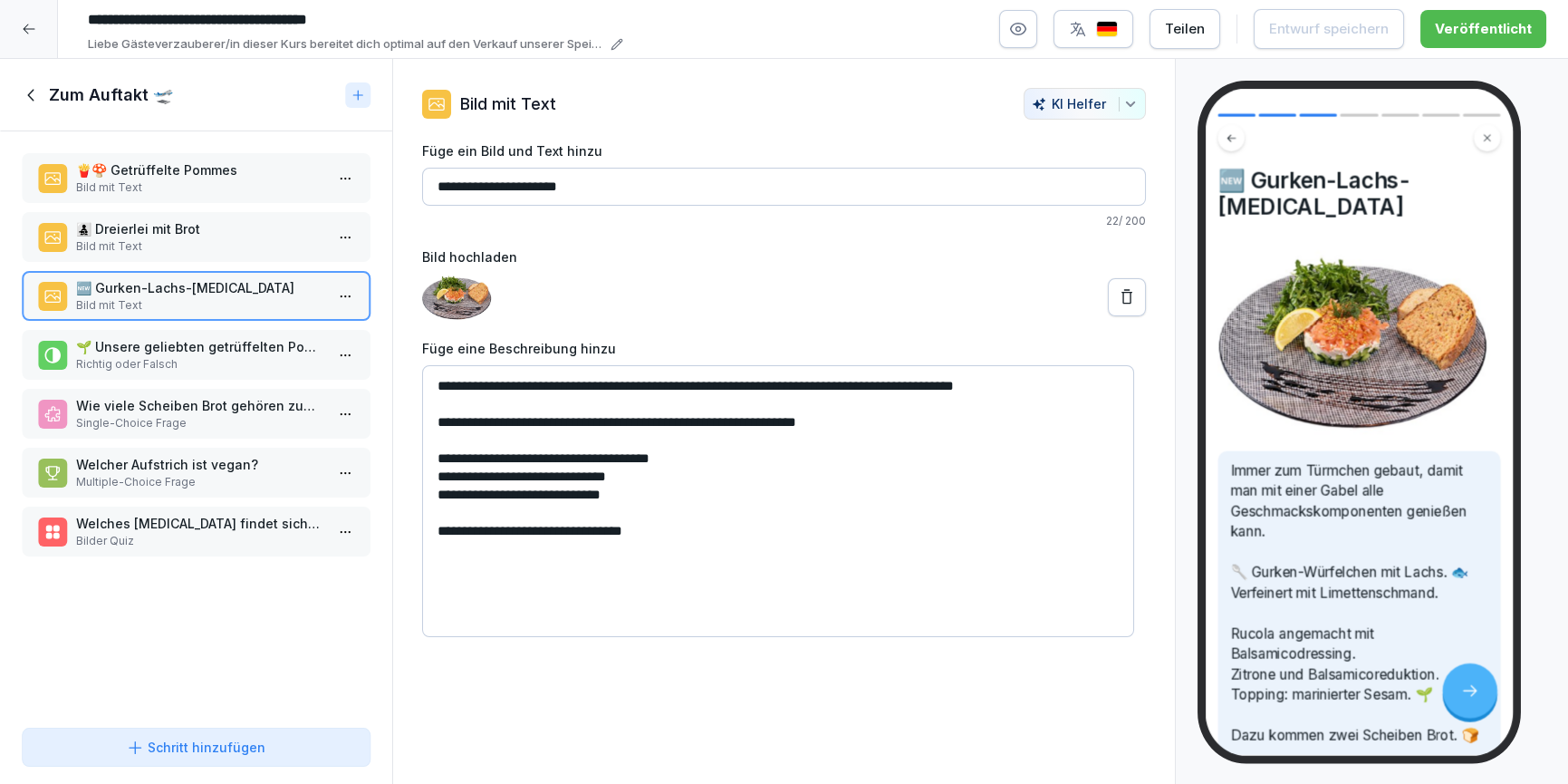
click at [37, 102] on icon at bounding box center [32, 95] width 20 height 20
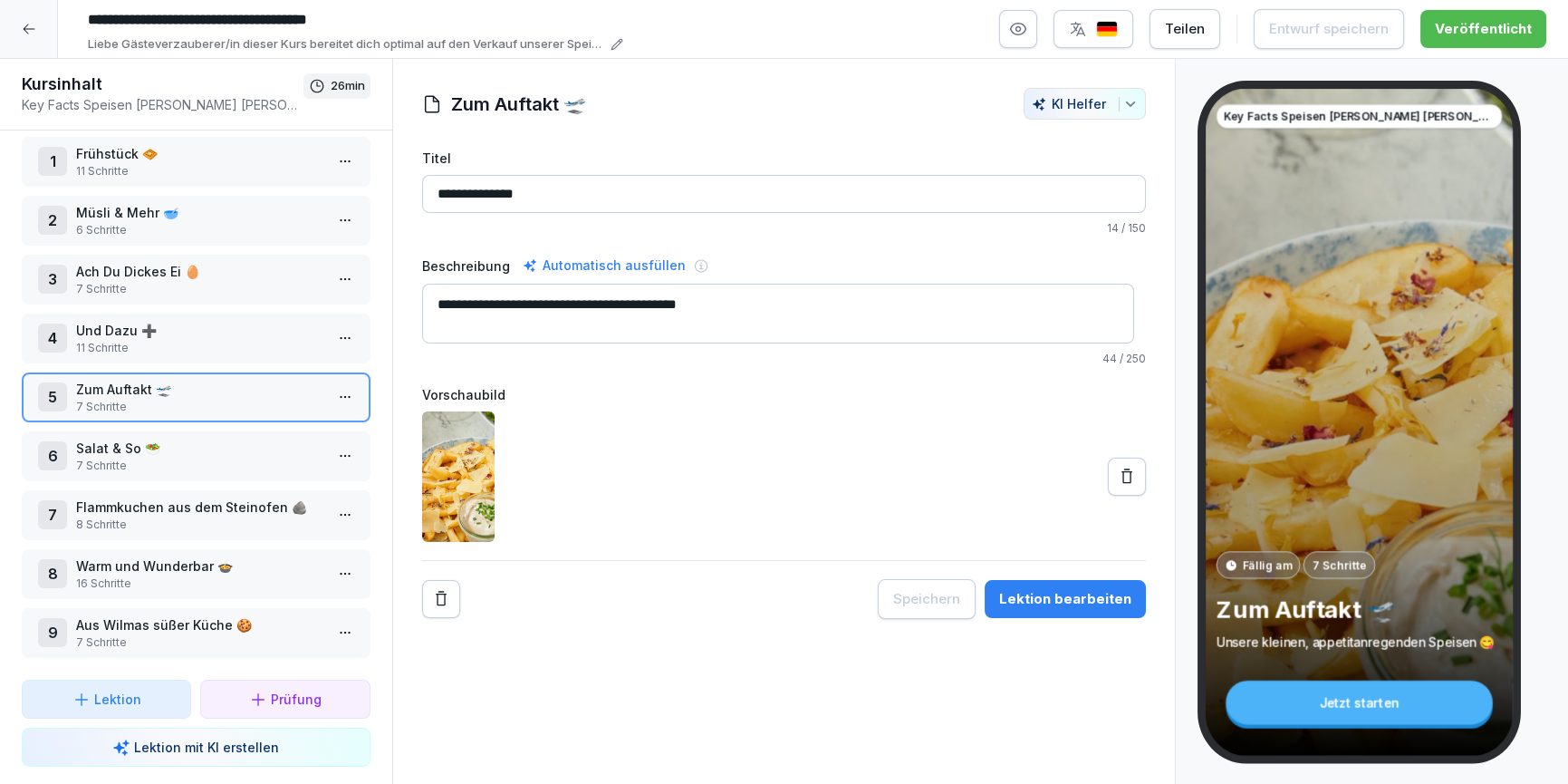
click at [150, 438] on p "Salat & So 🥗" at bounding box center [200, 448] width 247 height 19
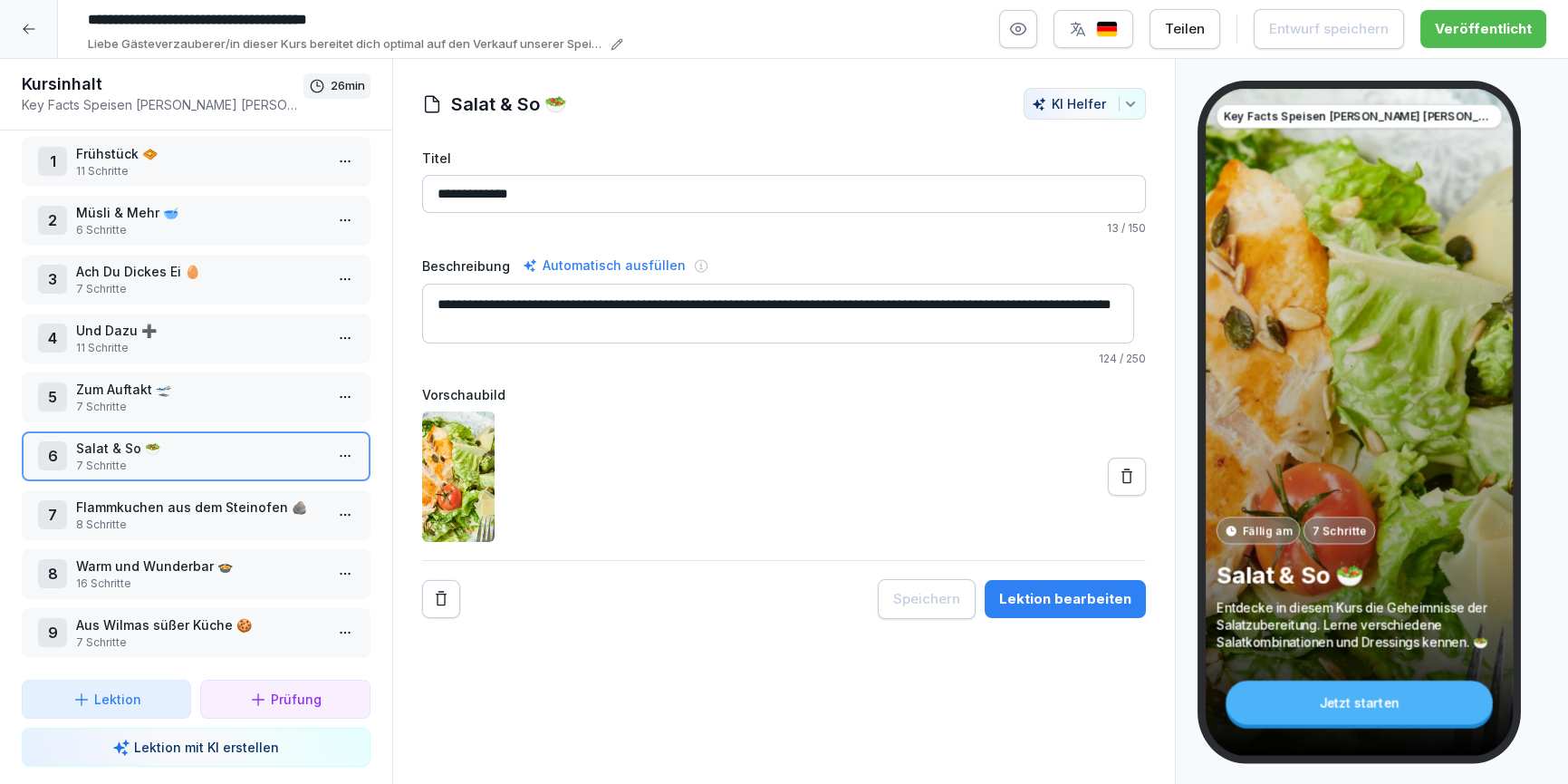
click at [1099, 599] on div "Lektion bearbeiten" at bounding box center [1065, 599] width 132 height 20
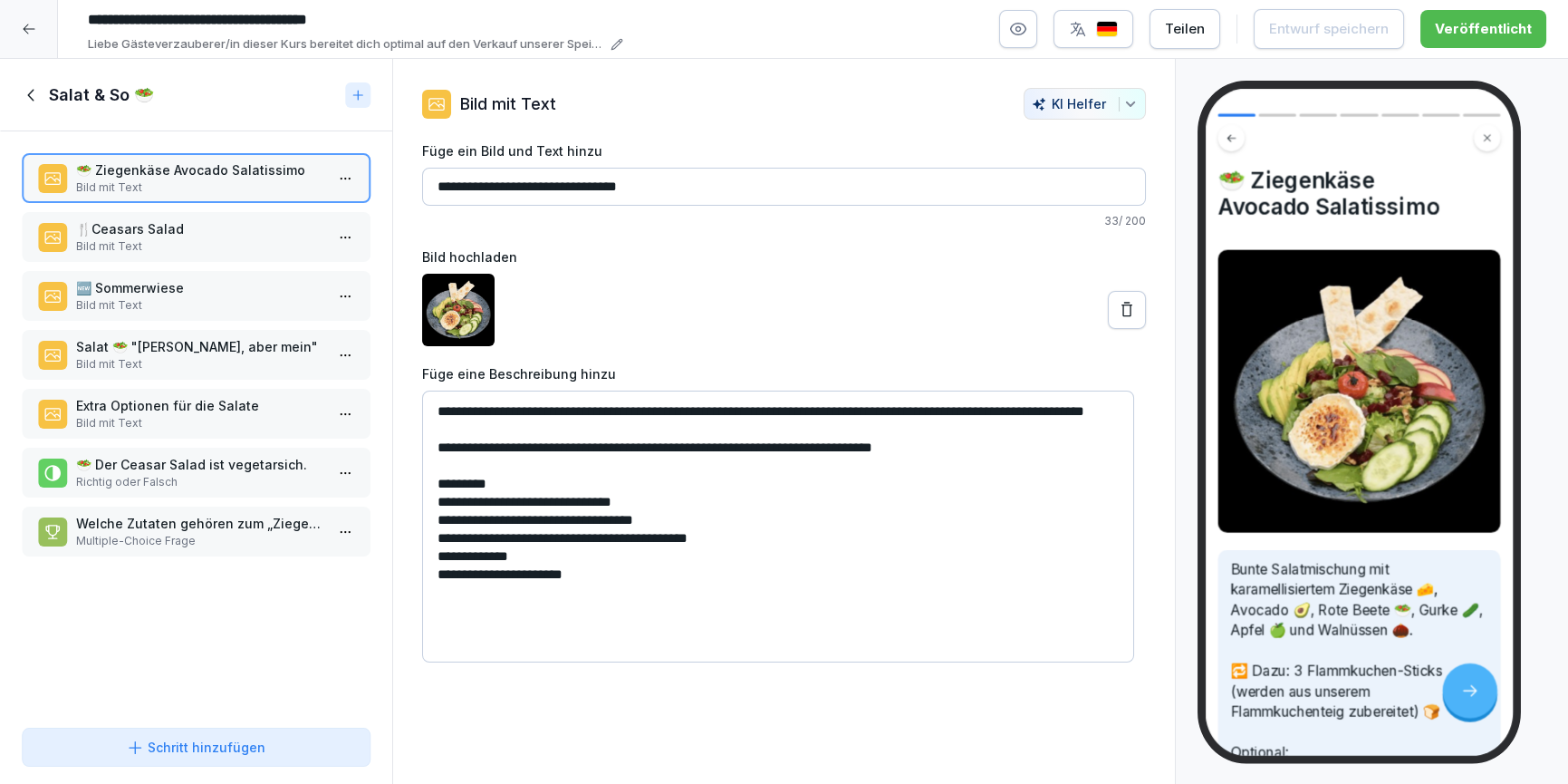
click at [40, 97] on icon at bounding box center [32, 95] width 20 height 20
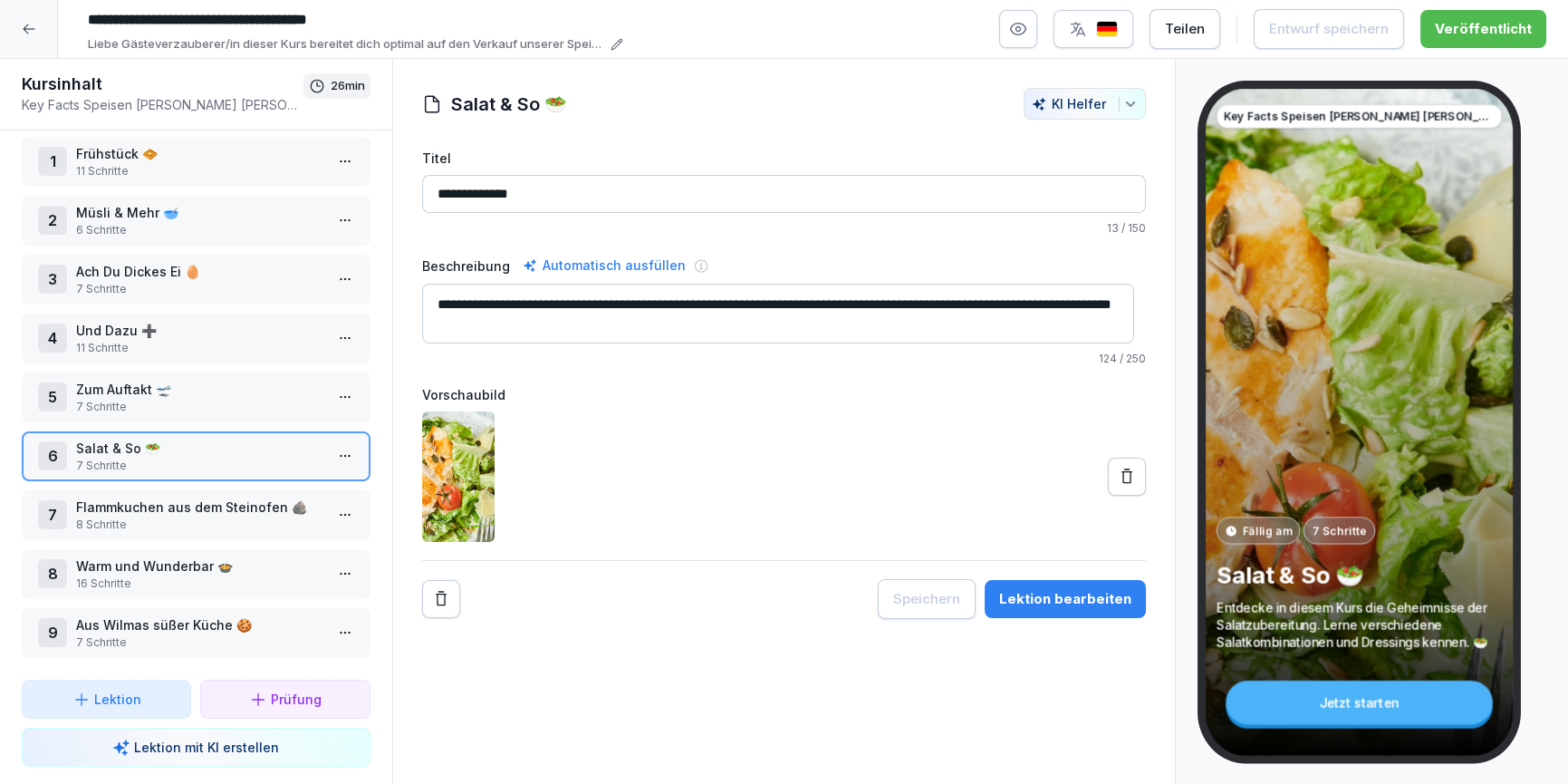
click at [173, 497] on p "Flammkuchen aus dem Steinofen 🪨" at bounding box center [200, 507] width 247 height 19
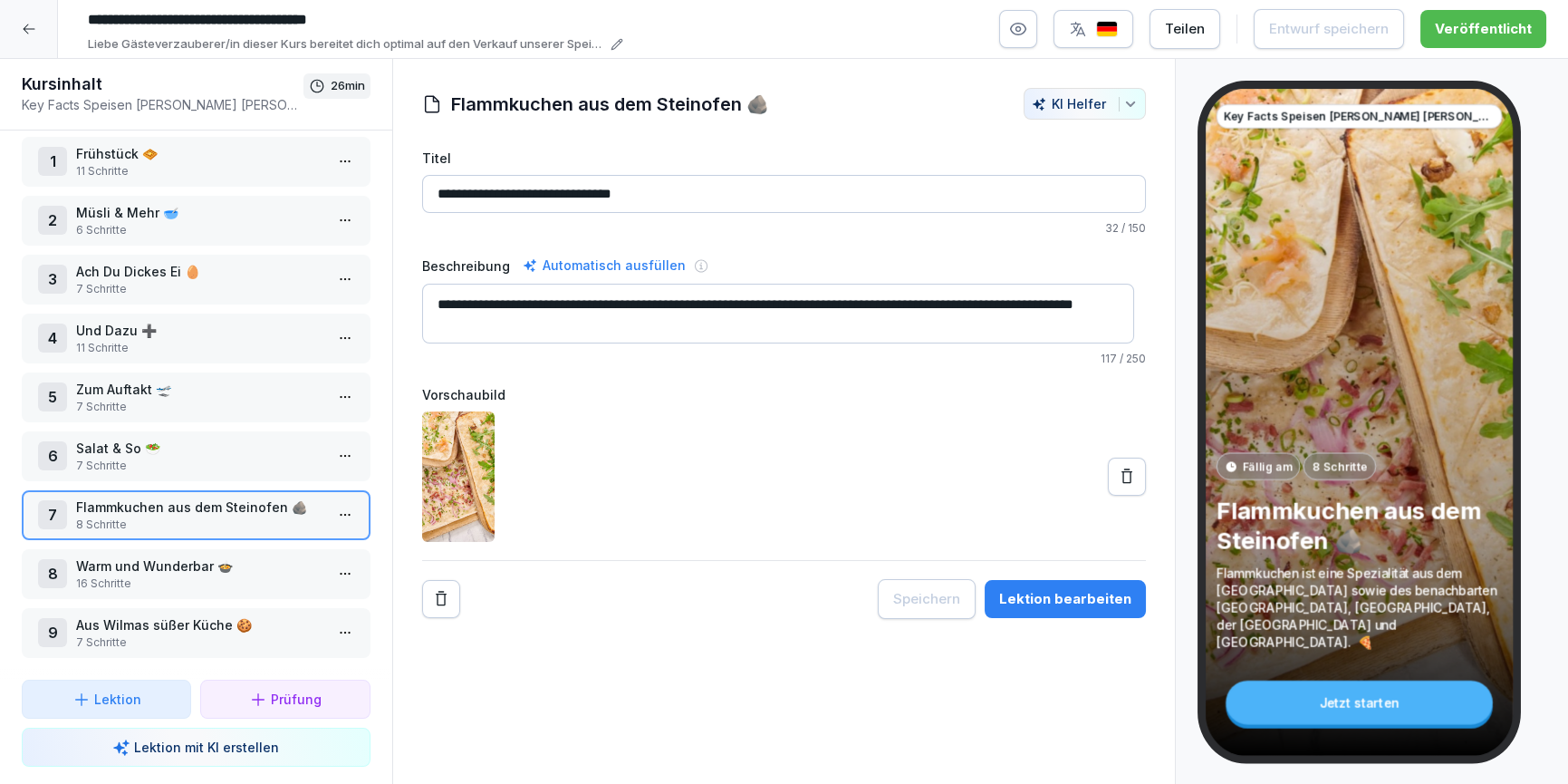
click at [1055, 598] on div "Lektion bearbeiten" at bounding box center [1065, 599] width 132 height 20
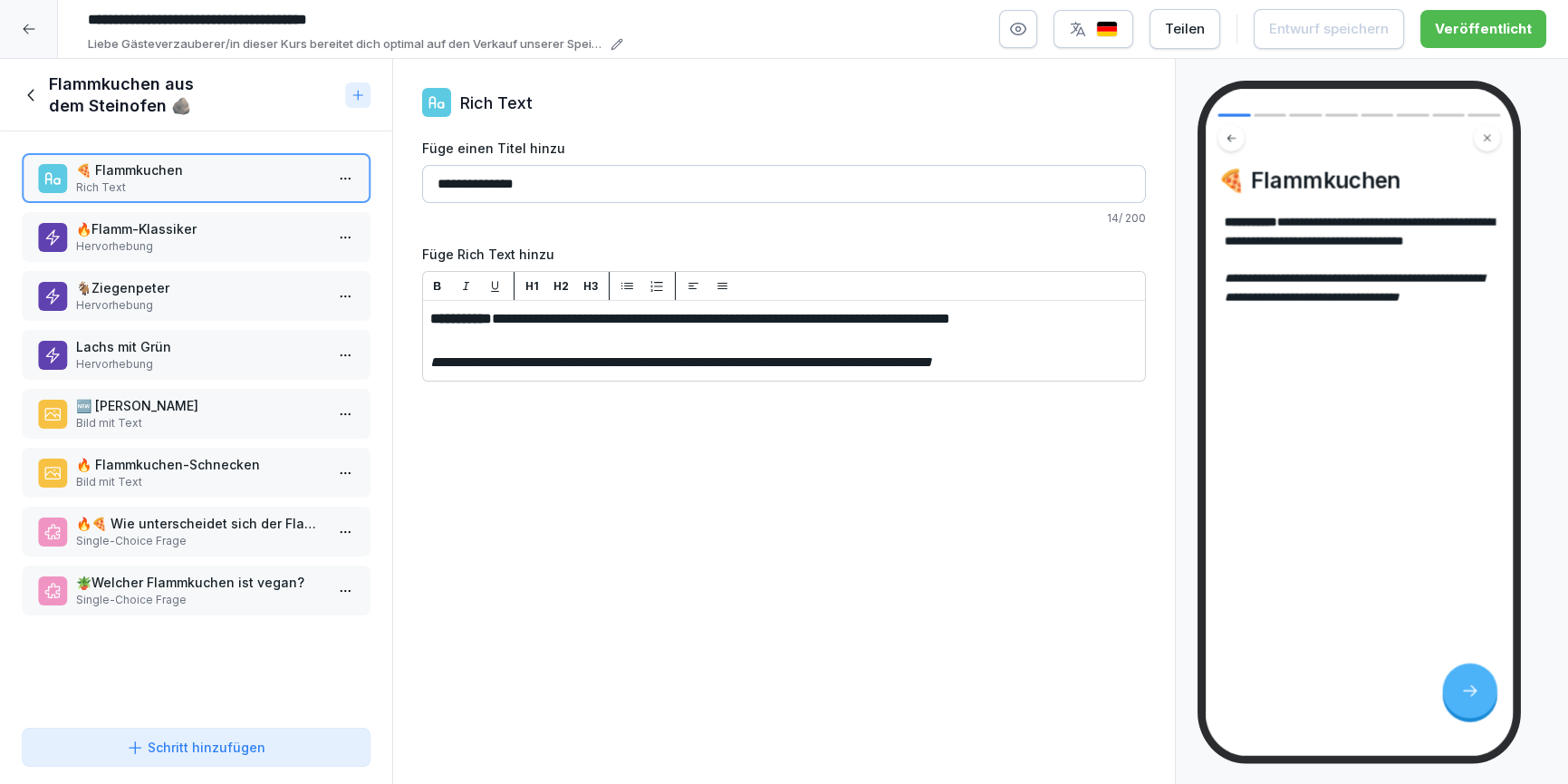
click at [207, 418] on p "Bild mit Text" at bounding box center [200, 423] width 247 height 16
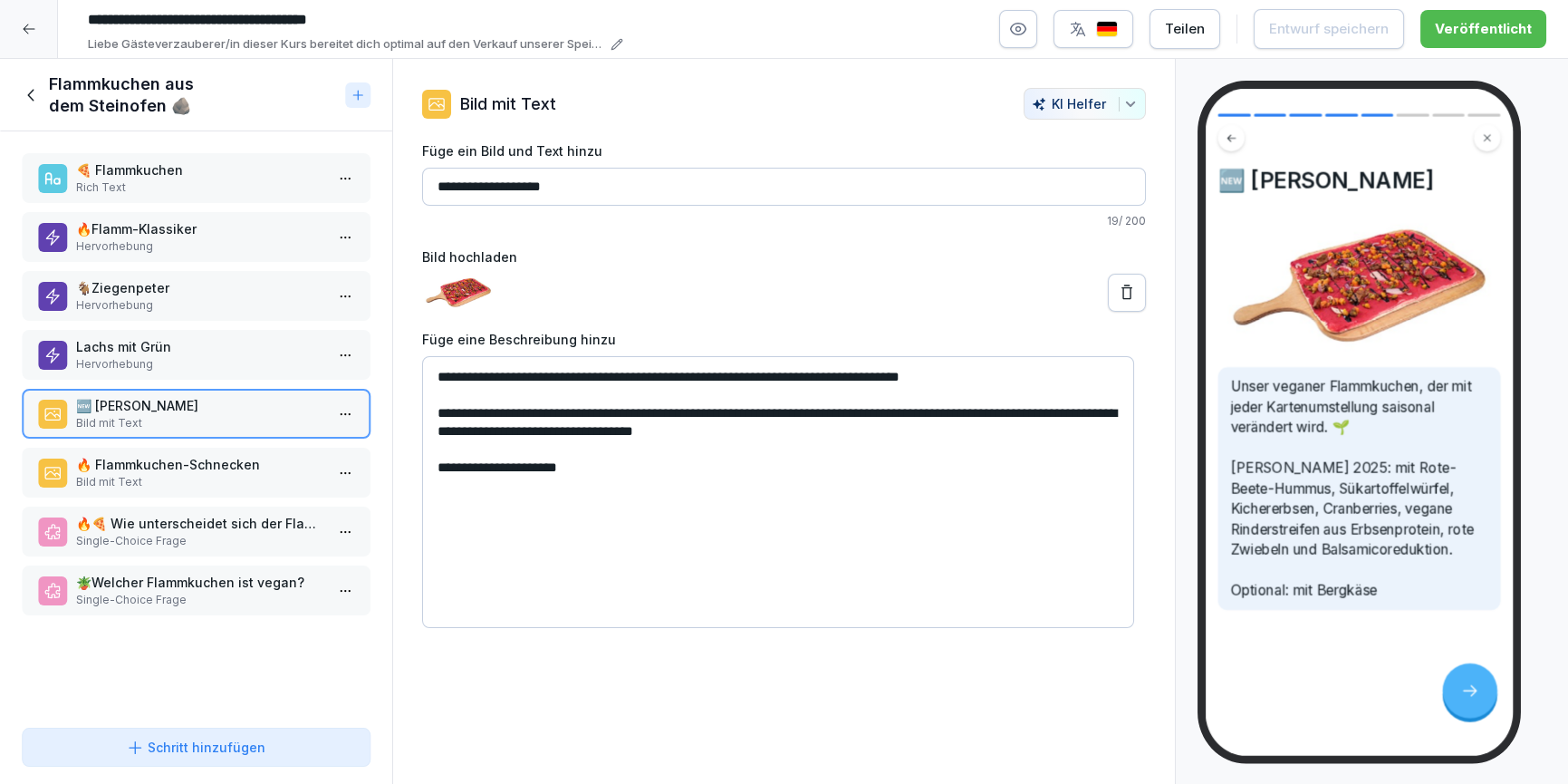
click at [200, 489] on div "🔥 Flammkuchen-Schnecken Bild mit Text" at bounding box center [196, 473] width 349 height 50
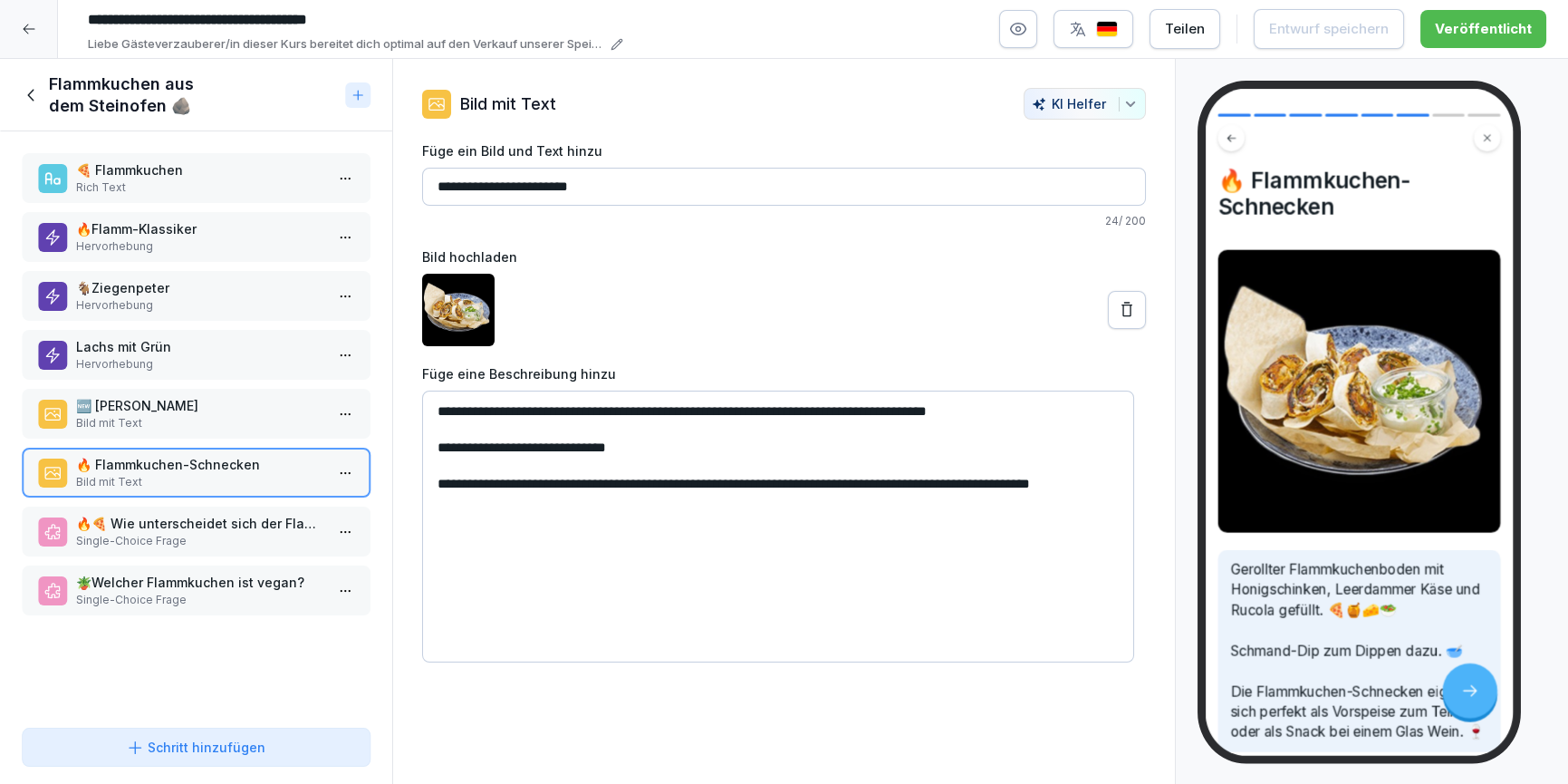
click at [202, 521] on p "🔥🍕 Wie unterscheidet sich der Flammkuchenteig vom Pizzateig?" at bounding box center [200, 523] width 247 height 19
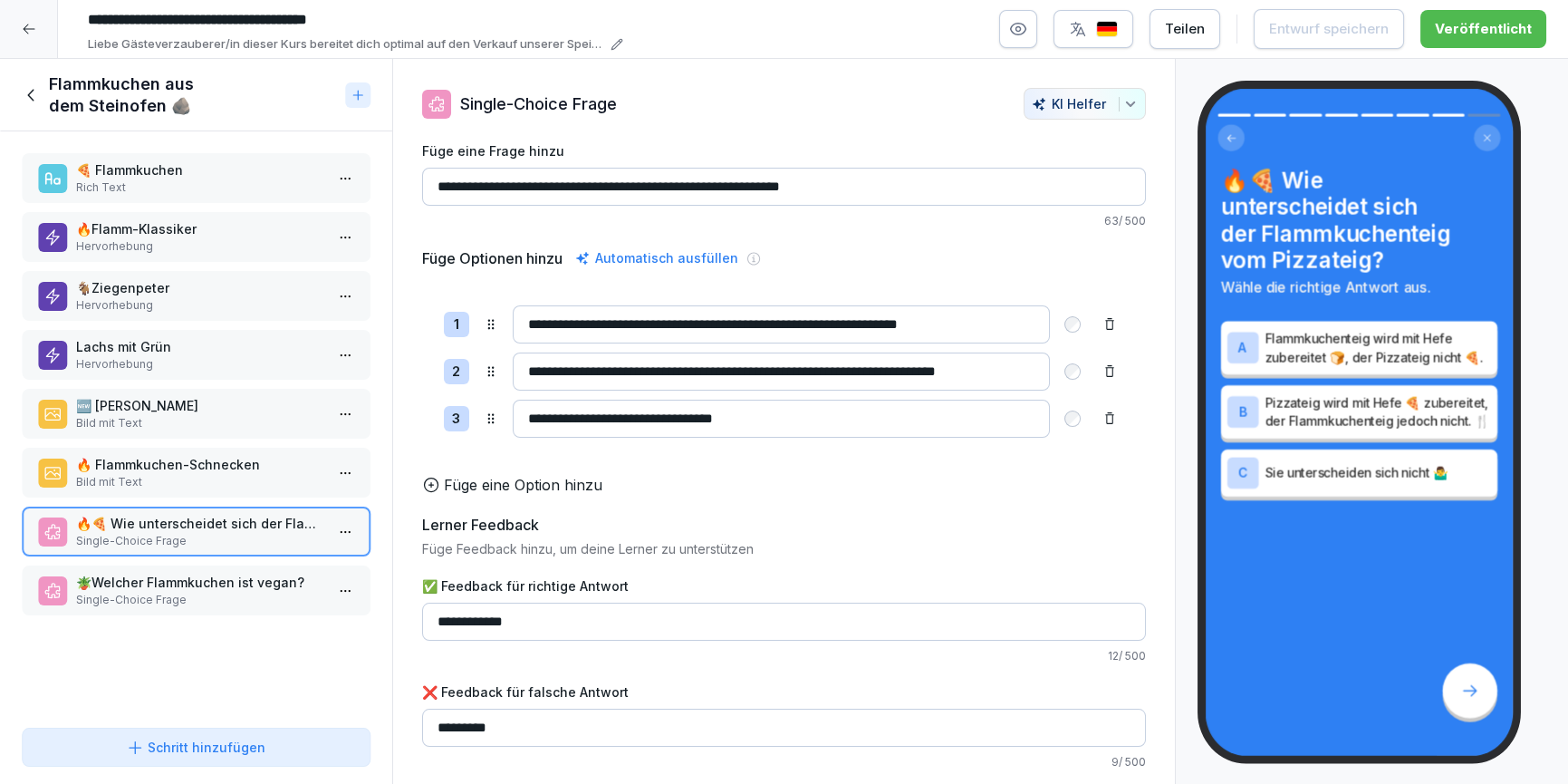
click at [213, 596] on p "Single-Choice Frage" at bounding box center [200, 600] width 247 height 16
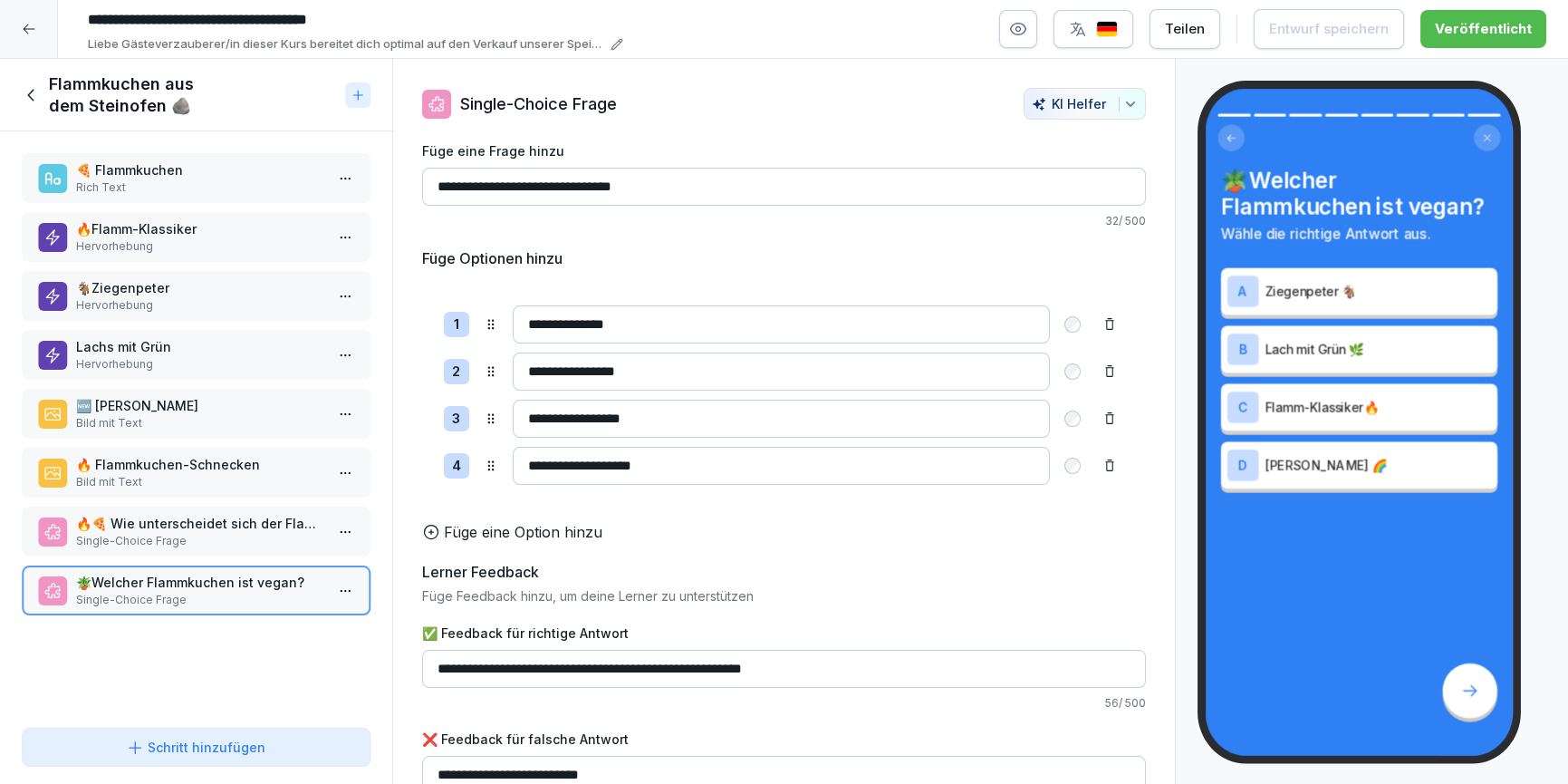
click at [24, 87] on icon at bounding box center [32, 95] width 20 height 20
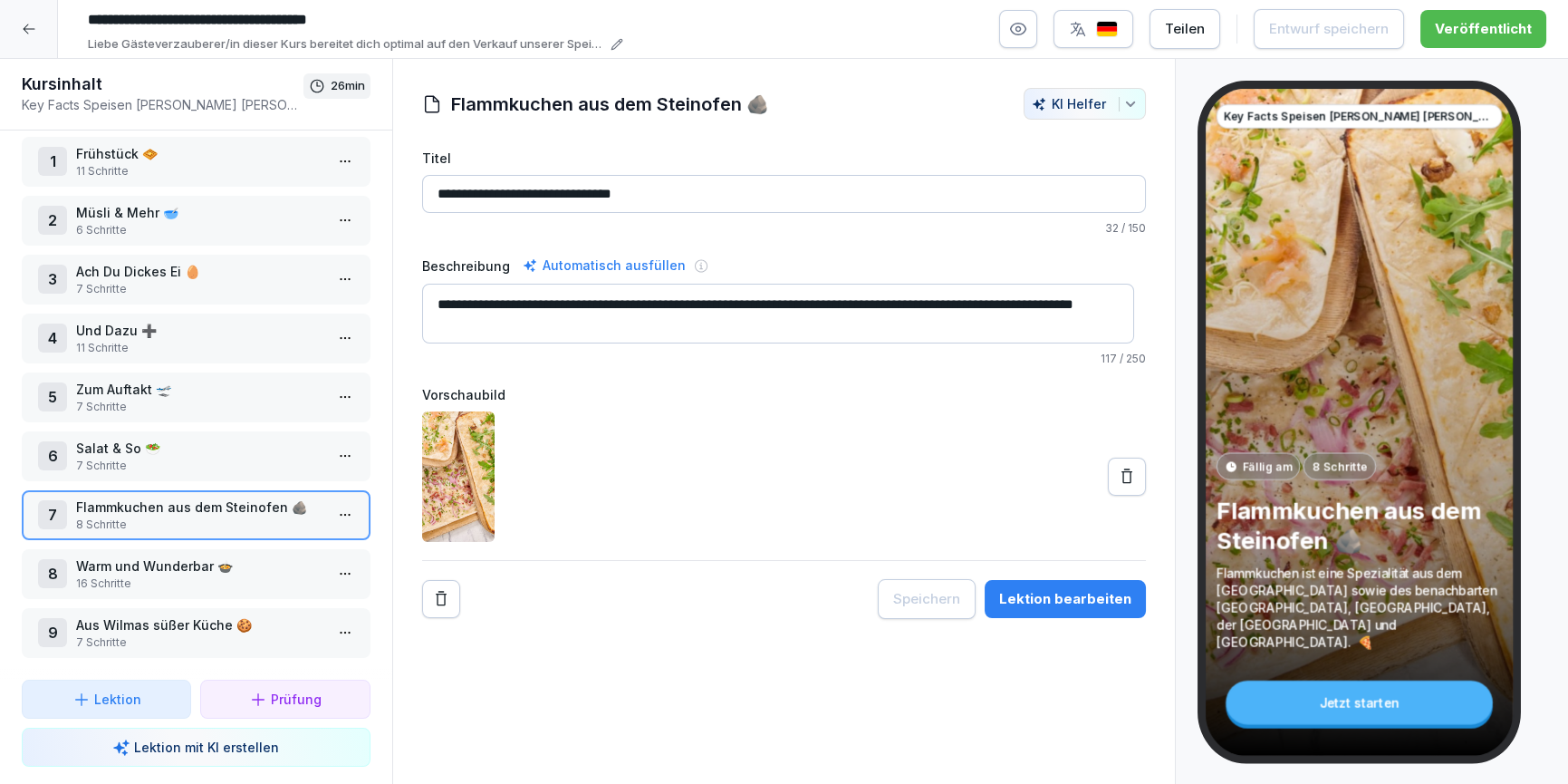
click at [246, 575] on p "16 Schritte" at bounding box center [200, 583] width 247 height 16
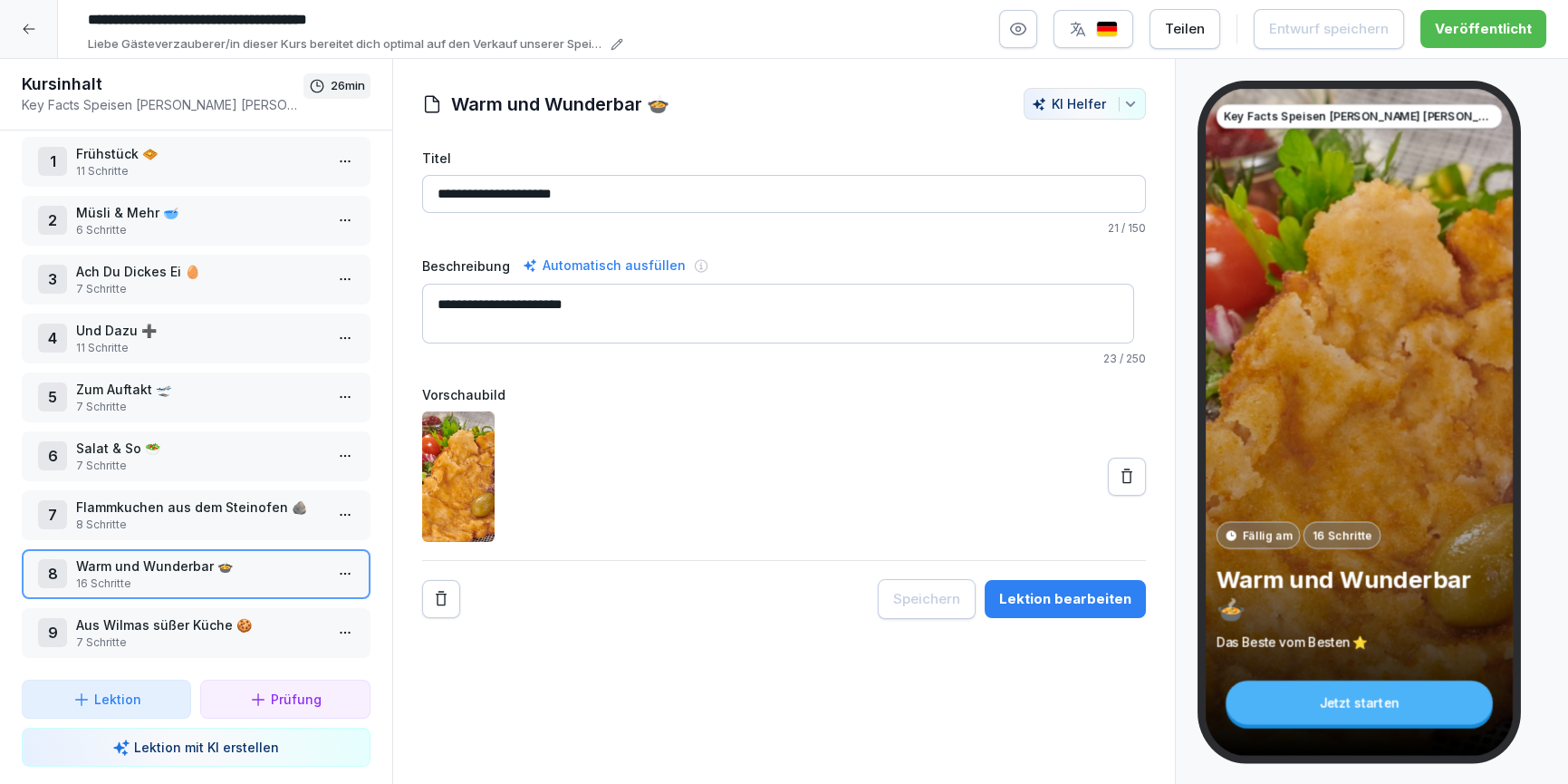
click at [1071, 608] on button "Lektion bearbeiten" at bounding box center [1065, 599] width 161 height 38
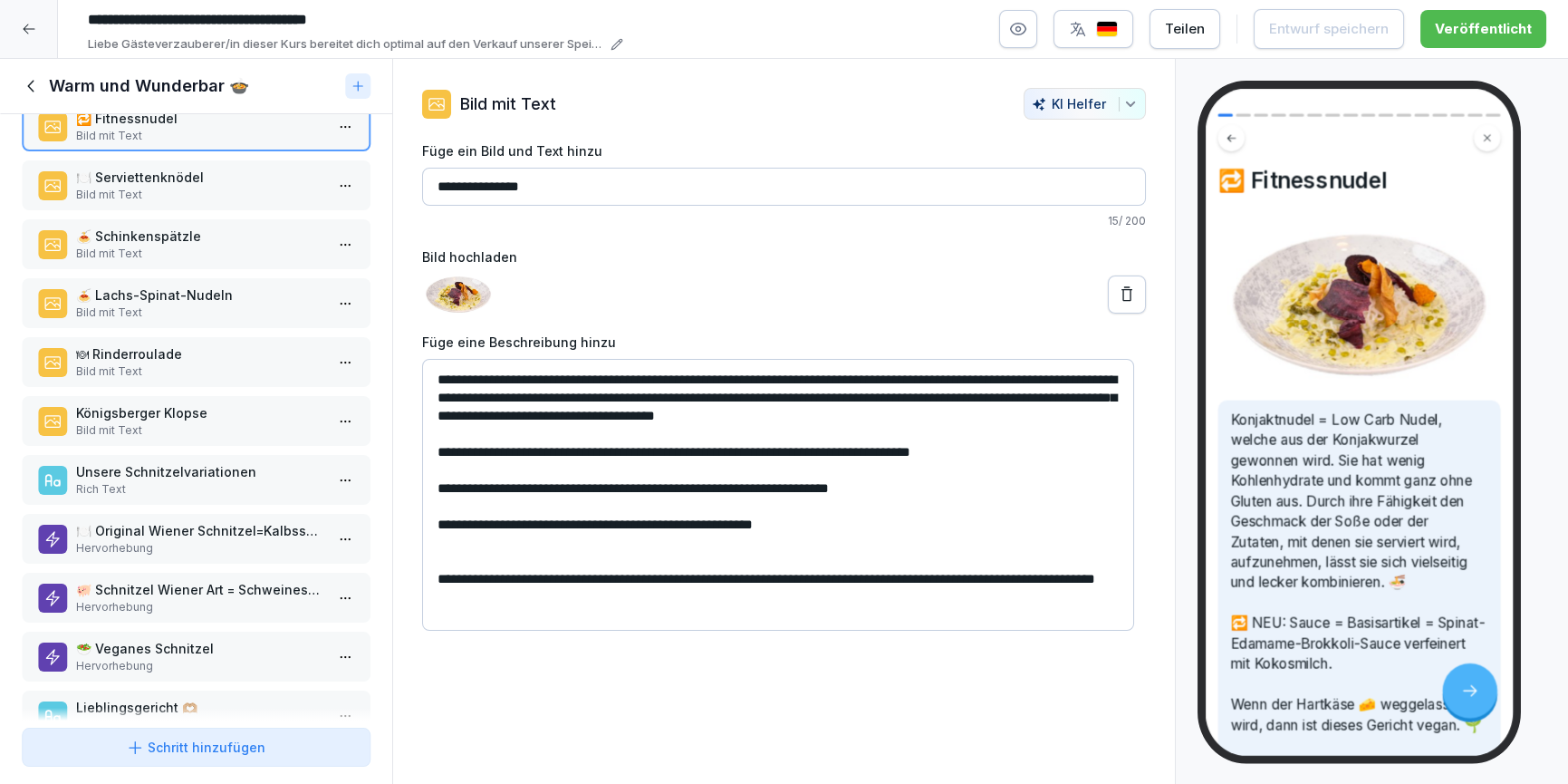
scroll to position [236, 0]
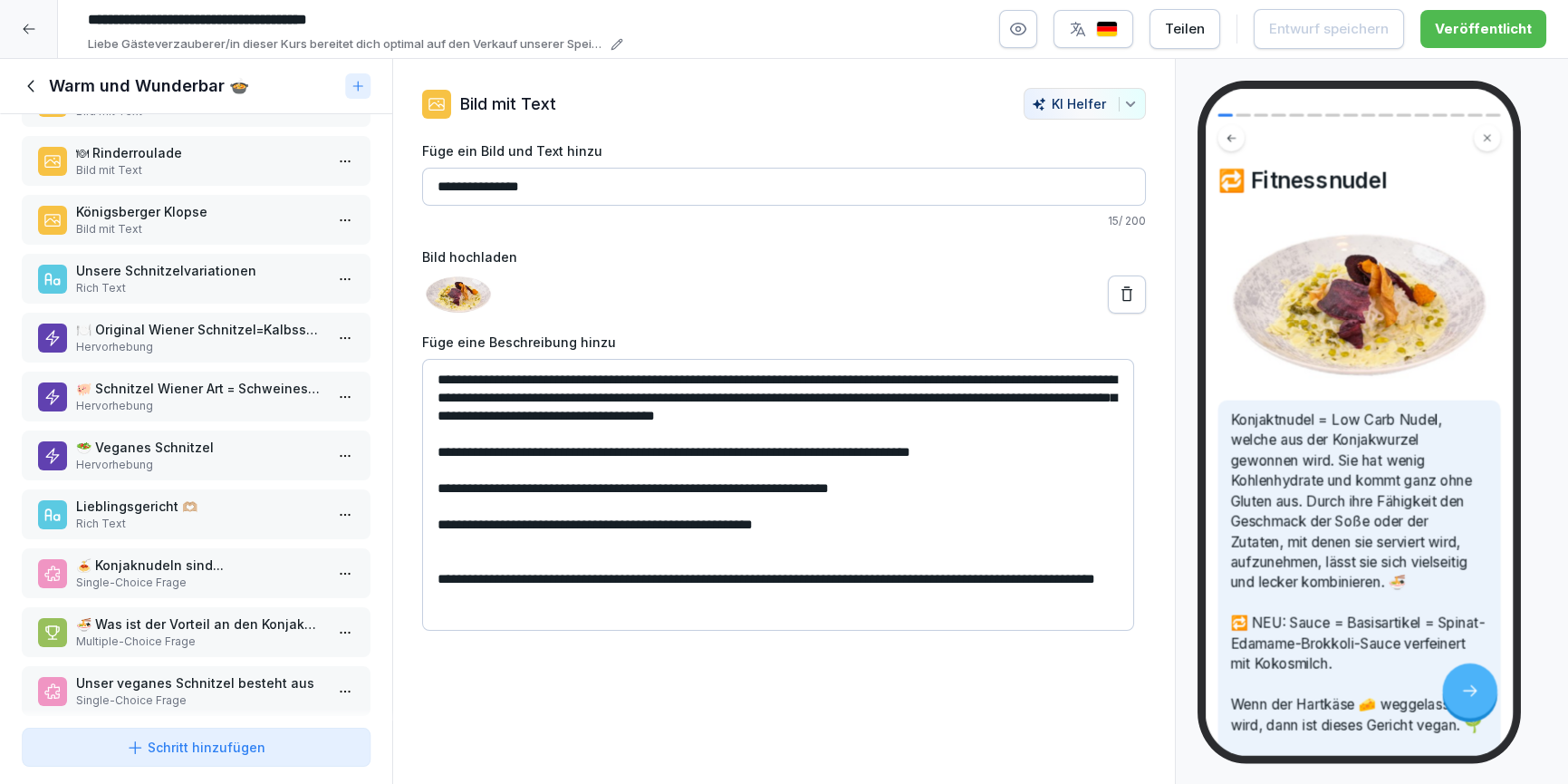
click at [149, 331] on p "🍽️ Original Wiener Schnitzel=Kalbsschnitzel" at bounding box center [200, 329] width 247 height 19
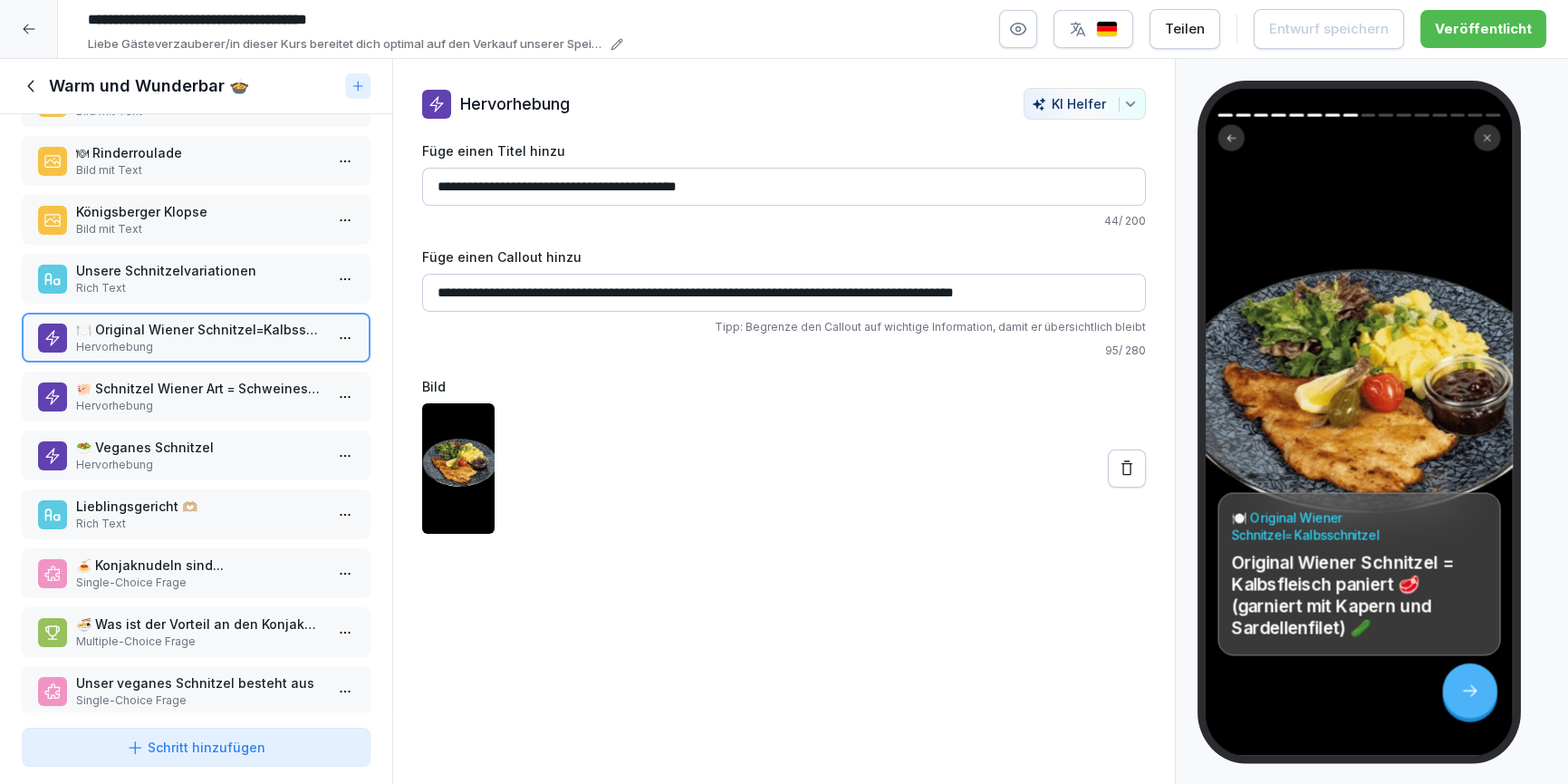
click at [161, 407] on p "Hervorhebung" at bounding box center [200, 406] width 247 height 16
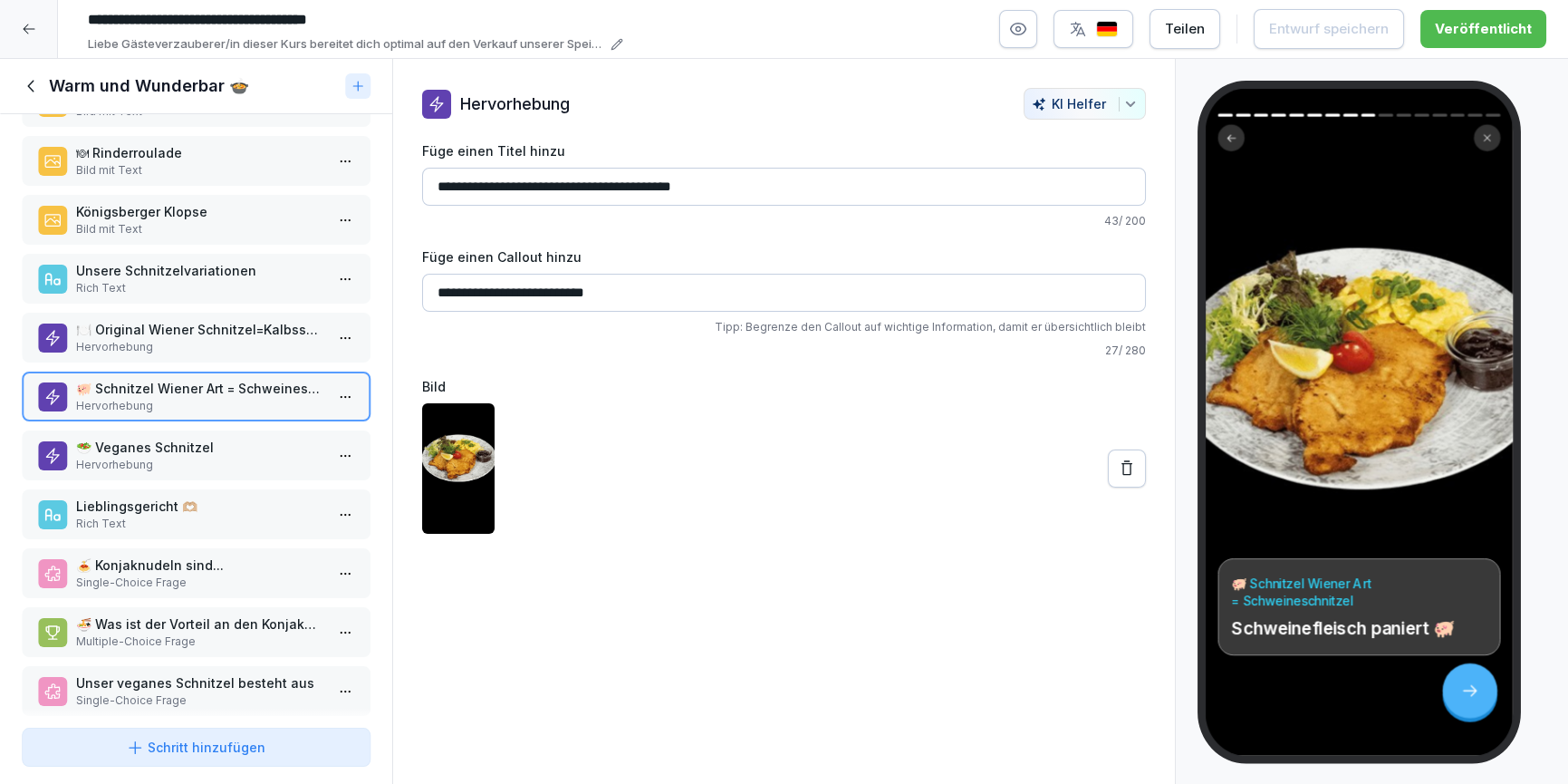
click at [165, 339] on p "Hervorhebung" at bounding box center [200, 347] width 247 height 16
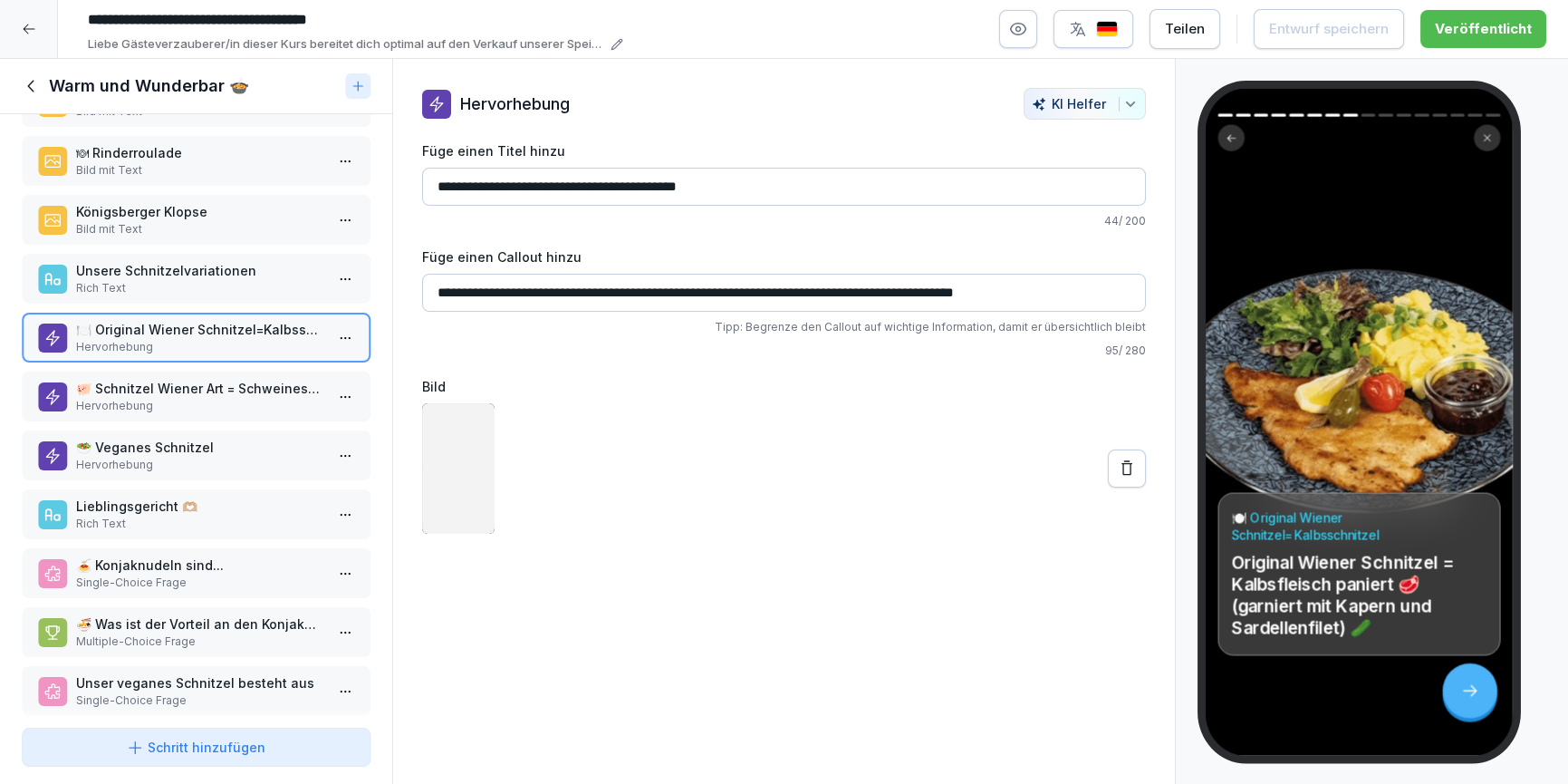
click at [180, 287] on p "Rich Text" at bounding box center [200, 288] width 247 height 16
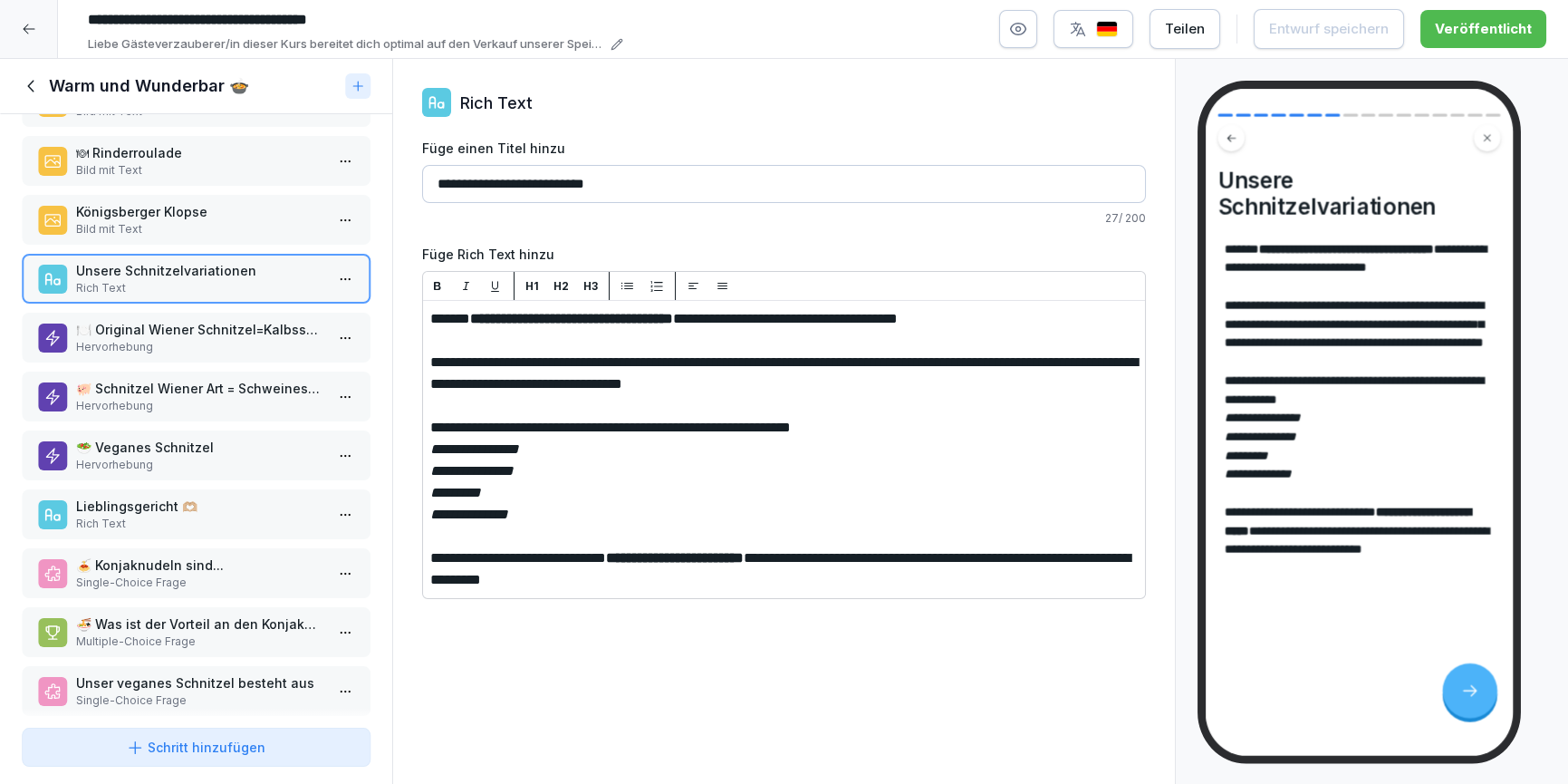
drag, startPoint x: 730, startPoint y: 574, endPoint x: 435, endPoint y: 559, distance: 295.4
click at [716, 573] on p "**********" at bounding box center [785, 569] width 709 height 43
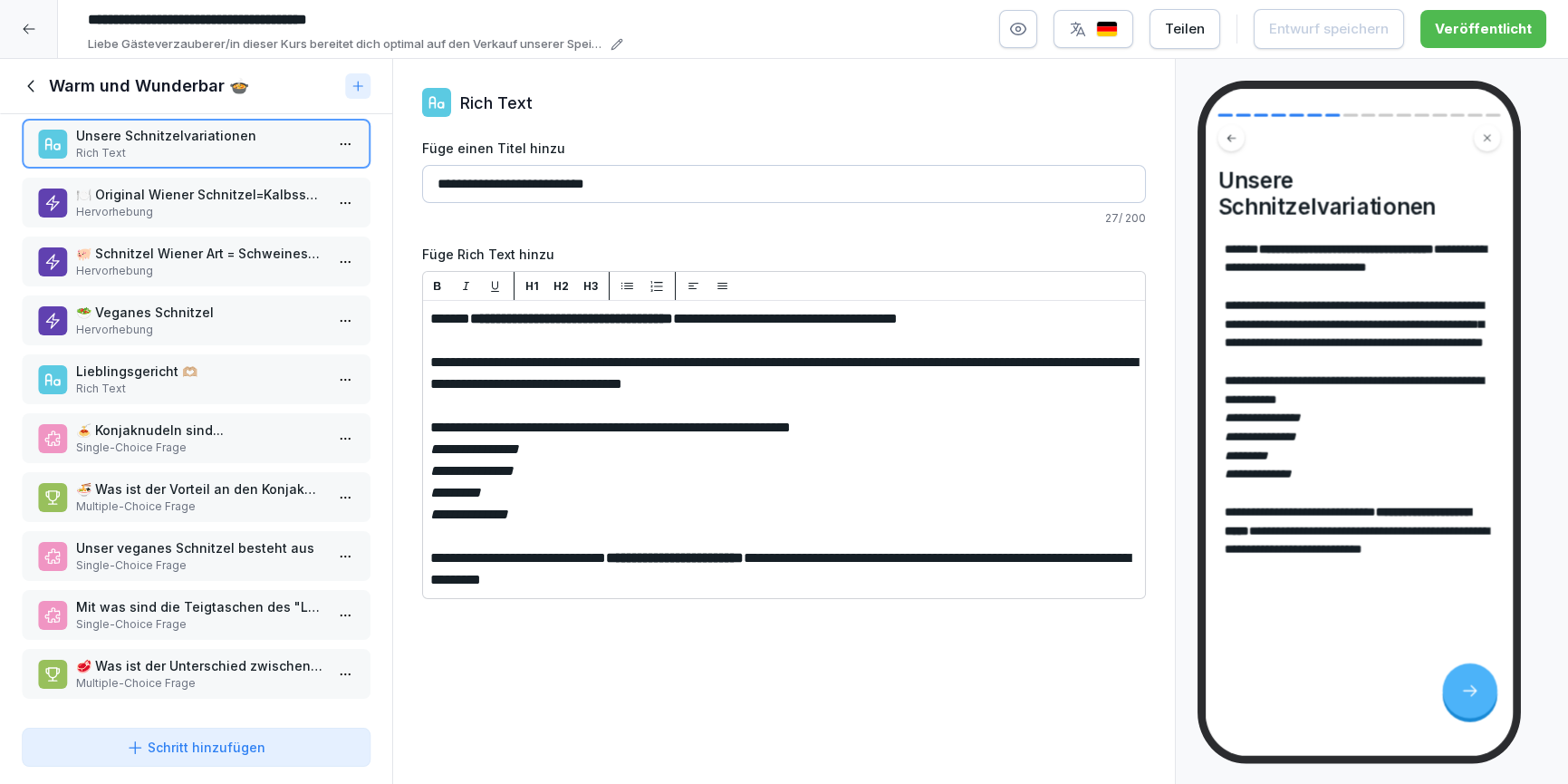
scroll to position [346, 0]
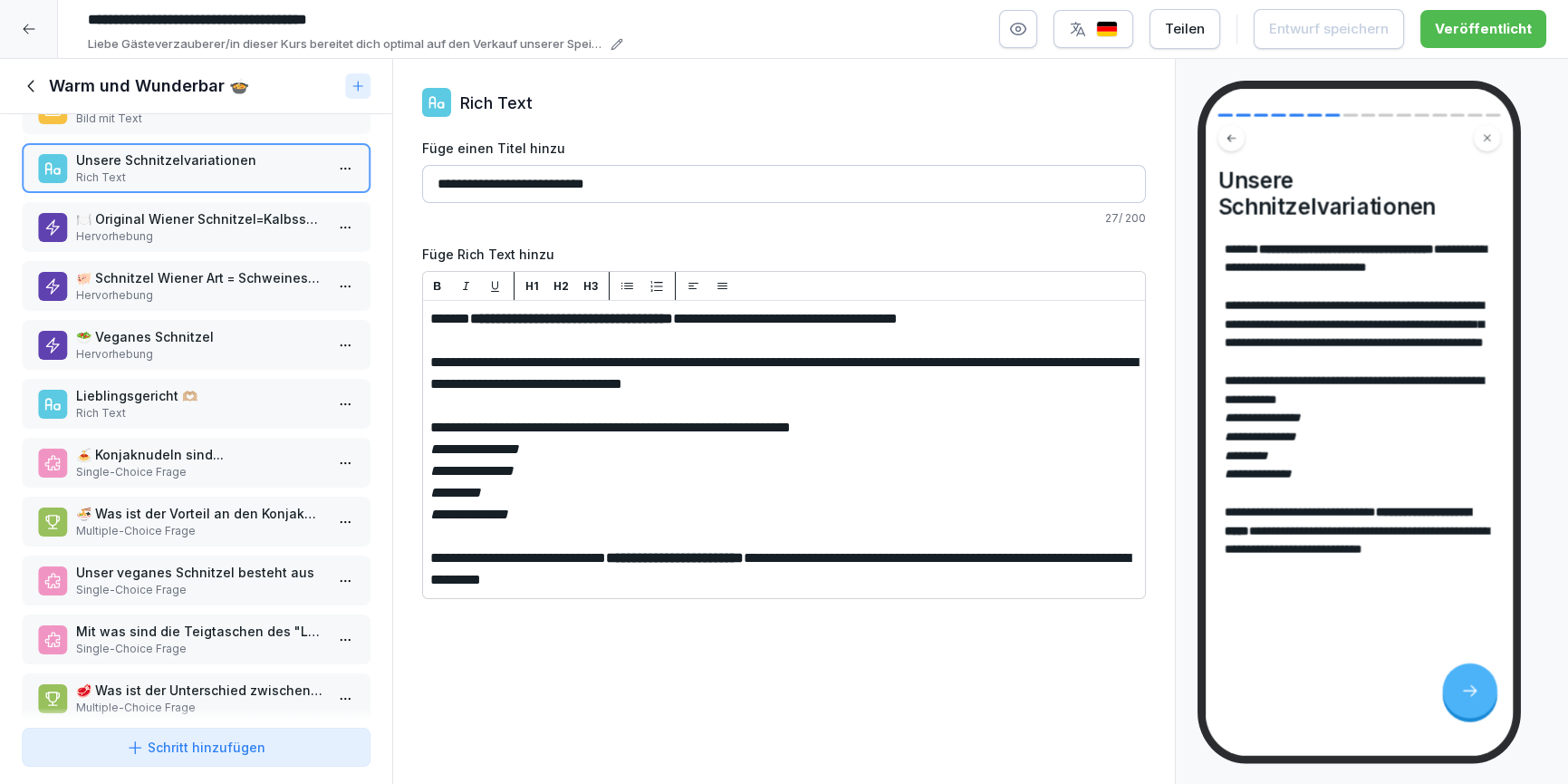
click at [196, 622] on p "Mit was sind die Teigtaschen des "Lachs-Spinat-Nudel"-Gerichtes gefüllt?" at bounding box center [200, 631] width 247 height 19
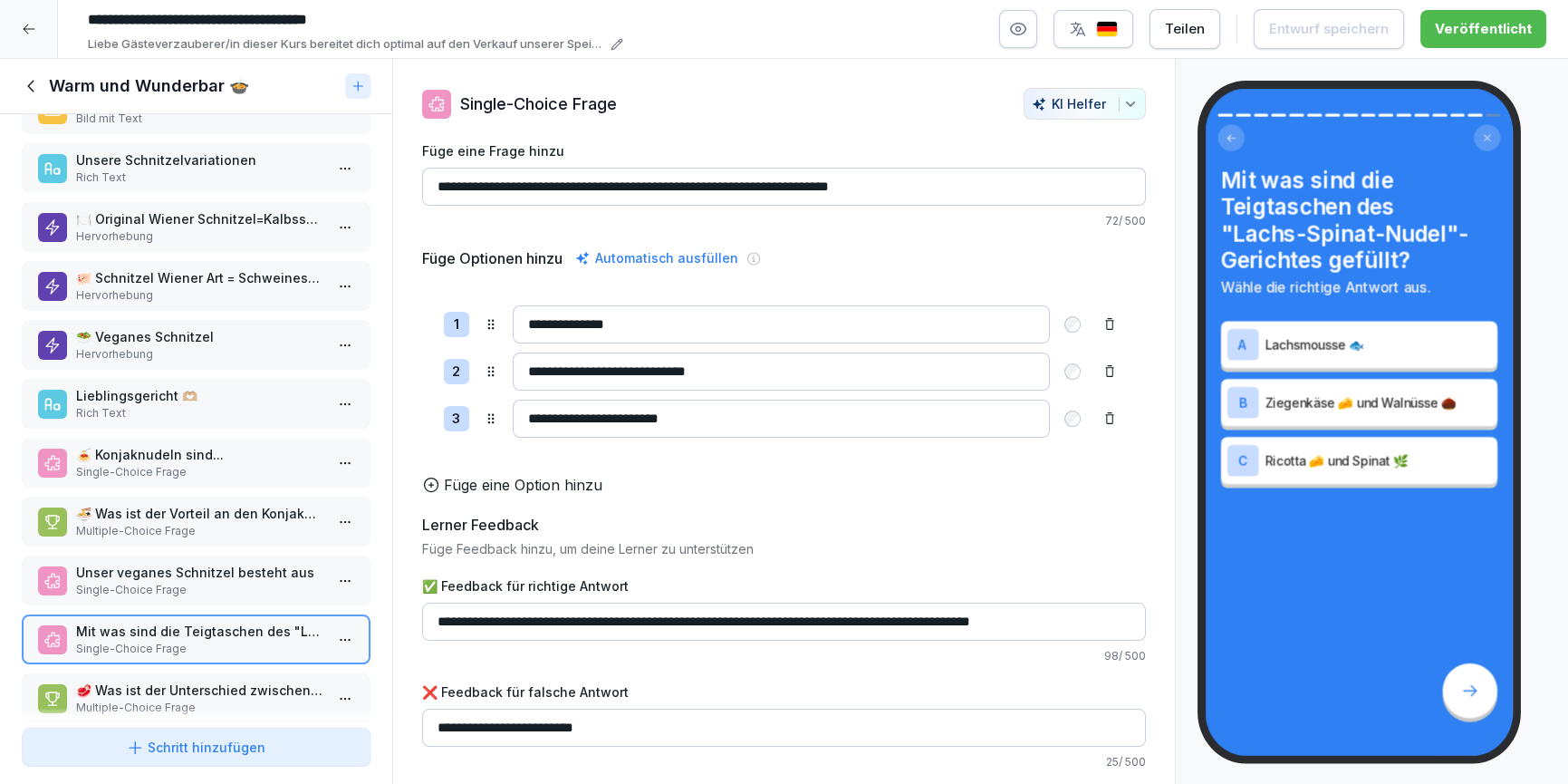
click at [199, 581] on p "Single-Choice Frage" at bounding box center [200, 589] width 247 height 16
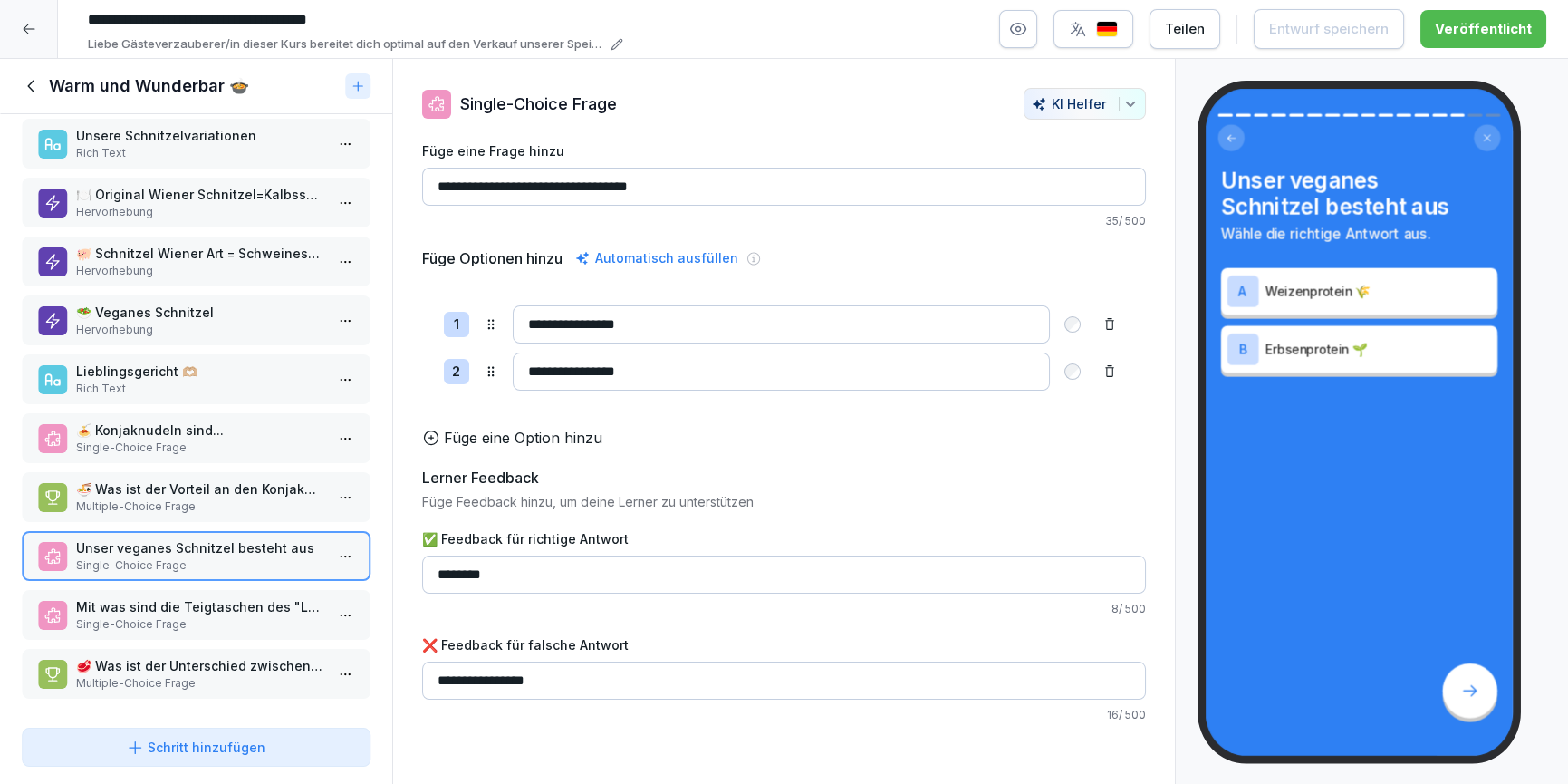
scroll to position [377, 0]
click at [32, 78] on icon at bounding box center [32, 86] width 20 height 20
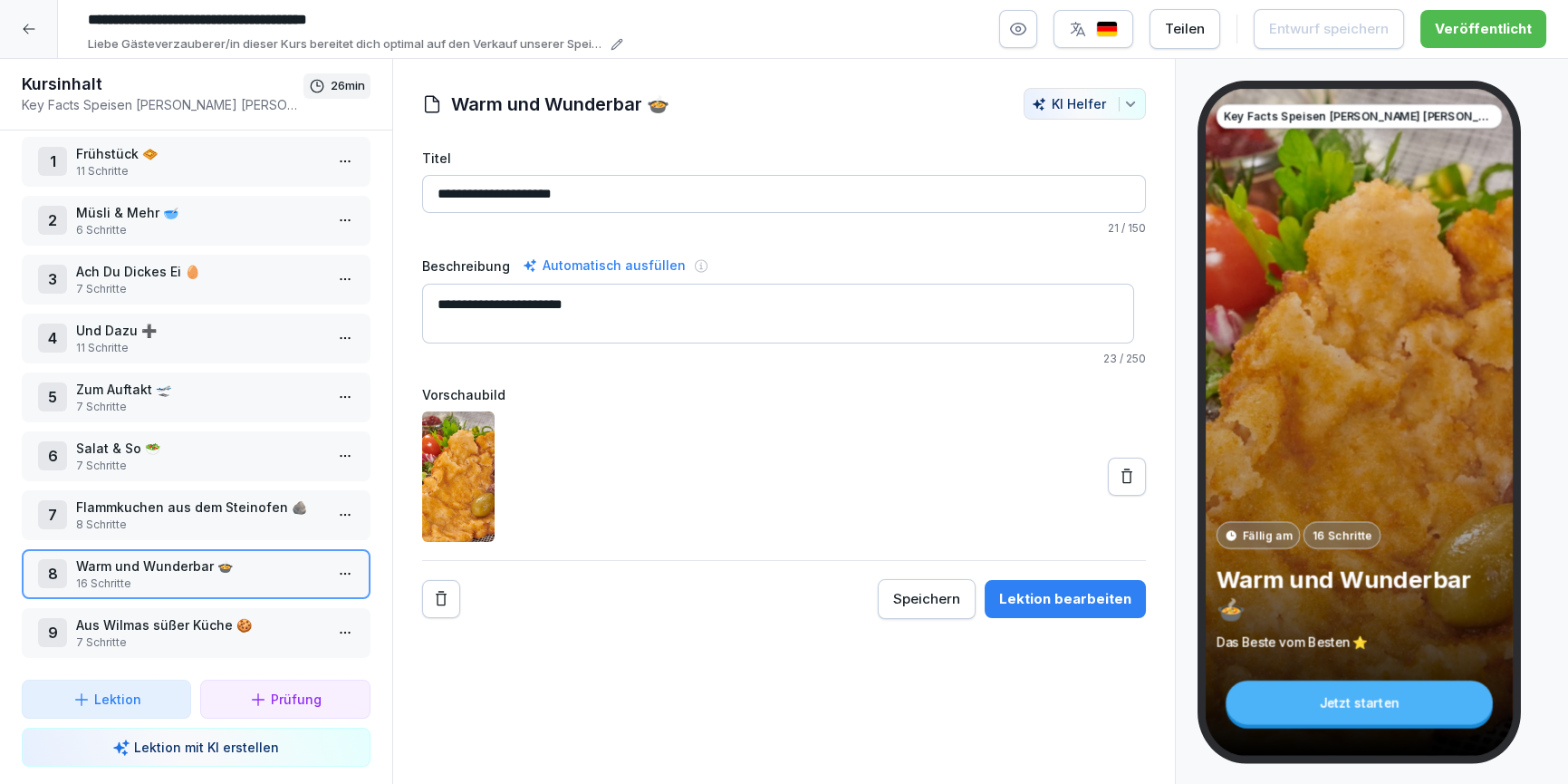
click at [203, 634] on p "7 Schritte" at bounding box center [200, 642] width 247 height 16
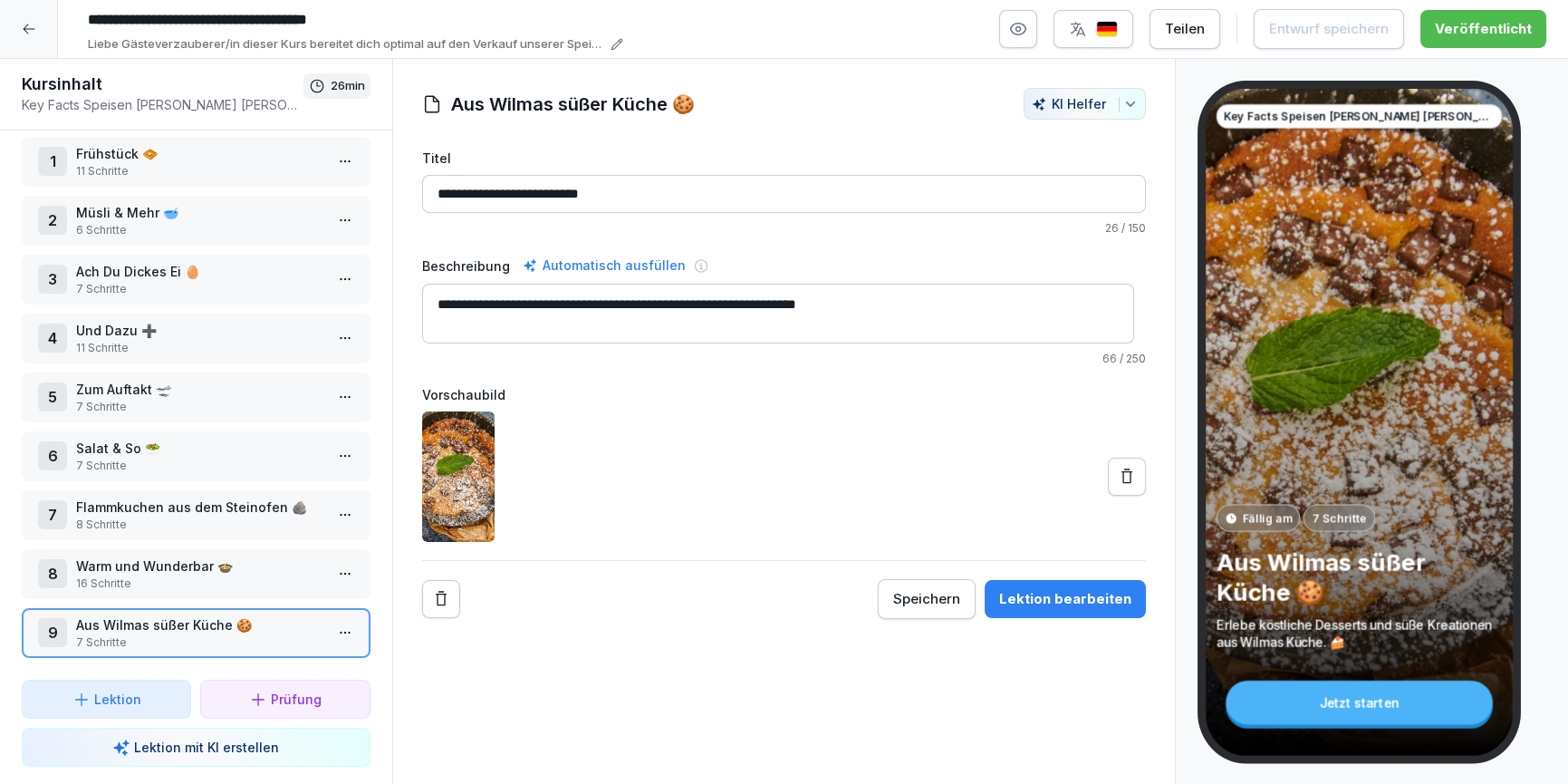
click at [1037, 598] on div "Lektion bearbeiten" at bounding box center [1065, 599] width 132 height 20
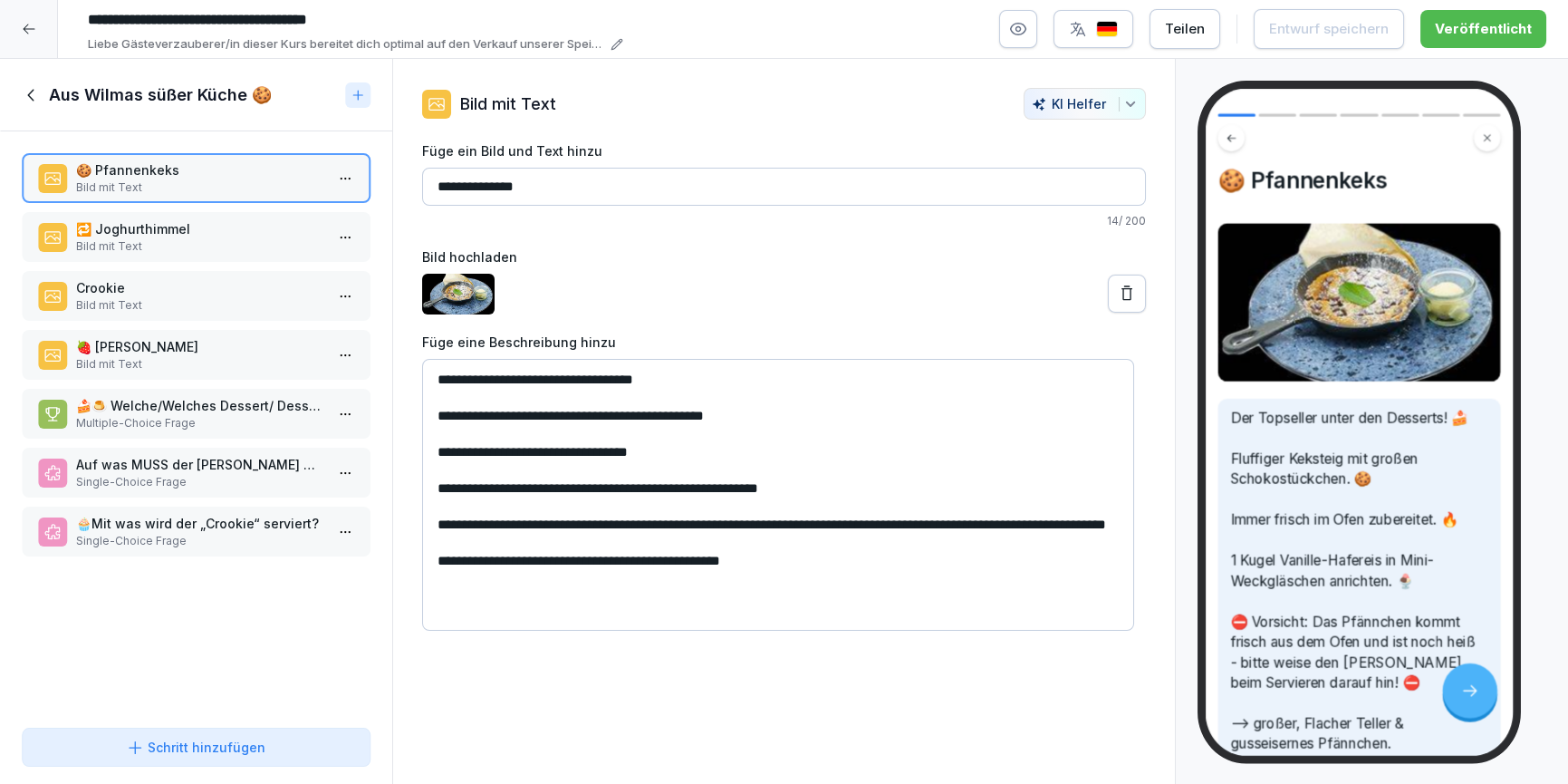
click at [145, 241] on p "Bild mit Text" at bounding box center [200, 246] width 247 height 16
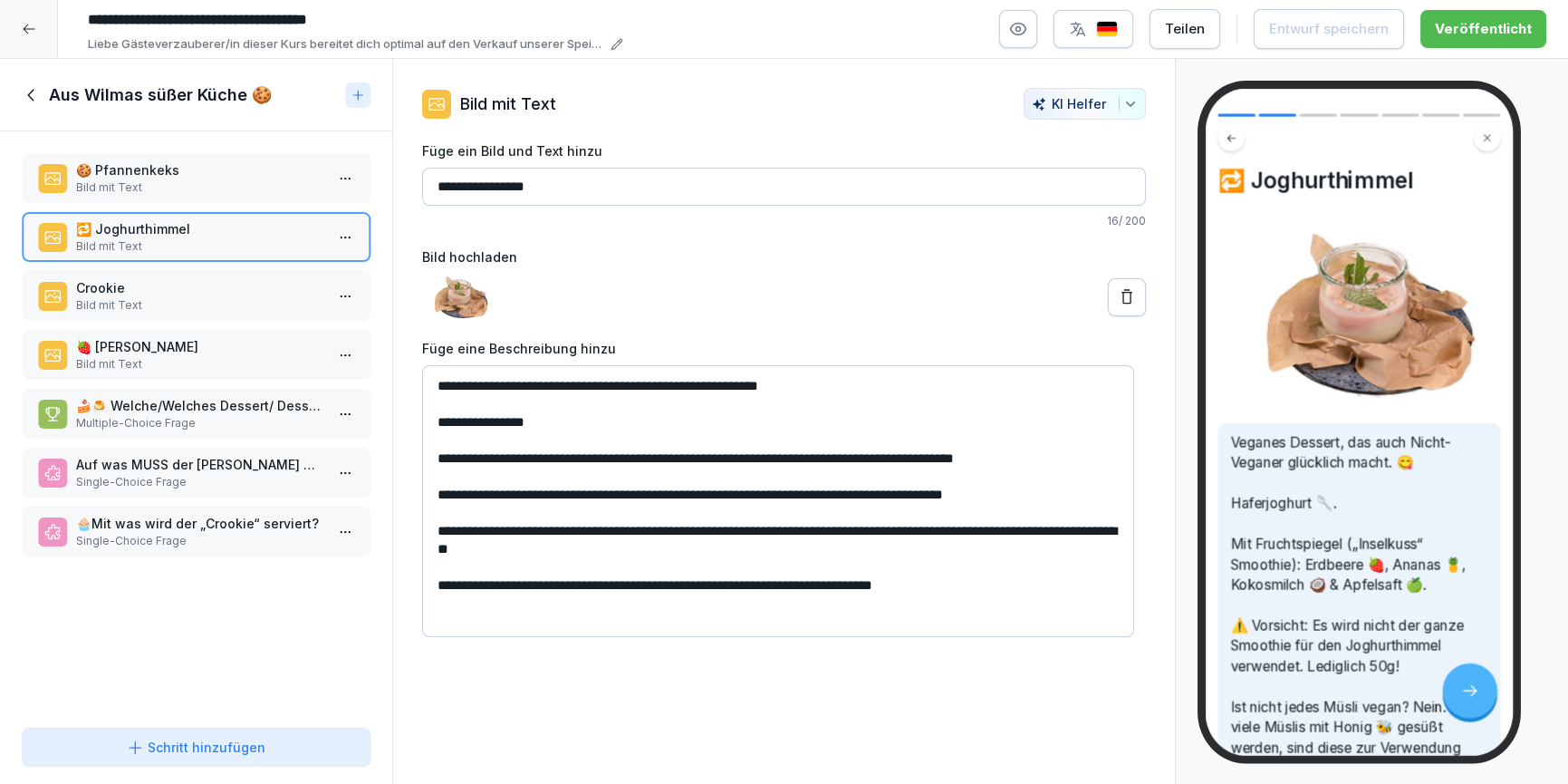
click at [147, 285] on p "Crookie" at bounding box center [200, 288] width 247 height 19
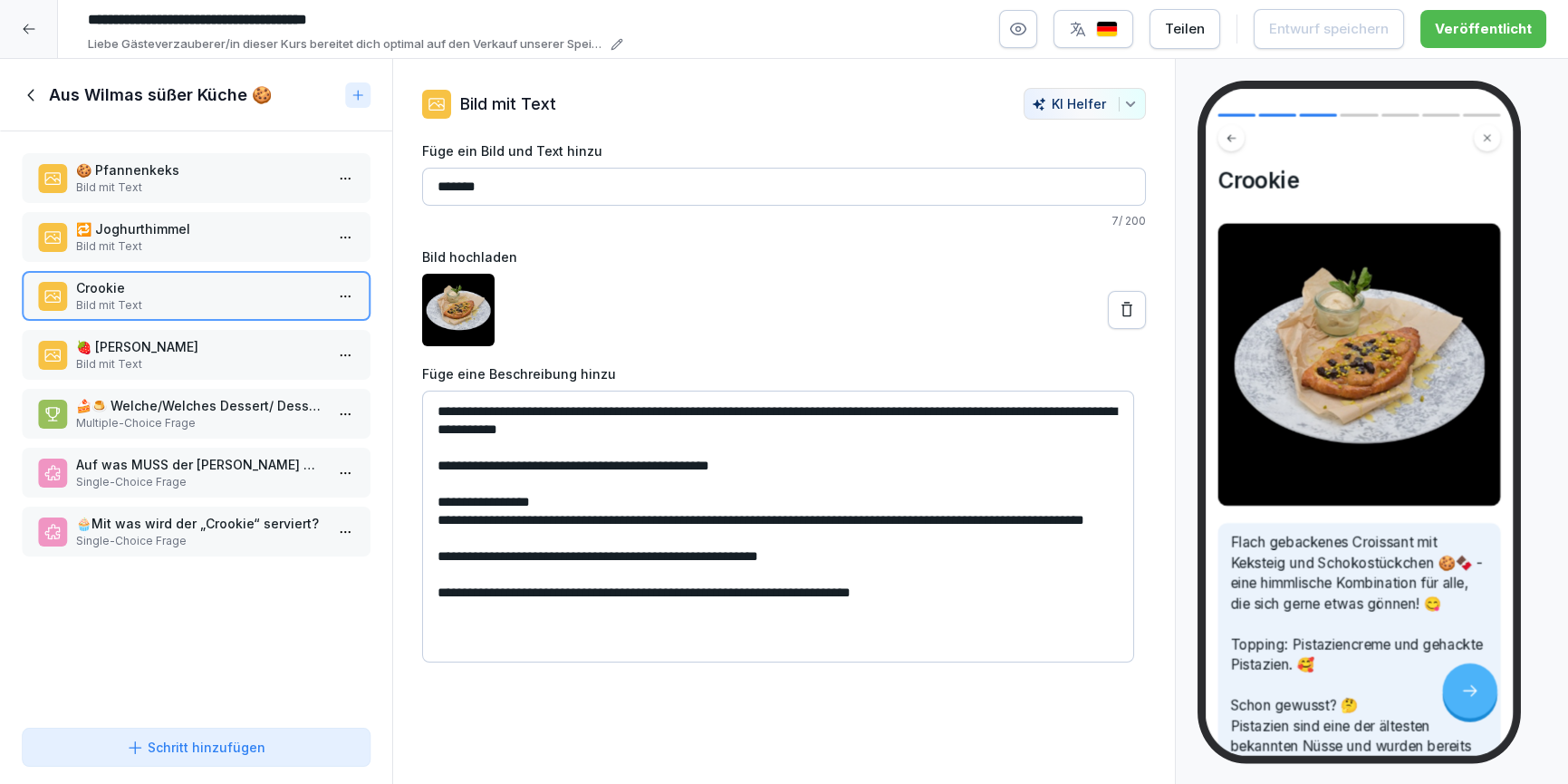
click at [205, 199] on div "🍪 Pfannenkeks Bild mit Text" at bounding box center [196, 179] width 349 height 50
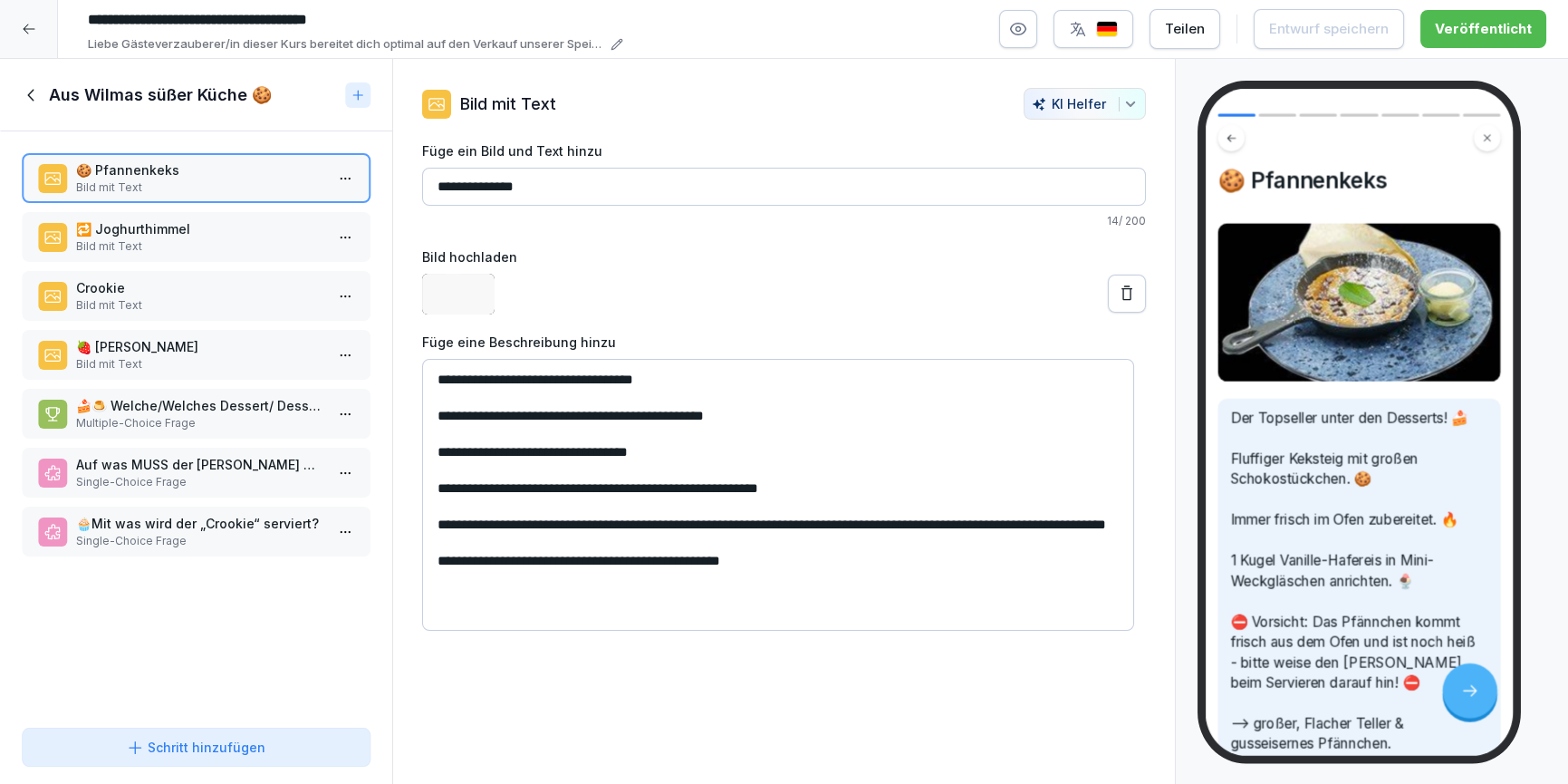
click at [194, 249] on p "Bild mit Text" at bounding box center [200, 246] width 247 height 16
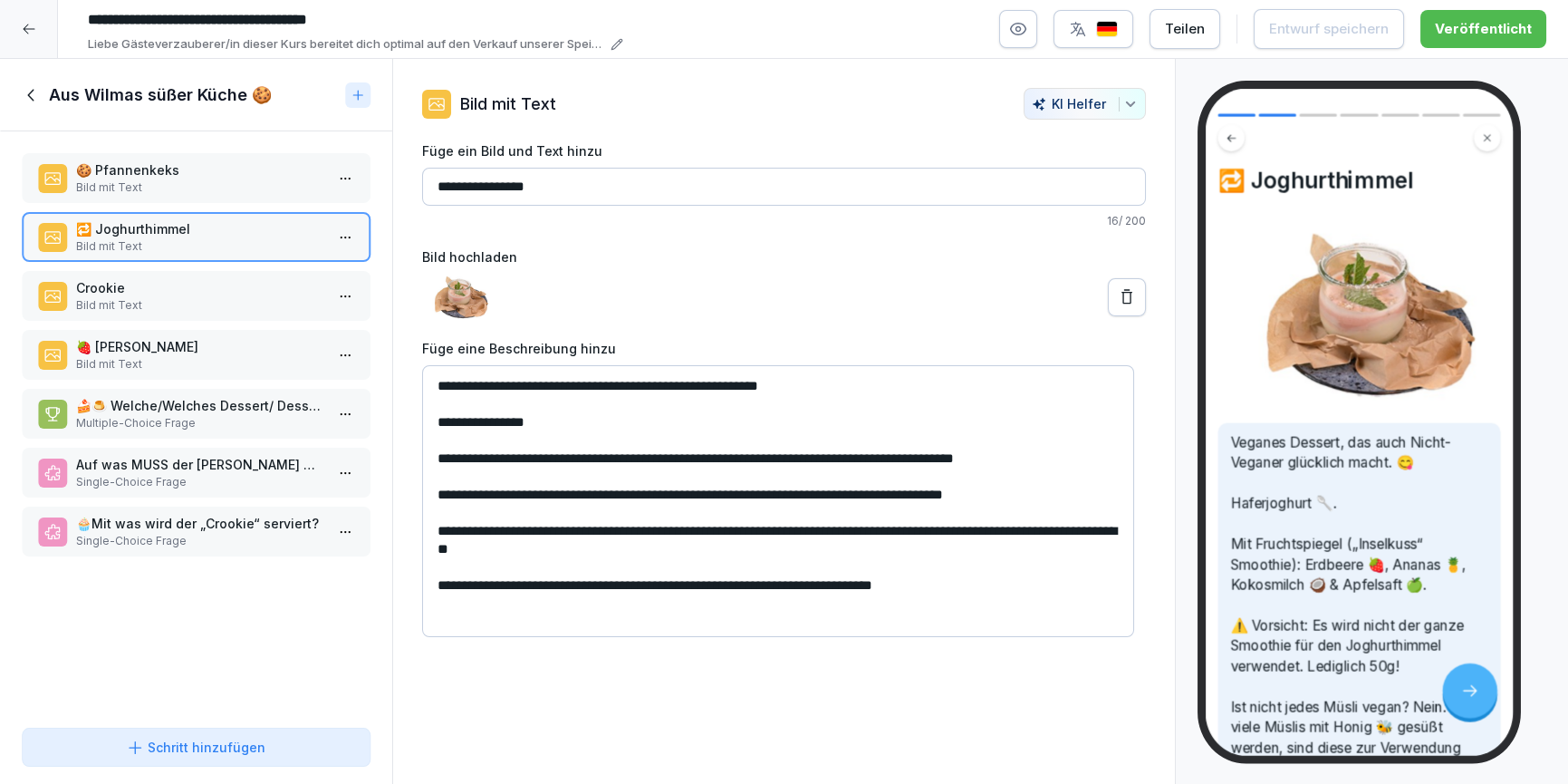
click at [195, 299] on p "Bild mit Text" at bounding box center [200, 305] width 247 height 16
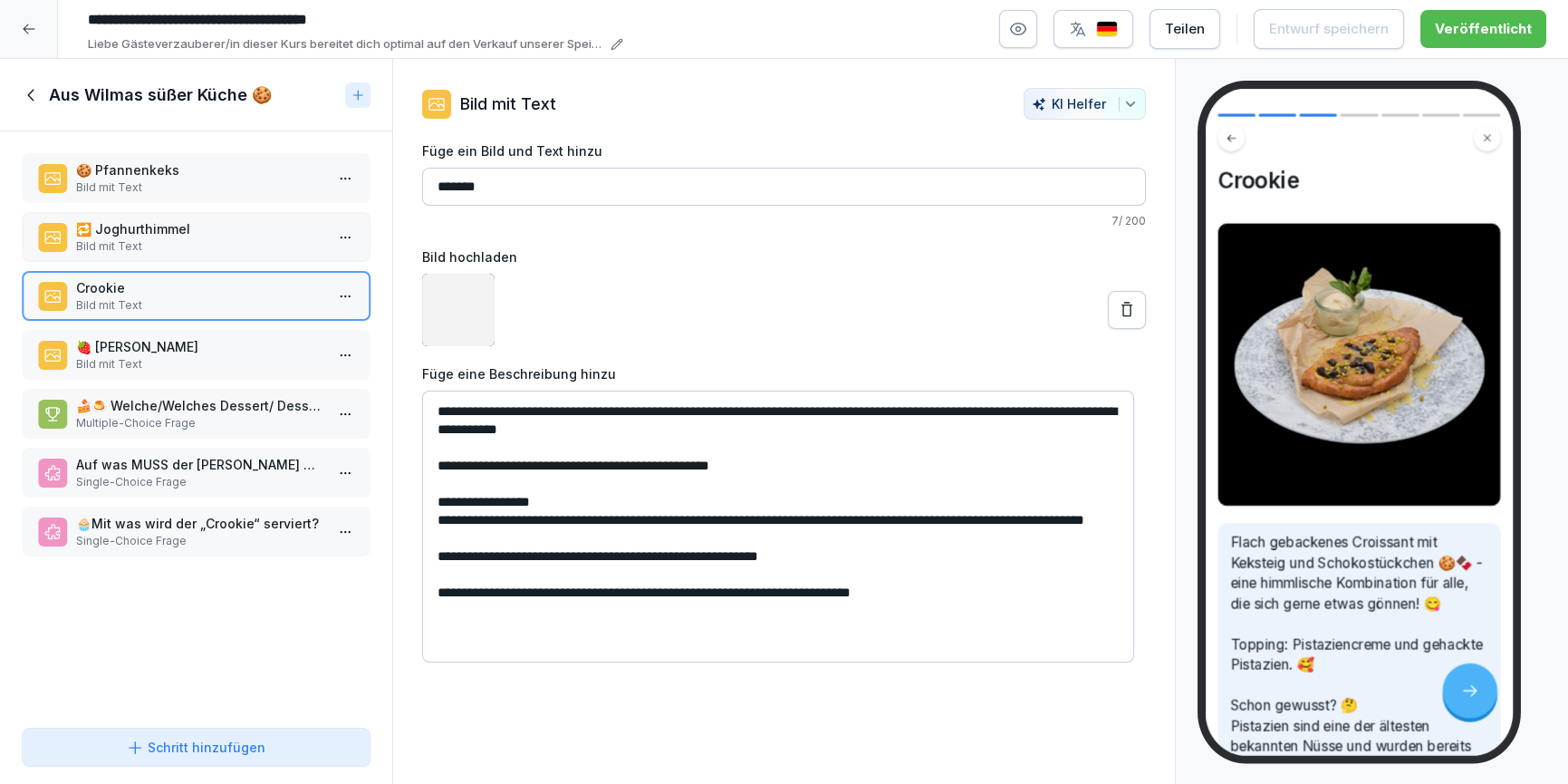
click at [205, 350] on p "🍓 Wunder Erdbeere" at bounding box center [200, 347] width 247 height 19
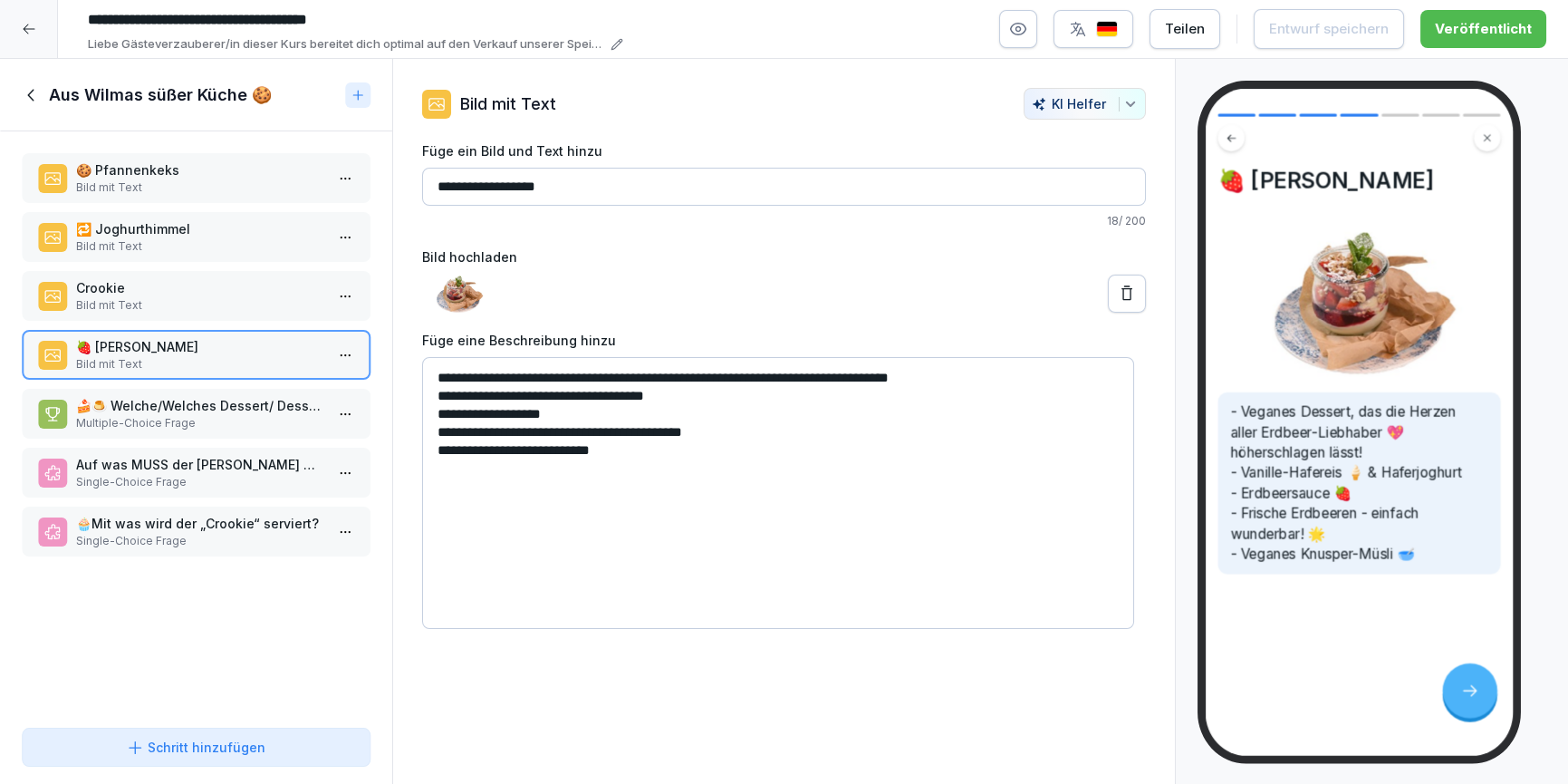
click at [152, 396] on p "🍰🍮 Welche/Welches Dessert/ Desserts ist/ sind passend für Vegetarier?" at bounding box center [200, 406] width 247 height 19
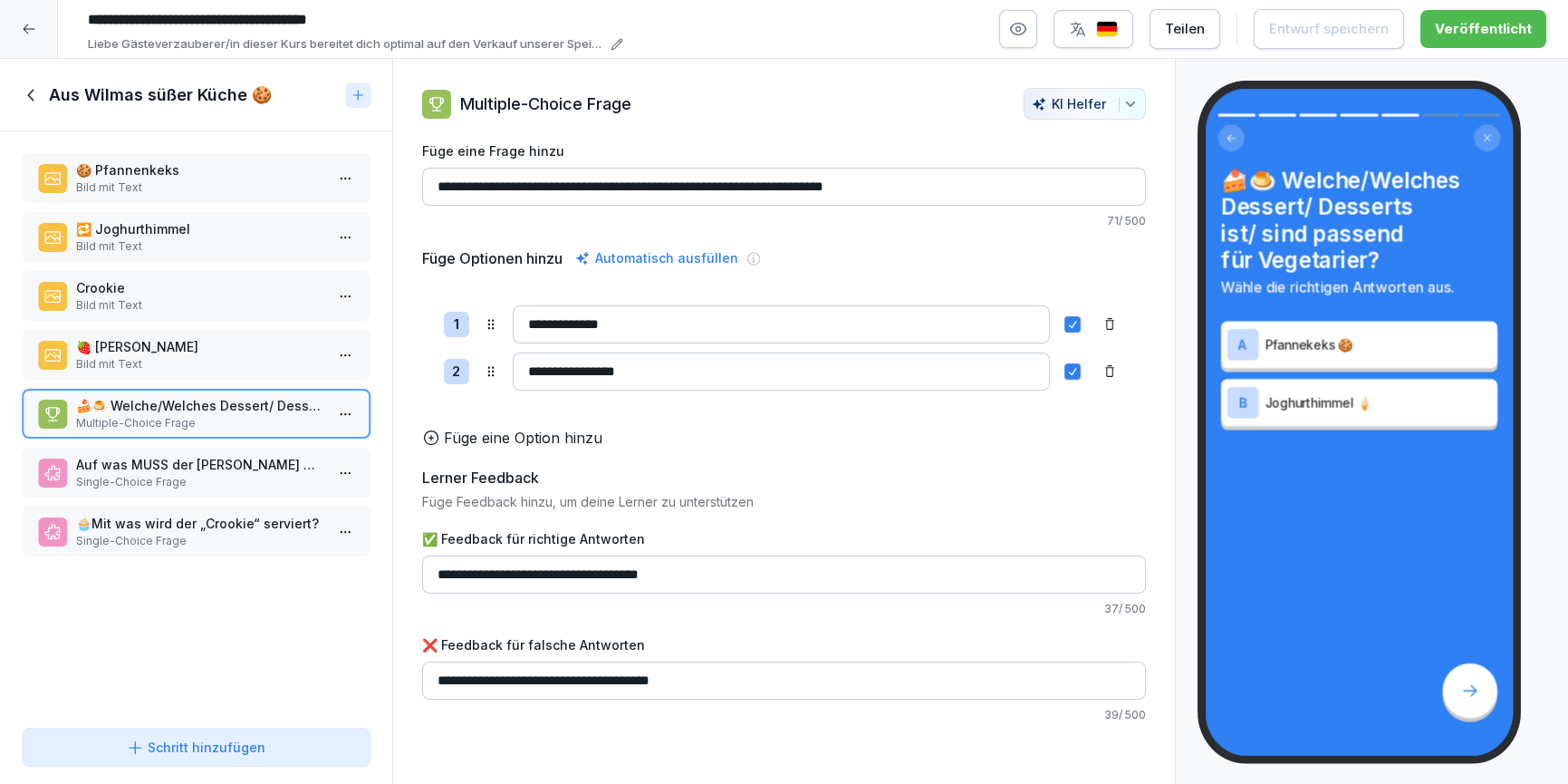
click at [145, 479] on p "Single-Choice Frage" at bounding box center [200, 482] width 247 height 16
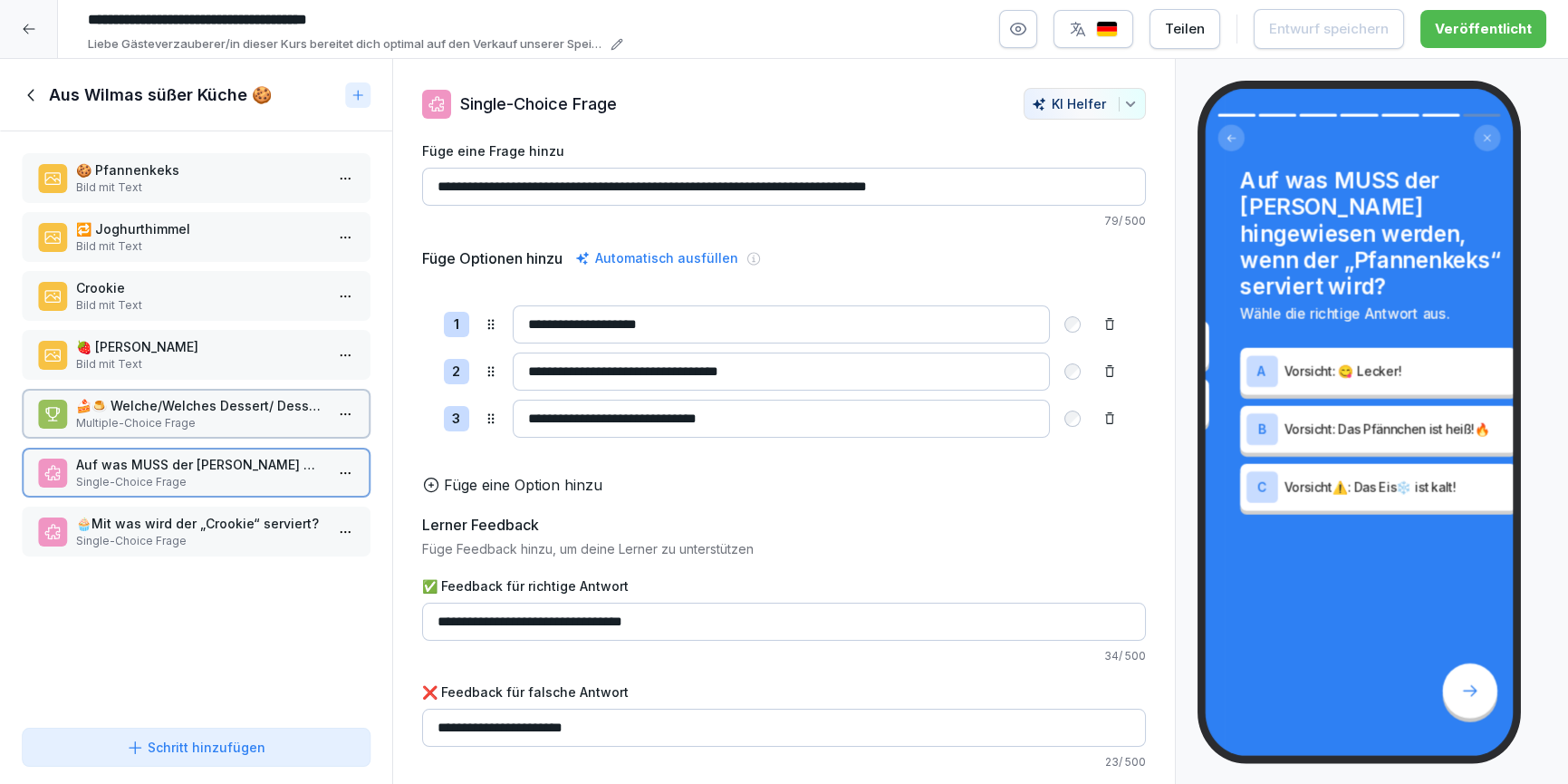
click at [160, 534] on p "Single-Choice Frage" at bounding box center [200, 541] width 247 height 16
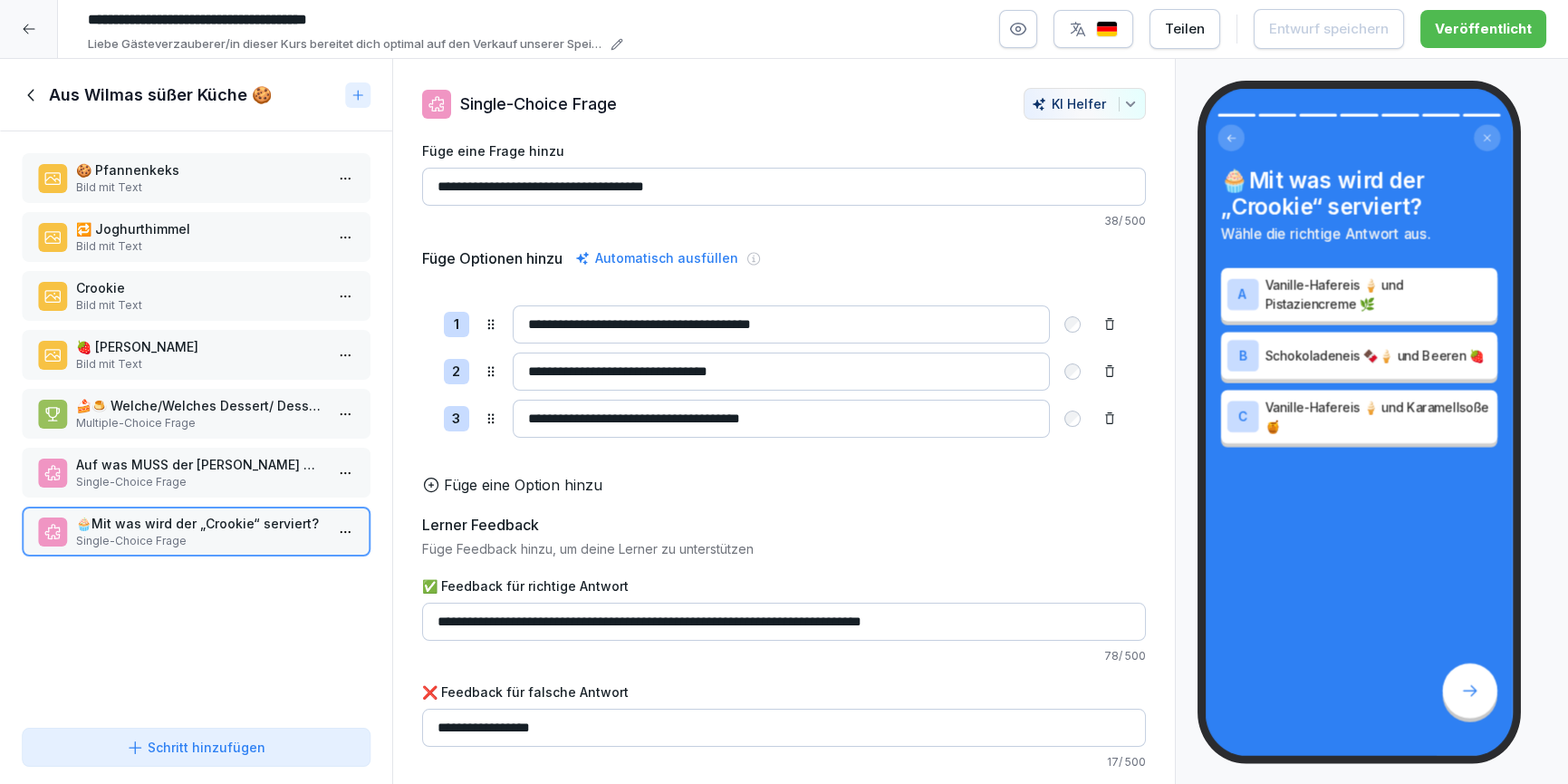
click at [26, 97] on icon at bounding box center [32, 95] width 20 height 20
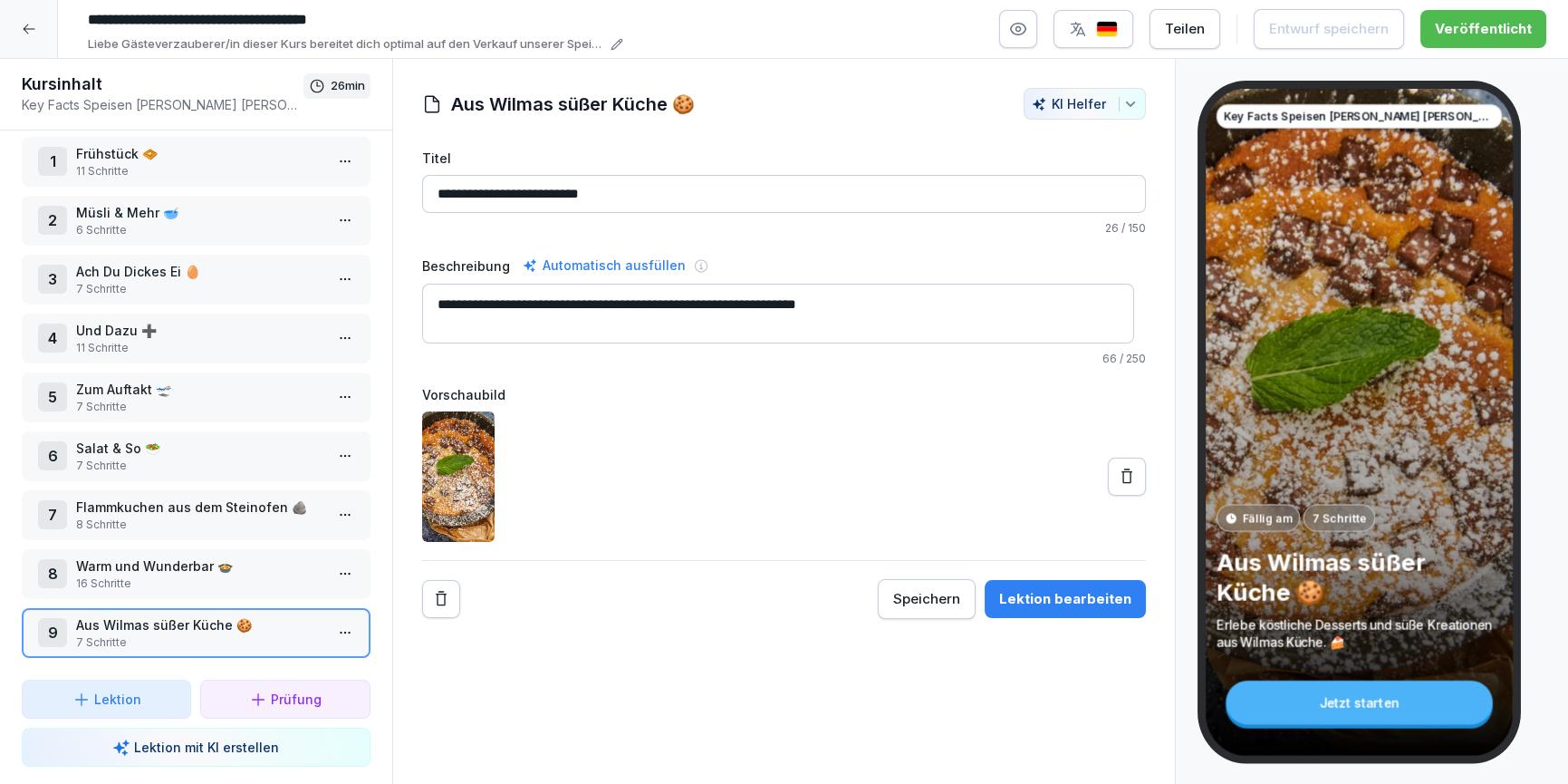
click at [33, 42] on div at bounding box center [29, 29] width 58 height 58
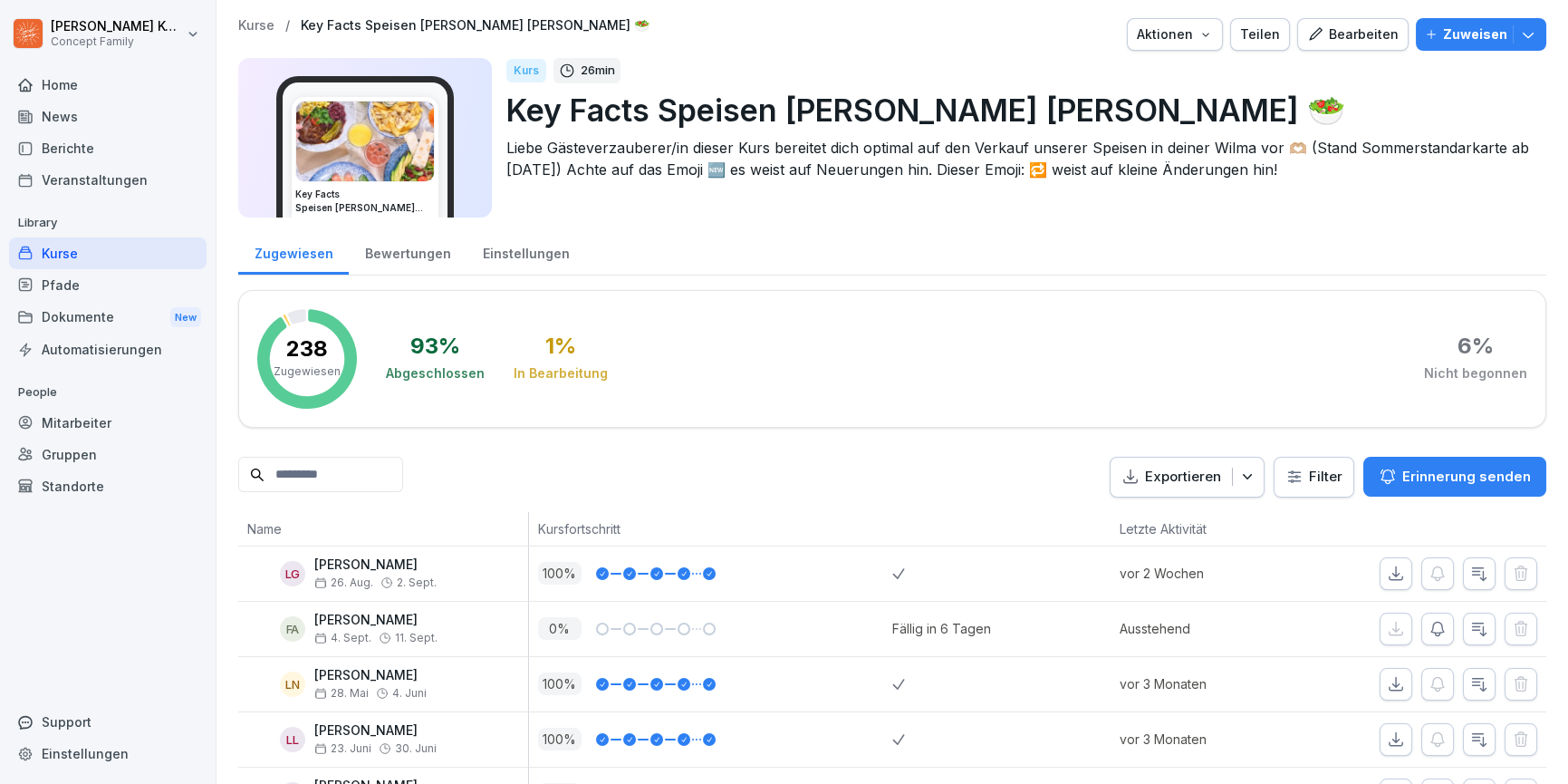
click at [85, 250] on div "Kurse" at bounding box center [107, 253] width 198 height 32
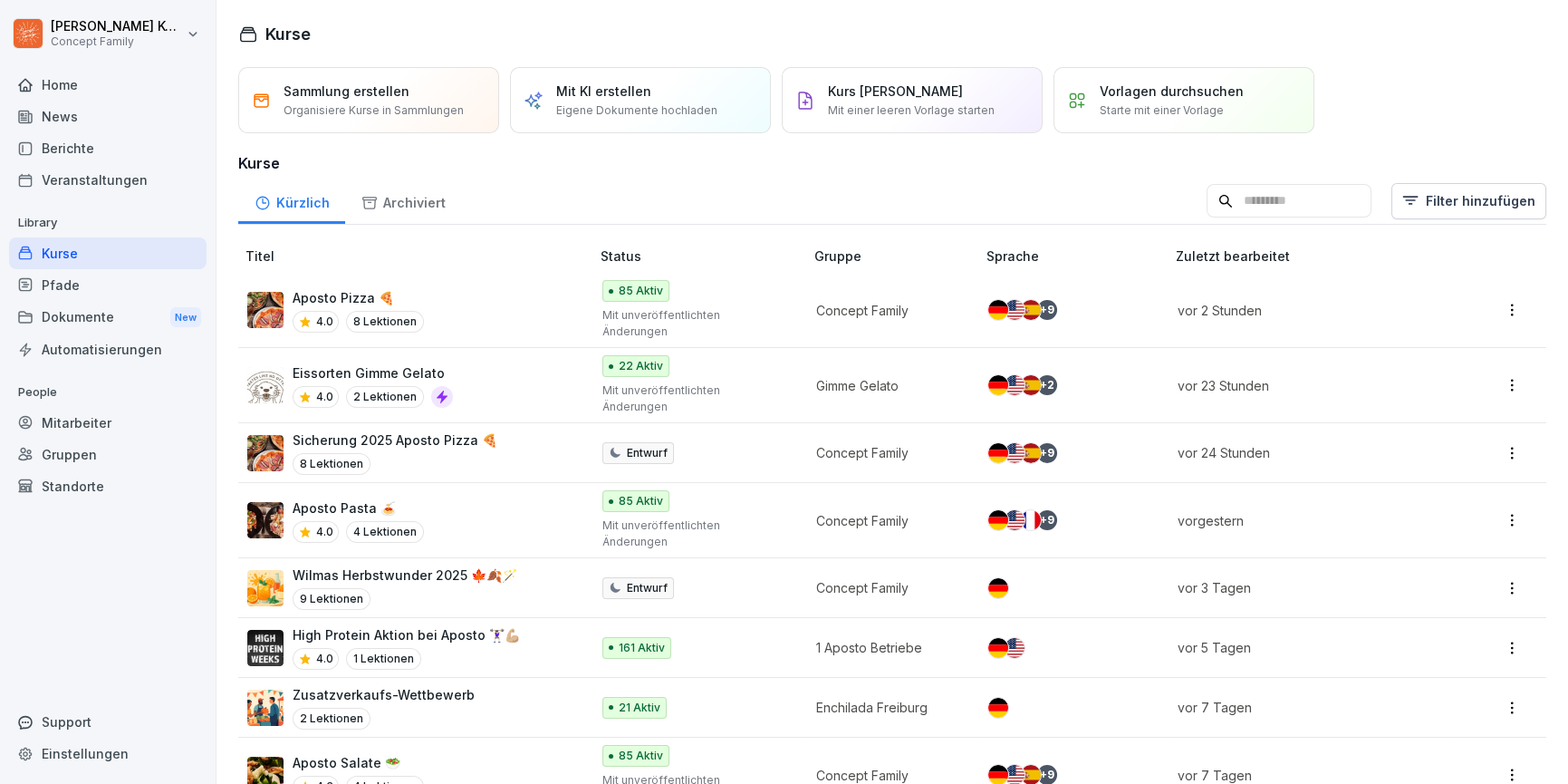
click at [1281, 192] on input at bounding box center [1289, 201] width 165 height 35
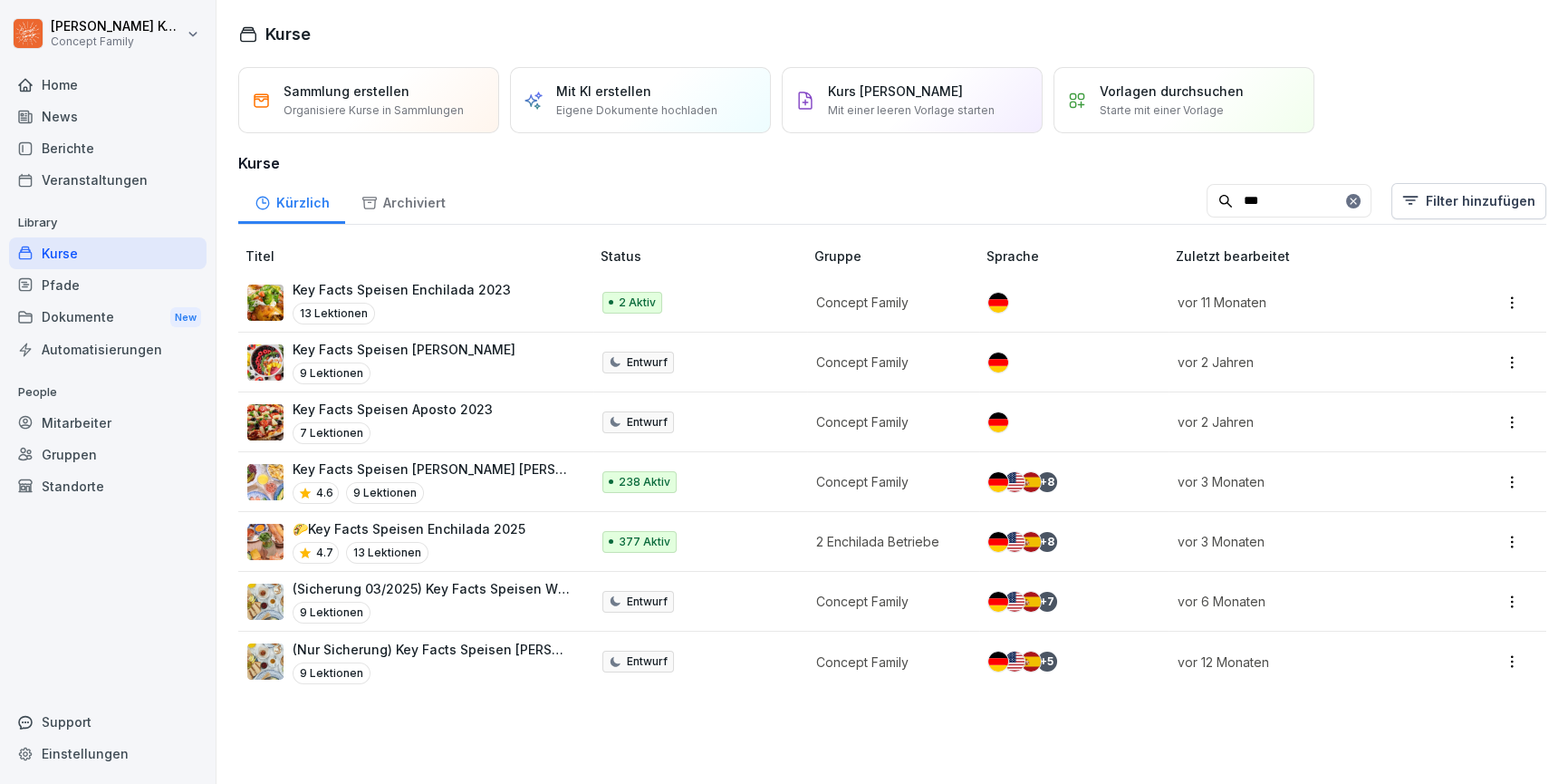
type input "***"
click at [514, 560] on div "4.7 13 Lektionen" at bounding box center [408, 552] width 233 height 22
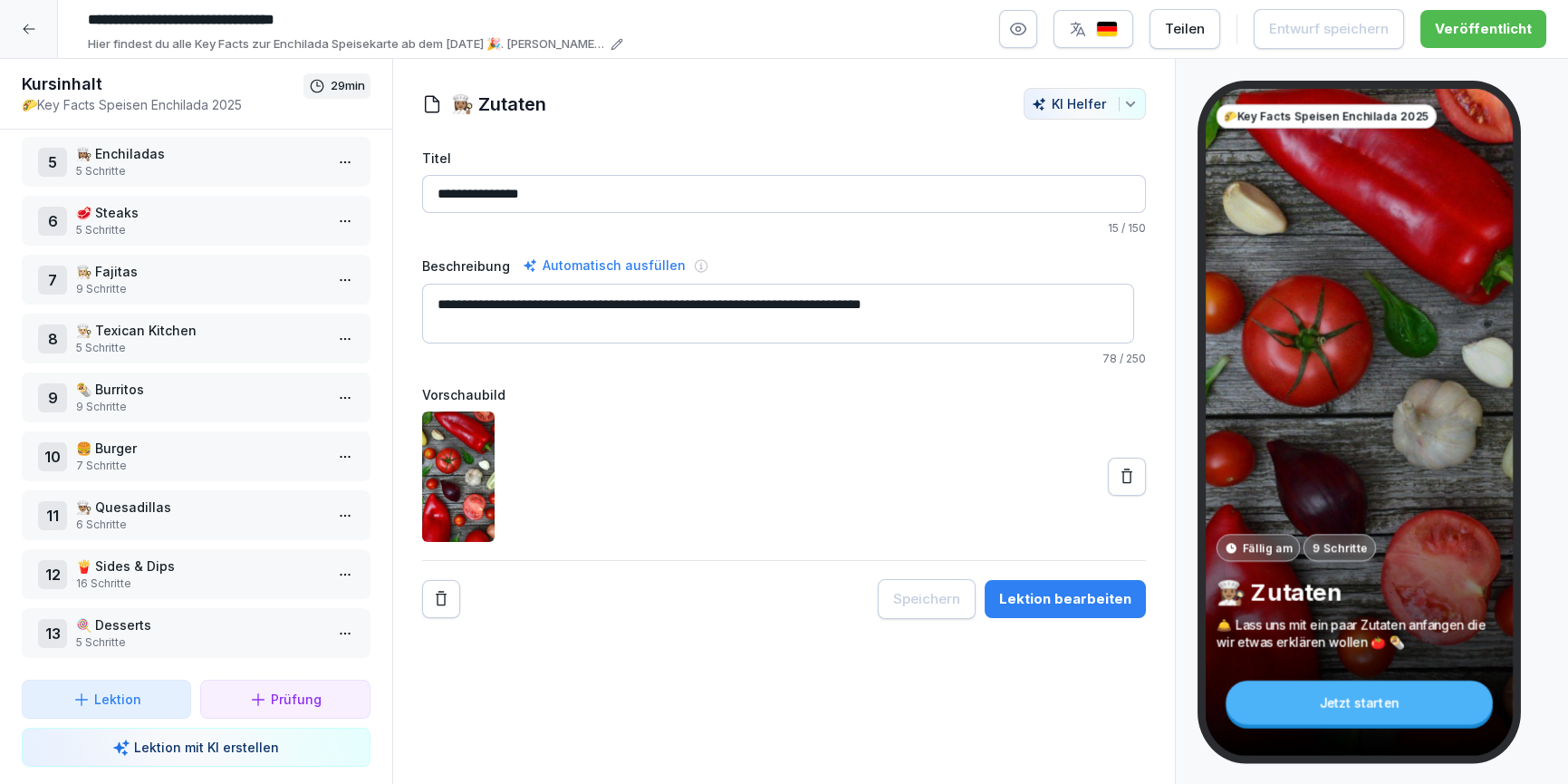
scroll to position [257, 0]
click at [140, 380] on p "🌯 Burritos" at bounding box center [200, 389] width 247 height 19
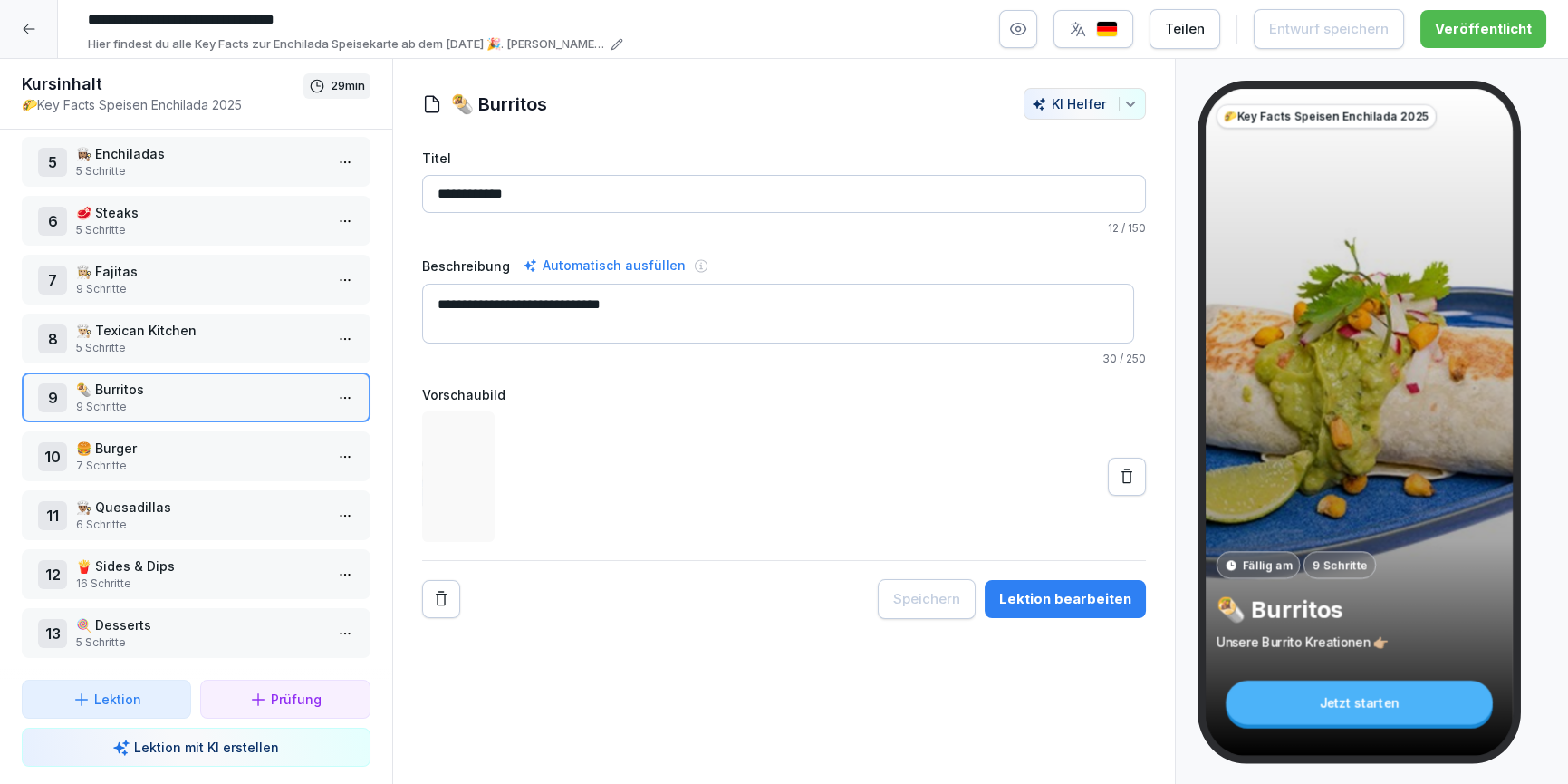
click at [1040, 603] on div "Lektion bearbeiten" at bounding box center [1065, 599] width 132 height 20
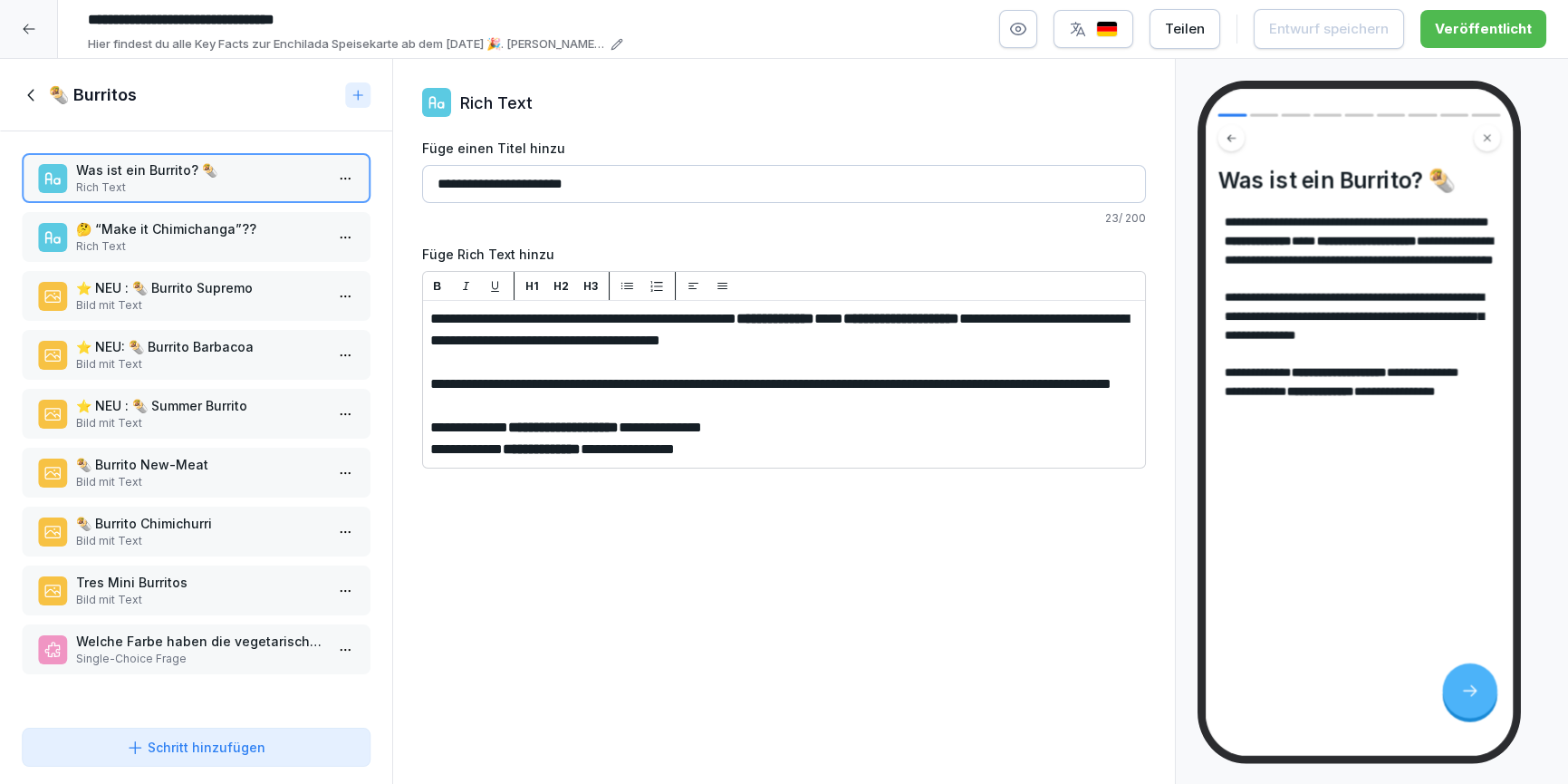
click at [207, 254] on div "🤔 “Make it Chimichanga”?? Rich Text" at bounding box center [196, 238] width 349 height 50
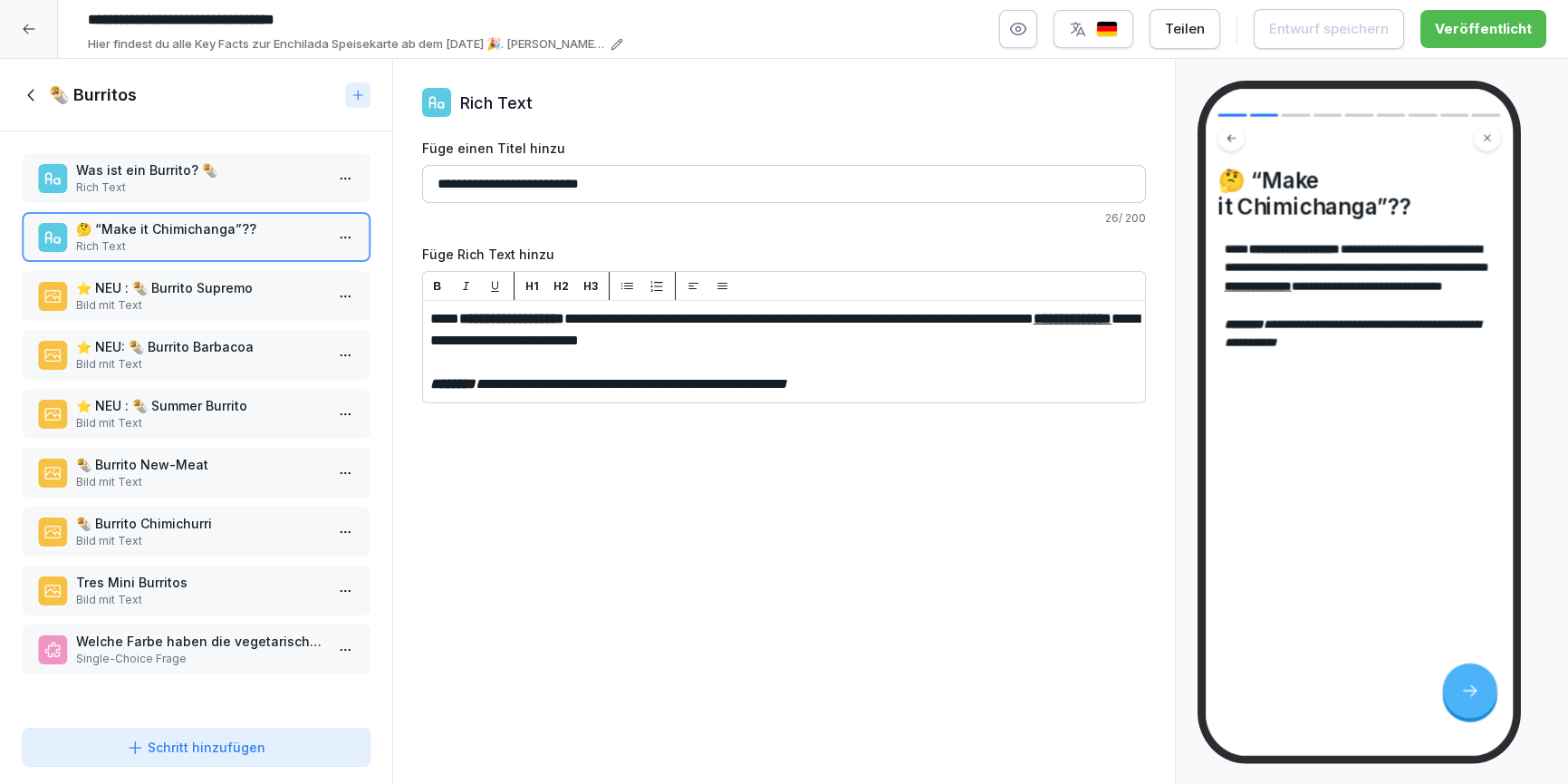
click at [199, 293] on p "⭐️ NEU : 🌯 Burrito Supremo" at bounding box center [200, 288] width 247 height 19
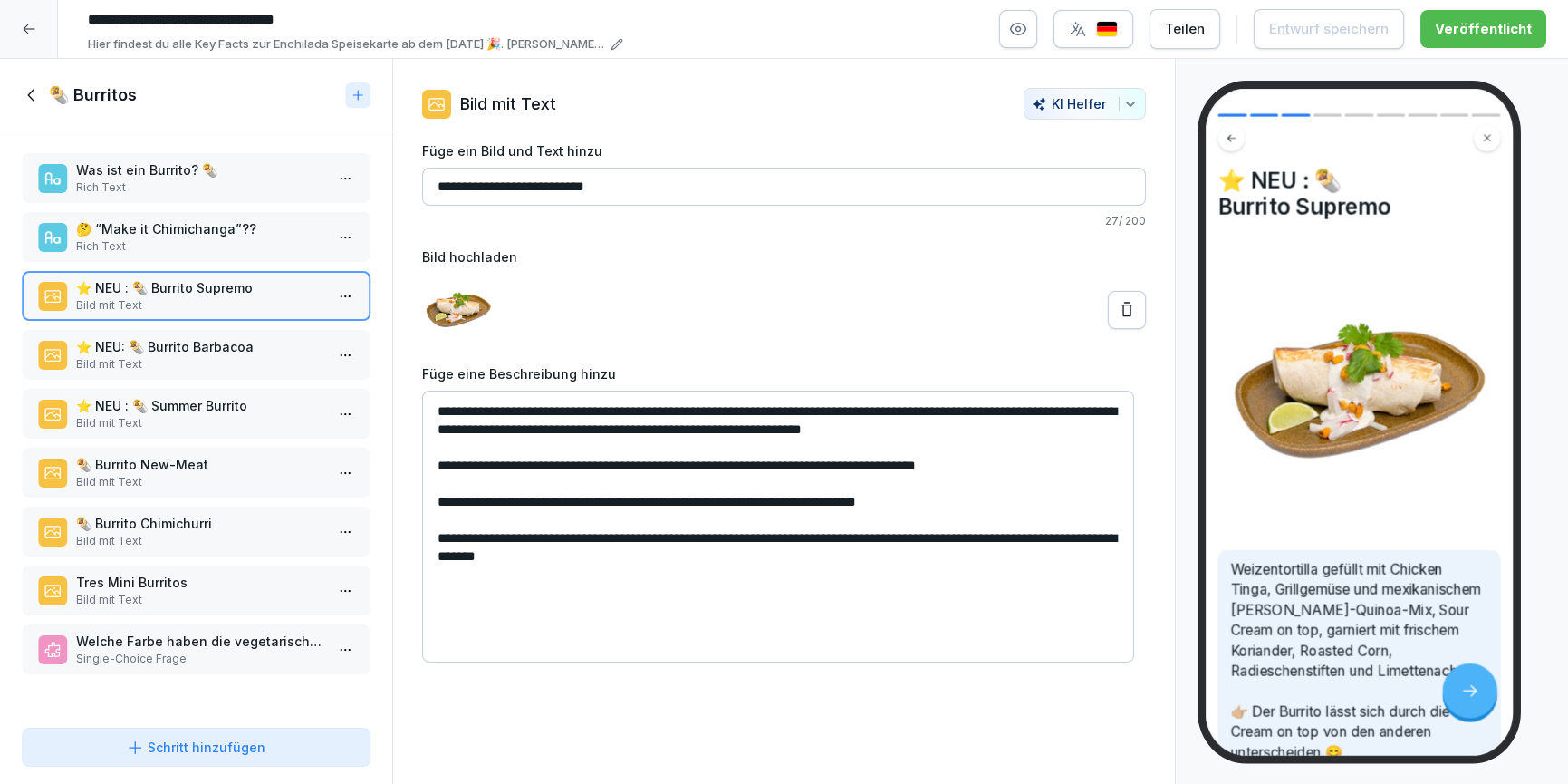
scroll to position [346, 0]
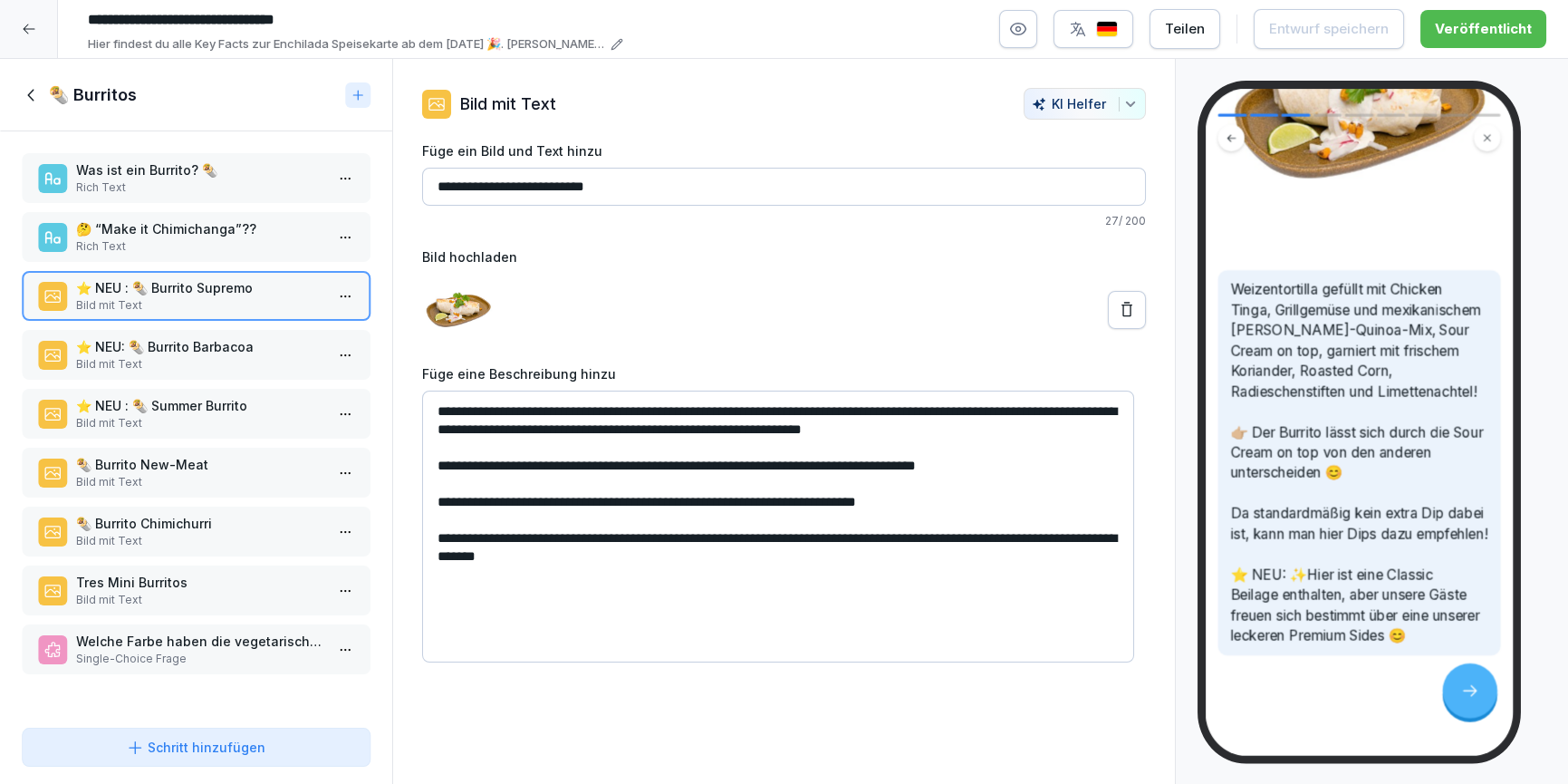
click at [191, 353] on p "⭐️ NEU: 🌯 Burrito Barbacoa" at bounding box center [200, 347] width 247 height 19
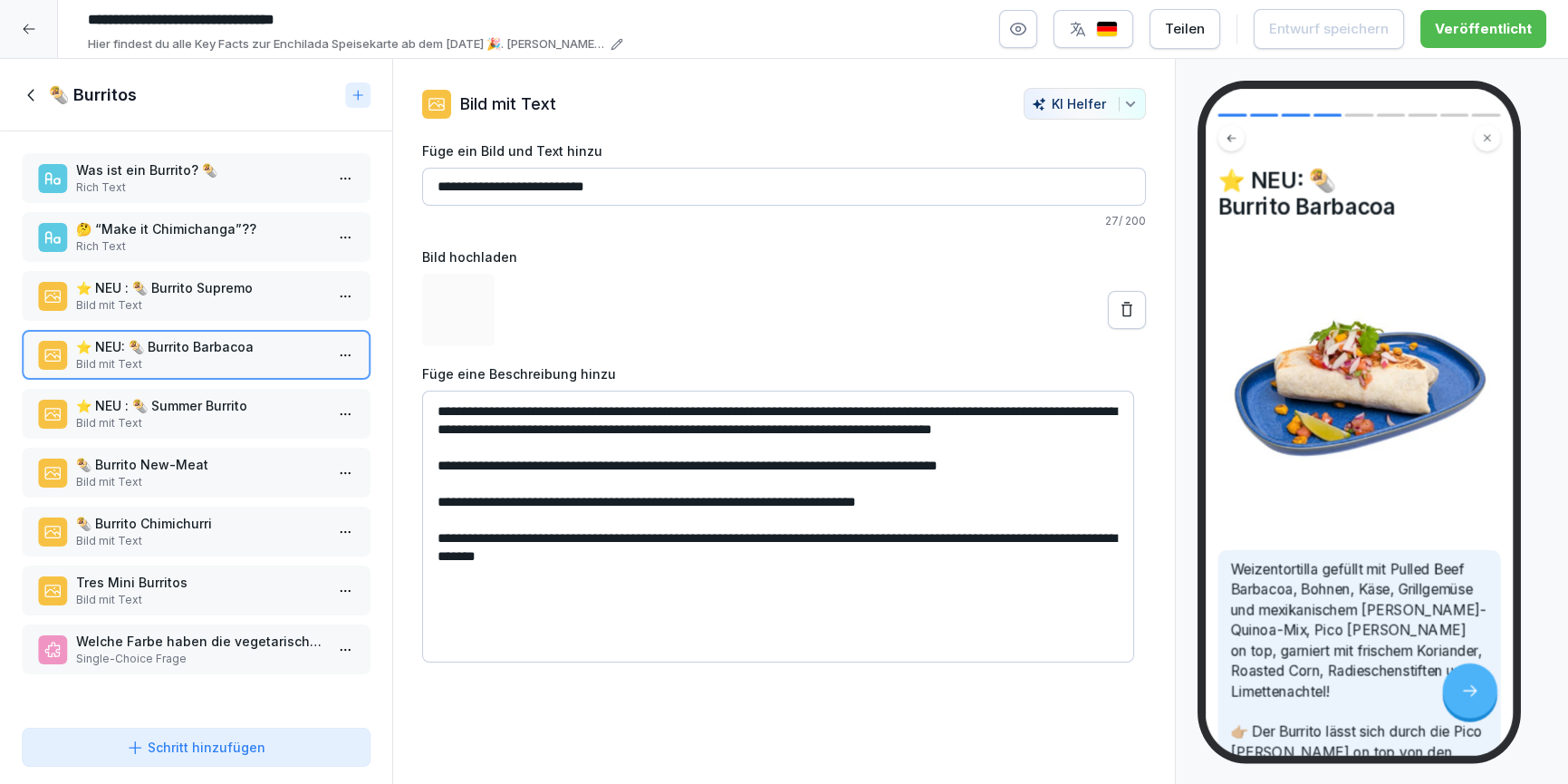
click at [190, 396] on p "⭐️ NEU : 🌯 Summer Burrito" at bounding box center [200, 406] width 247 height 19
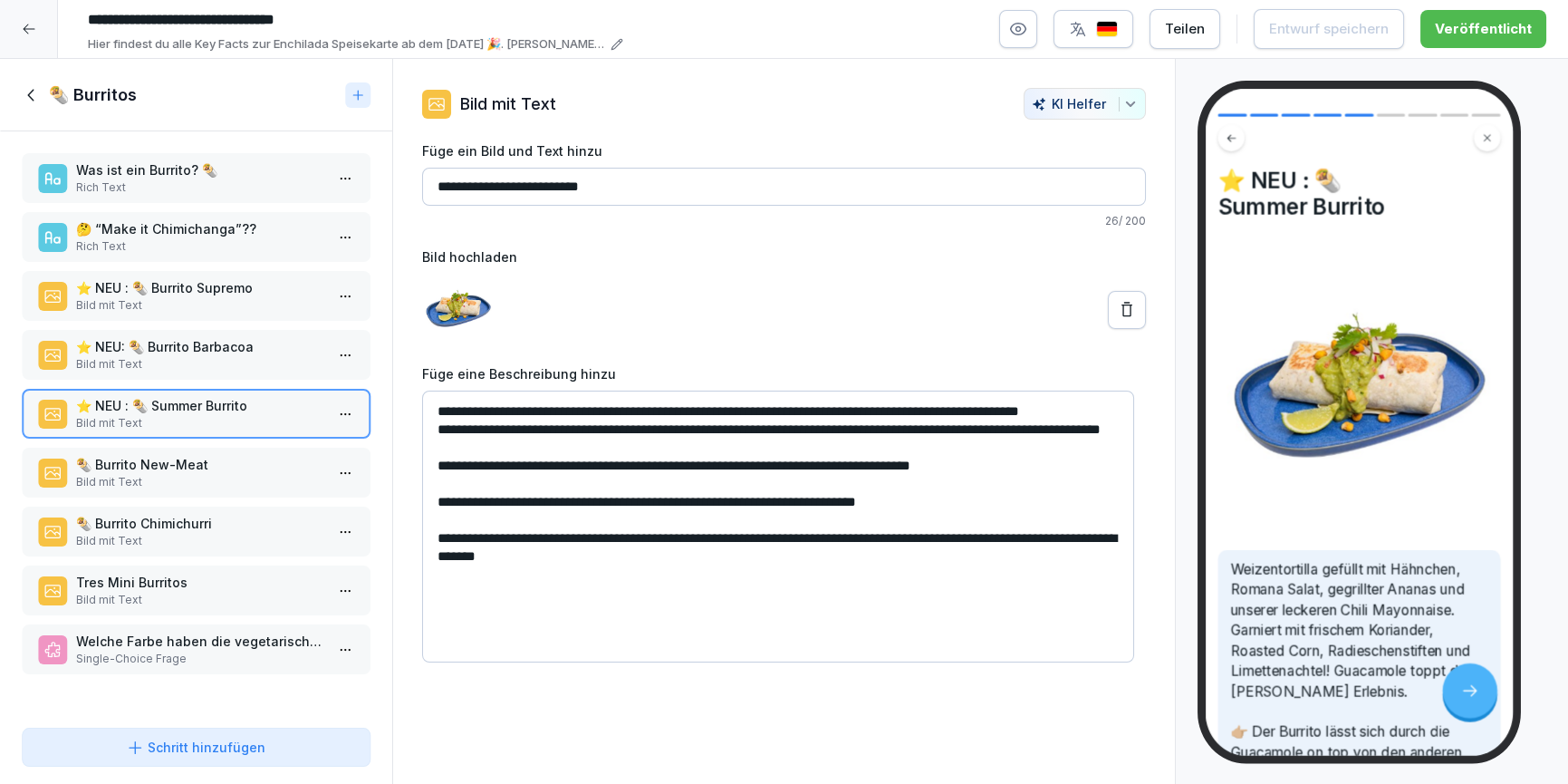
click at [40, 93] on icon at bounding box center [32, 95] width 20 height 20
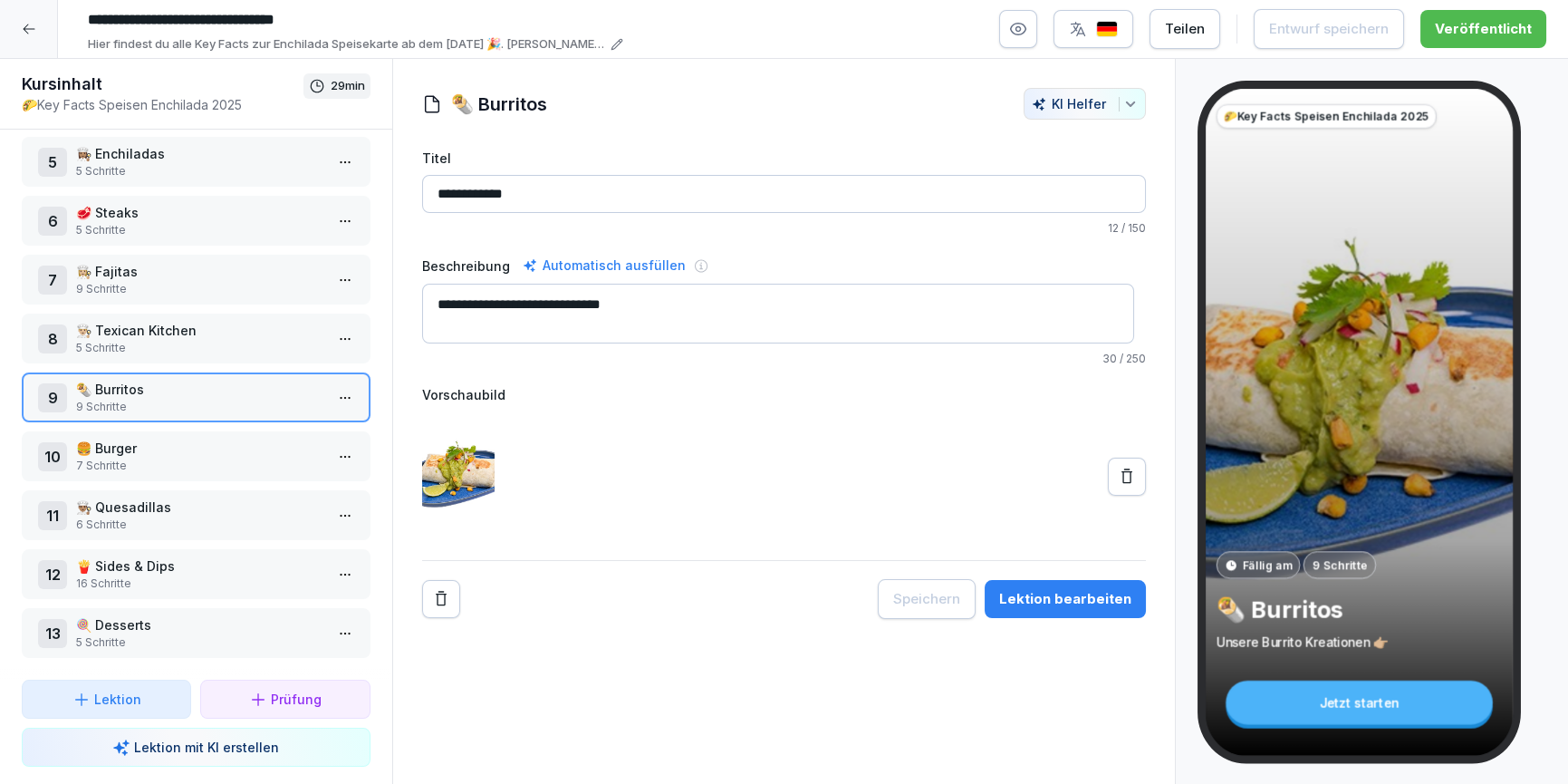
click at [26, 26] on icon at bounding box center [29, 29] width 14 height 14
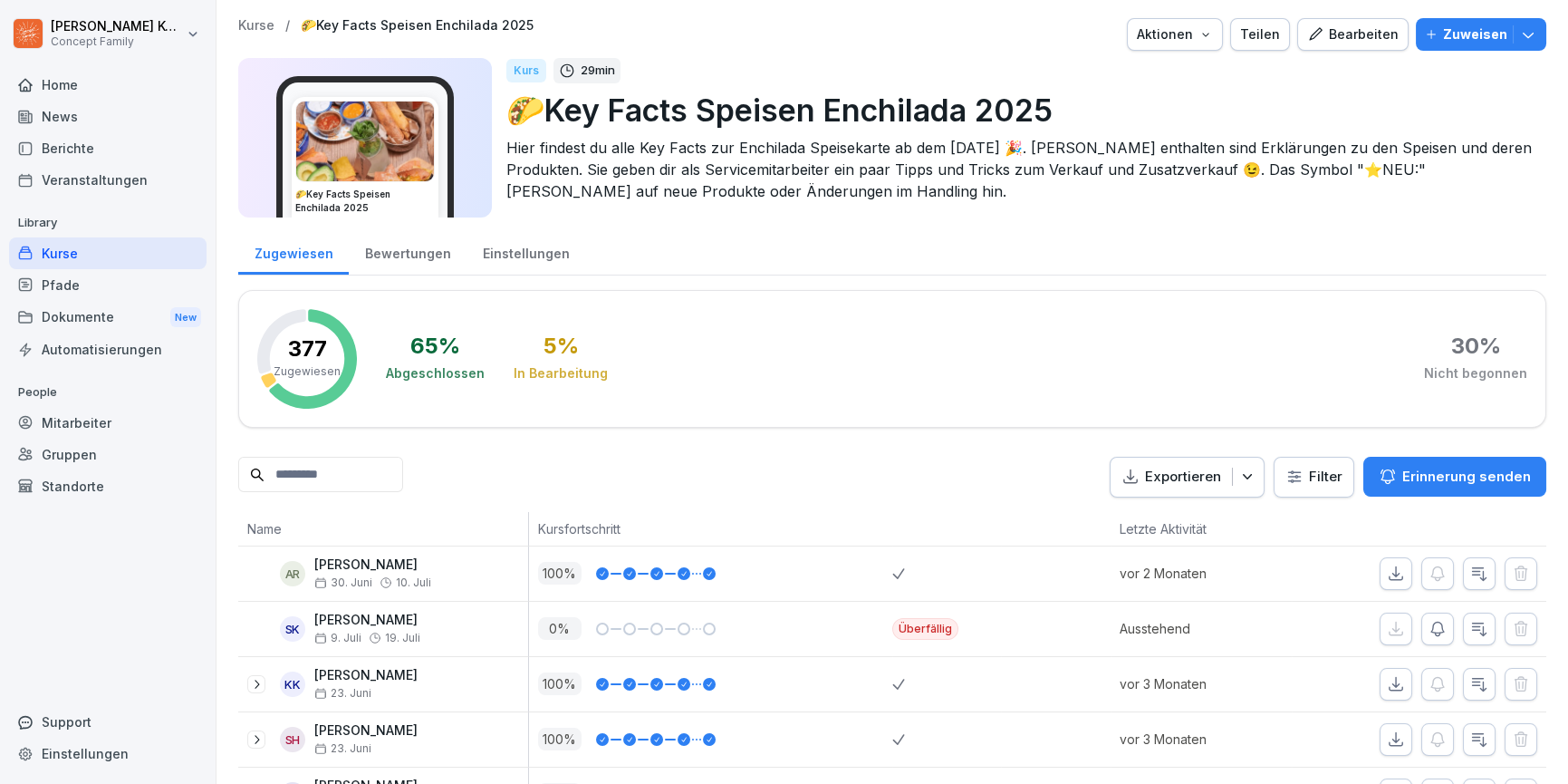
click at [85, 244] on div "Kurse" at bounding box center [107, 253] width 198 height 32
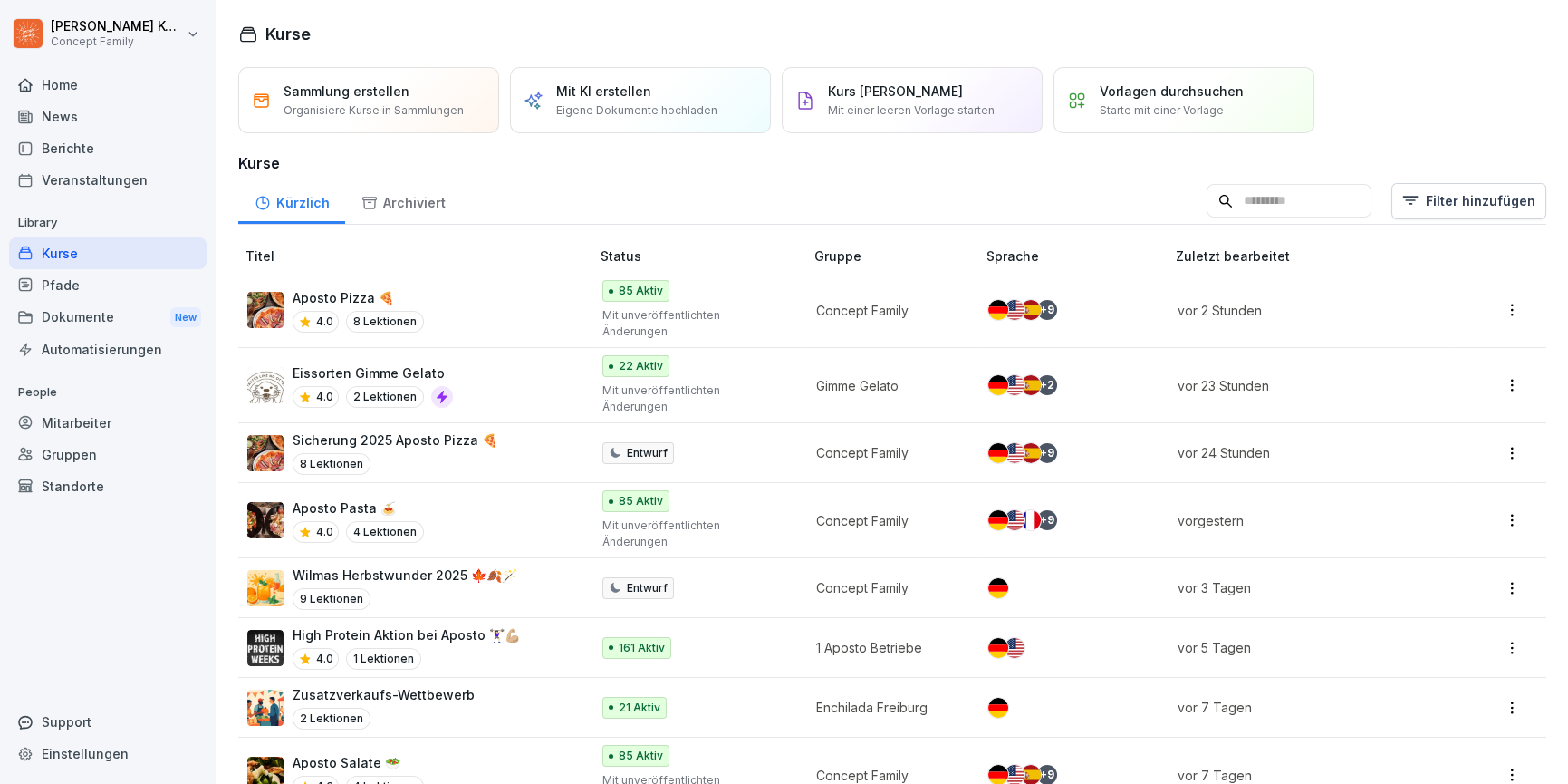
click at [67, 424] on div "Mitarbeiter" at bounding box center [107, 422] width 198 height 32
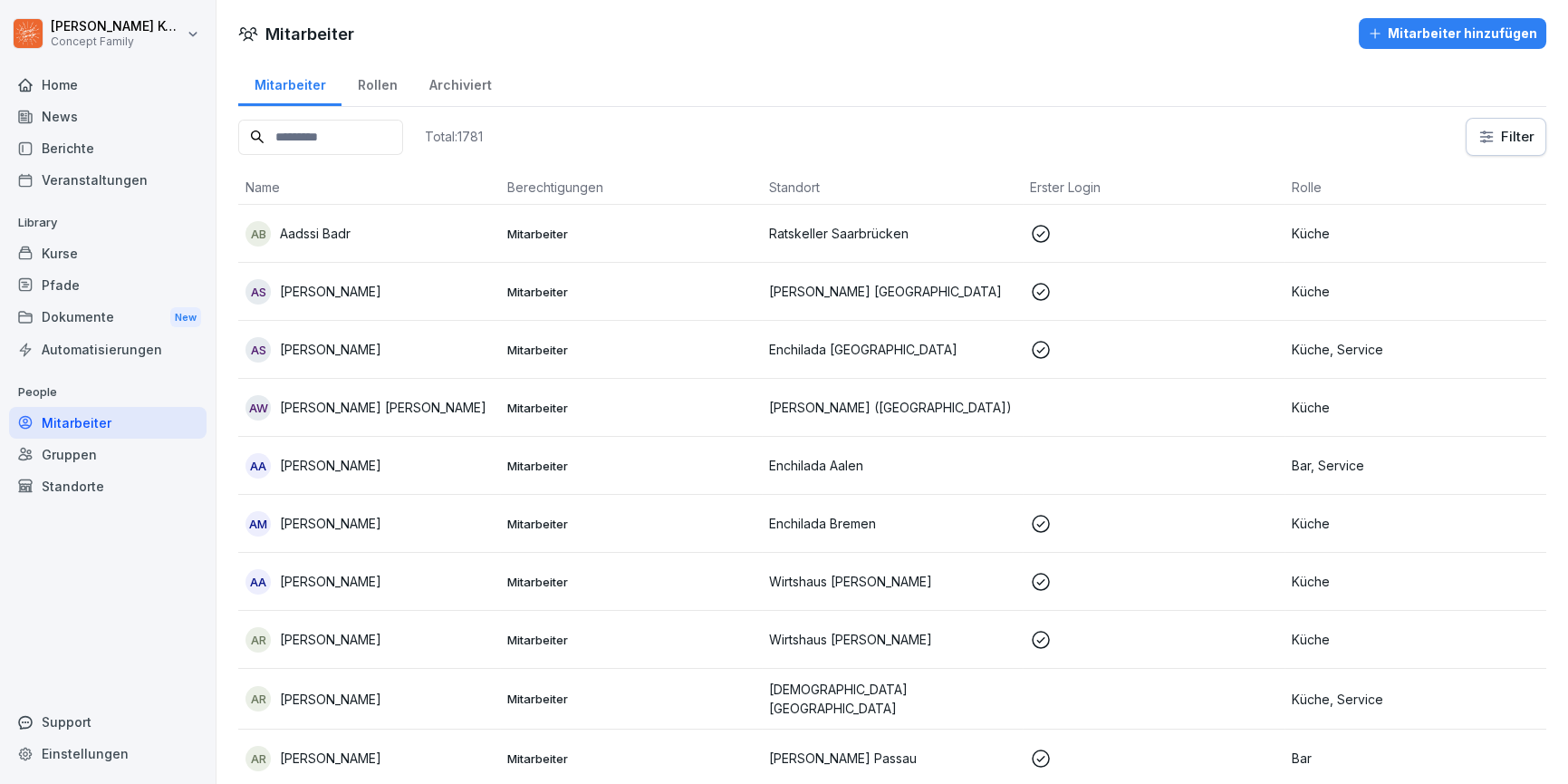
click at [352, 140] on input at bounding box center [321, 137] width 165 height 36
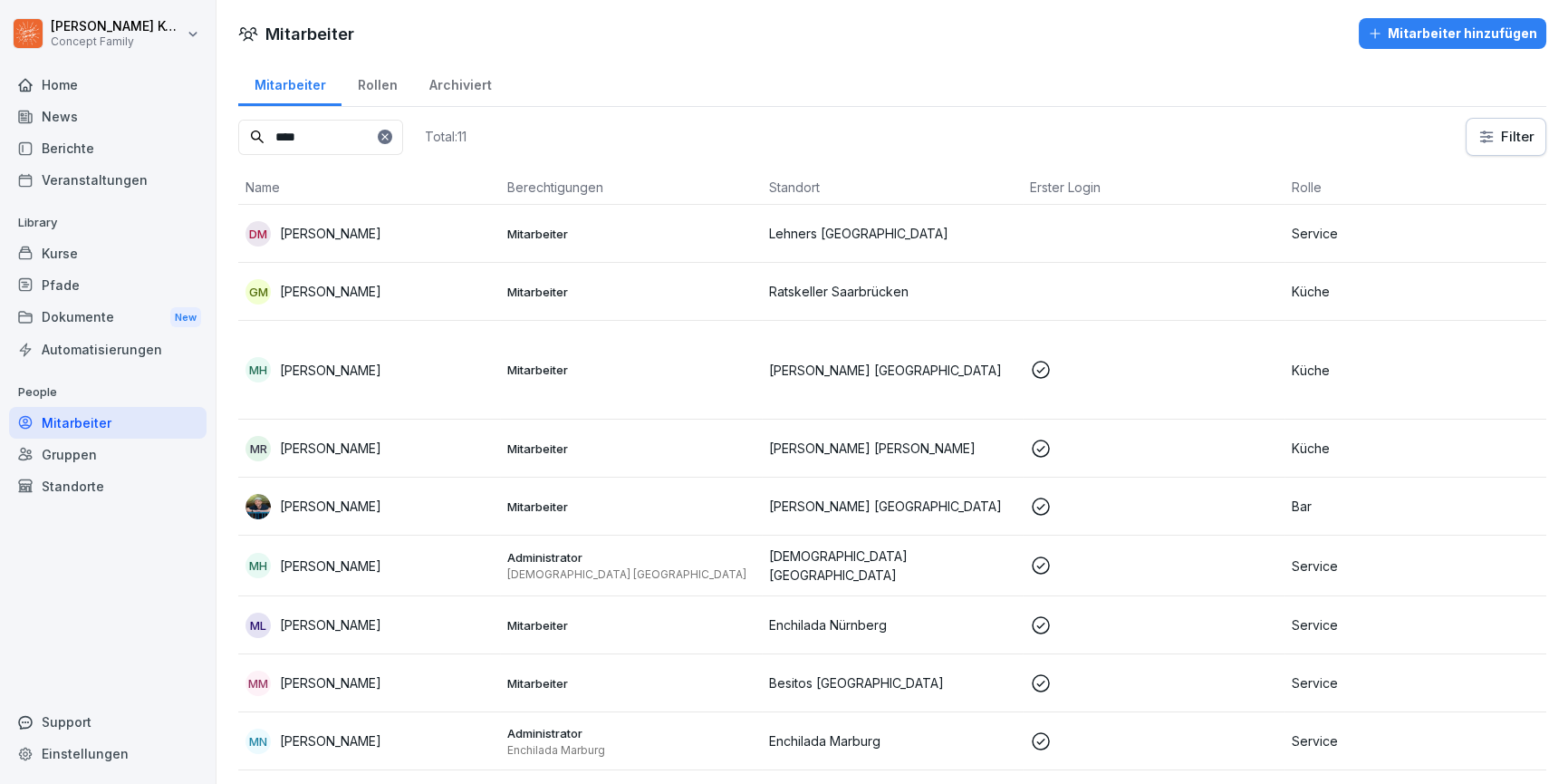
click at [314, 134] on input "****" at bounding box center [321, 137] width 165 height 36
type input "****"
click at [321, 136] on input "****" at bounding box center [321, 137] width 165 height 36
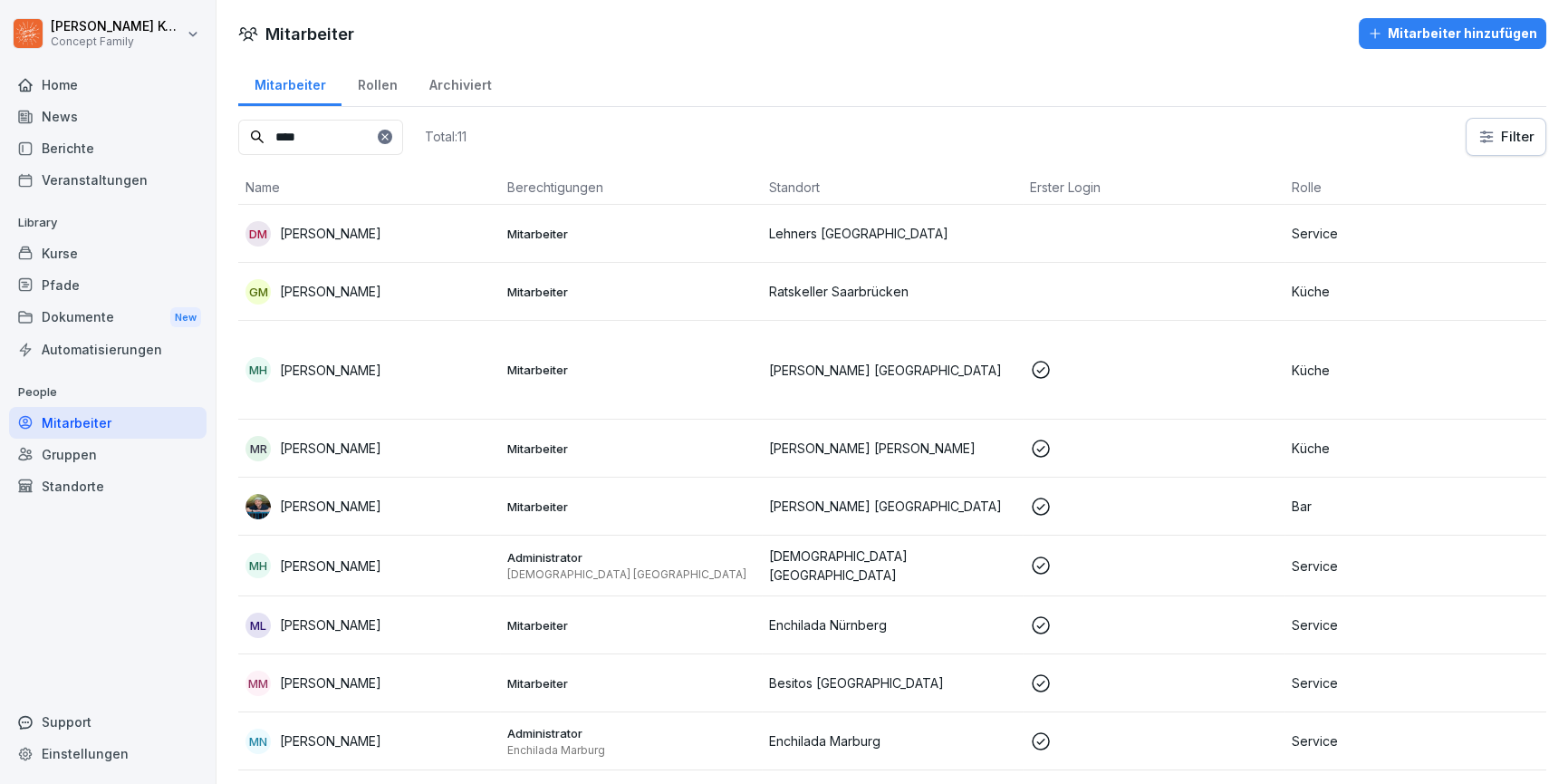
click at [336, 305] on td "GM [PERSON_NAME]" at bounding box center [369, 292] width 262 height 58
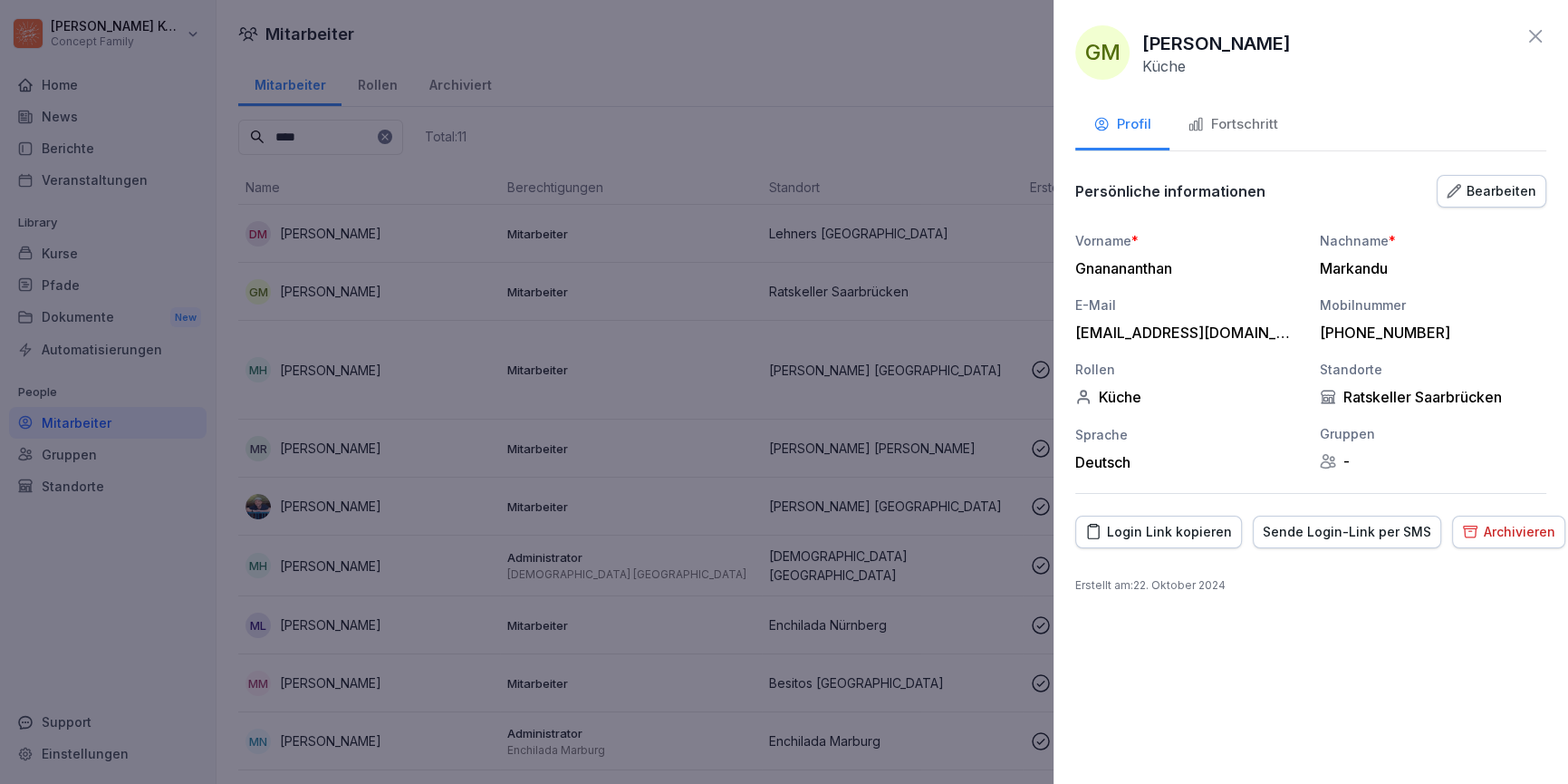
click at [344, 154] on div at bounding box center [784, 392] width 1568 height 784
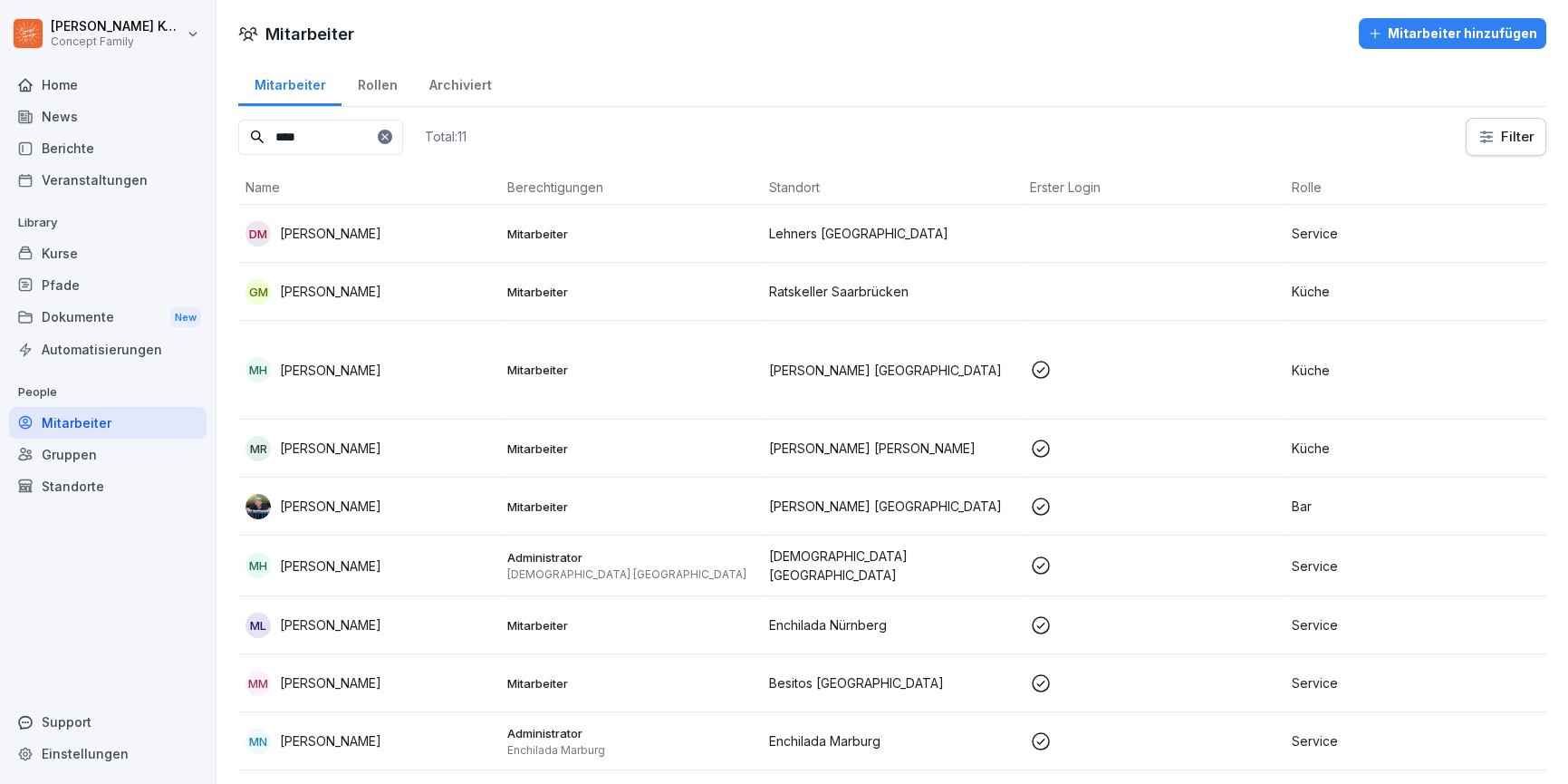
click at [390, 133] on icon at bounding box center [384, 136] width 11 height 11
click at [322, 140] on input at bounding box center [321, 137] width 165 height 36
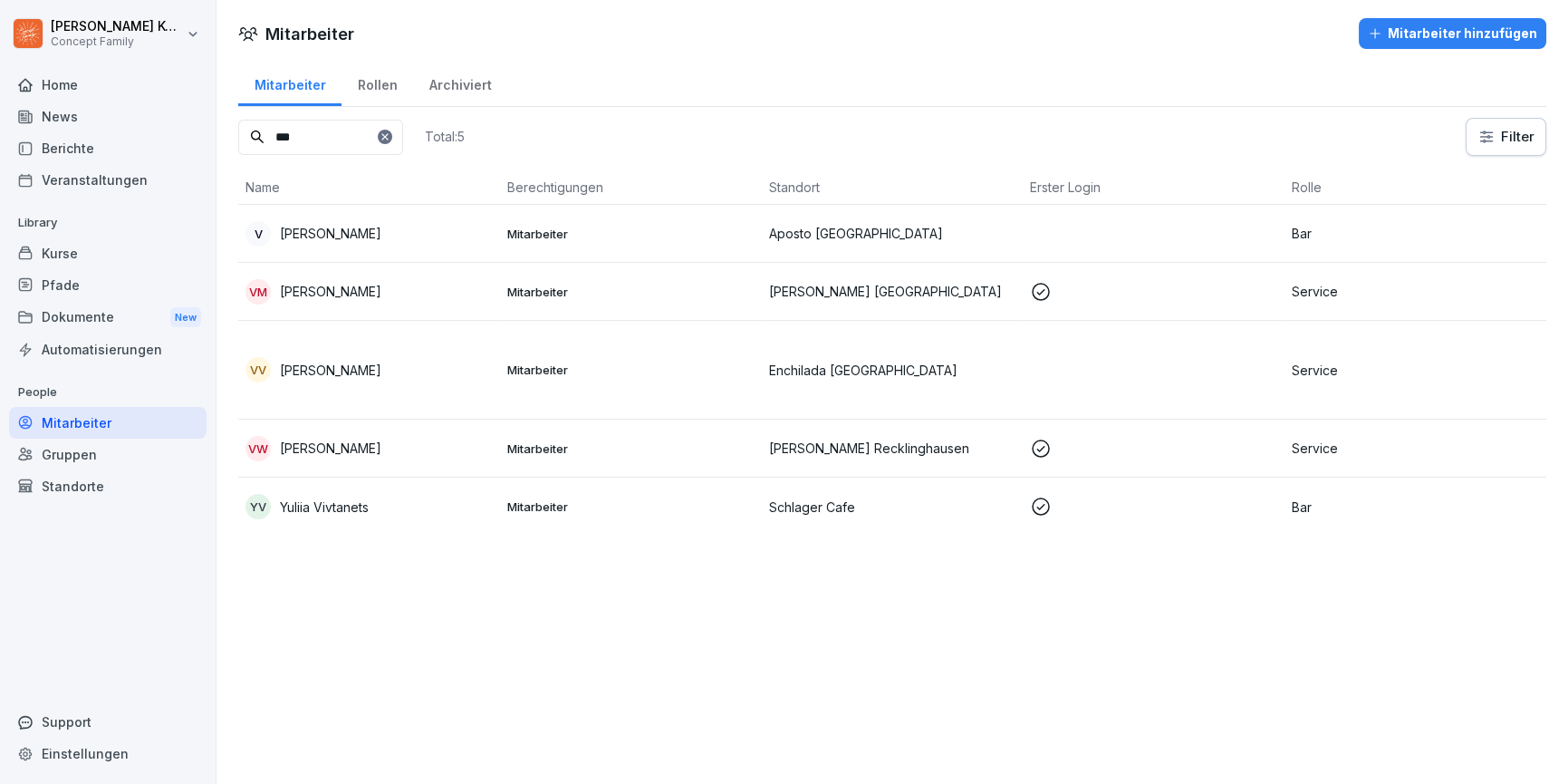
click at [328, 140] on input "***" at bounding box center [321, 137] width 165 height 36
click at [322, 138] on input "***" at bounding box center [321, 137] width 165 height 36
click at [307, 136] on input "***" at bounding box center [321, 137] width 165 height 36
click at [291, 141] on input "***" at bounding box center [321, 137] width 165 height 36
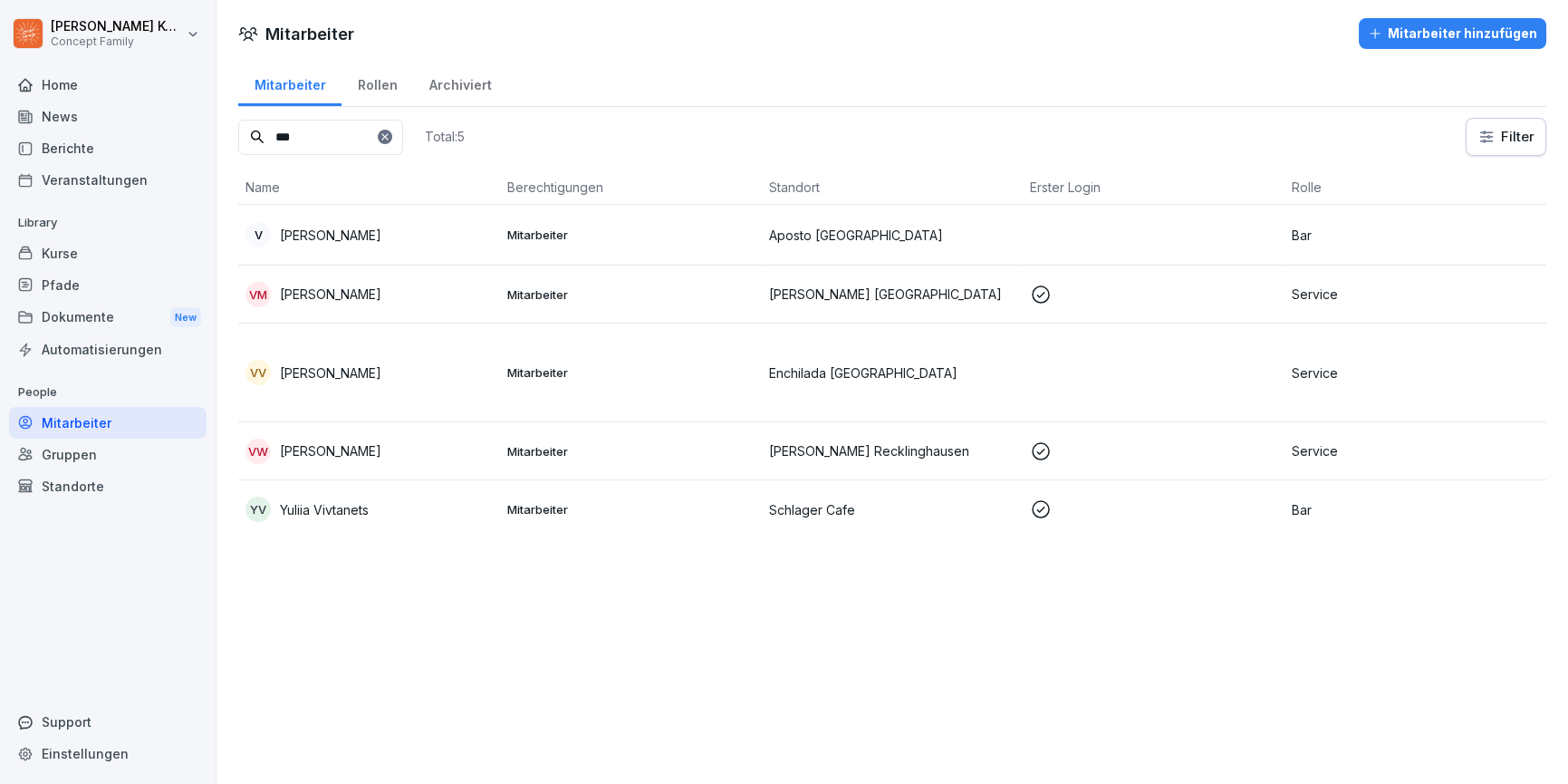
click at [291, 141] on input "***" at bounding box center [321, 137] width 165 height 36
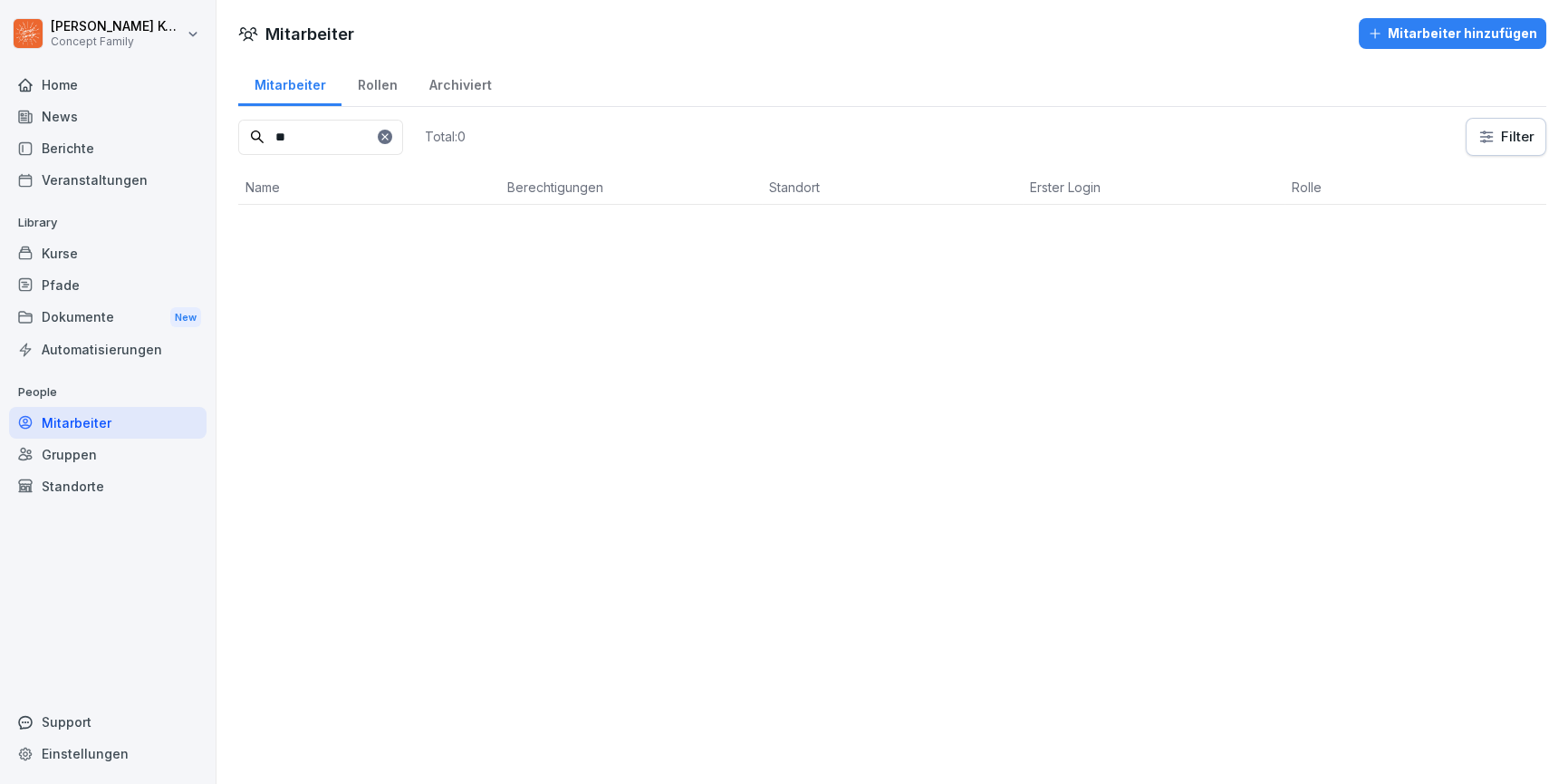
type input "*"
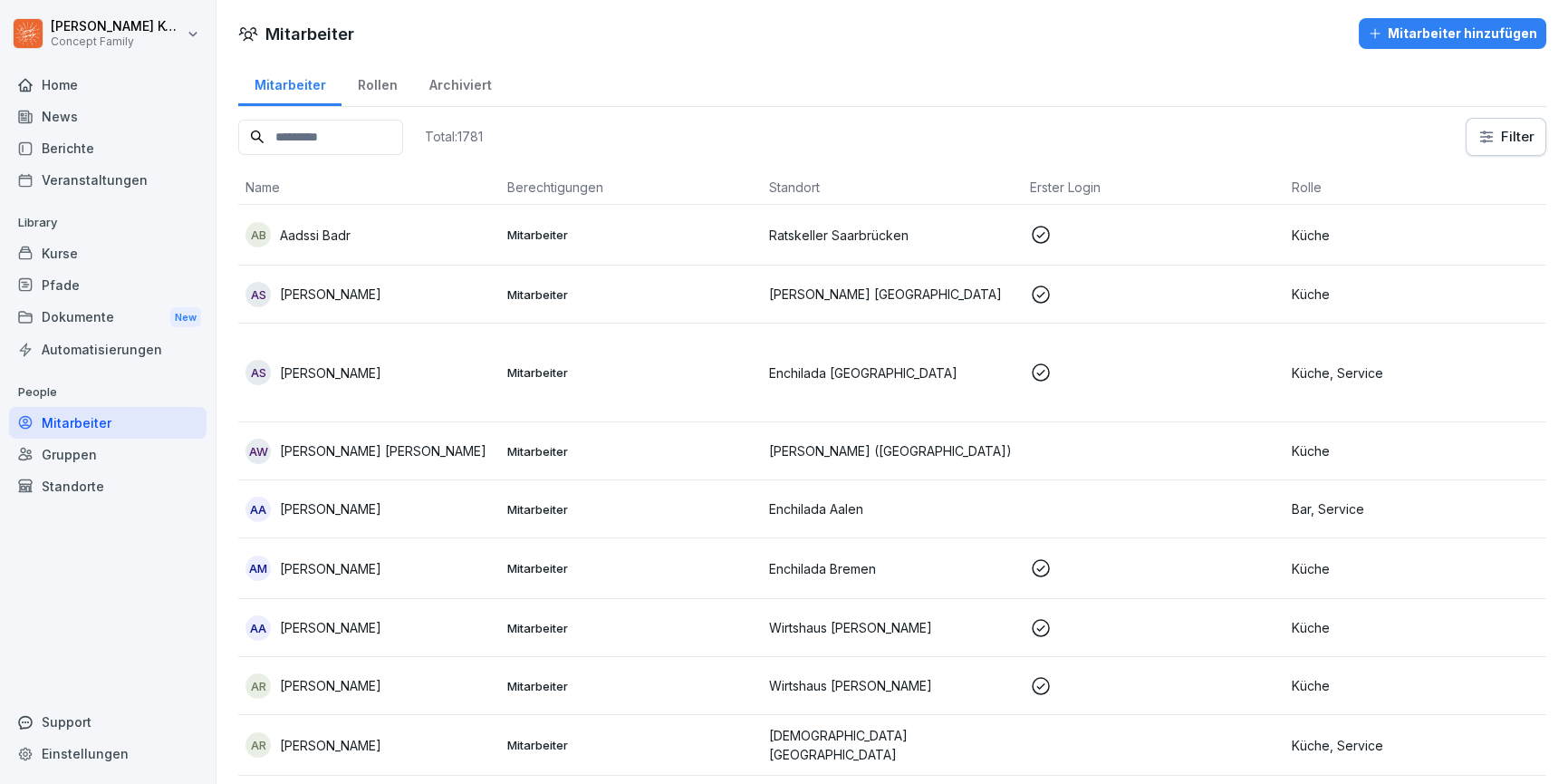
click at [81, 482] on div "Standorte" at bounding box center [107, 486] width 198 height 32
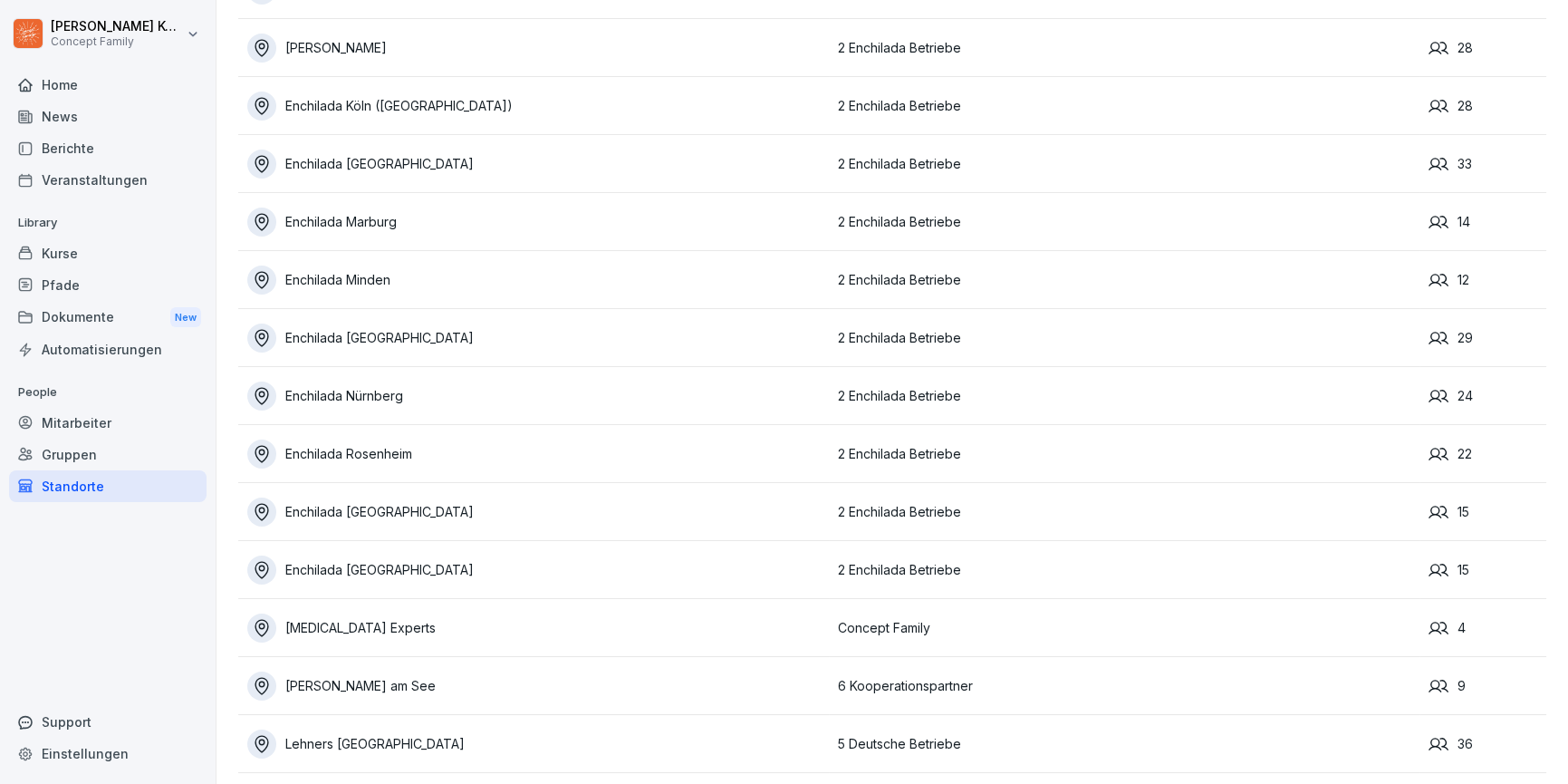
scroll to position [1846, 0]
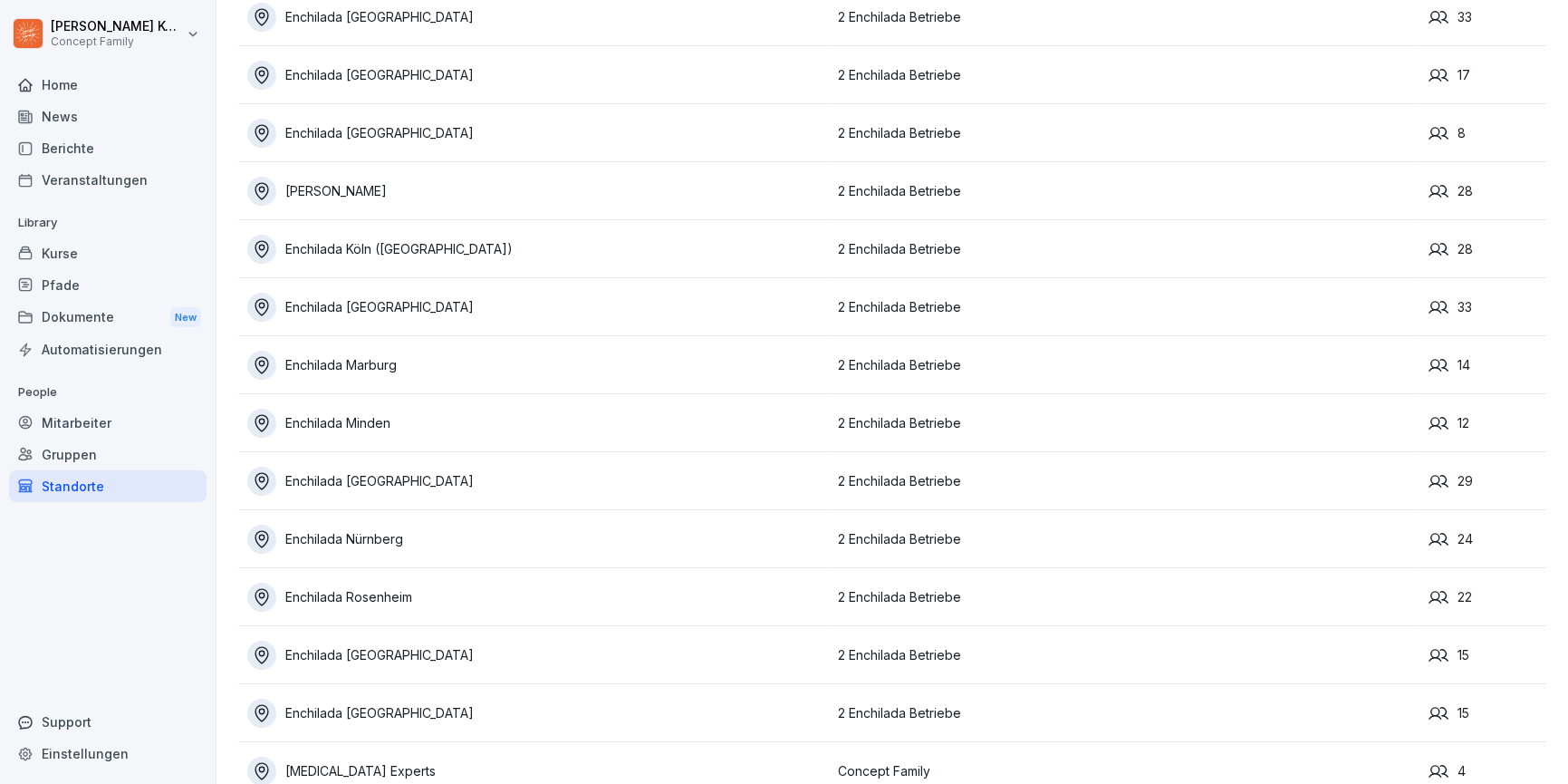
click at [394, 422] on div "Enchilada Minden" at bounding box center [538, 423] width 581 height 29
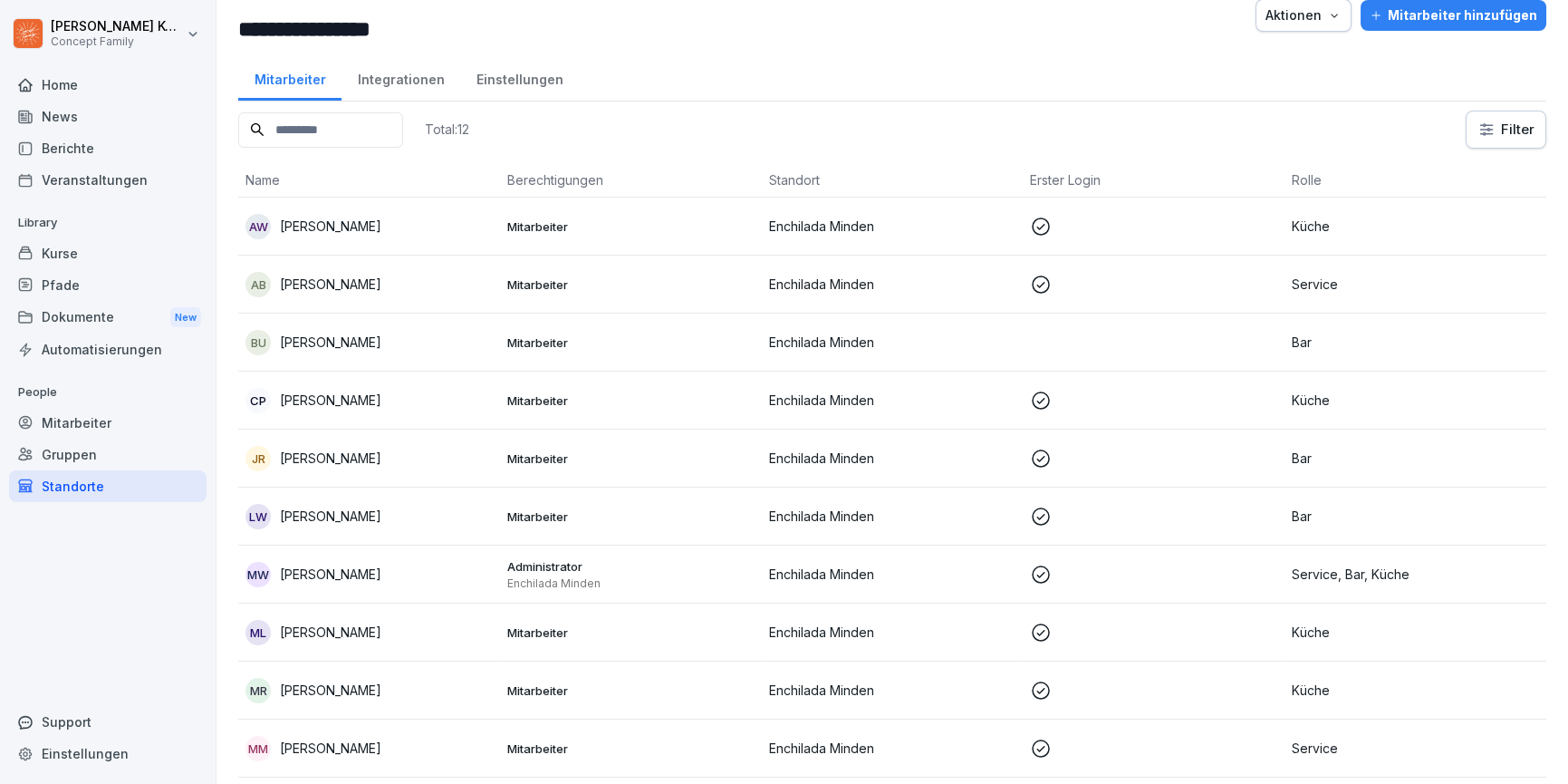
click at [413, 80] on div "Integrationen" at bounding box center [401, 77] width 119 height 46
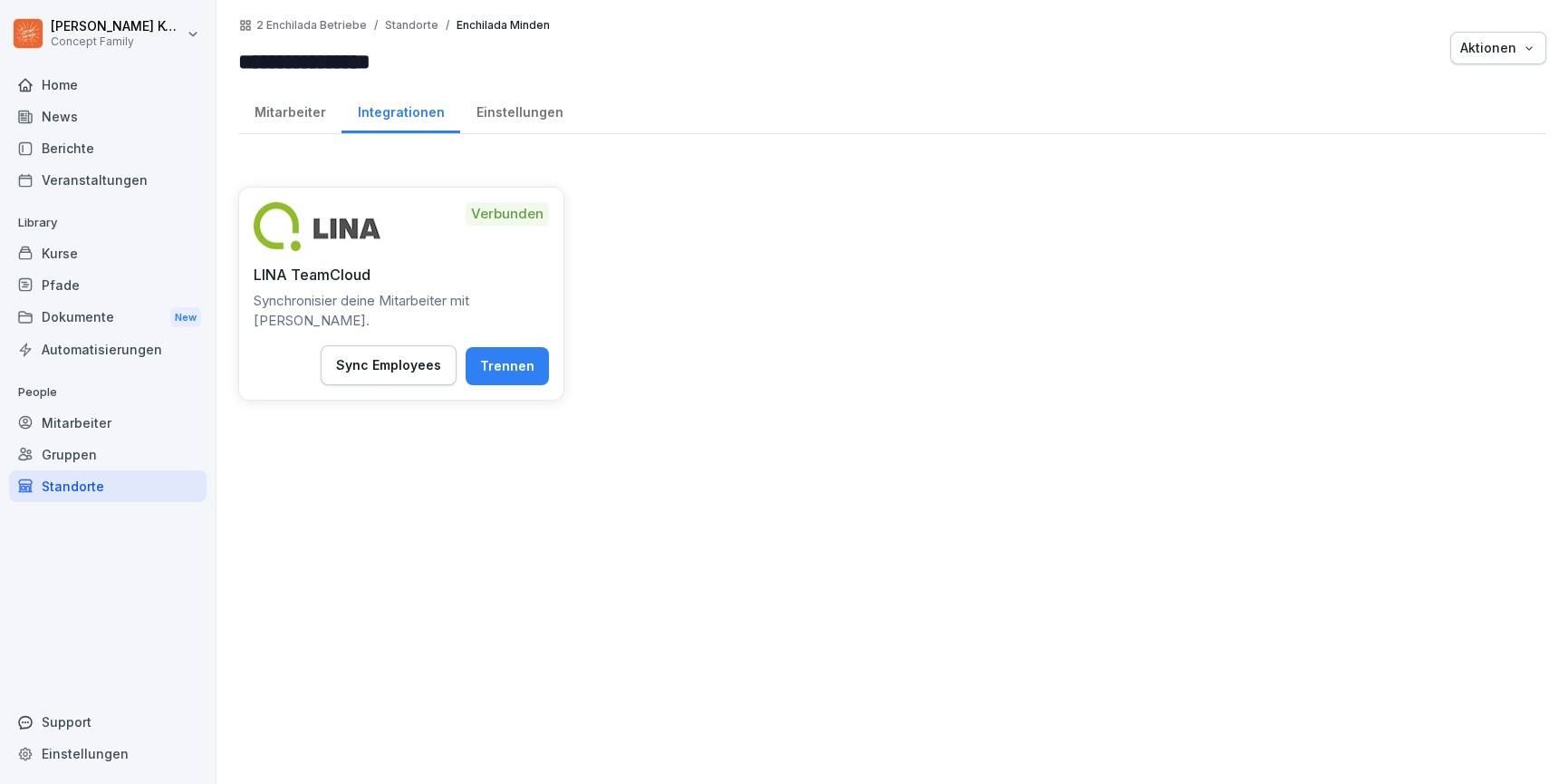
click at [303, 110] on div "Mitarbeiter" at bounding box center [290, 110] width 103 height 46
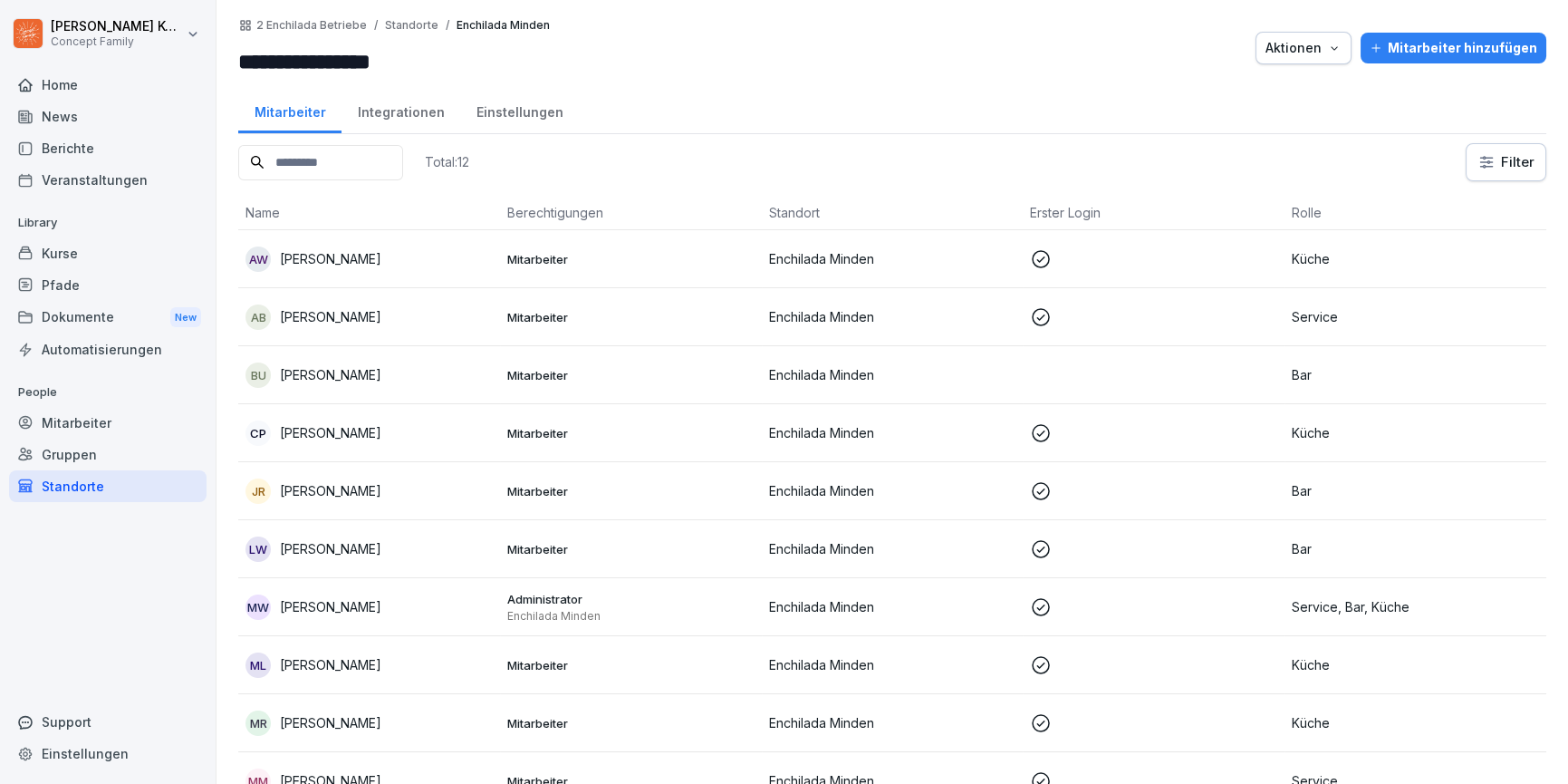
click at [69, 247] on div "Kurse" at bounding box center [107, 253] width 198 height 32
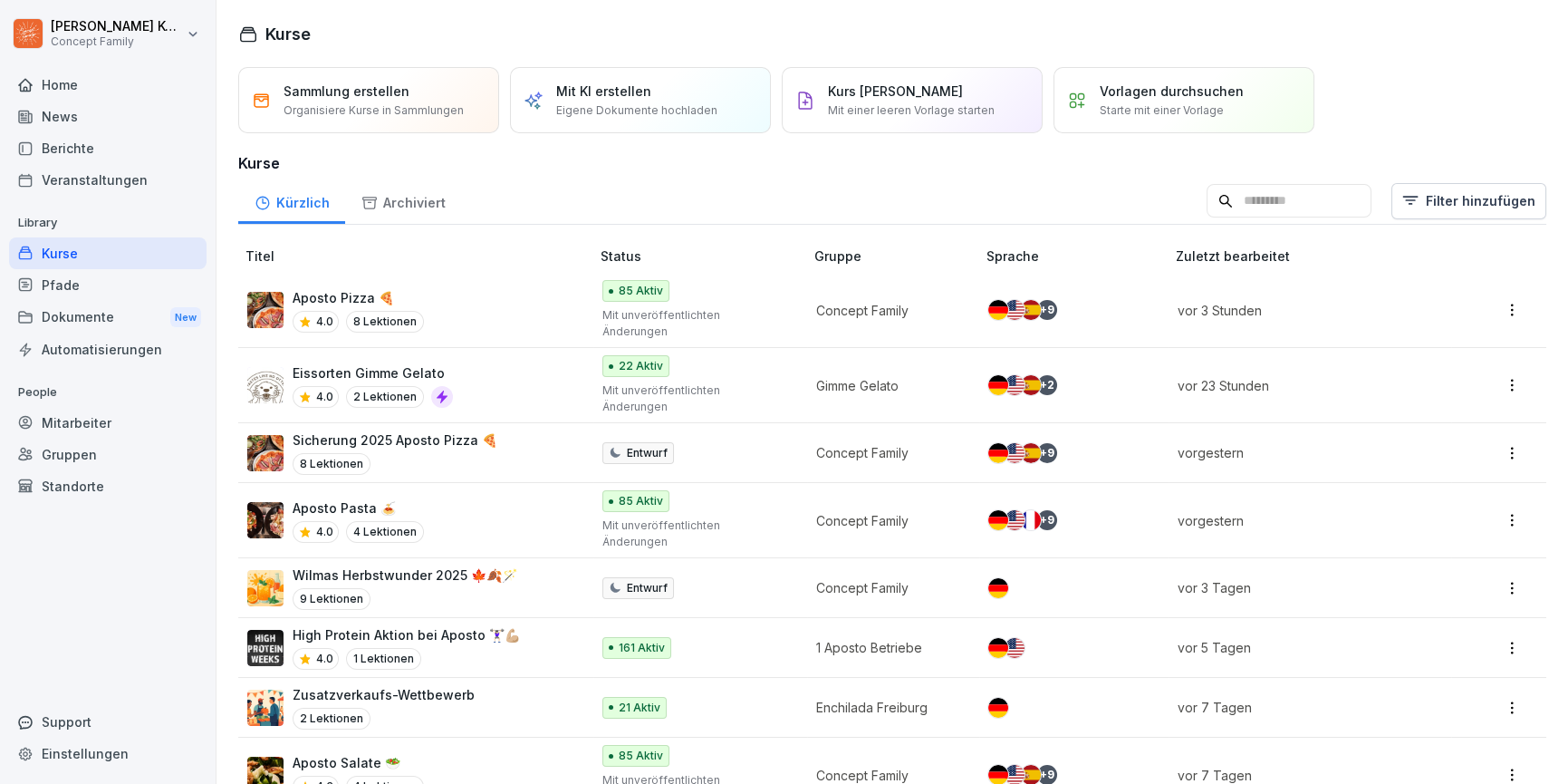
click at [500, 301] on div "Aposto Pizza 🍕 4.0 8 Lektionen" at bounding box center [409, 310] width 324 height 44
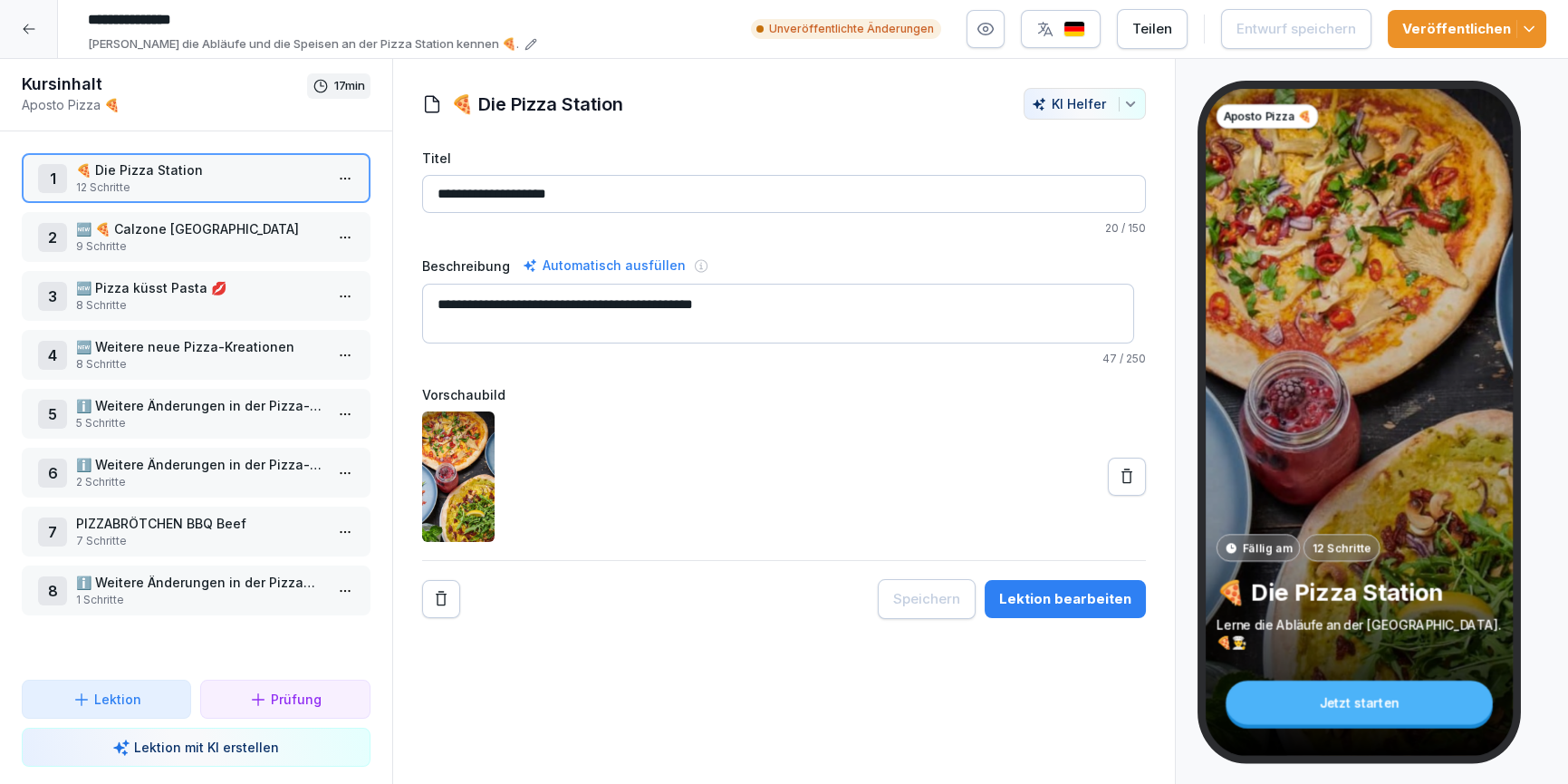
click at [192, 569] on div "8 ℹ️ Weitere Änderungen in der Pizzabrötchen-Sparte 1 Schritte" at bounding box center [196, 591] width 349 height 50
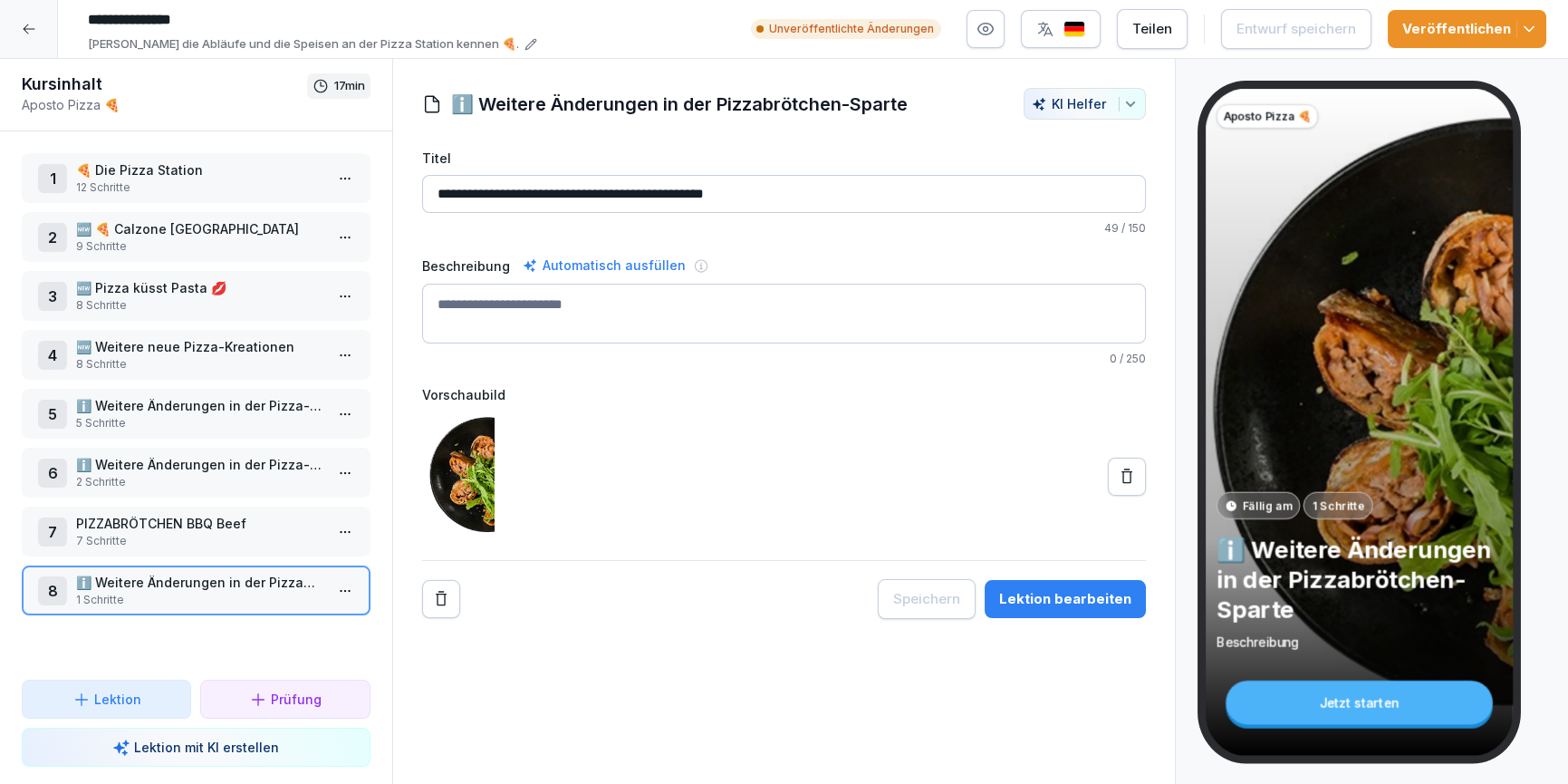
click at [48, 47] on div at bounding box center [29, 29] width 58 height 58
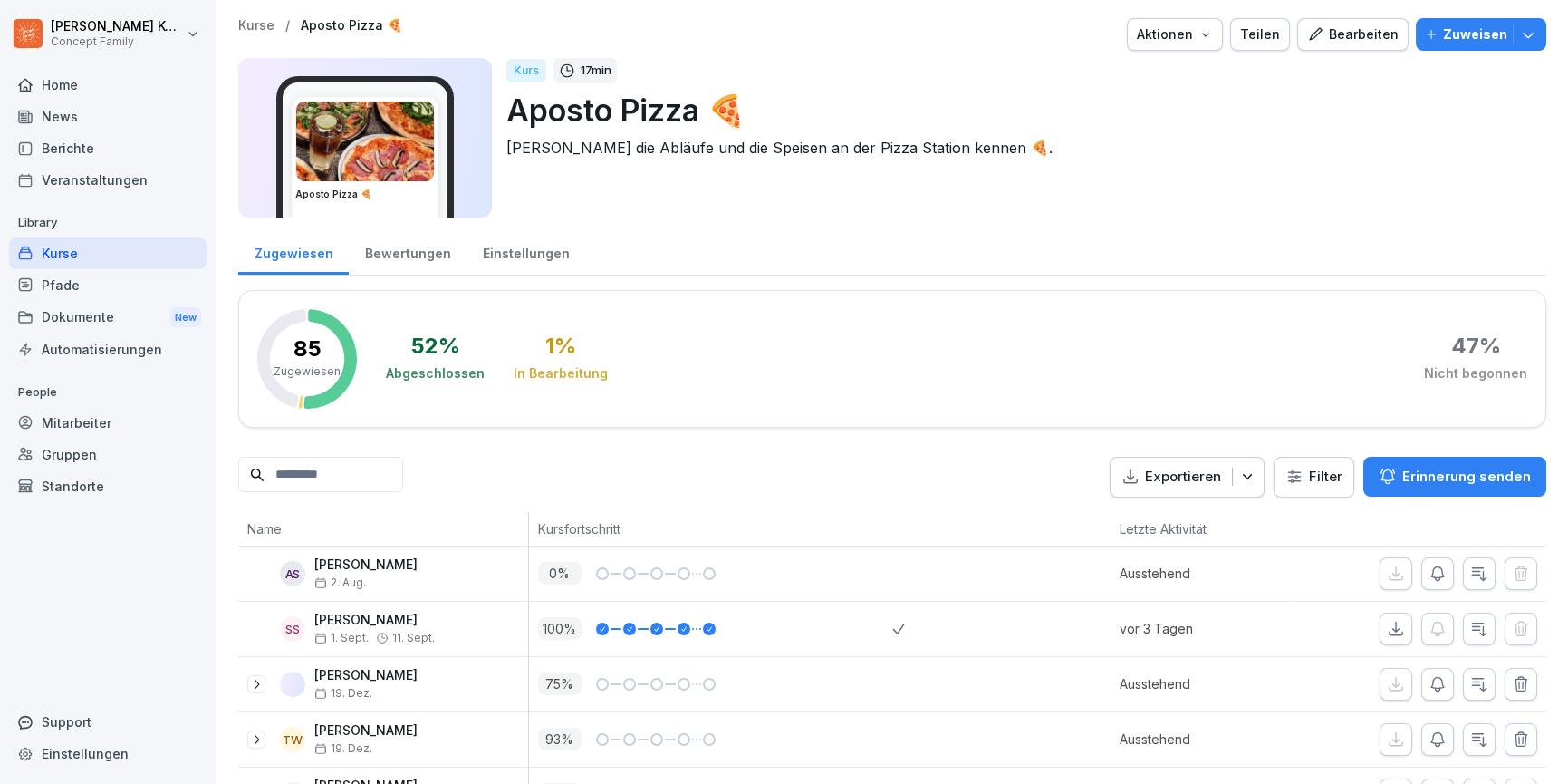
click at [84, 256] on div "Kurse" at bounding box center [107, 253] width 198 height 32
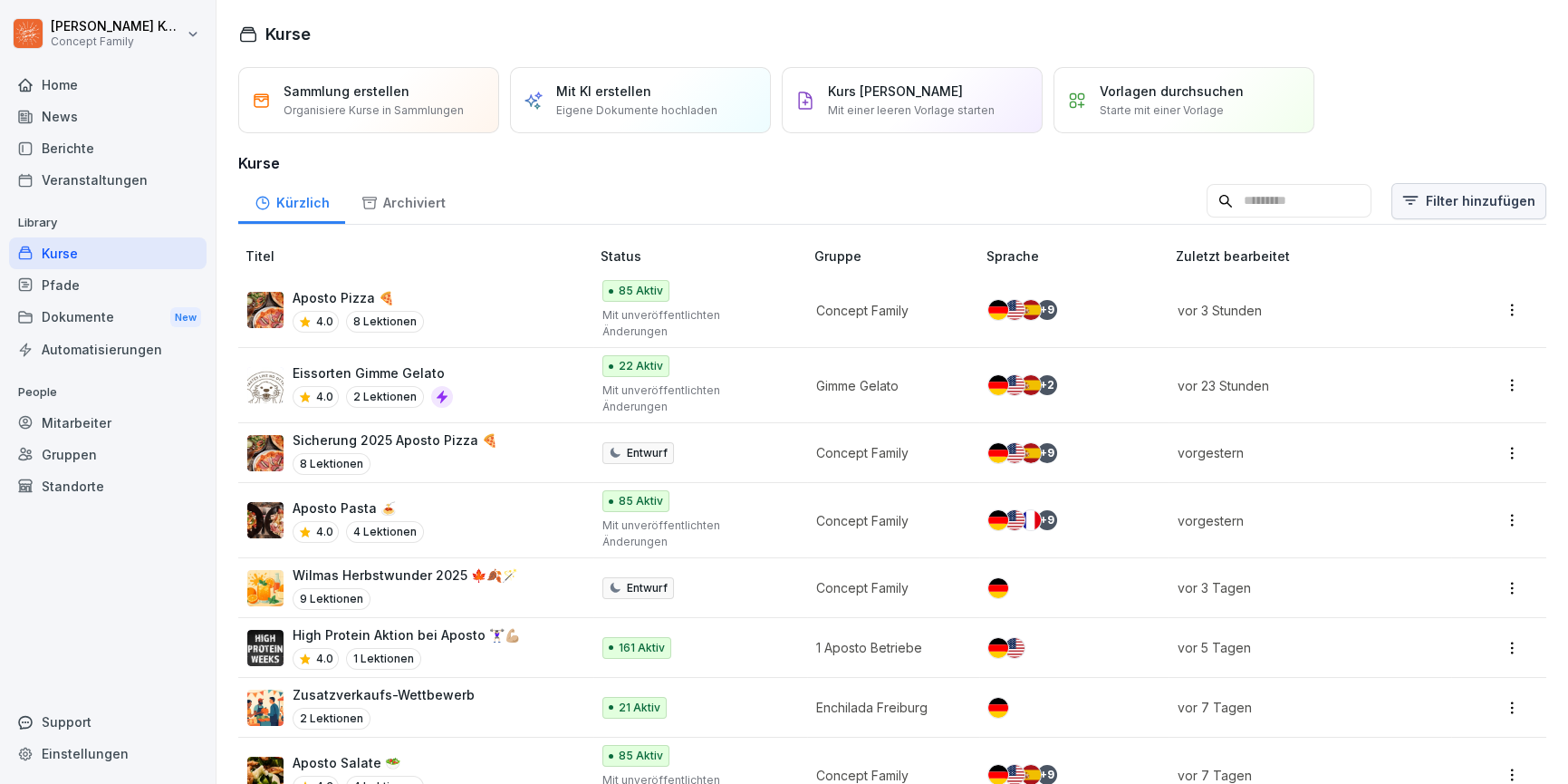
click at [1445, 199] on html "Jana Komarov Concept Family Home News Berichte Veranstaltungen Library Kurse Pf…" at bounding box center [784, 392] width 1568 height 784
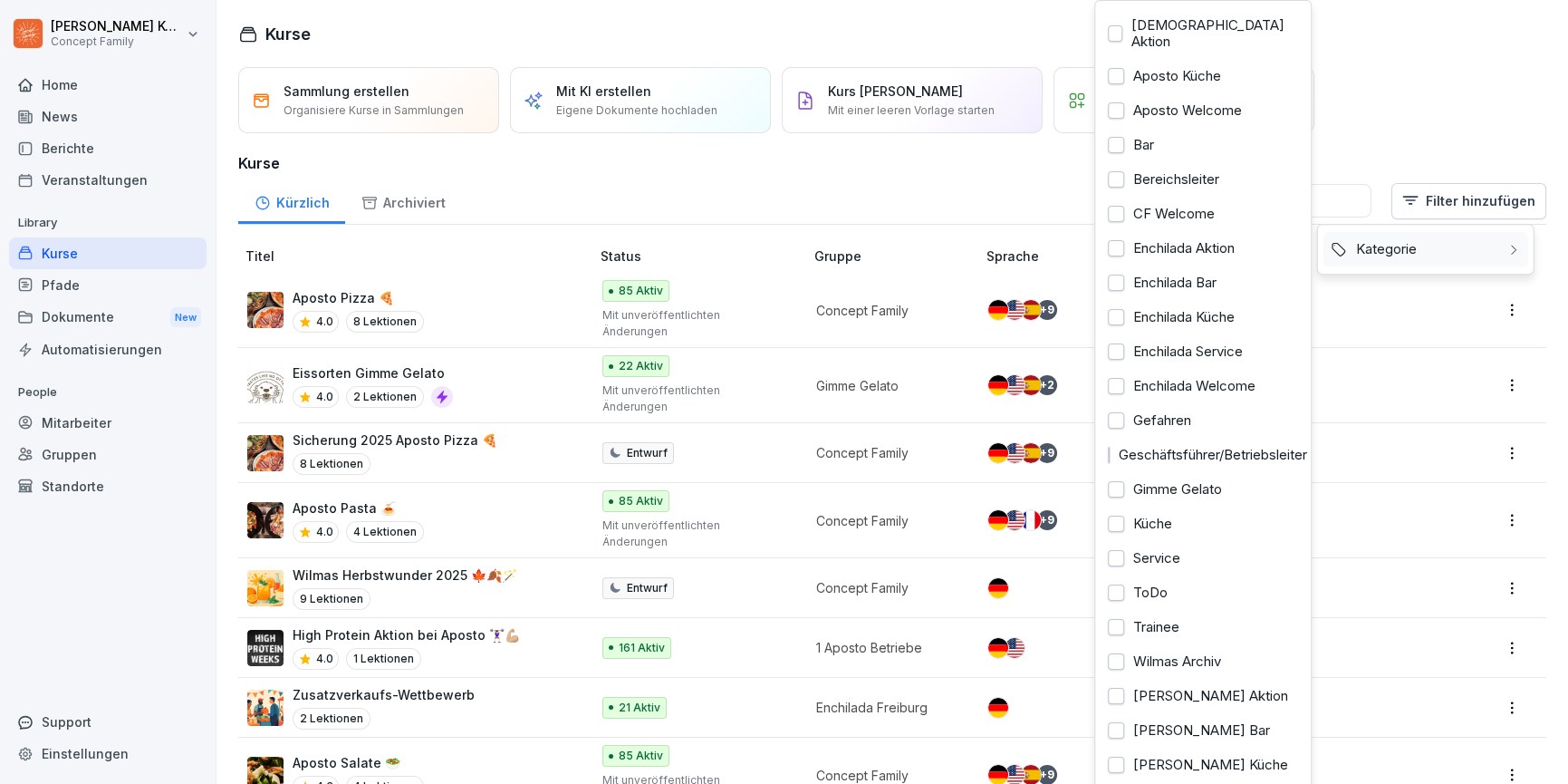
click at [1422, 258] on div "Kategorie" at bounding box center [1426, 249] width 205 height 35
click at [1137, 69] on div "Aposto Küche" at bounding box center [1203, 76] width 205 height 35
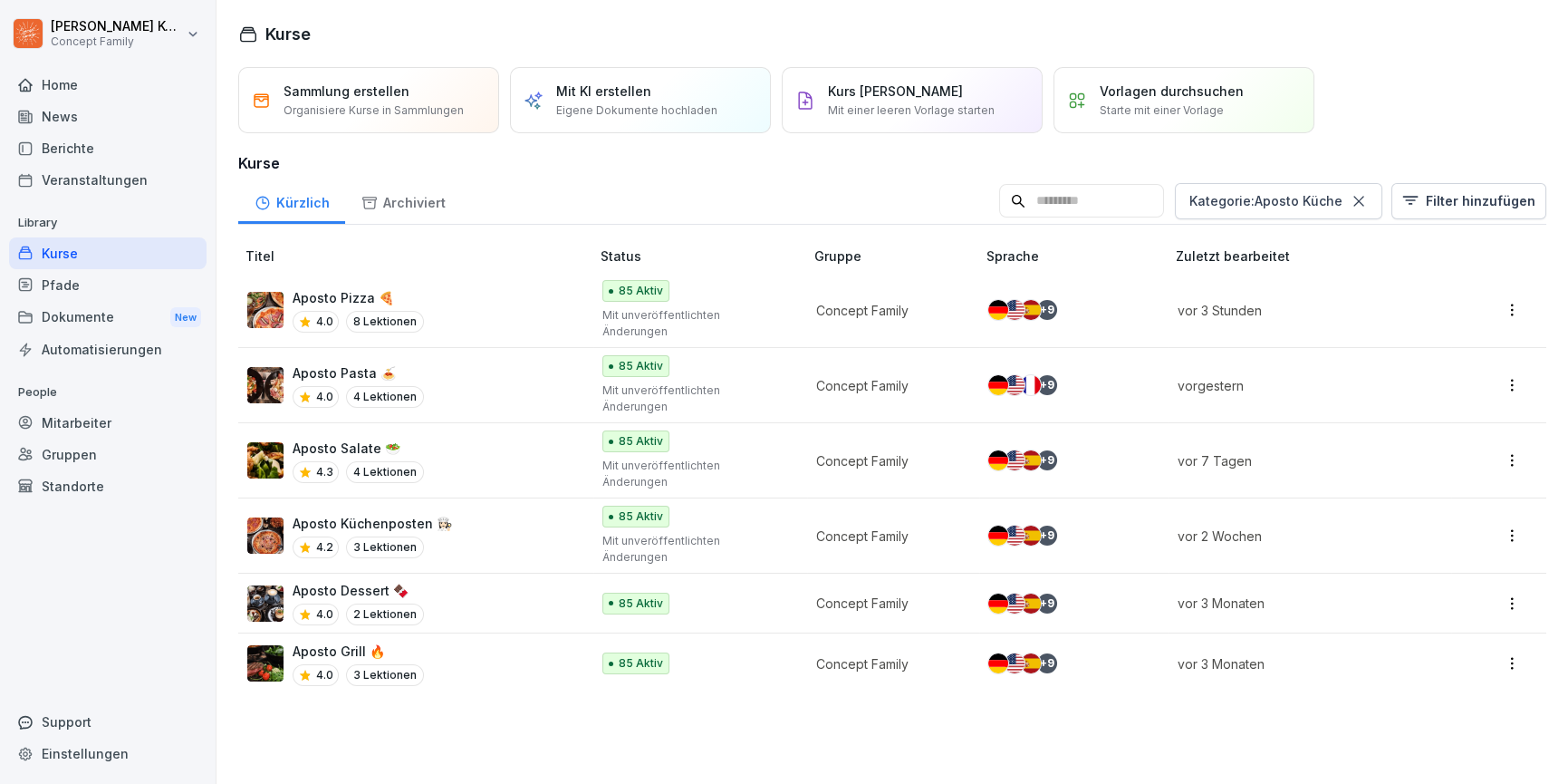
click at [546, 682] on html "Jana Komarov Concept Family Home News Berichte Veranstaltungen Library Kurse Pf…" at bounding box center [784, 392] width 1568 height 784
click at [91, 242] on div "Kurse" at bounding box center [107, 253] width 198 height 32
click at [64, 252] on div "Kurse" at bounding box center [107, 253] width 198 height 32
click at [1359, 200] on icon at bounding box center [1358, 201] width 18 height 18
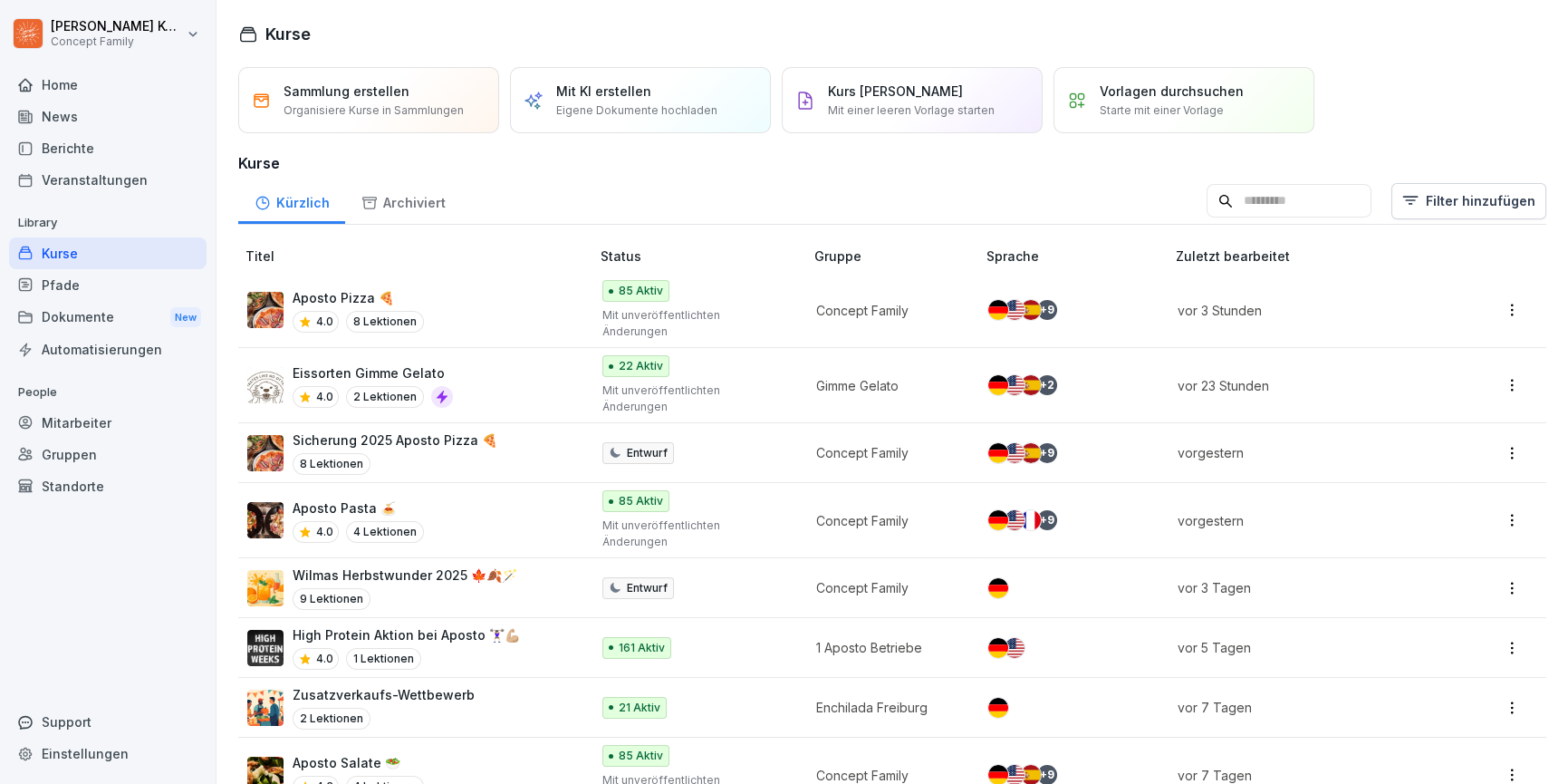
click at [100, 289] on div "Pfade" at bounding box center [107, 285] width 198 height 32
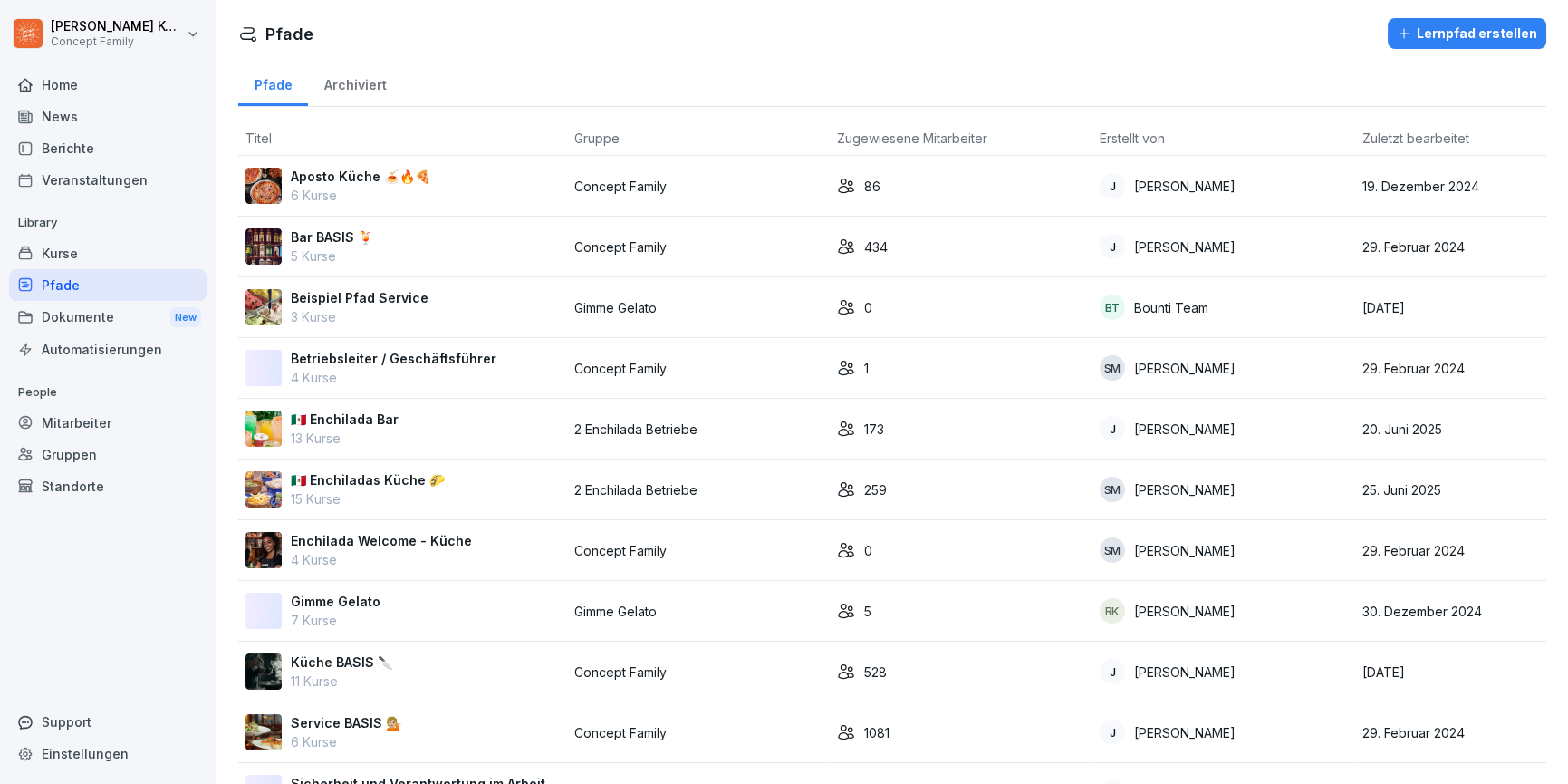
drag, startPoint x: 434, startPoint y: 177, endPoint x: 459, endPoint y: 181, distance: 25.3
click at [434, 177] on div "Aposto Küche 🍝🔥🍕 6 Kurse" at bounding box center [403, 185] width 315 height 38
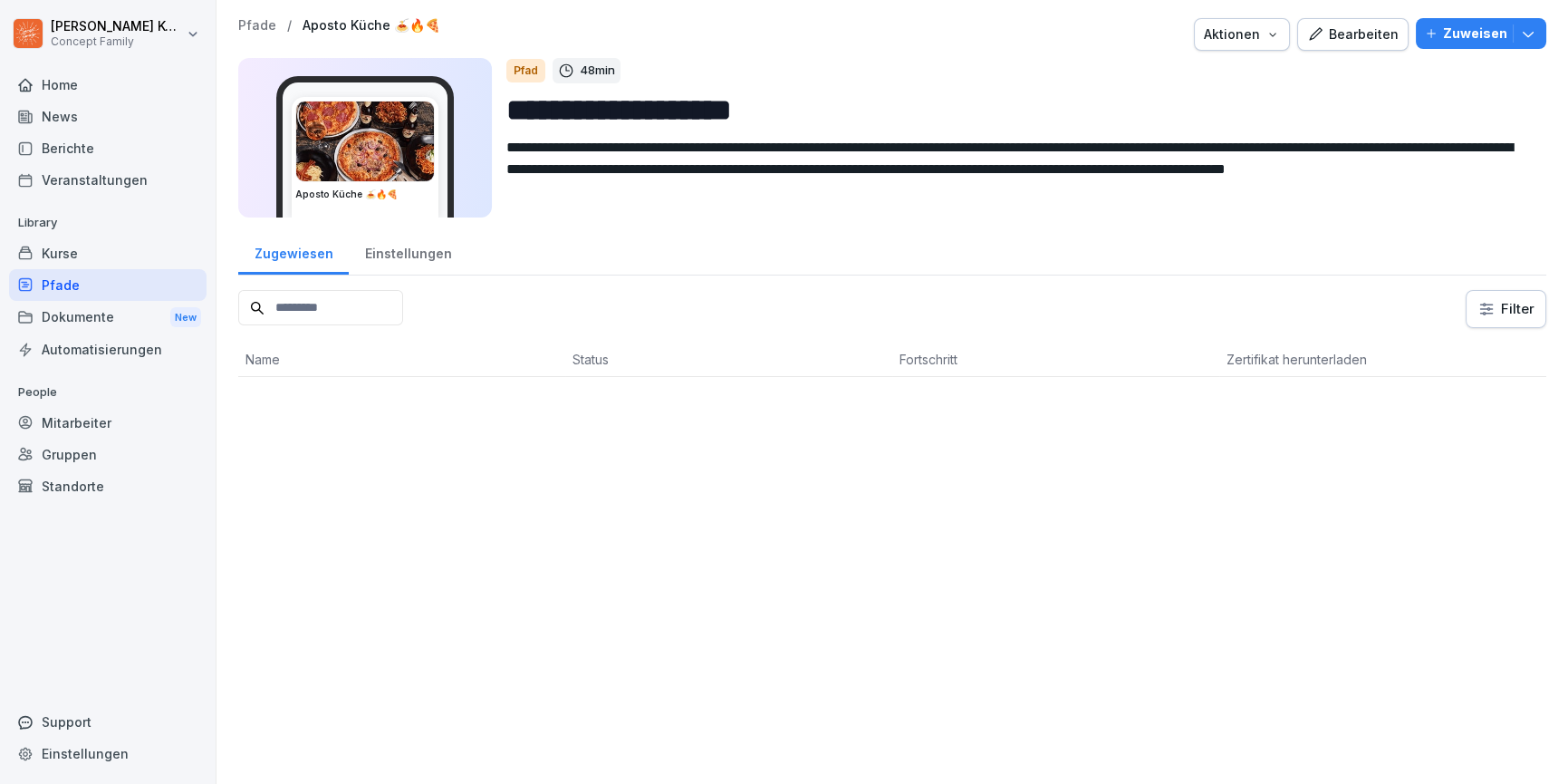
click at [1339, 44] on button "Bearbeiten" at bounding box center [1353, 35] width 111 height 33
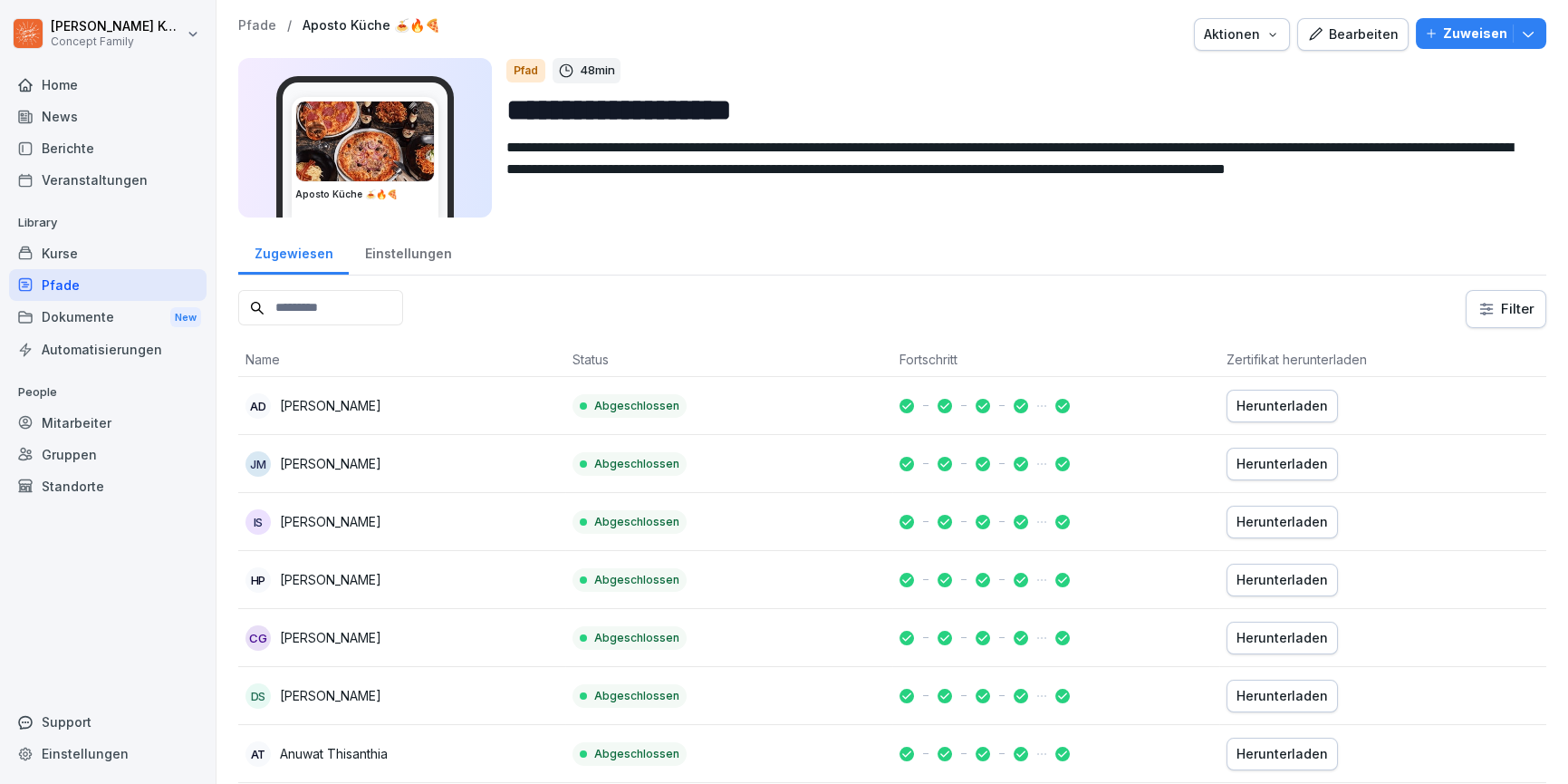
click at [1343, 35] on div "Bearbeiten" at bounding box center [1353, 34] width 92 height 20
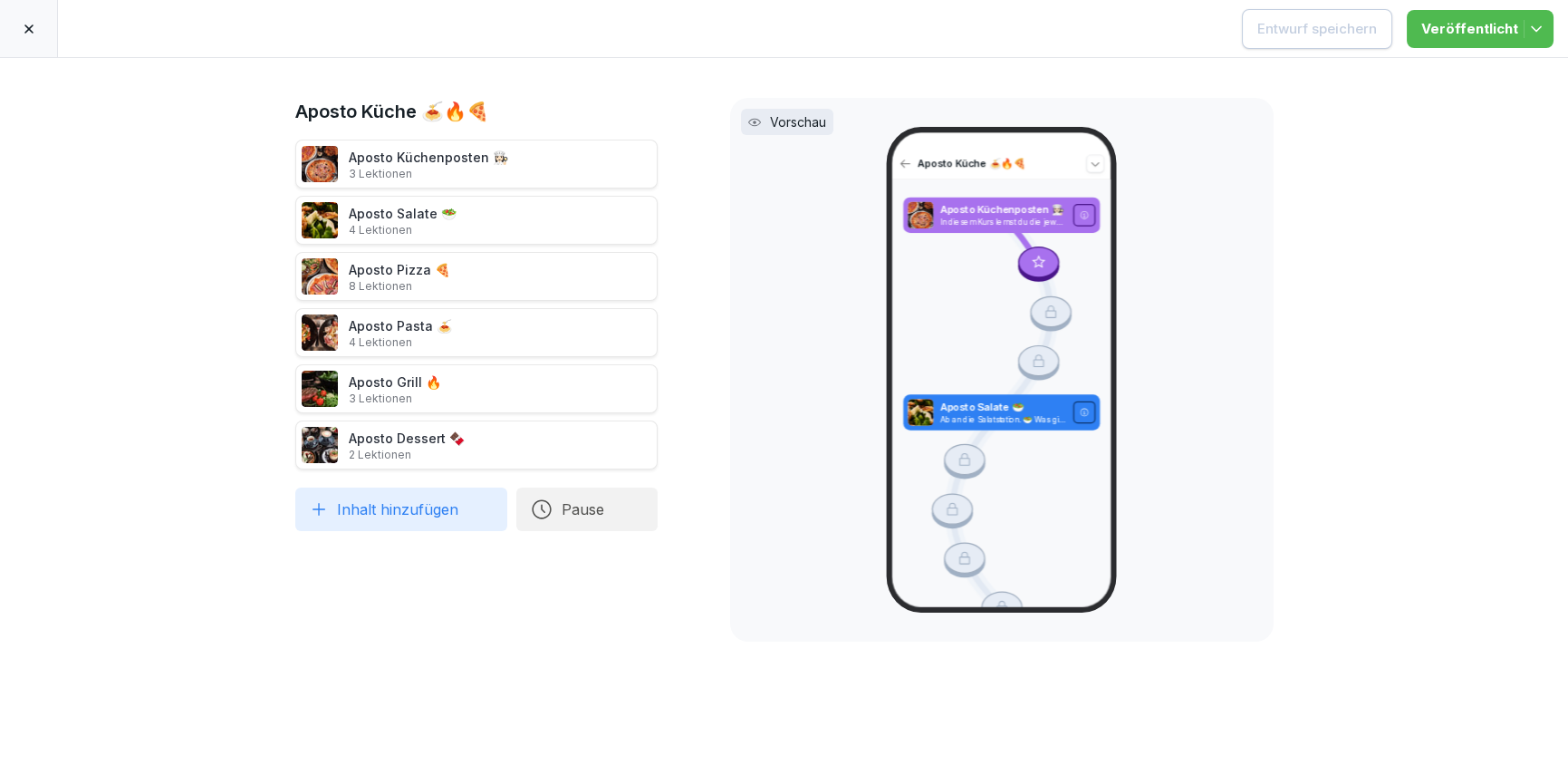
click at [39, 38] on div at bounding box center [29, 28] width 58 height 57
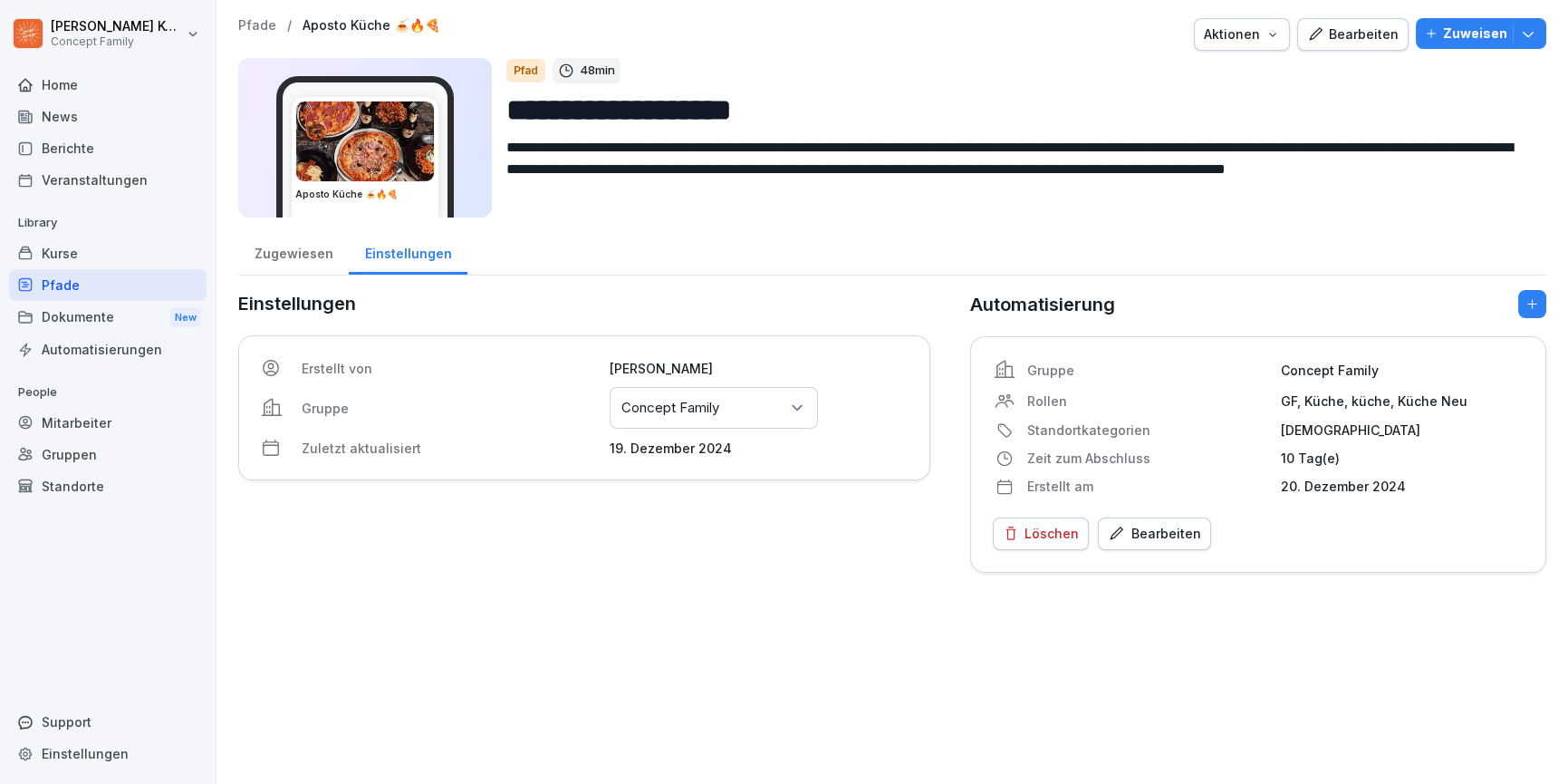
click at [74, 269] on div "Pfade" at bounding box center [107, 285] width 198 height 32
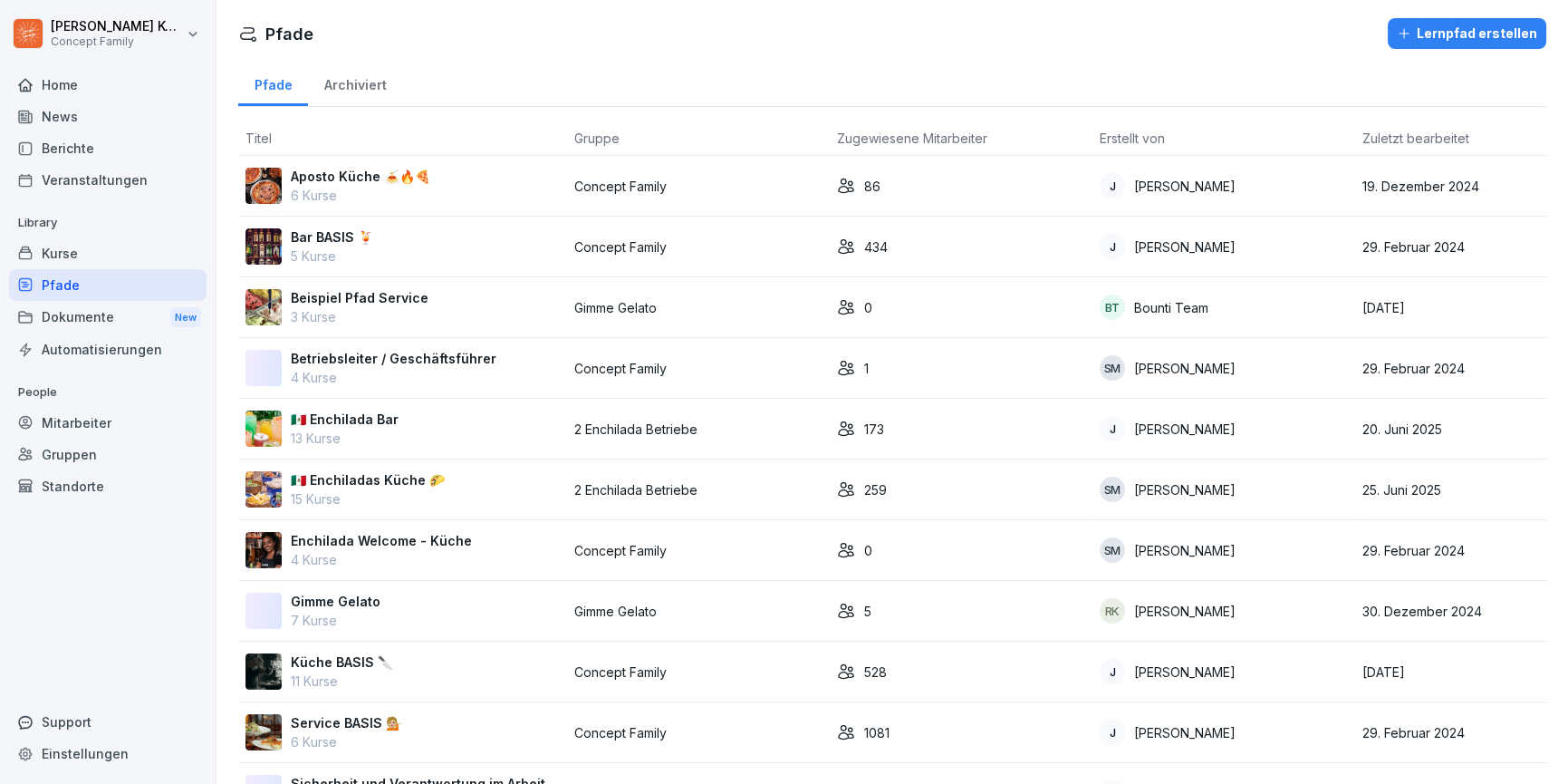
click at [54, 247] on div "Kurse" at bounding box center [107, 253] width 198 height 32
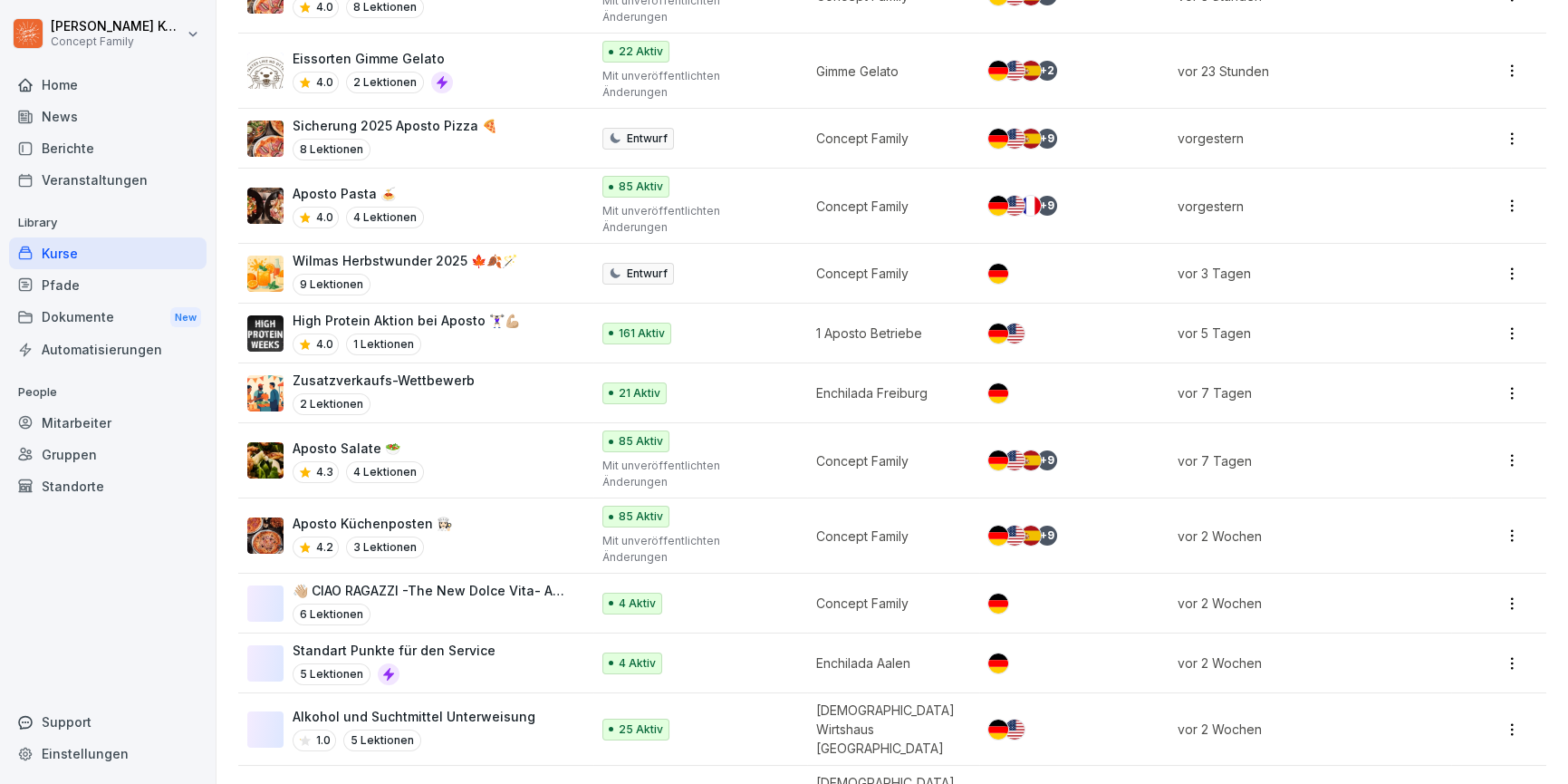
scroll to position [338, 0]
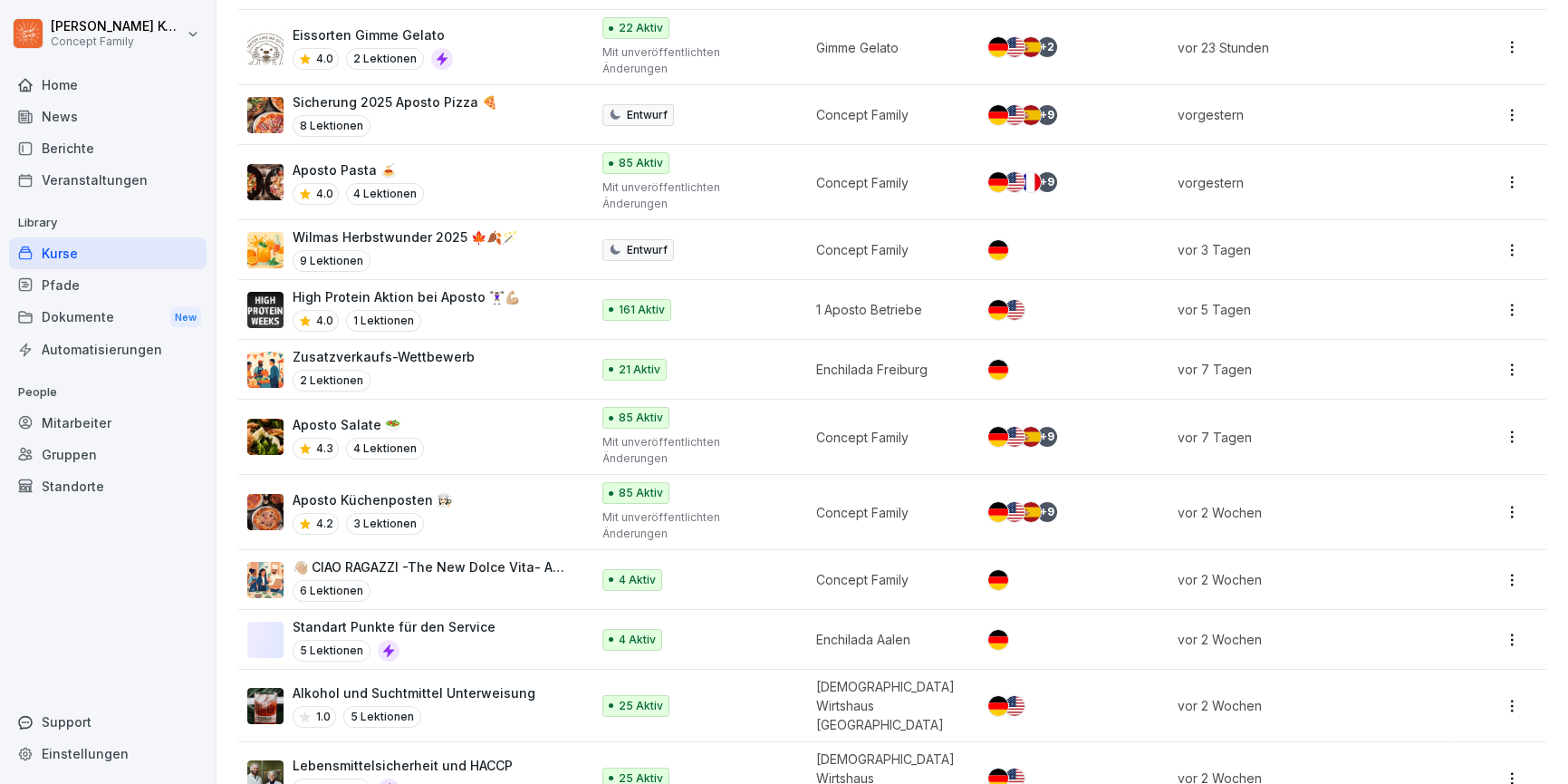
click at [434, 415] on div "[DEMOGRAPHIC_DATA] 🥗 4.3 4 Lektionen" at bounding box center [409, 437] width 324 height 44
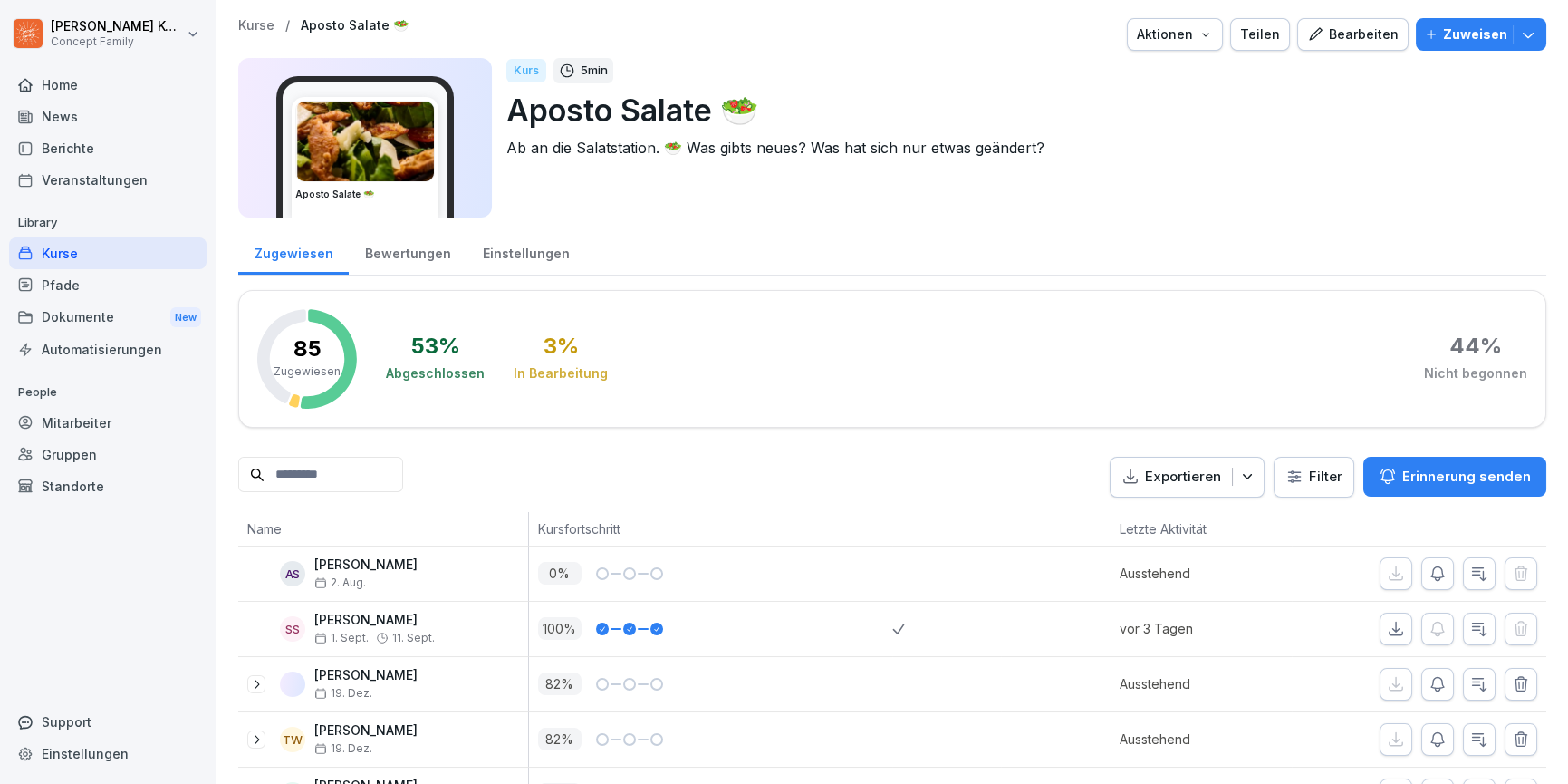
click at [1327, 37] on div "Bearbeiten" at bounding box center [1353, 34] width 92 height 20
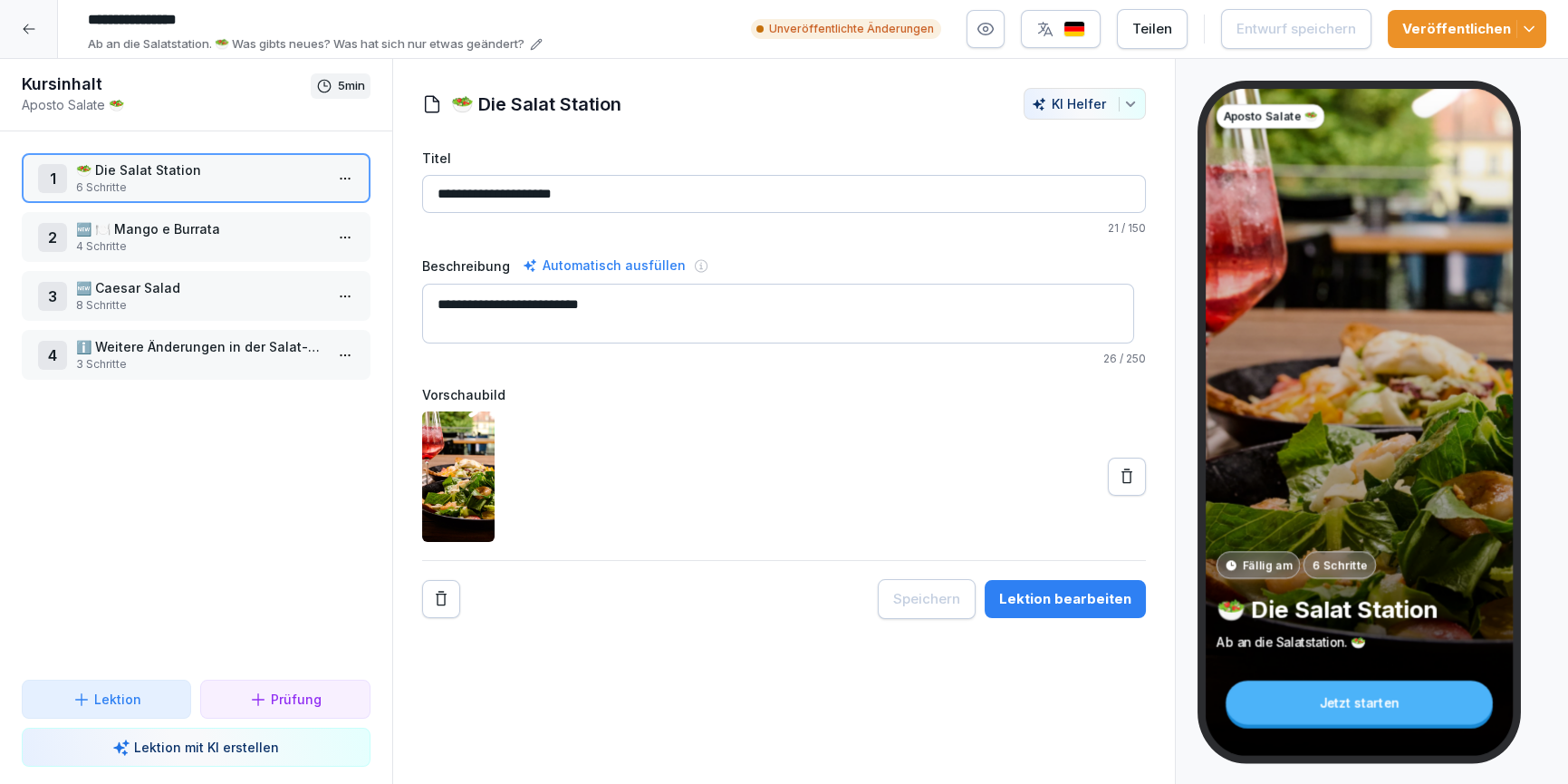
click at [24, 34] on icon at bounding box center [29, 29] width 14 height 14
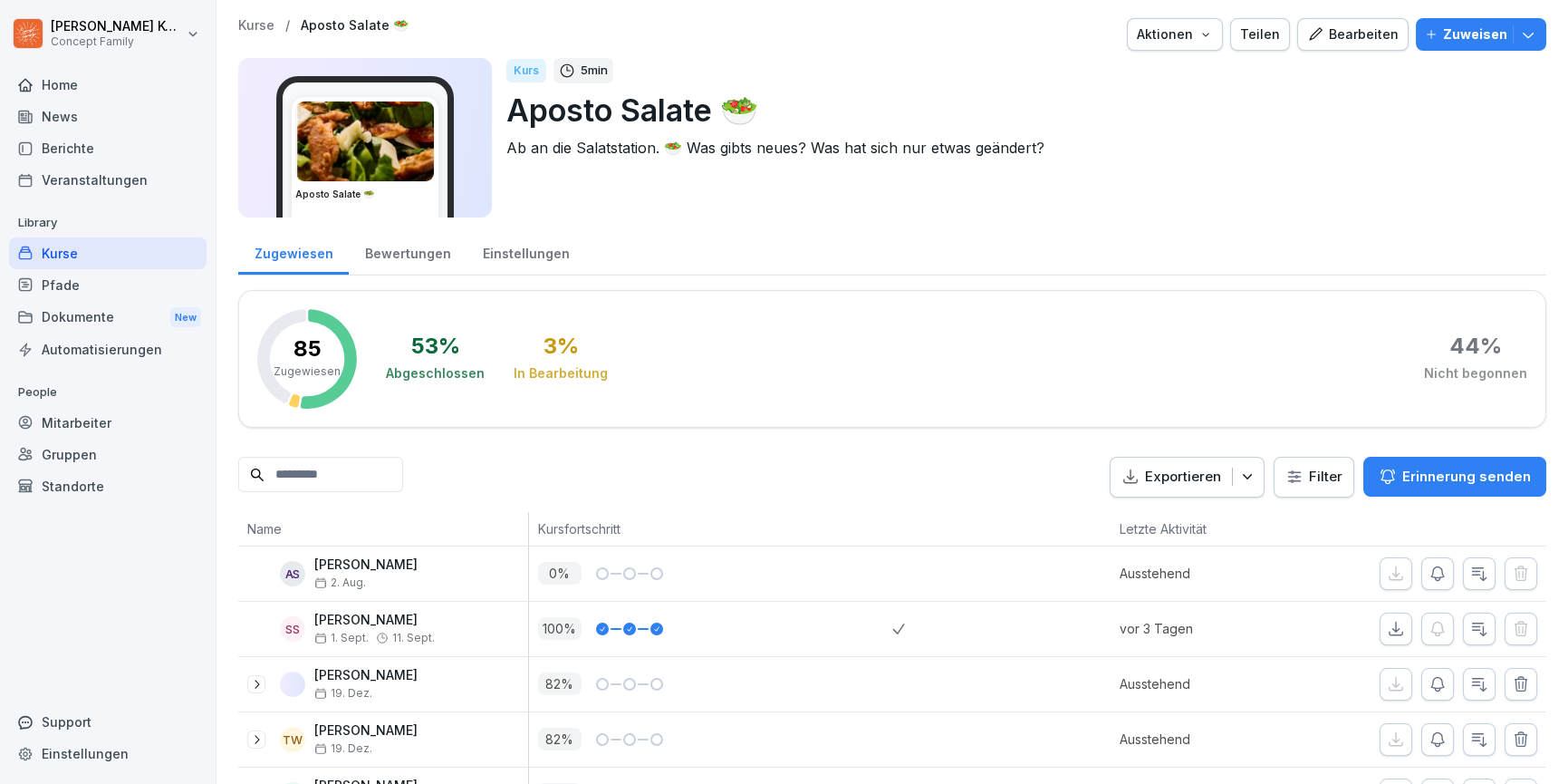
click at [1175, 34] on div "Aktionen" at bounding box center [1175, 34] width 76 height 20
click at [1136, 74] on p "Kurs duplizieren" at bounding box center [1105, 76] width 97 height 16
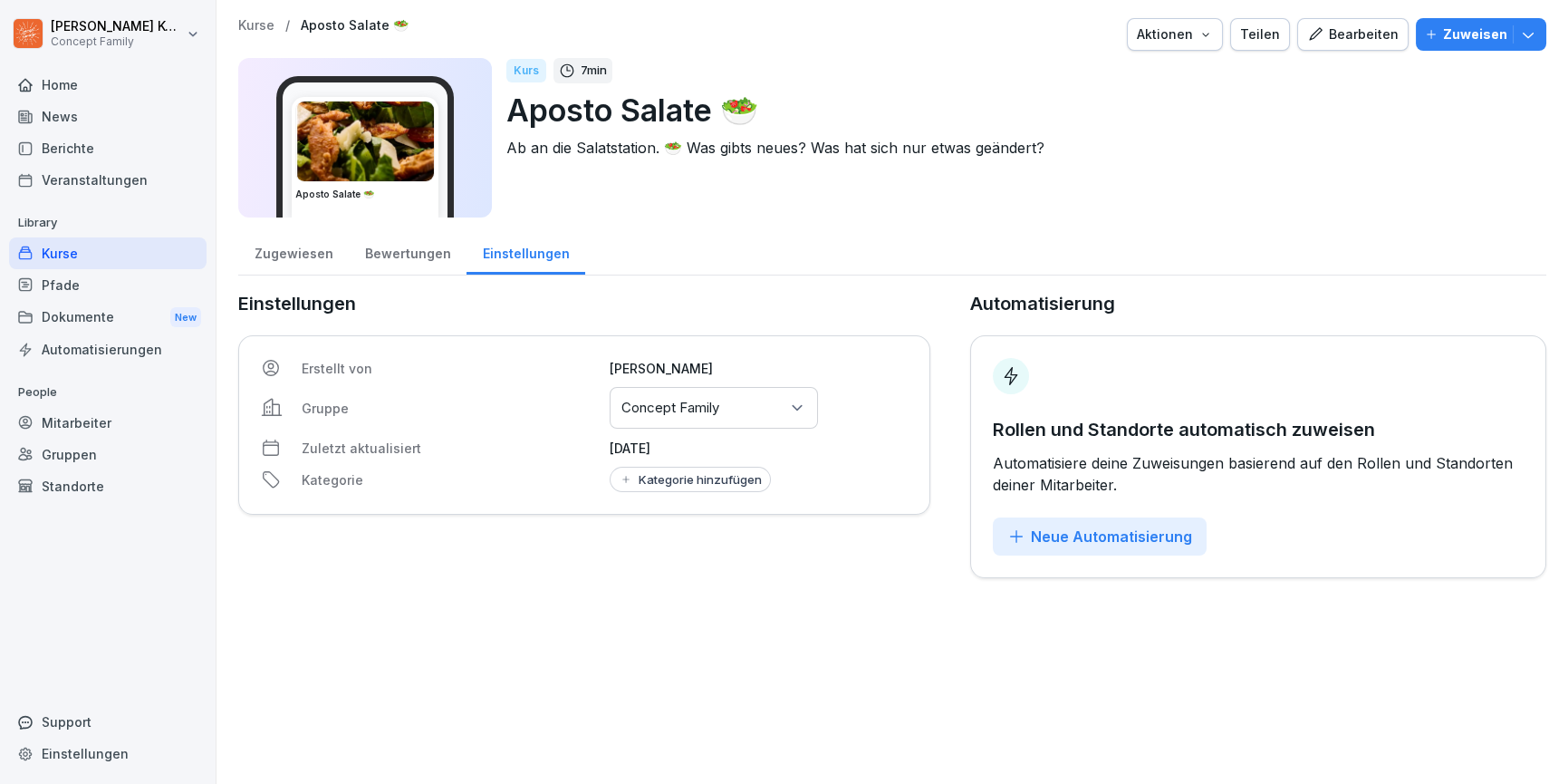
click at [621, 103] on p "Aposto Salate 🥗" at bounding box center [1020, 110] width 1025 height 46
click at [655, 110] on p "Aposto Salate 🥗" at bounding box center [1020, 110] width 1025 height 46
click at [1343, 24] on div "Bearbeiten" at bounding box center [1353, 34] width 92 height 20
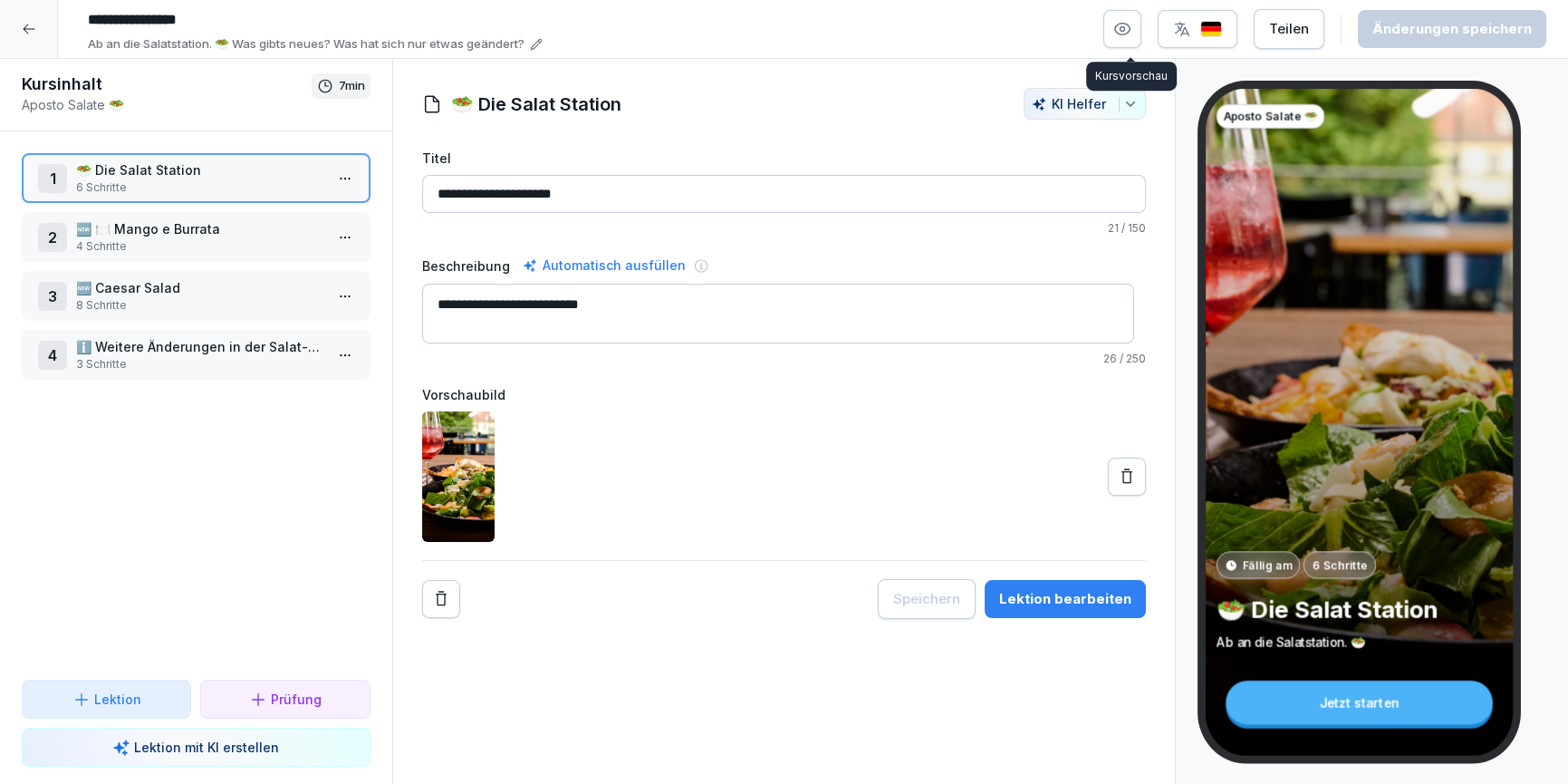
click at [188, 14] on input "**********" at bounding box center [351, 20] width 544 height 31
click at [178, 20] on input "**********" at bounding box center [351, 20] width 544 height 31
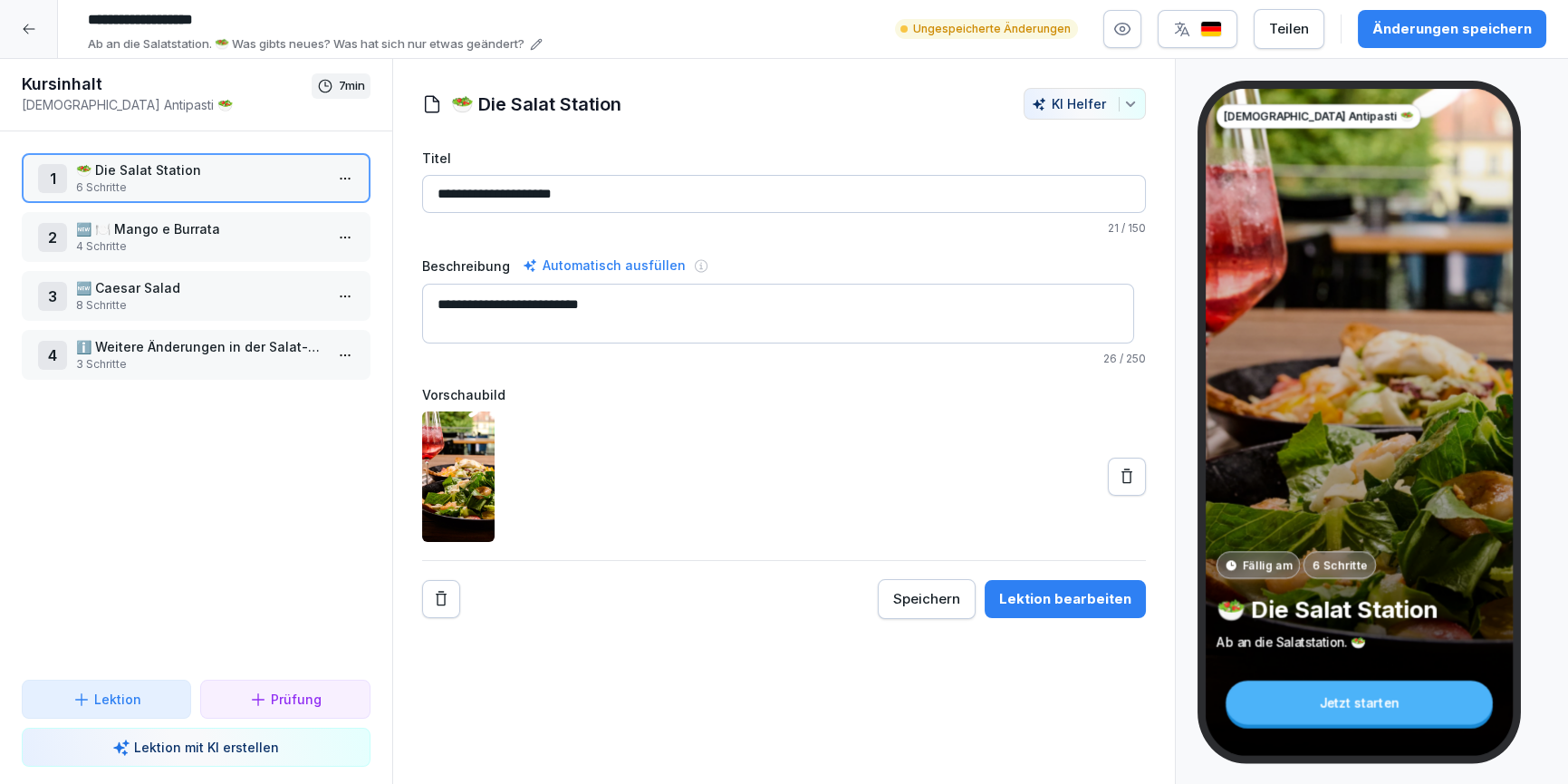
click at [248, 24] on input "**********" at bounding box center [351, 20] width 544 height 31
type input "**********"
click at [214, 45] on p "Ab an die Salatstation. 🥗 Was gibts neues? Was hat sich nur etwas geändert?" at bounding box center [306, 44] width 436 height 18
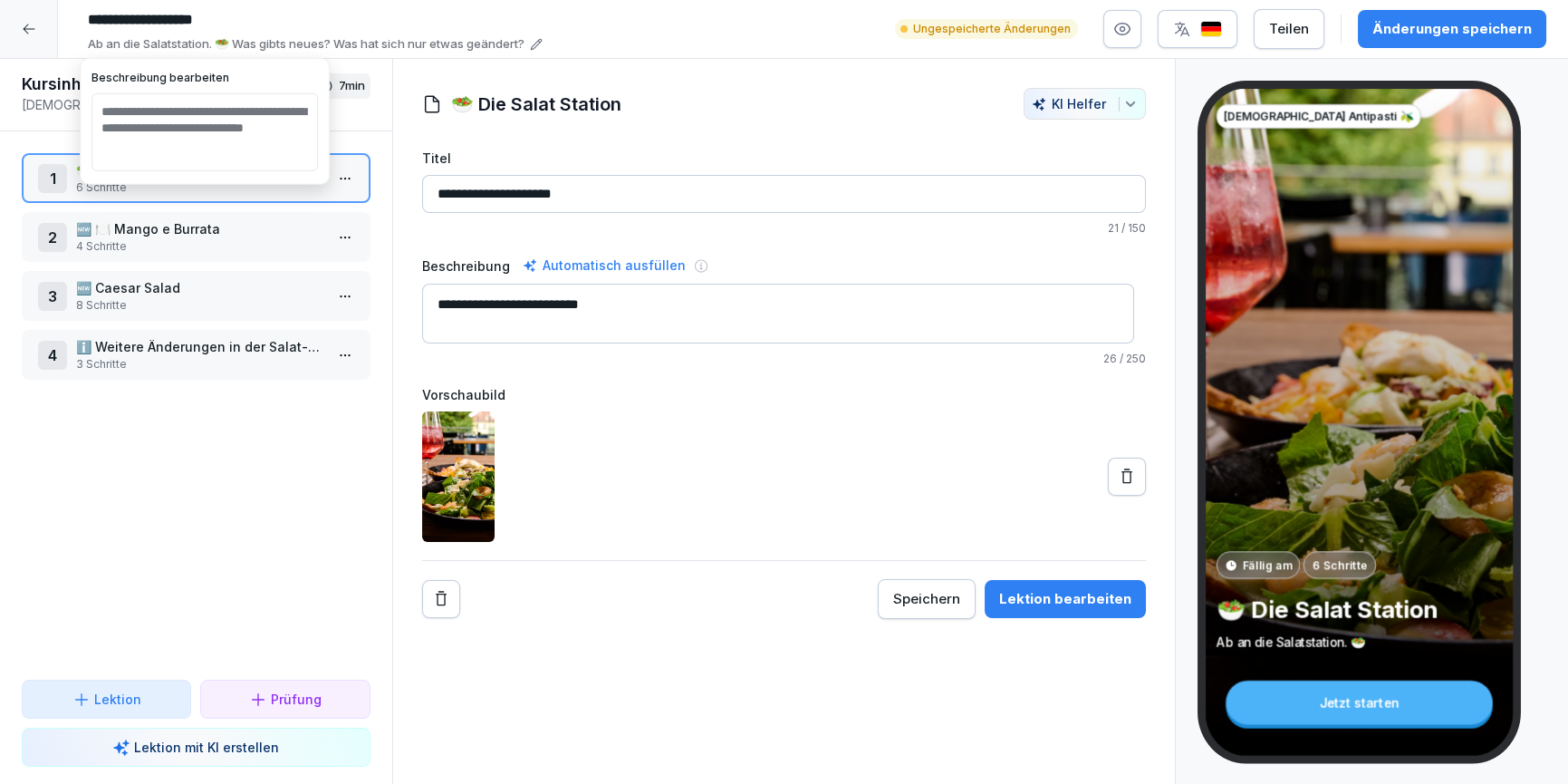
drag, startPoint x: 210, startPoint y: 154, endPoint x: 82, endPoint y: 96, distance: 140.5
click at [82, 96] on div "**********" at bounding box center [205, 121] width 250 height 126
type textarea "**********"
click at [606, 404] on div "Vorschaubild" at bounding box center [784, 463] width 725 height 156
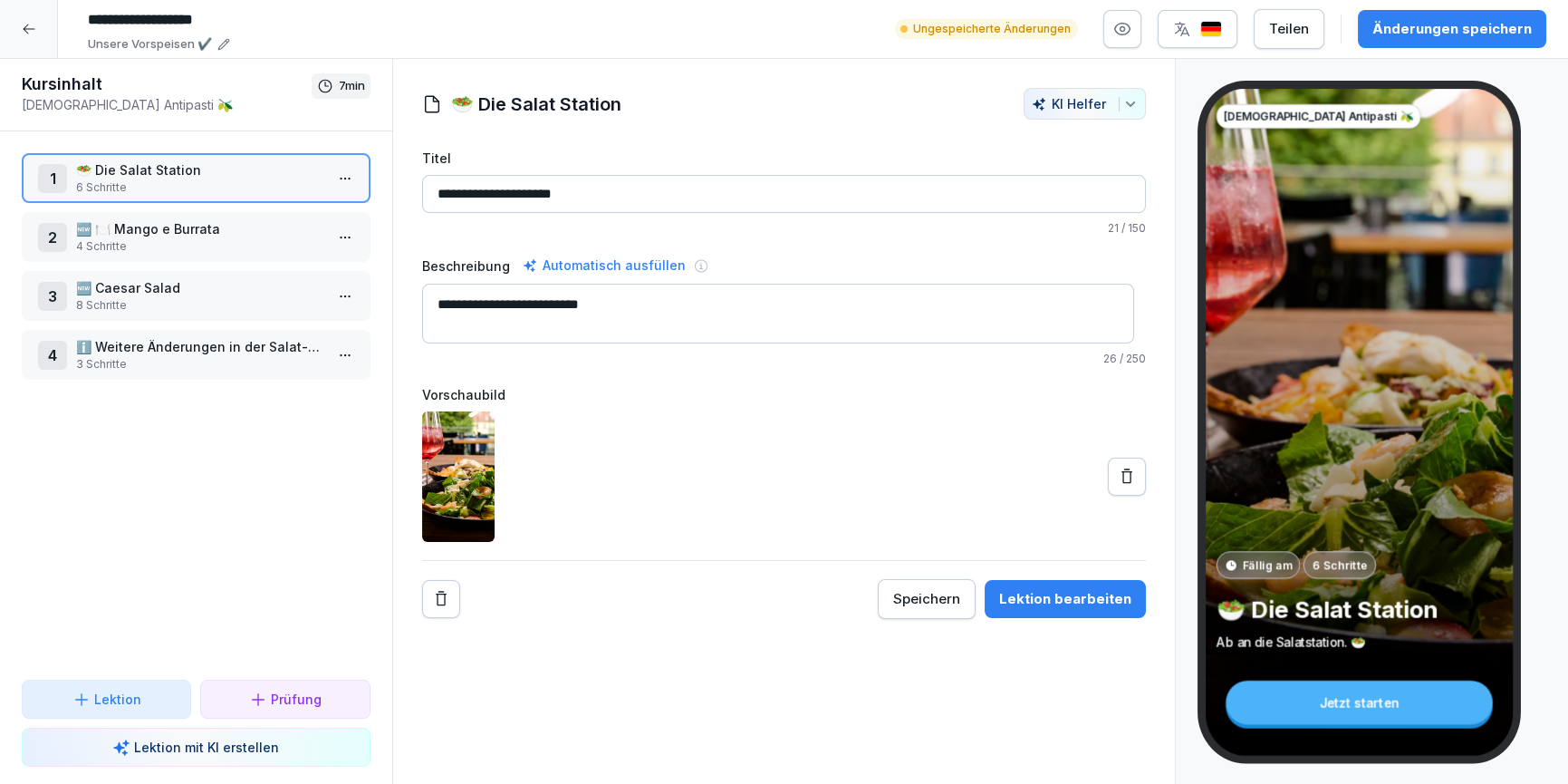
click at [332, 178] on html "**********" at bounding box center [784, 392] width 1568 height 784
click at [259, 319] on div "Löschen" at bounding box center [233, 314] width 74 height 19
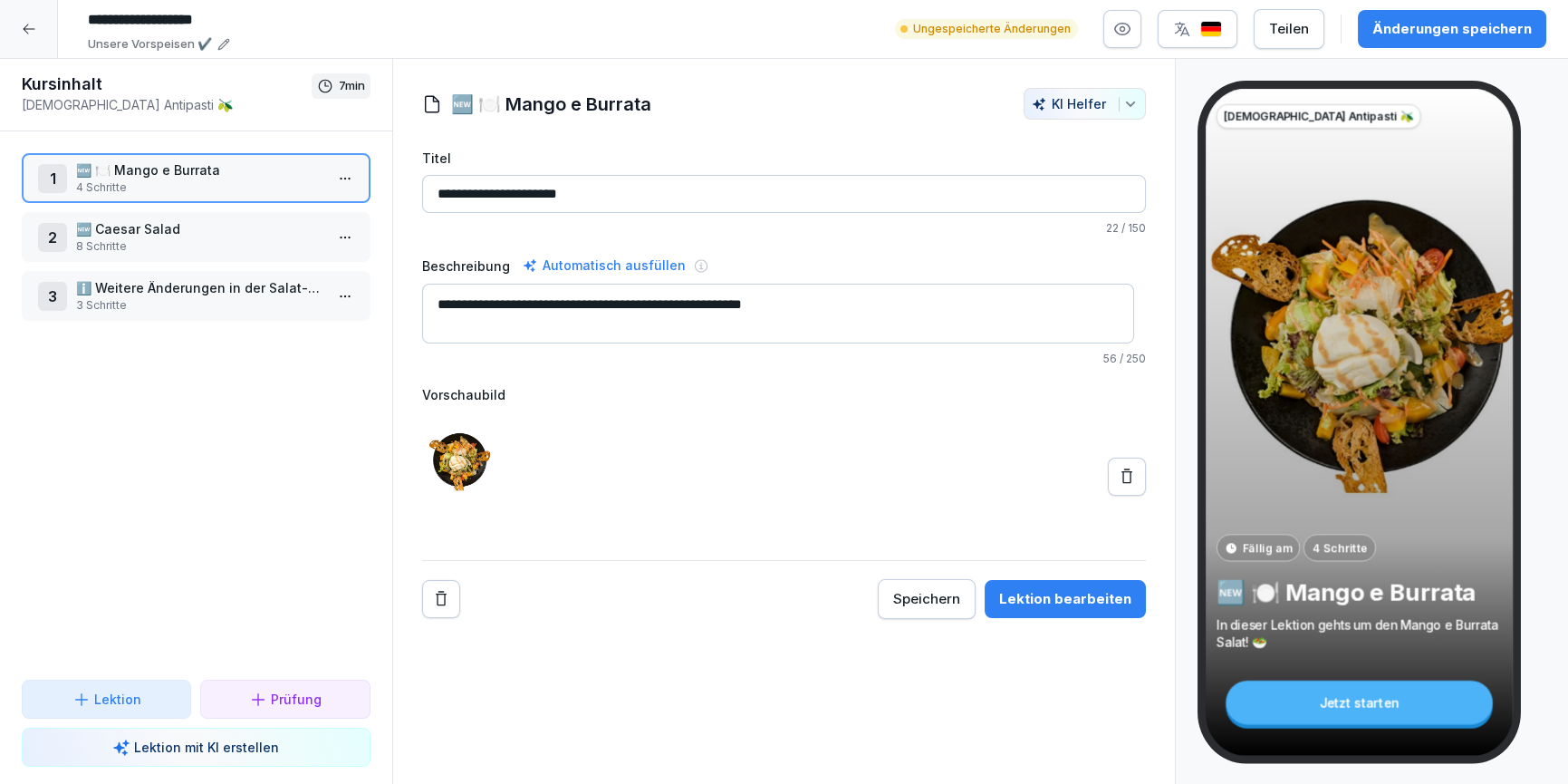
click at [39, 42] on div at bounding box center [29, 29] width 58 height 58
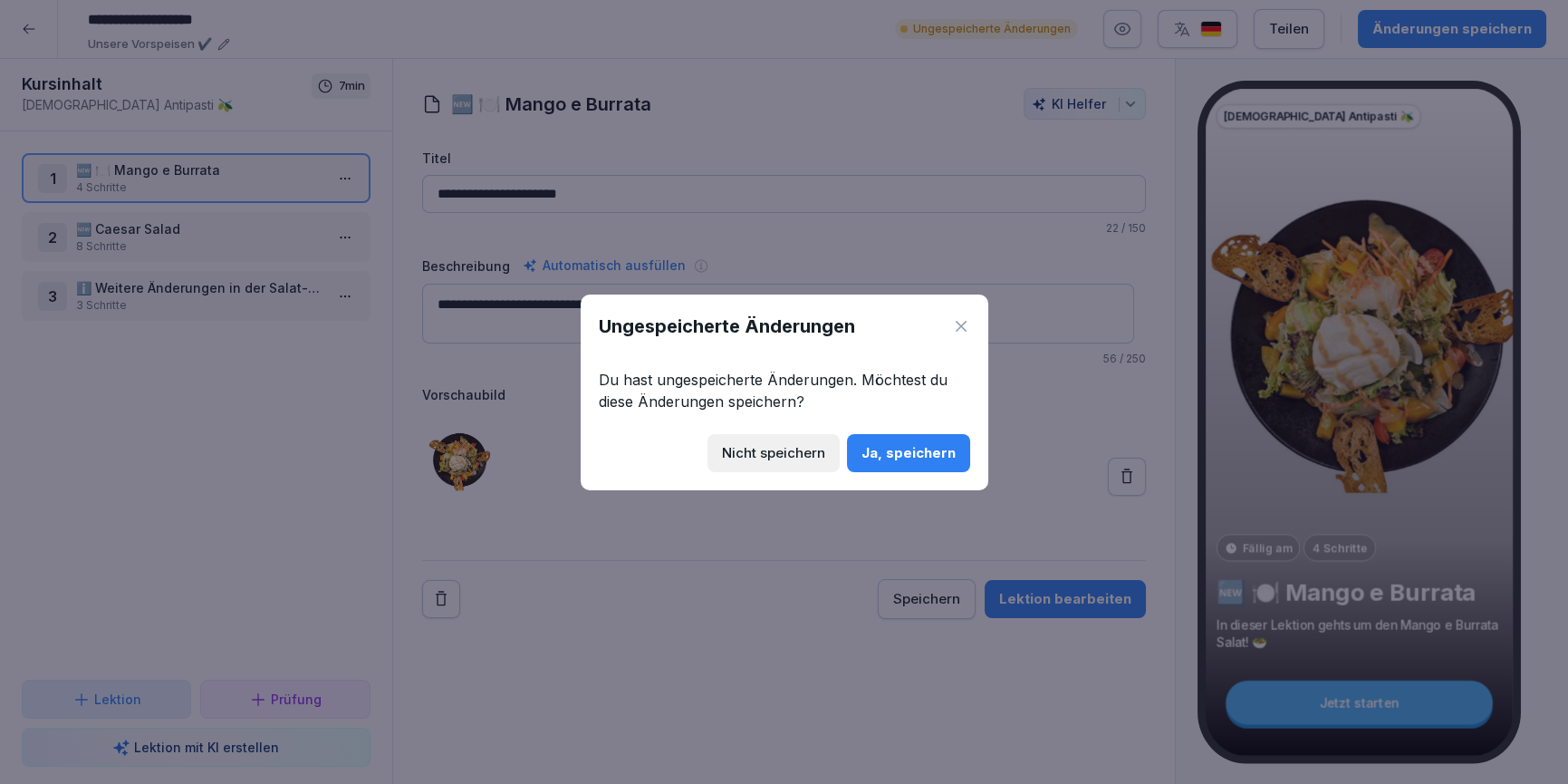
click at [894, 462] on div "Ja, speichern" at bounding box center [909, 453] width 95 height 20
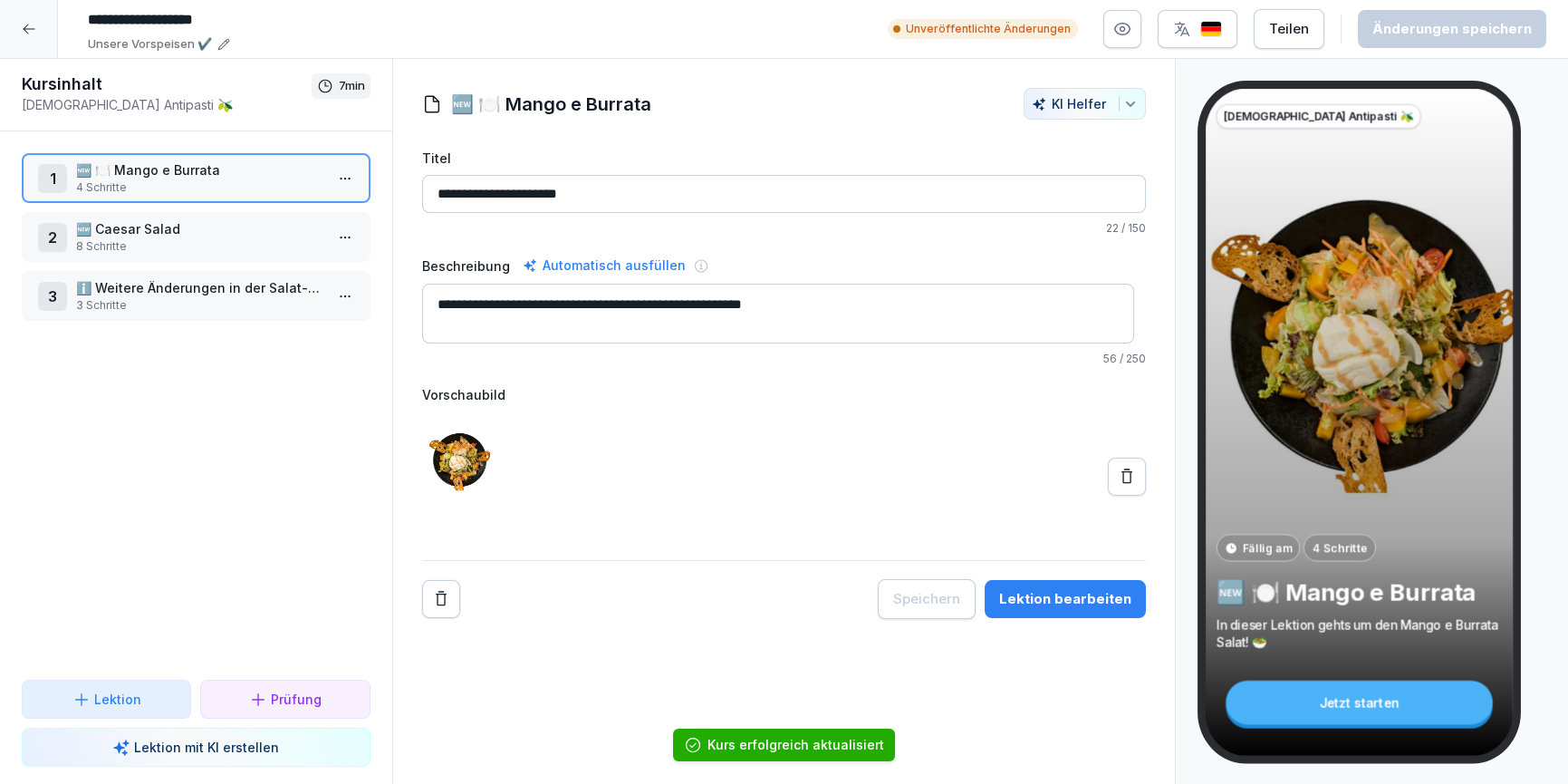
click at [11, 22] on div at bounding box center [29, 29] width 58 height 58
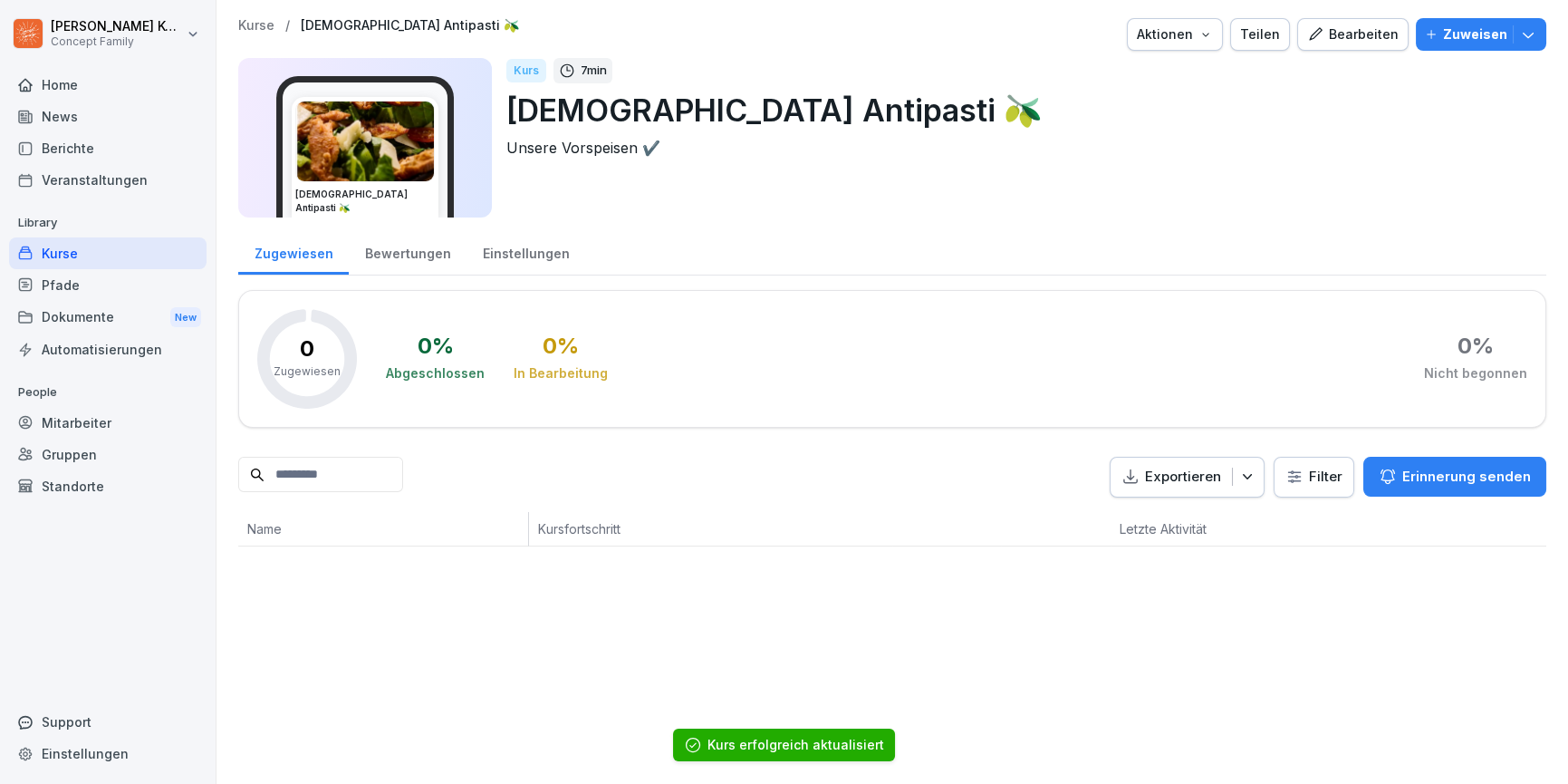
click at [490, 246] on div "Einstellungen" at bounding box center [525, 251] width 119 height 46
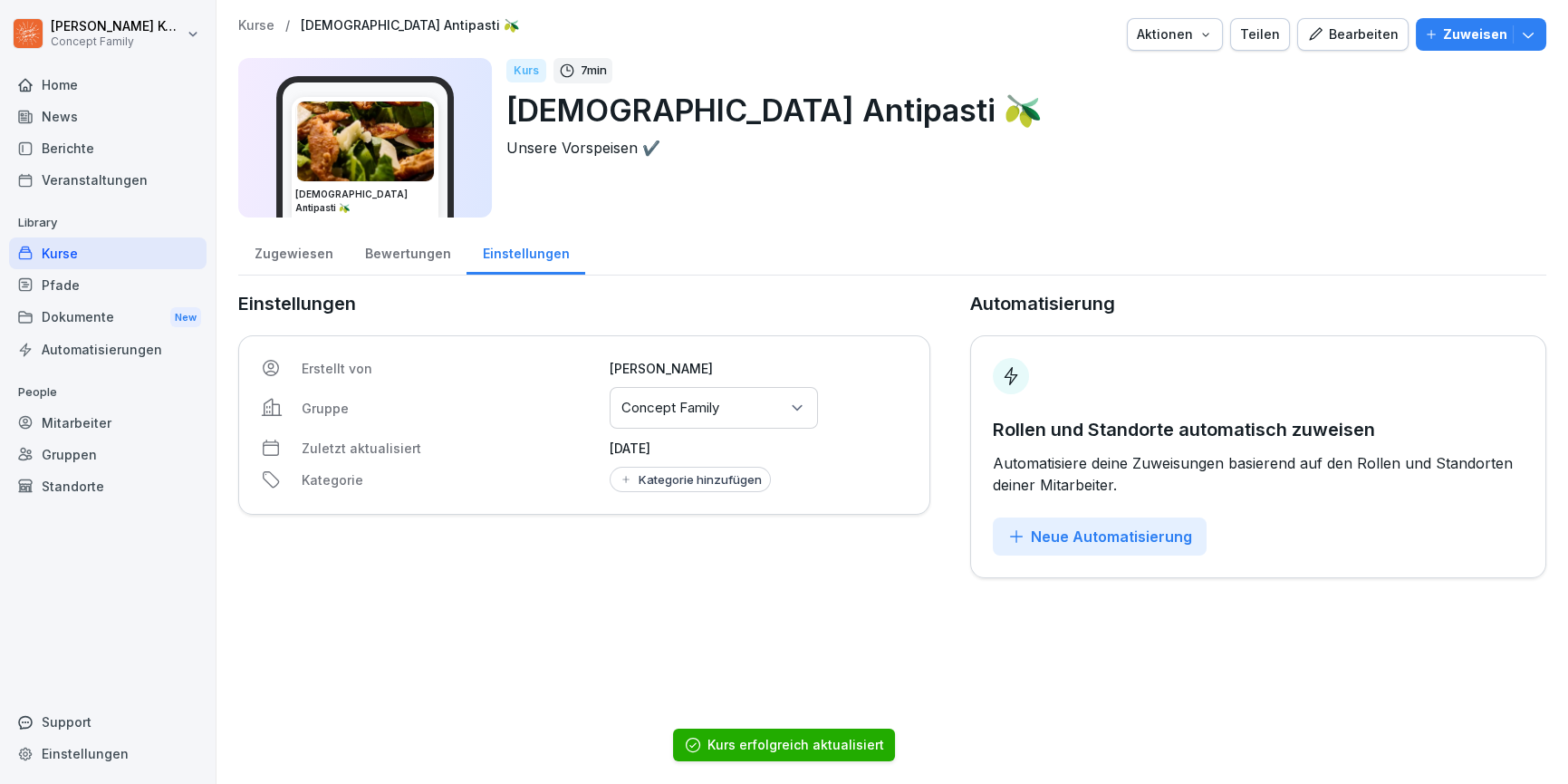
click at [673, 401] on p "Concept Family" at bounding box center [670, 407] width 98 height 18
click at [758, 332] on div "Einstellungen Erstellt von Jana Komarov Gruppe Gruppen oder Standorte auswählen…" at bounding box center [584, 434] width 692 height 288
click at [702, 473] on div "Kategorie hinzufügen" at bounding box center [690, 479] width 143 height 14
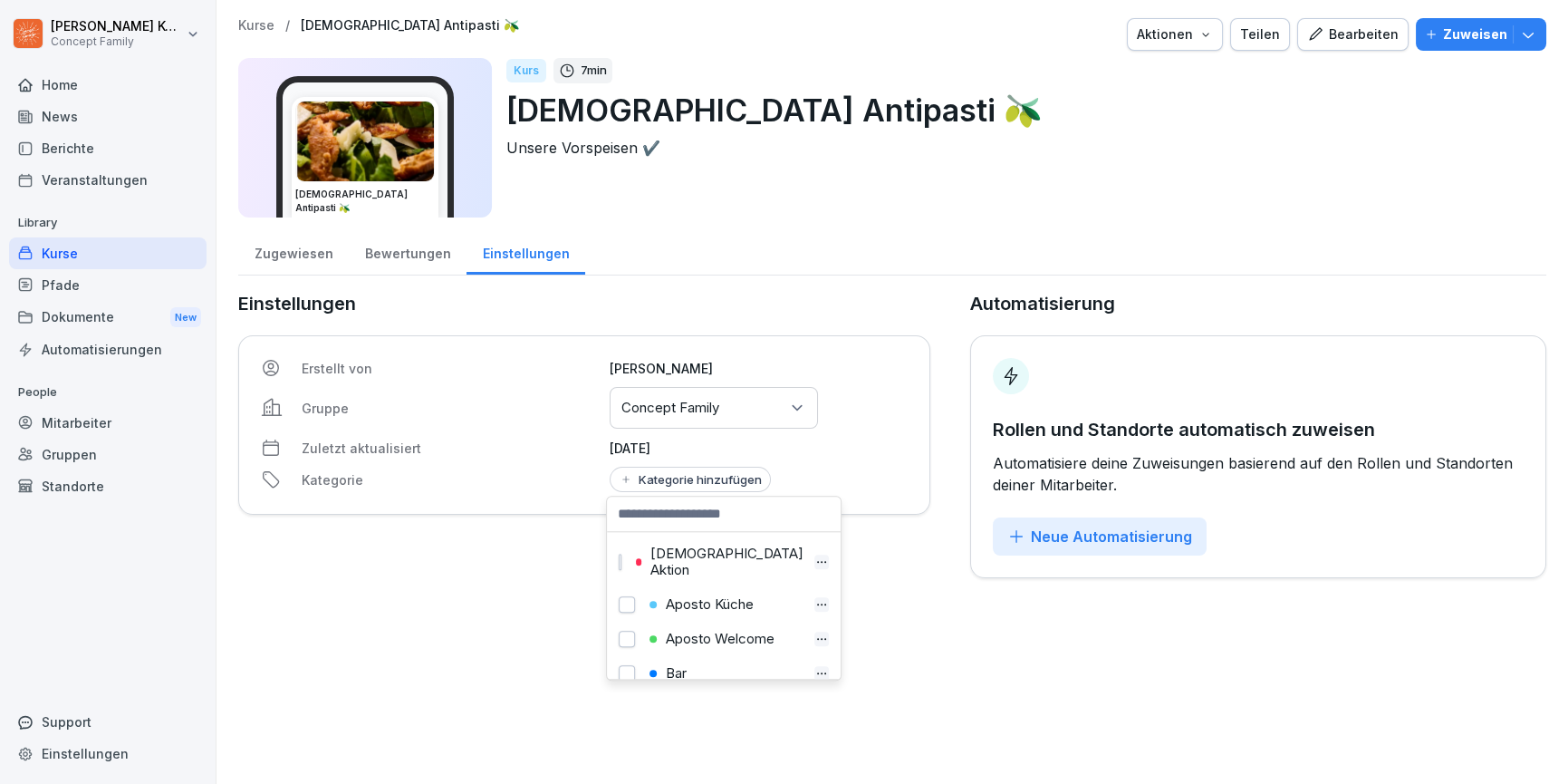
click at [626, 596] on button "button" at bounding box center [627, 603] width 16 height 16
click at [724, 287] on div "Zugewiesen Bewertungen Einstellungen Einstellungen Erstellt von Jana Komarov Gr…" at bounding box center [892, 403] width 1308 height 350
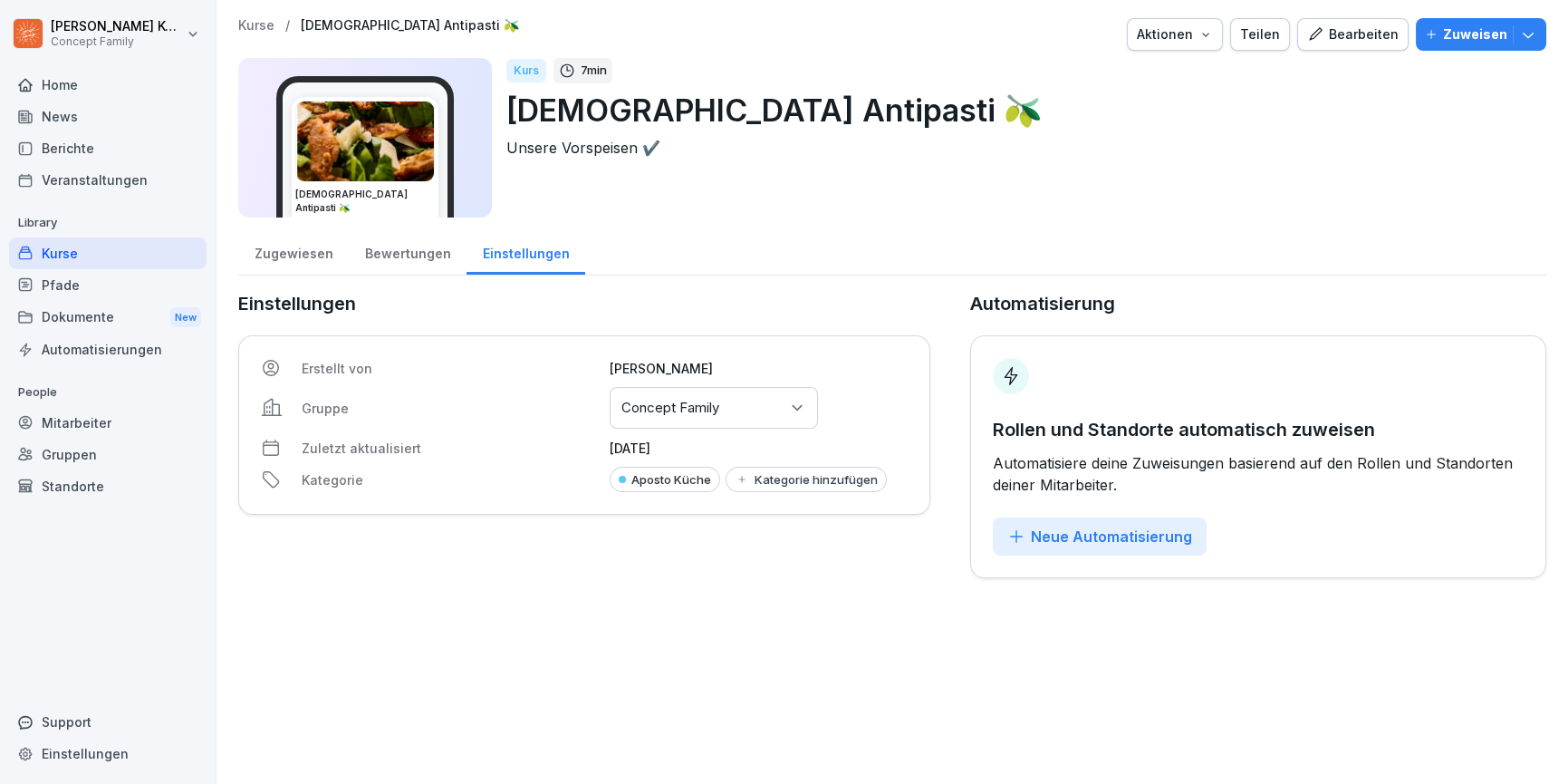
click at [312, 261] on div "Zugewiesen" at bounding box center [294, 251] width 110 height 46
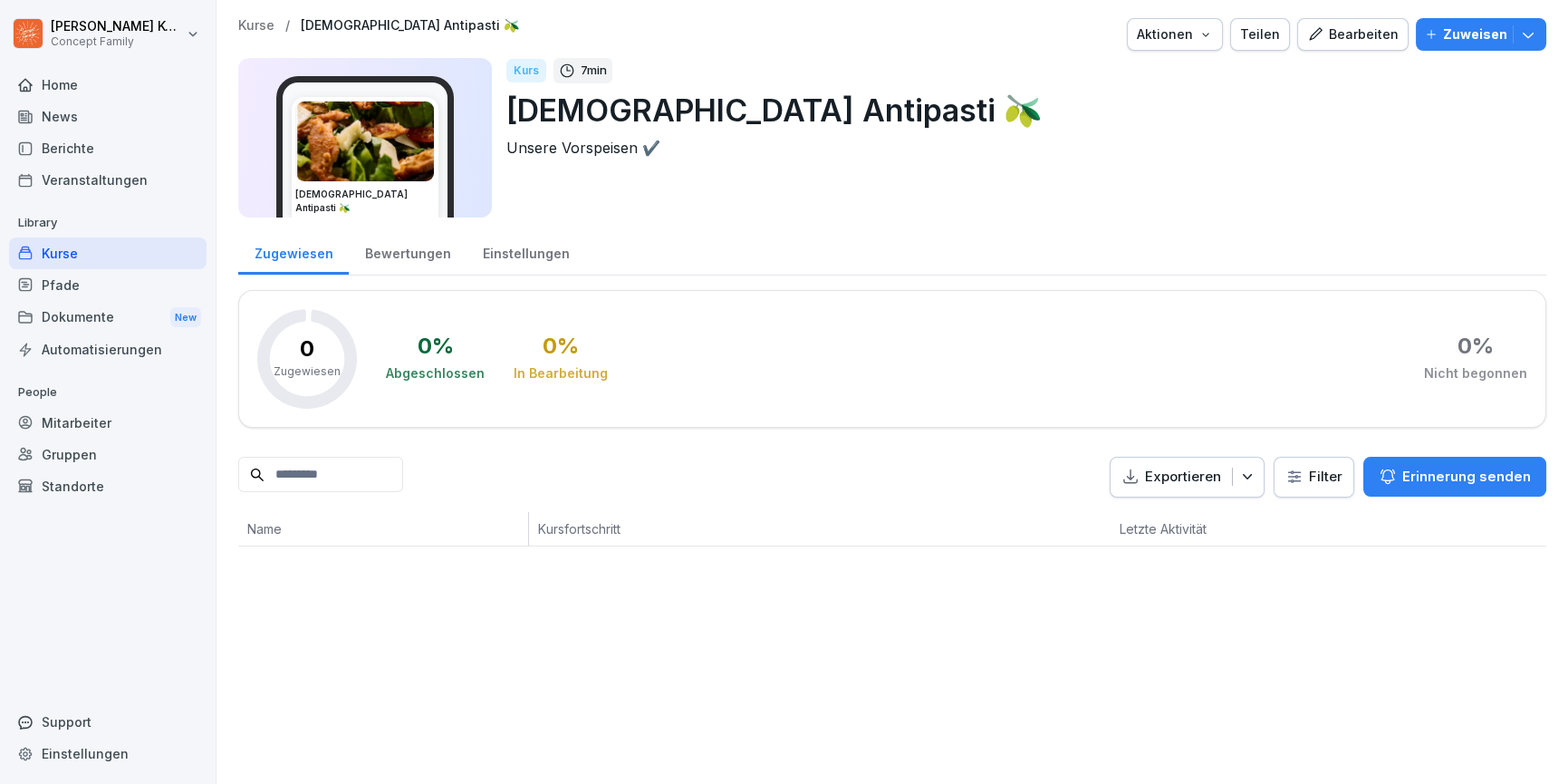
click at [91, 261] on div "Kurse" at bounding box center [107, 253] width 198 height 32
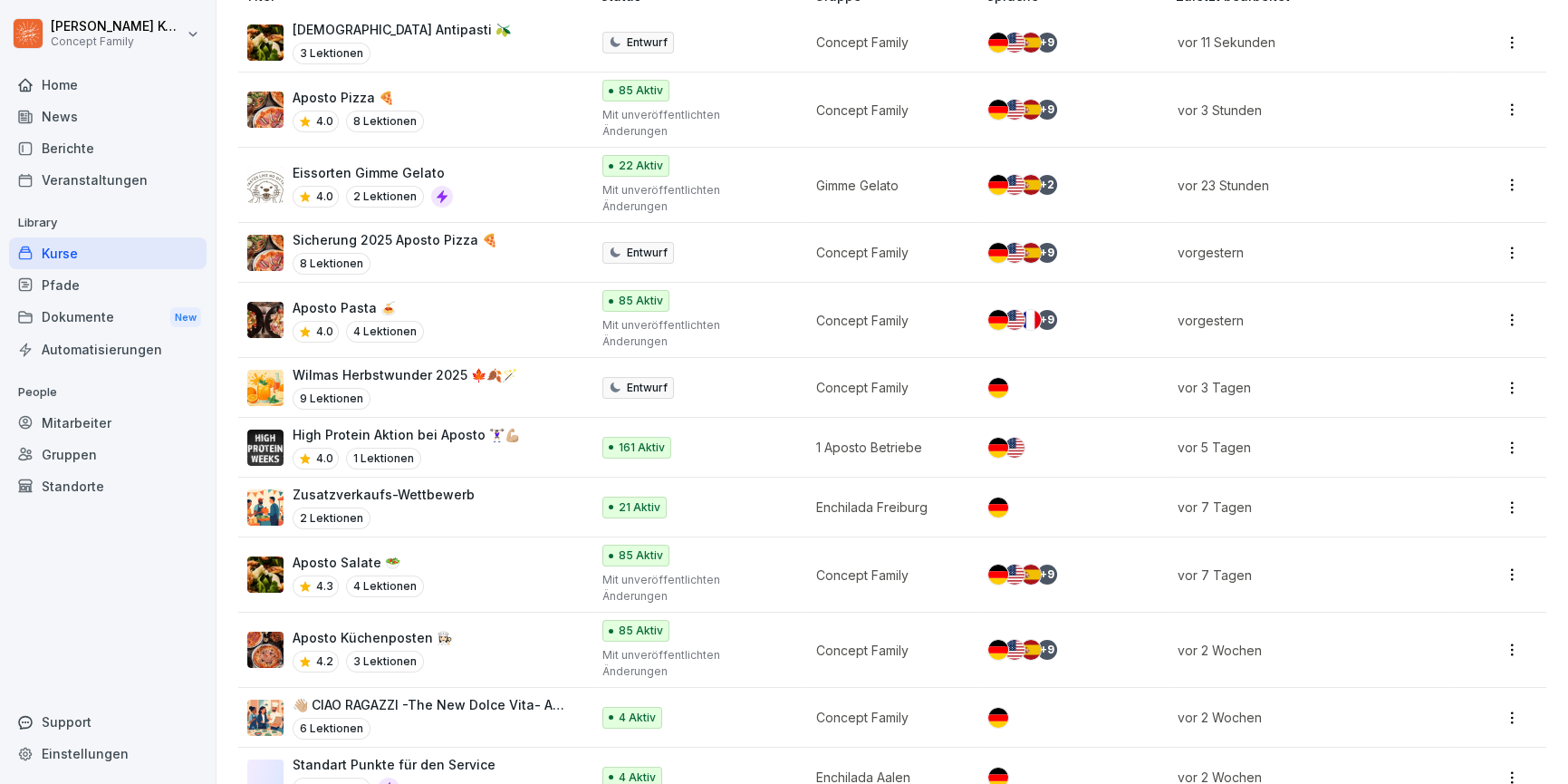
scroll to position [277, 0]
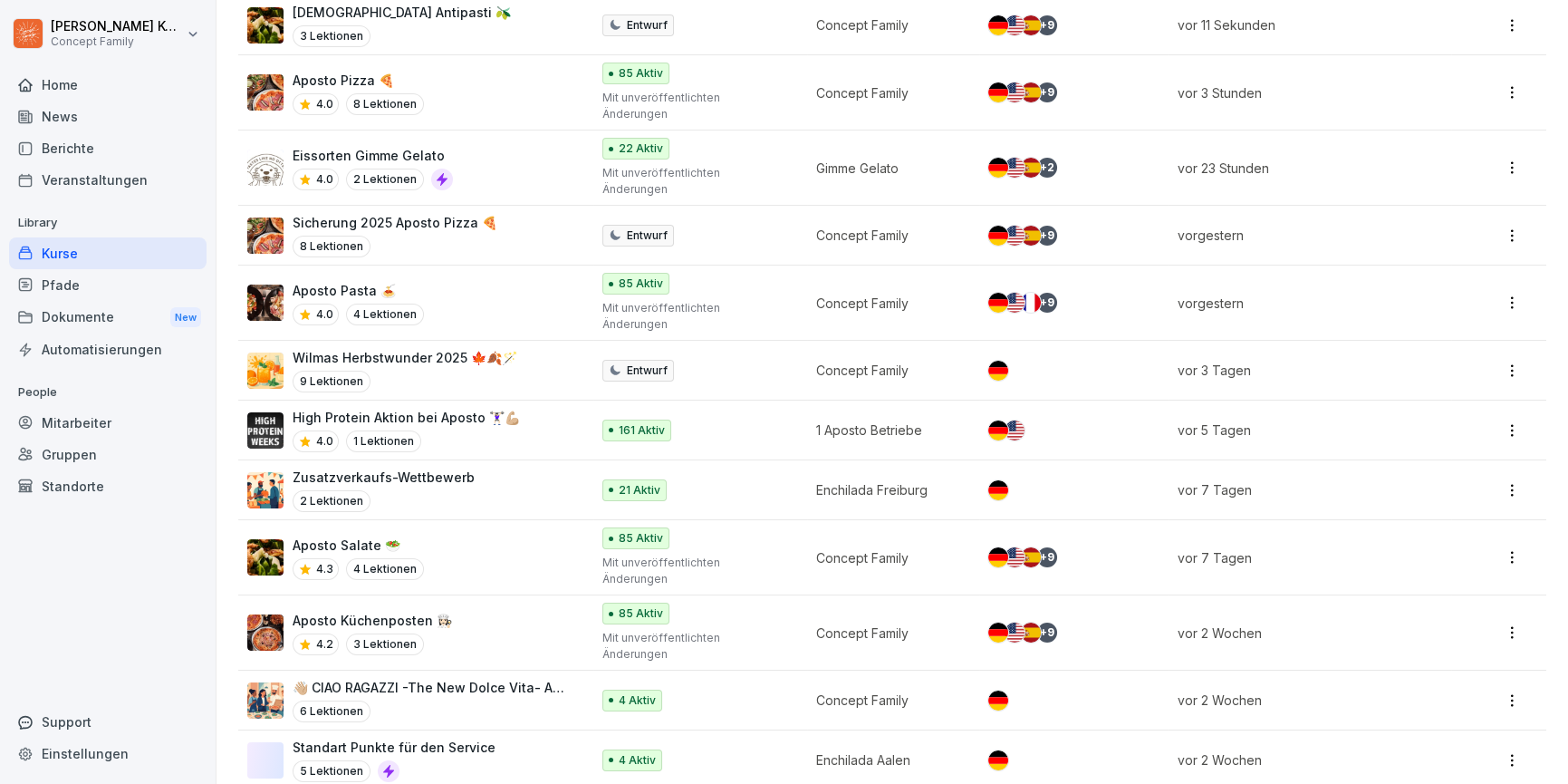
click at [480, 610] on div "Aposto Küchenposten 👩🏻‍🍳 4.2 3 Lektionen" at bounding box center [409, 632] width 324 height 44
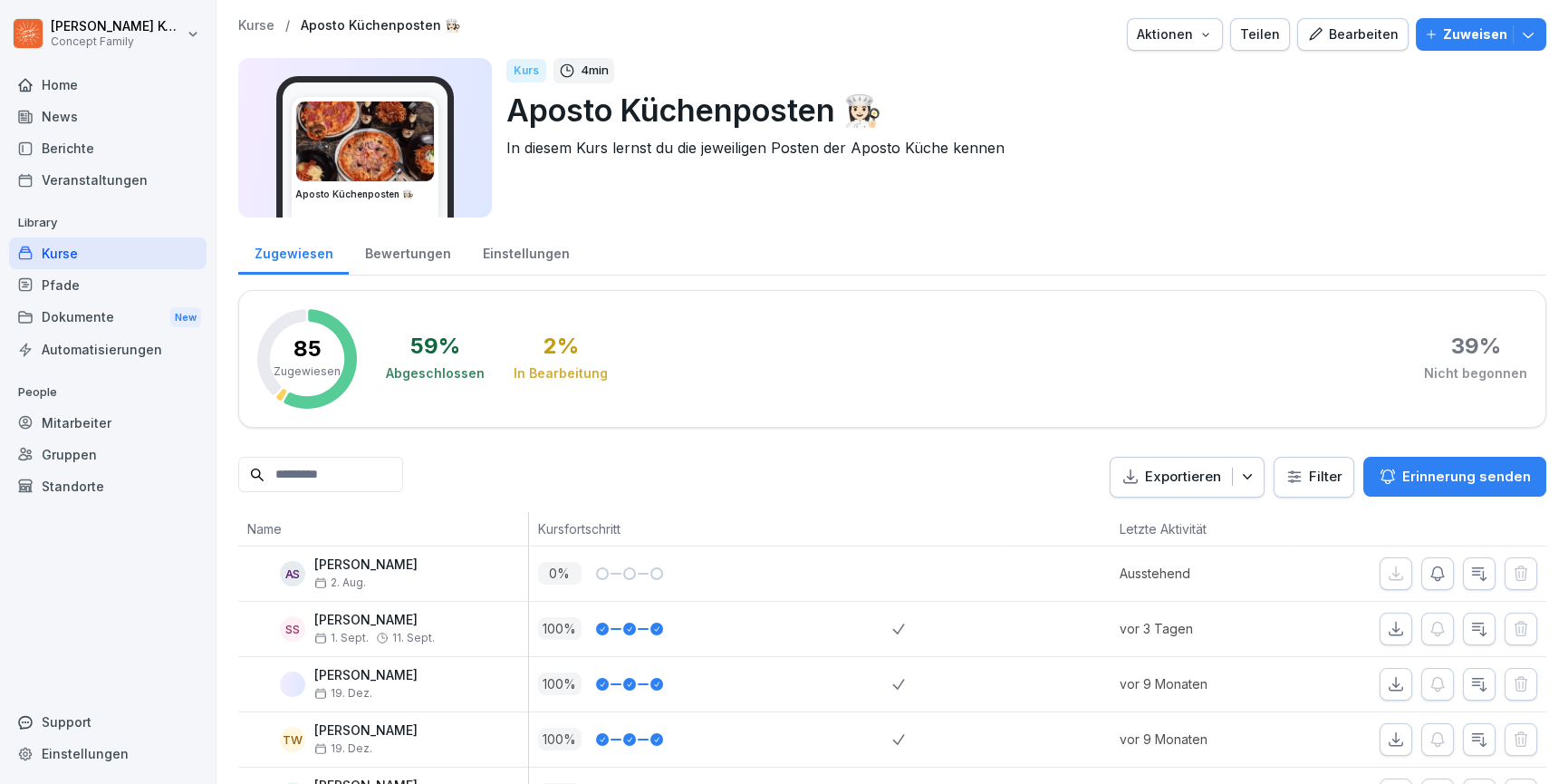
click at [1363, 26] on div "Bearbeiten" at bounding box center [1353, 34] width 92 height 20
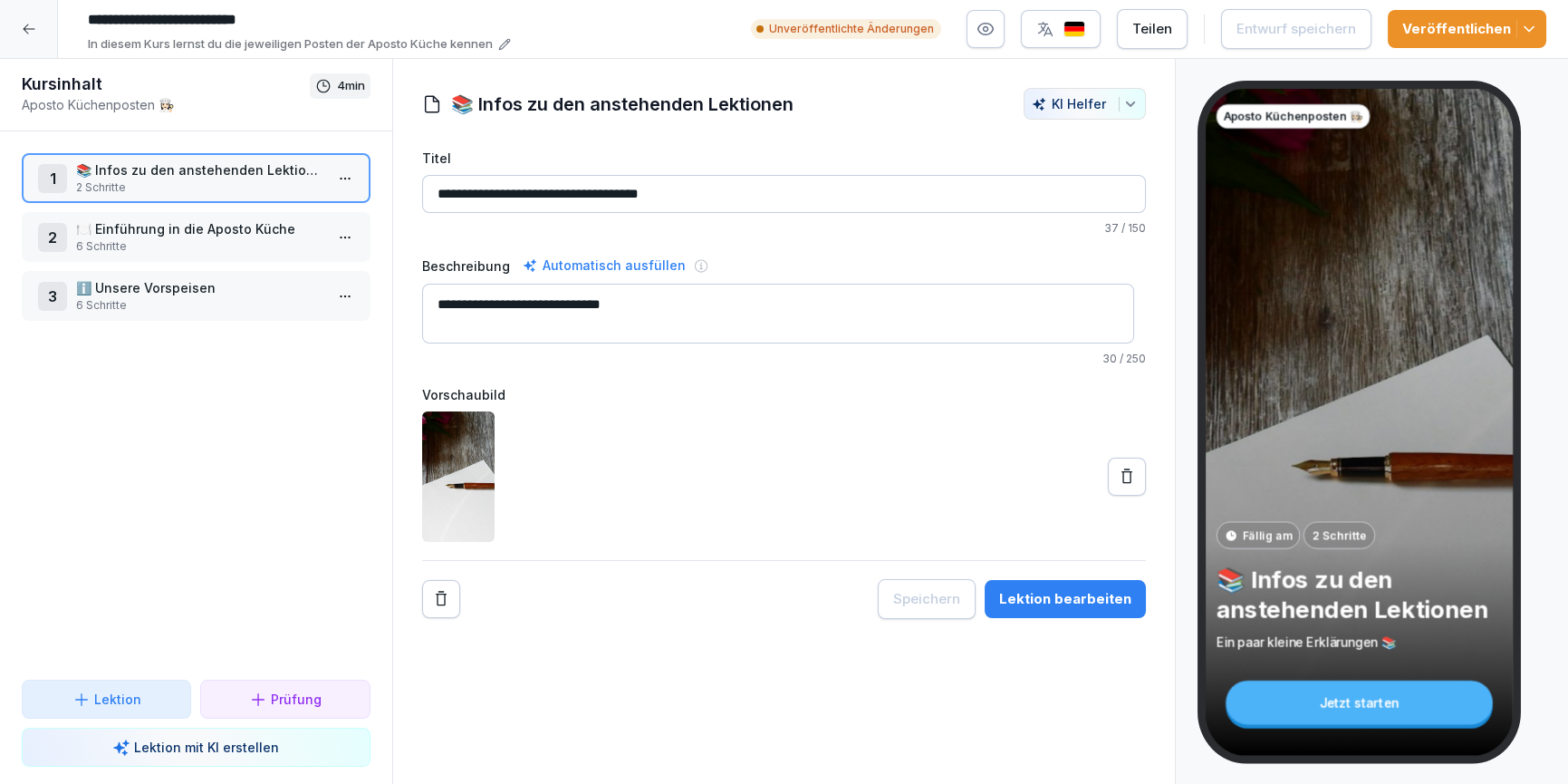
click at [161, 297] on p "6 Schritte" at bounding box center [200, 305] width 247 height 16
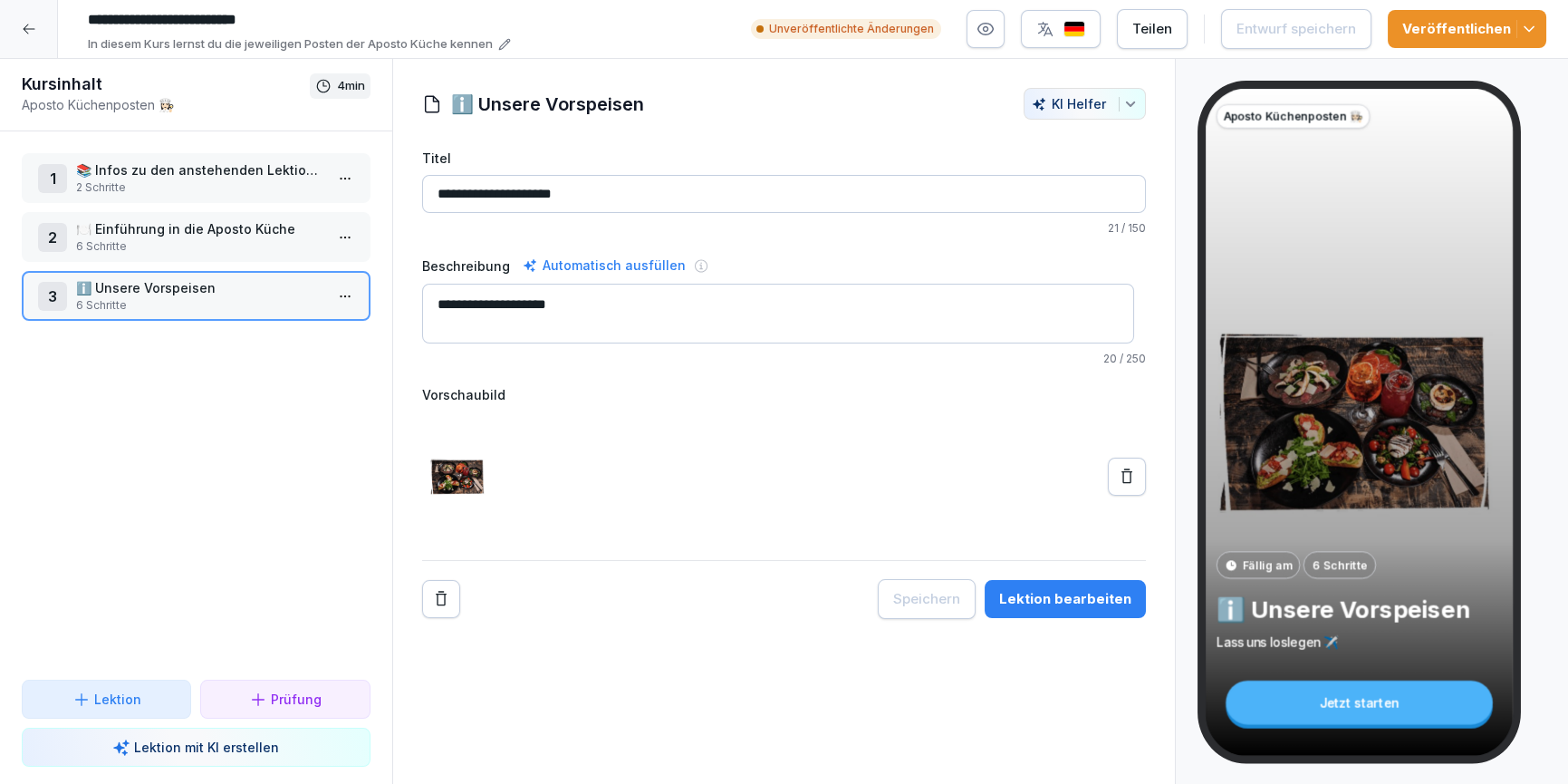
click at [1031, 599] on div "Lektion bearbeiten" at bounding box center [1065, 599] width 132 height 20
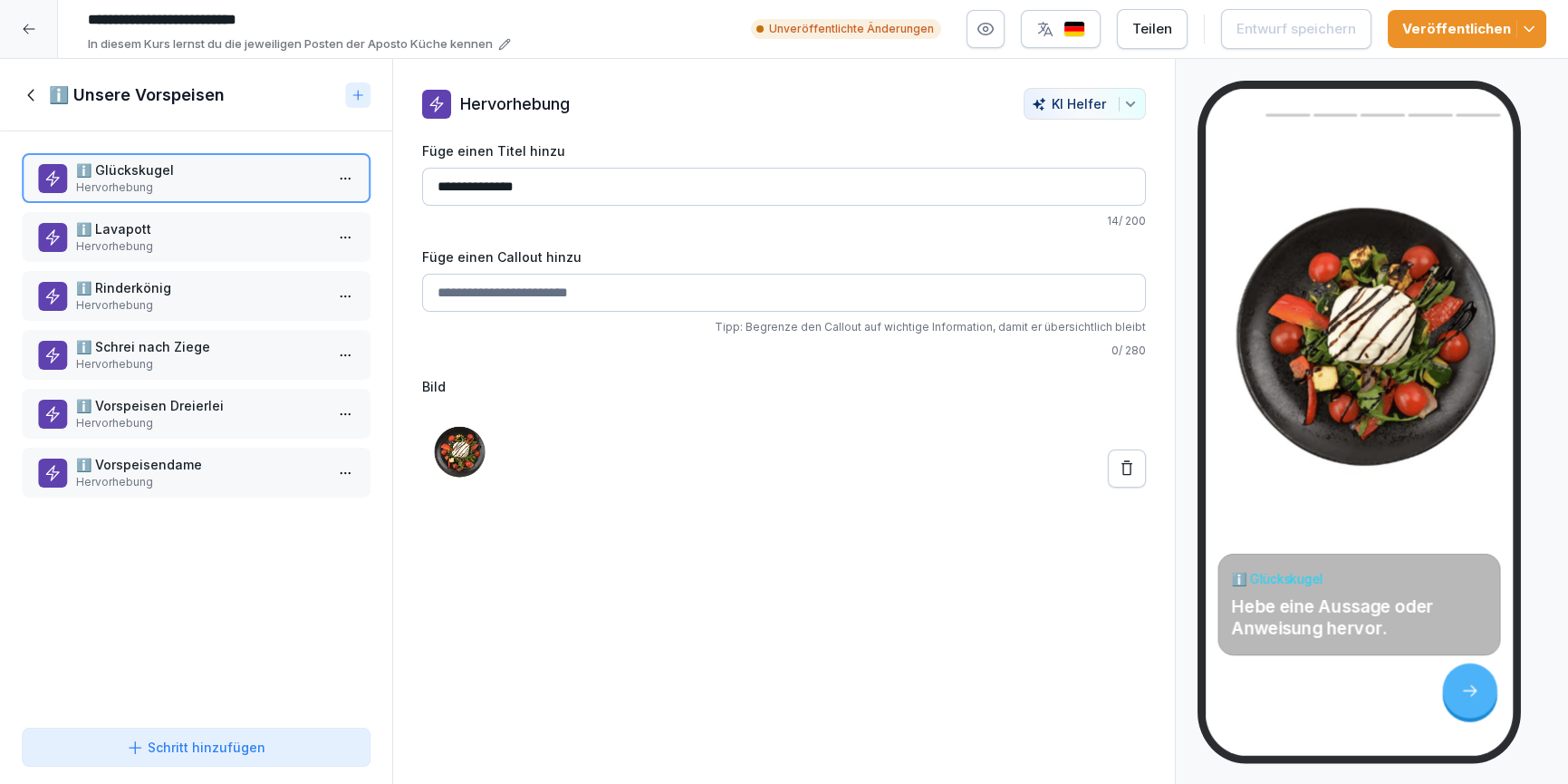
click at [91, 224] on p "ℹ️ Lavapott" at bounding box center [200, 229] width 247 height 19
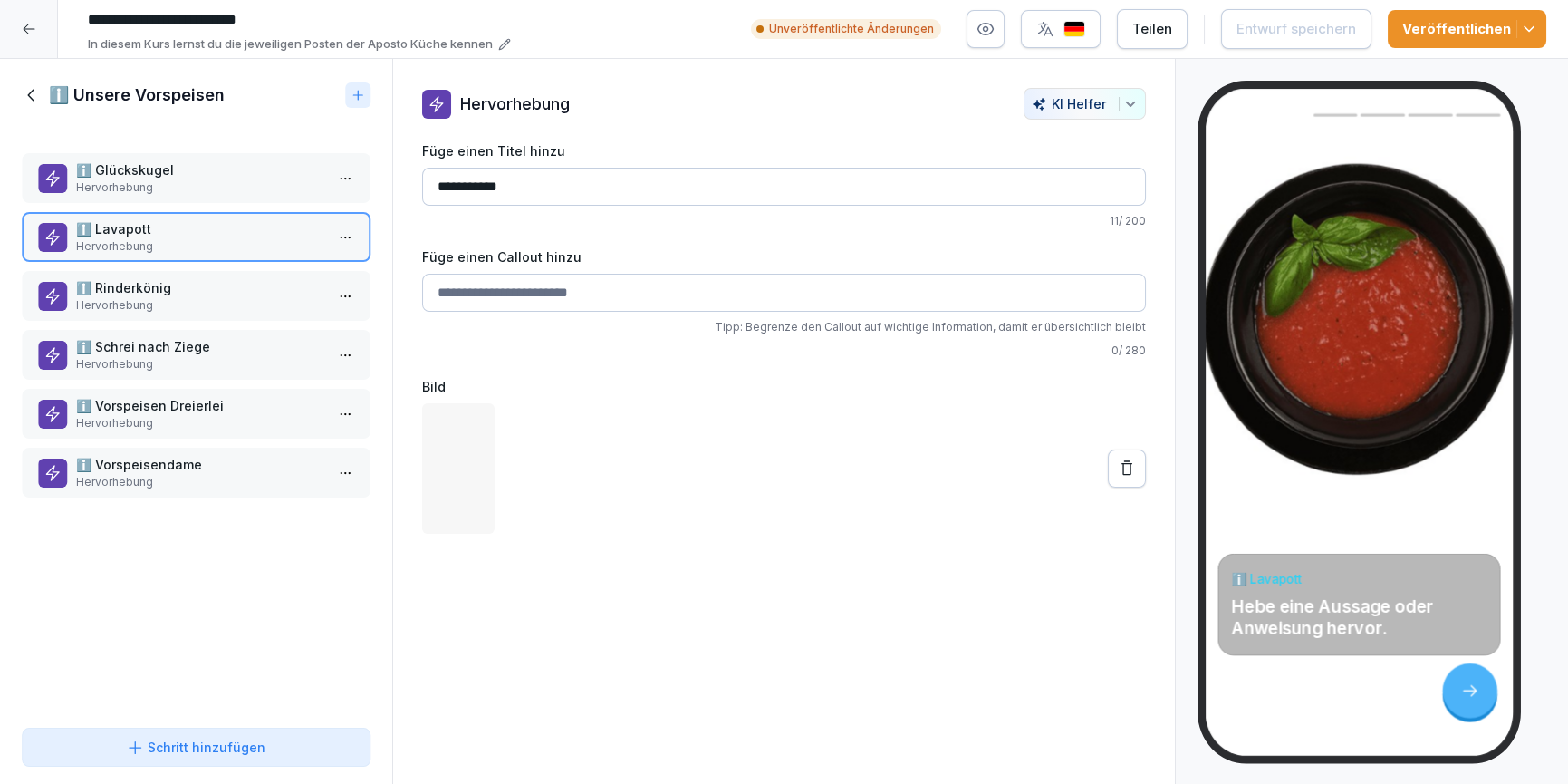
click at [114, 283] on p "ℹ️ Rinderkönig" at bounding box center [200, 288] width 247 height 19
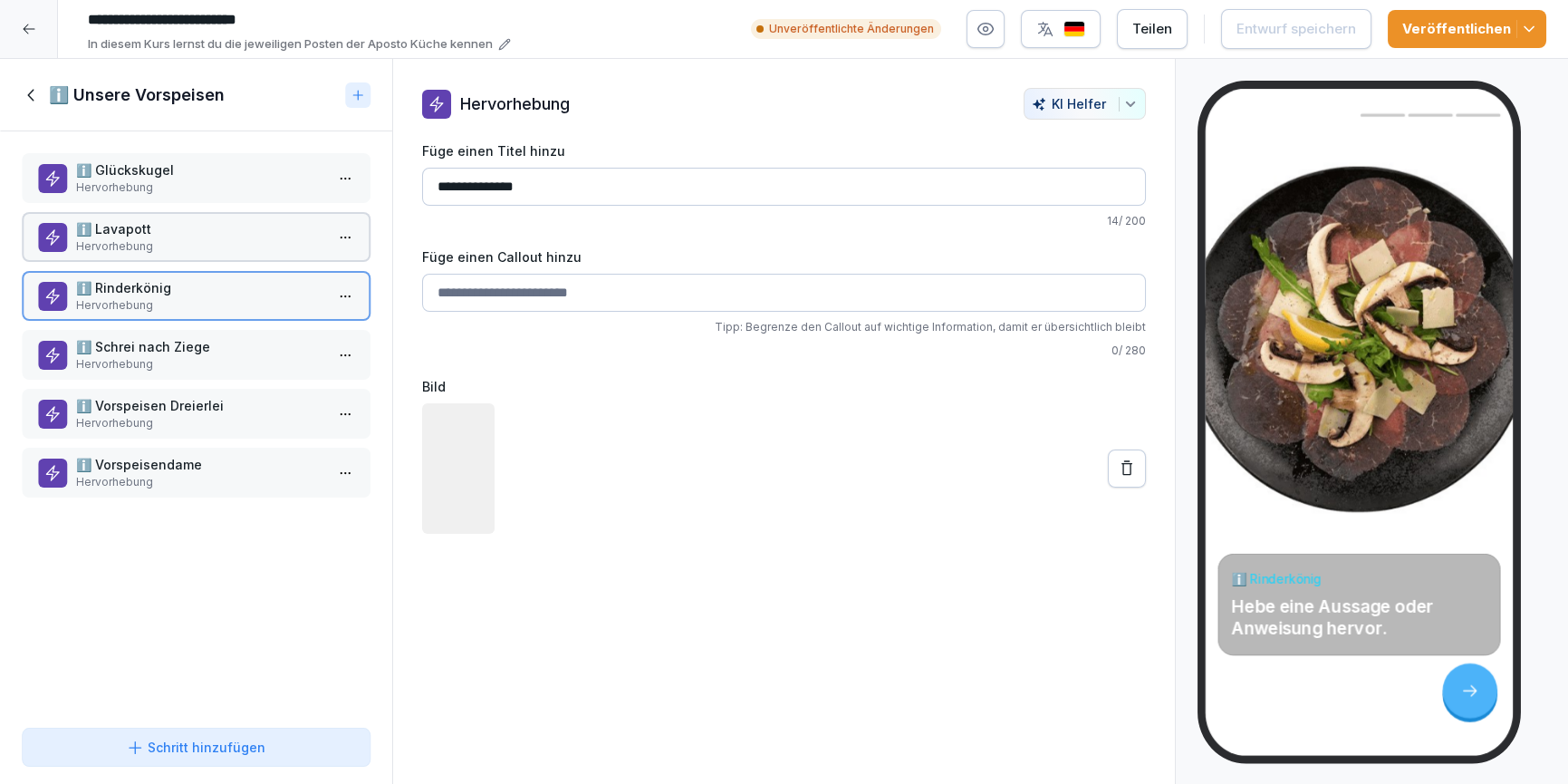
click at [120, 338] on p "ℹ️ Schrei nach Ziege" at bounding box center [200, 347] width 247 height 19
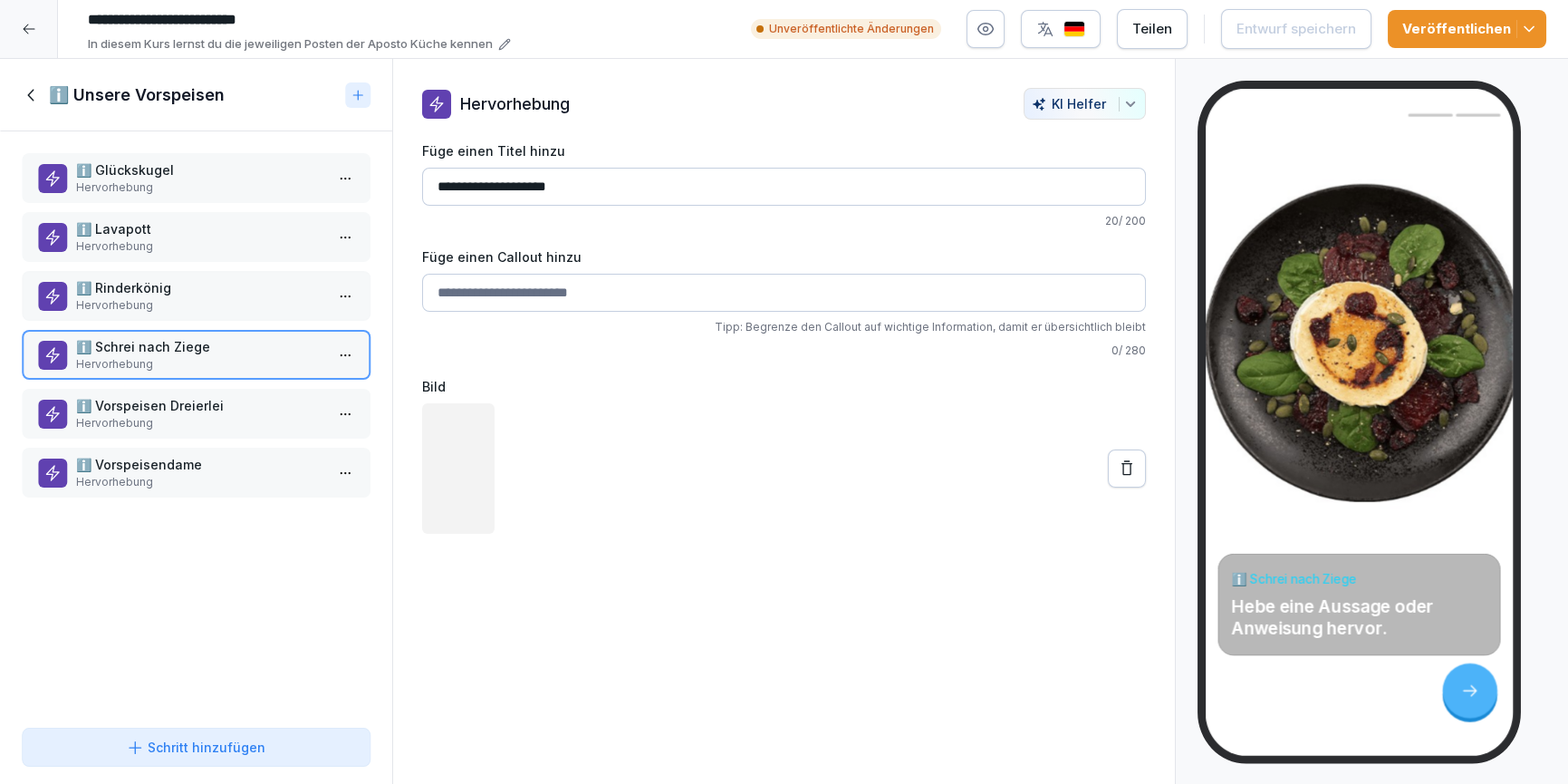
click at [121, 390] on div "ℹ️ Vorspeisen Dreierlei Hervorhebung" at bounding box center [196, 414] width 349 height 50
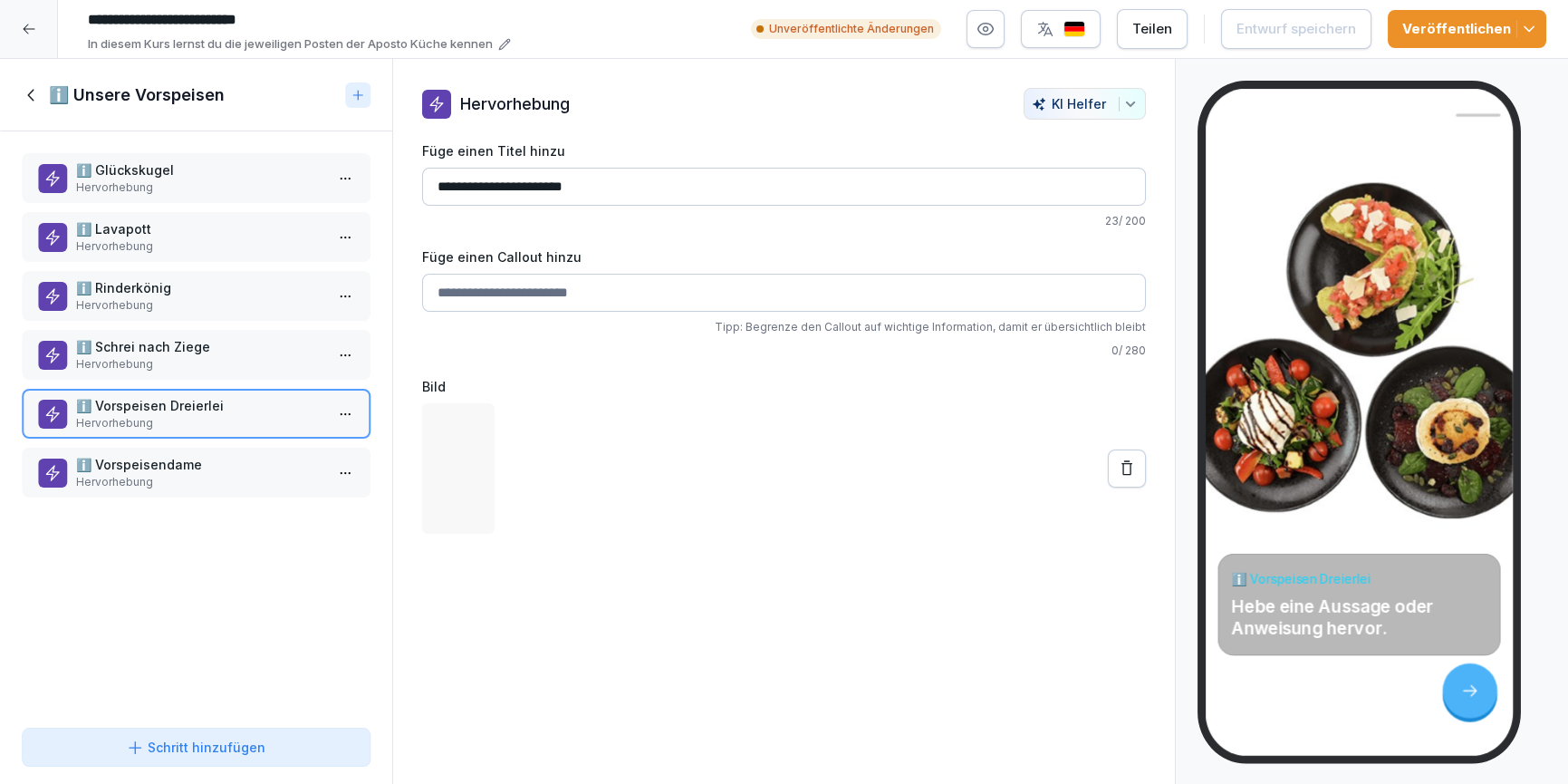
click at [128, 455] on p "ℹ️ Vorspeisendame" at bounding box center [200, 464] width 247 height 19
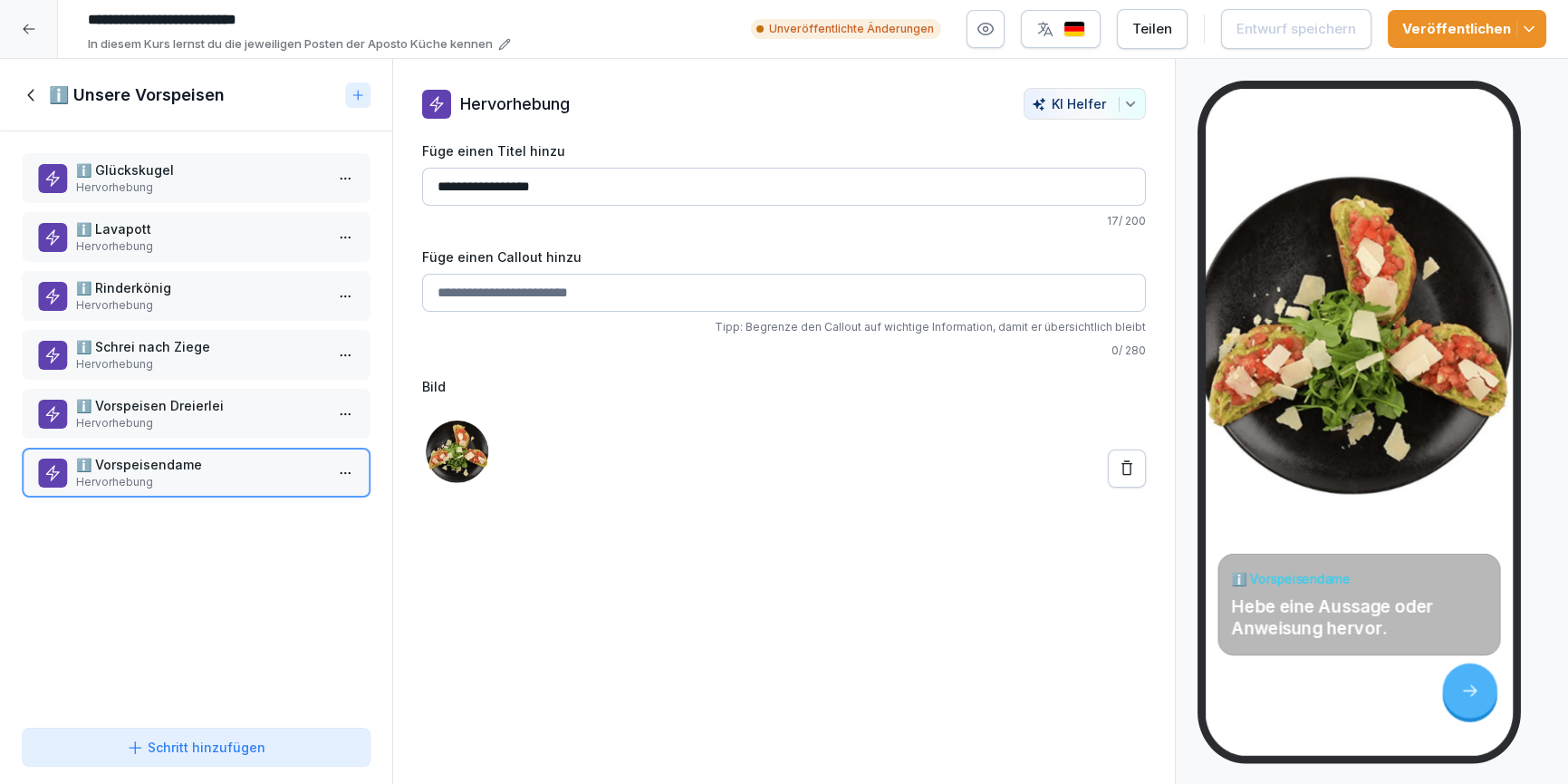
click at [137, 411] on p "ℹ️ Vorspeisen Dreierlei" at bounding box center [200, 406] width 247 height 19
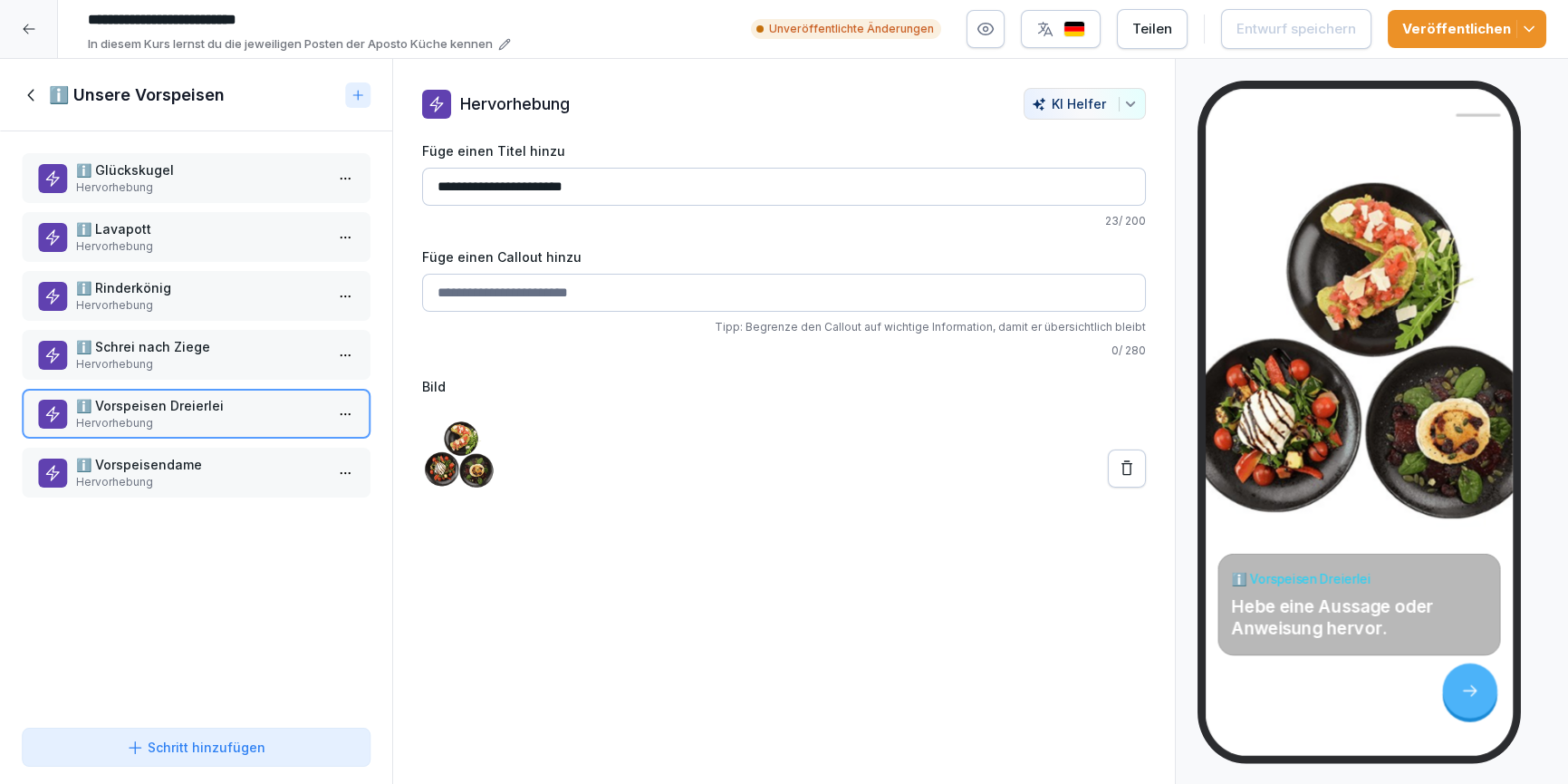
click at [41, 98] on icon at bounding box center [32, 95] width 20 height 20
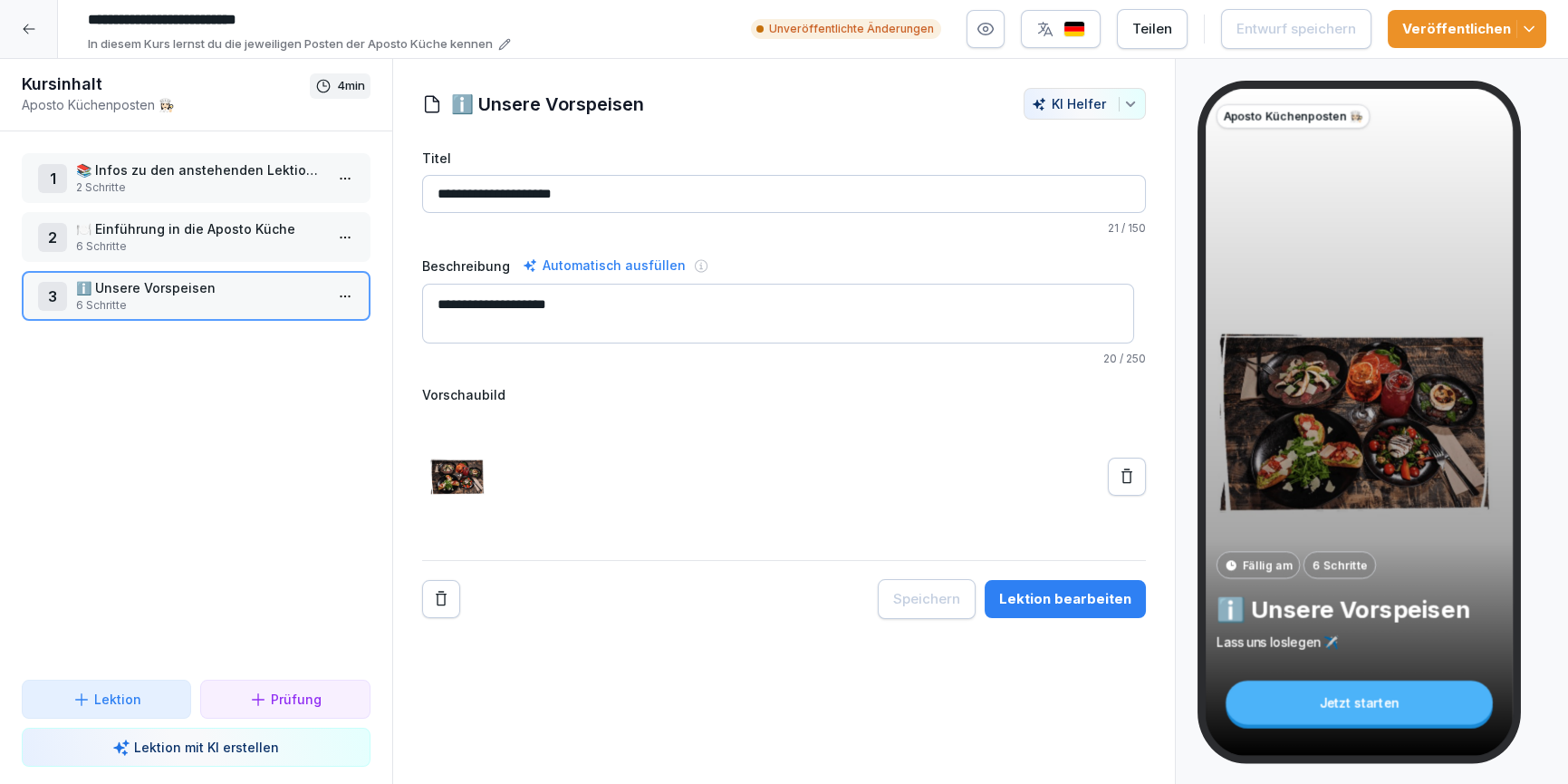
click at [22, 31] on icon at bounding box center [29, 29] width 14 height 14
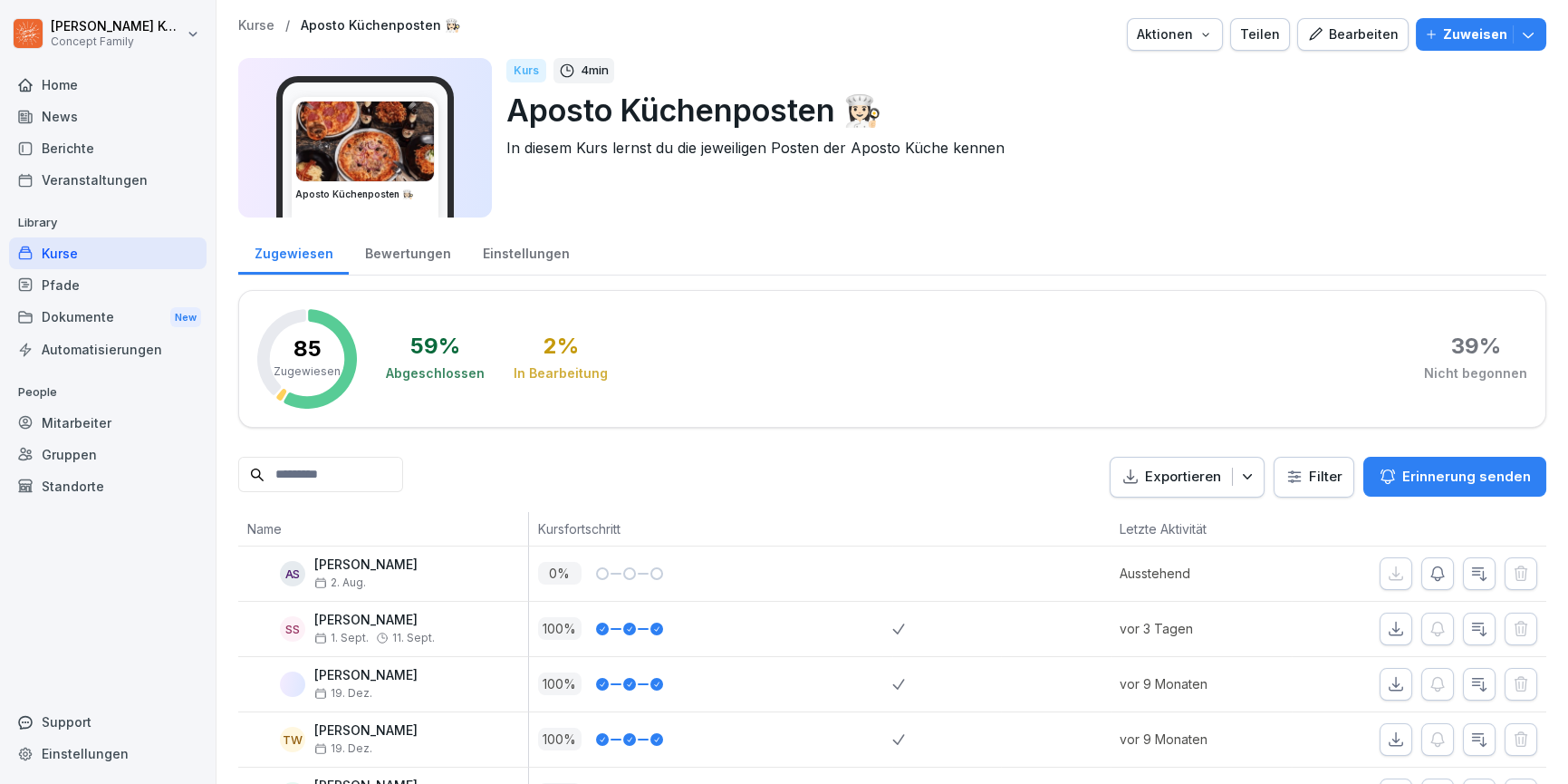
click at [56, 247] on div "Kurse" at bounding box center [107, 253] width 198 height 32
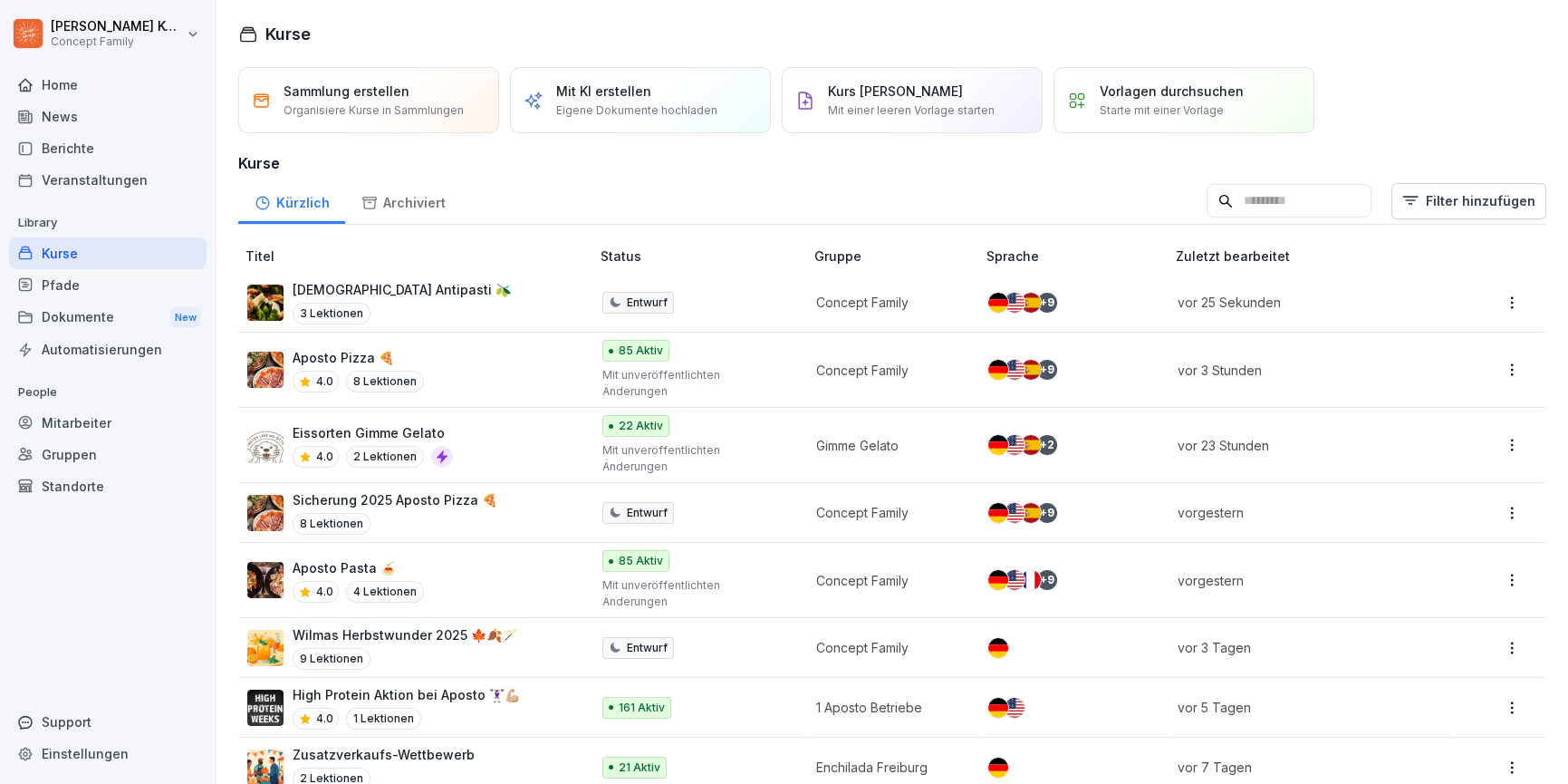
click at [386, 295] on p "[DEMOGRAPHIC_DATA] Antipasti 🫒" at bounding box center [402, 290] width 218 height 19
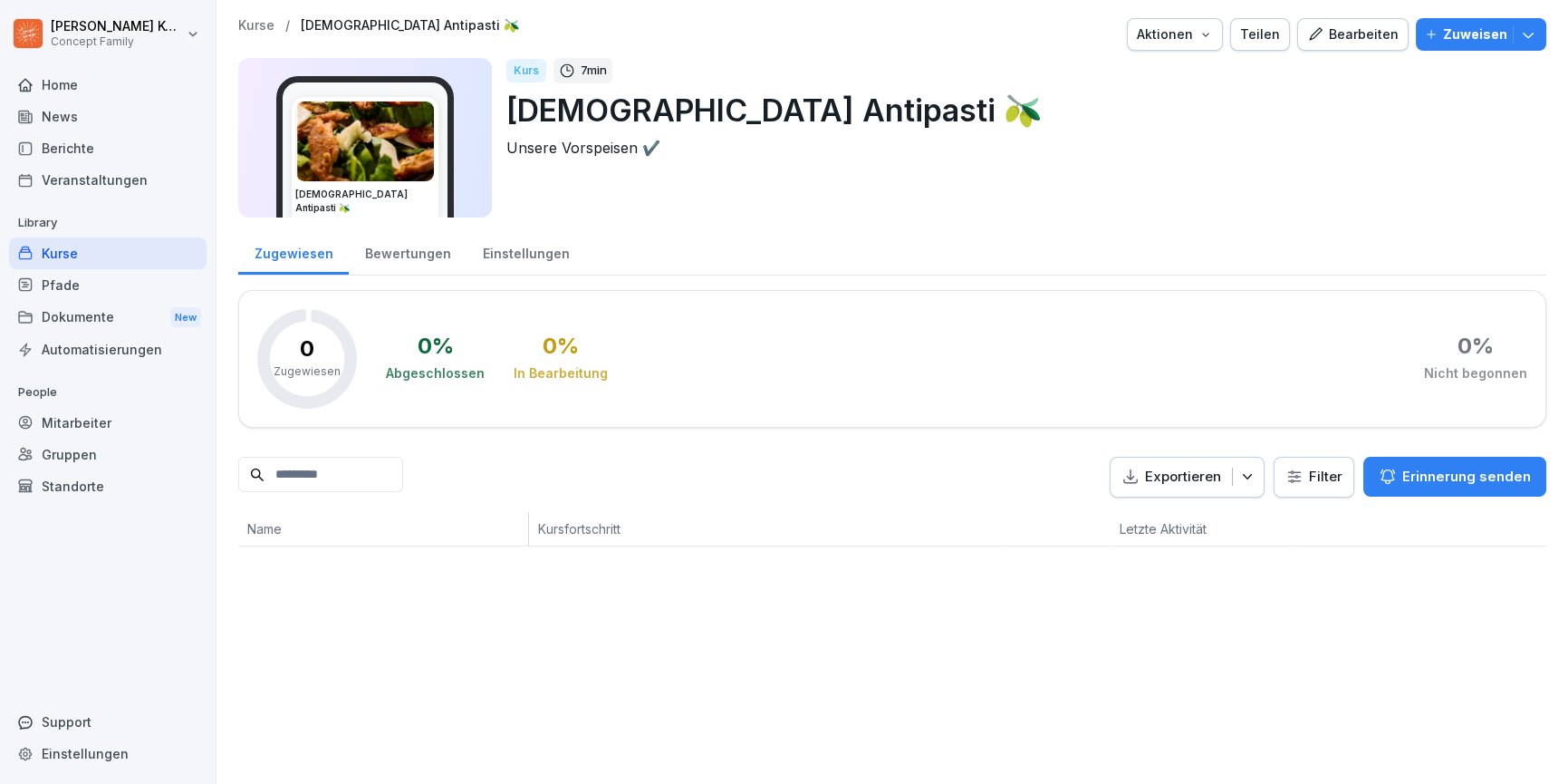
click at [1326, 42] on div "Bearbeiten" at bounding box center [1353, 34] width 92 height 20
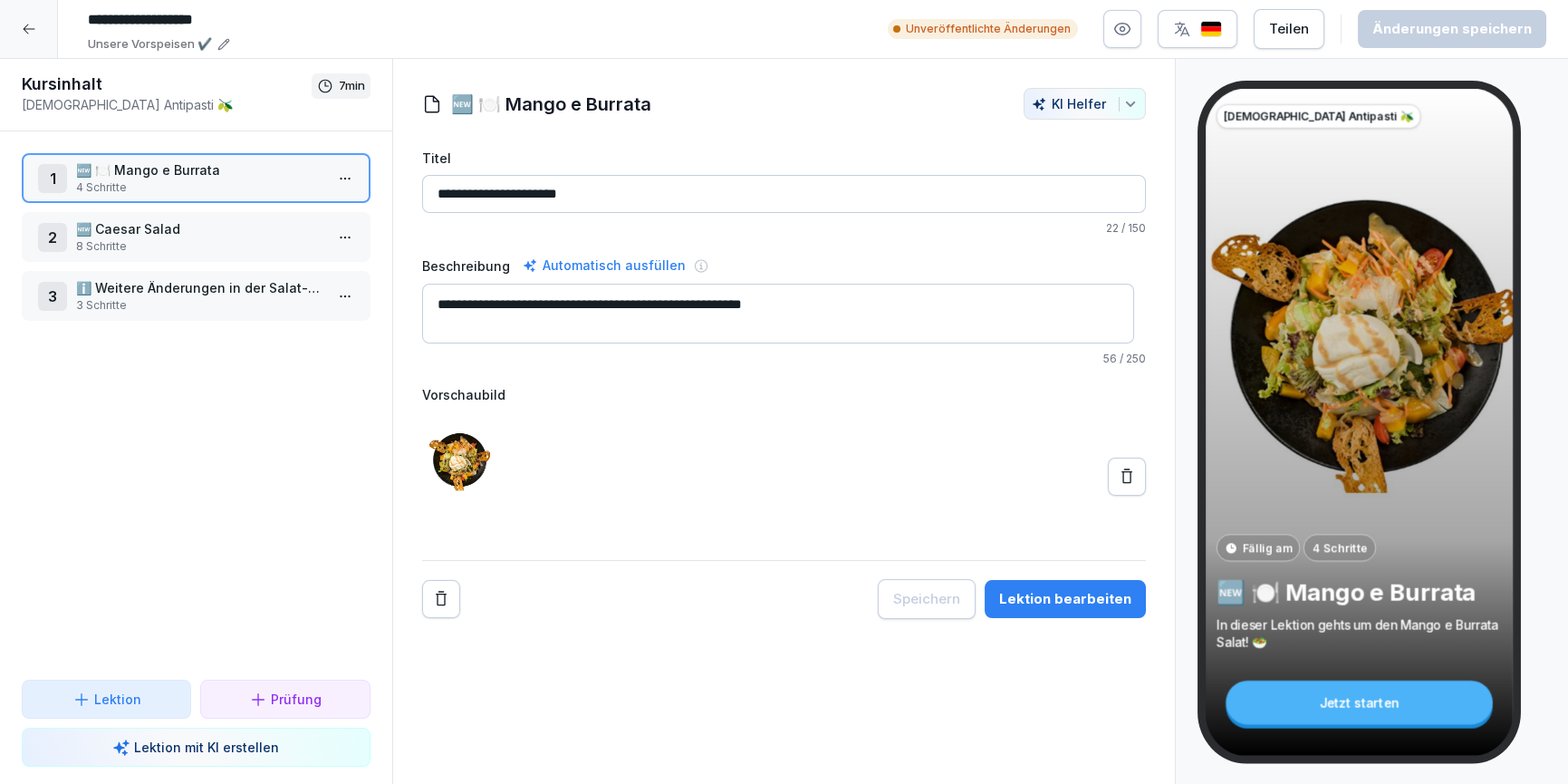
click at [204, 753] on p "Lektion mit KI erstellen" at bounding box center [207, 747] width 145 height 19
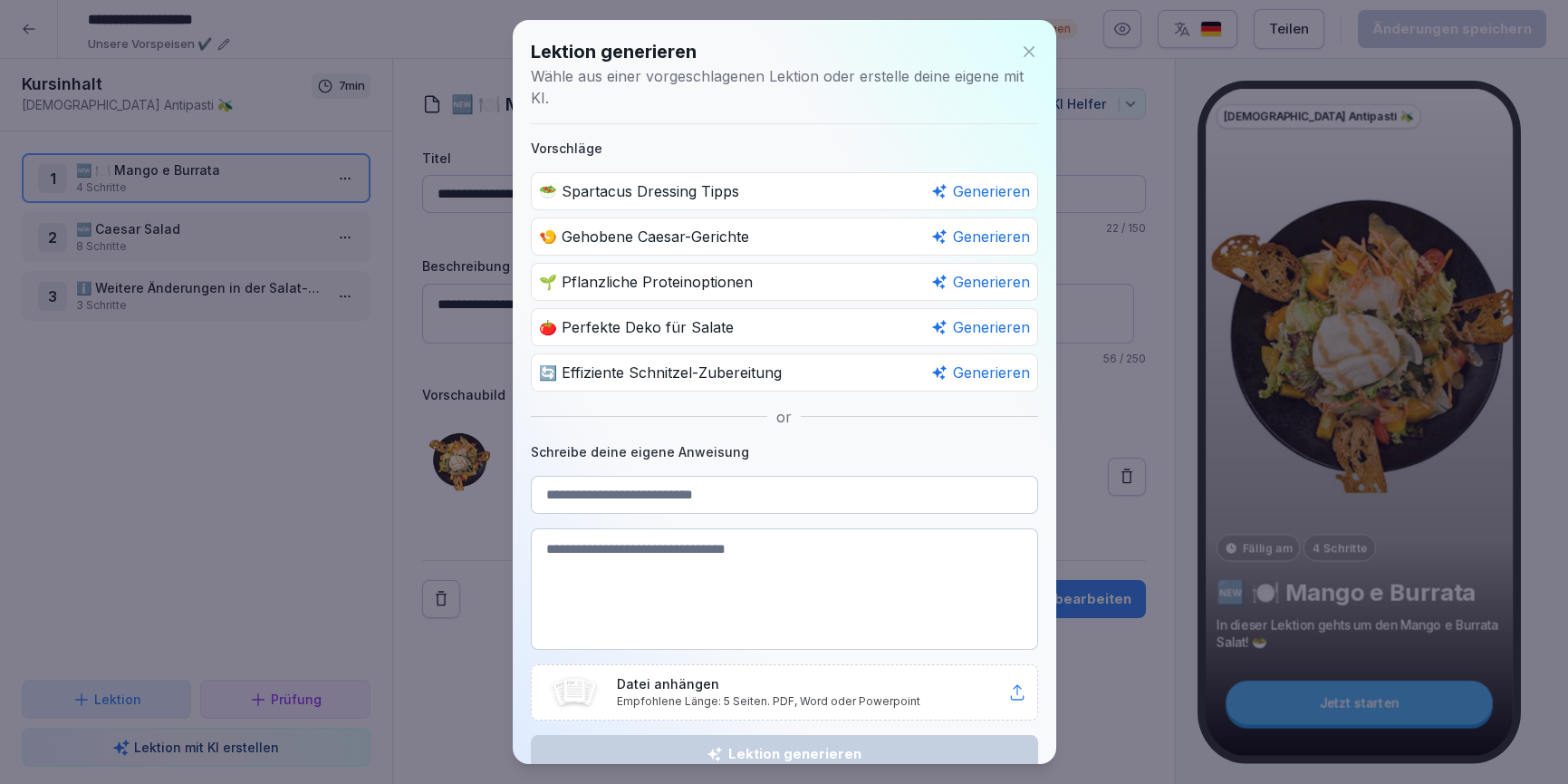
click at [1023, 51] on icon at bounding box center [1028, 51] width 11 height 11
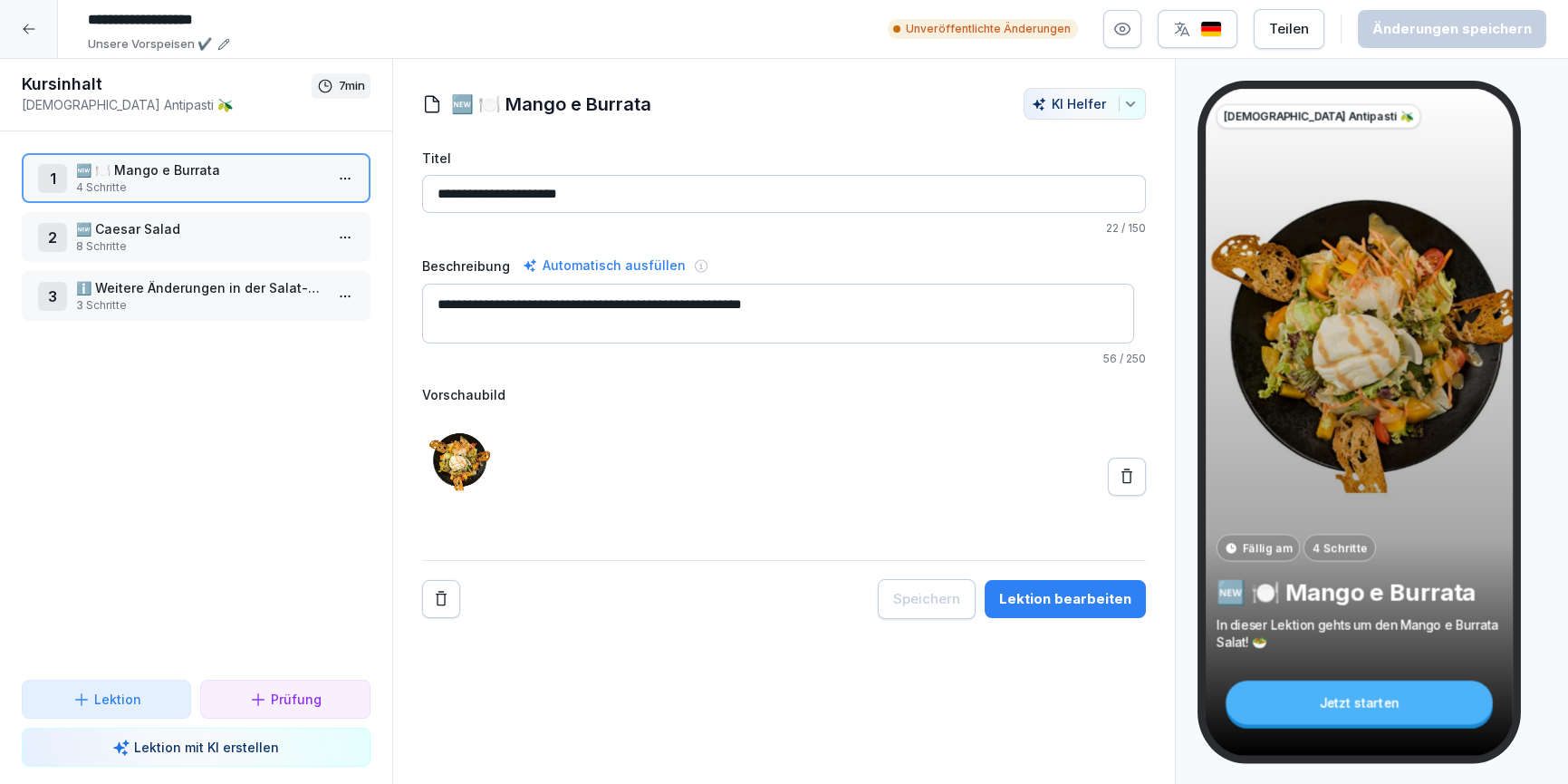
click at [175, 32] on input "**********" at bounding box center [351, 20] width 544 height 31
click at [22, 27] on icon at bounding box center [29, 29] width 14 height 14
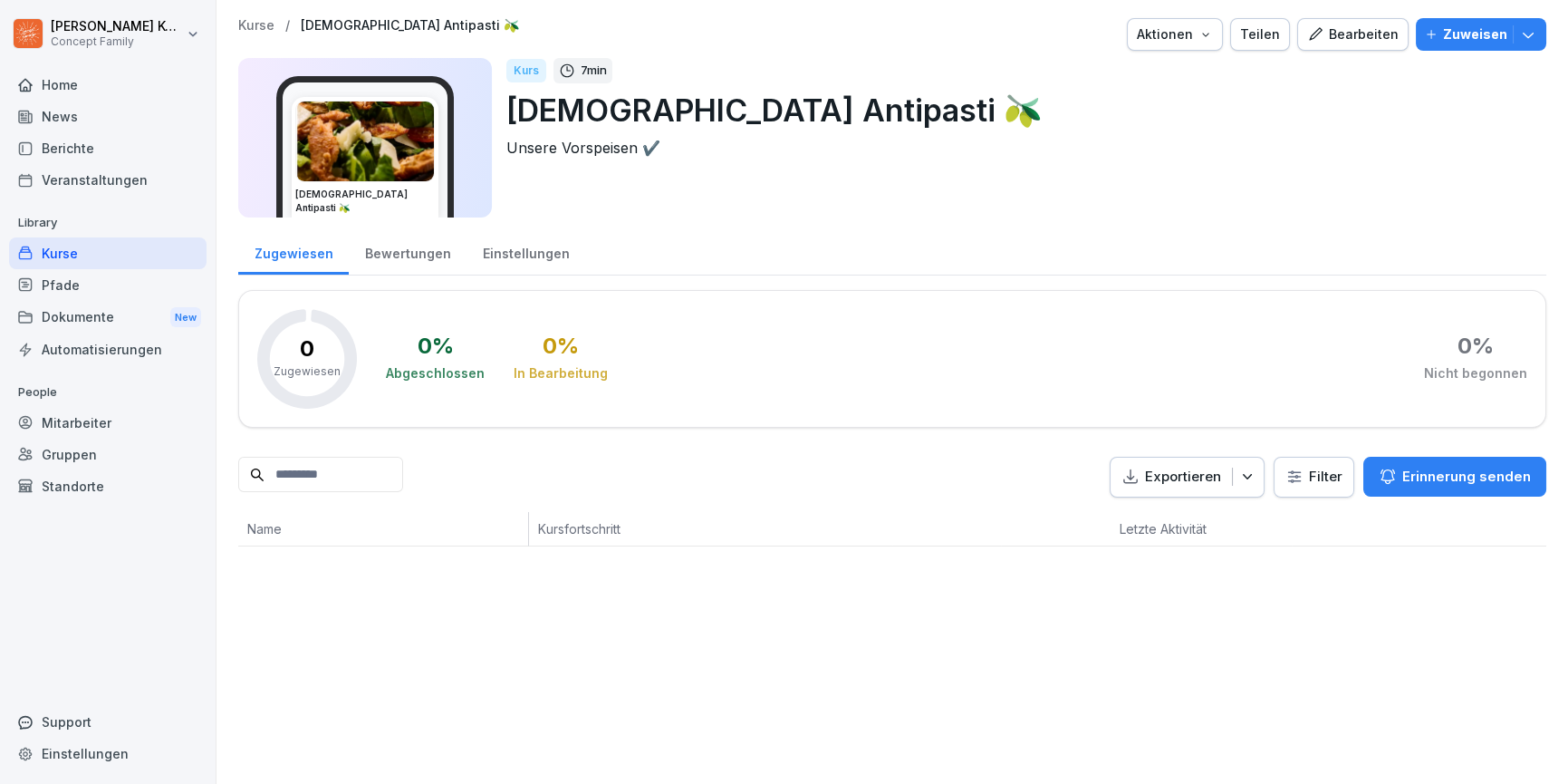
click at [84, 260] on div "Kurse" at bounding box center [107, 253] width 198 height 32
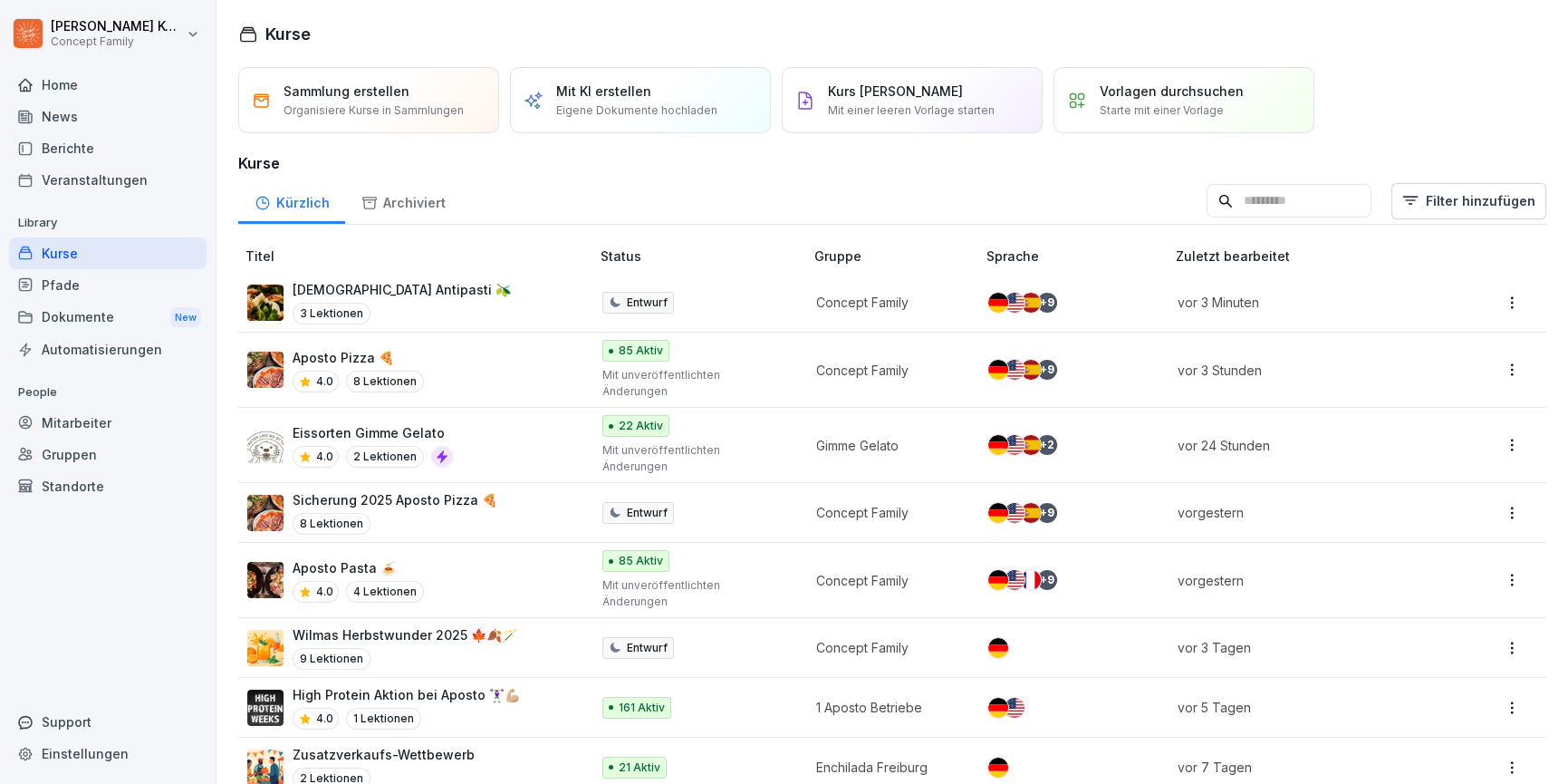
click at [642, 109] on p "Eigene Dokumente hochladen" at bounding box center [636, 110] width 161 height 16
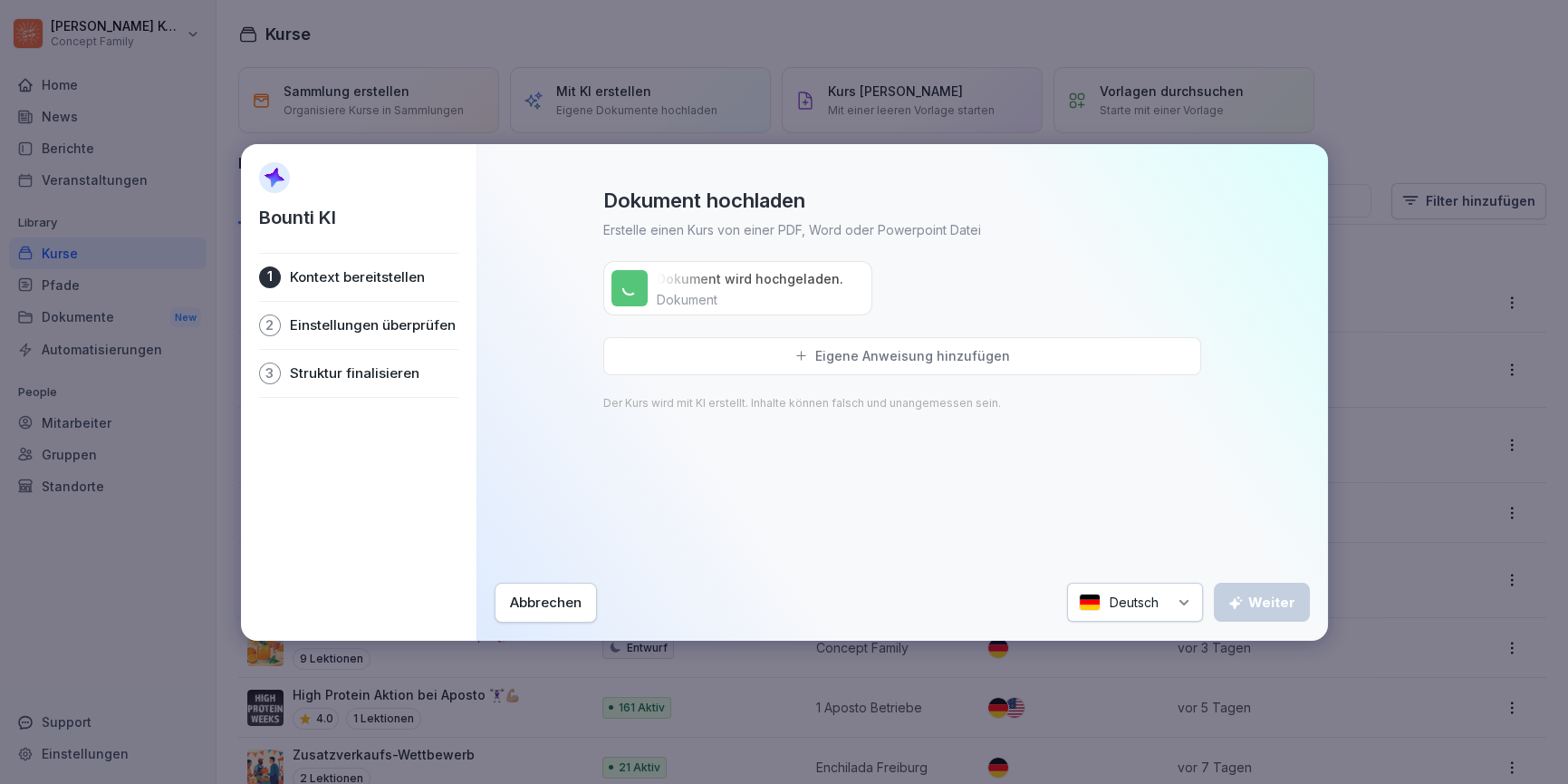
click at [852, 348] on p "Eigene Anweisung hinzufügen" at bounding box center [913, 355] width 195 height 16
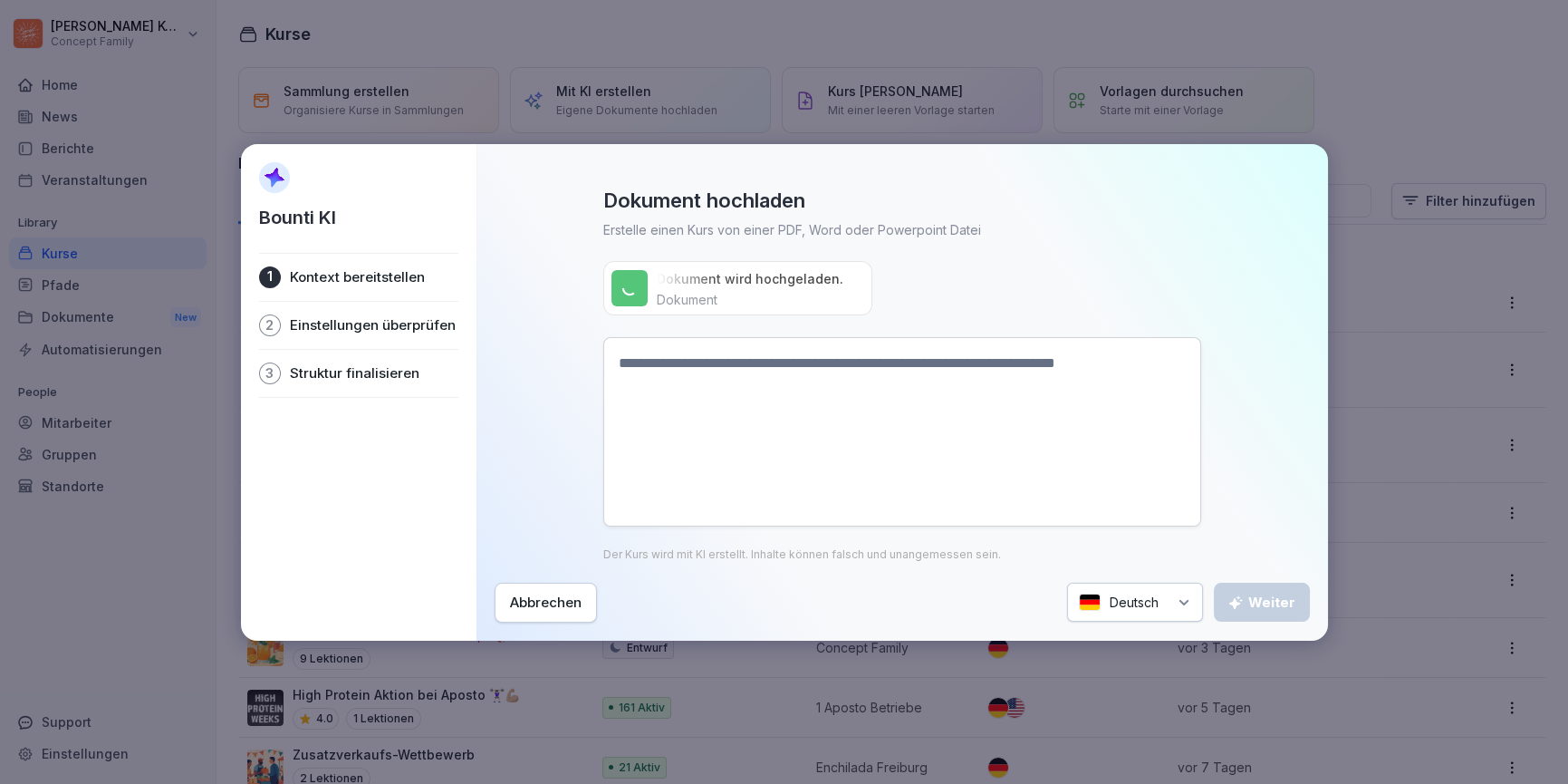
click at [788, 377] on textarea at bounding box center [902, 432] width 598 height 189
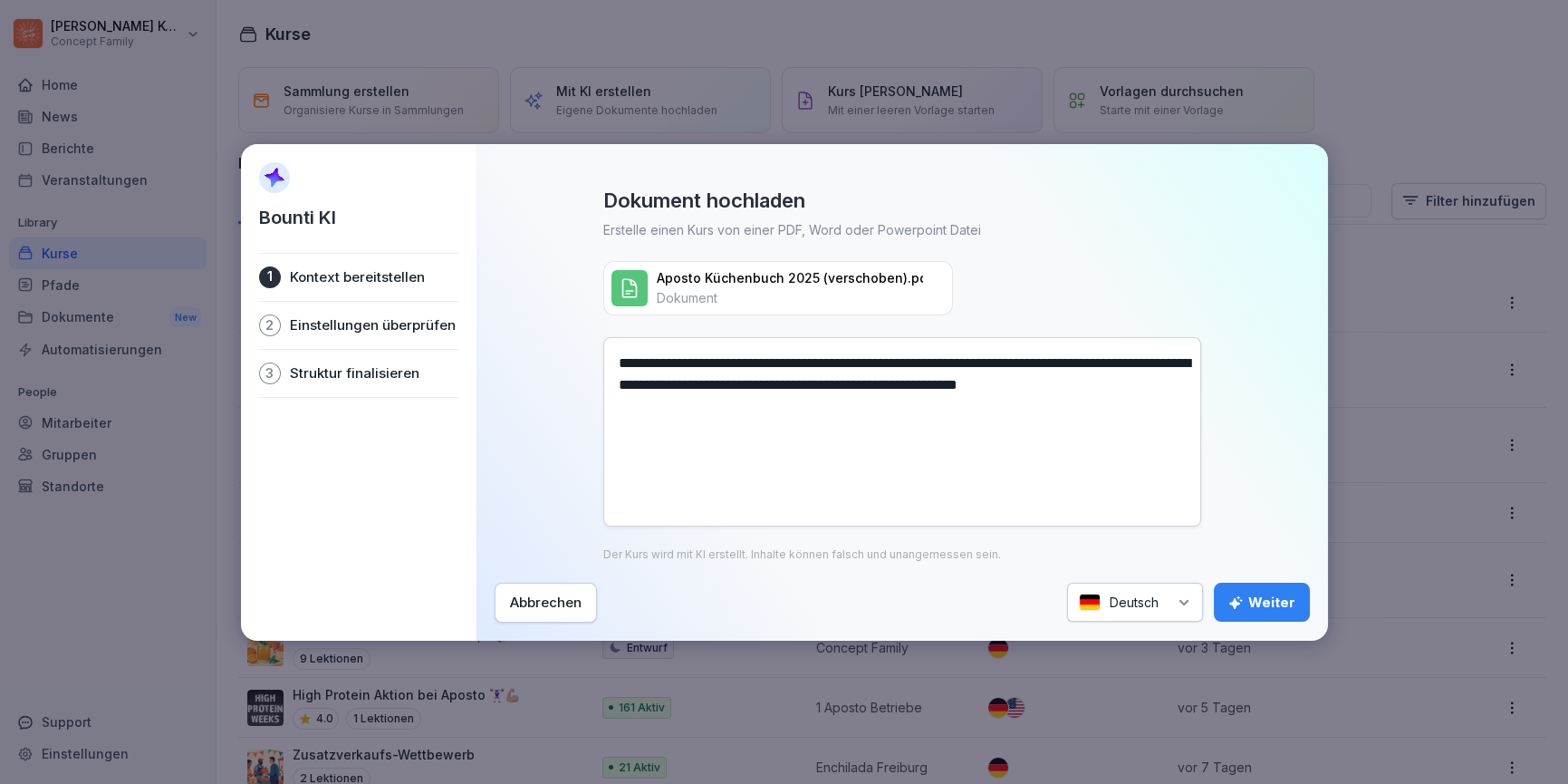
type textarea "**********"
click at [1285, 598] on div "Weiter" at bounding box center [1261, 602] width 67 height 20
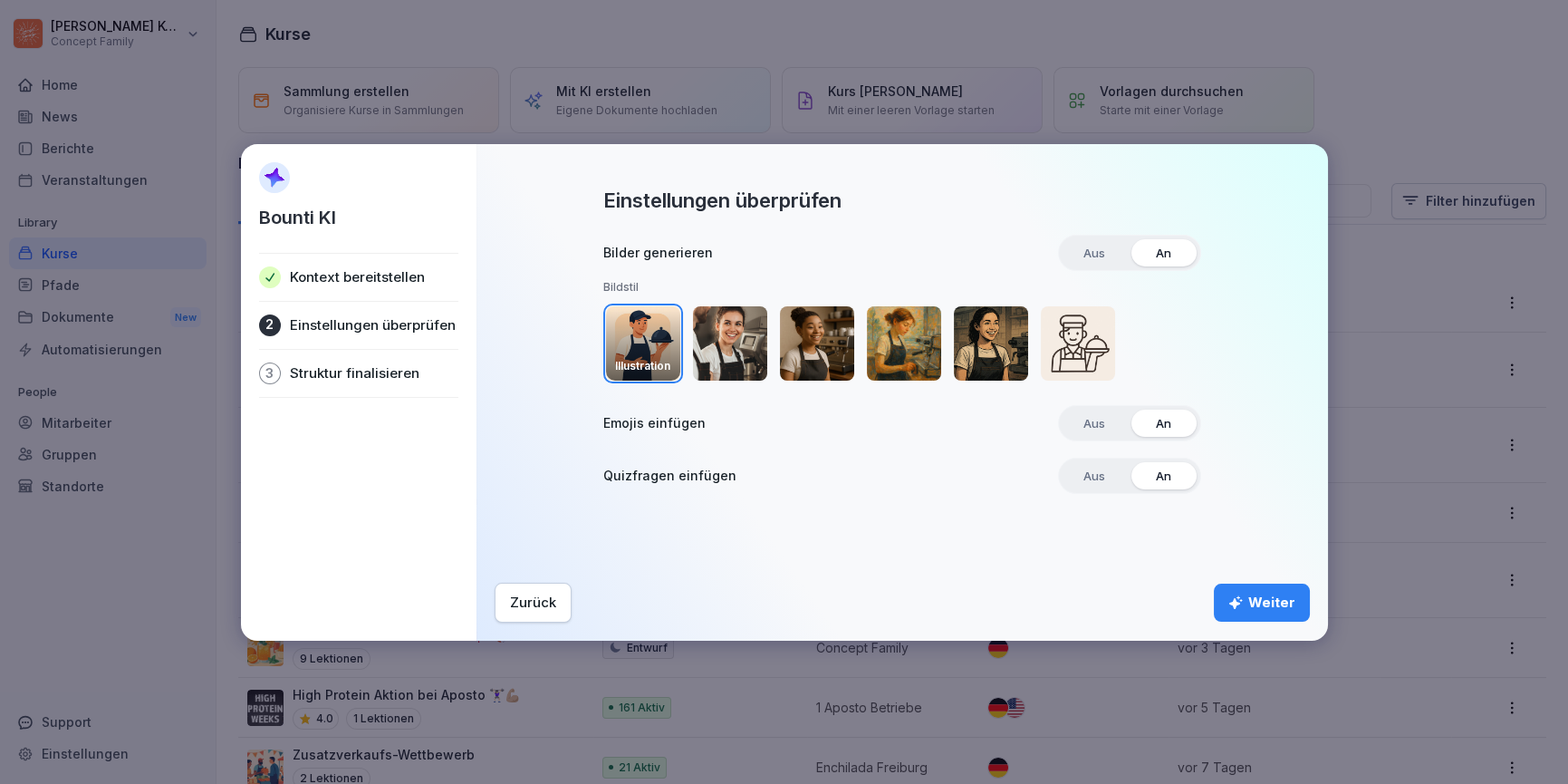
click at [1265, 584] on button "Weiter" at bounding box center [1261, 602] width 96 height 38
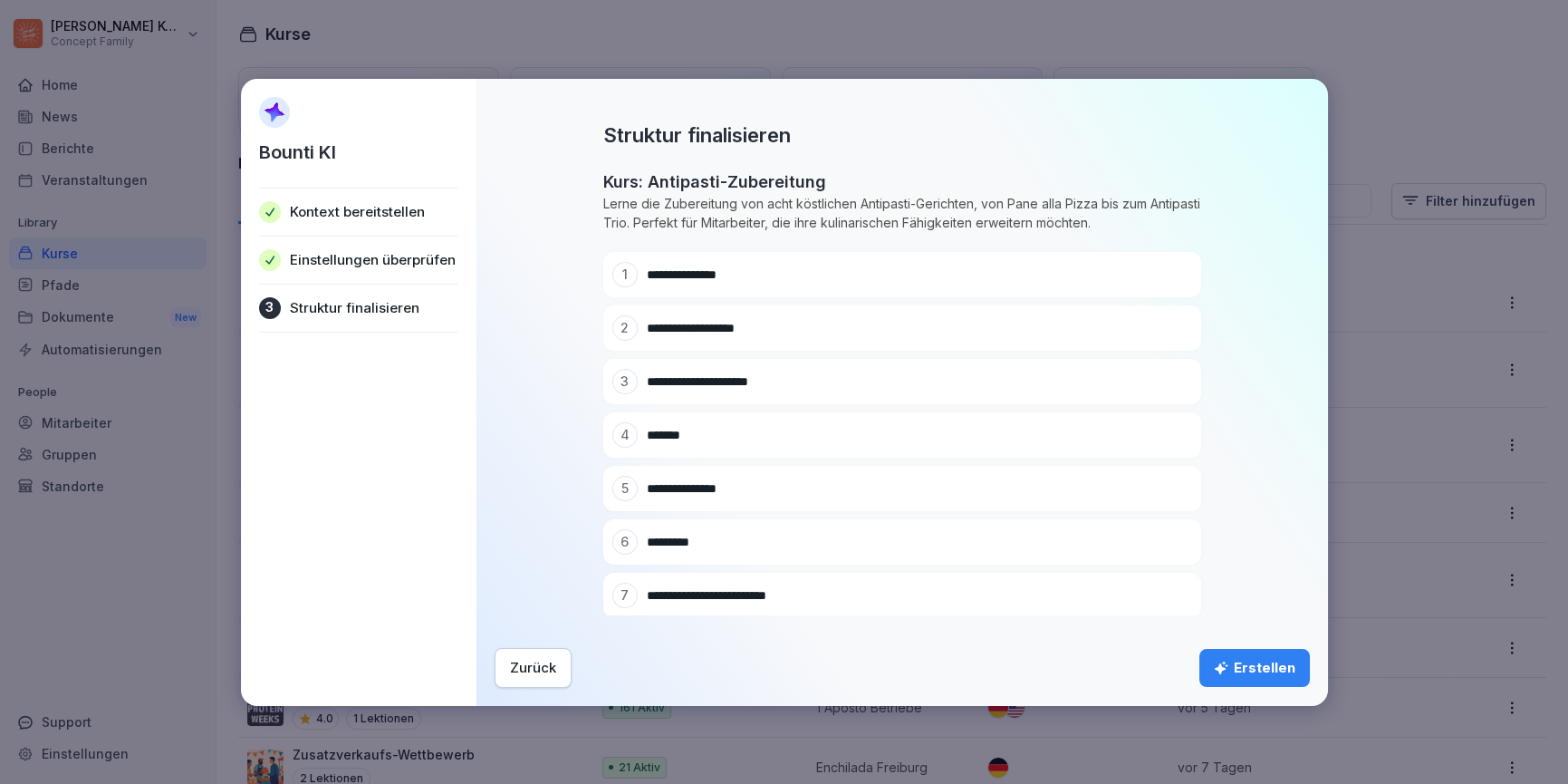
click at [1241, 668] on div "Erstellen" at bounding box center [1254, 667] width 81 height 20
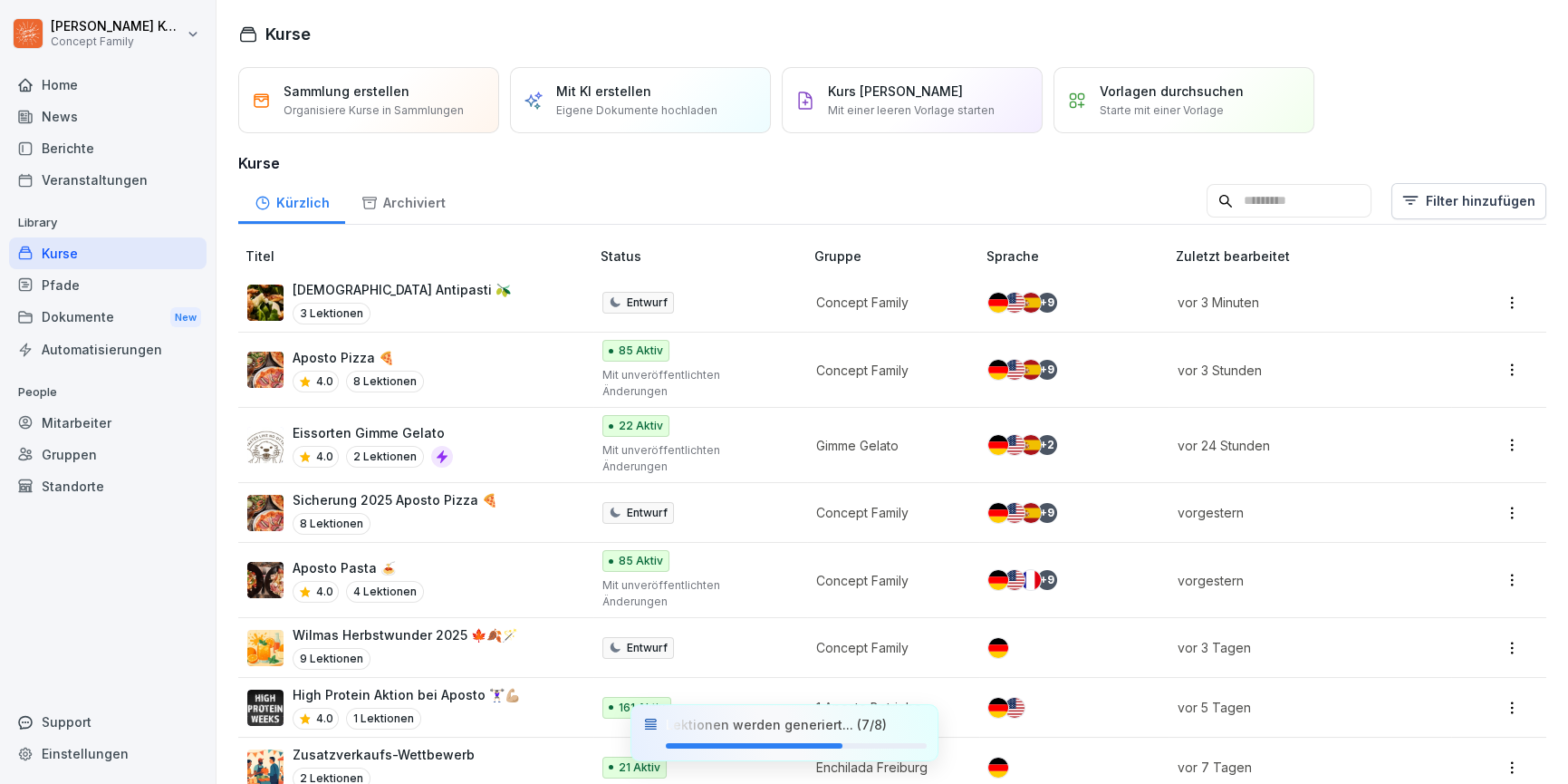
click at [1069, 313] on td "+ 9" at bounding box center [1074, 302] width 190 height 60
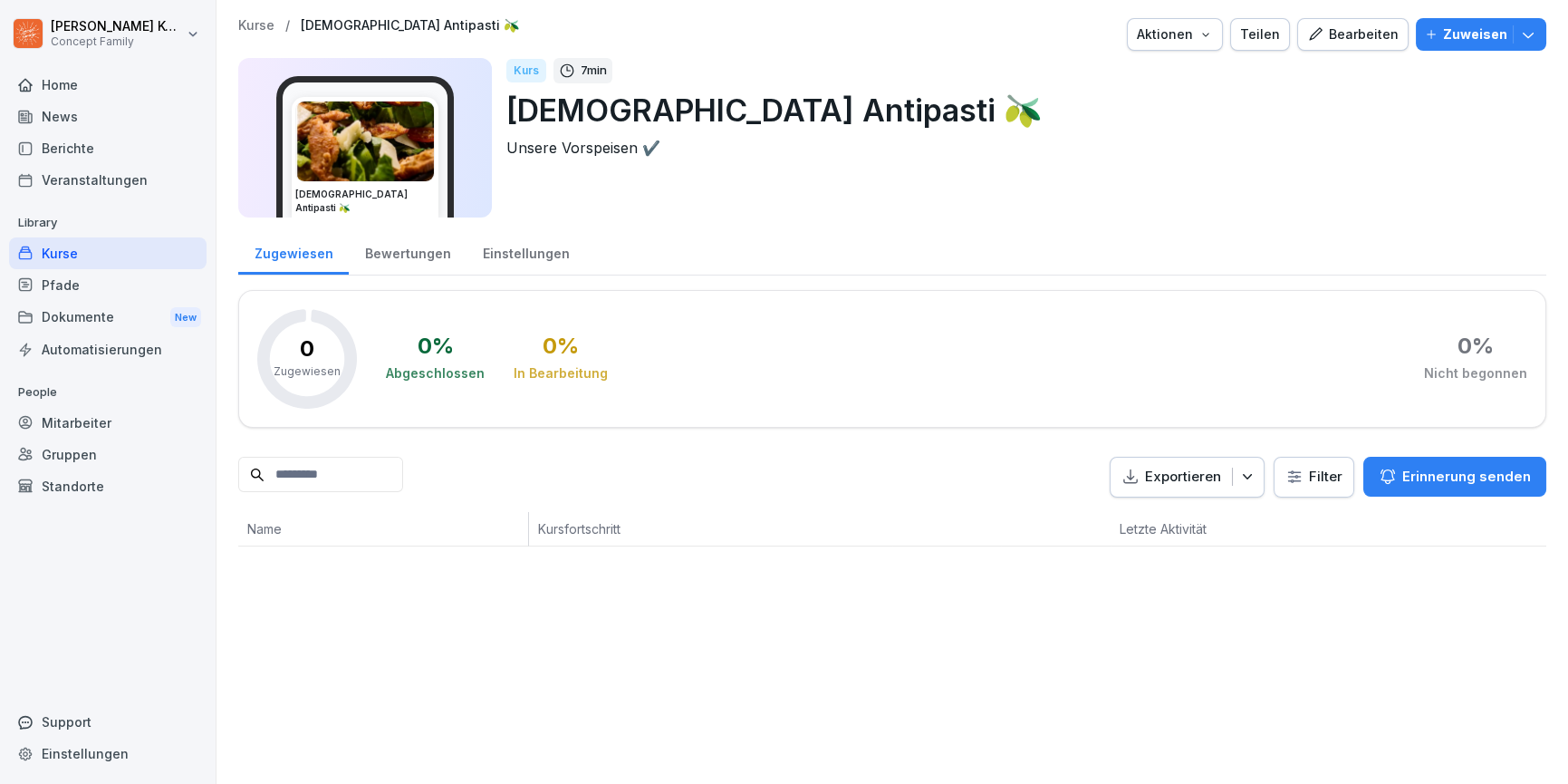
click at [1348, 41] on div "Bearbeiten" at bounding box center [1353, 34] width 92 height 20
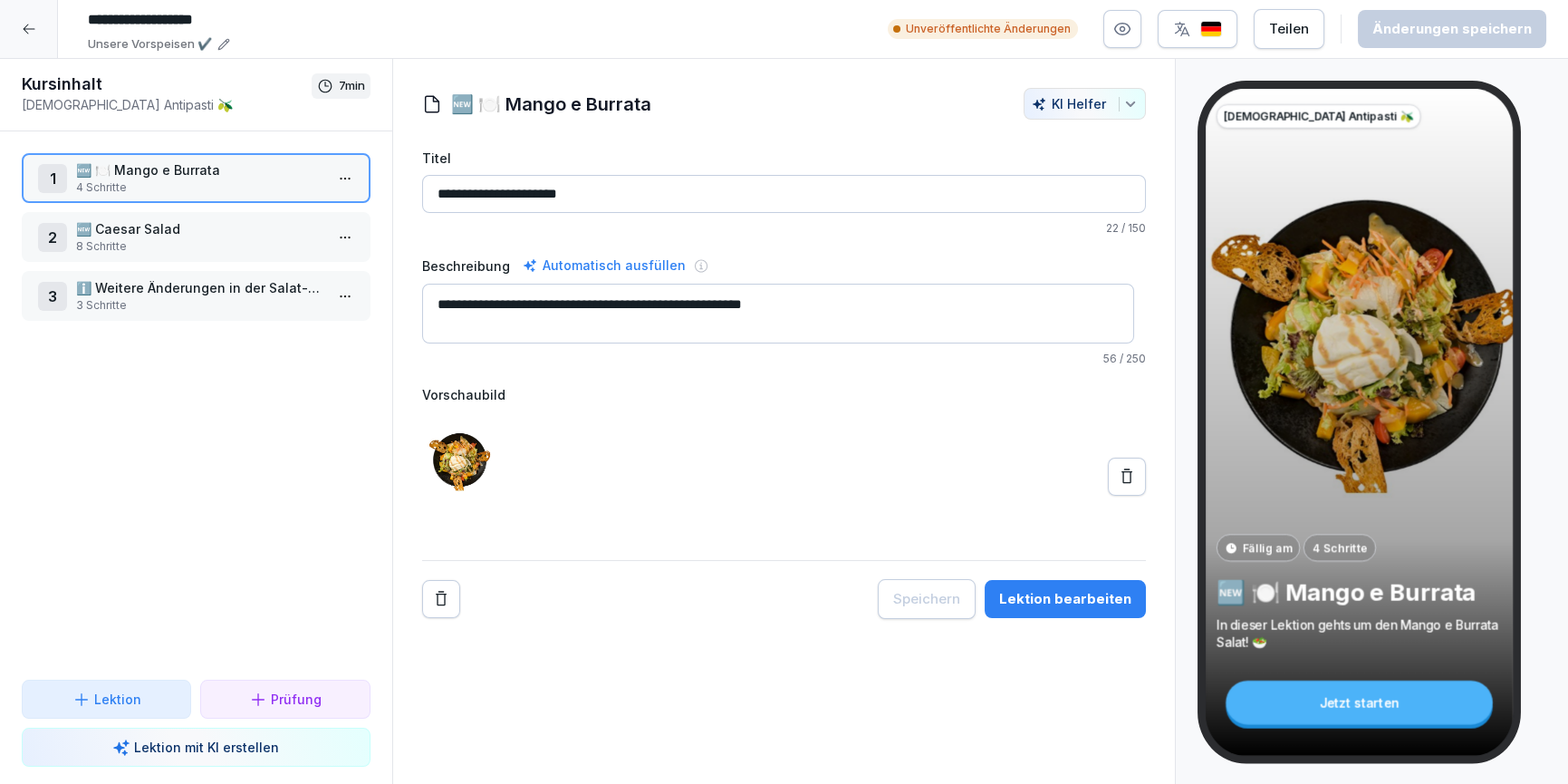
click at [135, 14] on input "**********" at bounding box center [351, 20] width 544 height 31
click at [237, 25] on input "**********" at bounding box center [351, 20] width 544 height 31
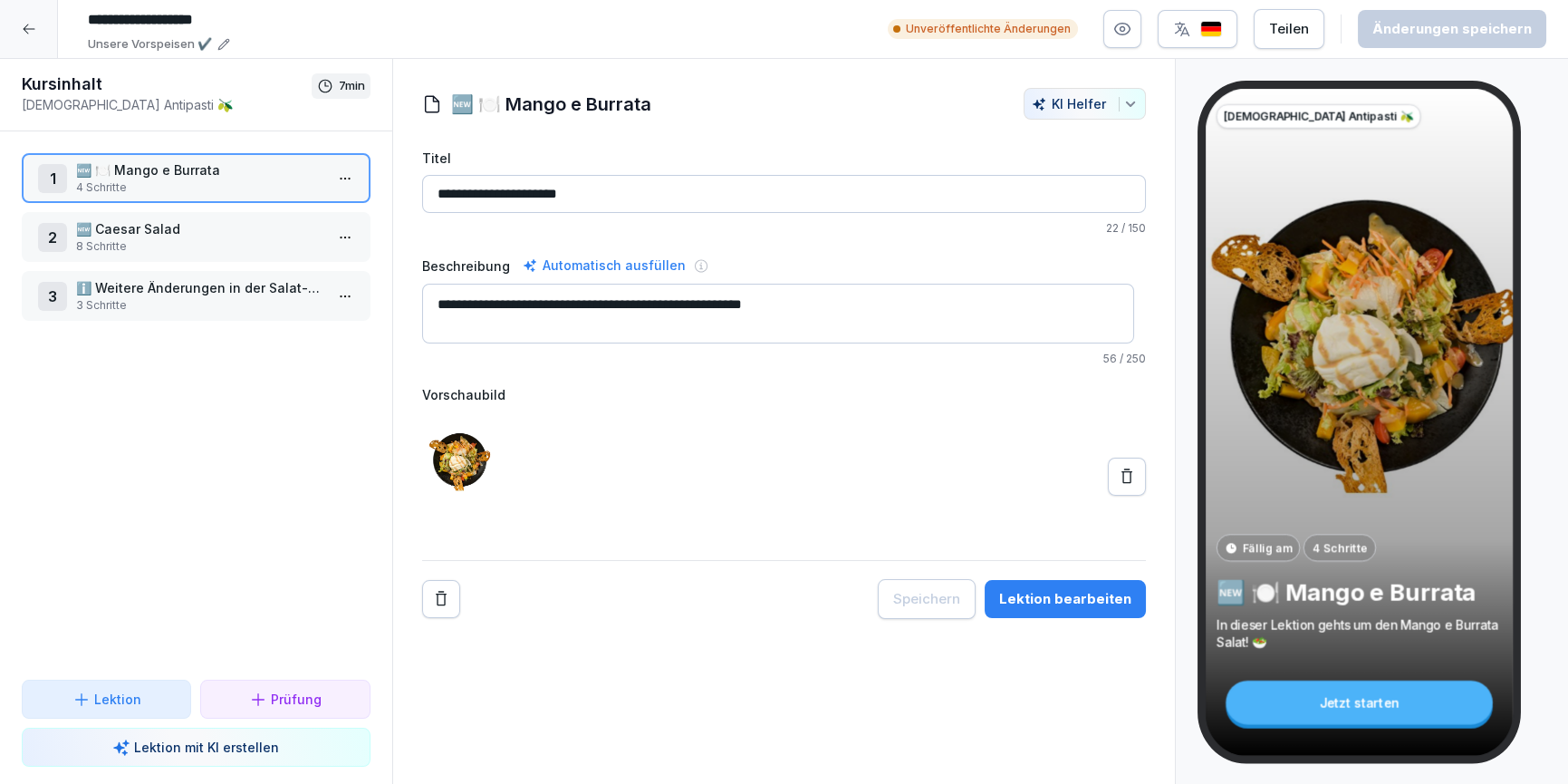
drag, startPoint x: 241, startPoint y: 21, endPoint x: 84, endPoint y: 16, distance: 157.1
click at [84, 16] on input "**********" at bounding box center [351, 20] width 544 height 31
click at [30, 22] on icon at bounding box center [29, 29] width 14 height 14
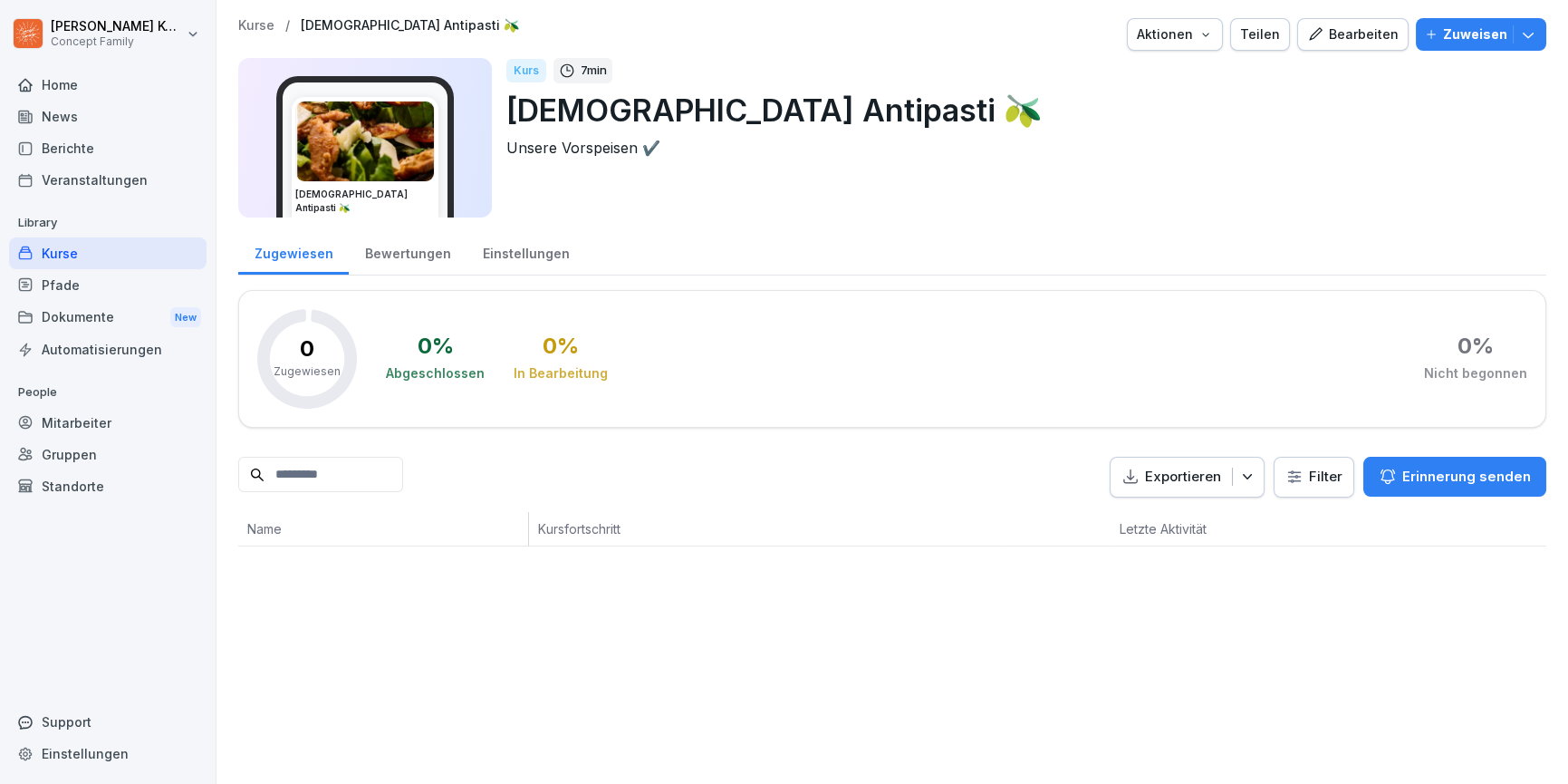
click at [75, 244] on div "Kurse" at bounding box center [107, 253] width 198 height 32
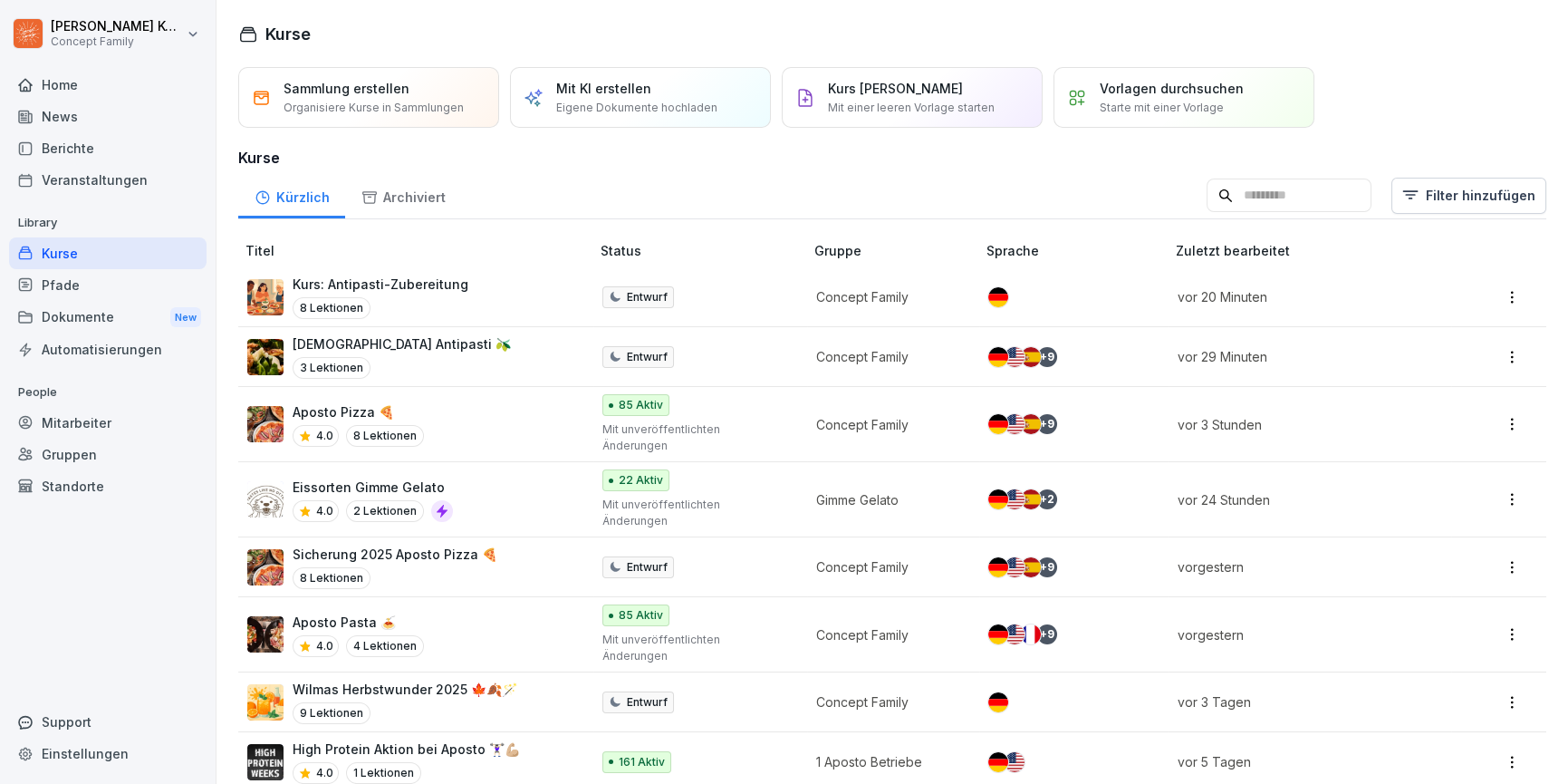
click at [394, 300] on div "8 Lektionen" at bounding box center [380, 308] width 176 height 22
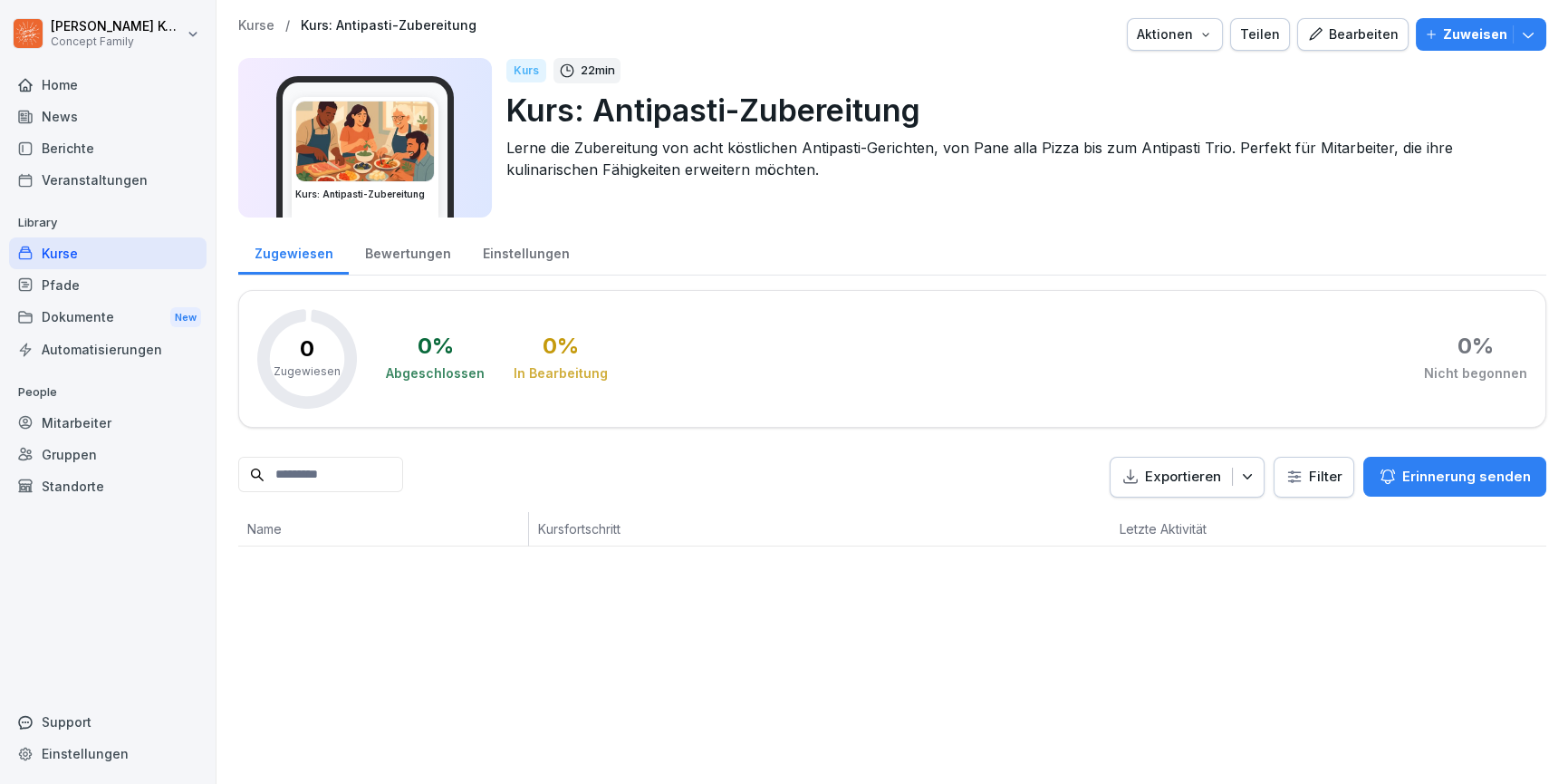
click at [1350, 37] on div "Bearbeiten" at bounding box center [1353, 34] width 92 height 20
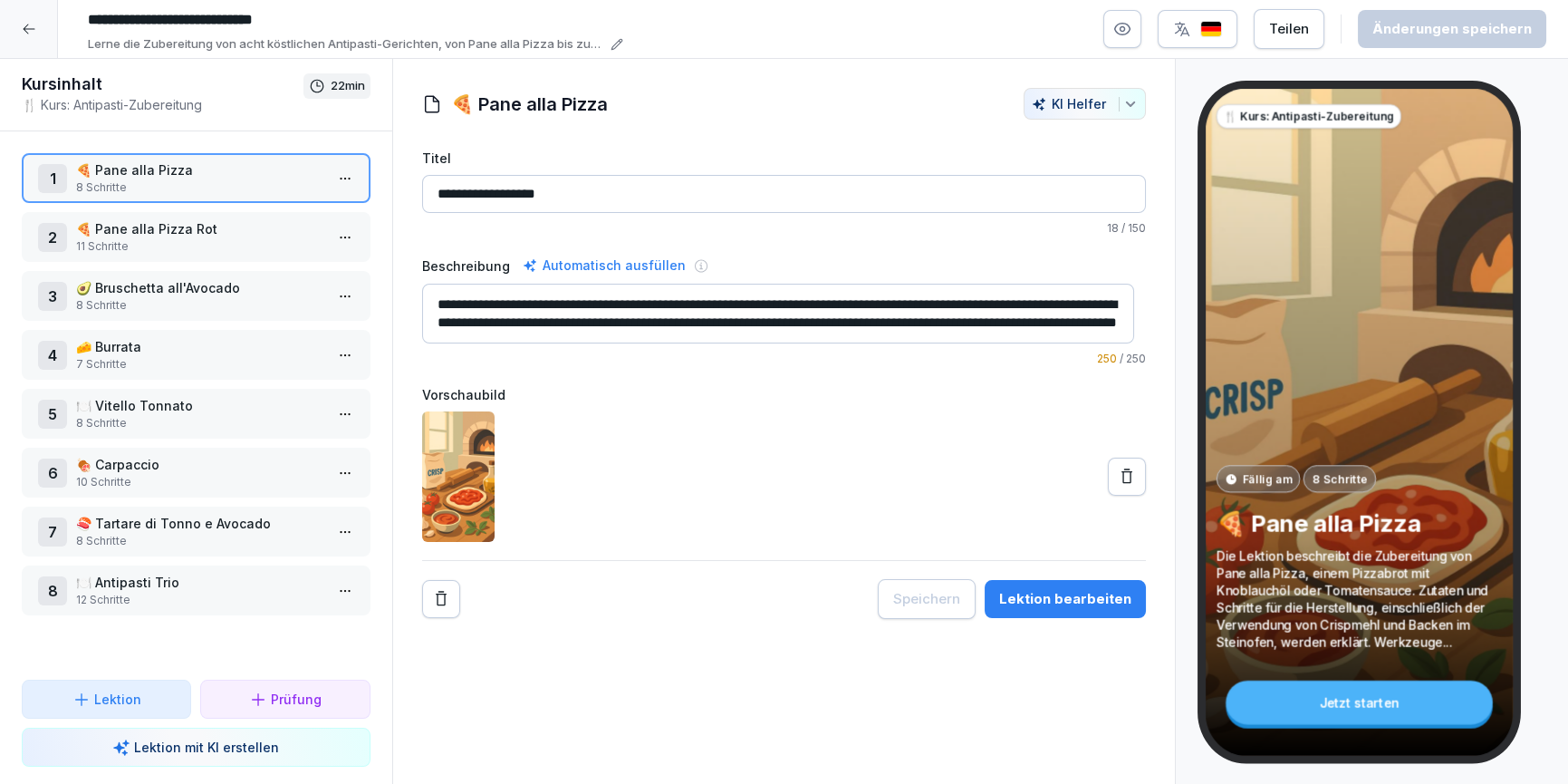
click at [251, 18] on input "**********" at bounding box center [351, 20] width 544 height 31
paste input
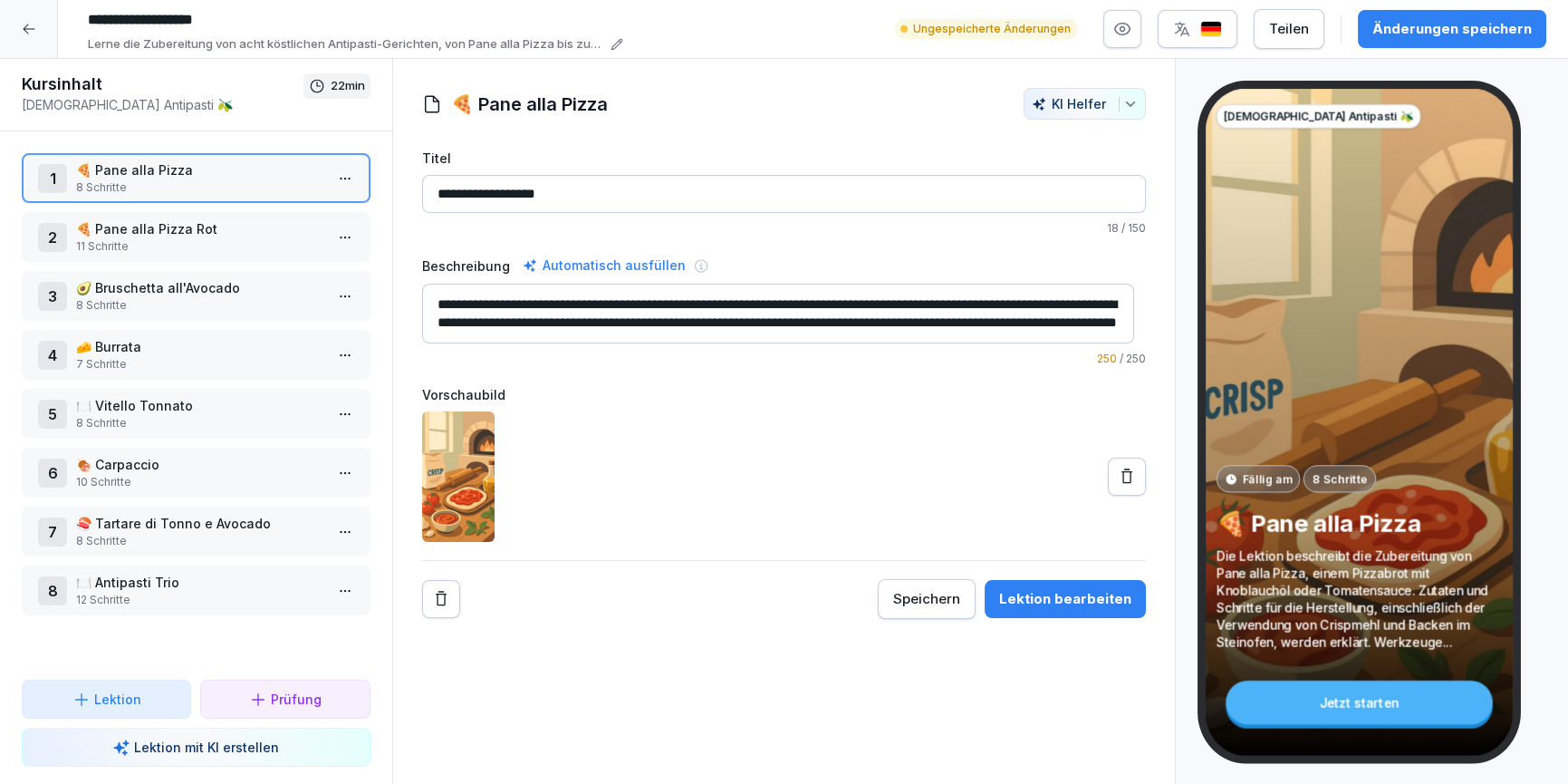
type input "**********"
click at [462, 52] on p "Lerne die Zubereitung von acht köstlichen Antipasti-Gerichten, von Pane alla Pi…" at bounding box center [347, 44] width 518 height 18
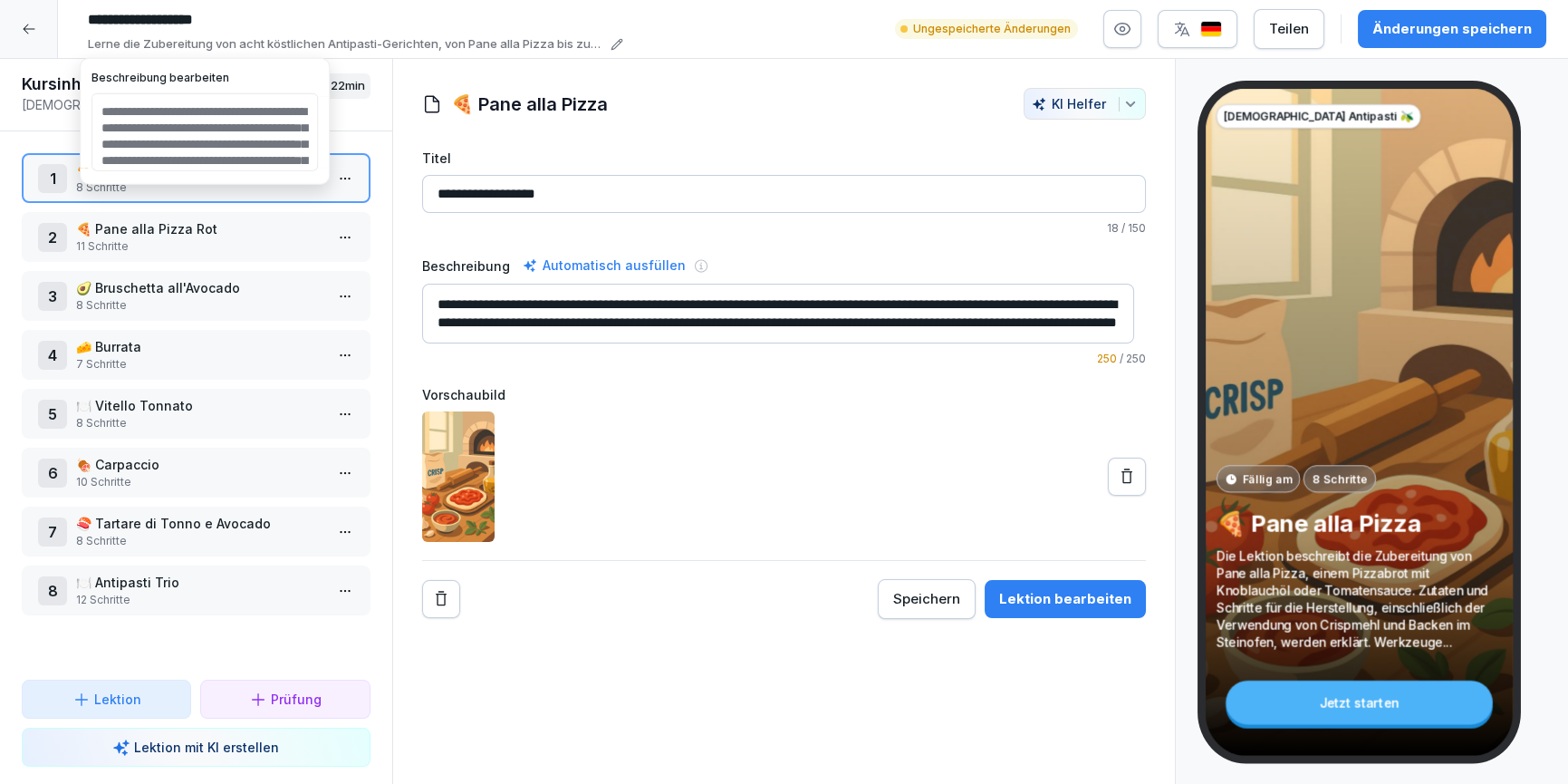
drag, startPoint x: 248, startPoint y: 158, endPoint x: 106, endPoint y: 96, distance: 154.9
click at [106, 96] on textarea "**********" at bounding box center [205, 132] width 227 height 78
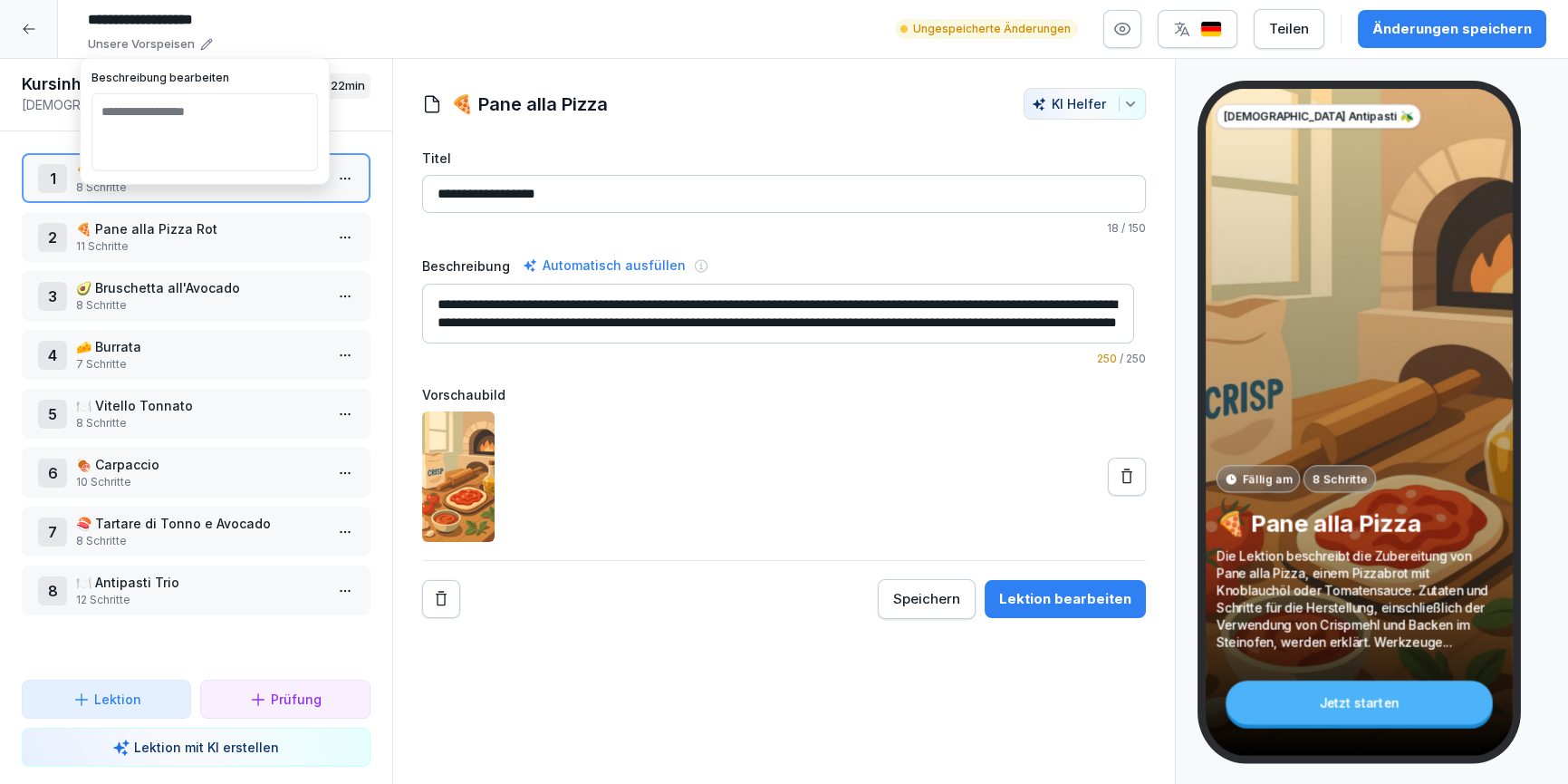
type textarea "**********"
click at [610, 433] on div at bounding box center [784, 476] width 725 height 130
click at [184, 303] on p "8 Schritte" at bounding box center [200, 305] width 247 height 16
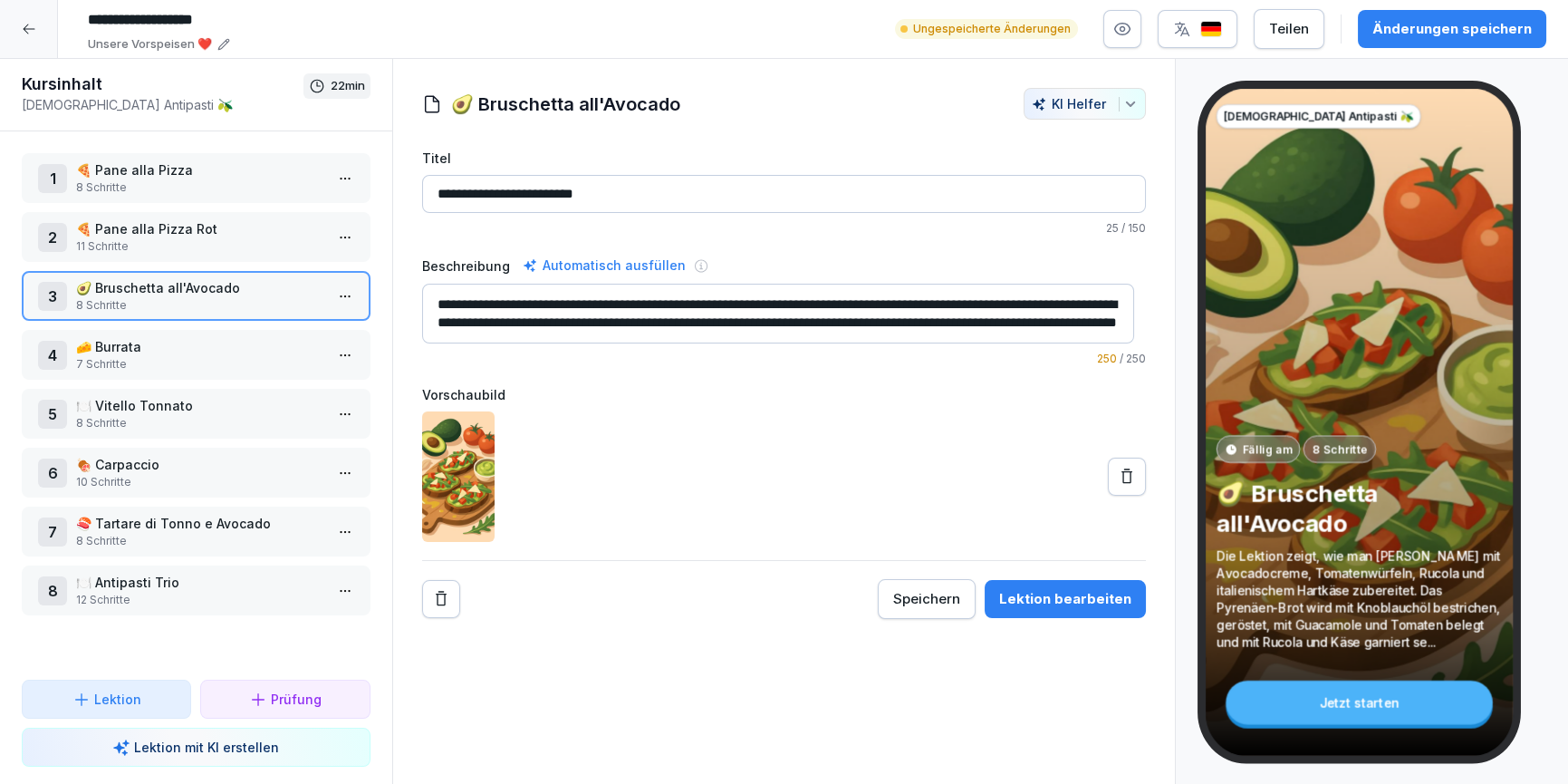
click at [725, 326] on textarea "**********" at bounding box center [778, 314] width 713 height 60
drag, startPoint x: 804, startPoint y: 330, endPoint x: 408, endPoint y: 276, distance: 399.7
click at [408, 276] on div "**********" at bounding box center [784, 353] width 783 height 531
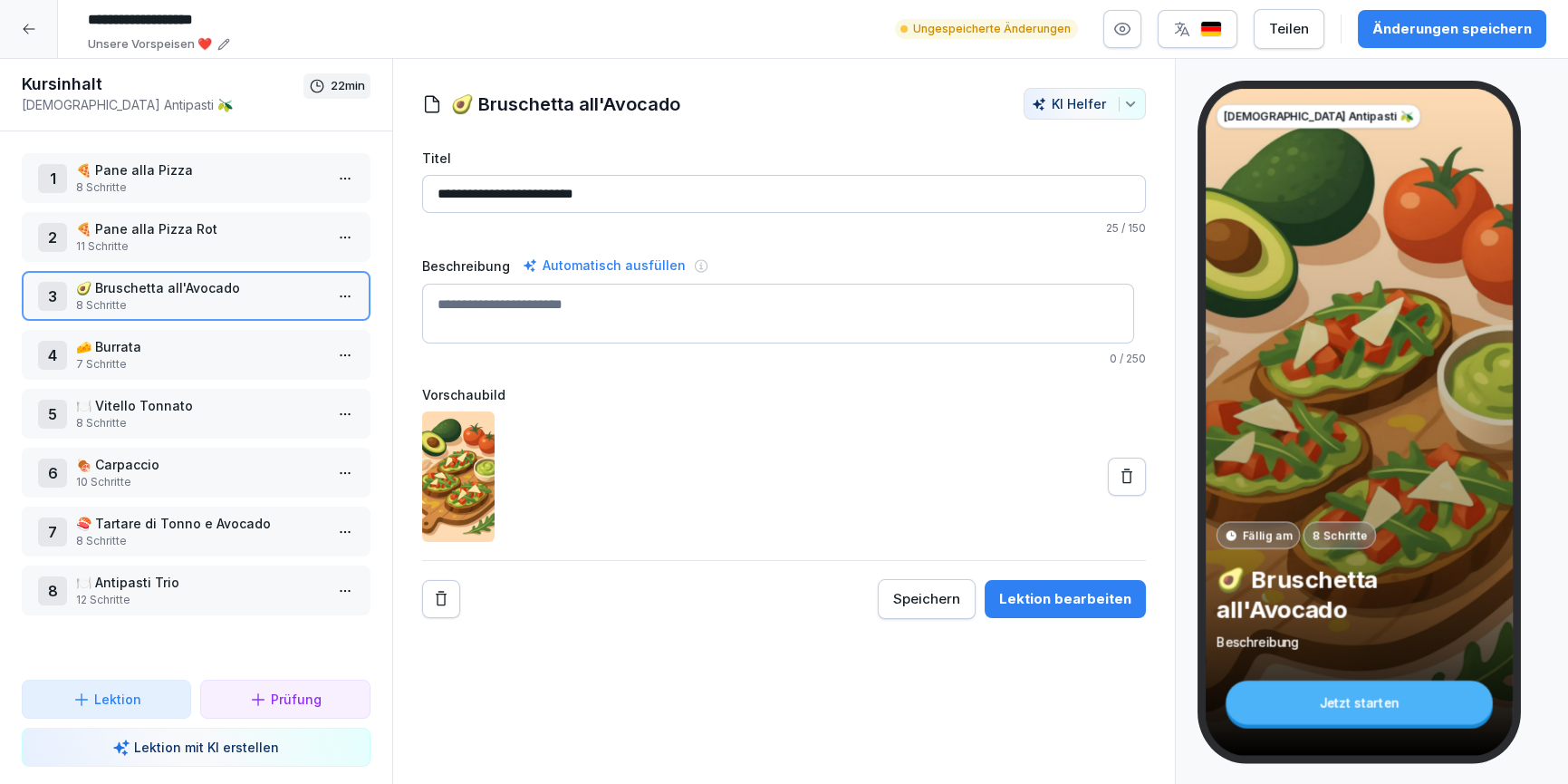
click at [1118, 481] on icon at bounding box center [1127, 476] width 18 height 18
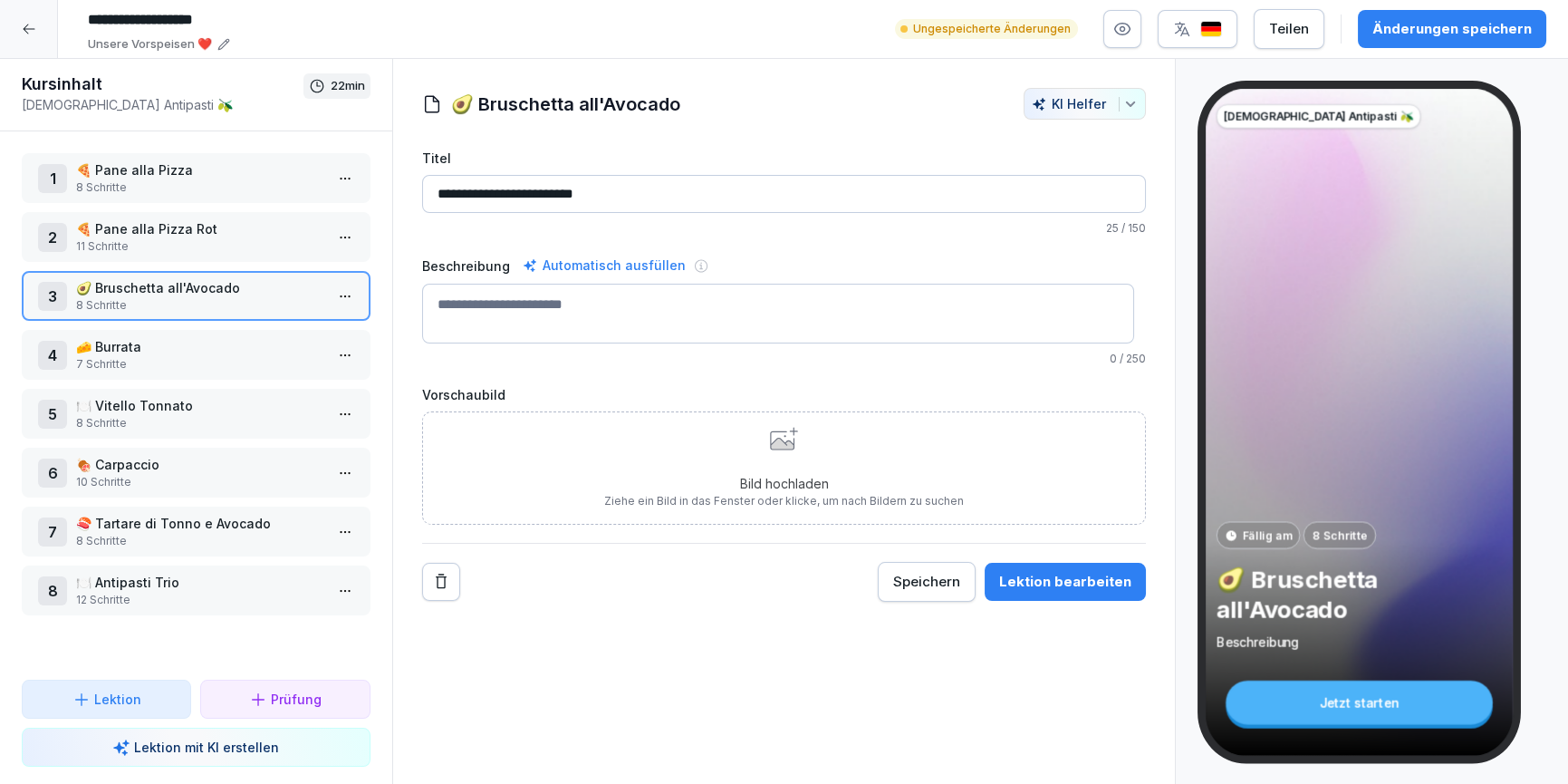
click at [1107, 596] on button "Lektion bearbeiten" at bounding box center [1065, 581] width 161 height 38
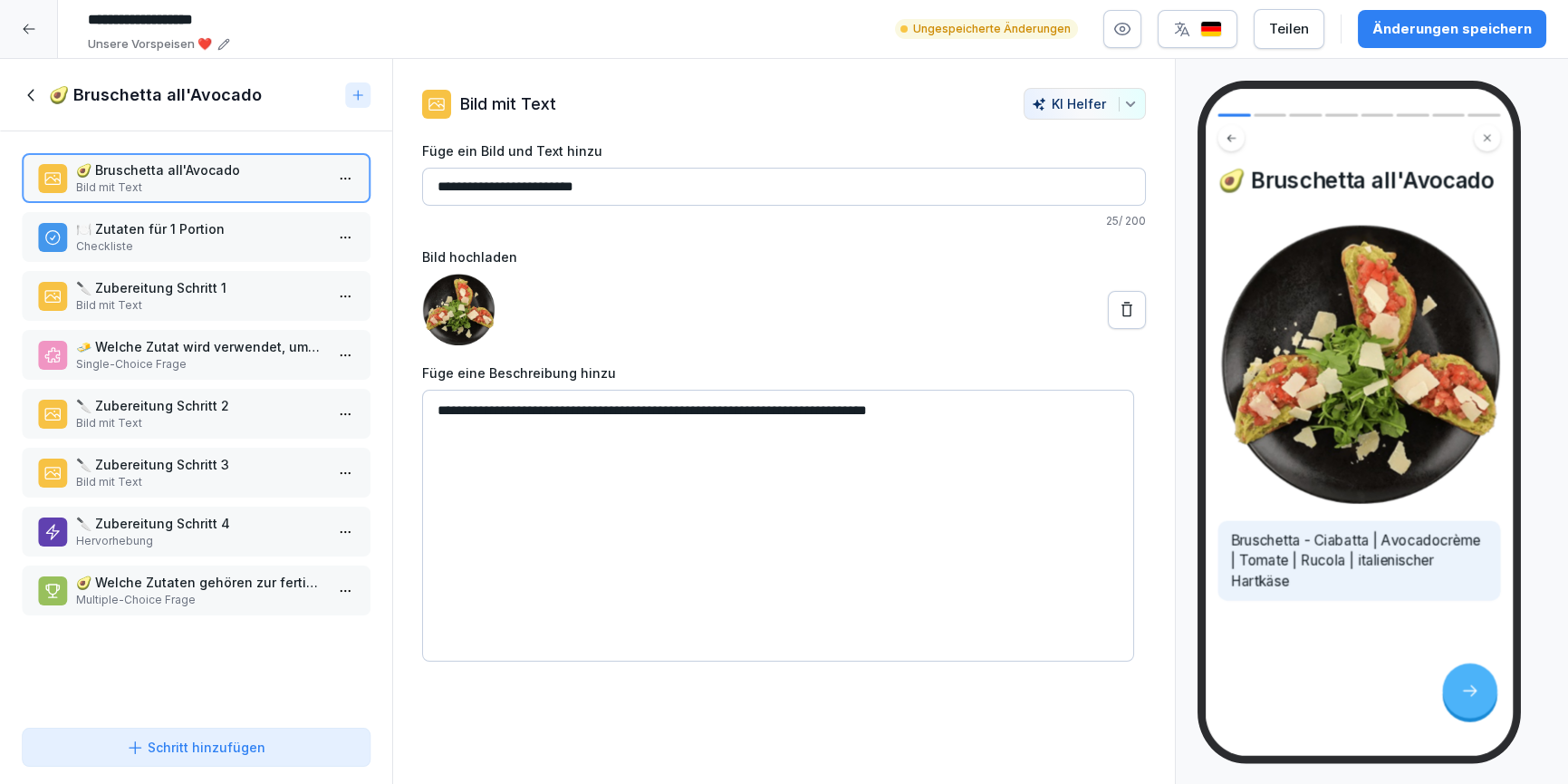
click at [184, 253] on p "Checkliste" at bounding box center [200, 246] width 247 height 16
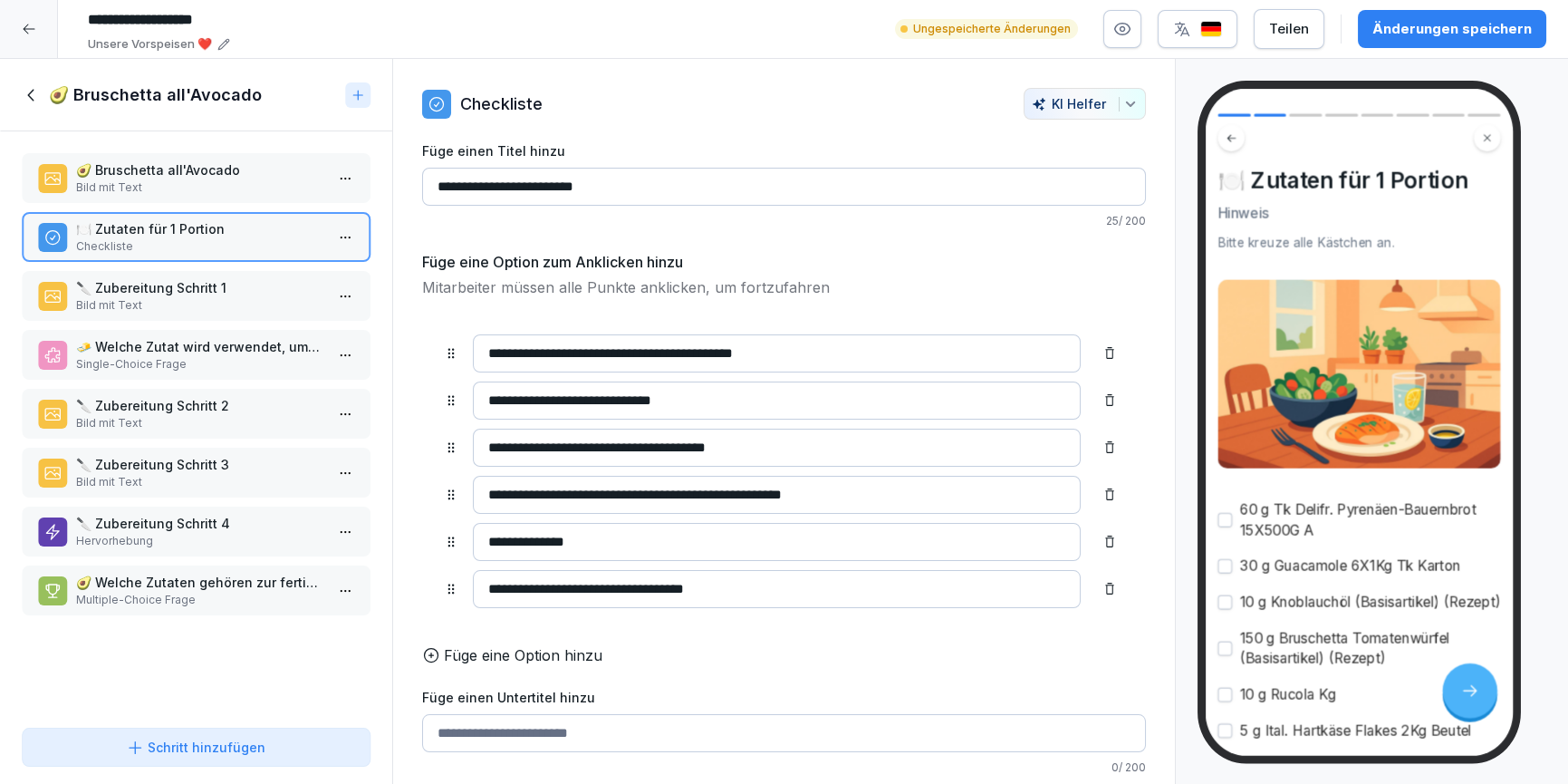
click at [193, 312] on p "Bild mit Text" at bounding box center [200, 305] width 247 height 16
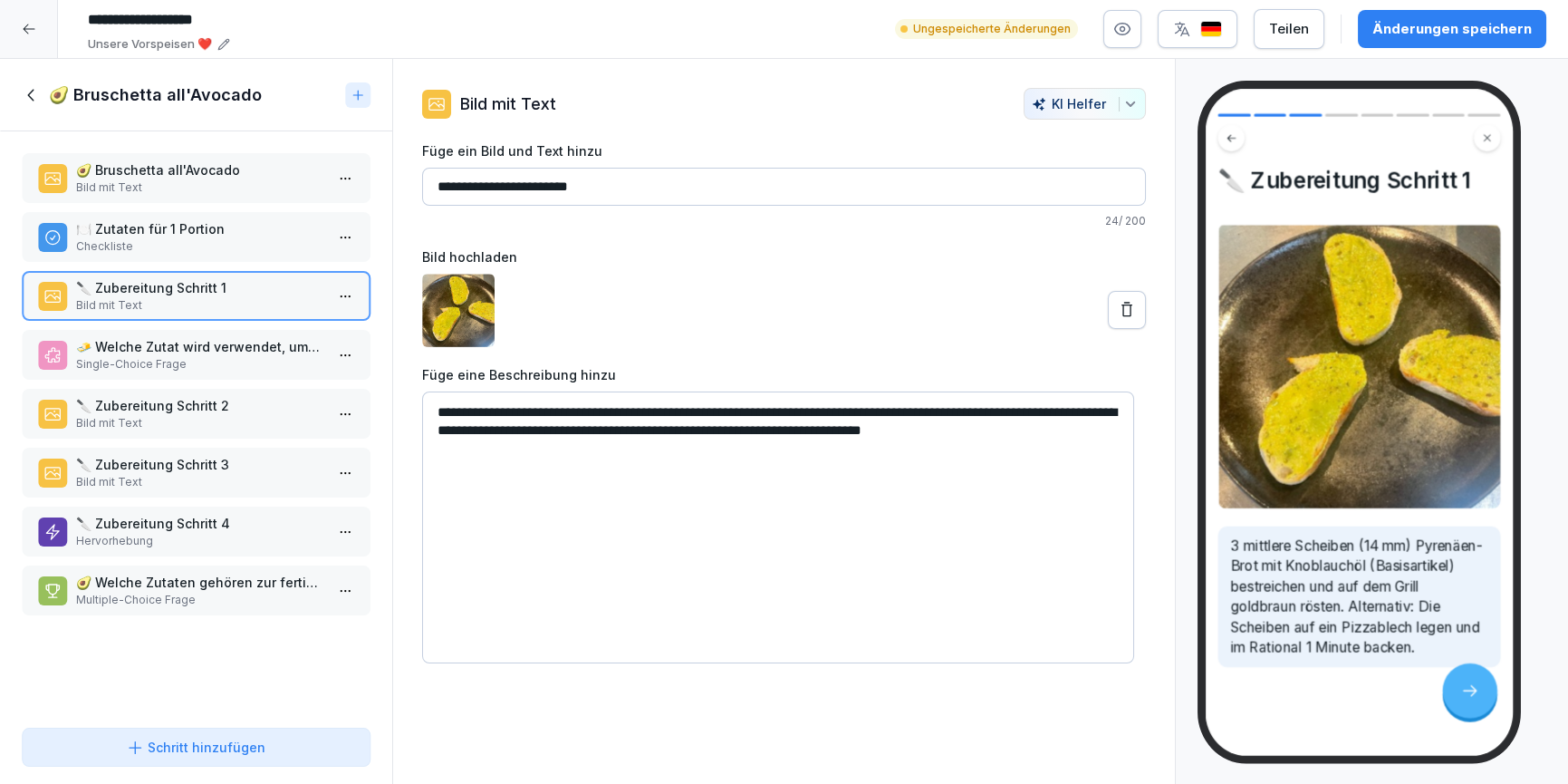
click at [202, 348] on p "🧈 Welche Zutat wird verwendet, um die Brotscheiben vor dem Rösten zu bestreiche…" at bounding box center [200, 347] width 247 height 19
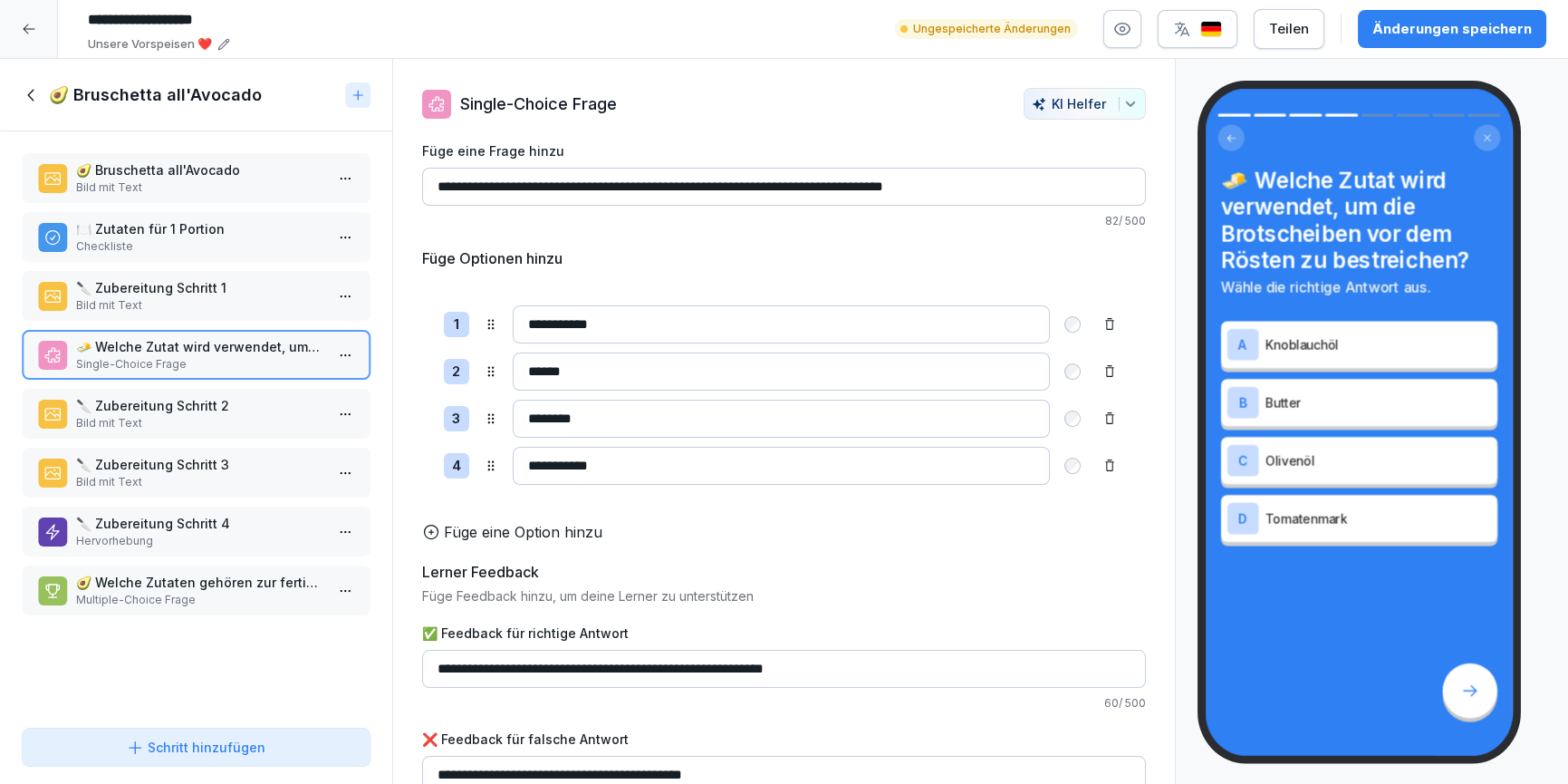
click at [191, 383] on div "🥑 Bruschetta all'Avocado Bild mit Text 🍽️ Zutaten für 1 Portion Checkliste 🔪 Zu…" at bounding box center [196, 426] width 392 height 589
click at [193, 415] on p "Bild mit Text" at bounding box center [200, 423] width 247 height 16
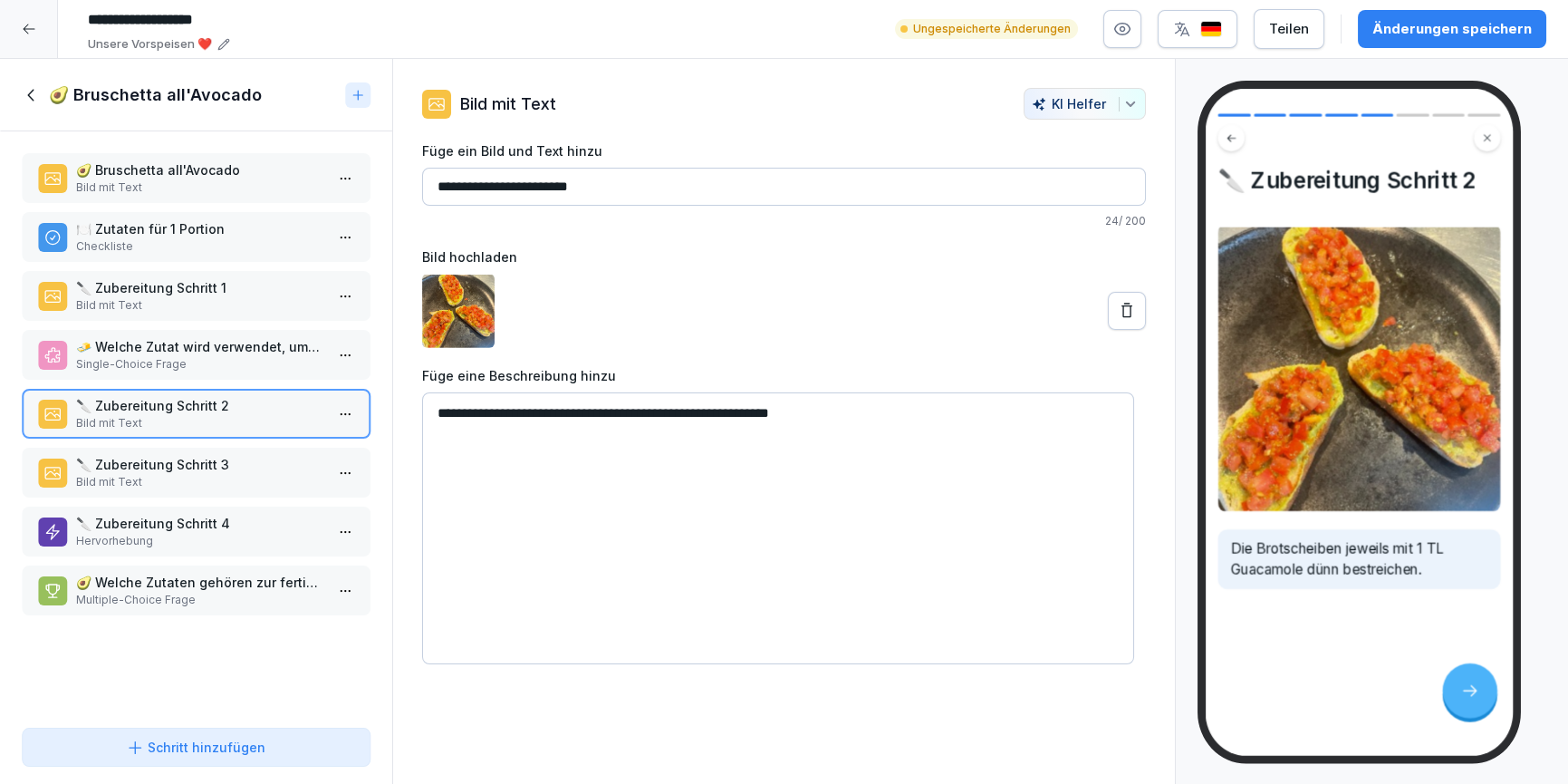
click at [211, 474] on p "Bild mit Text" at bounding box center [200, 482] width 247 height 16
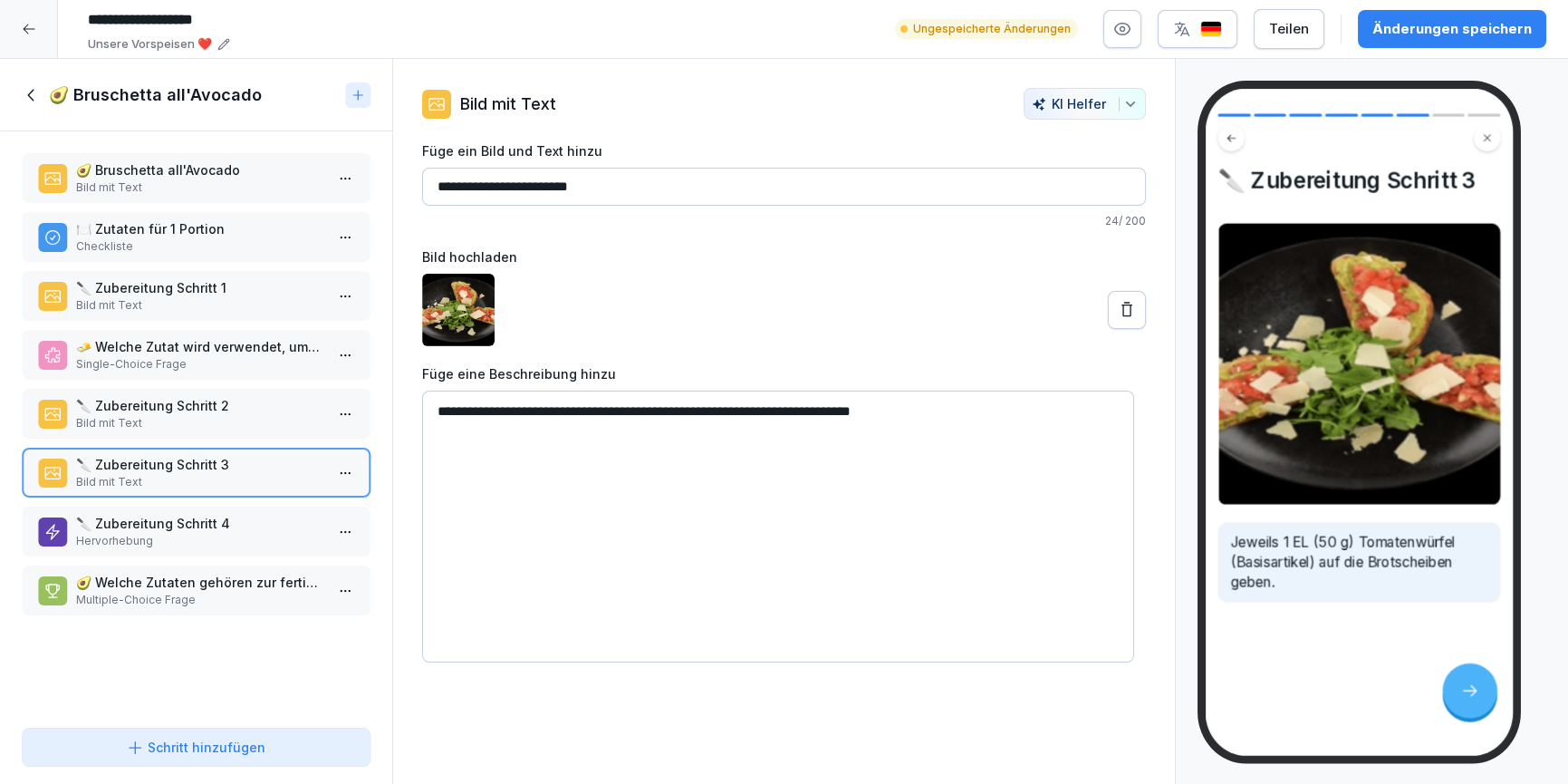
click at [130, 188] on p "Bild mit Text" at bounding box center [200, 187] width 247 height 16
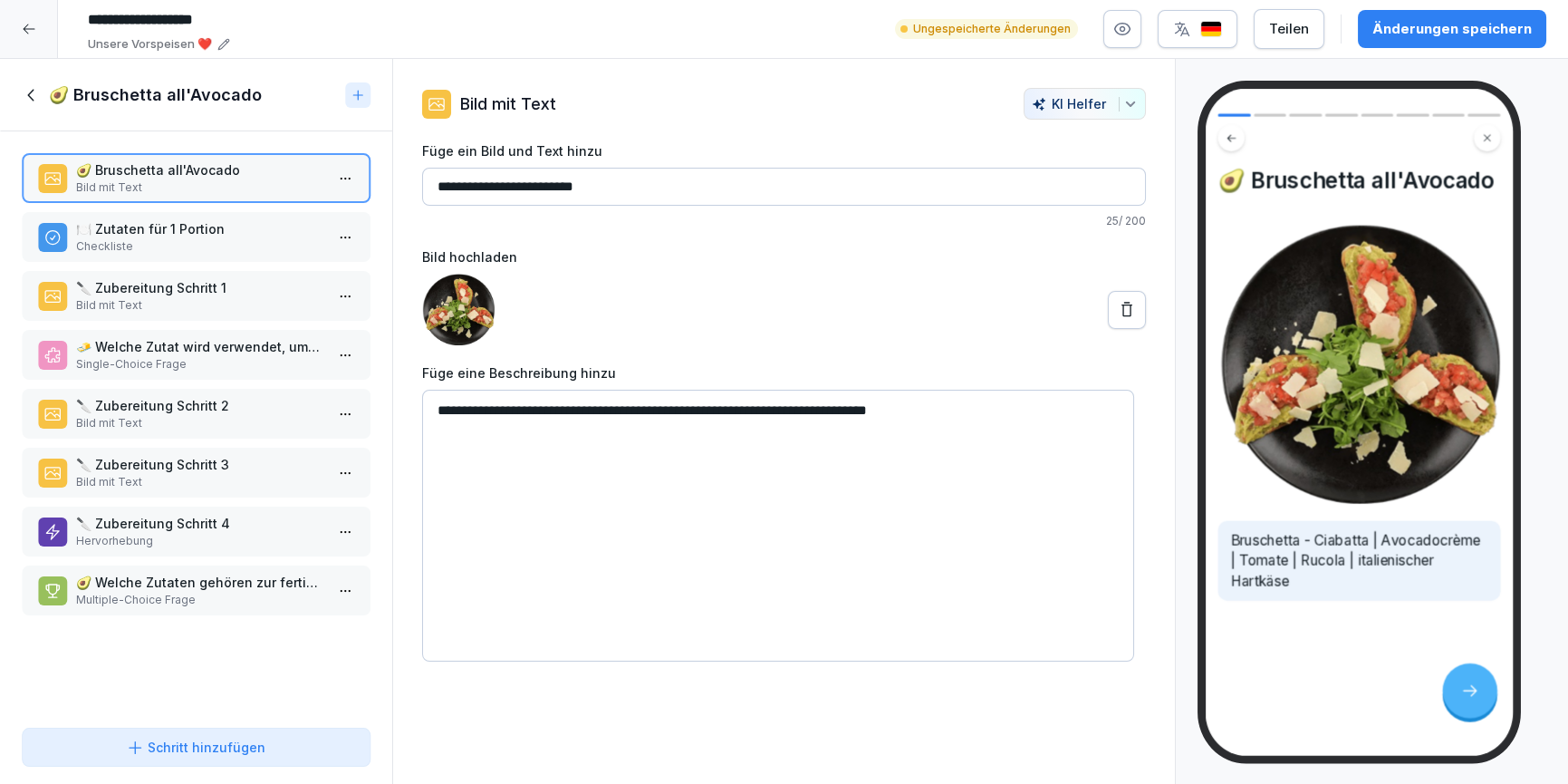
click at [961, 429] on textarea "**********" at bounding box center [778, 526] width 713 height 272
drag, startPoint x: 971, startPoint y: 416, endPoint x: 431, endPoint y: 413, distance: 540.0
click at [431, 413] on textarea "**********" at bounding box center [778, 526] width 713 height 272
click at [328, 179] on html "**********" at bounding box center [784, 392] width 1568 height 784
click at [259, 278] on div "Löschen" at bounding box center [233, 281] width 74 height 19
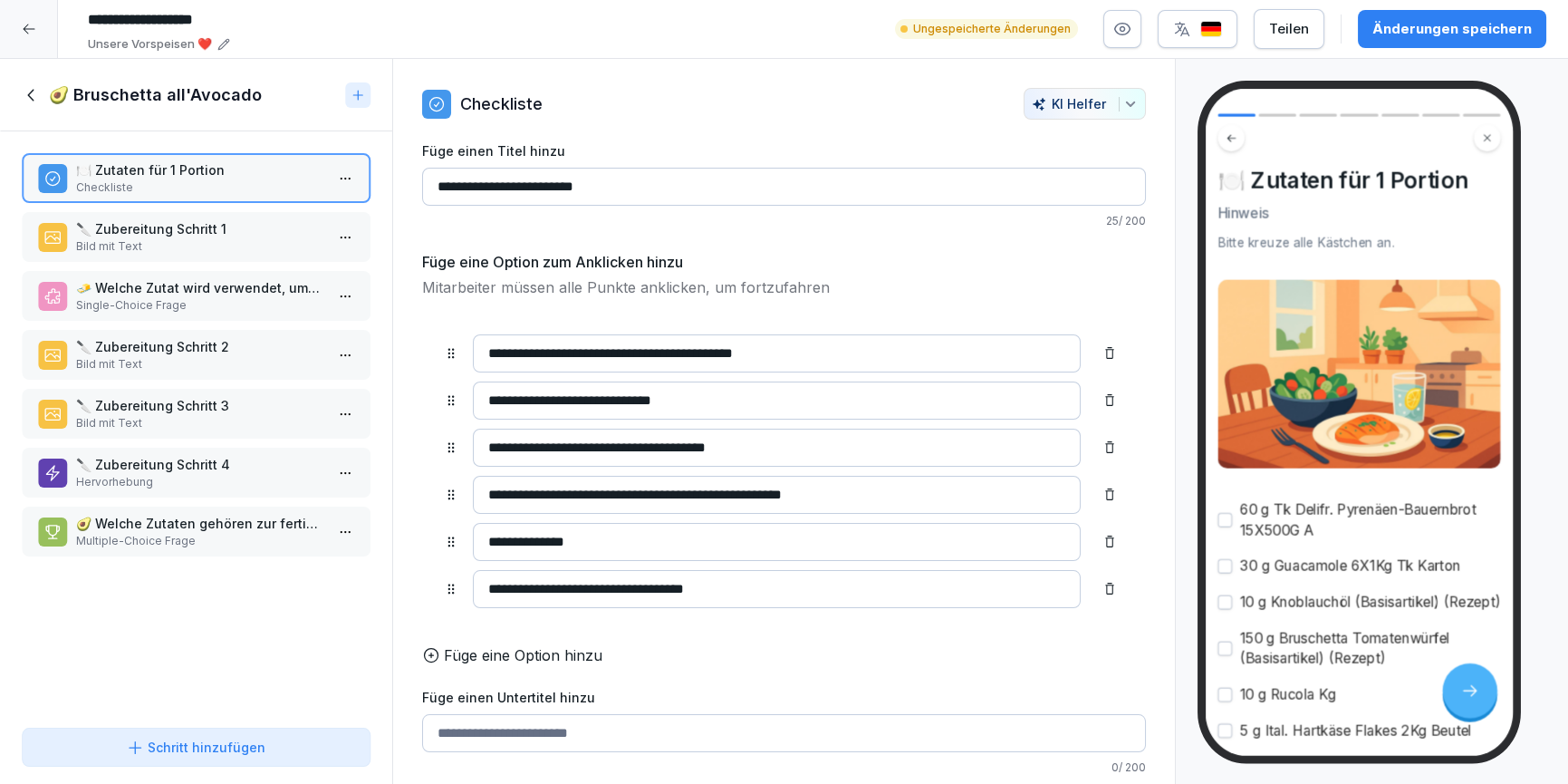
click at [49, 89] on h1 "🥑 Bruschetta all'Avocado" at bounding box center [155, 95] width 213 height 22
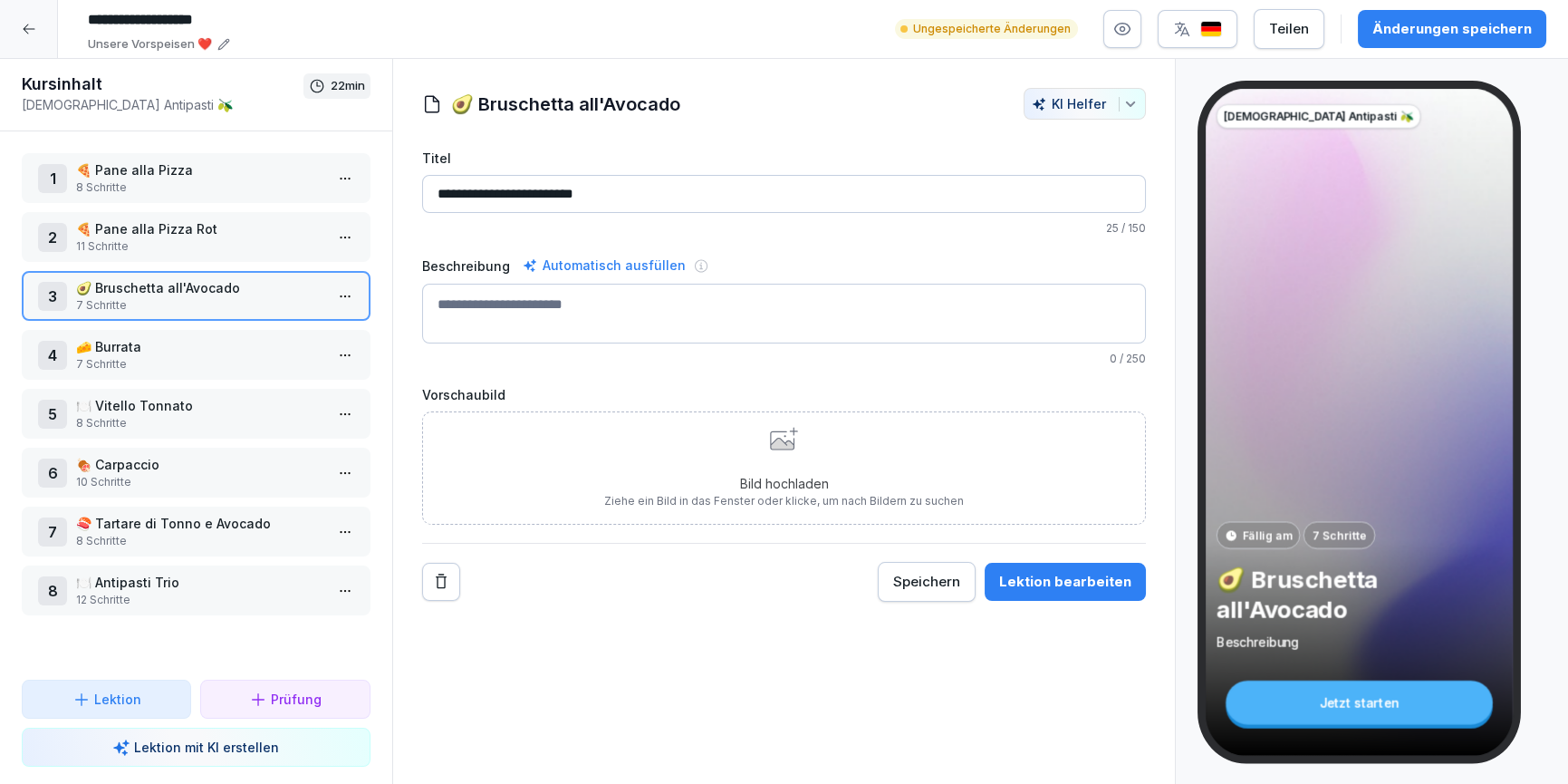
click at [560, 309] on textarea "Beschreibung" at bounding box center [784, 314] width 725 height 60
paste textarea "**********"
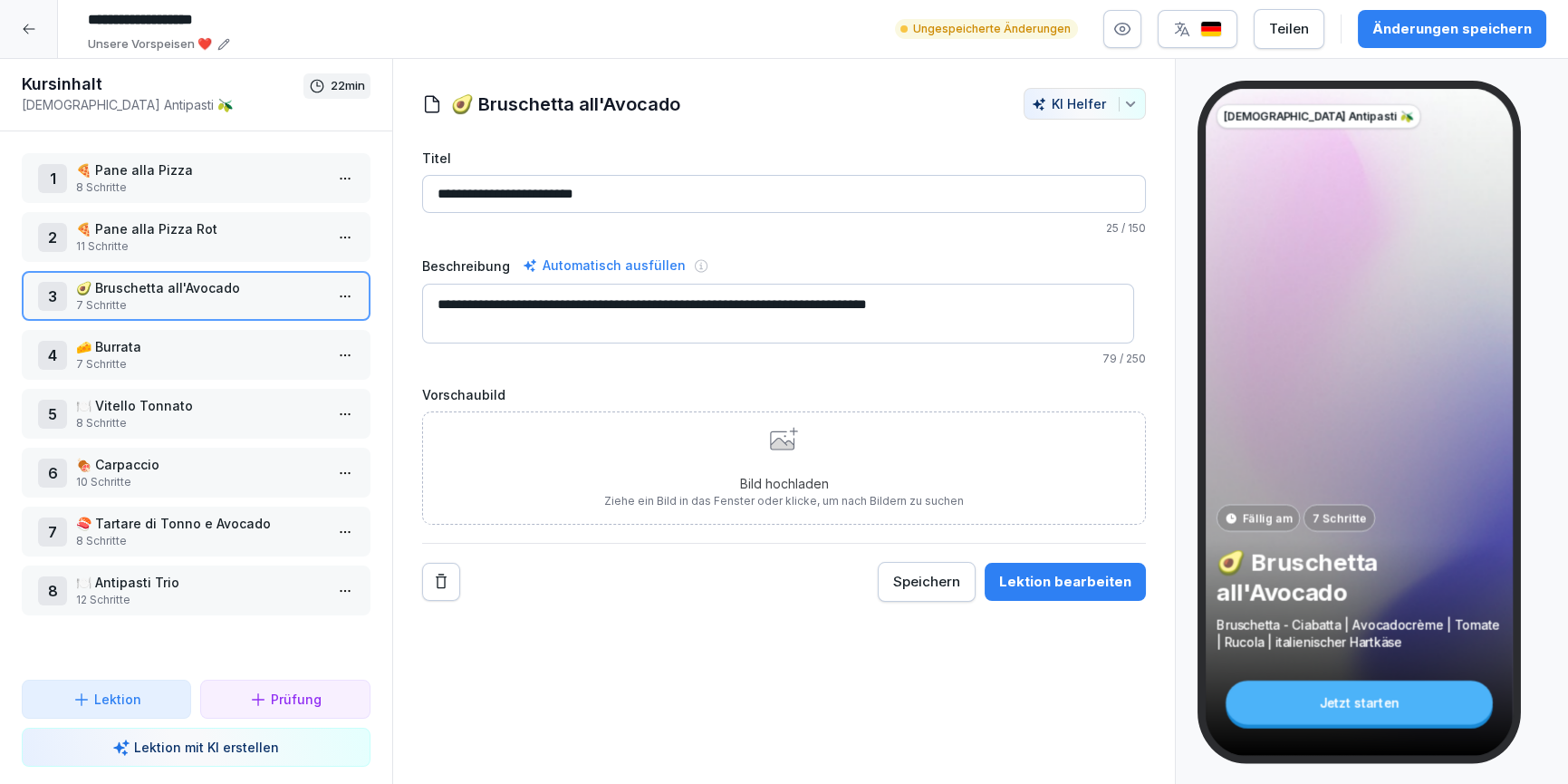
type textarea "**********"
click at [1098, 586] on div "Lektion bearbeiten" at bounding box center [1065, 581] width 132 height 20
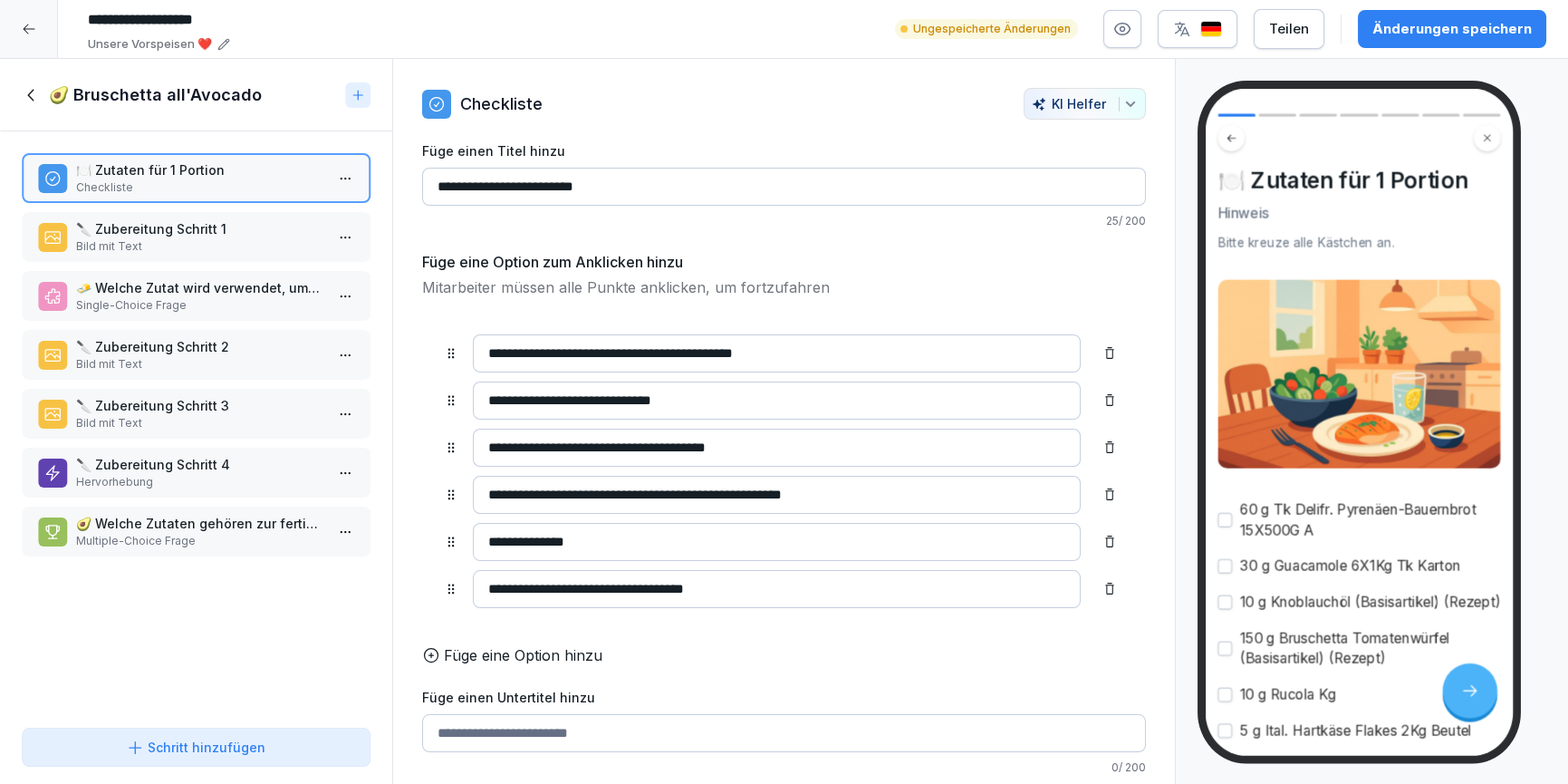
click at [553, 195] on input "**********" at bounding box center [784, 186] width 725 height 38
click at [598, 189] on input "**********" at bounding box center [784, 186] width 725 height 38
drag, startPoint x: 619, startPoint y: 184, endPoint x: 509, endPoint y: 180, distance: 110.1
click at [509, 180] on input "**********" at bounding box center [784, 186] width 725 height 38
type input "**********"
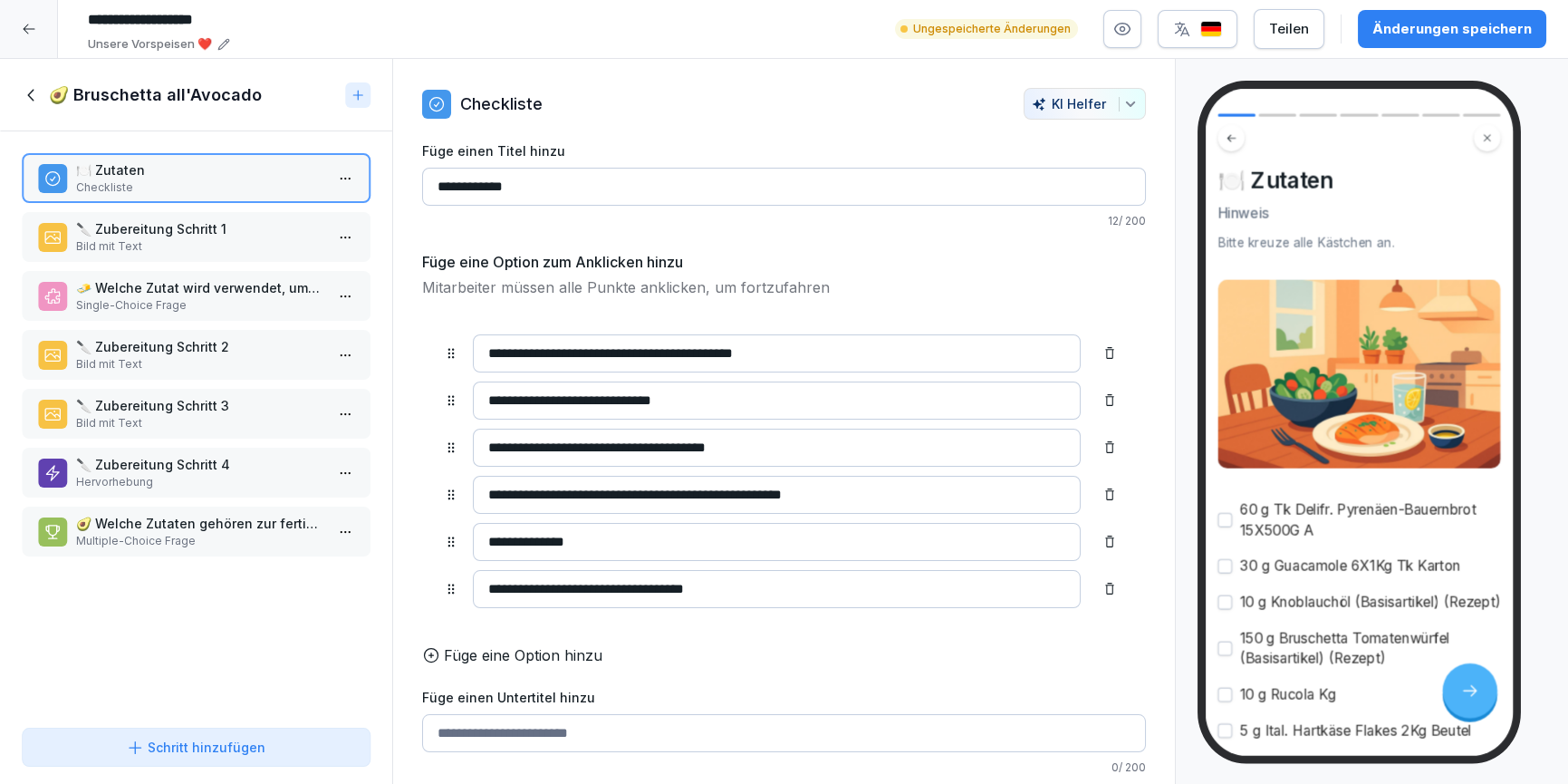
click at [656, 356] on input "**********" at bounding box center [777, 352] width 609 height 38
drag, startPoint x: 583, startPoint y: 351, endPoint x: 485, endPoint y: 355, distance: 98.1
click at [485, 355] on input "**********" at bounding box center [777, 352] width 609 height 38
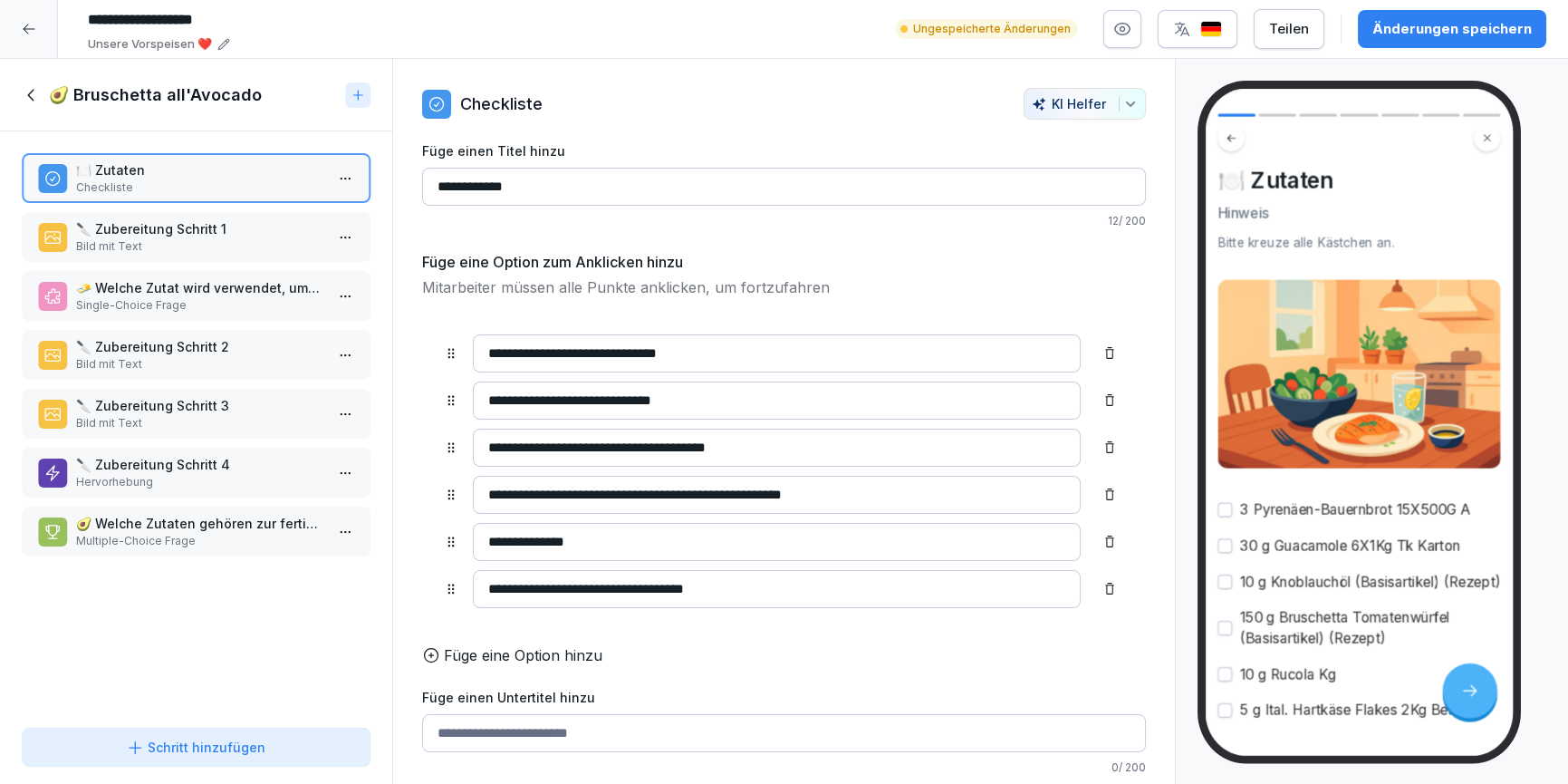
click at [639, 355] on input "**********" at bounding box center [777, 352] width 609 height 38
drag, startPoint x: 733, startPoint y: 351, endPoint x: 651, endPoint y: 346, distance: 82.2
click at [651, 346] on input "**********" at bounding box center [777, 352] width 609 height 38
click at [497, 349] on input "**********" at bounding box center [777, 352] width 609 height 38
type input "**********"
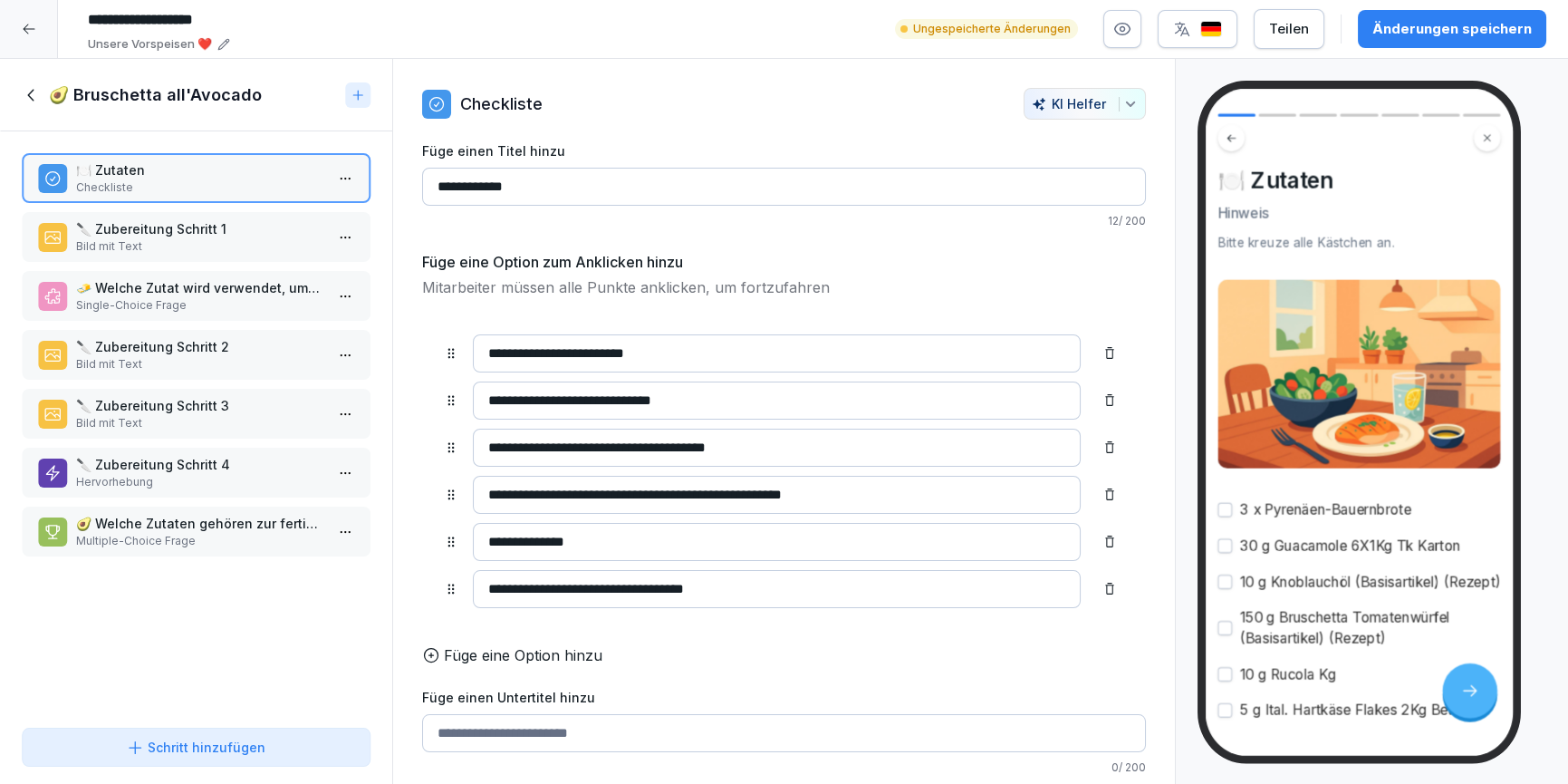
drag, startPoint x: 714, startPoint y: 398, endPoint x: 591, endPoint y: 396, distance: 123.0
click at [591, 396] on input "**********" at bounding box center [777, 400] width 609 height 38
type input "**********"
drag, startPoint x: 690, startPoint y: 444, endPoint x: 761, endPoint y: 445, distance: 71.0
click at [761, 445] on input "**********" at bounding box center [777, 447] width 609 height 38
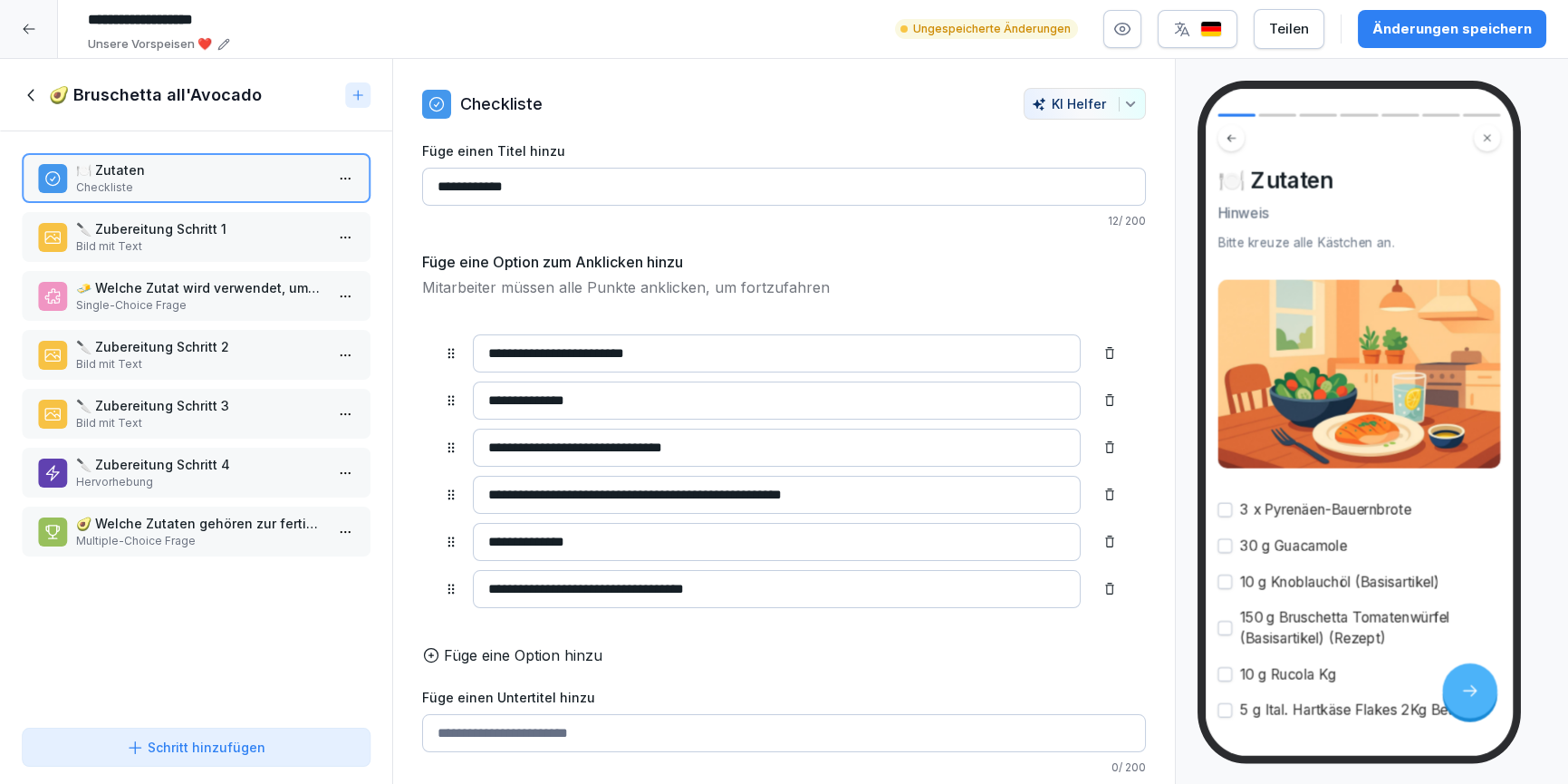
type input "**********"
drag, startPoint x: 787, startPoint y: 490, endPoint x: 860, endPoint y: 490, distance: 73.0
click at [856, 499] on input "**********" at bounding box center [777, 494] width 609 height 38
type input "**********"
click at [651, 541] on input "**********" at bounding box center [777, 541] width 609 height 38
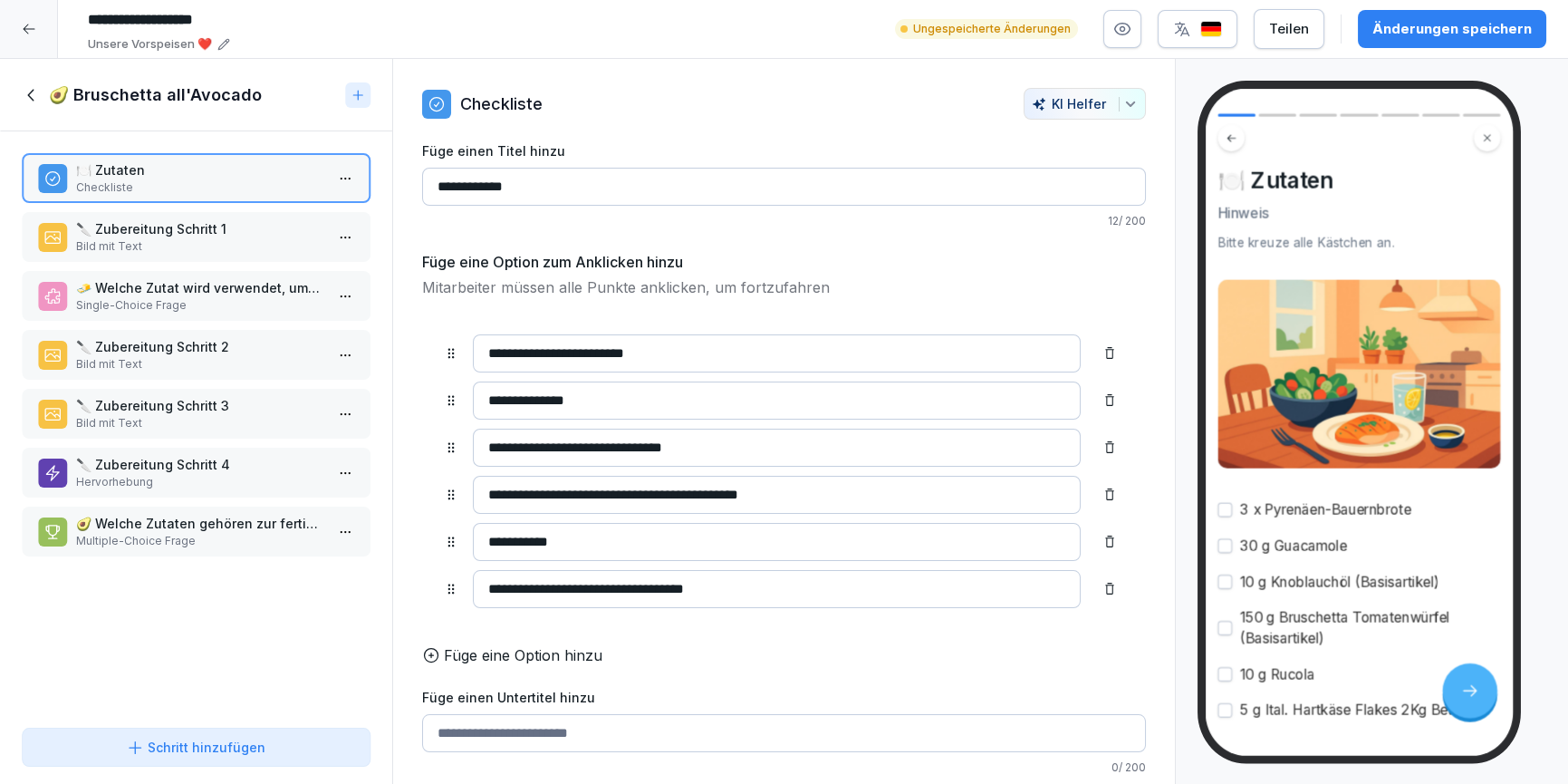
type input "**********"
drag, startPoint x: 647, startPoint y: 588, endPoint x: 749, endPoint y: 585, distance: 102.0
click at [749, 585] on input "**********" at bounding box center [777, 588] width 609 height 38
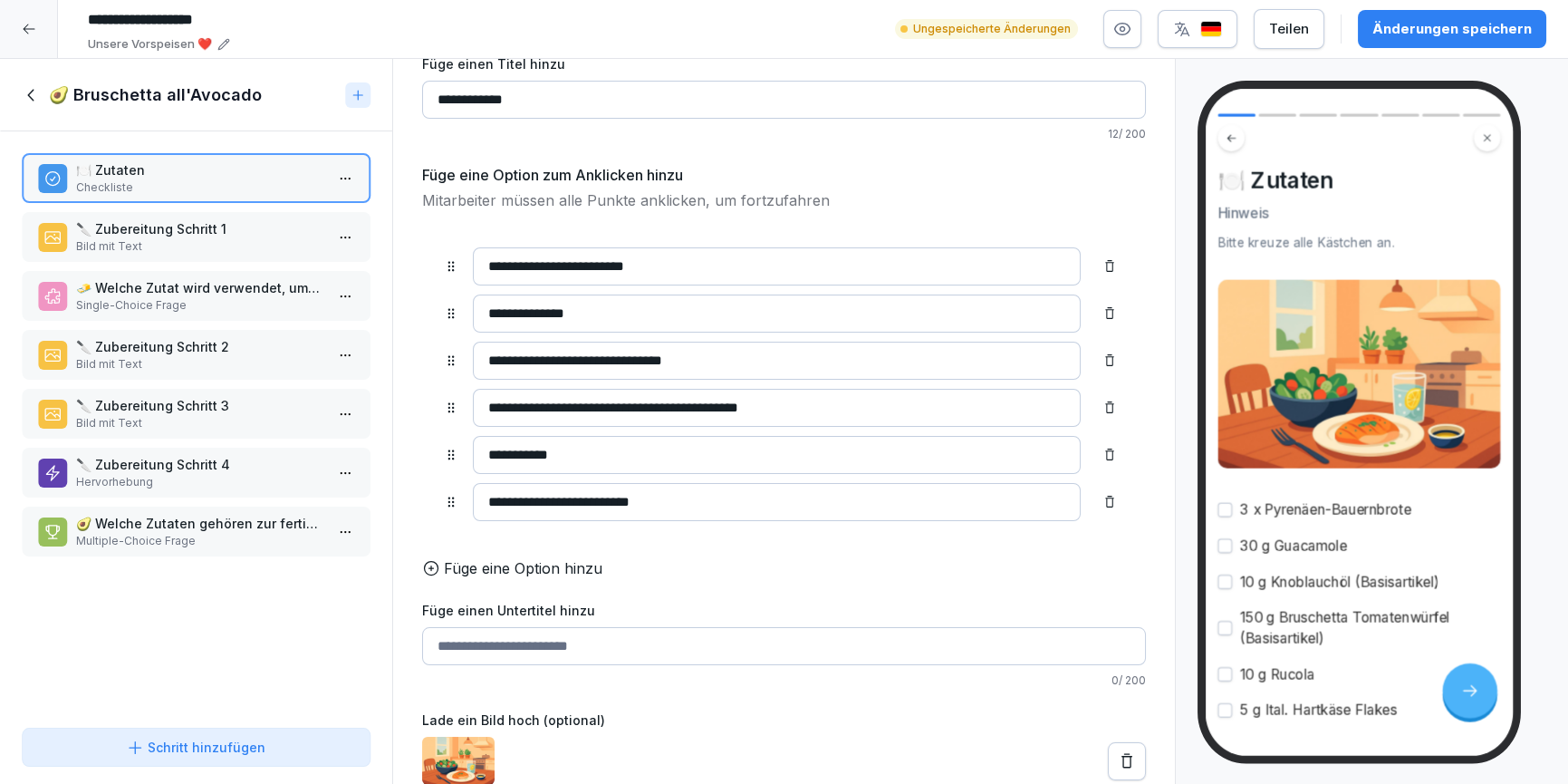
scroll to position [109, 0]
type input "**********"
click at [1118, 752] on icon at bounding box center [1127, 761] width 18 height 18
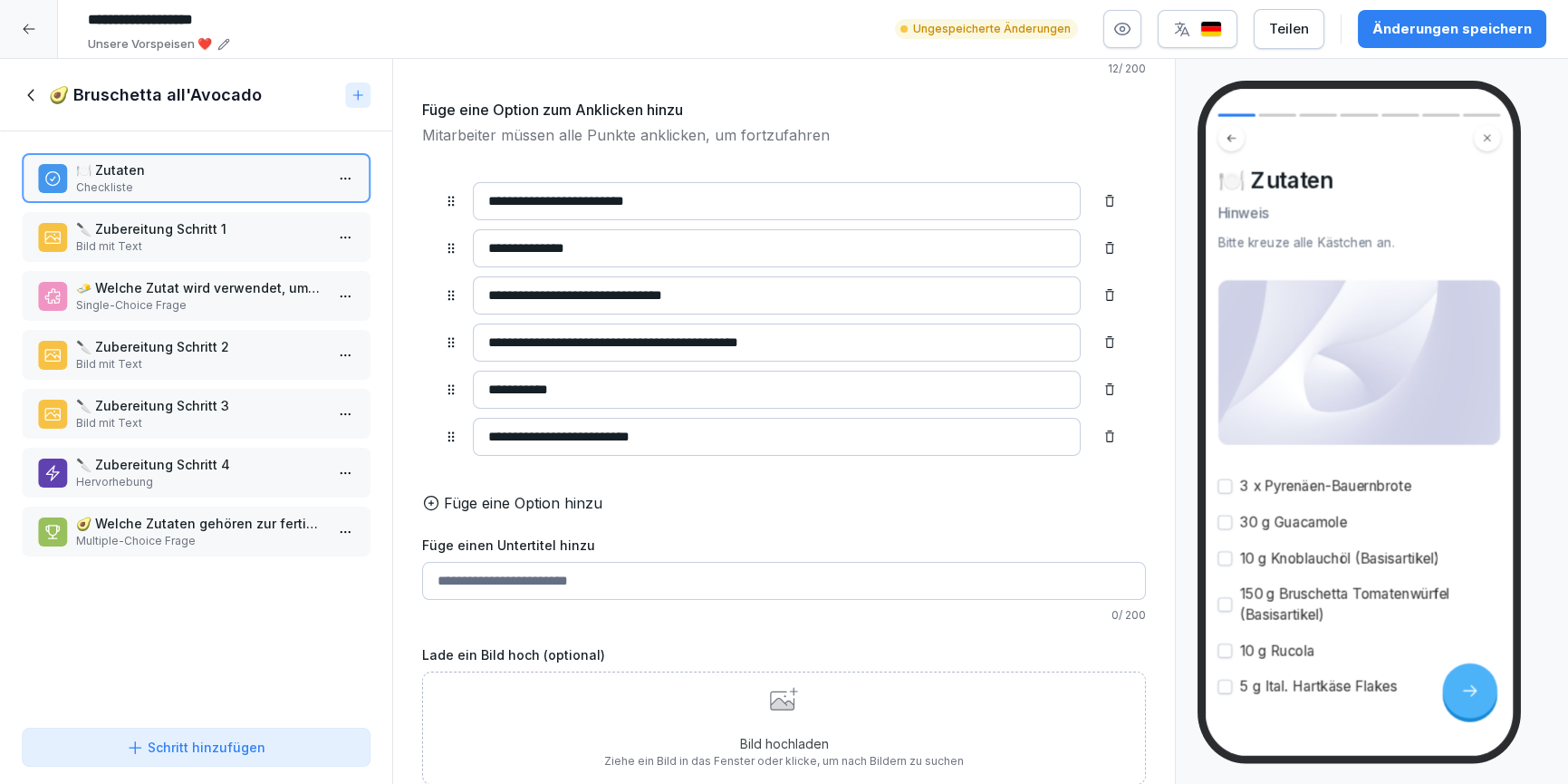
scroll to position [174, 0]
click at [230, 246] on p "Bild mit Text" at bounding box center [200, 246] width 247 height 16
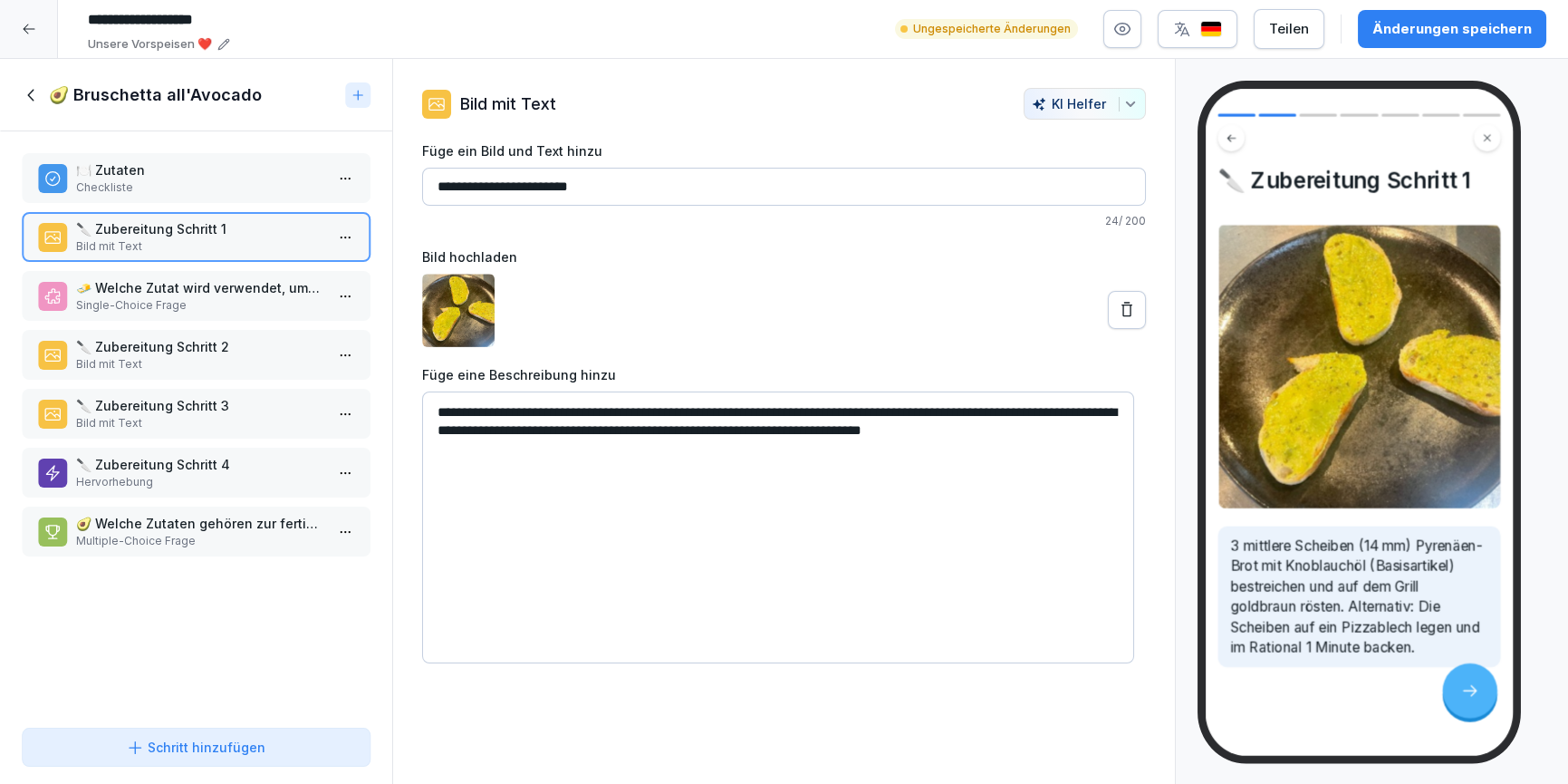
click at [559, 434] on textarea "**********" at bounding box center [778, 527] width 713 height 272
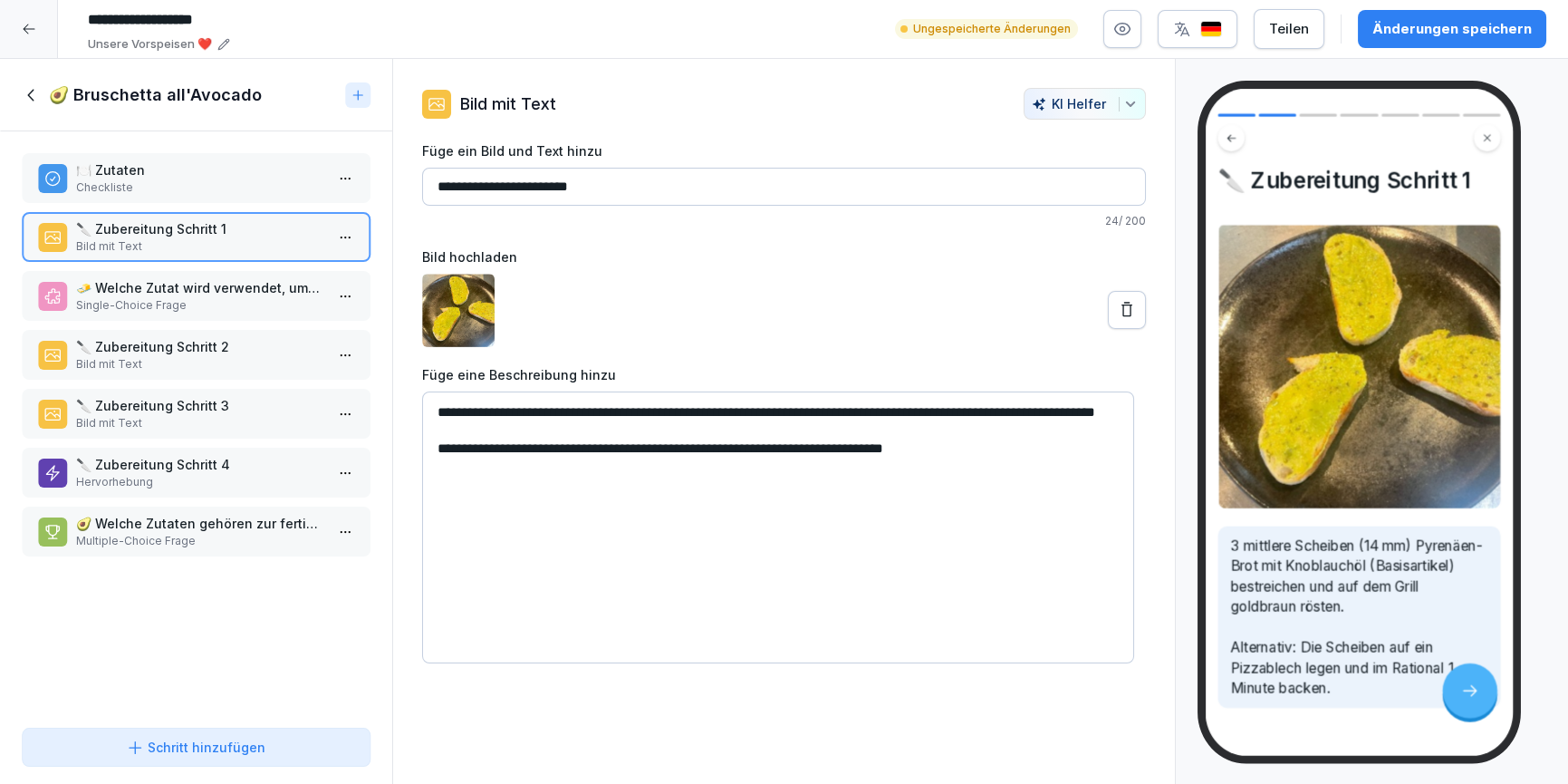
click at [1046, 98] on div "KI Helfer" at bounding box center [1085, 103] width 106 height 15
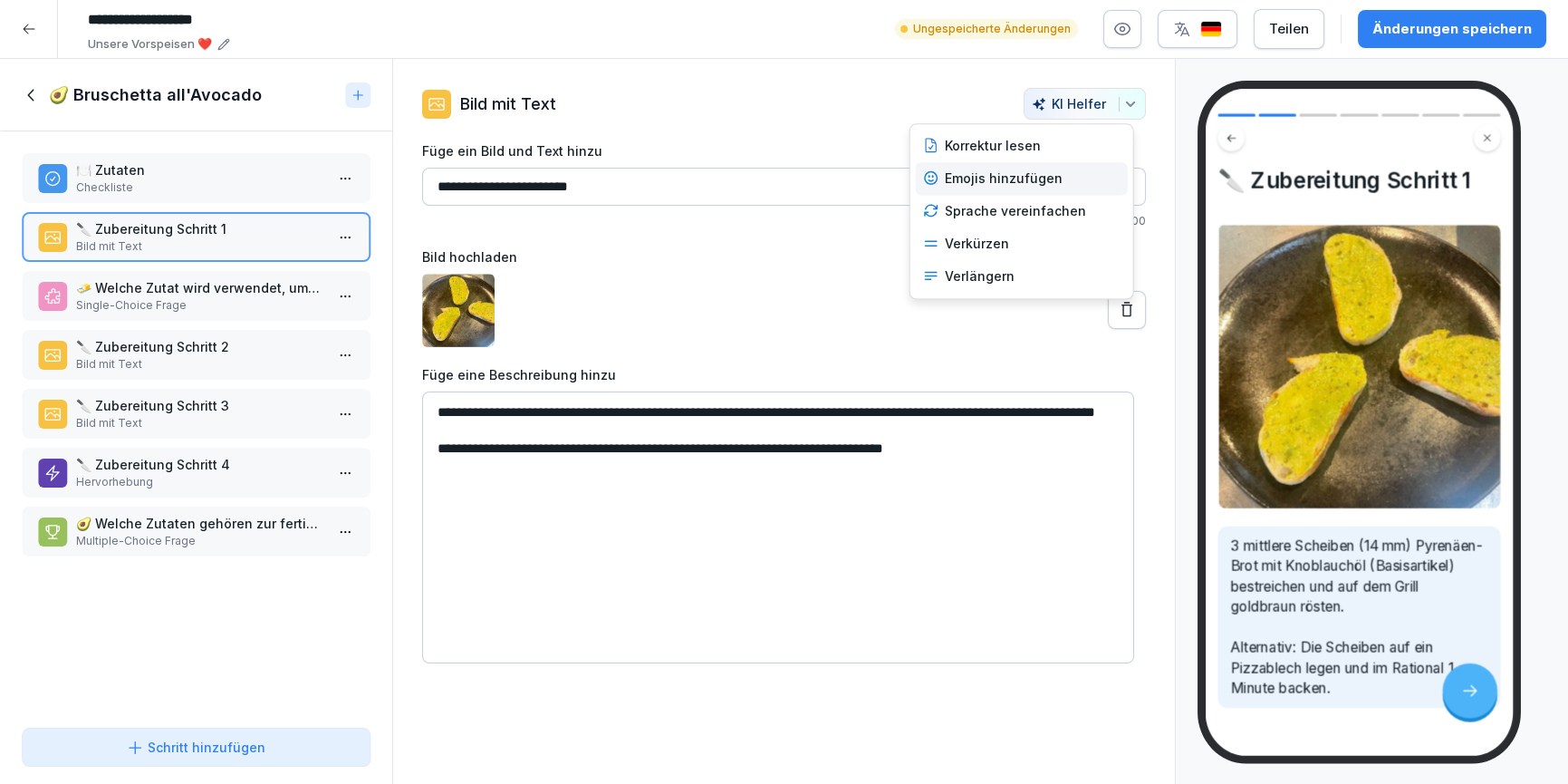
click at [1012, 180] on div "Emojis hinzufügen" at bounding box center [1022, 179] width 212 height 33
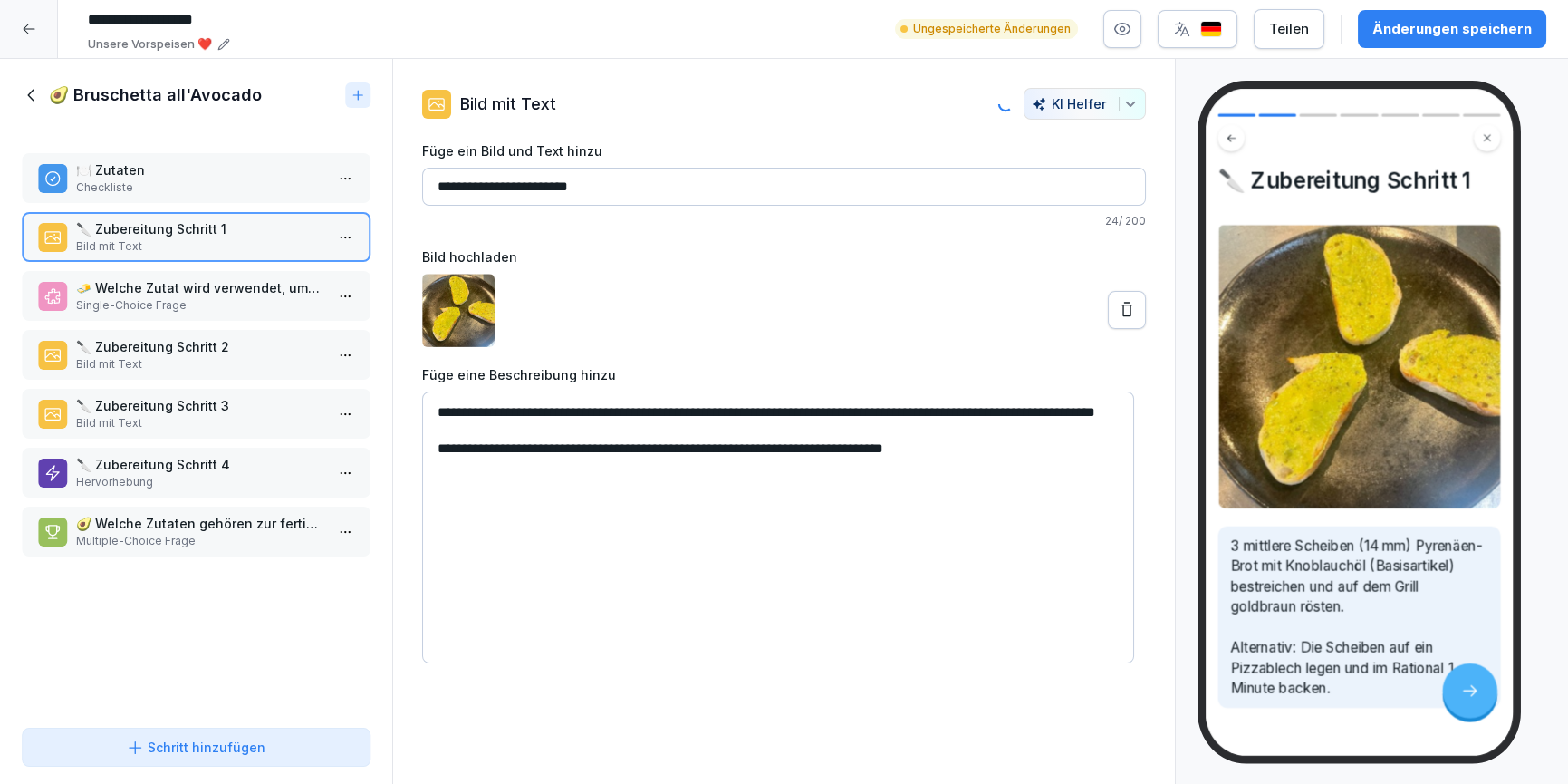
type textarea "**********"
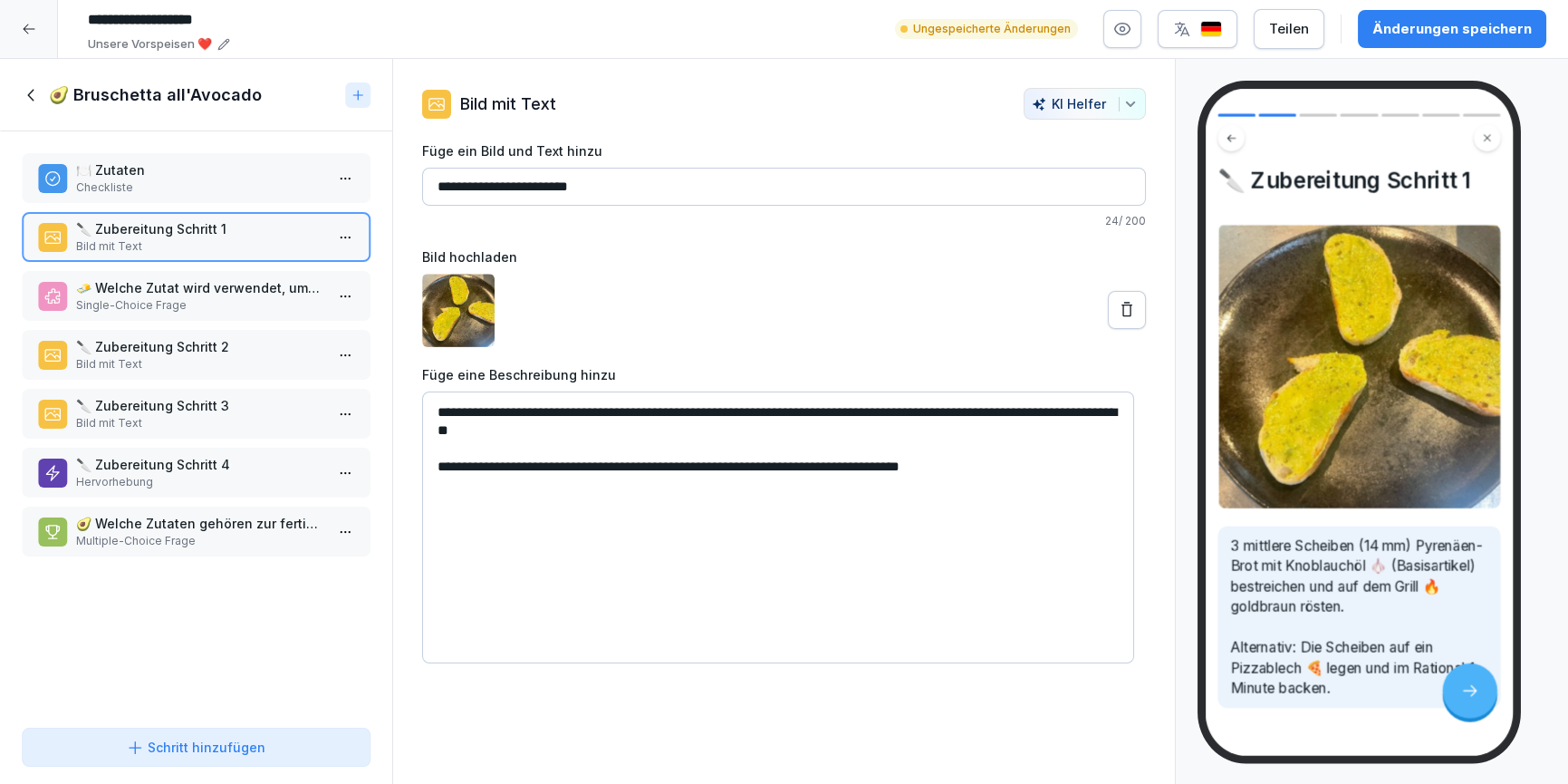
click at [1108, 307] on button at bounding box center [1127, 309] width 38 height 38
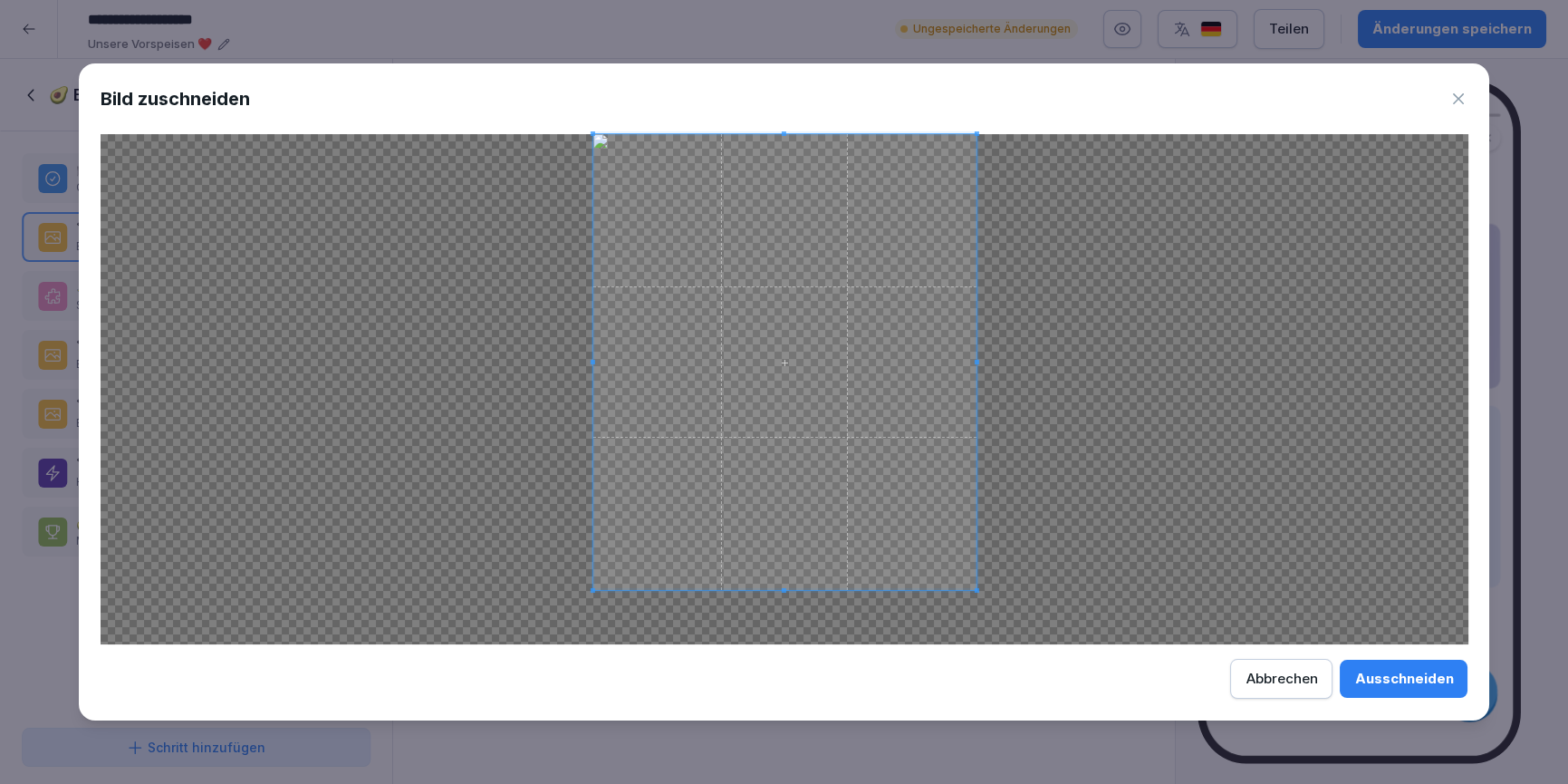
click at [976, 588] on span at bounding box center [976, 590] width 5 height 5
click at [595, 156] on span at bounding box center [594, 155] width 5 height 5
